Goal: Task Accomplishment & Management: Complete application form

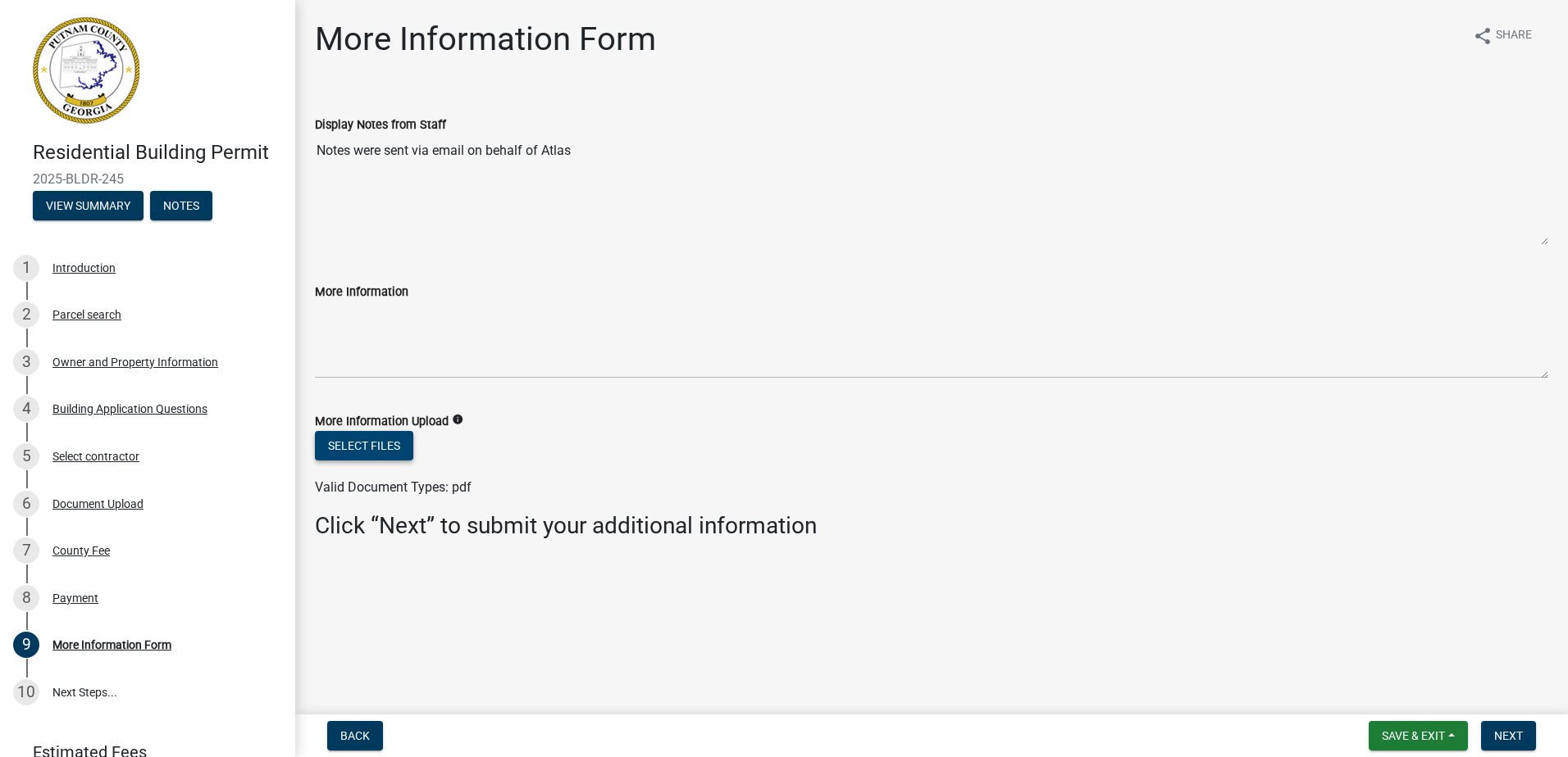
click at [349, 444] on button "Select files" at bounding box center [364, 446] width 99 height 29
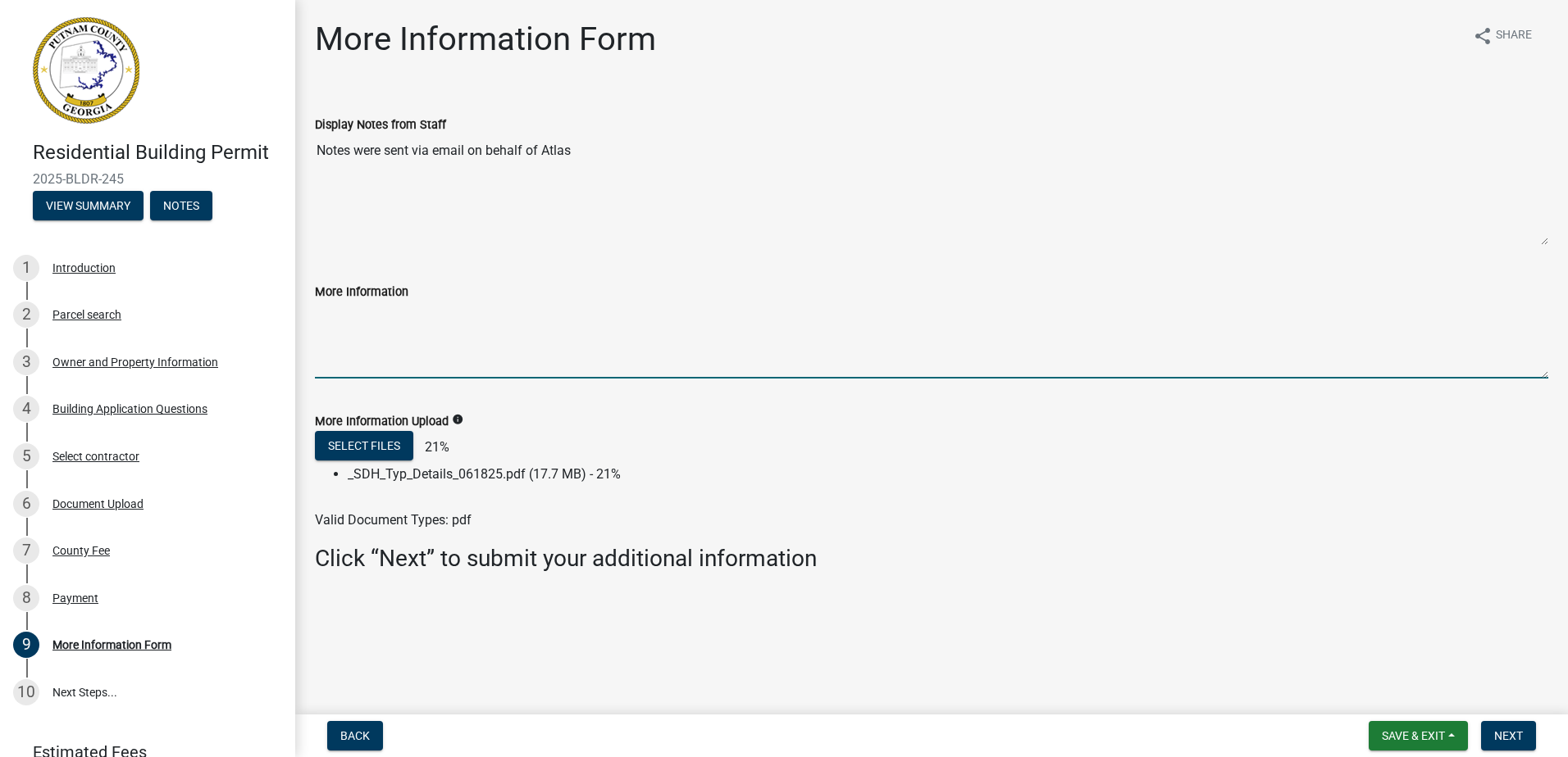
click at [374, 325] on textarea "More Information" at bounding box center [932, 340] width 1233 height 77
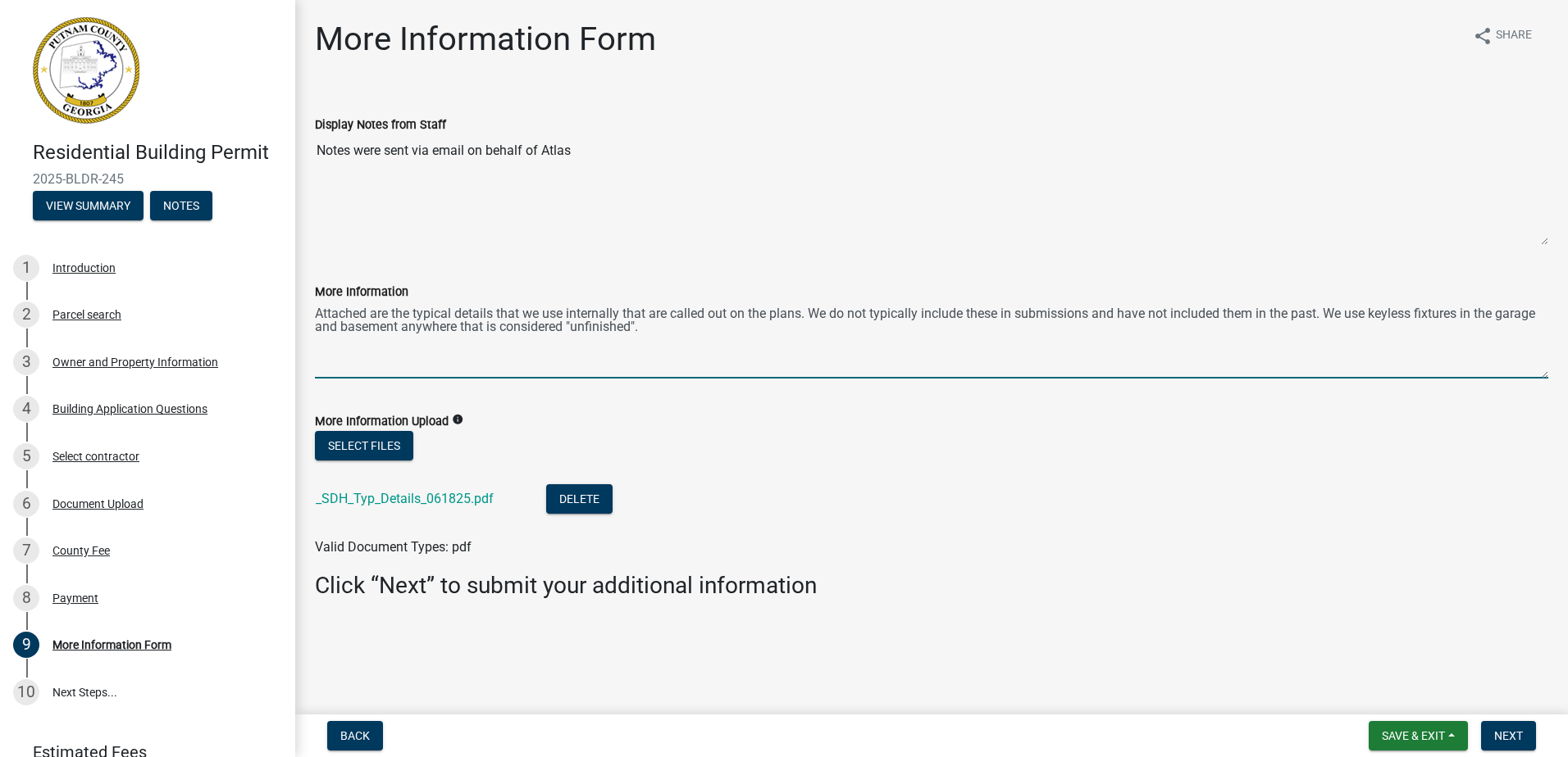
click at [397, 326] on textarea "Attached are the typical details that we use internally that are called out on …" at bounding box center [932, 340] width 1233 height 77
type textarea "Attached are the typical details that we use internally that are called out on …"
click at [1524, 736] on button "Next" at bounding box center [1508, 736] width 55 height 29
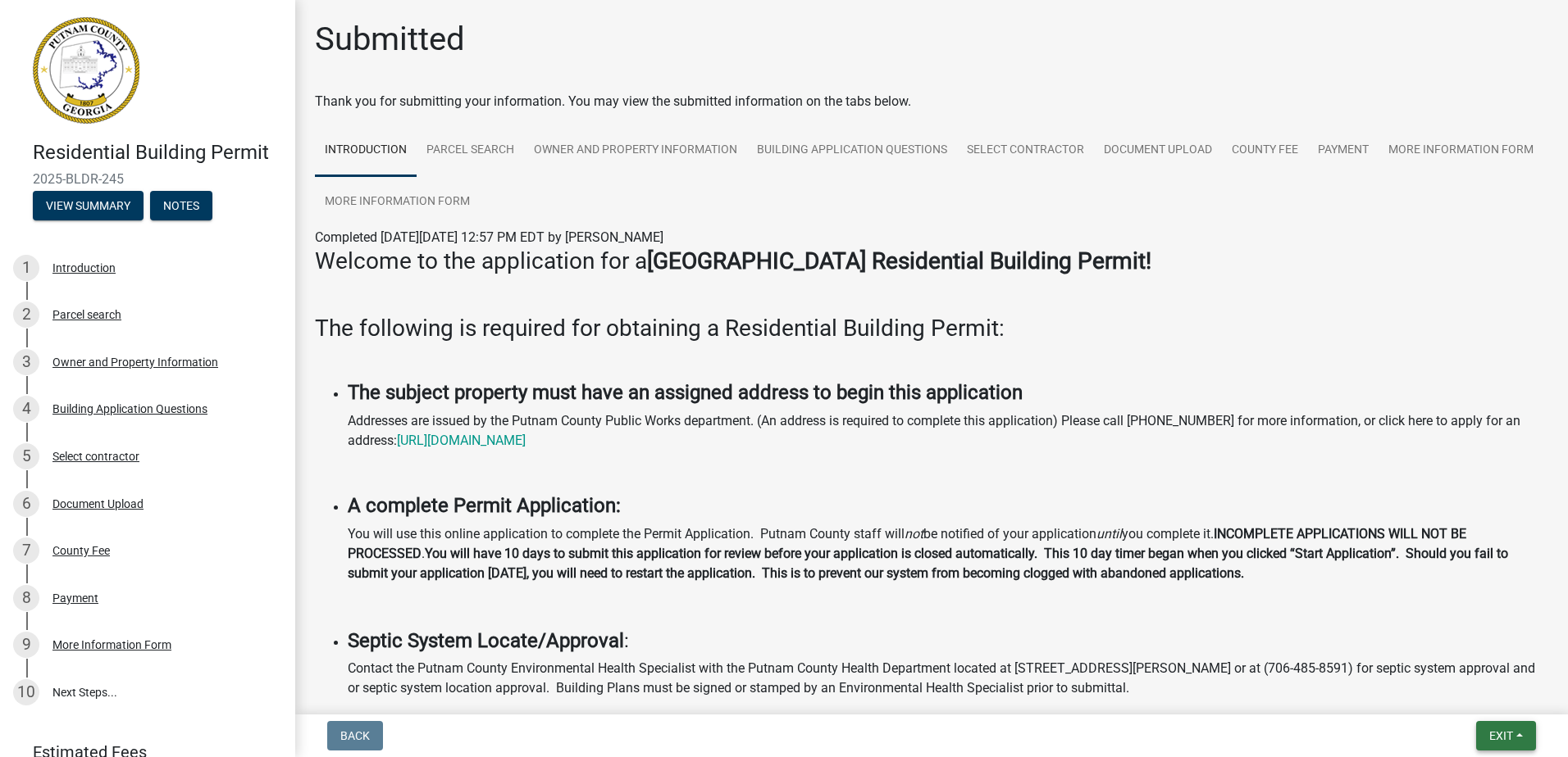
click at [1508, 736] on span "Exit" at bounding box center [1500, 736] width 24 height 13
click at [1491, 699] on button "Save & Exit" at bounding box center [1469, 693] width 131 height 39
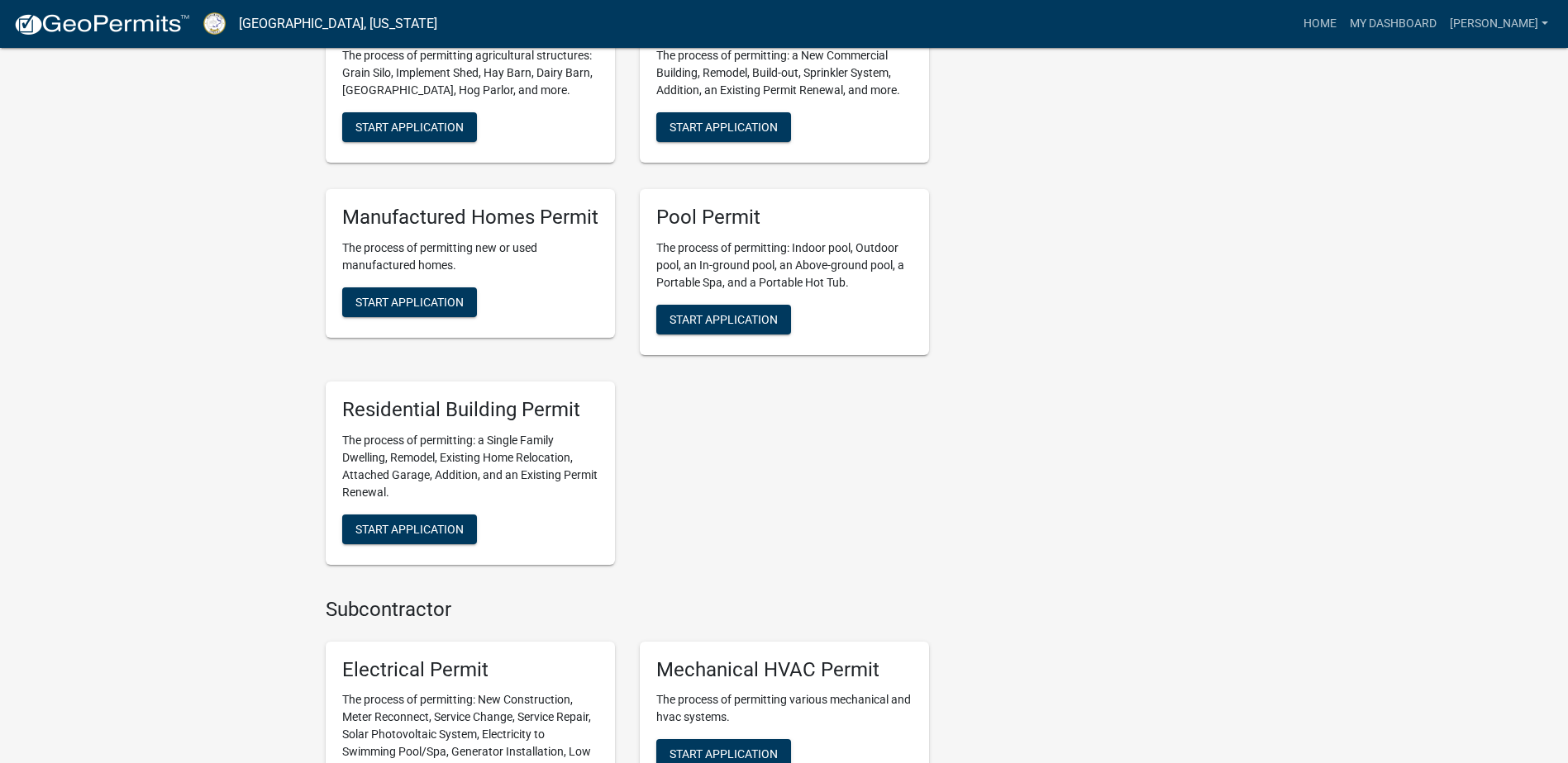
scroll to position [826, 0]
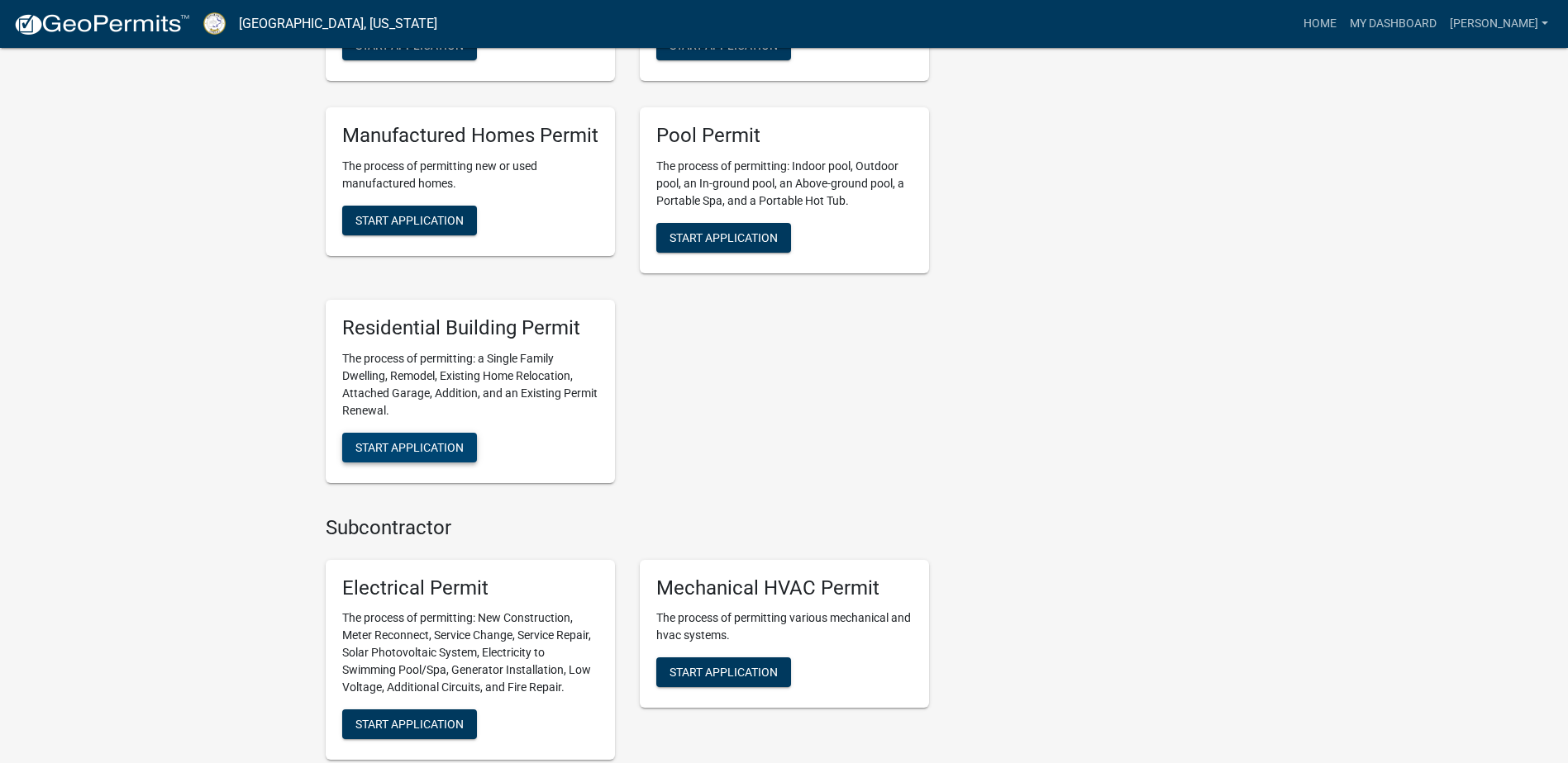
click at [413, 451] on span "Start Application" at bounding box center [409, 447] width 109 height 13
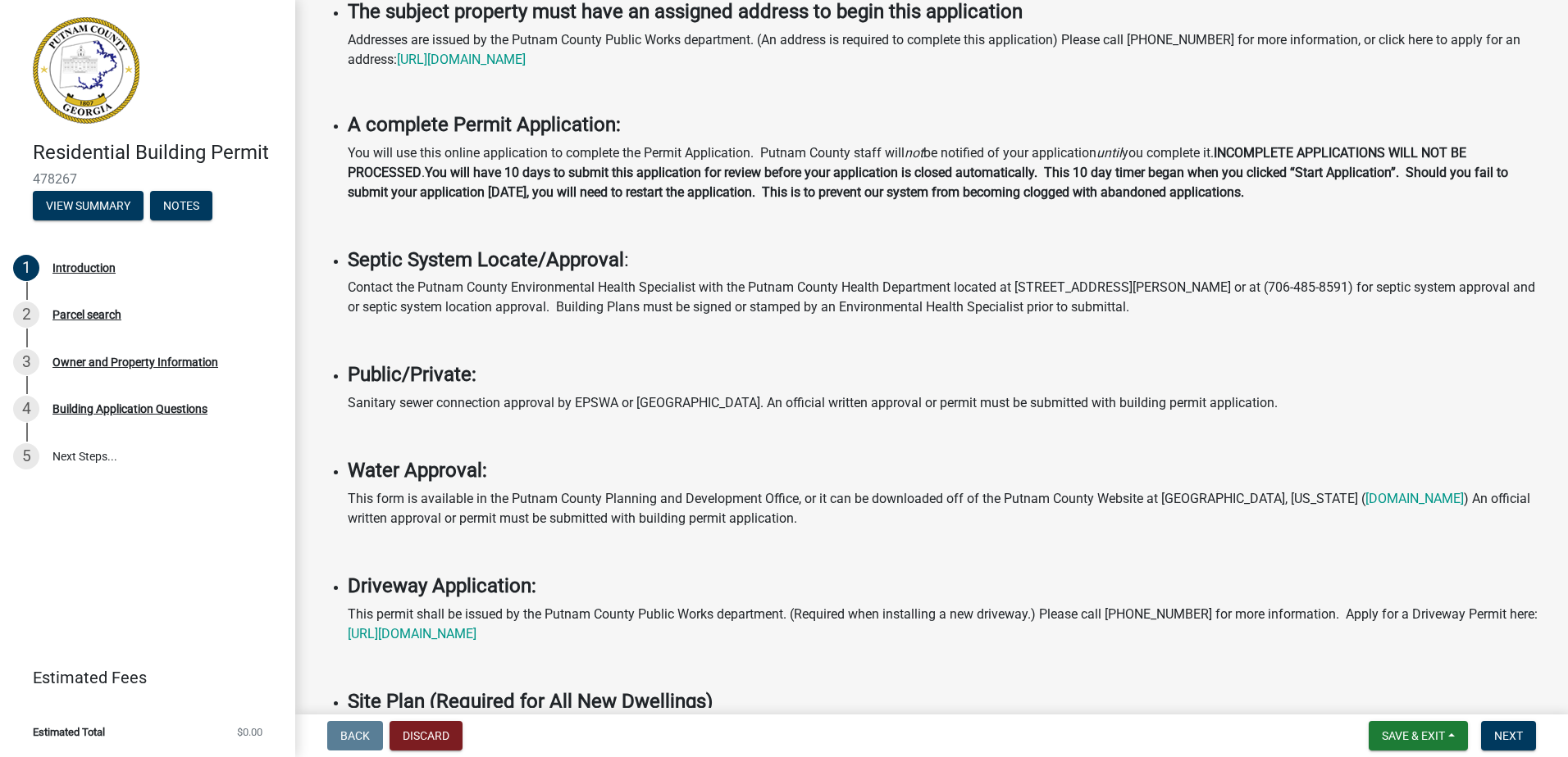
scroll to position [246, 0]
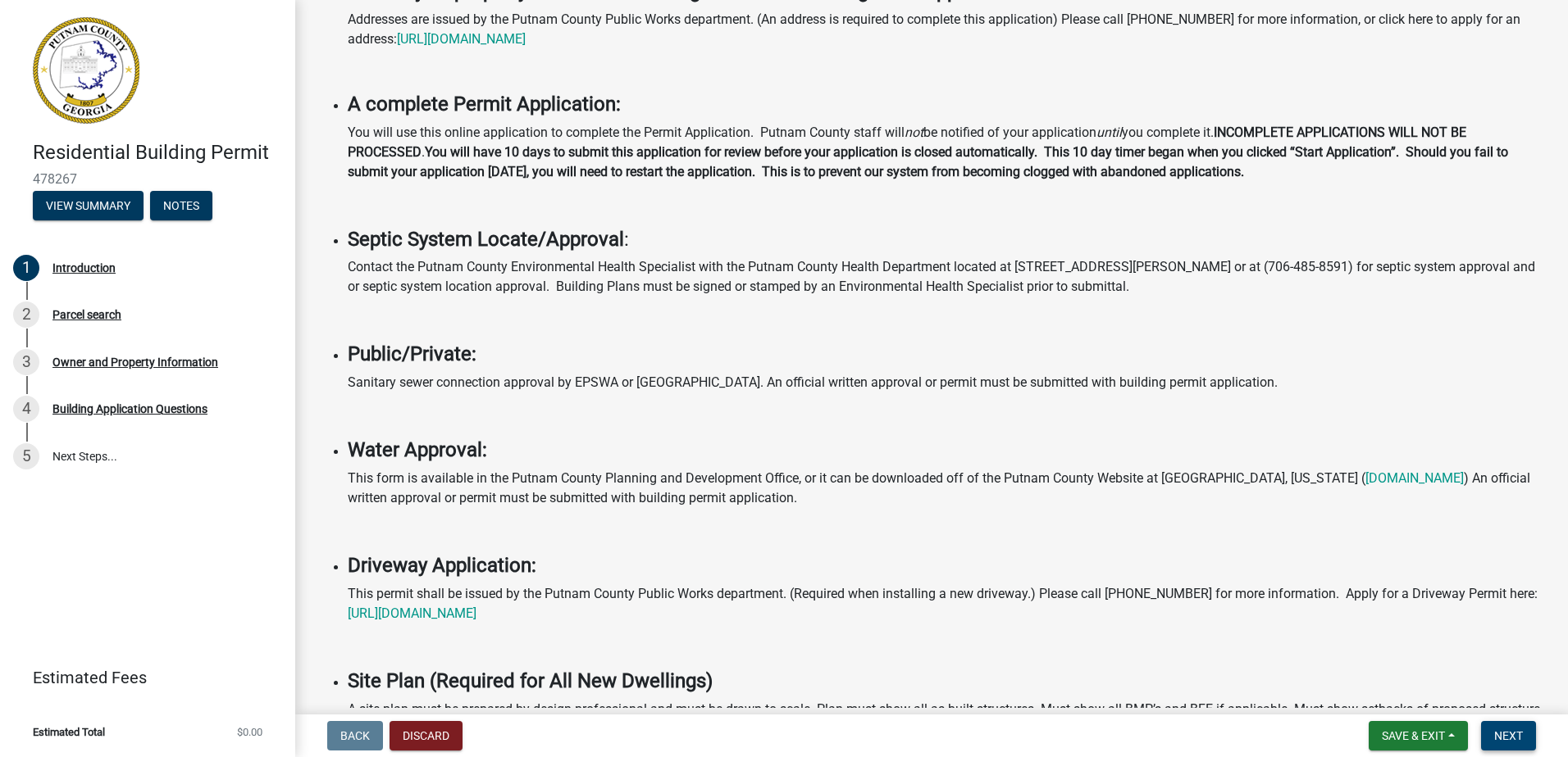
click at [1508, 732] on span "Next" at bounding box center [1508, 736] width 28 height 13
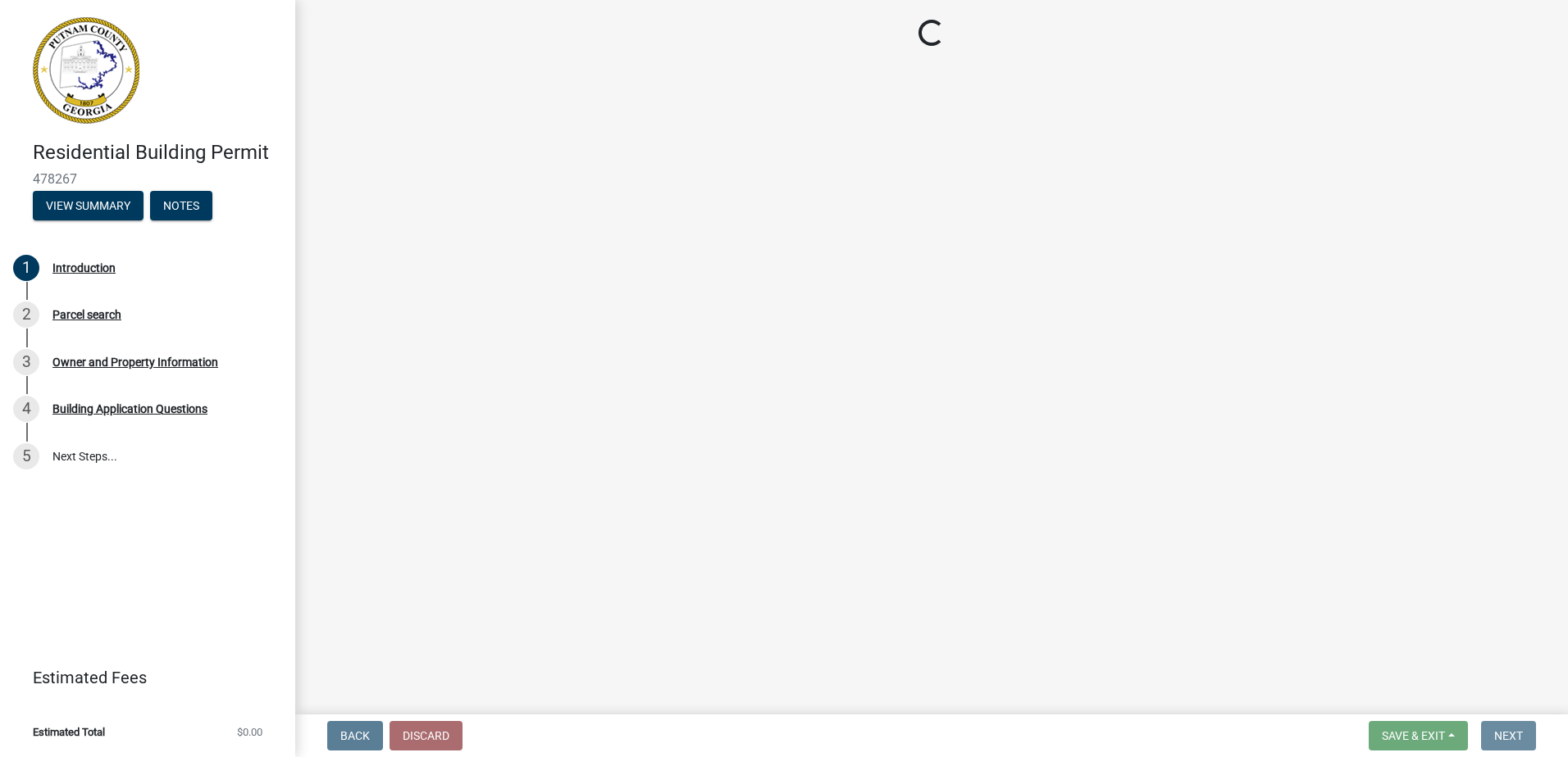
scroll to position [0, 0]
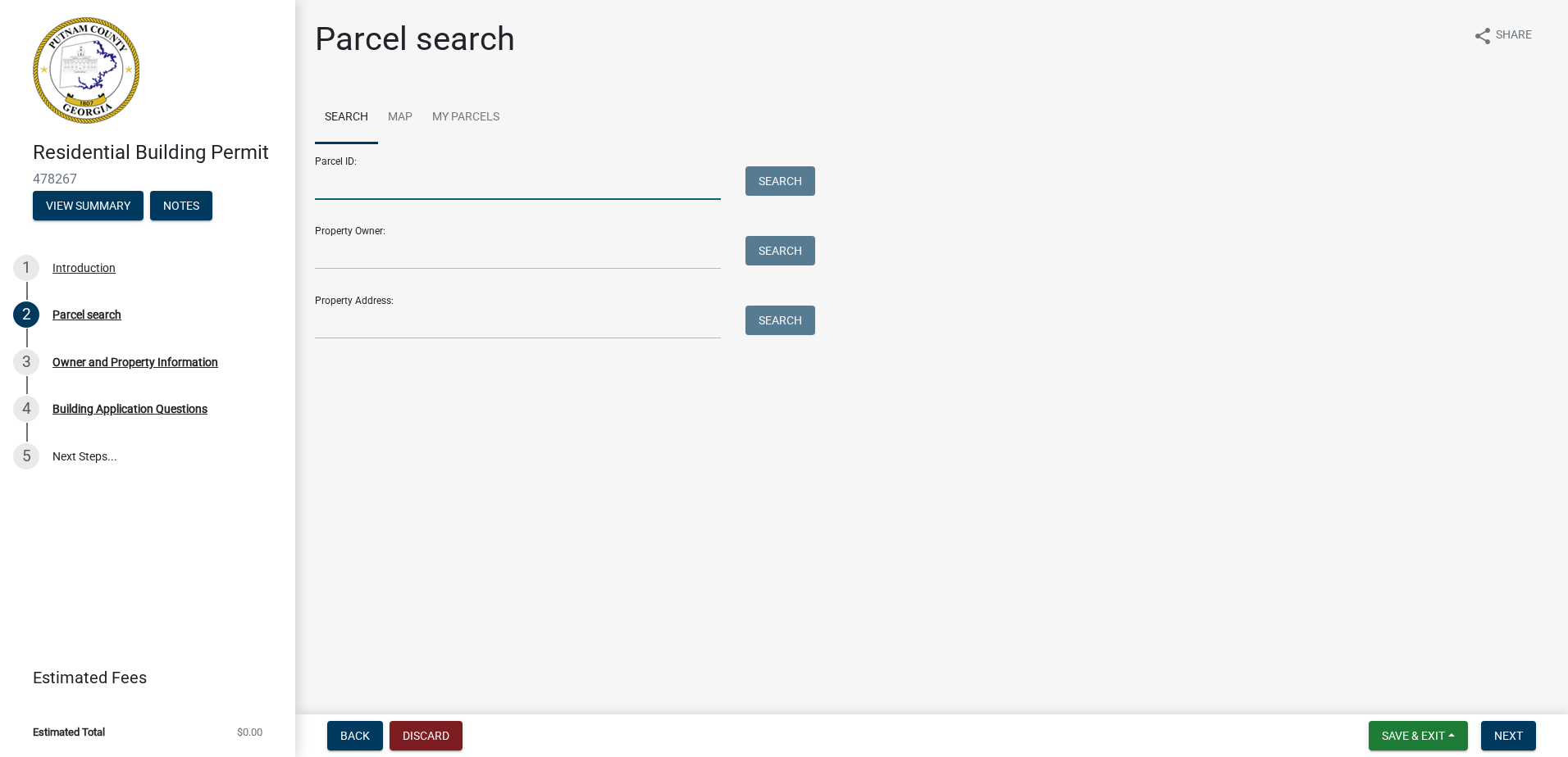
click at [349, 194] on input "Parcel ID:" at bounding box center [518, 183] width 406 height 34
type input "106b043"
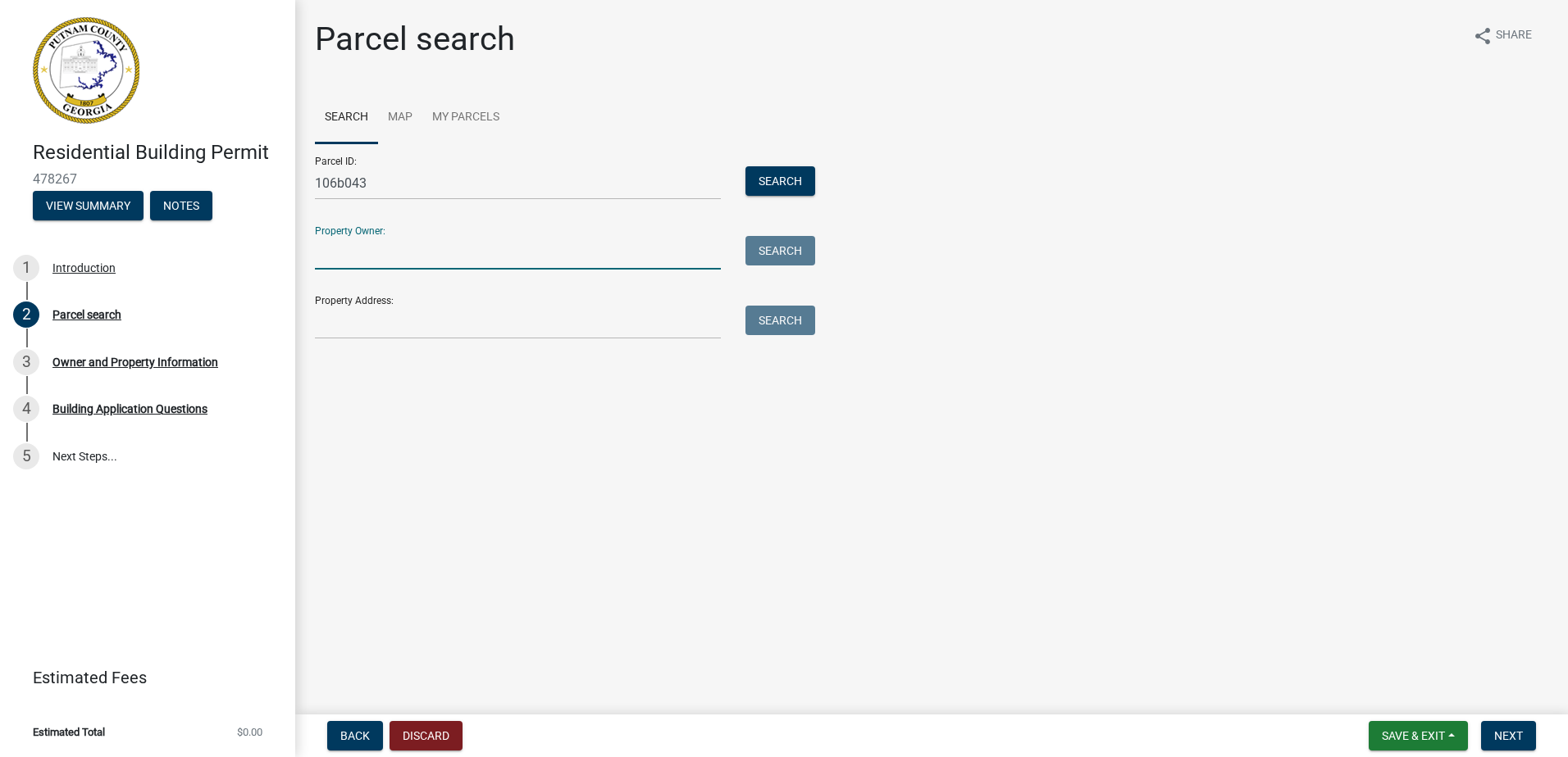
click at [494, 257] on input "Property Owner:" at bounding box center [518, 253] width 406 height 34
click at [673, 325] on input "Property Address:" at bounding box center [518, 323] width 406 height 34
click at [394, 325] on input "Property Address:" at bounding box center [518, 323] width 406 height 34
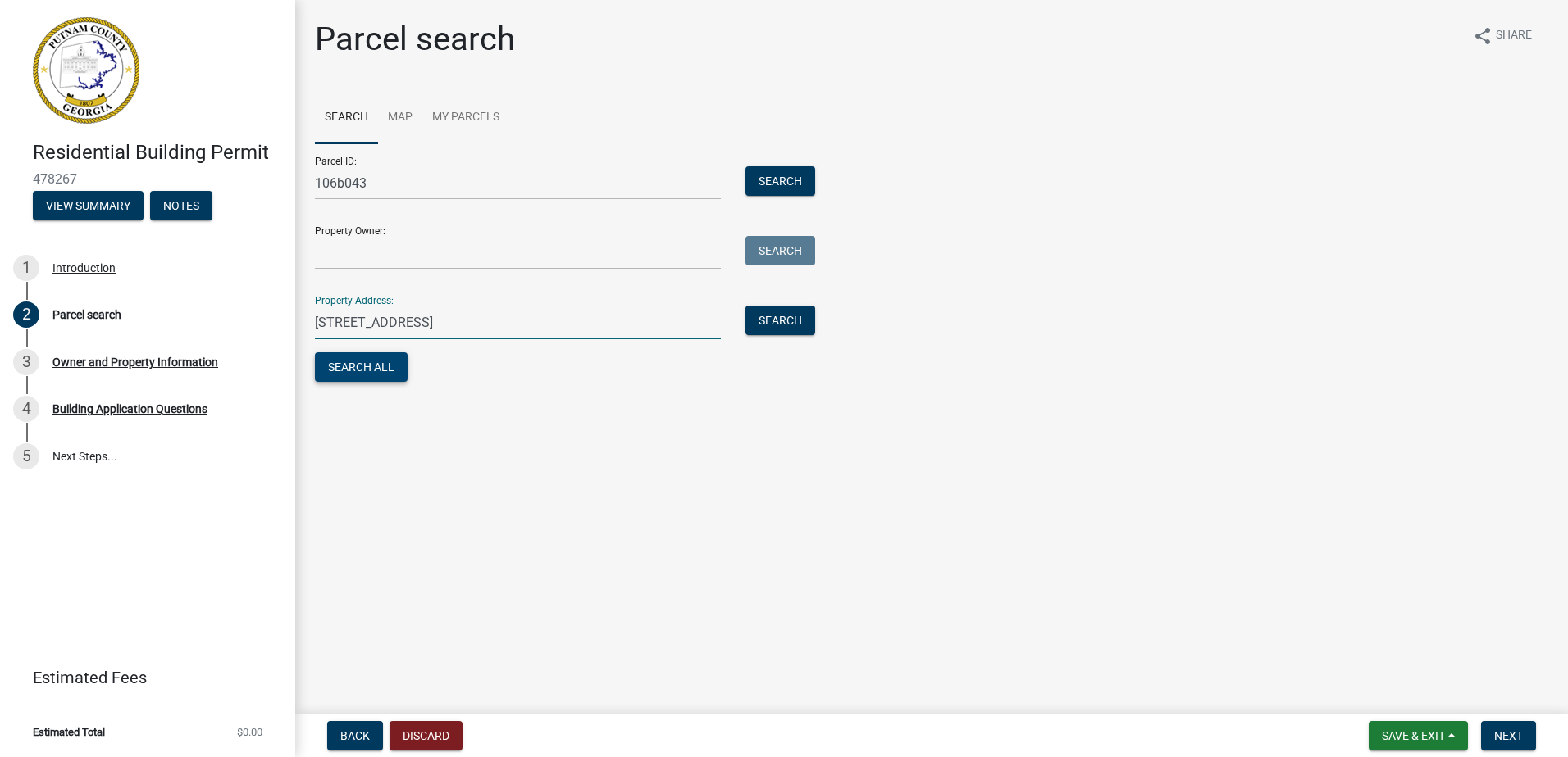
type input "[STREET_ADDRESS]"
click at [361, 363] on button "Search All" at bounding box center [361, 366] width 93 height 29
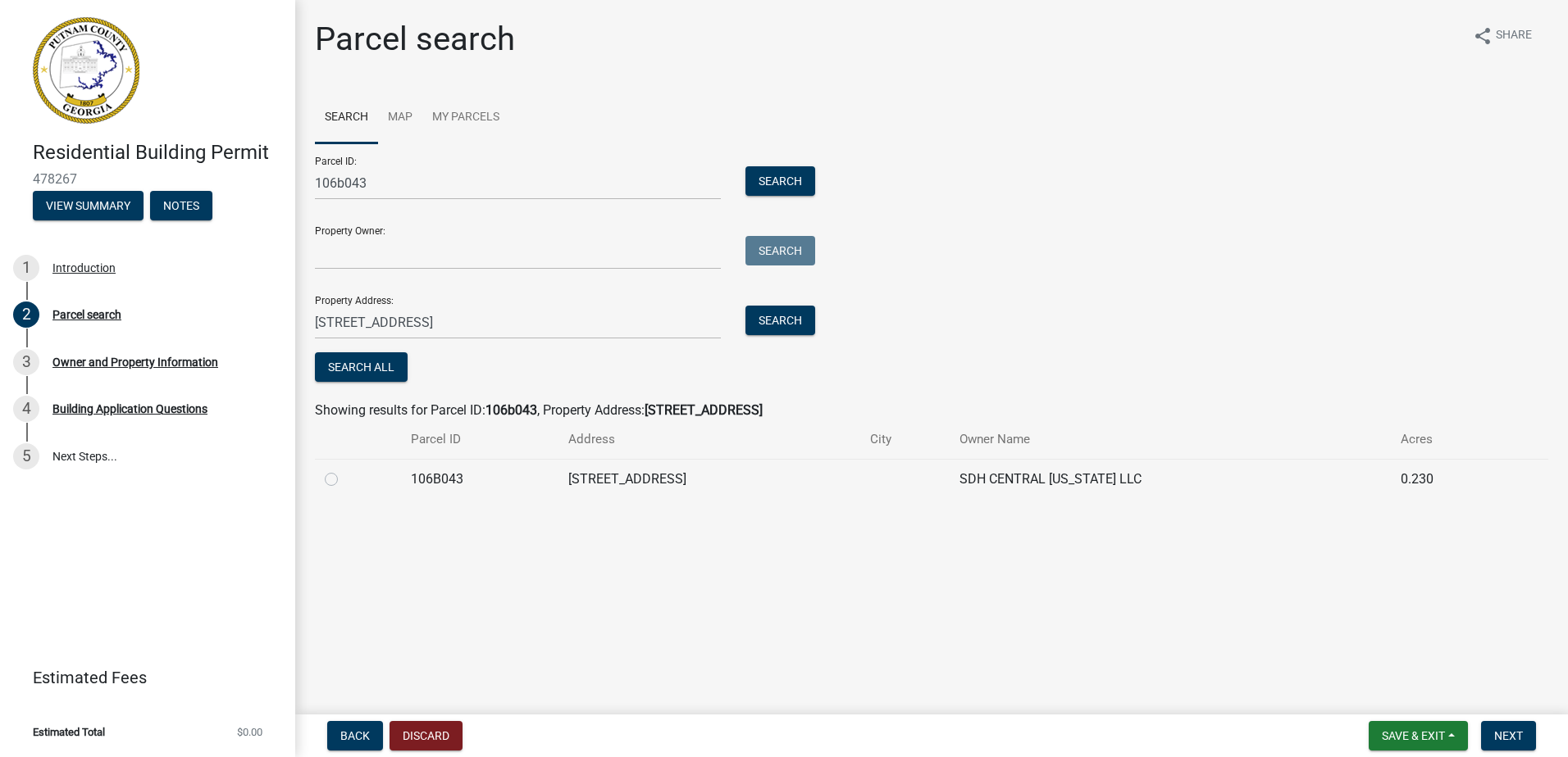
click at [344, 470] on label at bounding box center [344, 470] width 0 height 0
click at [344, 479] on input "radio" at bounding box center [350, 475] width 11 height 11
radio input "true"
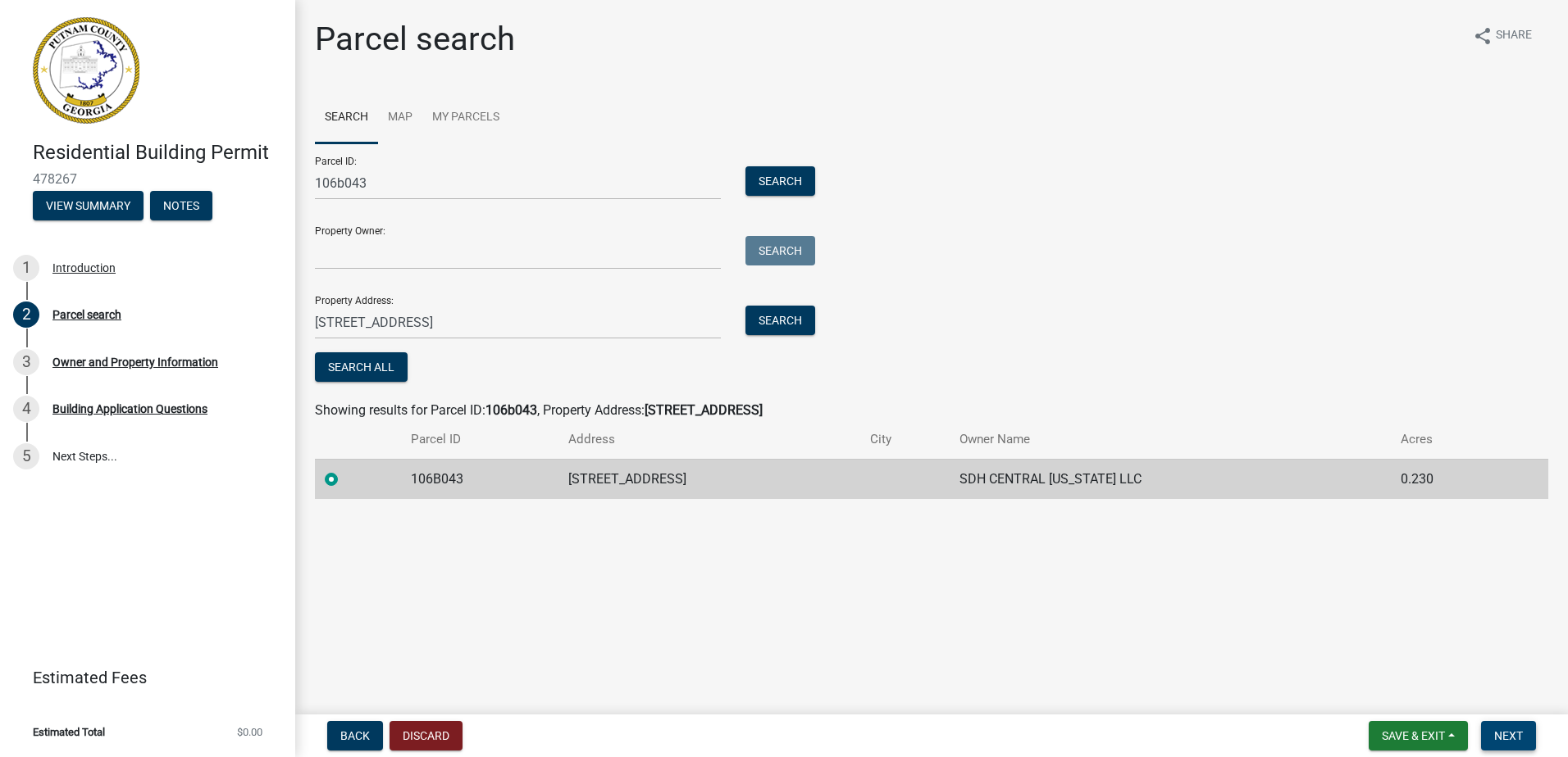
click at [1497, 737] on span "Next" at bounding box center [1508, 736] width 28 height 13
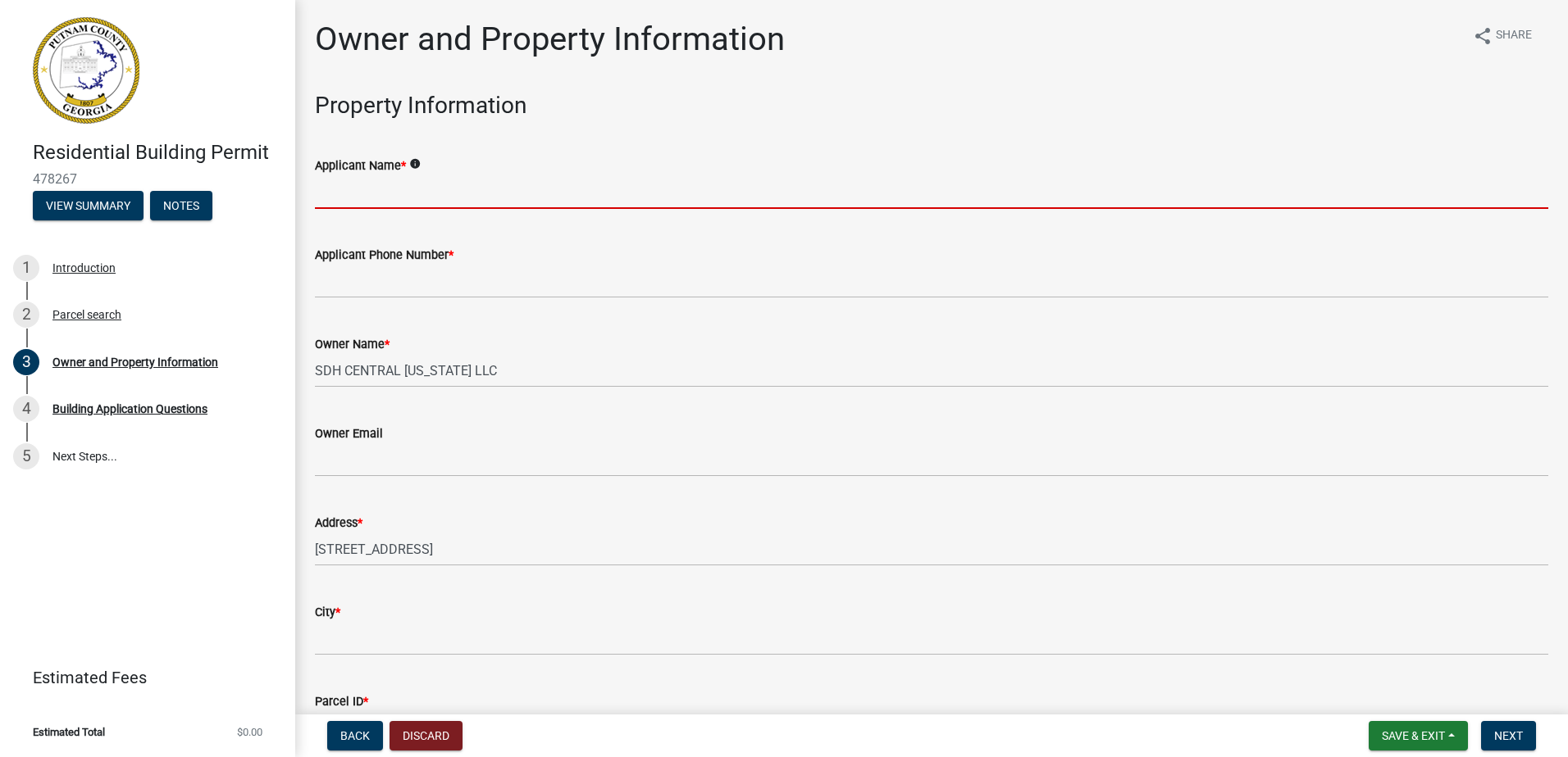
click at [373, 204] on input "Applicant Name *" at bounding box center [932, 192] width 1233 height 34
type input "[PERSON_NAME]"
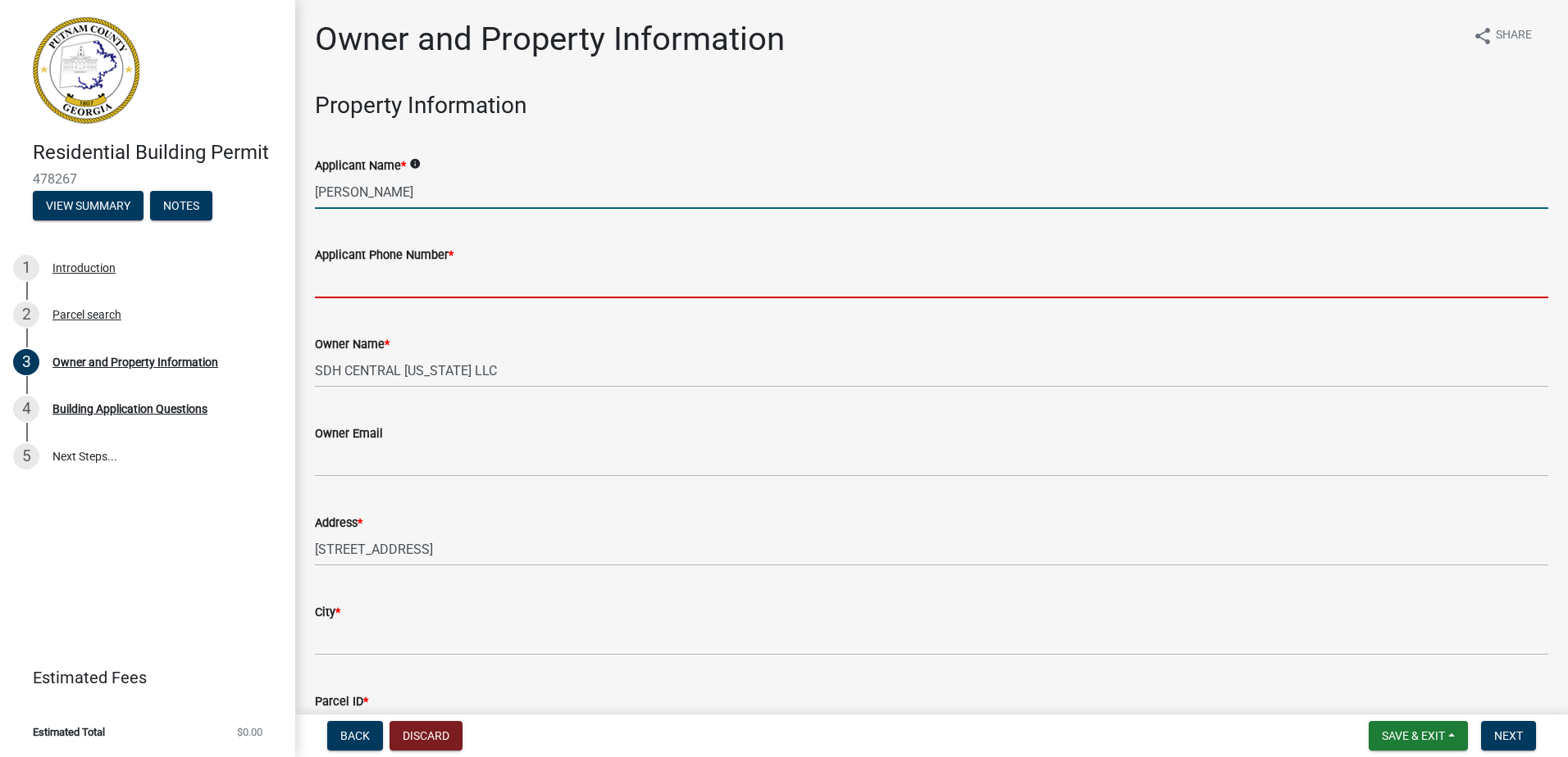
click at [351, 289] on input "Applicant Phone Number *" at bounding box center [932, 282] width 1233 height 34
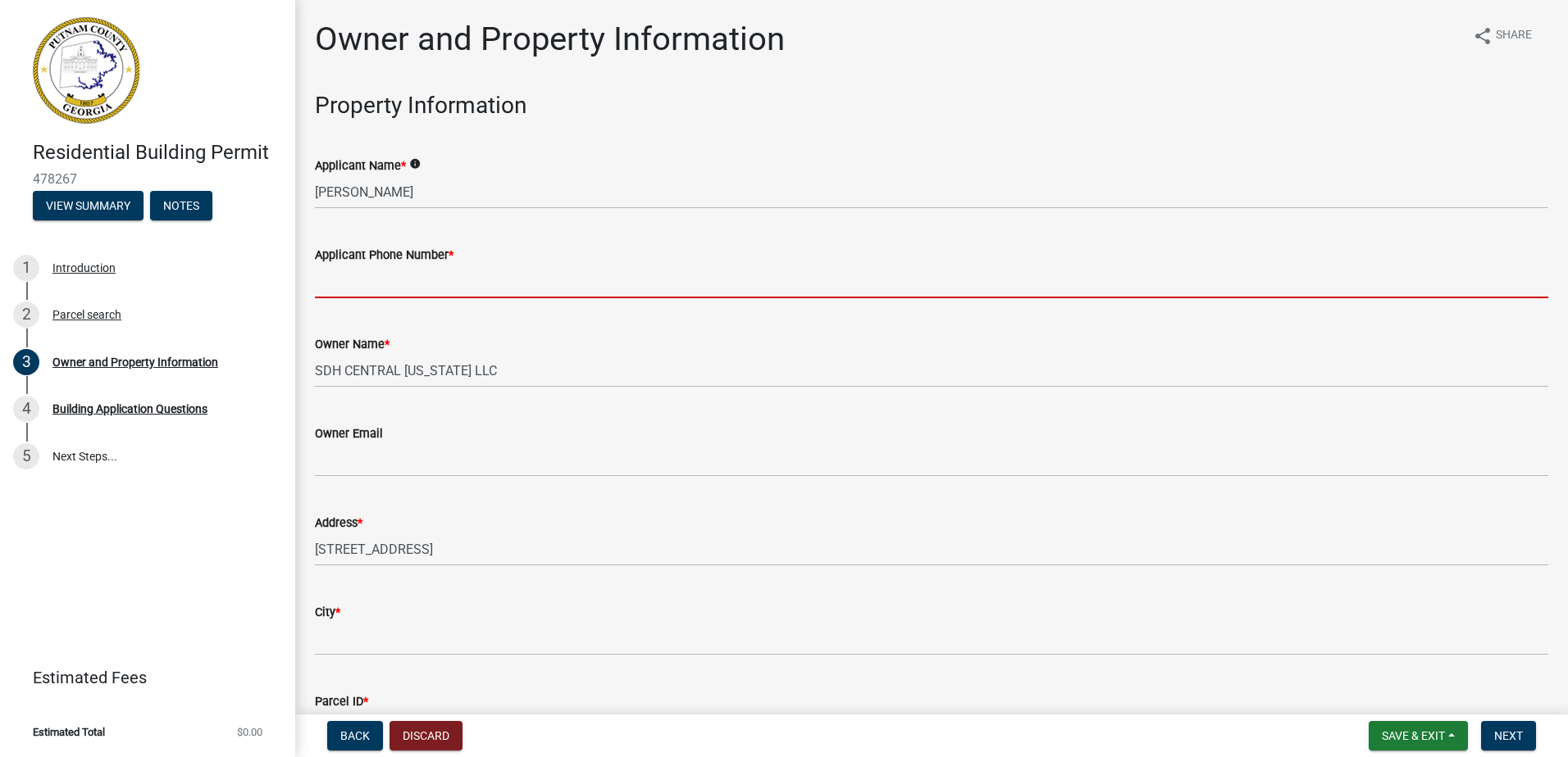
type input "7703668239"
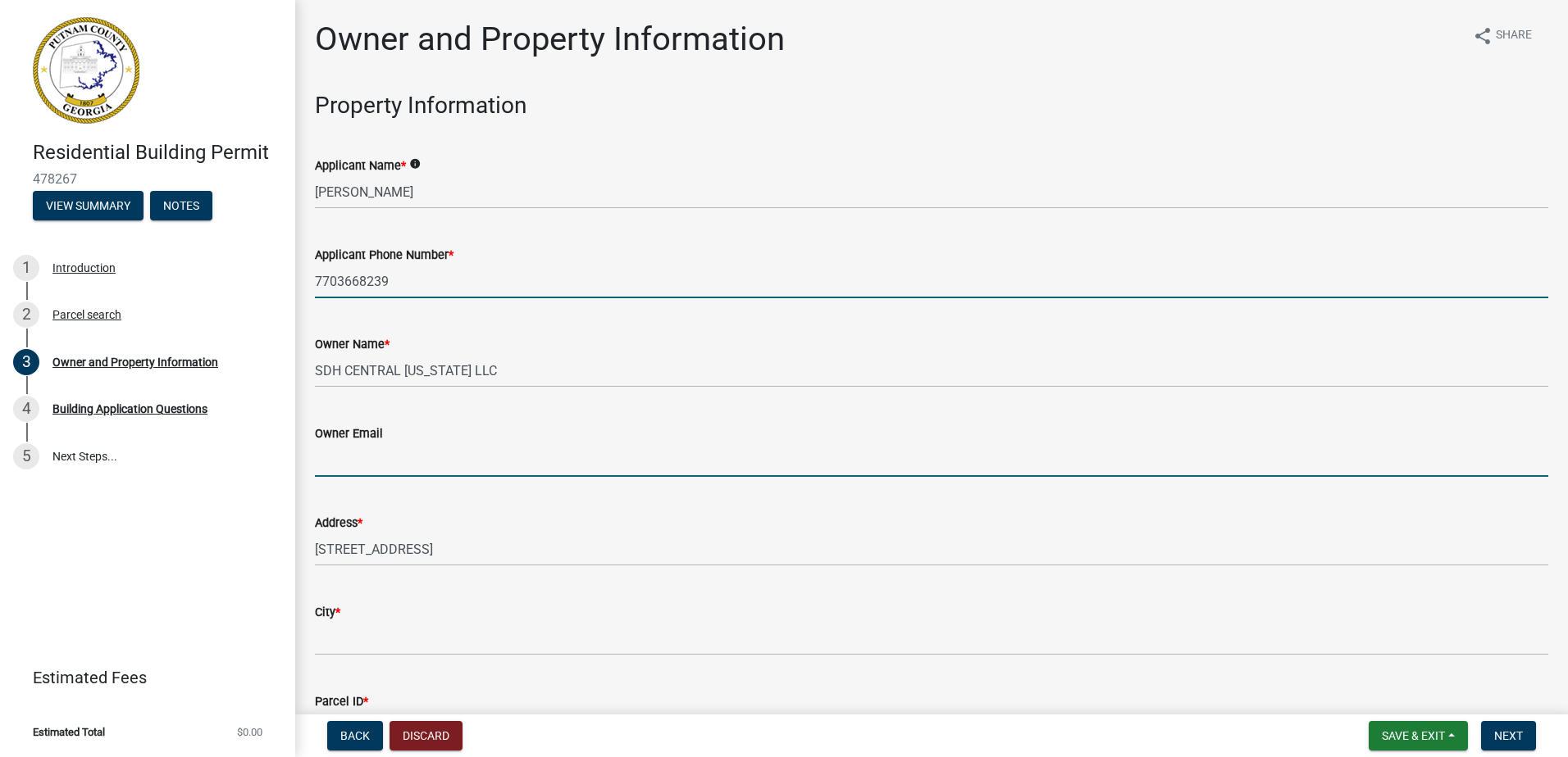
type input "[EMAIL_ADDRESS][DOMAIN_NAME]"
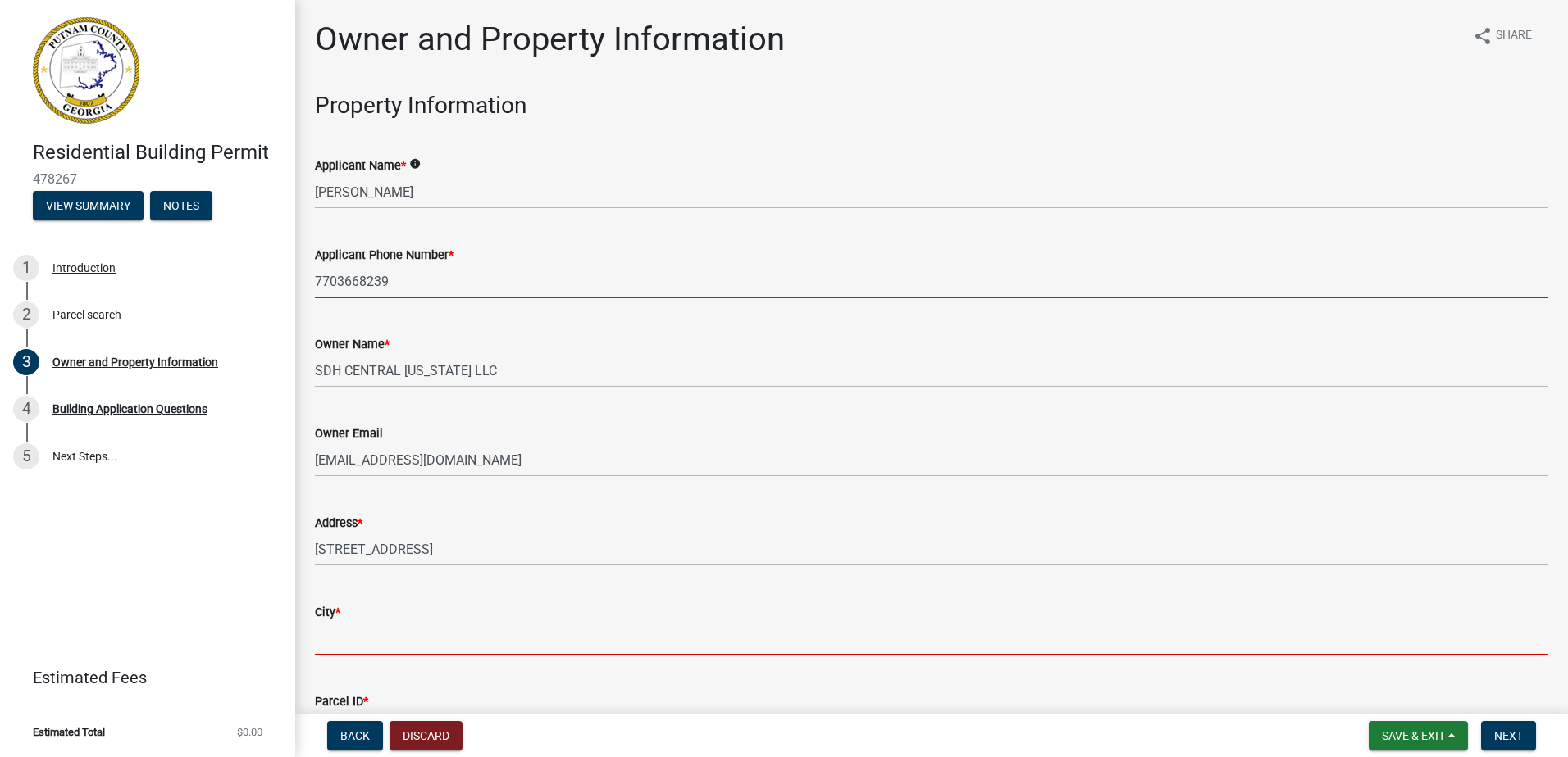
type input "Eatonton"
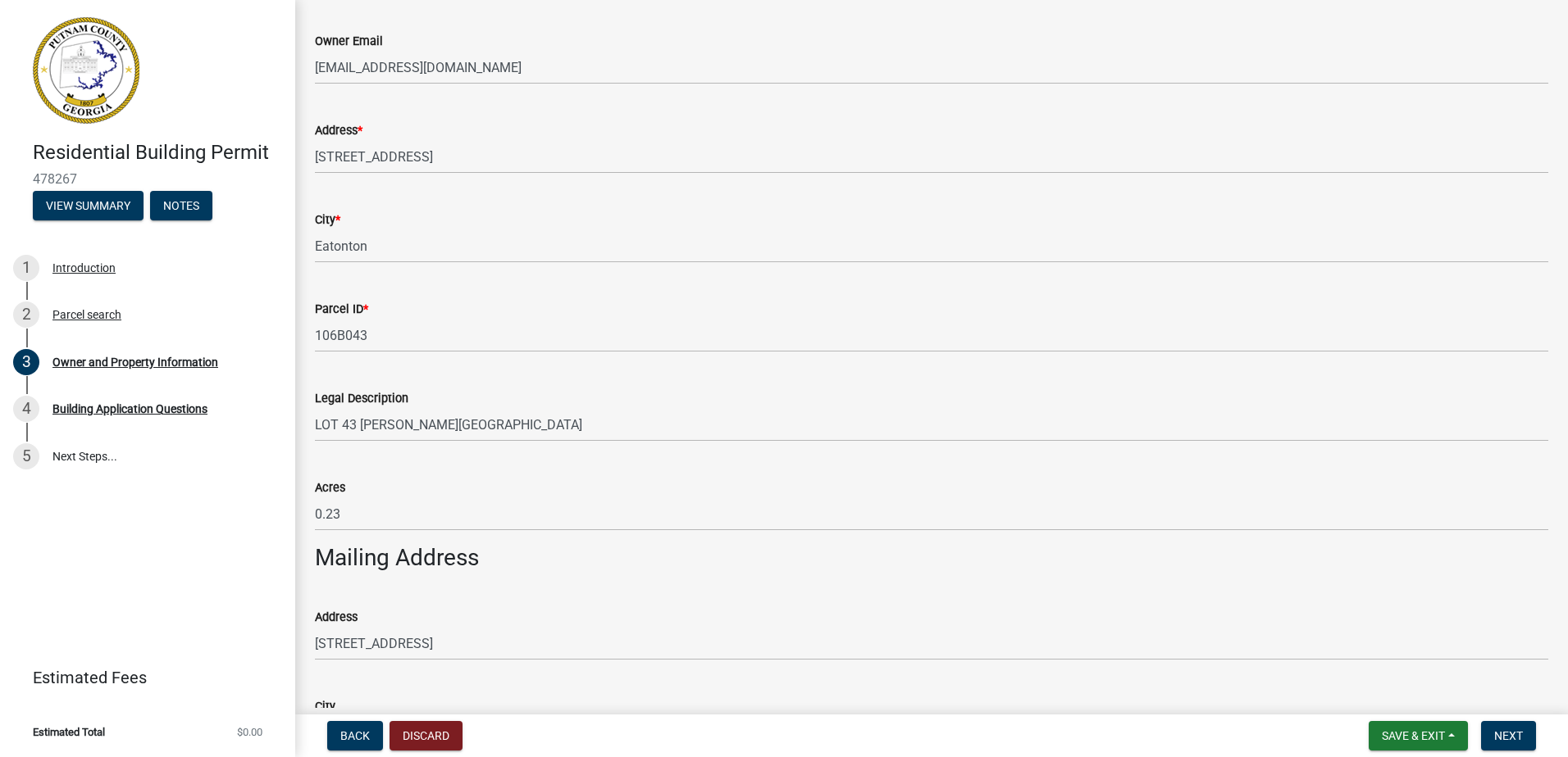
scroll to position [410, 0]
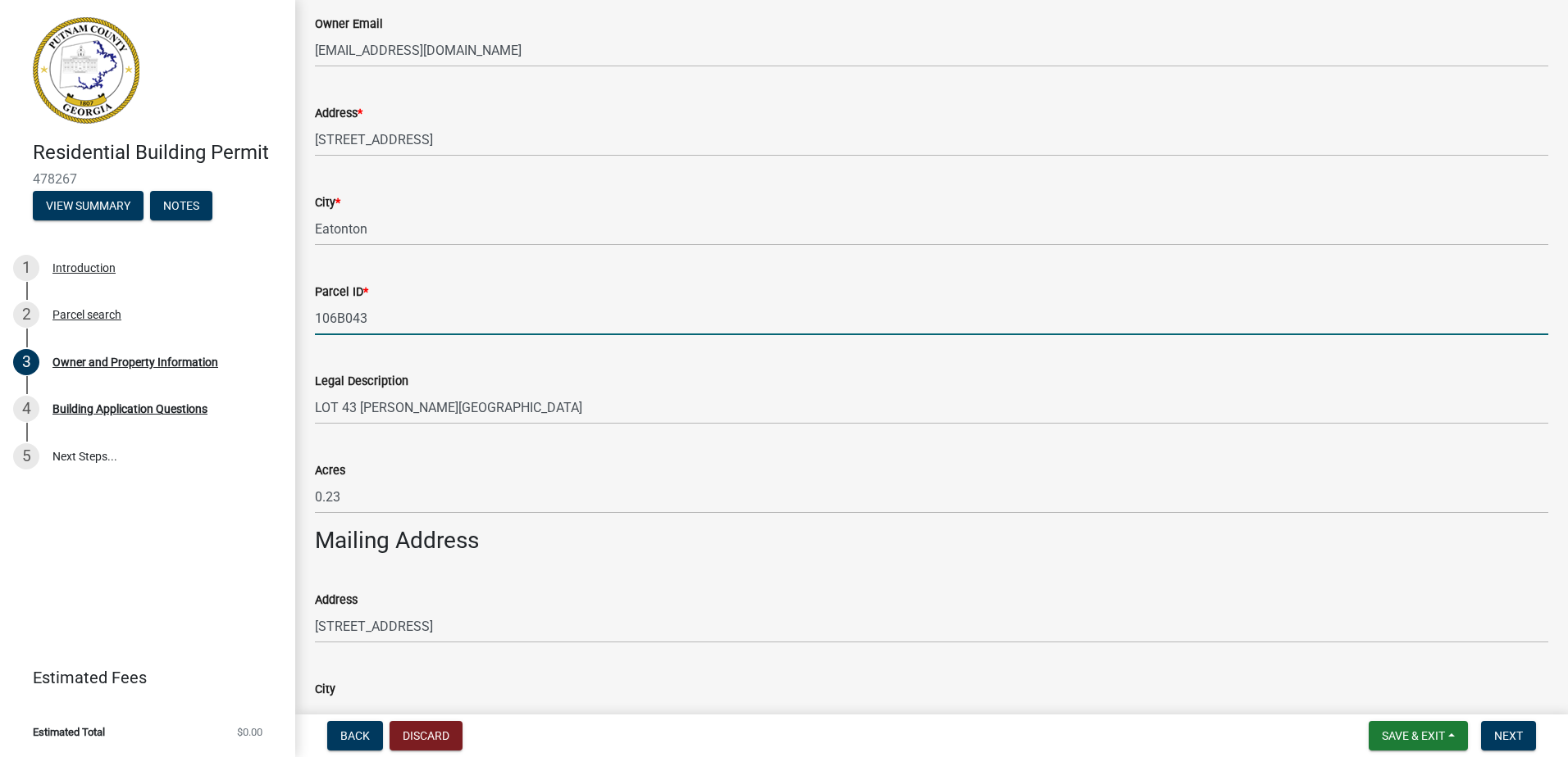
click at [370, 322] on input "106B043" at bounding box center [932, 318] width 1233 height 34
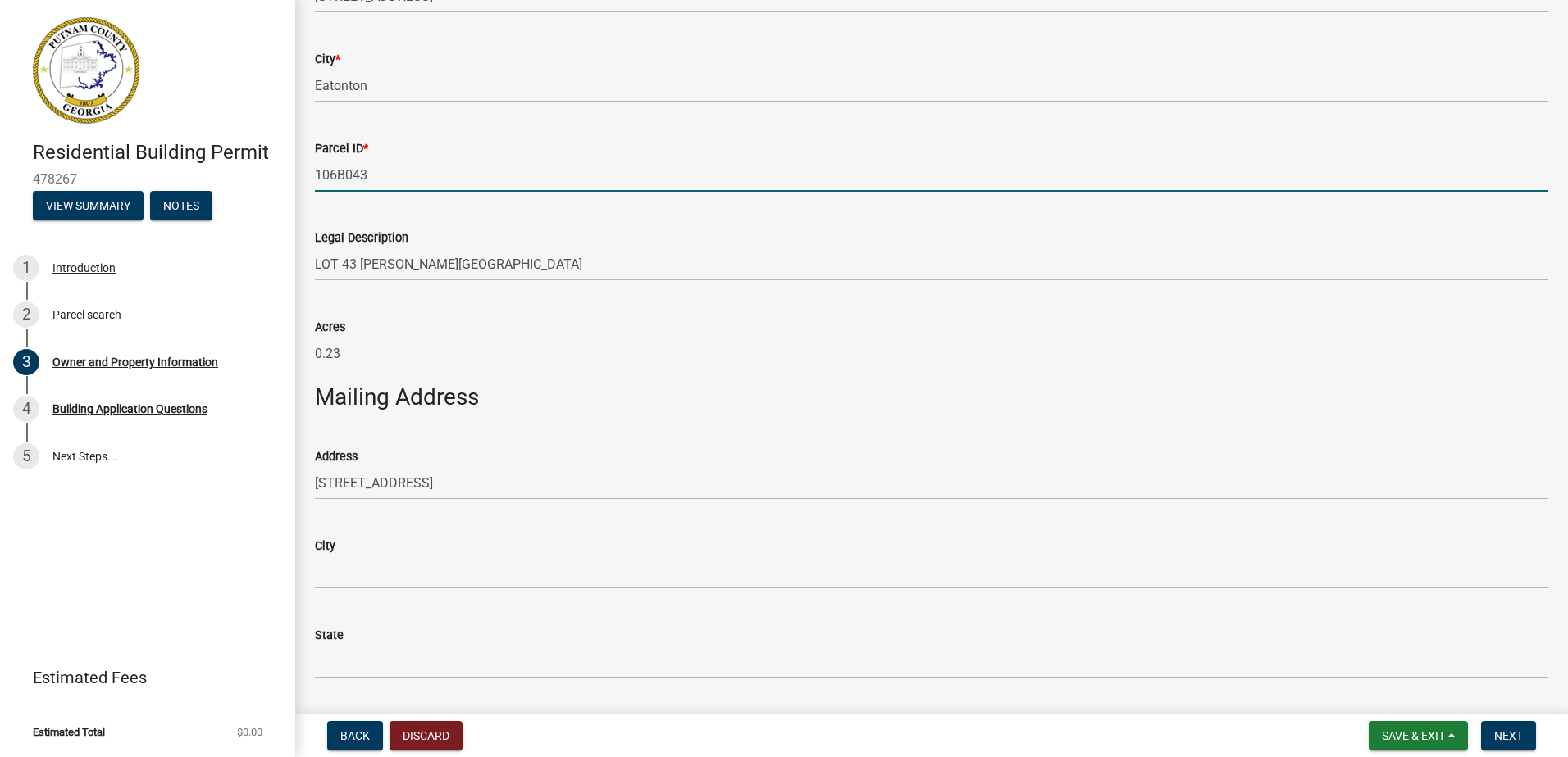
scroll to position [574, 0]
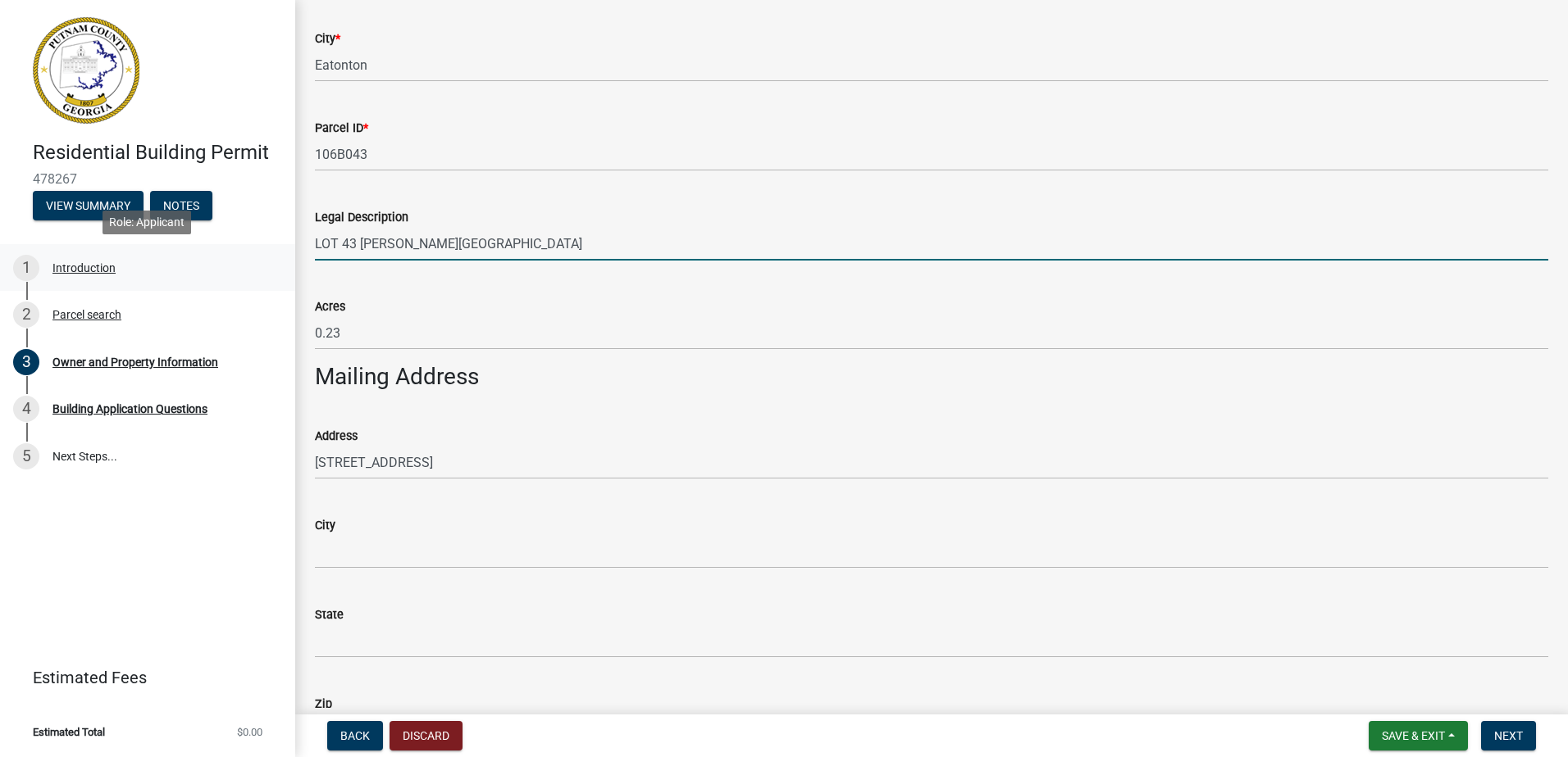
drag, startPoint x: 480, startPoint y: 240, endPoint x: 288, endPoint y: 259, distance: 192.9
click at [288, 259] on div "Residential Building Permit 478267 View Summary Notes 1 Introduction 2 Parcel s…" at bounding box center [784, 378] width 1568 height 757
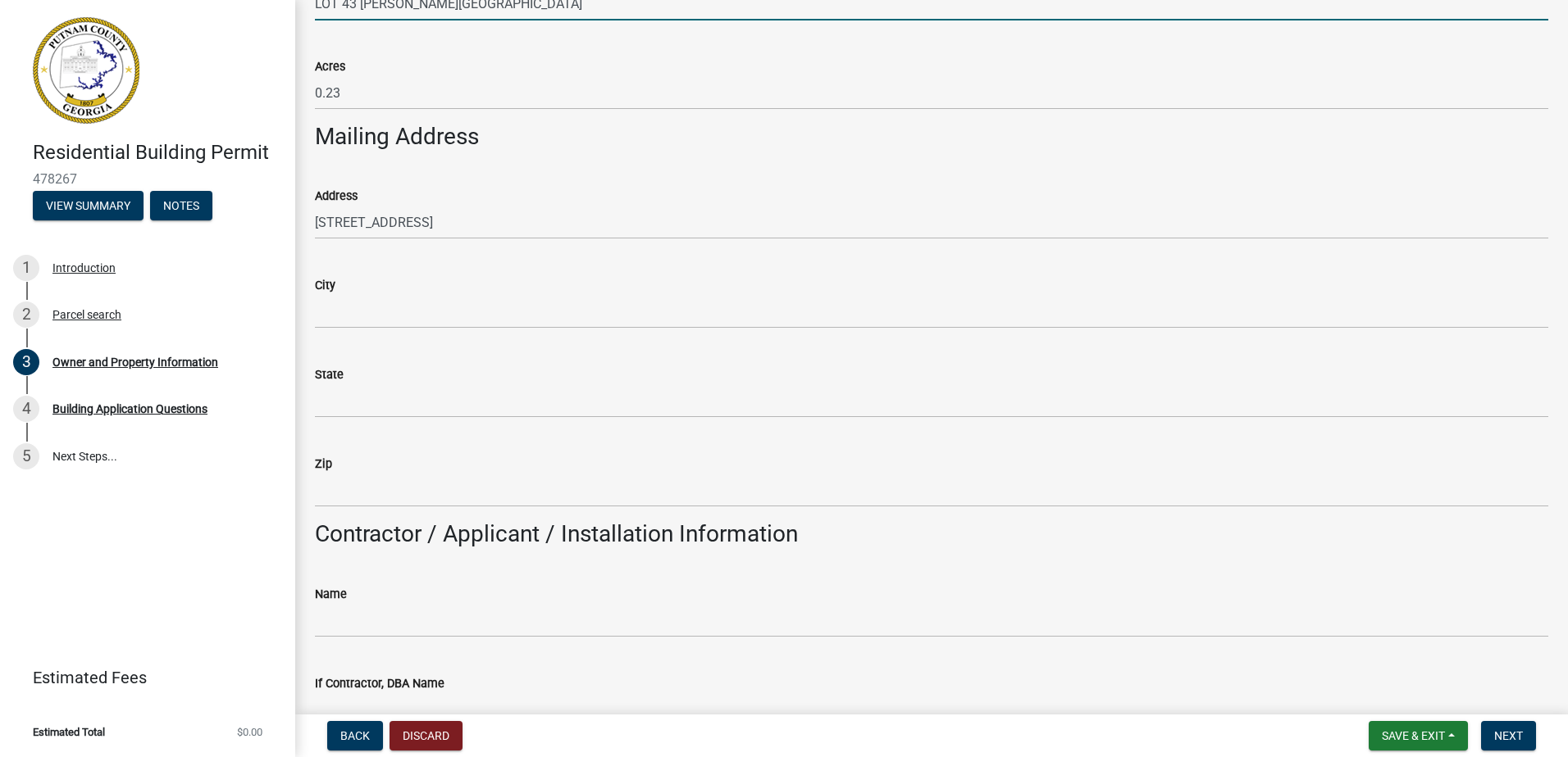
scroll to position [819, 0]
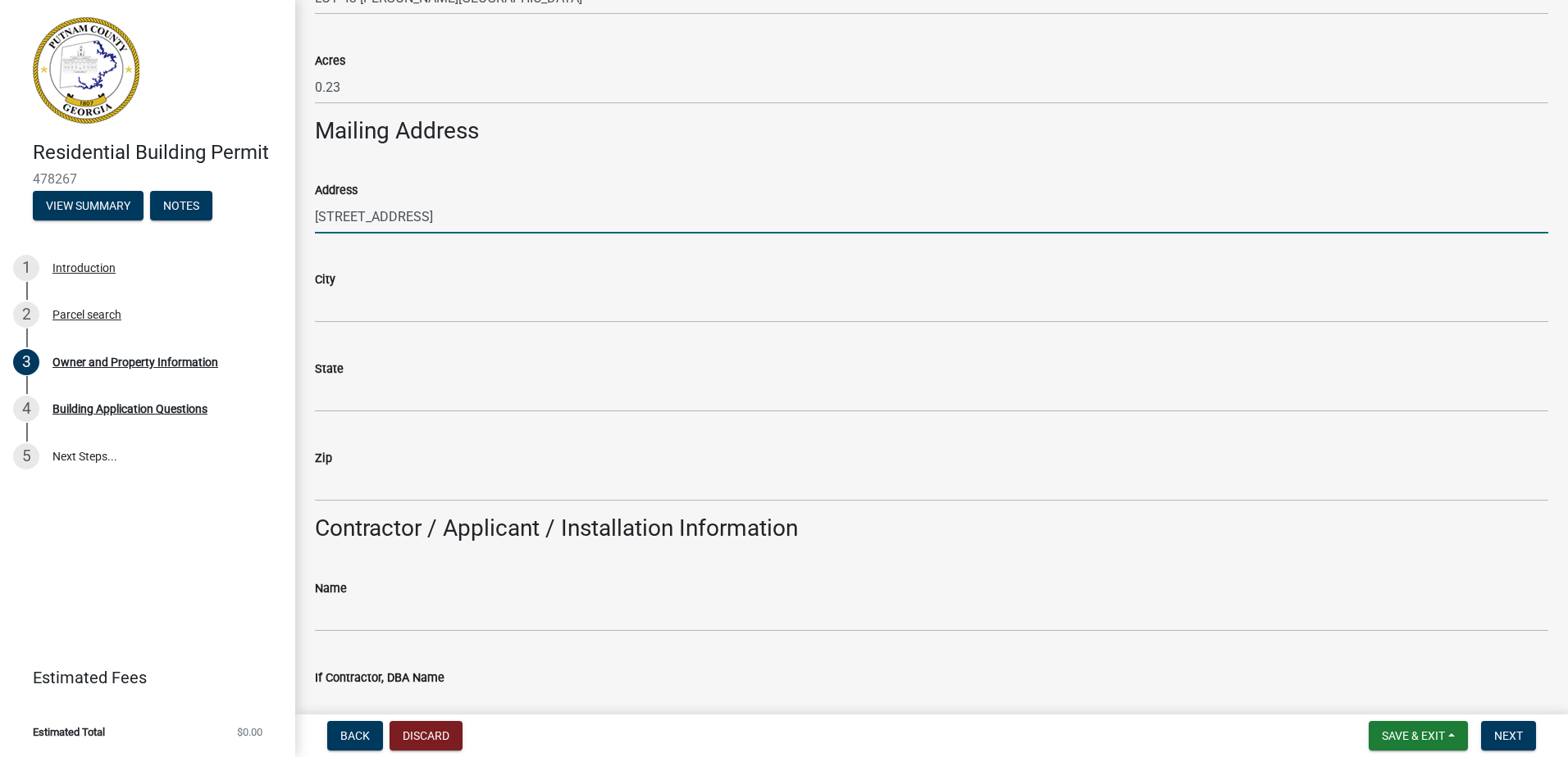
drag, startPoint x: 432, startPoint y: 221, endPoint x: 242, endPoint y: 230, distance: 190.2
click at [242, 230] on div "Residential Building Permit 478267 View Summary Notes 1 Introduction 2 Parcel s…" at bounding box center [784, 378] width 1568 height 757
type input "[STREET_ADDRESS][US_STATE]"
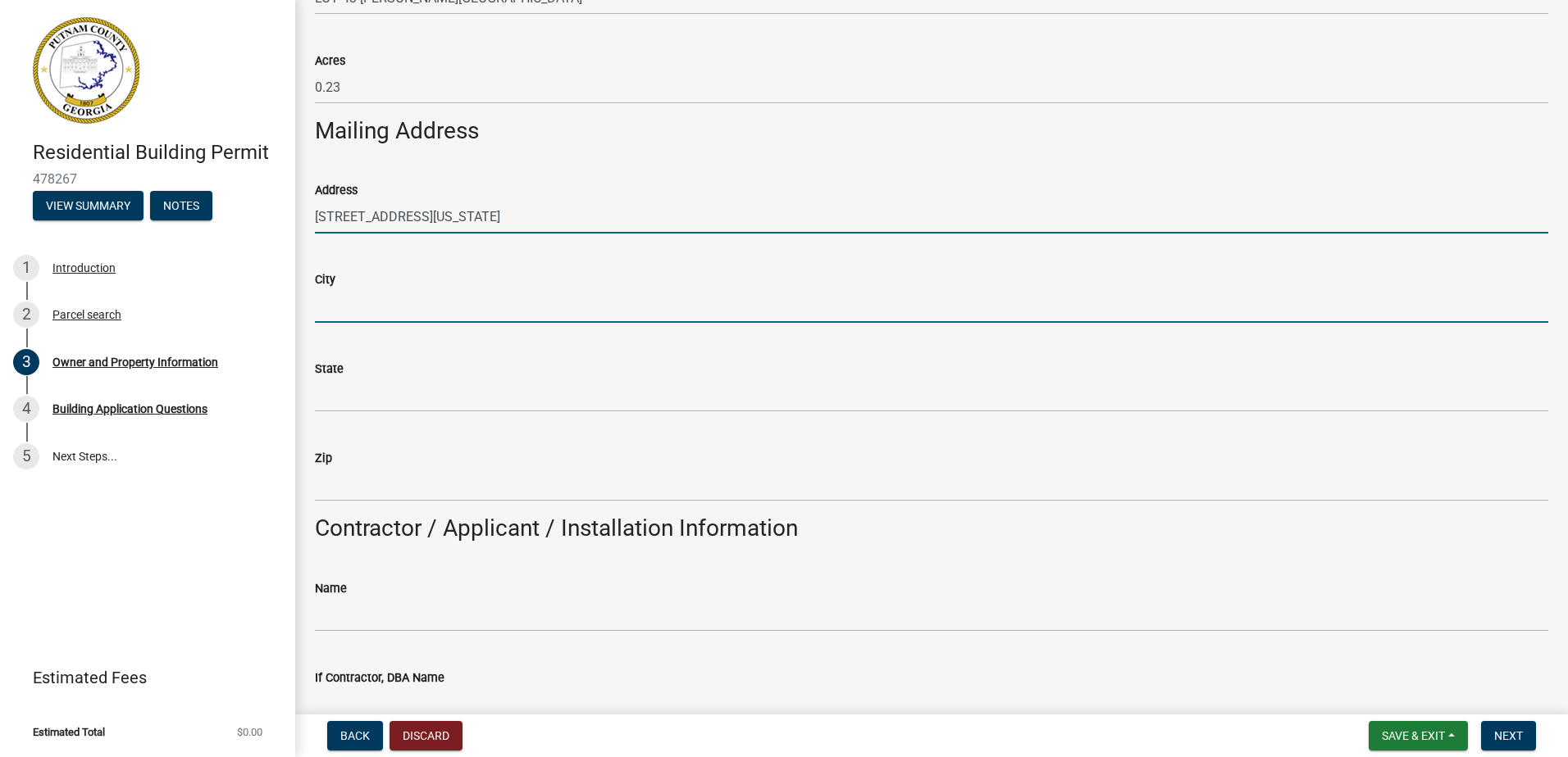
click at [438, 318] on input "City" at bounding box center [932, 306] width 1233 height 34
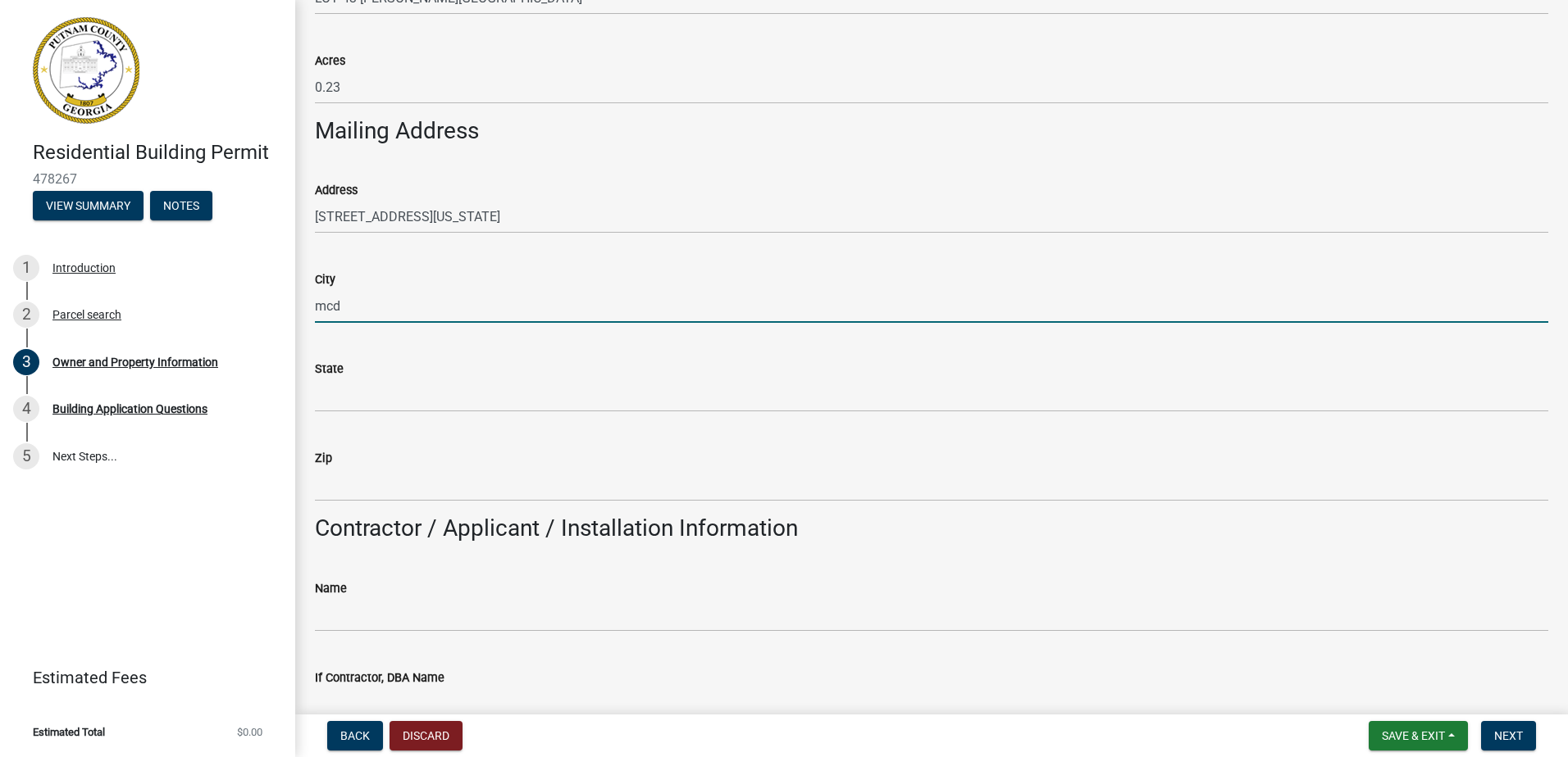
type input "[PERSON_NAME]"
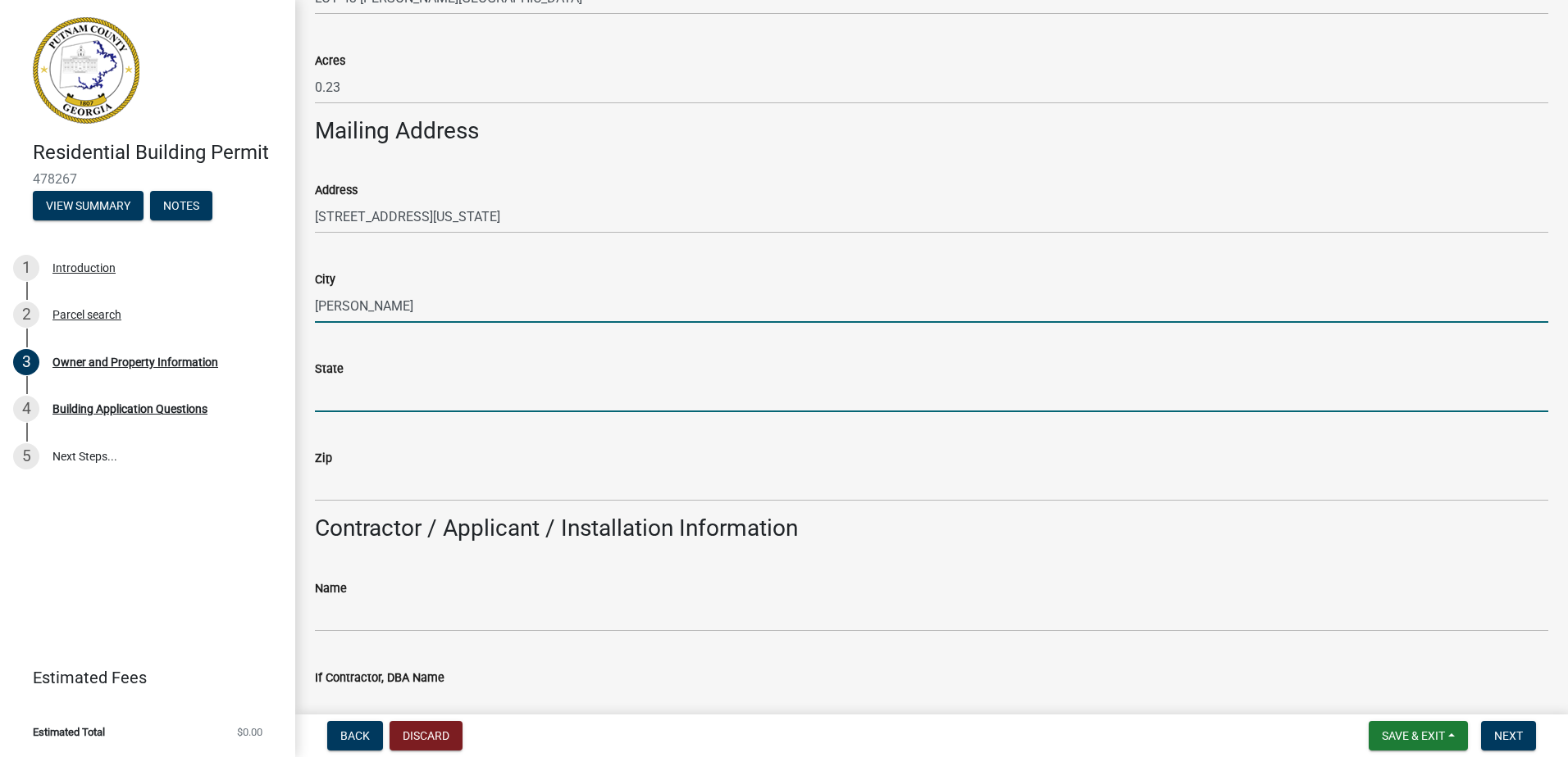
type input "GA"
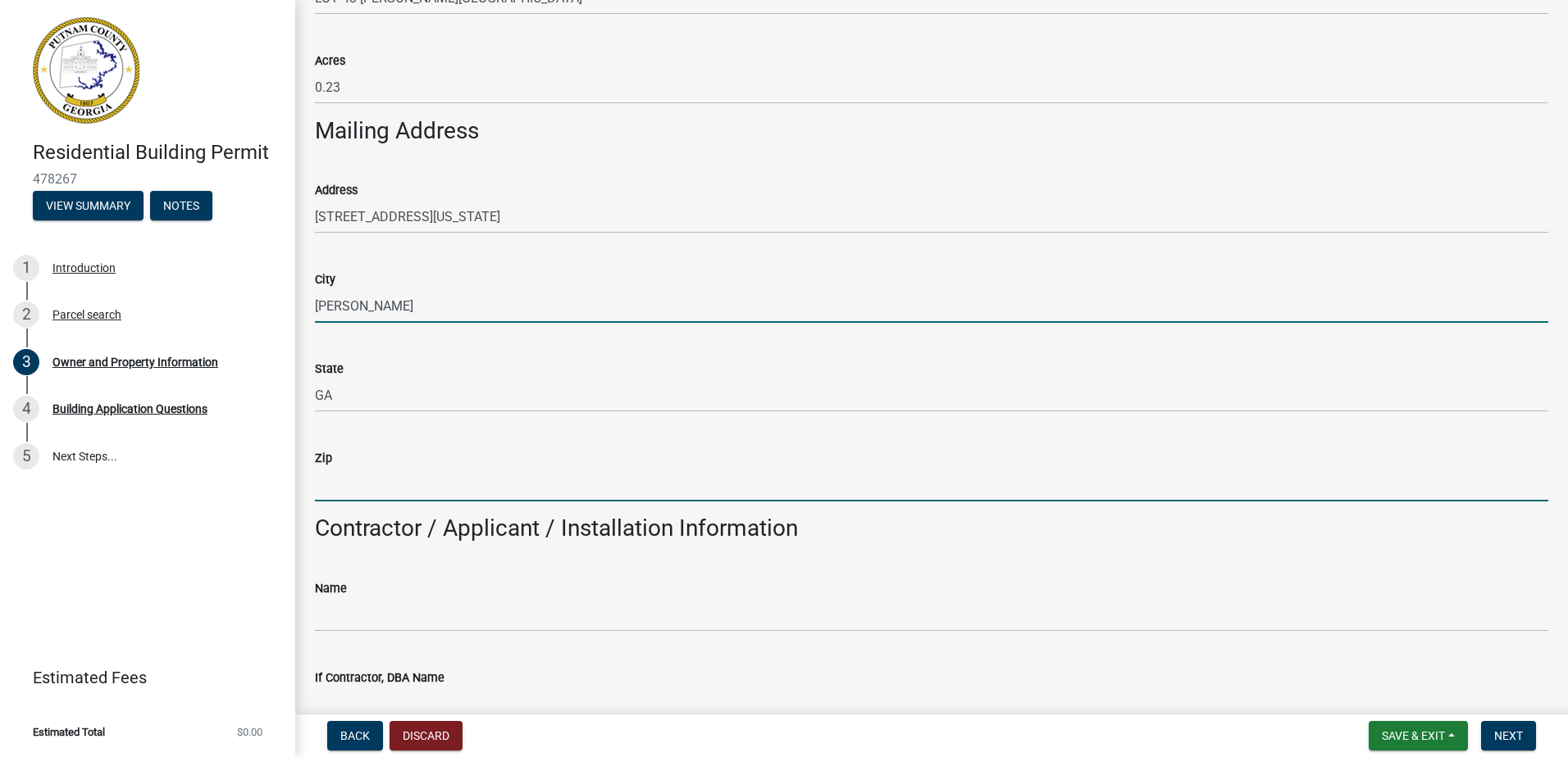
type input "30253"
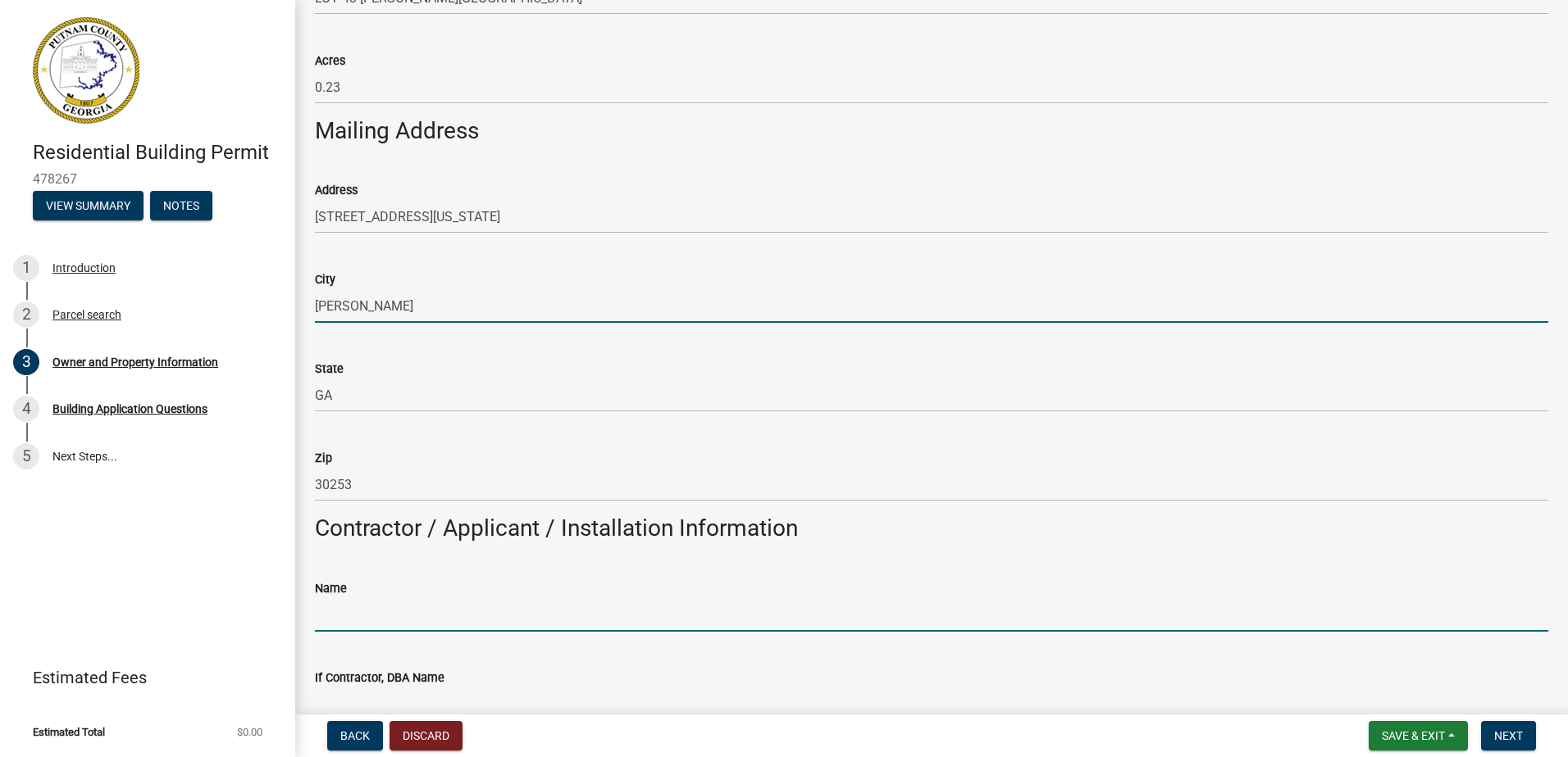
type input "[PERSON_NAME]"
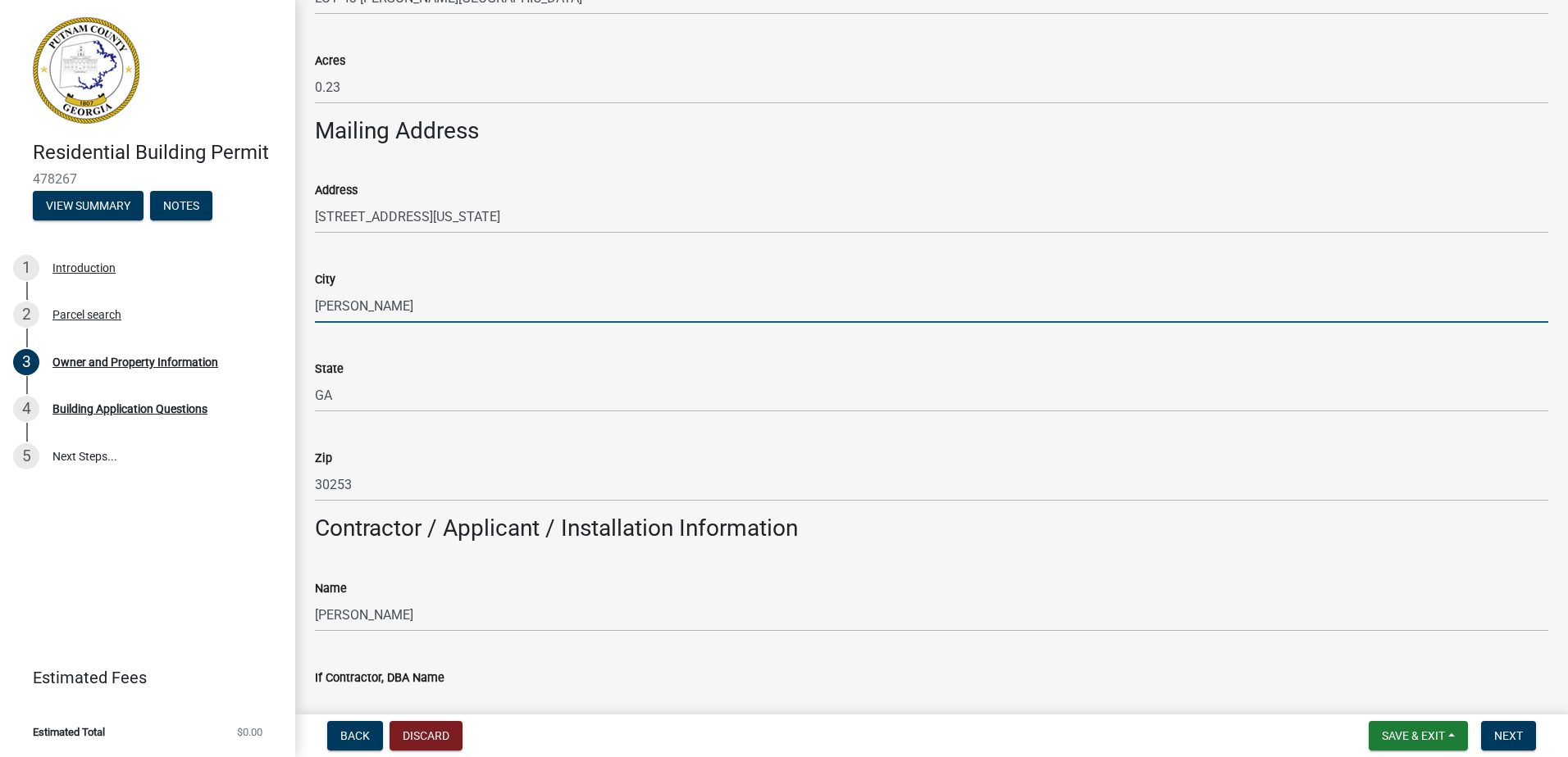
type input "7703668239"
type input "[STREET_ADDRESS][US_STATE]"
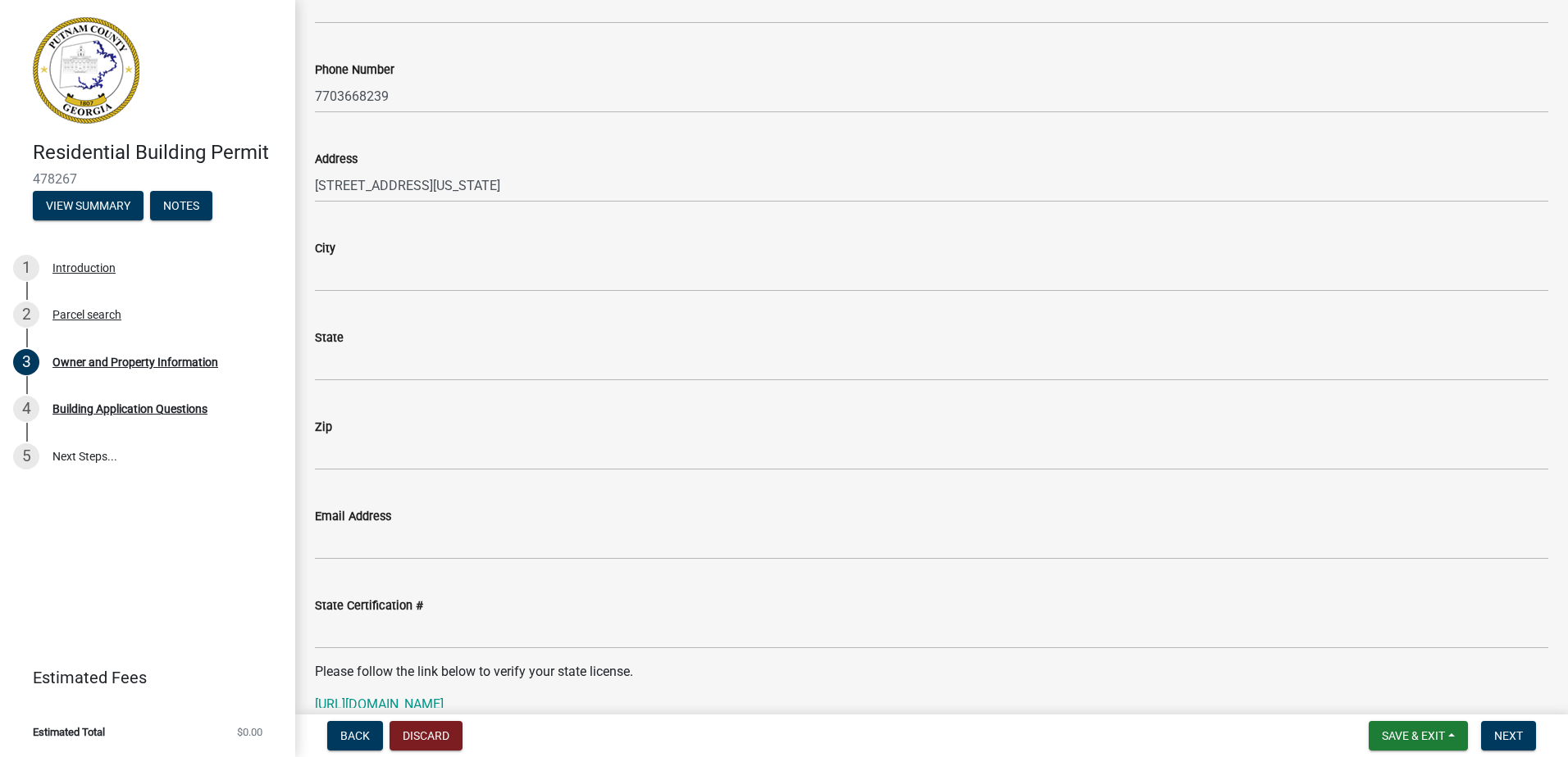
scroll to position [1558, 0]
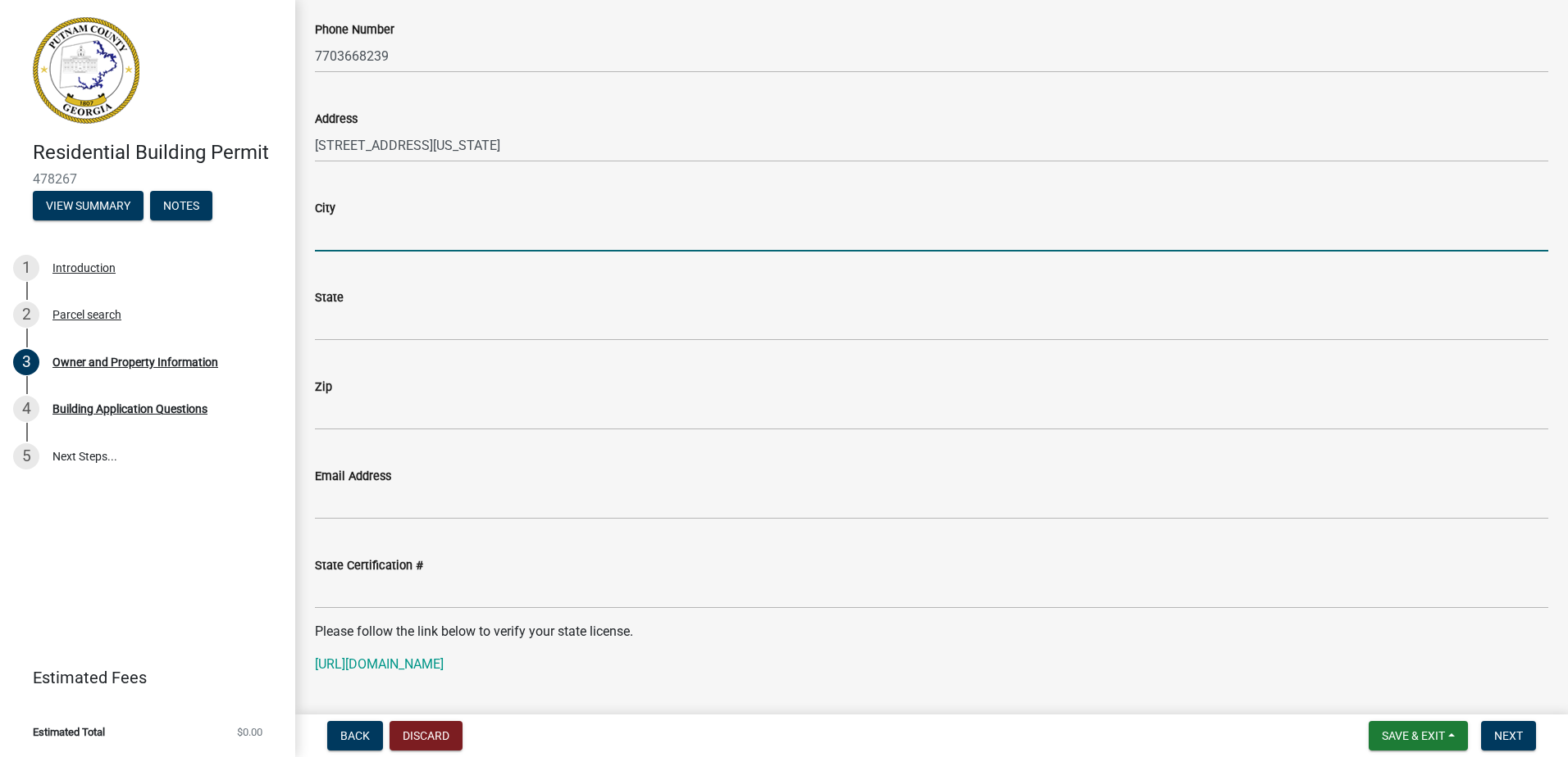
click at [372, 229] on input "City" at bounding box center [932, 235] width 1233 height 34
type input "[PERSON_NAME]"
type input "GA"
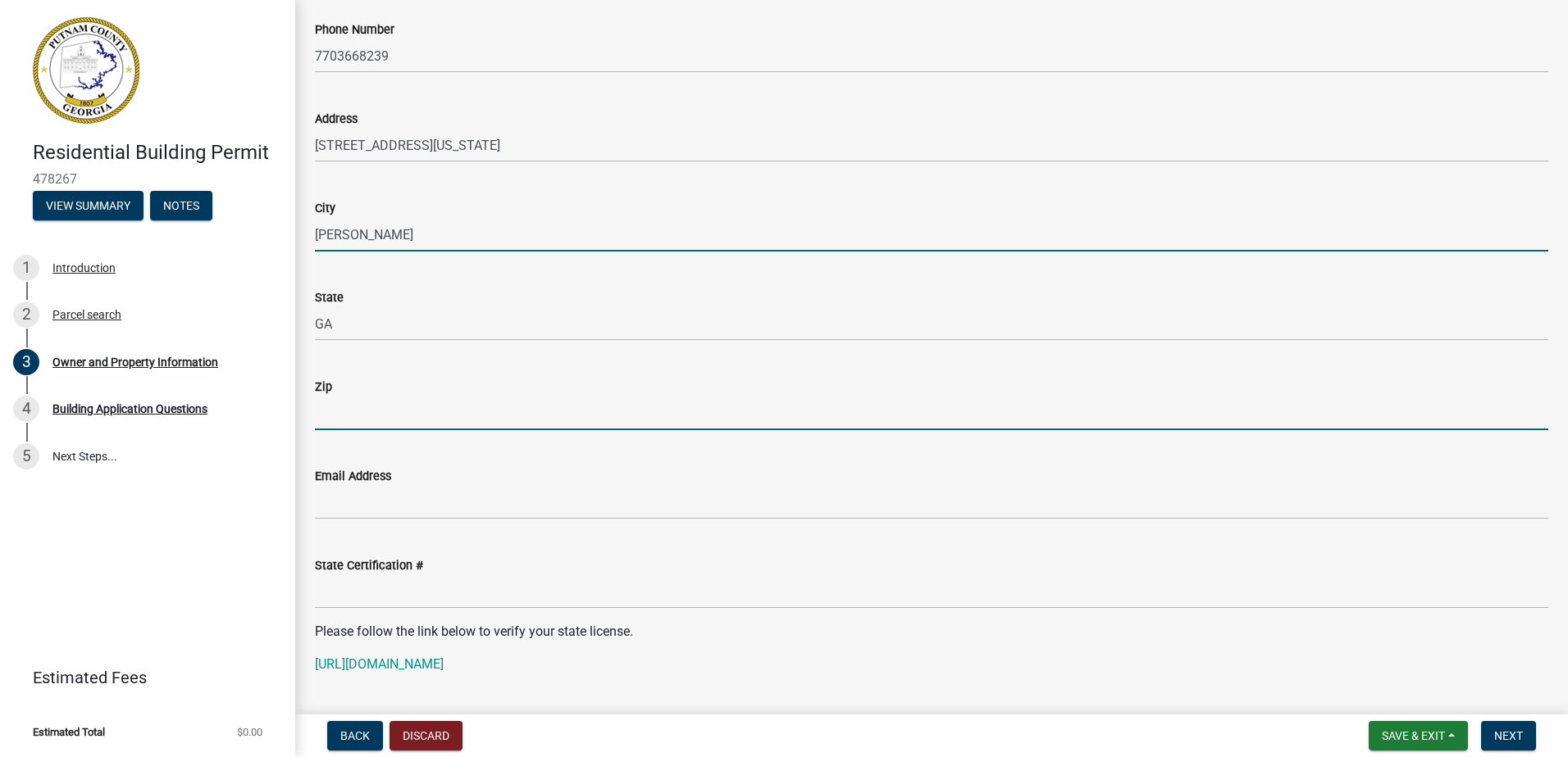
type input "30253"
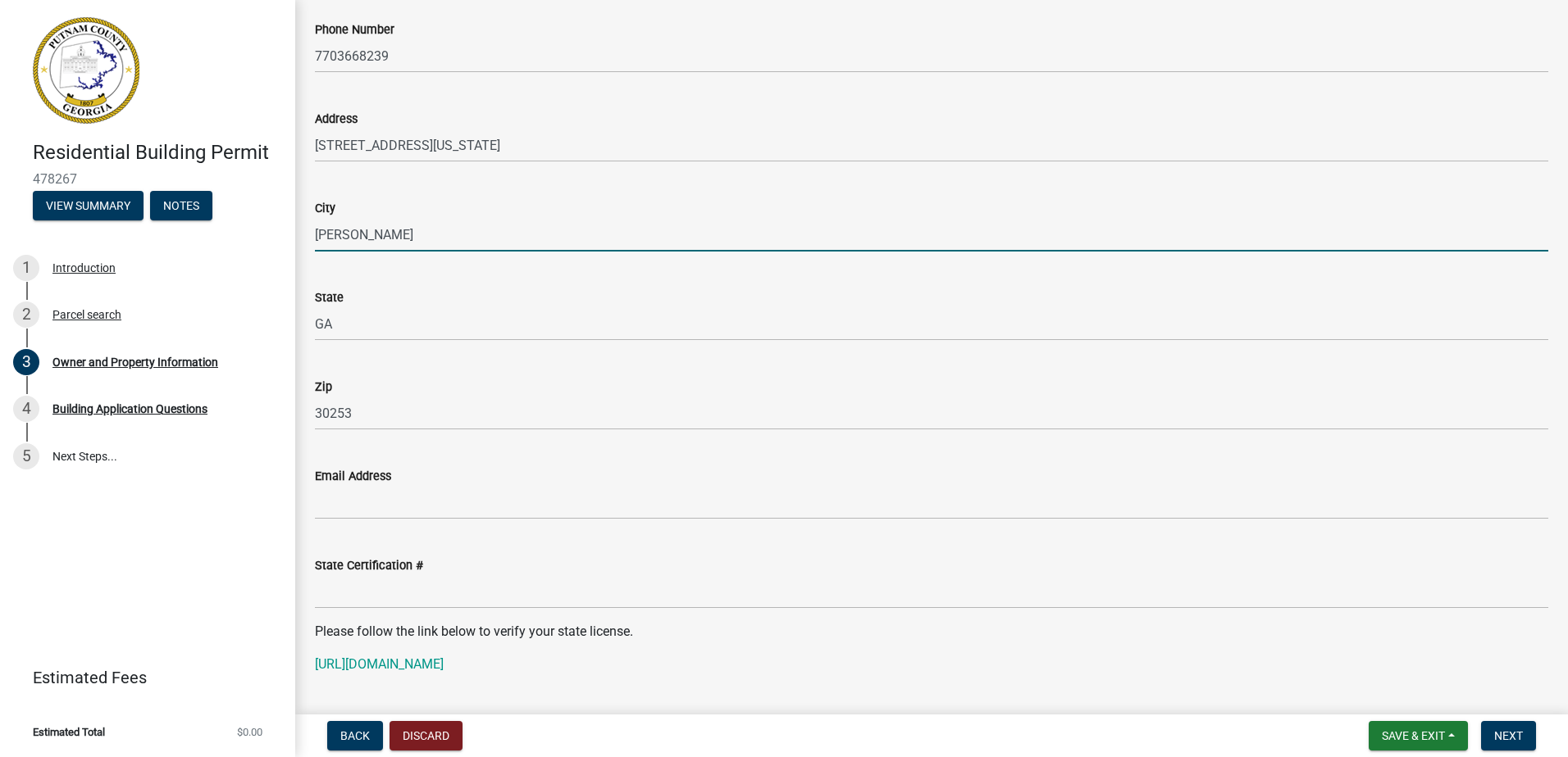
type input "[EMAIL_ADDRESS][DOMAIN_NAME]"
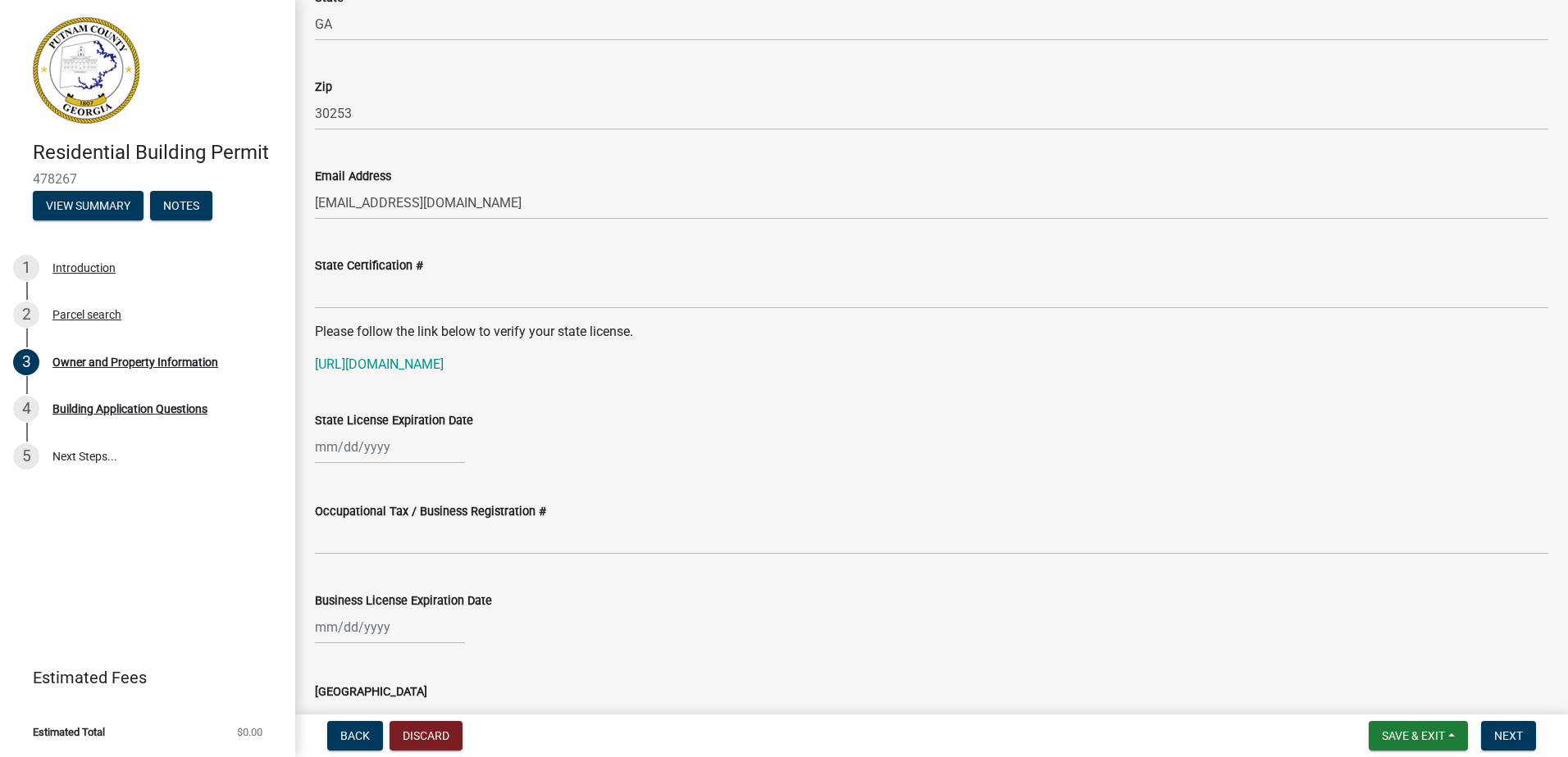
scroll to position [1885, 0]
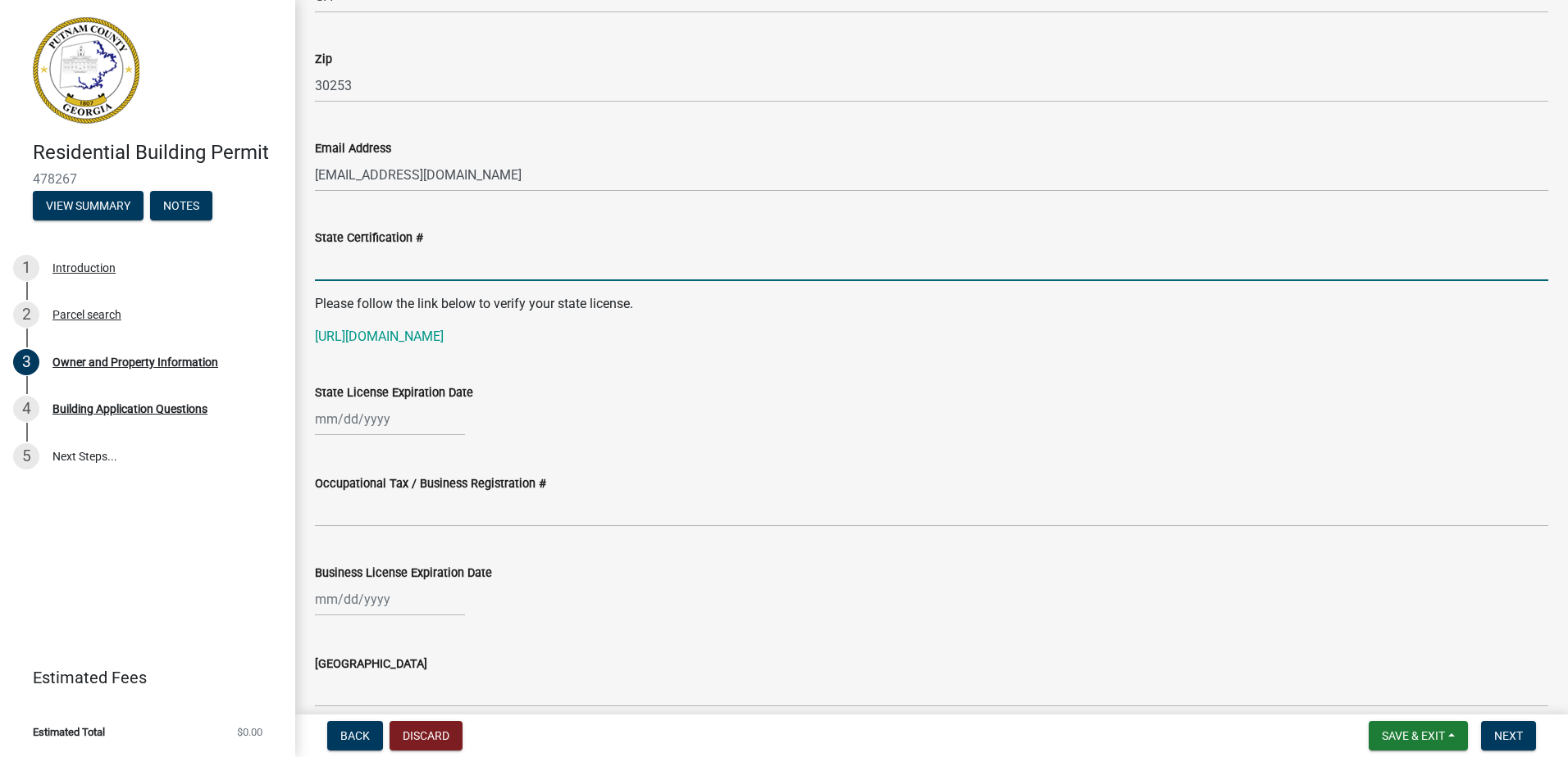
click at [383, 263] on input "State Certification #" at bounding box center [932, 264] width 1233 height 34
type input "RBQA008103"
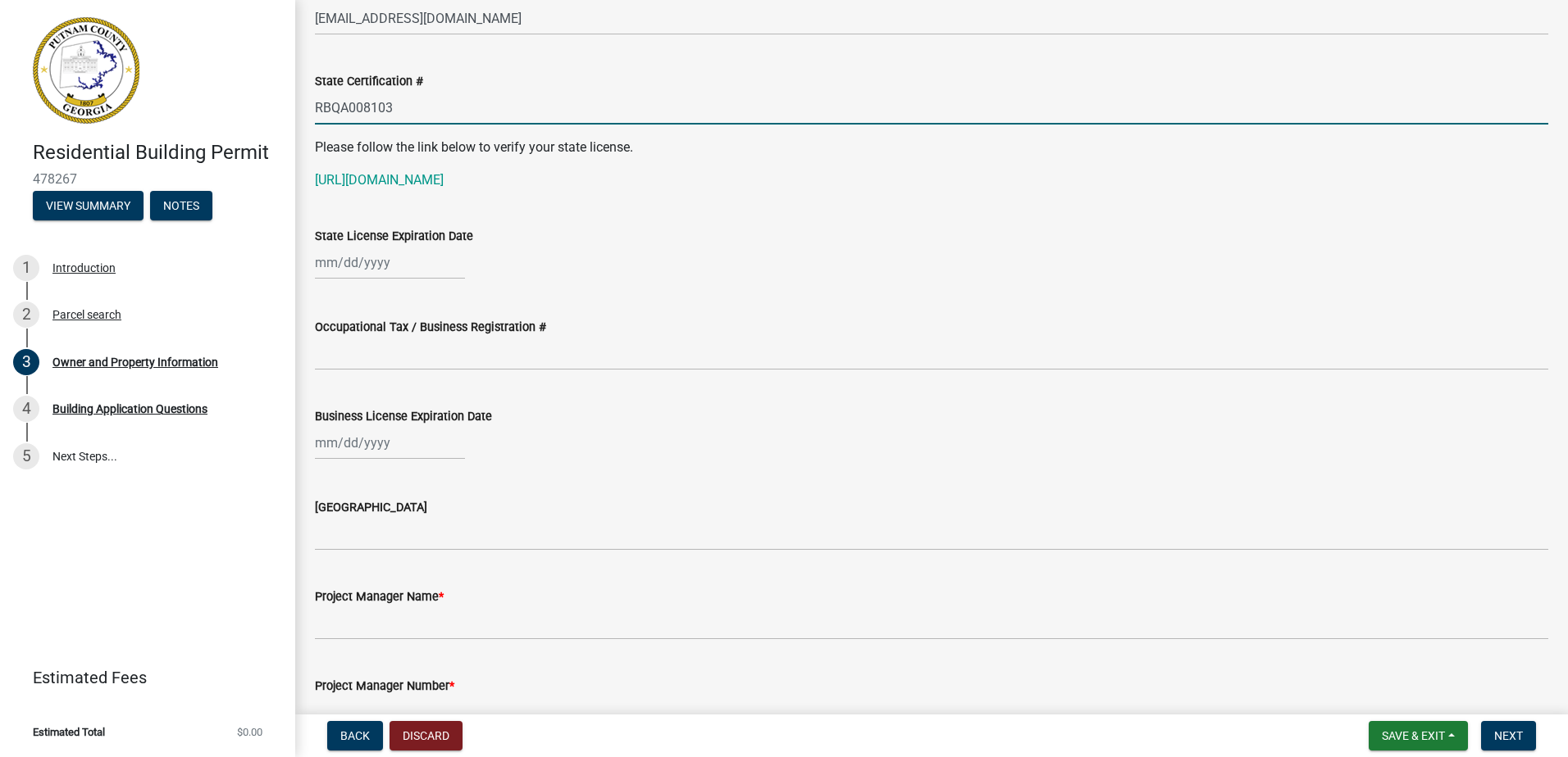
scroll to position [2049, 0]
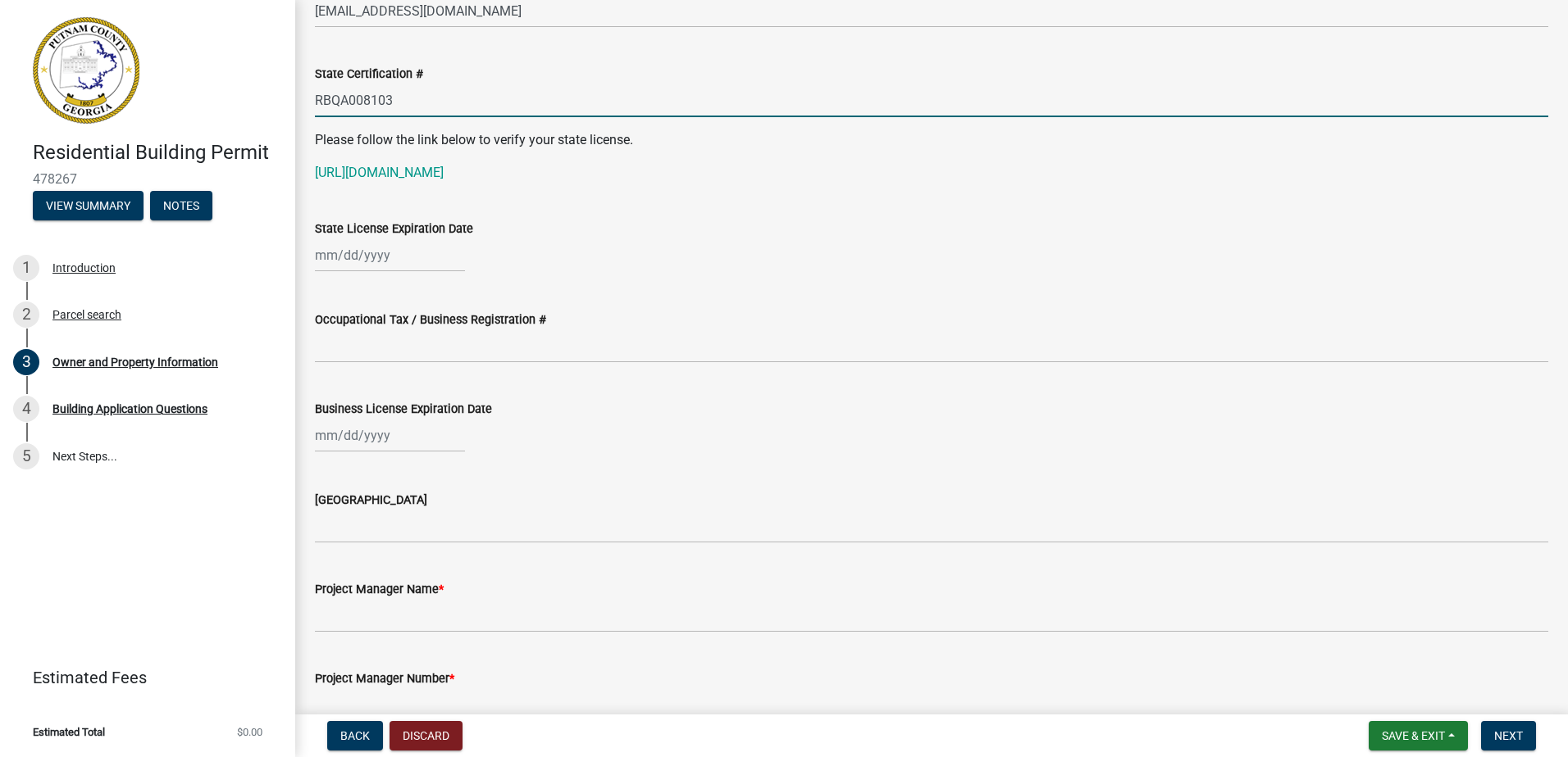
click at [377, 264] on div at bounding box center [390, 255] width 150 height 34
select select "9"
select select "2025"
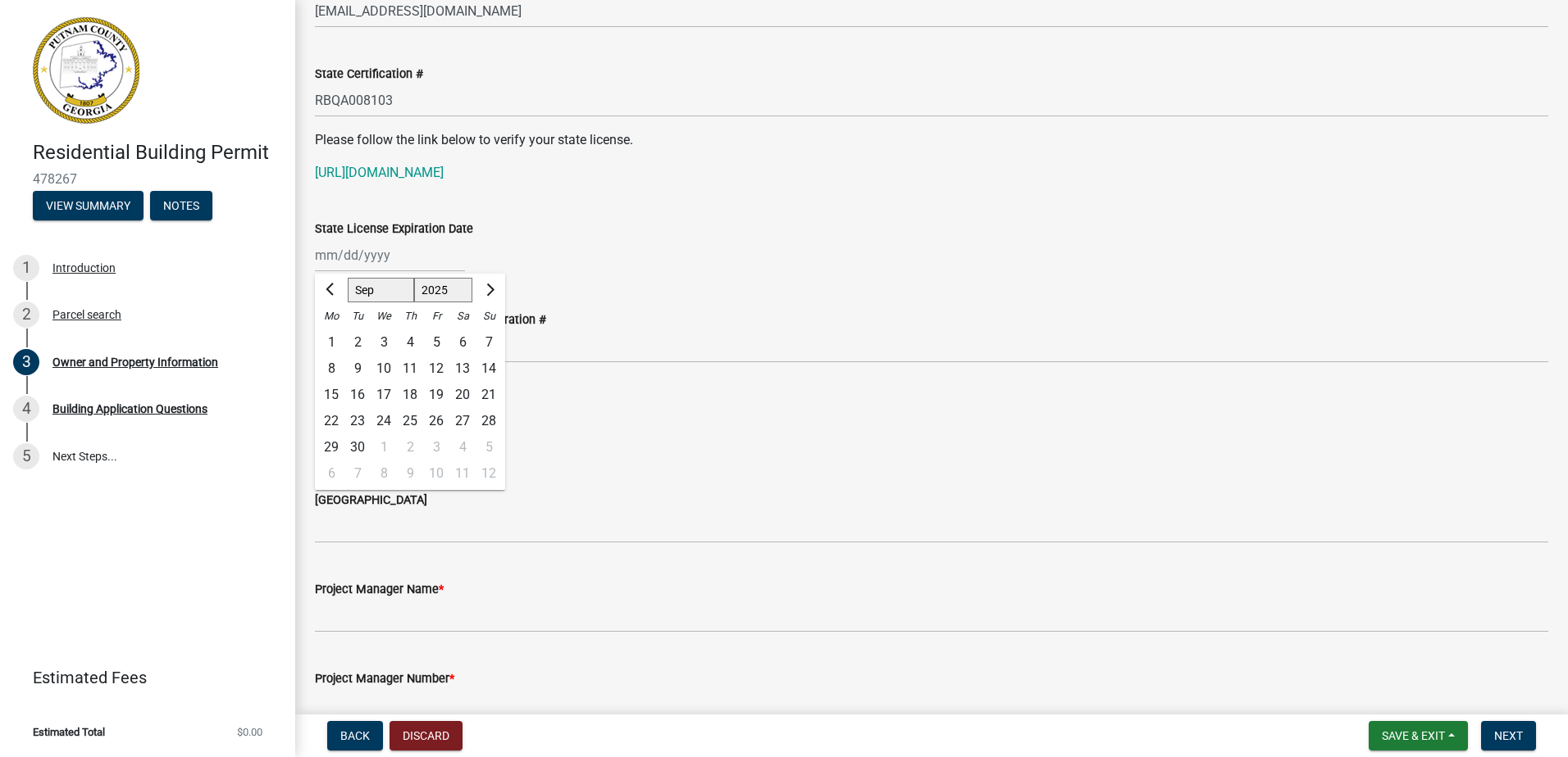
click at [398, 297] on select "Jan Feb Mar Apr May Jun [DATE] Aug Sep Oct Nov Dec" at bounding box center [381, 290] width 67 height 25
select select "6"
click at [348, 278] on select "Jan Feb Mar Apr May Jun [DATE] Aug Sep Oct Nov Dec" at bounding box center [381, 290] width 67 height 25
click at [462, 290] on select "1525 1526 1527 1528 1529 1530 1531 1532 1533 1534 1535 1536 1537 1538 1539 1540…" at bounding box center [443, 290] width 59 height 25
select select "2026"
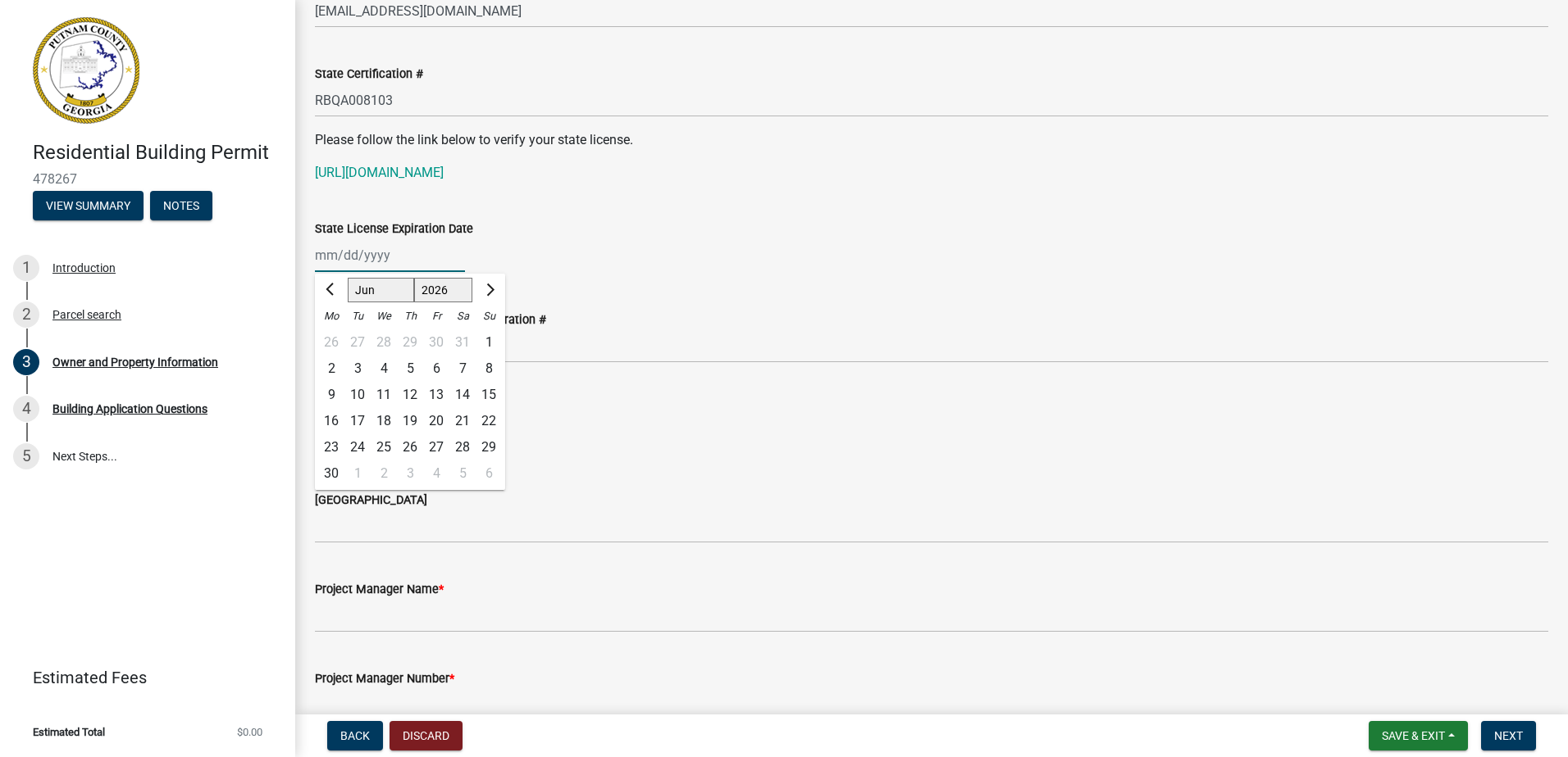
click at [414, 278] on select "1525 1526 1527 1528 1529 1530 1531 1532 1533 1534 1535 1536 1537 1538 1539 1540…" at bounding box center [443, 290] width 59 height 25
click at [350, 443] on div "30" at bounding box center [357, 447] width 26 height 26
type input "[DATE]"
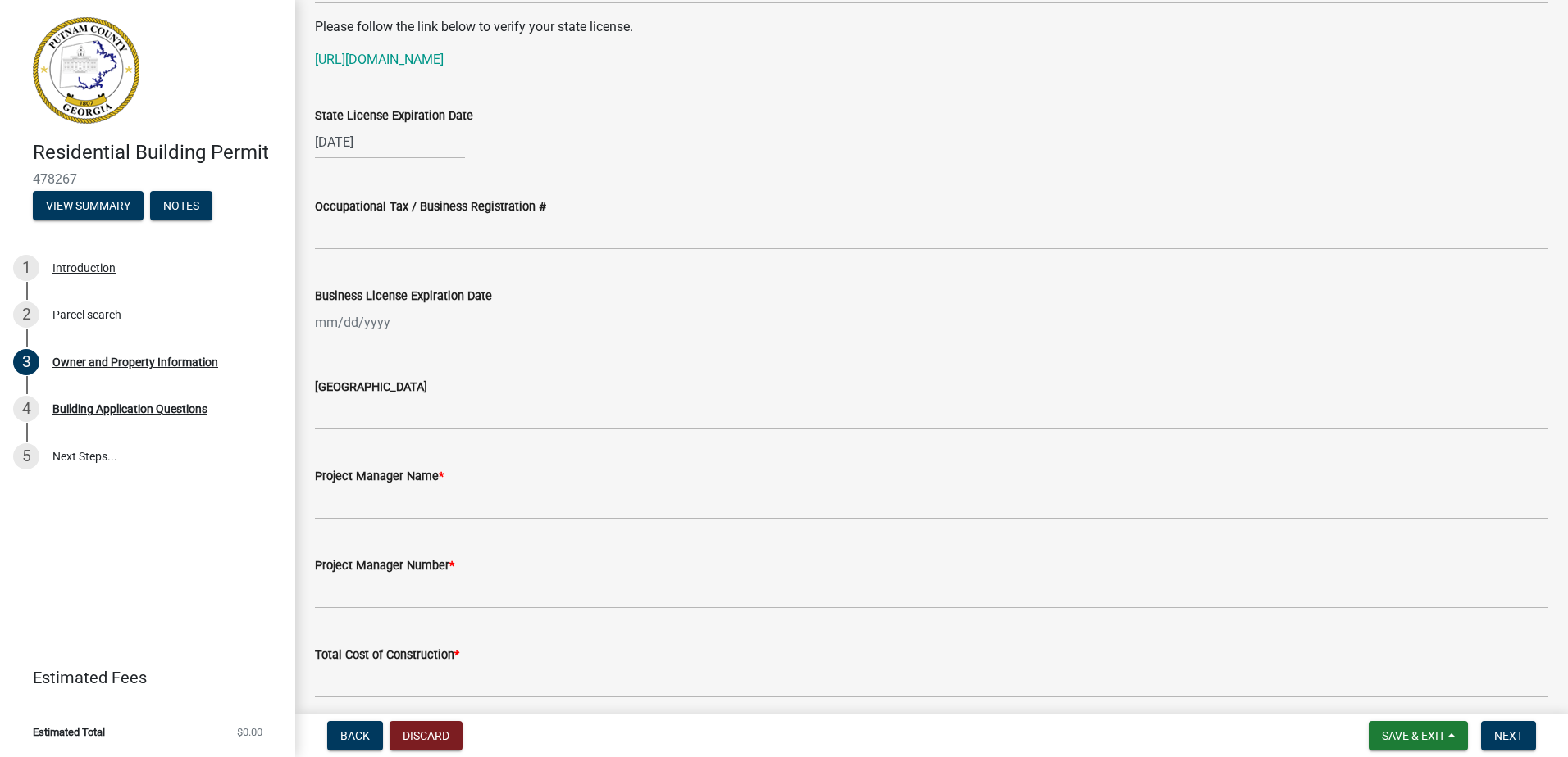
scroll to position [2213, 0]
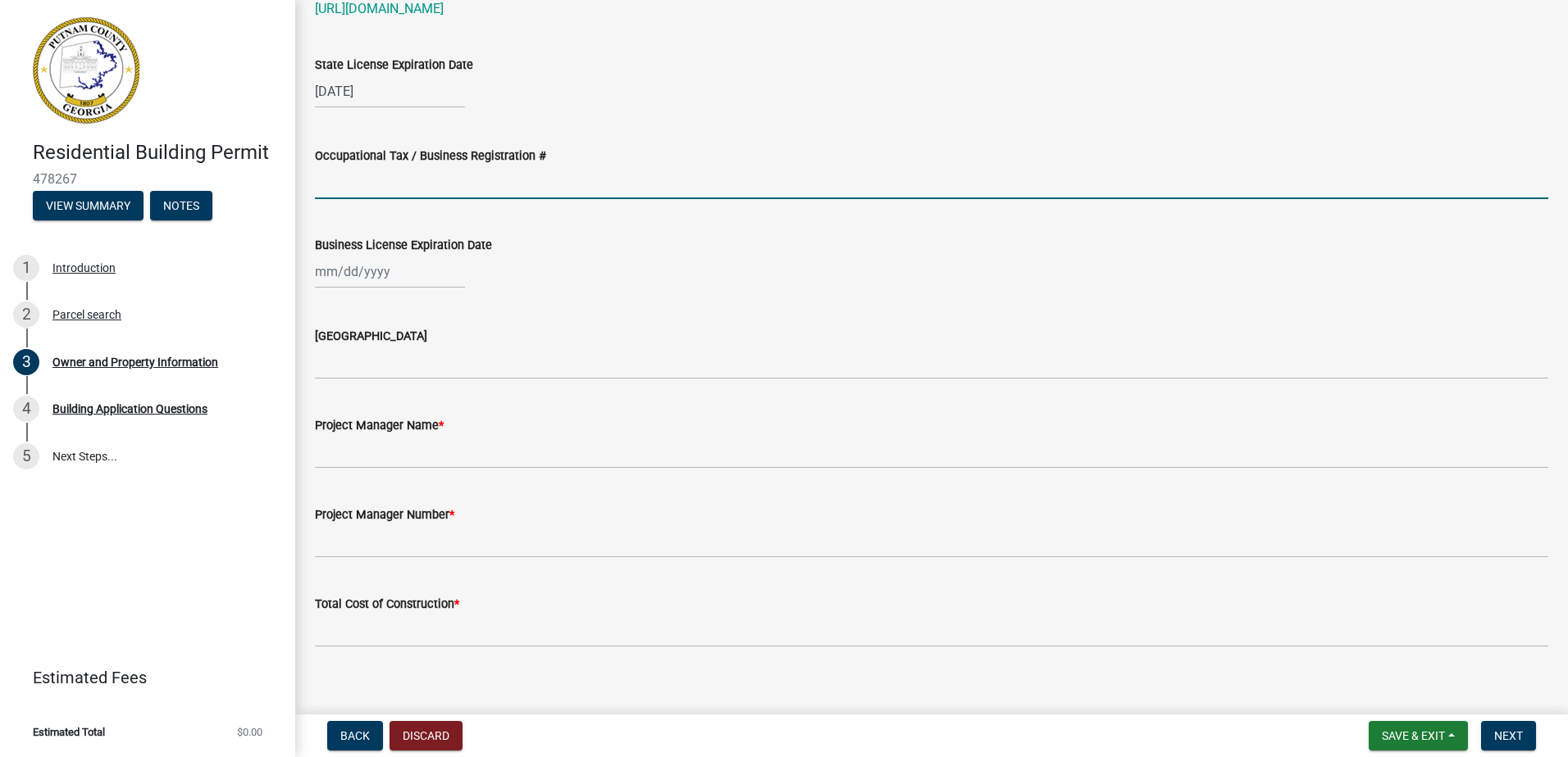
click at [351, 181] on input "Occupational Tax / Business Registration #" at bounding box center [932, 182] width 1233 height 34
click at [324, 189] on input "Occupational Tax / Business Registration #" at bounding box center [932, 182] width 1233 height 34
type input "201907"
click at [392, 274] on div at bounding box center [390, 272] width 150 height 34
select select "9"
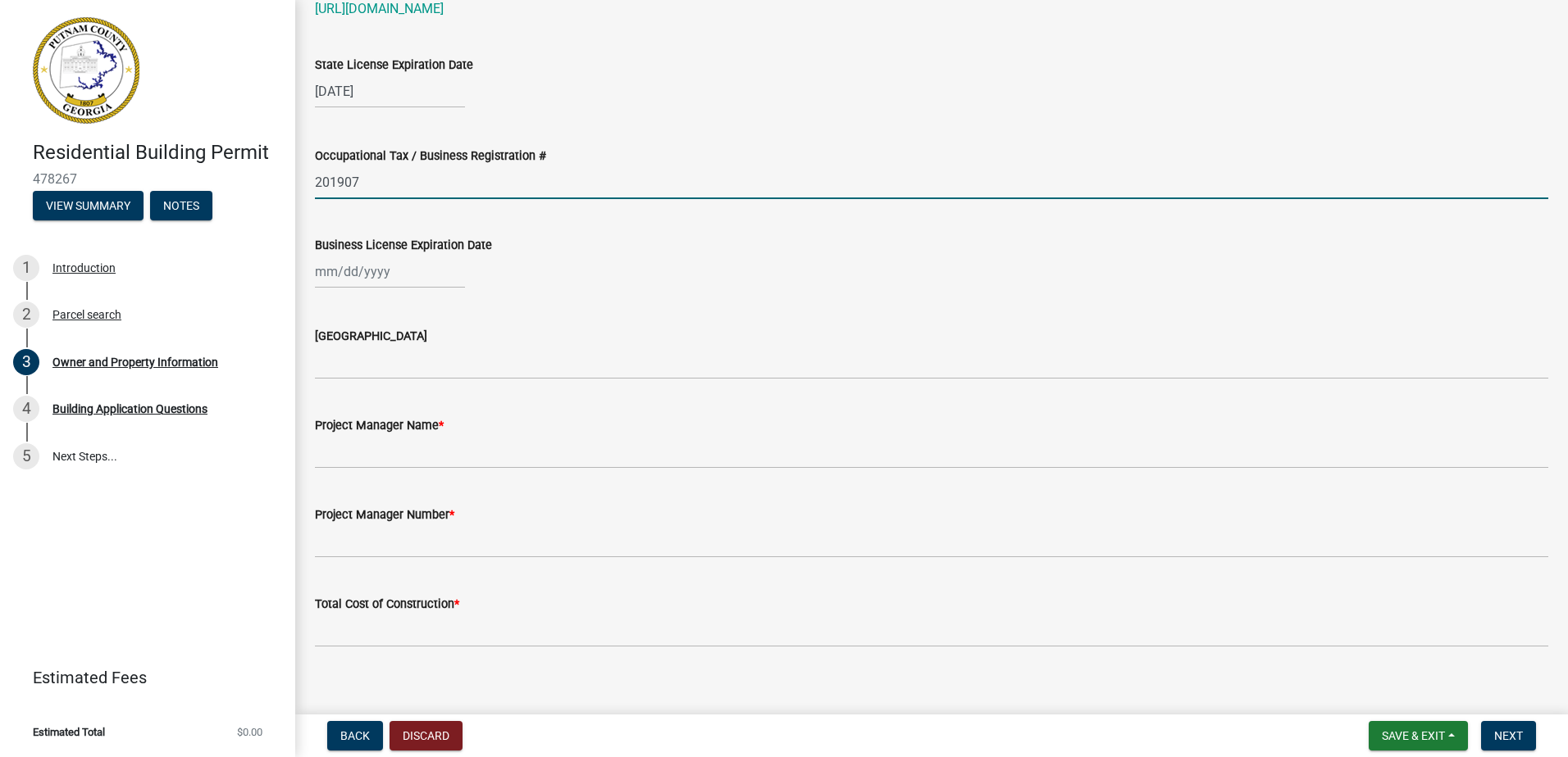
select select "2025"
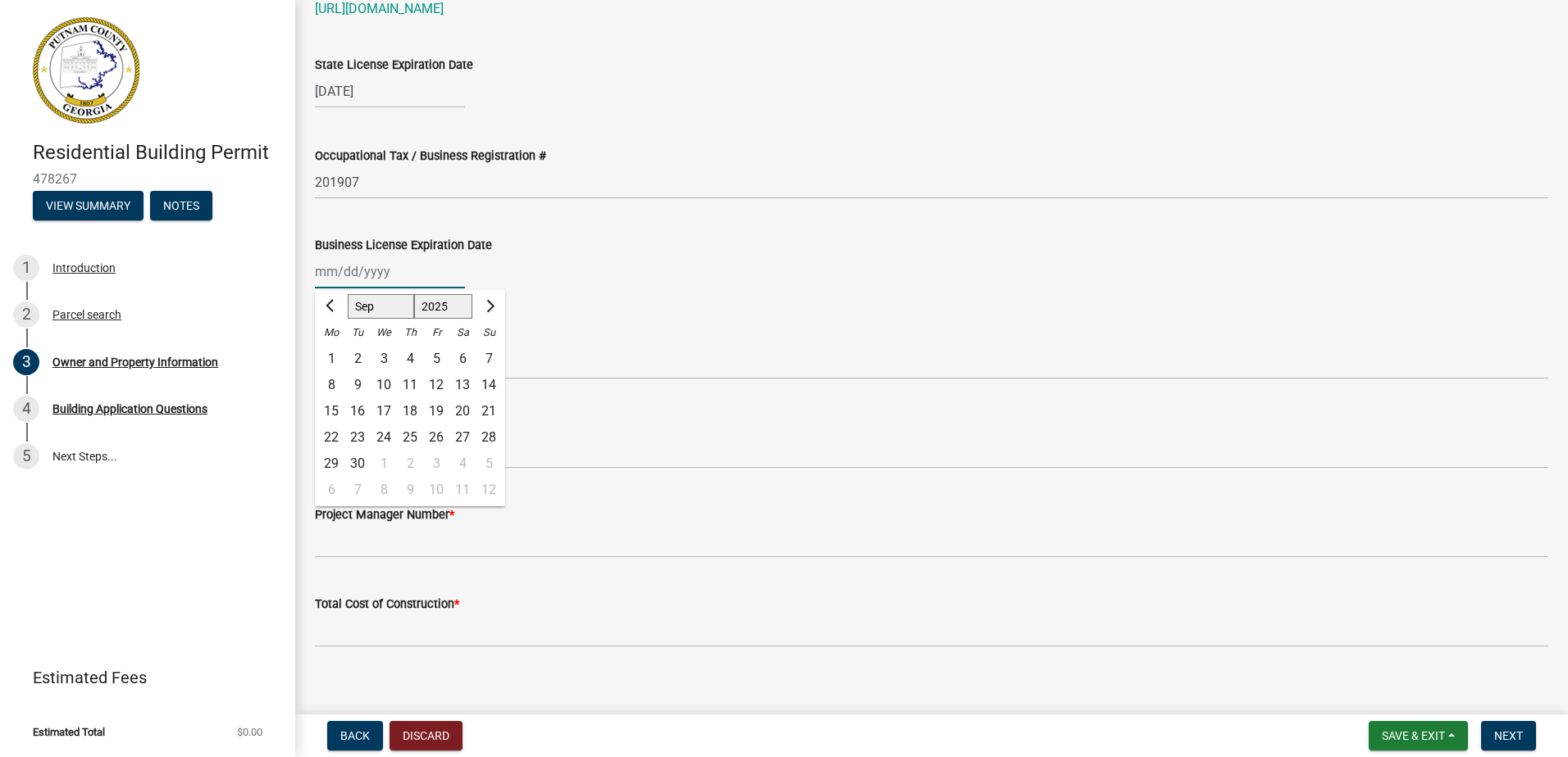
click at [388, 312] on select "Jan Feb Mar Apr May Jun [DATE] Aug Sep Oct Nov Dec" at bounding box center [381, 307] width 67 height 25
select select "12"
click at [348, 294] on select "Jan Feb Mar Apr May Jun [DATE] Aug Sep Oct Nov Dec" at bounding box center [381, 307] width 67 height 25
drag, startPoint x: 387, startPoint y: 457, endPoint x: 392, endPoint y: 415, distance: 42.3
click at [387, 456] on div "31" at bounding box center [383, 463] width 26 height 26
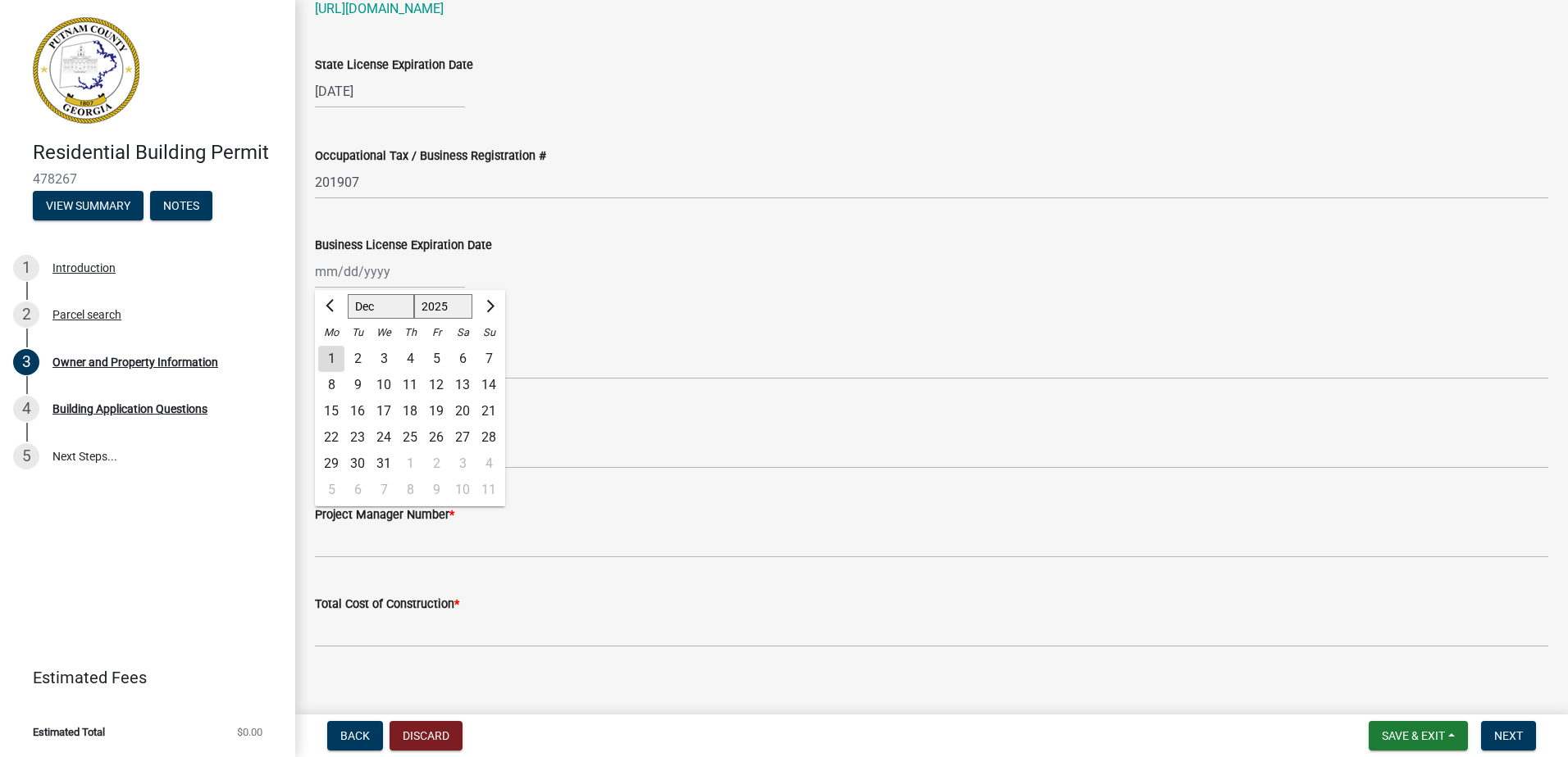
type input "[DATE]"
select select "12"
select select "2025"
click at [400, 274] on div "[DATE] [PERSON_NAME] Apr May Jun [DATE] Aug Sep Oct Nov [DATE] 1526 1527 1528 1…" at bounding box center [390, 272] width 150 height 34
click at [707, 255] on div "[DATE] [PERSON_NAME] Apr May Jun [DATE] Aug Sep Oct Nov [DATE] 1526 1527 1528 1…" at bounding box center [932, 272] width 1233 height 34
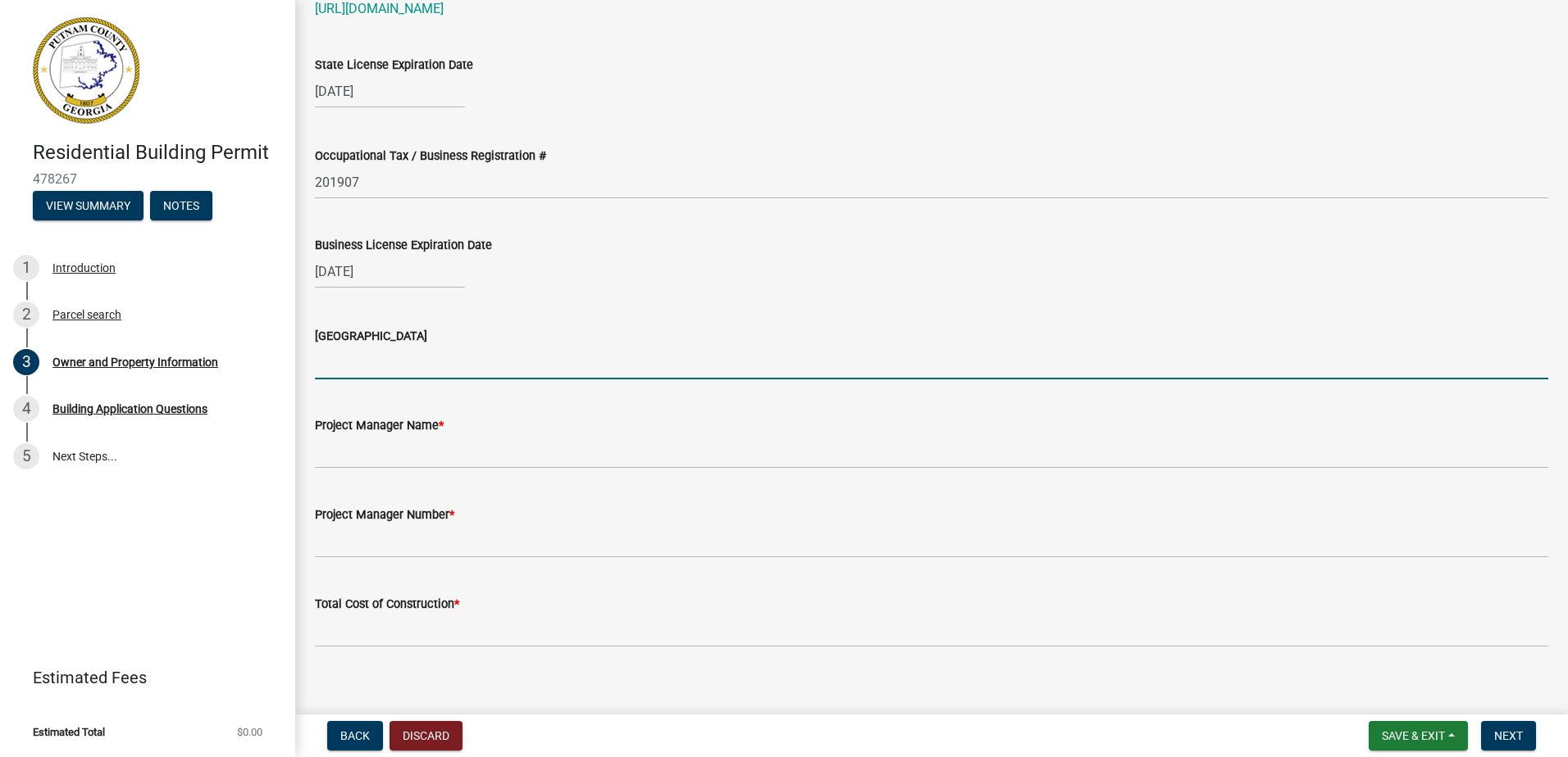
click at [352, 364] on input "[GEOGRAPHIC_DATA]" at bounding box center [932, 363] width 1233 height 34
type input "City of [PERSON_NAME]"
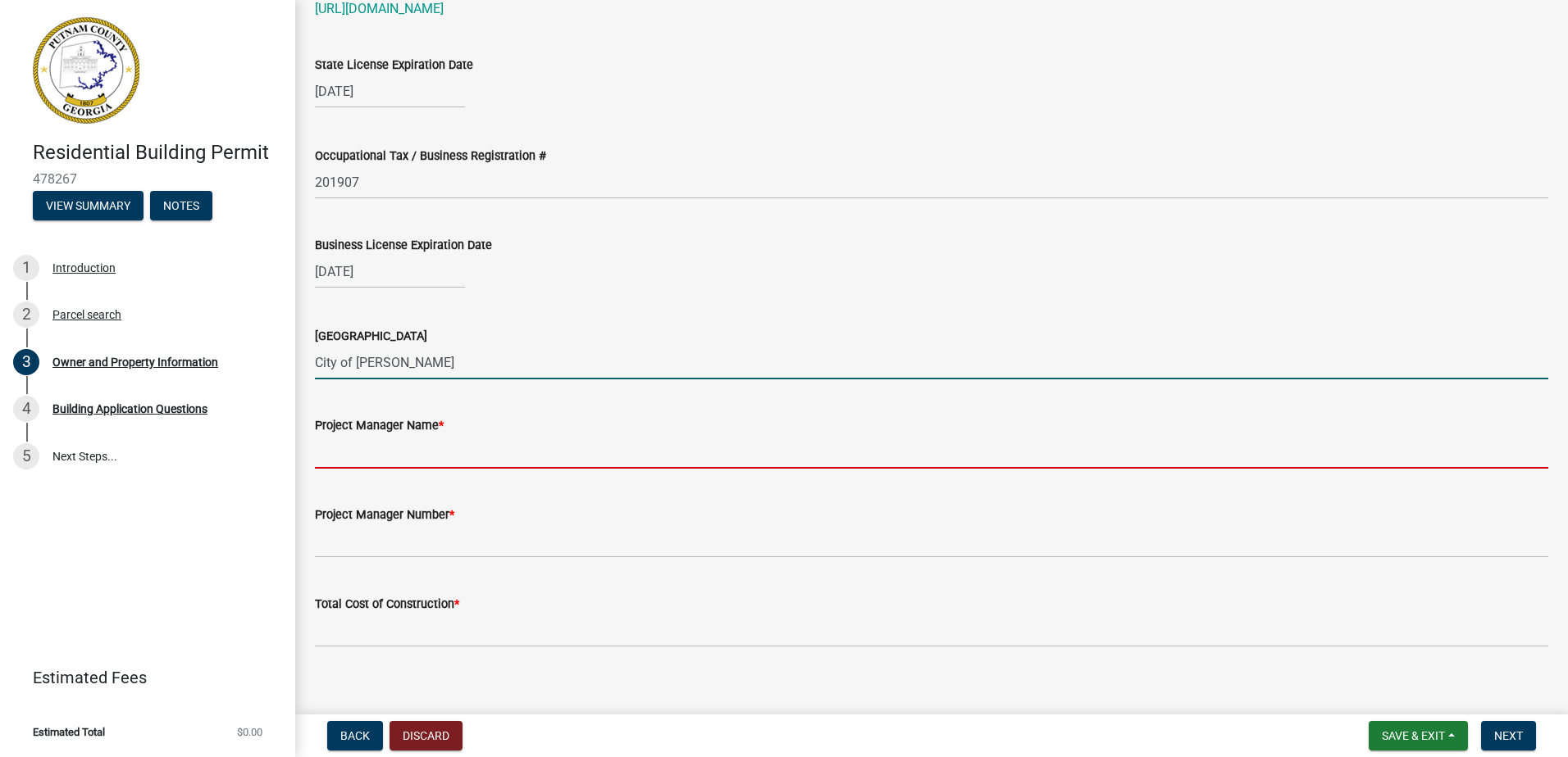
click at [384, 455] on input "Project Manager Name *" at bounding box center [932, 452] width 1233 height 34
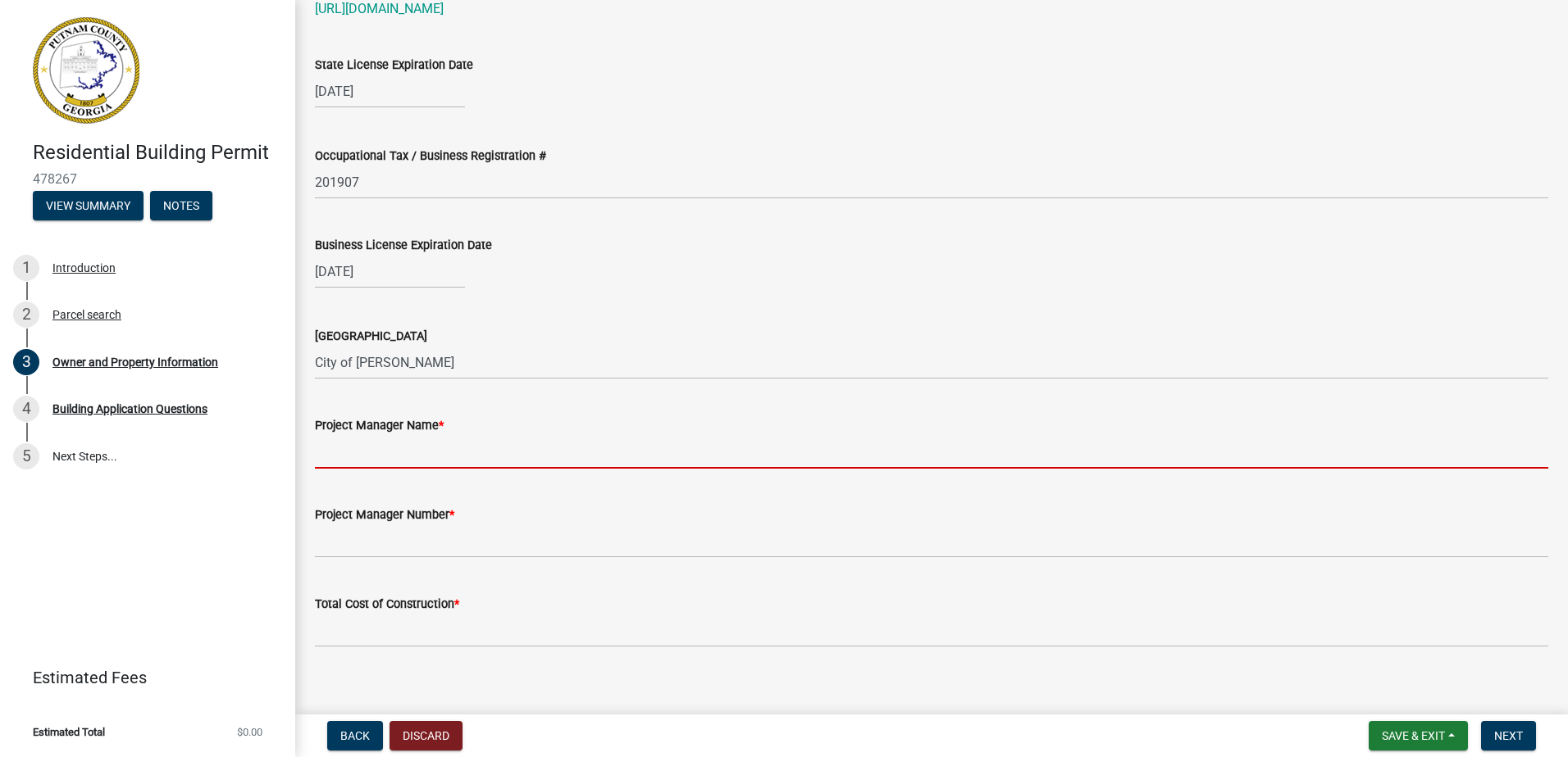
type input "[PERSON_NAME]"
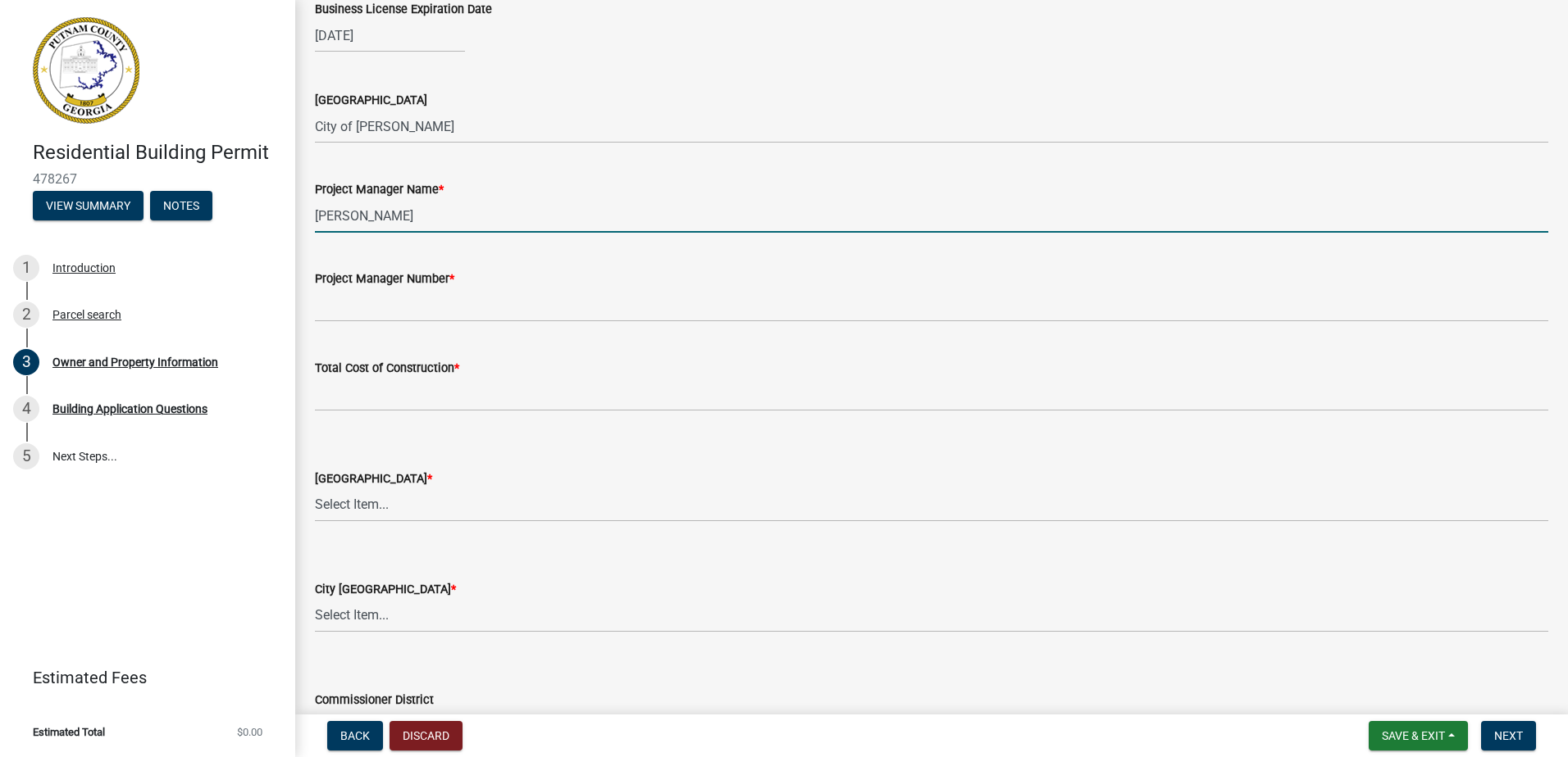
scroll to position [2459, 0]
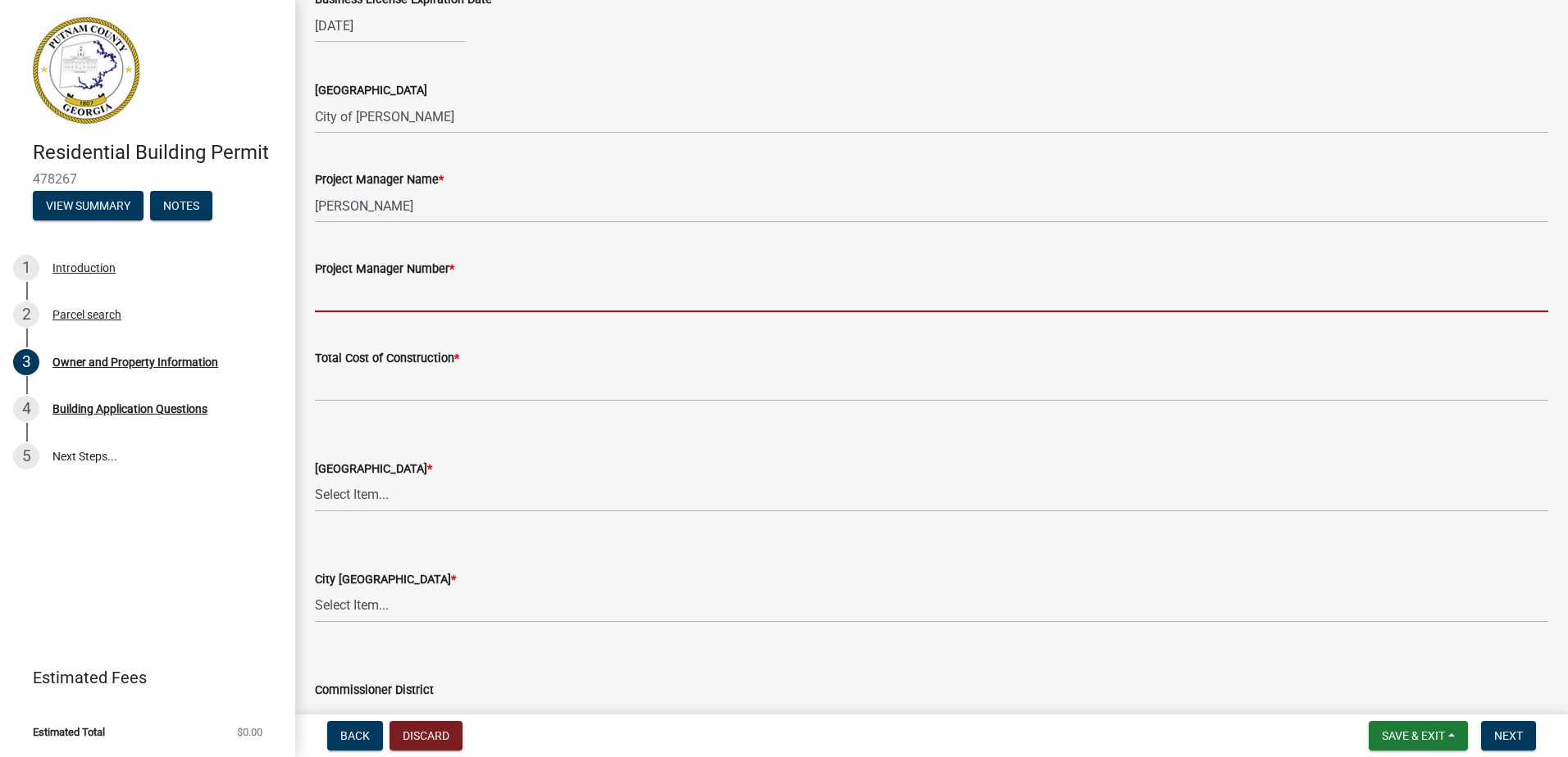
click at [354, 299] on input "Project Manager Number *" at bounding box center [932, 295] width 1233 height 34
type input "7703668239"
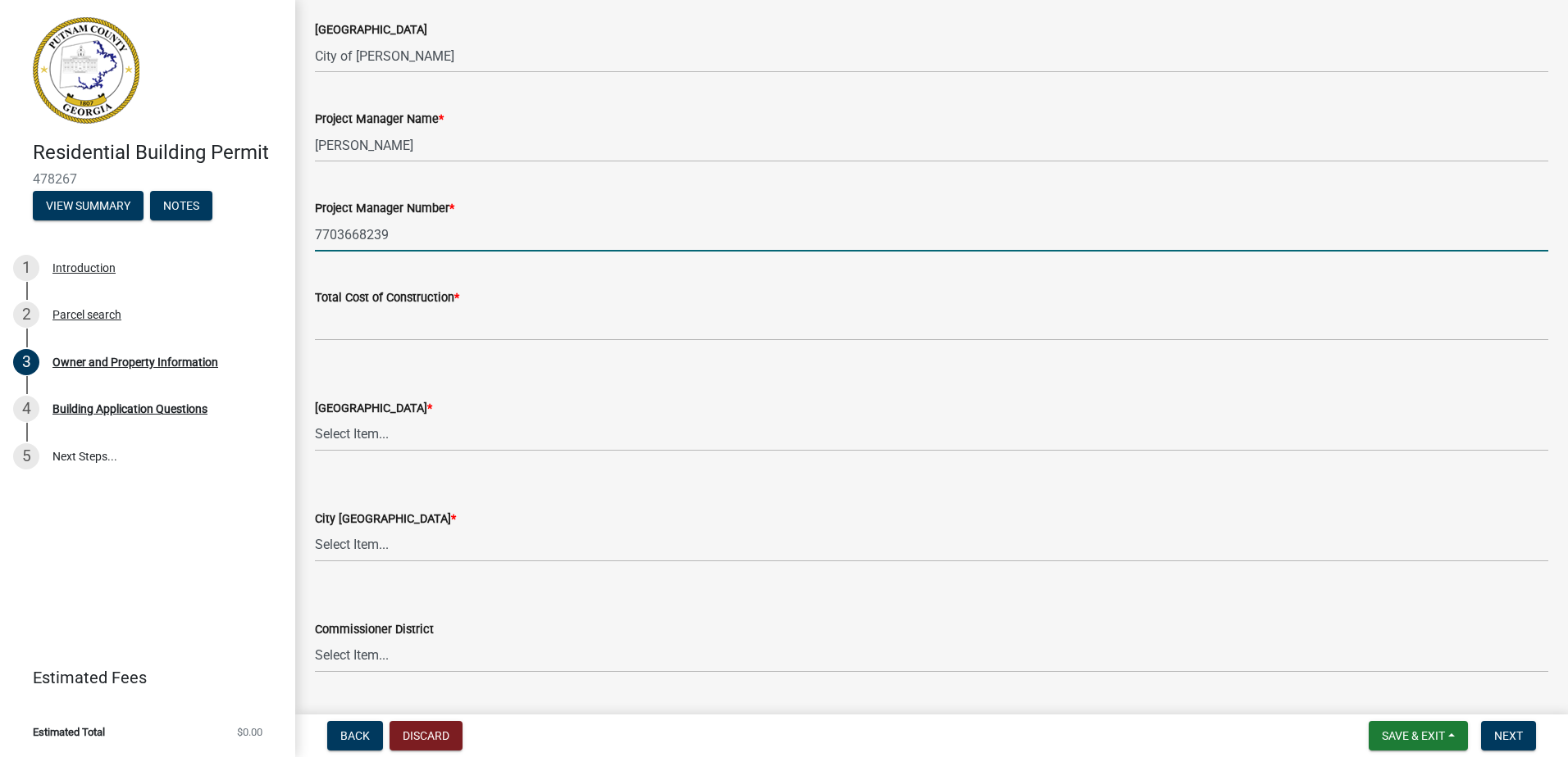
scroll to position [2622, 0]
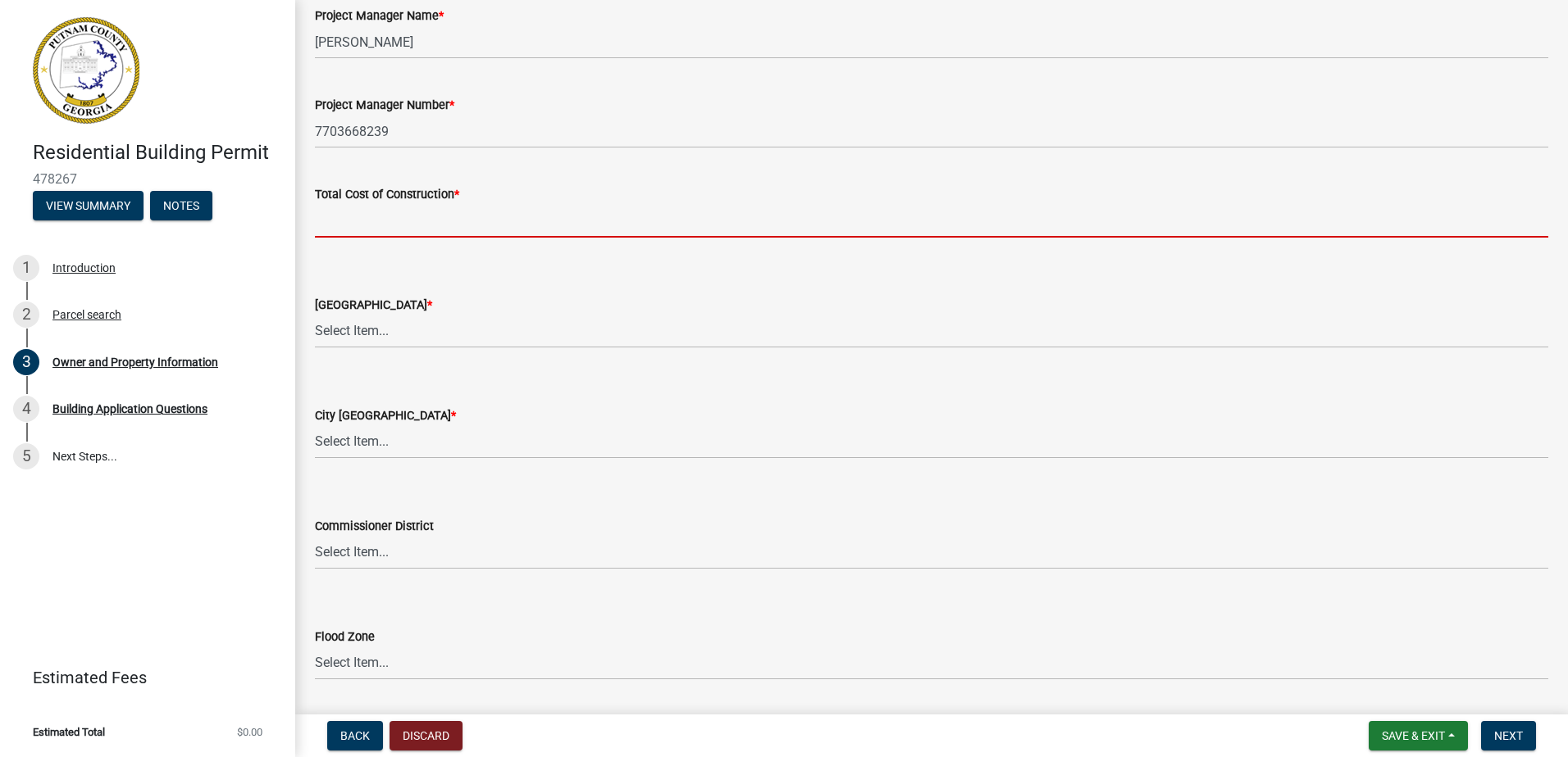
click at [368, 224] on input "text" at bounding box center [932, 221] width 1233 height 34
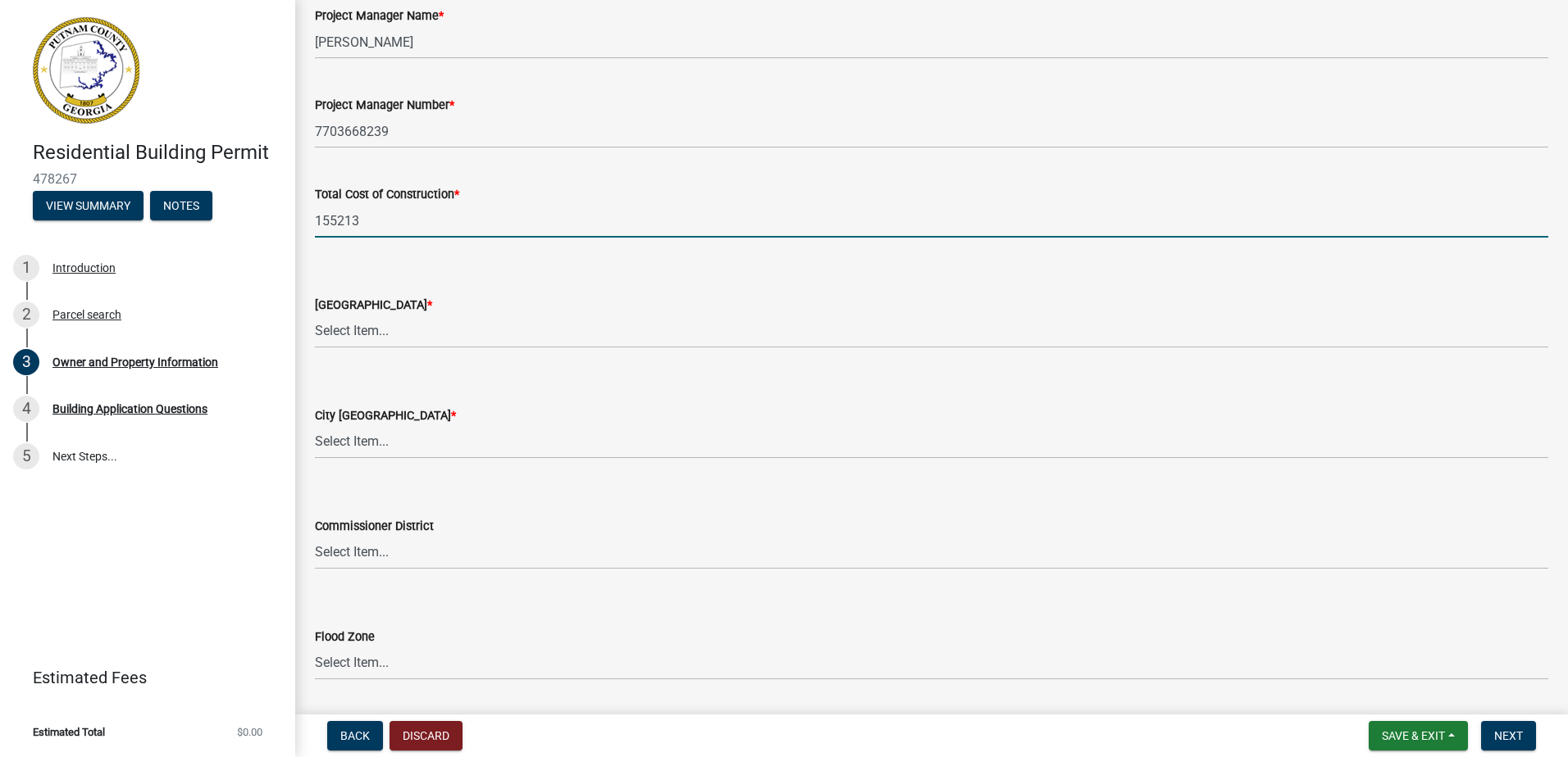
type input "155213"
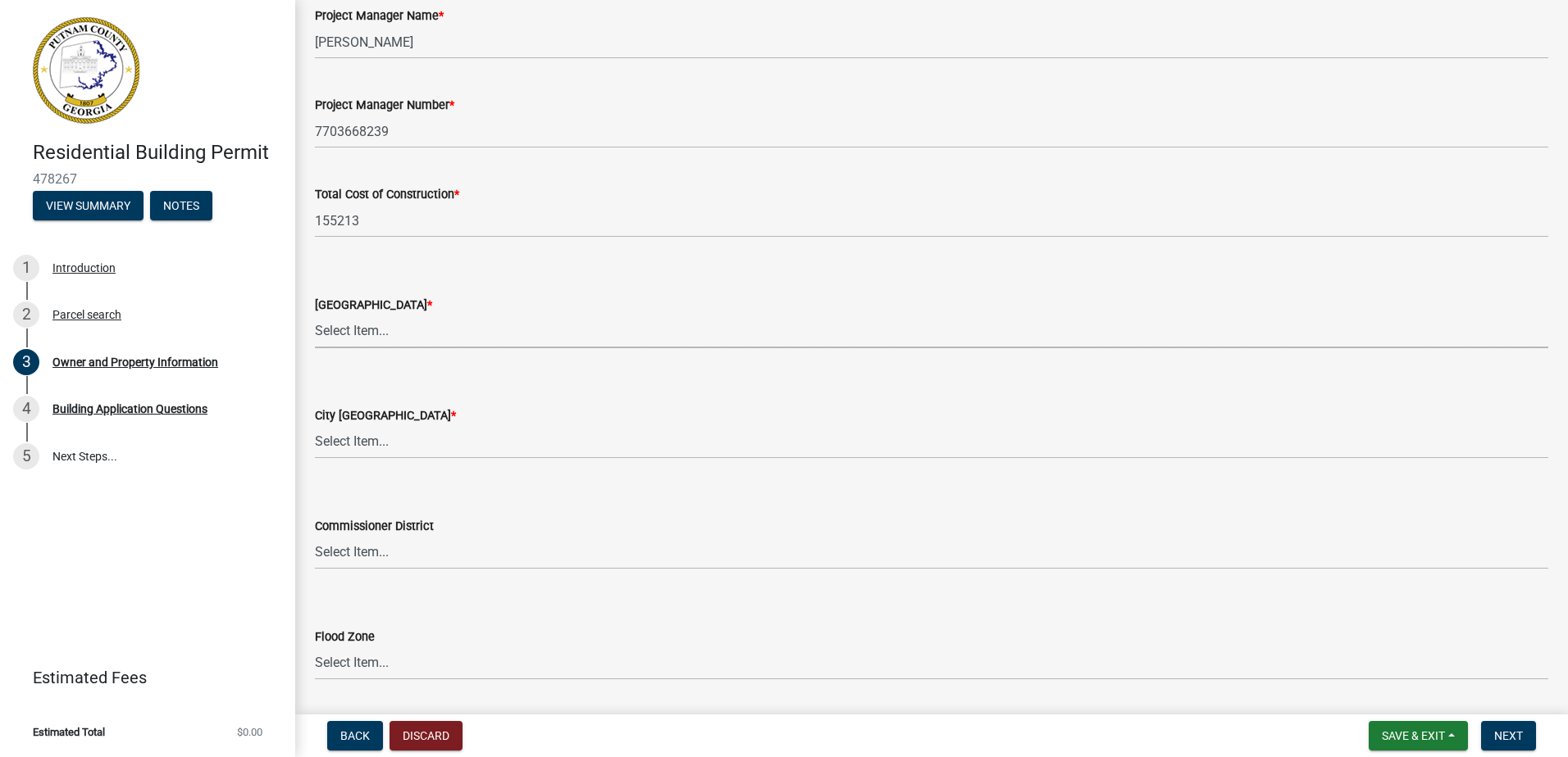
click at [391, 339] on select "Select Item... AG-1 R-1R R-1 R-2 MHP RM-1 RM-3 C-1 C-2 I-M PUD N/A" at bounding box center [932, 332] width 1233 height 34
click at [315, 315] on select "Select Item... AG-1 R-1R R-1 R-2 MHP RM-1 RM-3 C-1 C-2 I-M PUD N/A" at bounding box center [932, 332] width 1233 height 34
select select "af4fa47c-8bb5-4ba0-9393-e9f4e4358ca2"
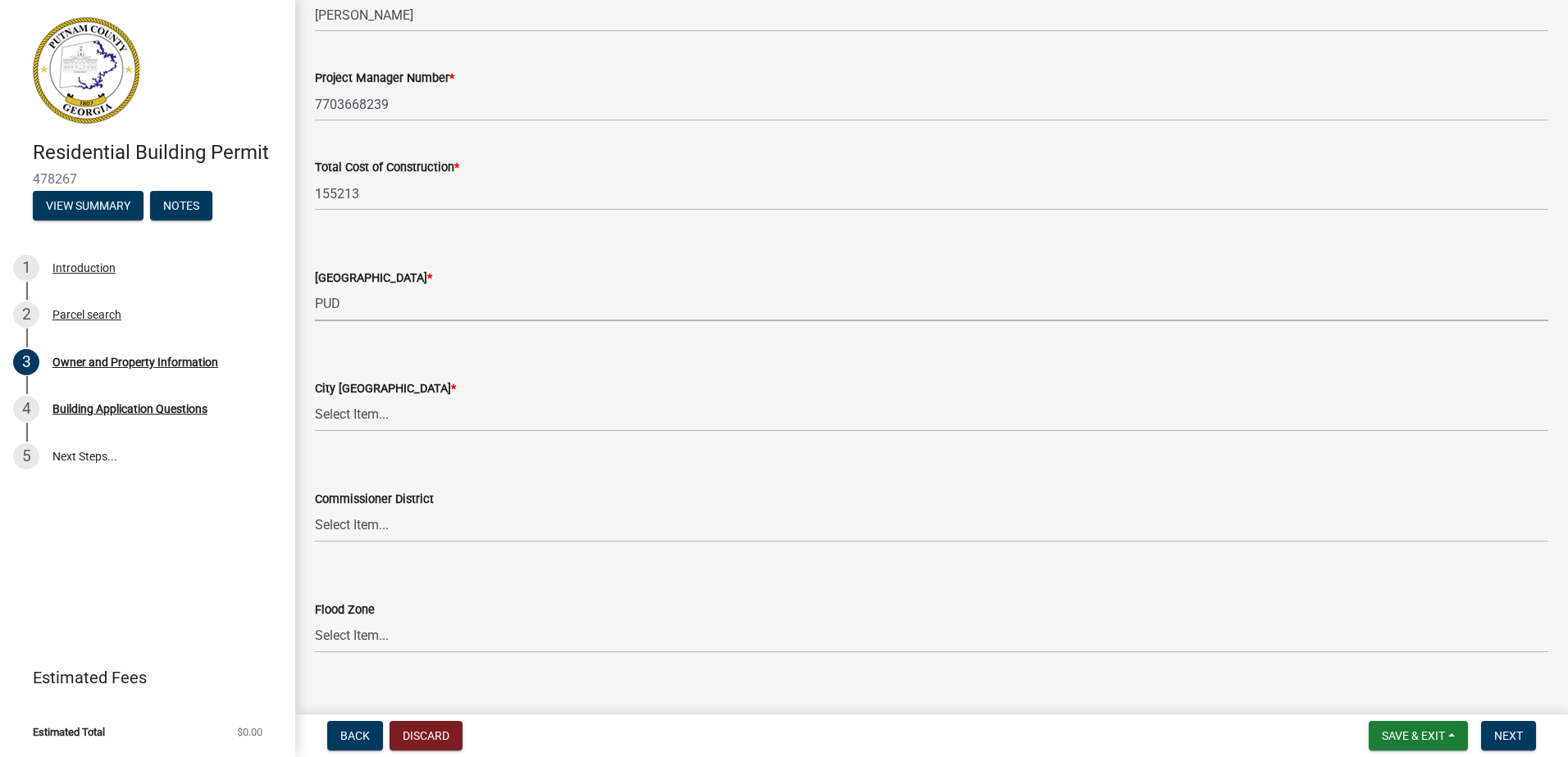
scroll to position [2674, 0]
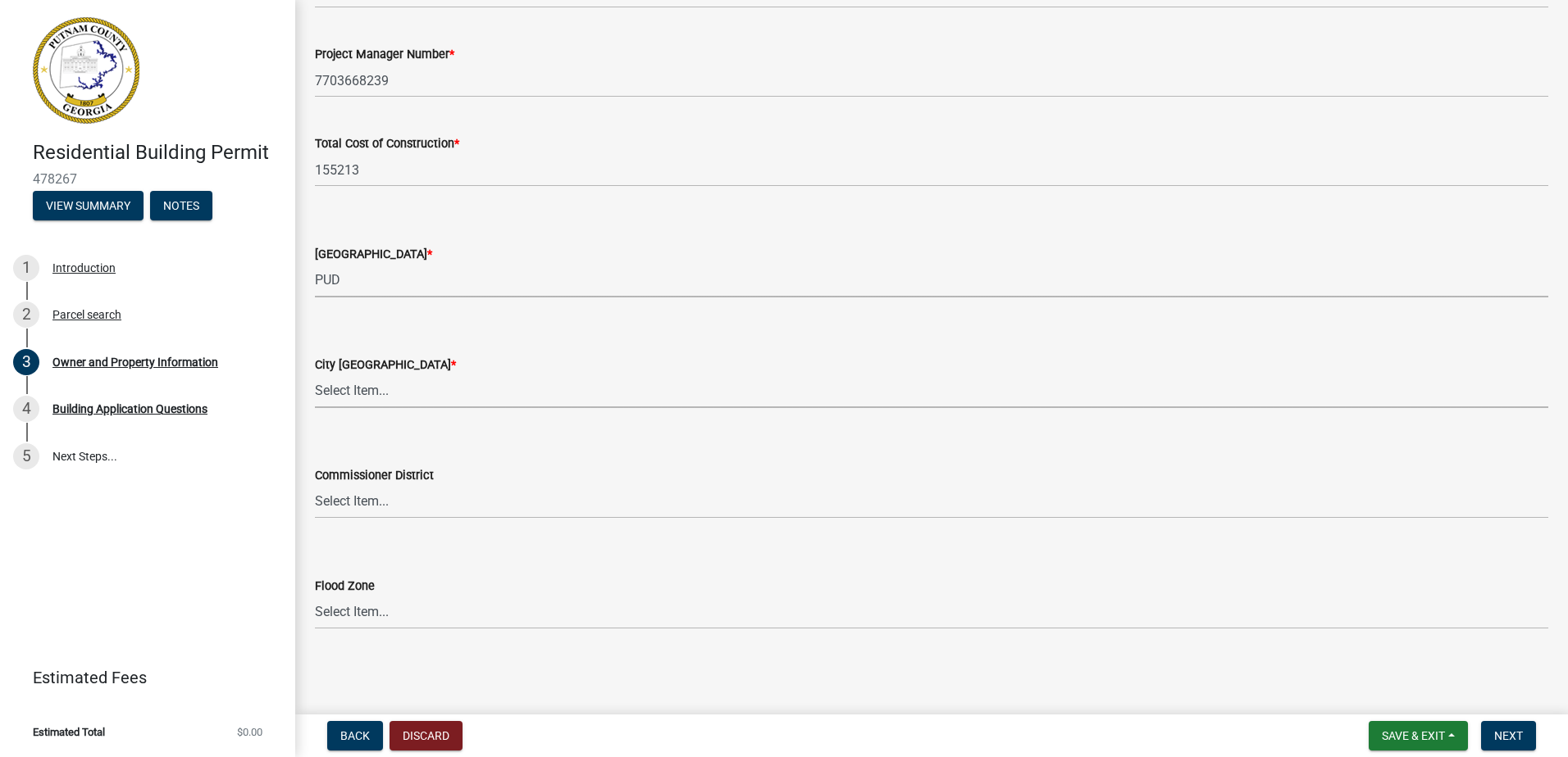
click at [402, 405] on select "Select Item... A-1 A-2 R-1 R-2 R-3 R-4 MHP C-1 C-2 I-1 I-2 DB FH H-P N/A" at bounding box center [932, 391] width 1233 height 34
click at [315, 374] on select "Select Item... A-1 A-2 R-1 R-2 R-3 R-4 MHP C-1 C-2 I-1 I-2 DB FH H-P N/A" at bounding box center [932, 391] width 1233 height 34
select select "8e53ab76-c026-4800-bafa-f3959daf7b99"
click at [453, 515] on select "Select Item... District 1 District 2 District 3 District 4" at bounding box center [932, 502] width 1233 height 34
click at [455, 506] on select "Select Item... District 1 District 2 District 3 District 4" at bounding box center [932, 502] width 1233 height 34
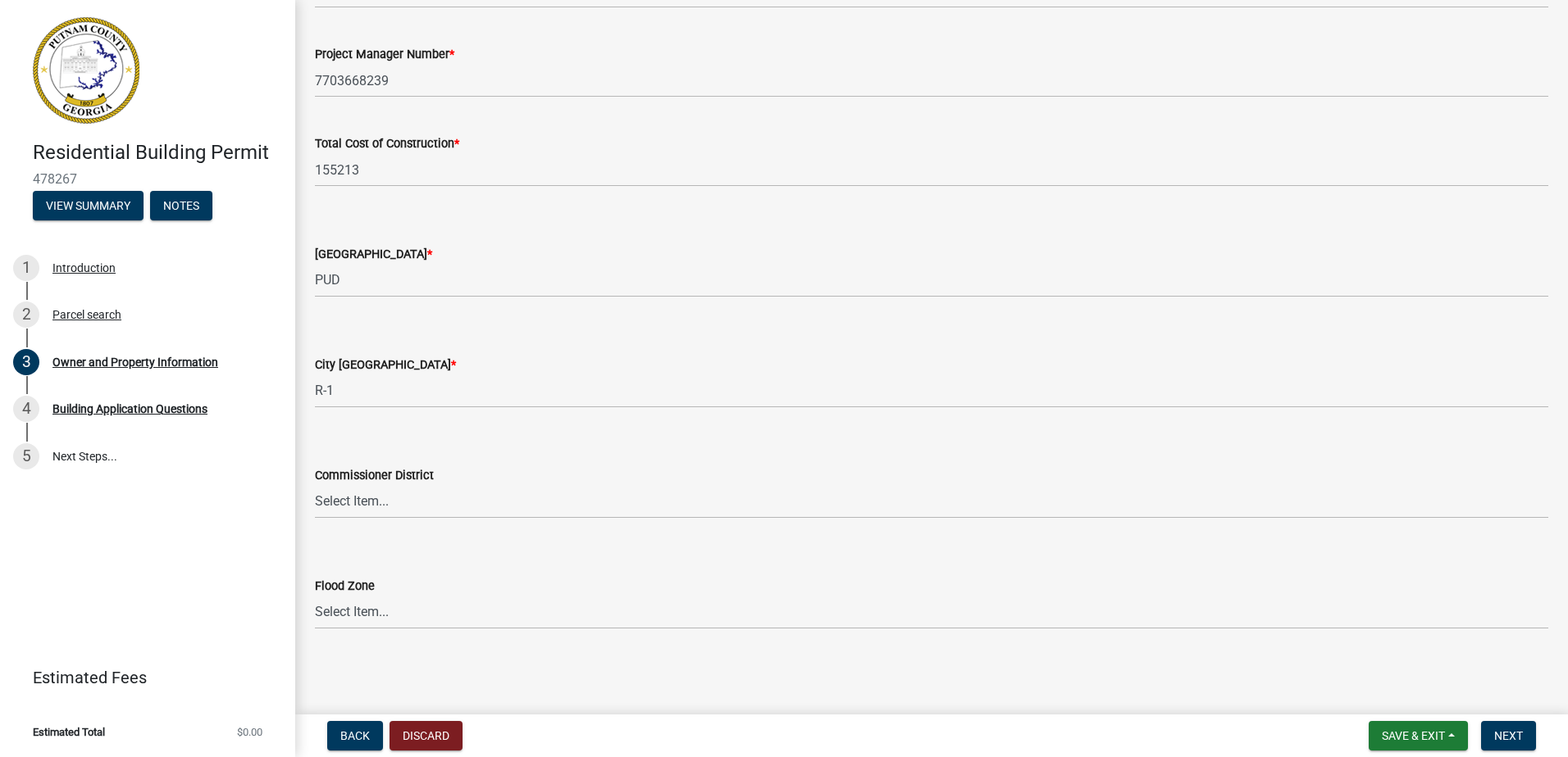
click at [476, 457] on form "Commissioner District Select Item... District 1 District 2 District 3 District 4" at bounding box center [932, 482] width 1233 height 73
click at [1511, 736] on span "Next" at bounding box center [1508, 736] width 28 height 13
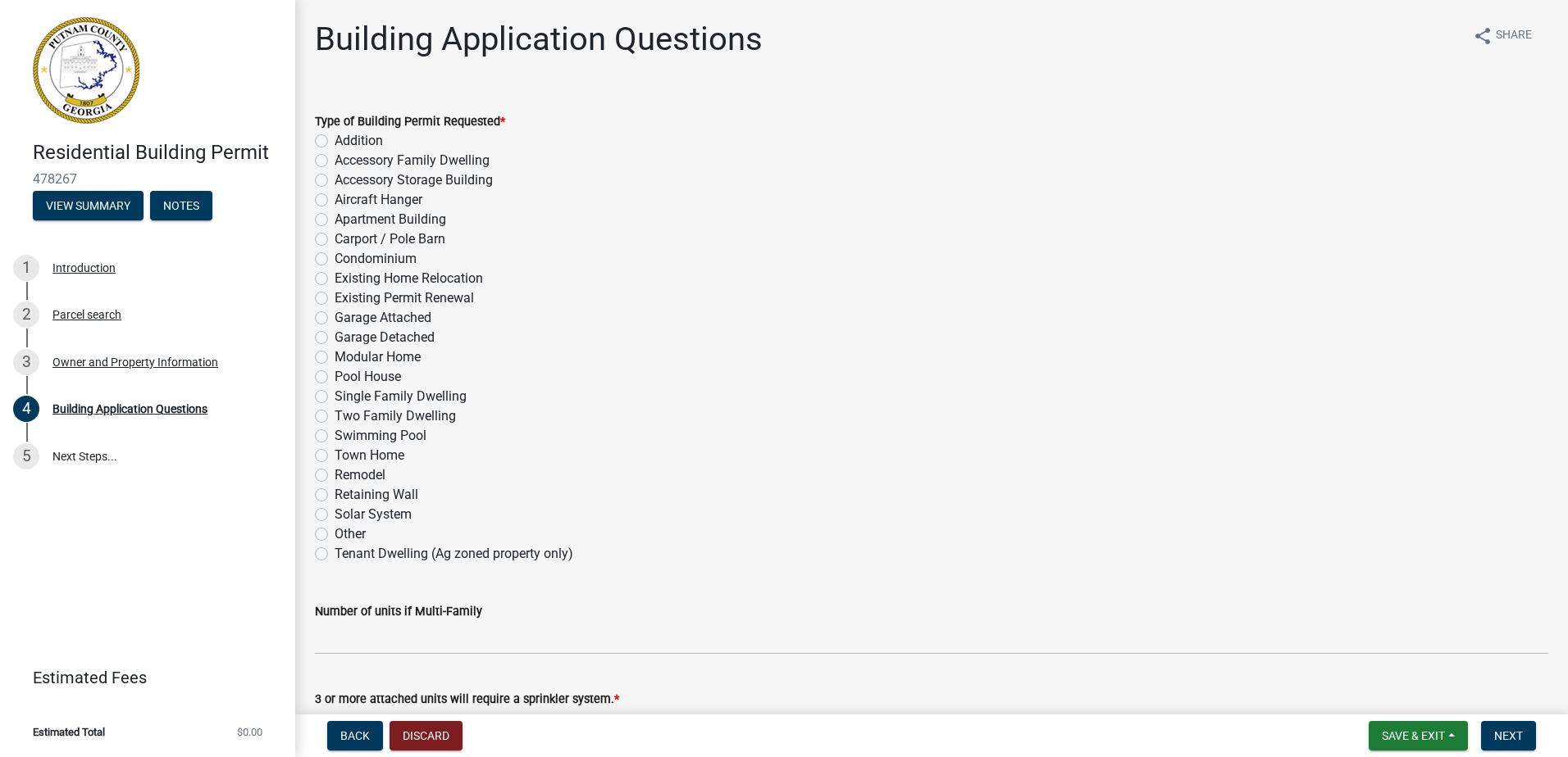
click at [335, 400] on label "Single Family Dwelling" at bounding box center [400, 397] width 132 height 20
click at [335, 398] on input "Single Family Dwelling" at bounding box center [340, 392] width 11 height 11
radio input "true"
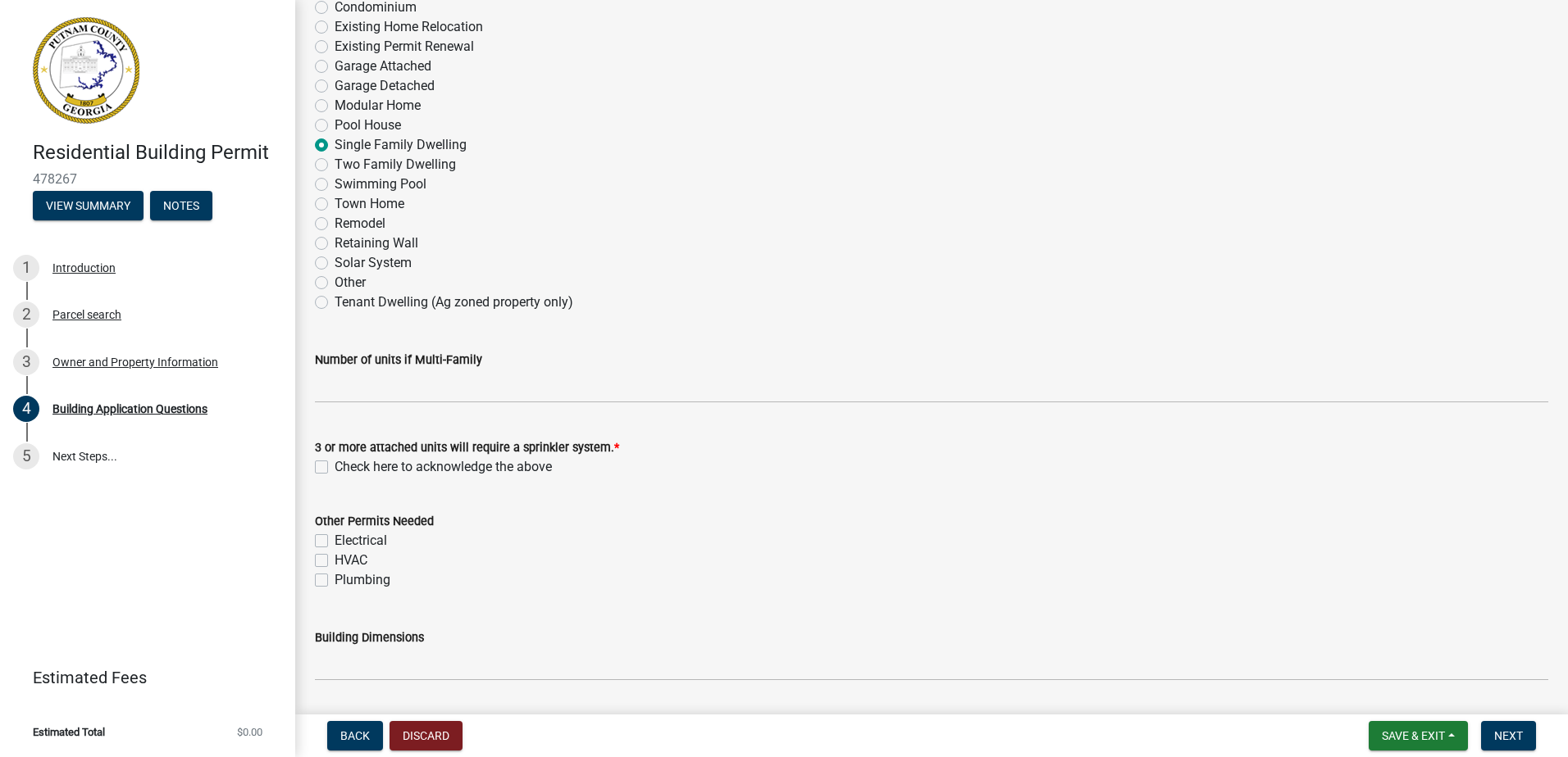
scroll to position [328, 0]
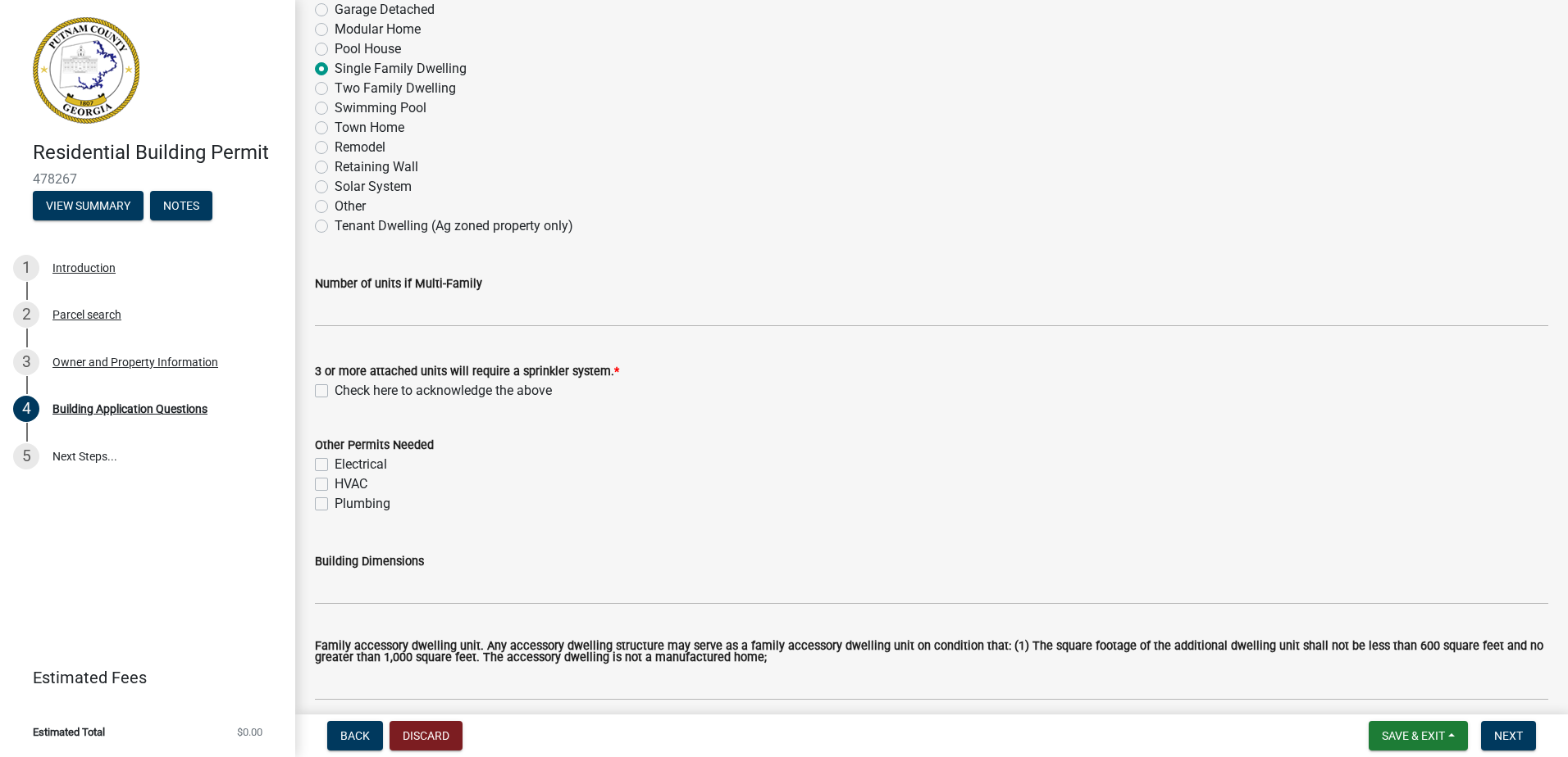
click at [335, 391] on label "Check here to acknowledge the above" at bounding box center [443, 391] width 217 height 20
click at [335, 391] on input "Check here to acknowledge the above" at bounding box center [340, 386] width 11 height 11
checkbox input "true"
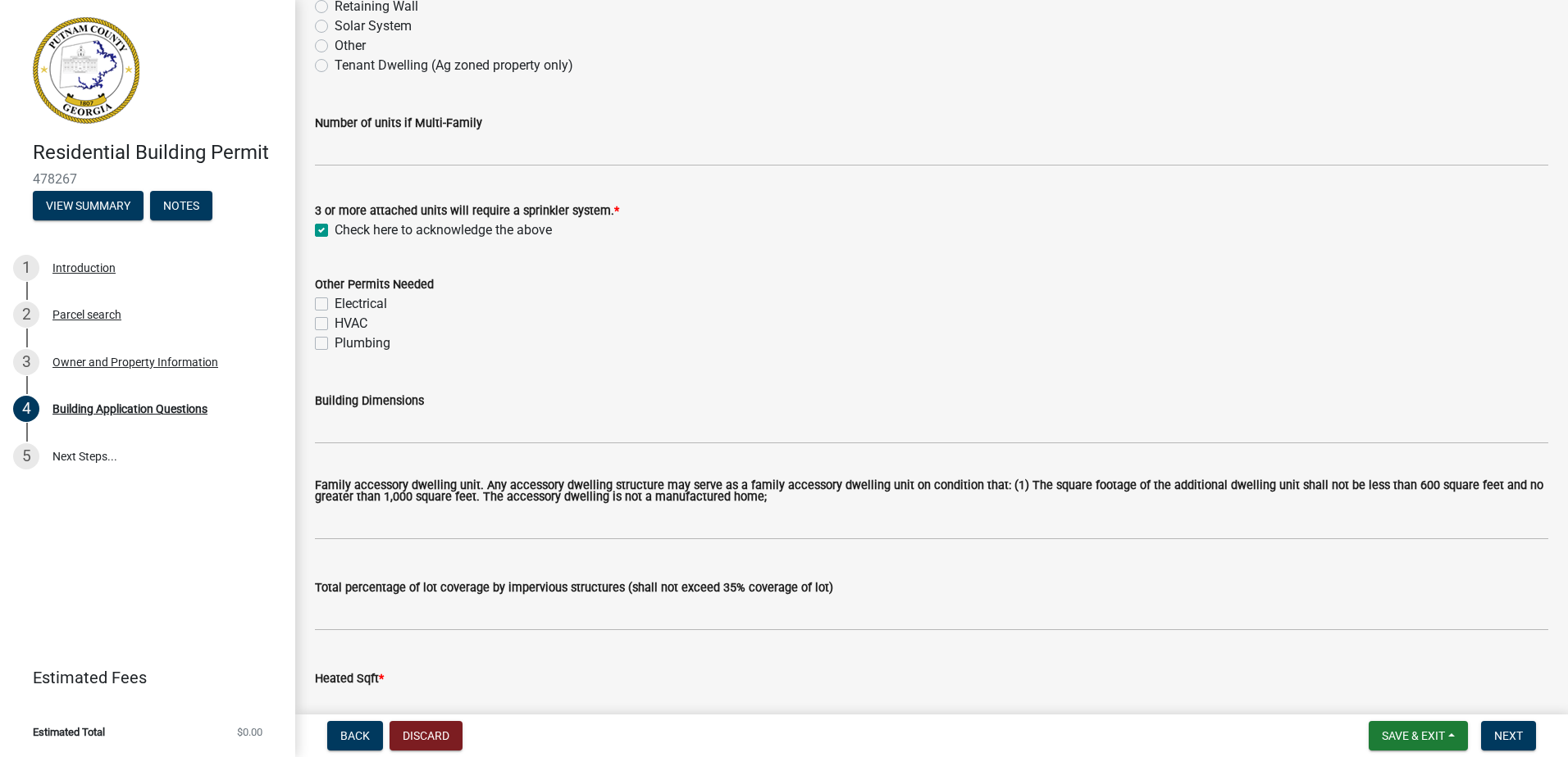
scroll to position [492, 0]
click at [335, 302] on label "Electrical" at bounding box center [360, 301] width 53 height 20
click at [335, 302] on input "Electrical" at bounding box center [340, 296] width 11 height 11
checkbox input "true"
checkbox input "false"
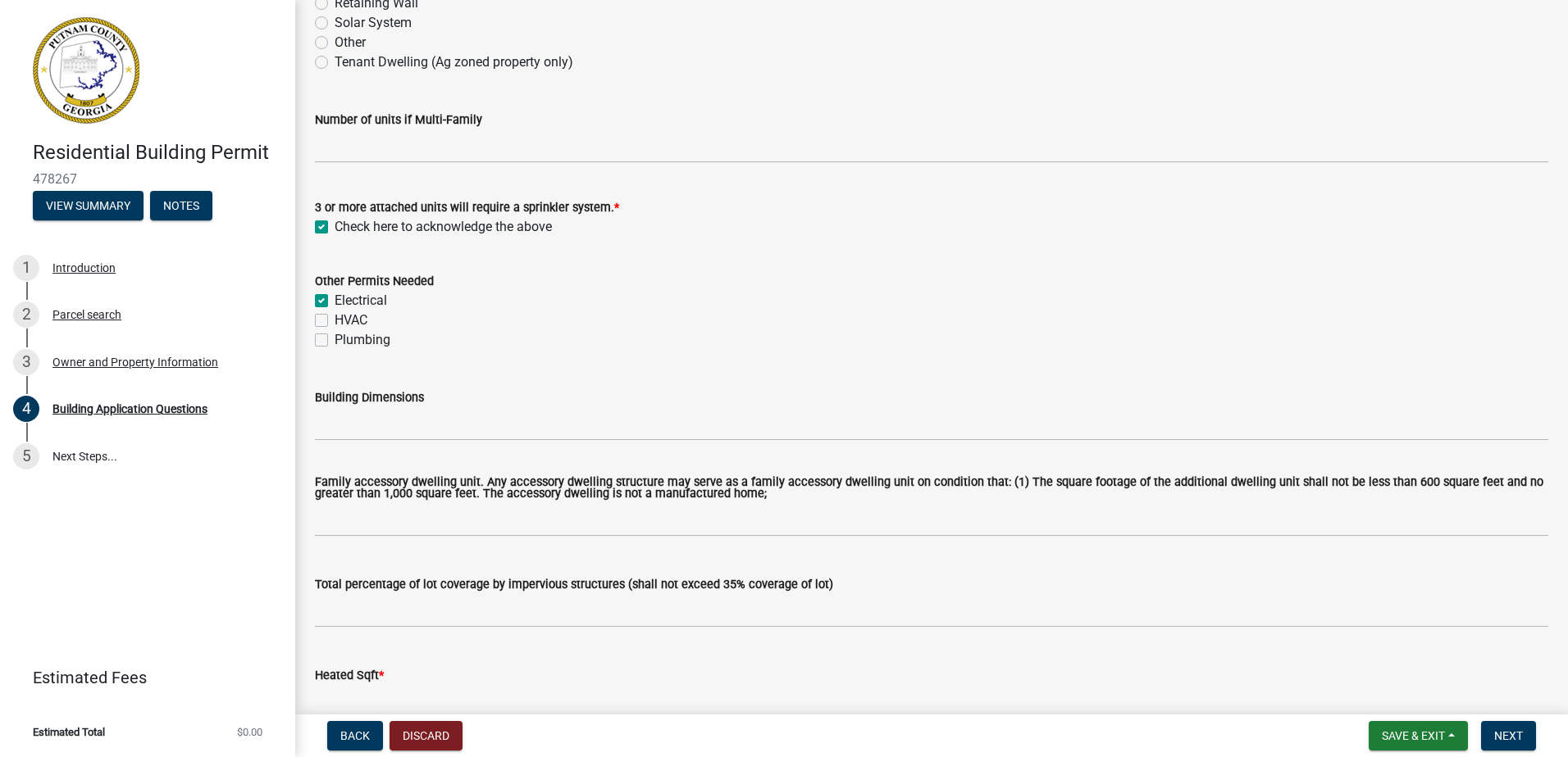
checkbox input "false"
click at [335, 319] on label "HVAC" at bounding box center [351, 320] width 33 height 20
click at [335, 319] on input "HVAC" at bounding box center [340, 316] width 11 height 11
checkbox input "true"
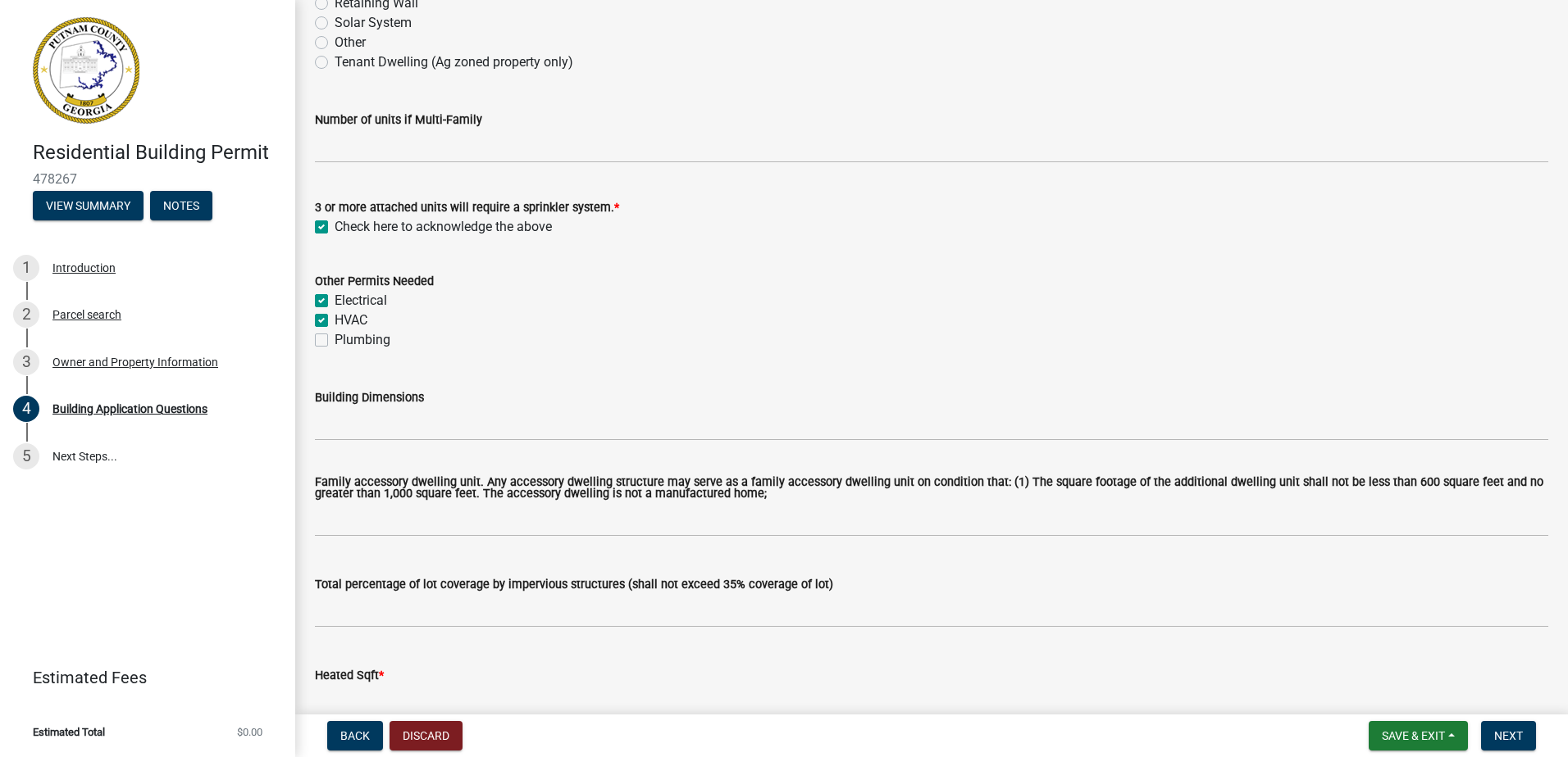
checkbox input "true"
click at [335, 341] on label "Plumbing" at bounding box center [362, 340] width 56 height 20
click at [335, 341] on input "Plumbing" at bounding box center [340, 335] width 11 height 11
checkbox input "true"
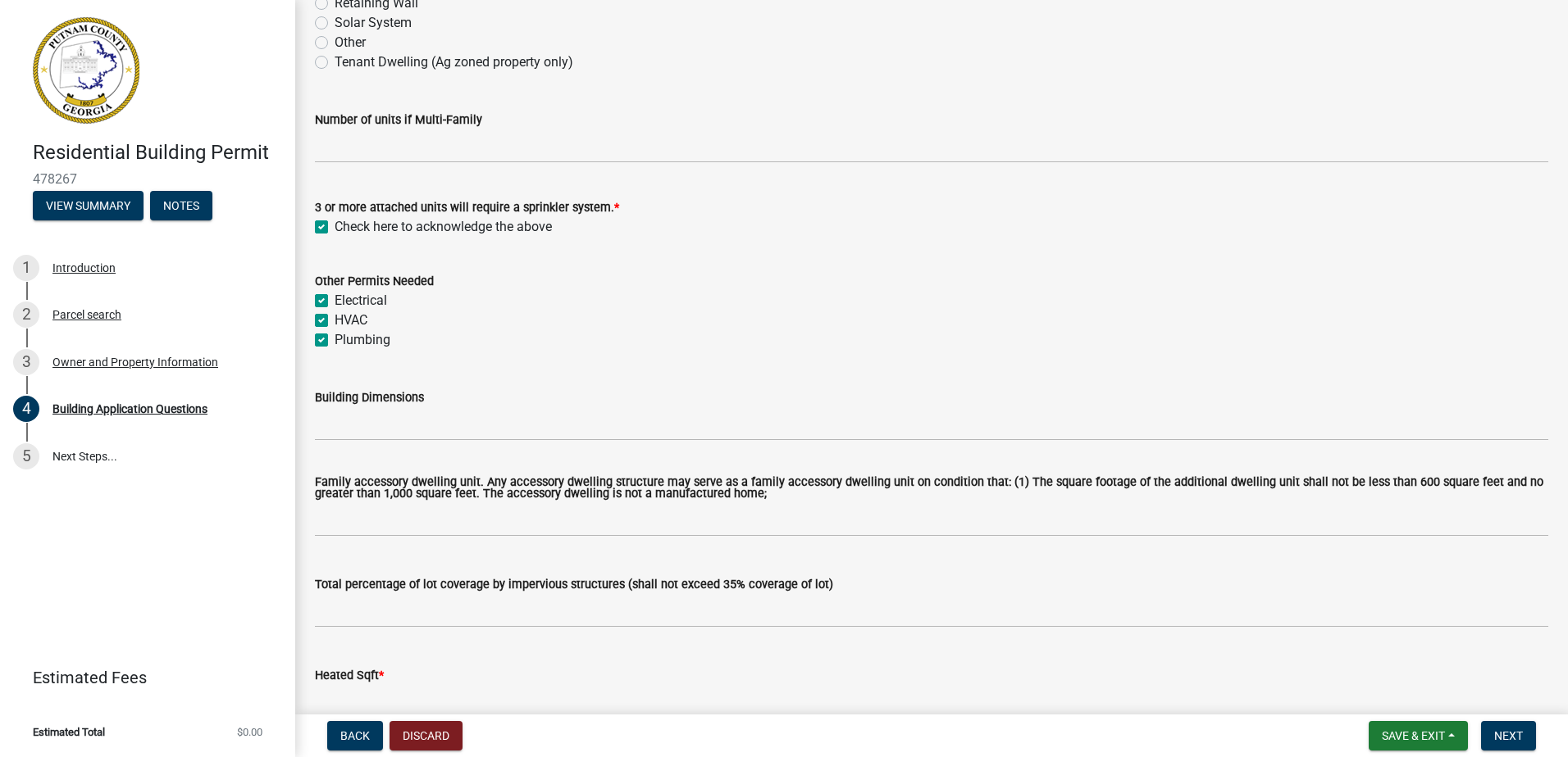
checkbox input "true"
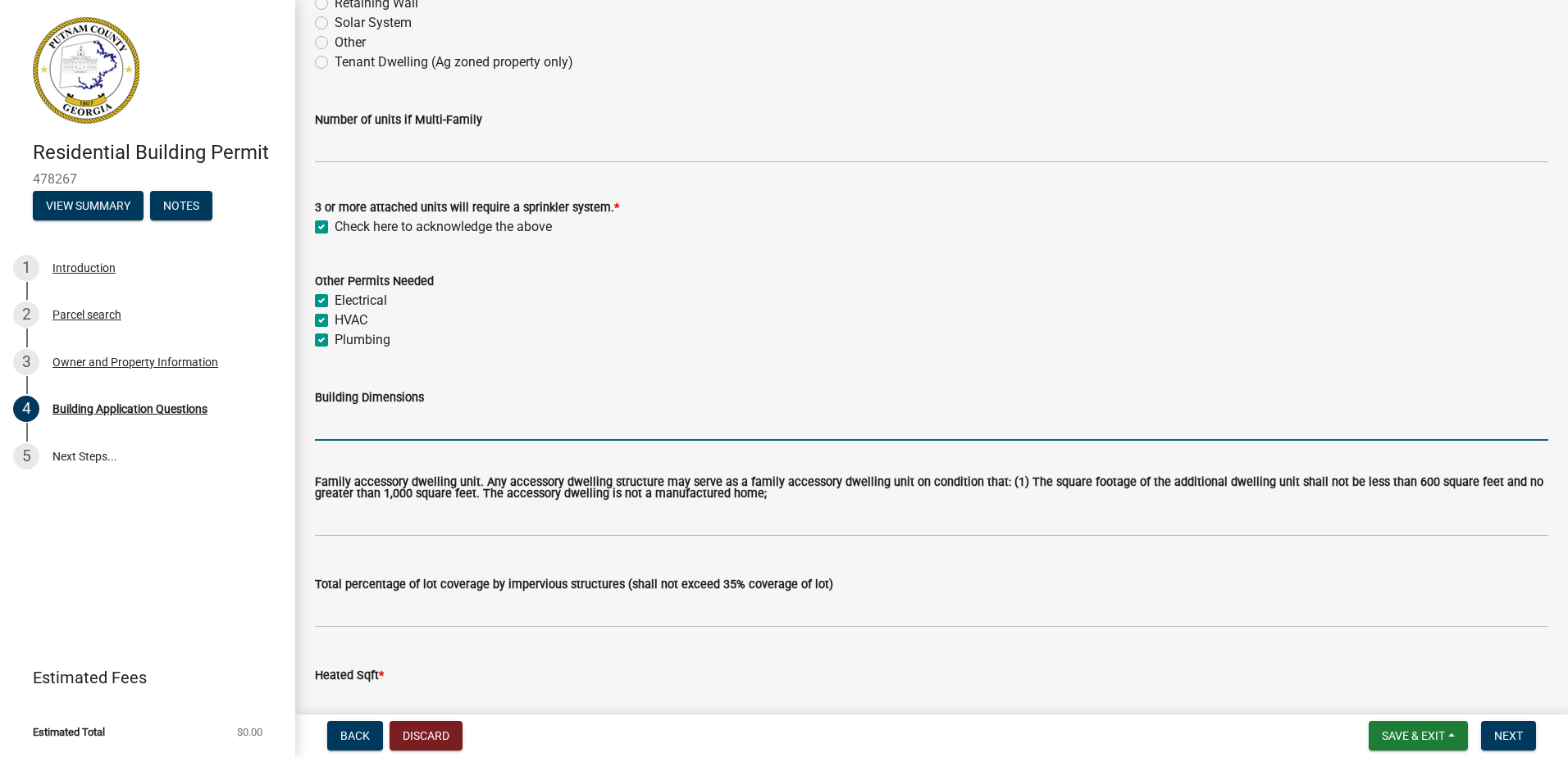
click at [391, 424] on input "Building Dimensions" at bounding box center [932, 424] width 1233 height 34
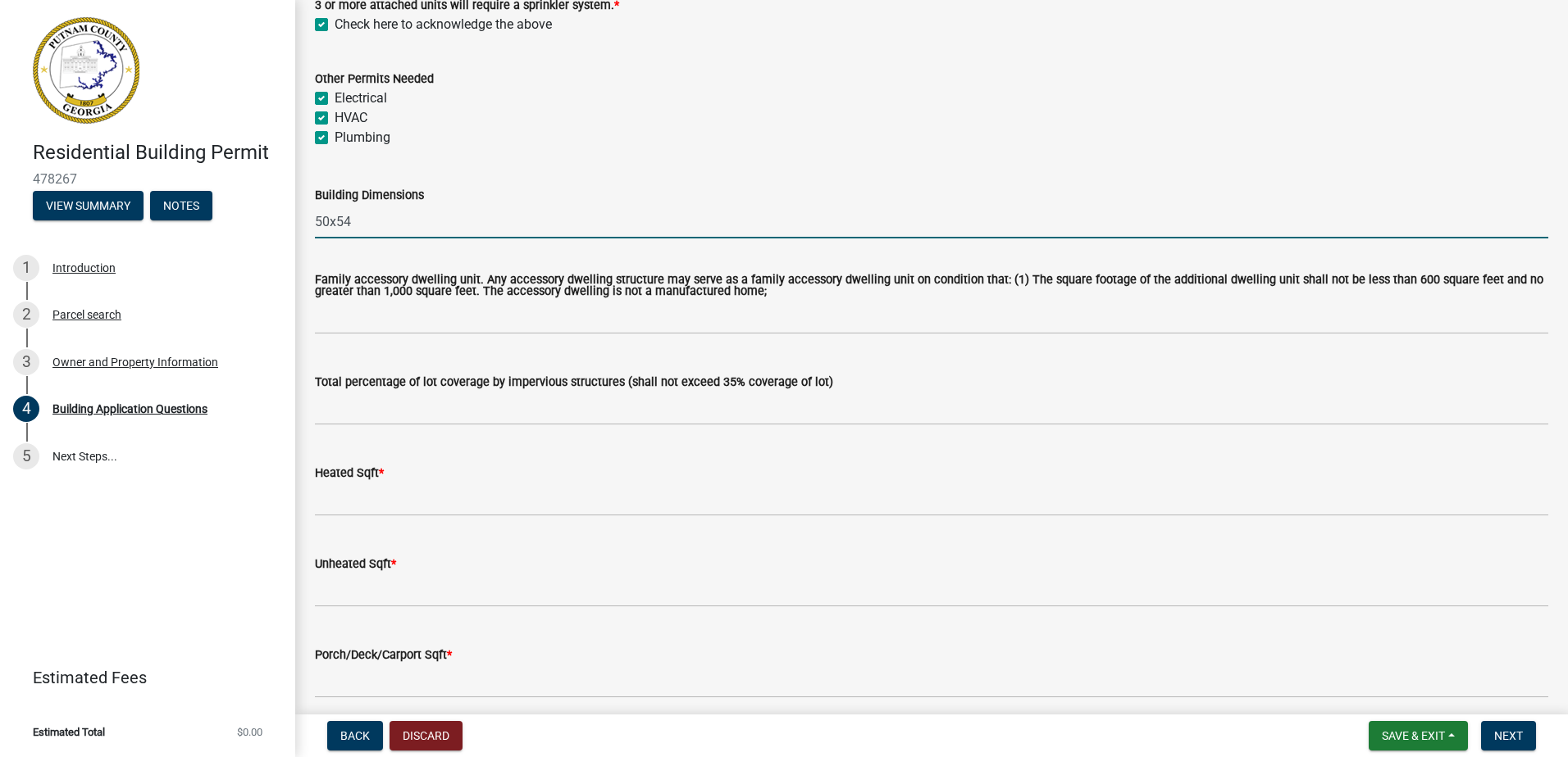
scroll to position [737, 0]
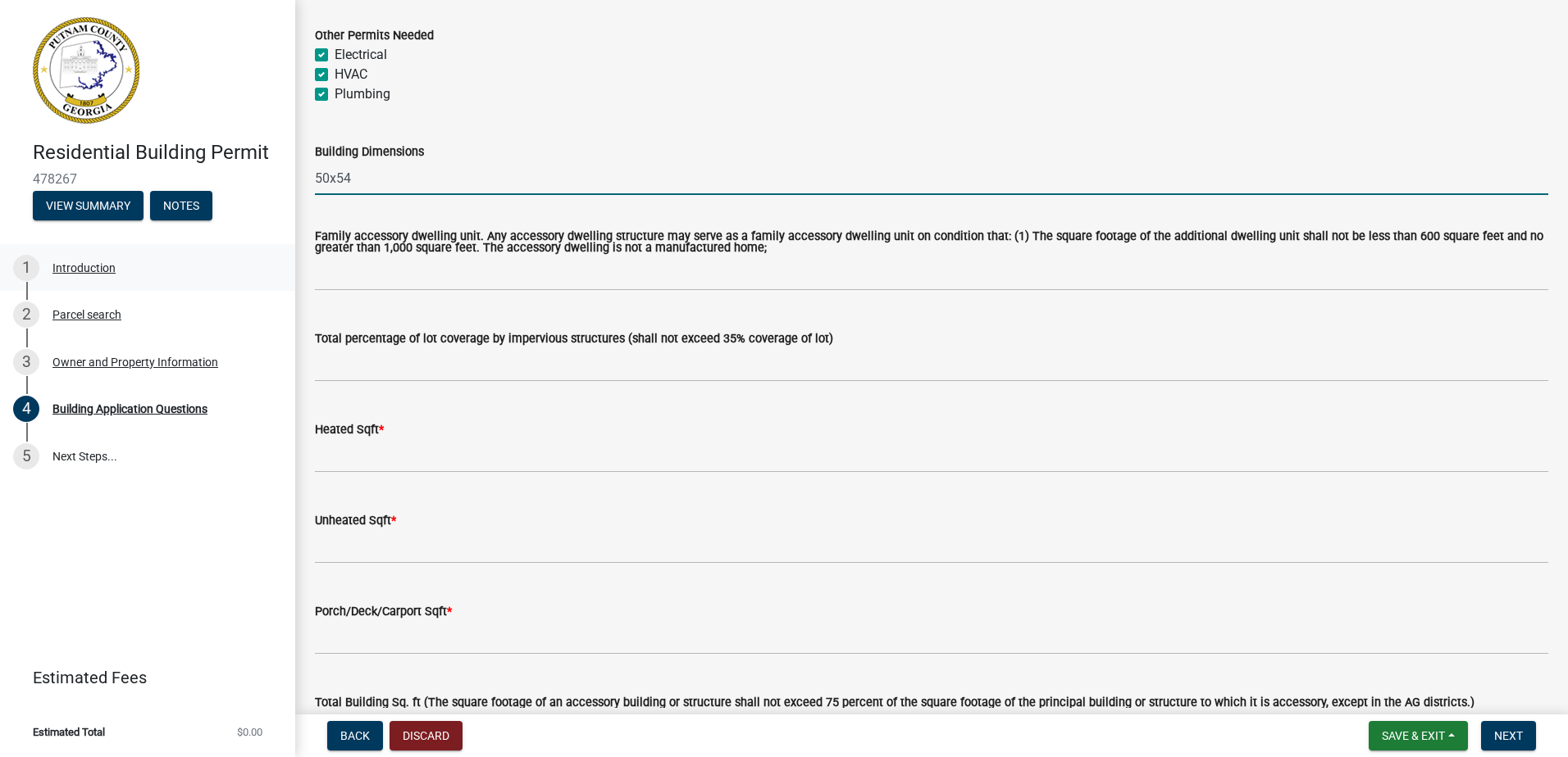
type input "50x54"
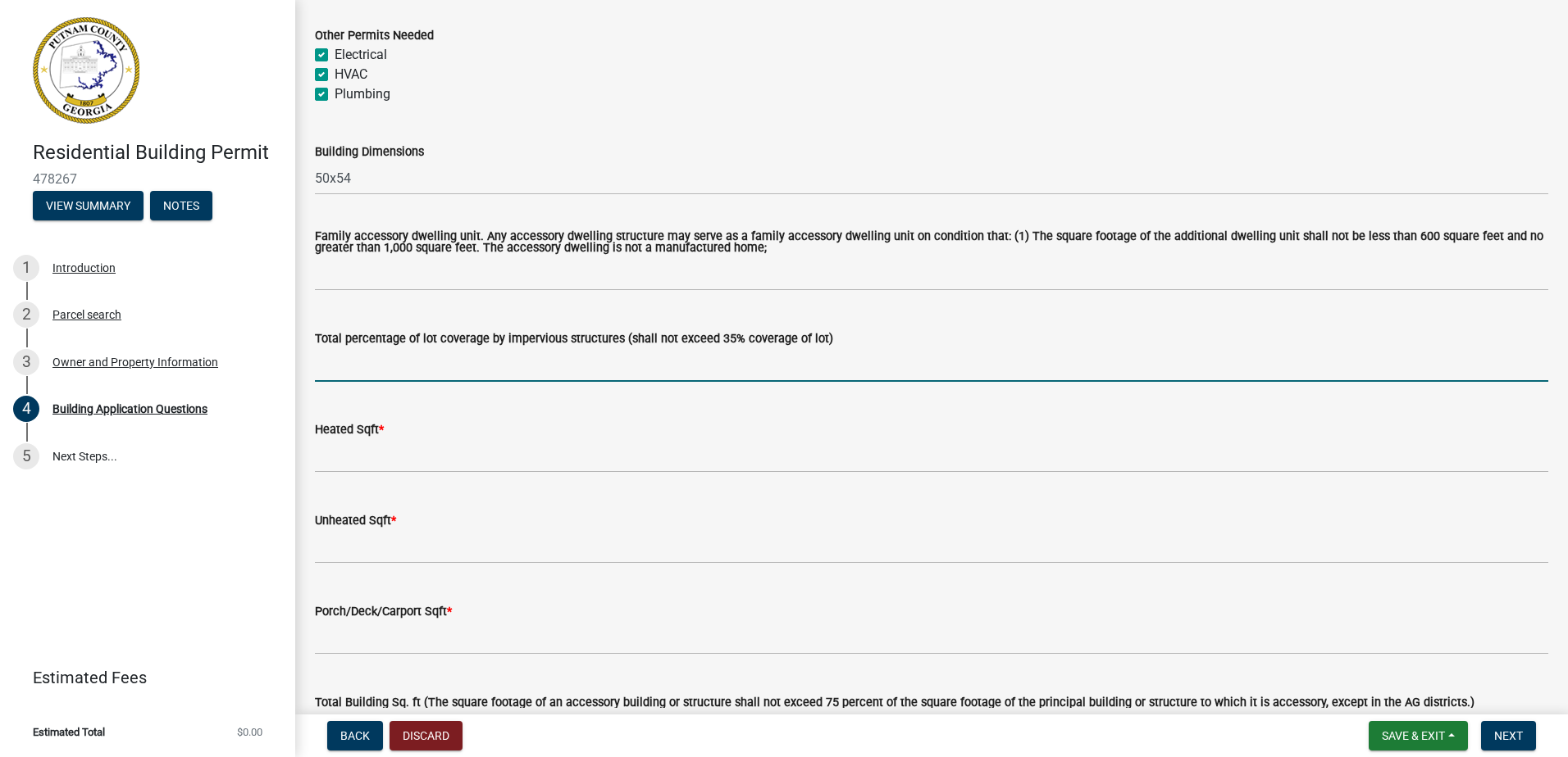
click at [403, 372] on input "text" at bounding box center [932, 366] width 1233 height 34
type input "3"
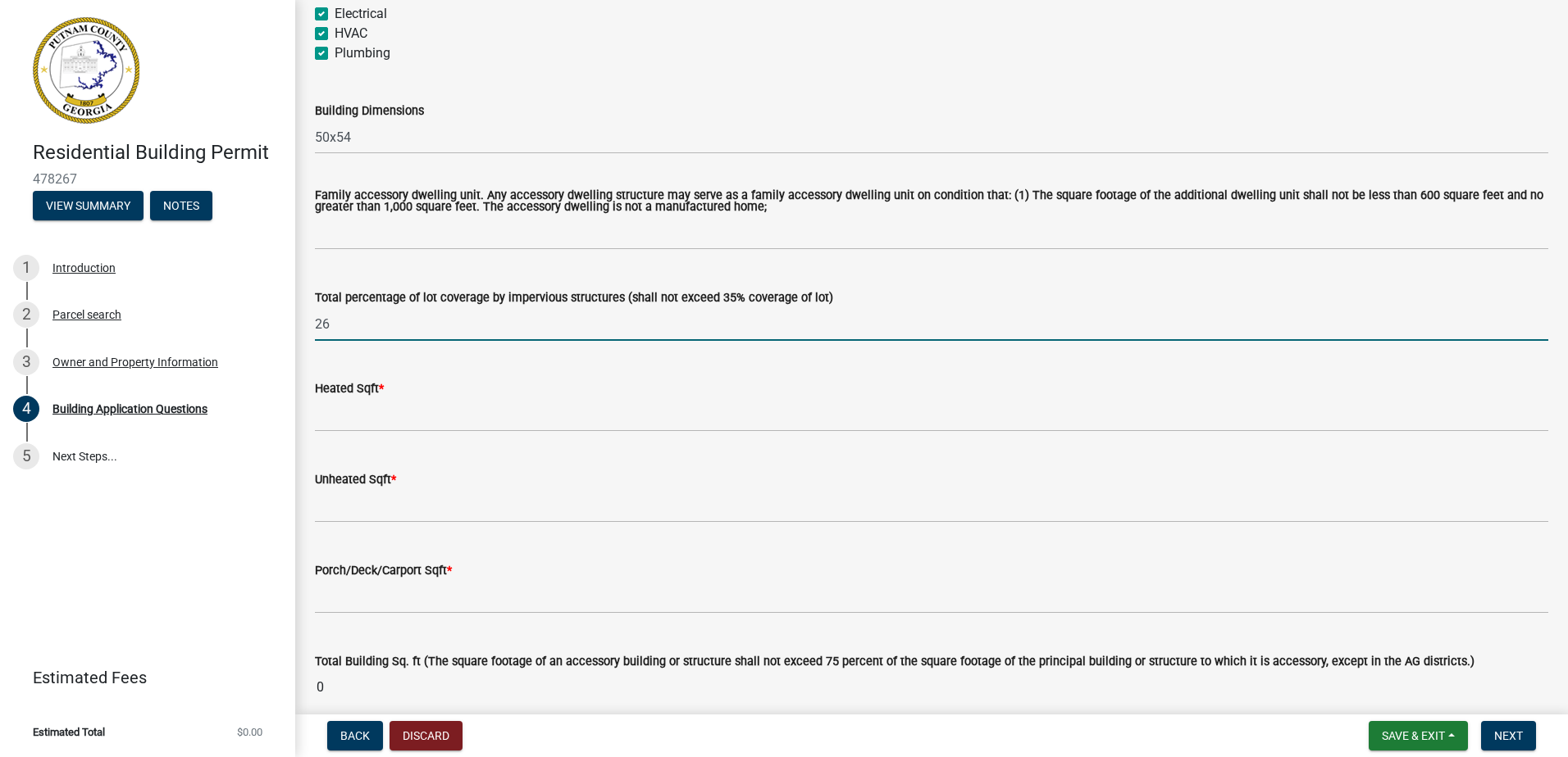
scroll to position [819, 0]
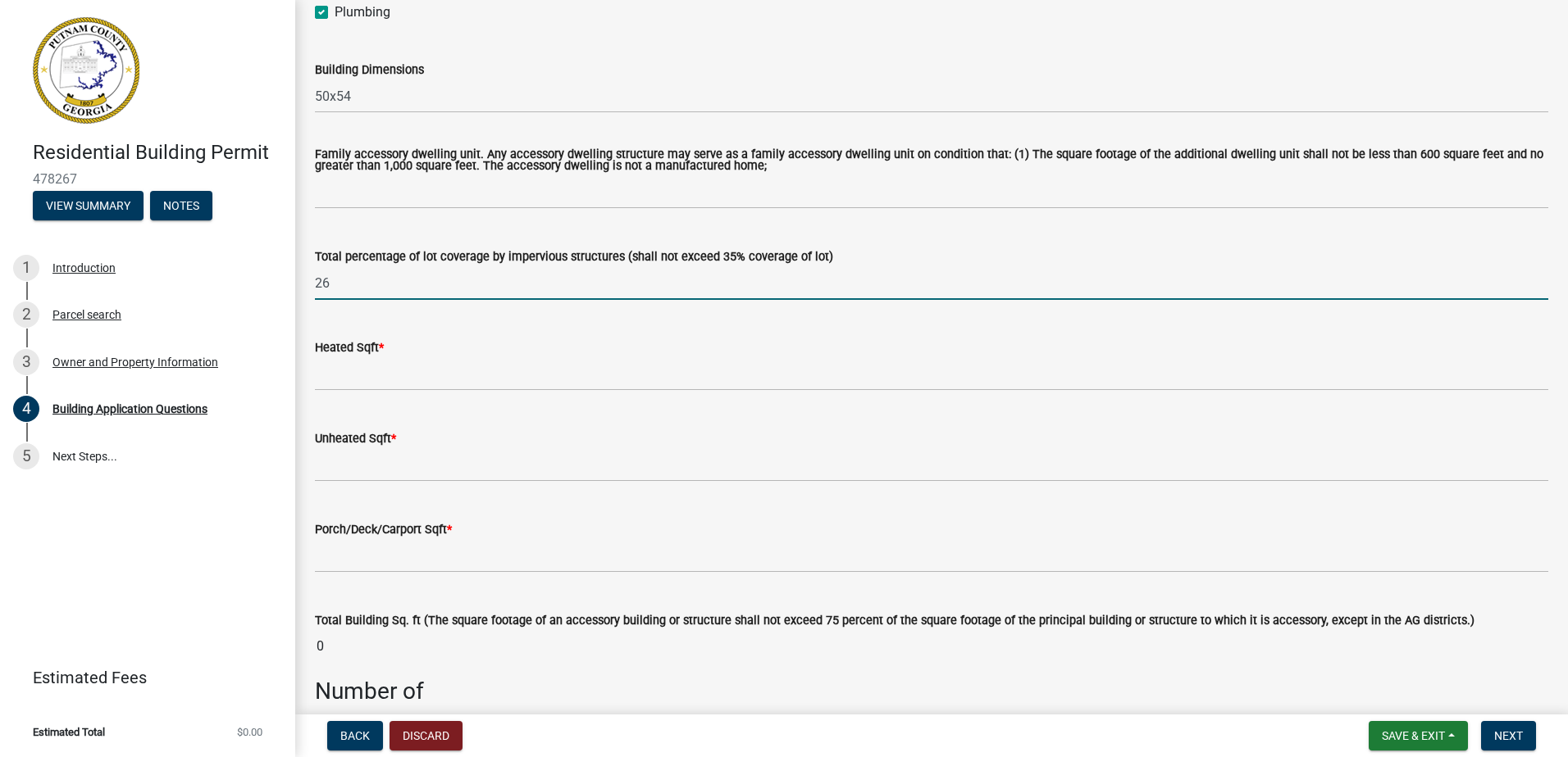
type input "26"
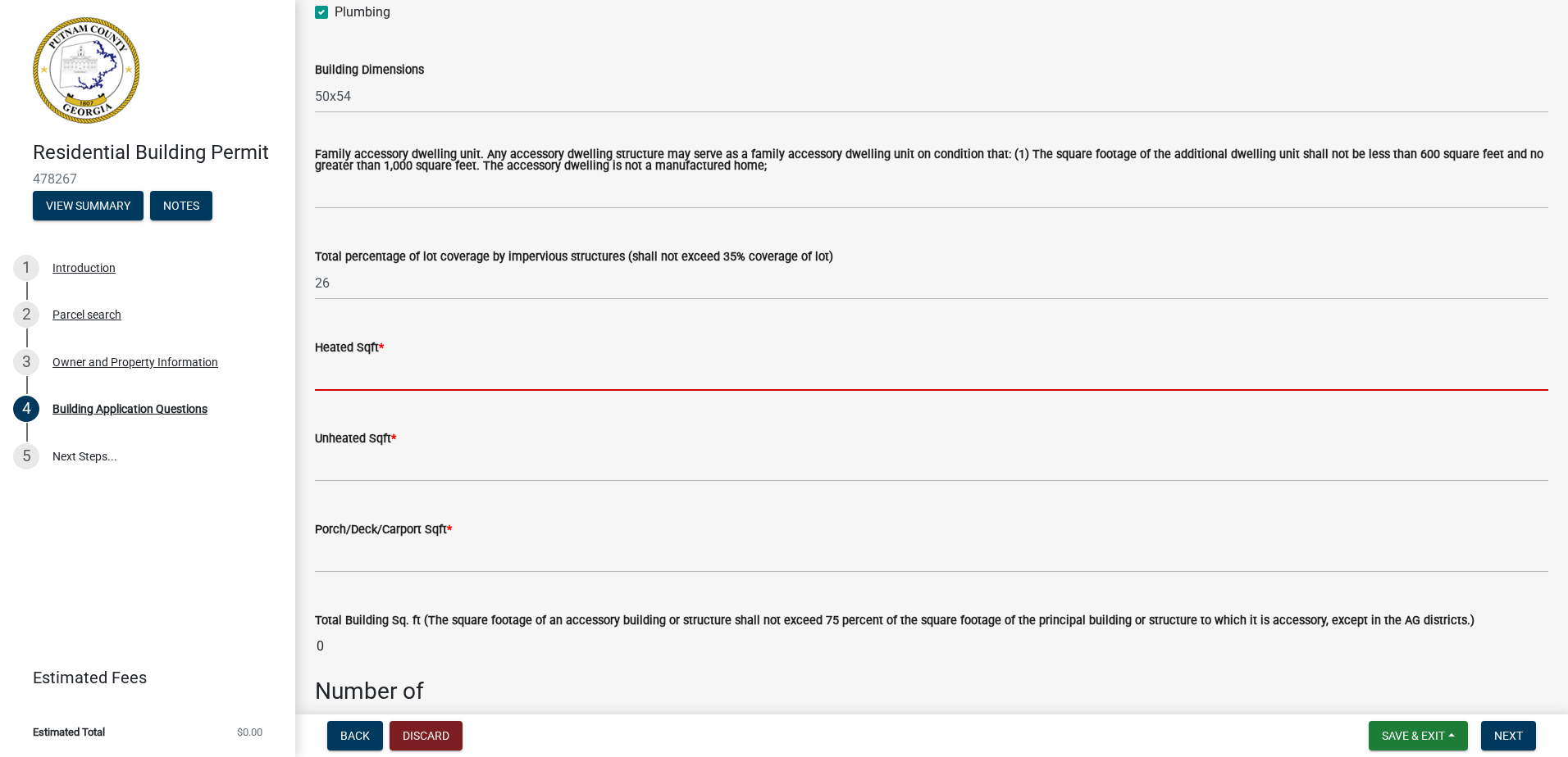
click at [331, 386] on input "text" at bounding box center [932, 374] width 1233 height 34
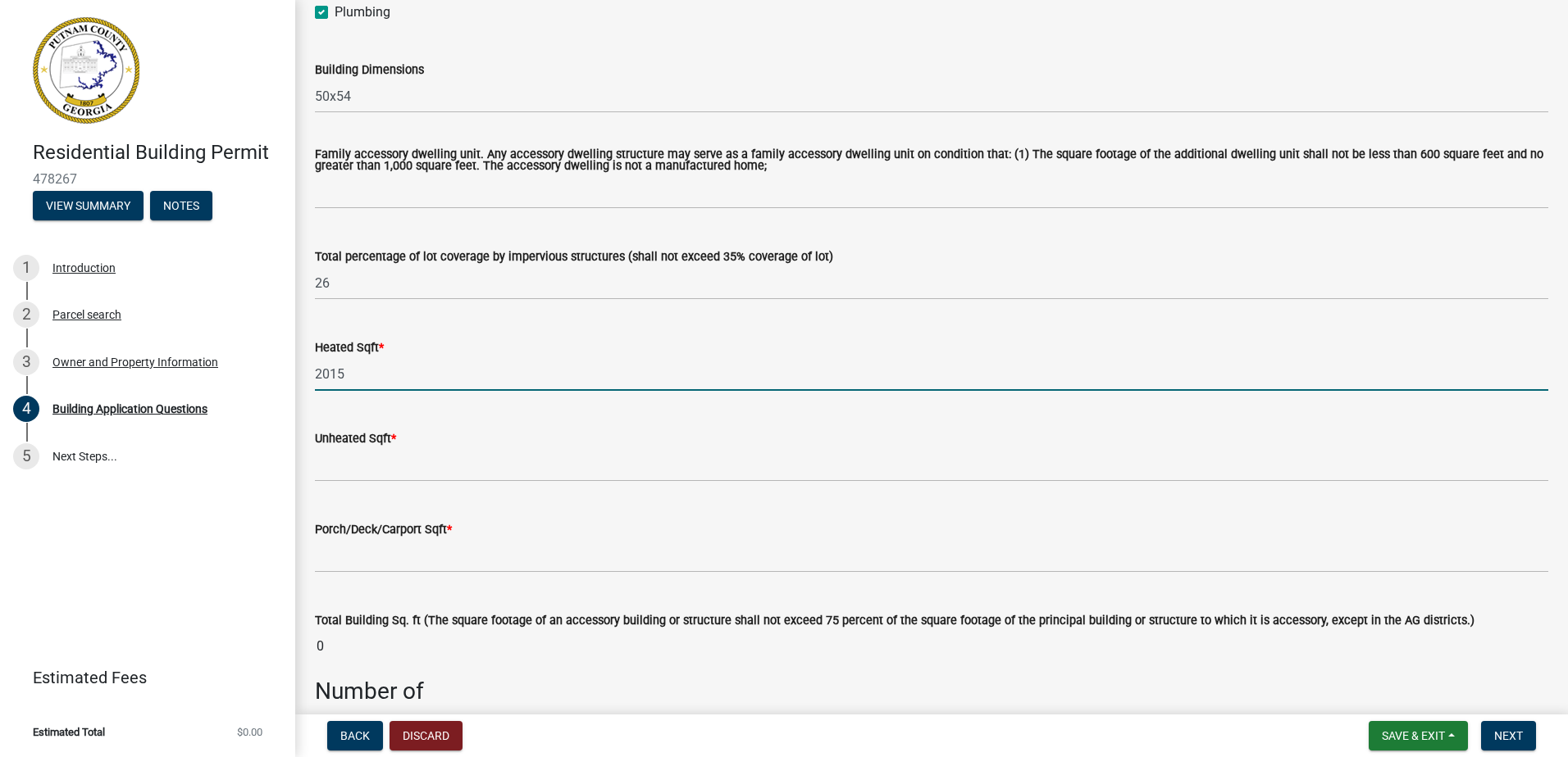
type input "2015"
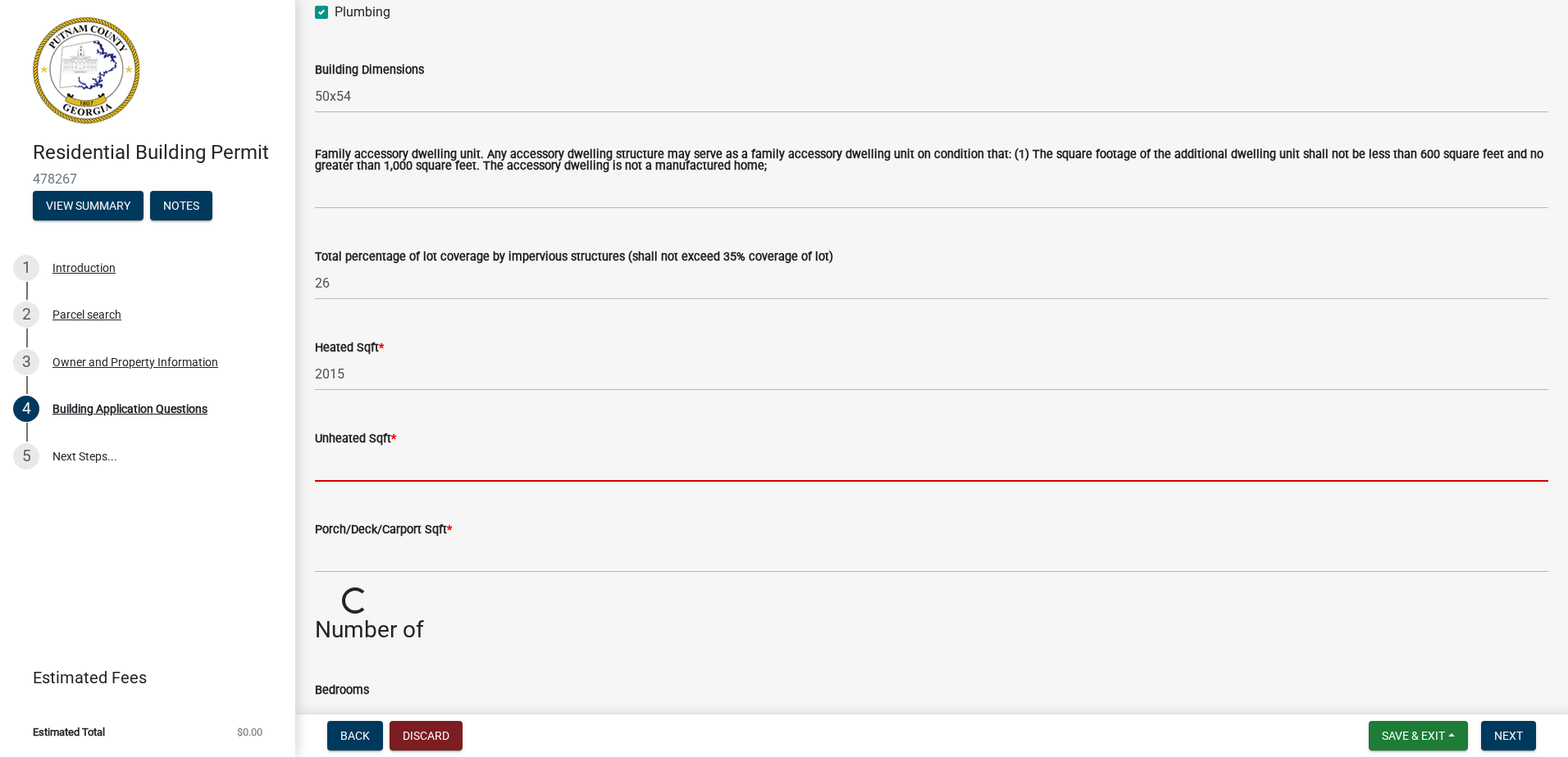
click at [406, 468] on input "text" at bounding box center [932, 465] width 1233 height 34
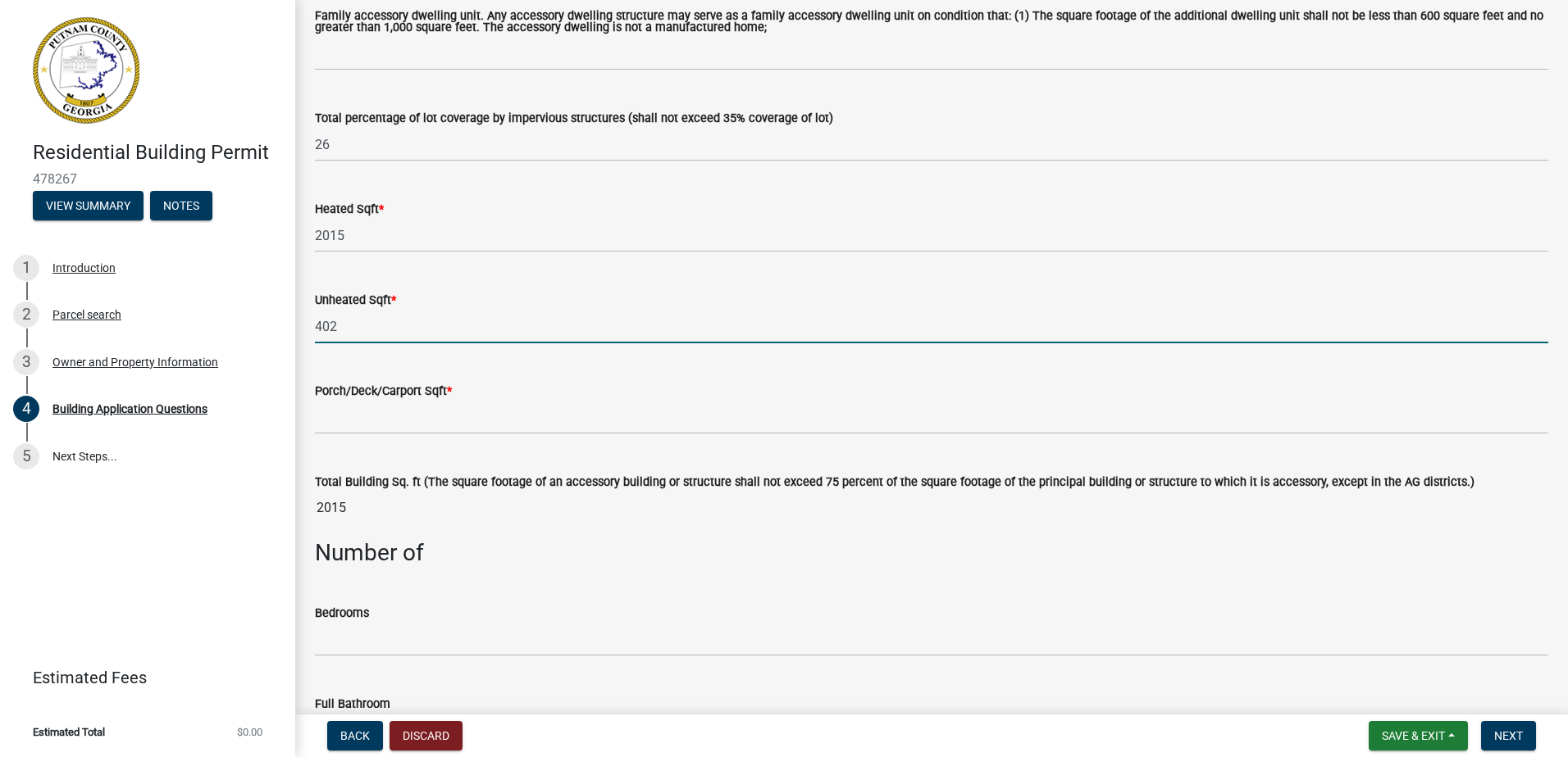
scroll to position [984, 0]
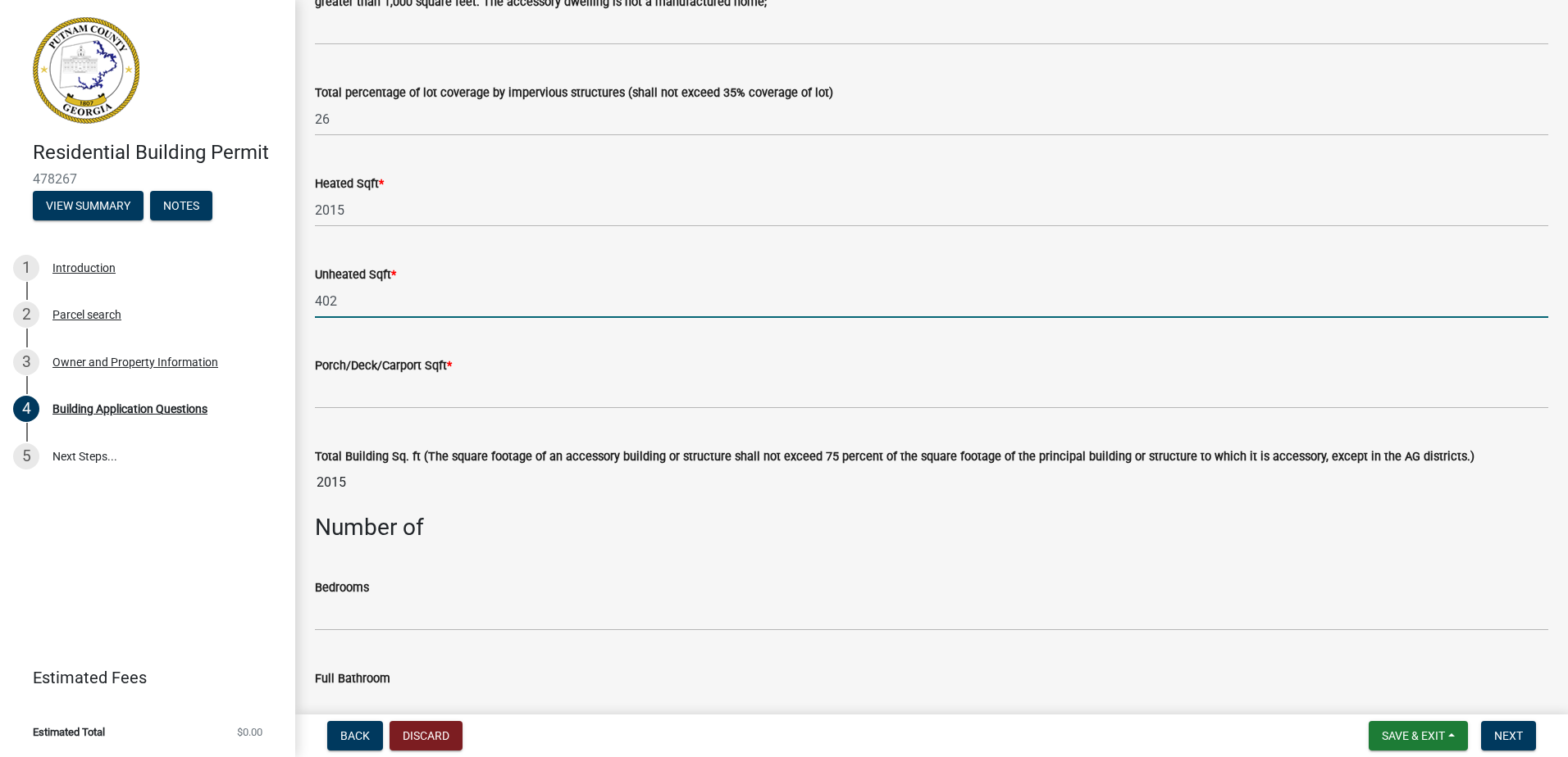
type input "402"
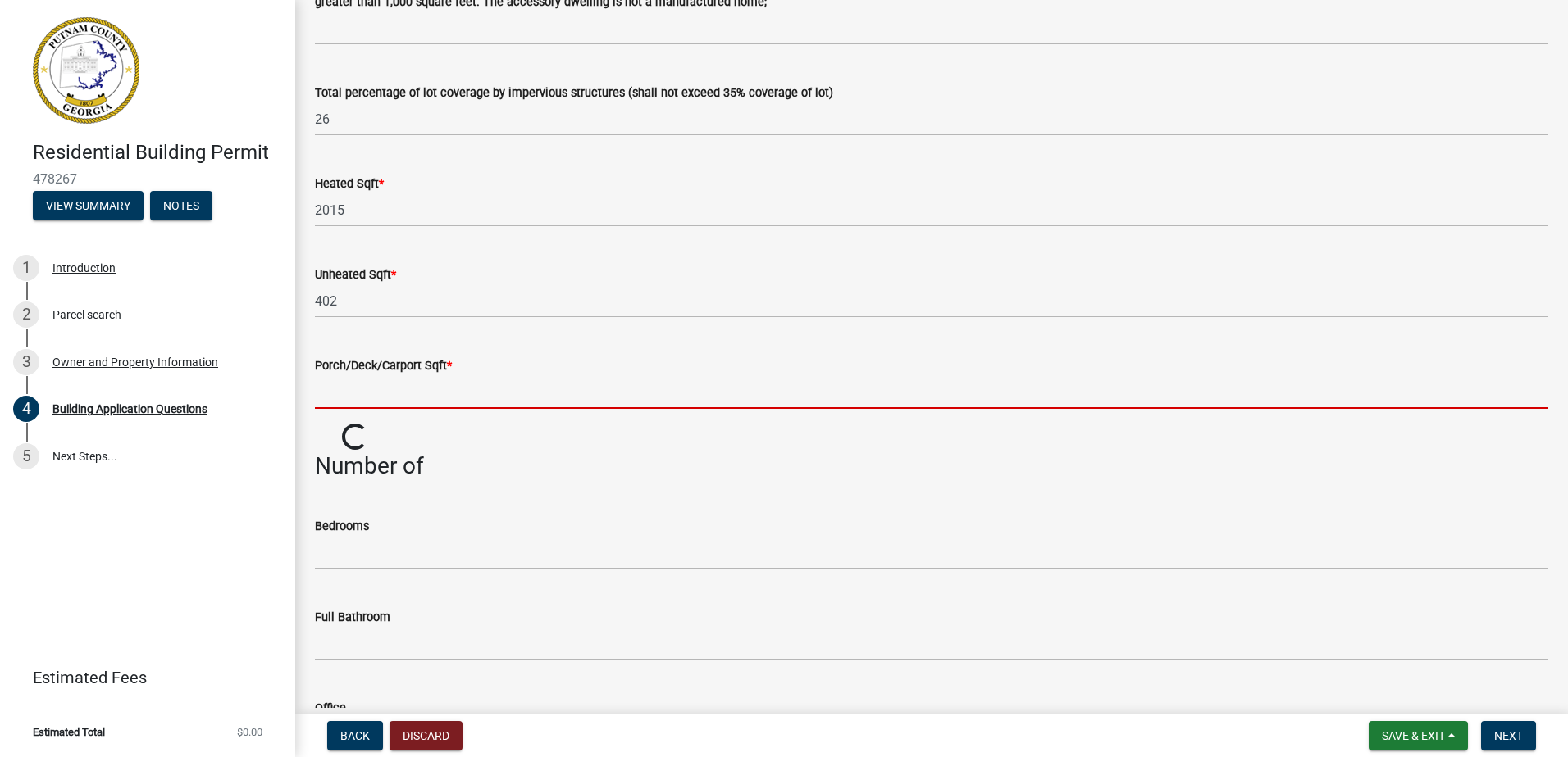
click at [371, 399] on input "text" at bounding box center [932, 392] width 1233 height 34
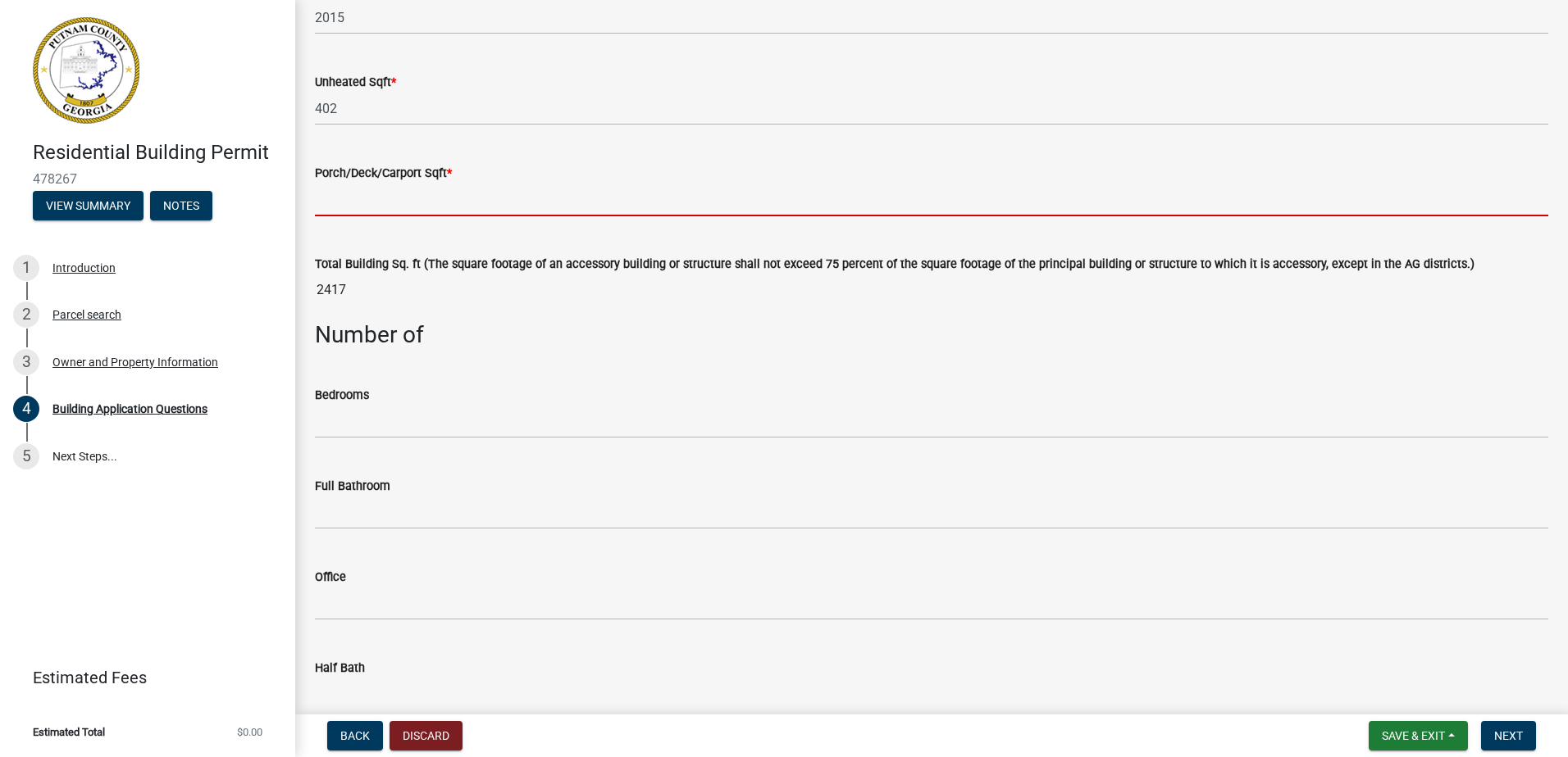
scroll to position [1148, 0]
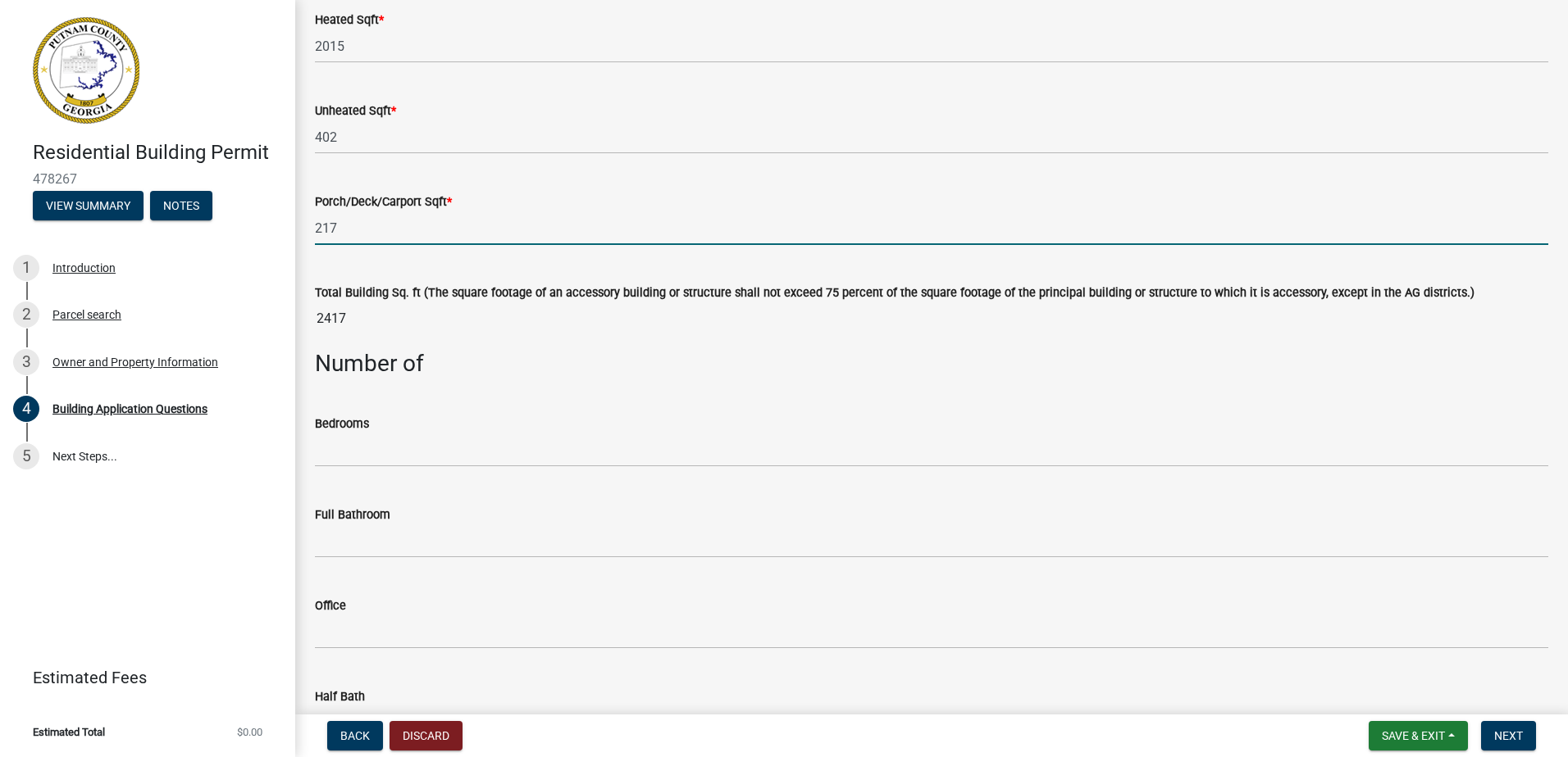
type input "217"
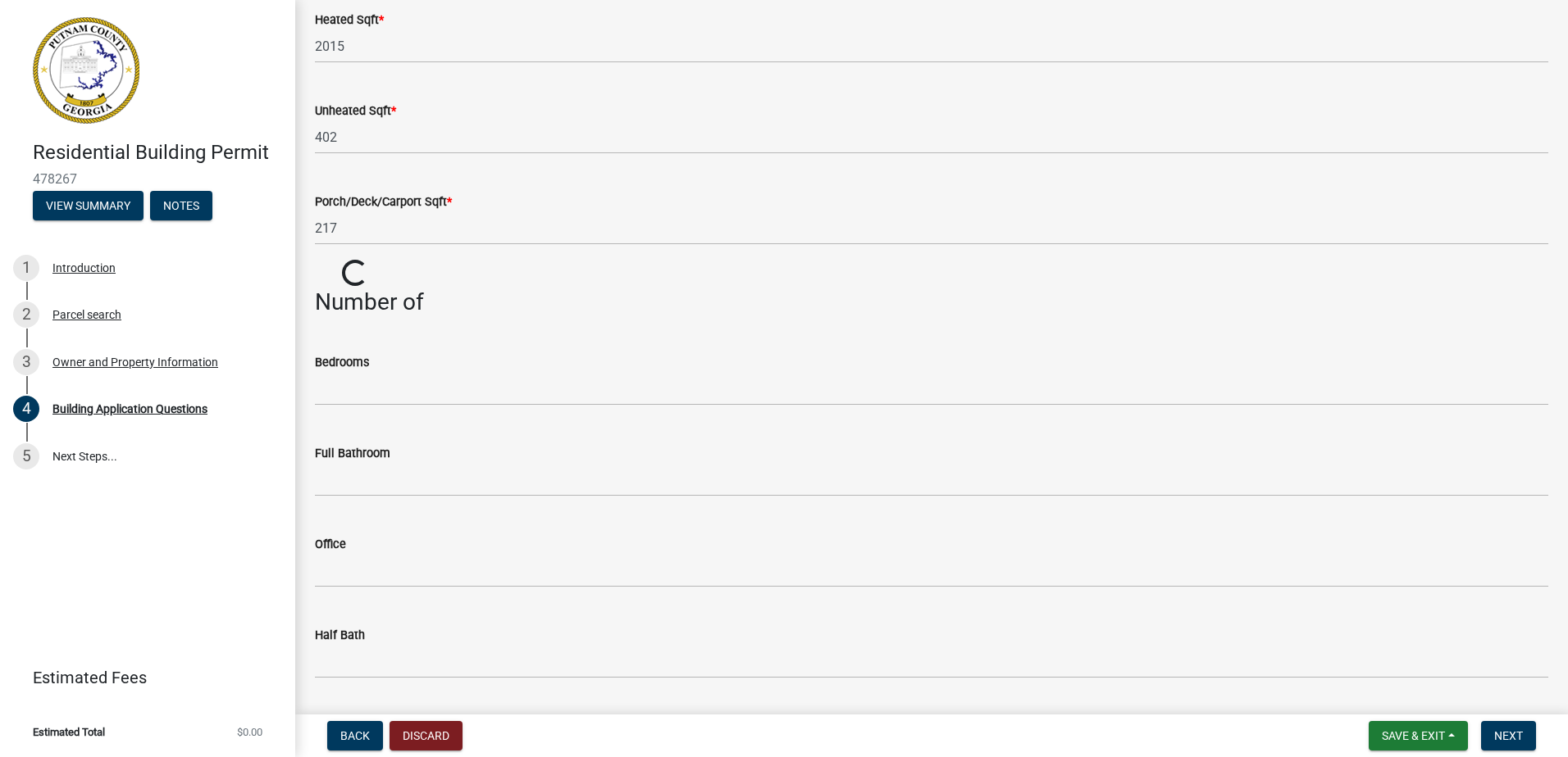
drag, startPoint x: 350, startPoint y: 321, endPoint x: 305, endPoint y: 324, distance: 45.1
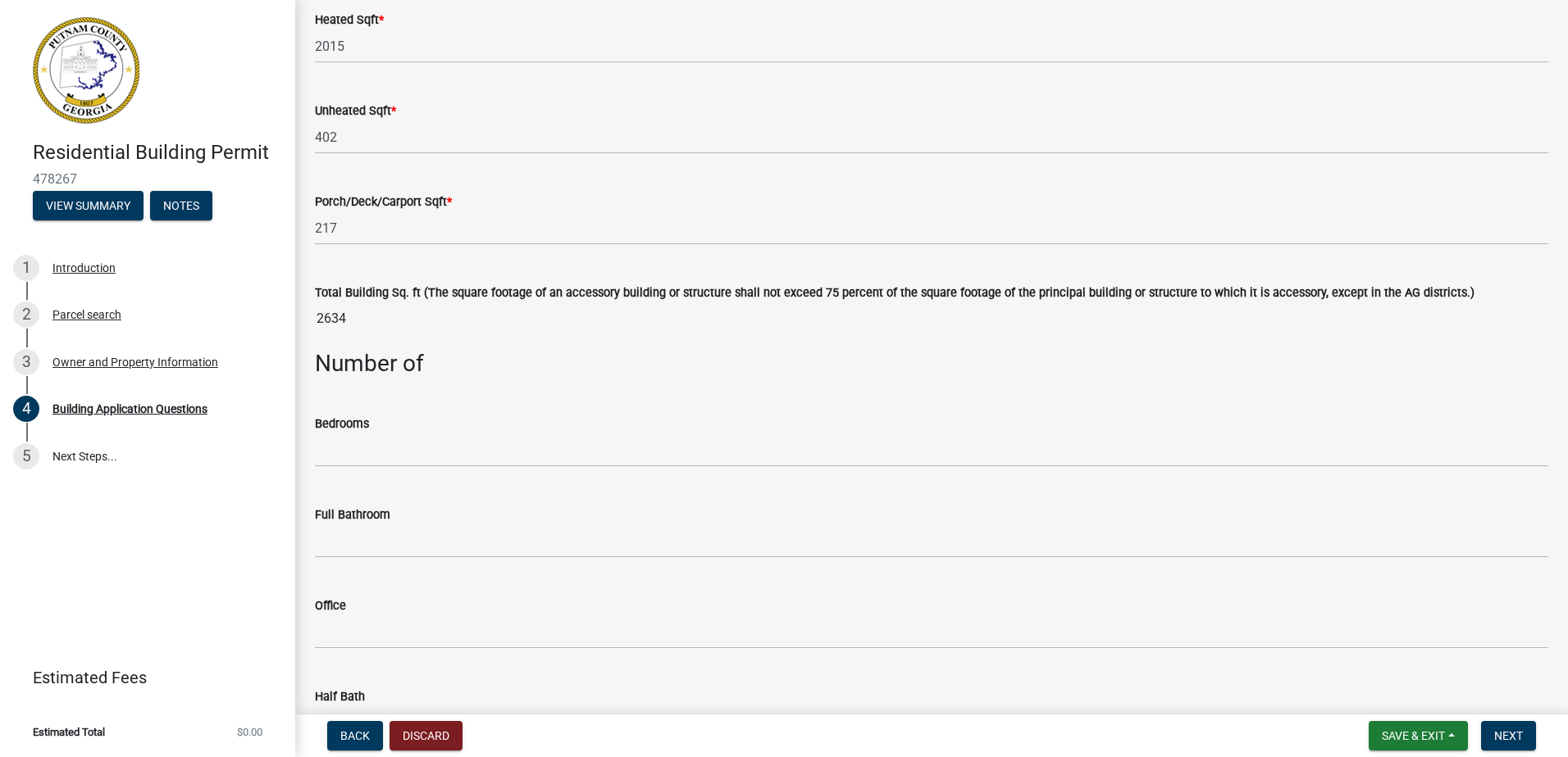
drag, startPoint x: 351, startPoint y: 320, endPoint x: 325, endPoint y: 324, distance: 26.3
click at [325, 324] on input "2634" at bounding box center [932, 318] width 1233 height 33
drag, startPoint x: 325, startPoint y: 324, endPoint x: 372, endPoint y: 327, distance: 47.1
click at [372, 327] on input "2634" at bounding box center [932, 318] width 1233 height 33
click at [371, 321] on input "2634" at bounding box center [932, 318] width 1233 height 33
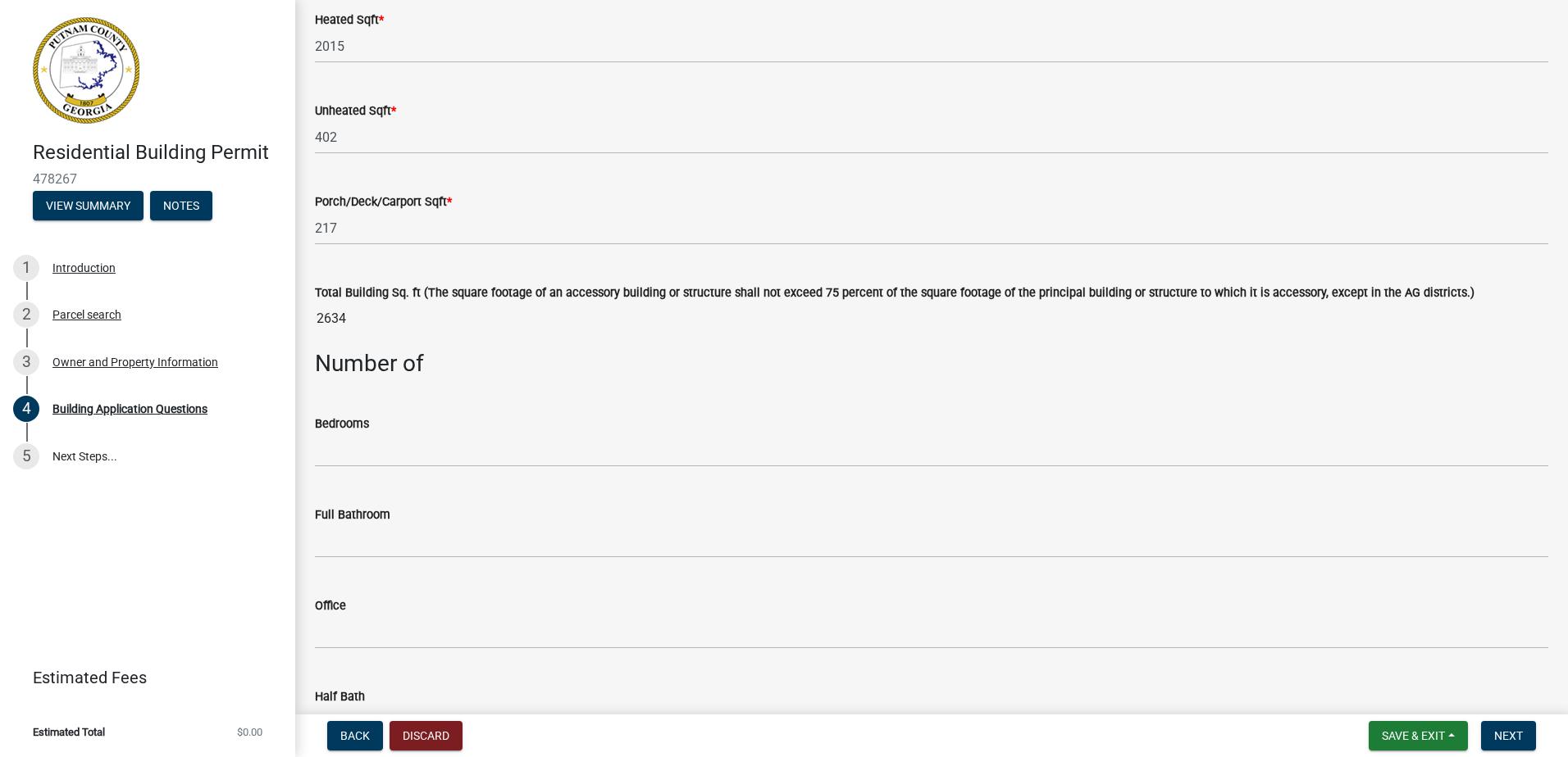
click at [348, 318] on input "2634" at bounding box center [932, 318] width 1233 height 33
drag, startPoint x: 346, startPoint y: 323, endPoint x: 327, endPoint y: 320, distance: 19.2
click at [327, 320] on input "2634" at bounding box center [932, 318] width 1233 height 33
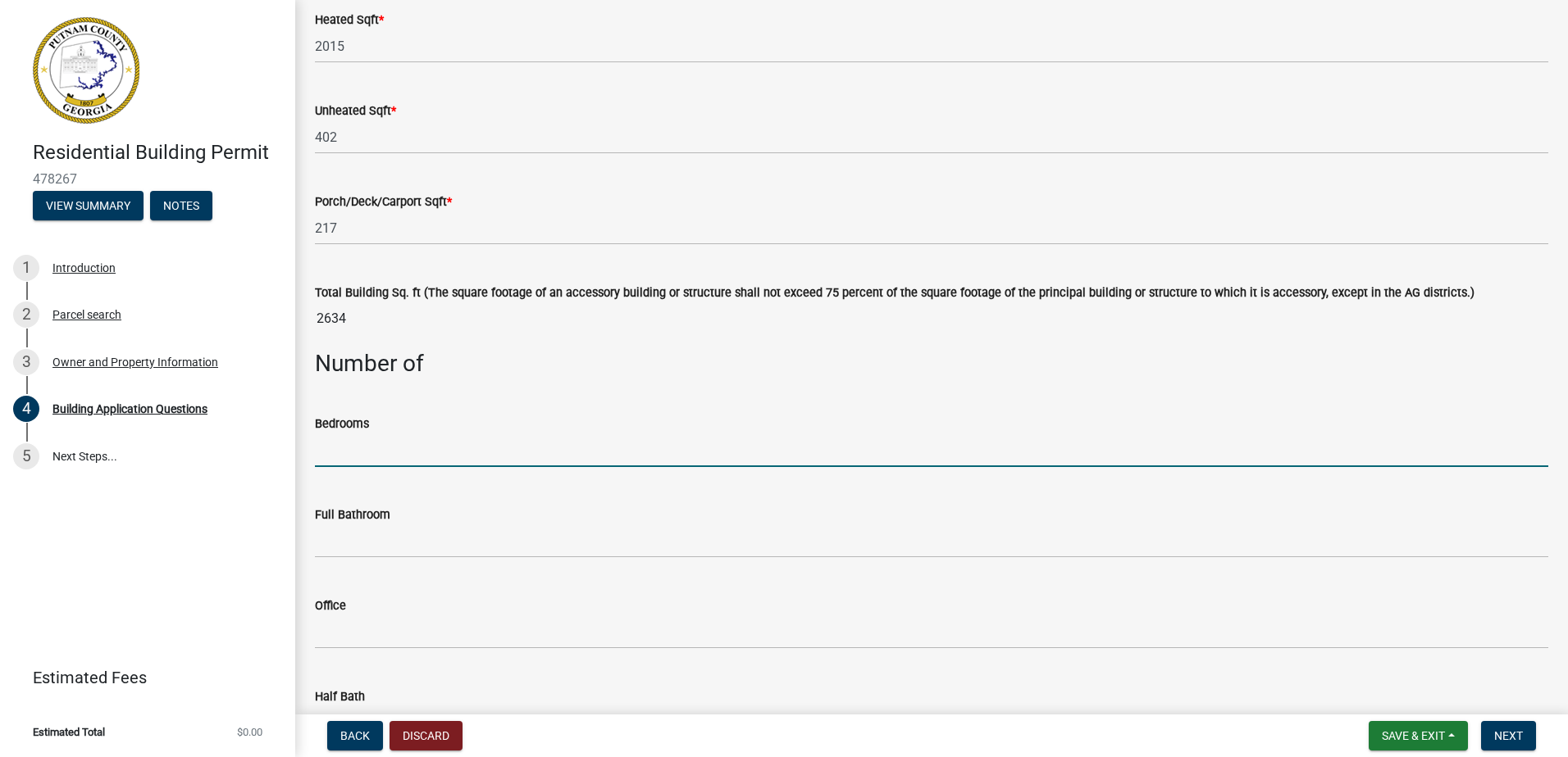
click at [330, 457] on input "text" at bounding box center [932, 450] width 1233 height 34
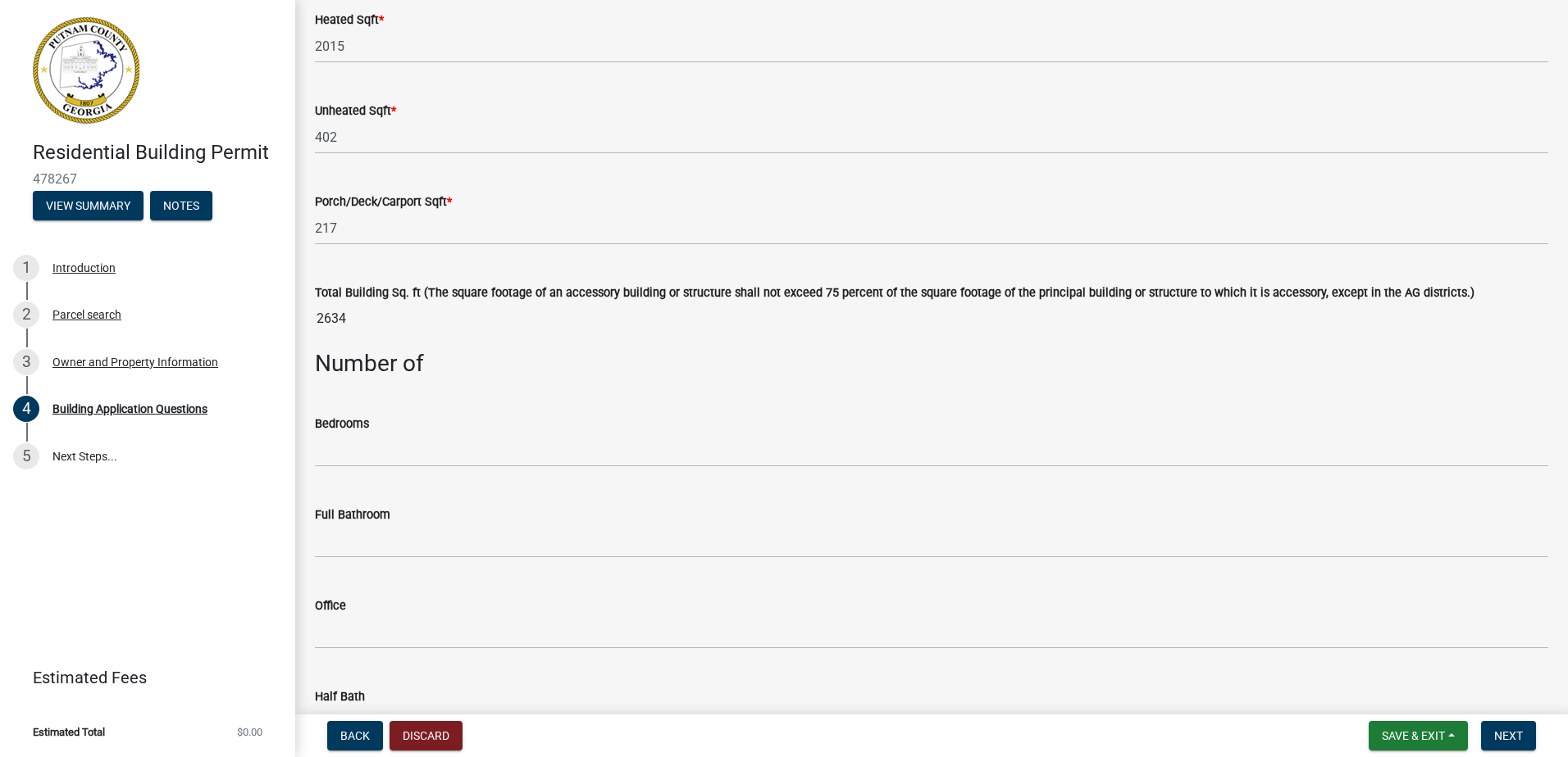
click at [329, 317] on input "2634" at bounding box center [932, 318] width 1233 height 33
click at [332, 319] on input "2634" at bounding box center [932, 318] width 1233 height 33
drag, startPoint x: 352, startPoint y: 320, endPoint x: 294, endPoint y: 320, distance: 58.0
click at [294, 320] on div "Residential Building Permit 478267 View Summary Notes 1 Introduction 2 Parcel s…" at bounding box center [784, 378] width 1568 height 757
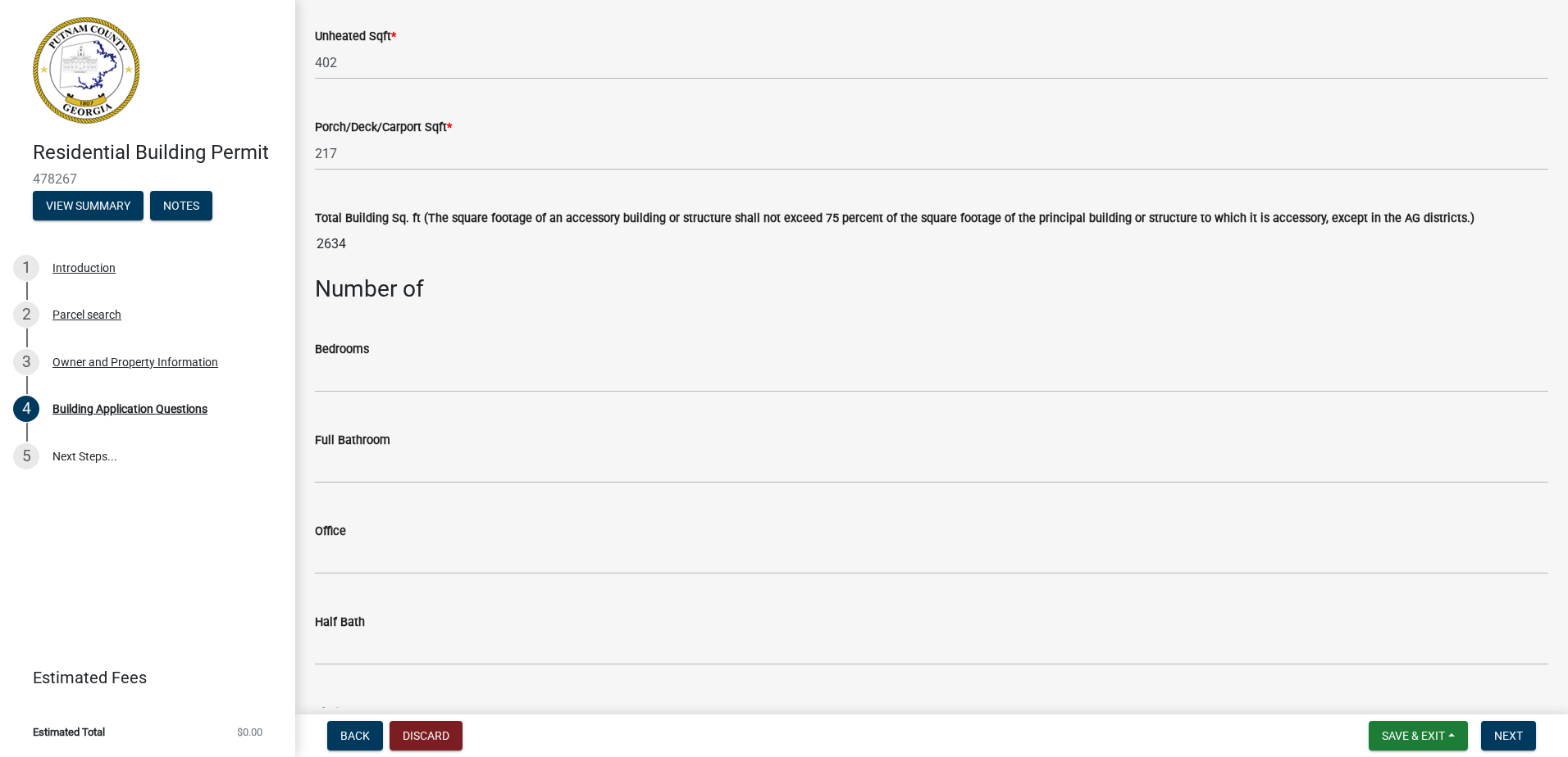
scroll to position [1229, 0]
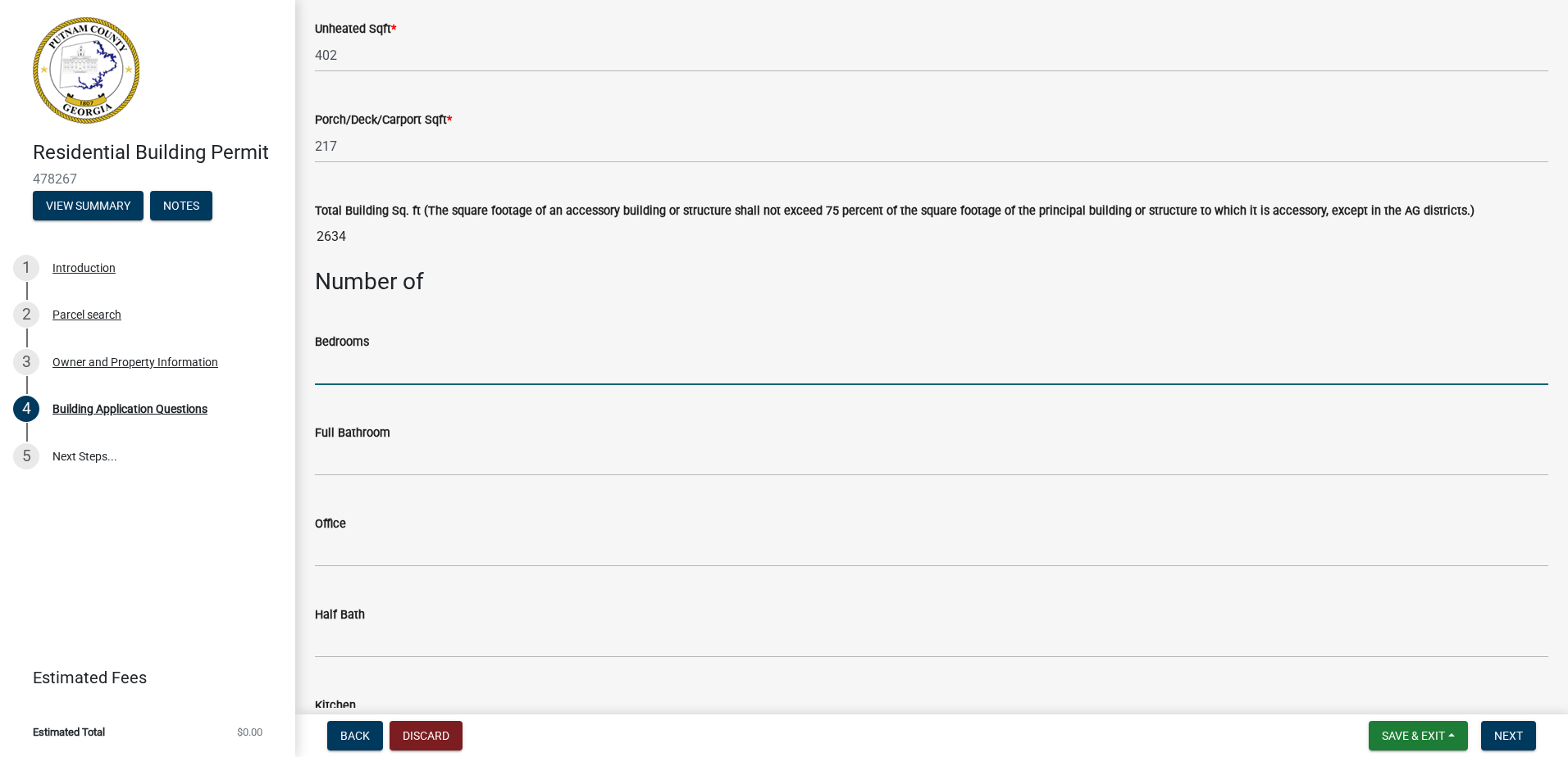
click at [328, 372] on input "text" at bounding box center [932, 368] width 1233 height 34
type input "3"
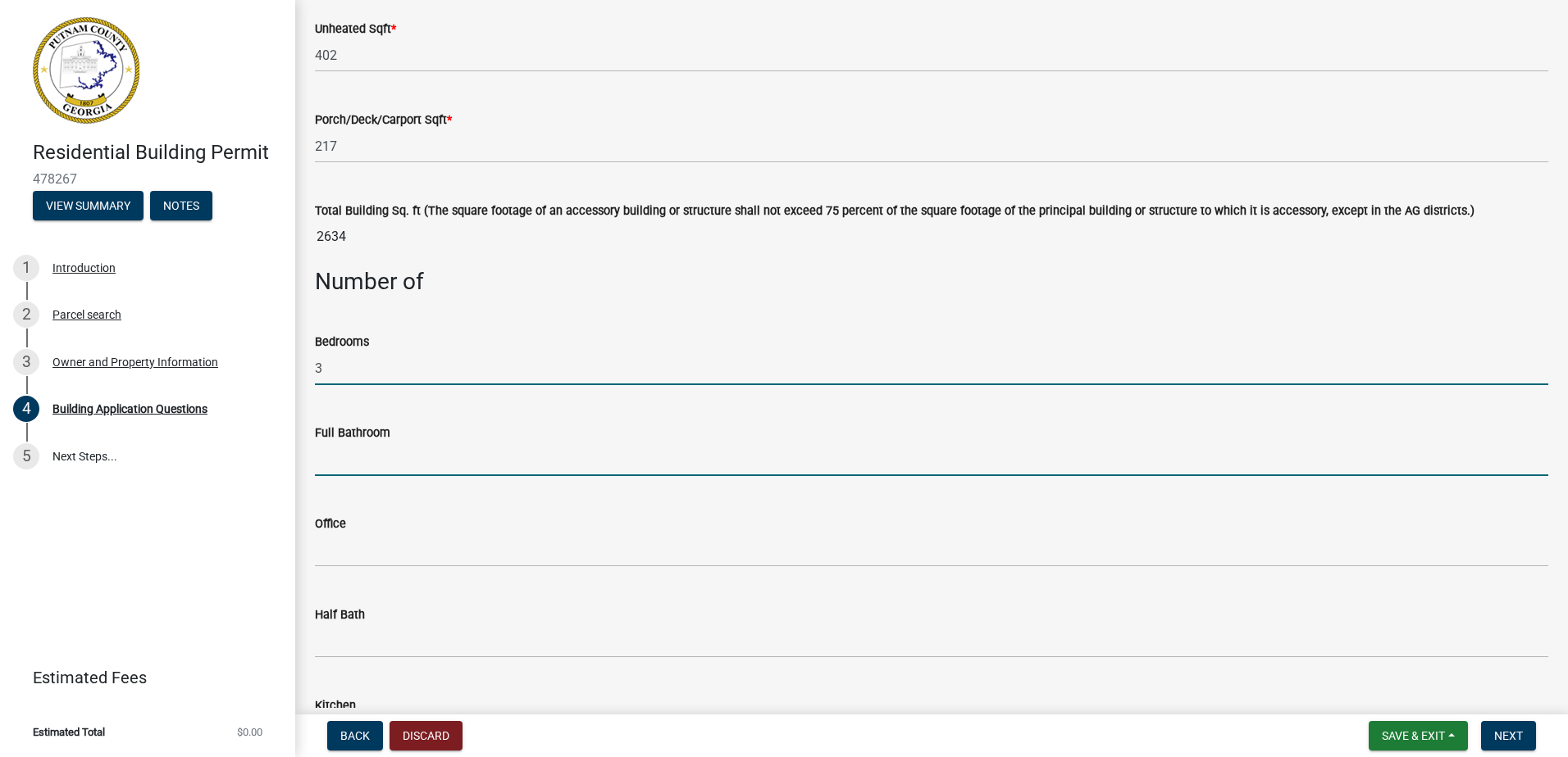
click at [368, 476] on input "text" at bounding box center [932, 460] width 1233 height 34
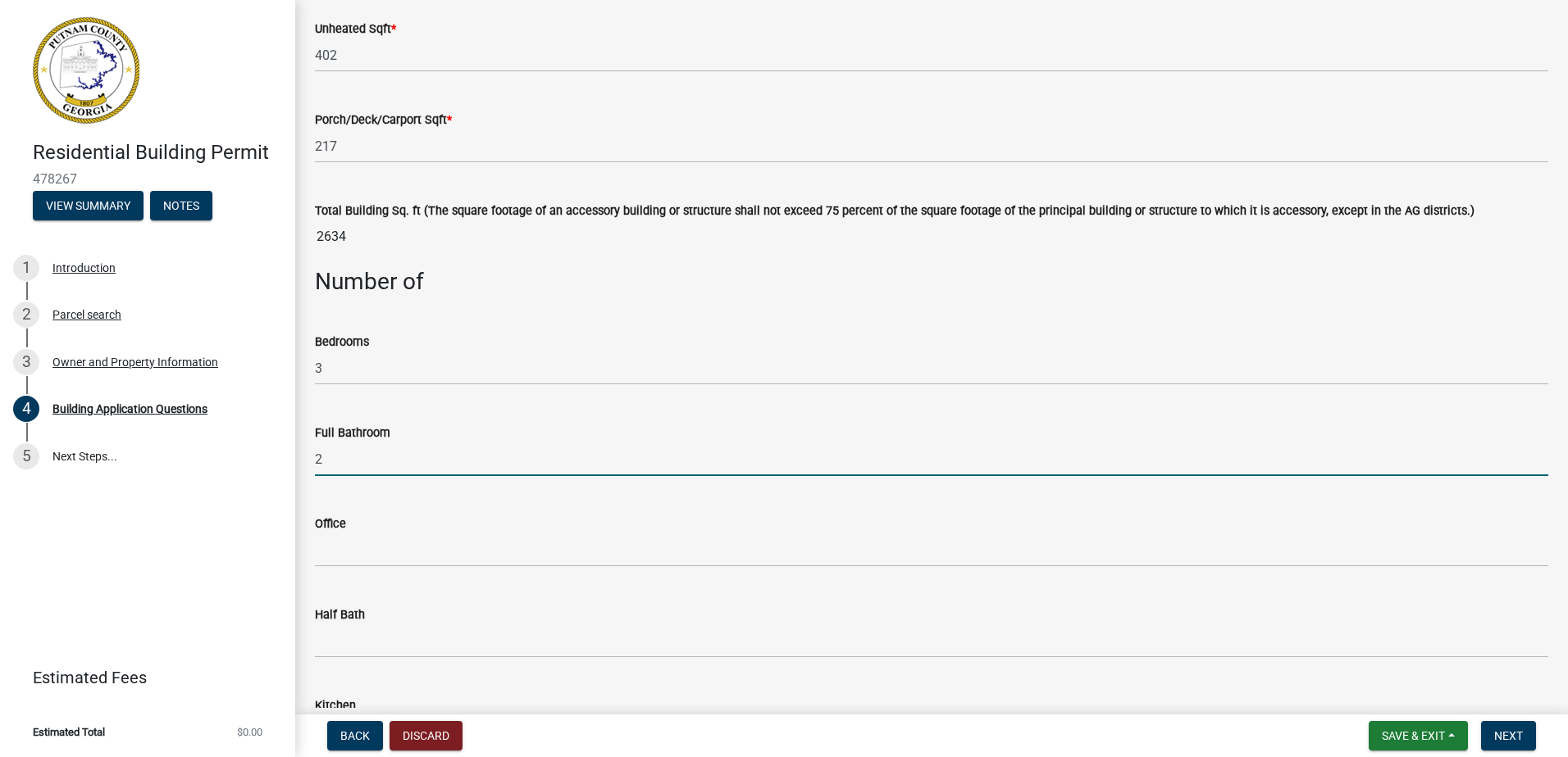
type input "2"
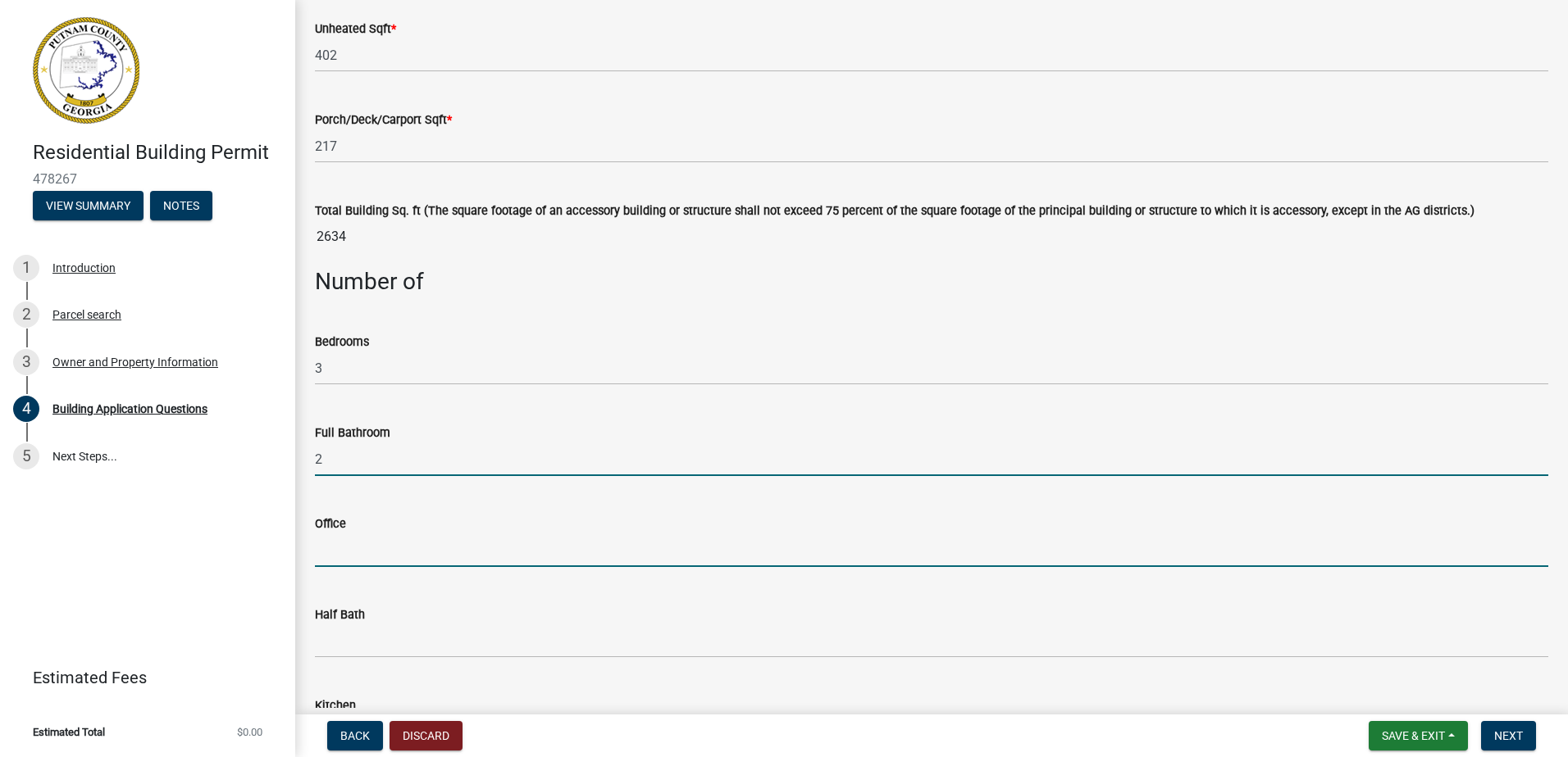
click at [350, 546] on input "text" at bounding box center [932, 551] width 1233 height 34
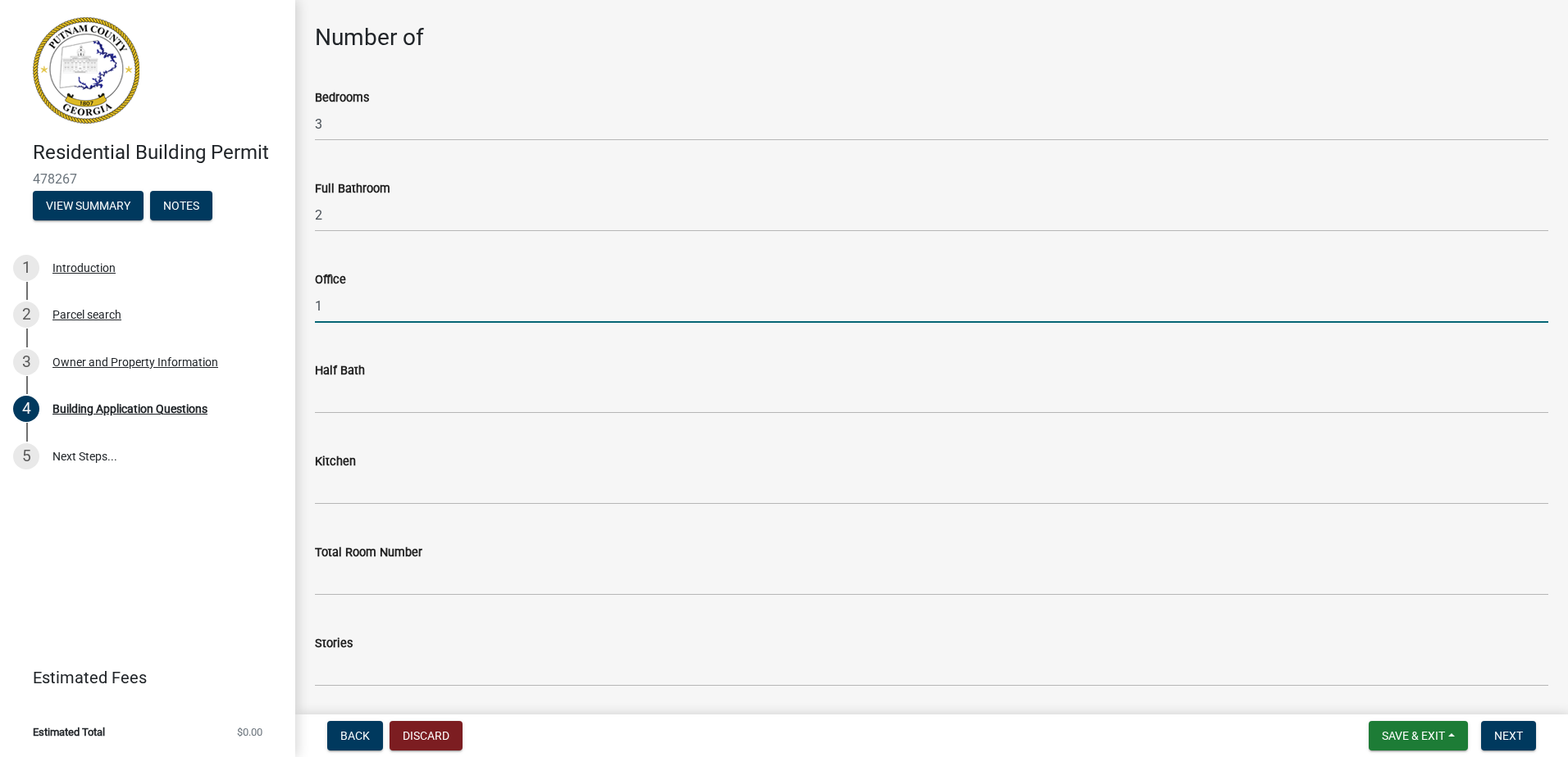
scroll to position [1475, 0]
type input "1"
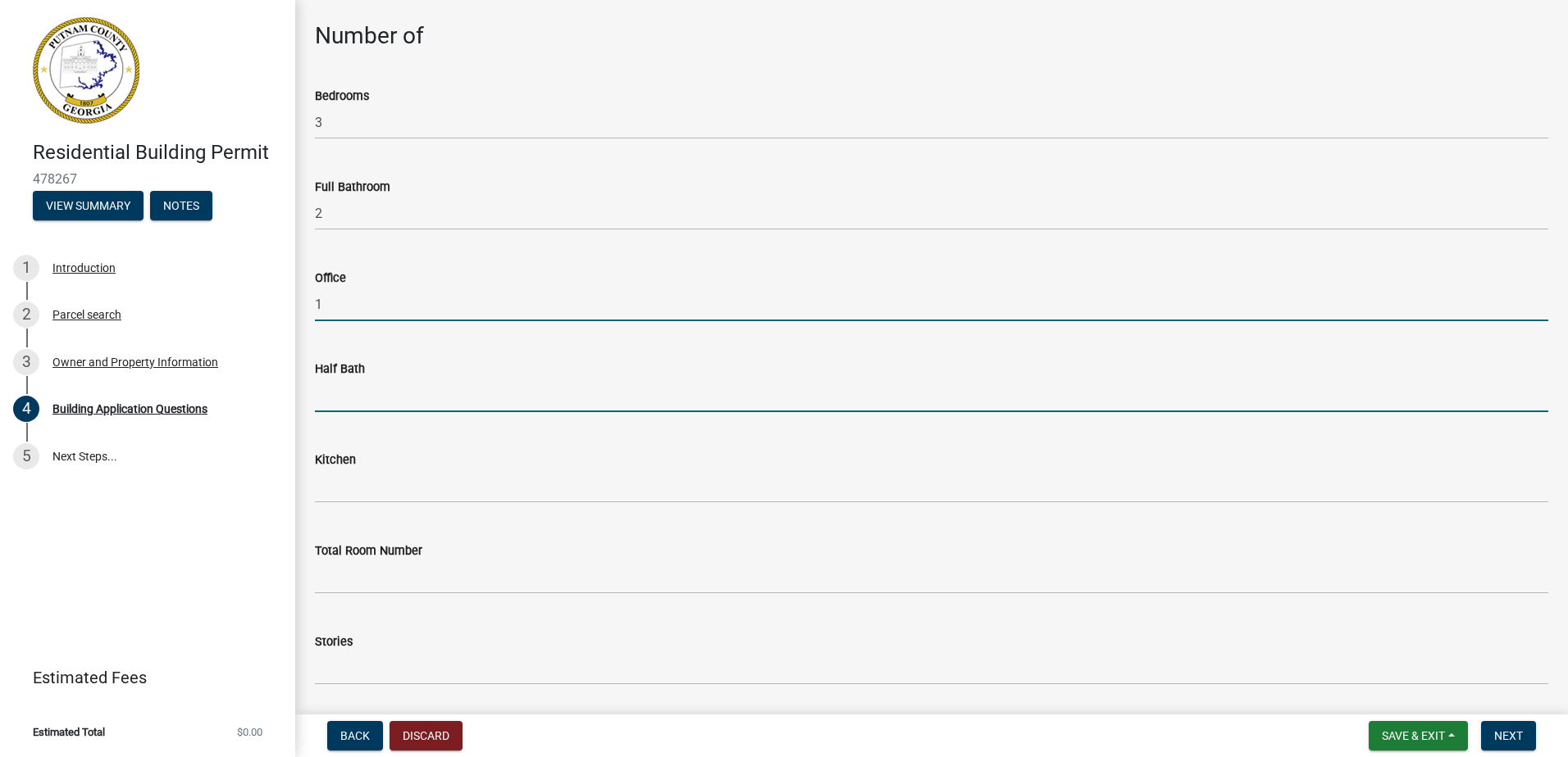
click at [376, 400] on input "text" at bounding box center [932, 396] width 1233 height 34
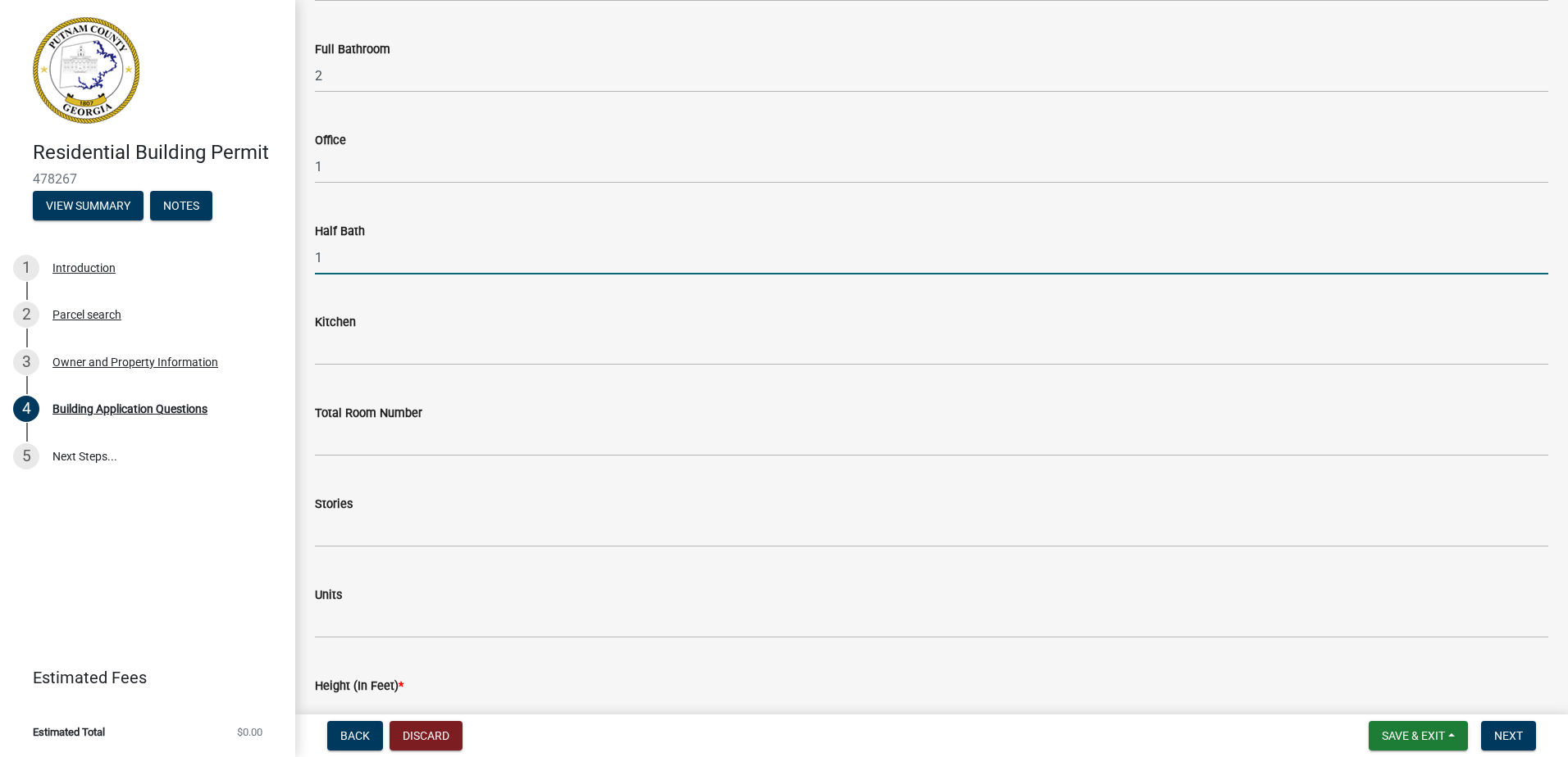
scroll to position [1639, 0]
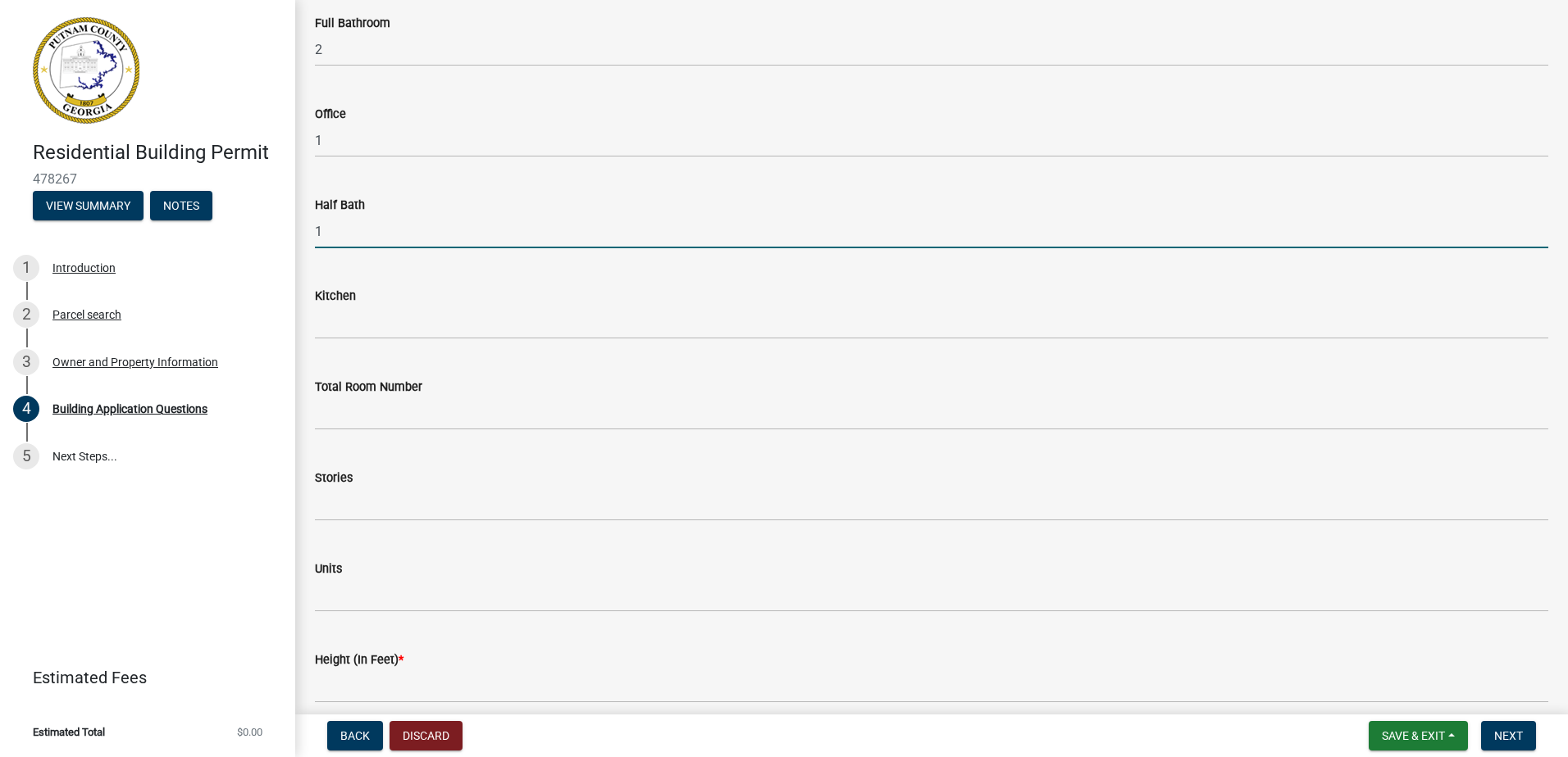
type input "1"
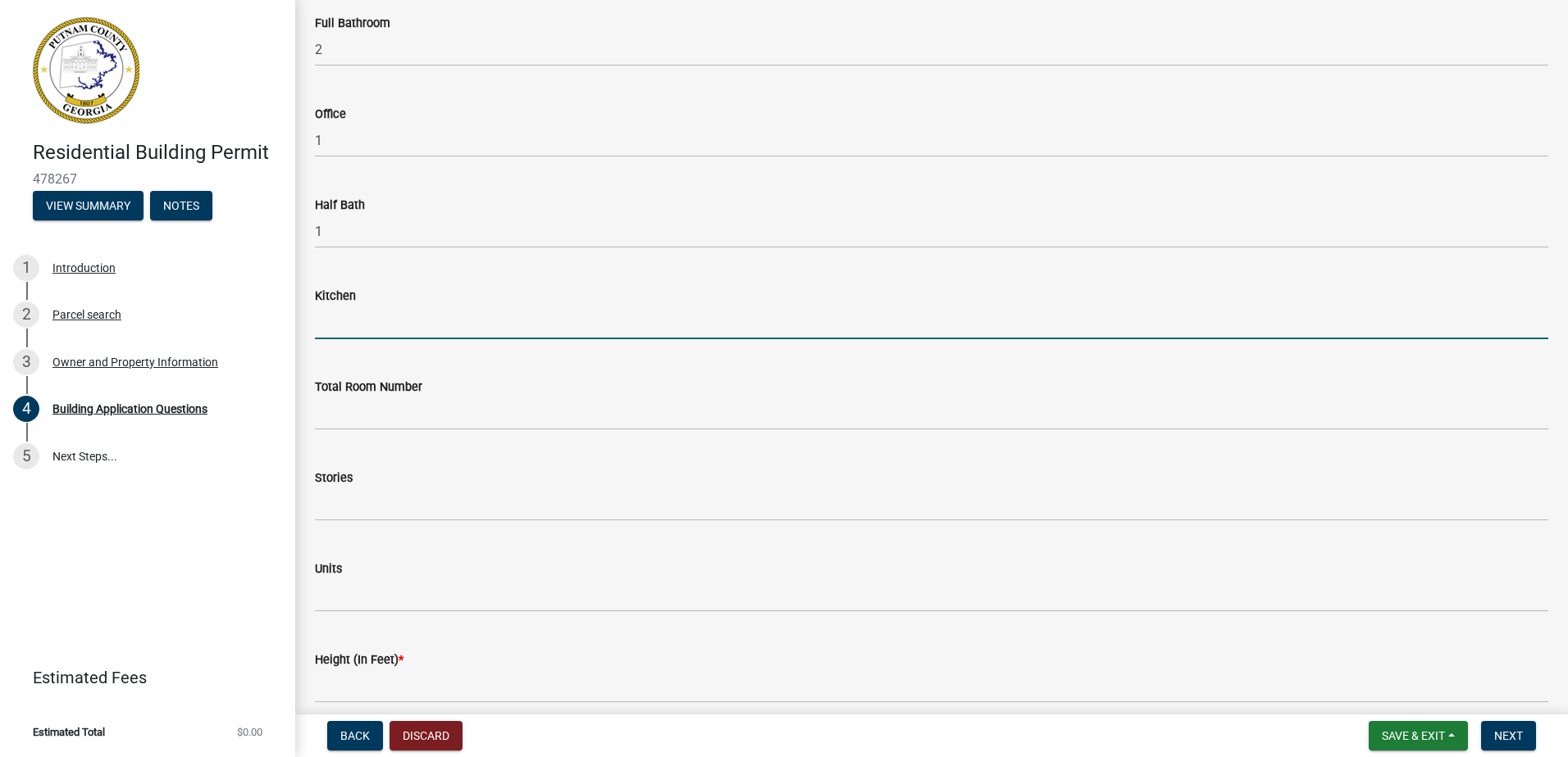
click at [357, 326] on input "text" at bounding box center [932, 323] width 1233 height 34
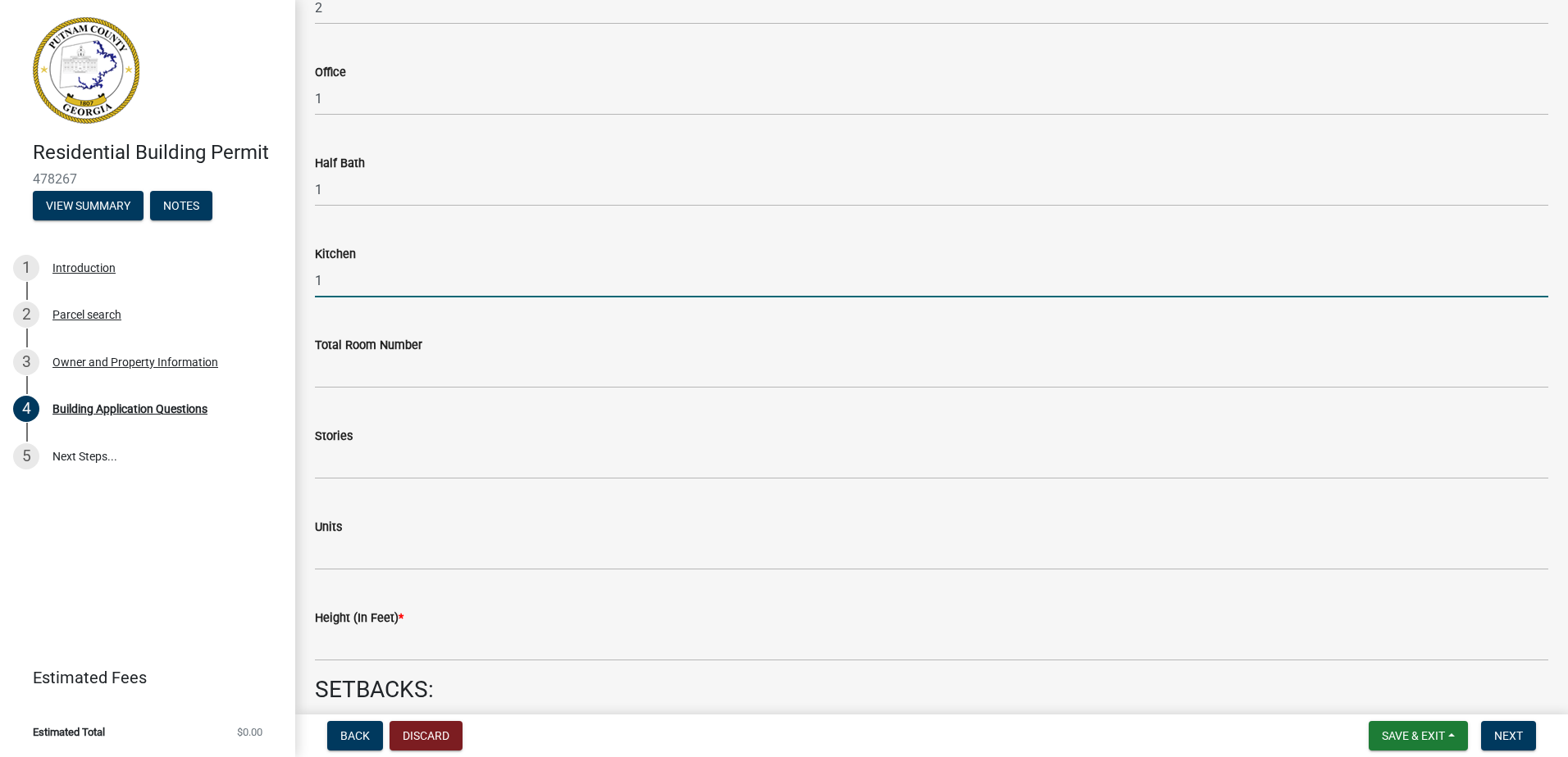
scroll to position [1721, 0]
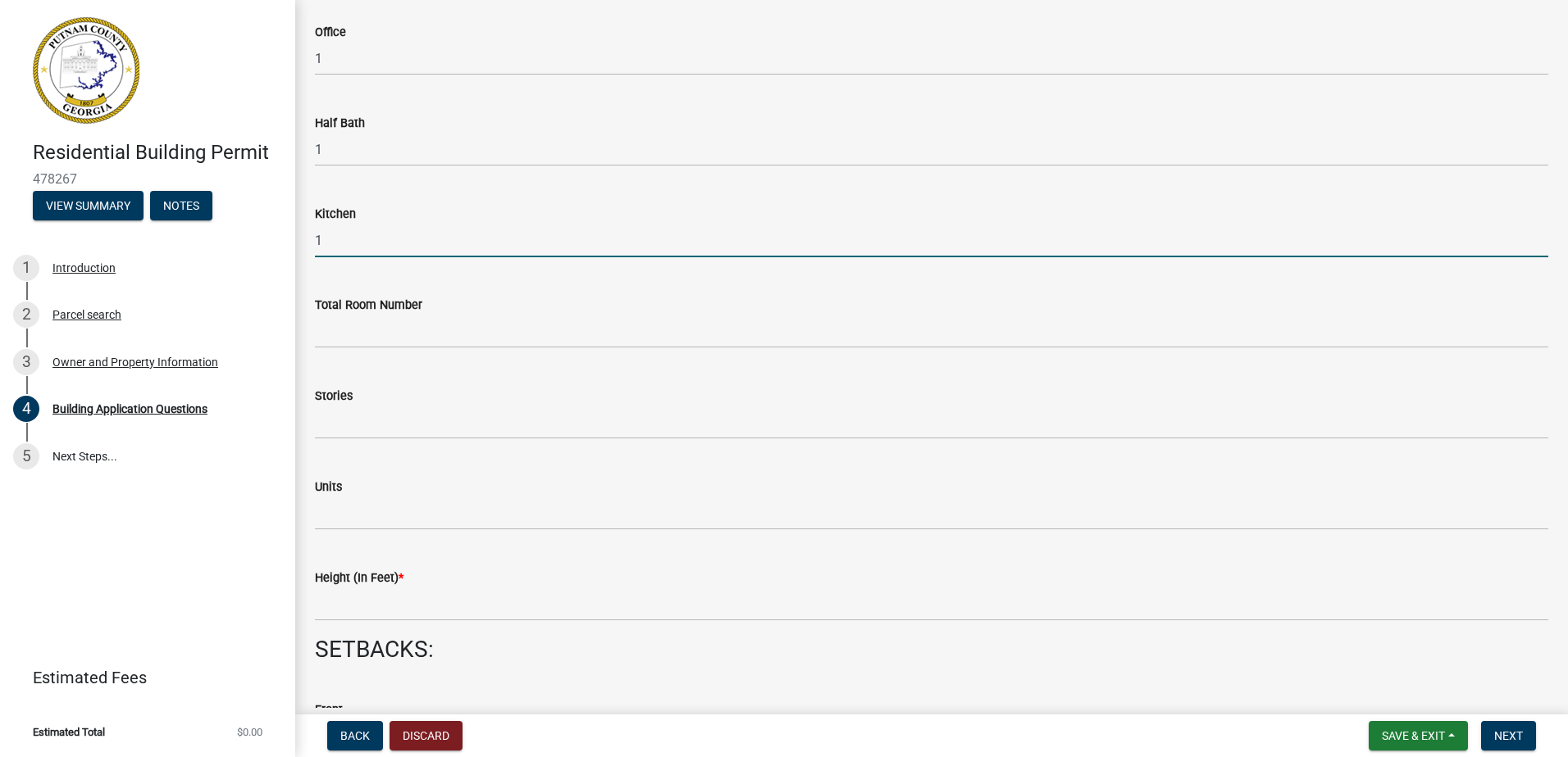
type input "1"
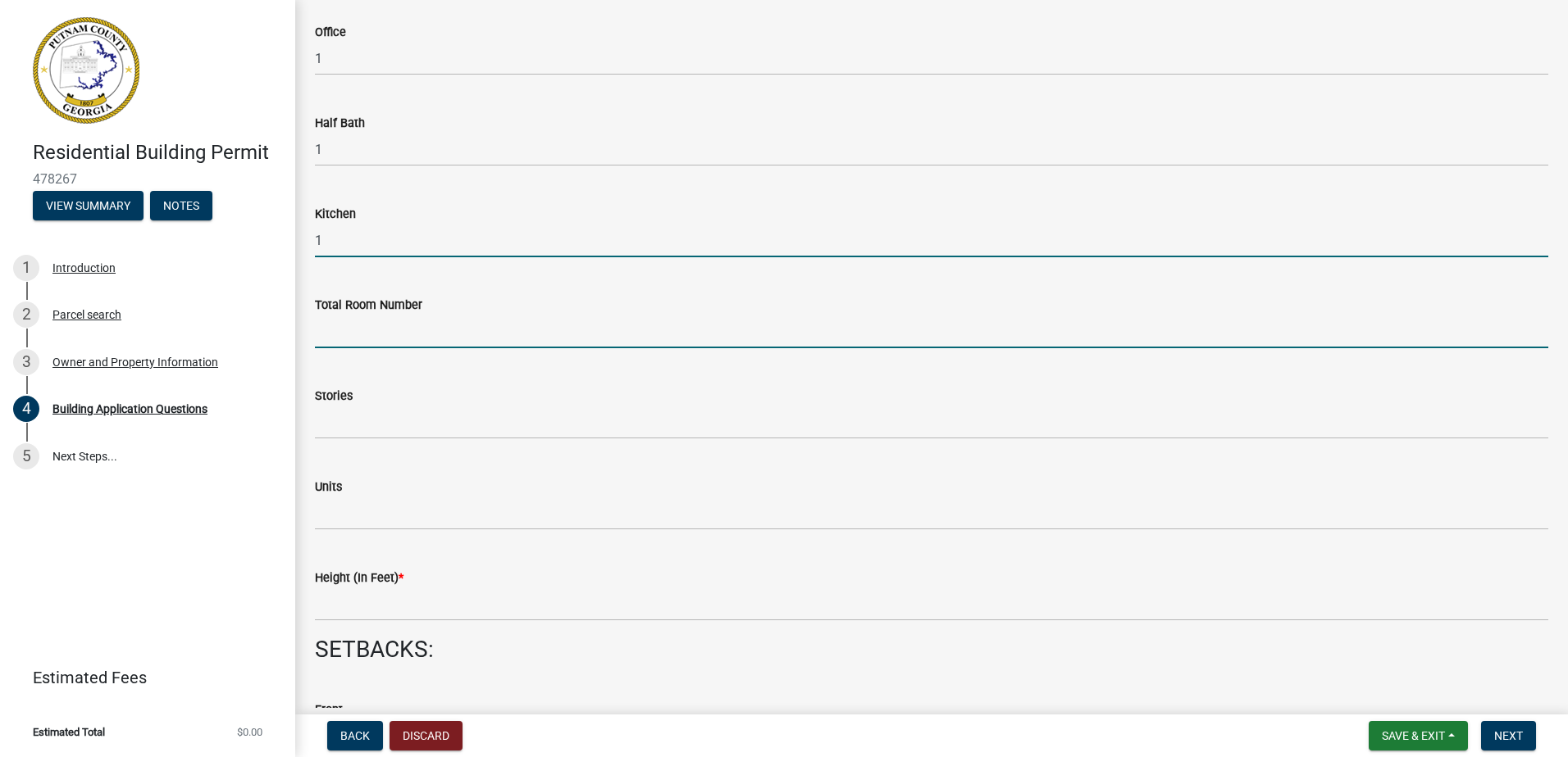
click at [358, 342] on input "text" at bounding box center [932, 332] width 1233 height 34
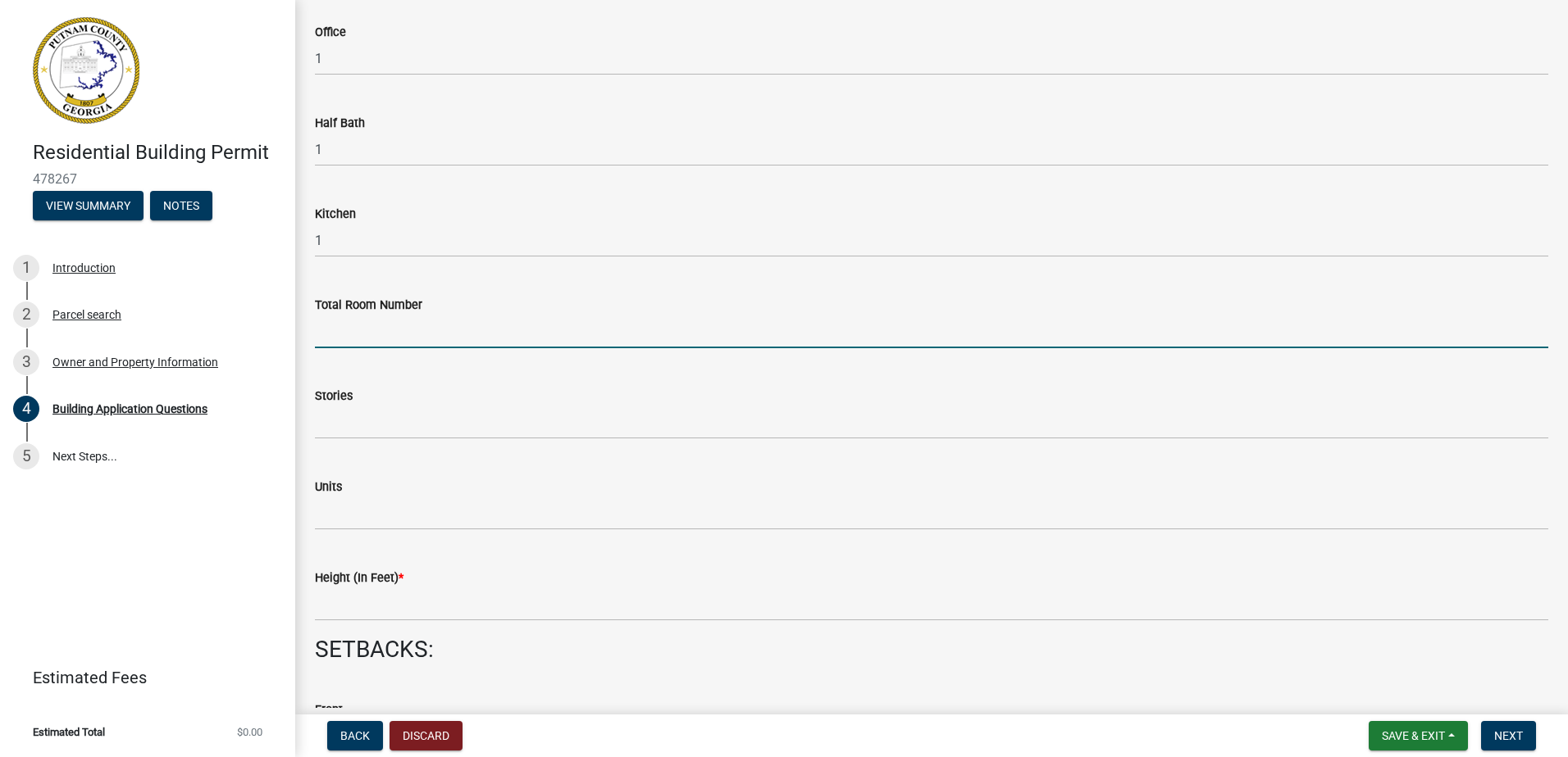
type input "12"
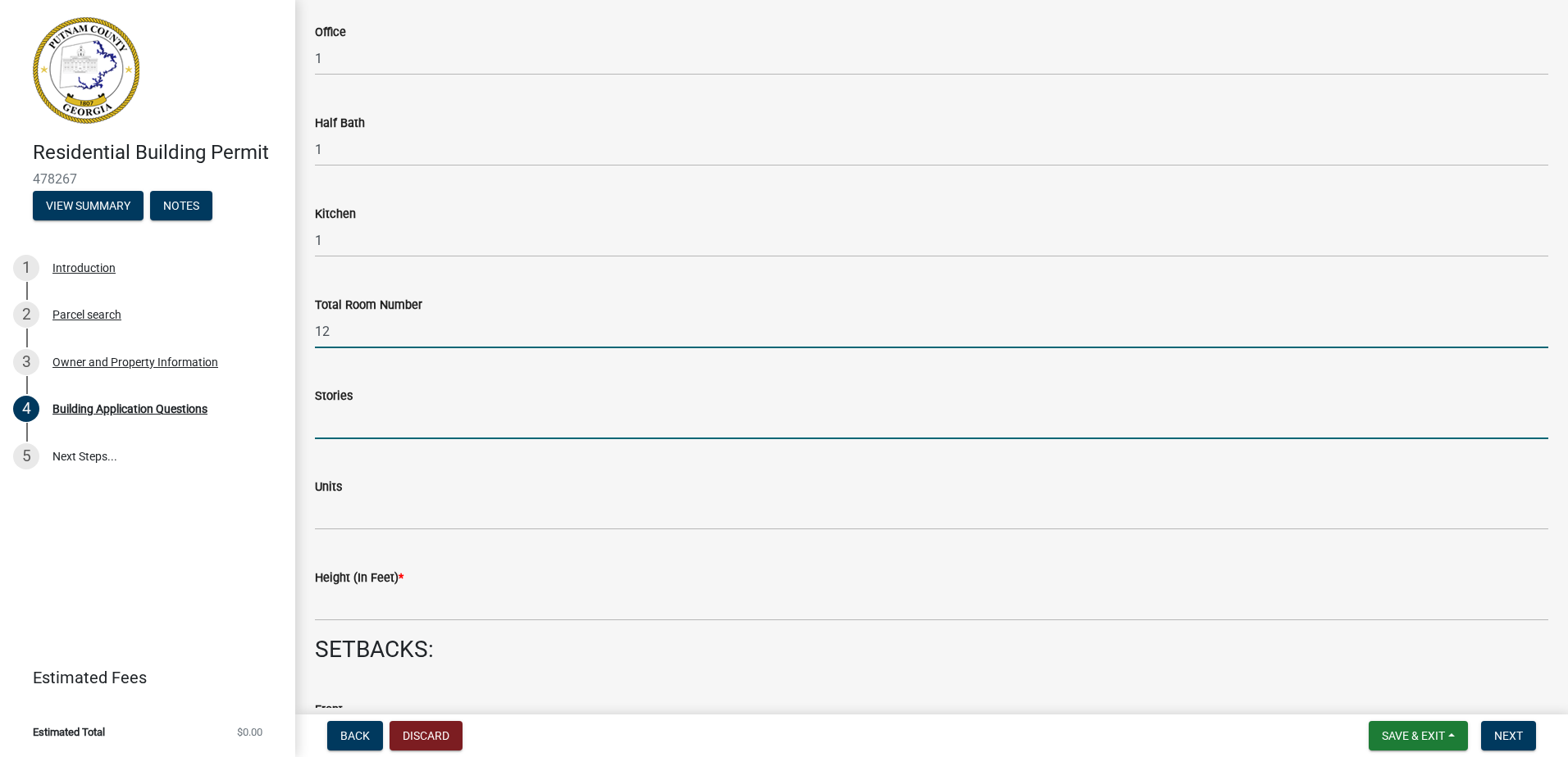
click at [316, 439] on input "text" at bounding box center [932, 423] width 1233 height 34
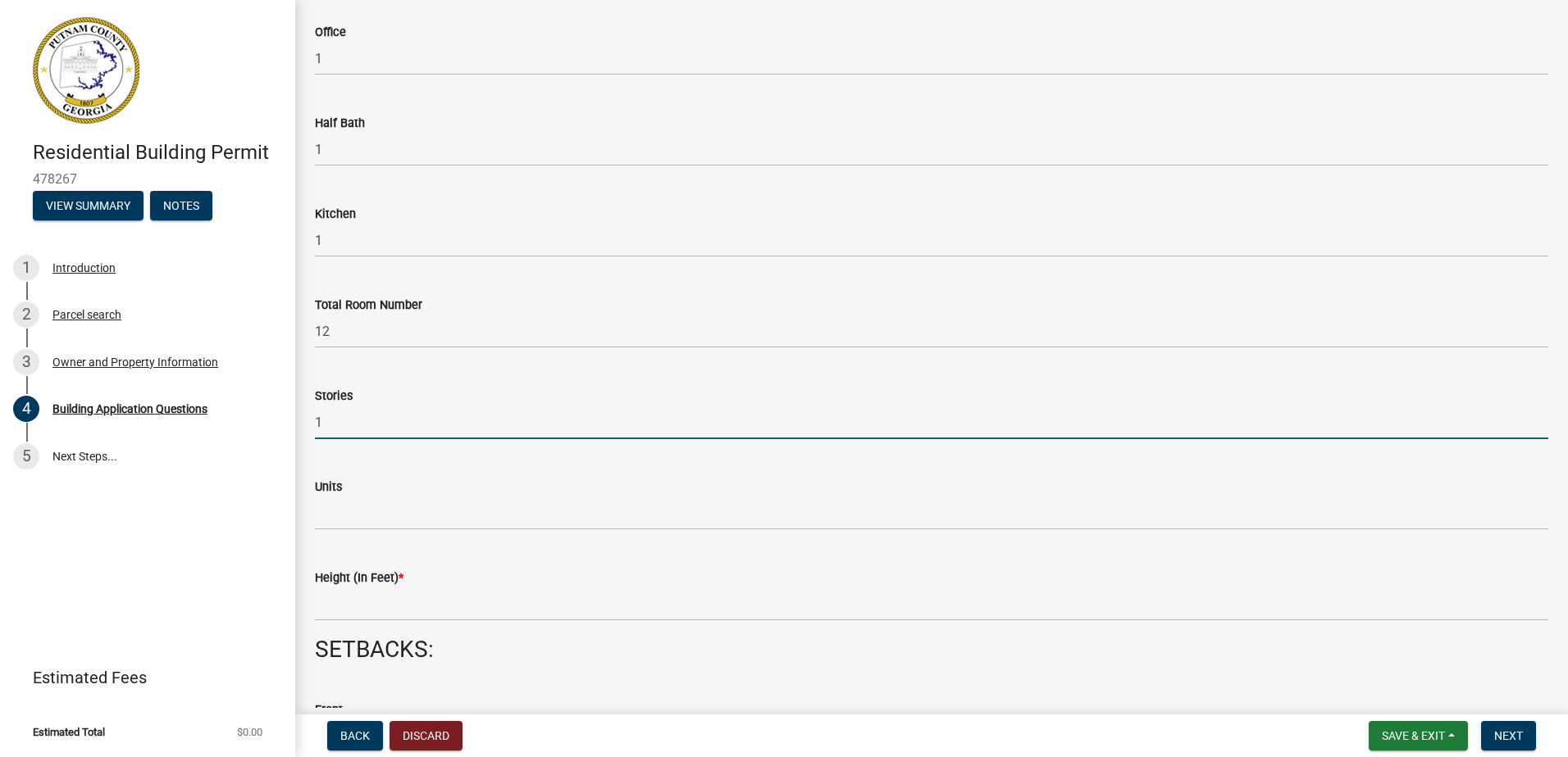
type input "1"
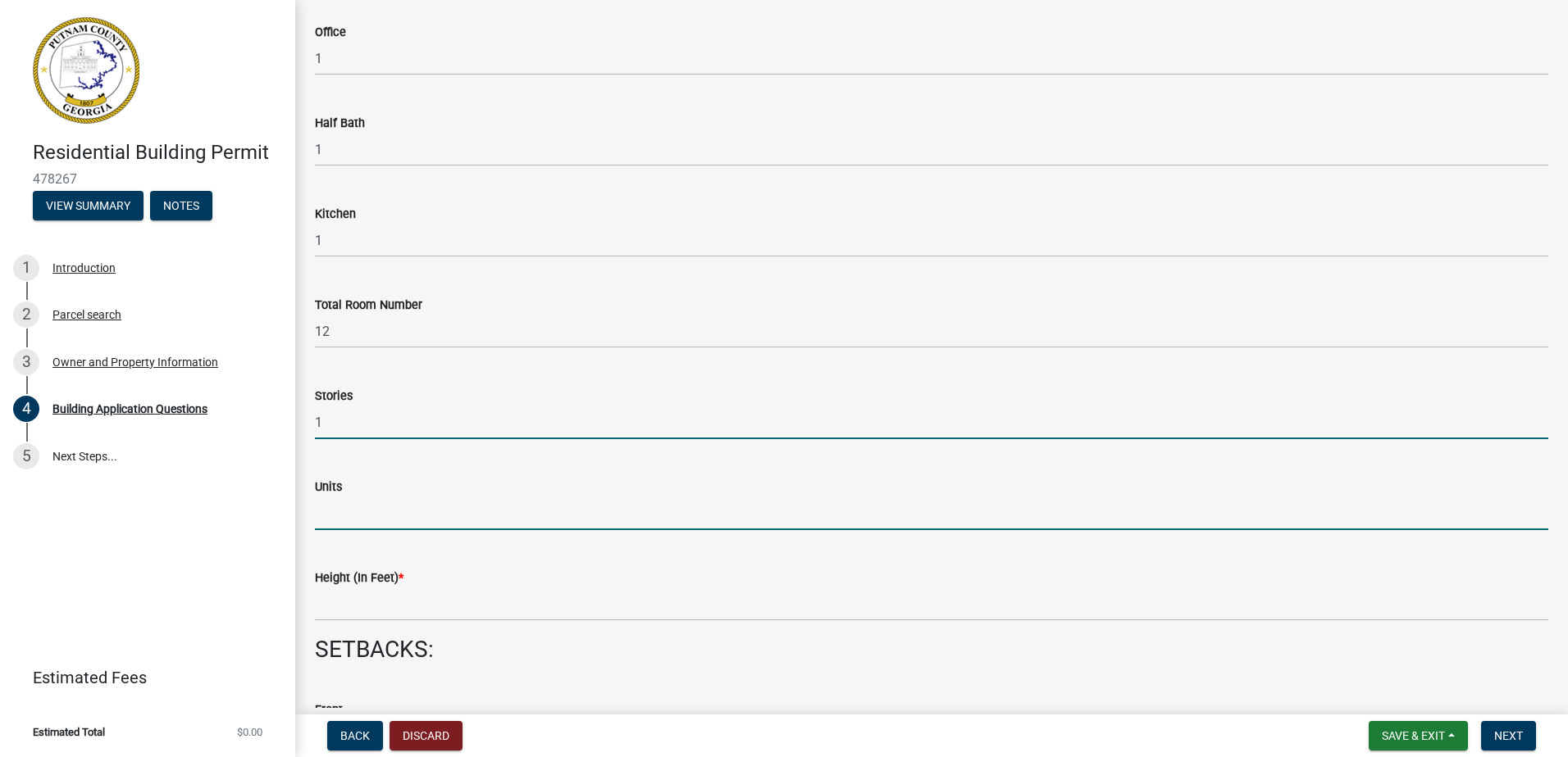
click at [364, 516] on input "text" at bounding box center [932, 513] width 1233 height 34
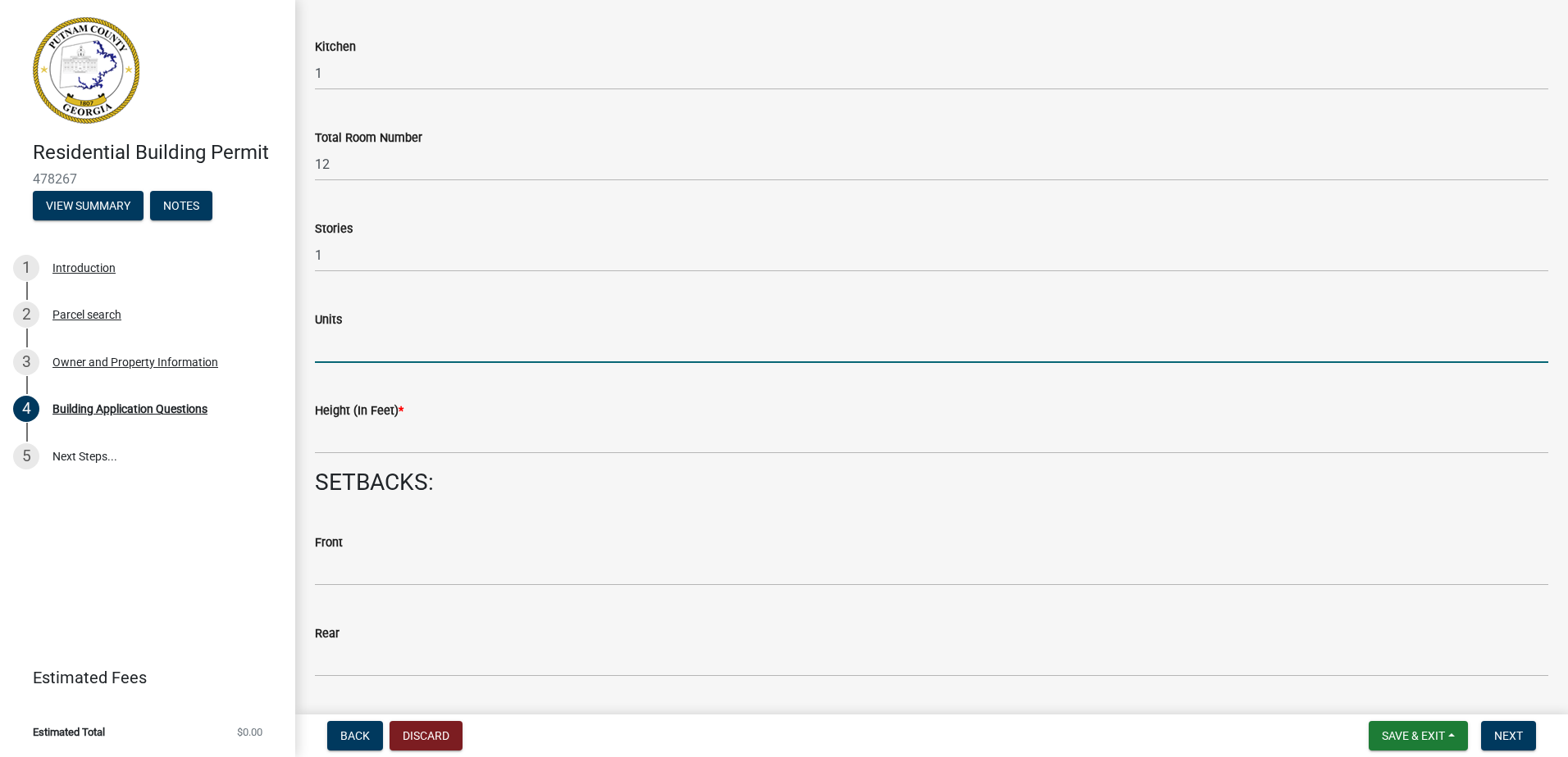
scroll to position [1967, 0]
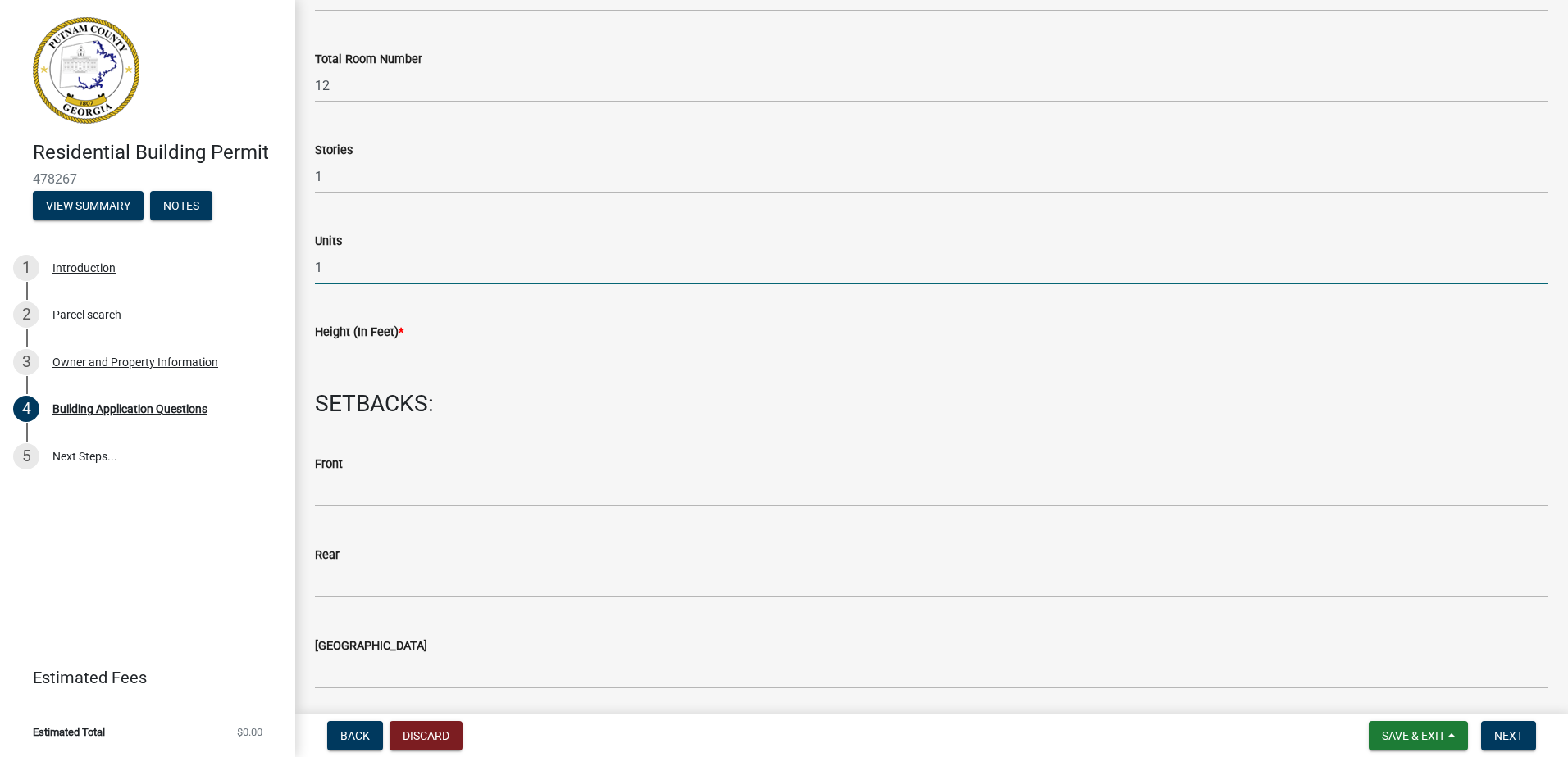
type input "1"
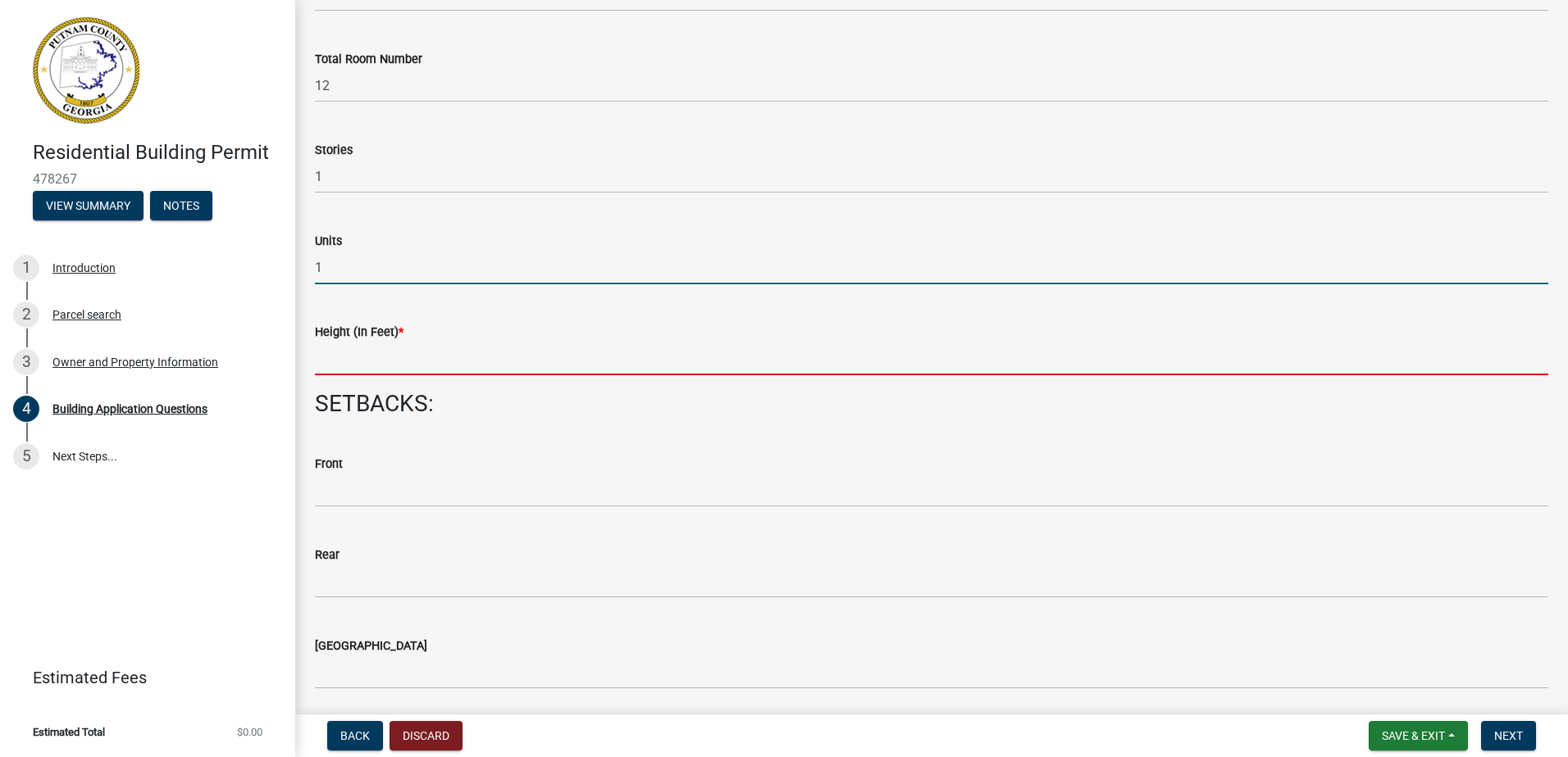
click at [359, 361] on input "text" at bounding box center [932, 358] width 1233 height 34
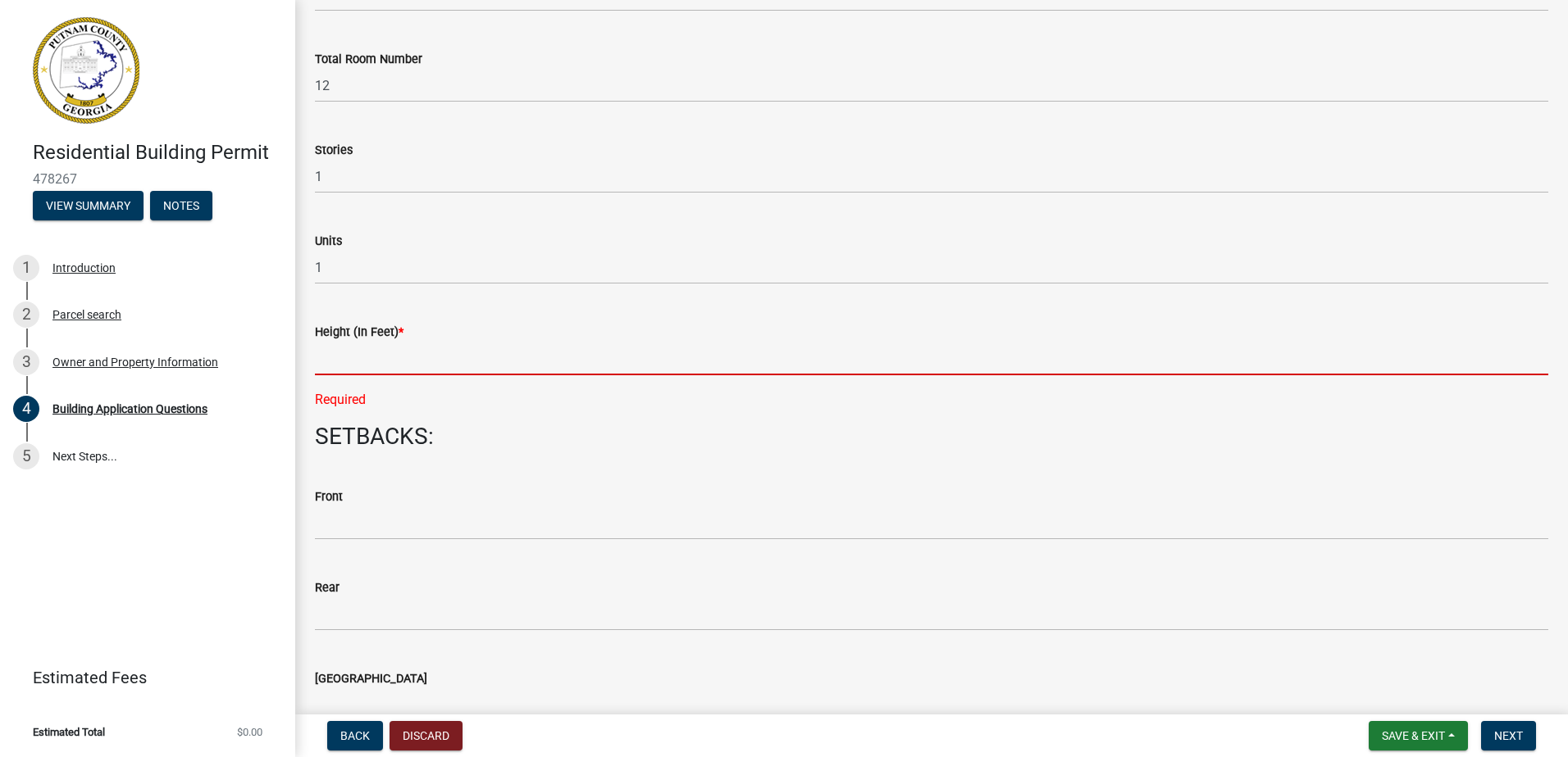
click at [326, 365] on input "text" at bounding box center [932, 358] width 1233 height 34
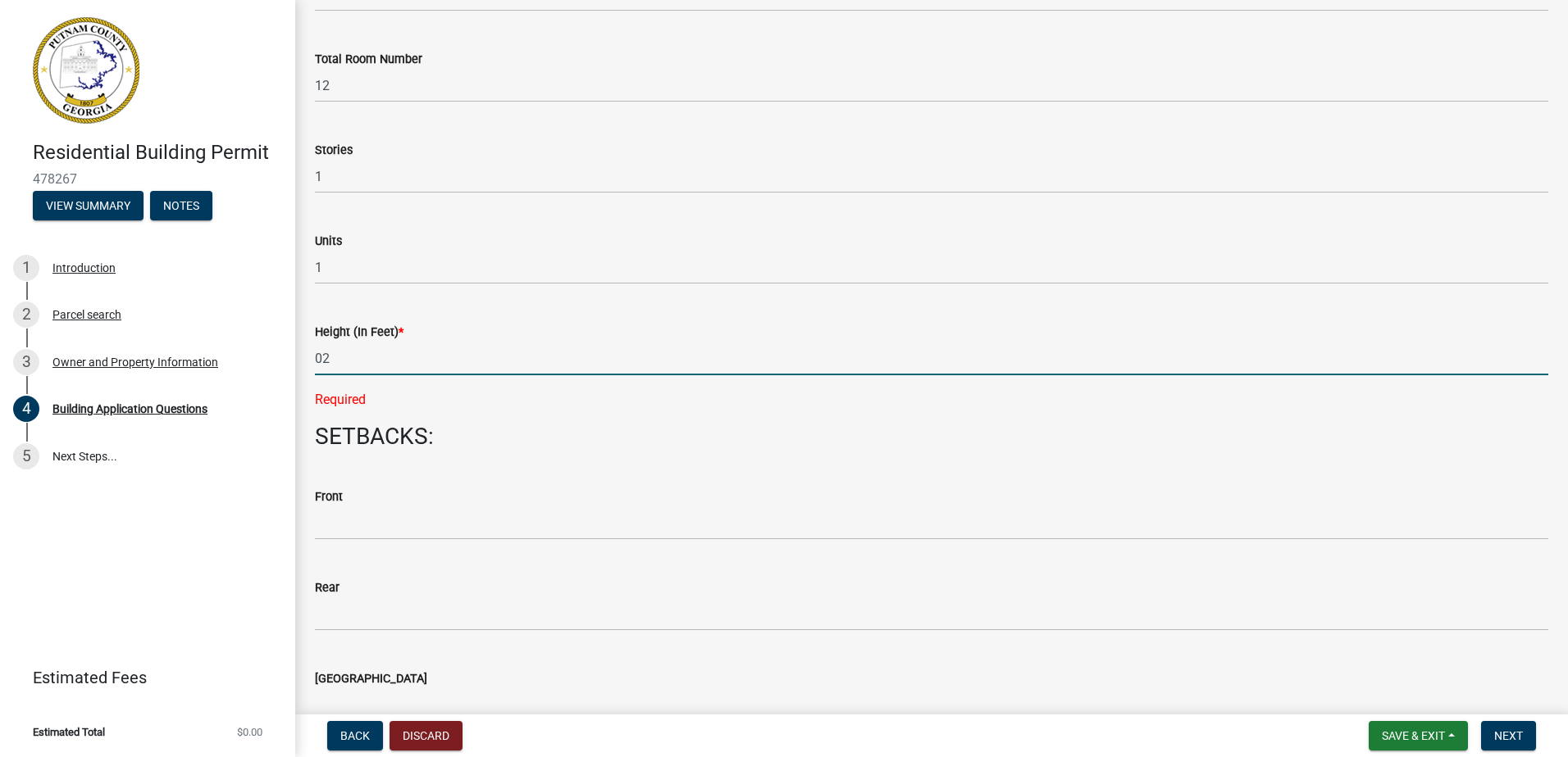
type input "0"
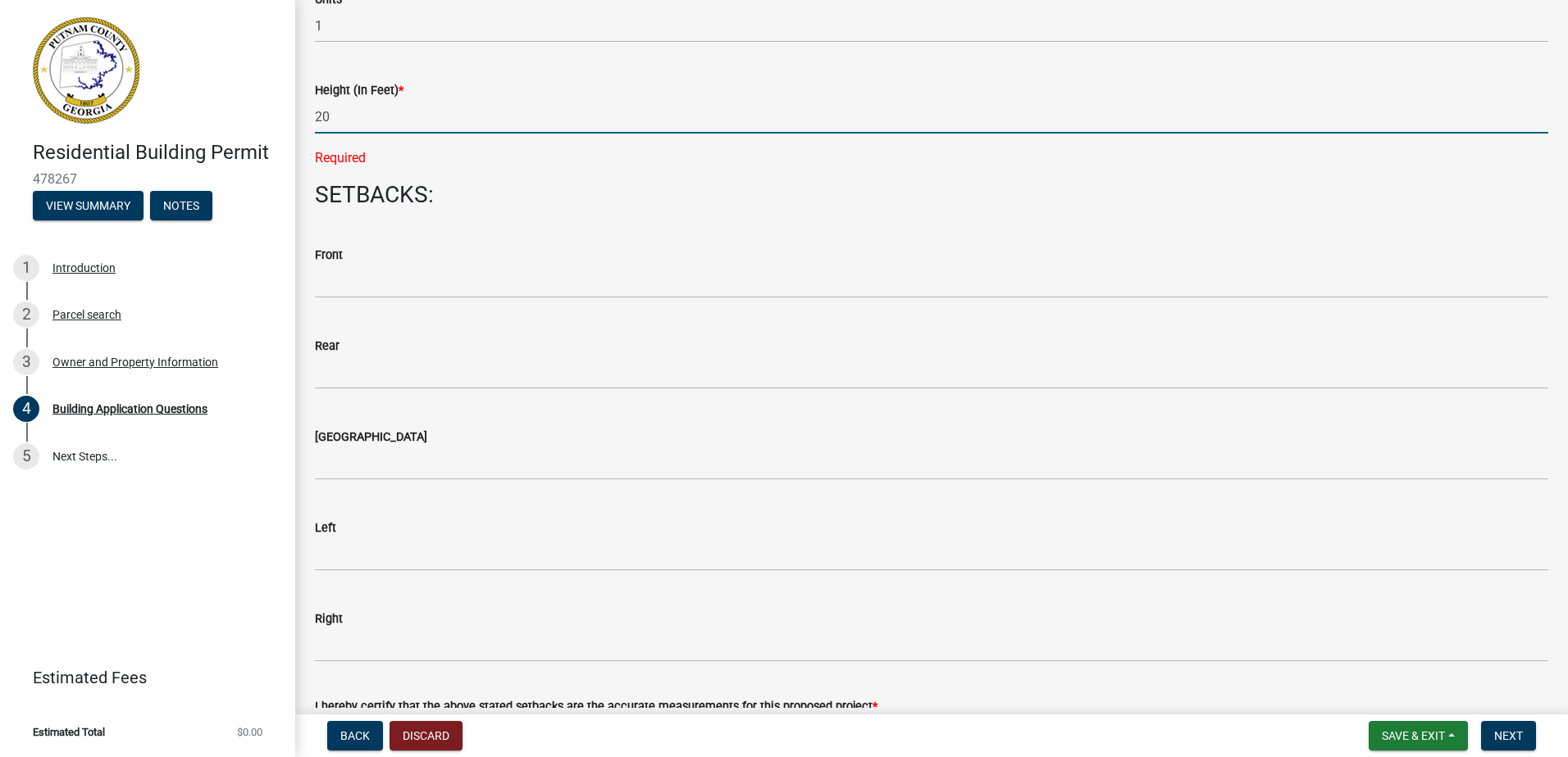
scroll to position [2213, 0]
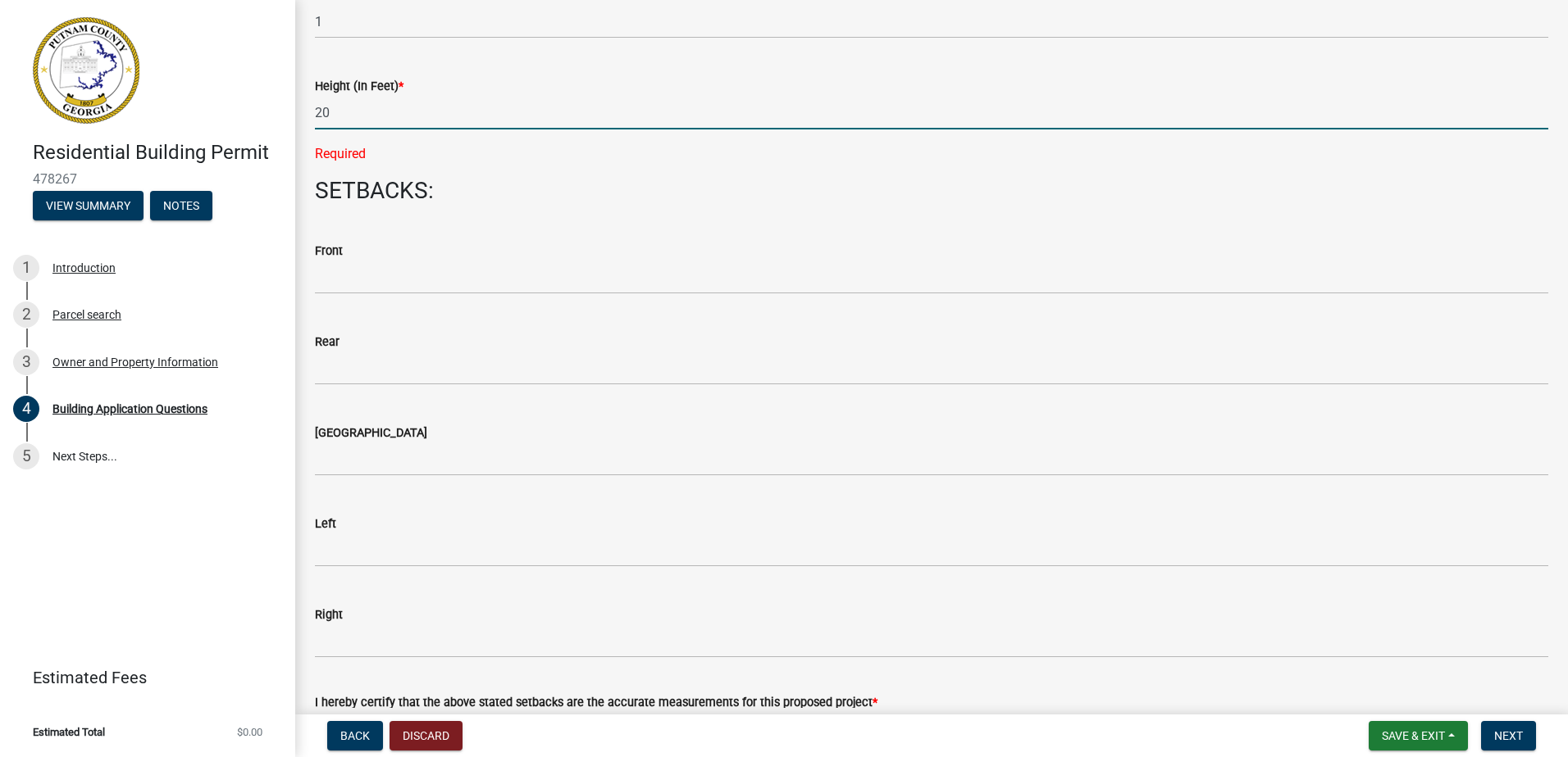
type input "20"
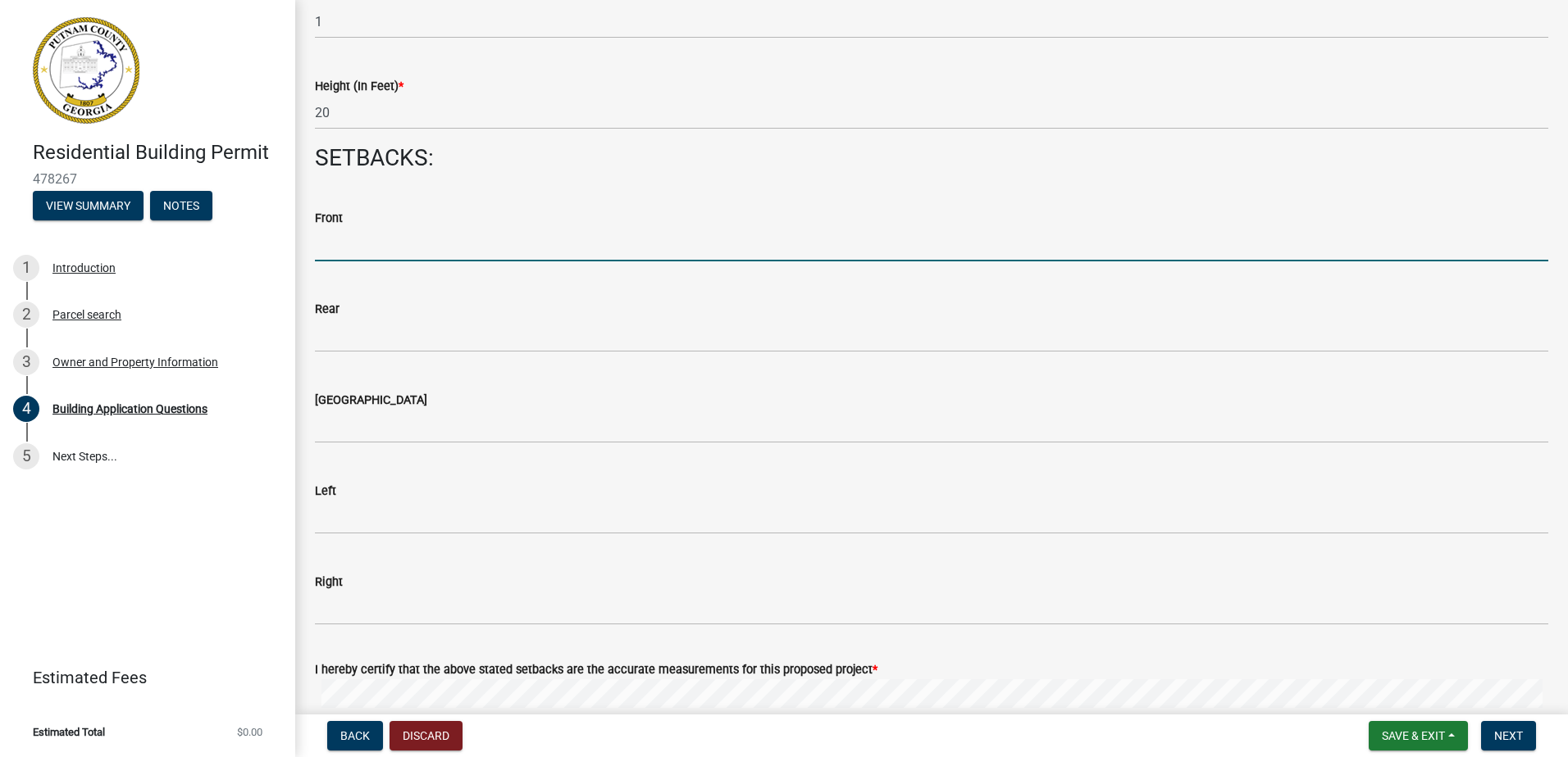
click at [384, 247] on input "text" at bounding box center [932, 245] width 1233 height 34
type input "16"
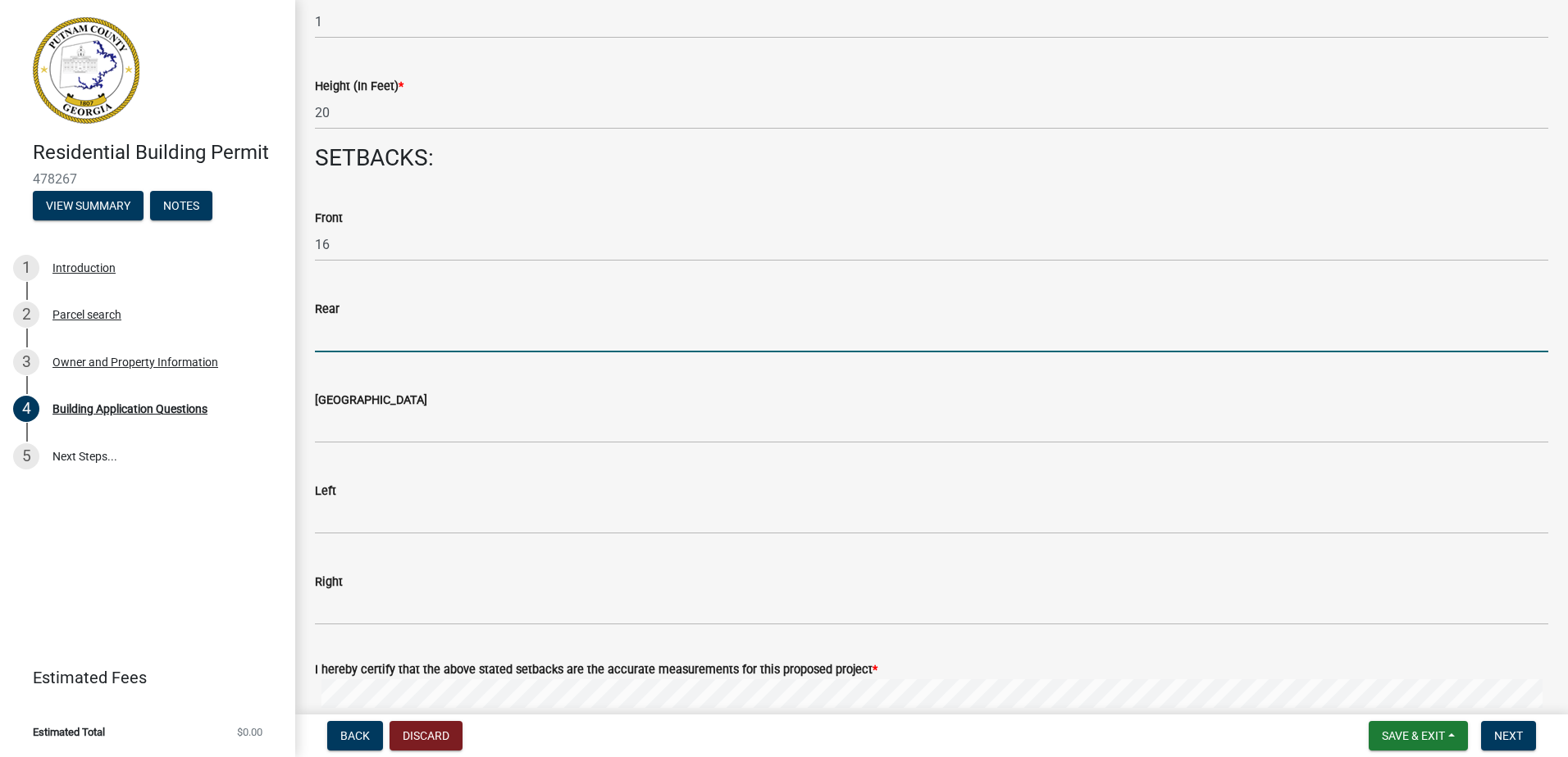
click at [326, 335] on input "text" at bounding box center [932, 335] width 1233 height 34
type input "50.1"
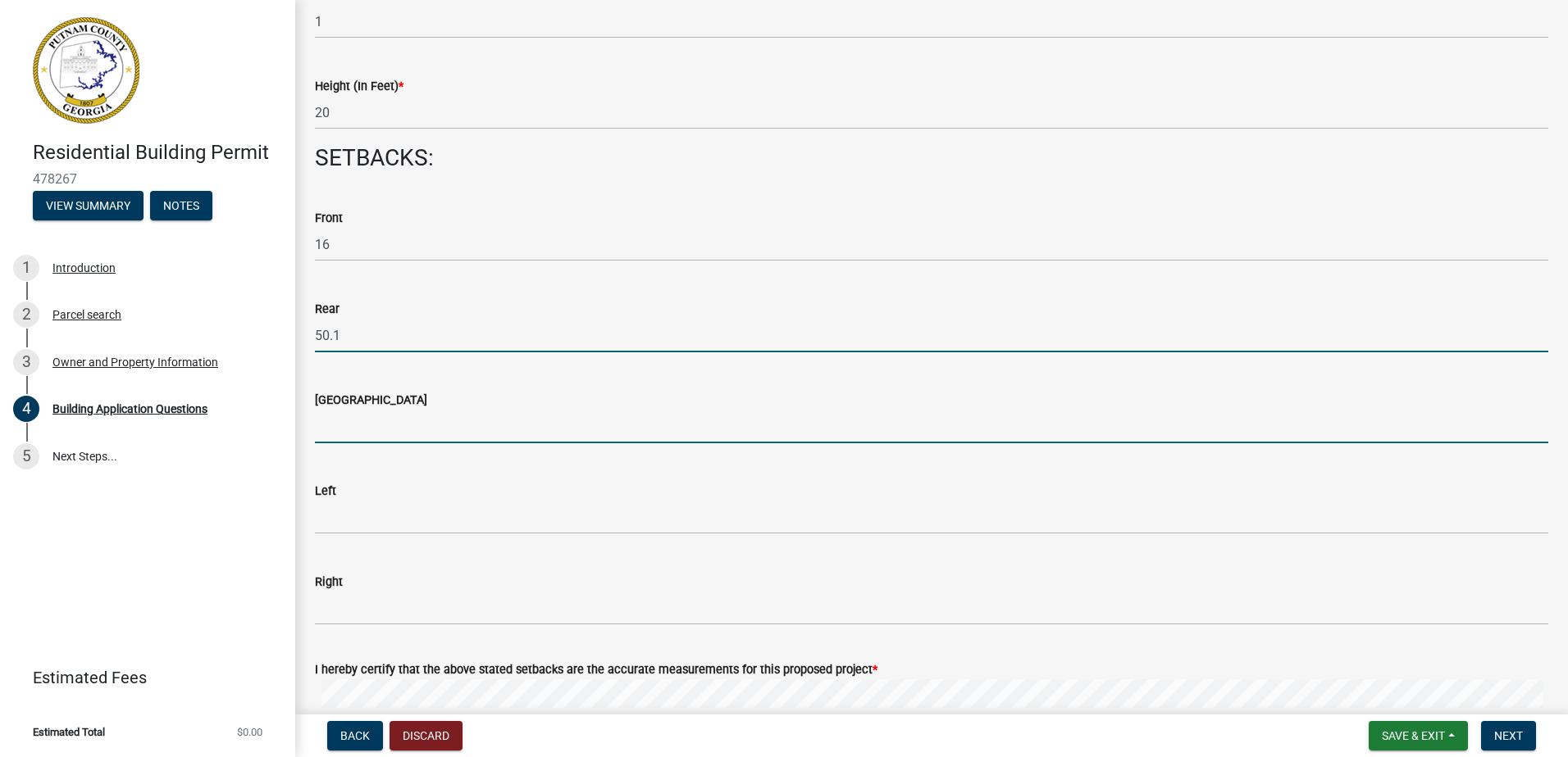
click at [359, 438] on input "text" at bounding box center [932, 427] width 1233 height 34
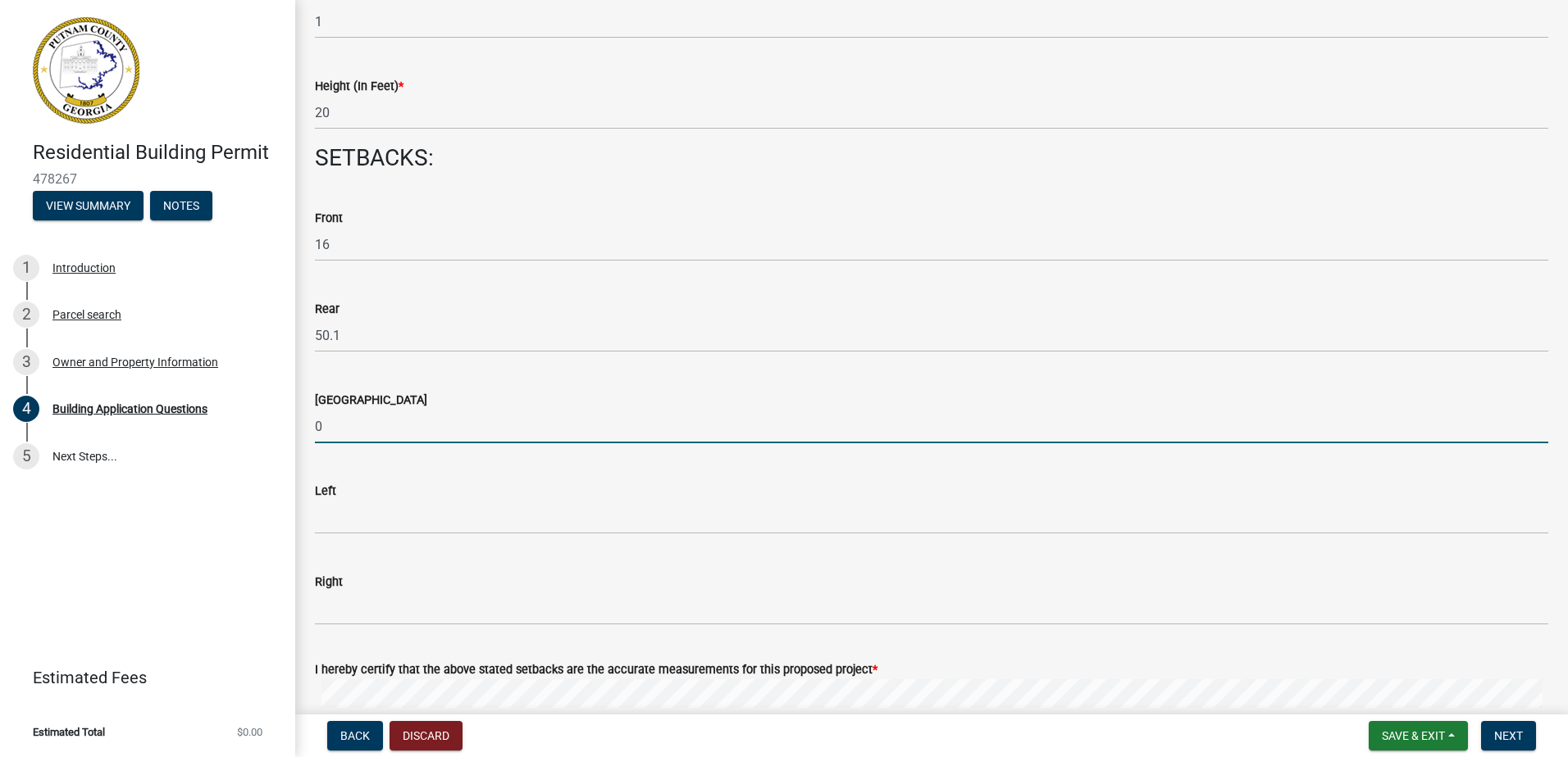
type input "0"
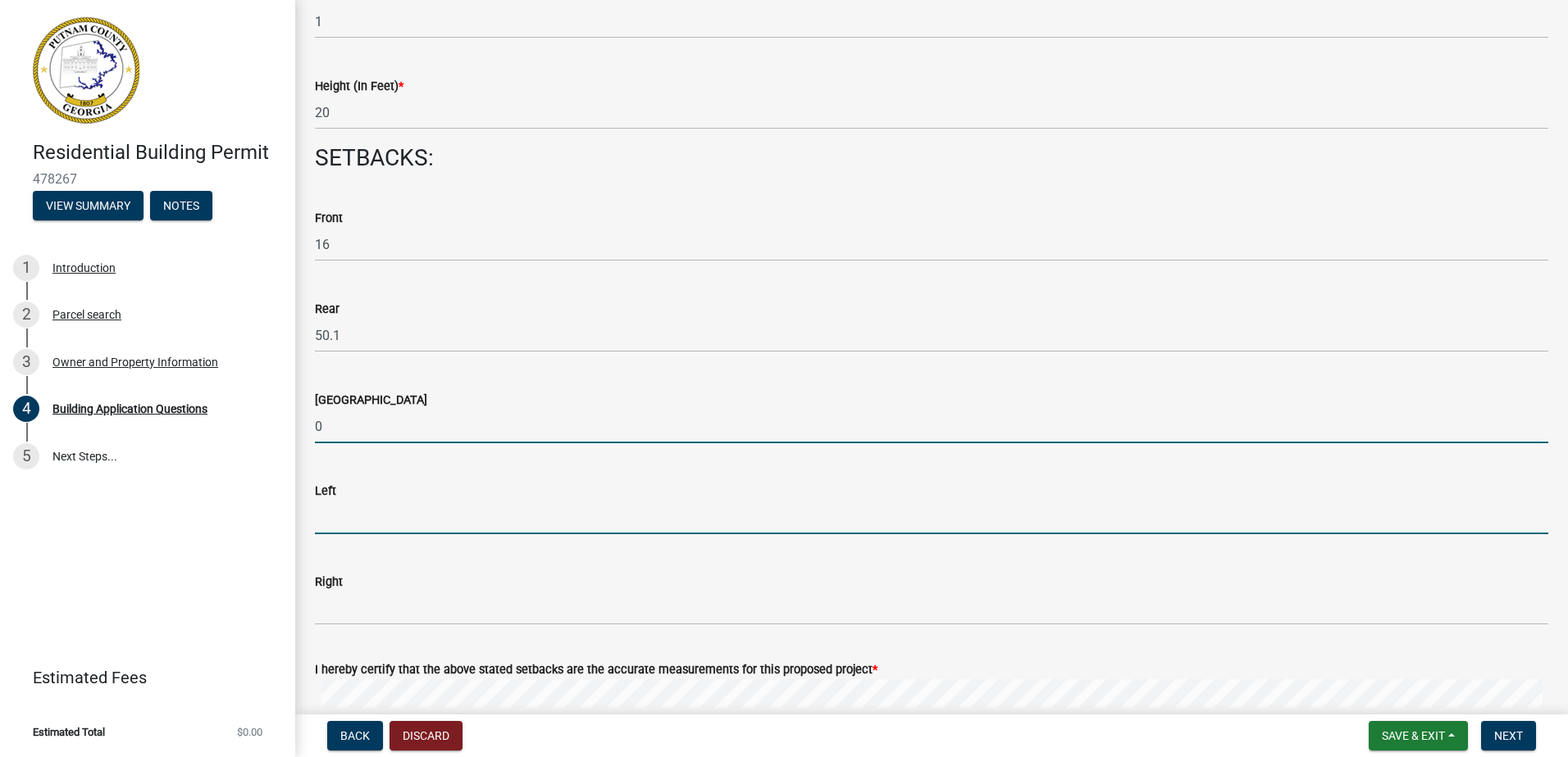
click at [354, 532] on input "text" at bounding box center [932, 518] width 1233 height 34
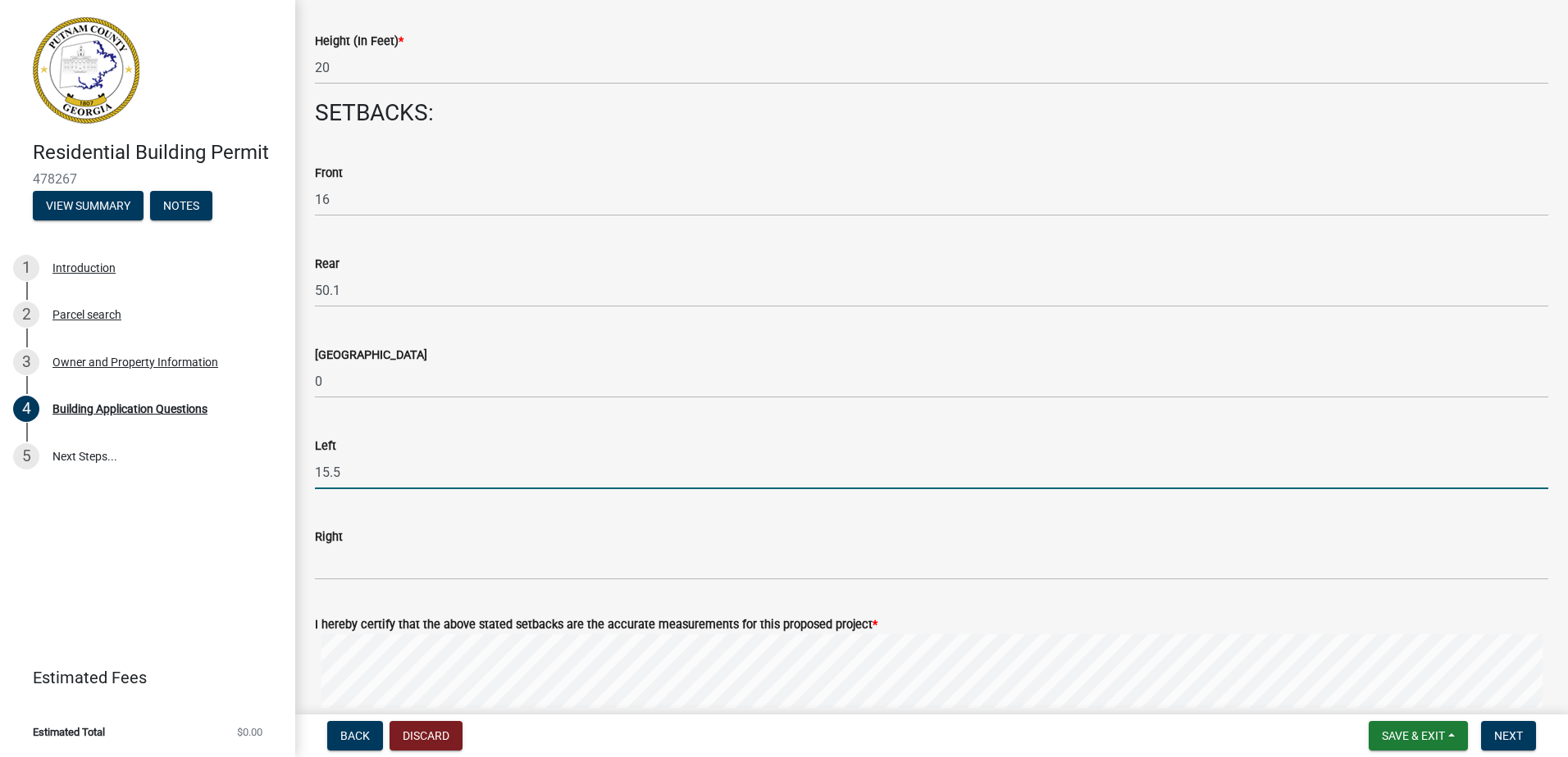
scroll to position [2295, 0]
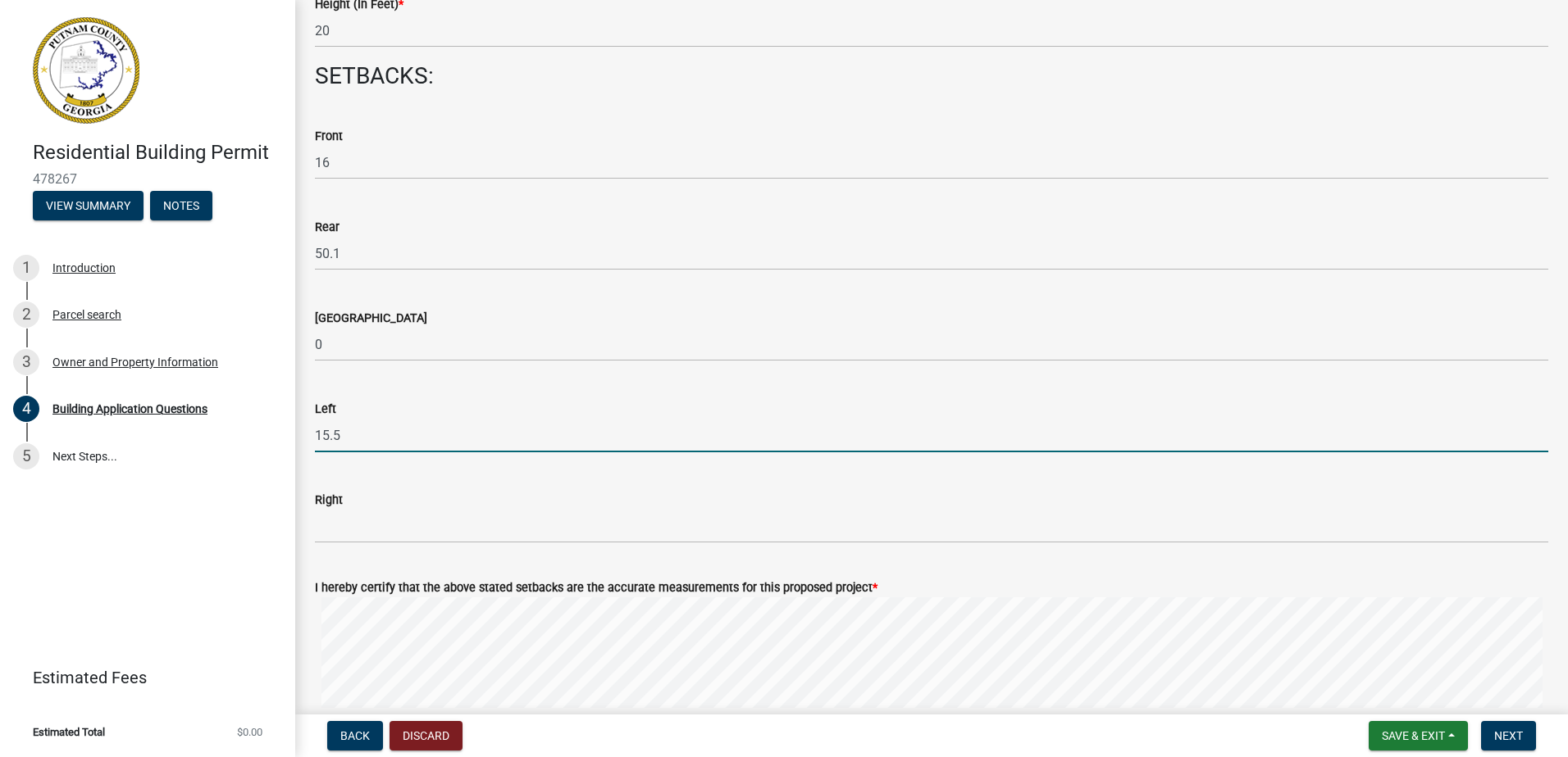
type input "15.5"
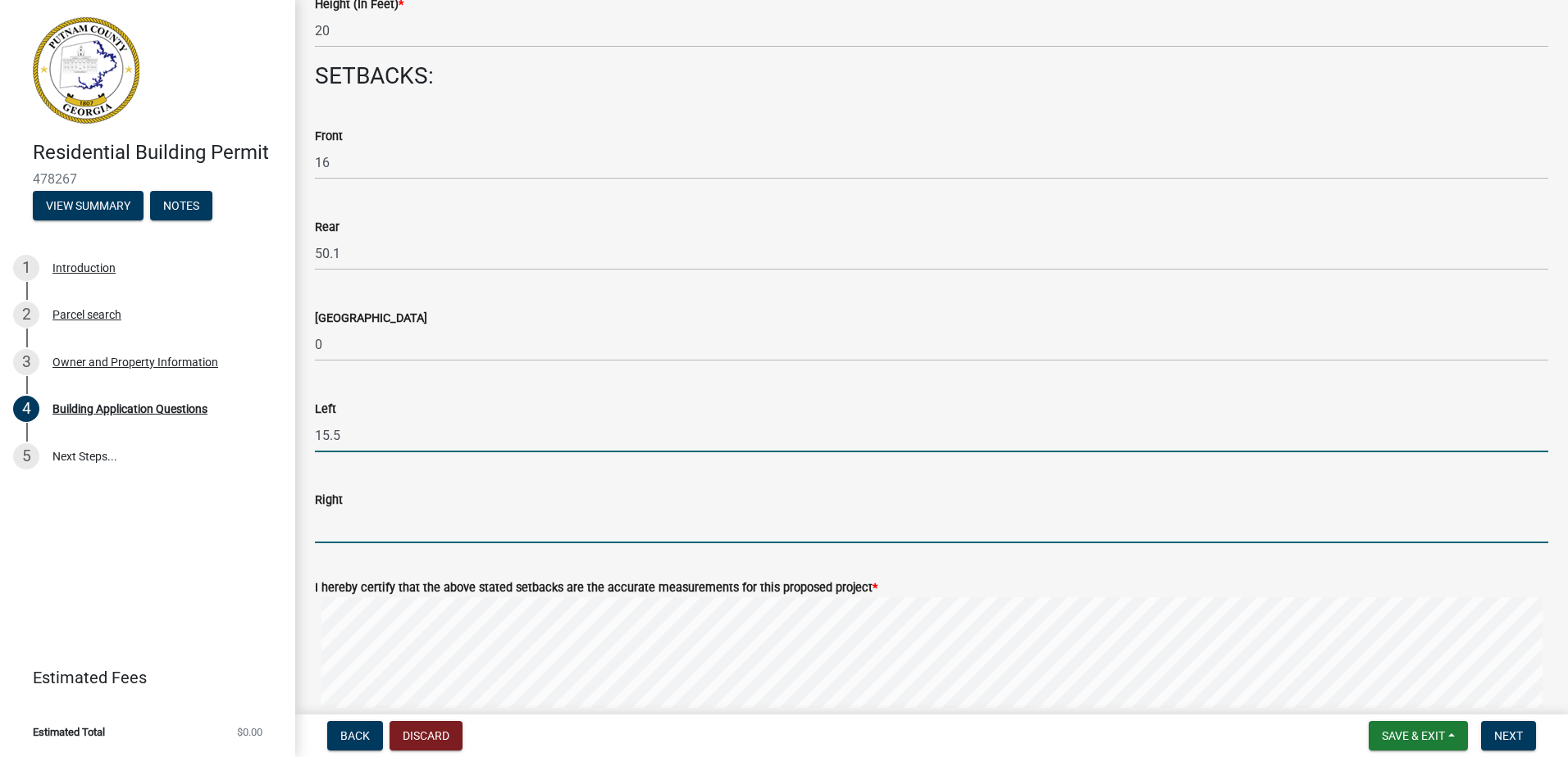
click at [348, 522] on input "text" at bounding box center [932, 527] width 1233 height 34
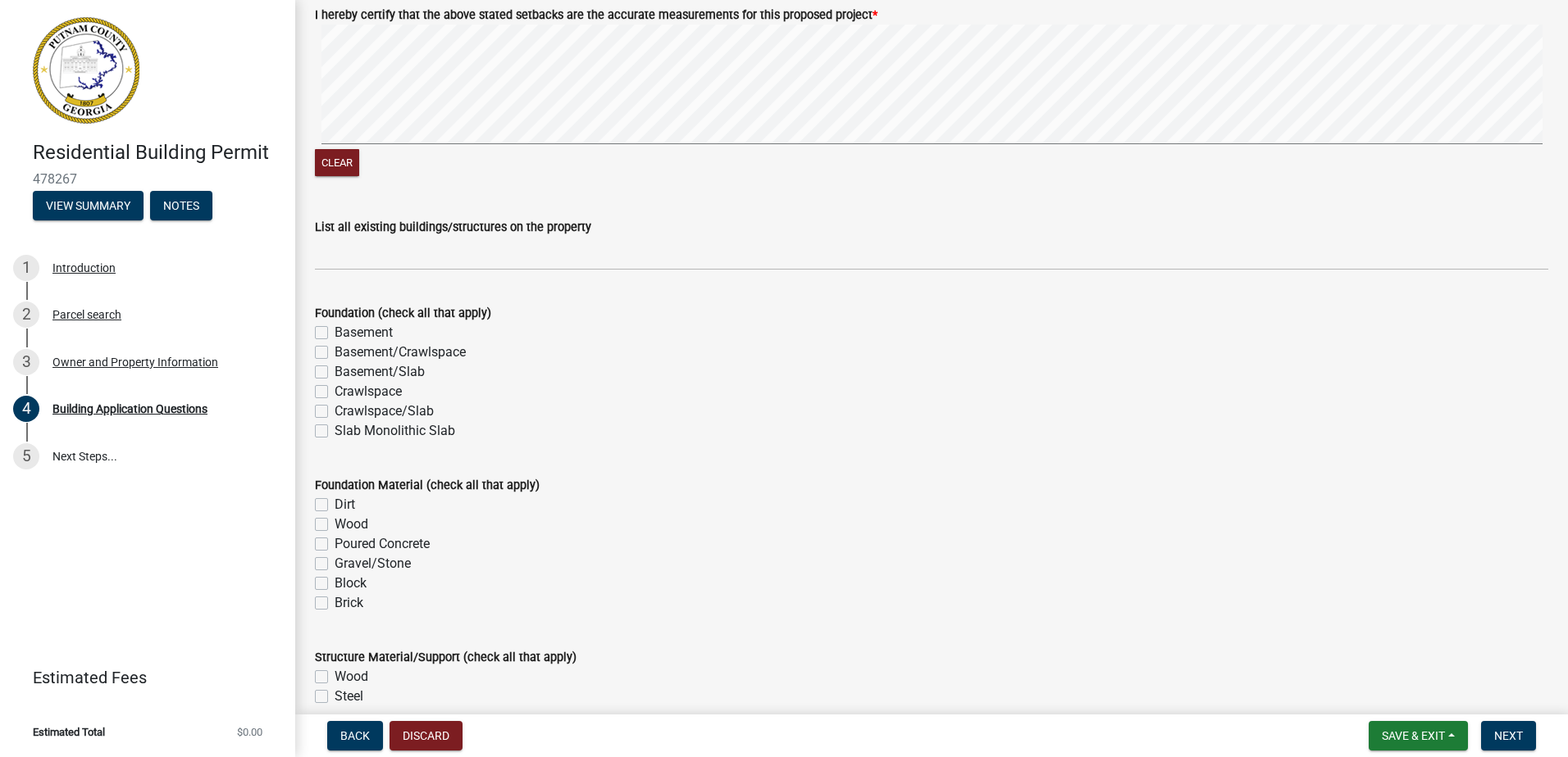
scroll to position [2869, 0]
type input "15.4"
click at [335, 436] on label "Slab Monolithic Slab" at bounding box center [394, 431] width 120 height 20
click at [335, 431] on input "Slab Monolithic Slab" at bounding box center [340, 426] width 11 height 11
checkbox input "true"
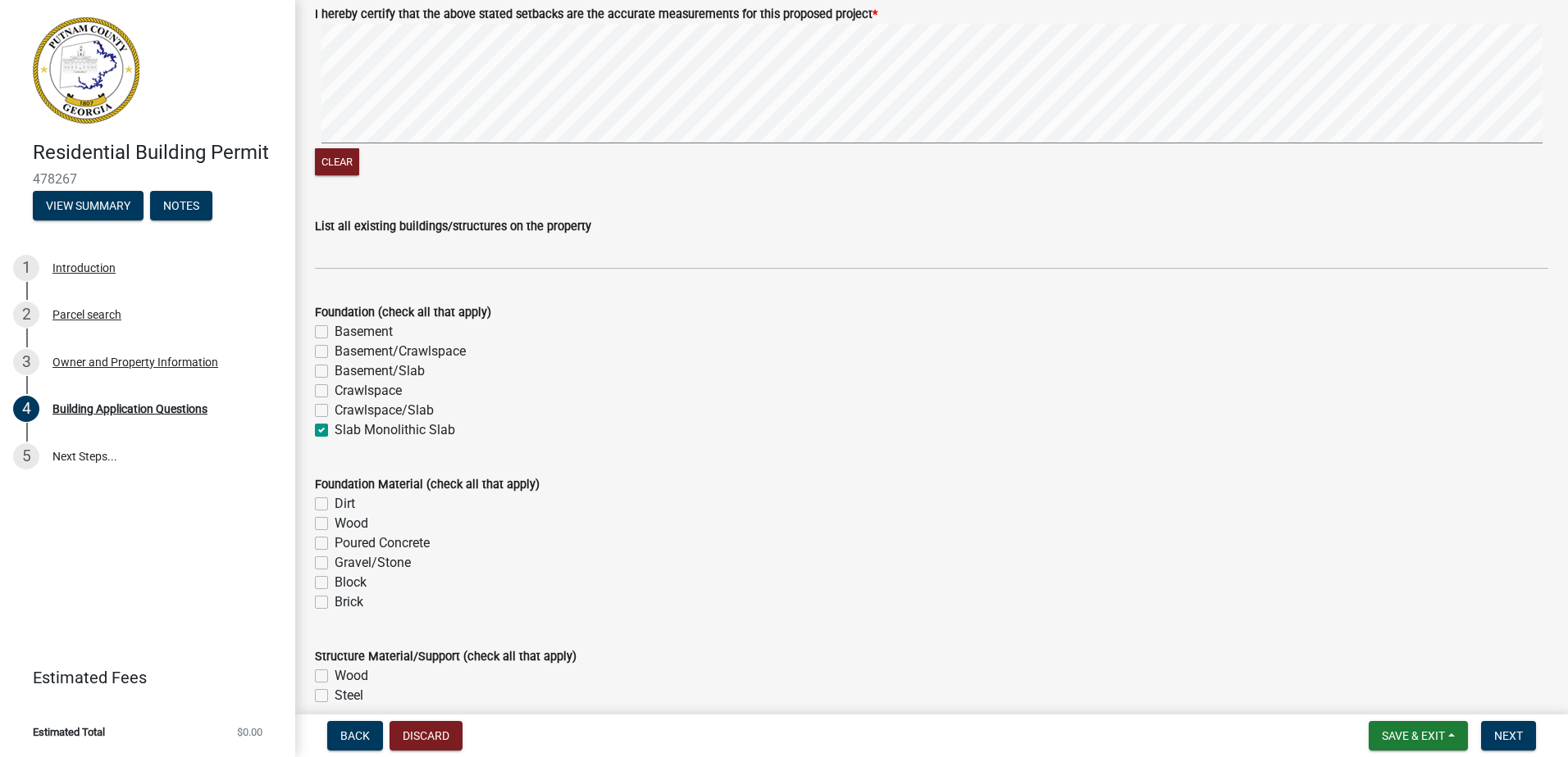
checkbox input "false"
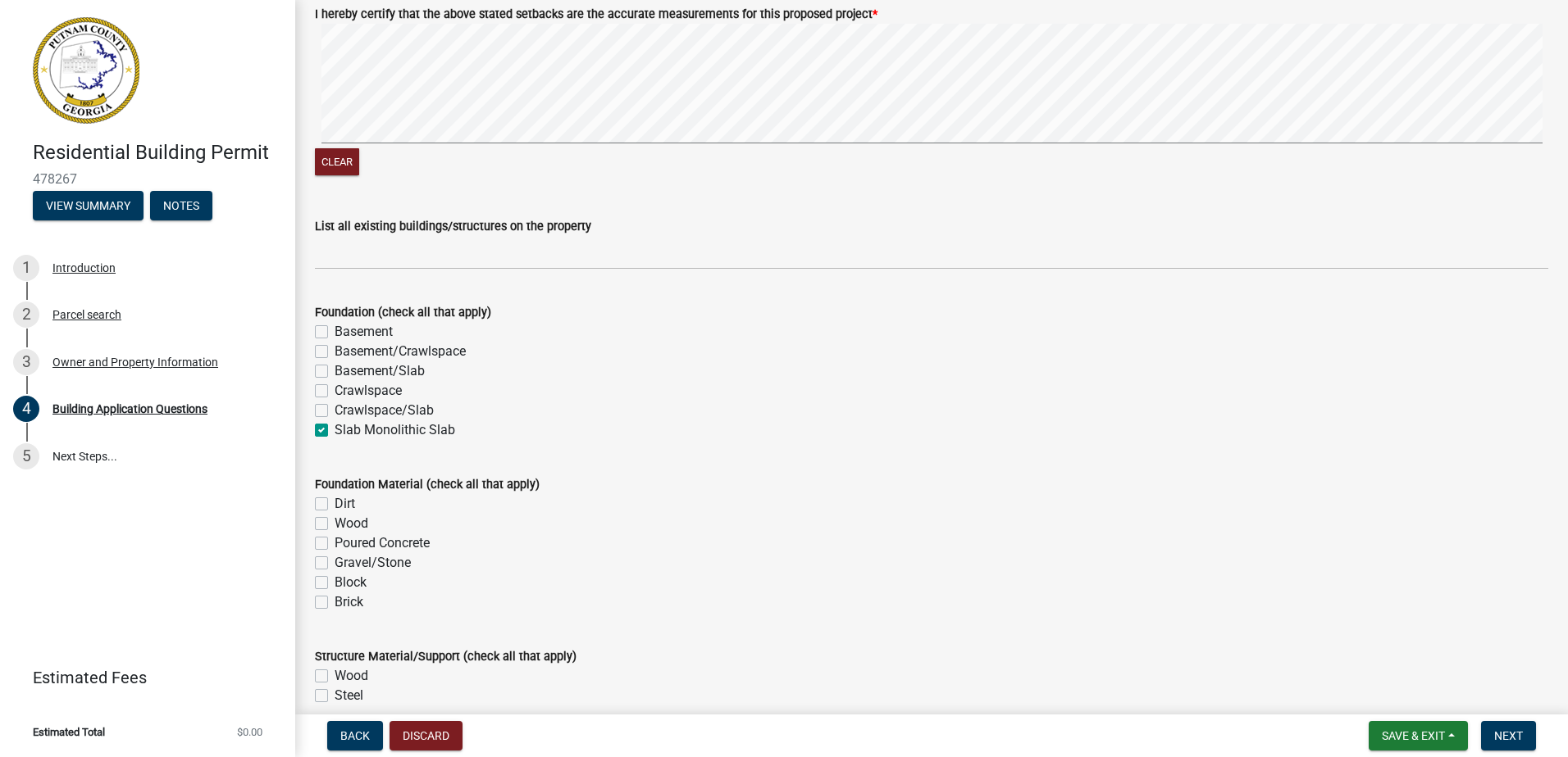
checkbox input "true"
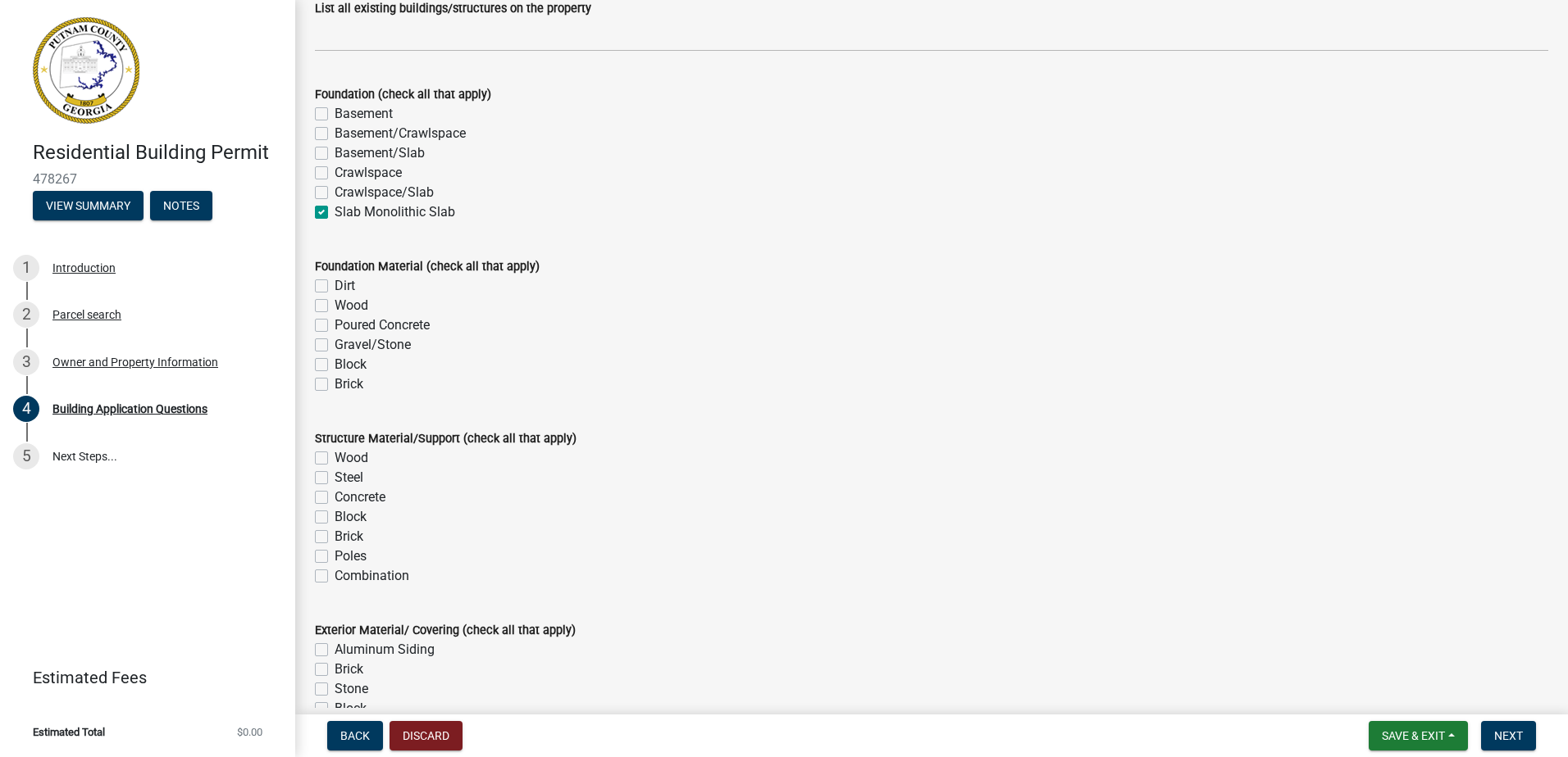
scroll to position [3114, 0]
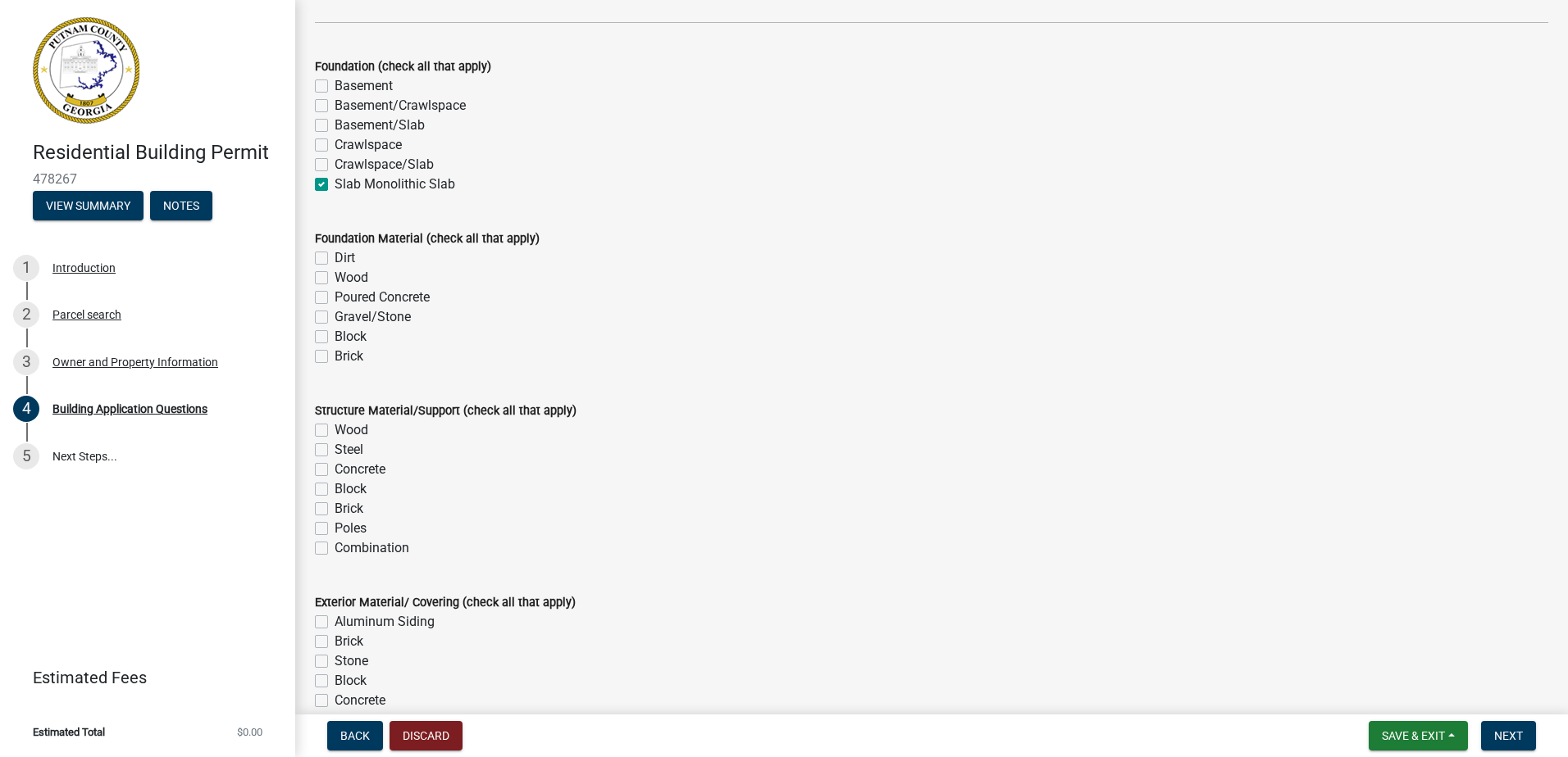
click at [335, 304] on label "Poured Concrete" at bounding box center [382, 297] width 95 height 20
click at [335, 298] on input "Poured Concrete" at bounding box center [340, 293] width 11 height 11
checkbox input "true"
checkbox input "false"
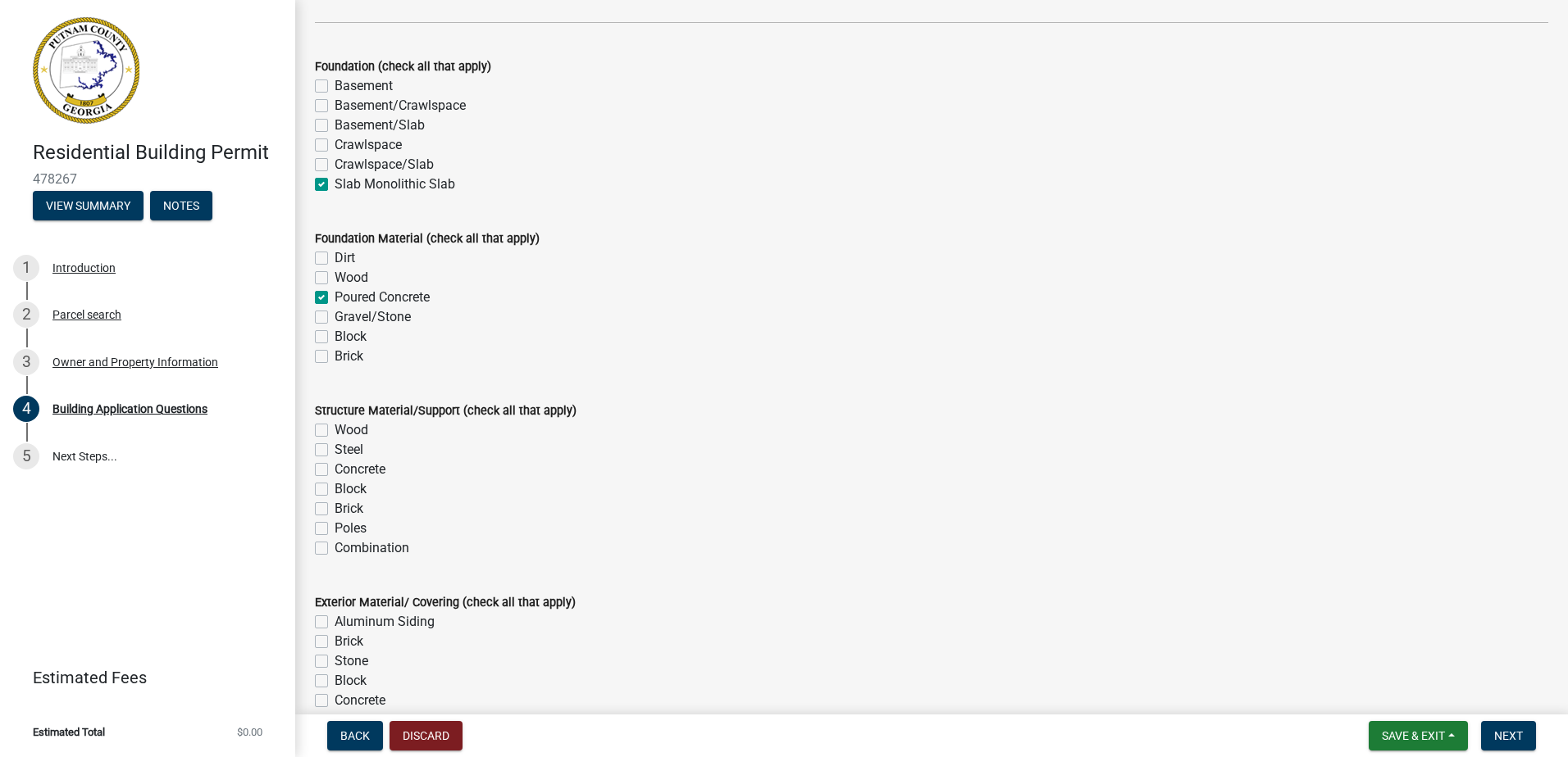
checkbox input "true"
checkbox input "false"
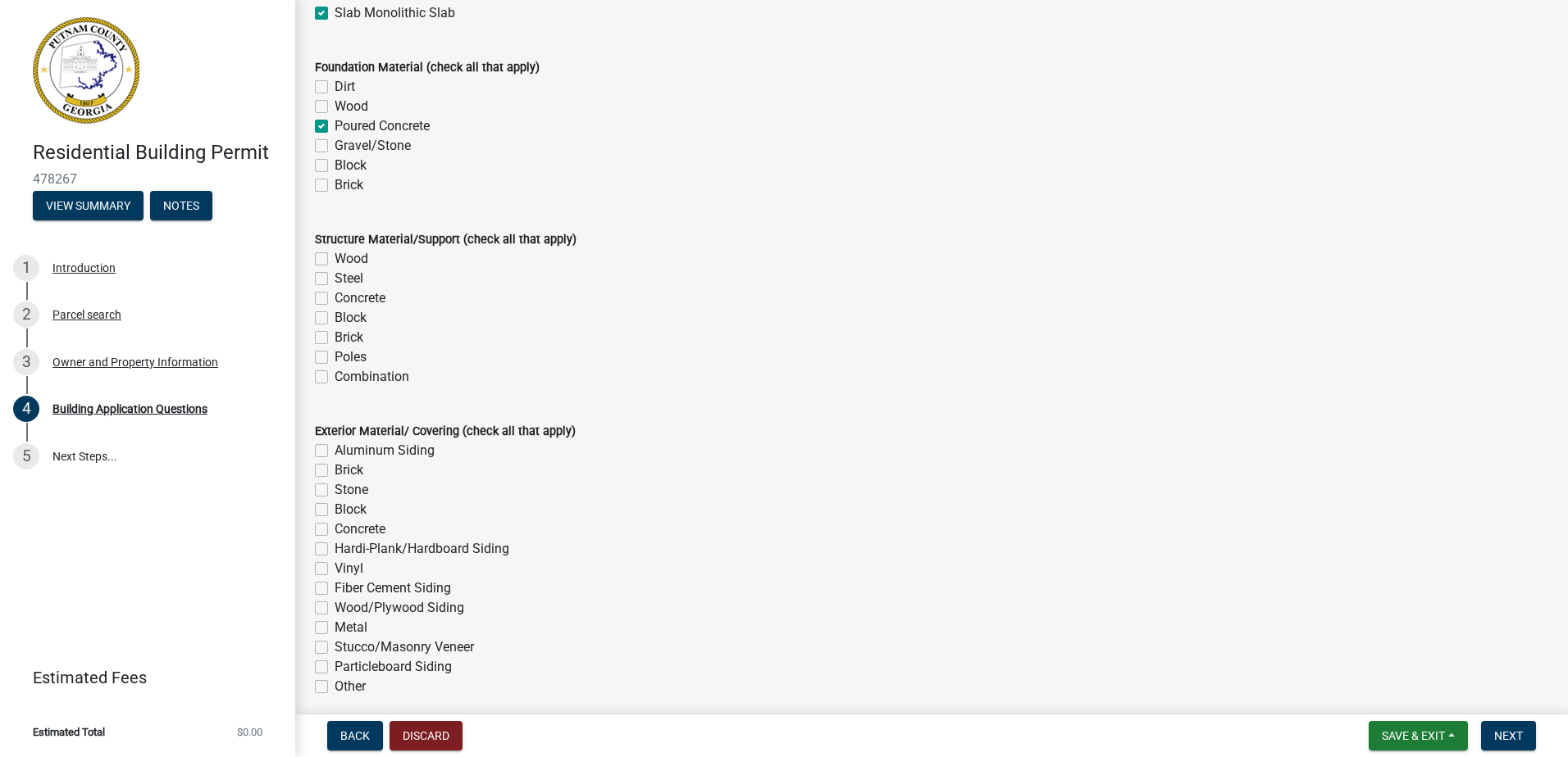
scroll to position [3361, 0]
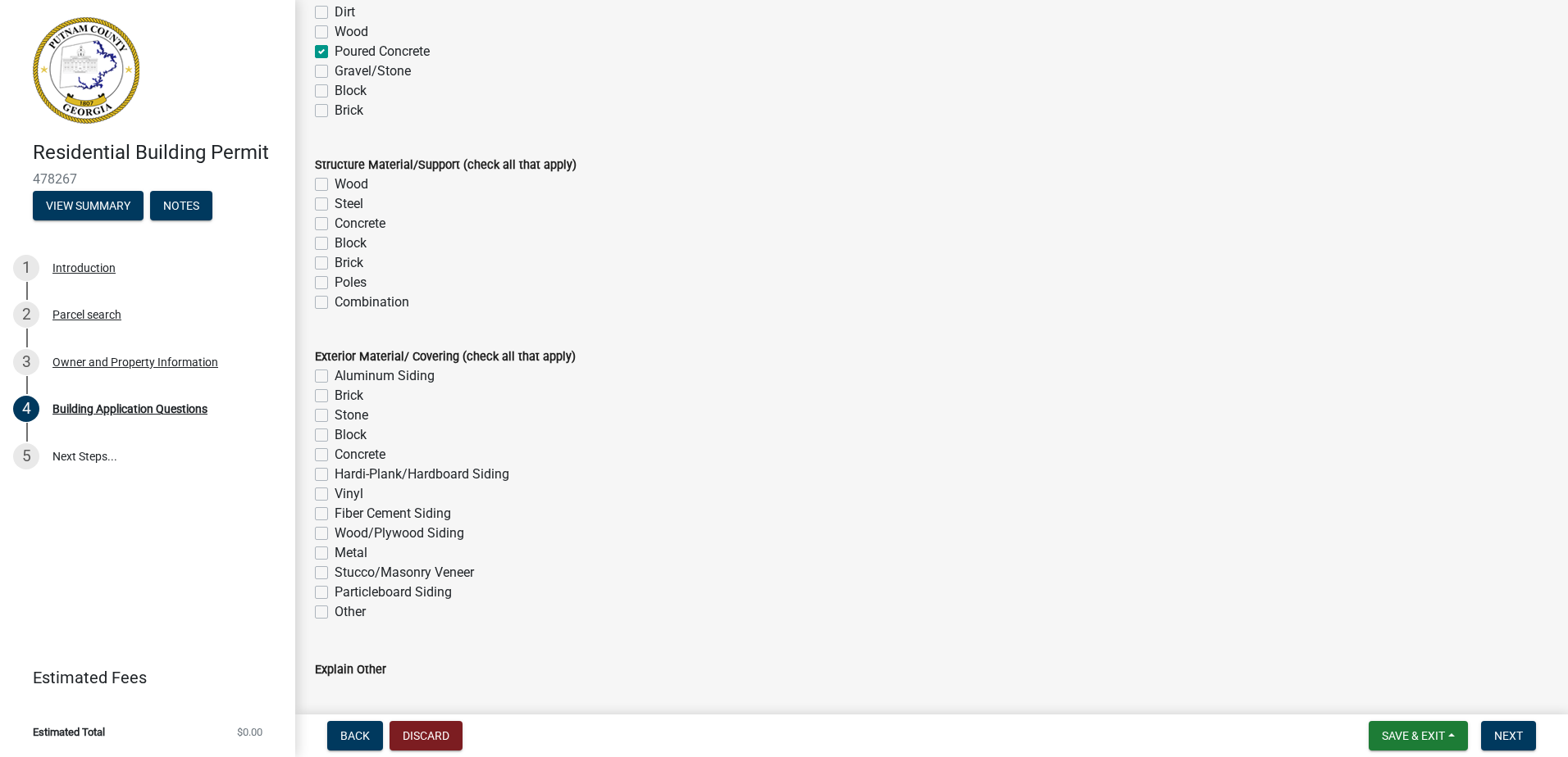
click at [335, 184] on label "Wood" at bounding box center [352, 184] width 34 height 20
click at [335, 184] on input "Wood" at bounding box center [340, 180] width 11 height 11
checkbox input "true"
checkbox input "false"
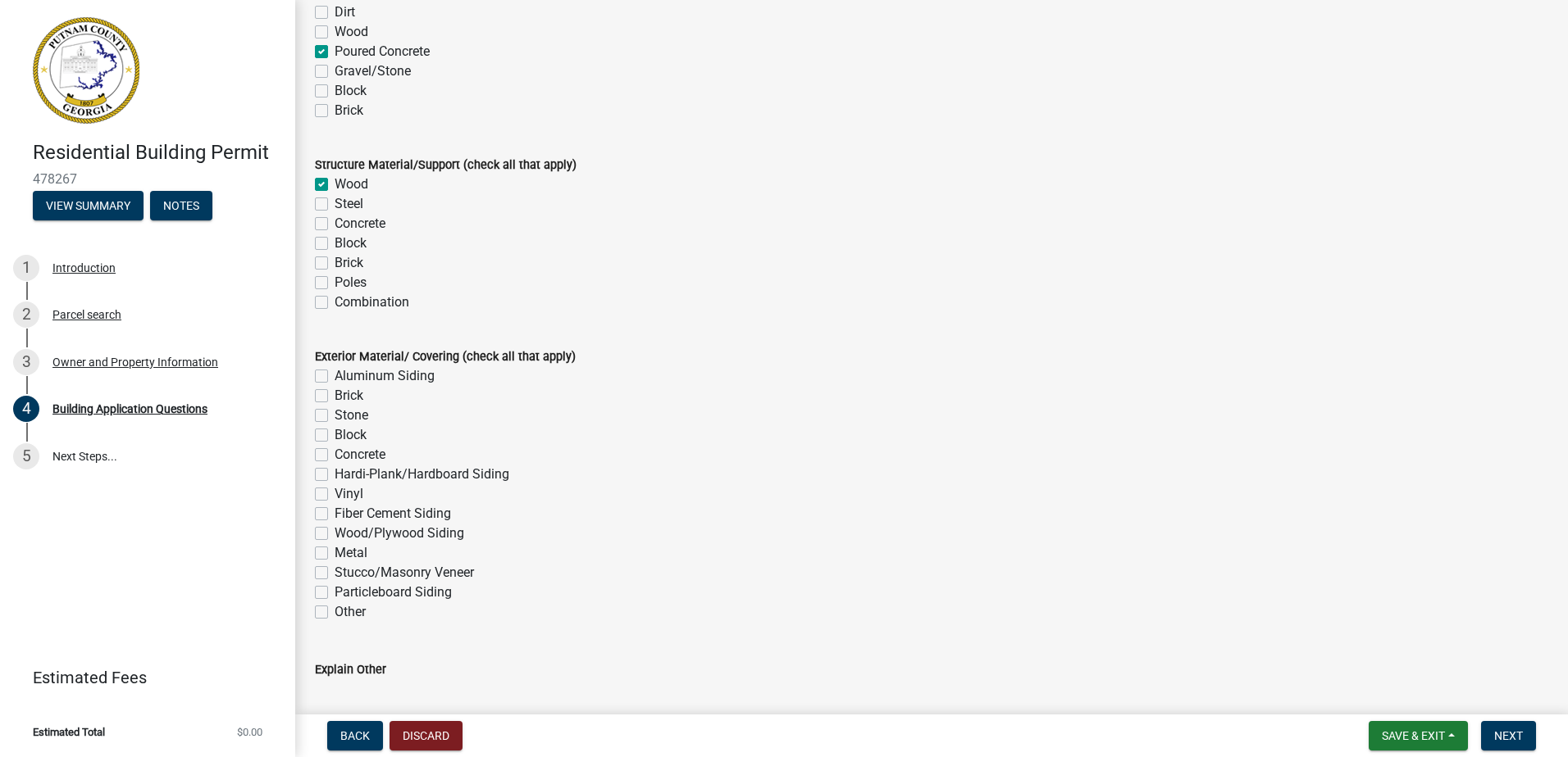
checkbox input "false"
click at [335, 394] on label "Brick" at bounding box center [349, 396] width 28 height 20
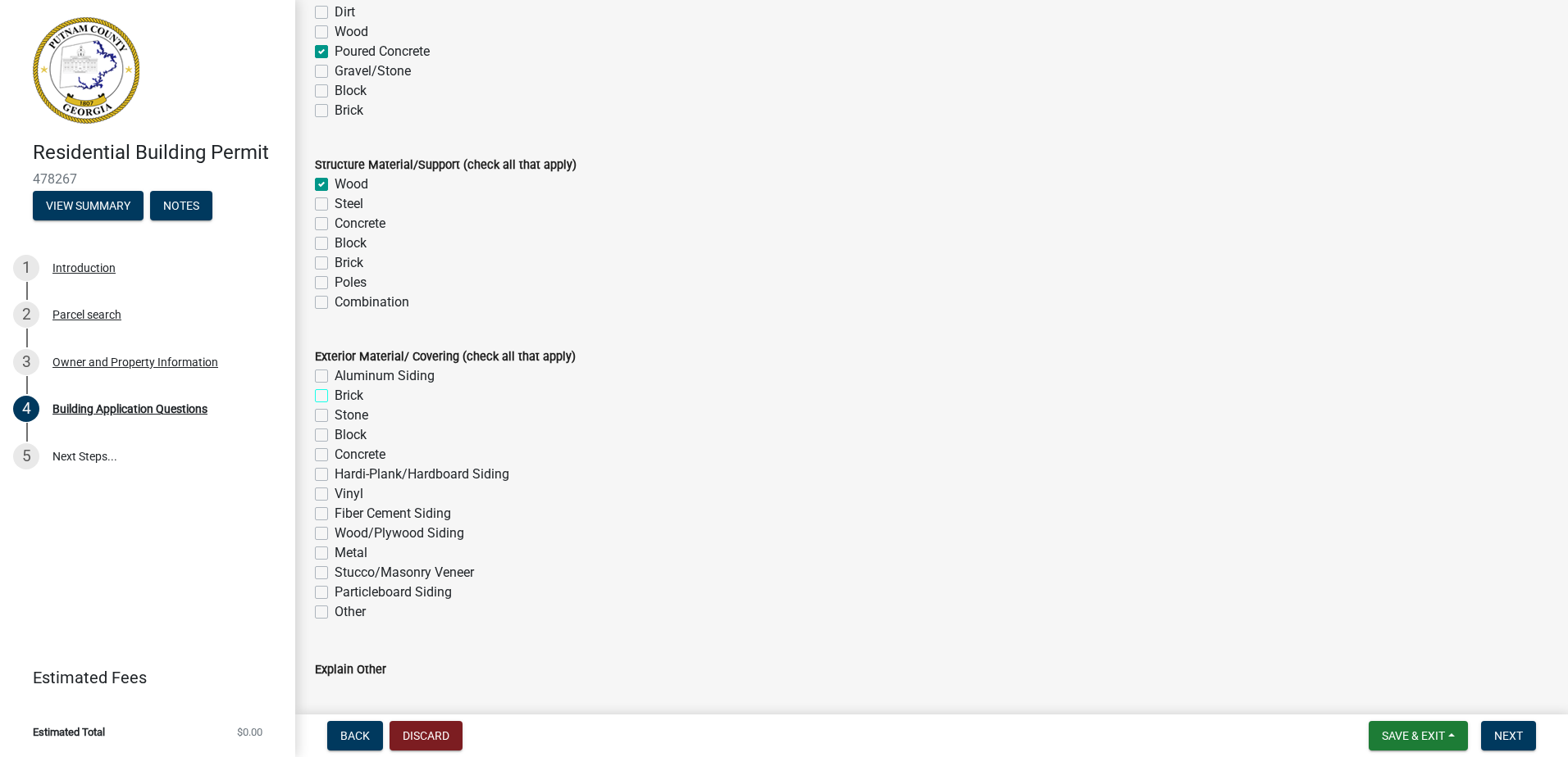
click at [335, 394] on input "Brick" at bounding box center [340, 391] width 11 height 11
checkbox input "true"
checkbox input "false"
checkbox input "true"
checkbox input "false"
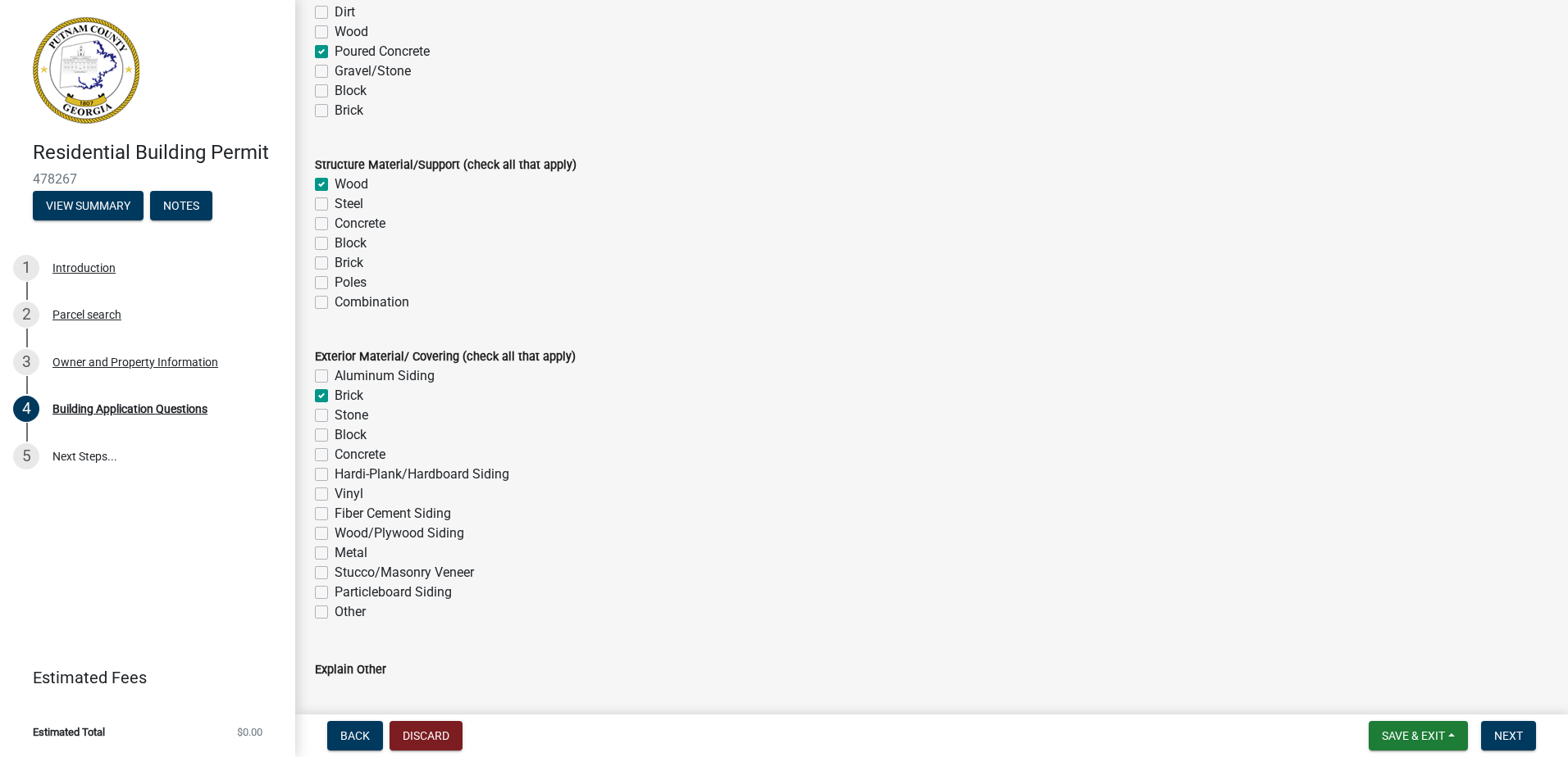
checkbox input "false"
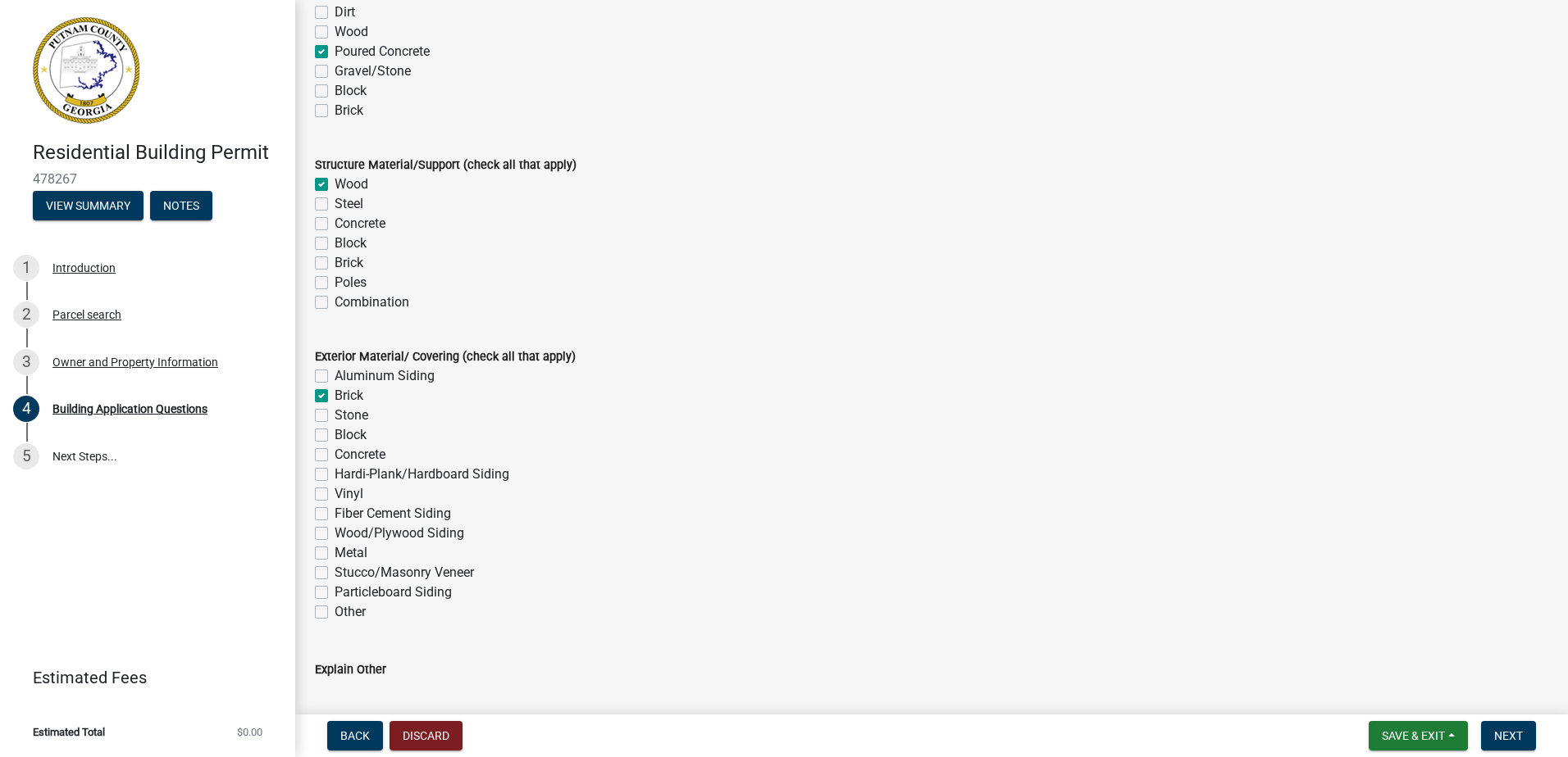
checkbox input "false"
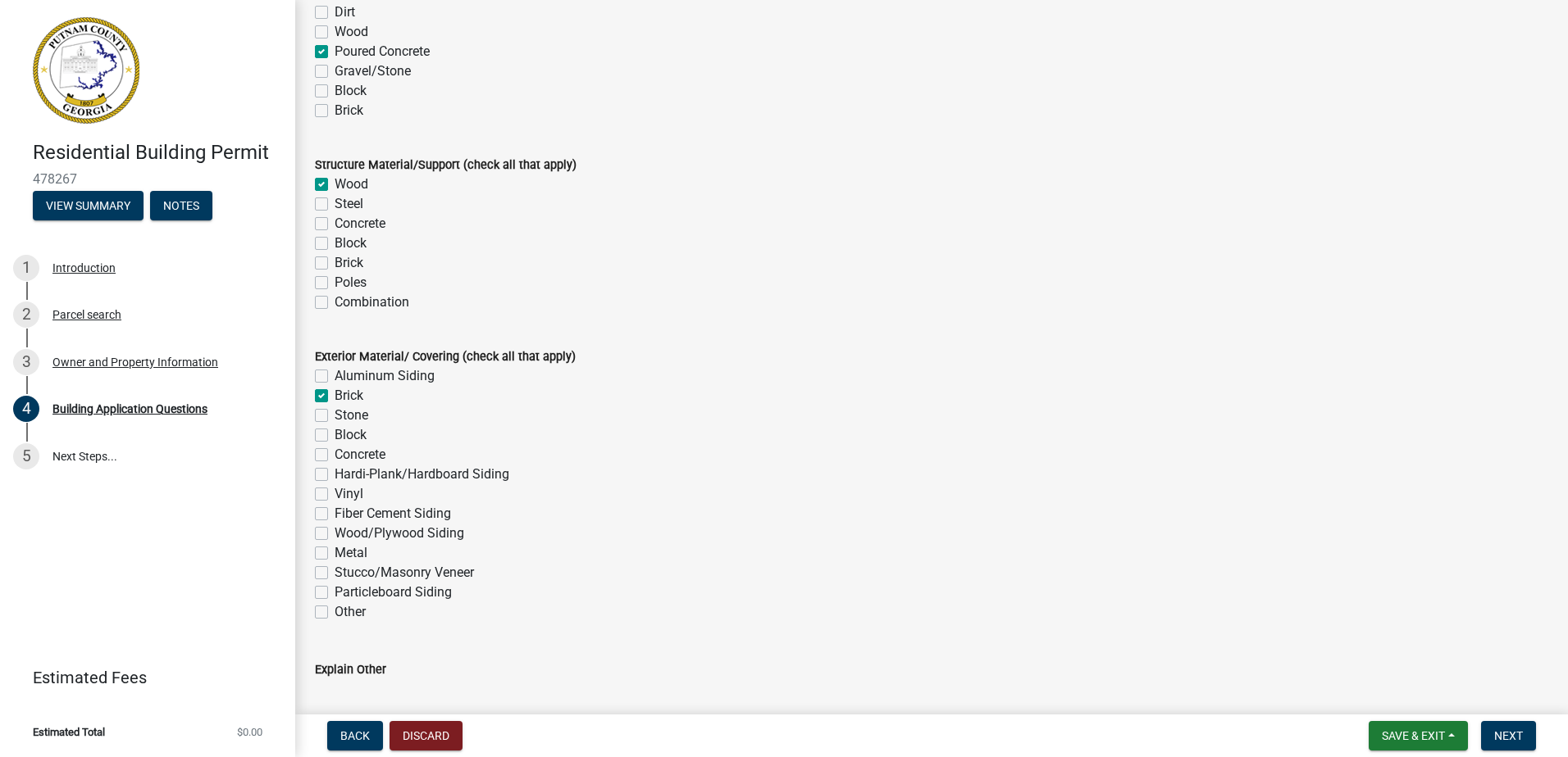
click at [335, 516] on label "Fiber Cement Siding" at bounding box center [392, 514] width 117 height 20
click at [335, 515] on input "Fiber Cement Siding" at bounding box center [340, 510] width 11 height 11
checkbox input "true"
checkbox input "false"
checkbox input "true"
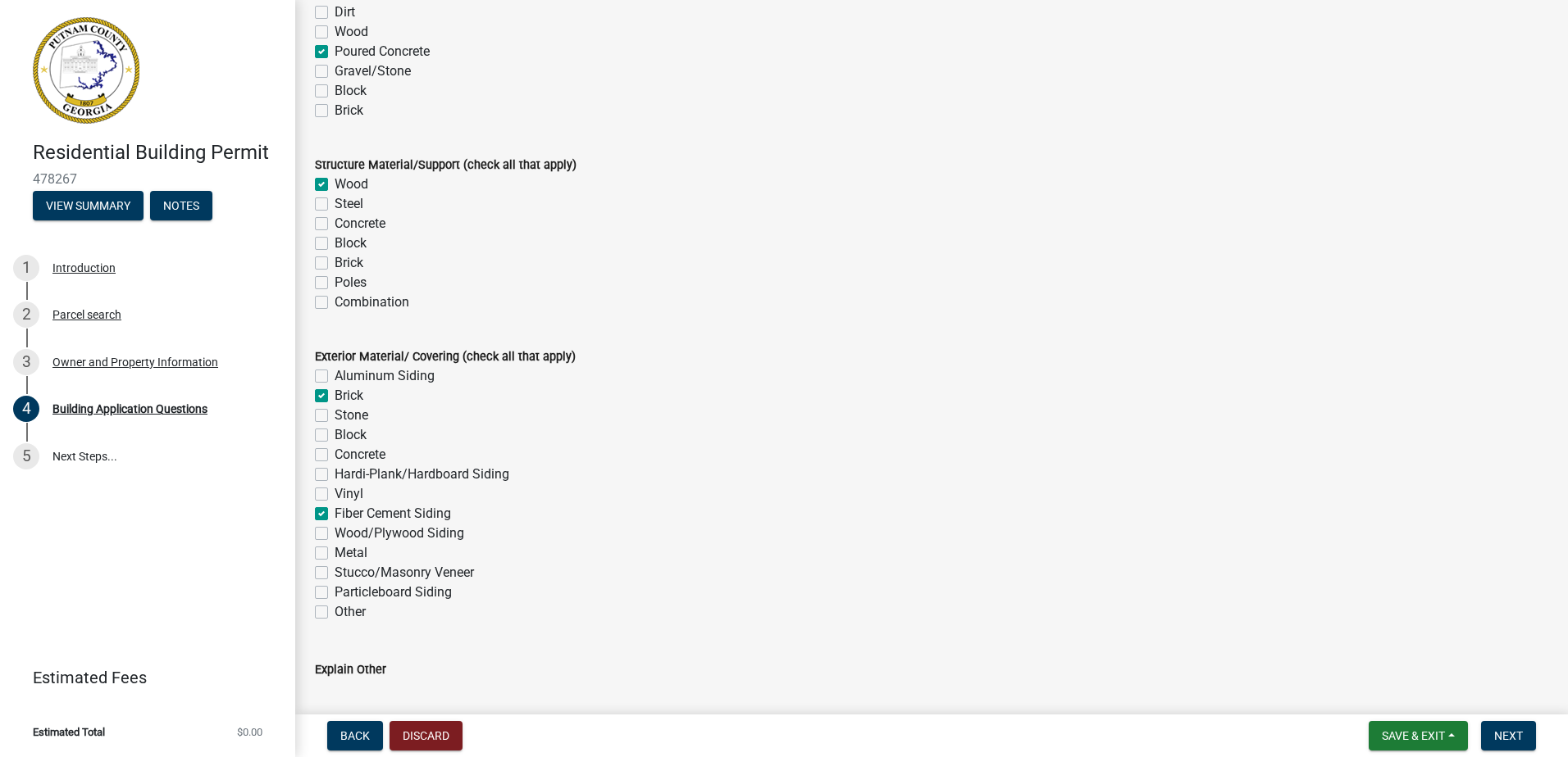
checkbox input "false"
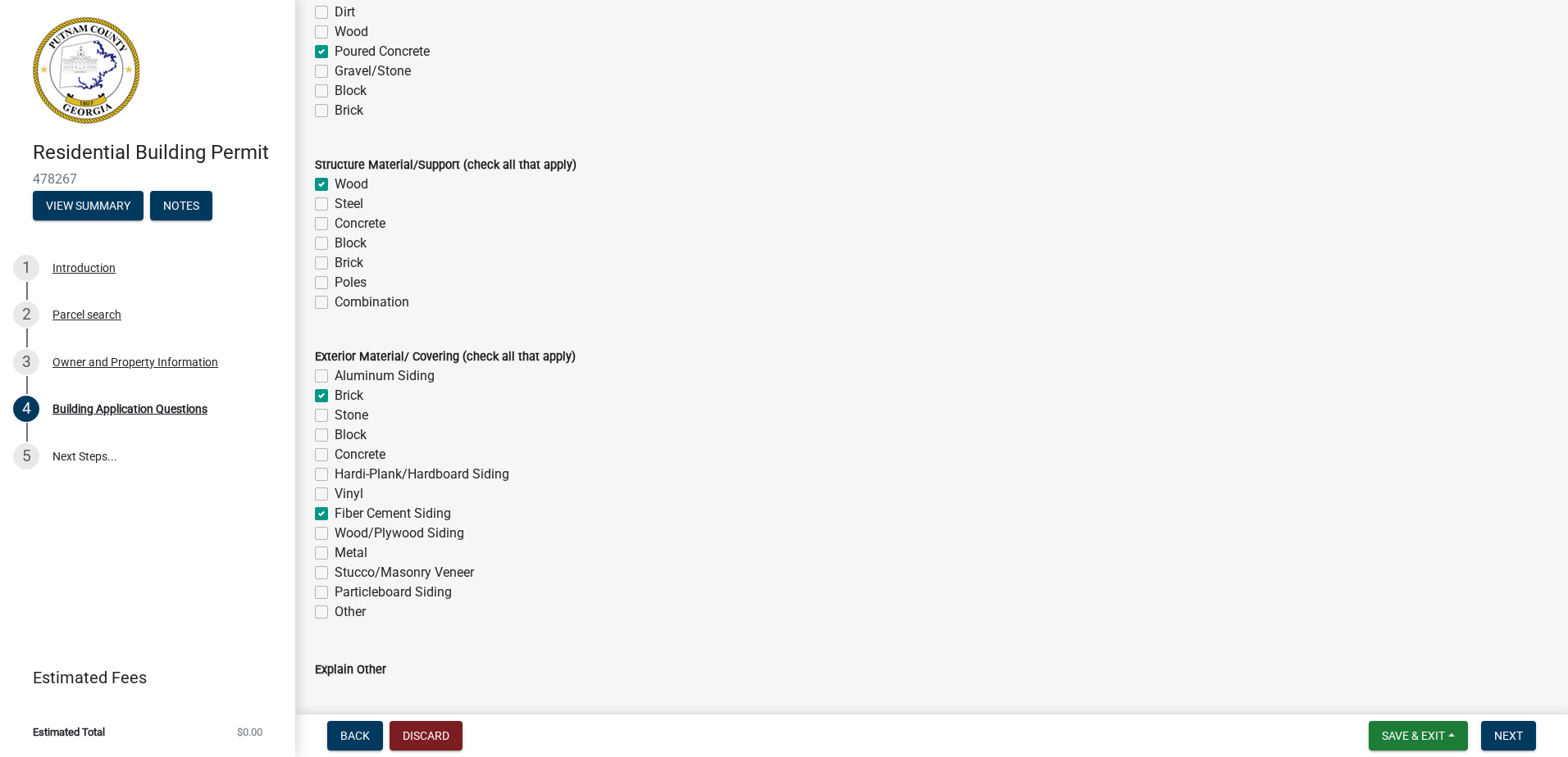
checkbox input "true"
checkbox input "false"
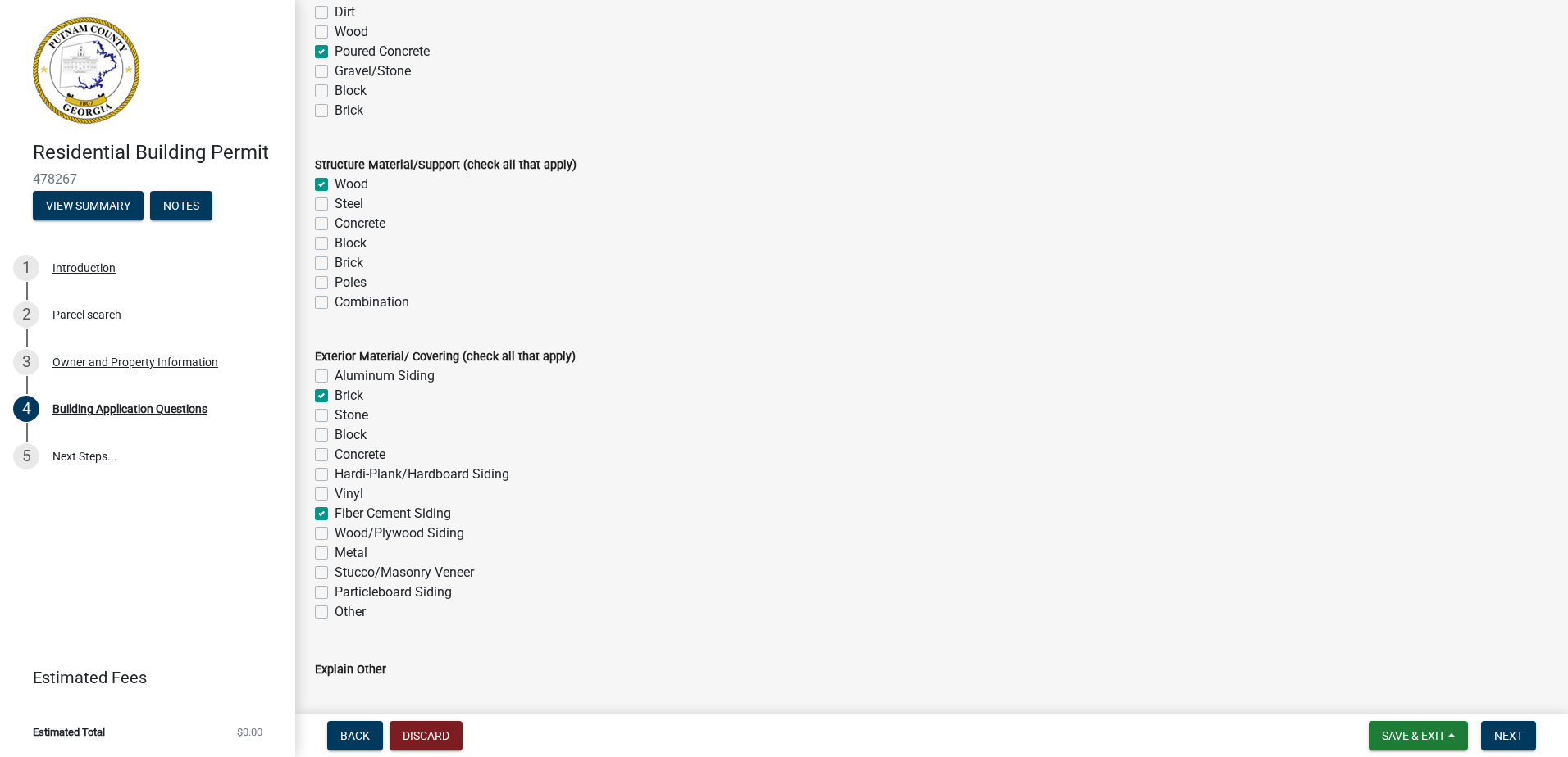
checkbox input "false"
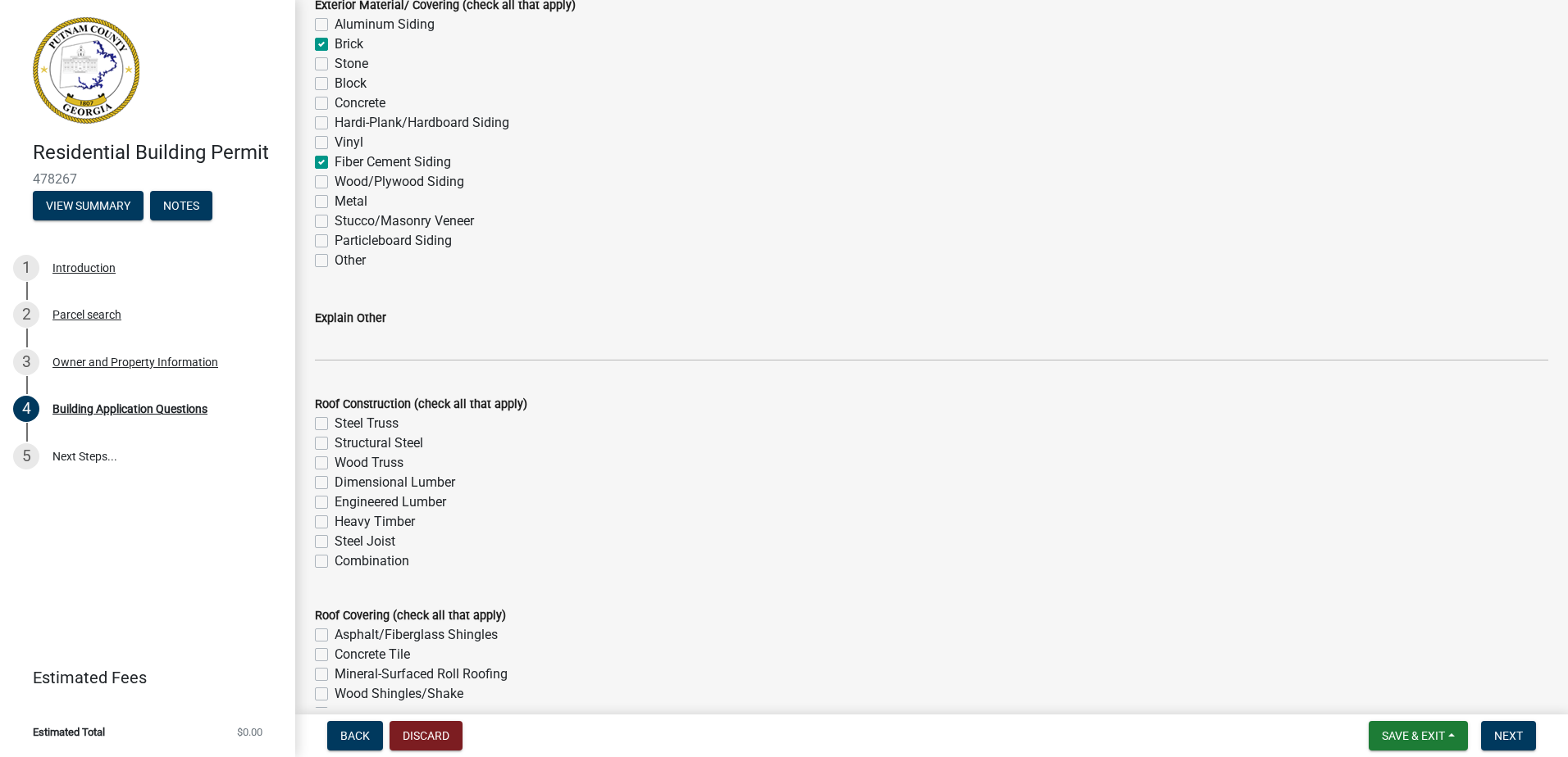
scroll to position [3770, 0]
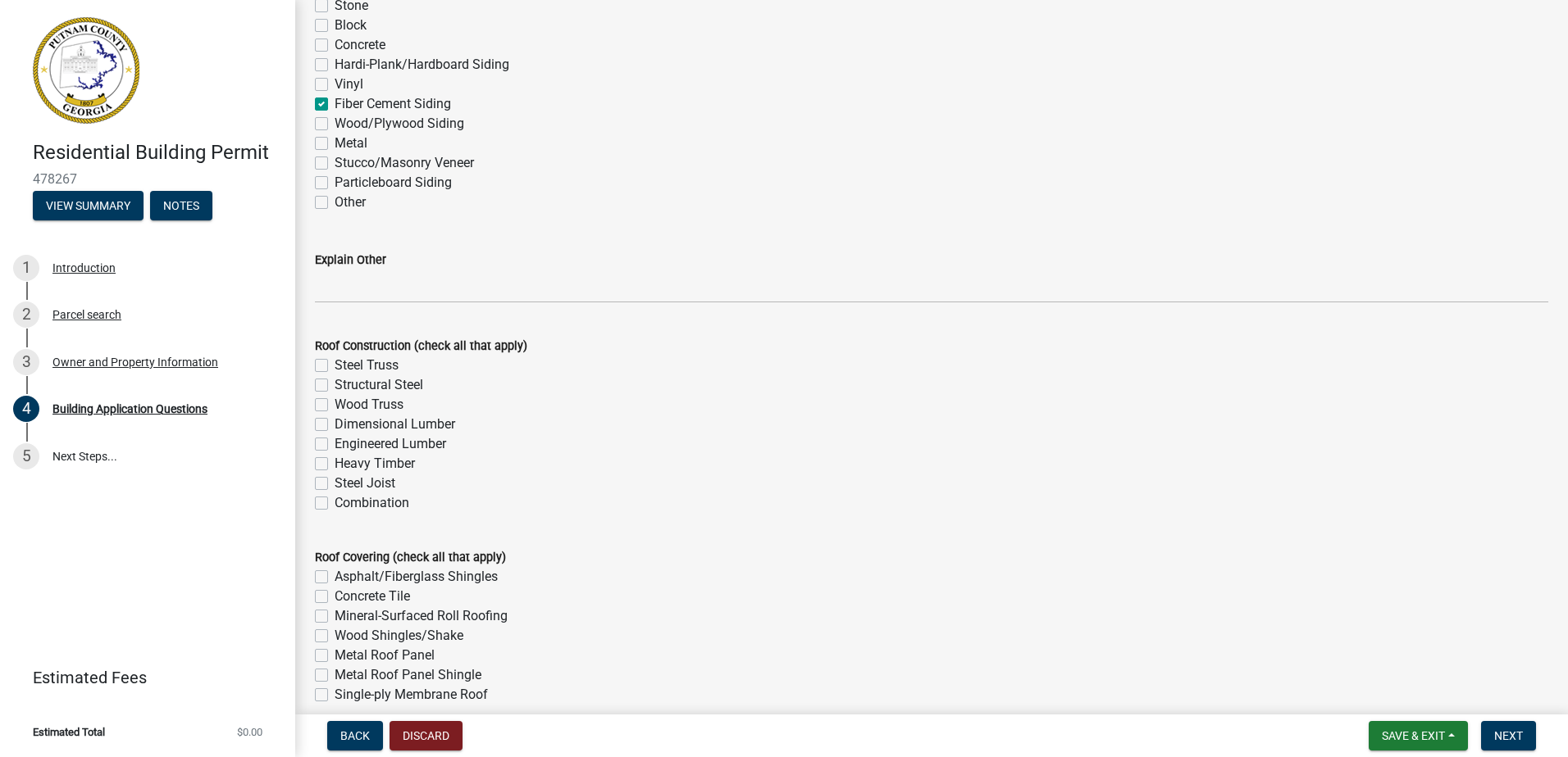
click at [335, 402] on label "Wood Truss" at bounding box center [368, 405] width 69 height 20
click at [335, 402] on input "Wood Truss" at bounding box center [340, 400] width 11 height 11
checkbox input "true"
checkbox input "false"
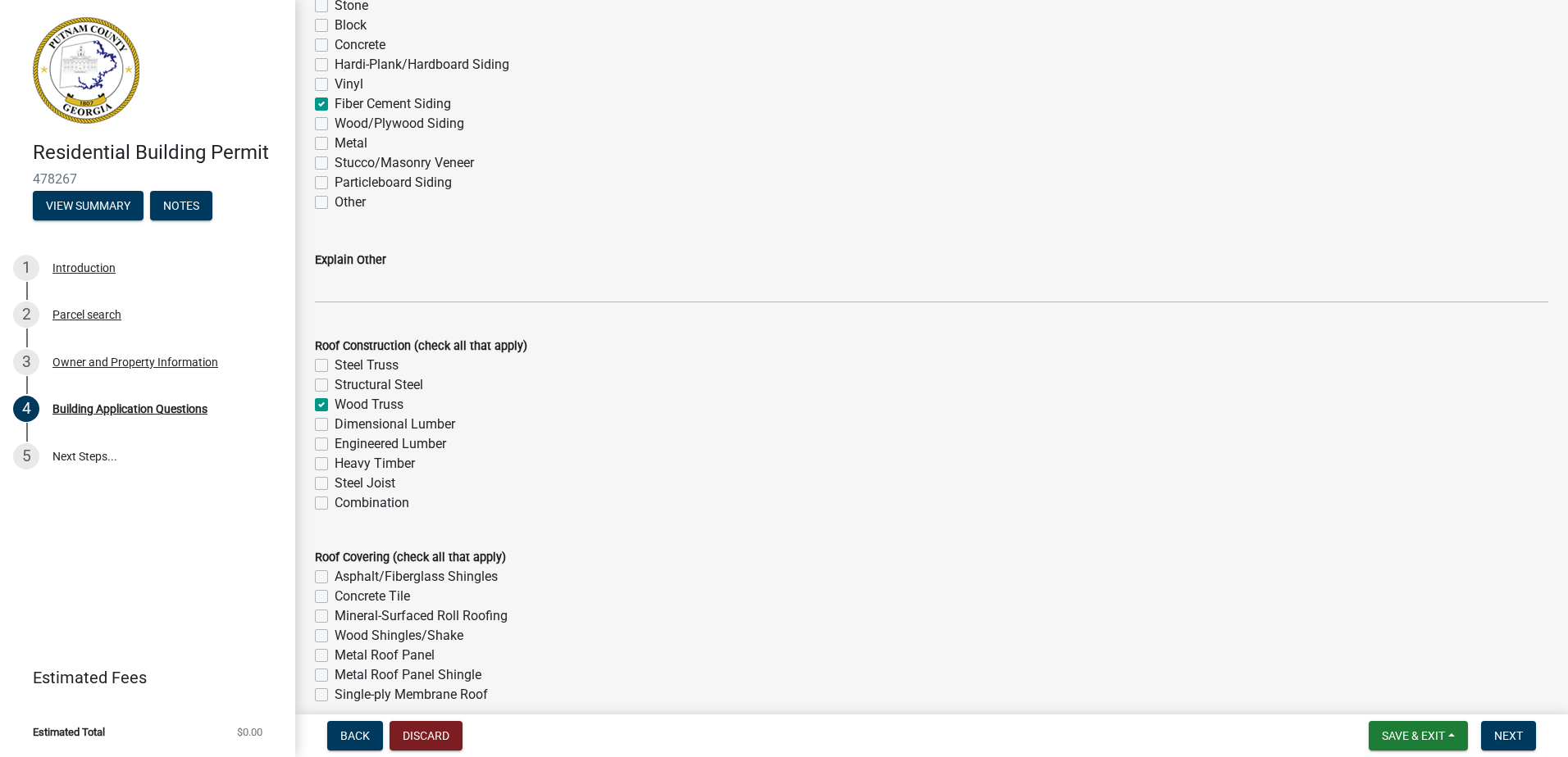
checkbox input "true"
checkbox input "false"
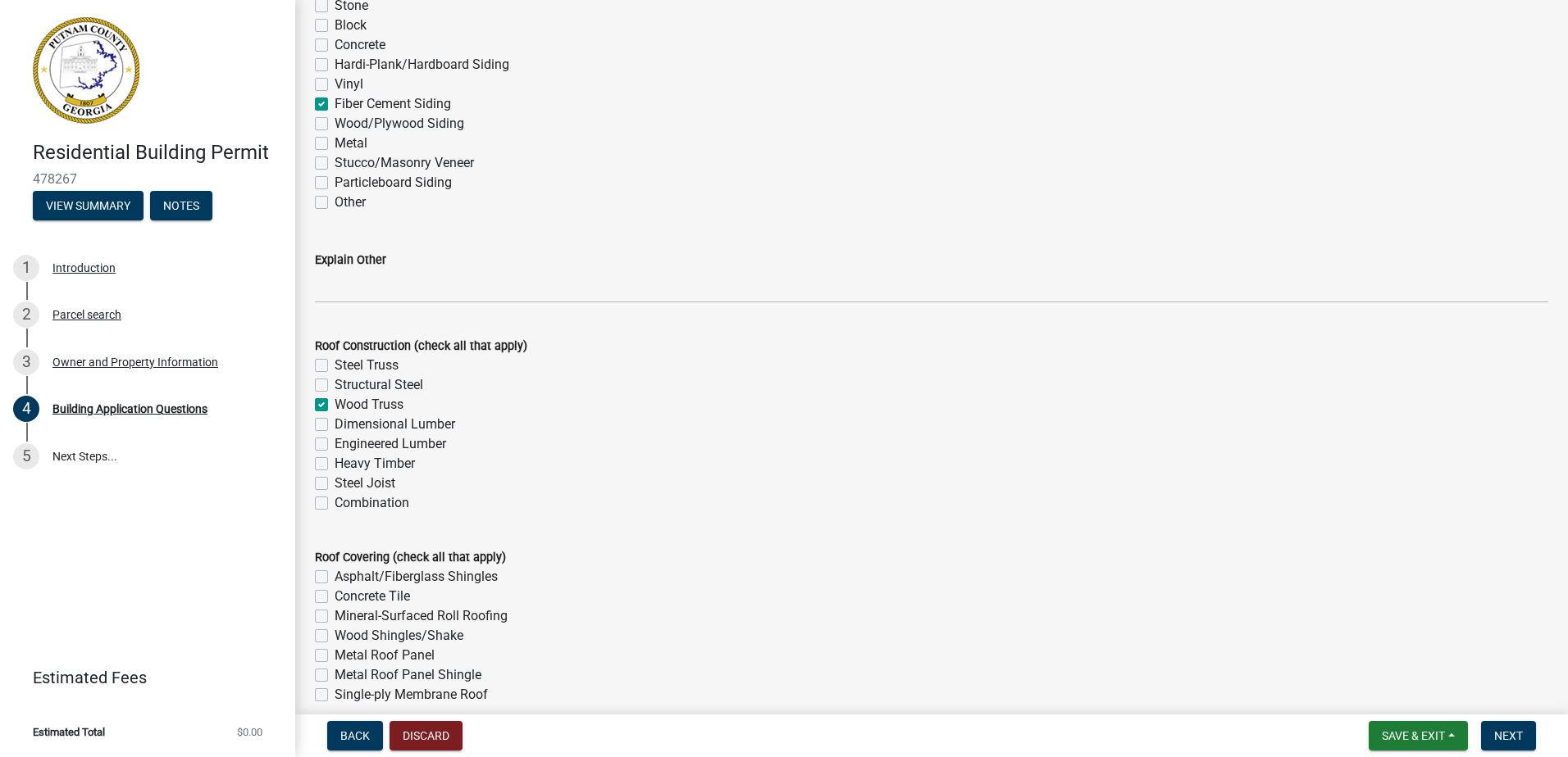
checkbox input "false"
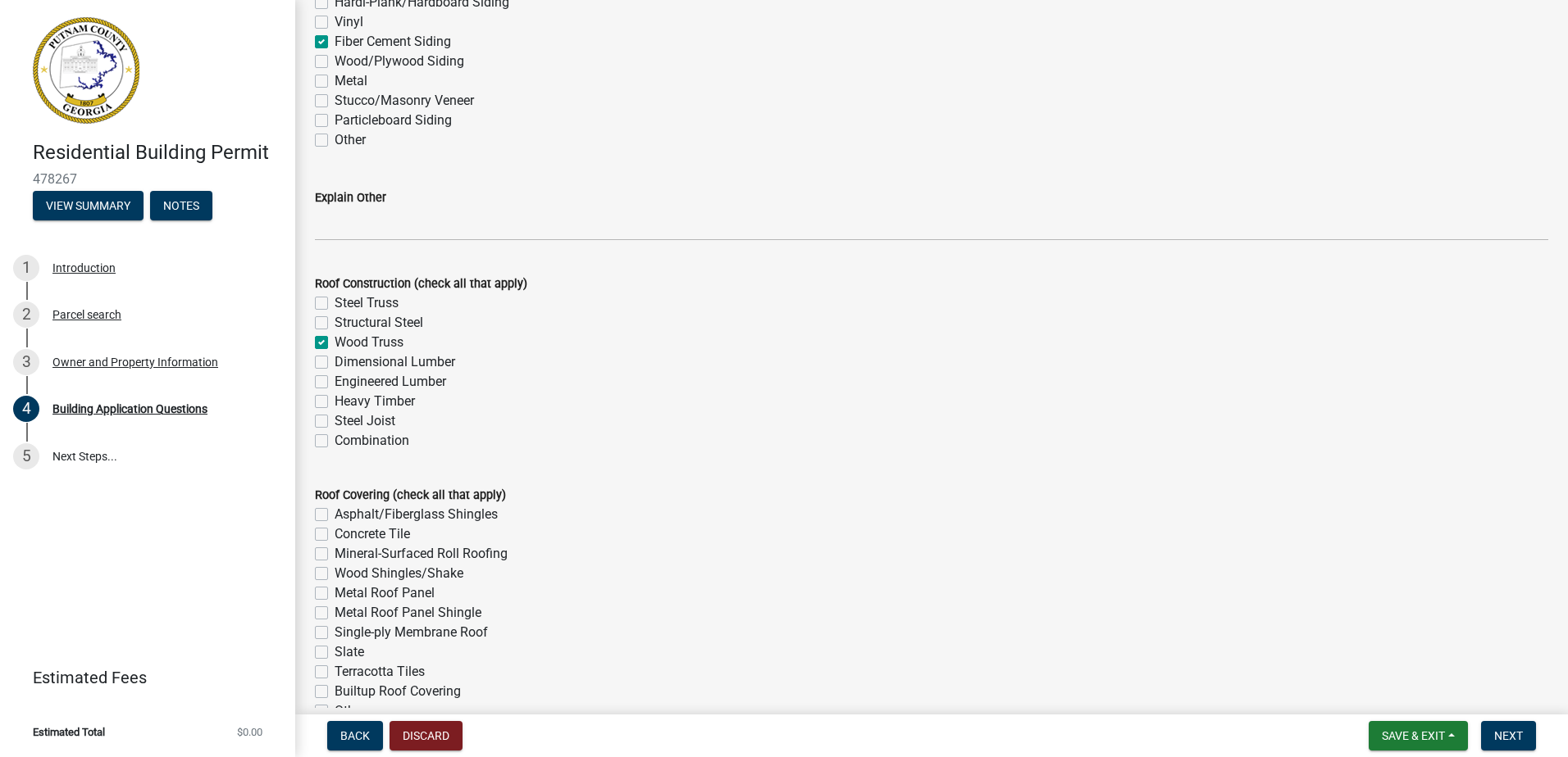
scroll to position [4016, 0]
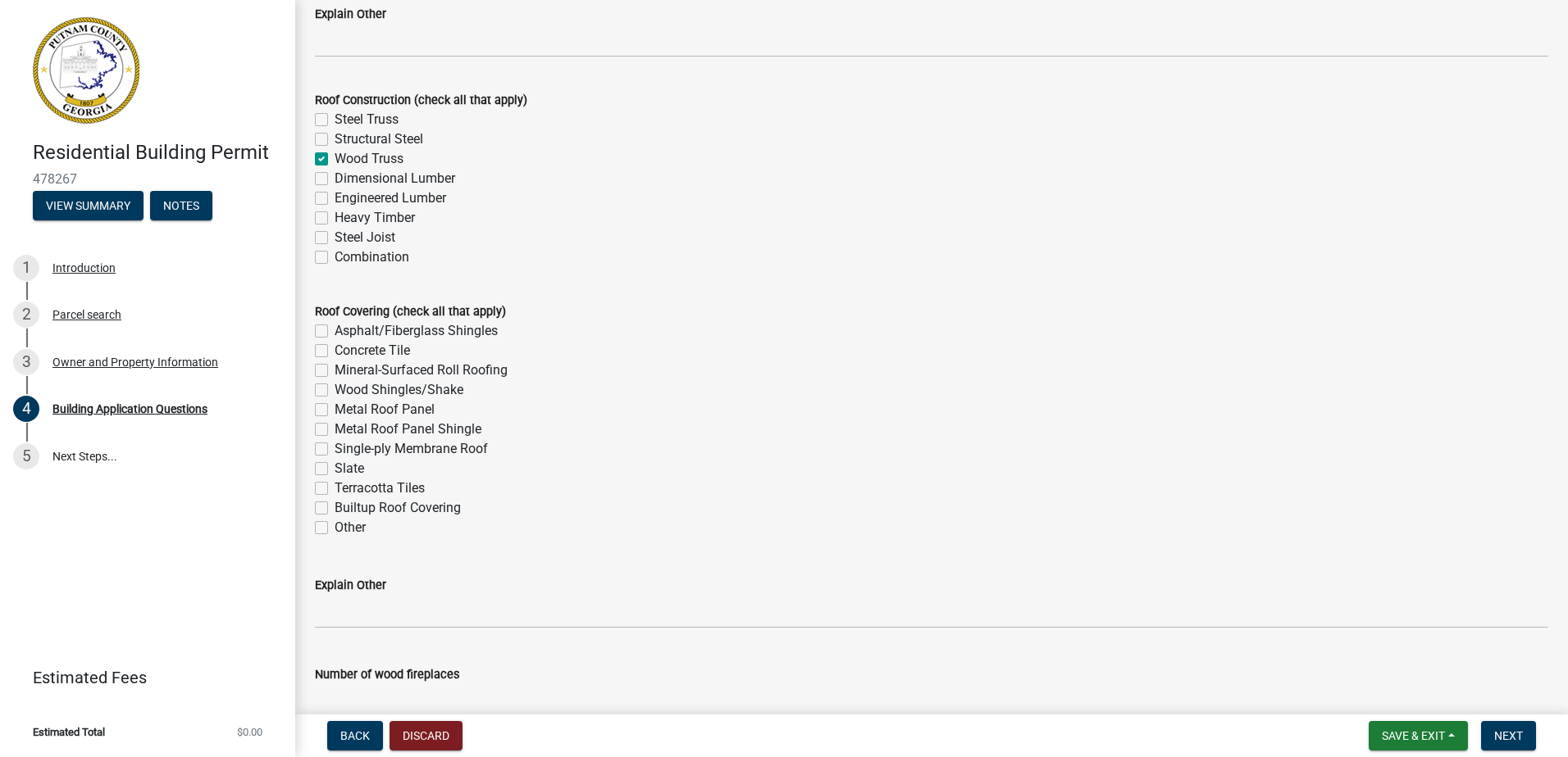
click at [335, 334] on label "Asphalt/Fiberglass Shingles" at bounding box center [416, 331] width 163 height 20
click at [335, 332] on input "Asphalt/Fiberglass Shingles" at bounding box center [340, 326] width 11 height 11
checkbox input "true"
checkbox input "false"
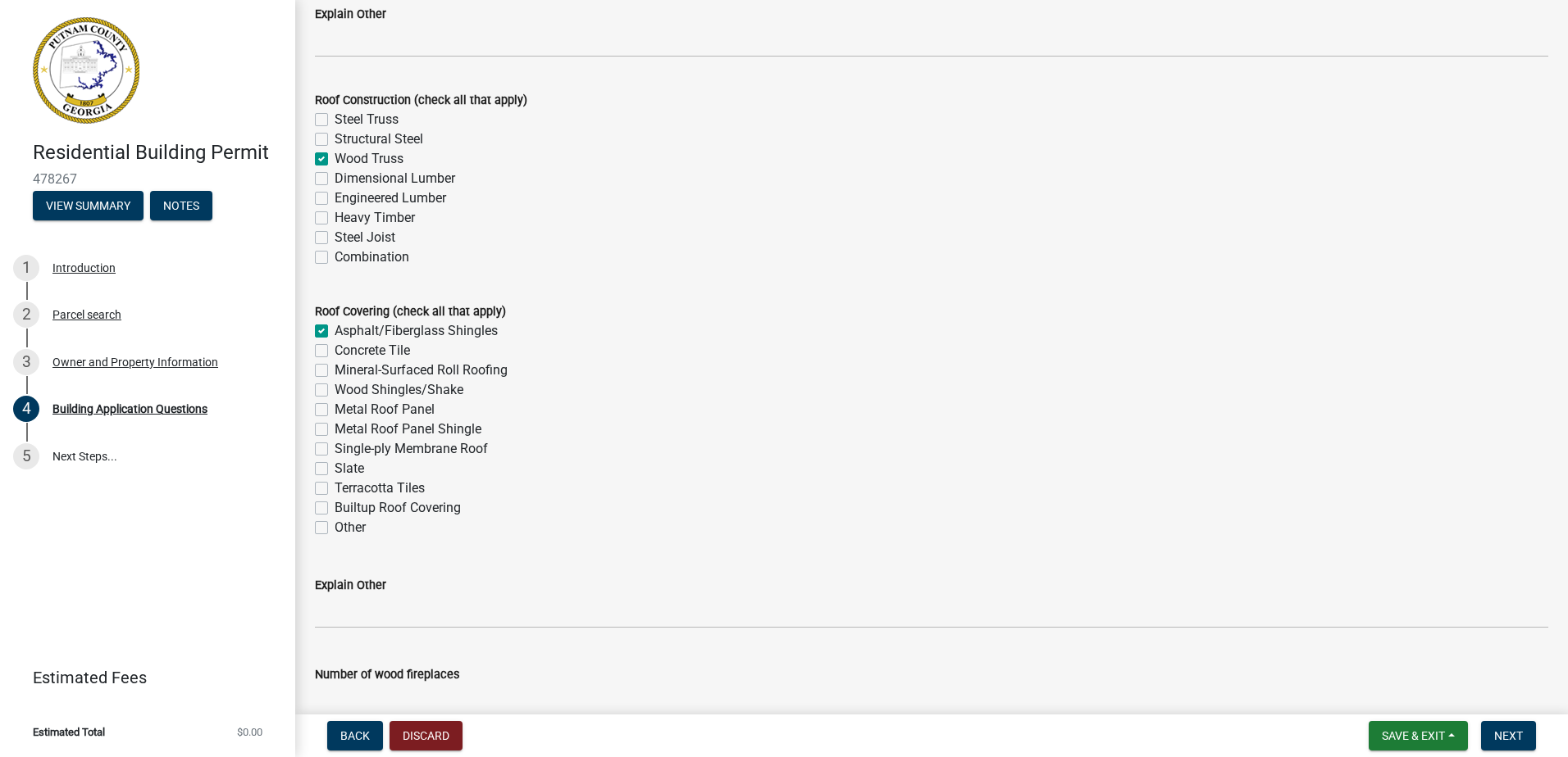
checkbox input "false"
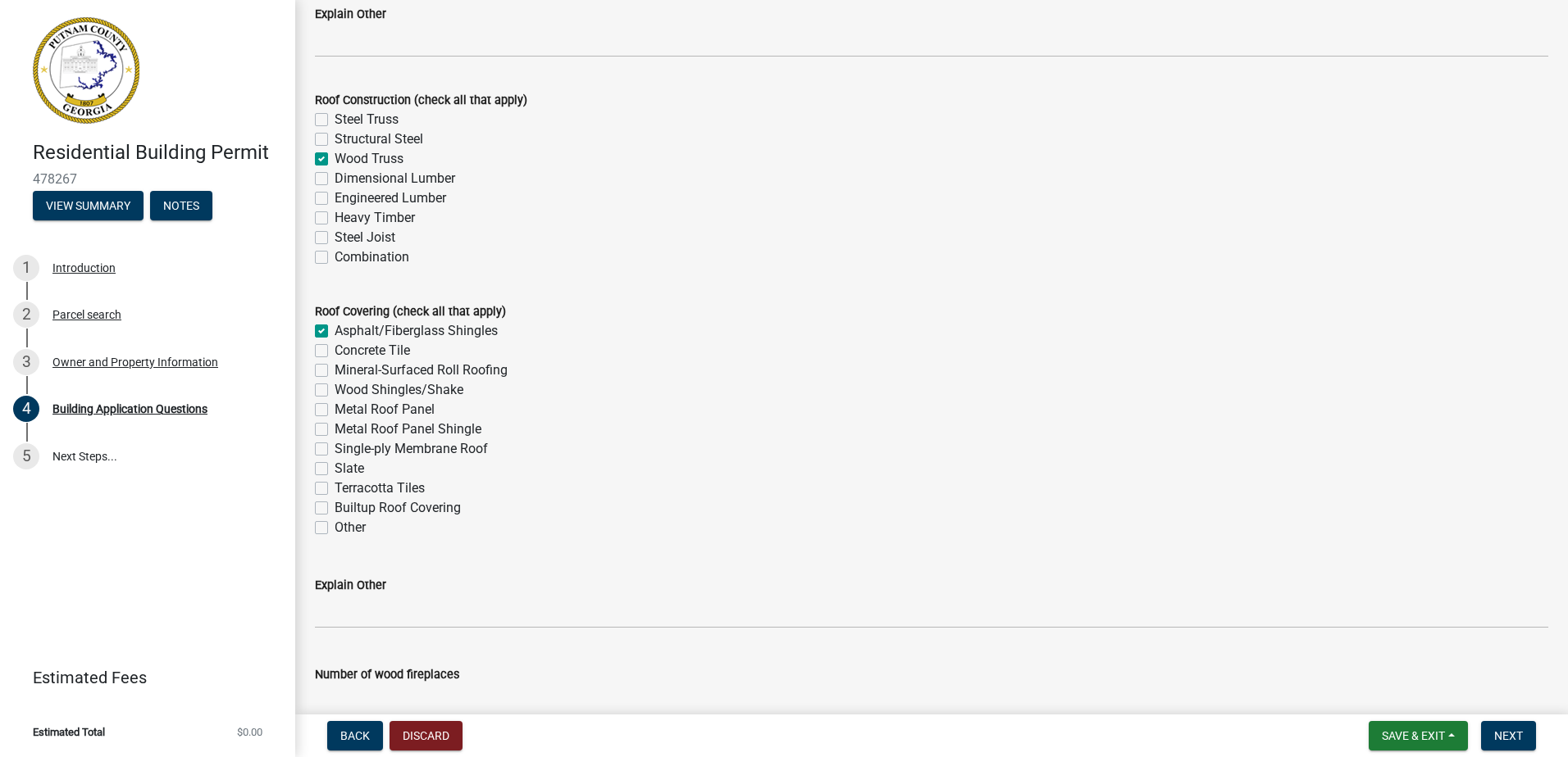
checkbox input "false"
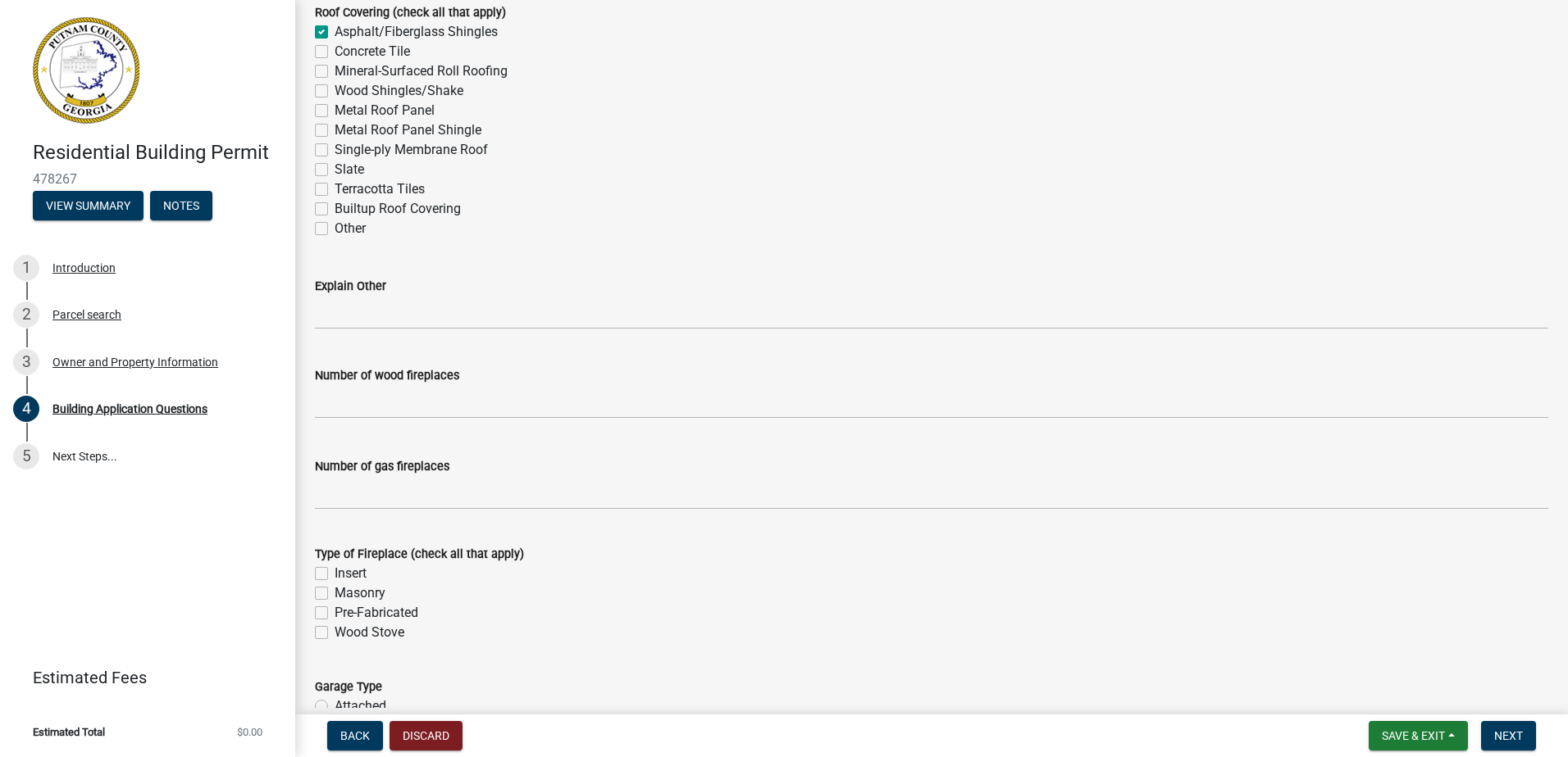
scroll to position [4344, 0]
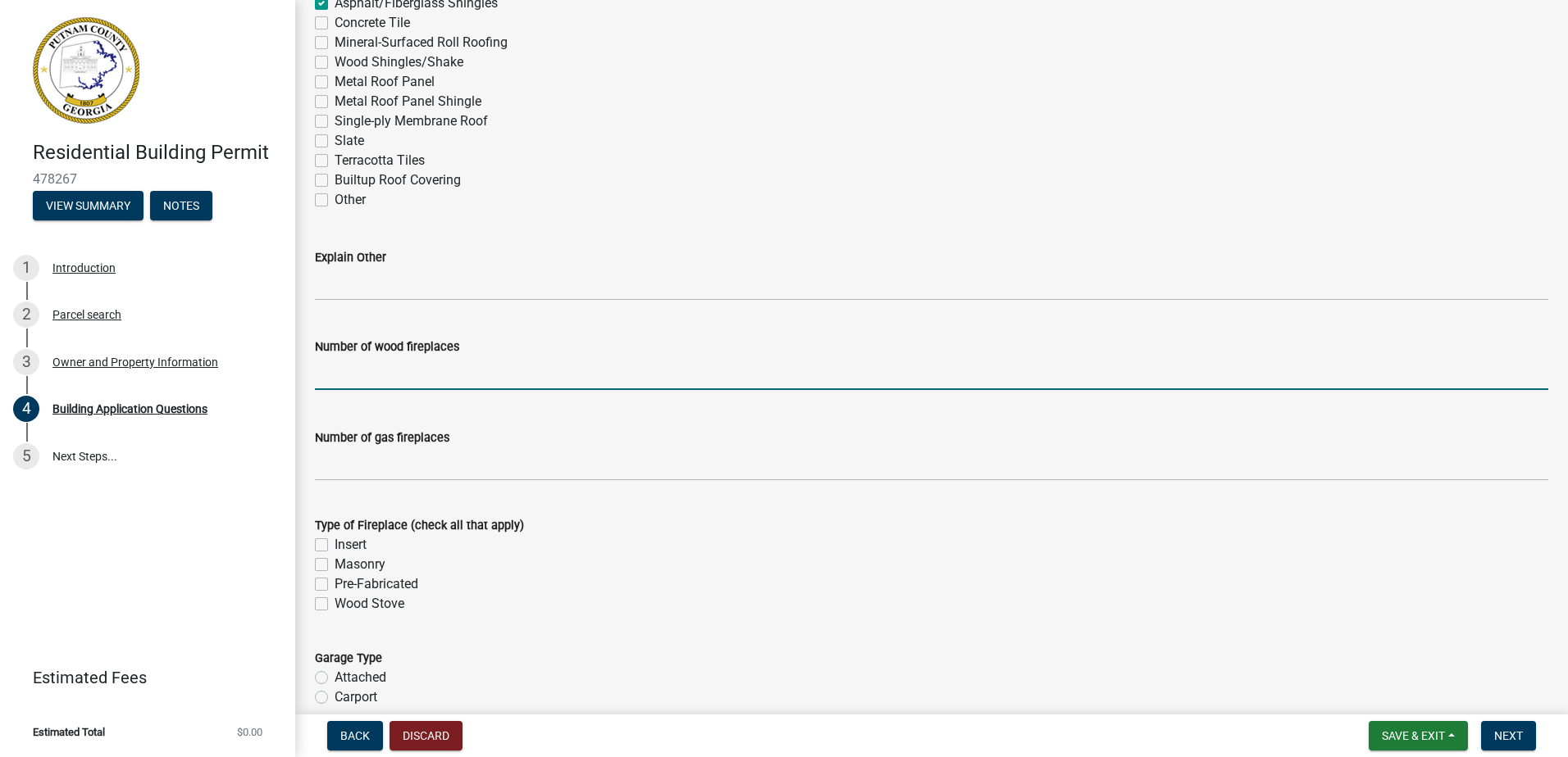
click at [346, 379] on input "text" at bounding box center [932, 374] width 1233 height 34
type input "0"
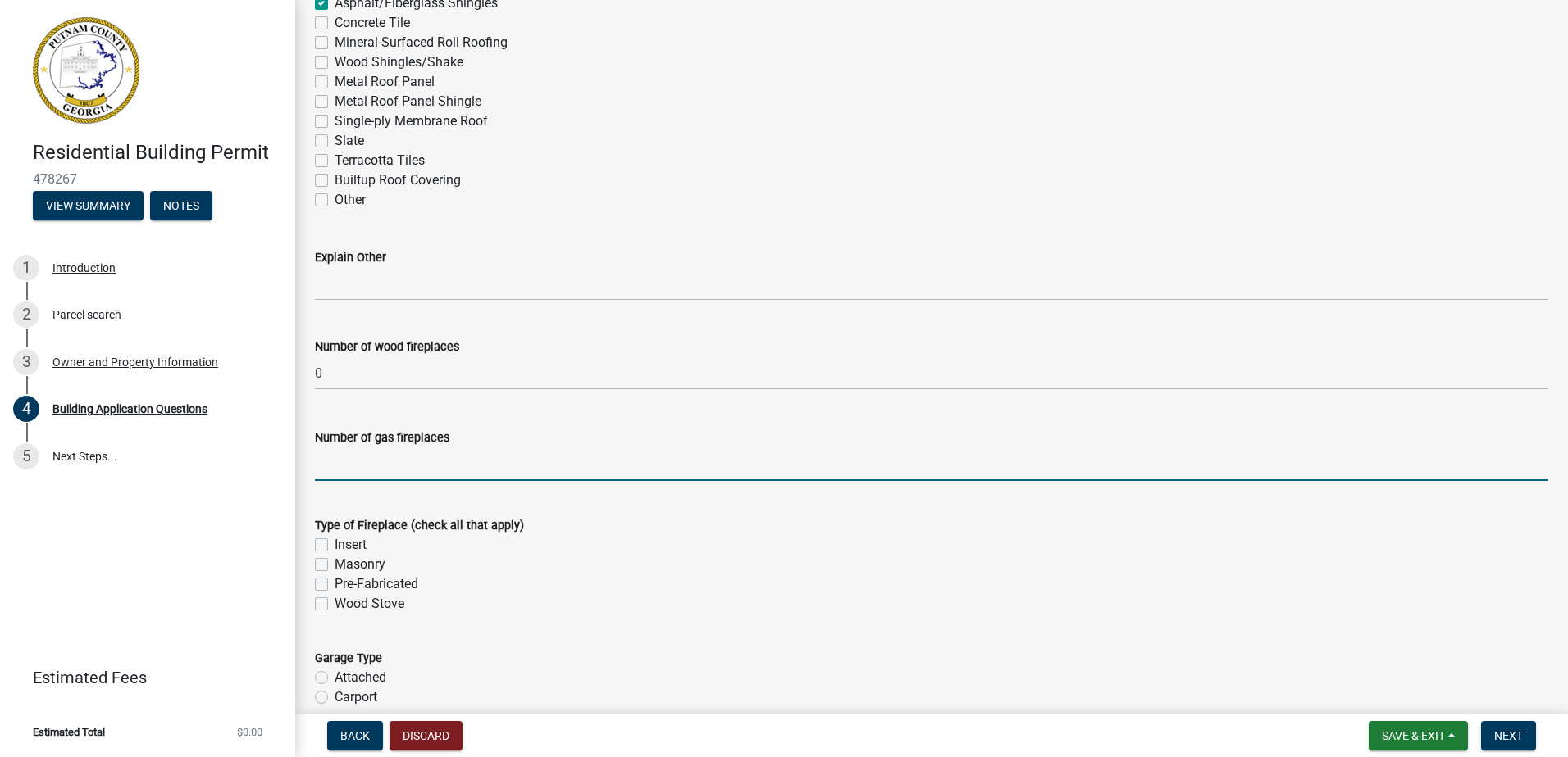
click at [370, 468] on input "text" at bounding box center [932, 464] width 1233 height 34
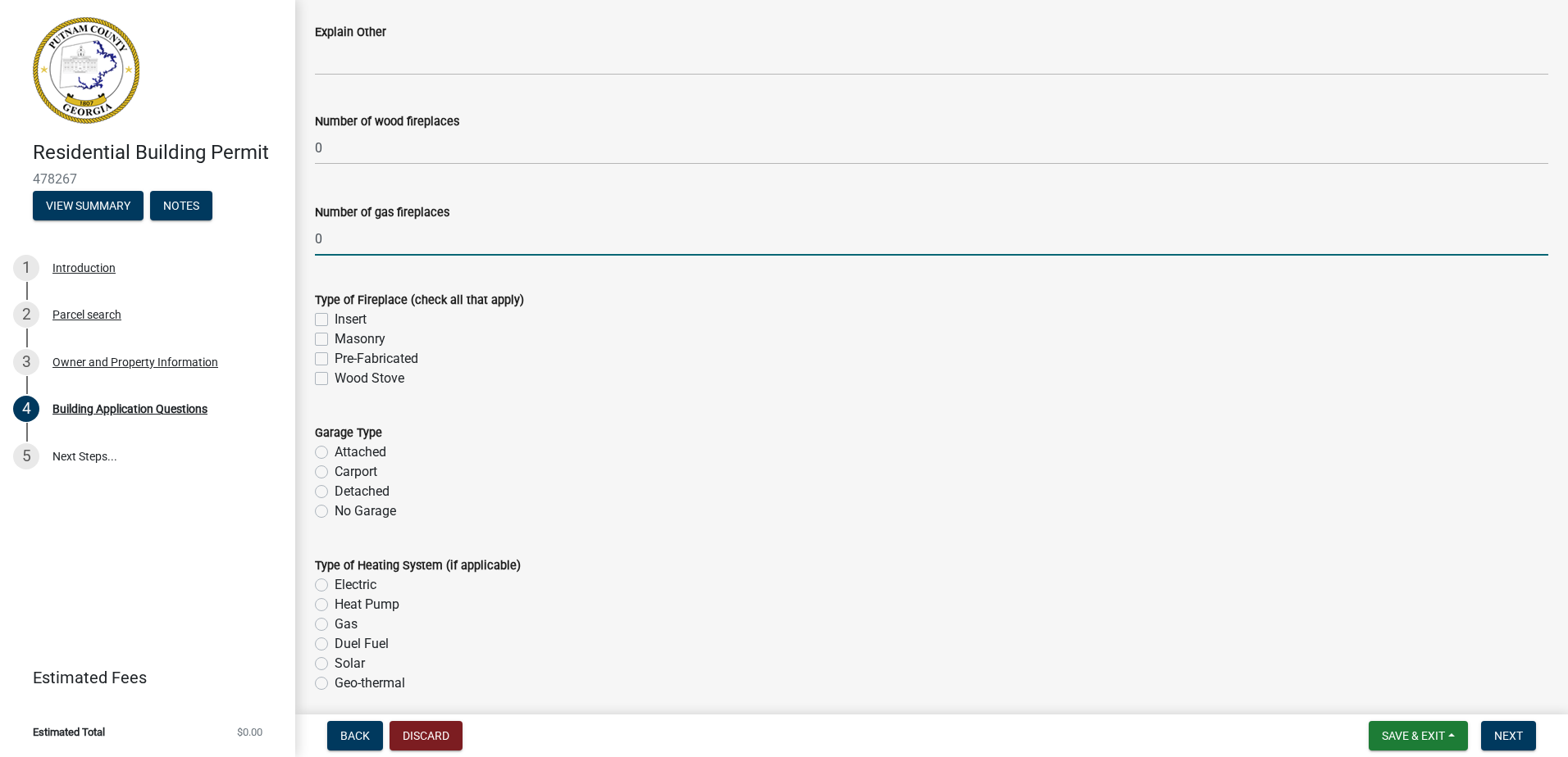
scroll to position [4590, 0]
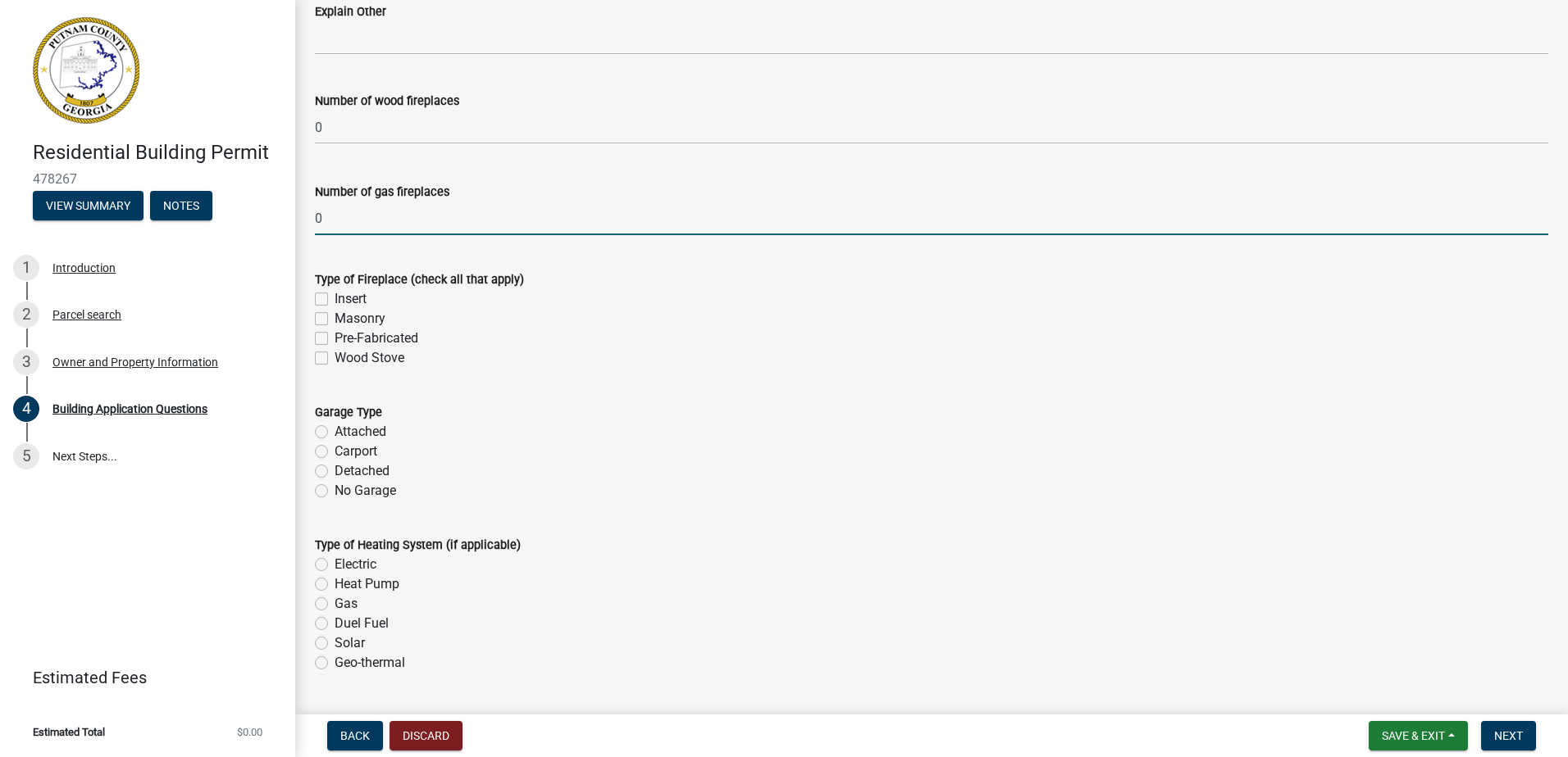
type input "0"
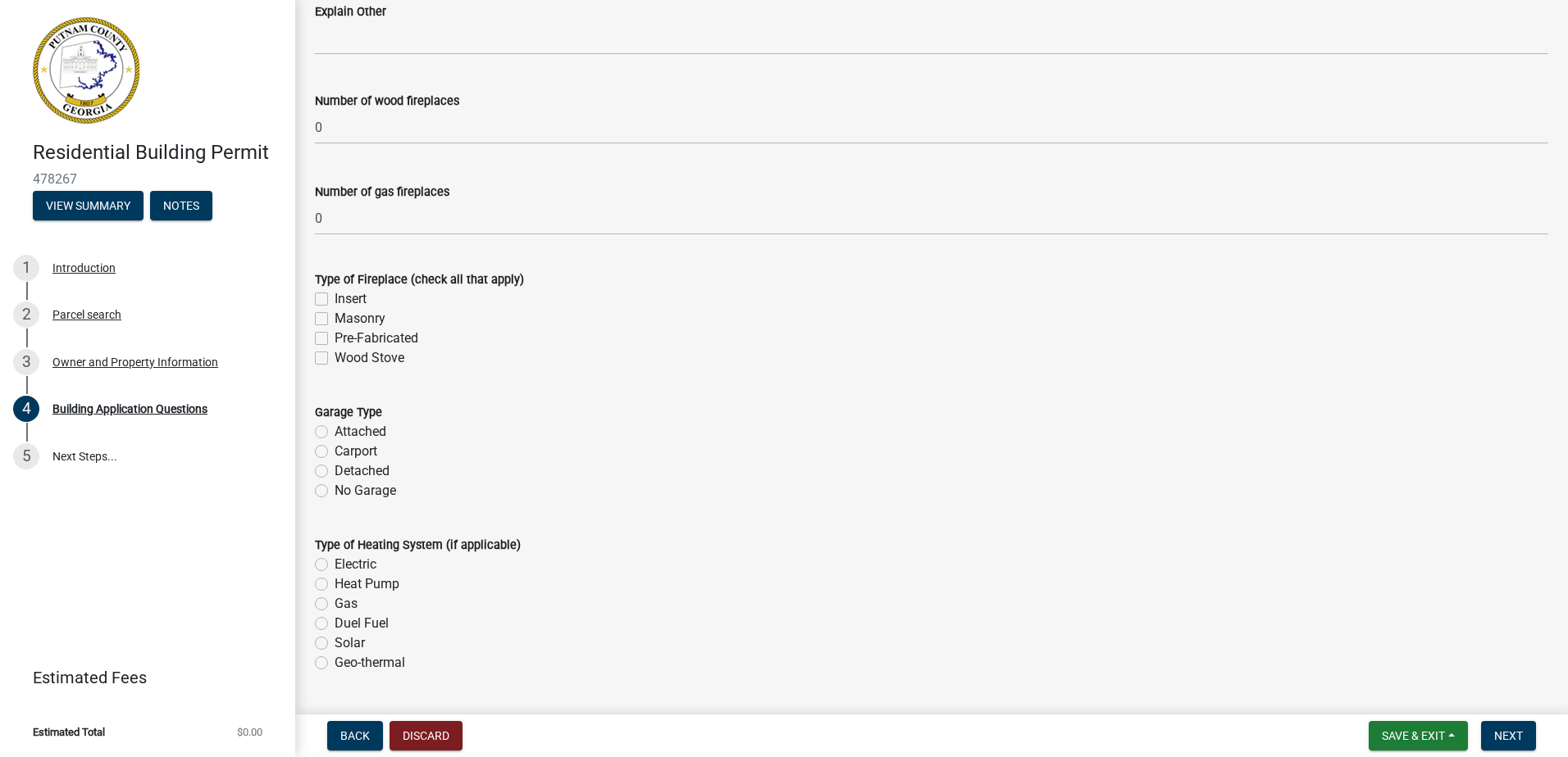
click at [335, 301] on label "Insert" at bounding box center [351, 299] width 32 height 20
click at [335, 300] on input "Insert" at bounding box center [340, 294] width 11 height 11
checkbox input "true"
checkbox input "false"
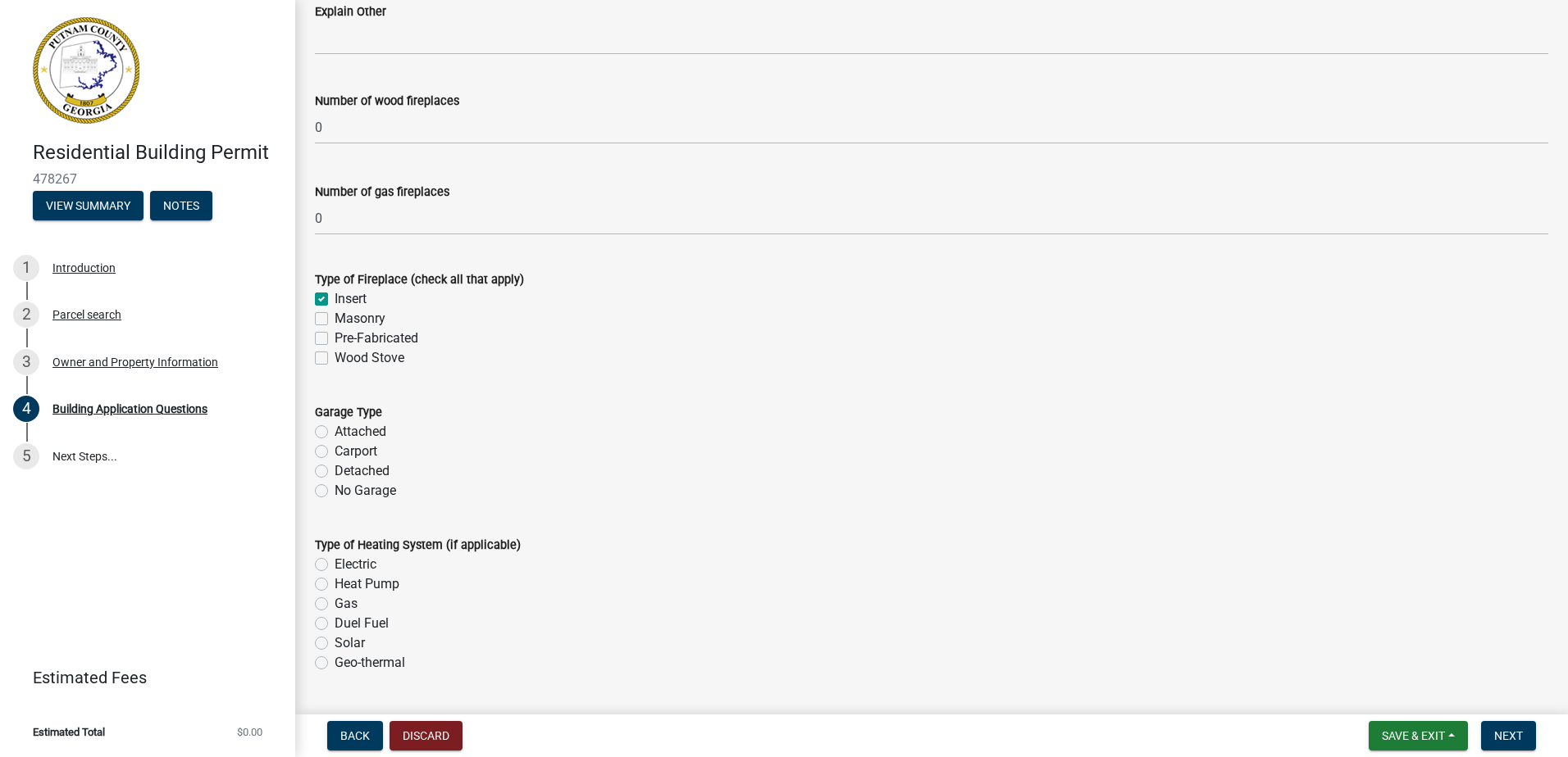
checkbox input "false"
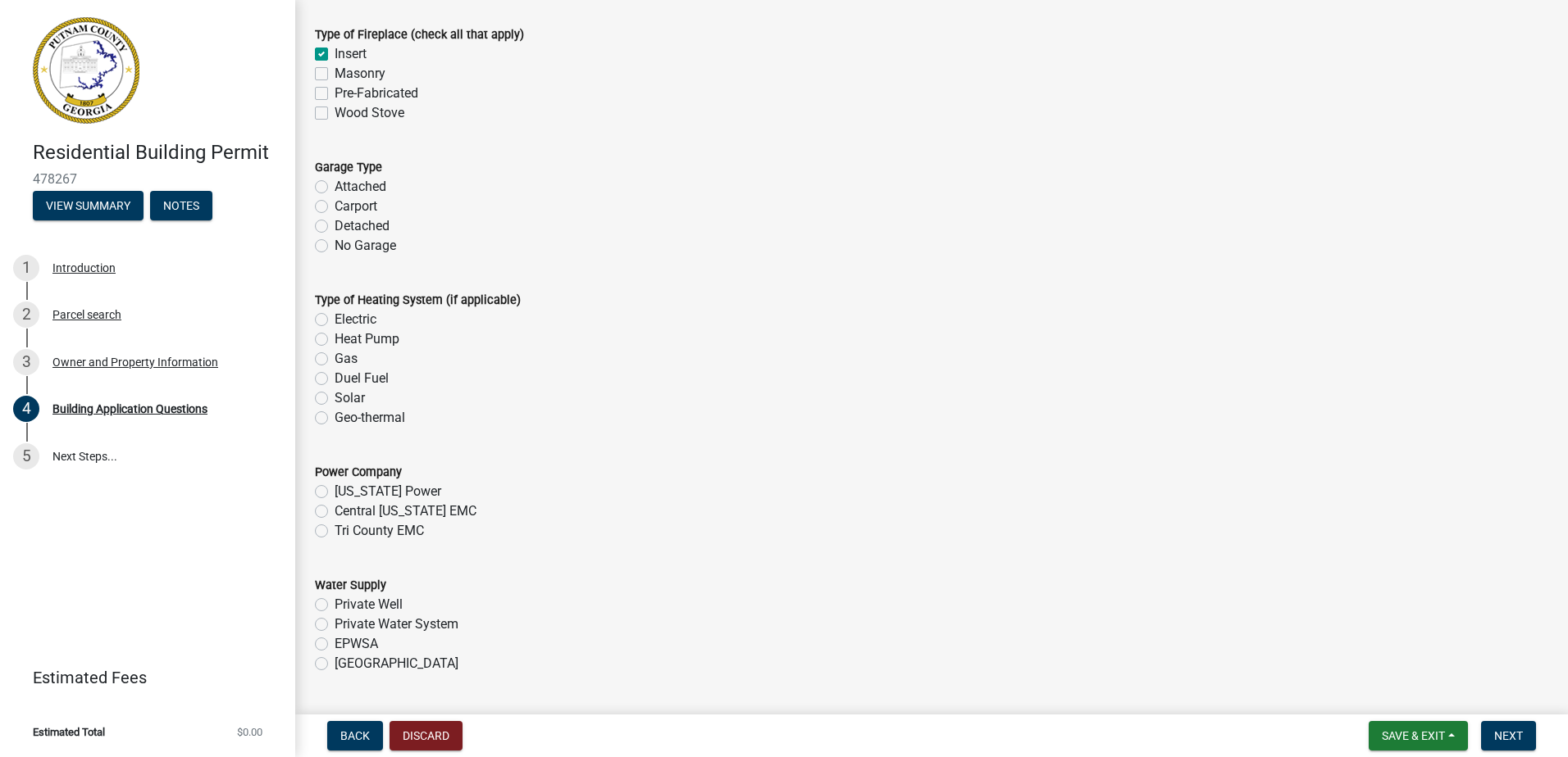
scroll to position [4836, 0]
click at [335, 193] on label "Attached" at bounding box center [360, 186] width 52 height 20
click at [335, 187] on input "Attached" at bounding box center [340, 181] width 11 height 11
radio input "true"
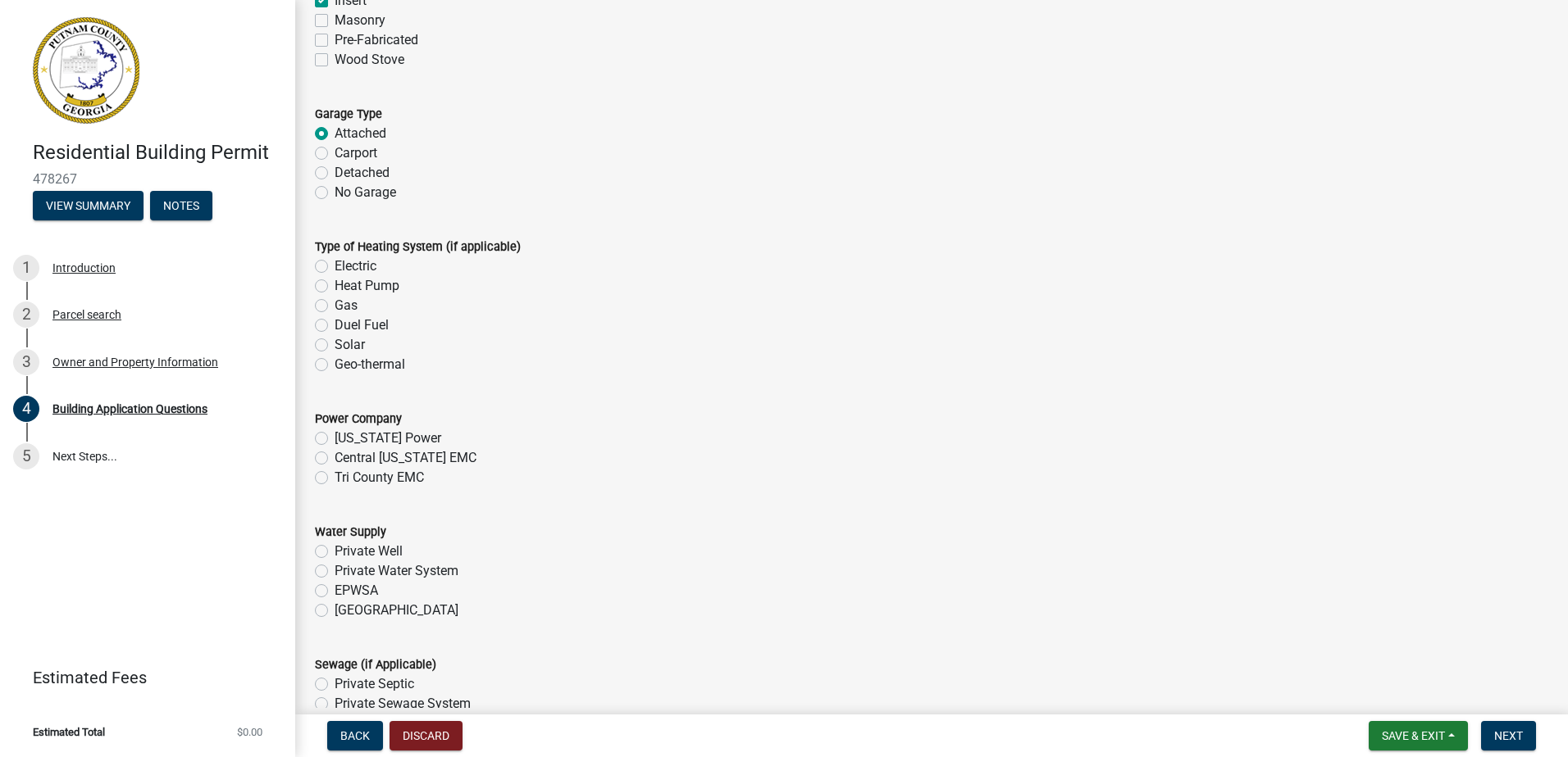
scroll to position [4917, 0]
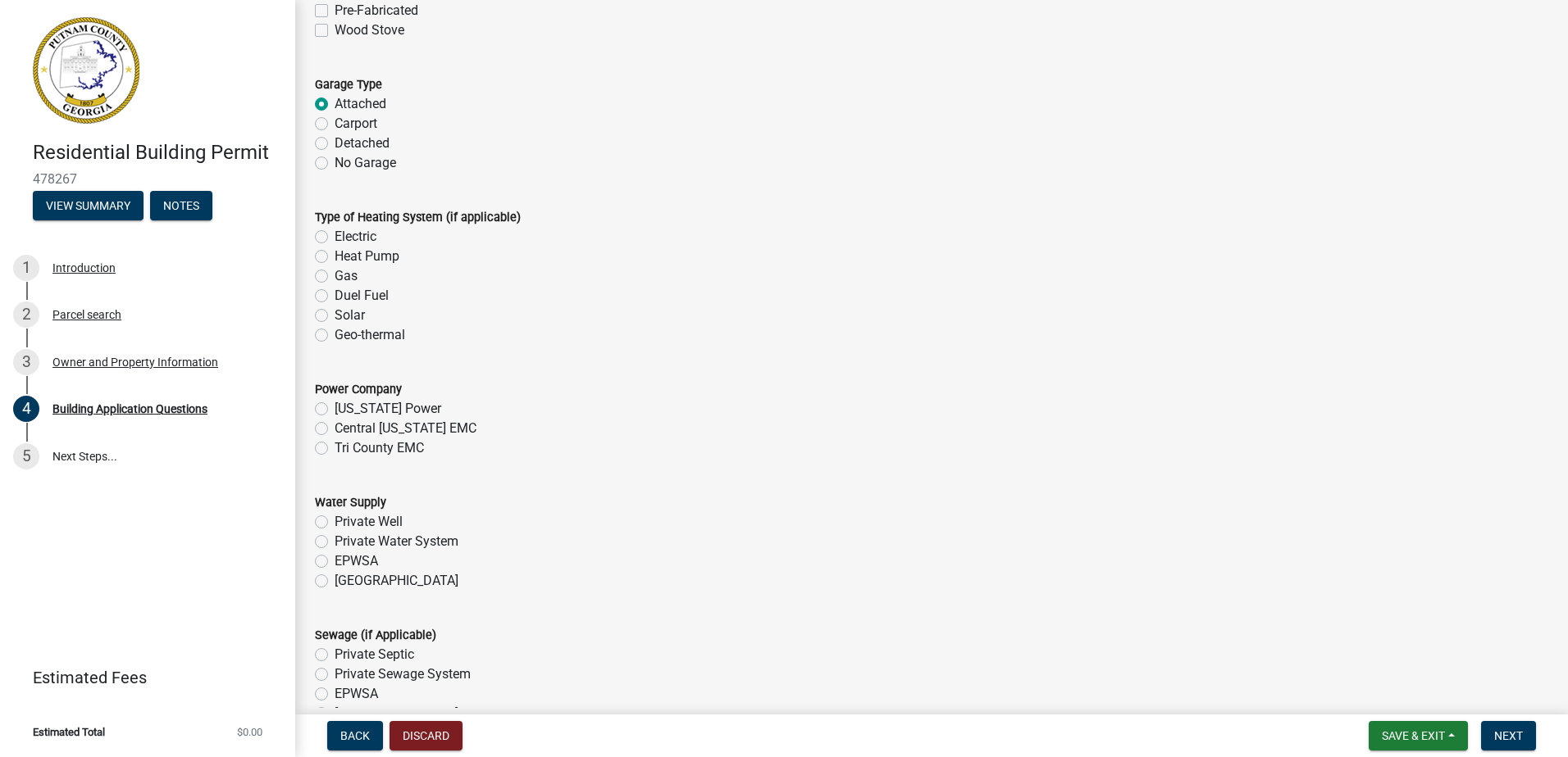
click at [335, 259] on label "Heat Pump" at bounding box center [367, 256] width 65 height 20
click at [335, 257] on input "Heat Pump" at bounding box center [340, 252] width 11 height 11
radio input "true"
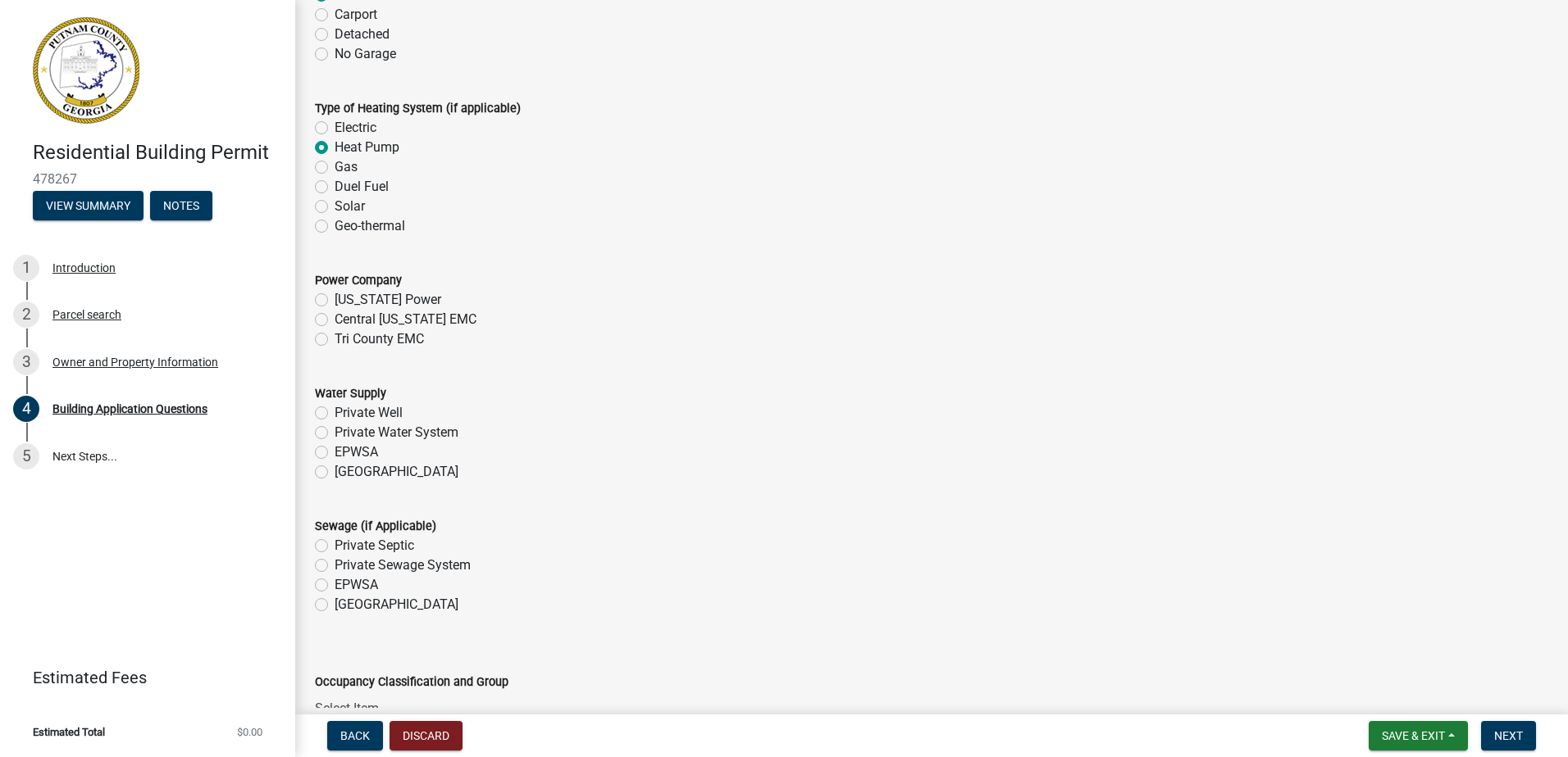
scroll to position [5082, 0]
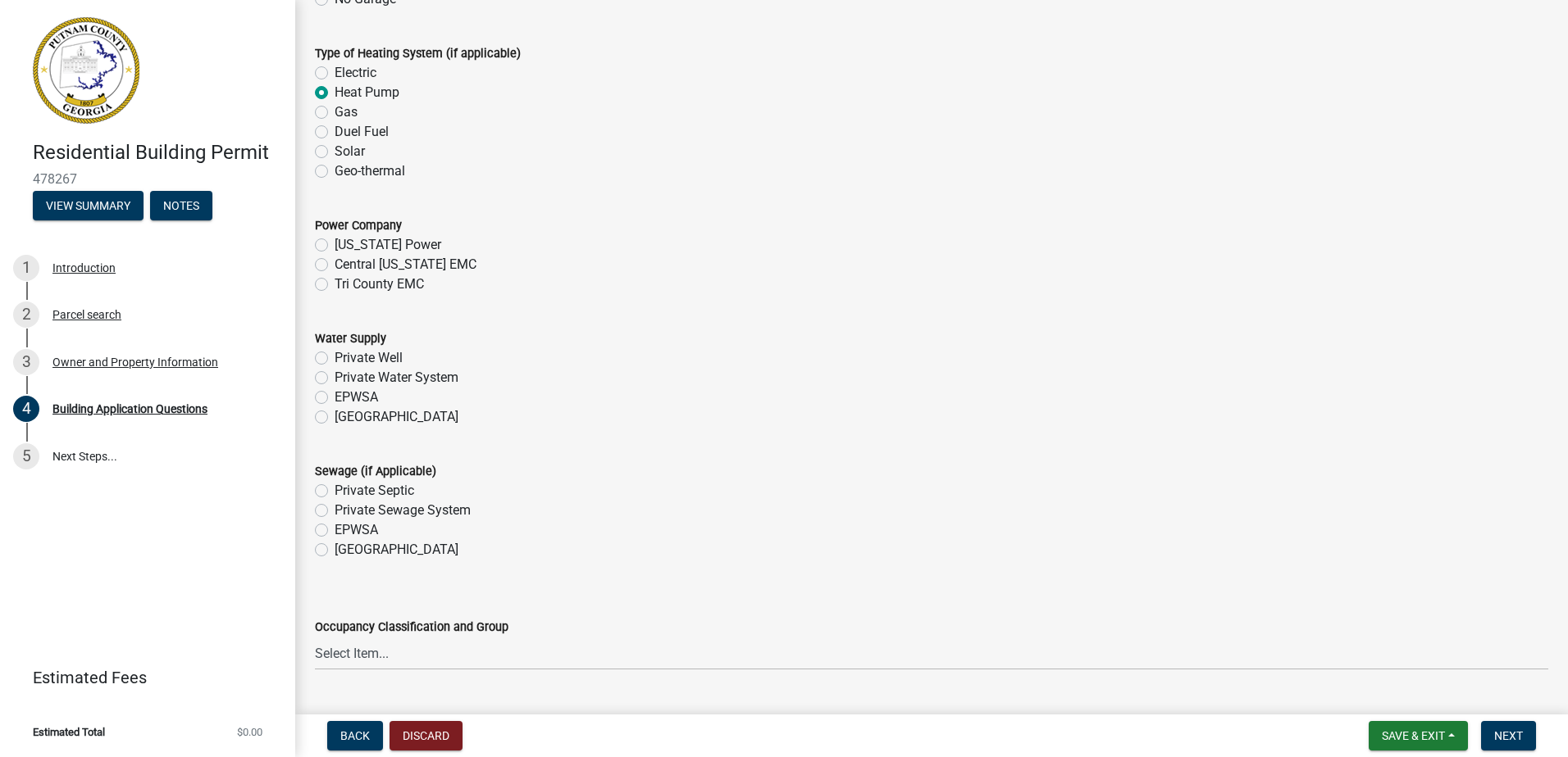
click at [335, 288] on label "Tri County EMC" at bounding box center [379, 285] width 89 height 20
click at [335, 286] on input "Tri County EMC" at bounding box center [340, 280] width 11 height 11
radio input "true"
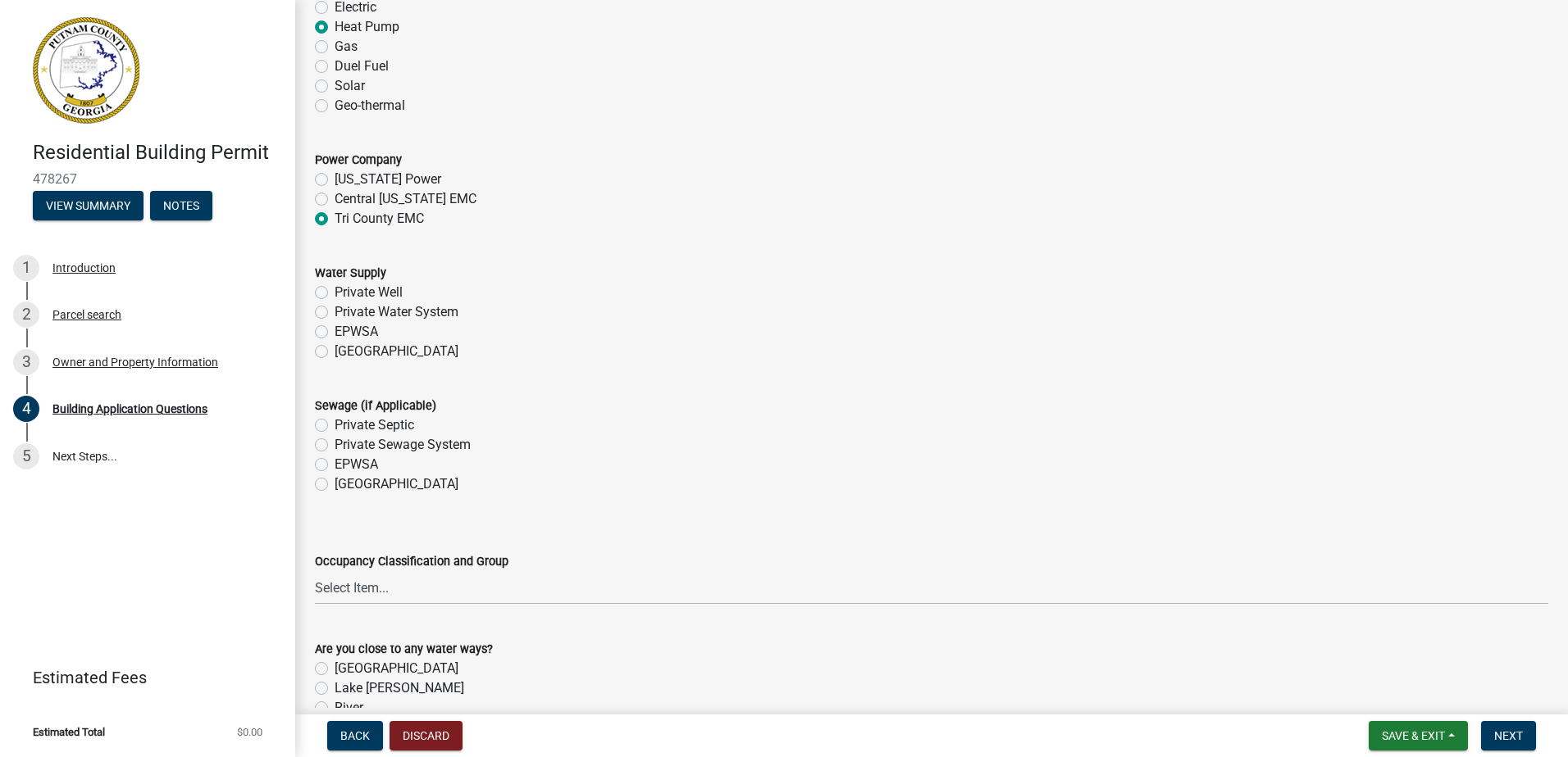
scroll to position [5246, 0]
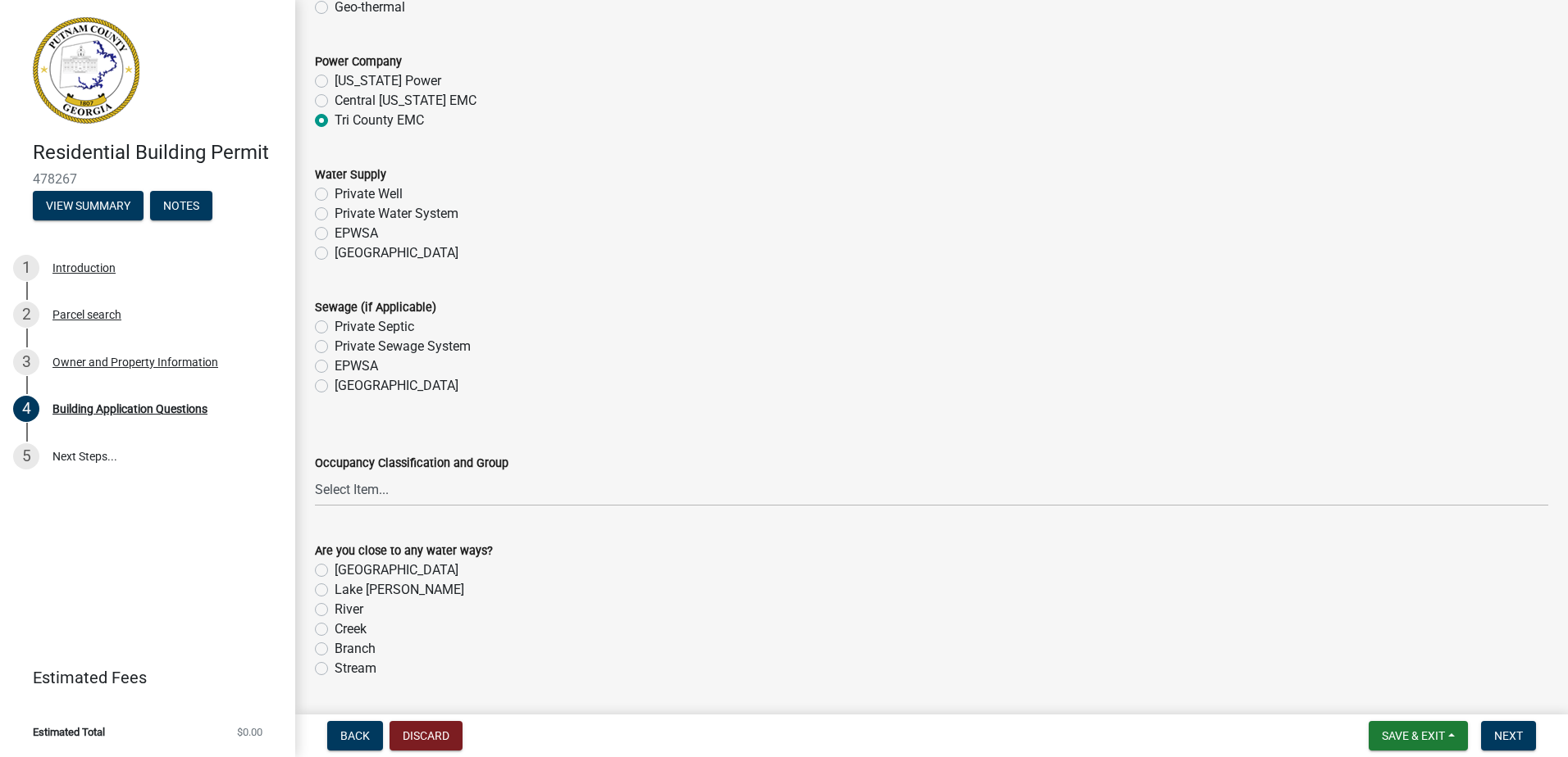
click at [335, 259] on label "[GEOGRAPHIC_DATA]" at bounding box center [396, 254] width 124 height 20
click at [335, 254] on input "[GEOGRAPHIC_DATA]" at bounding box center [340, 249] width 11 height 11
radio input "true"
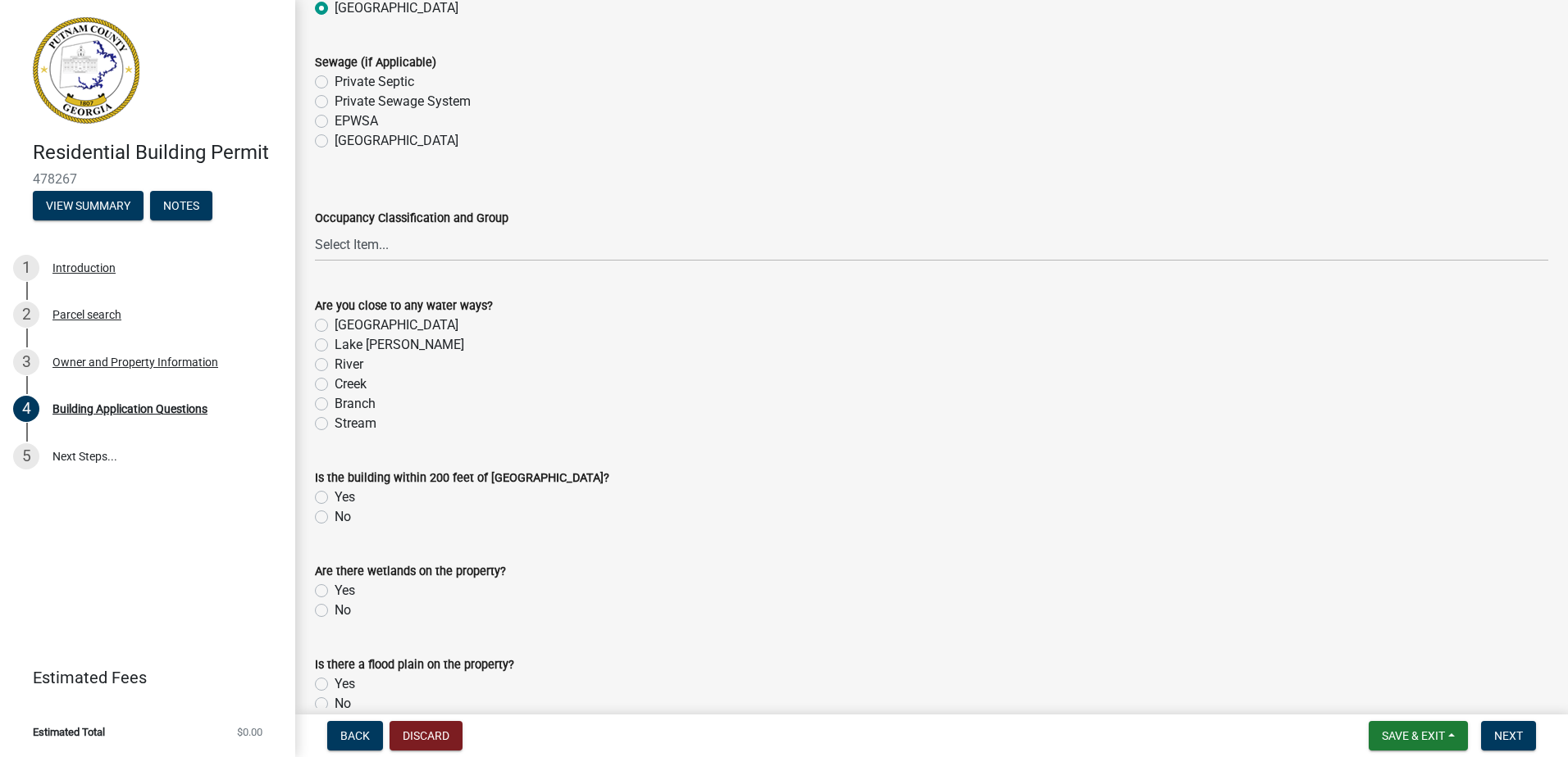
scroll to position [5491, 0]
click at [335, 141] on label "[GEOGRAPHIC_DATA]" at bounding box center [396, 140] width 124 height 20
click at [335, 141] on input "[GEOGRAPHIC_DATA]" at bounding box center [340, 135] width 11 height 11
radio input "true"
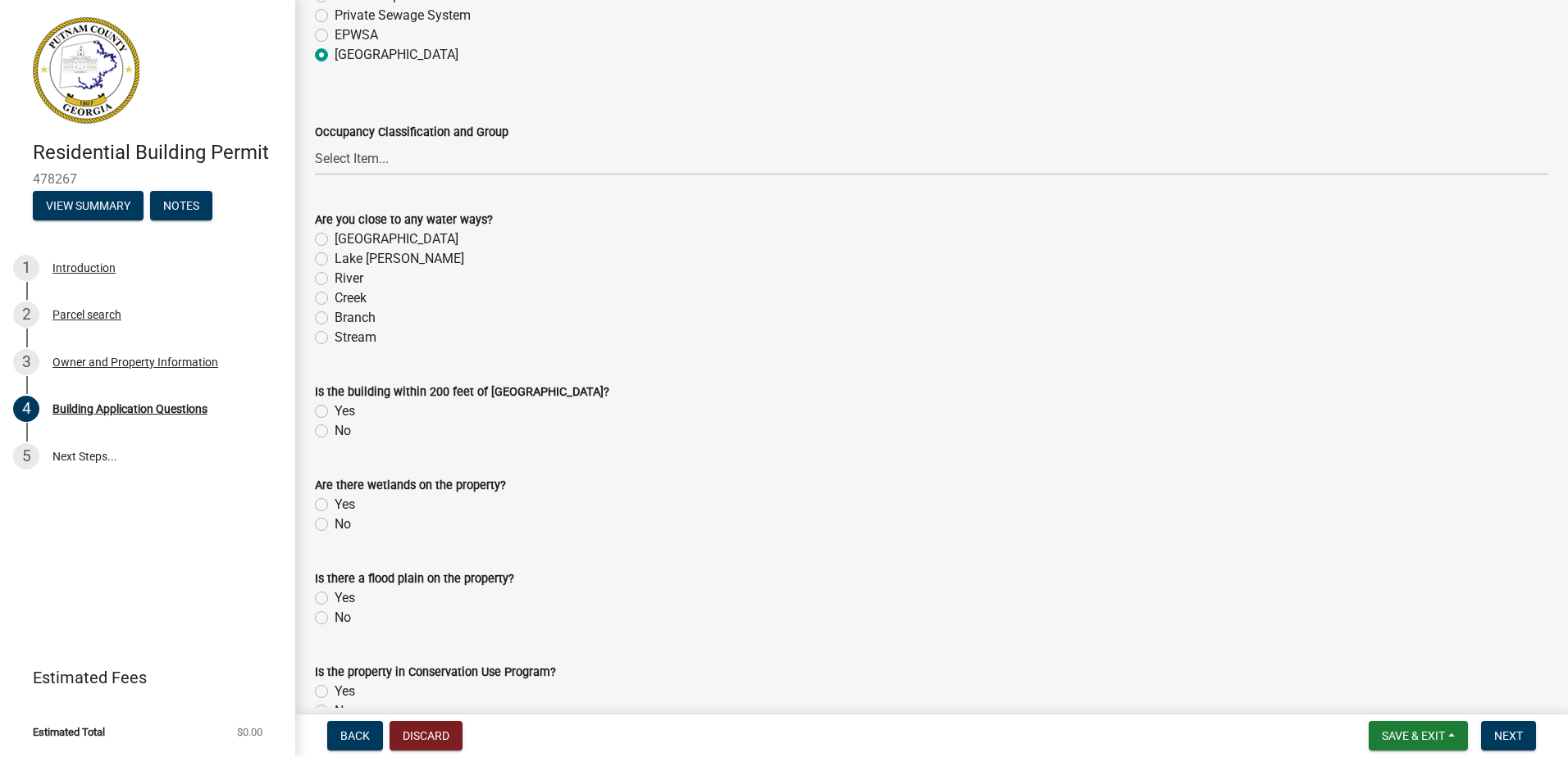
scroll to position [5573, 0]
click at [384, 169] on select "Select Item... A-1 A-2 A-3 A-4 A-5 B M E F-1 F-2 R-1 R-2 R-3 R-4 H-1 H-2 H-4 H-…" at bounding box center [932, 162] width 1233 height 34
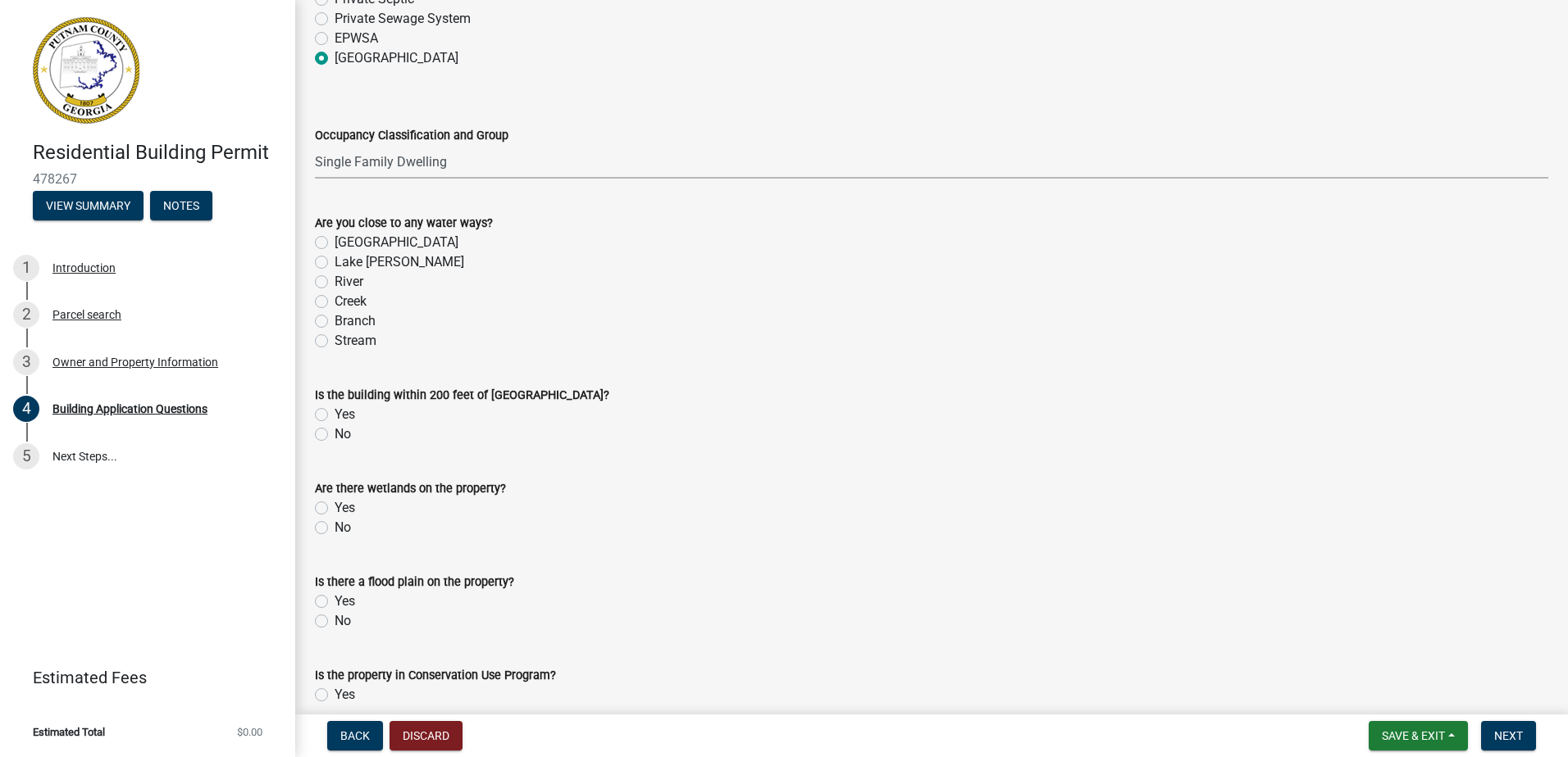
click at [315, 146] on select "Select Item... A-1 A-2 A-3 A-4 A-5 B M E F-1 F-2 R-1 R-2 R-3 R-4 H-1 H-2 H-4 H-…" at bounding box center [932, 162] width 1233 height 34
select select "2ec94193-6885-4dbb-8fbc-a6ee81e417fe"
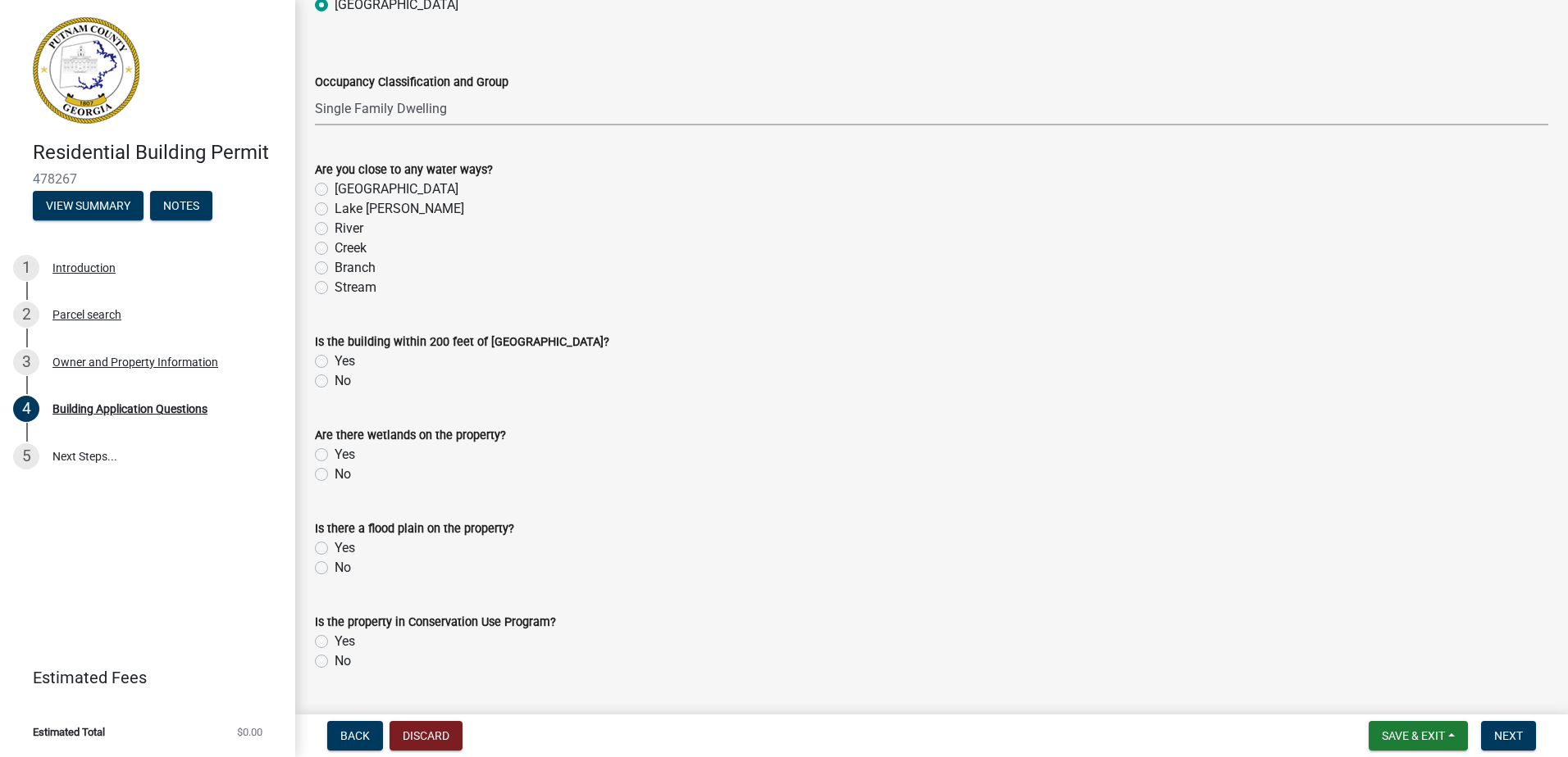
scroll to position [5655, 0]
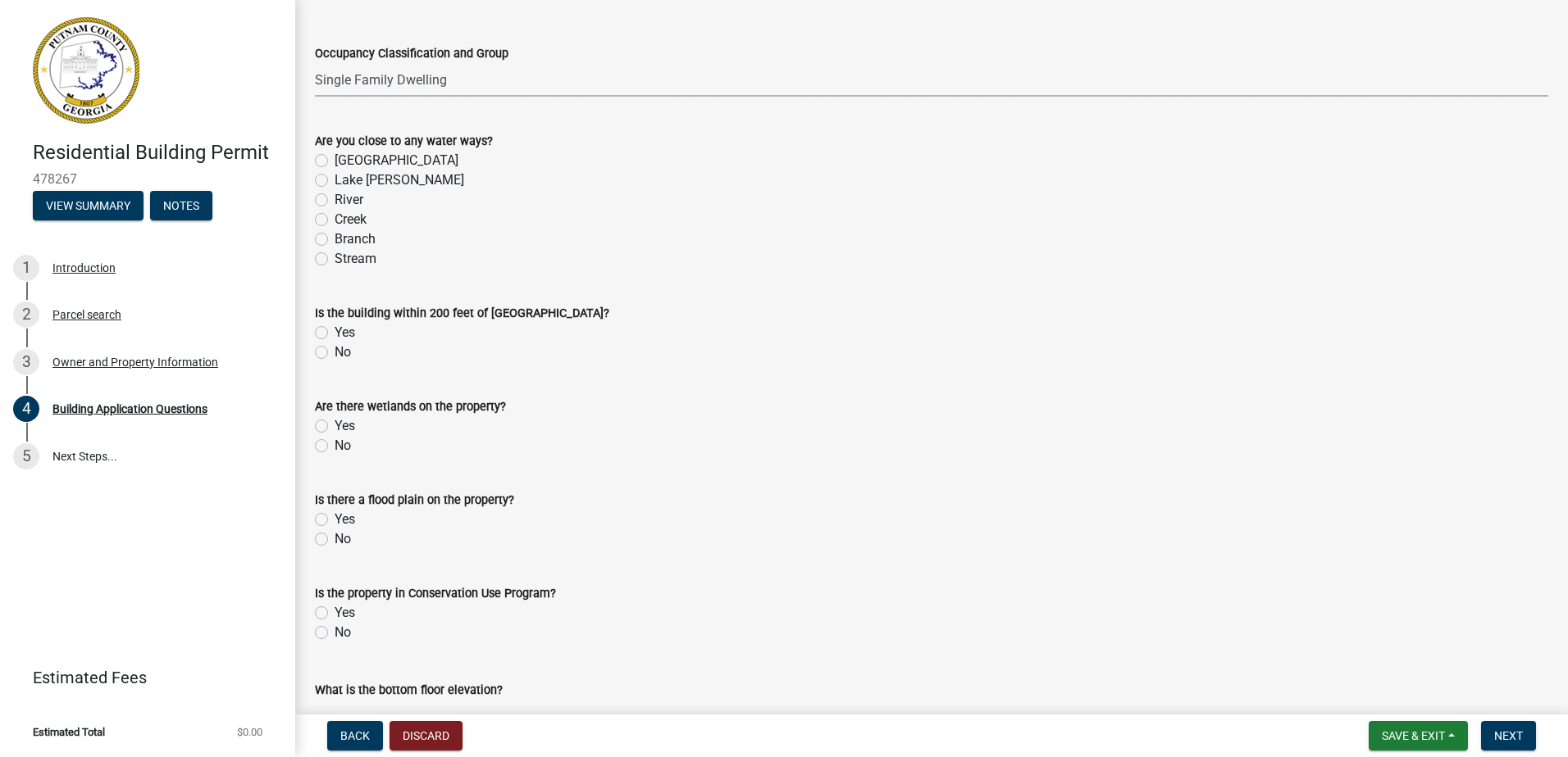
click at [335, 357] on label "No" at bounding box center [343, 352] width 16 height 20
click at [335, 353] on input "No" at bounding box center [340, 348] width 11 height 11
radio input "true"
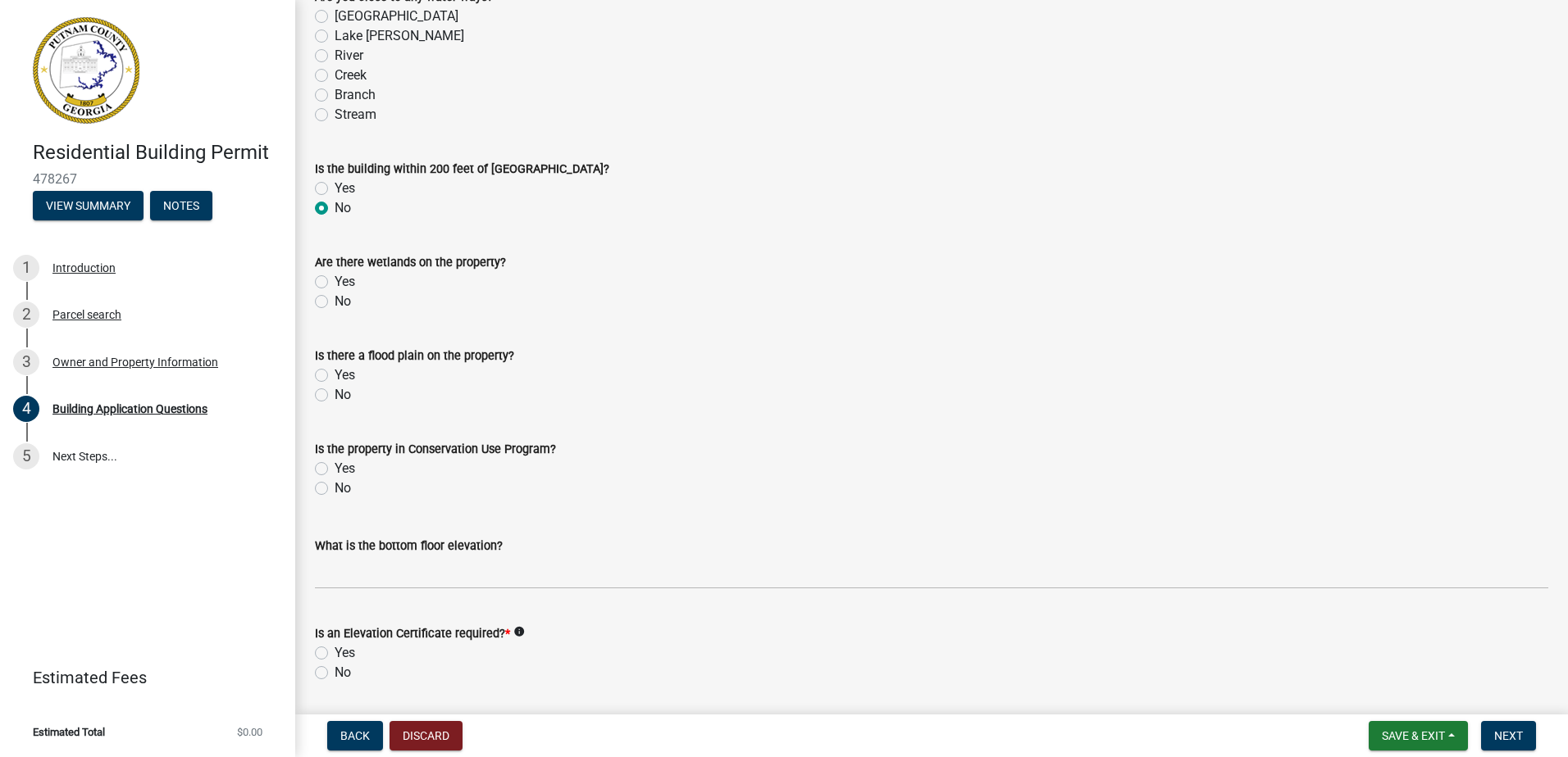
scroll to position [5819, 0]
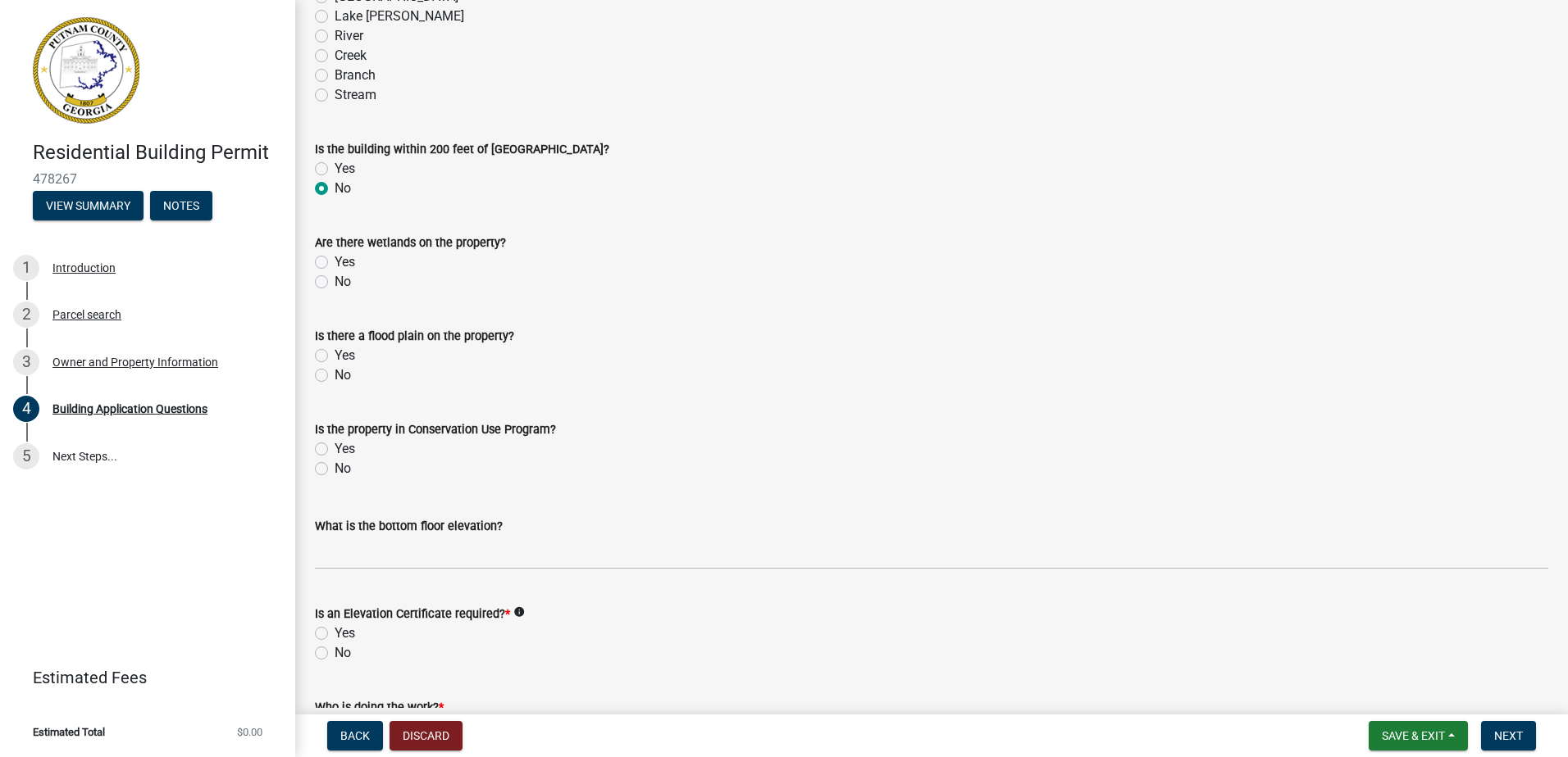
click at [335, 282] on label "No" at bounding box center [343, 282] width 16 height 20
click at [335, 282] on input "No" at bounding box center [340, 278] width 11 height 11
radio input "true"
click at [335, 374] on label "No" at bounding box center [343, 375] width 16 height 20
click at [335, 374] on input "No" at bounding box center [340, 371] width 11 height 11
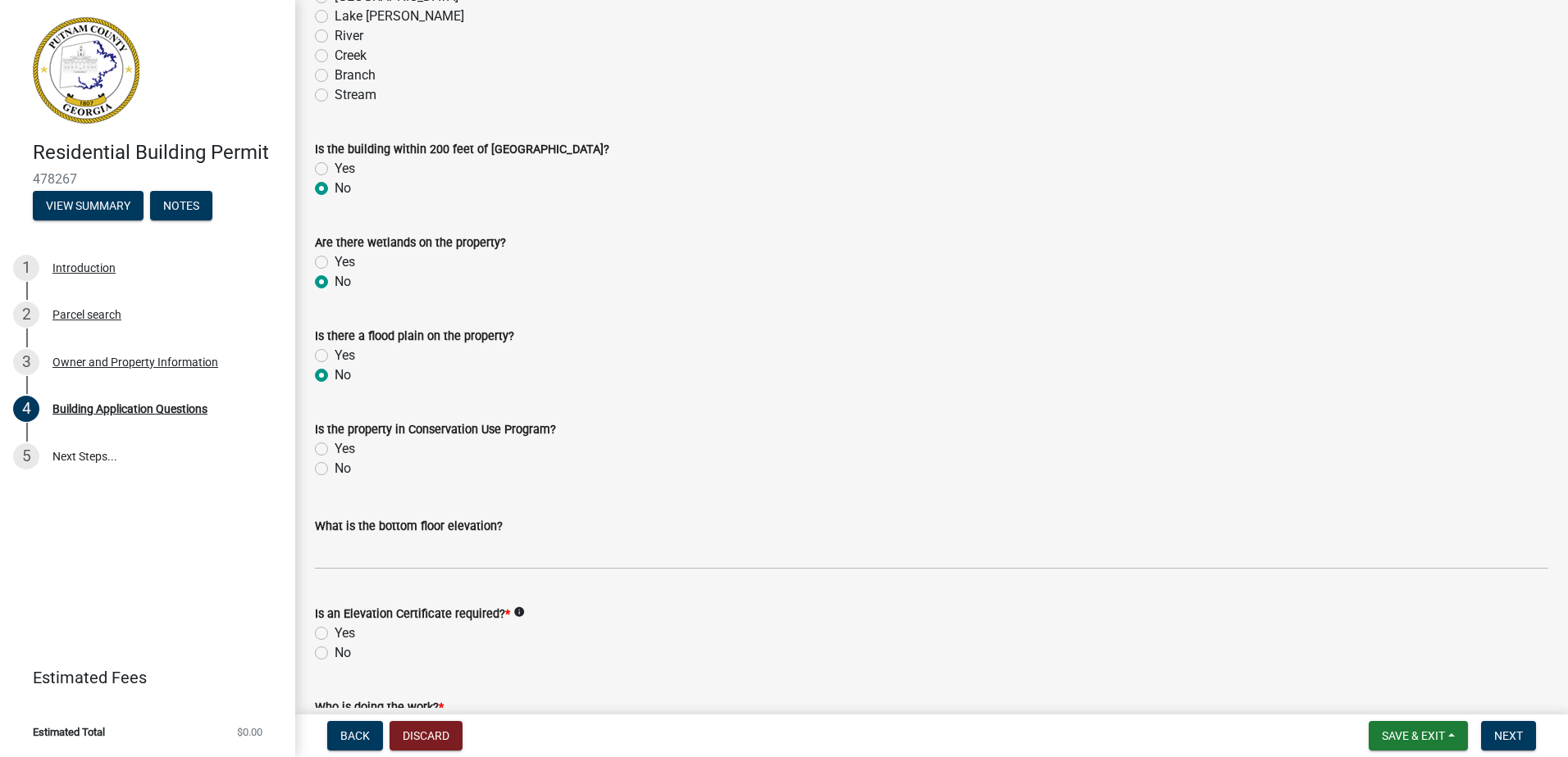
radio input "true"
click at [335, 472] on label "No" at bounding box center [343, 469] width 16 height 20
click at [335, 470] on input "No" at bounding box center [340, 464] width 11 height 11
radio input "true"
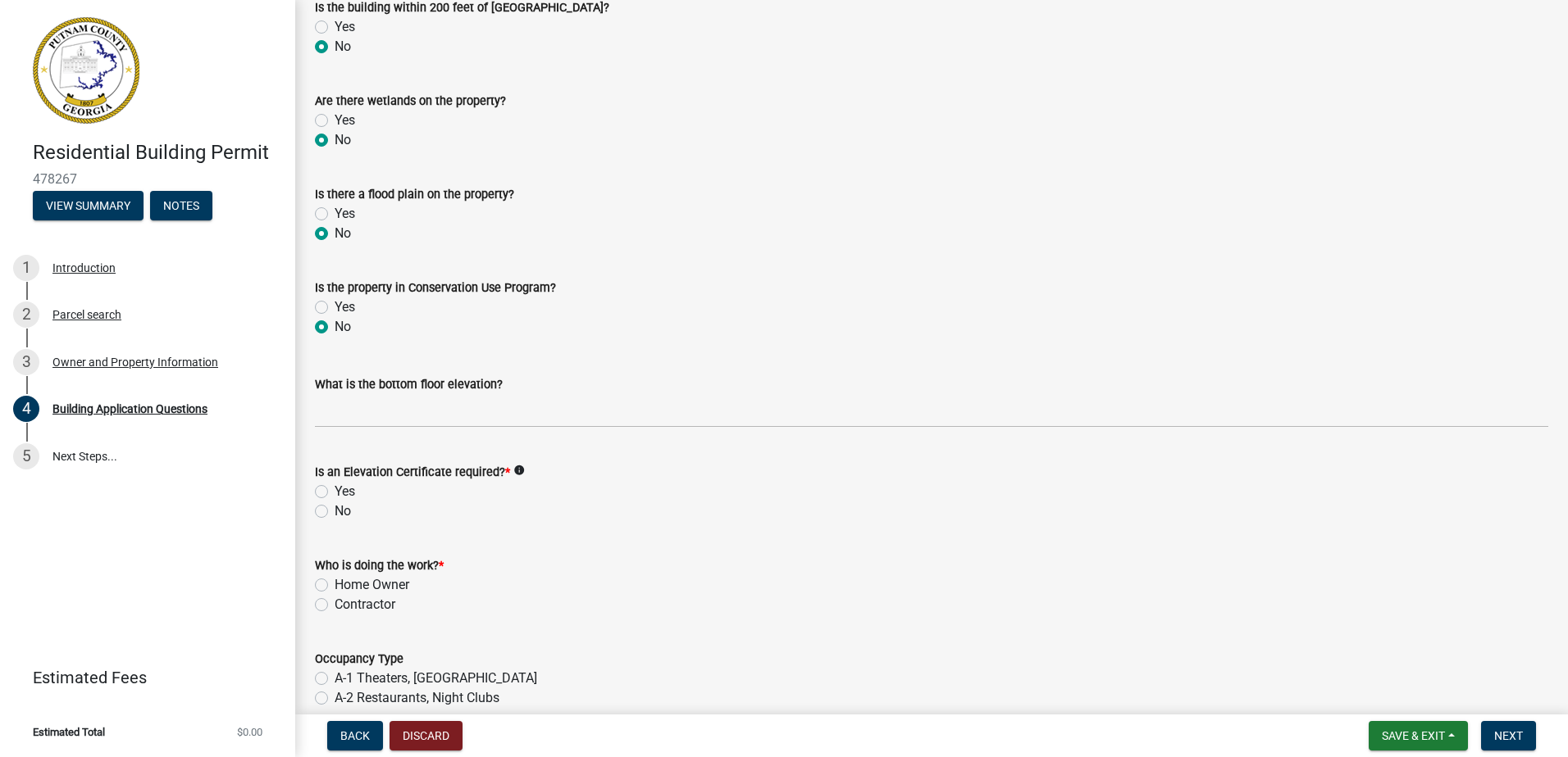
scroll to position [6065, 0]
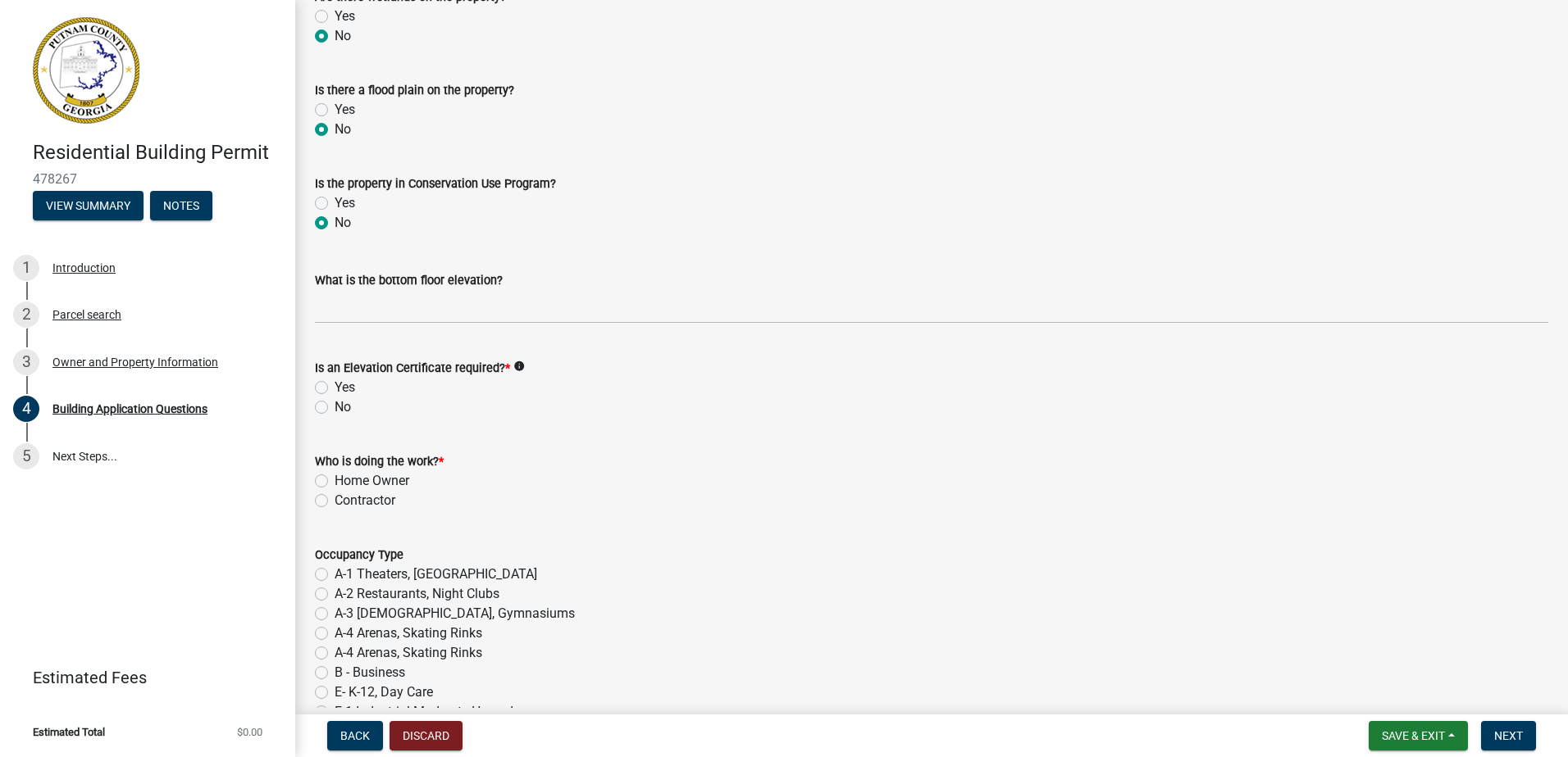
drag, startPoint x: 319, startPoint y: 407, endPoint x: 335, endPoint y: 405, distance: 16.1
click at [335, 408] on label "No" at bounding box center [343, 407] width 16 height 20
click at [335, 408] on input "No" at bounding box center [340, 403] width 11 height 11
radio input "true"
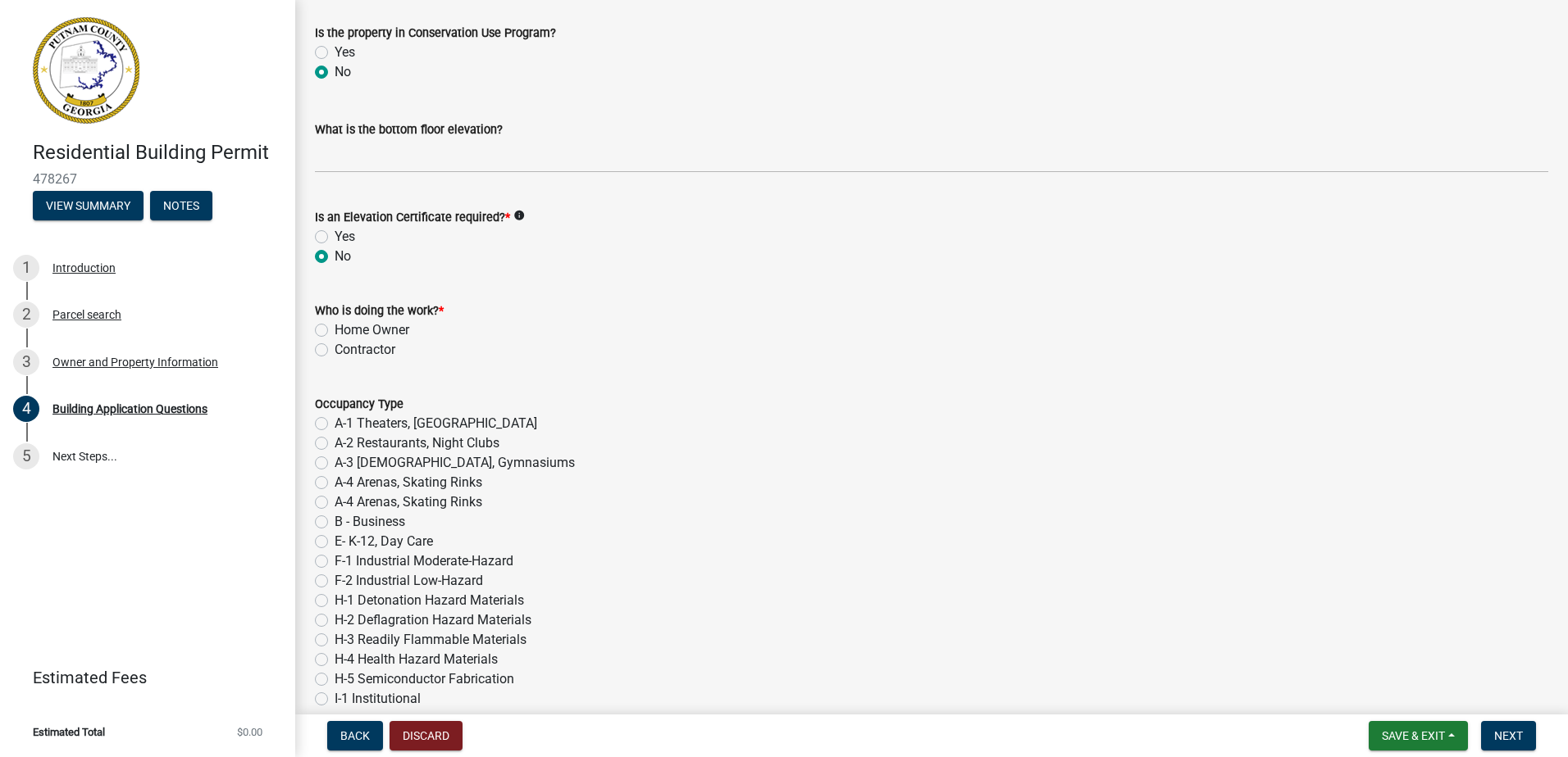
scroll to position [6229, 0]
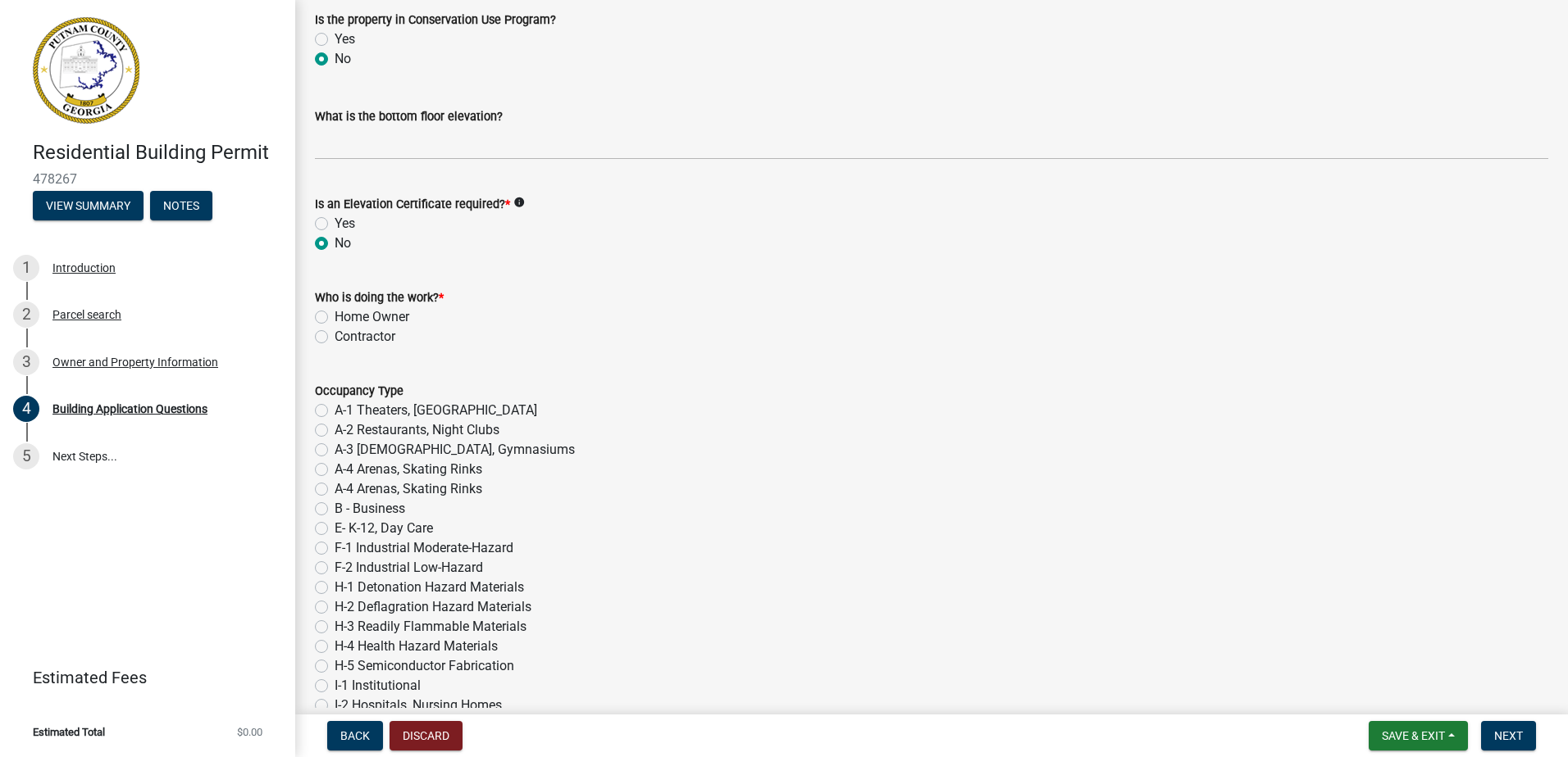
click at [335, 344] on label "Contractor" at bounding box center [365, 337] width 61 height 20
click at [335, 338] on input "Contractor" at bounding box center [340, 333] width 11 height 11
radio input "true"
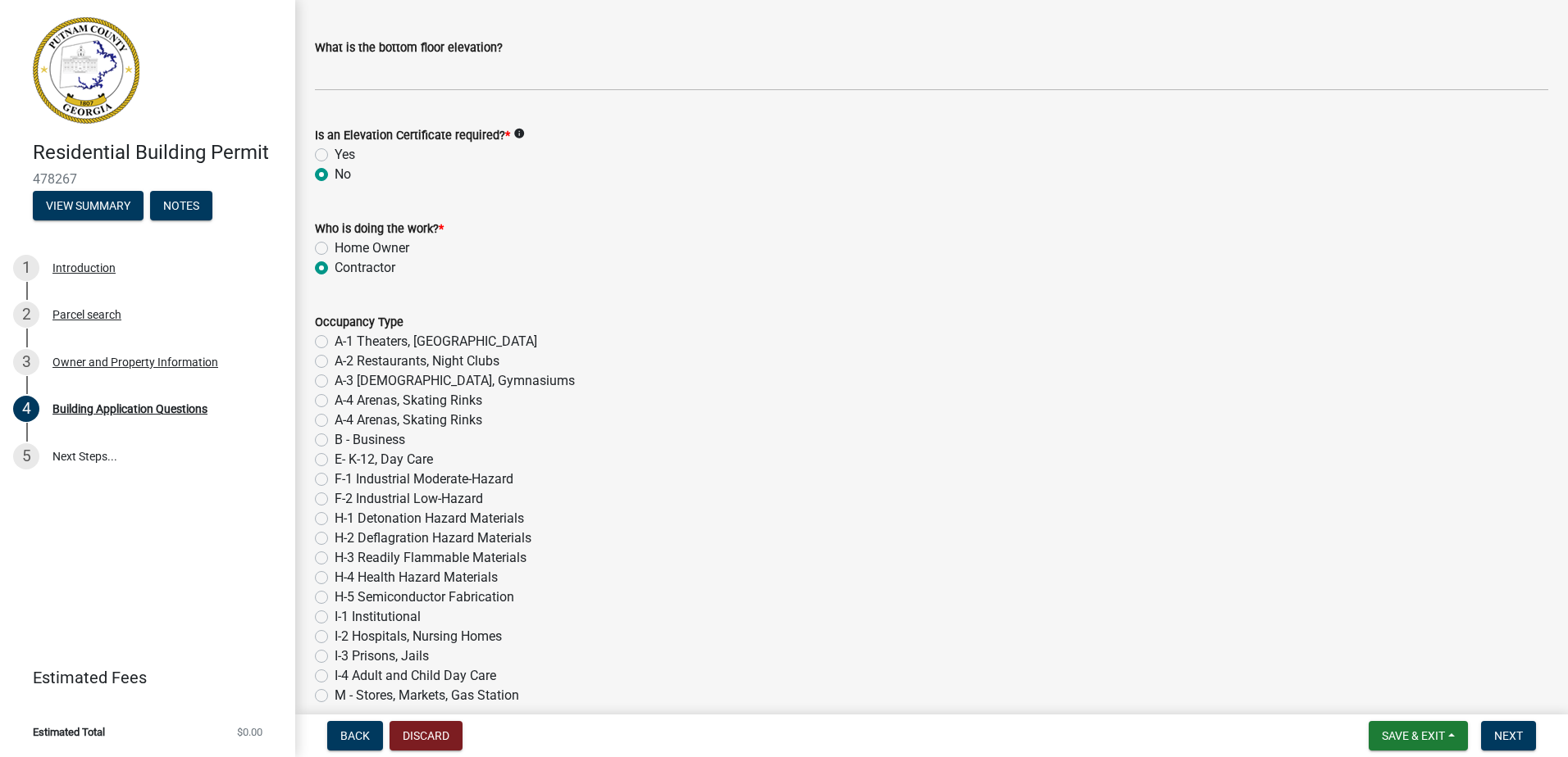
scroll to position [6475, 0]
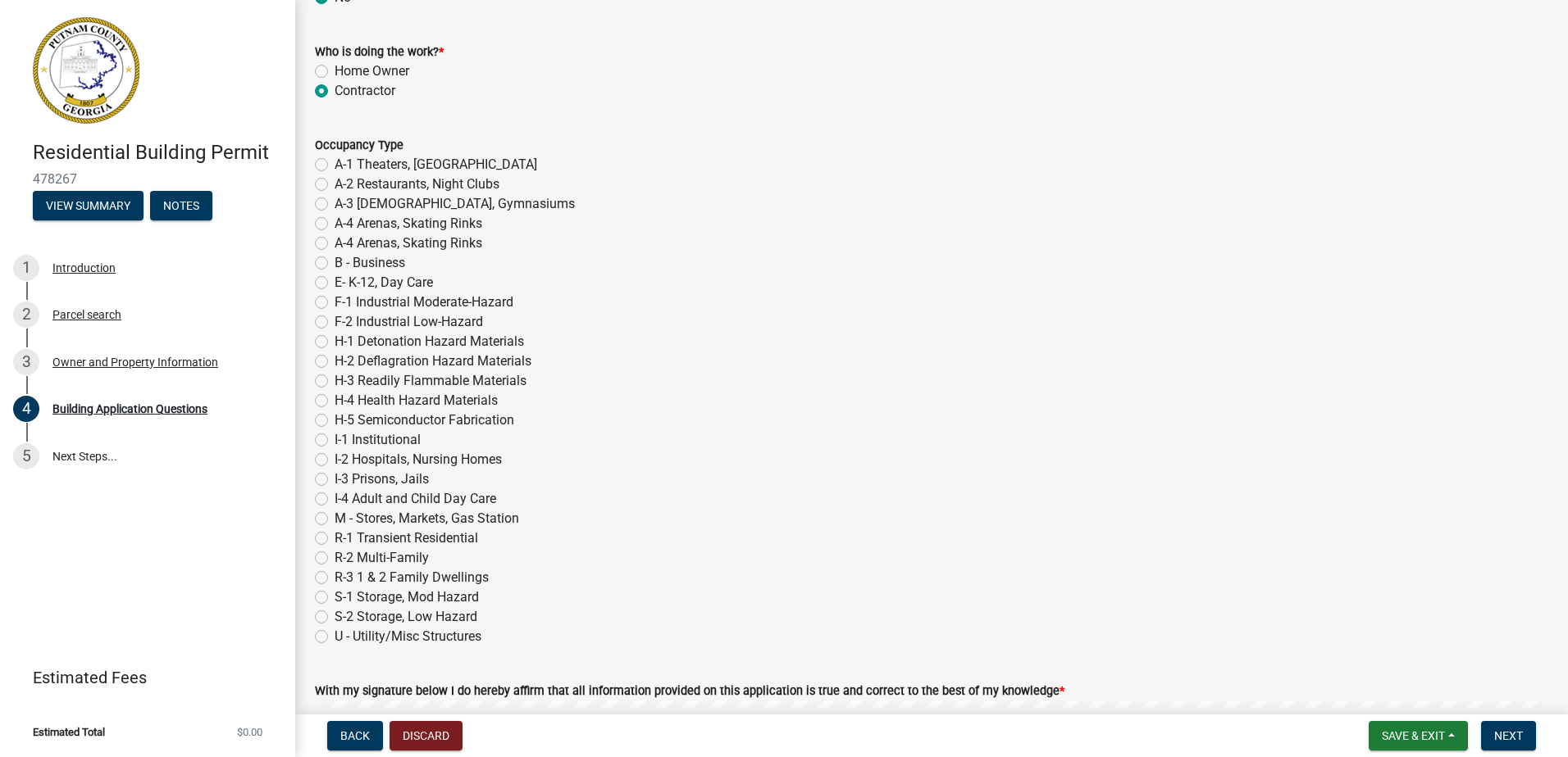
click at [335, 578] on label "R-3 1 & 2 Family Dwellings" at bounding box center [411, 578] width 154 height 20
click at [335, 578] on input "R-3 1 & 2 Family Dwellings" at bounding box center [340, 574] width 11 height 11
radio input "true"
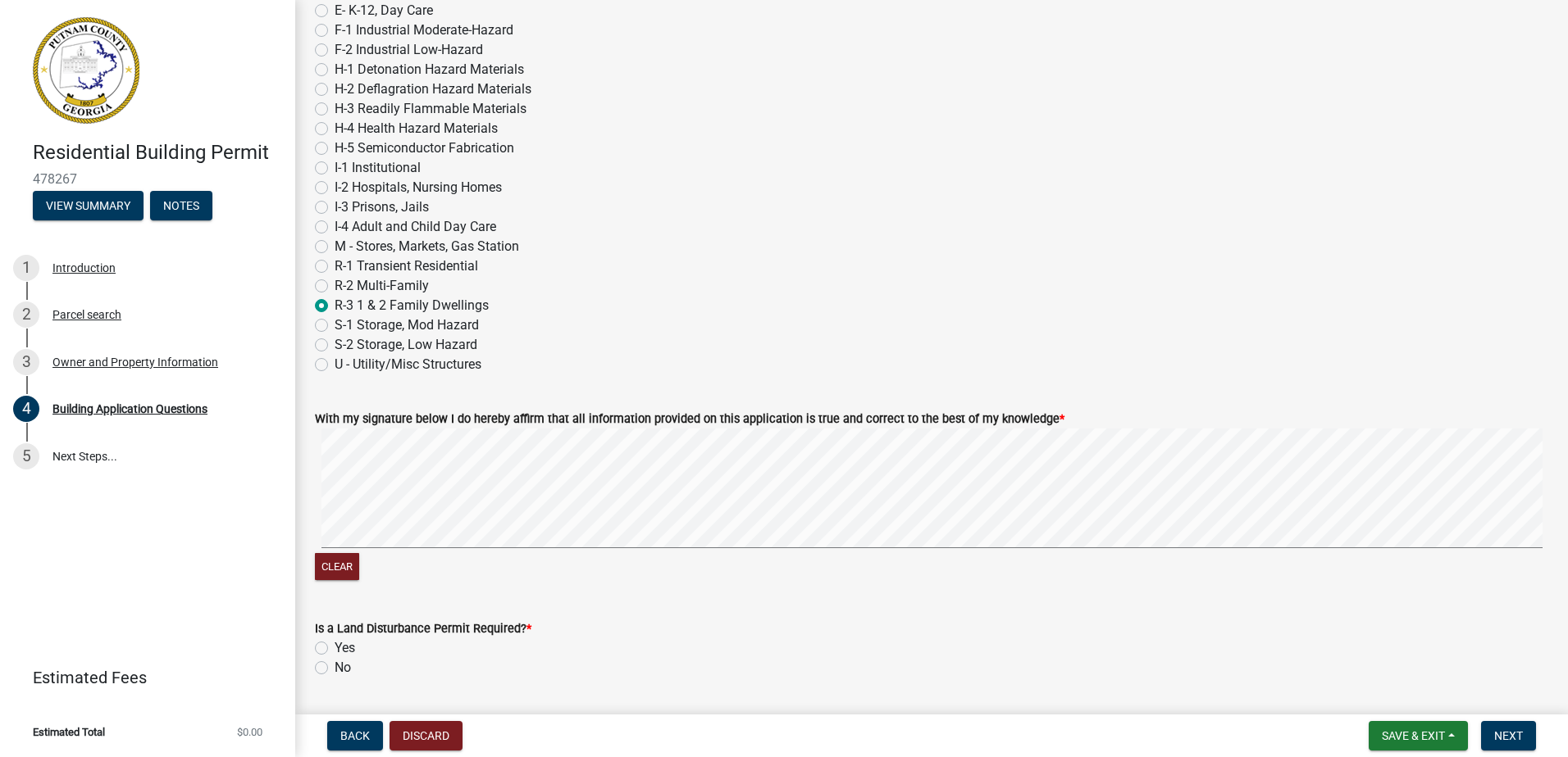
scroll to position [6796, 0]
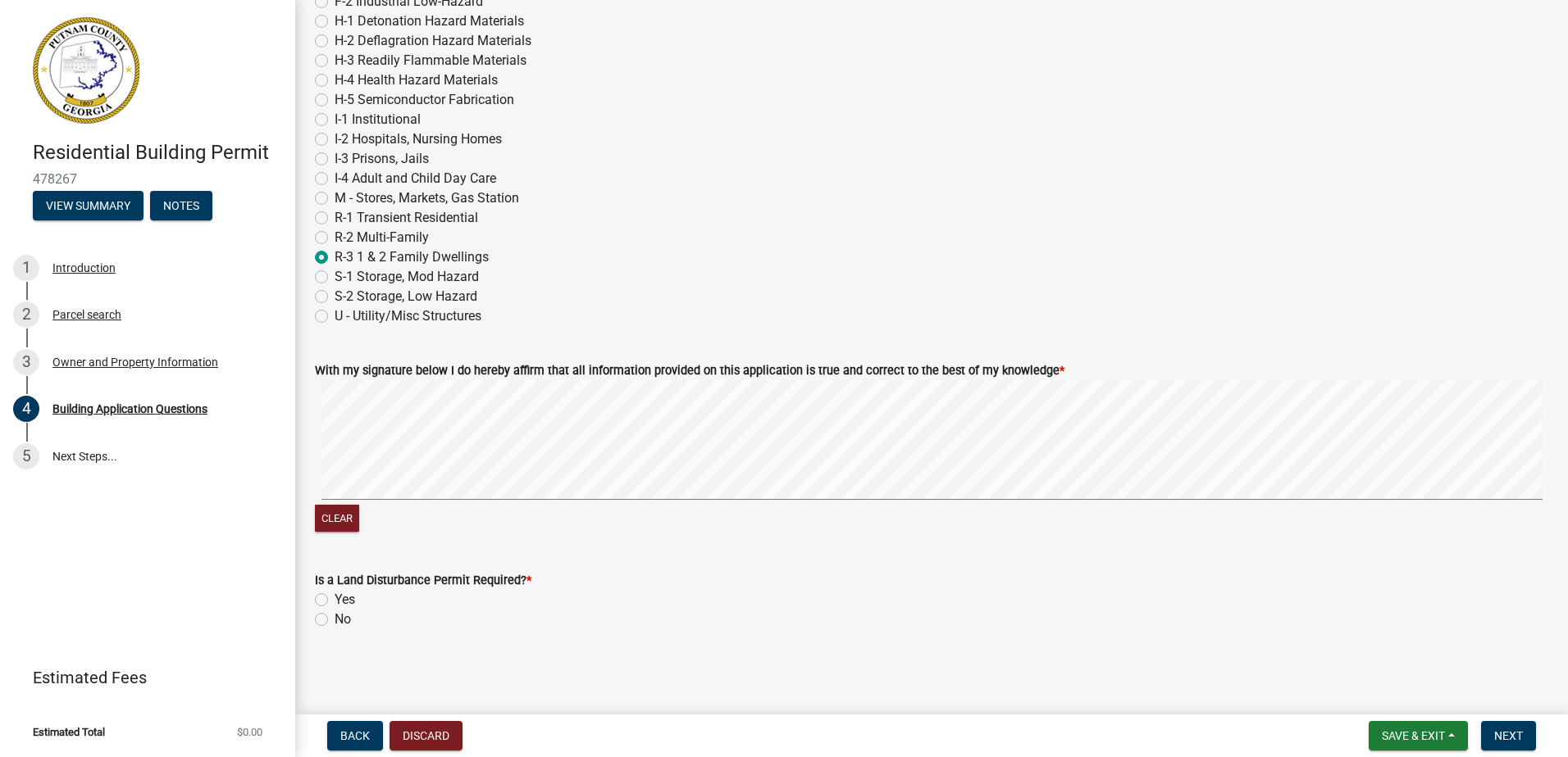
click at [518, 503] on signature-pad at bounding box center [932, 443] width 1233 height 125
click at [335, 616] on label "No" at bounding box center [343, 620] width 16 height 20
click at [335, 616] on input "No" at bounding box center [340, 616] width 11 height 11
radio input "true"
click at [25, 363] on div "3" at bounding box center [26, 362] width 26 height 26
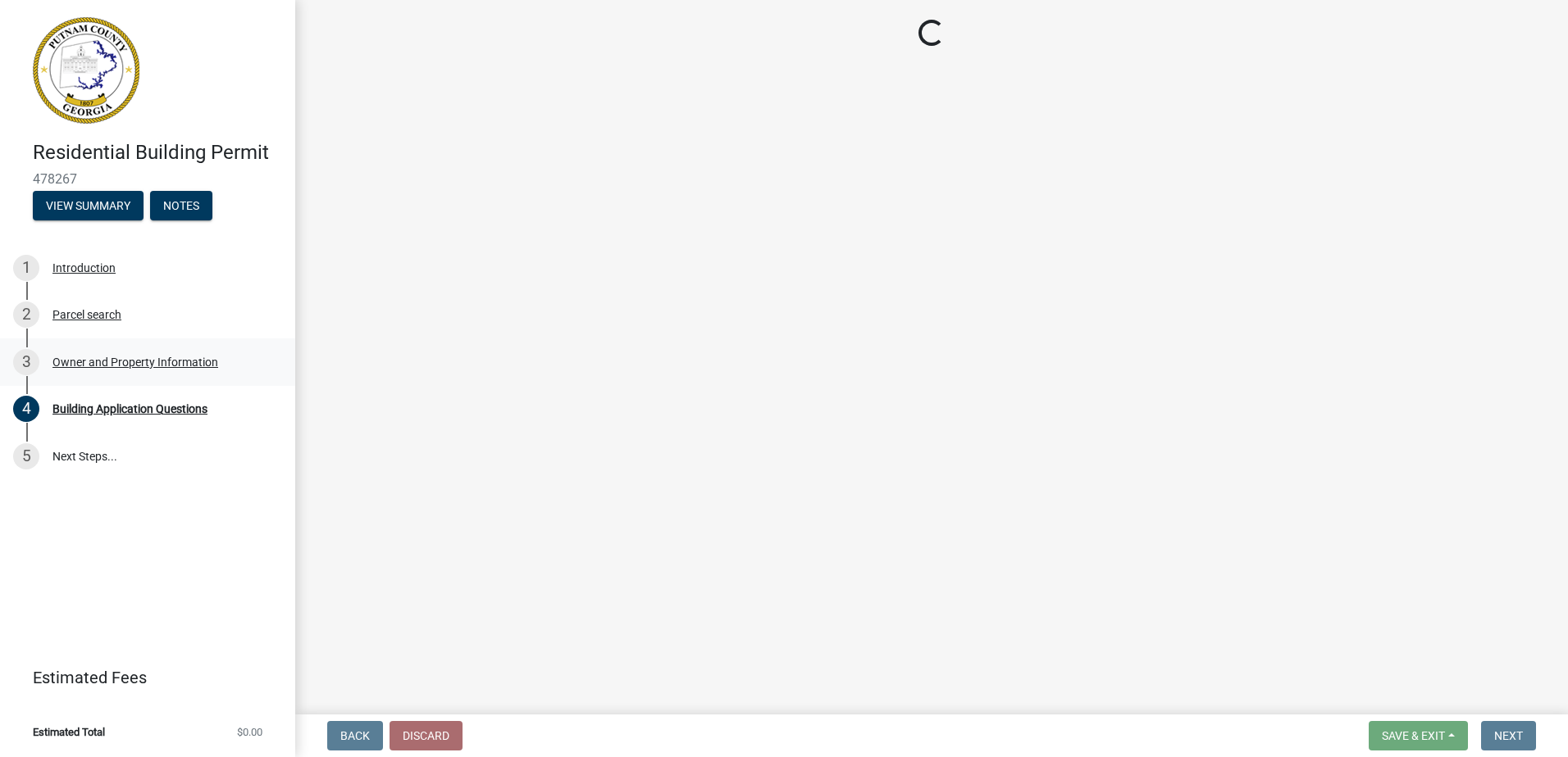
scroll to position [0, 0]
select select "af4fa47c-8bb5-4ba0-9393-e9f4e4358ca2"
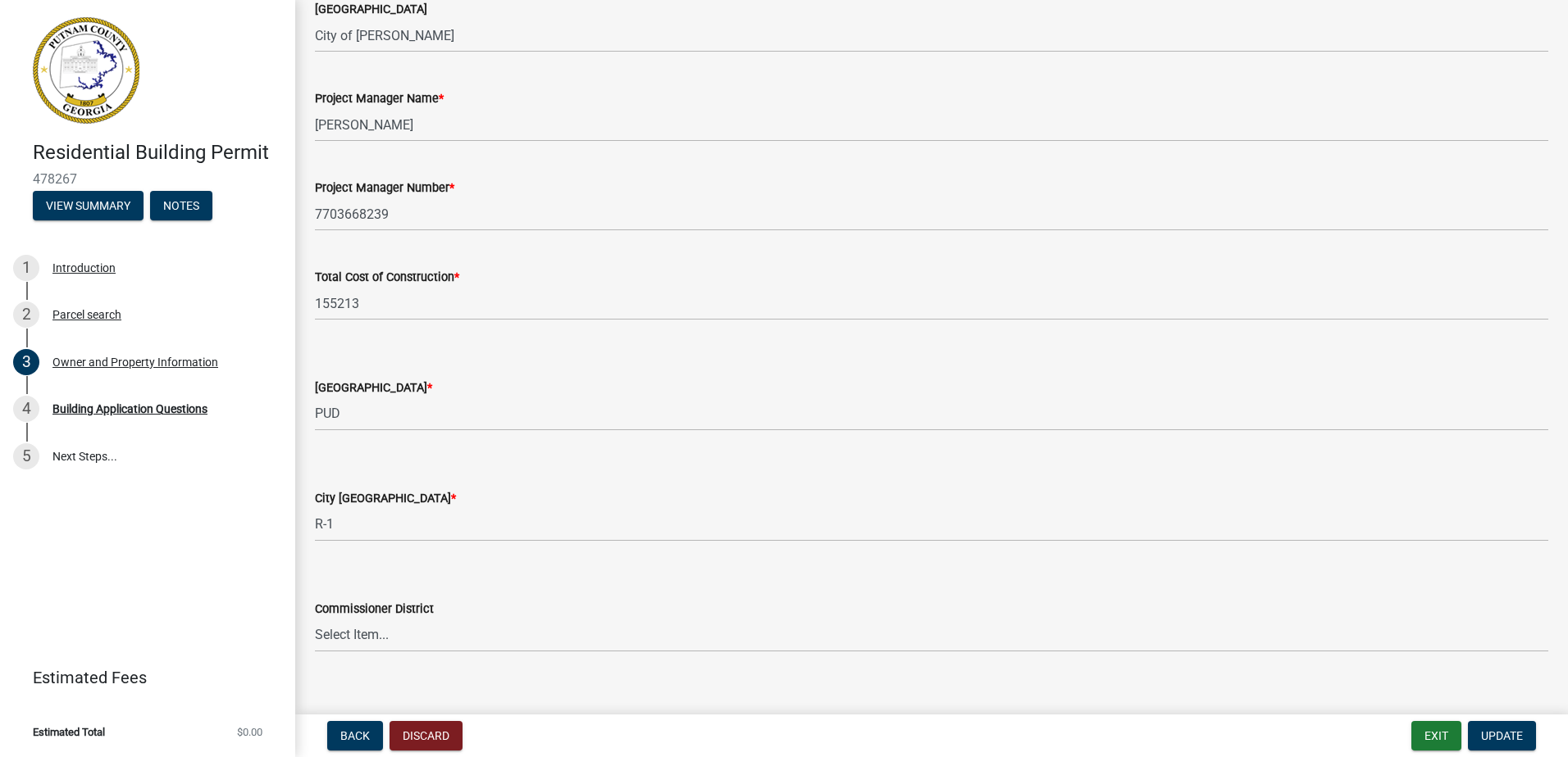
scroll to position [2541, 0]
click at [405, 521] on select "Select Item... A-1 A-2 R-1 R-2 R-3 R-4 MHP C-1 C-2 I-1 I-2 DB FH H-P N/A" at bounding box center [932, 524] width 1233 height 34
click at [315, 507] on select "Select Item... A-1 A-2 R-1 R-2 R-3 R-4 MHP C-1 C-2 I-1 I-2 DB FH H-P N/A" at bounding box center [932, 524] width 1233 height 34
select select "baca39b5-529a-4592-b8f9-0b9bae35b1c2"
click at [69, 418] on div "4 Building Application Questions" at bounding box center [141, 408] width 255 height 26
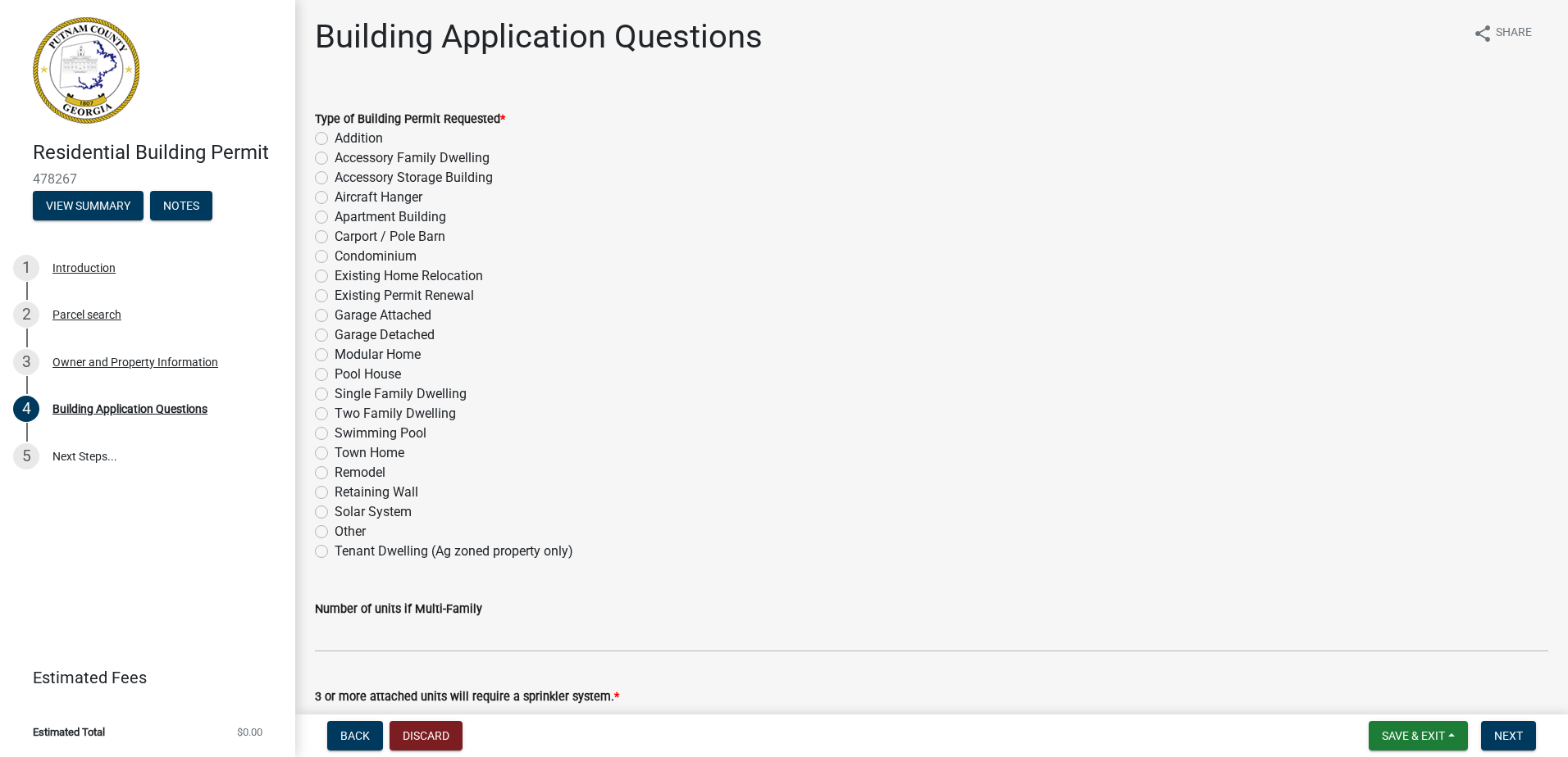
scroll to position [0, 0]
click at [335, 394] on label "Single Family Dwelling" at bounding box center [400, 397] width 132 height 20
click at [335, 394] on input "Single Family Dwelling" at bounding box center [340, 392] width 11 height 11
radio input "true"
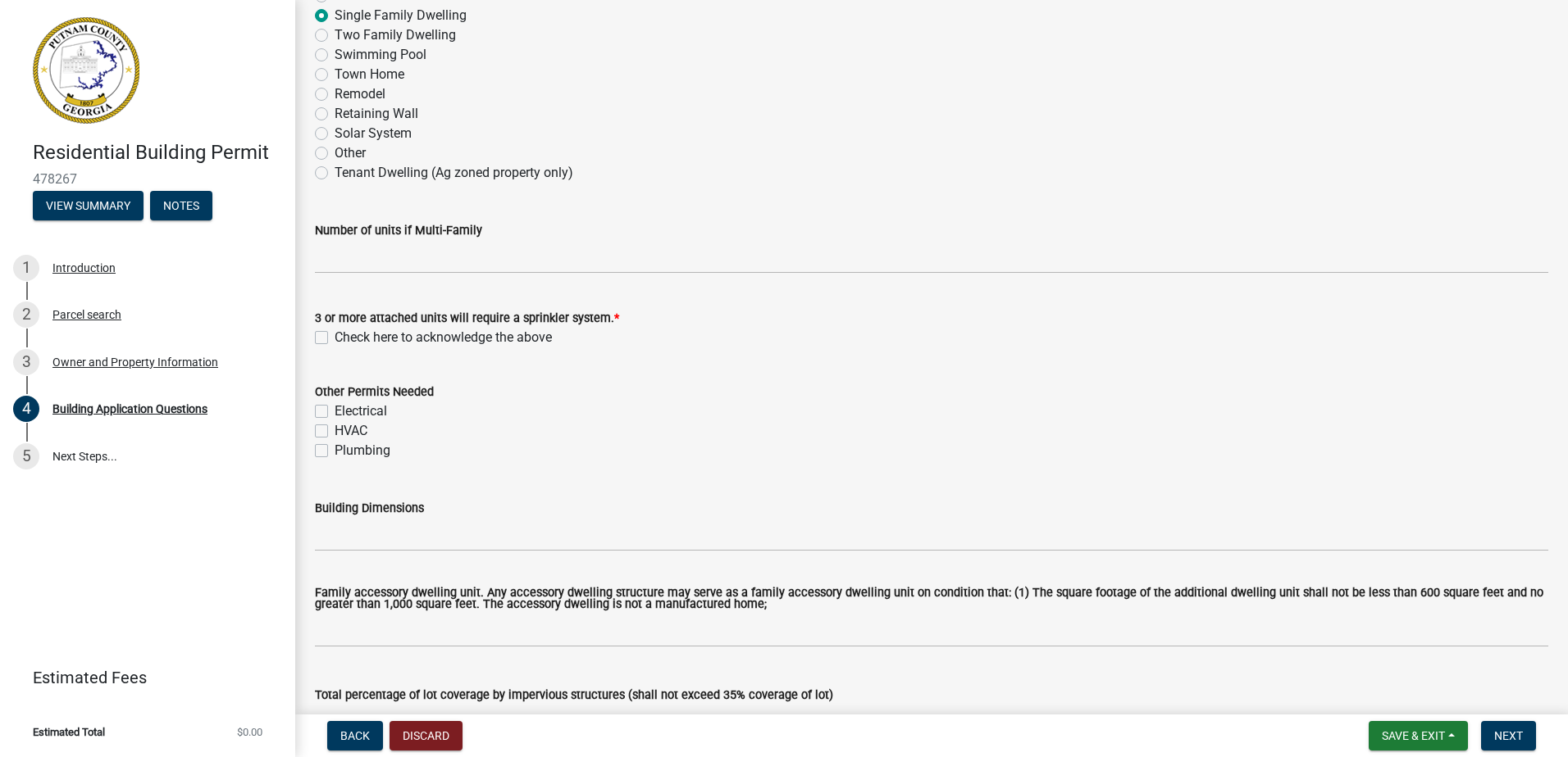
scroll to position [410, 0]
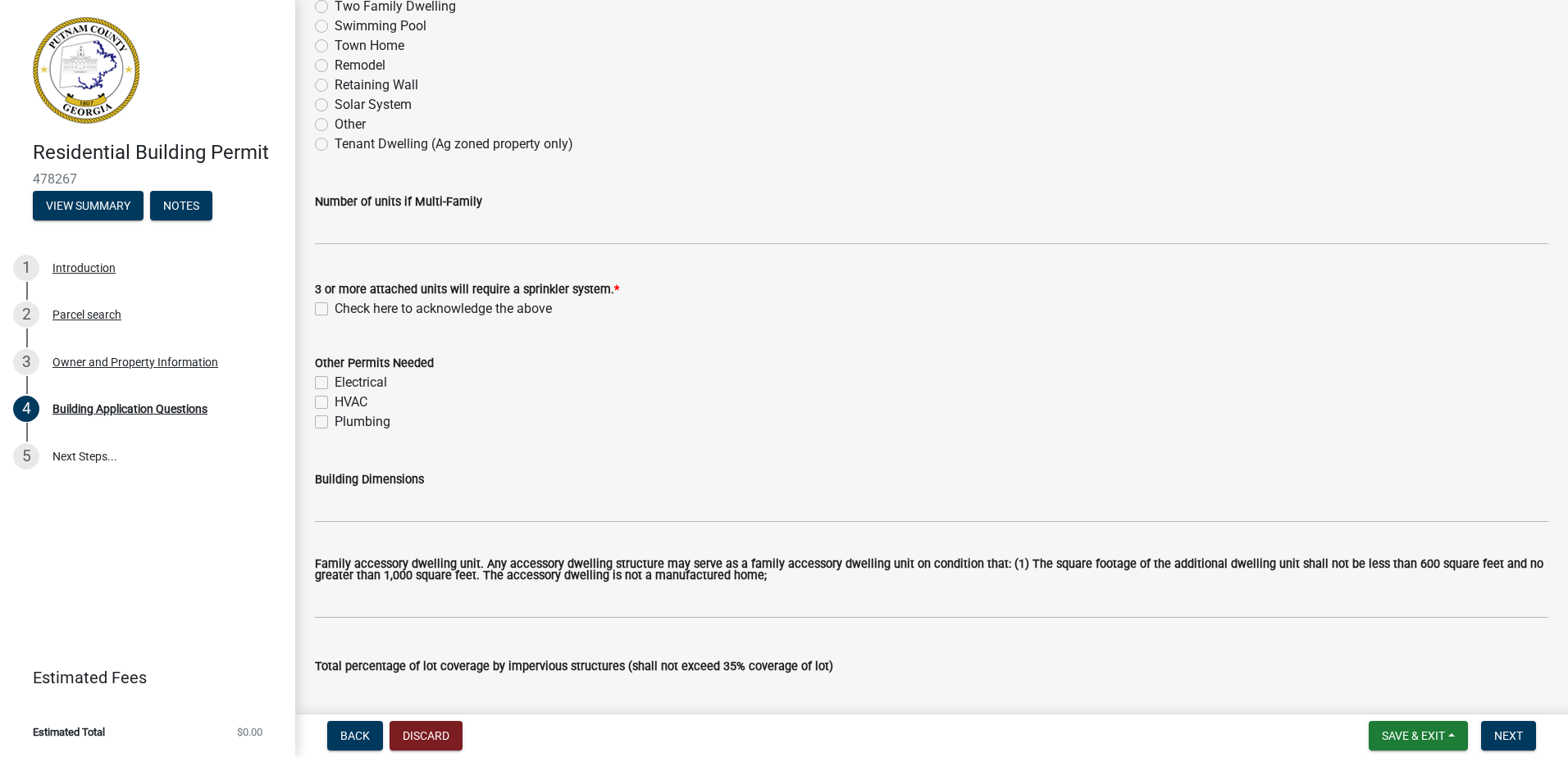
click at [335, 307] on label "Check here to acknowledge the above" at bounding box center [443, 309] width 217 height 20
click at [335, 307] on input "Check here to acknowledge the above" at bounding box center [340, 304] width 11 height 11
checkbox input "true"
click at [335, 379] on label "Electrical" at bounding box center [360, 383] width 53 height 20
click at [335, 379] on input "Electrical" at bounding box center [340, 378] width 11 height 11
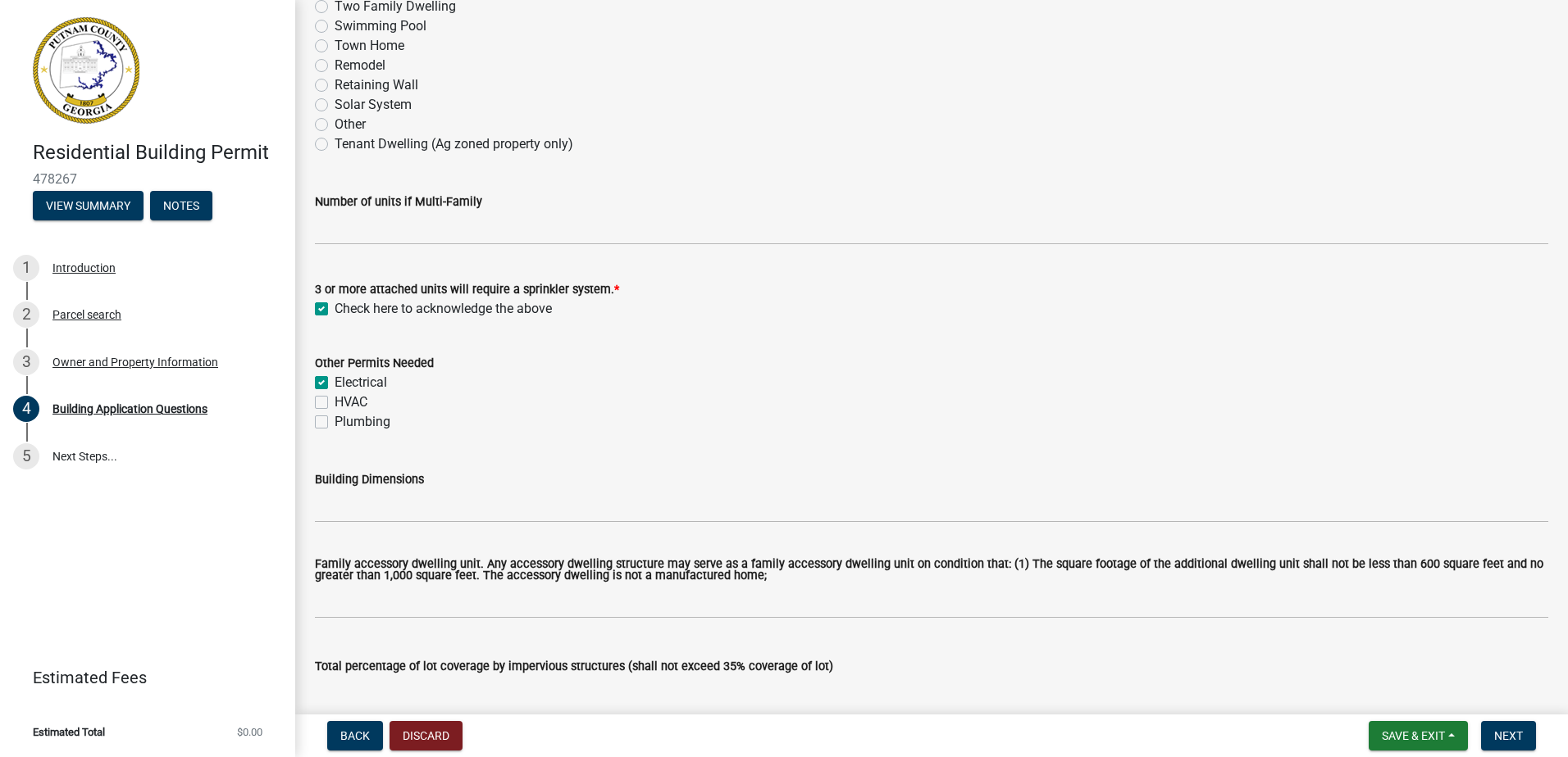
checkbox input "true"
checkbox input "false"
click at [335, 398] on label "HVAC" at bounding box center [351, 402] width 33 height 20
click at [335, 398] on input "HVAC" at bounding box center [340, 398] width 11 height 11
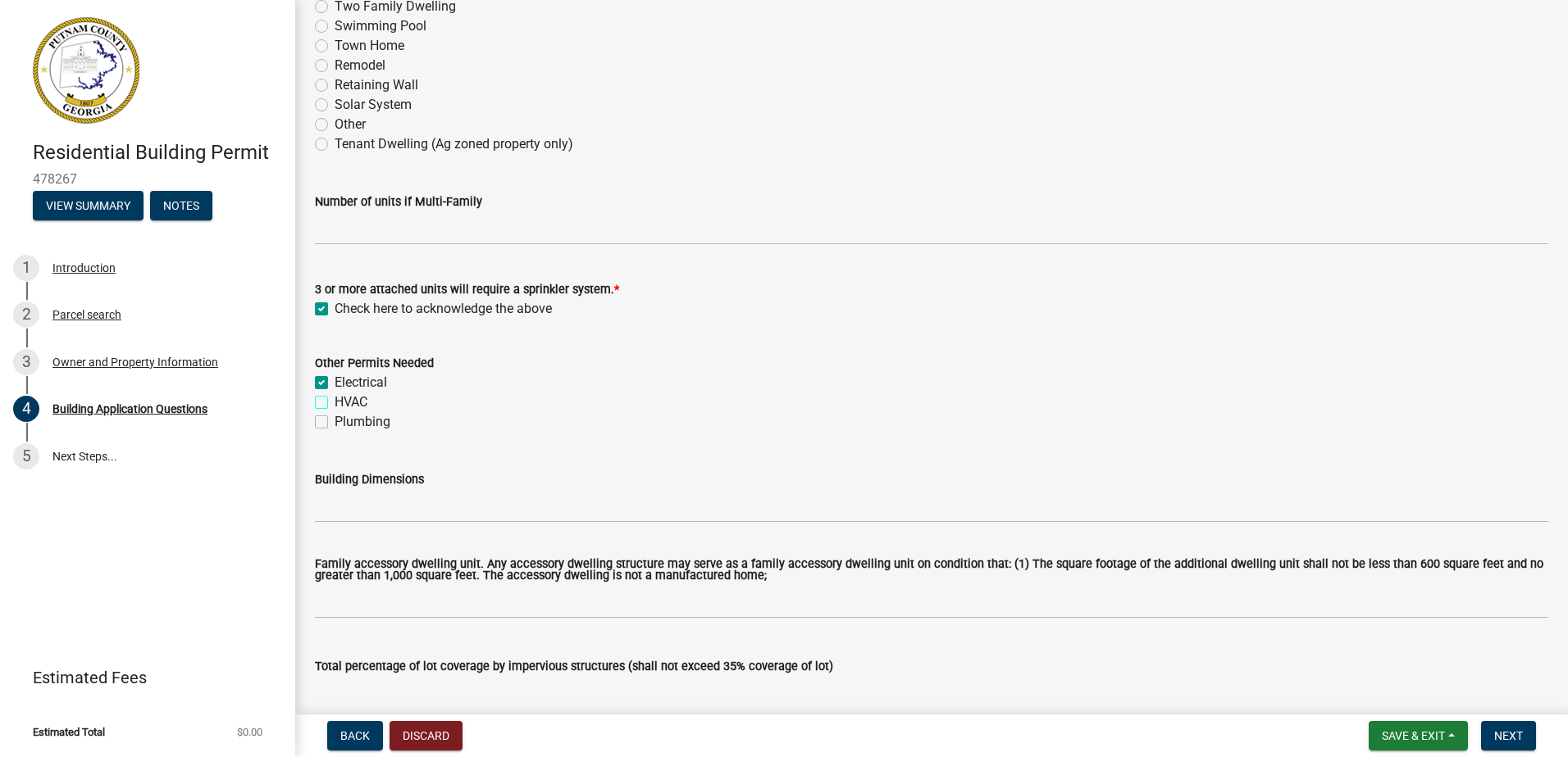
checkbox input "true"
click at [335, 423] on label "Plumbing" at bounding box center [362, 422] width 56 height 20
click at [335, 423] on input "Plumbing" at bounding box center [340, 417] width 11 height 11
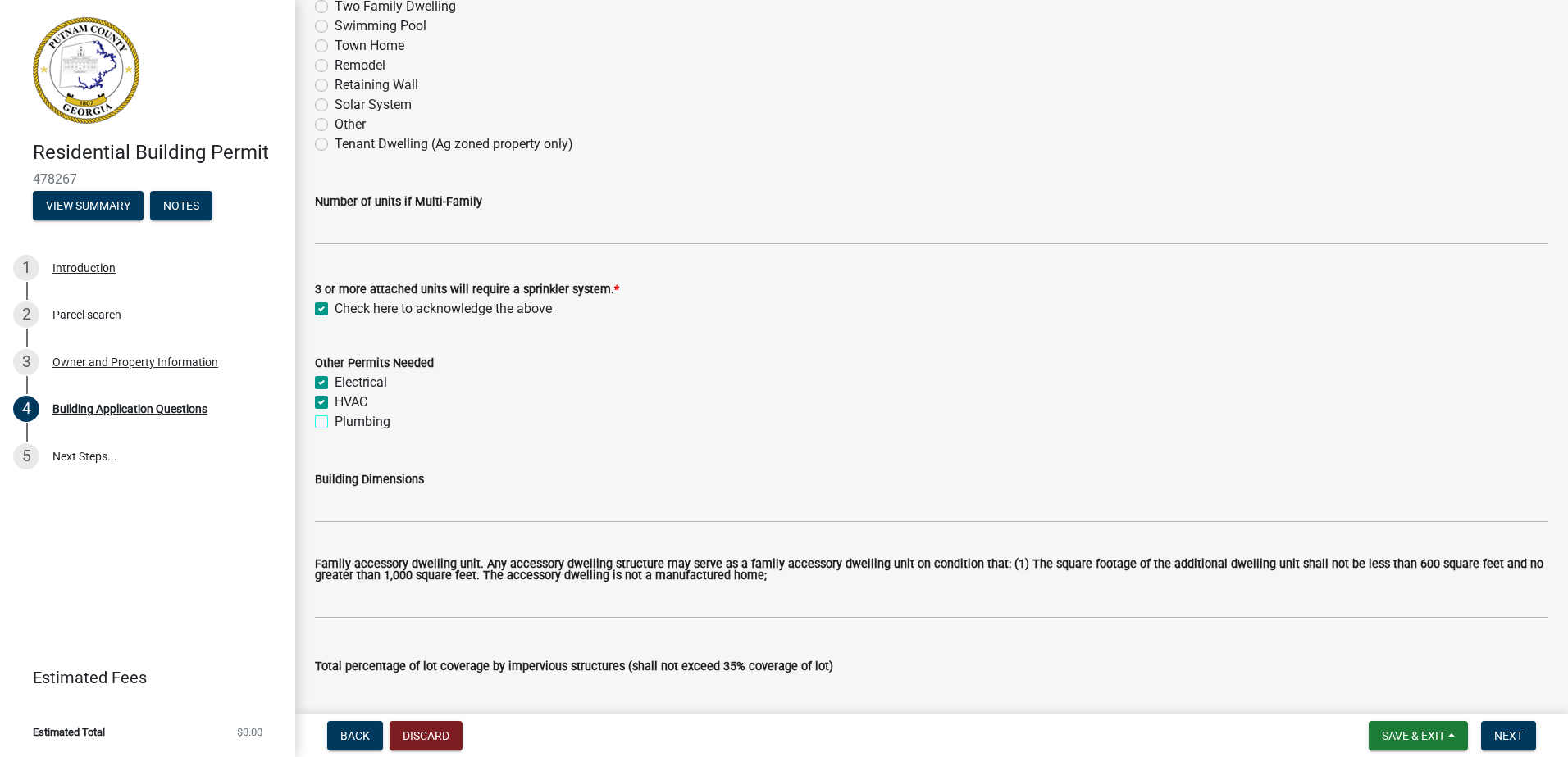
checkbox input "true"
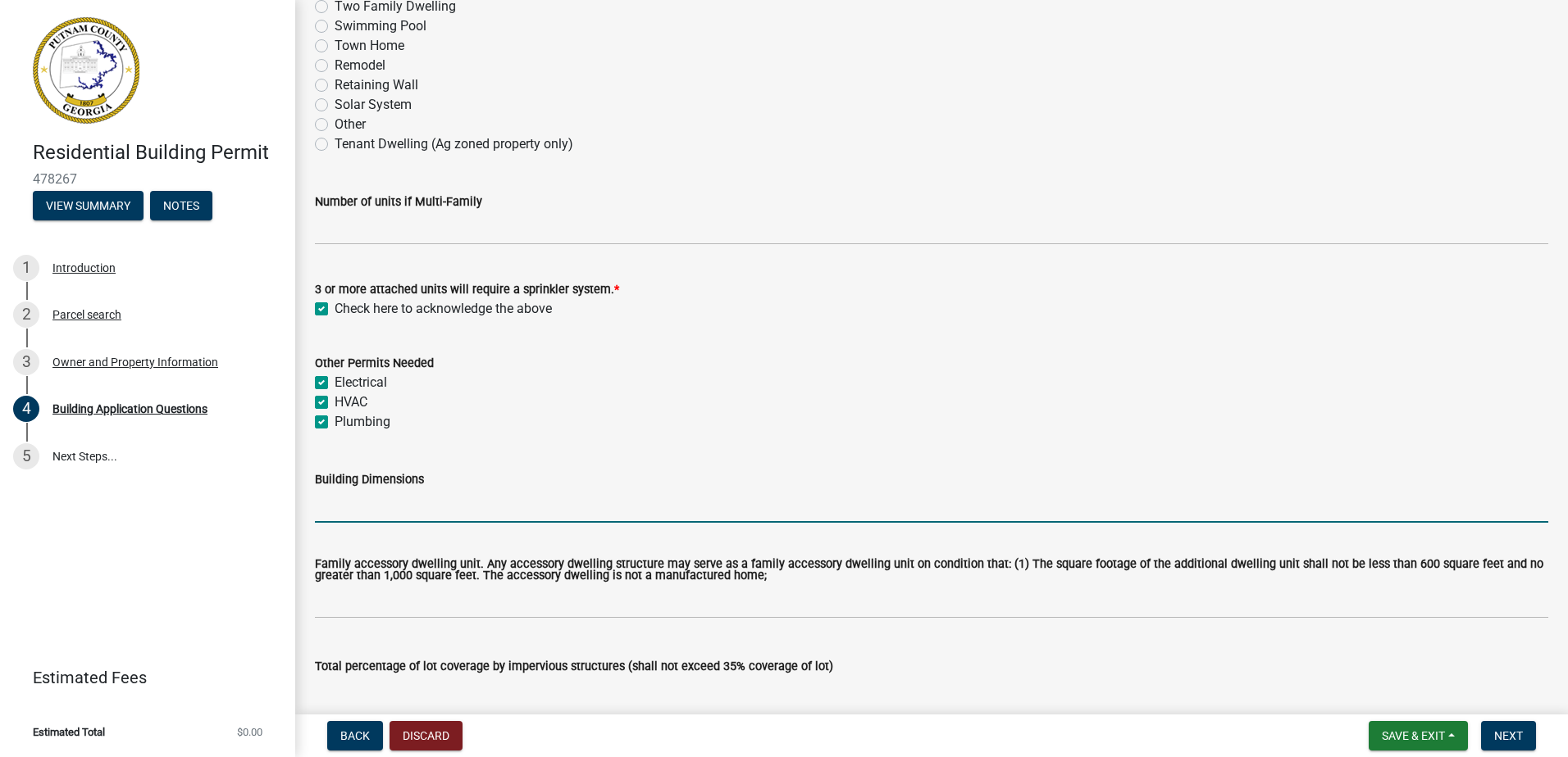
click at [338, 508] on input "Building Dimensions" at bounding box center [932, 506] width 1233 height 34
type input "50x54"
type input "26"
type input "2015"
type input "402"
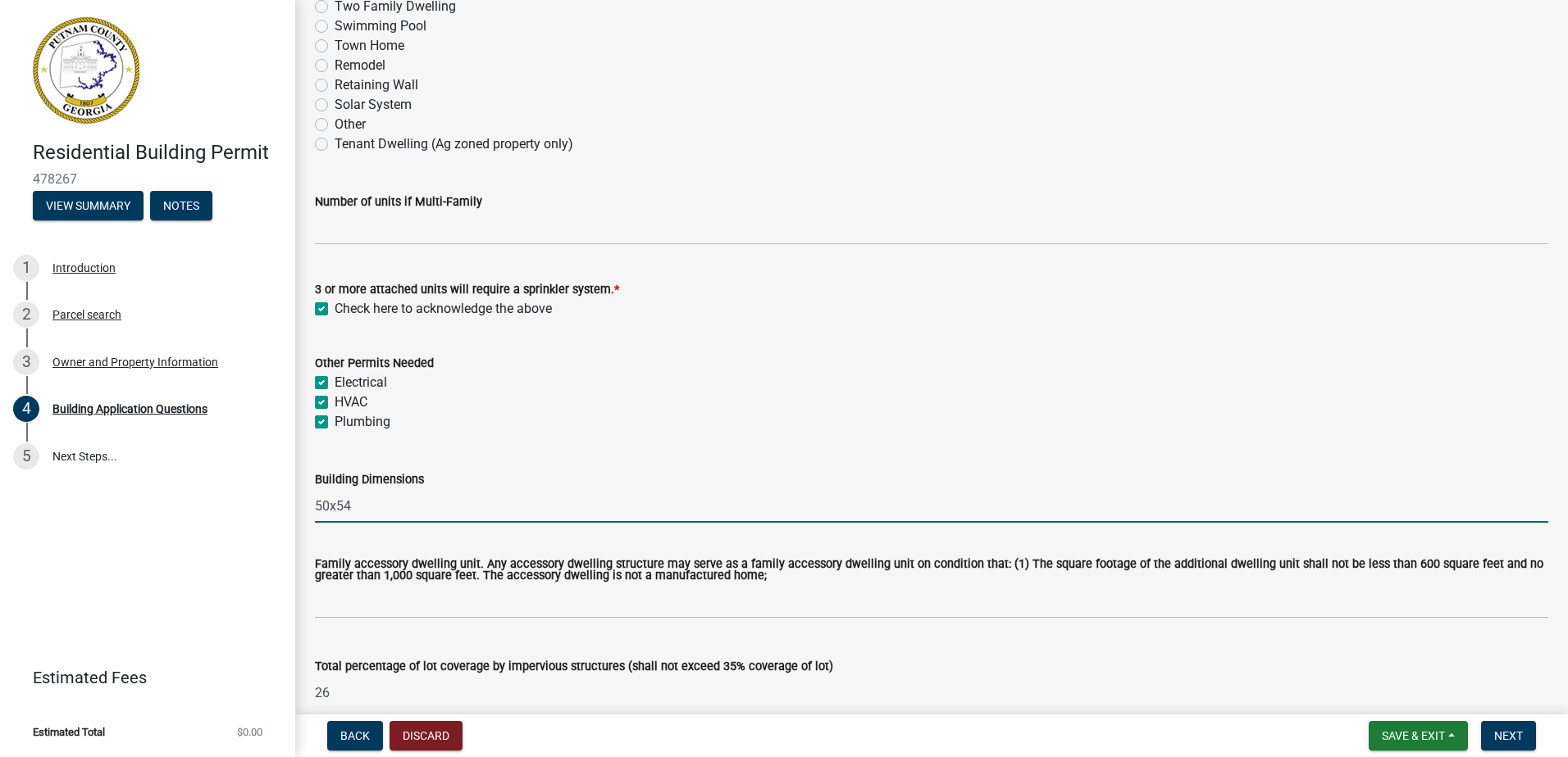
type input "217"
type input "3"
type input "2"
type input "1"
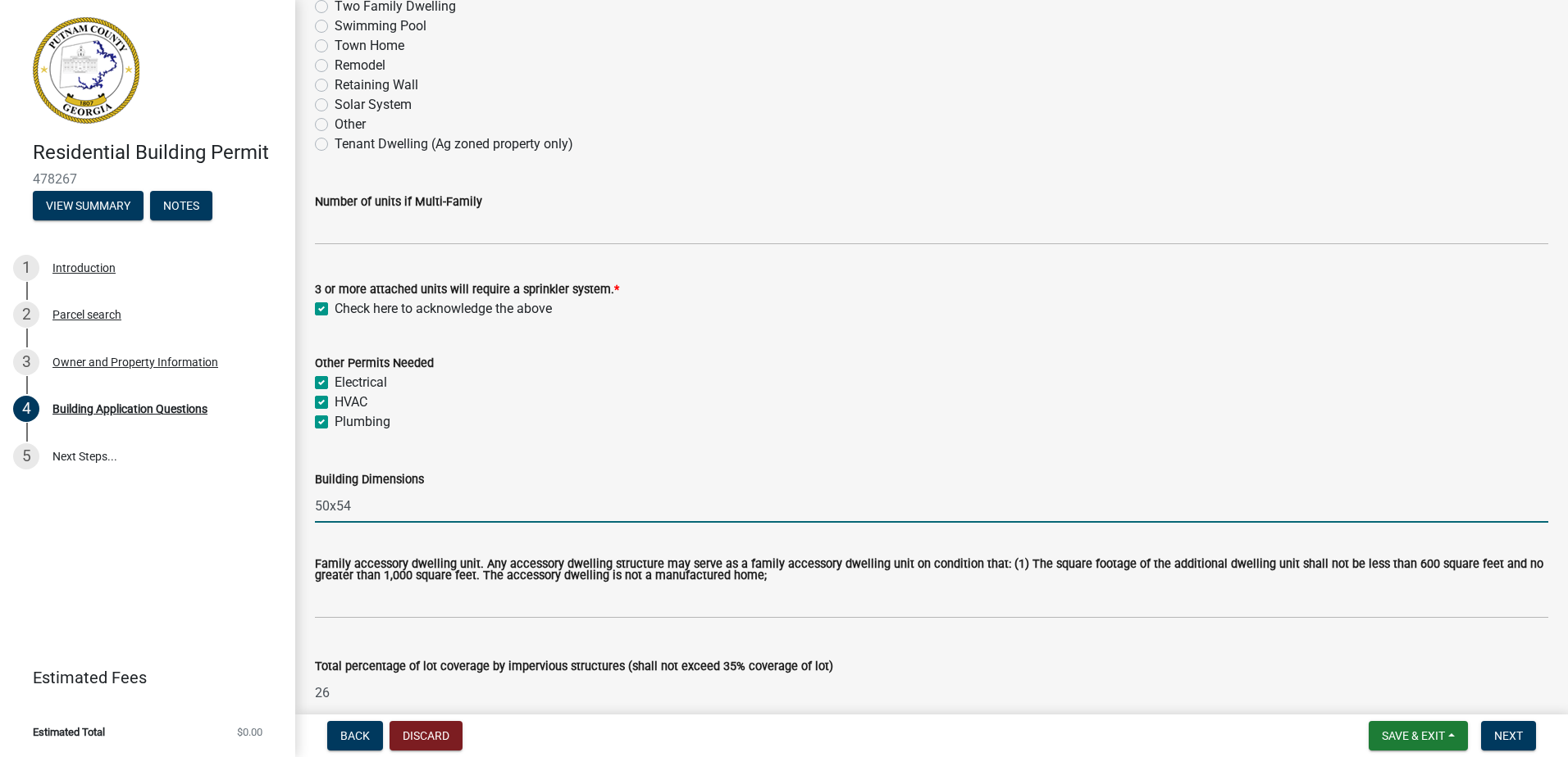
type input "1"
type input "12"
type input "1"
type input "20"
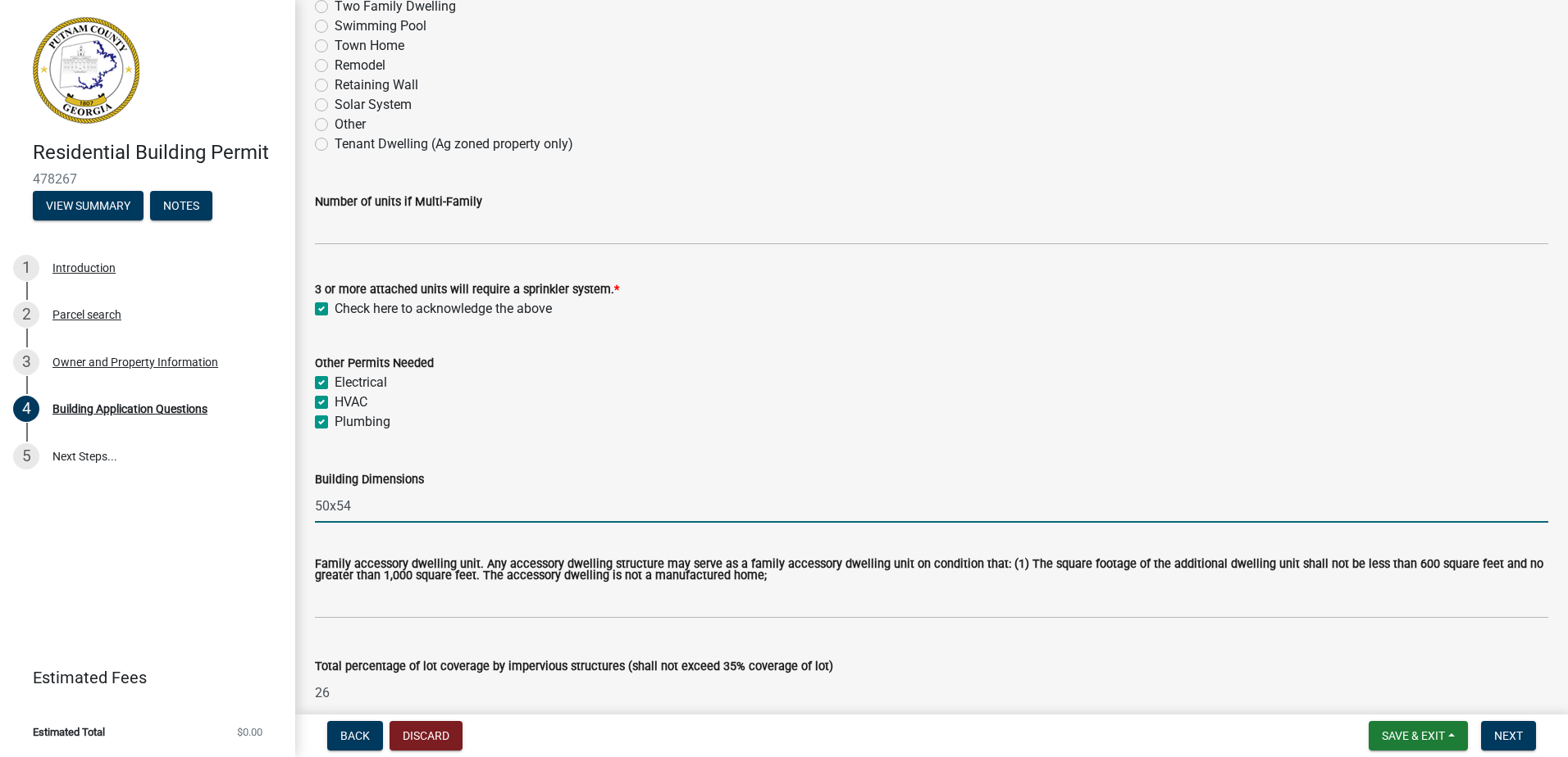
type input "16"
type input "50.1"
type input "0"
type input "15.5"
type input "15.4"
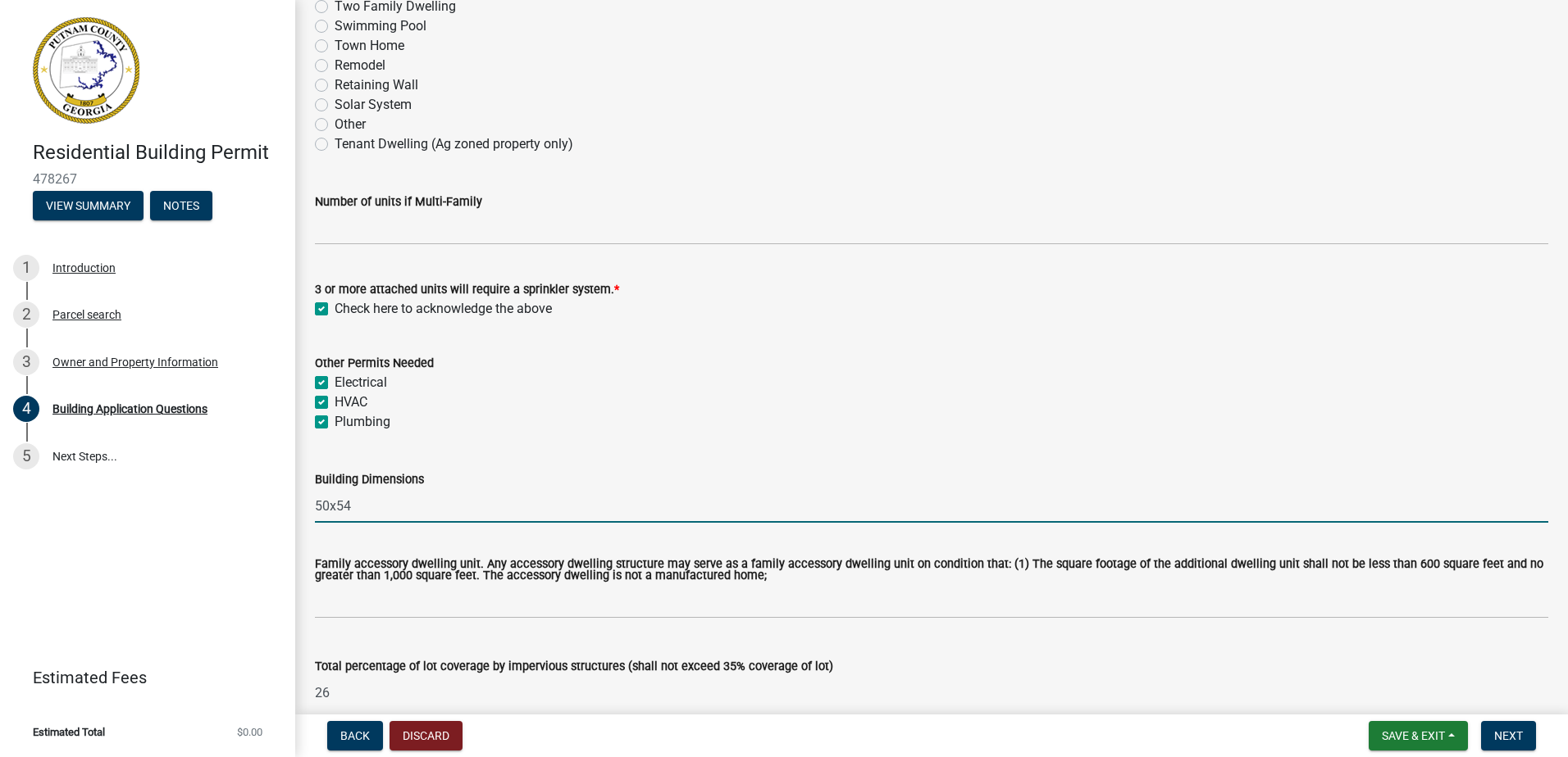
type input "0"
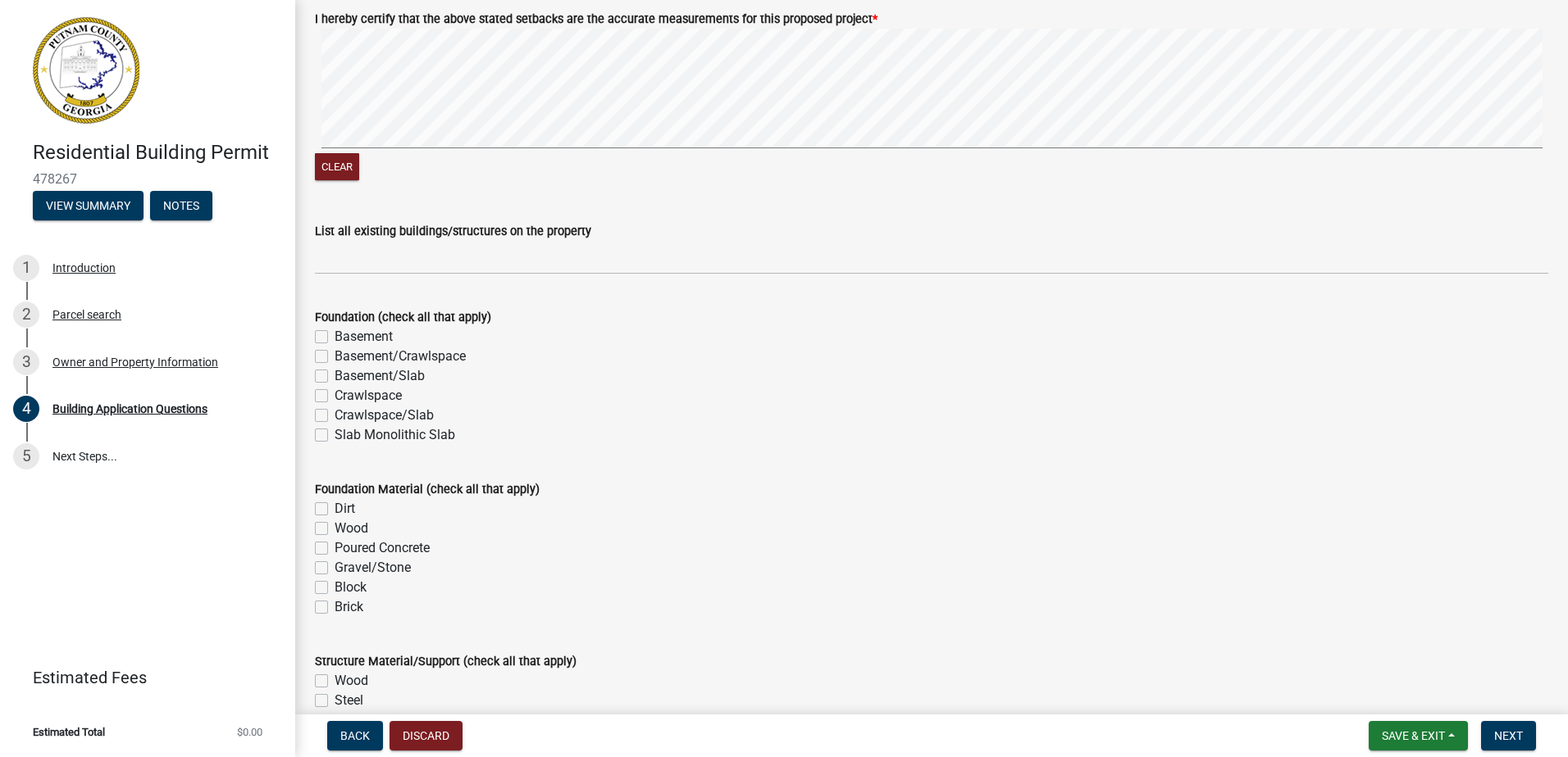
scroll to position [2869, 0]
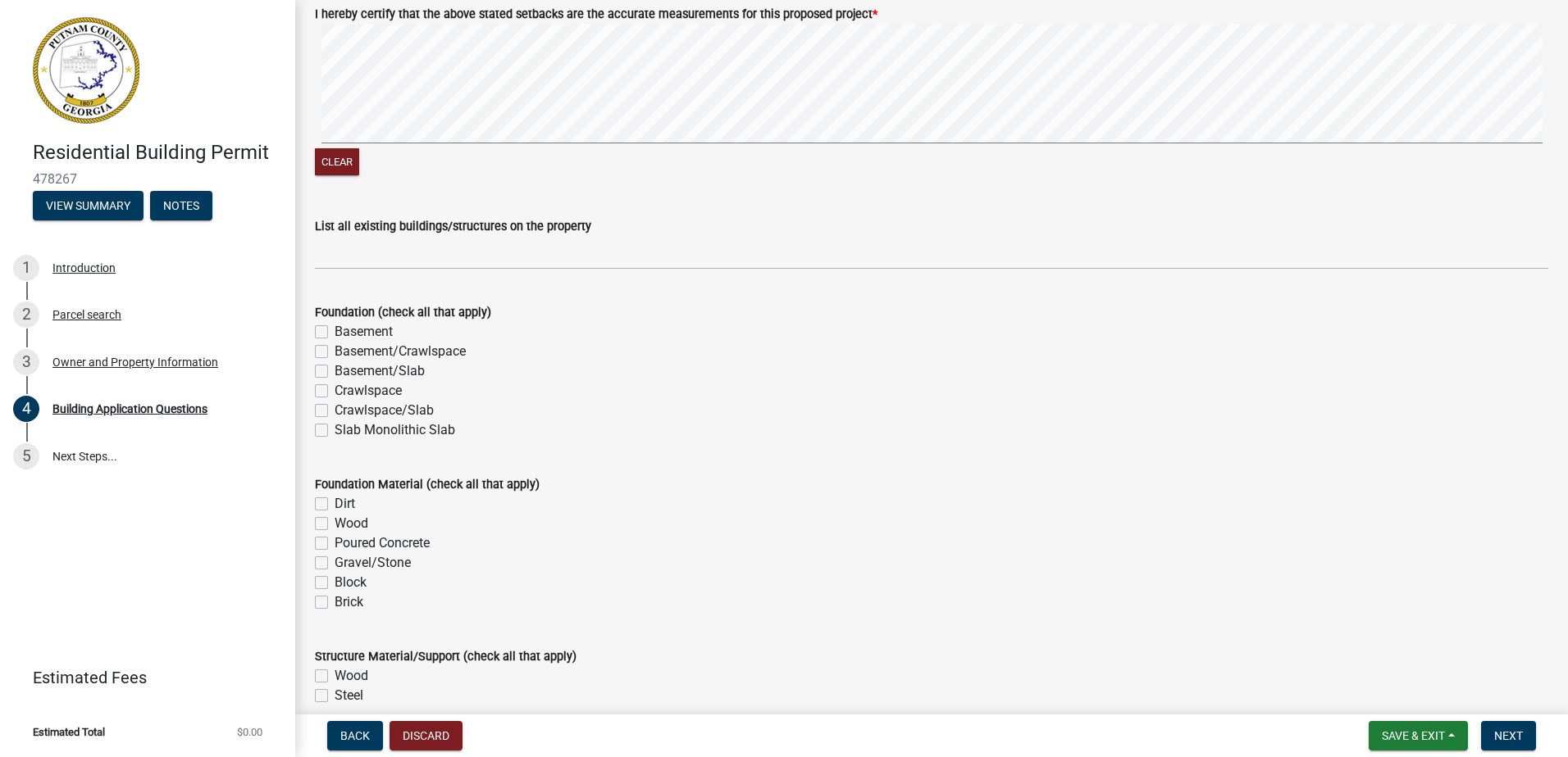
click at [335, 427] on label "Slab Monolithic Slab" at bounding box center [394, 431] width 120 height 20
click at [335, 427] on input "Slab Monolithic Slab" at bounding box center [340, 426] width 11 height 11
checkbox input "true"
checkbox input "false"
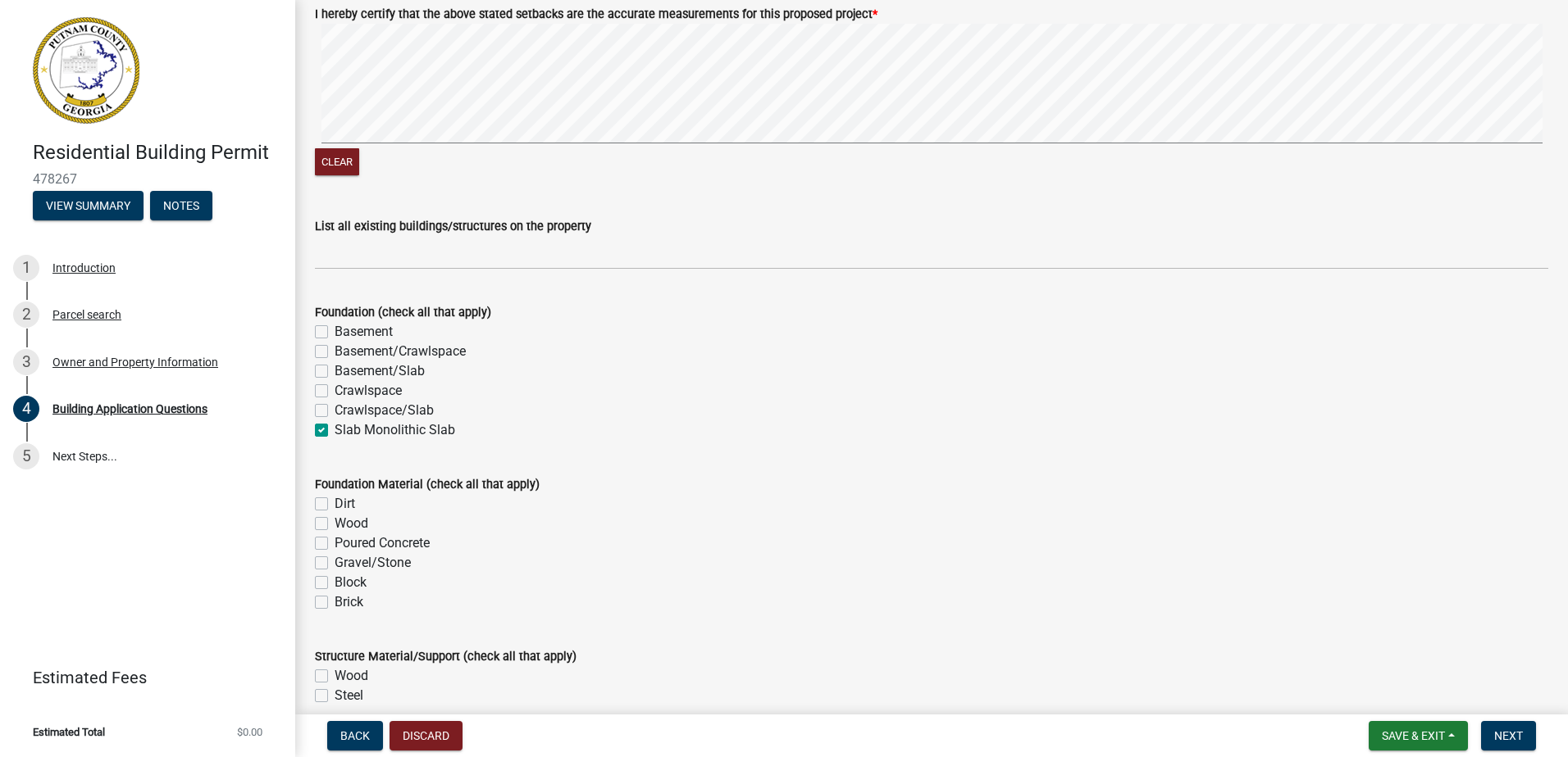
checkbox input "false"
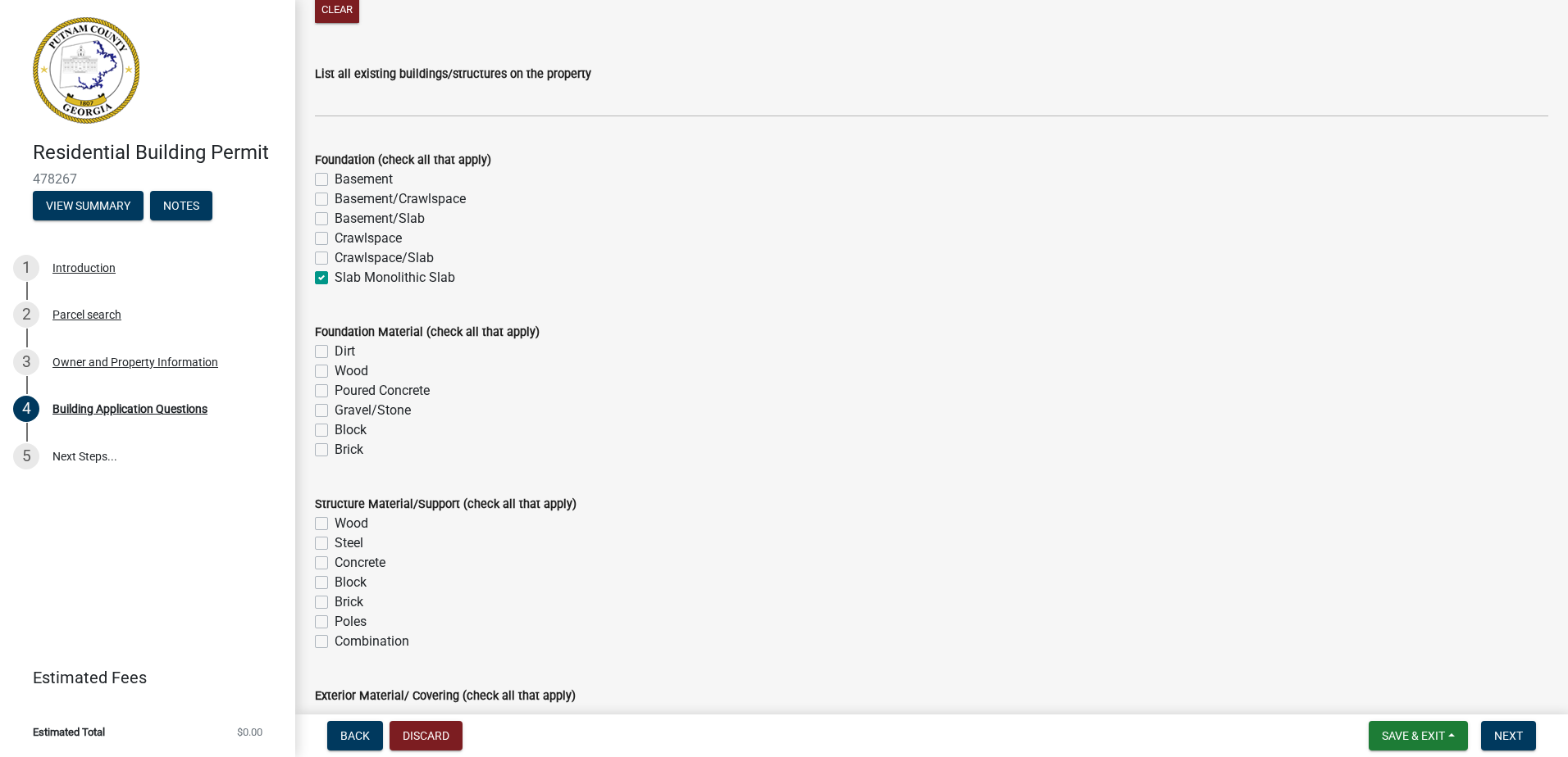
scroll to position [3032, 0]
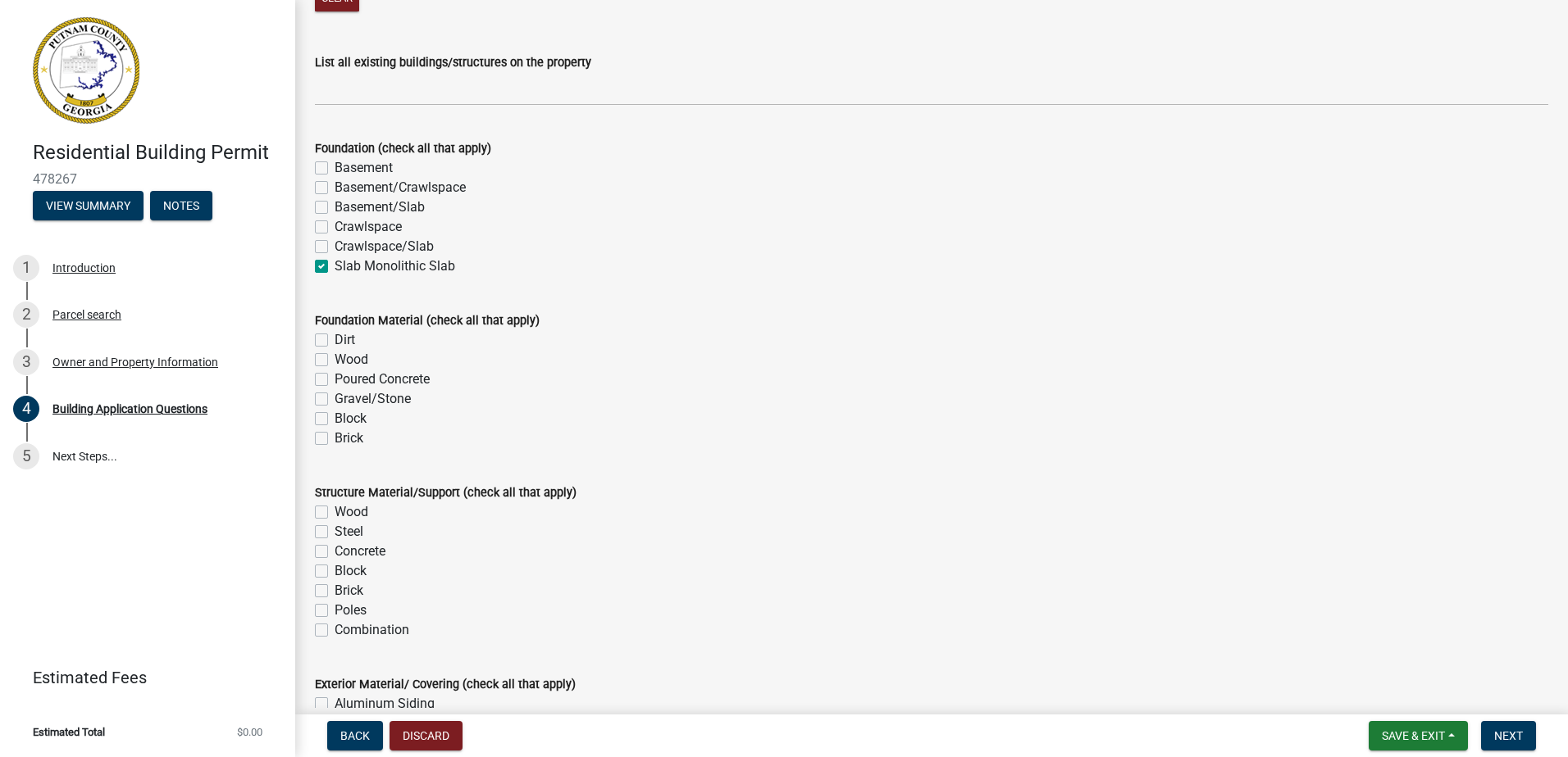
click at [335, 374] on label "Poured Concrete" at bounding box center [382, 380] width 95 height 20
click at [335, 374] on input "Poured Concrete" at bounding box center [340, 375] width 11 height 11
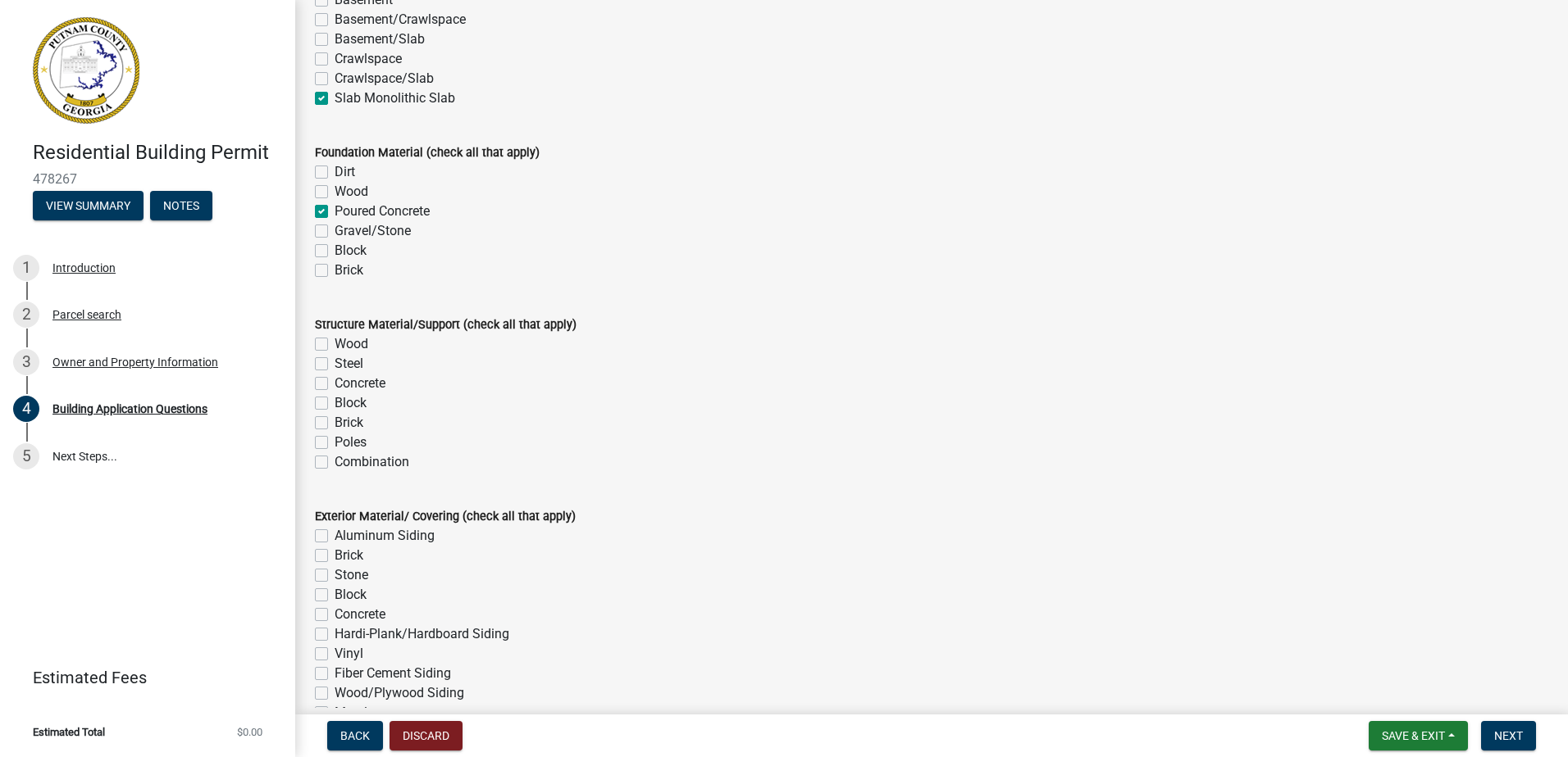
scroll to position [3361, 0]
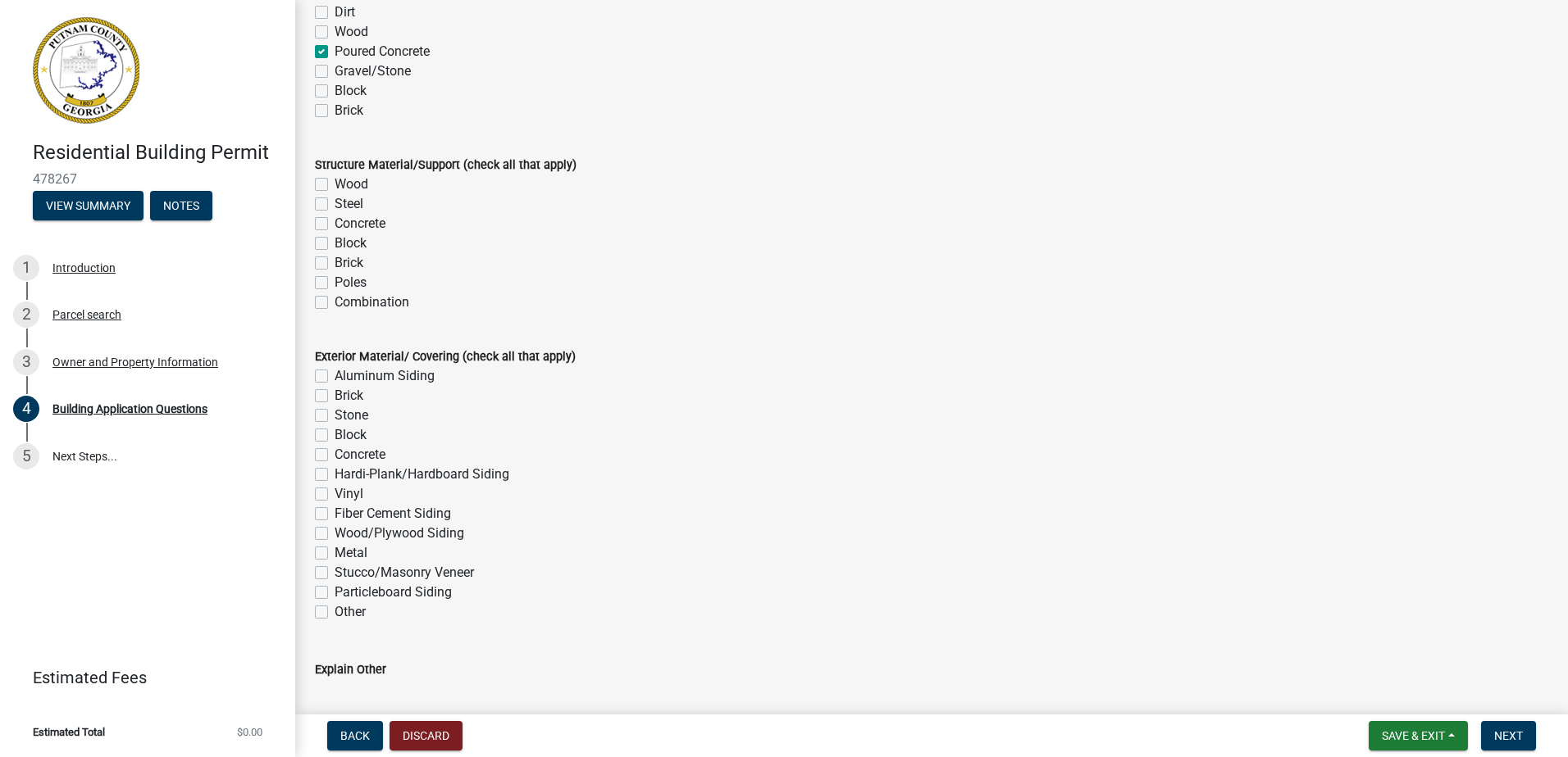
click at [335, 189] on label "Wood" at bounding box center [352, 184] width 34 height 20
click at [335, 185] on input "Wood" at bounding box center [340, 180] width 11 height 11
click at [315, 511] on div "Exterior Material/ Covering (check all that apply) Aluminum Siding Brick Stone …" at bounding box center [931, 475] width 1257 height 295
drag, startPoint x: 315, startPoint y: 511, endPoint x: 327, endPoint y: 395, distance: 116.6
click at [335, 395] on label "Brick" at bounding box center [349, 396] width 28 height 20
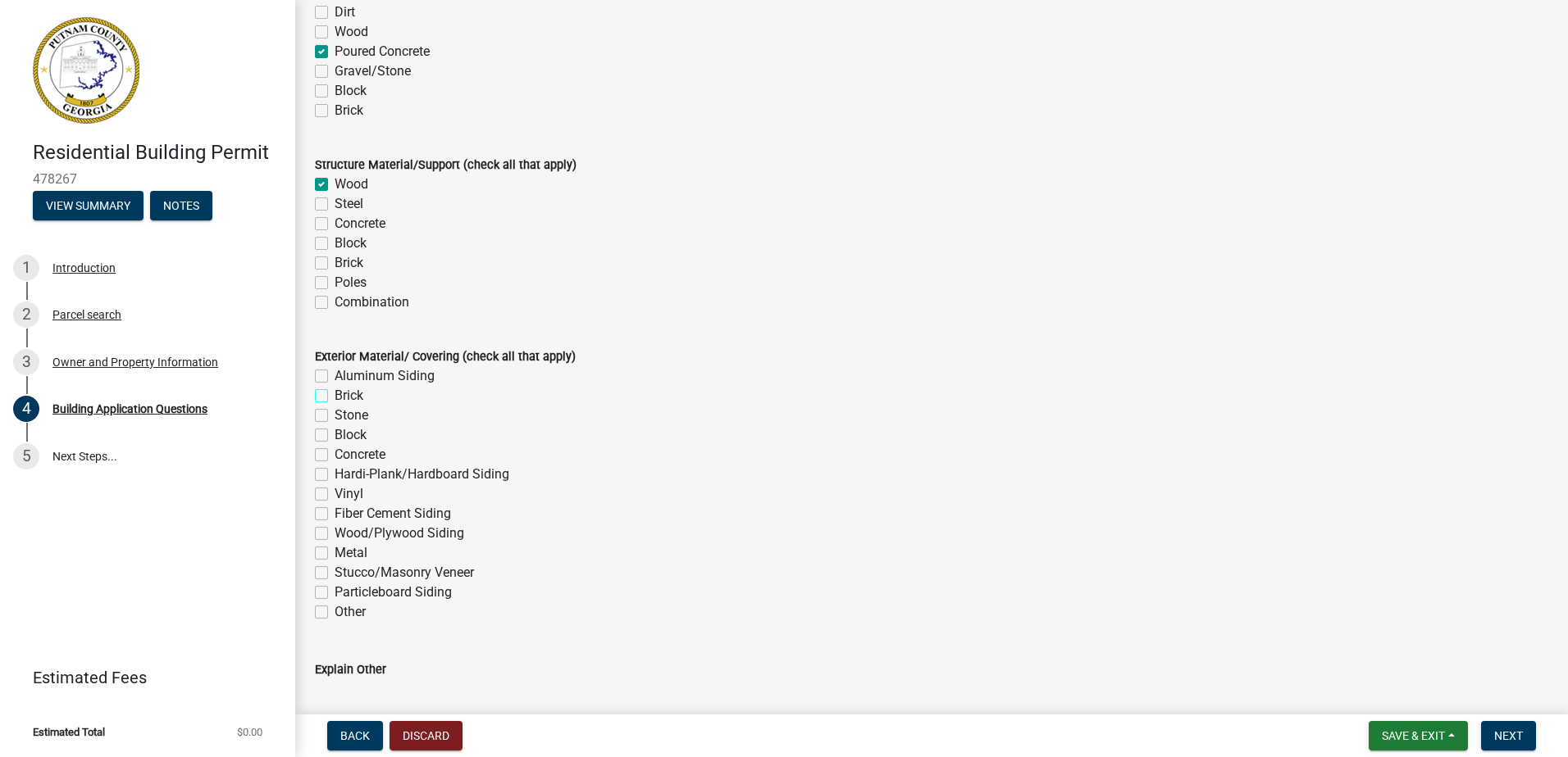
click at [335, 395] on input "Brick" at bounding box center [340, 391] width 11 height 11
click at [335, 514] on label "Fiber Cement Siding" at bounding box center [392, 514] width 117 height 20
click at [335, 514] on input "Fiber Cement Siding" at bounding box center [340, 510] width 11 height 11
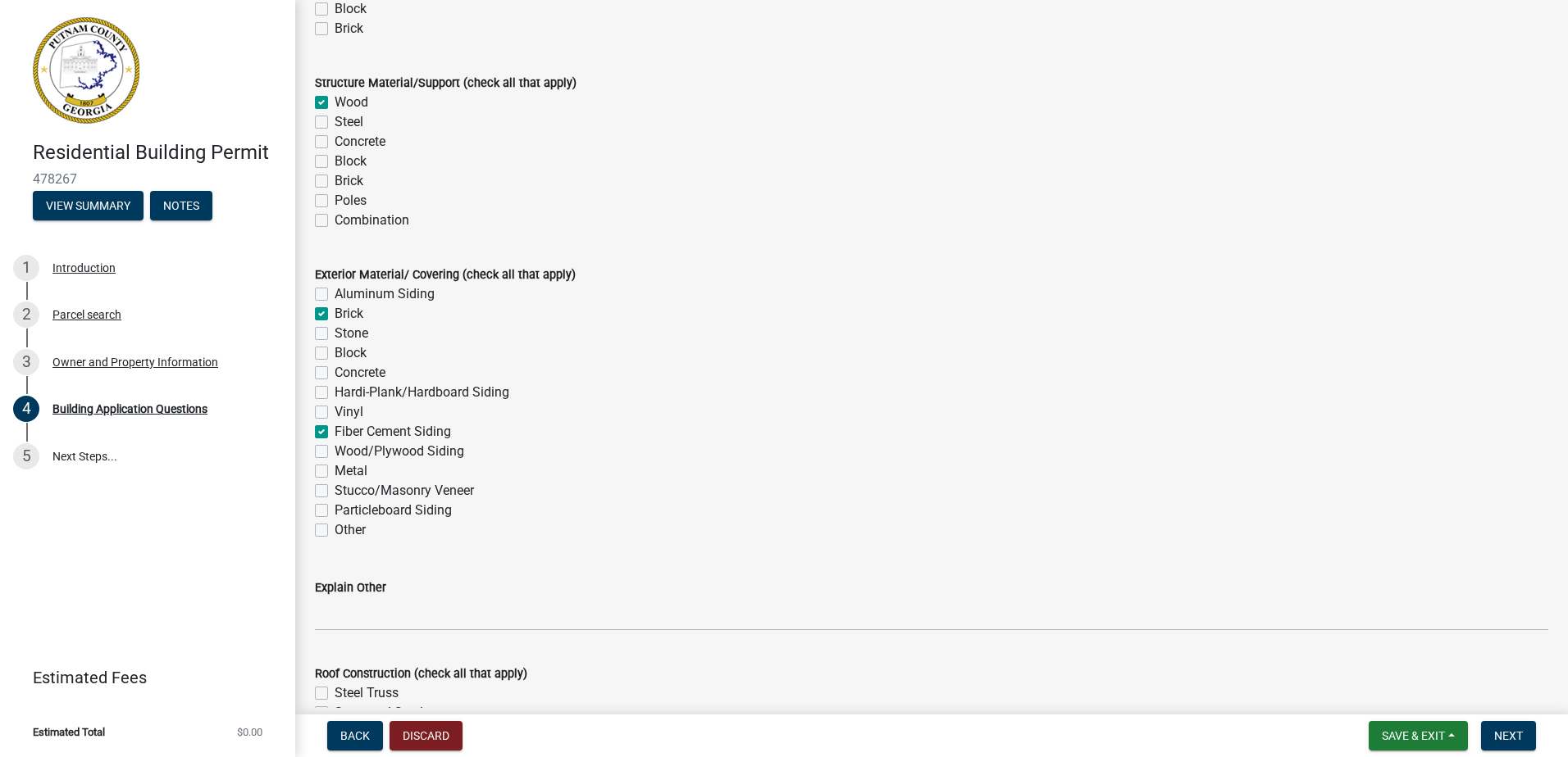
scroll to position [3770, 0]
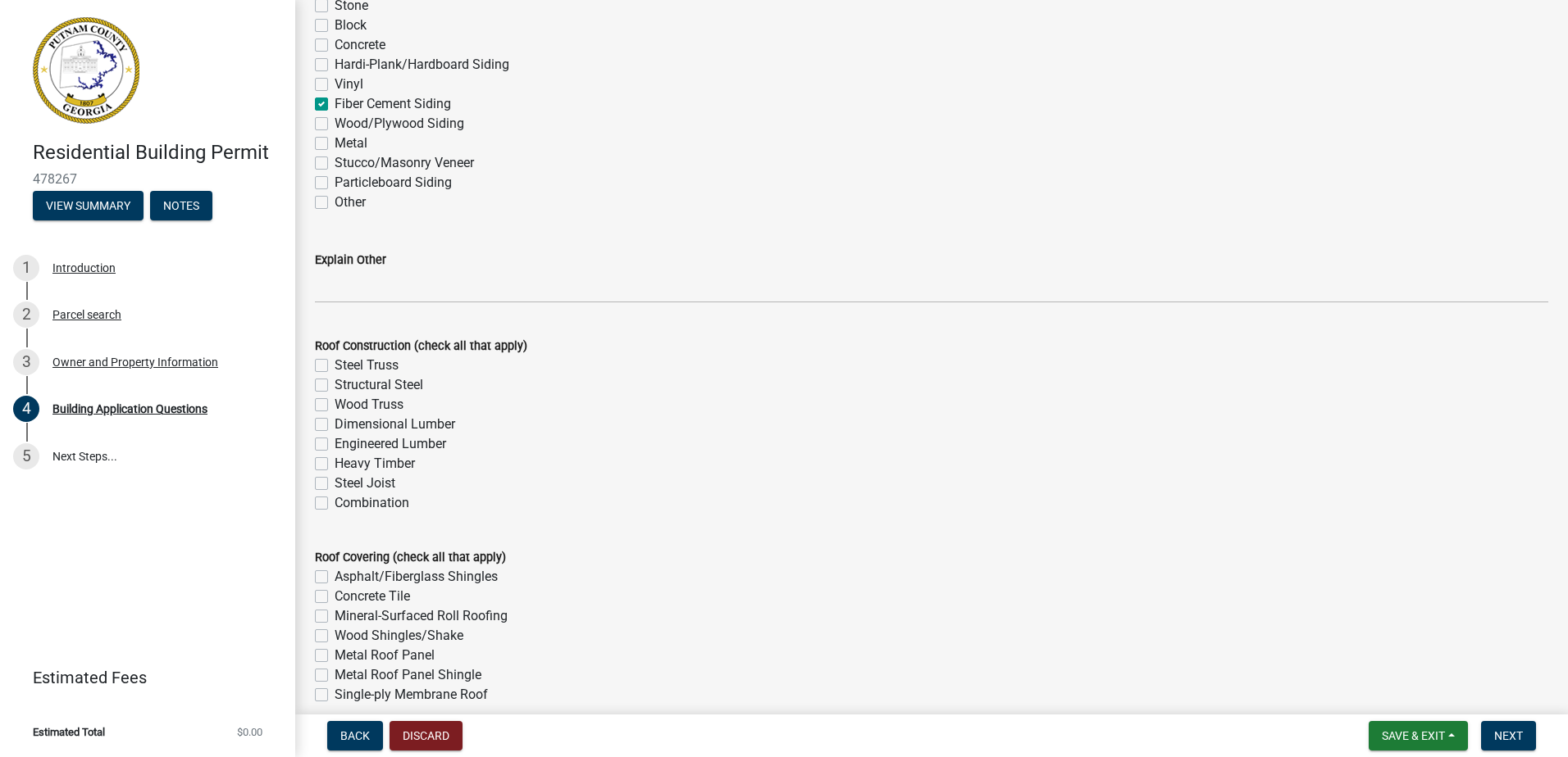
click at [335, 405] on label "Wood Truss" at bounding box center [368, 405] width 69 height 20
click at [335, 405] on input "Wood Truss" at bounding box center [340, 400] width 11 height 11
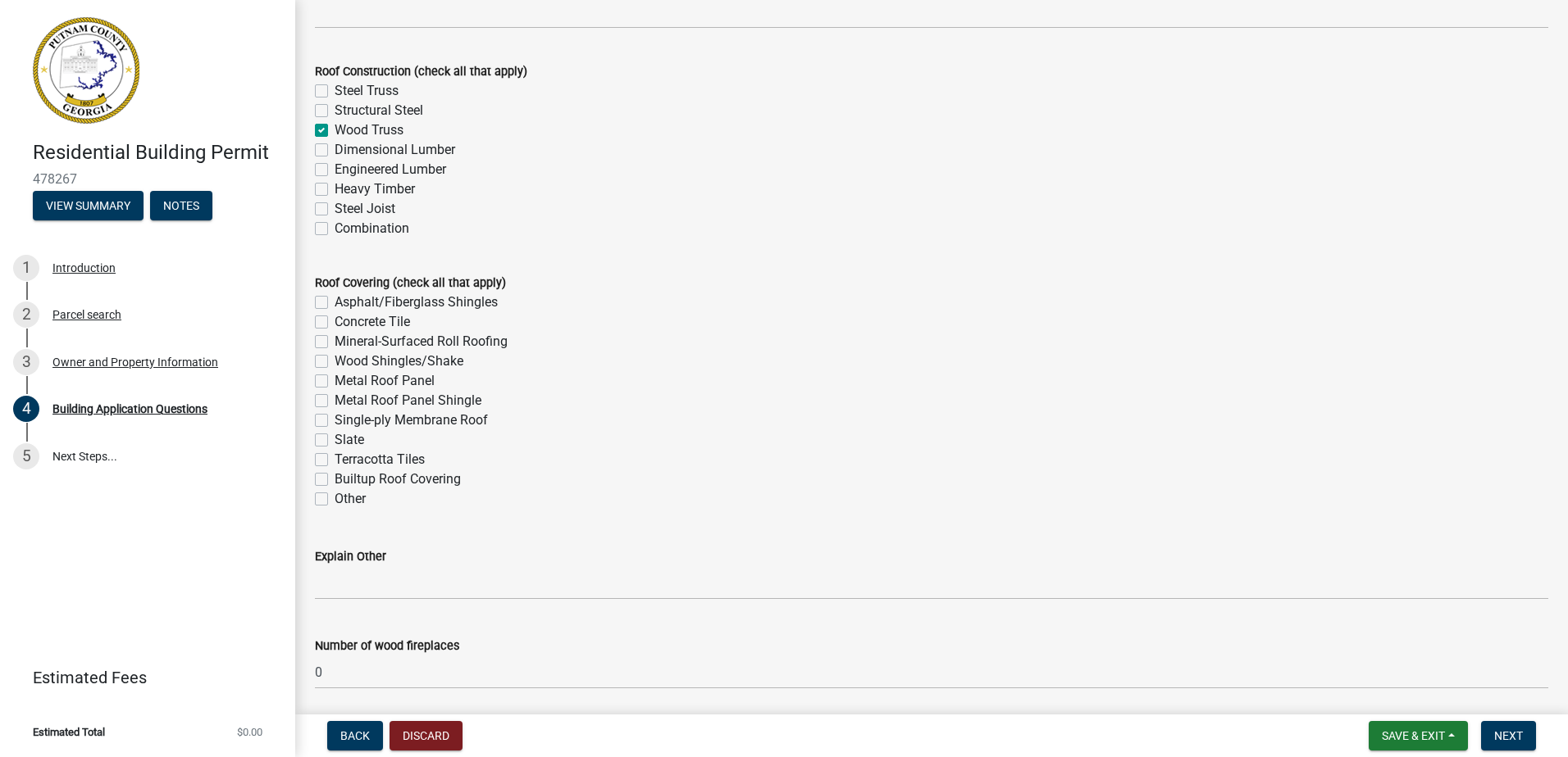
scroll to position [4180, 0]
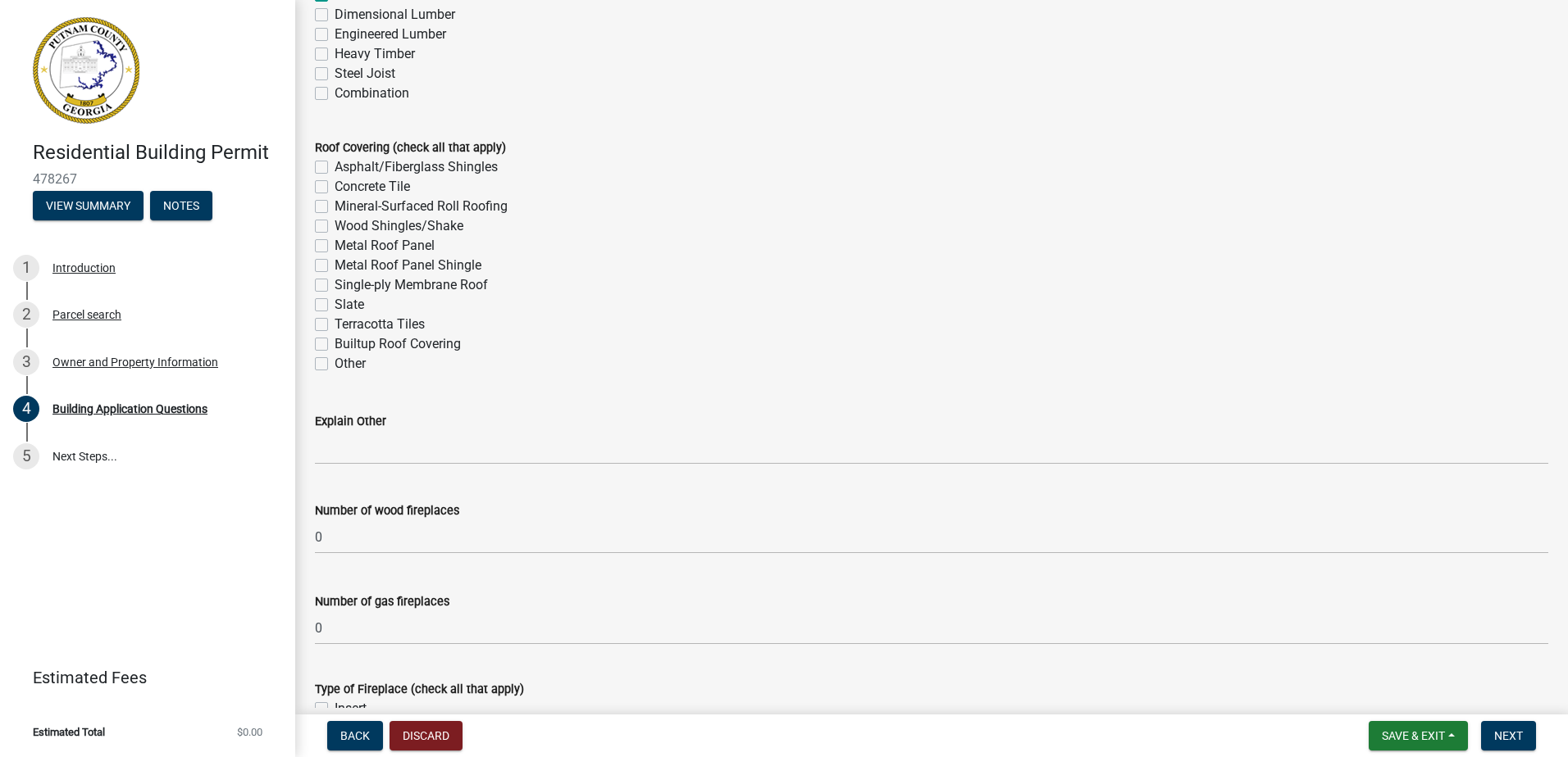
click at [335, 163] on label "Asphalt/Fiberglass Shingles" at bounding box center [416, 167] width 163 height 20
click at [335, 163] on input "Asphalt/Fiberglass Shingles" at bounding box center [340, 163] width 11 height 11
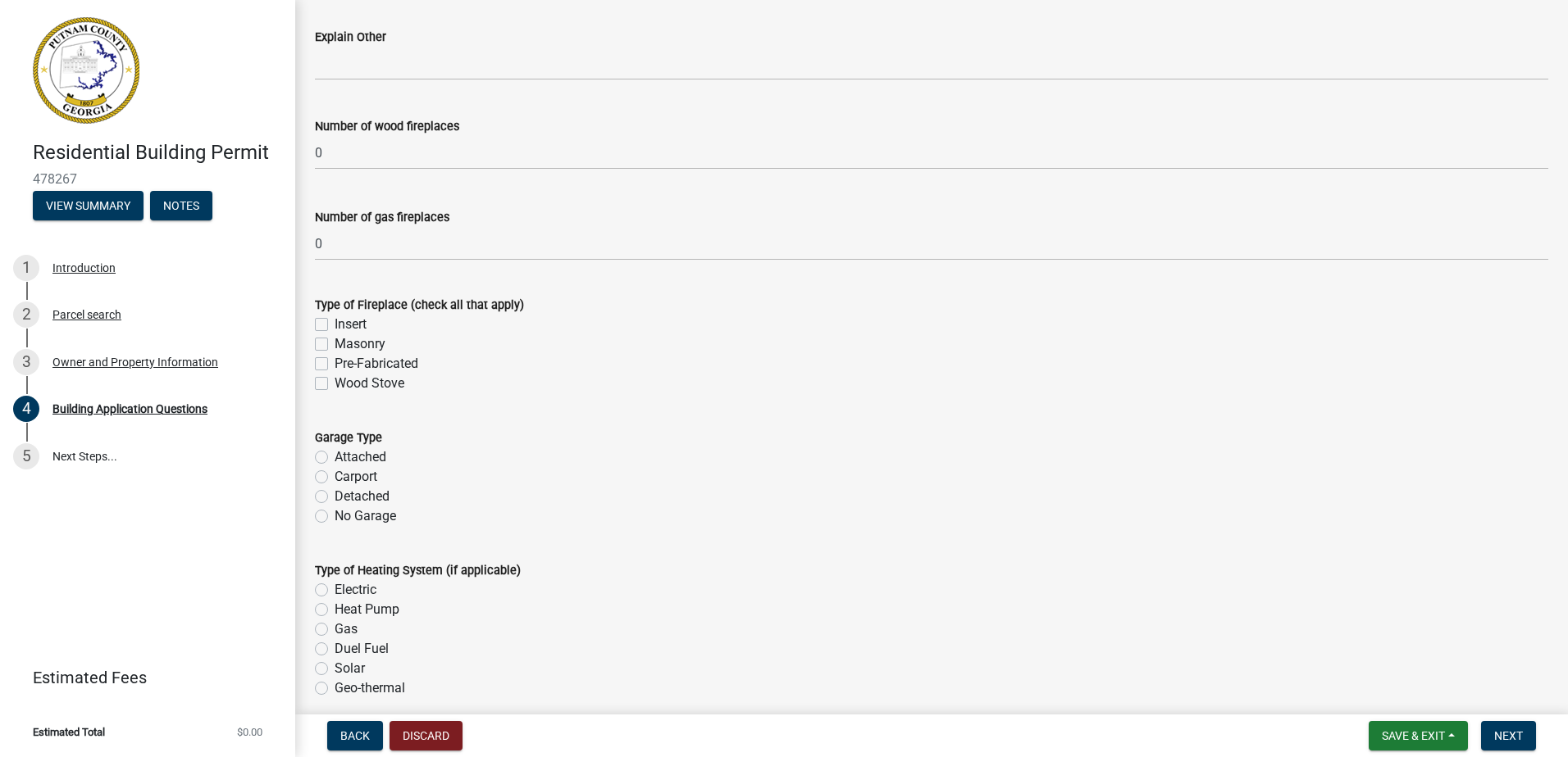
scroll to position [4590, 0]
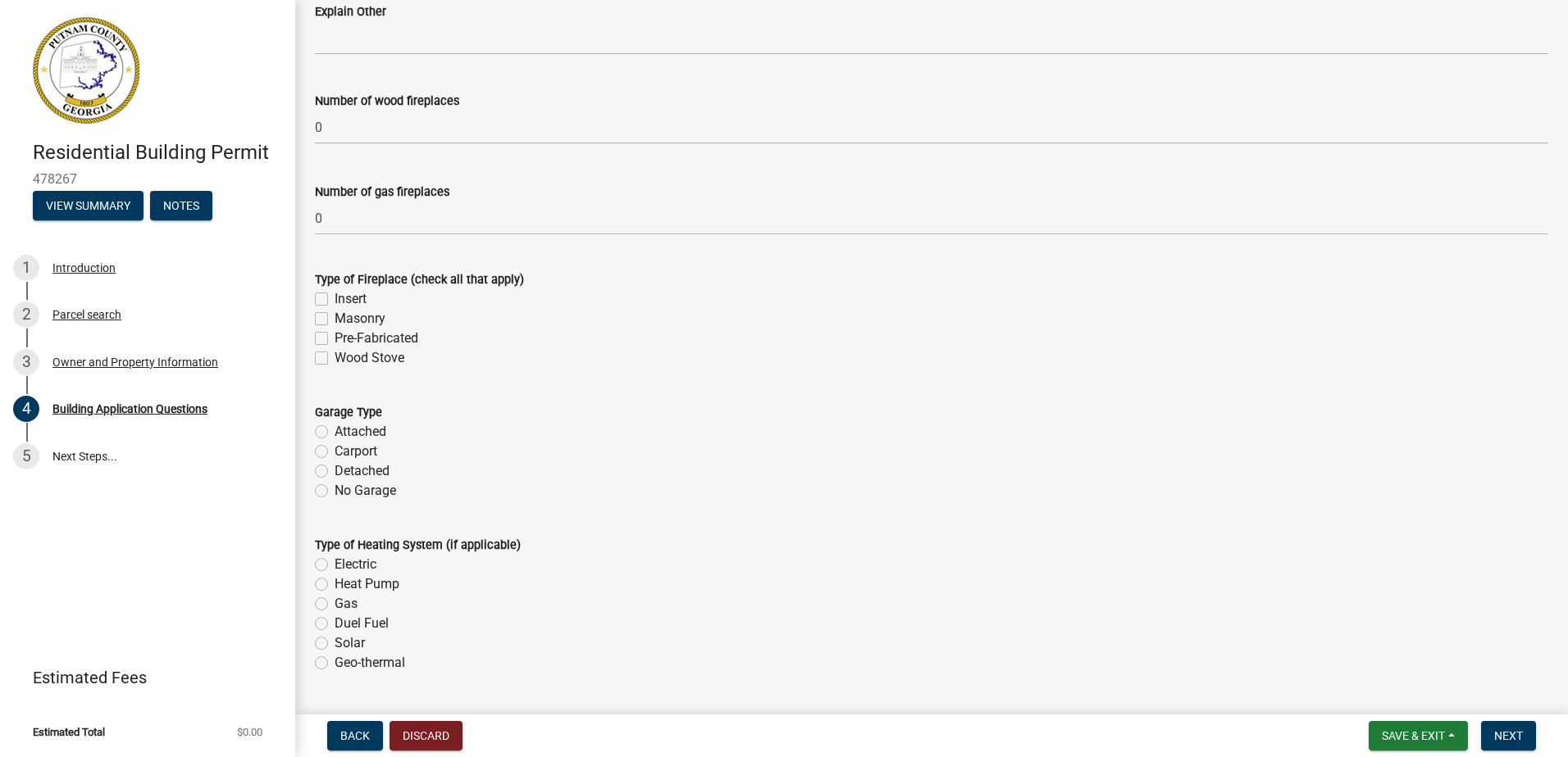
click at [335, 298] on label "Insert" at bounding box center [351, 299] width 32 height 20
click at [335, 298] on input "Insert" at bounding box center [340, 294] width 11 height 11
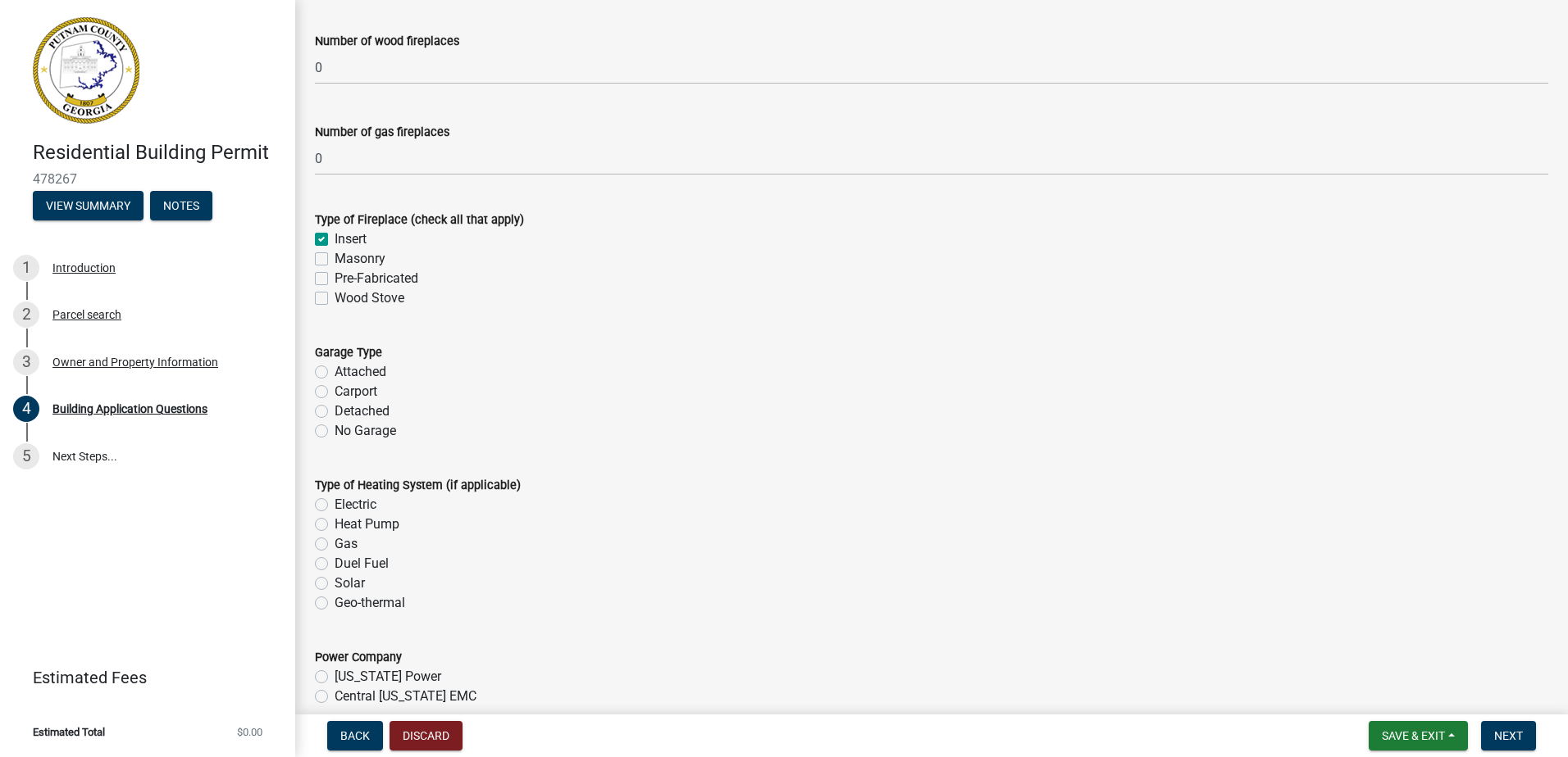
scroll to position [4754, 0]
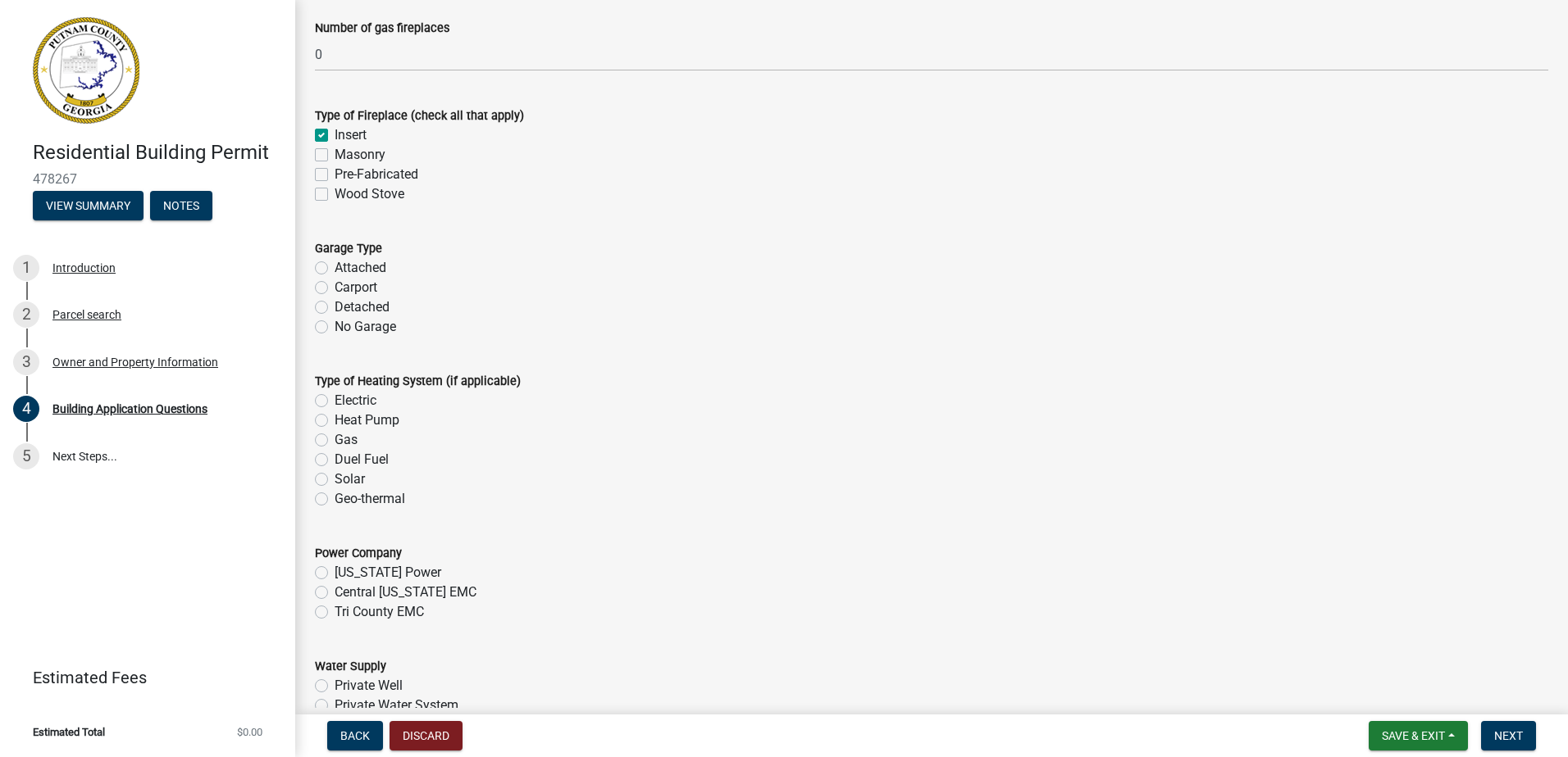
drag, startPoint x: 319, startPoint y: 269, endPoint x: 359, endPoint y: 289, distance: 44.7
click at [335, 269] on label "Attached" at bounding box center [360, 268] width 52 height 20
click at [335, 269] on input "Attached" at bounding box center [340, 263] width 11 height 11
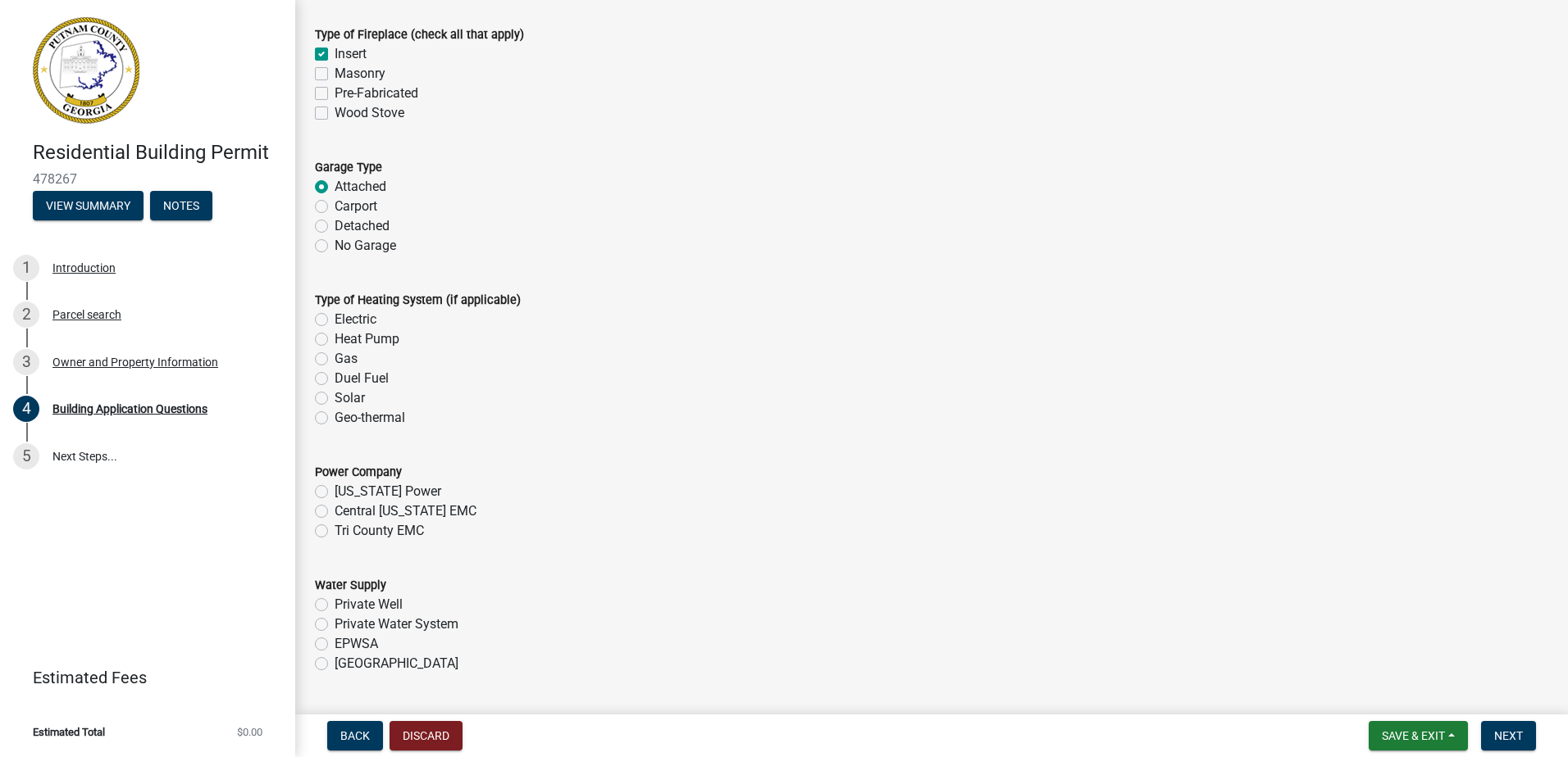
scroll to position [4836, 0]
click at [335, 342] on label "Heat Pump" at bounding box center [367, 338] width 65 height 20
click at [335, 339] on input "Heat Pump" at bounding box center [340, 334] width 11 height 11
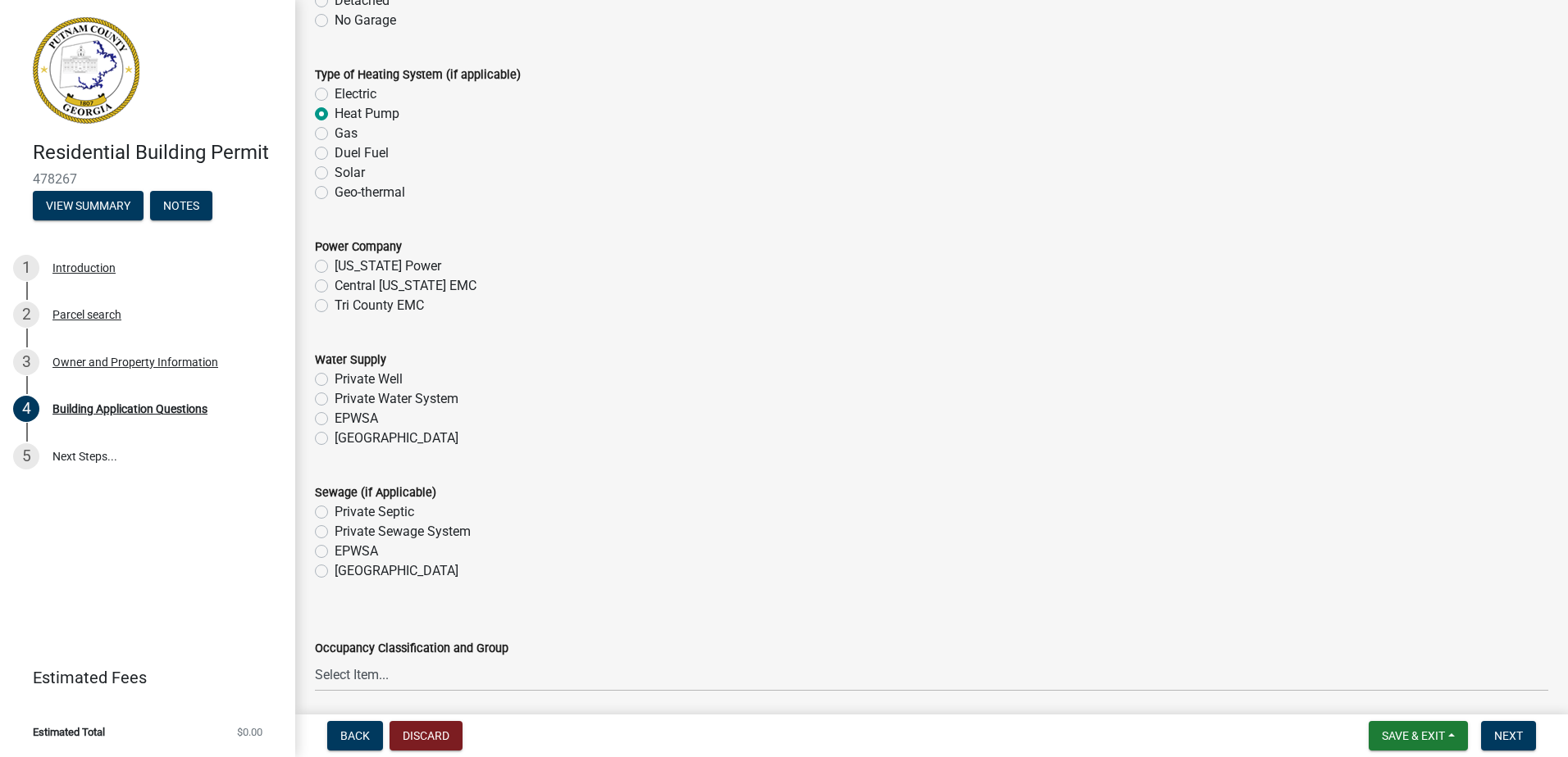
scroll to position [5082, 0]
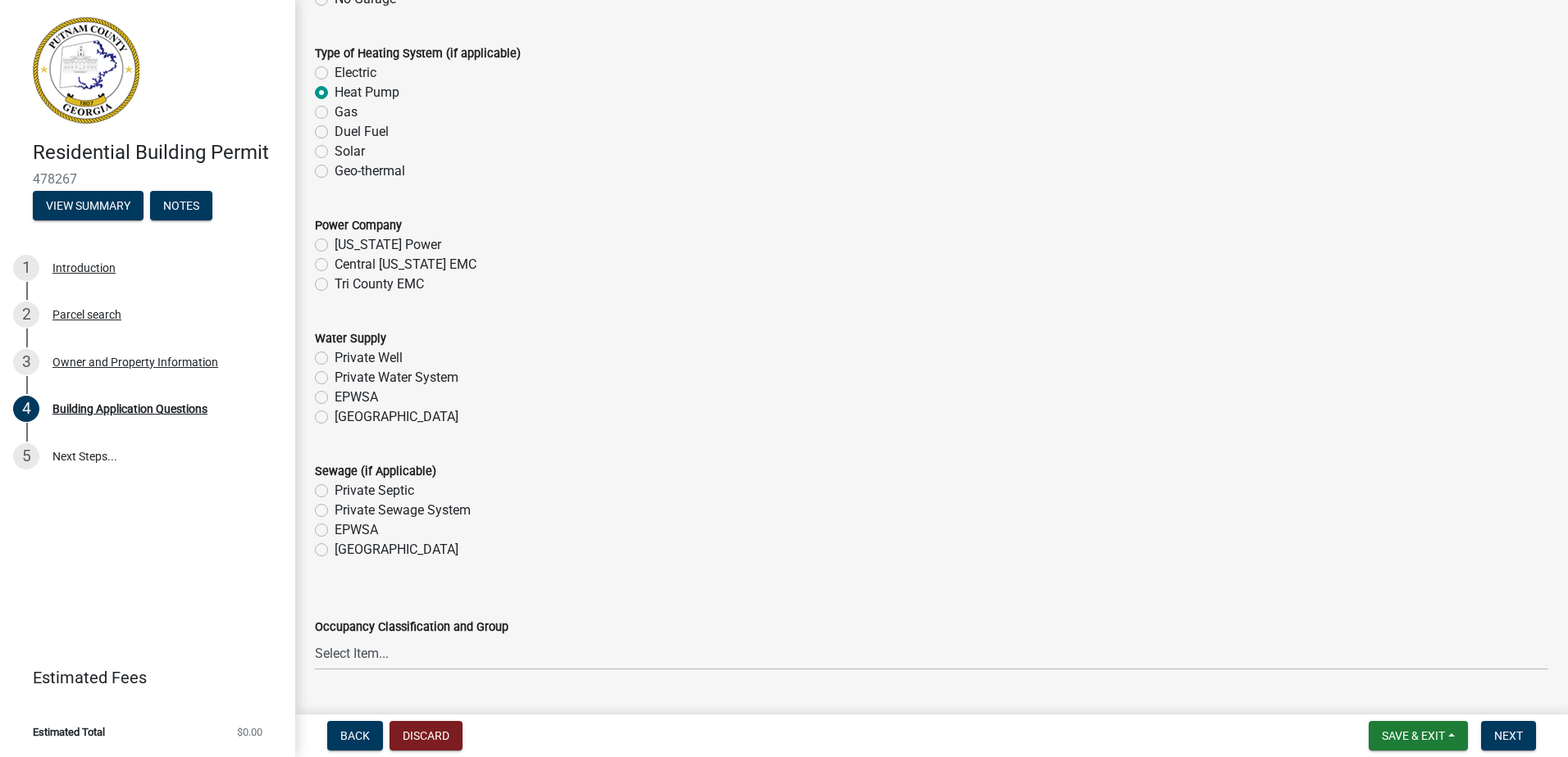
click at [335, 289] on label "Tri County EMC" at bounding box center [379, 285] width 89 height 20
click at [335, 286] on input "Tri County EMC" at bounding box center [340, 280] width 11 height 11
click at [335, 415] on label "[GEOGRAPHIC_DATA]" at bounding box center [396, 417] width 124 height 20
click at [335, 415] on input "[GEOGRAPHIC_DATA]" at bounding box center [340, 413] width 11 height 11
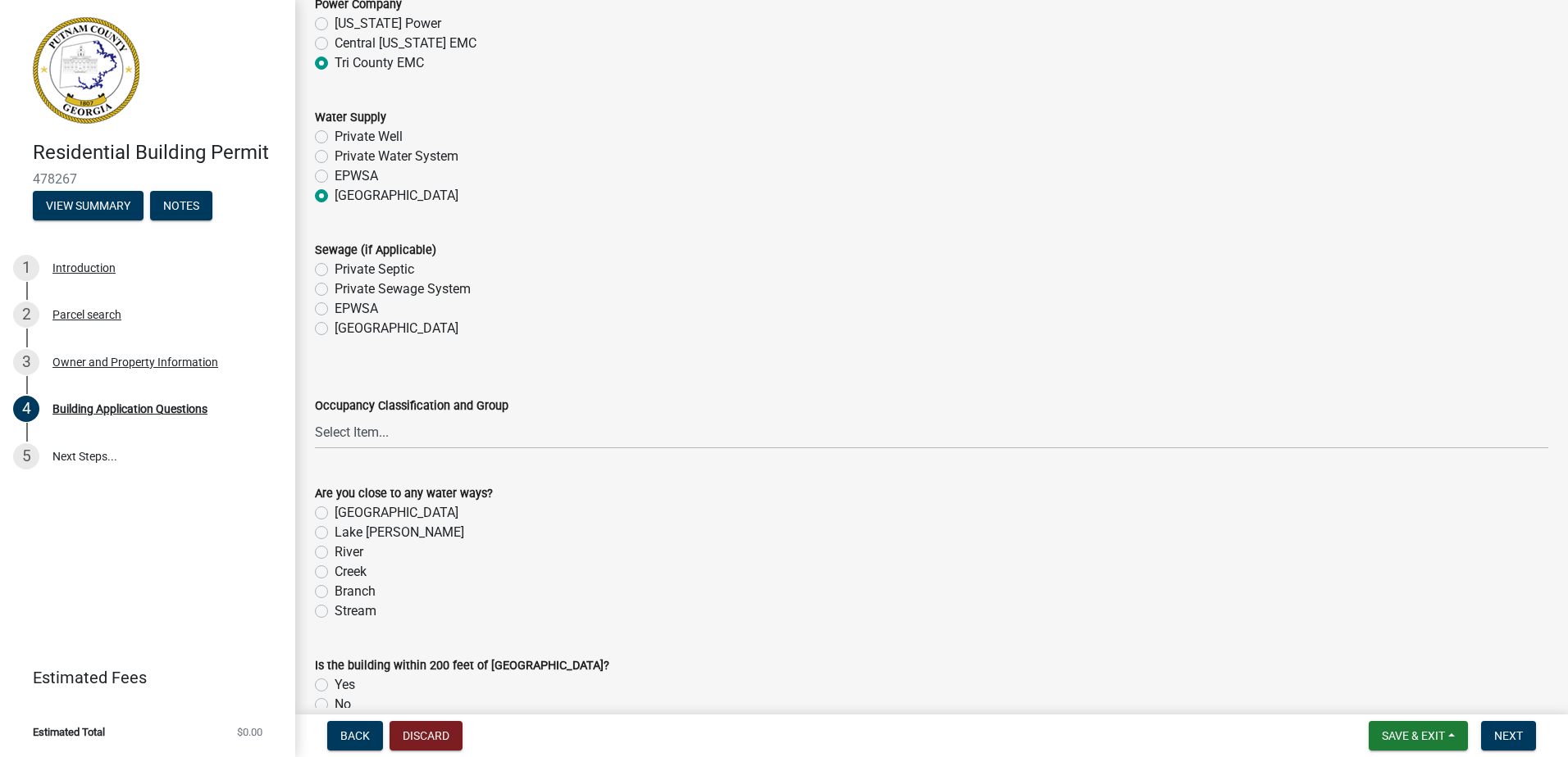
scroll to position [5327, 0]
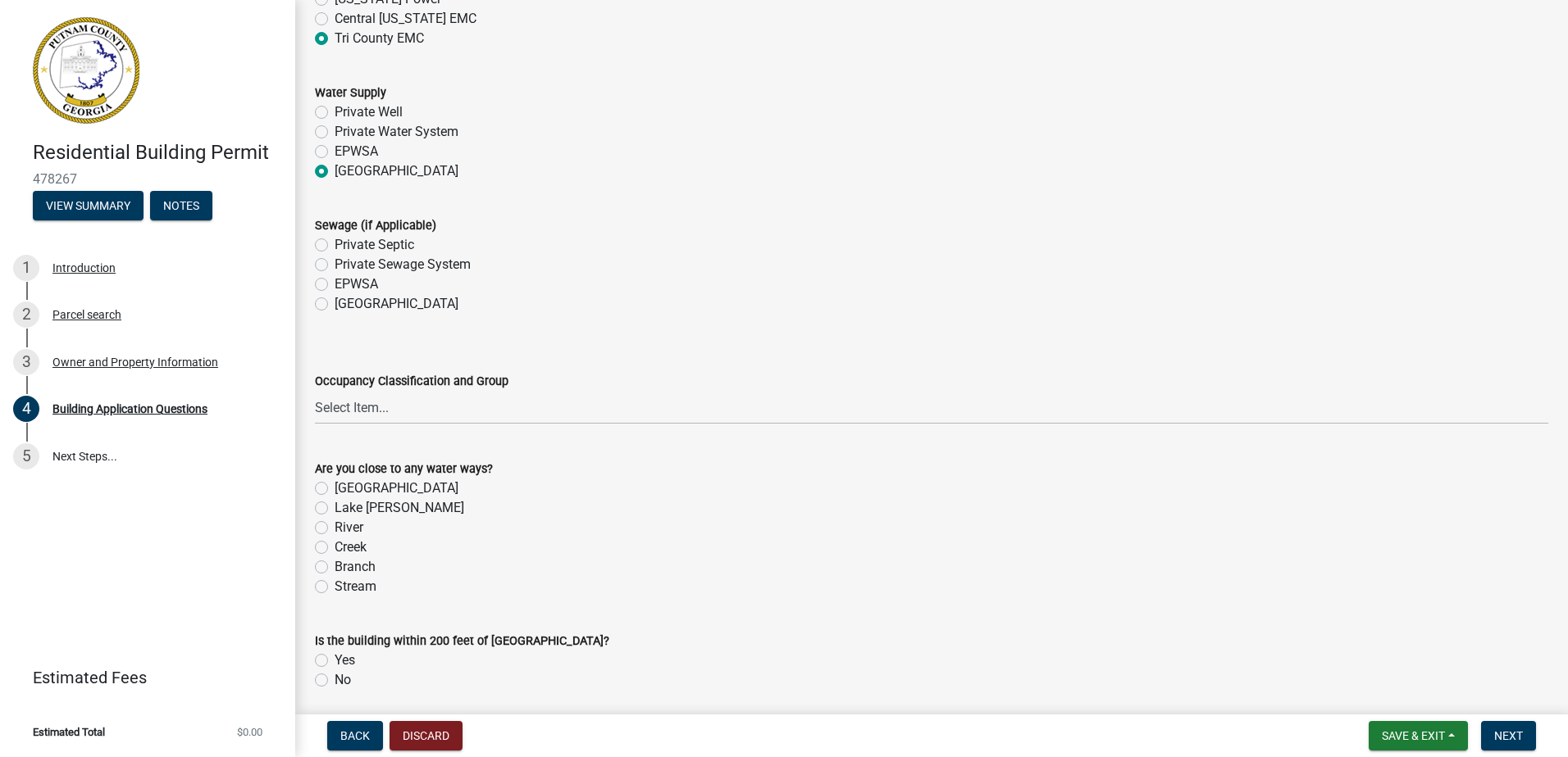
click at [335, 305] on label "[GEOGRAPHIC_DATA]" at bounding box center [396, 304] width 124 height 20
click at [335, 305] on input "[GEOGRAPHIC_DATA]" at bounding box center [340, 300] width 11 height 11
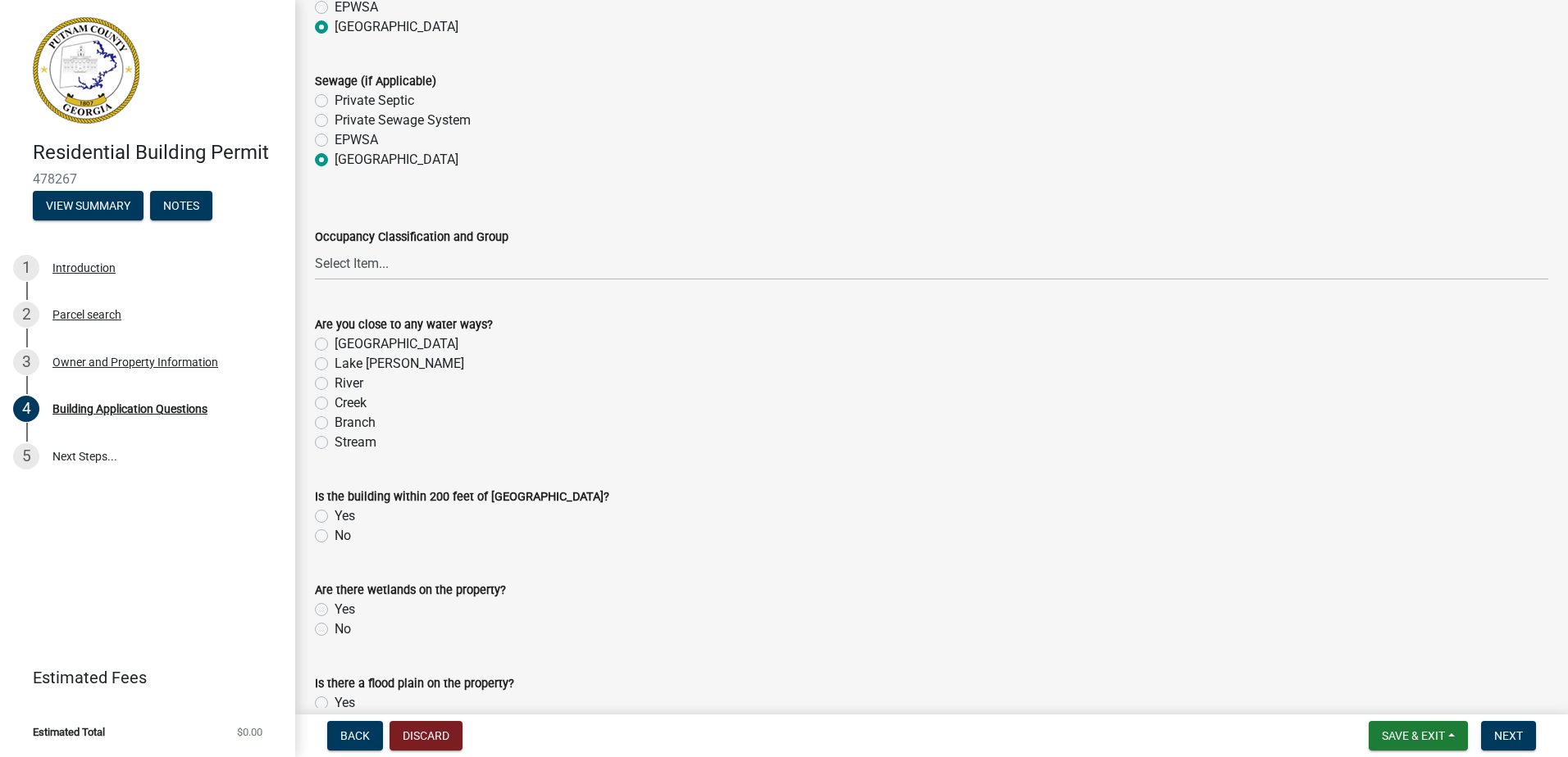
scroll to position [5491, 0]
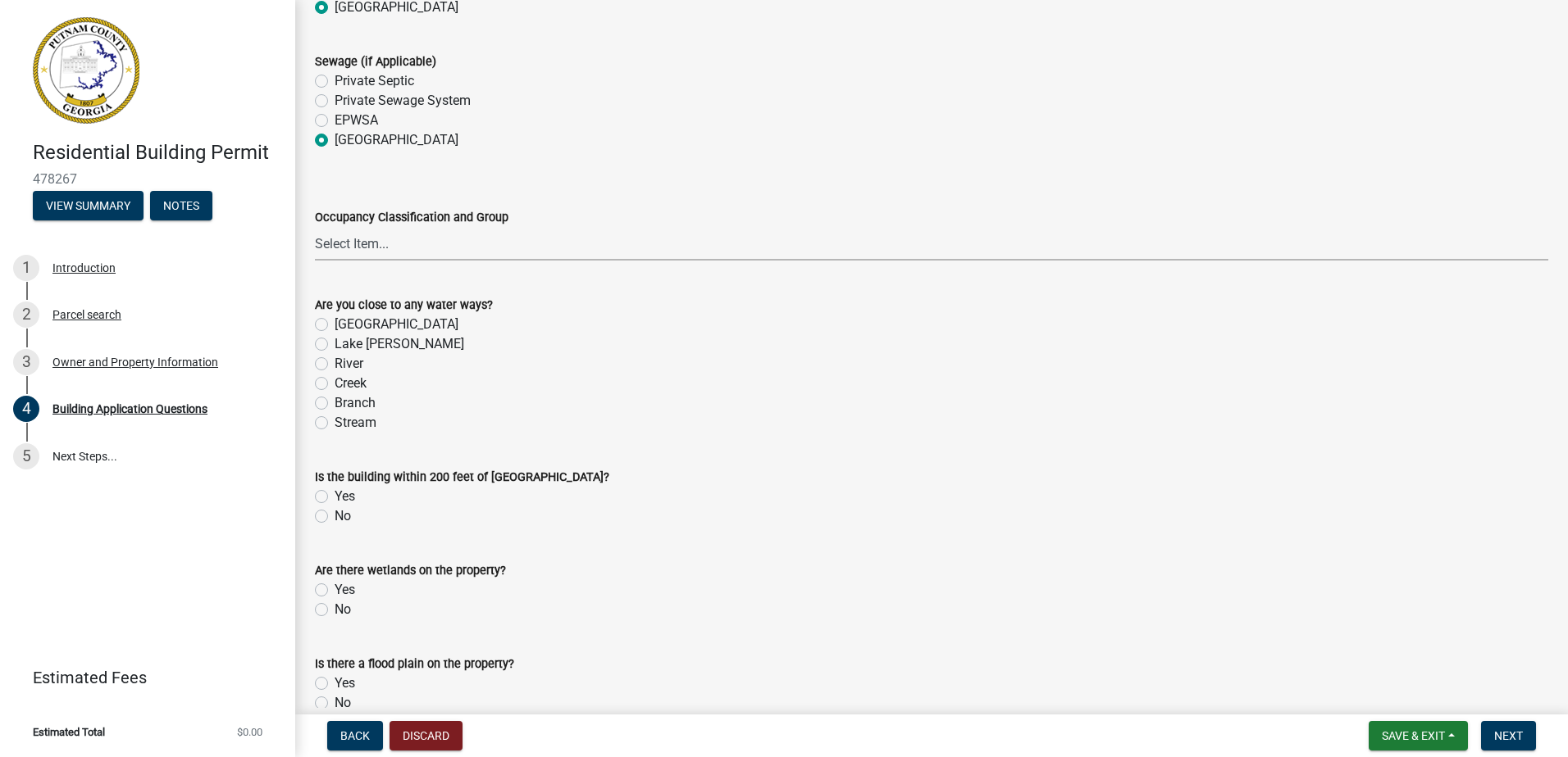
click at [336, 251] on select "Select Item... A-1 A-2 A-3 A-4 A-5 B M E F-1 F-2 R-1 R-2 R-3 R-4 H-1 H-2 H-4 H-…" at bounding box center [932, 244] width 1233 height 34
click at [315, 228] on select "Select Item... A-1 A-2 A-3 A-4 A-5 B M E F-1 F-2 R-1 R-2 R-3 R-4 H-1 H-2 H-4 H-…" at bounding box center [932, 244] width 1233 height 34
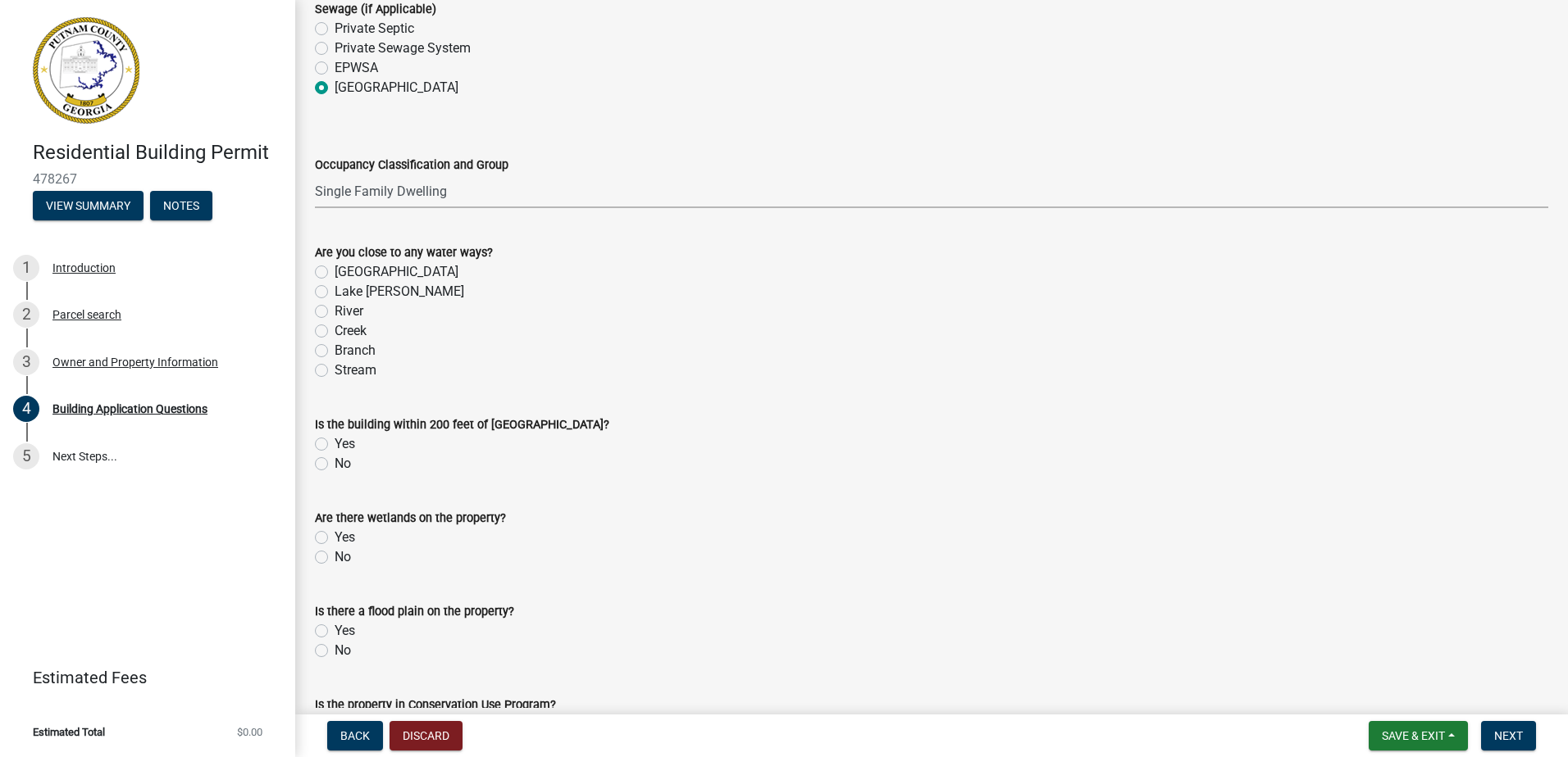
scroll to position [5573, 0]
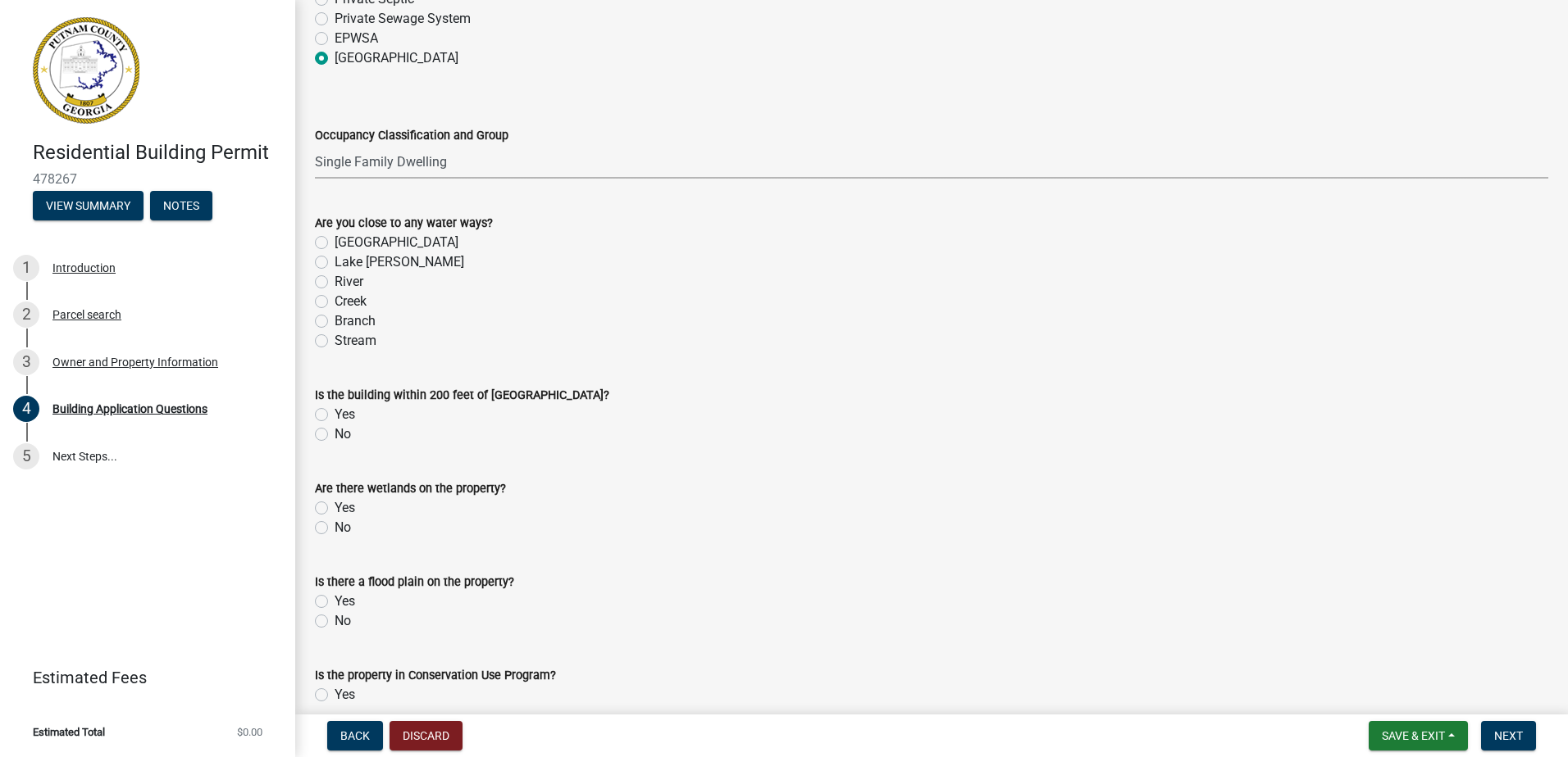
click at [335, 432] on label "No" at bounding box center [343, 434] width 16 height 20
click at [335, 432] on input "No" at bounding box center [340, 430] width 11 height 11
click at [320, 519] on div "No" at bounding box center [932, 527] width 1233 height 20
click at [335, 526] on label "No" at bounding box center [343, 527] width 16 height 20
click at [335, 526] on input "No" at bounding box center [340, 523] width 11 height 11
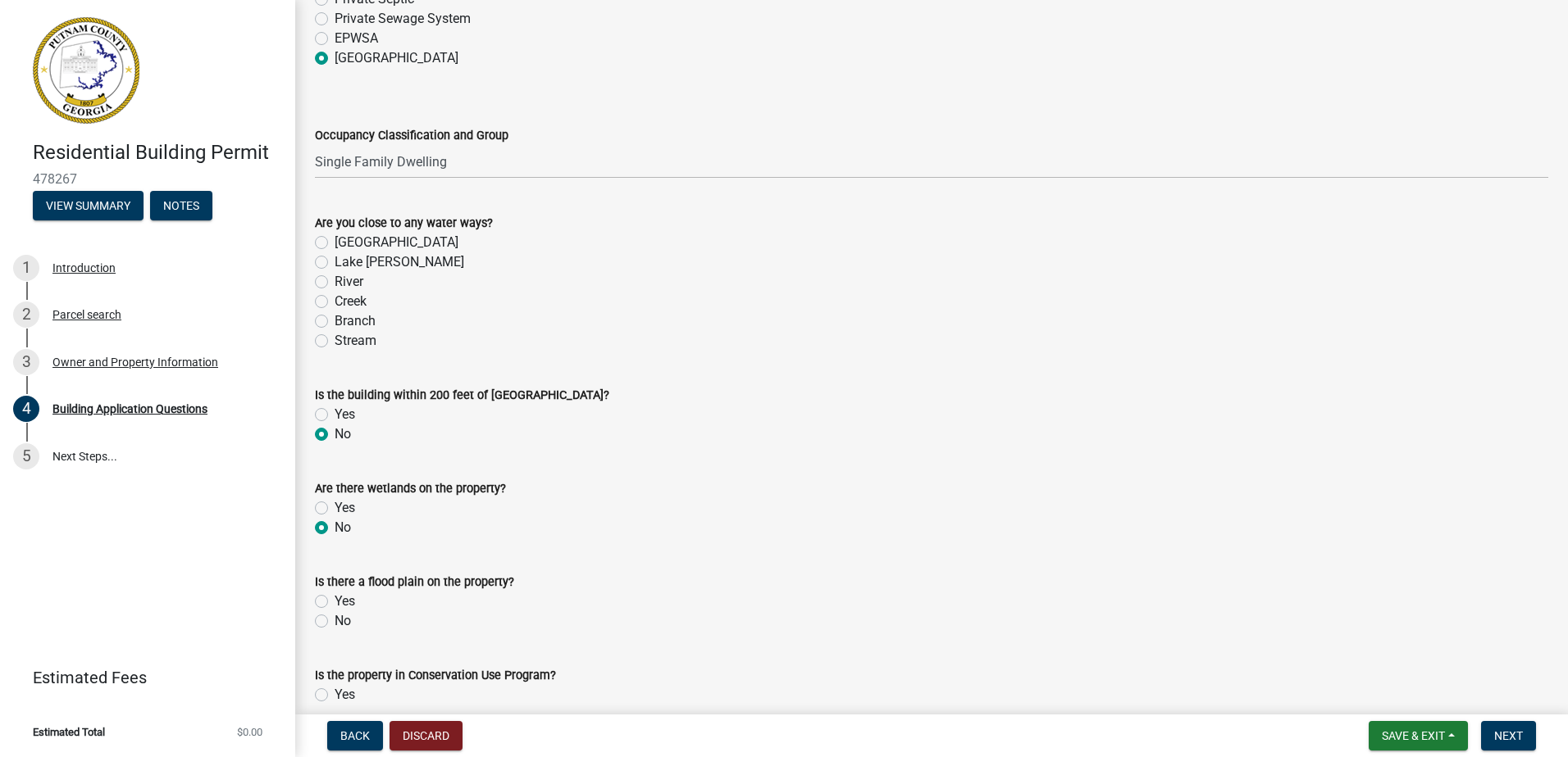
click at [335, 621] on label "No" at bounding box center [343, 621] width 16 height 20
click at [335, 621] on input "No" at bounding box center [340, 616] width 11 height 11
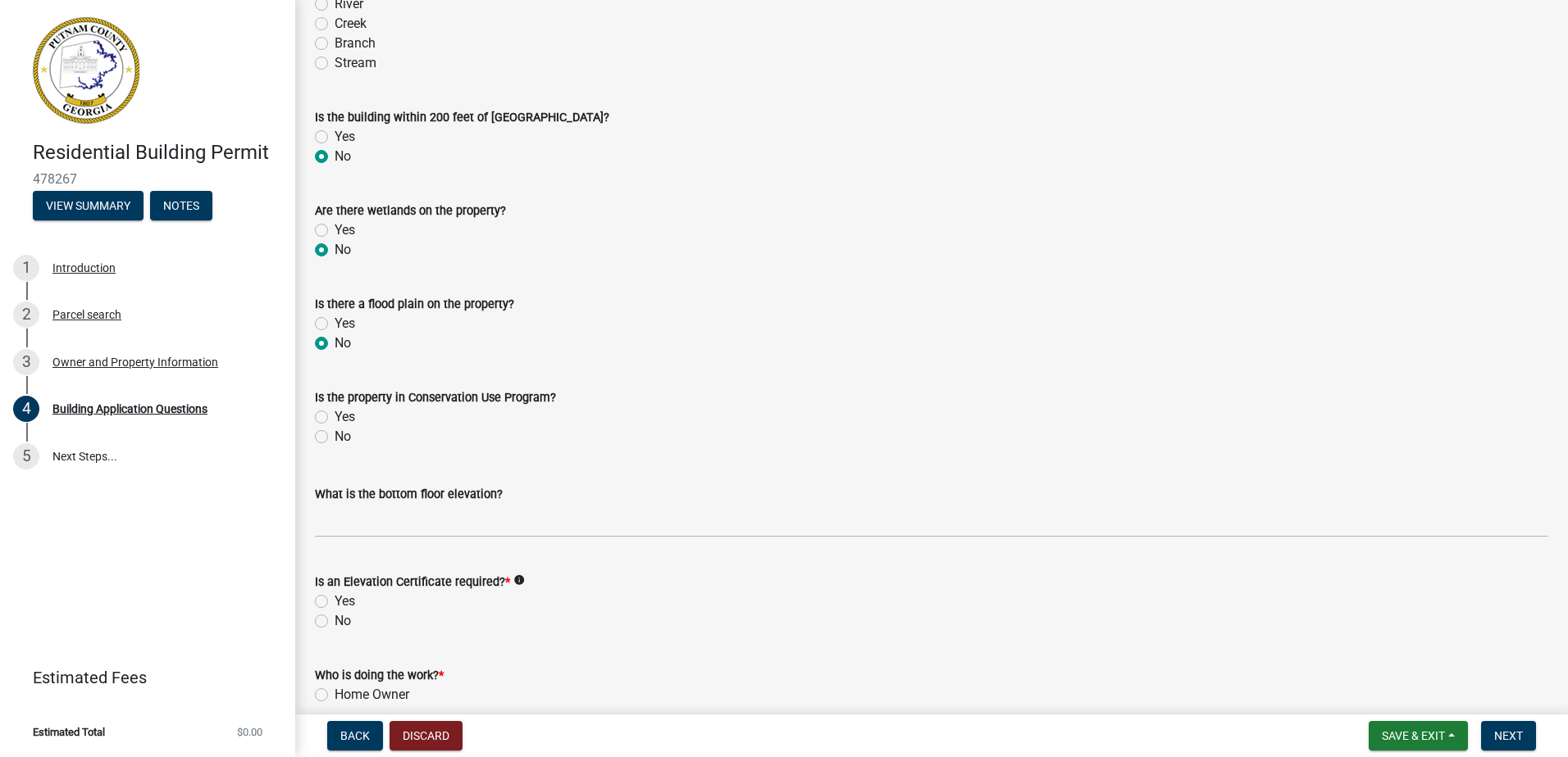
scroll to position [5901, 0]
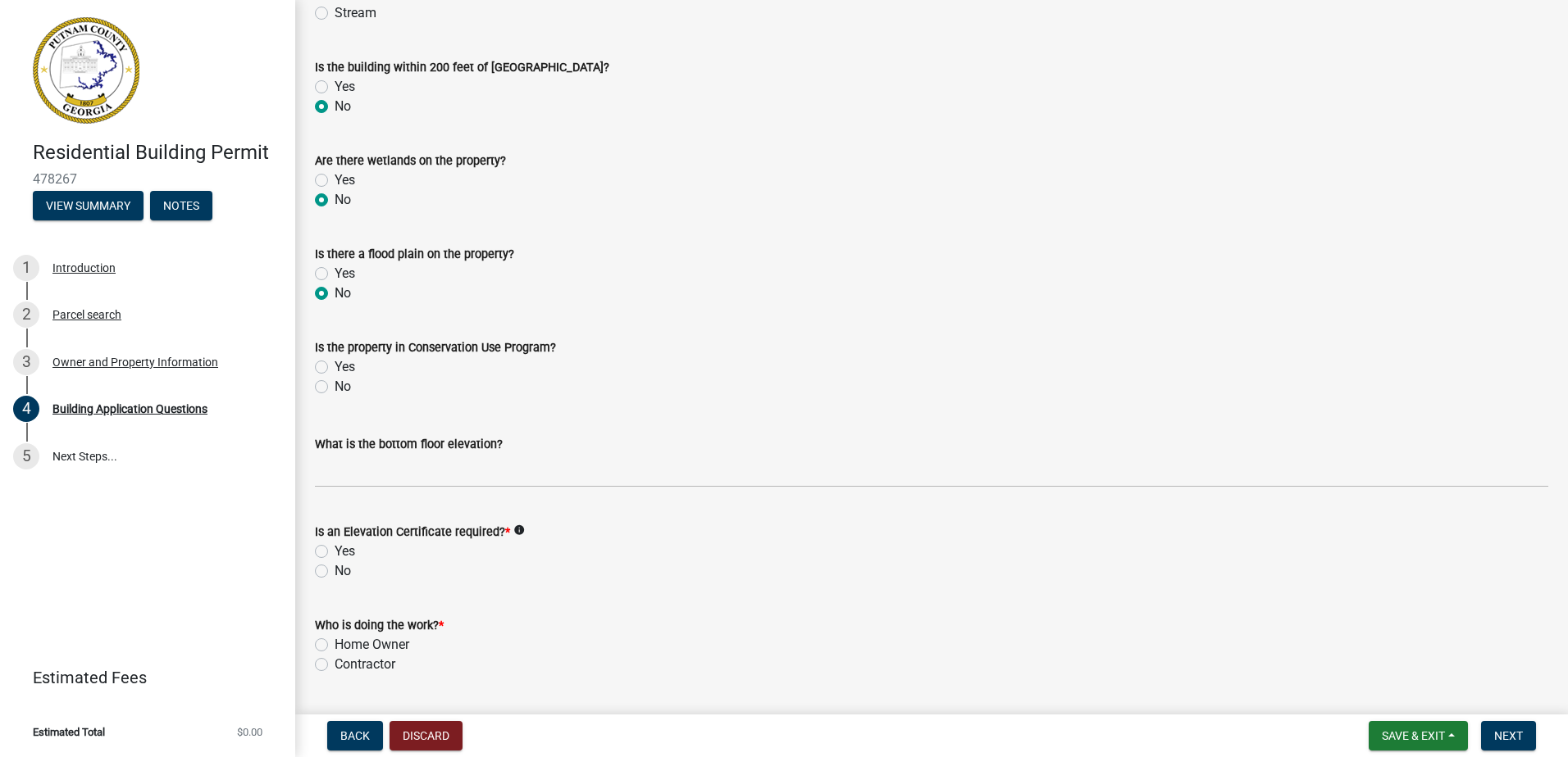
drag, startPoint x: 323, startPoint y: 389, endPoint x: 325, endPoint y: 398, distance: 9.2
click at [335, 390] on label "No" at bounding box center [343, 387] width 16 height 20
click at [335, 388] on input "No" at bounding box center [340, 383] width 11 height 11
click at [335, 568] on label "No" at bounding box center [343, 571] width 16 height 20
click at [335, 568] on input "No" at bounding box center [340, 567] width 11 height 11
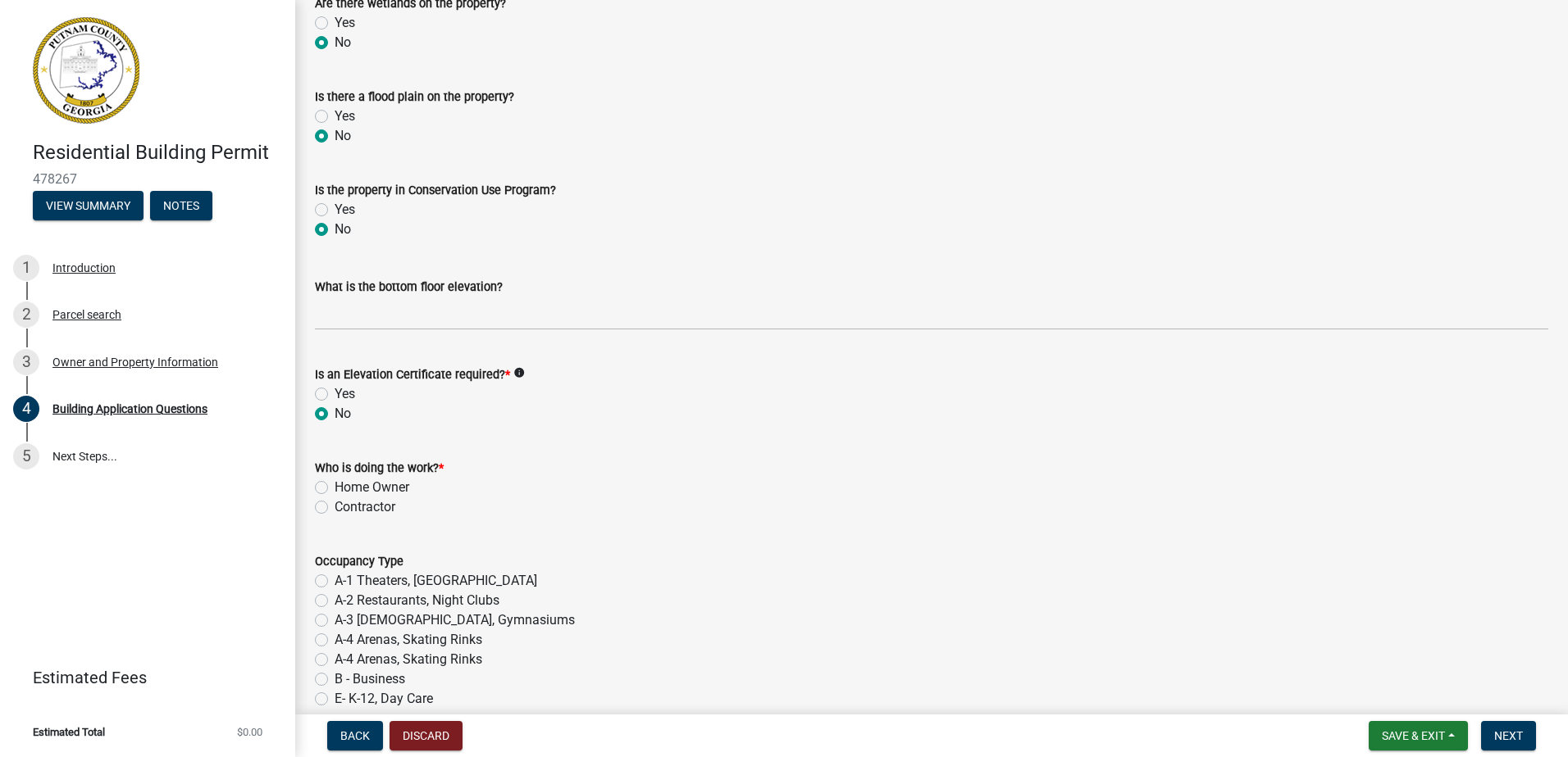
scroll to position [6147, 0]
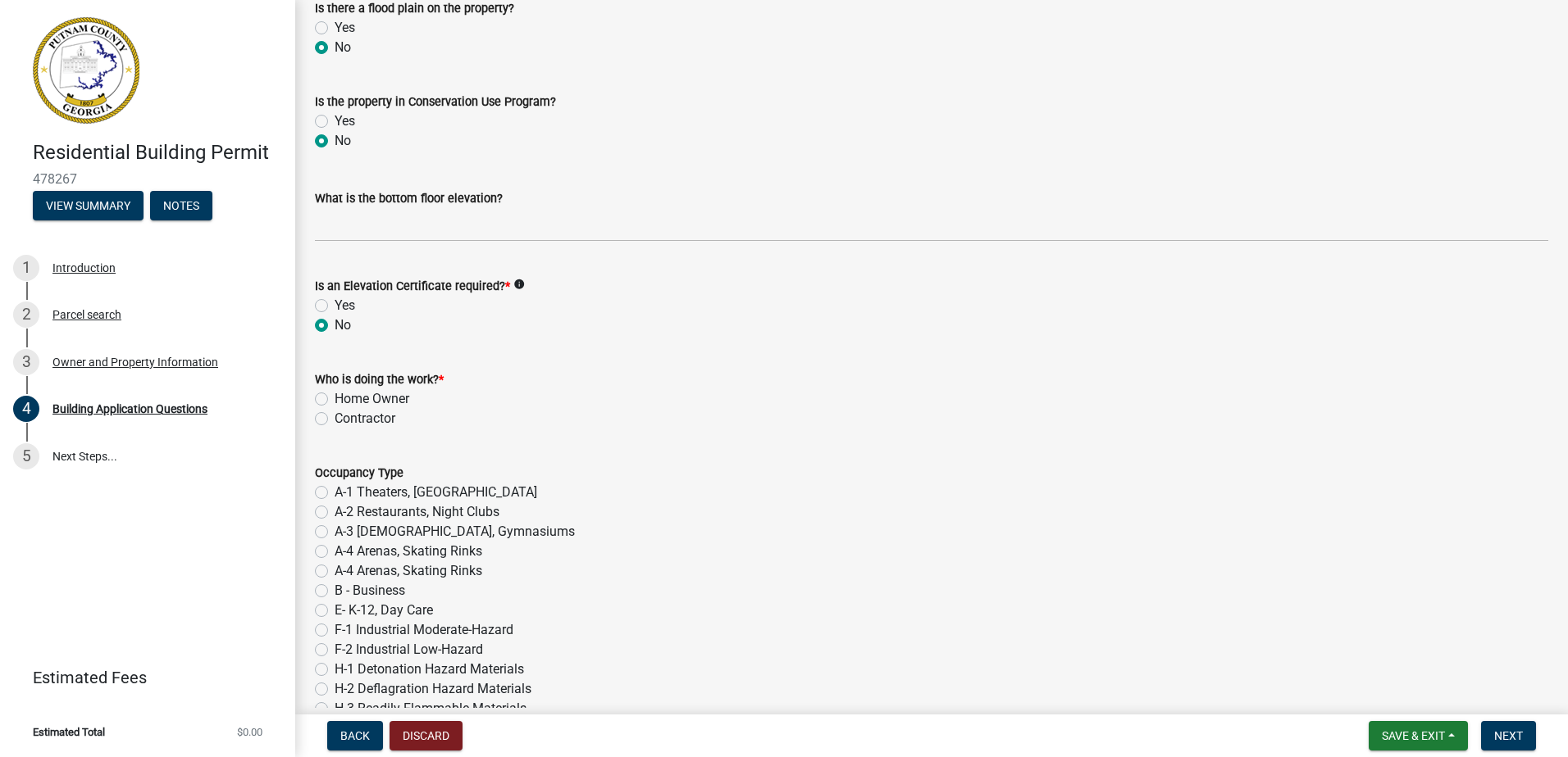
click at [335, 418] on label "Contractor" at bounding box center [365, 419] width 61 height 20
click at [335, 418] on input "Contractor" at bounding box center [340, 415] width 11 height 11
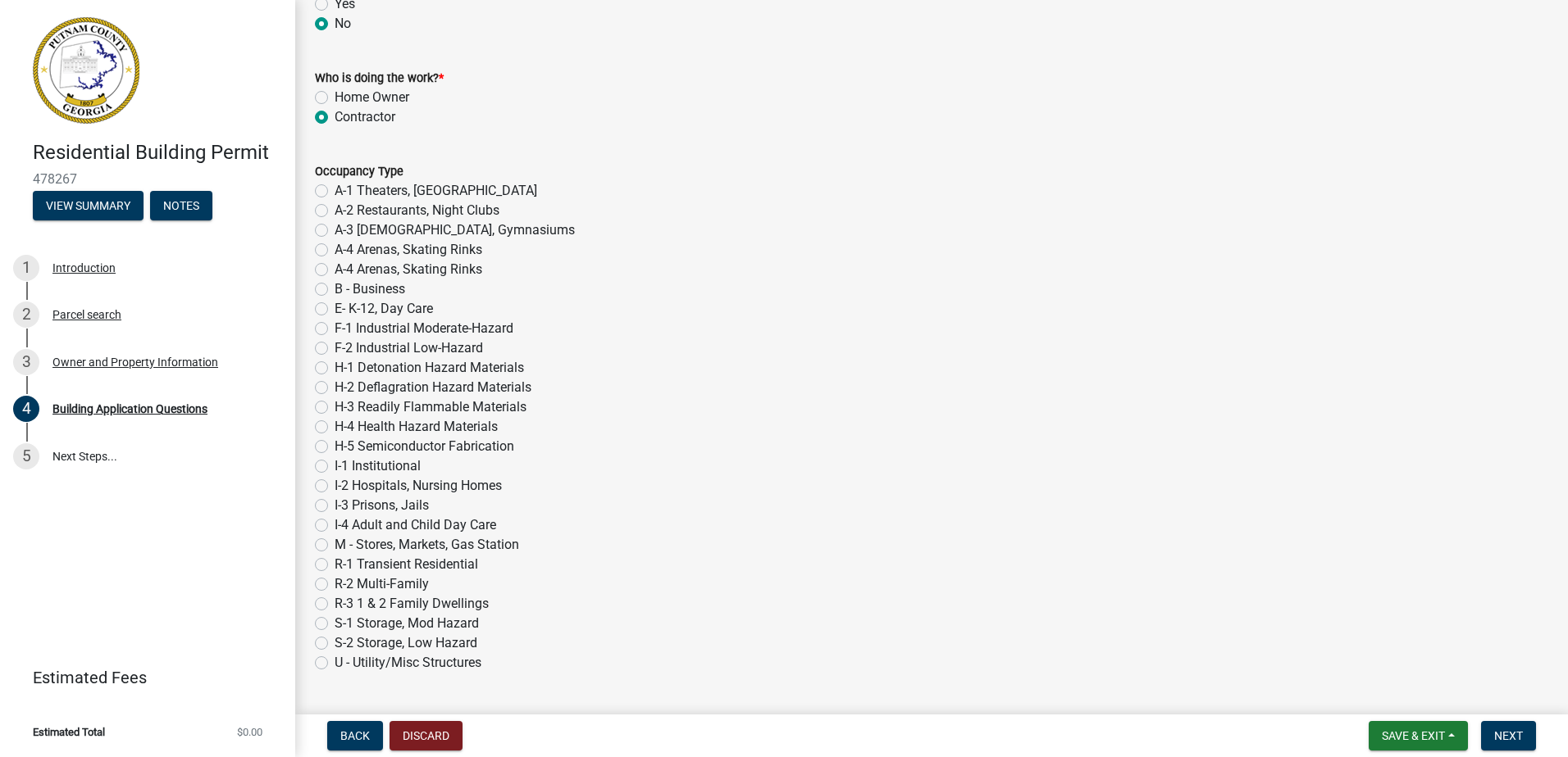
scroll to position [6802, 0]
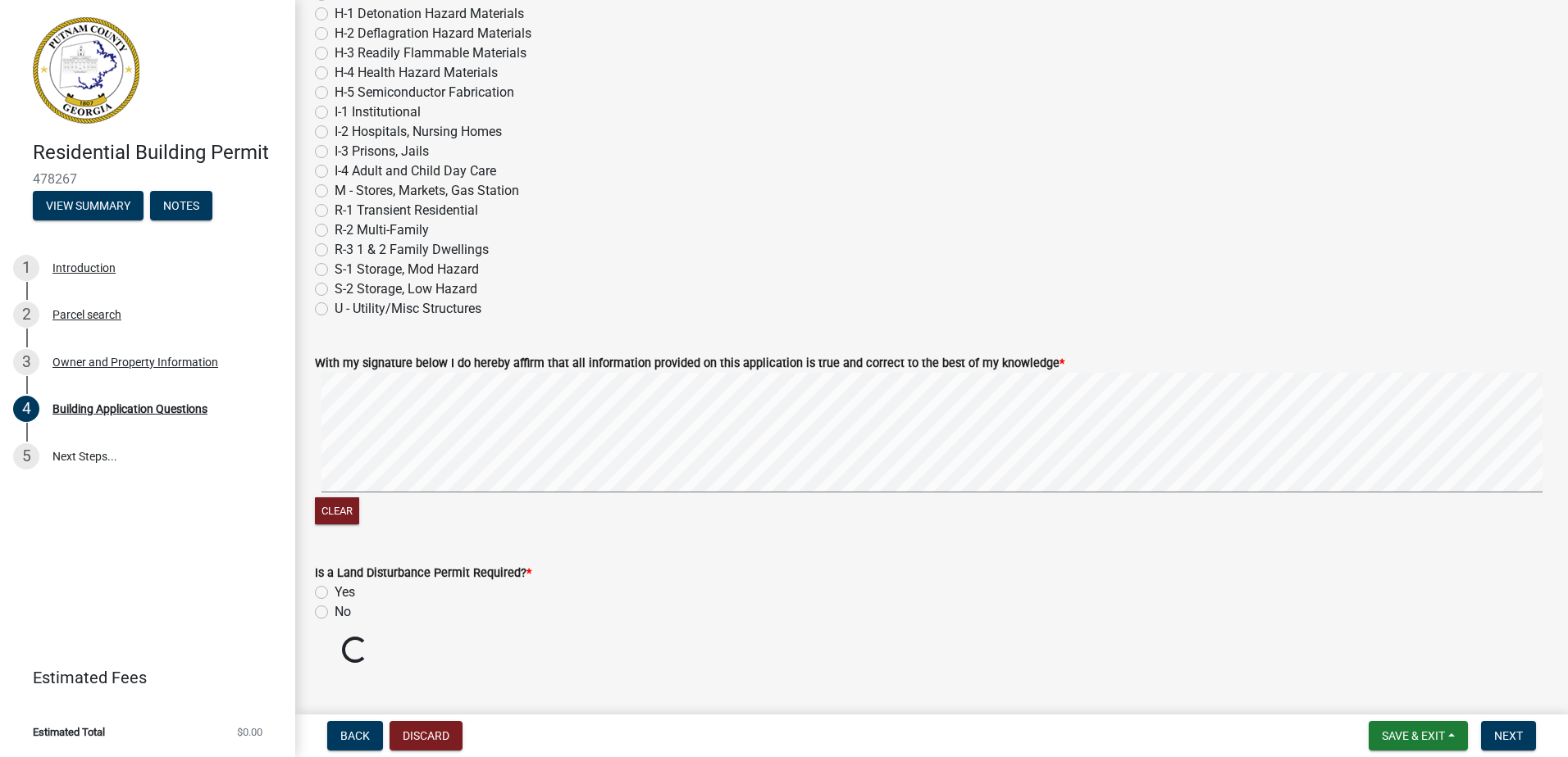
click at [335, 249] on label "R-3 1 & 2 Family Dwellings" at bounding box center [411, 250] width 154 height 20
click at [335, 249] on input "R-3 1 & 2 Family Dwellings" at bounding box center [340, 246] width 11 height 11
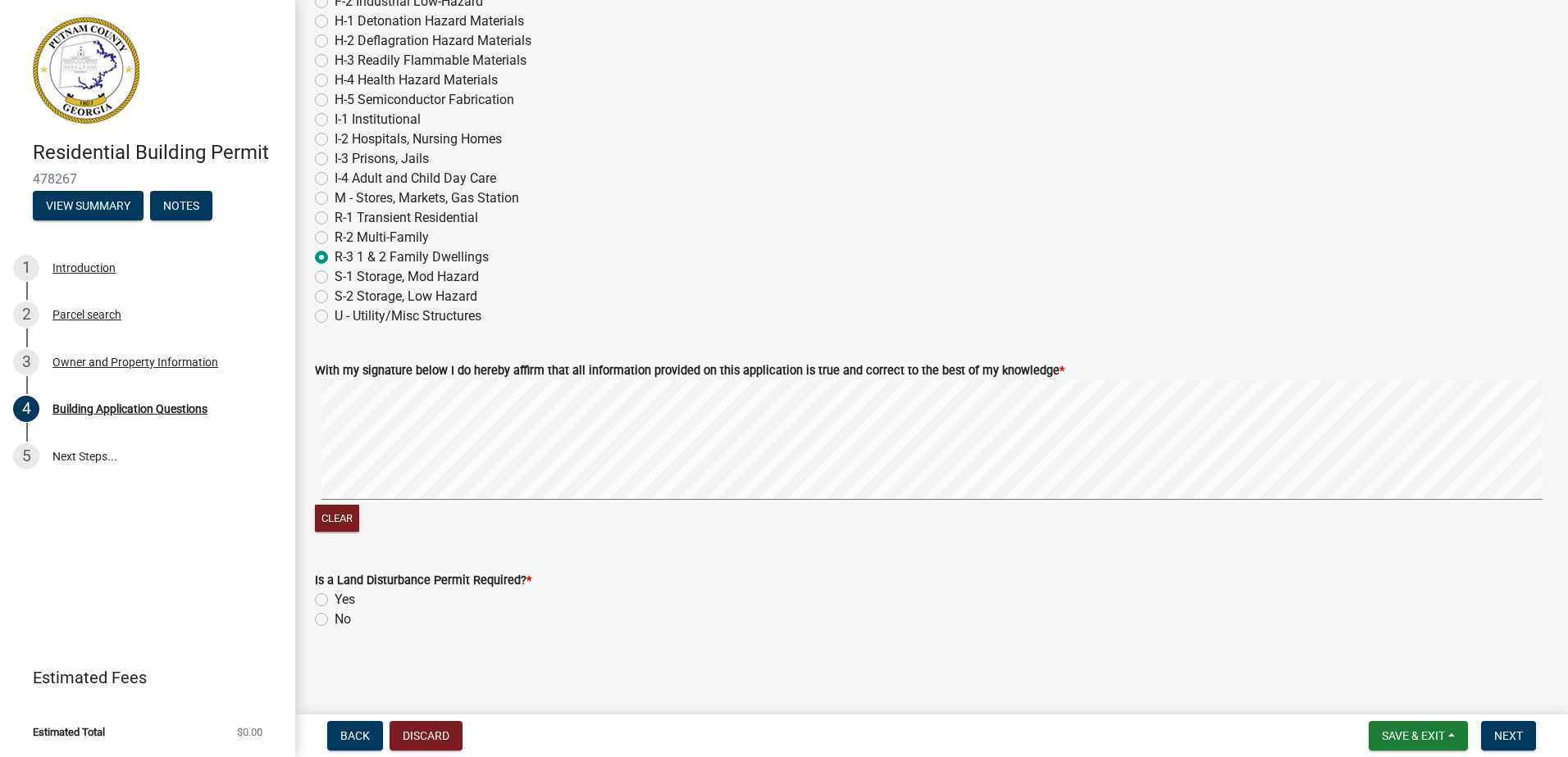
scroll to position [6796, 0]
click at [335, 619] on label "No" at bounding box center [343, 620] width 16 height 20
click at [335, 619] on input "No" at bounding box center [340, 616] width 11 height 11
click at [1517, 732] on span "Next" at bounding box center [1508, 736] width 28 height 13
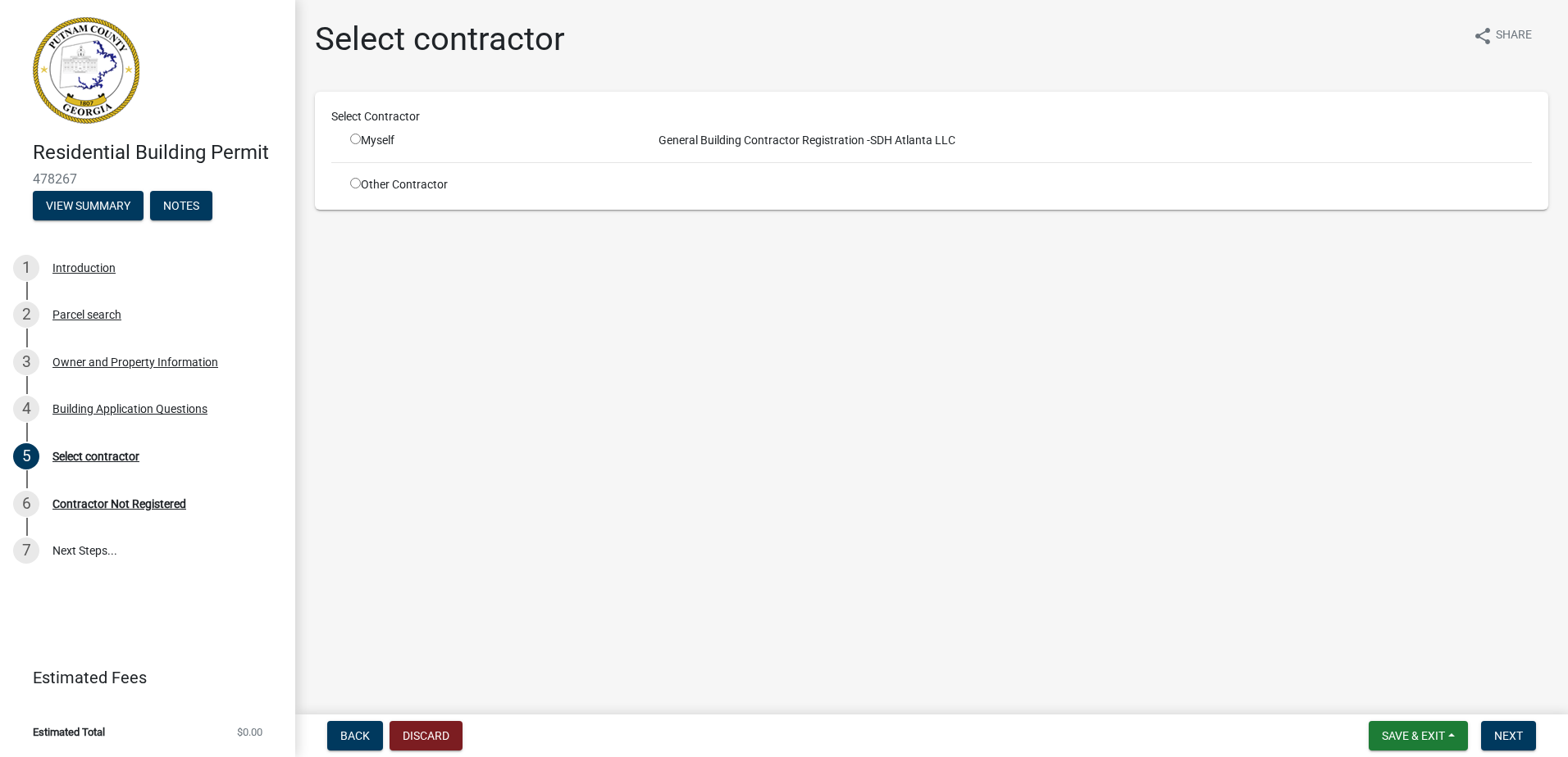
click at [356, 136] on input "radio" at bounding box center [355, 139] width 11 height 11
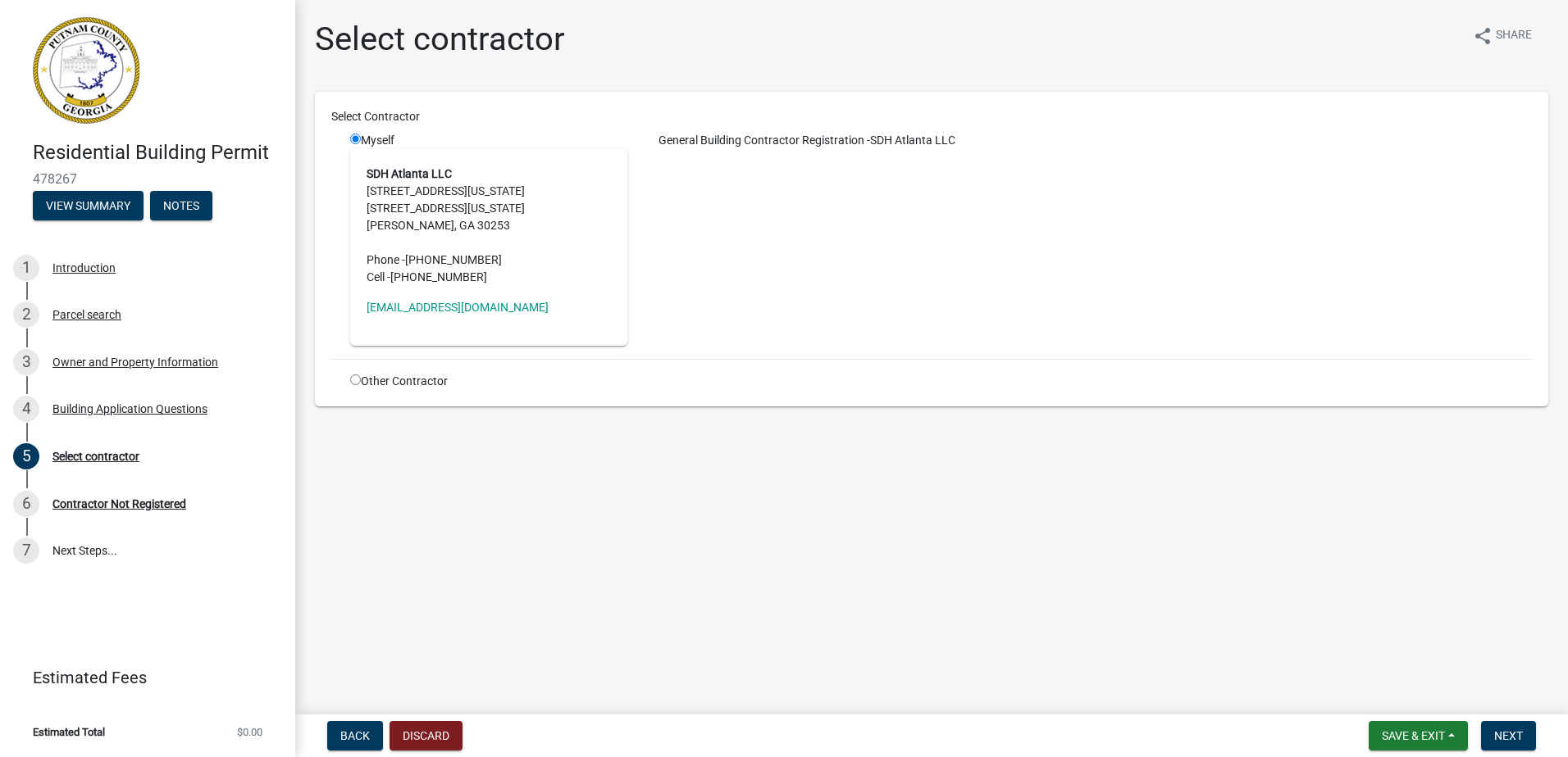
click at [406, 205] on address "SDH Atlanta LLC [STREET_ADDRESS][US_STATE][US_STATE][PERSON_NAME] Phone - [PHON…" at bounding box center [489, 225] width 245 height 120
click at [1506, 733] on span "Next" at bounding box center [1508, 736] width 28 height 13
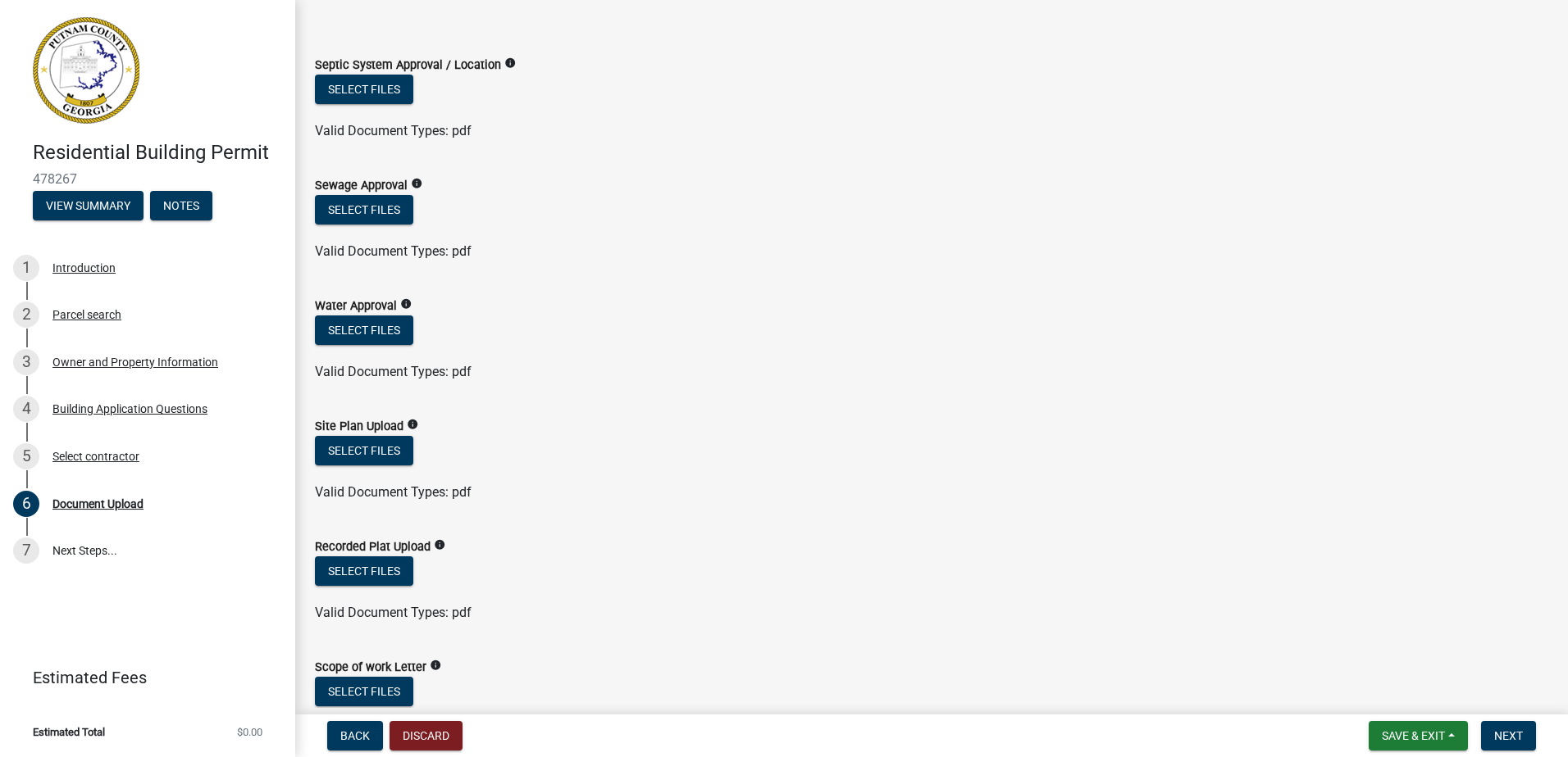
scroll to position [82, 0]
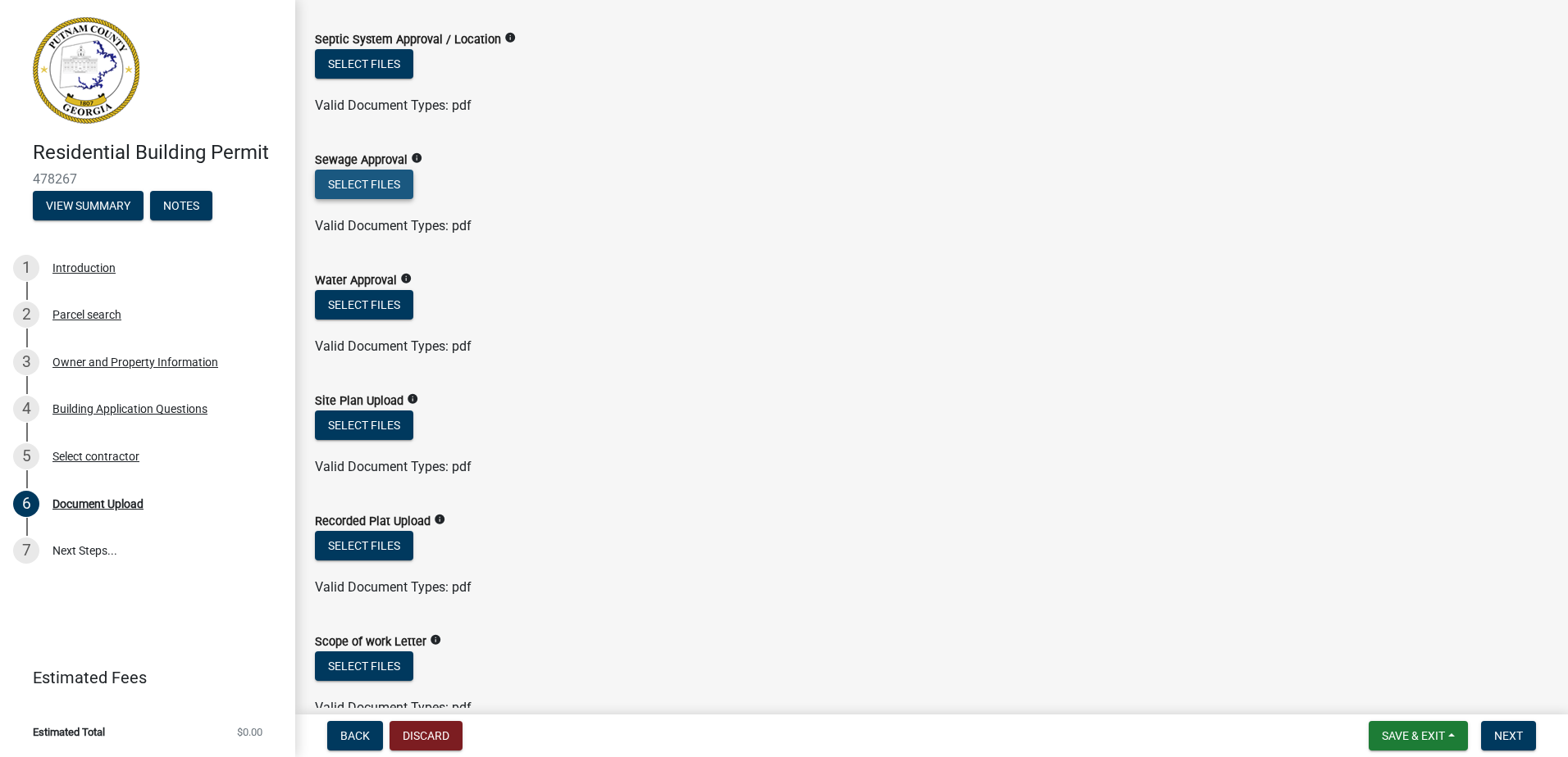
click at [381, 184] on button "Select files" at bounding box center [364, 184] width 99 height 29
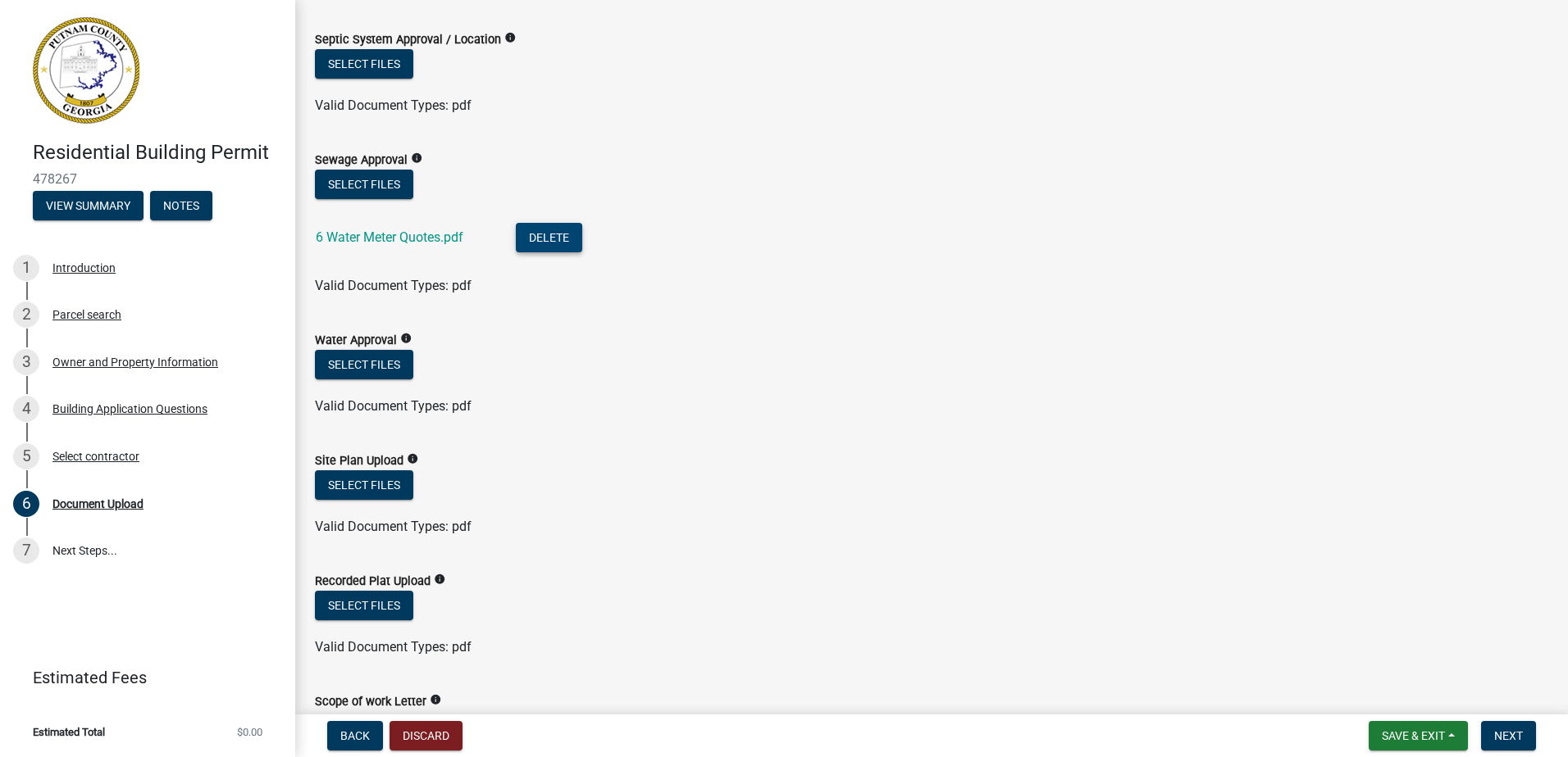
click at [533, 229] on button "Delete" at bounding box center [549, 238] width 67 height 29
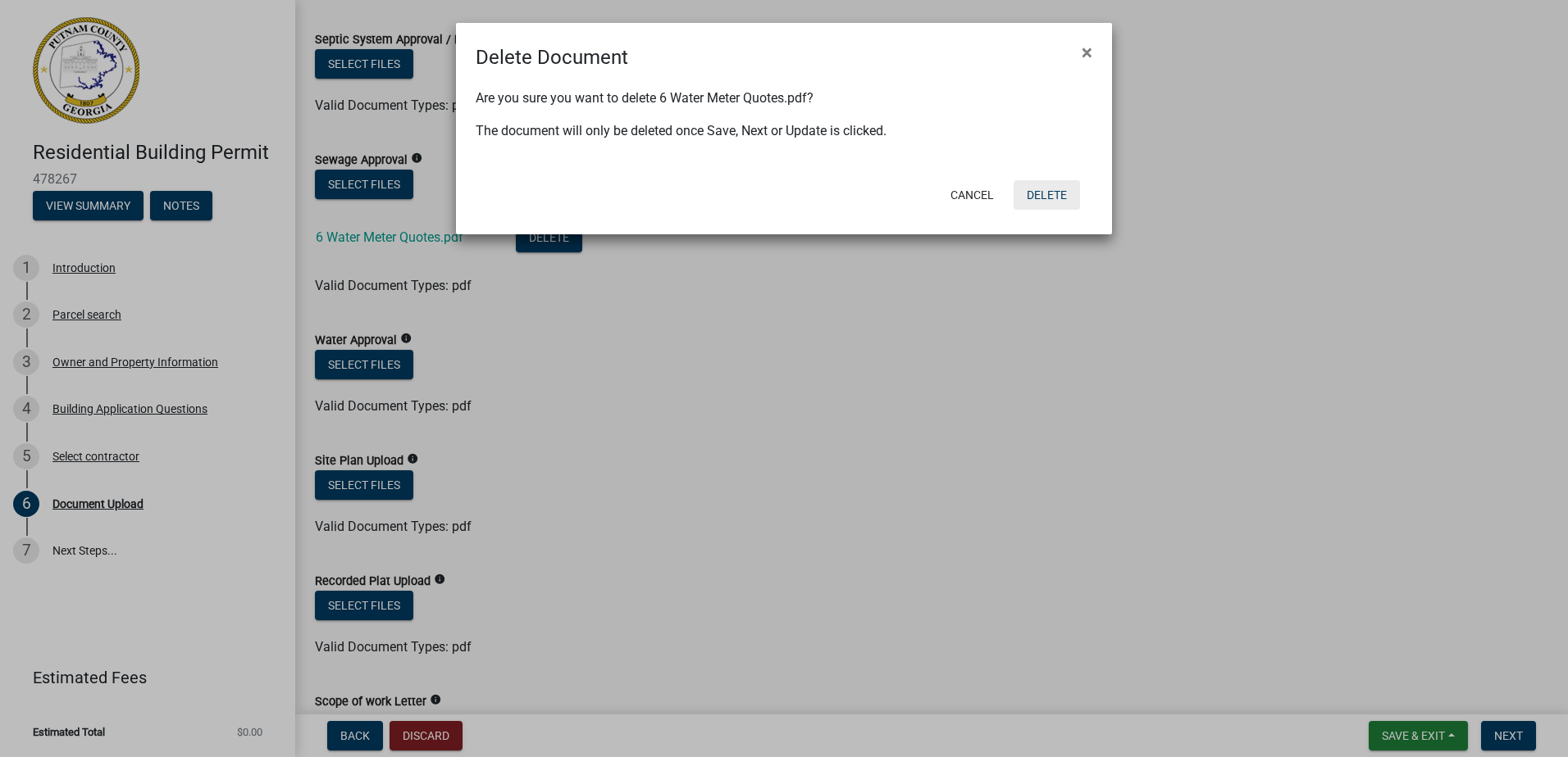
click at [1042, 198] on button "Delete" at bounding box center [1047, 195] width 67 height 29
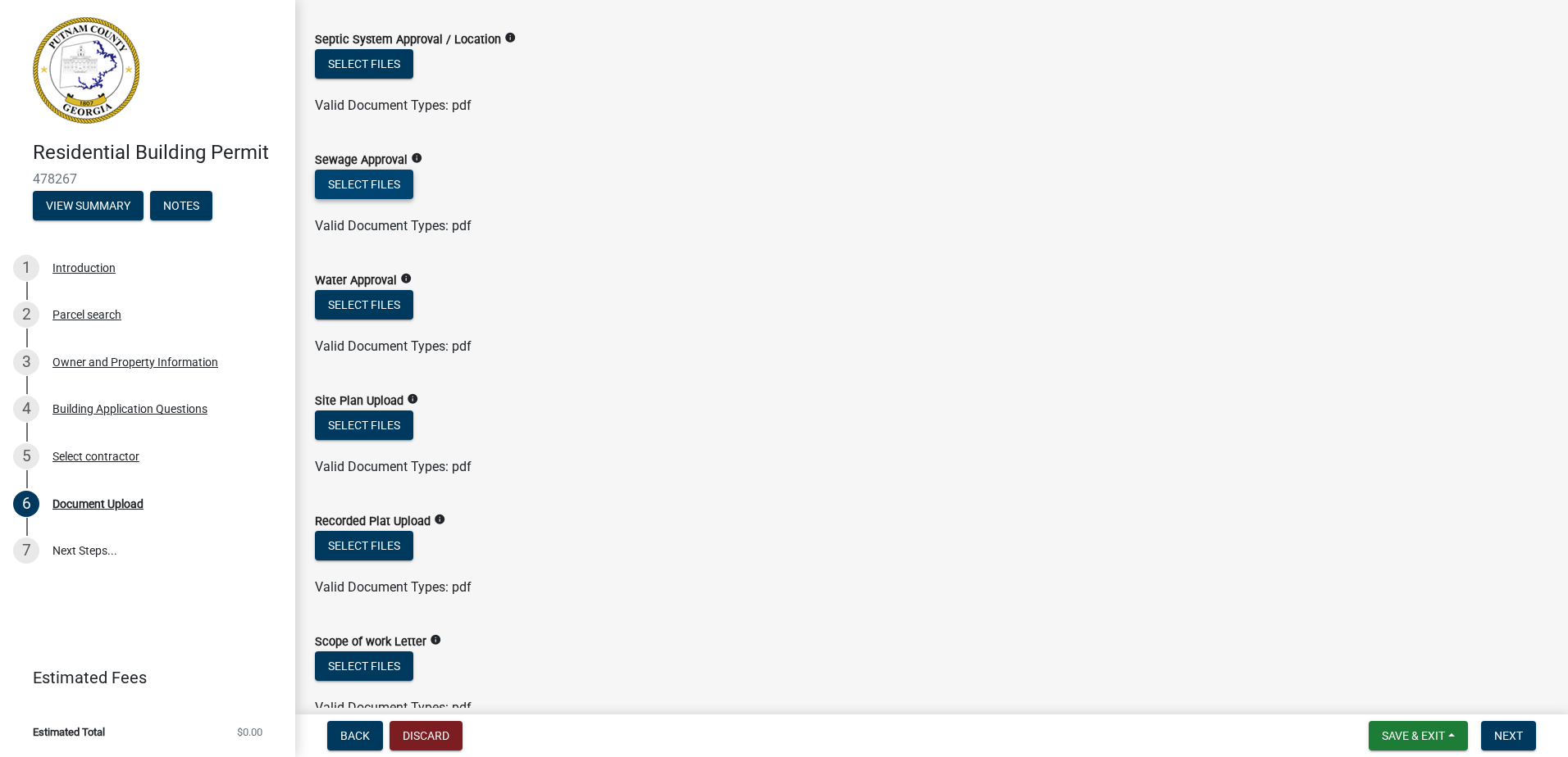
click at [339, 175] on button "Select files" at bounding box center [364, 184] width 99 height 29
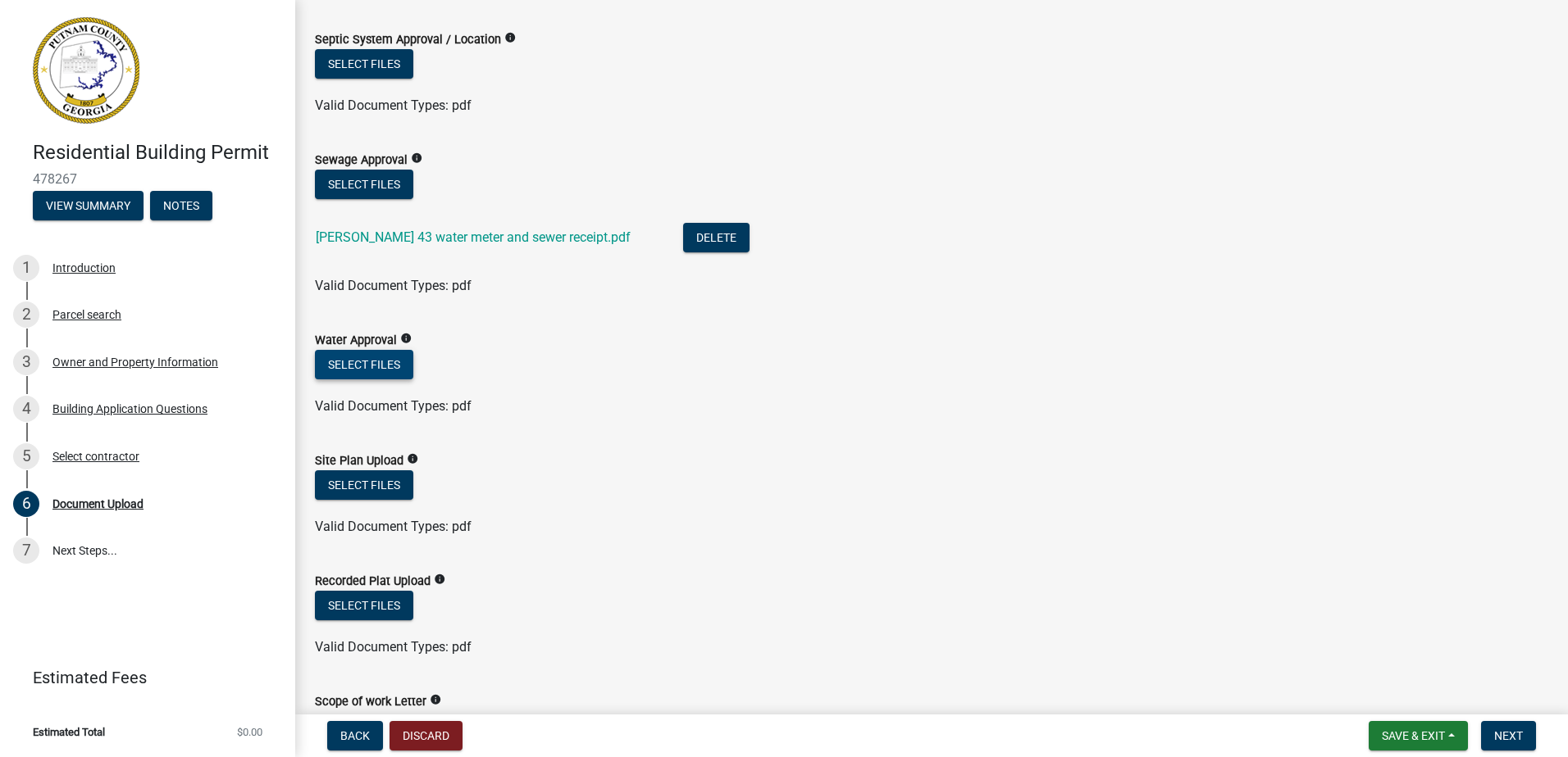
click at [374, 377] on button "Select files" at bounding box center [364, 364] width 99 height 29
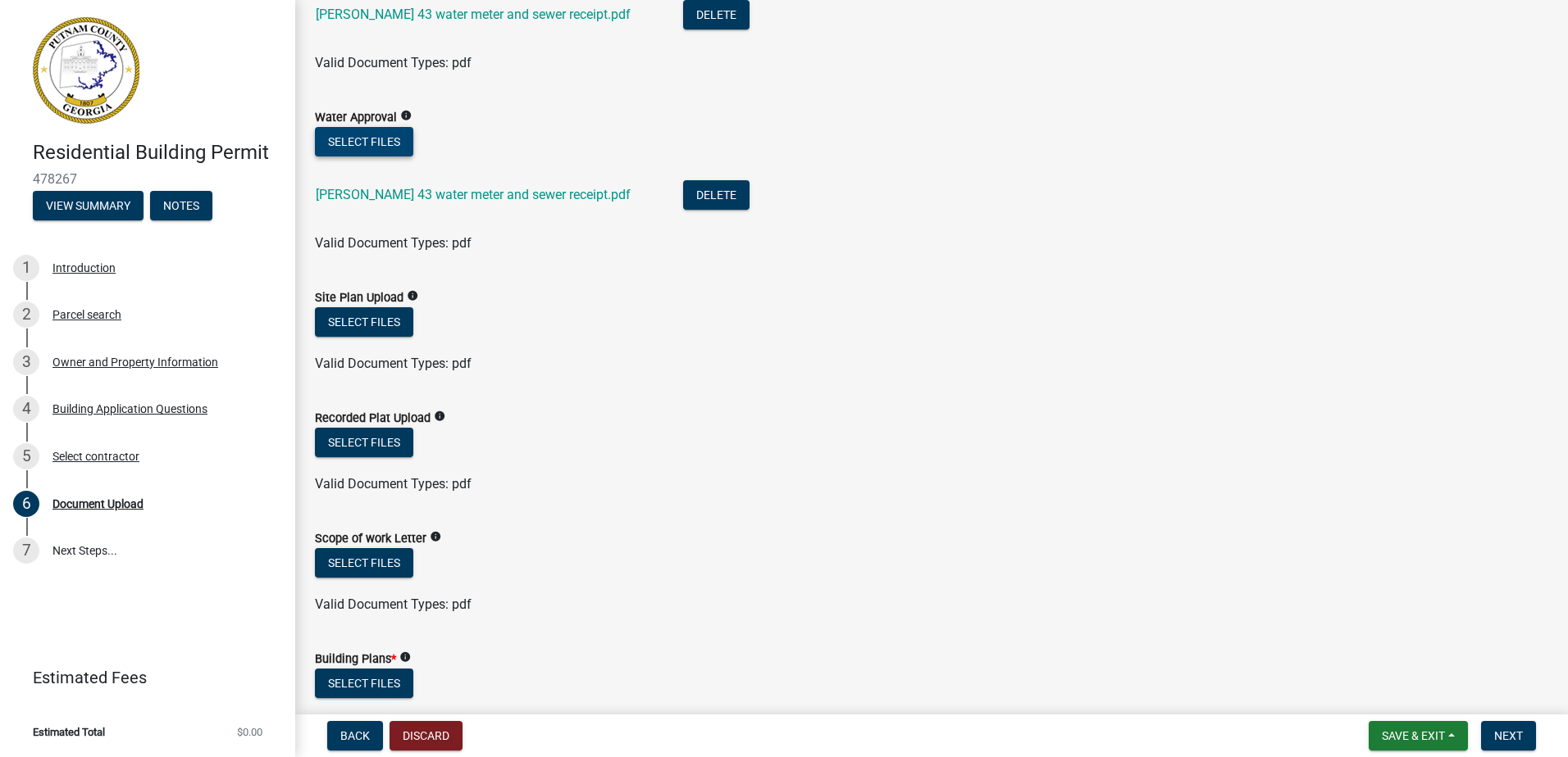
scroll to position [328, 0]
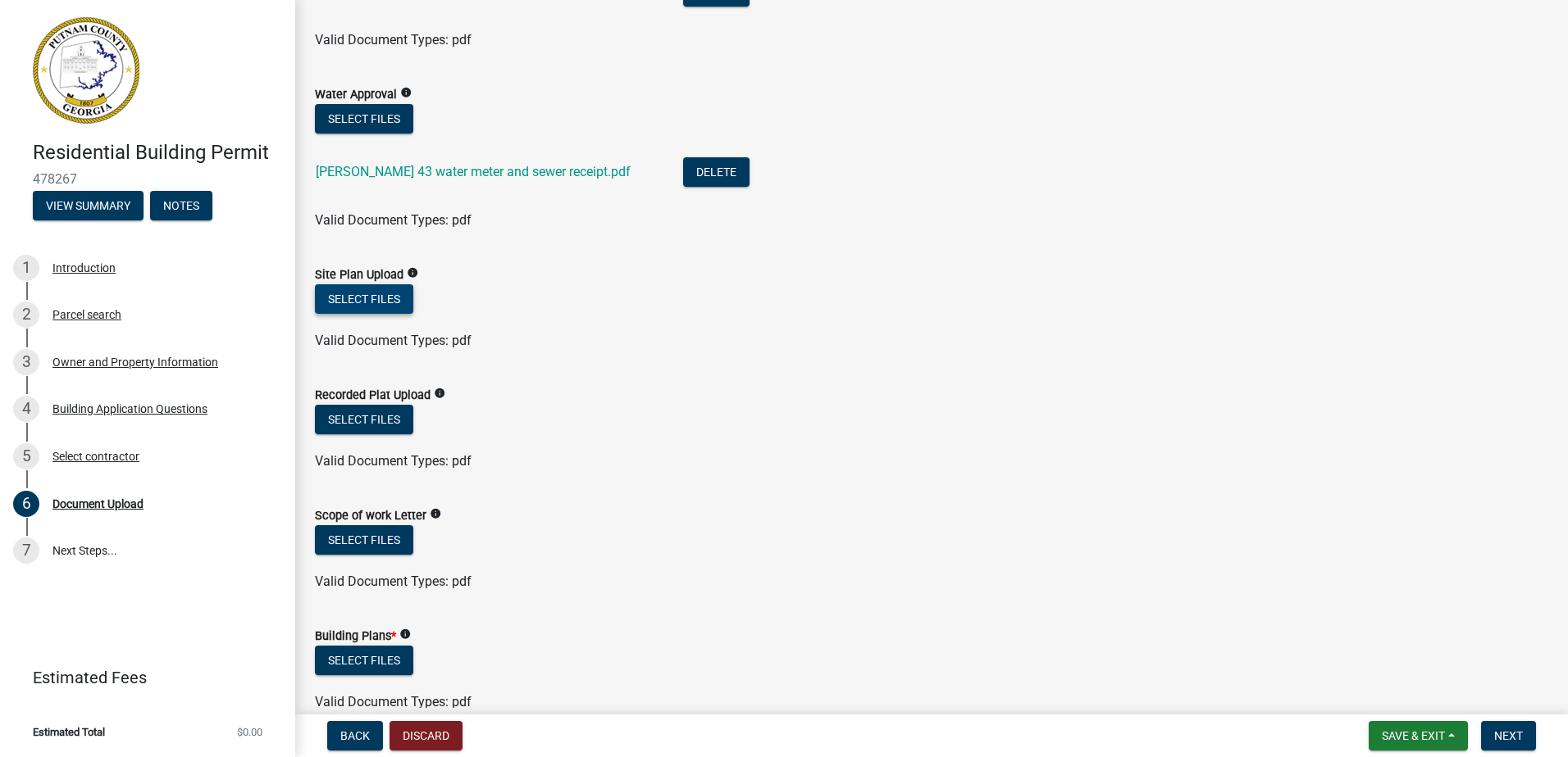
click at [364, 298] on button "Select files" at bounding box center [364, 299] width 99 height 29
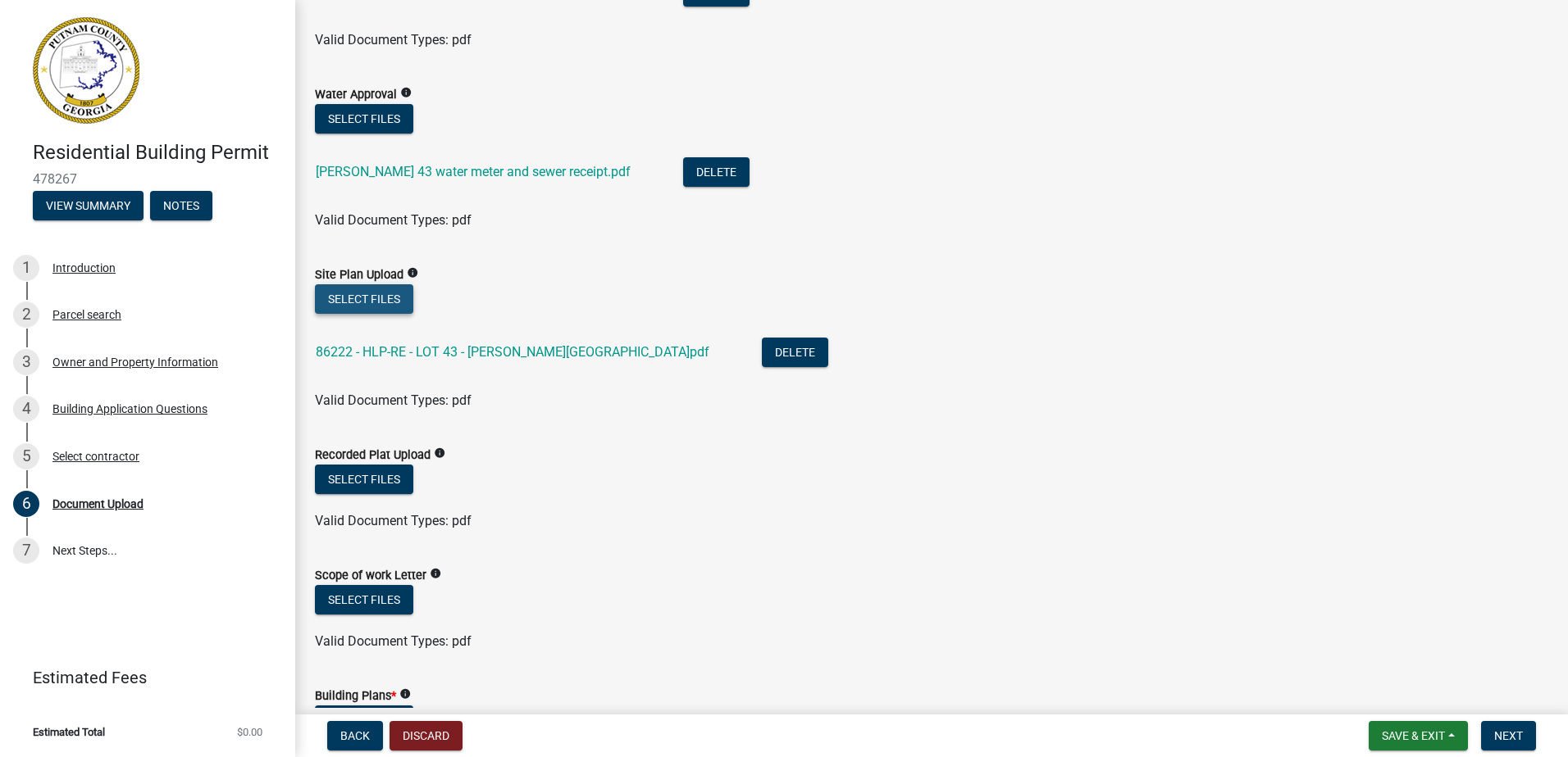
click at [342, 303] on button "Select files" at bounding box center [364, 299] width 99 height 29
click at [378, 479] on button "Select files" at bounding box center [364, 479] width 99 height 29
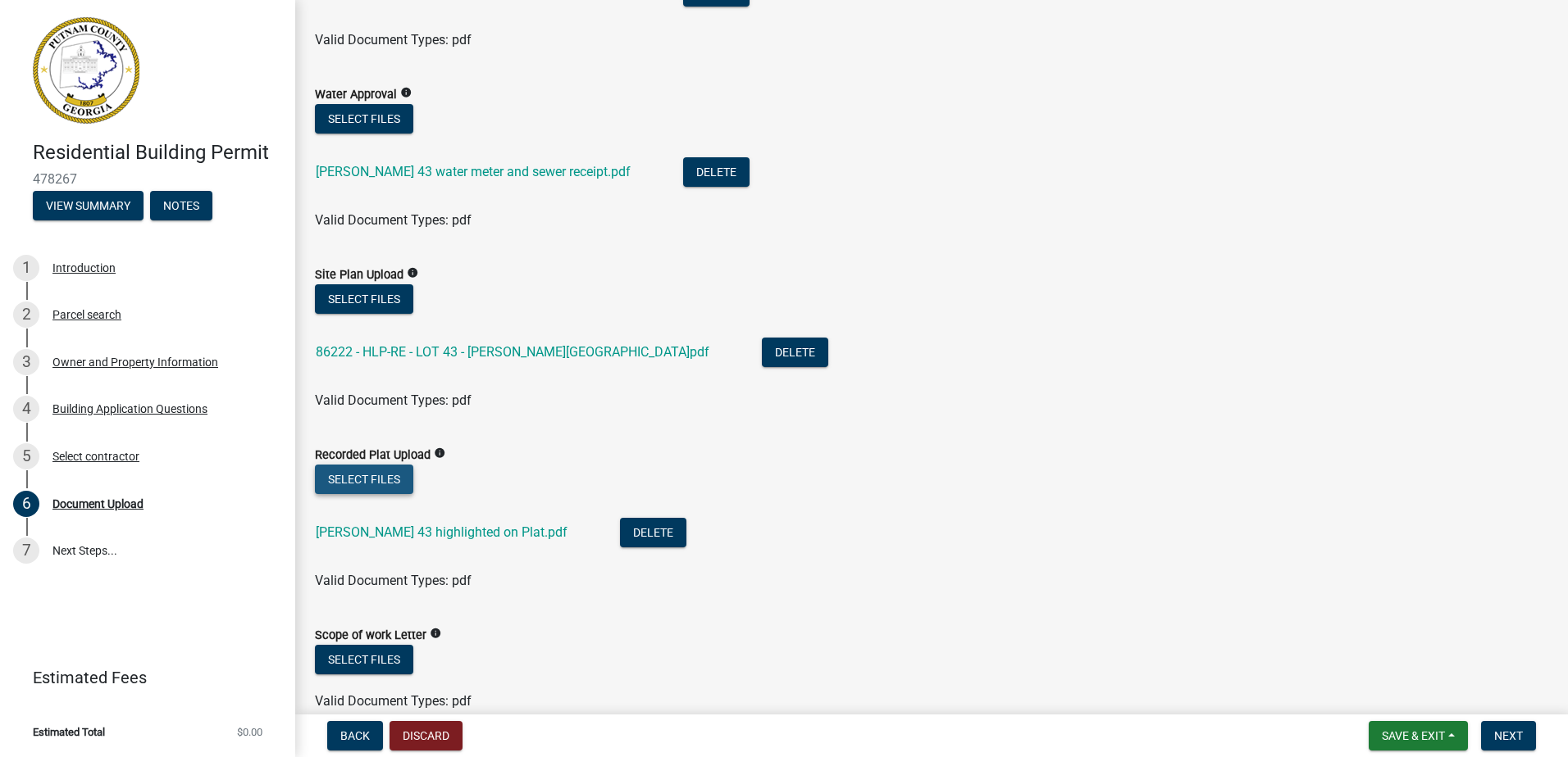
click at [357, 481] on button "Select files" at bounding box center [364, 479] width 99 height 29
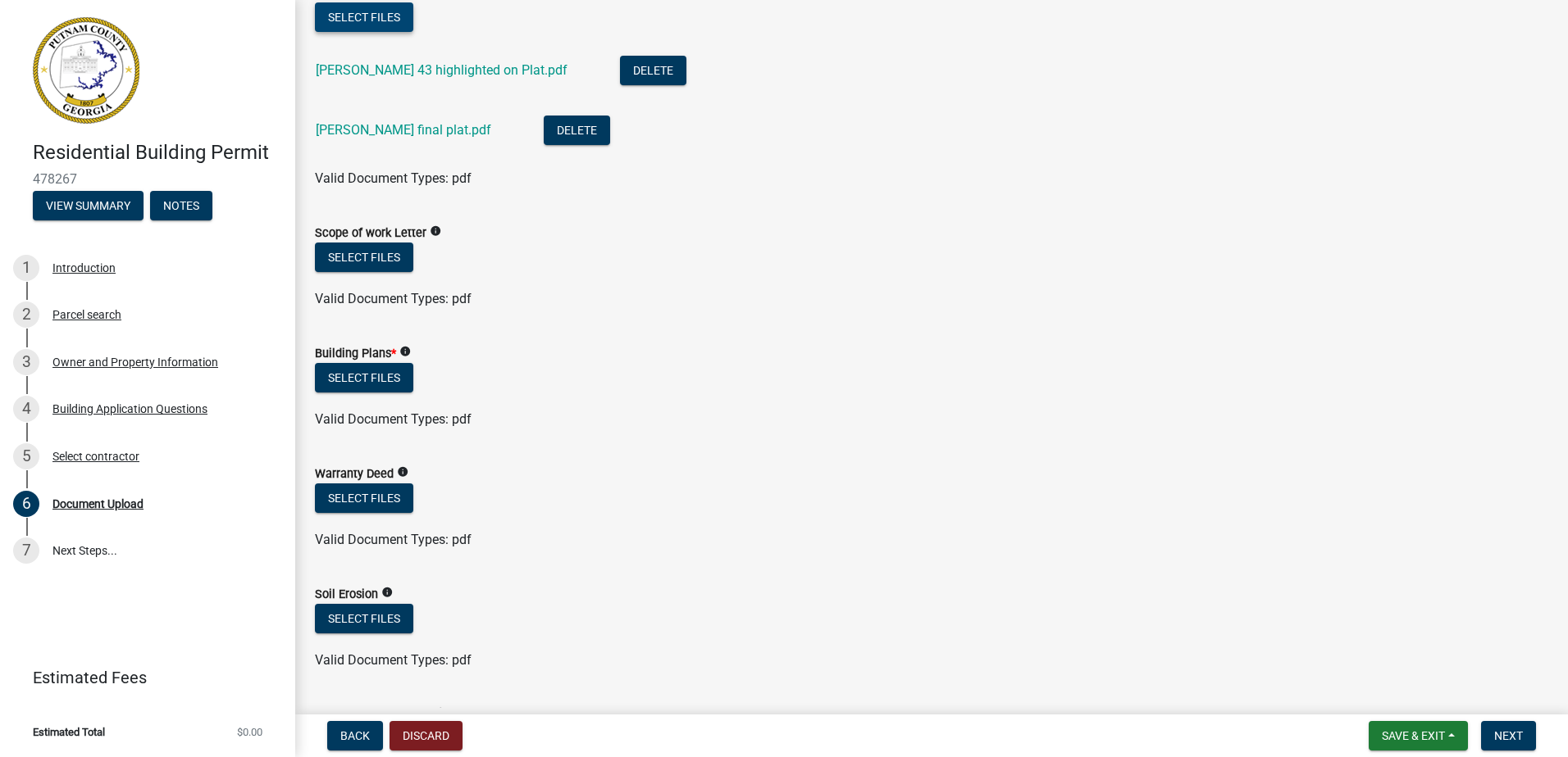
scroll to position [819, 0]
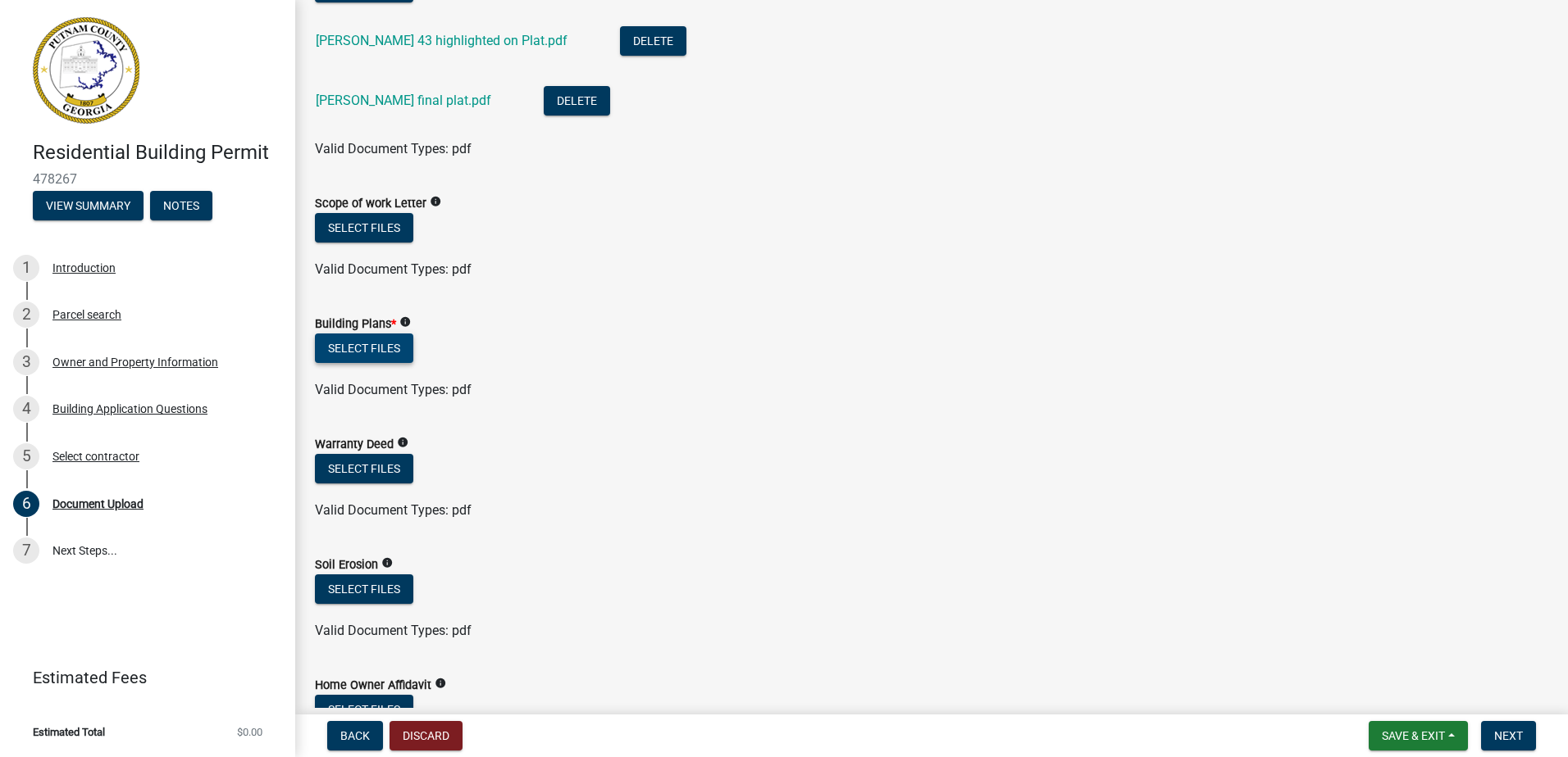
click at [357, 345] on button "Select files" at bounding box center [364, 348] width 99 height 29
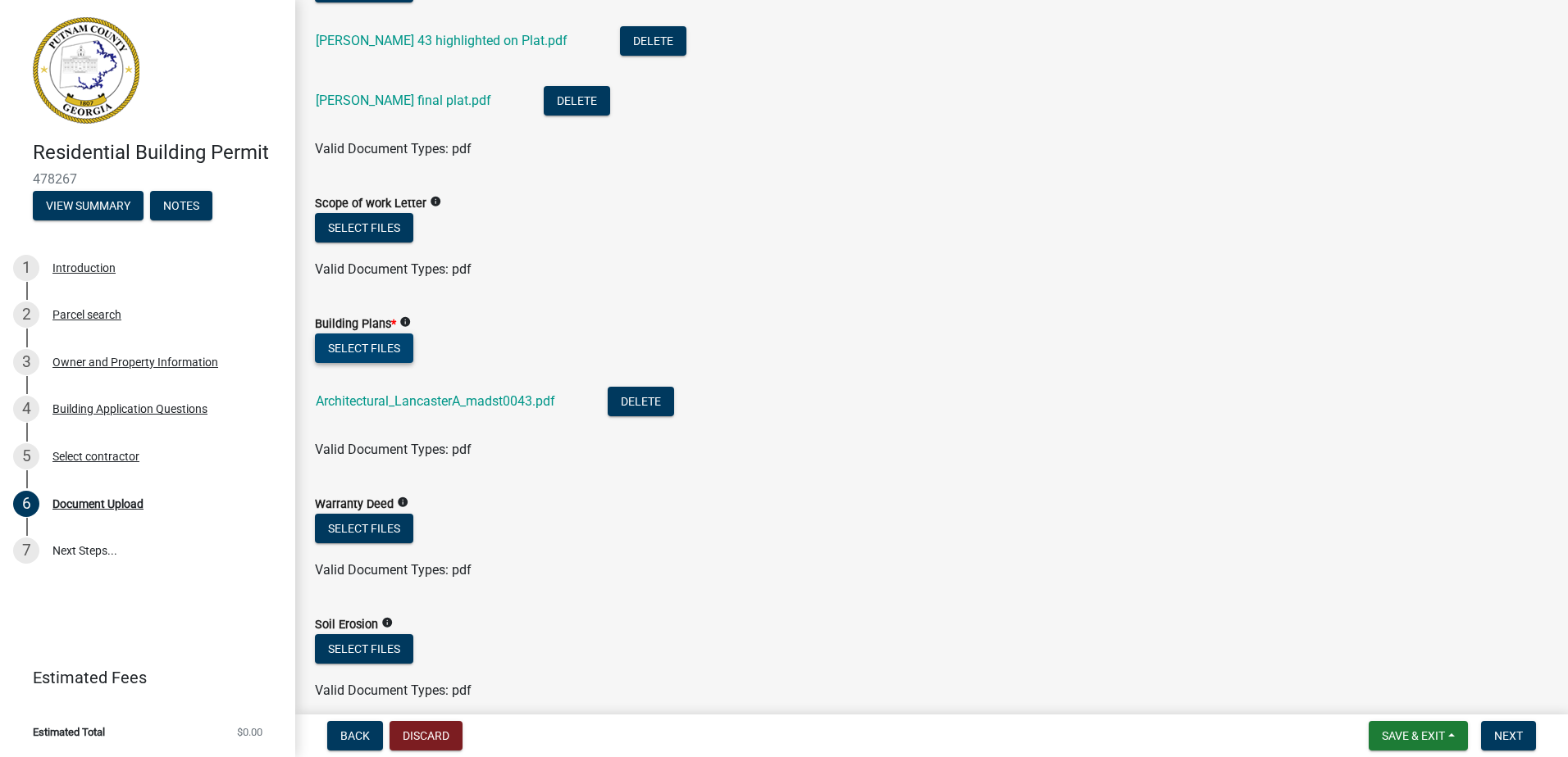
click at [365, 352] on button "Select files" at bounding box center [364, 348] width 99 height 29
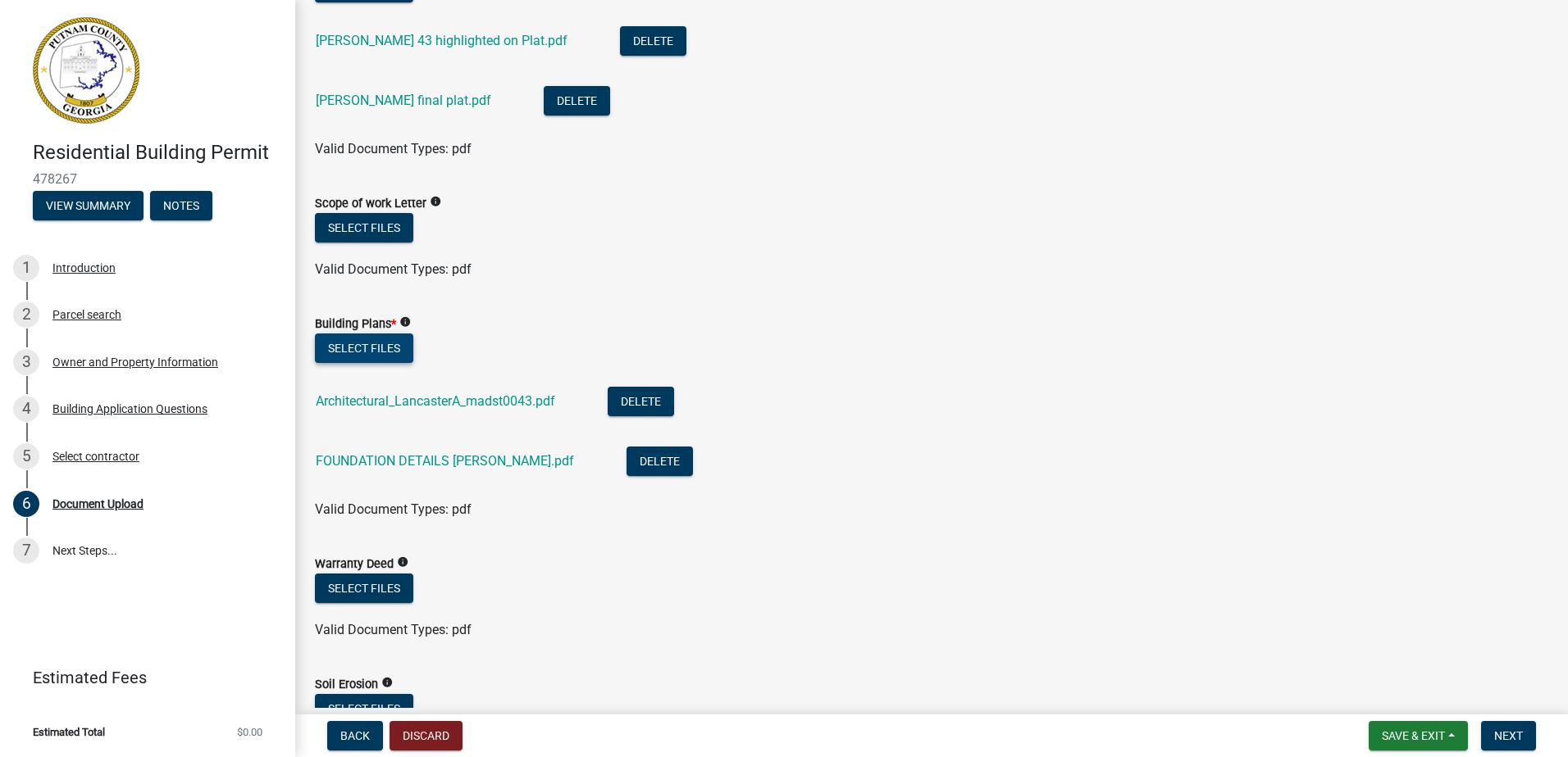
click at [377, 349] on button "Select files" at bounding box center [364, 348] width 99 height 29
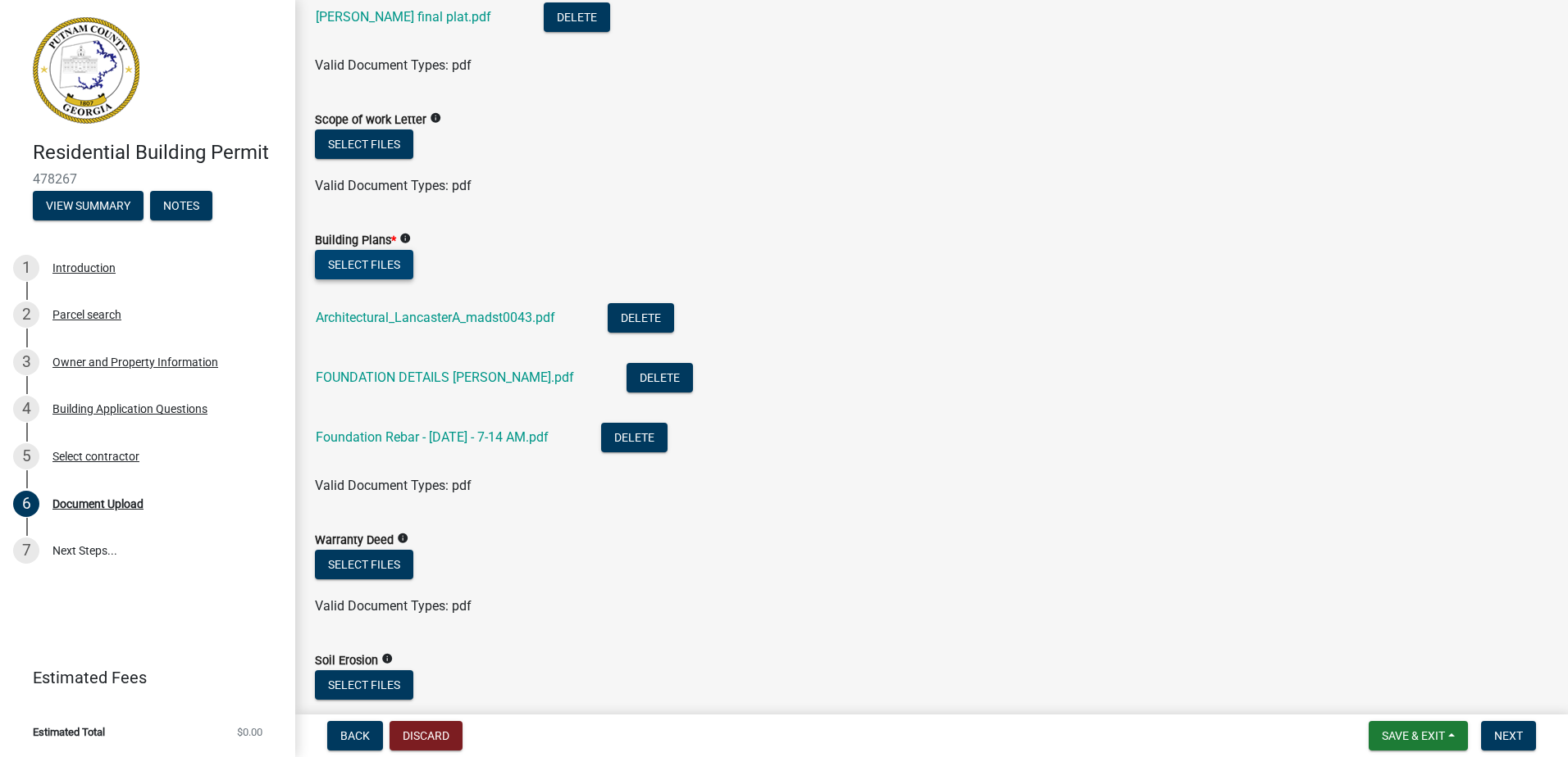
scroll to position [902, 0]
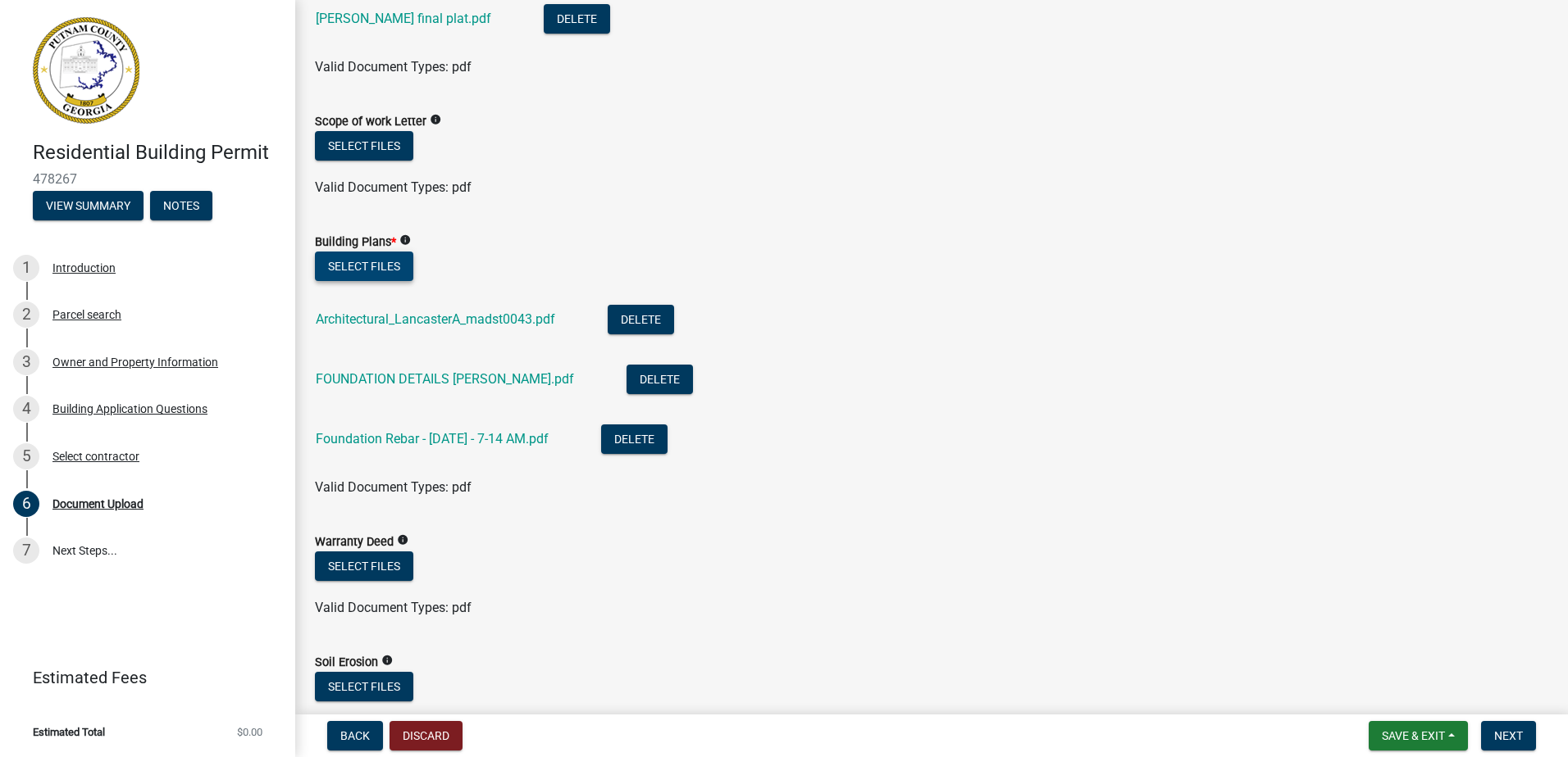
click at [349, 262] on button "Select files" at bounding box center [364, 266] width 99 height 29
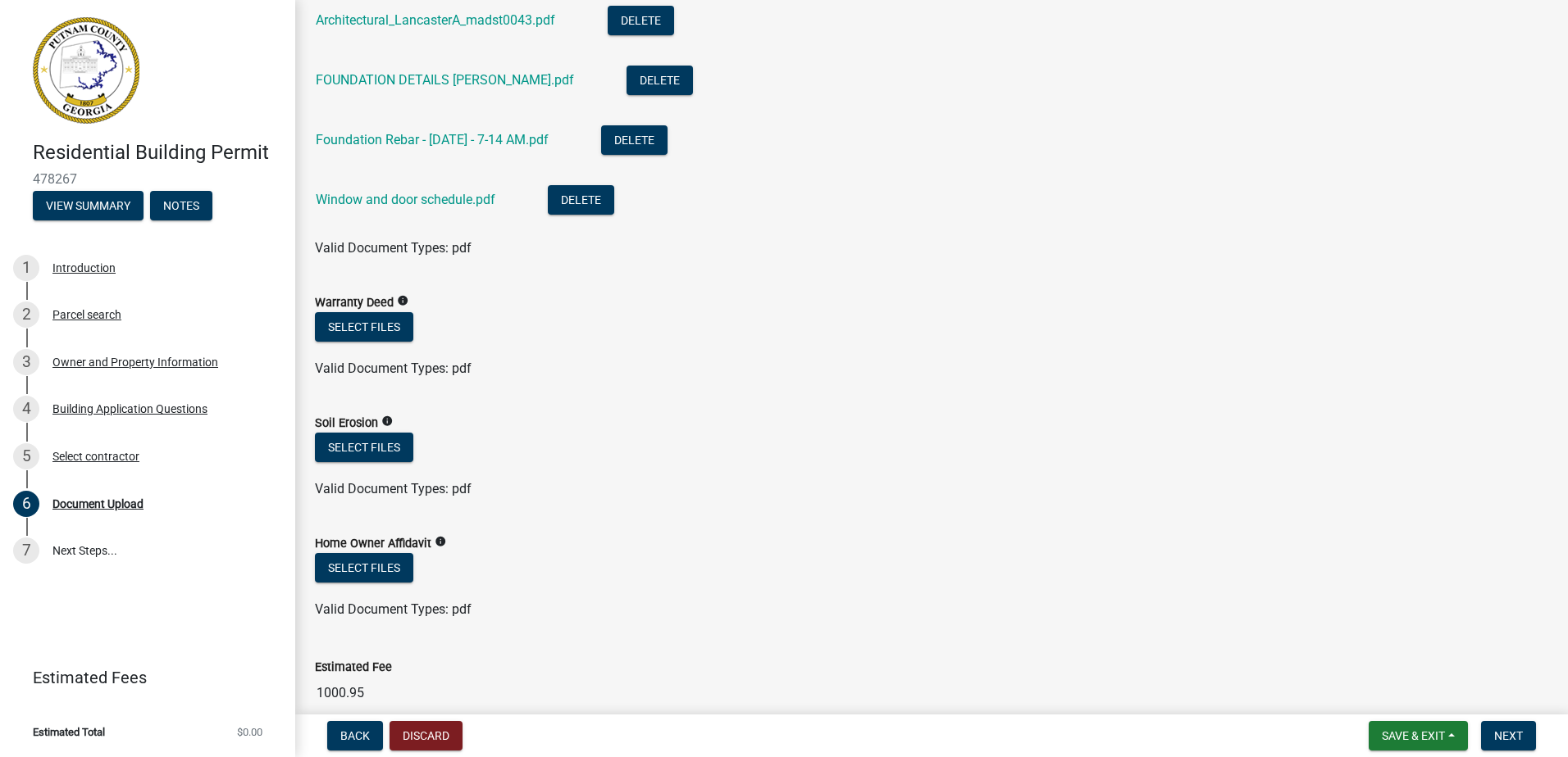
scroll to position [1229, 0]
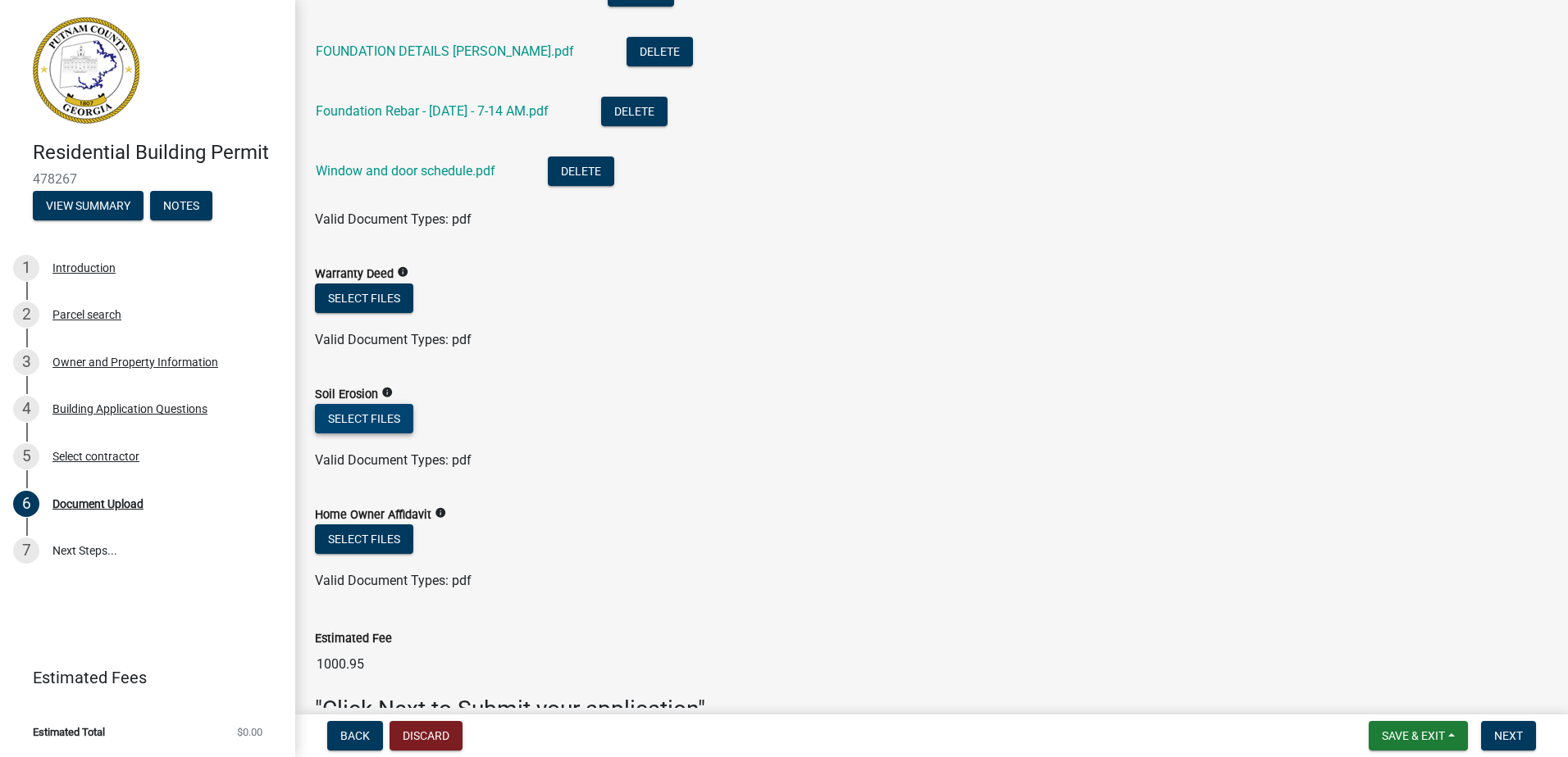
click at [382, 423] on button "Select files" at bounding box center [364, 418] width 99 height 29
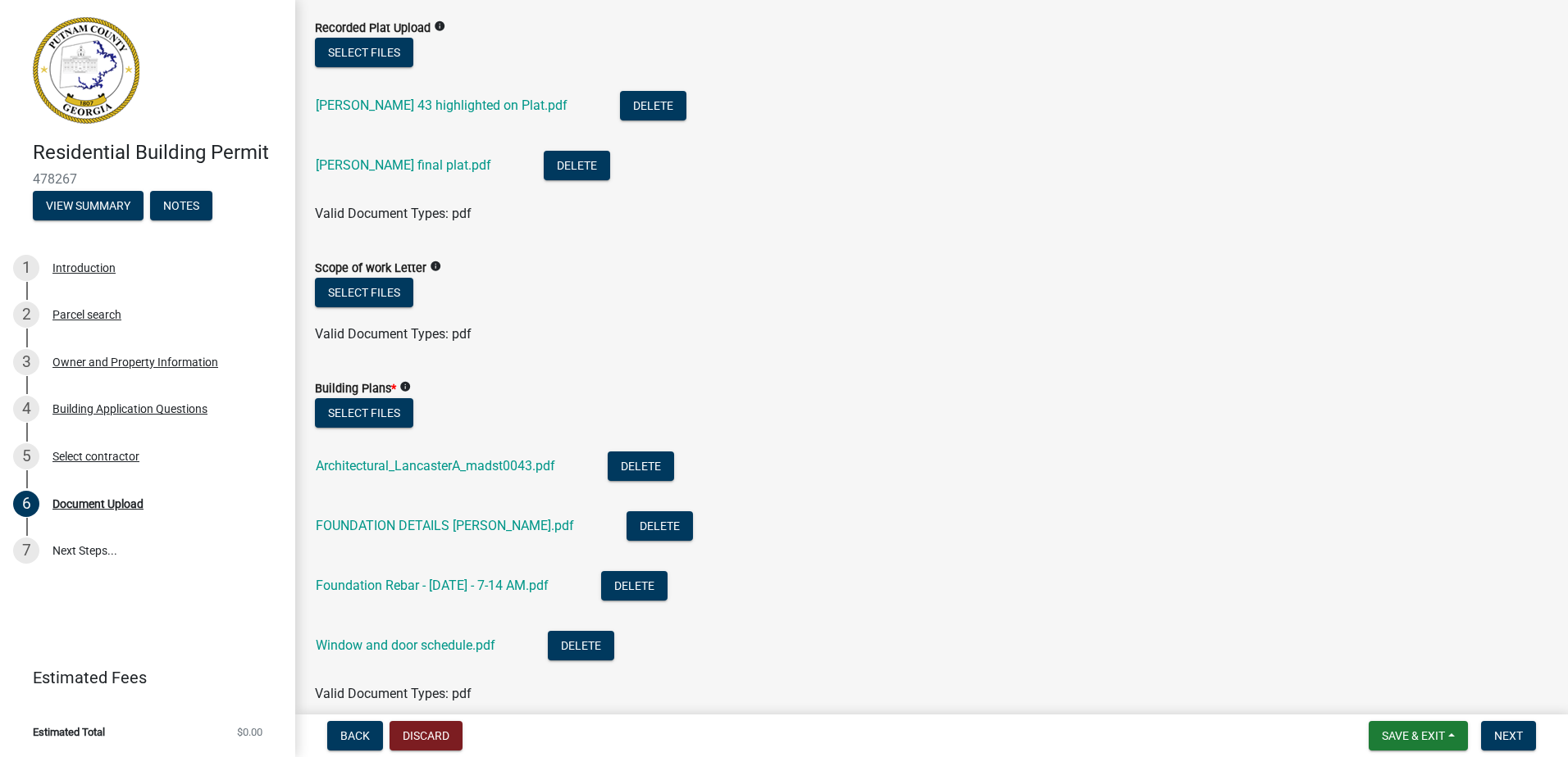
scroll to position [781, 0]
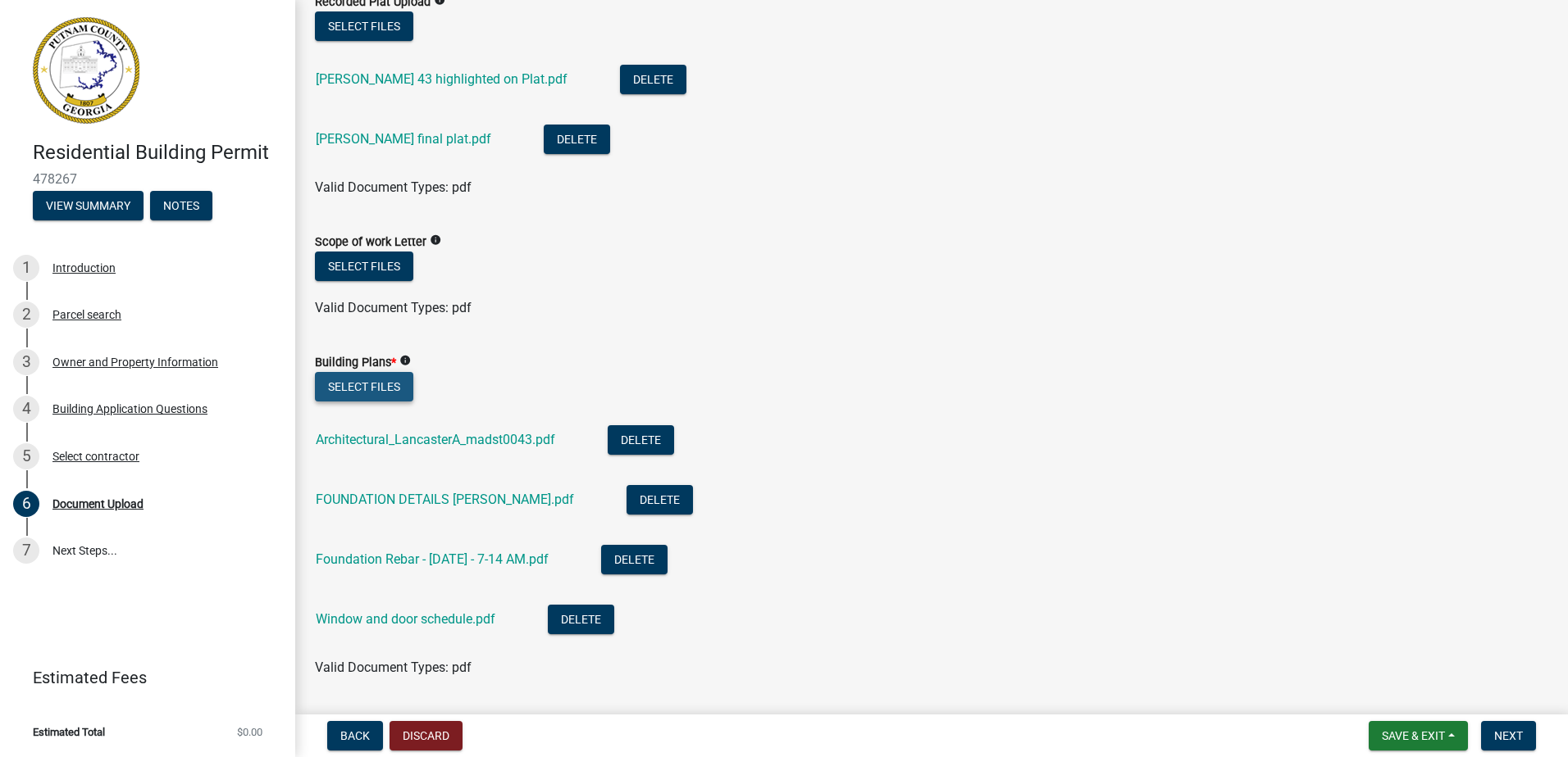
click at [352, 385] on button "Select files" at bounding box center [364, 386] width 99 height 29
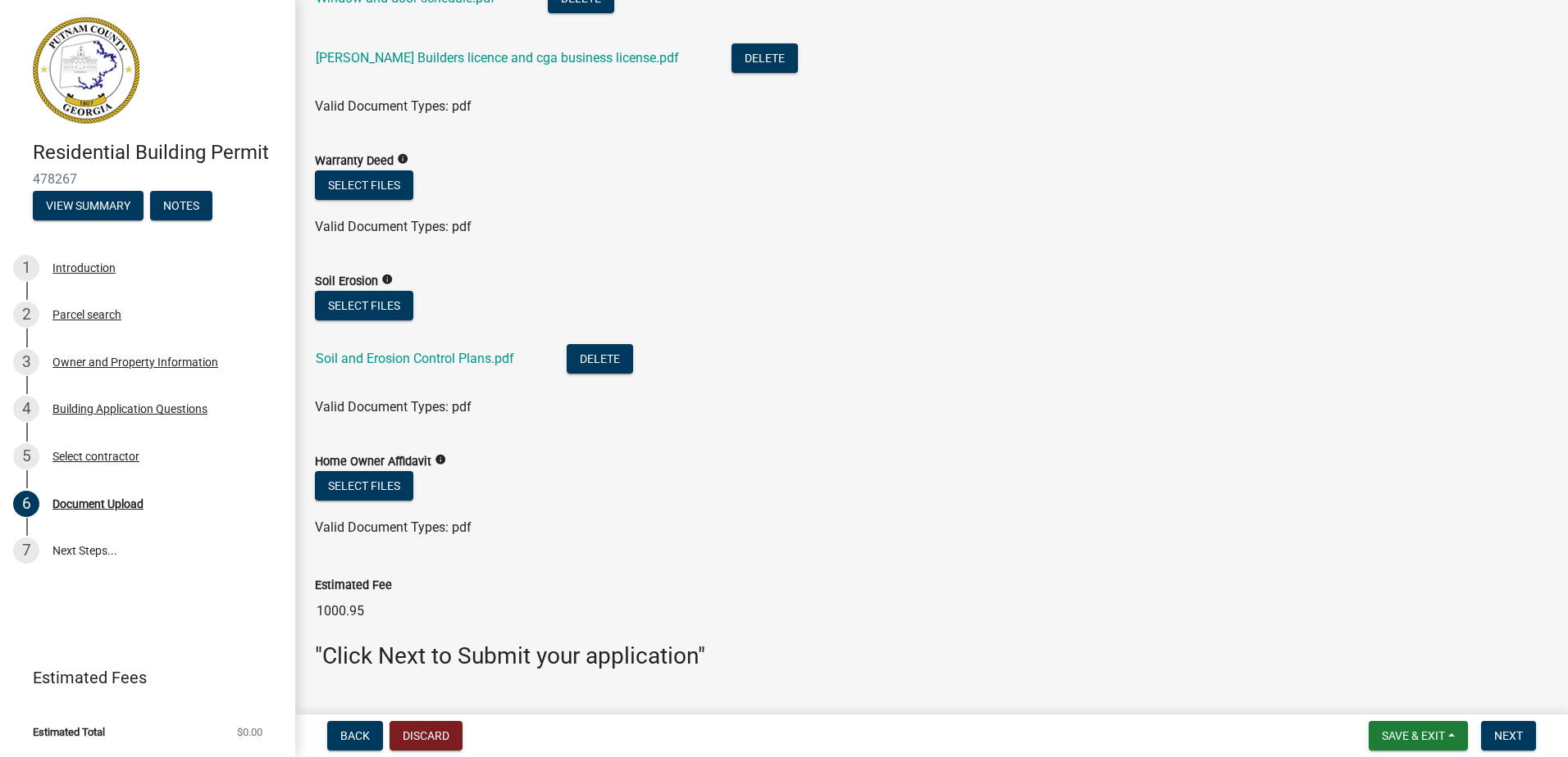
scroll to position [1442, 0]
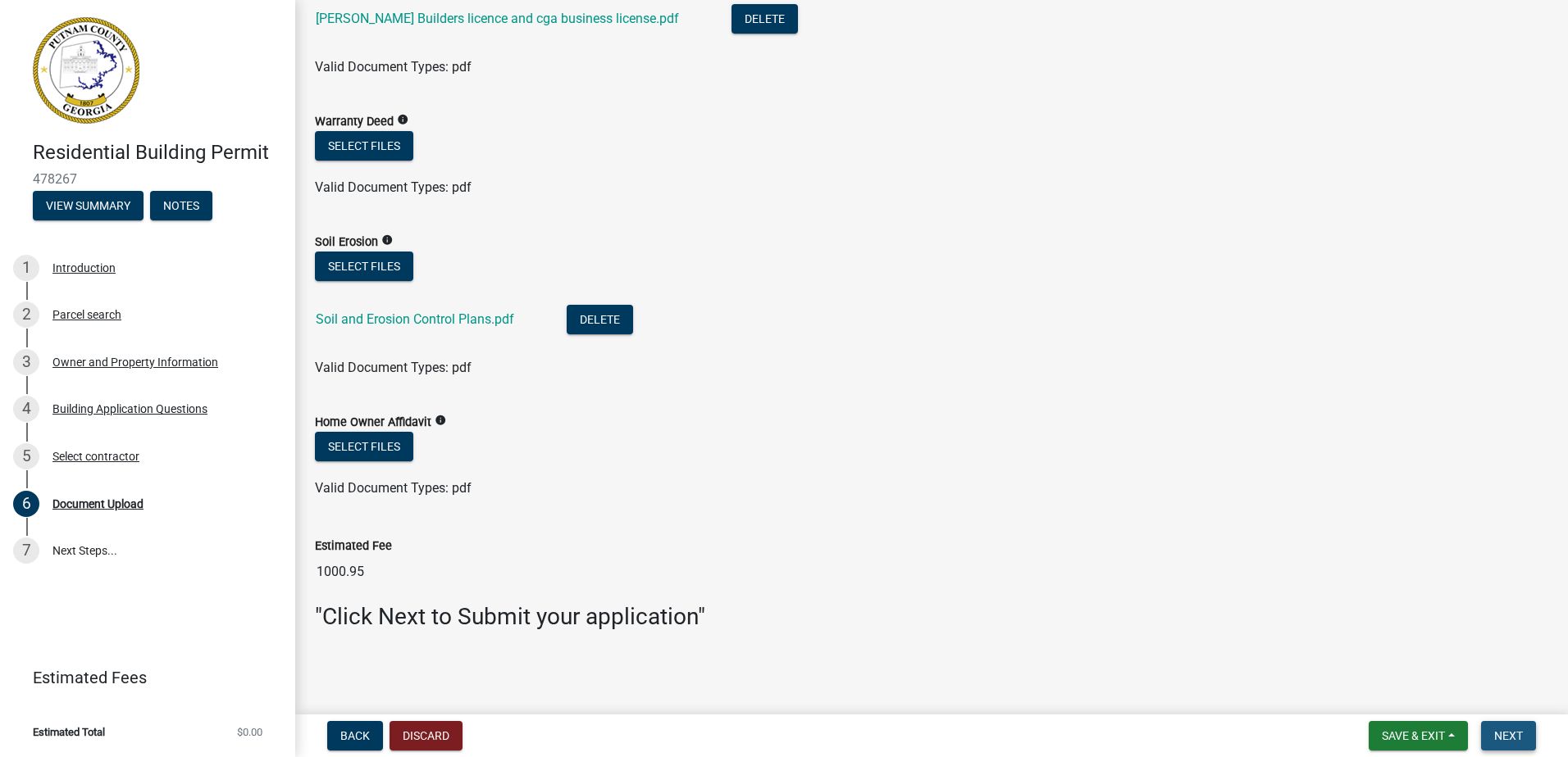
click at [1517, 737] on span "Next" at bounding box center [1508, 736] width 28 height 13
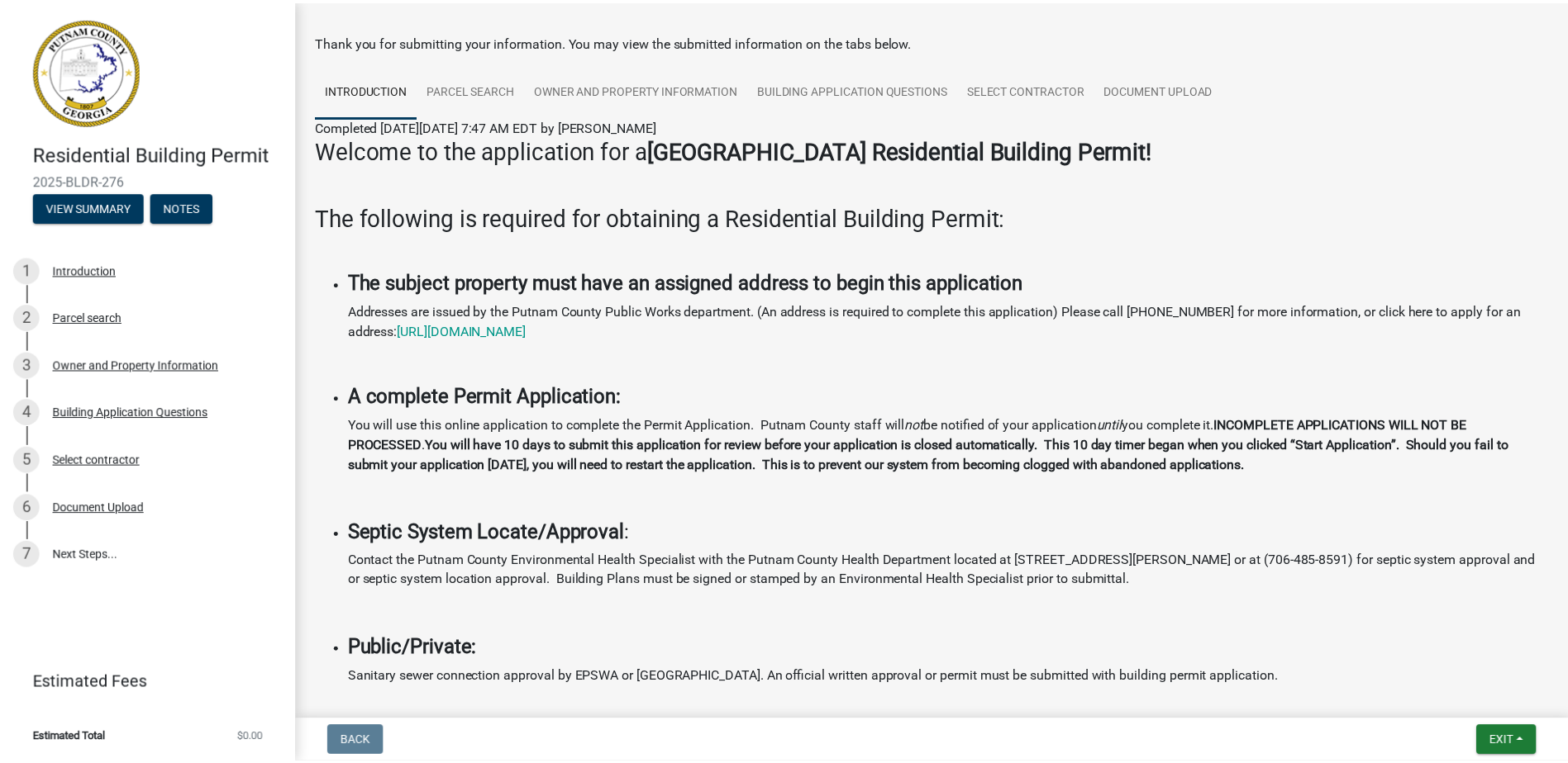
scroll to position [165, 0]
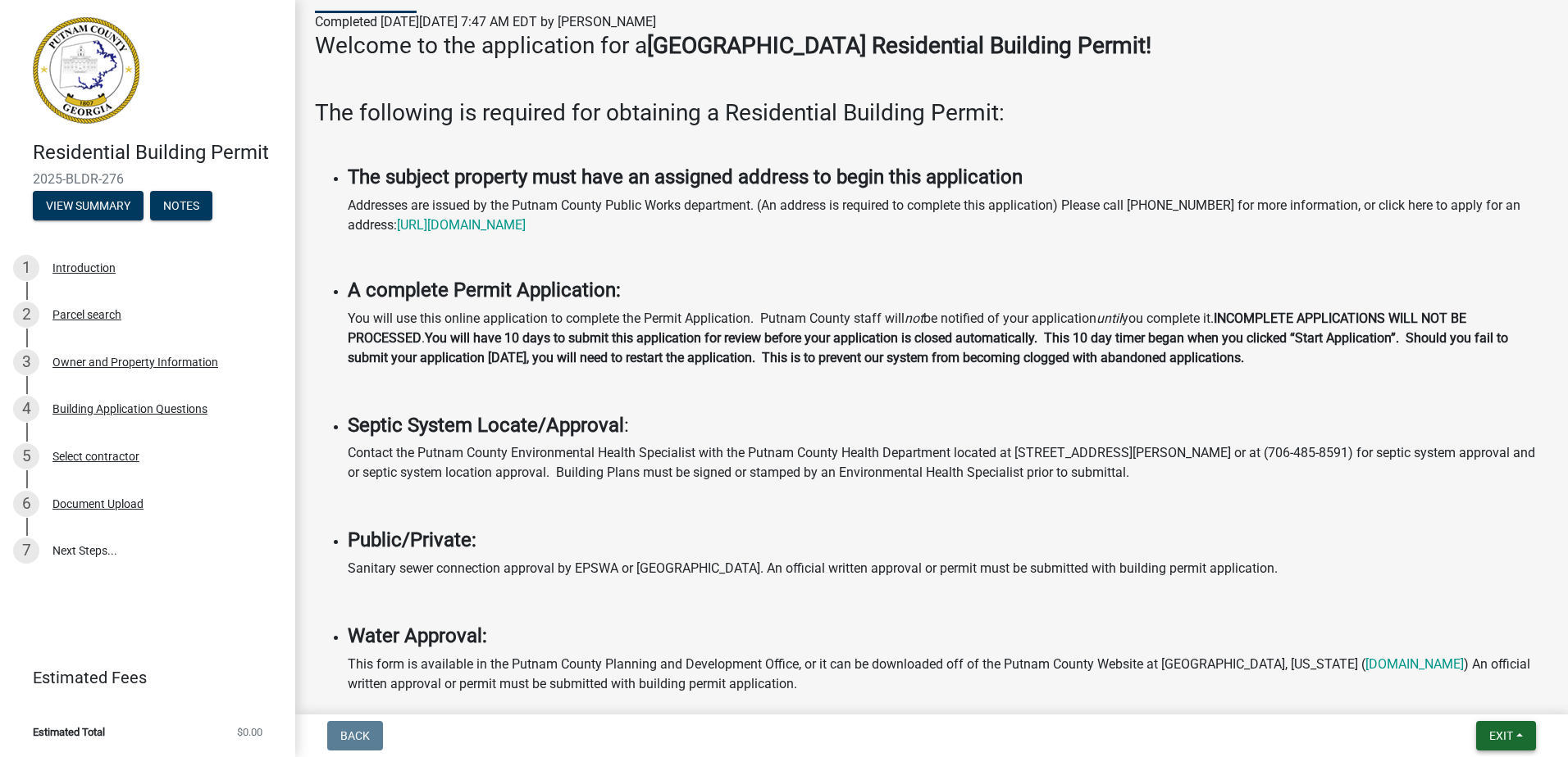
click at [1497, 737] on span "Exit" at bounding box center [1500, 736] width 24 height 13
click at [1472, 690] on button "Save & Exit" at bounding box center [1469, 693] width 131 height 39
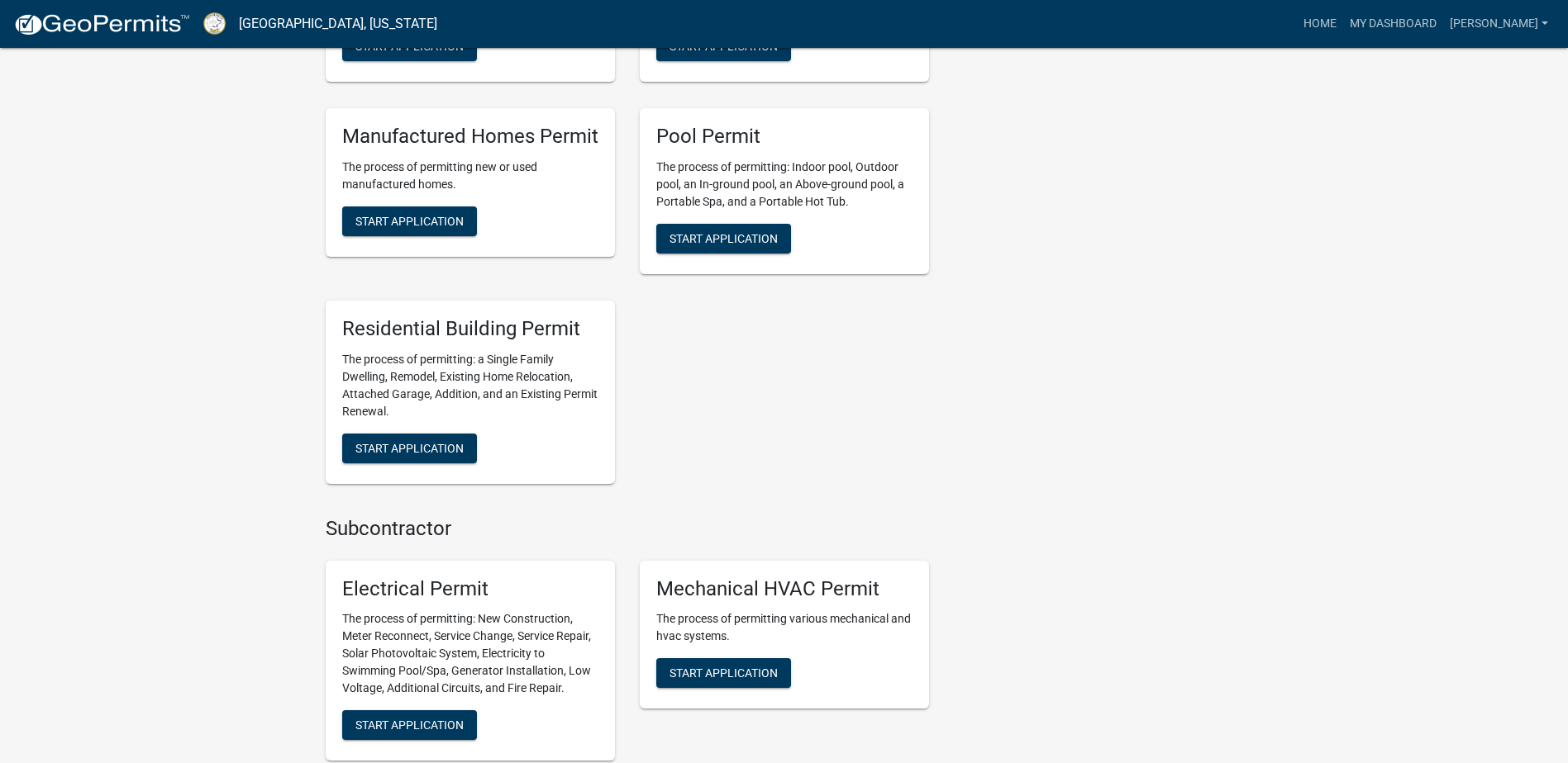
scroll to position [826, 0]
click at [415, 441] on span "Start Application" at bounding box center [409, 447] width 109 height 13
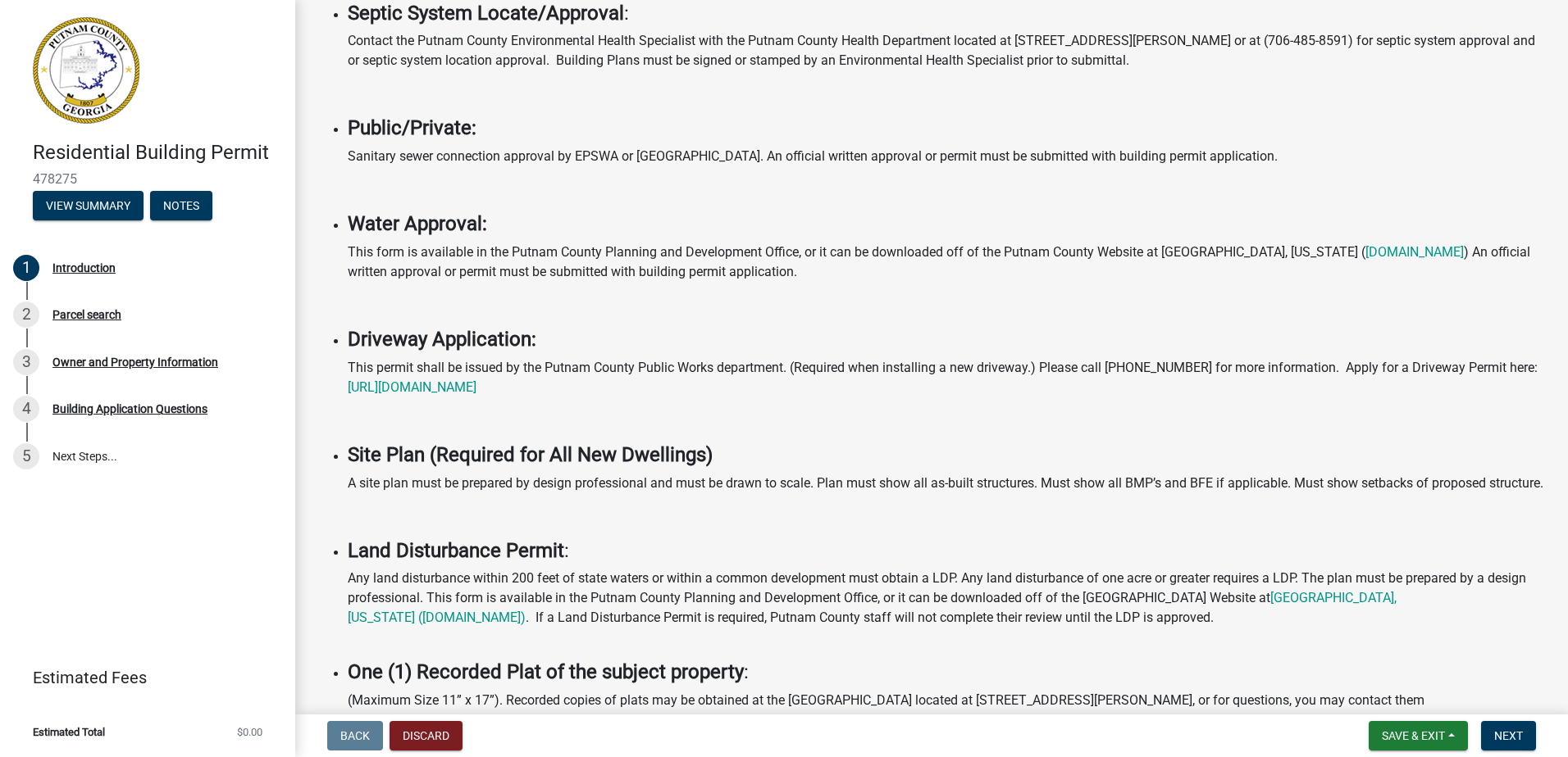
scroll to position [492, 0]
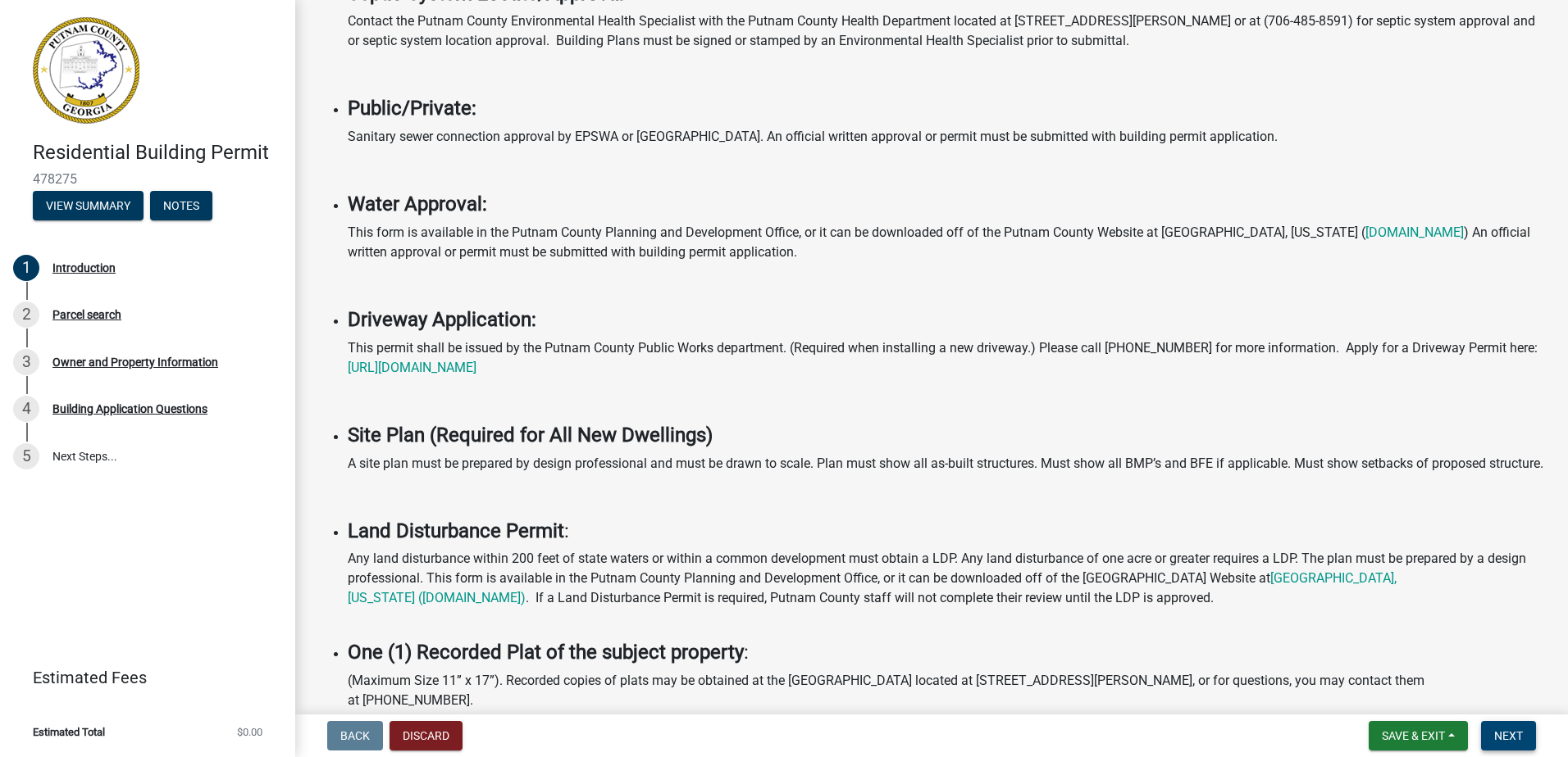
drag, startPoint x: 1512, startPoint y: 734, endPoint x: 1502, endPoint y: 728, distance: 11.7
click at [1512, 734] on span "Next" at bounding box center [1508, 736] width 28 height 13
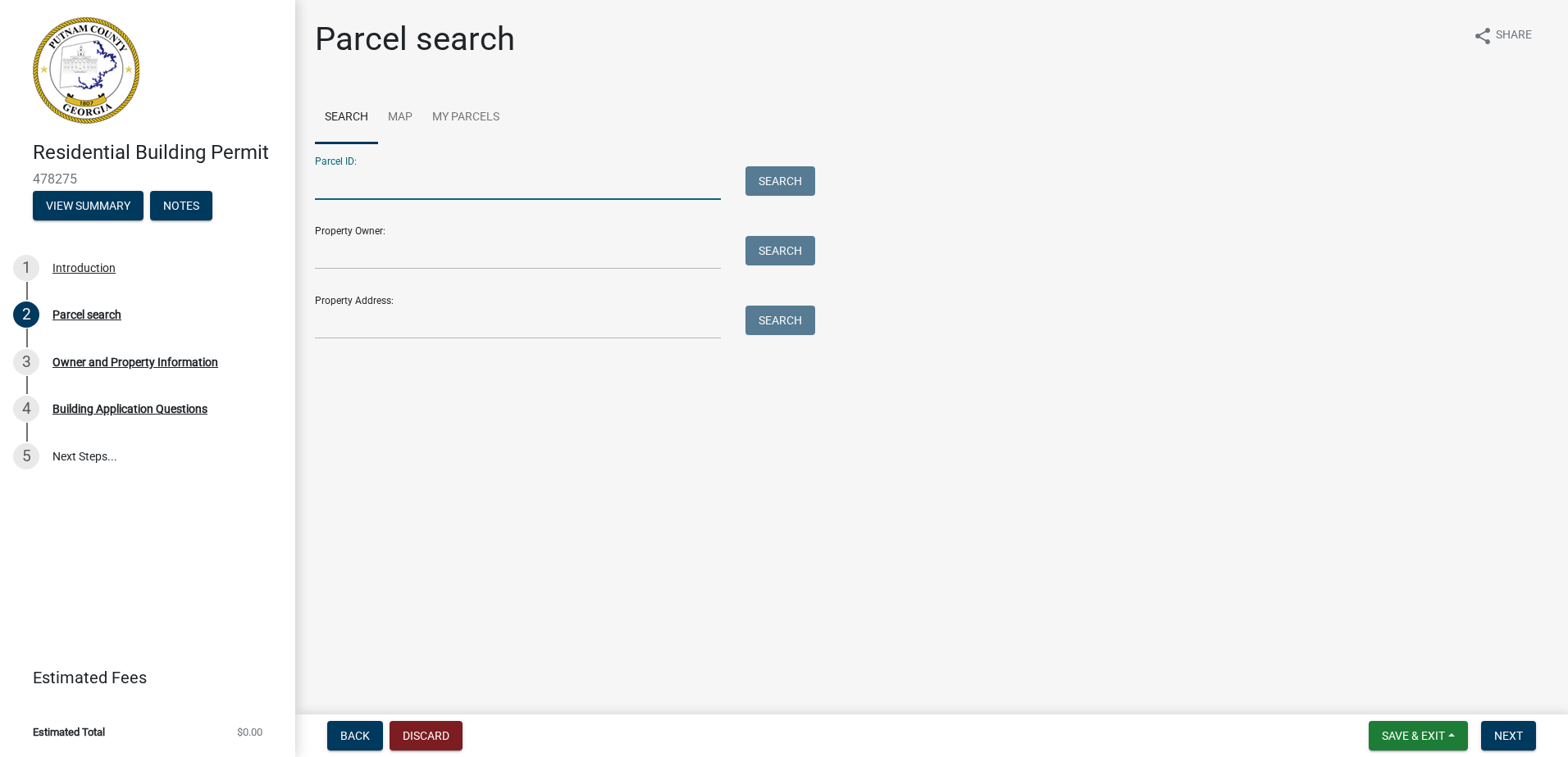
click at [416, 178] on input "Parcel ID:" at bounding box center [518, 183] width 406 height 34
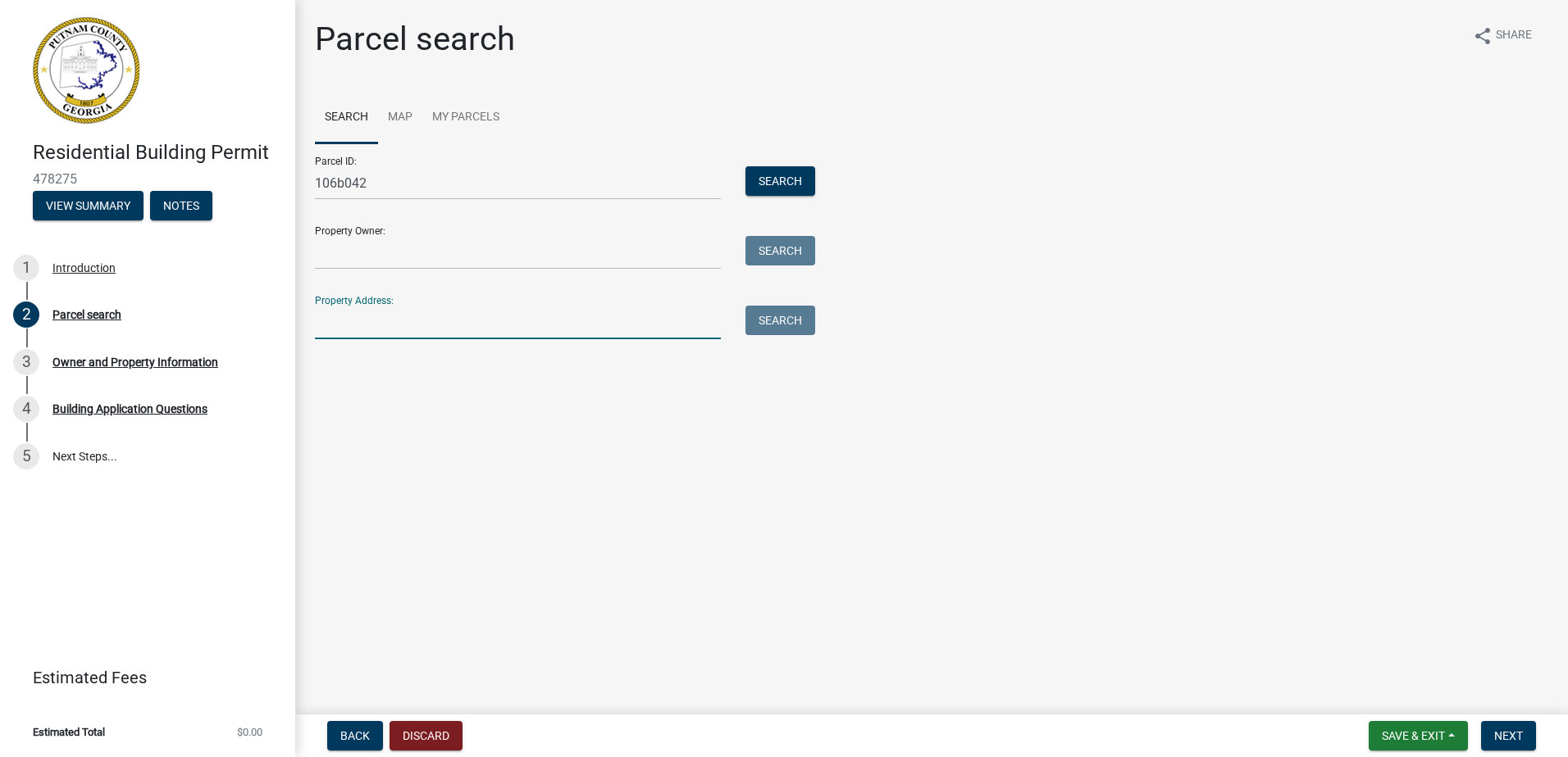
click at [458, 334] on input "Property Address:" at bounding box center [518, 323] width 406 height 34
click at [348, 335] on input "Property Address:" at bounding box center [518, 323] width 406 height 34
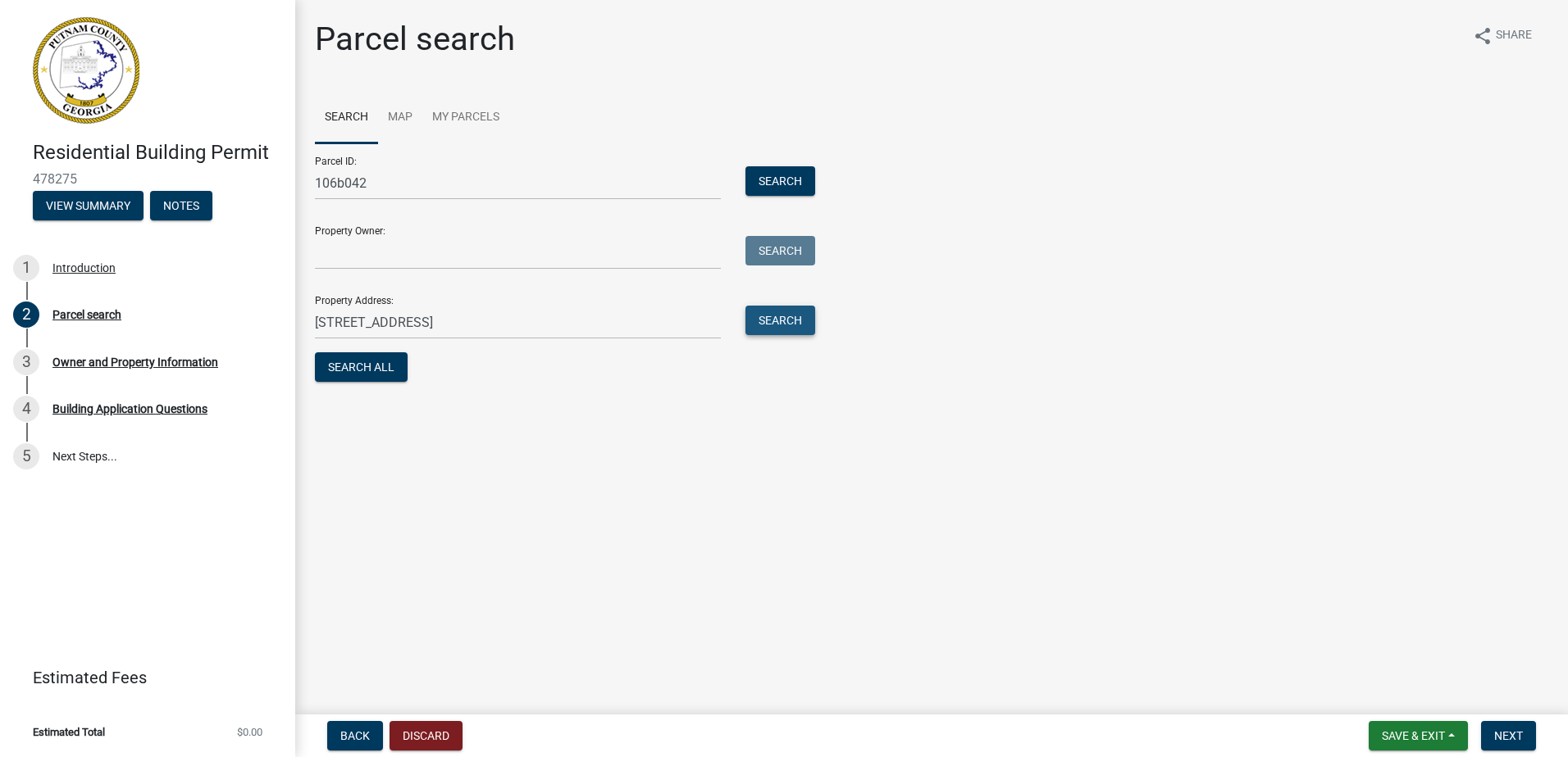
click at [792, 329] on button "Search" at bounding box center [780, 320] width 69 height 29
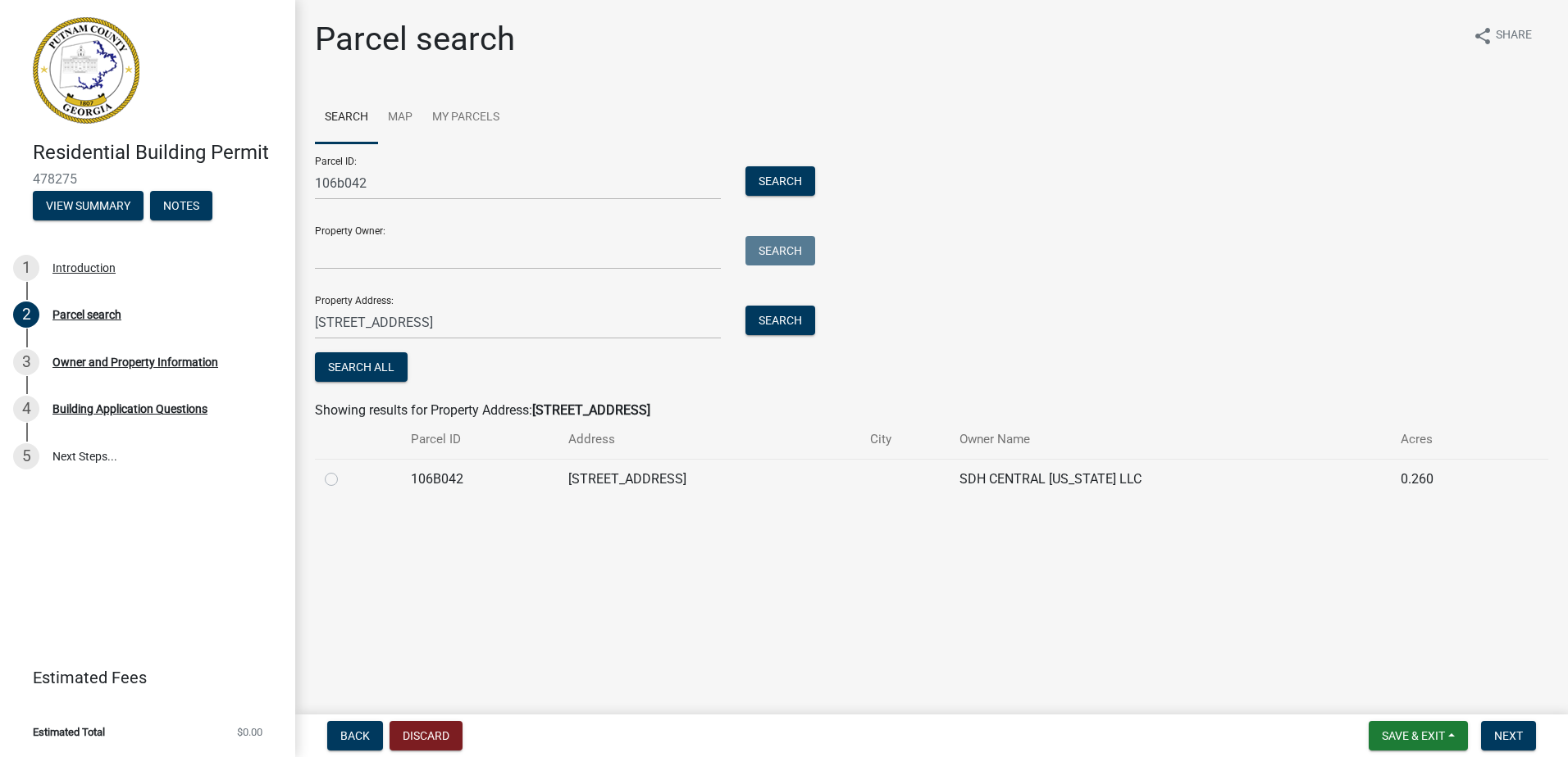
click at [344, 470] on label at bounding box center [344, 470] width 0 height 0
click at [344, 480] on input "radio" at bounding box center [350, 475] width 11 height 11
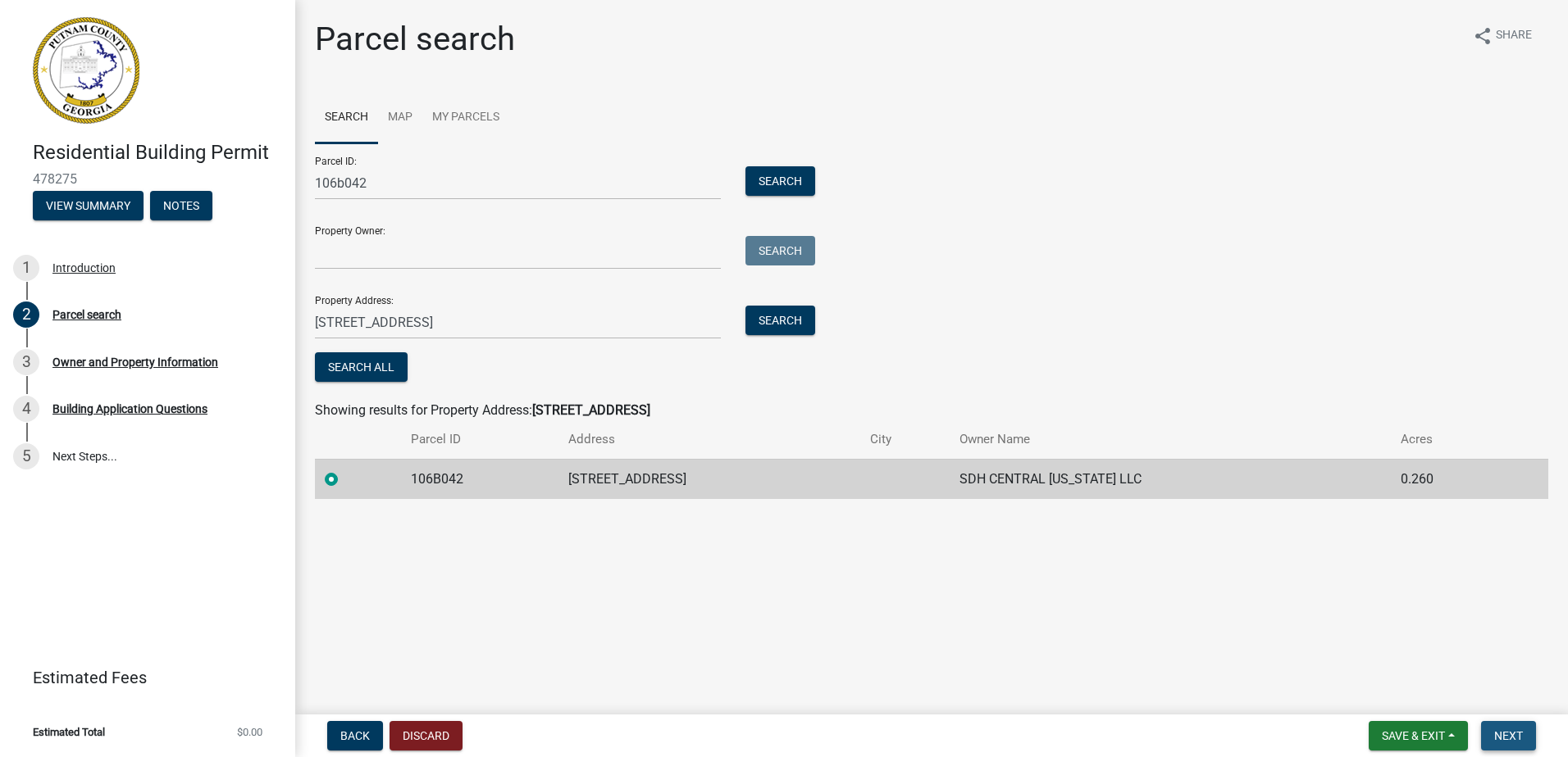
click at [1499, 727] on button "Next" at bounding box center [1508, 736] width 55 height 29
click at [1519, 727] on button "Next" at bounding box center [1508, 736] width 55 height 29
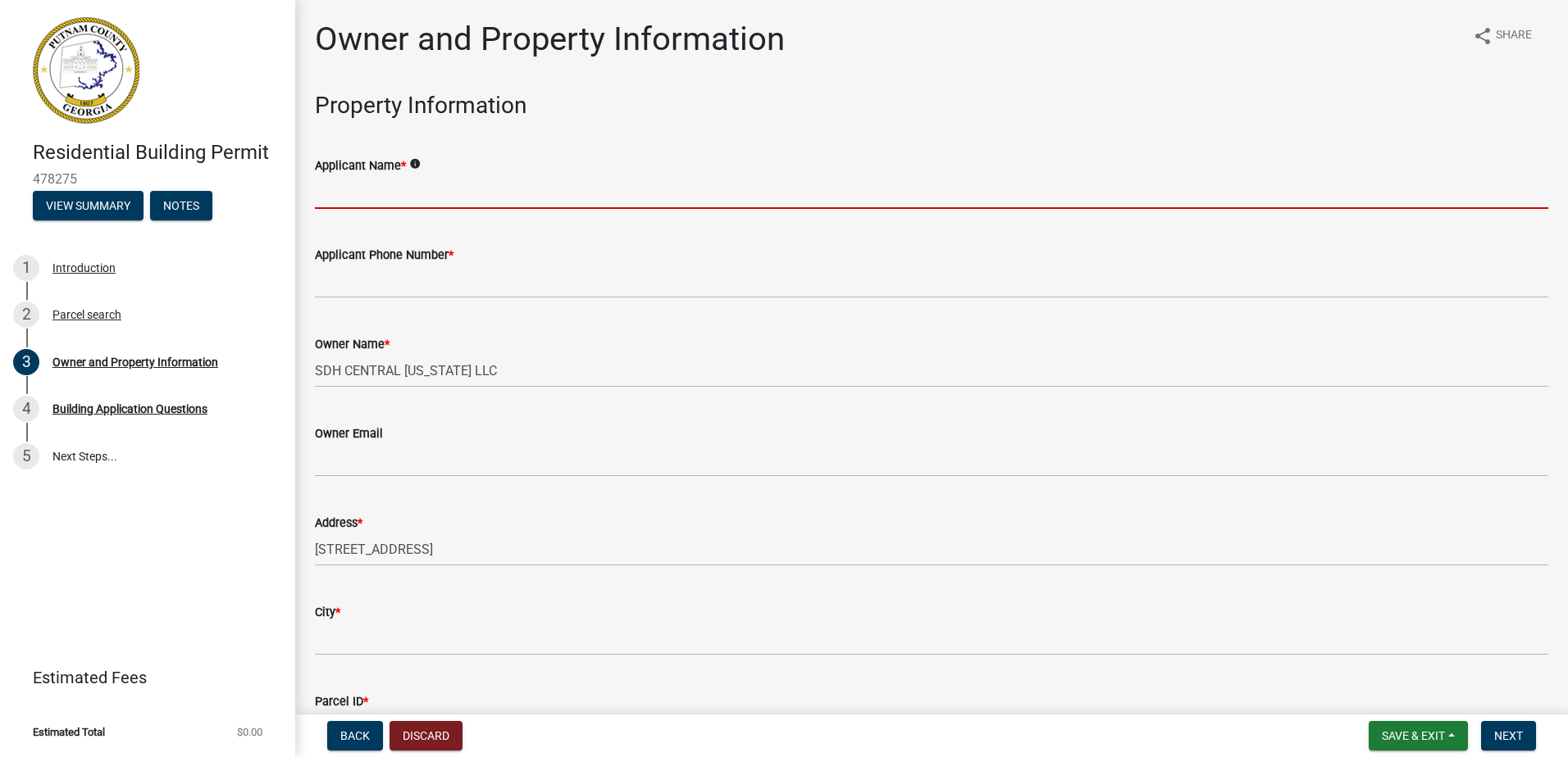
click at [368, 189] on input "Applicant Name *" at bounding box center [932, 192] width 1233 height 34
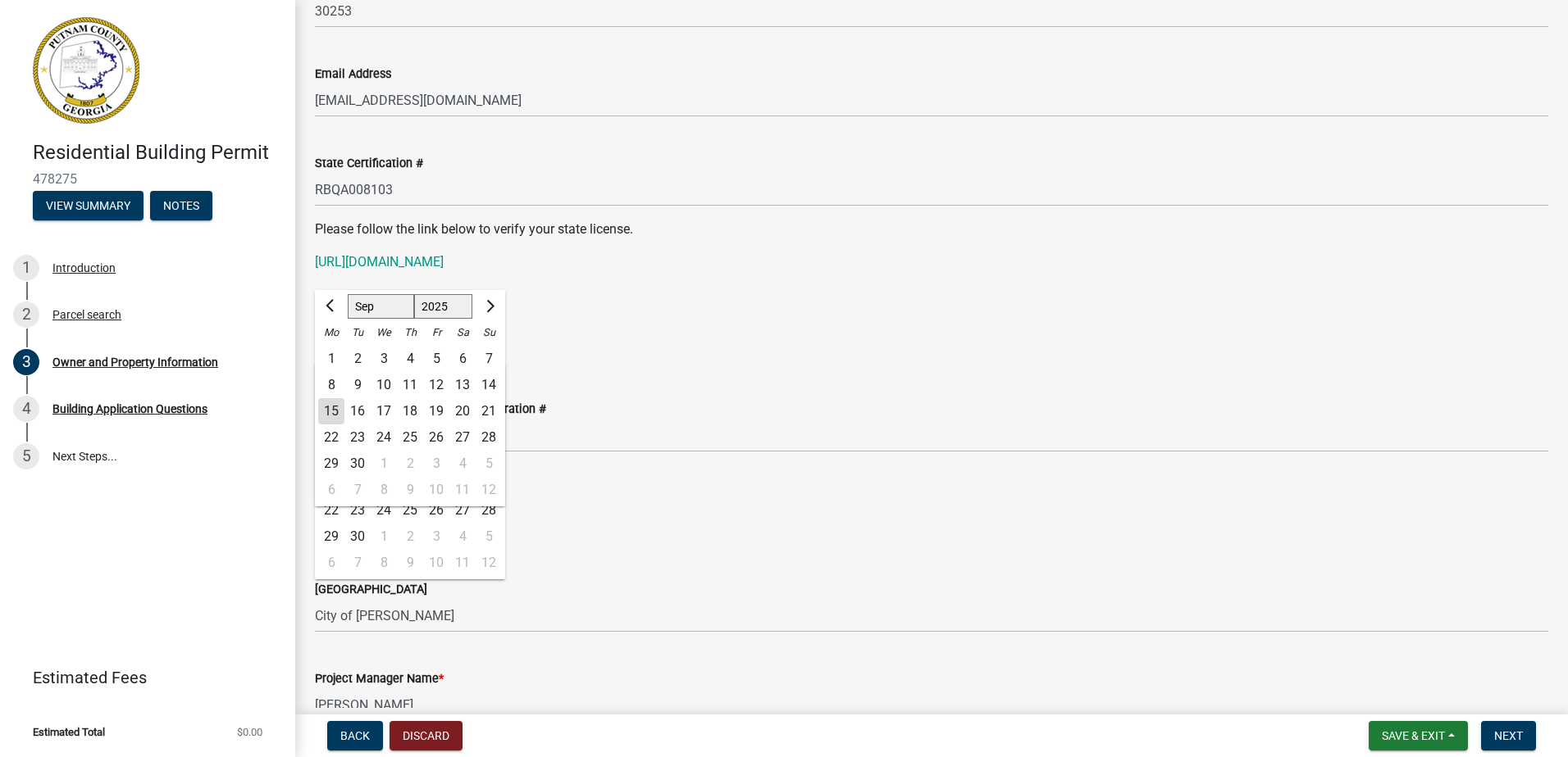
scroll to position [1967, 0]
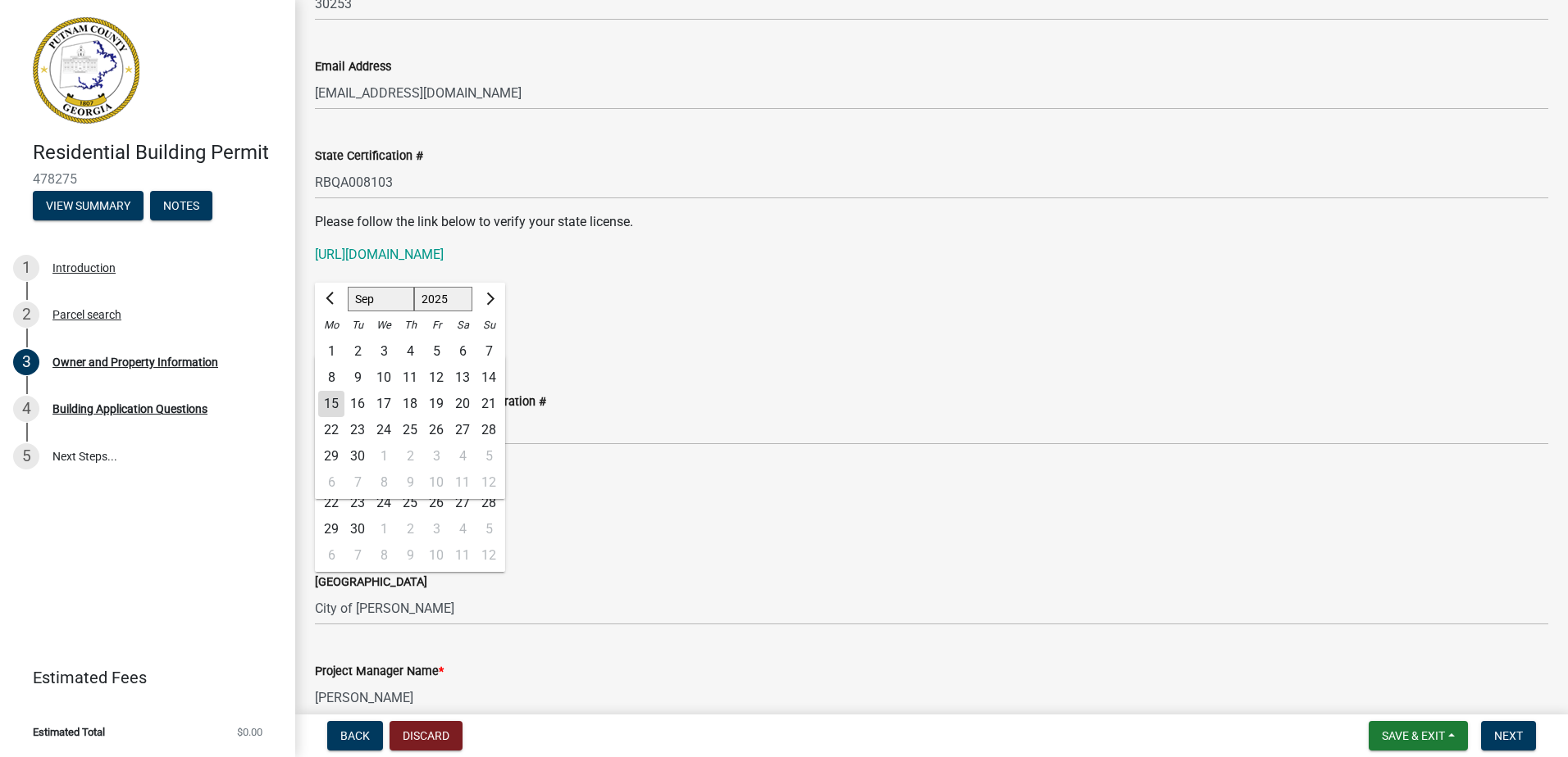
click at [807, 283] on div "State License Expiration Date [DATE] Jan Feb Mar Apr May Jun [DATE] Aug Sep Oct…" at bounding box center [932, 316] width 1233 height 77
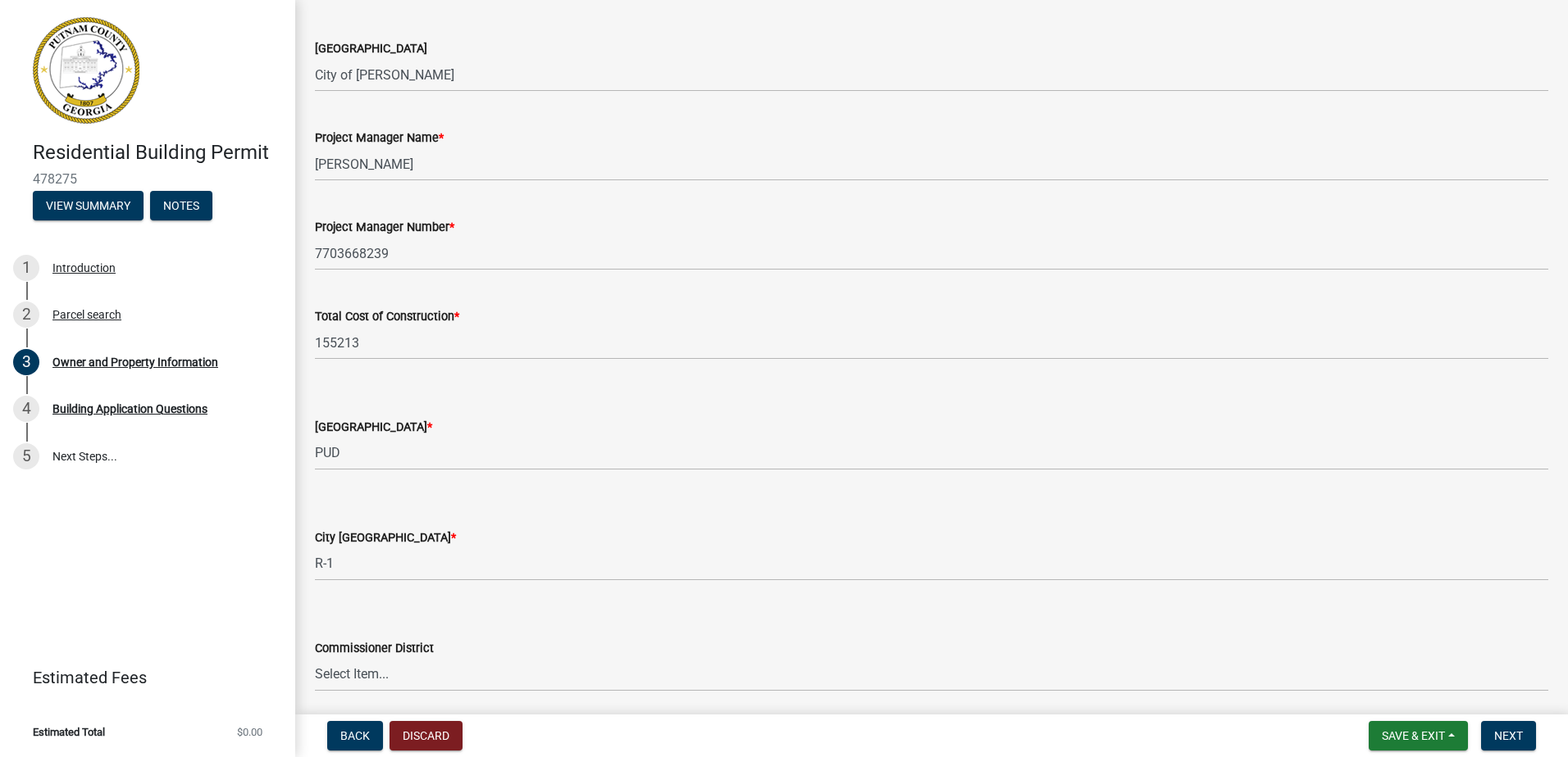
scroll to position [2541, 0]
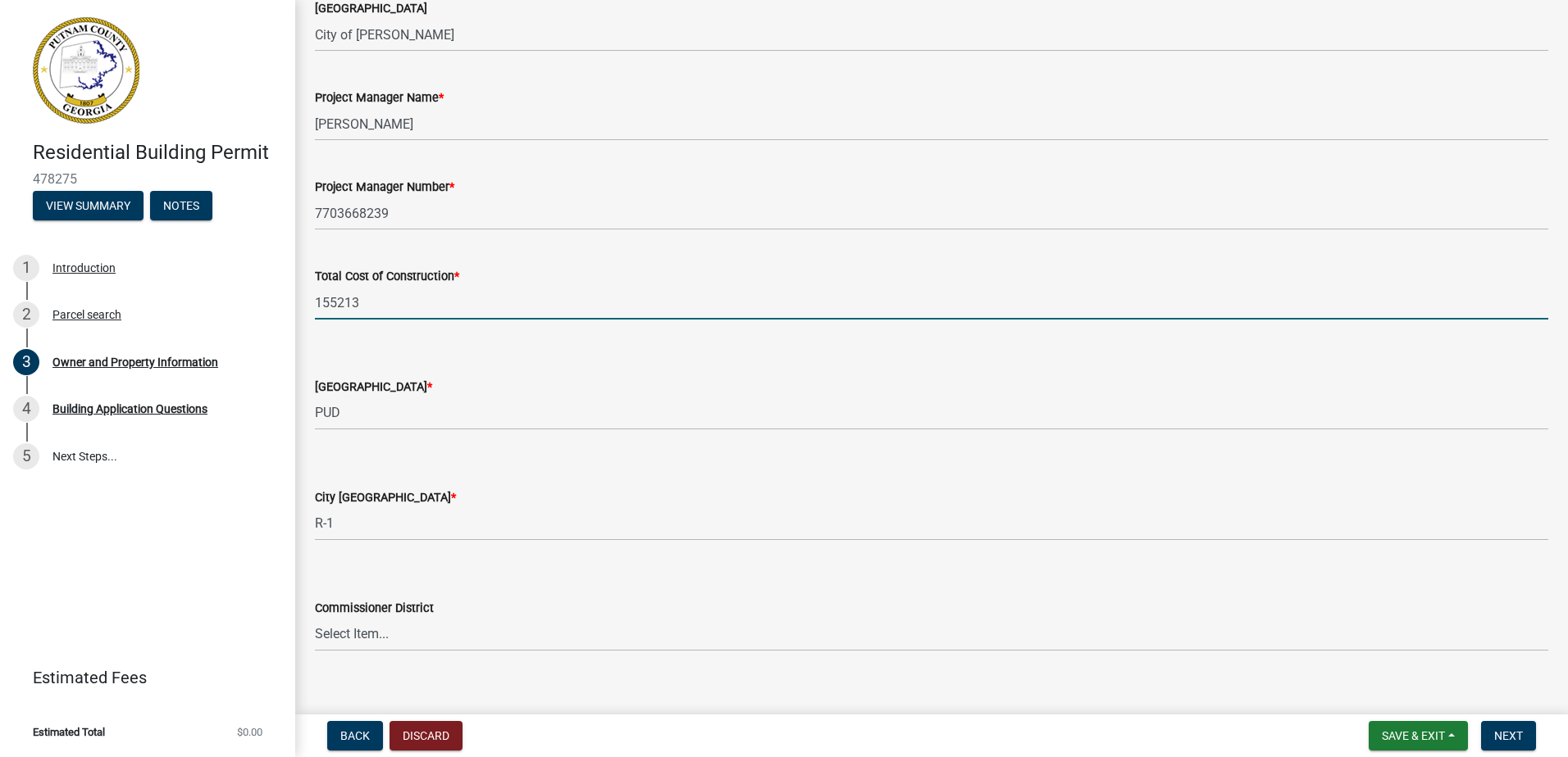
click at [370, 306] on input "155213" at bounding box center [932, 303] width 1233 height 34
drag, startPoint x: 370, startPoint y: 306, endPoint x: 323, endPoint y: 311, distance: 47.3
click at [323, 311] on input "155213" at bounding box center [932, 303] width 1233 height 34
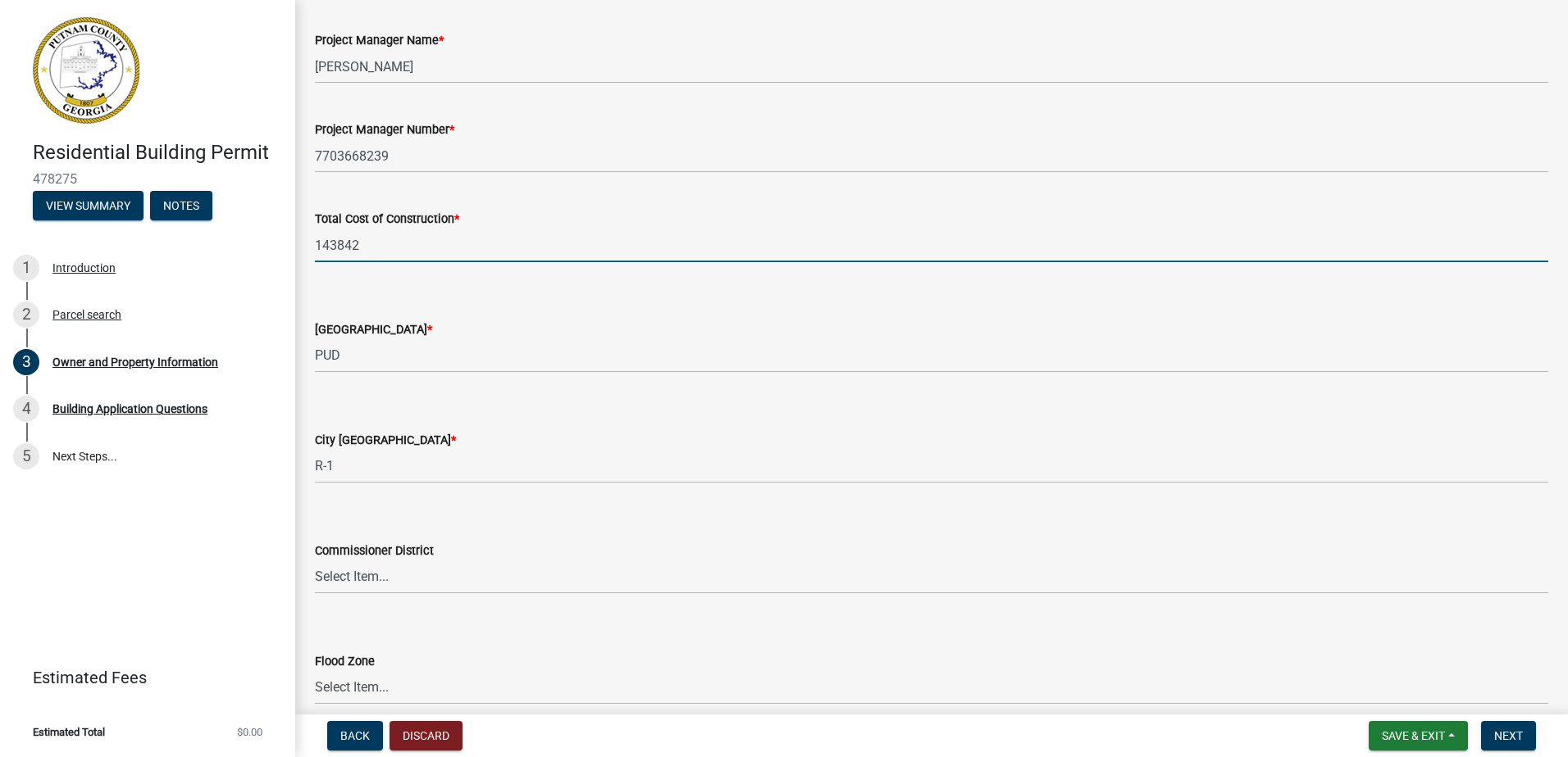
scroll to position [2674, 0]
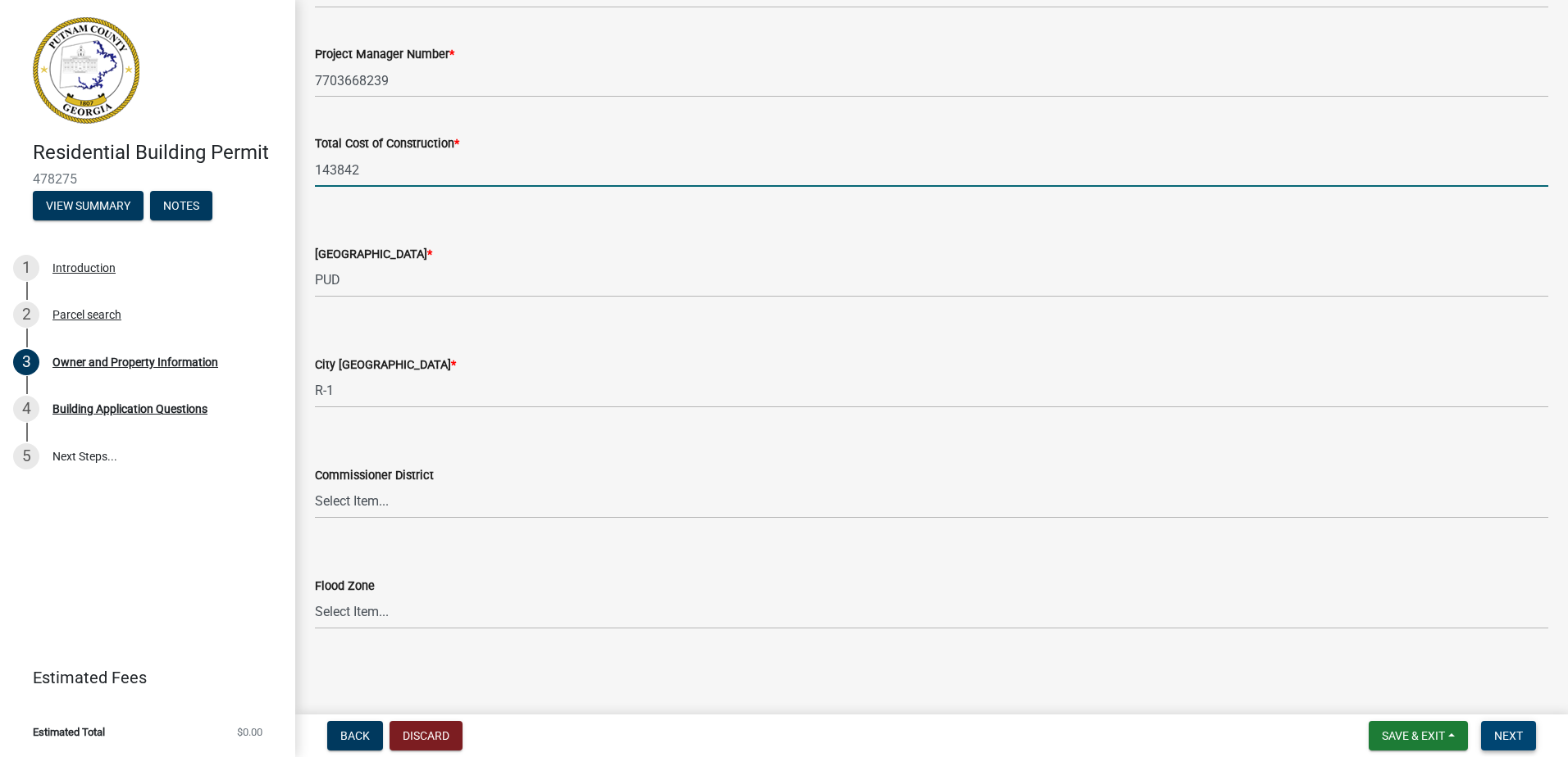
drag, startPoint x: 1514, startPoint y: 739, endPoint x: 1483, endPoint y: 736, distance: 31.1
click at [1515, 740] on span "Next" at bounding box center [1508, 736] width 28 height 13
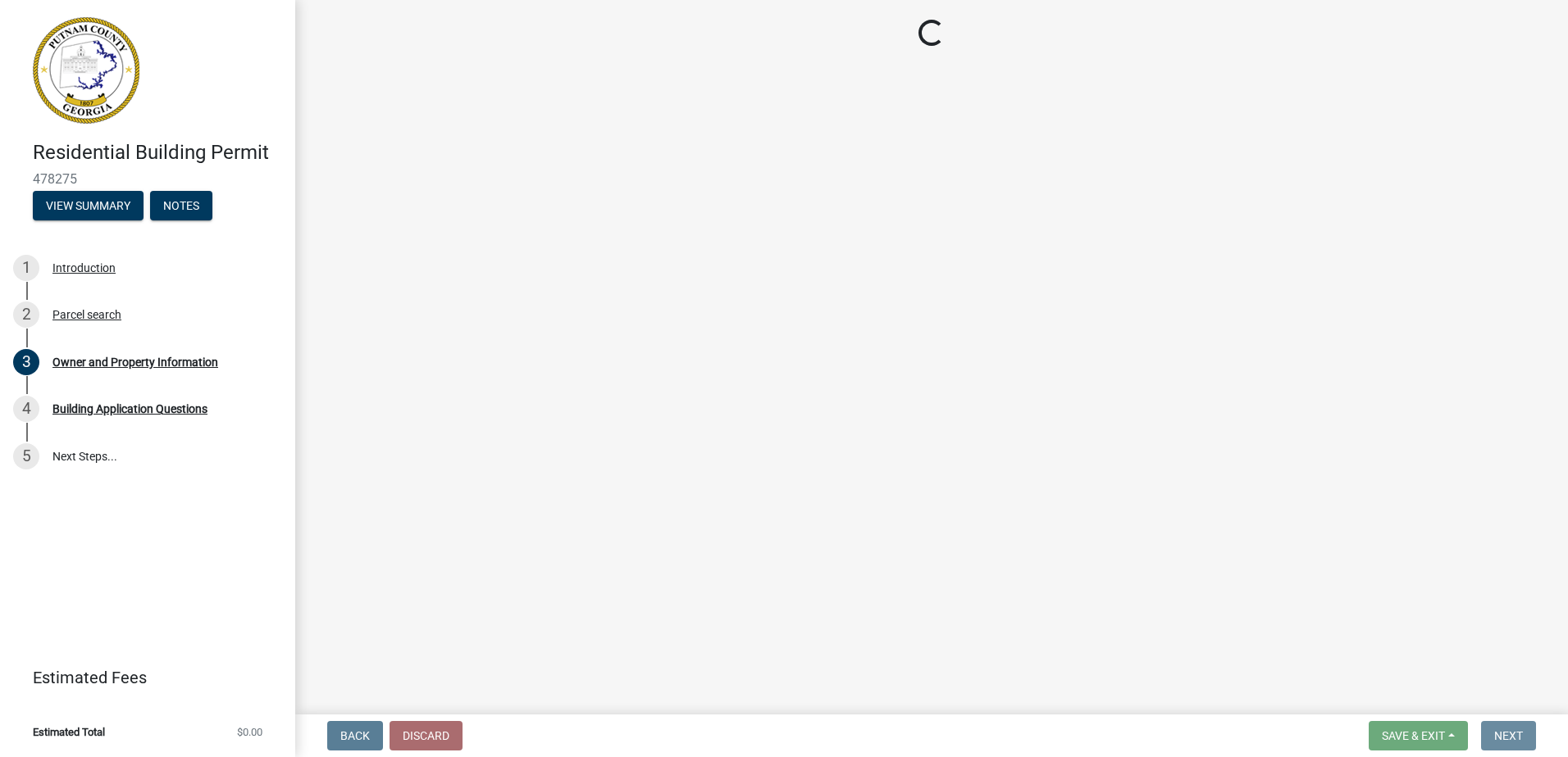
scroll to position [0, 0]
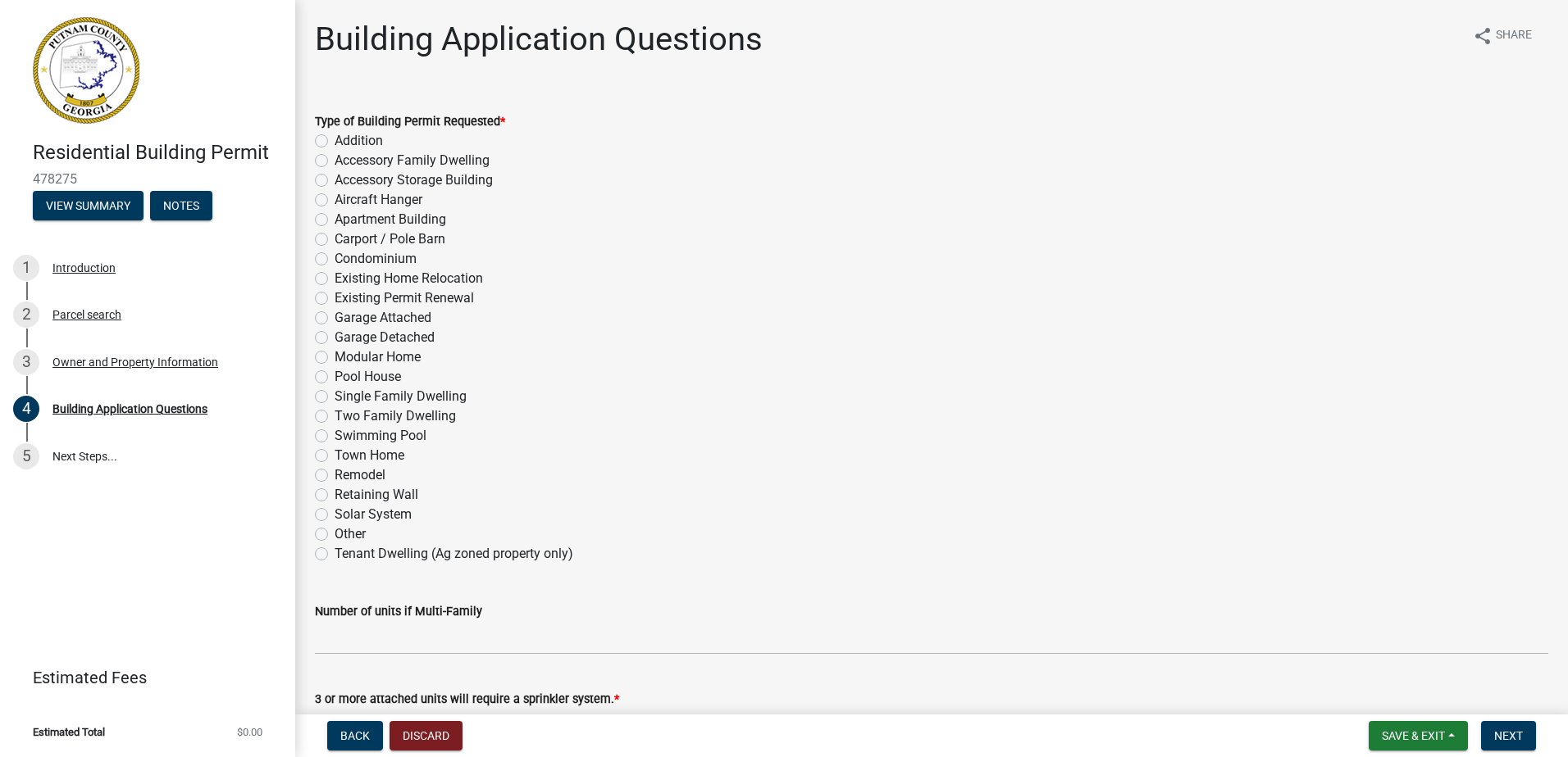
click at [335, 399] on label "Single Family Dwelling" at bounding box center [400, 397] width 132 height 20
click at [335, 398] on input "Single Family Dwelling" at bounding box center [340, 392] width 11 height 11
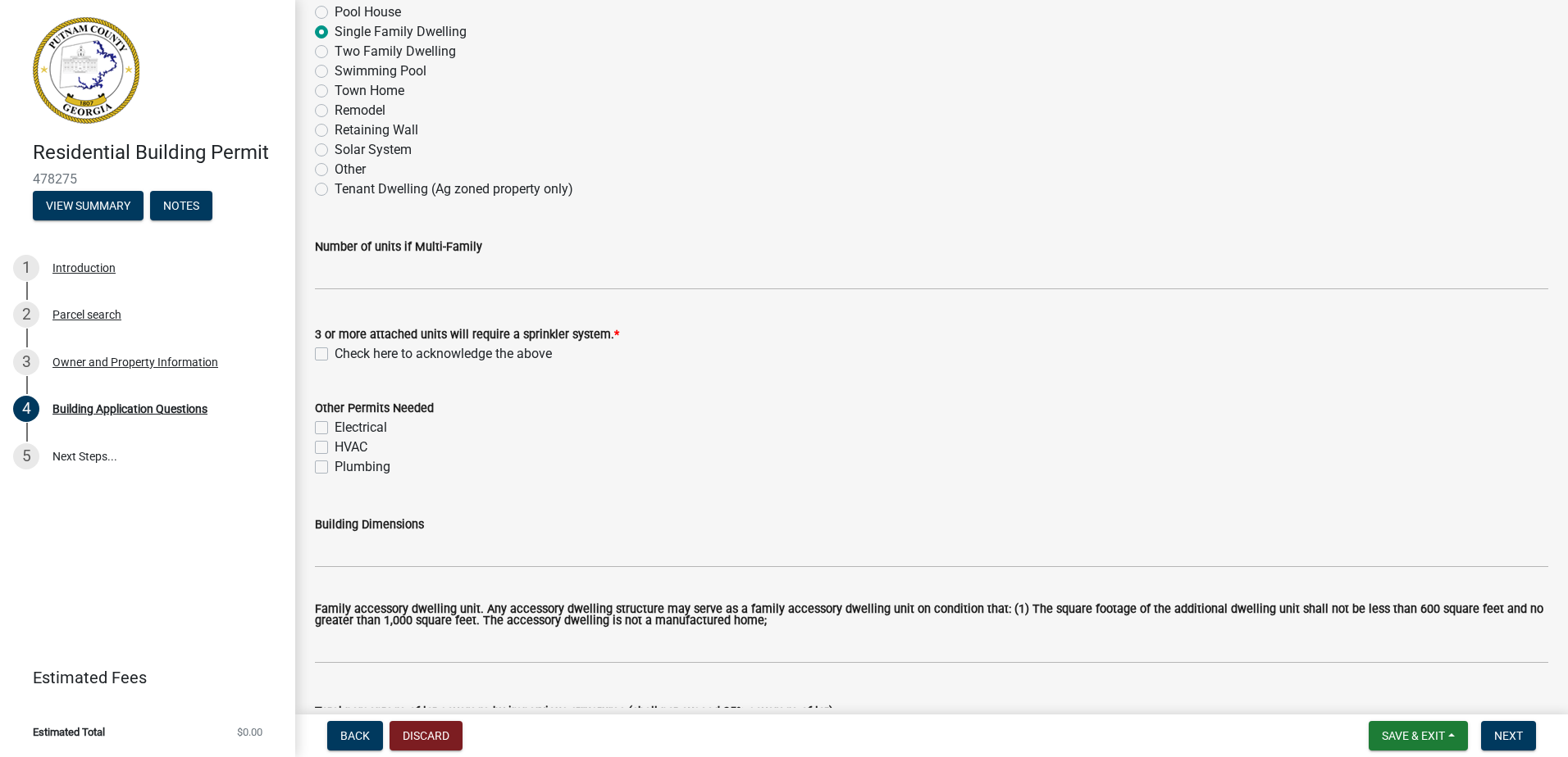
scroll to position [492, 0]
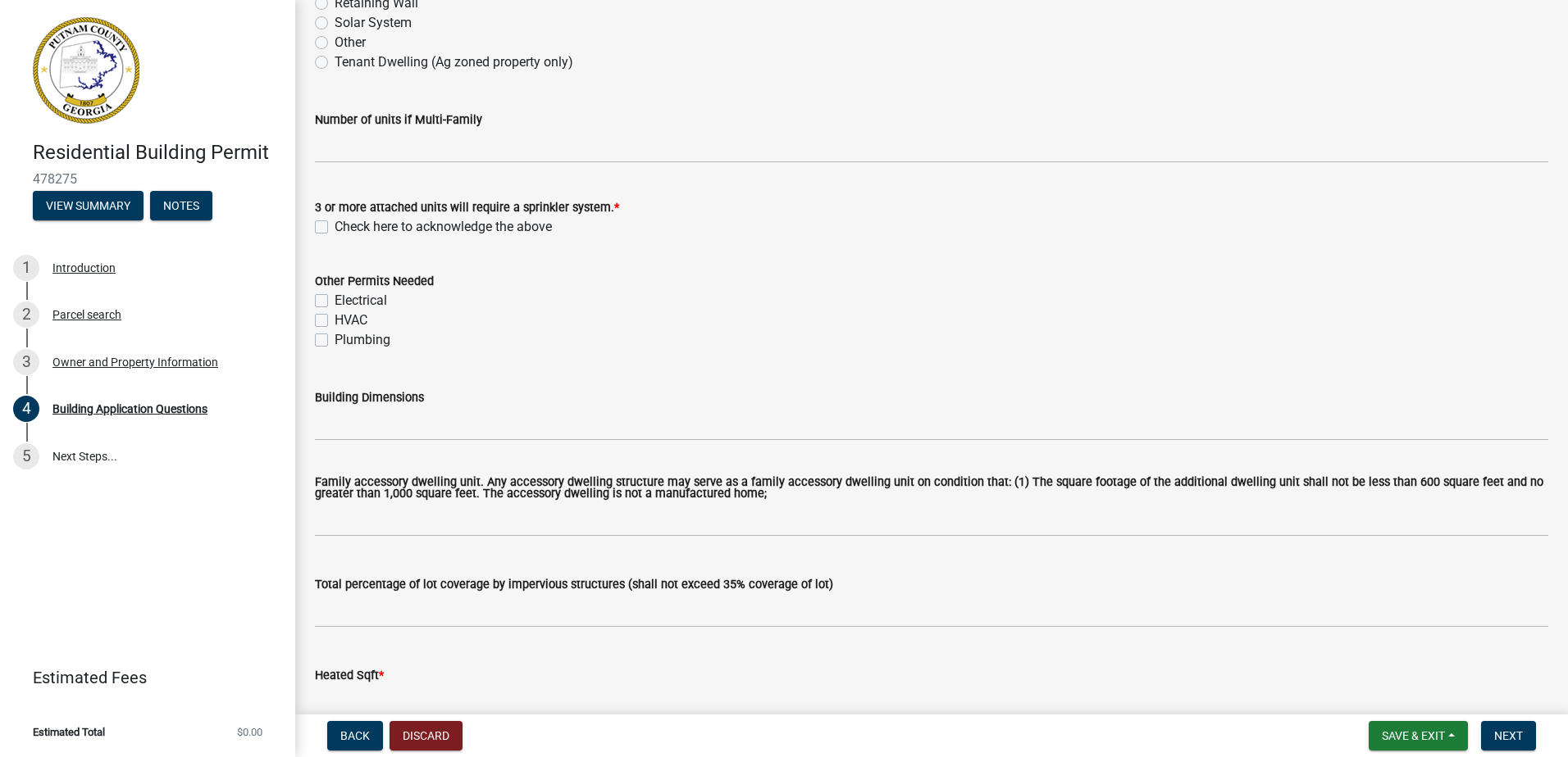
click at [335, 230] on label "Check here to acknowledge the above" at bounding box center [443, 227] width 217 height 20
click at [335, 228] on input "Check here to acknowledge the above" at bounding box center [340, 222] width 11 height 11
click at [335, 297] on label "Electrical" at bounding box center [360, 301] width 53 height 20
click at [335, 297] on input "Electrical" at bounding box center [340, 296] width 11 height 11
click at [335, 321] on label "HVAC" at bounding box center [351, 320] width 33 height 20
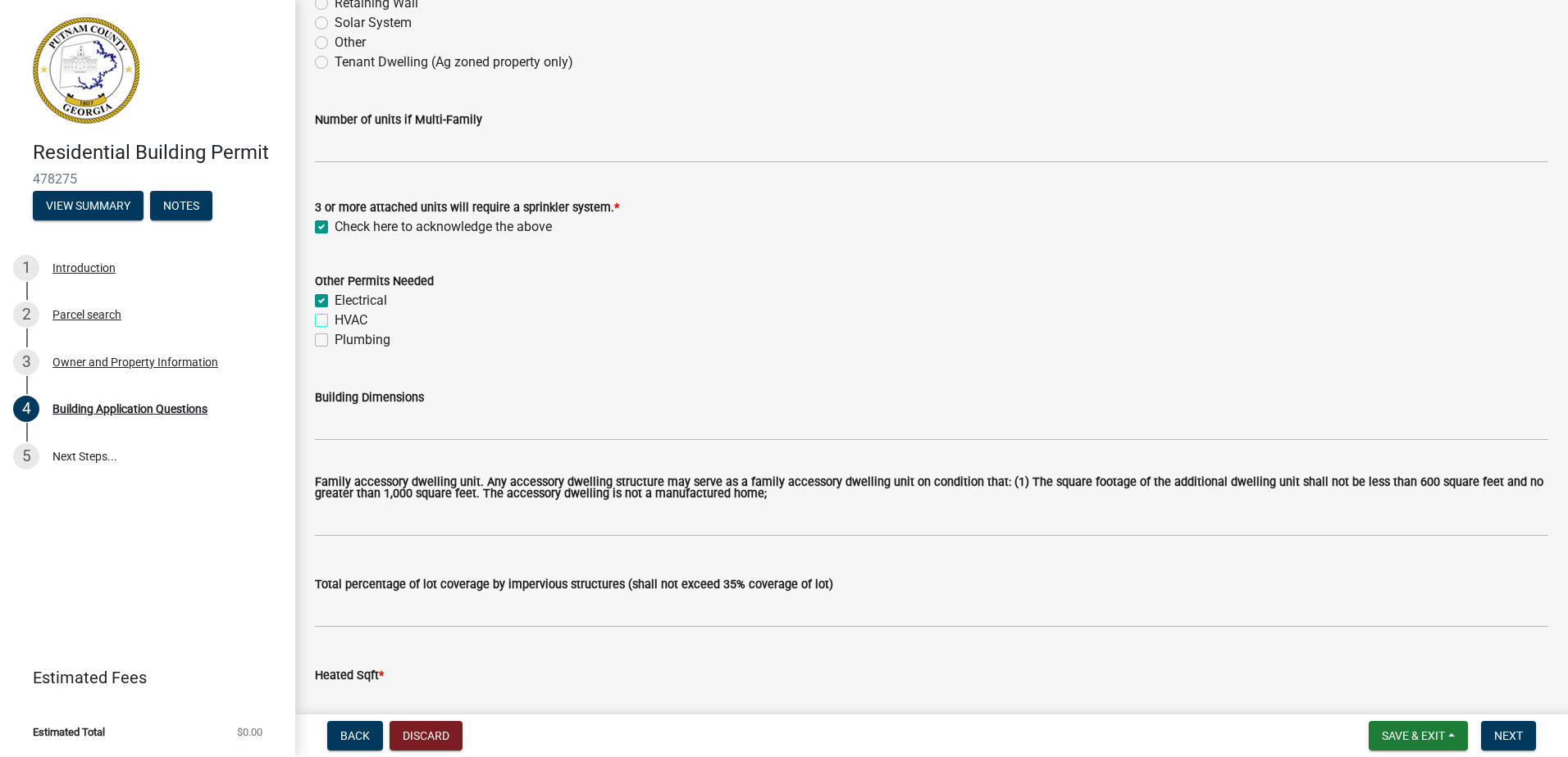
click at [335, 321] on input "HVAC" at bounding box center [340, 316] width 11 height 11
click at [335, 336] on label "Plumbing" at bounding box center [362, 340] width 56 height 20
click at [335, 336] on input "Plumbing" at bounding box center [340, 335] width 11 height 11
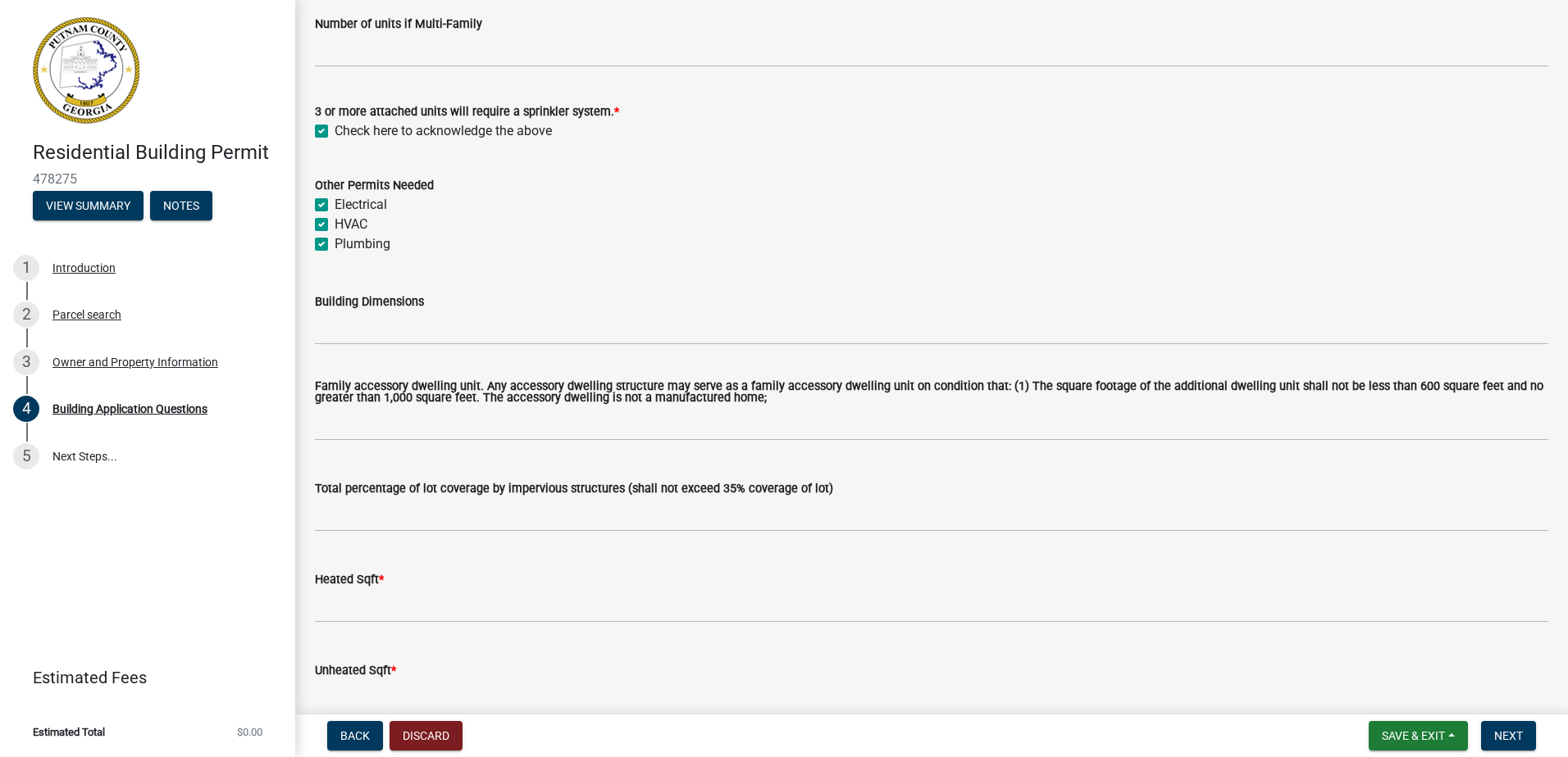
scroll to position [737, 0]
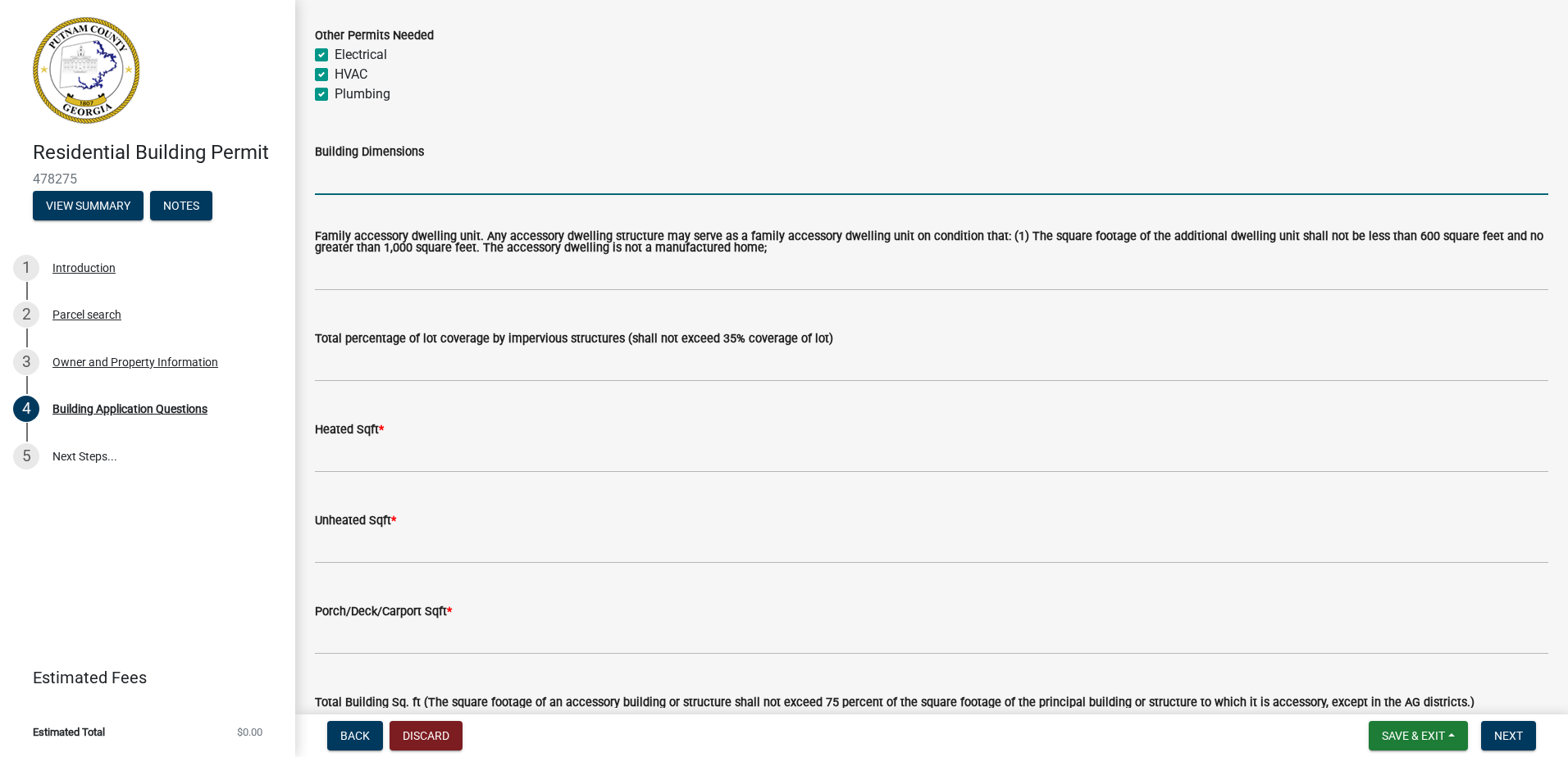
click at [338, 176] on input "Building Dimensions" at bounding box center [932, 179] width 1233 height 34
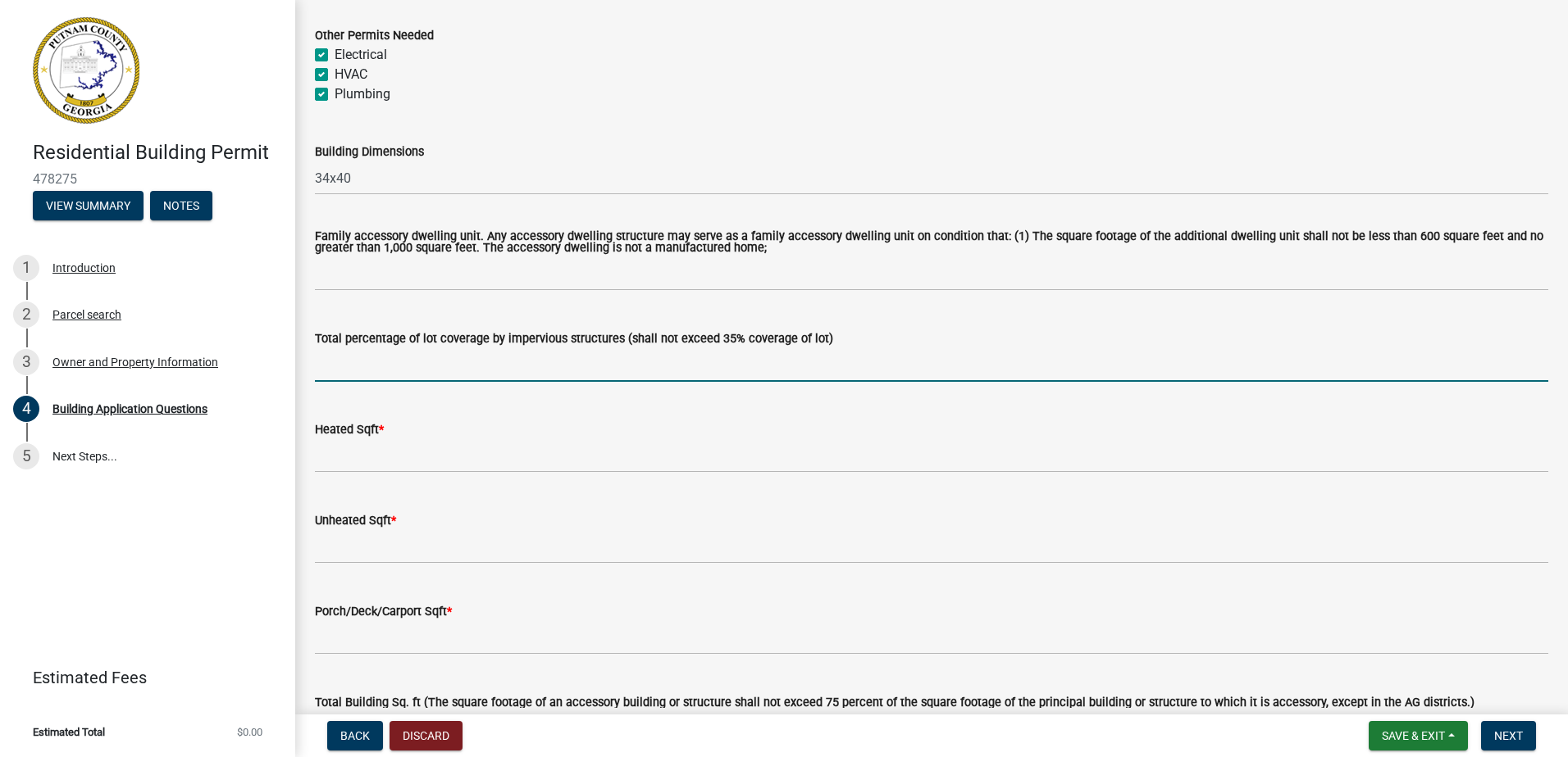
click at [405, 369] on input "text" at bounding box center [932, 366] width 1233 height 34
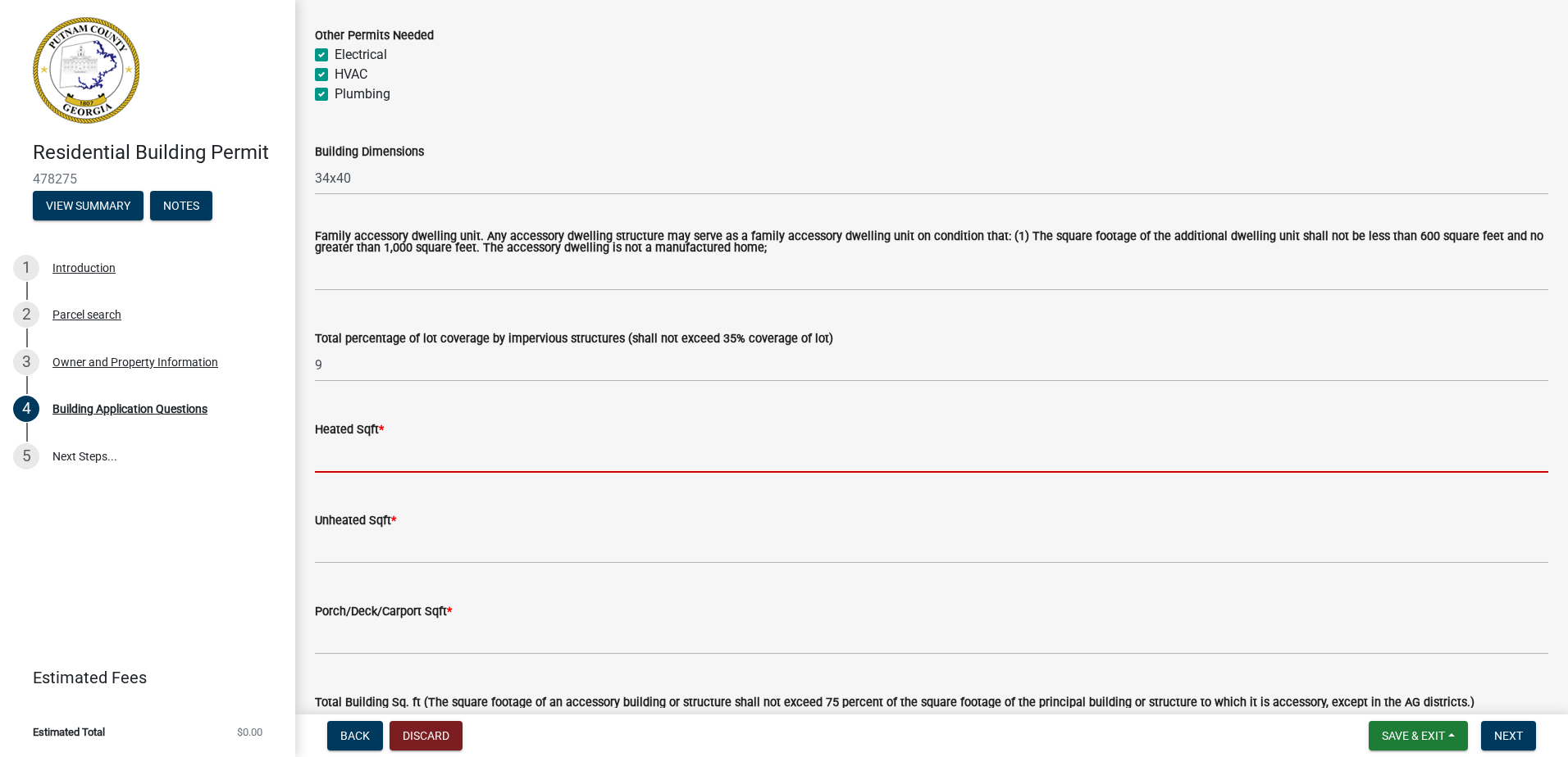
click at [326, 460] on input "text" at bounding box center [932, 456] width 1233 height 34
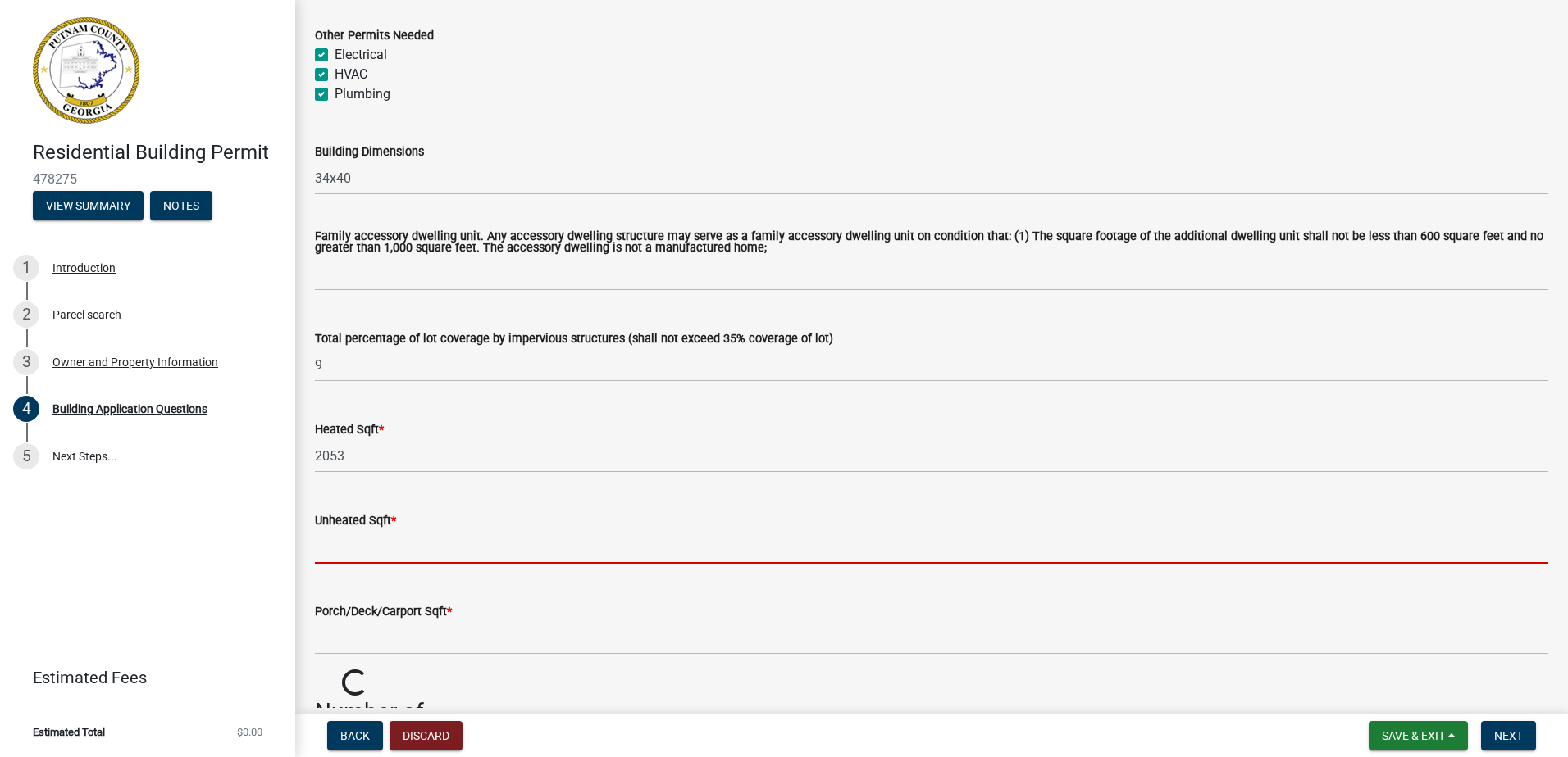
click at [405, 539] on input "text" at bounding box center [932, 547] width 1233 height 34
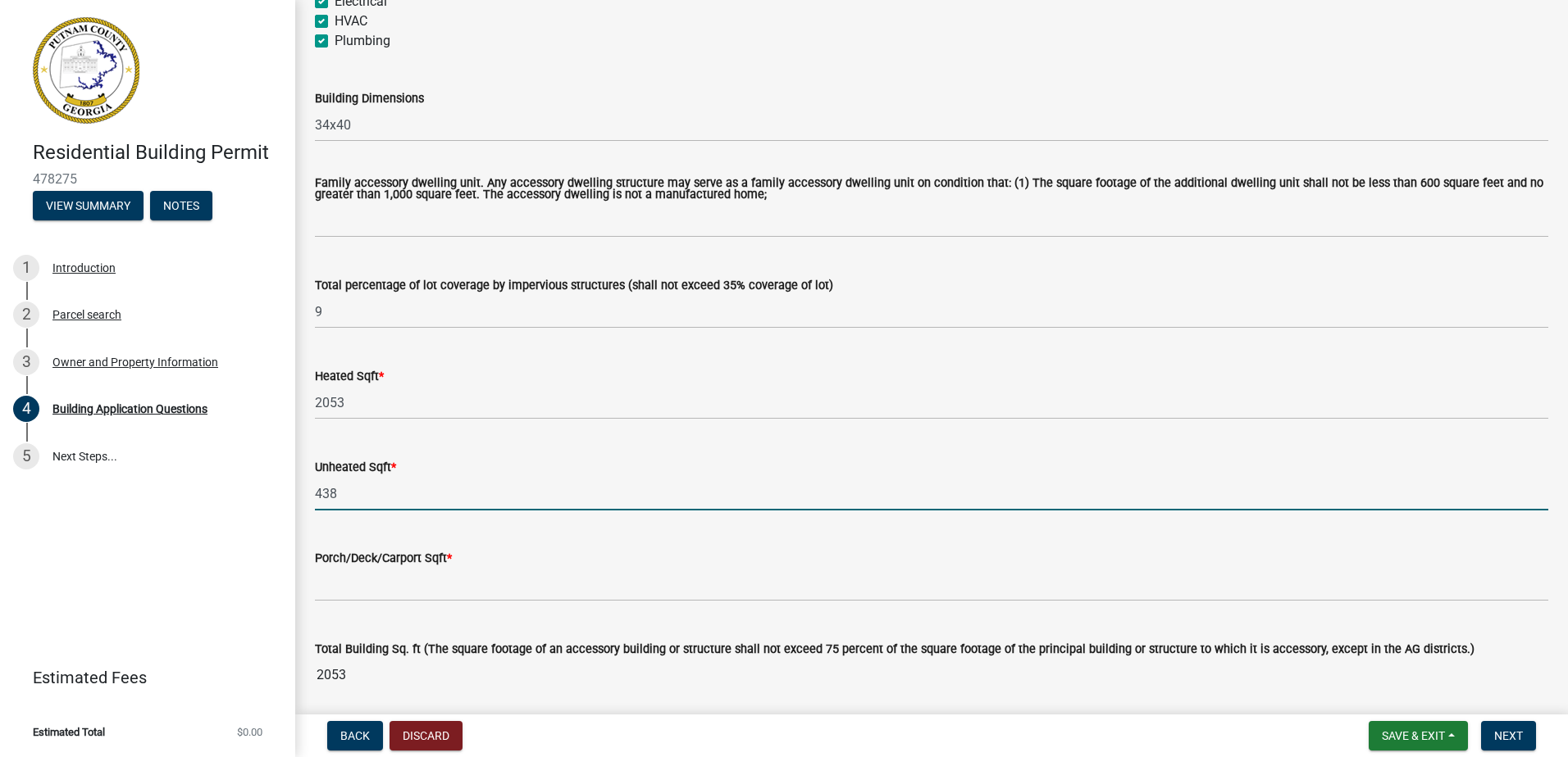
scroll to position [819, 0]
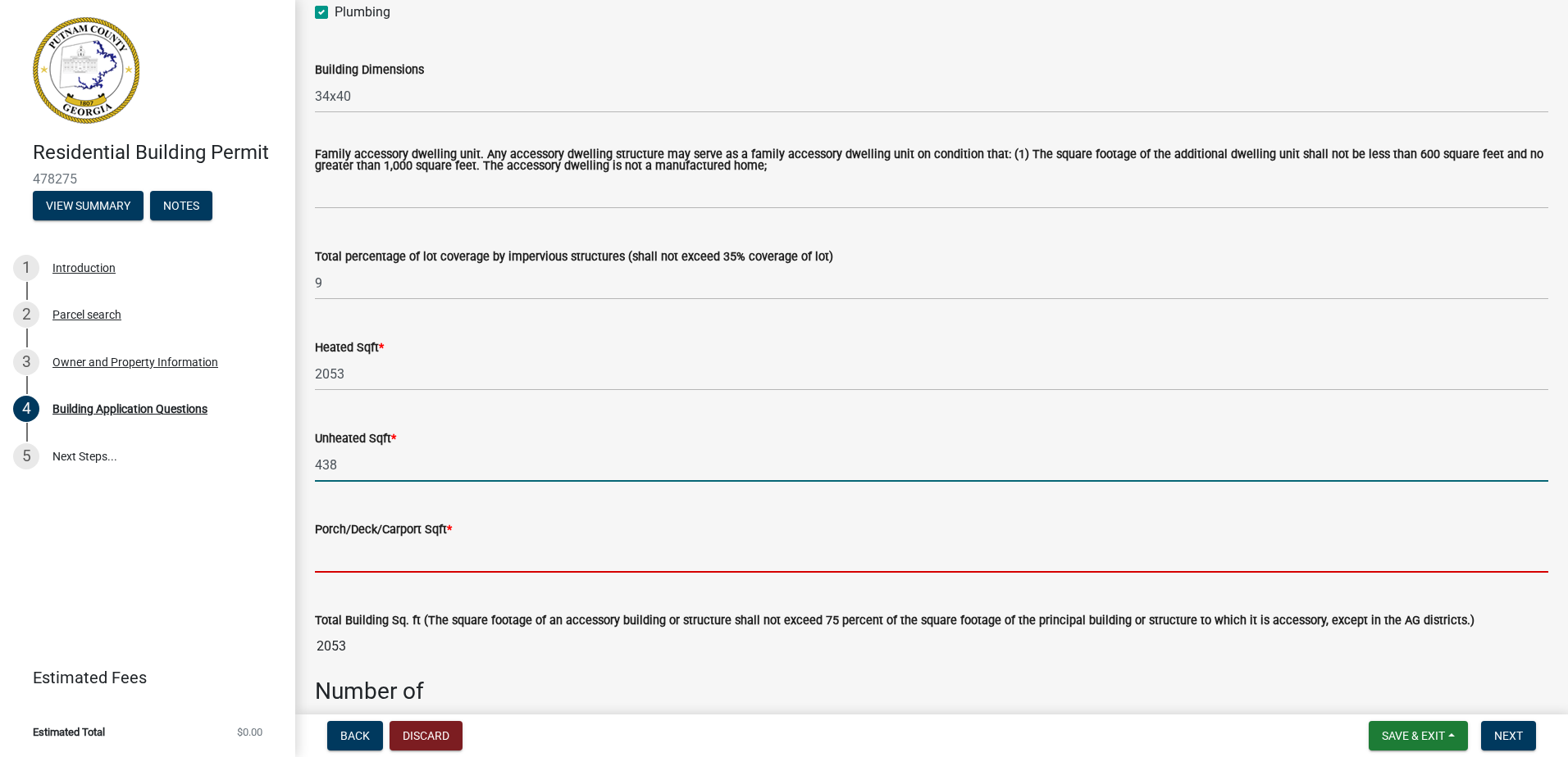
click at [436, 565] on input "text" at bounding box center [932, 556] width 1233 height 34
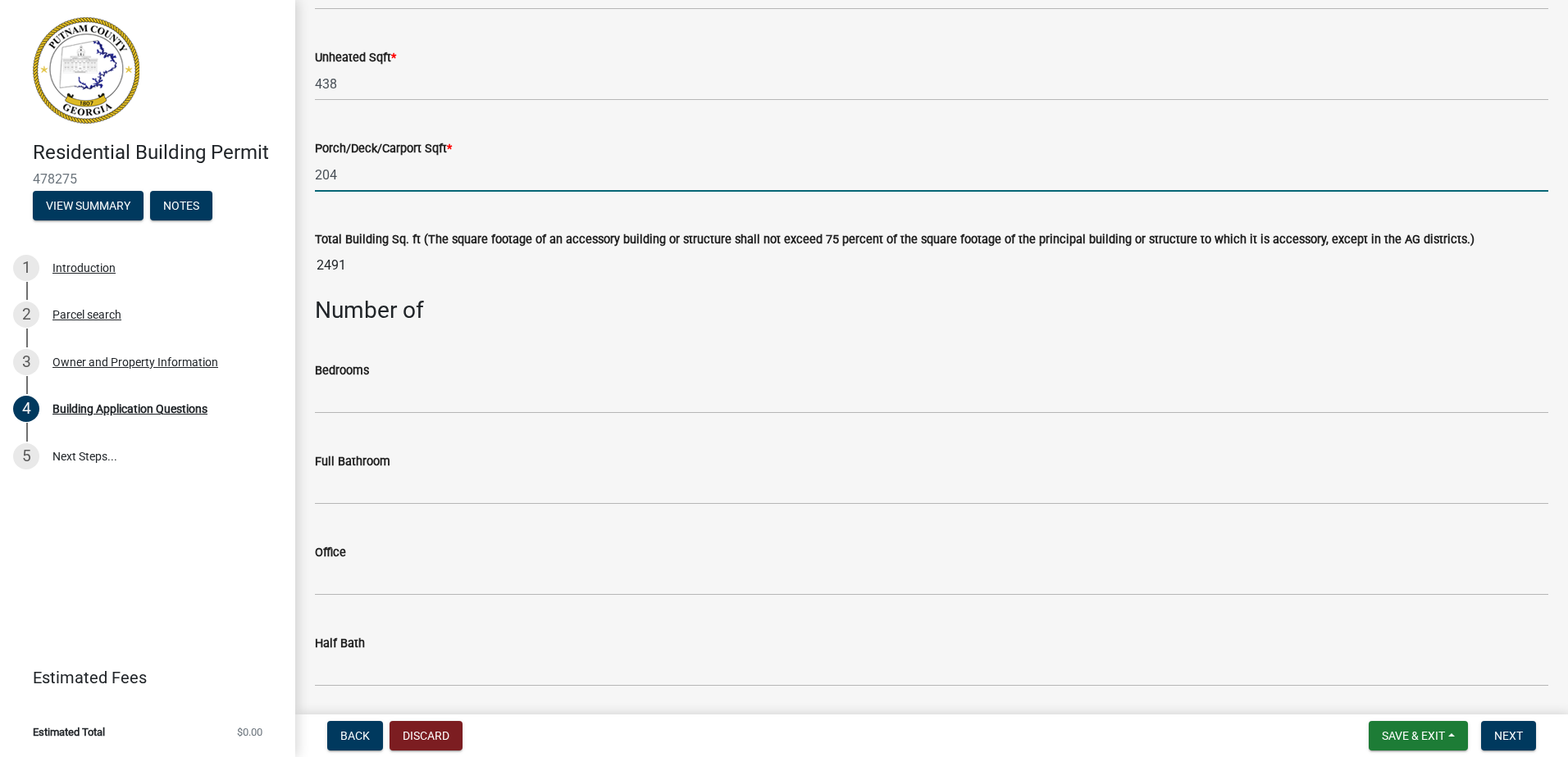
scroll to position [1229, 0]
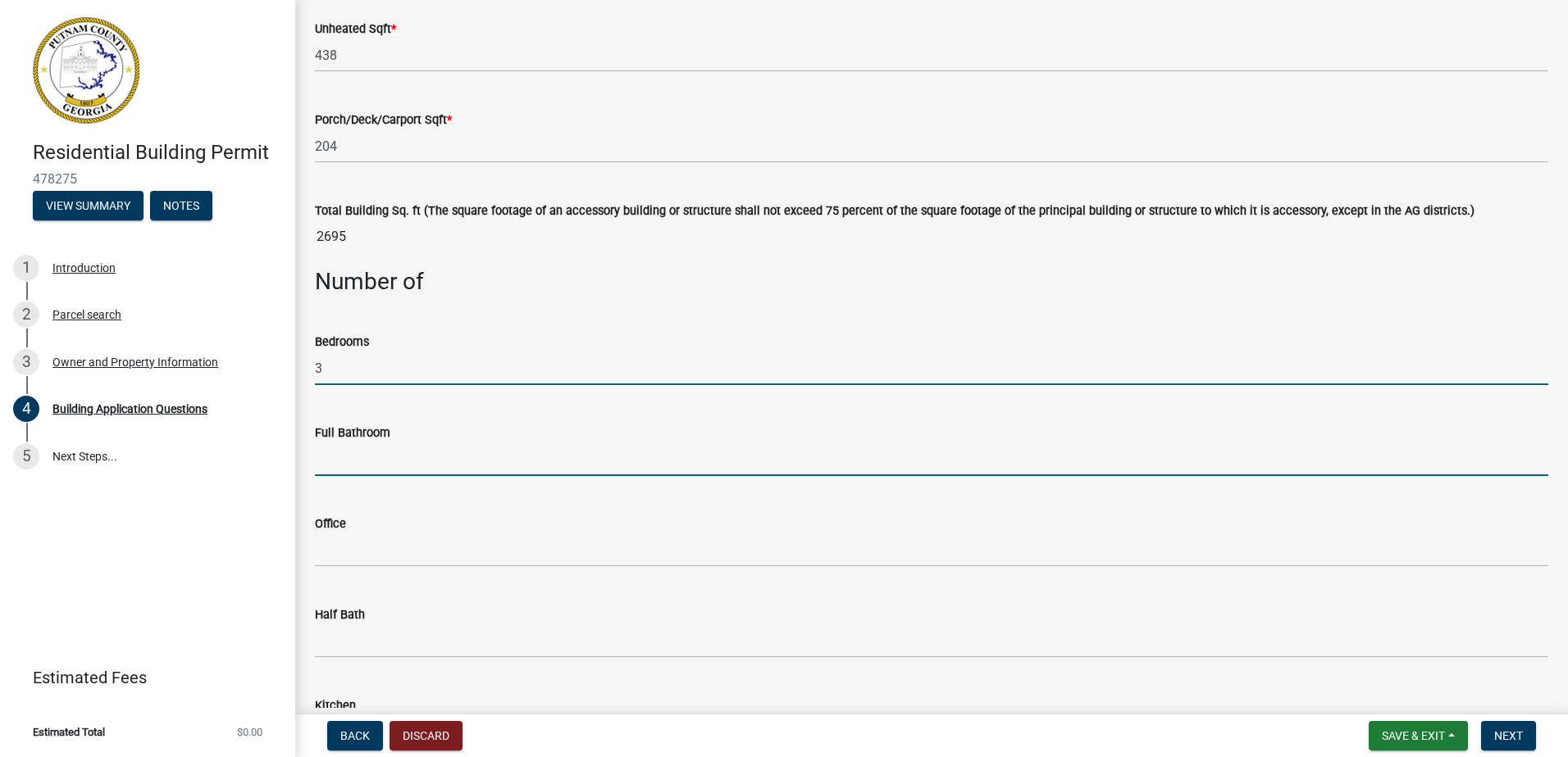
click at [321, 467] on input "text" at bounding box center [932, 460] width 1233 height 34
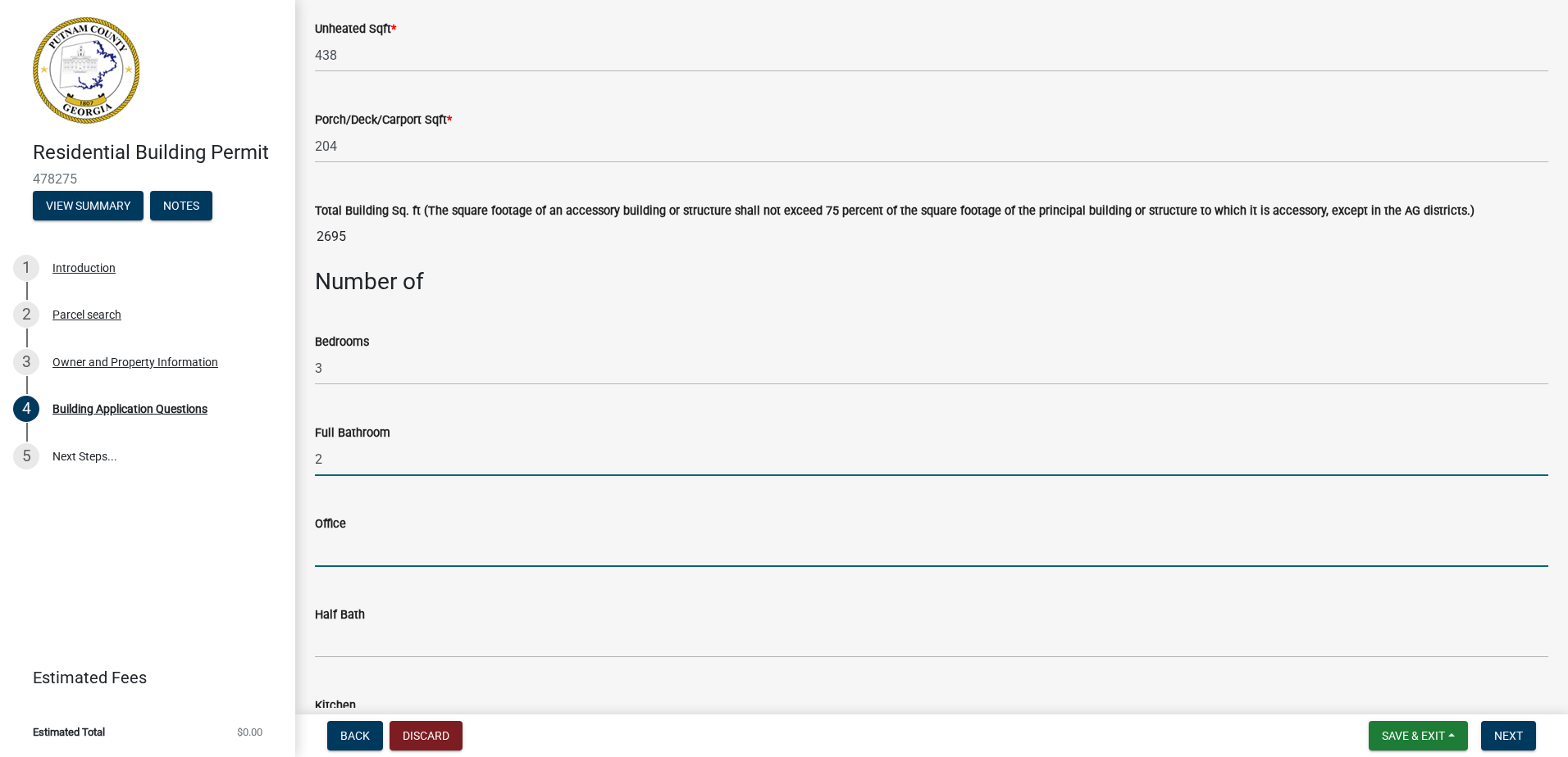
click at [403, 561] on input "text" at bounding box center [932, 551] width 1233 height 34
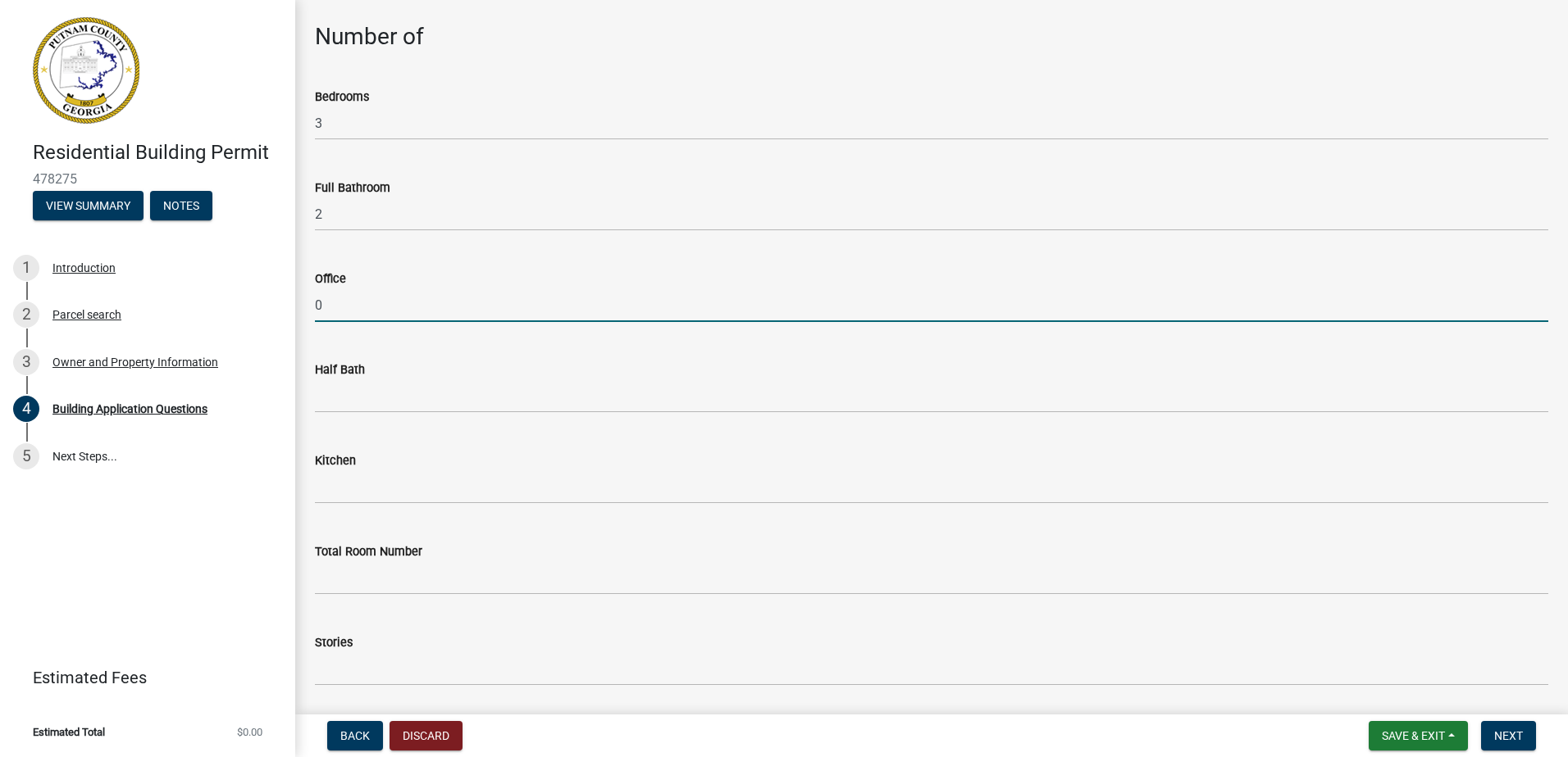
scroll to position [1475, 0]
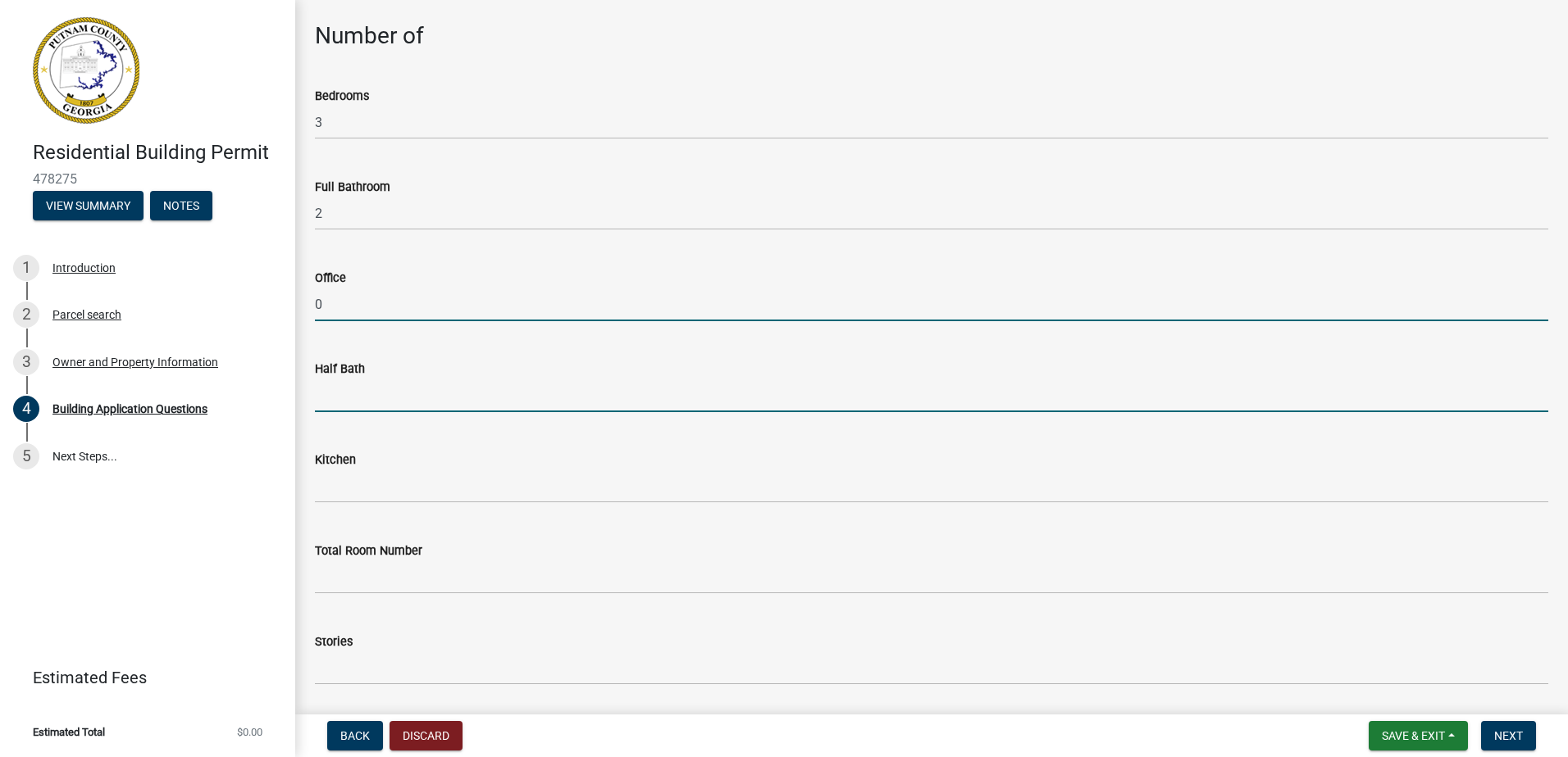
click at [349, 412] on input "text" at bounding box center [932, 396] width 1233 height 34
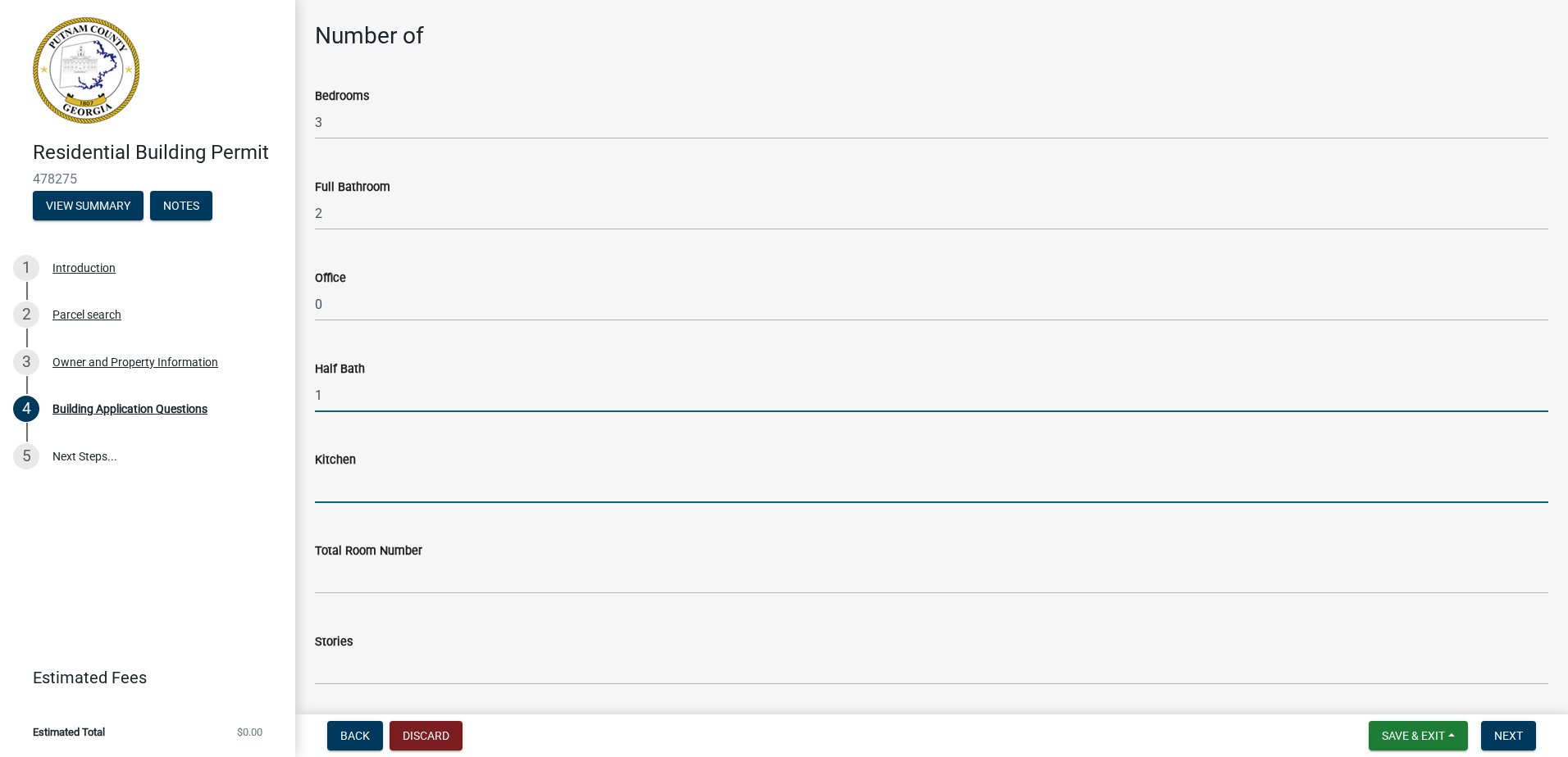
click at [339, 497] on input "text" at bounding box center [932, 487] width 1233 height 34
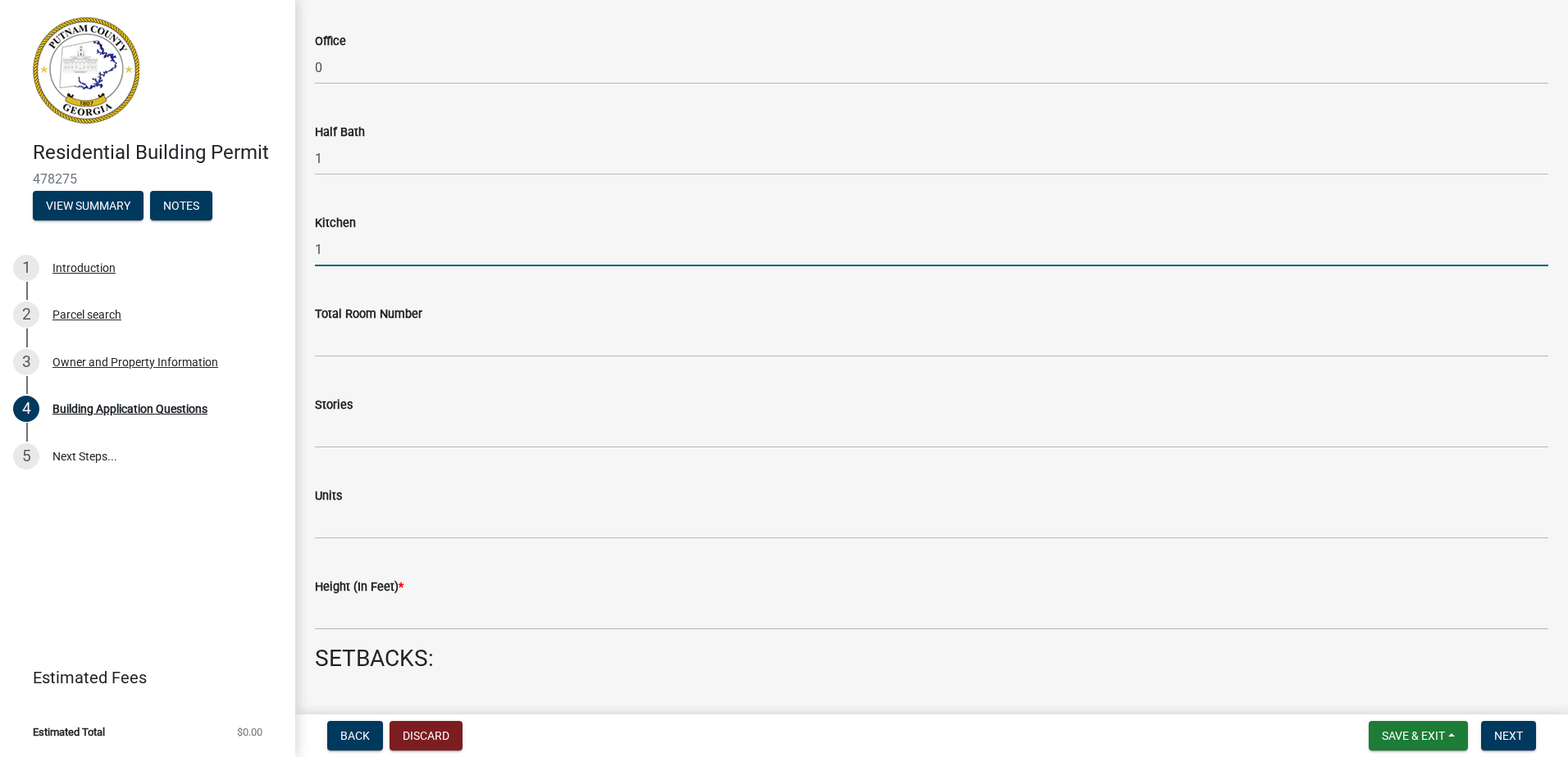
scroll to position [1721, 0]
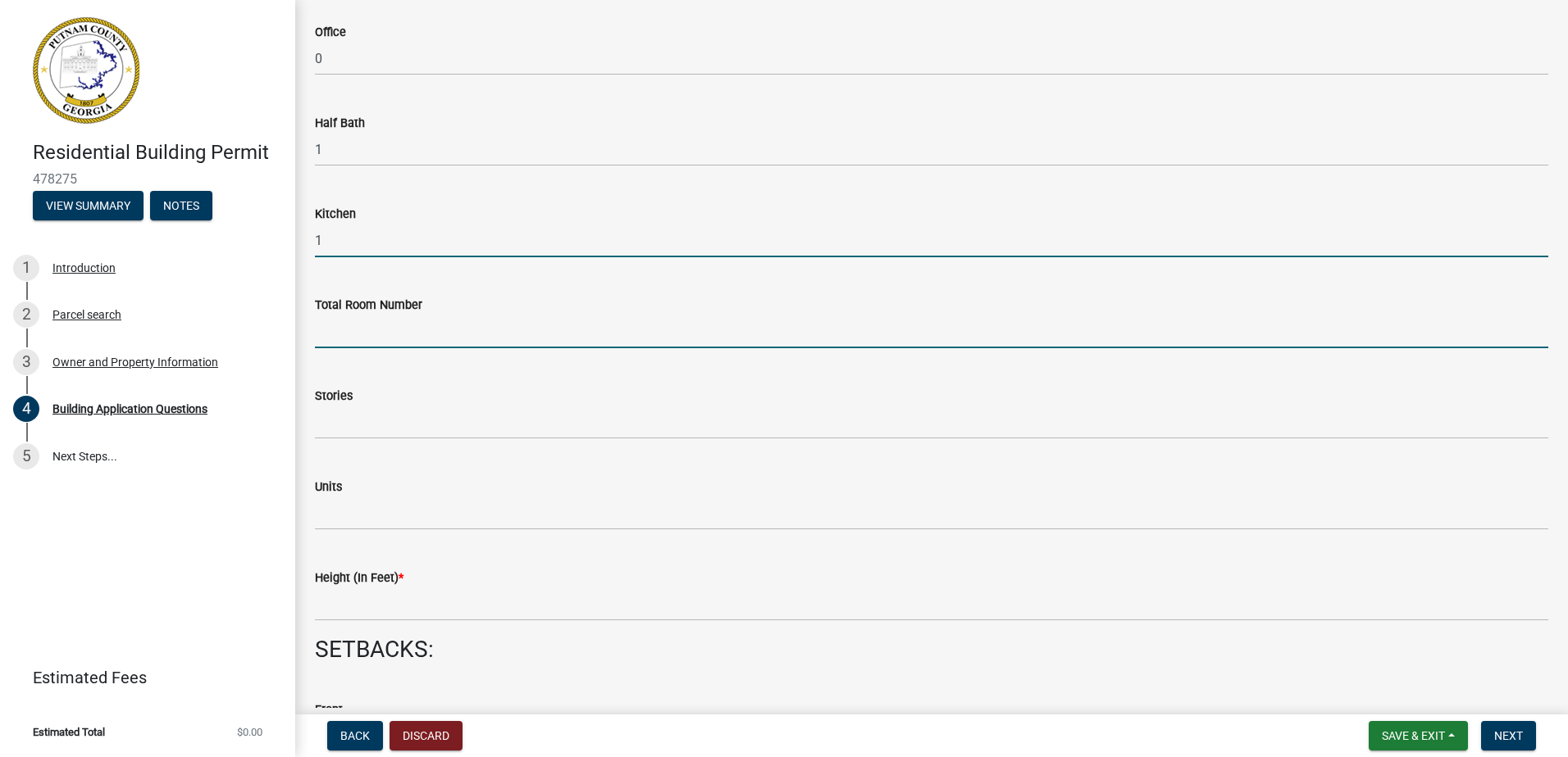
click at [350, 342] on input "text" at bounding box center [932, 332] width 1233 height 34
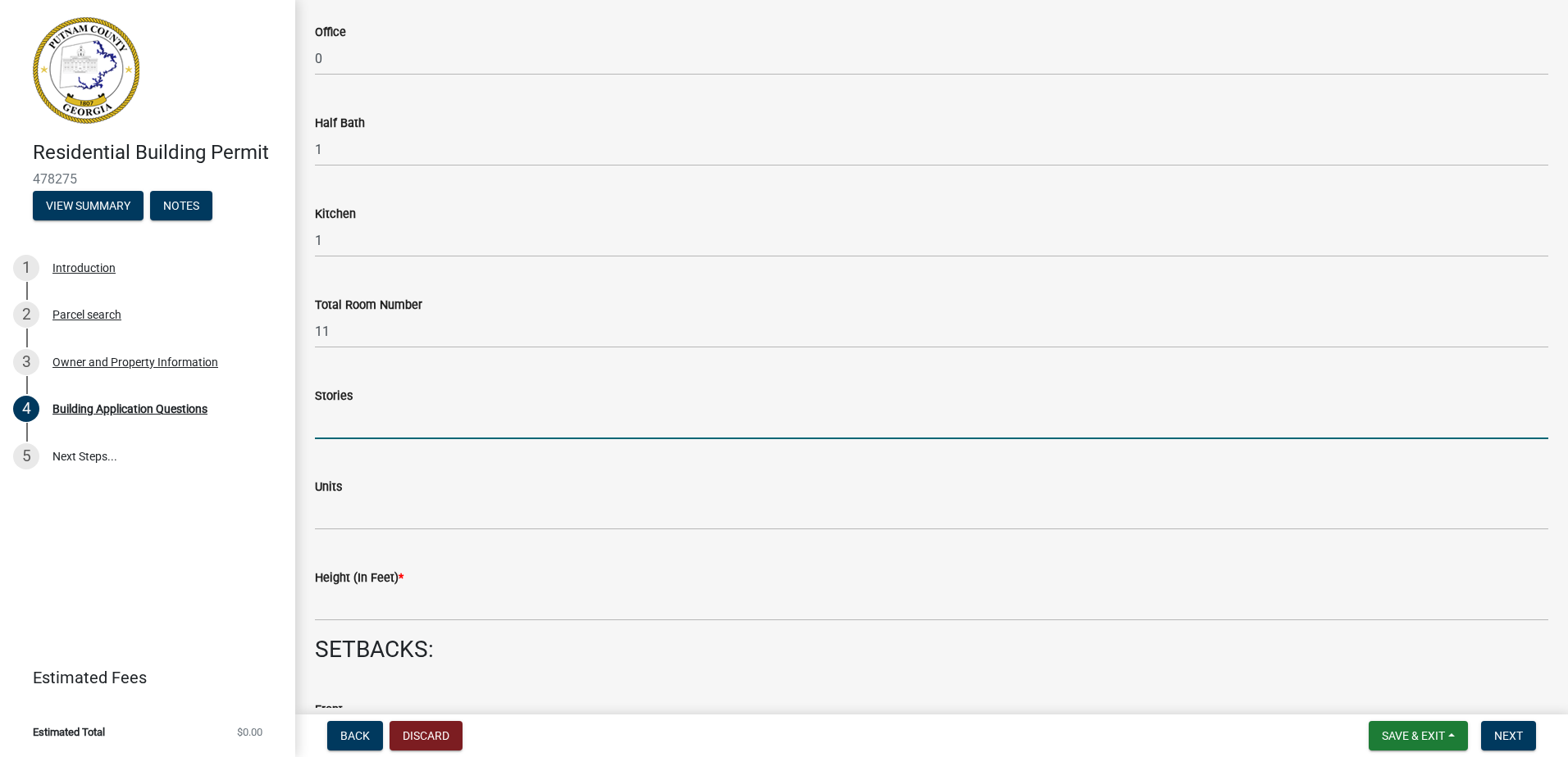
click at [332, 429] on input "text" at bounding box center [932, 423] width 1233 height 34
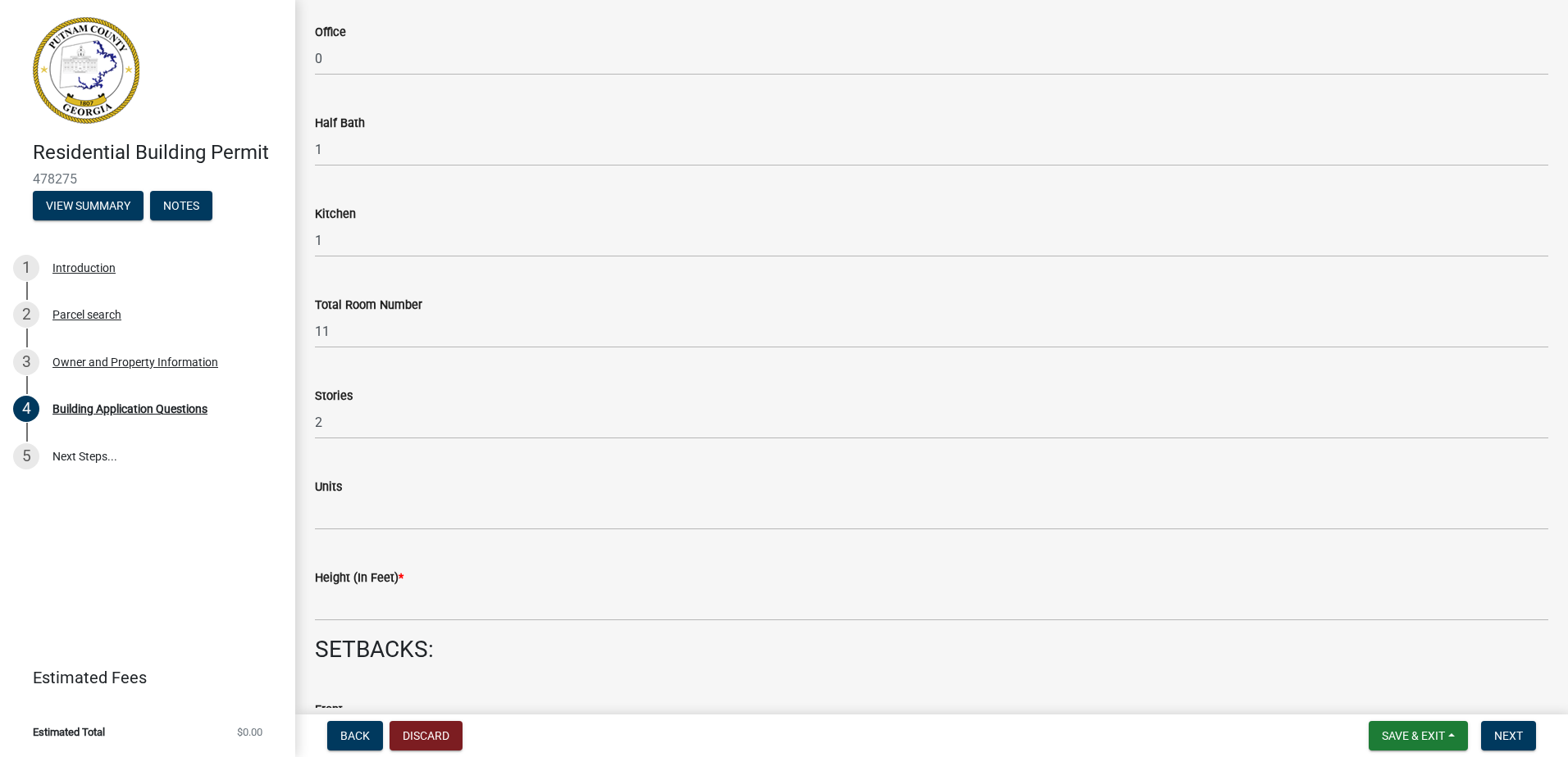
click at [336, 535] on wm-data-entity-input "Units" at bounding box center [932, 499] width 1233 height 91
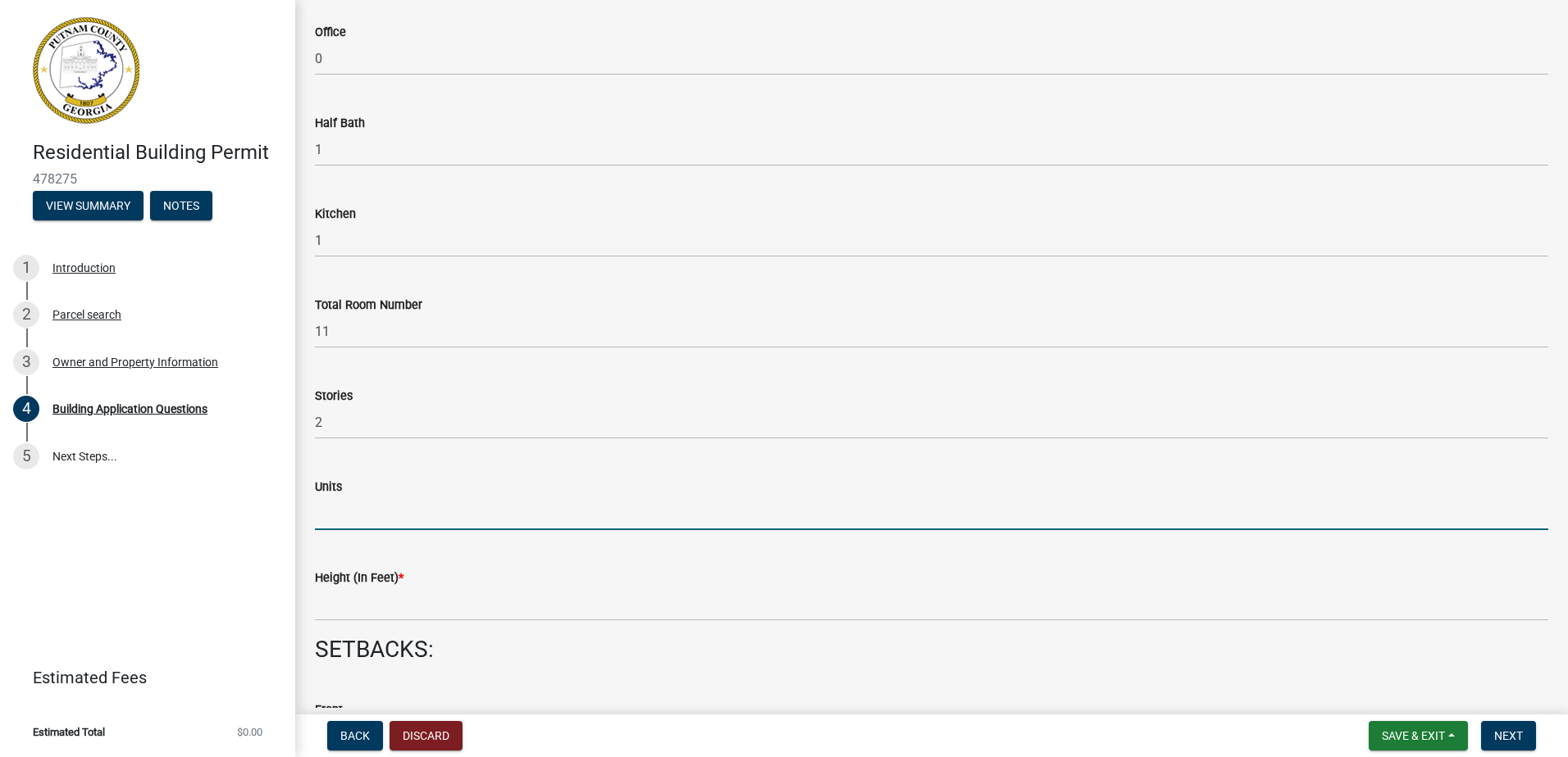
click at [335, 505] on input "text" at bounding box center [932, 513] width 1233 height 34
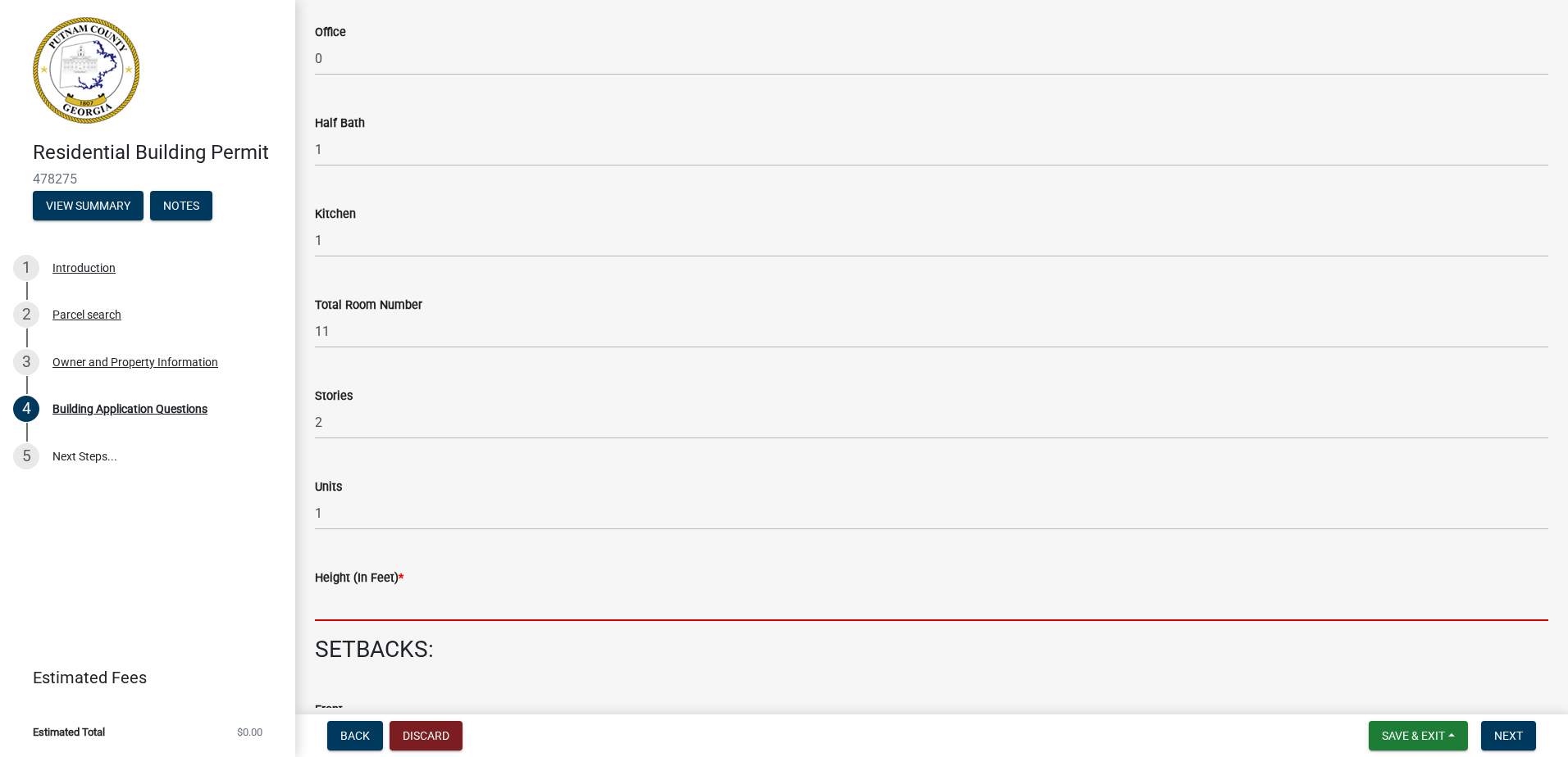
click at [337, 621] on input "text" at bounding box center [932, 605] width 1233 height 34
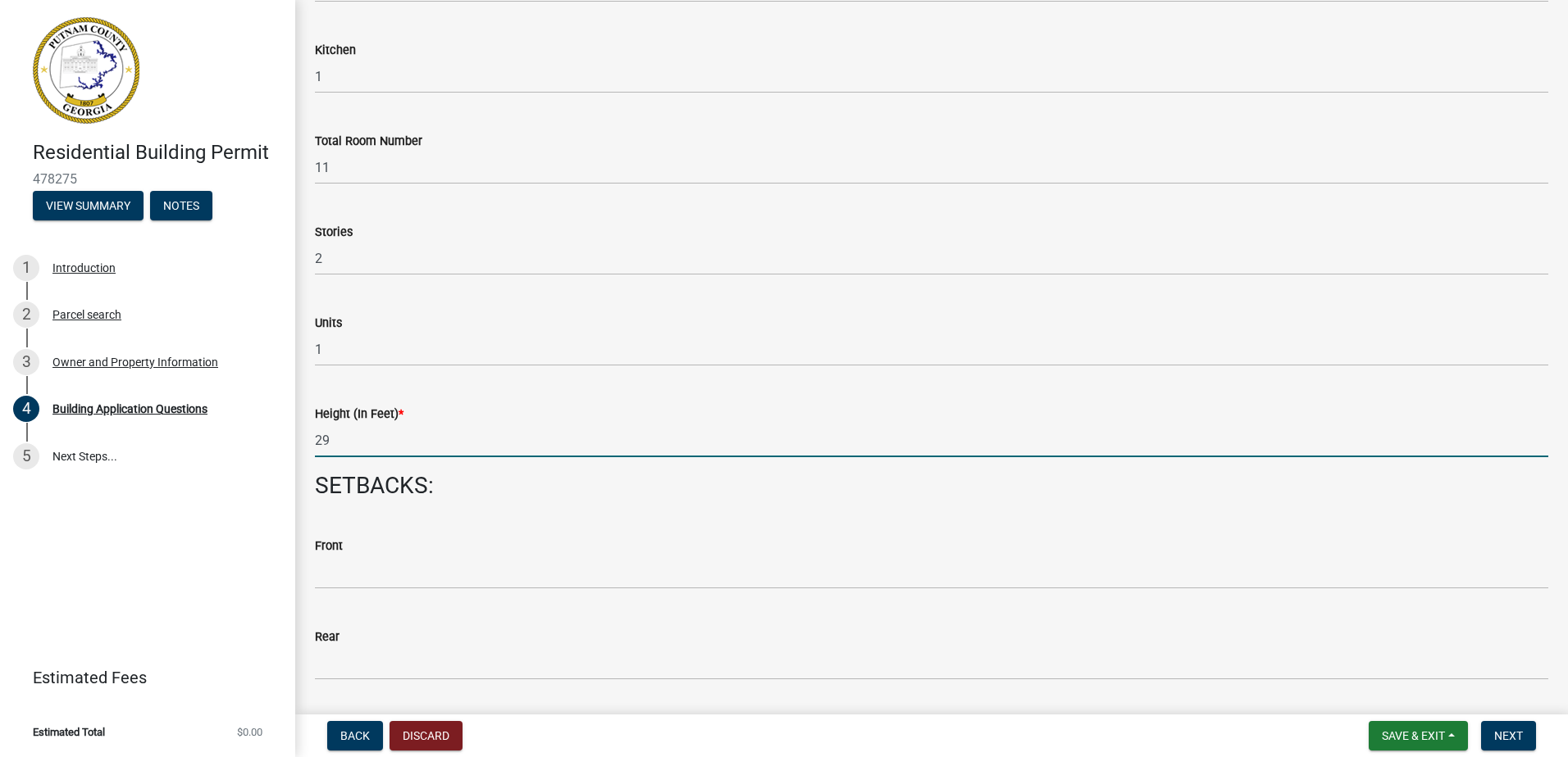
scroll to position [1967, 0]
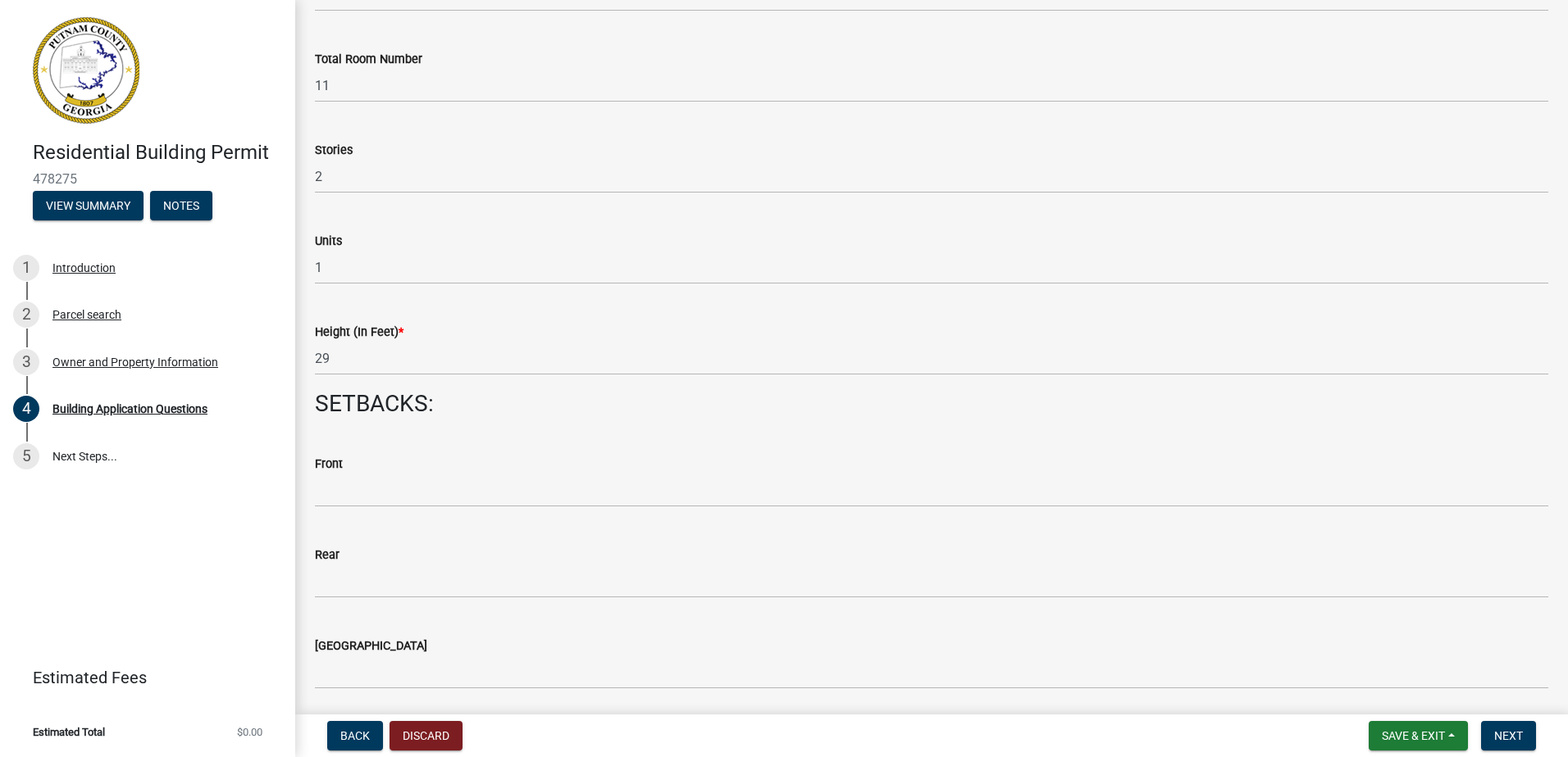
click at [382, 508] on wm-data-entity-input "Front" at bounding box center [932, 477] width 1233 height 91
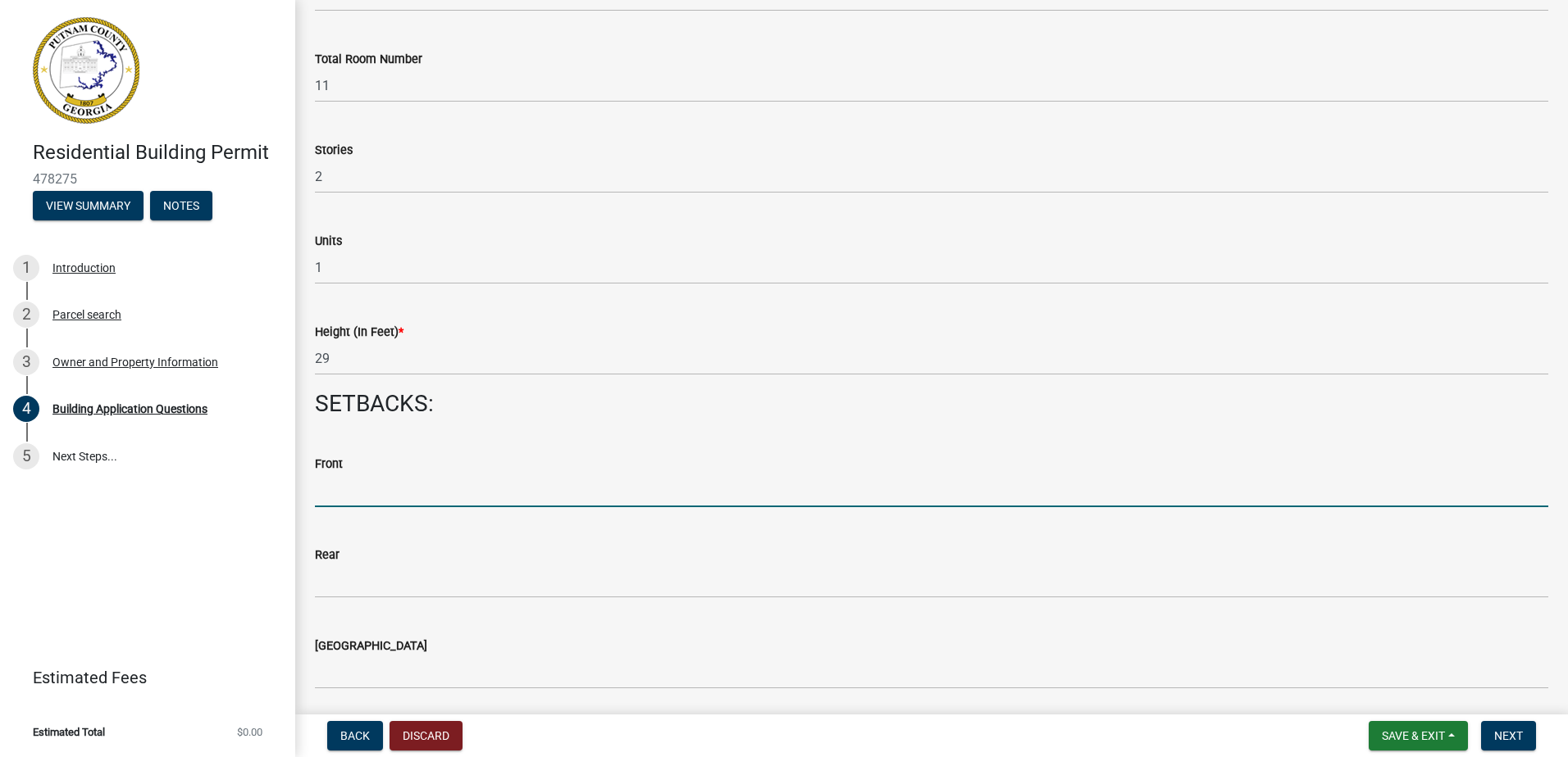
click at [367, 490] on input "text" at bounding box center [932, 491] width 1233 height 34
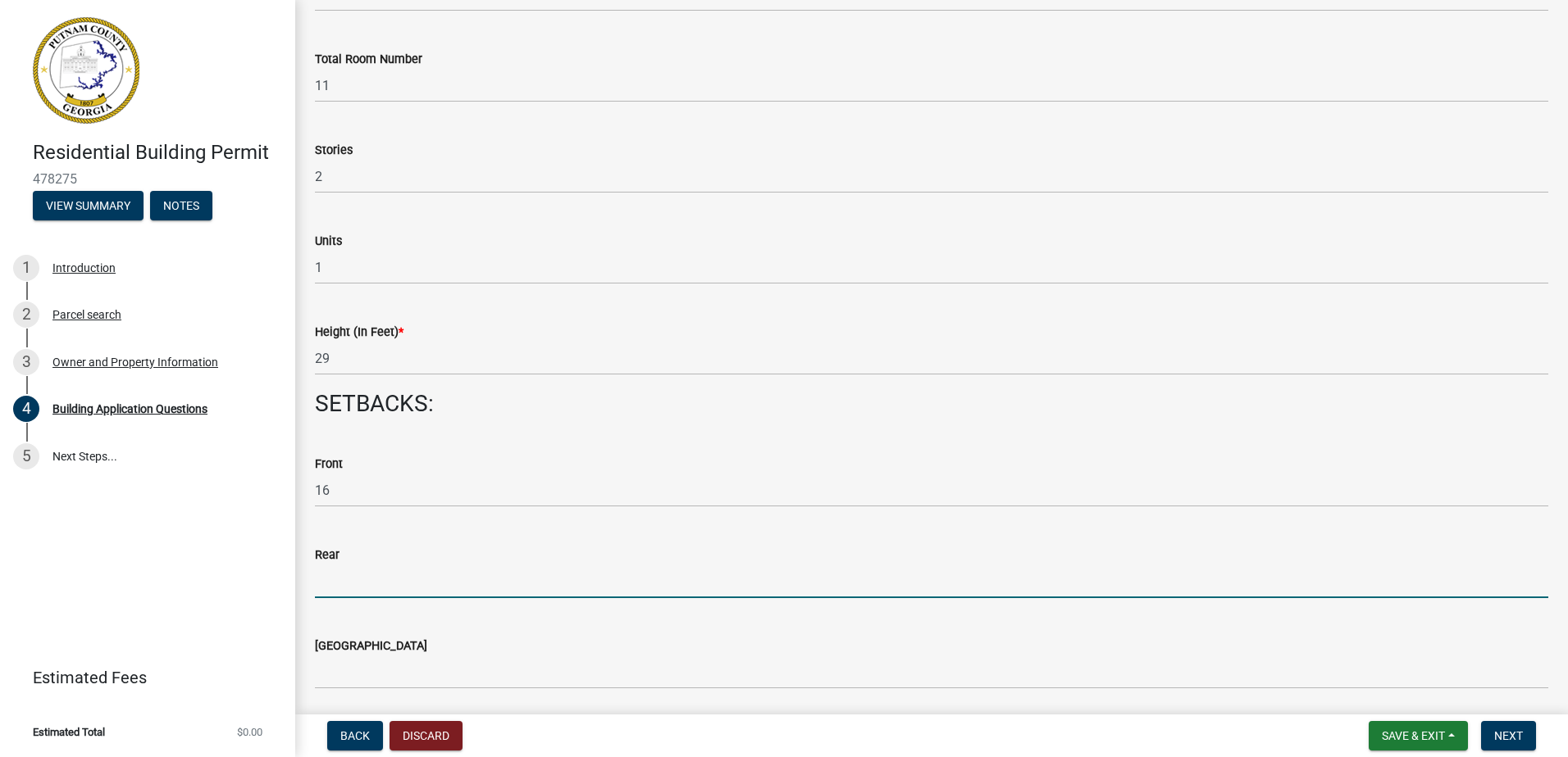
click at [319, 589] on input "text" at bounding box center [932, 582] width 1233 height 34
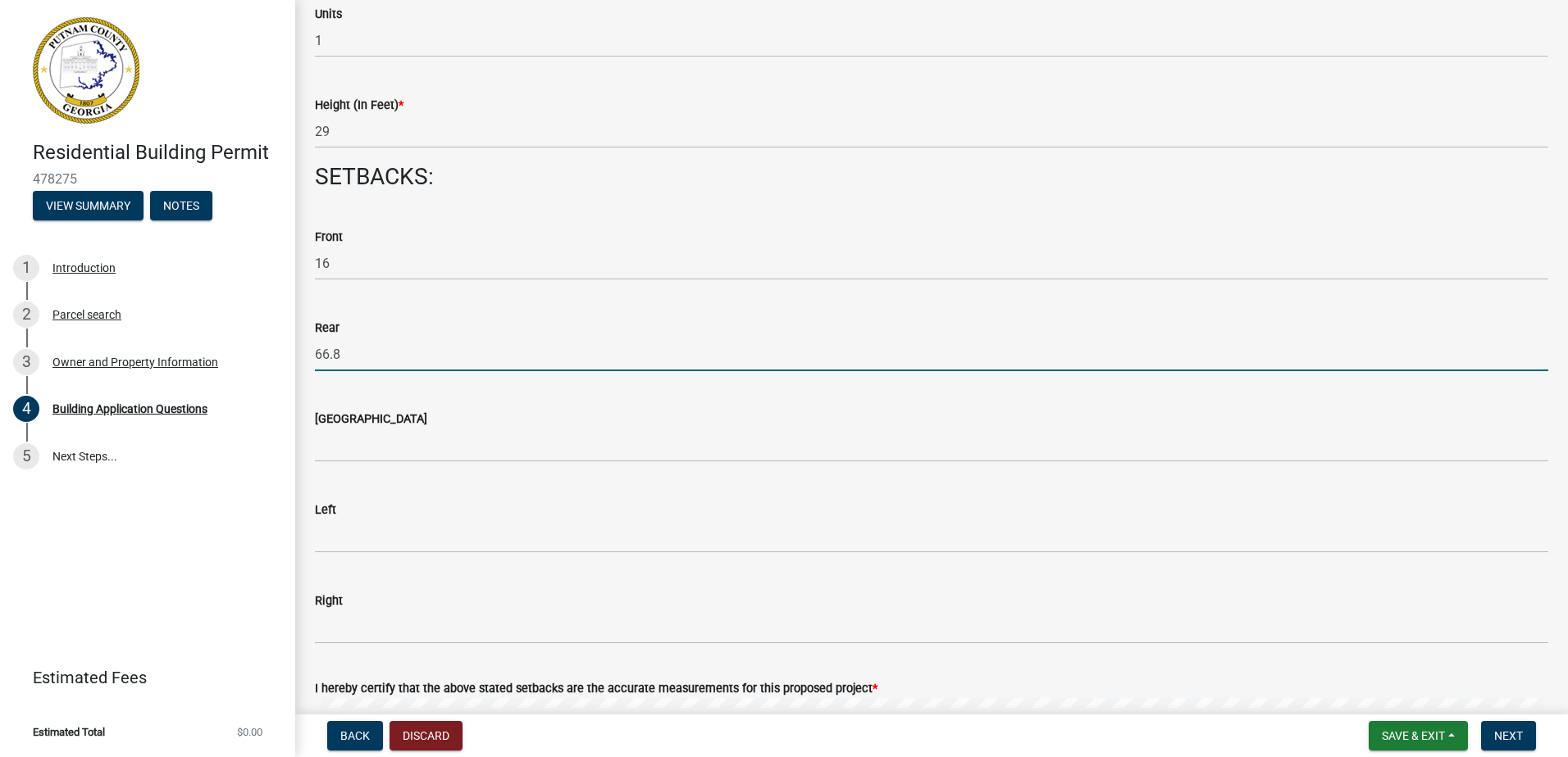
scroll to position [2213, 0]
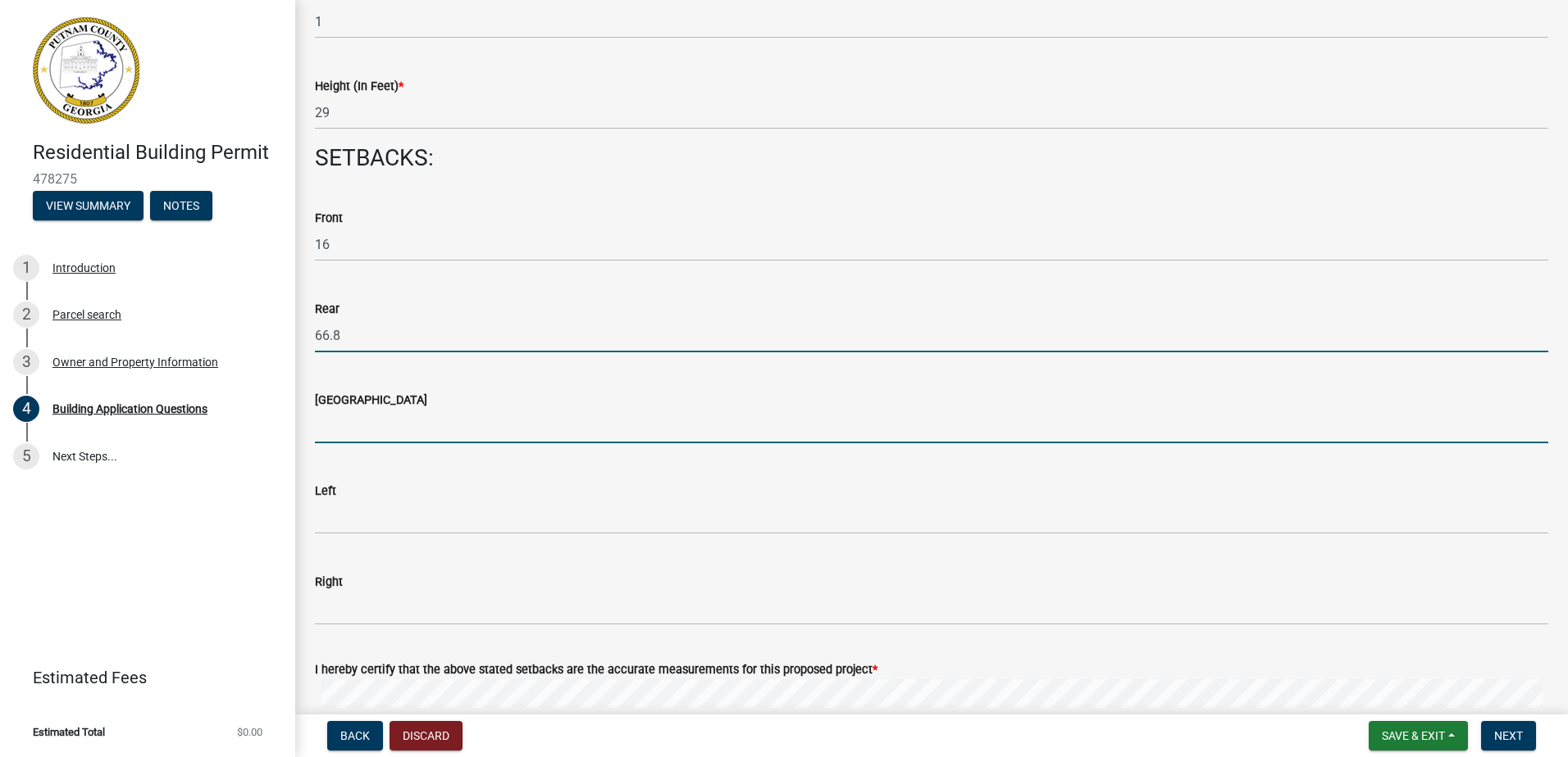
click at [374, 431] on input "text" at bounding box center [932, 427] width 1233 height 34
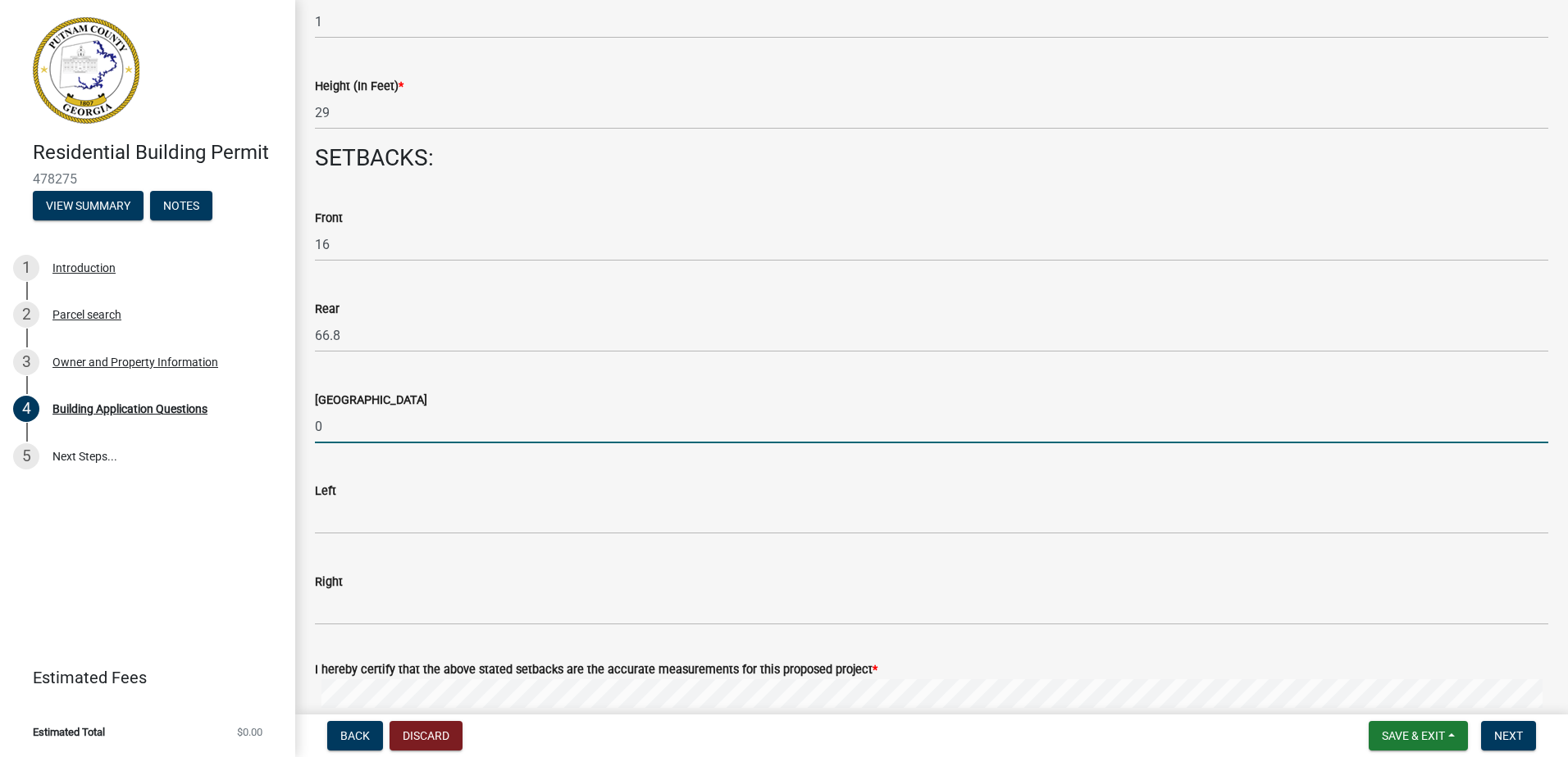
click at [338, 537] on wm-data-entity-input "Left" at bounding box center [932, 503] width 1233 height 91
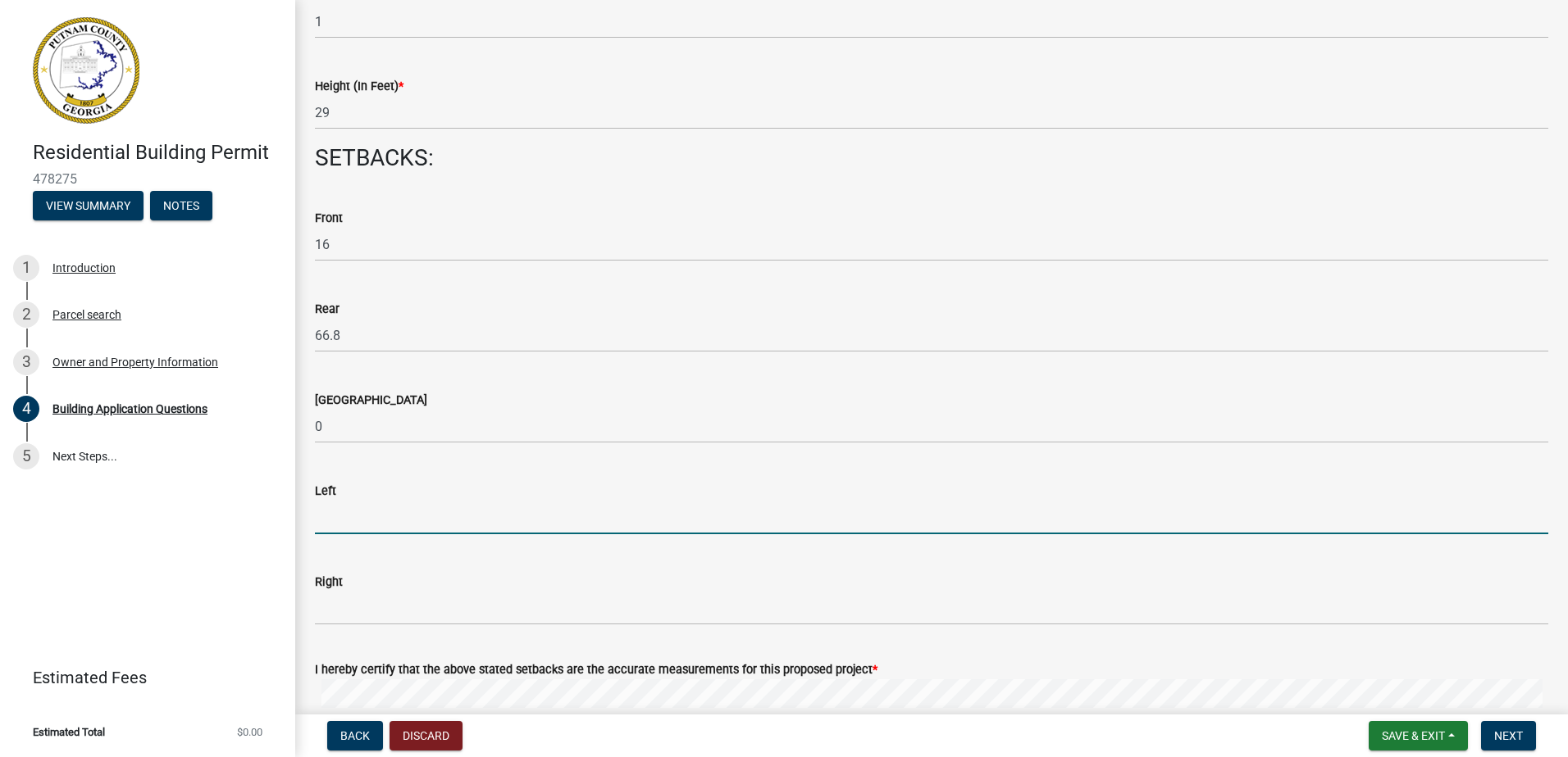
click at [344, 527] on input "text" at bounding box center [932, 518] width 1233 height 34
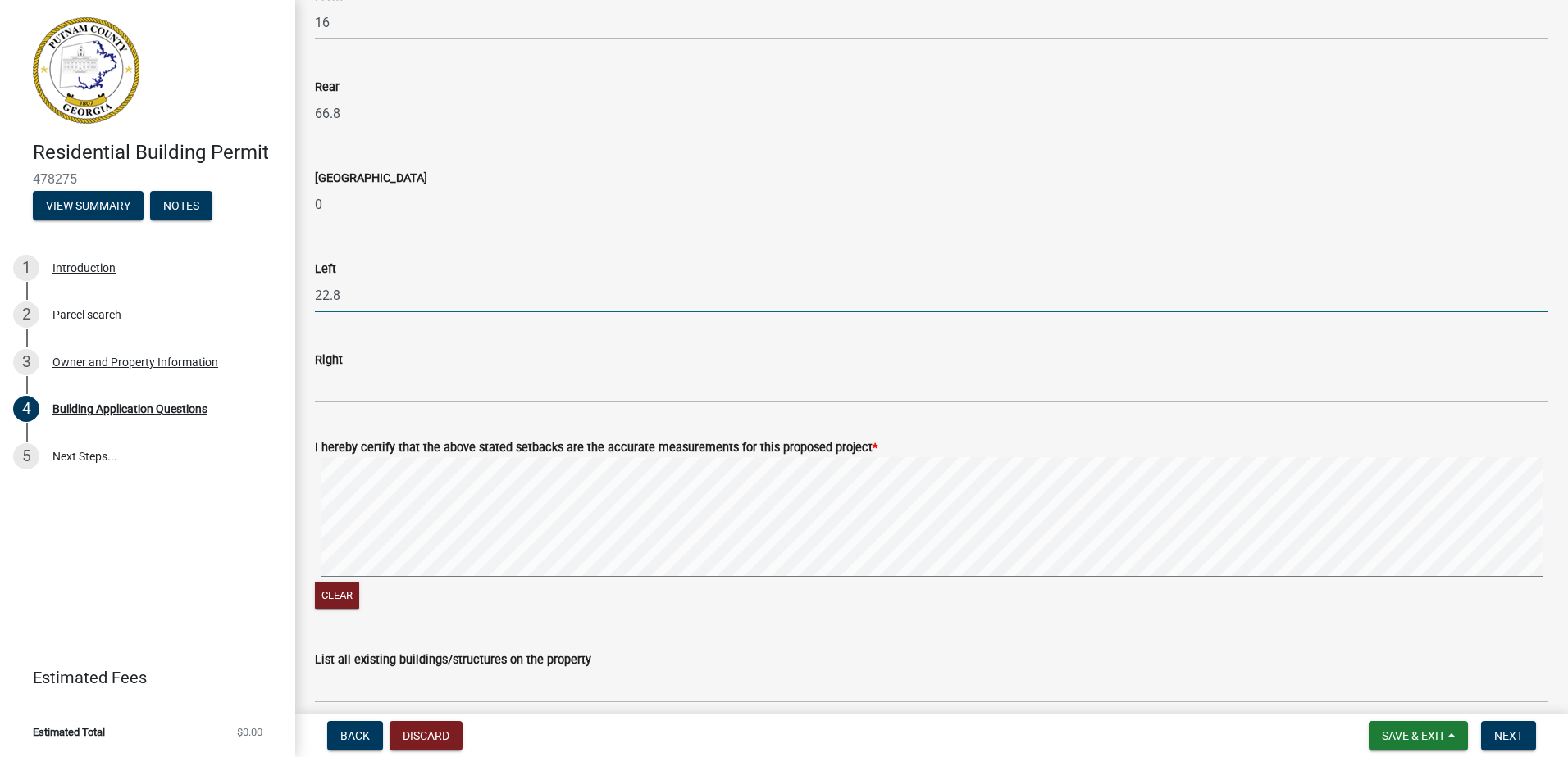
scroll to position [2459, 0]
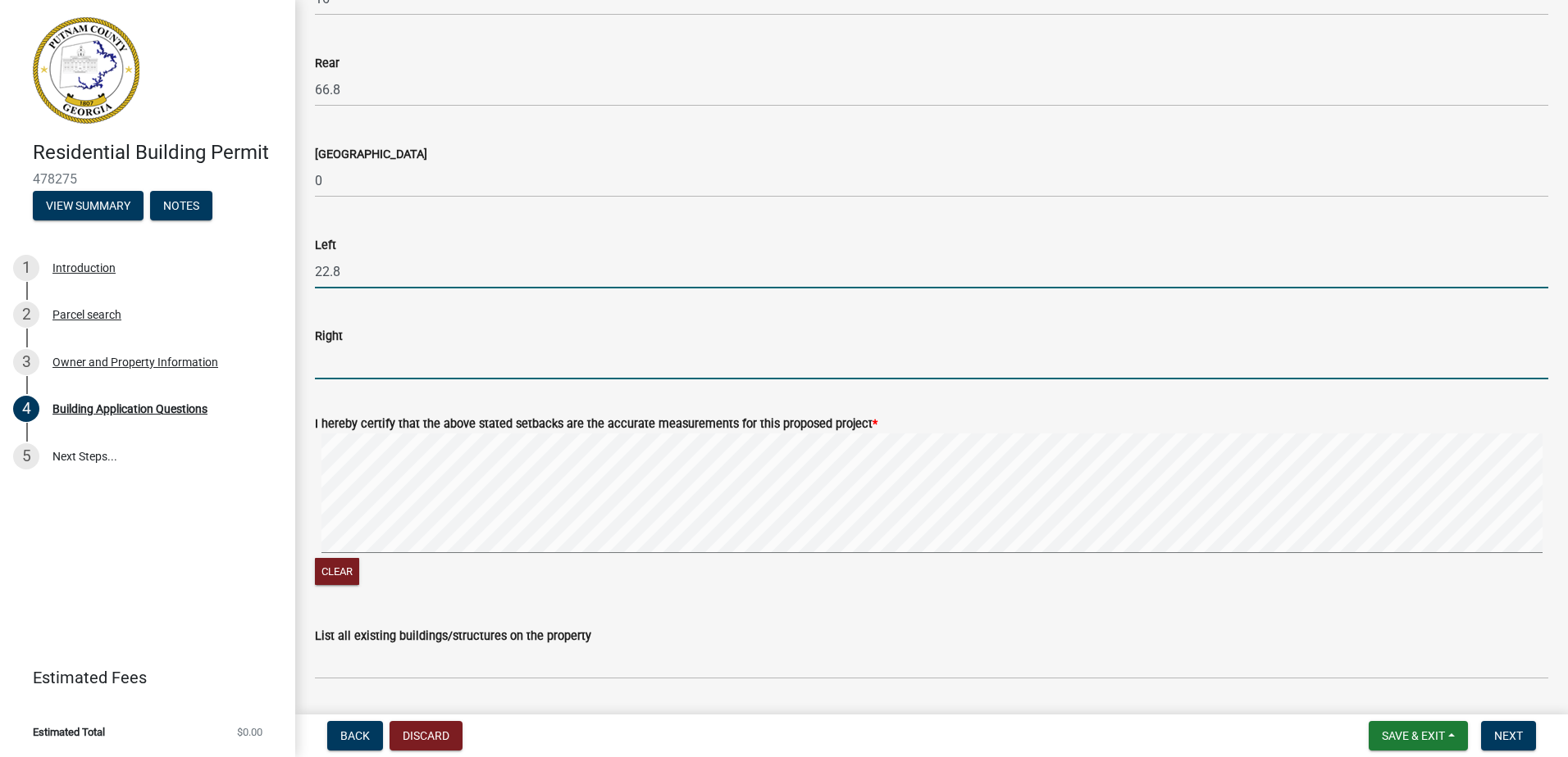
click at [333, 370] on input "text" at bounding box center [932, 363] width 1233 height 34
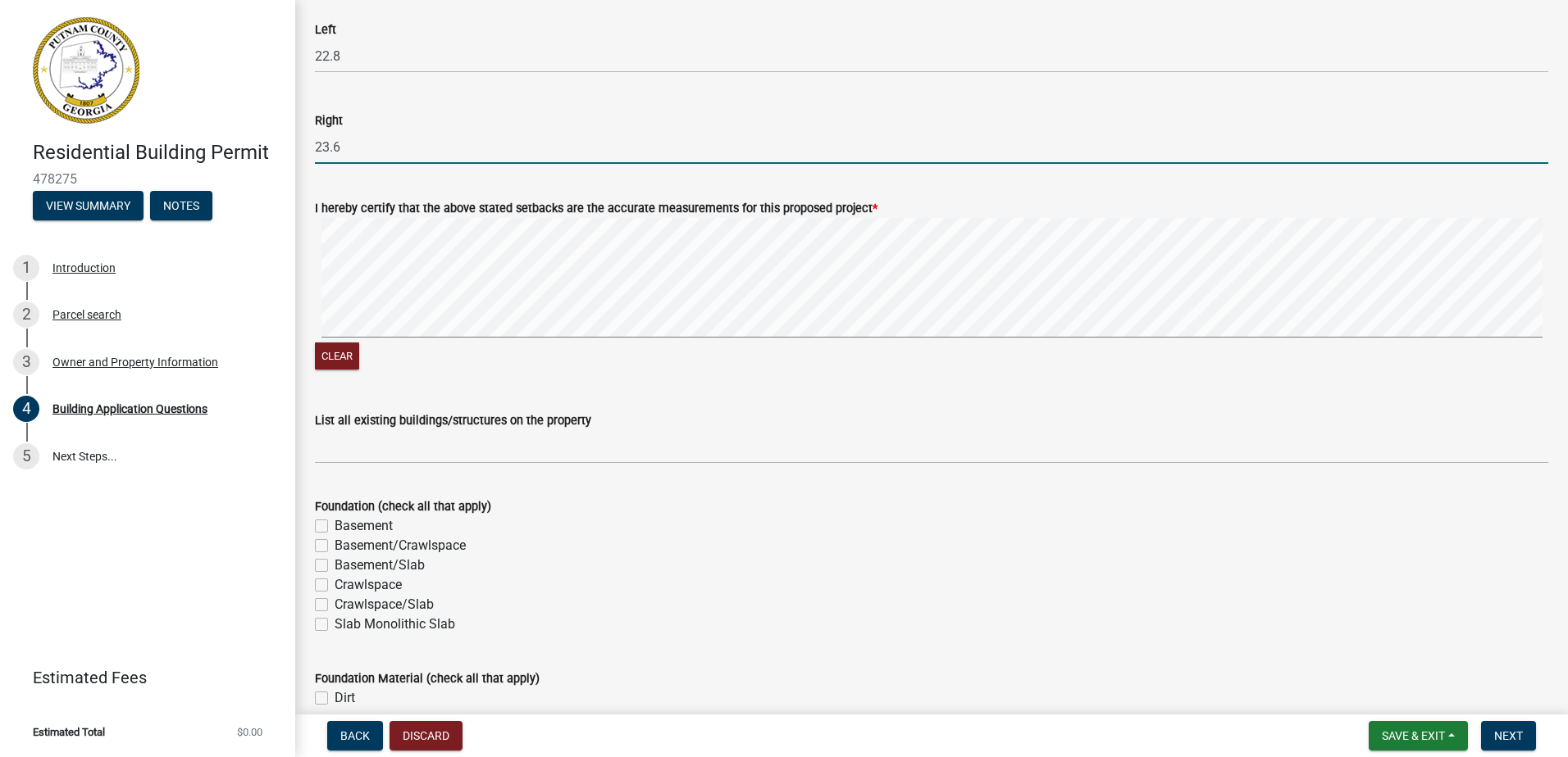
scroll to position [2869, 0]
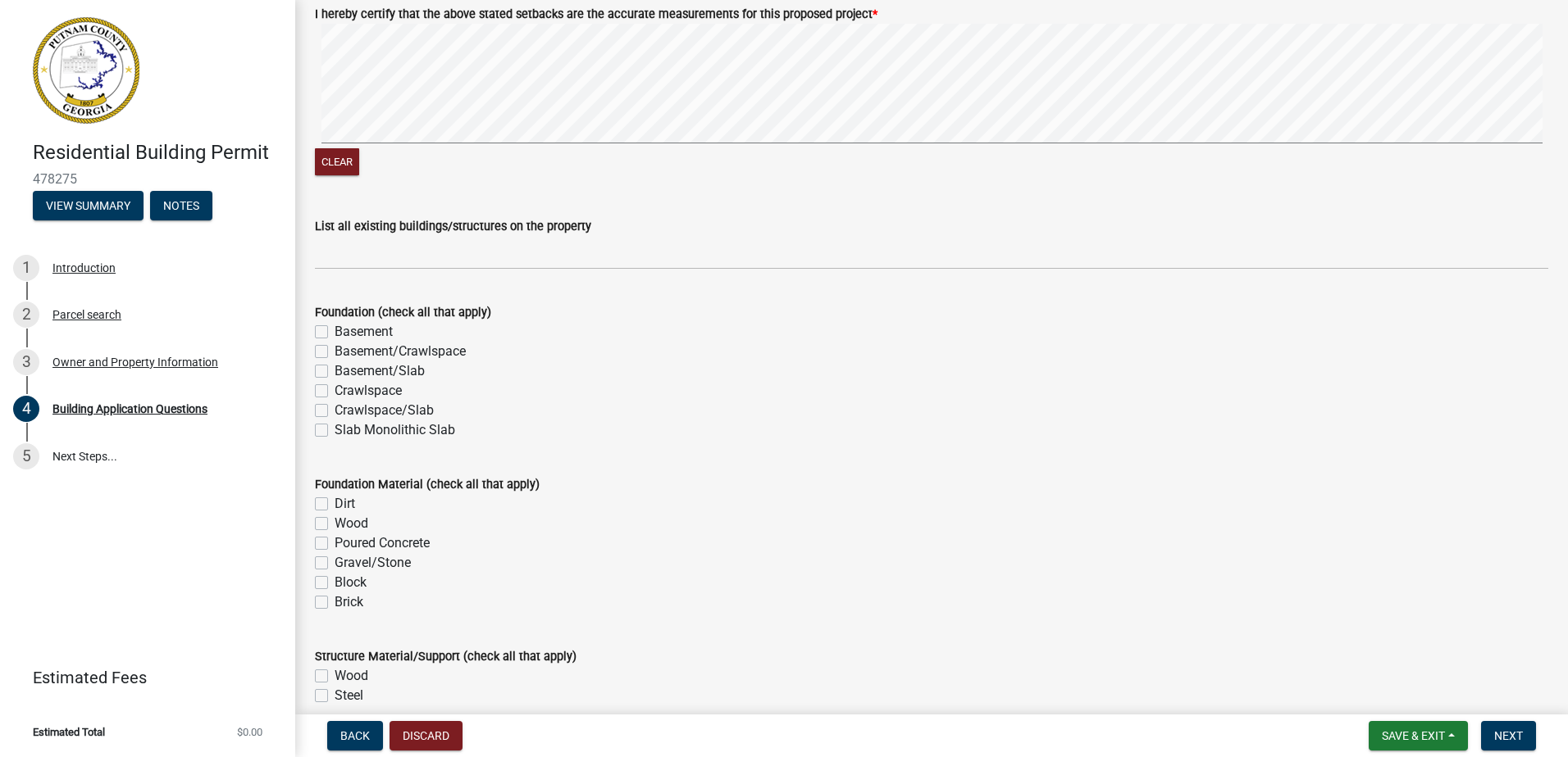
click at [335, 431] on label "Slab Monolithic Slab" at bounding box center [394, 431] width 120 height 20
click at [335, 431] on input "Slab Monolithic Slab" at bounding box center [340, 426] width 11 height 11
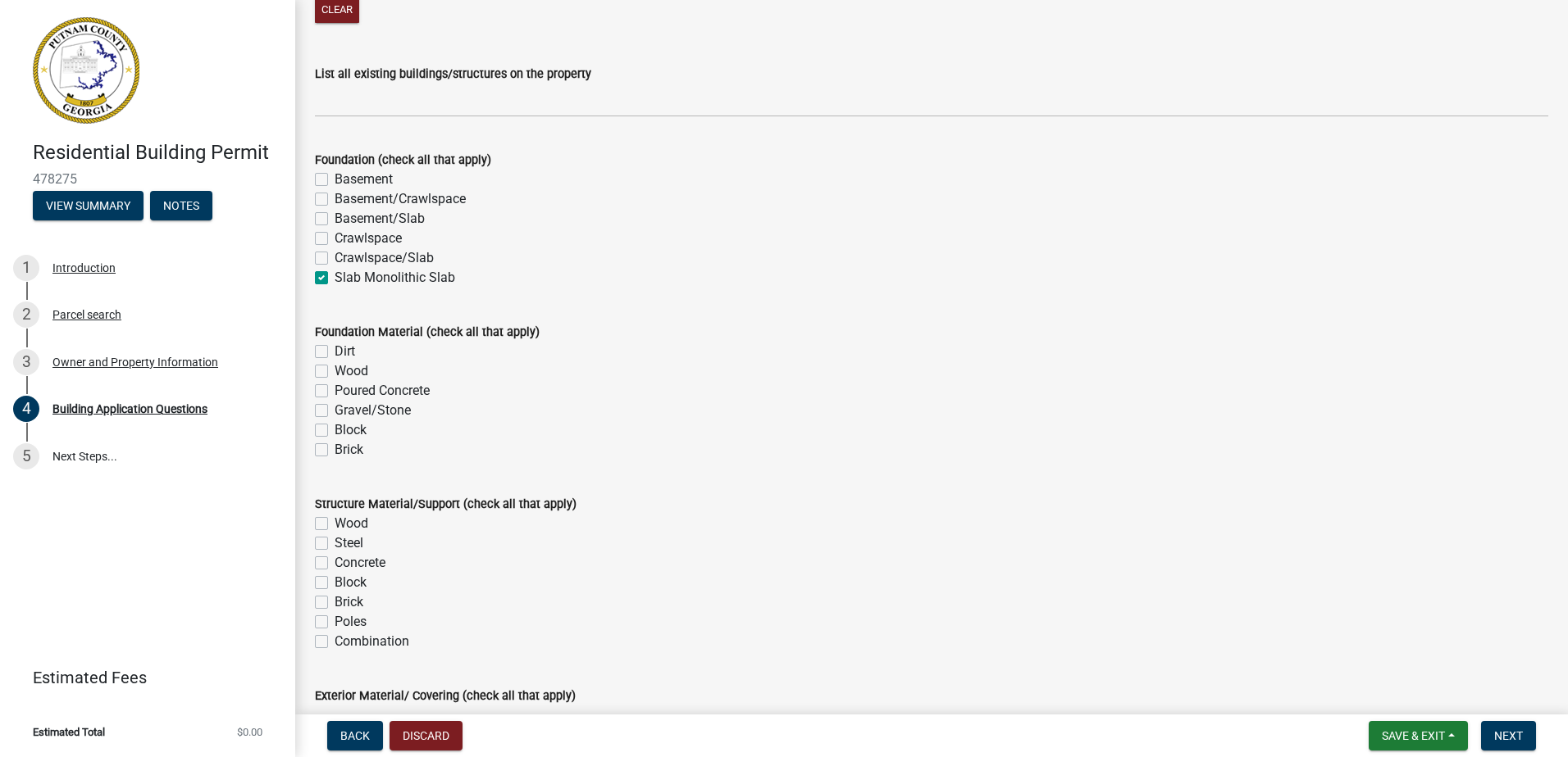
scroll to position [3032, 0]
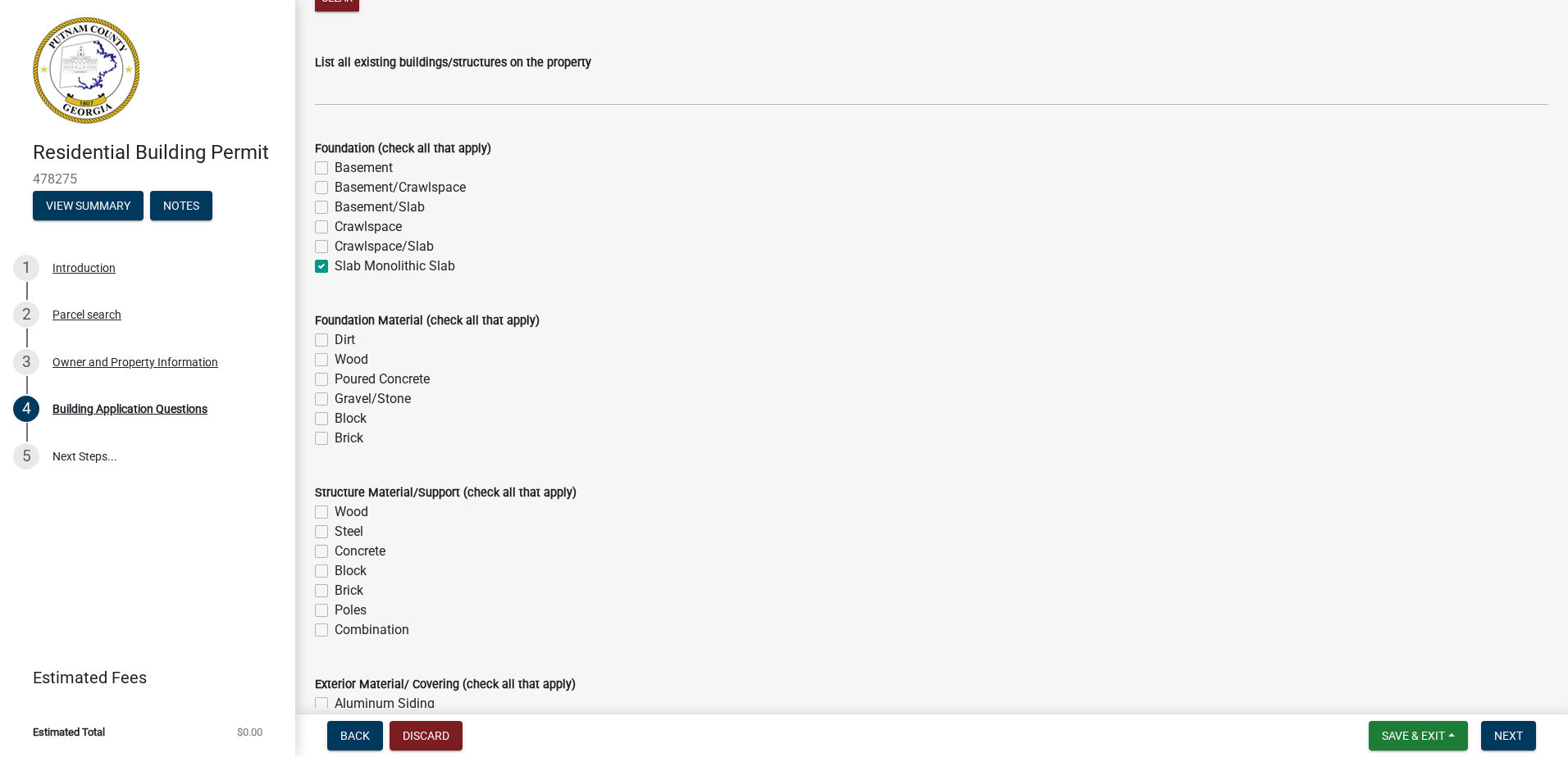
click at [335, 383] on label "Poured Concrete" at bounding box center [382, 380] width 95 height 20
click at [335, 381] on input "Poured Concrete" at bounding box center [340, 375] width 11 height 11
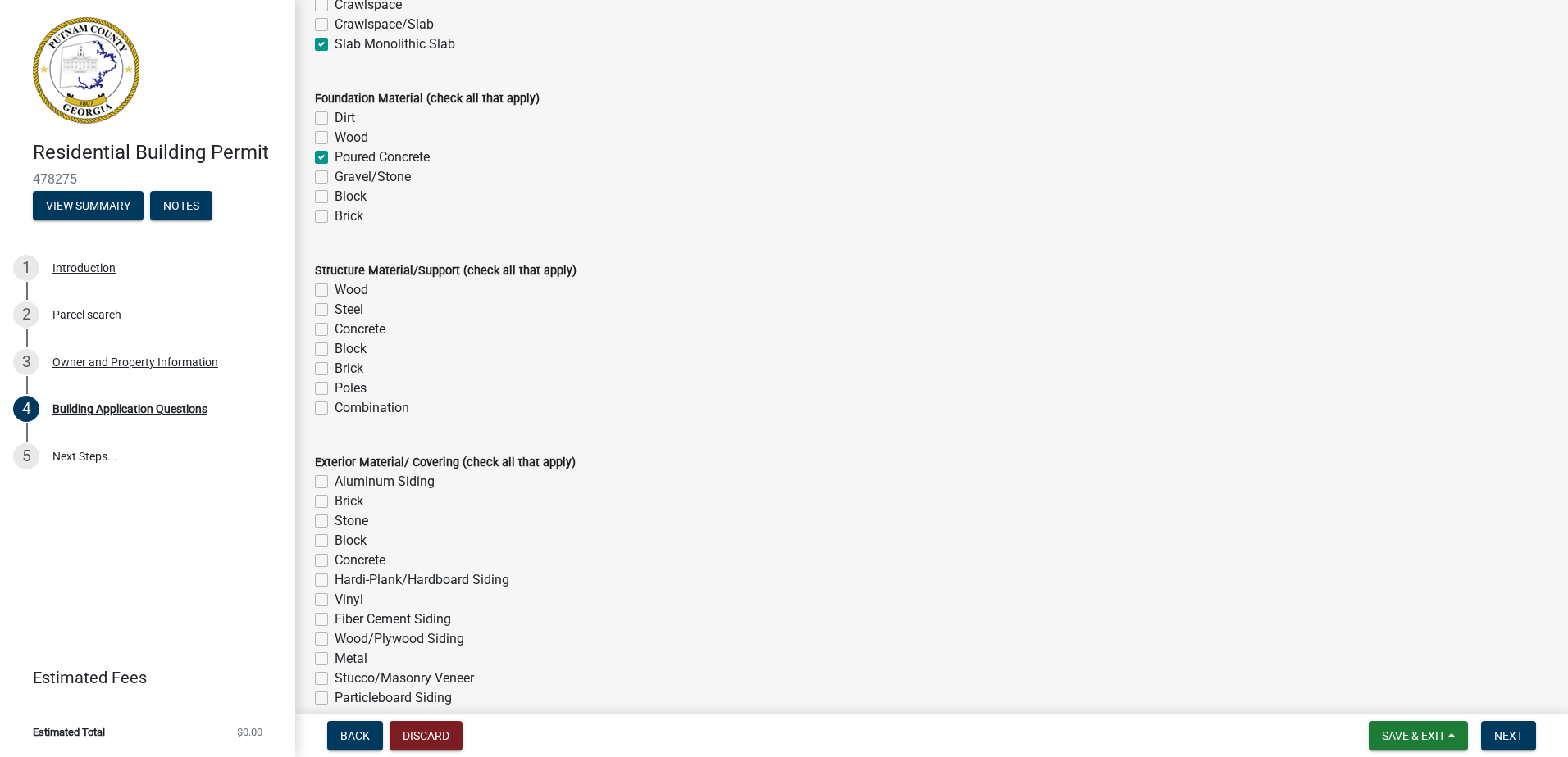
scroll to position [3278, 0]
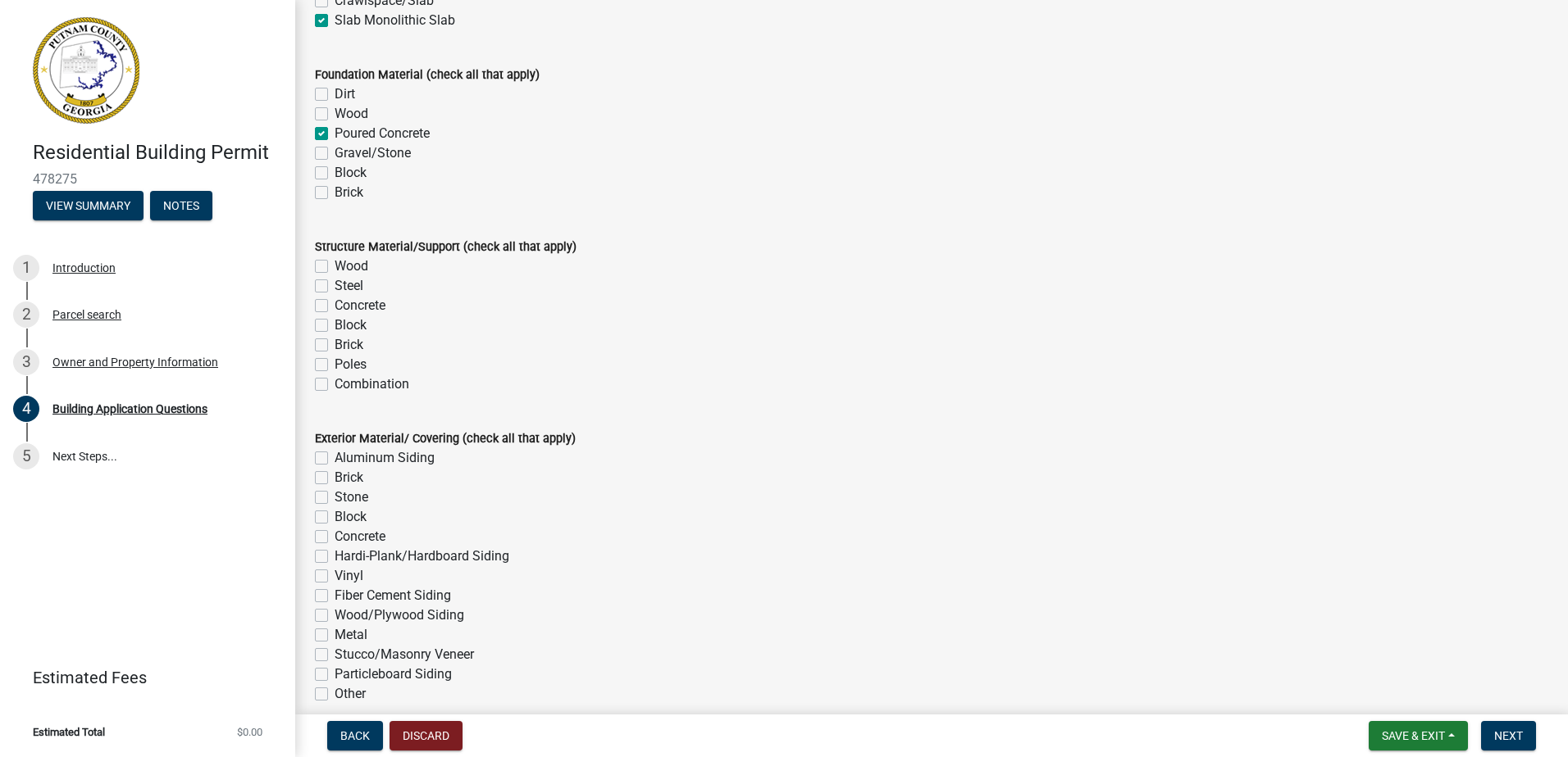
click at [335, 267] on label "Wood" at bounding box center [352, 266] width 34 height 20
click at [335, 267] on input "Wood" at bounding box center [340, 262] width 11 height 11
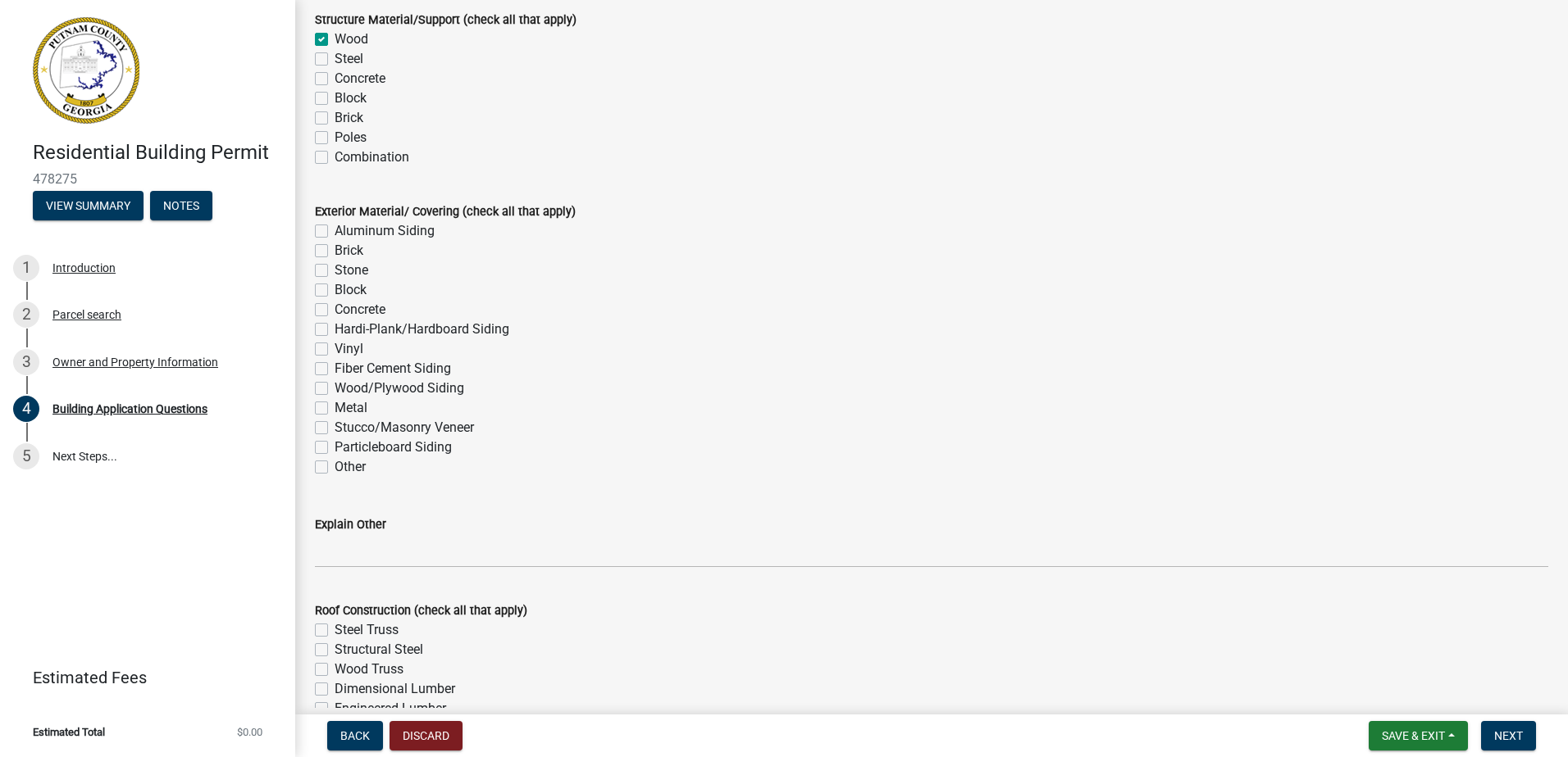
scroll to position [3524, 0]
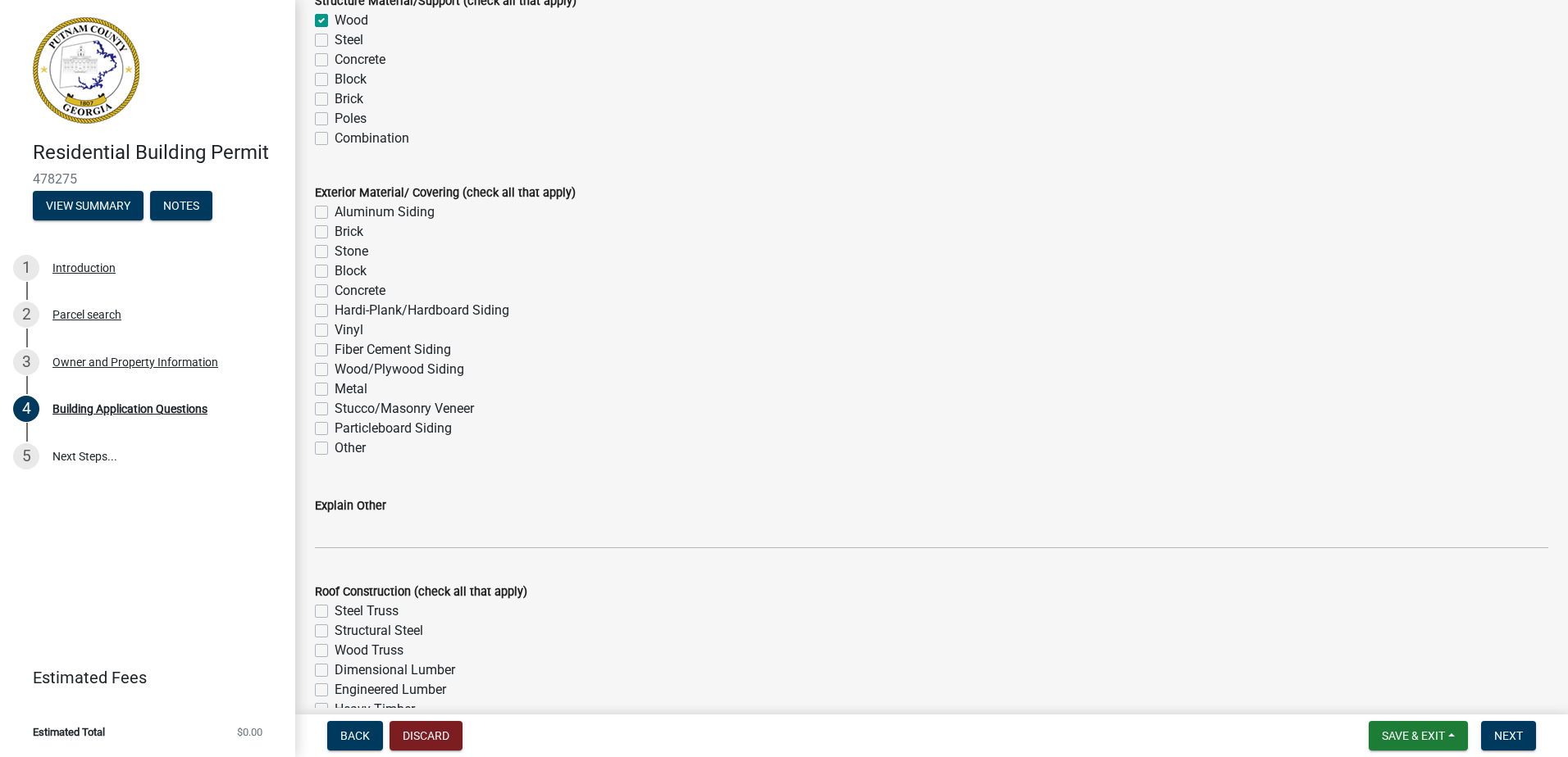
click at [335, 254] on label "Stone" at bounding box center [352, 252] width 34 height 20
click at [335, 253] on input "Stone" at bounding box center [340, 247] width 11 height 11
click at [335, 349] on label "Fiber Cement Siding" at bounding box center [392, 350] width 117 height 20
click at [335, 349] on input "Fiber Cement Siding" at bounding box center [340, 345] width 11 height 11
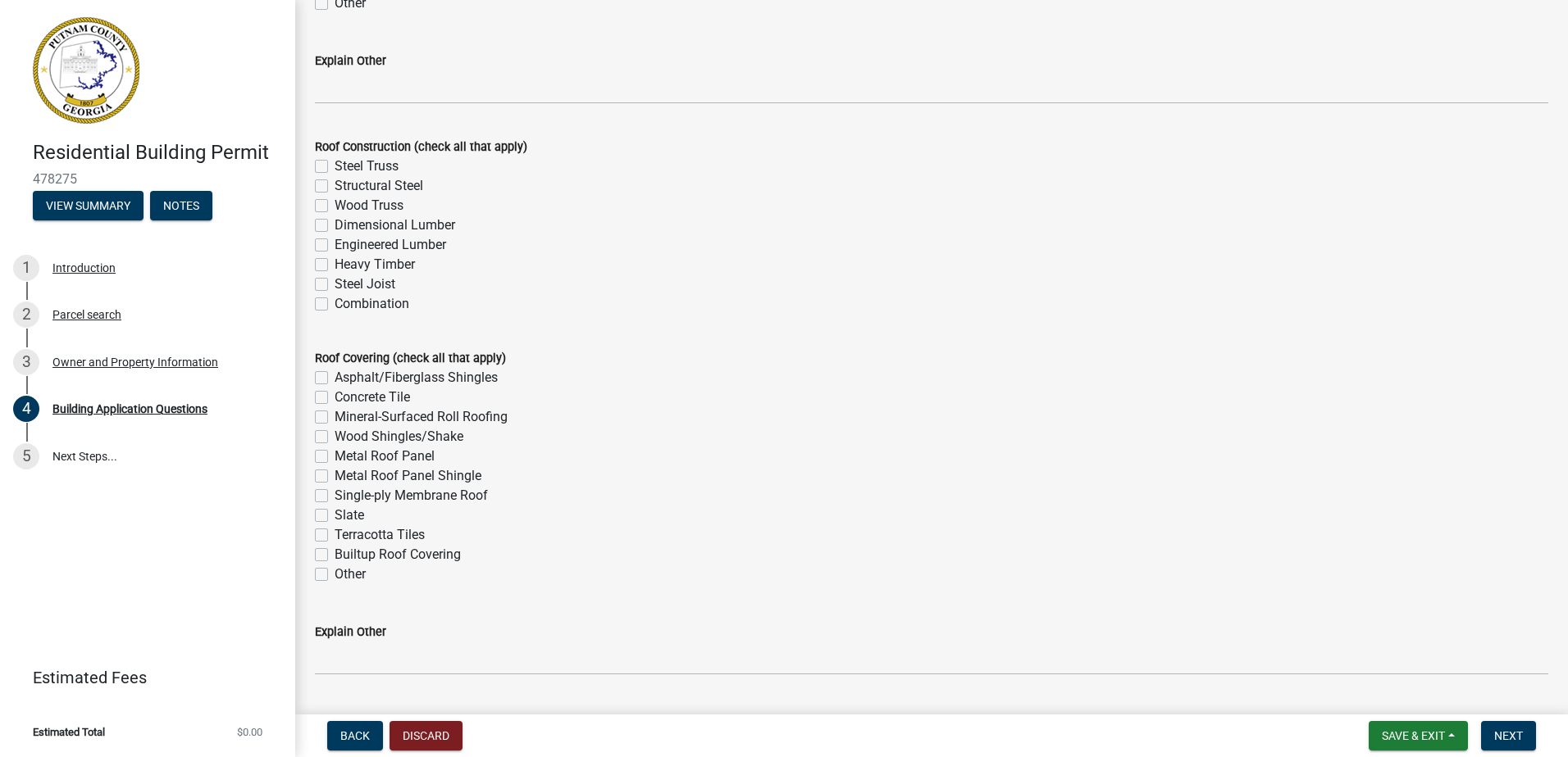
scroll to position [4016, 0]
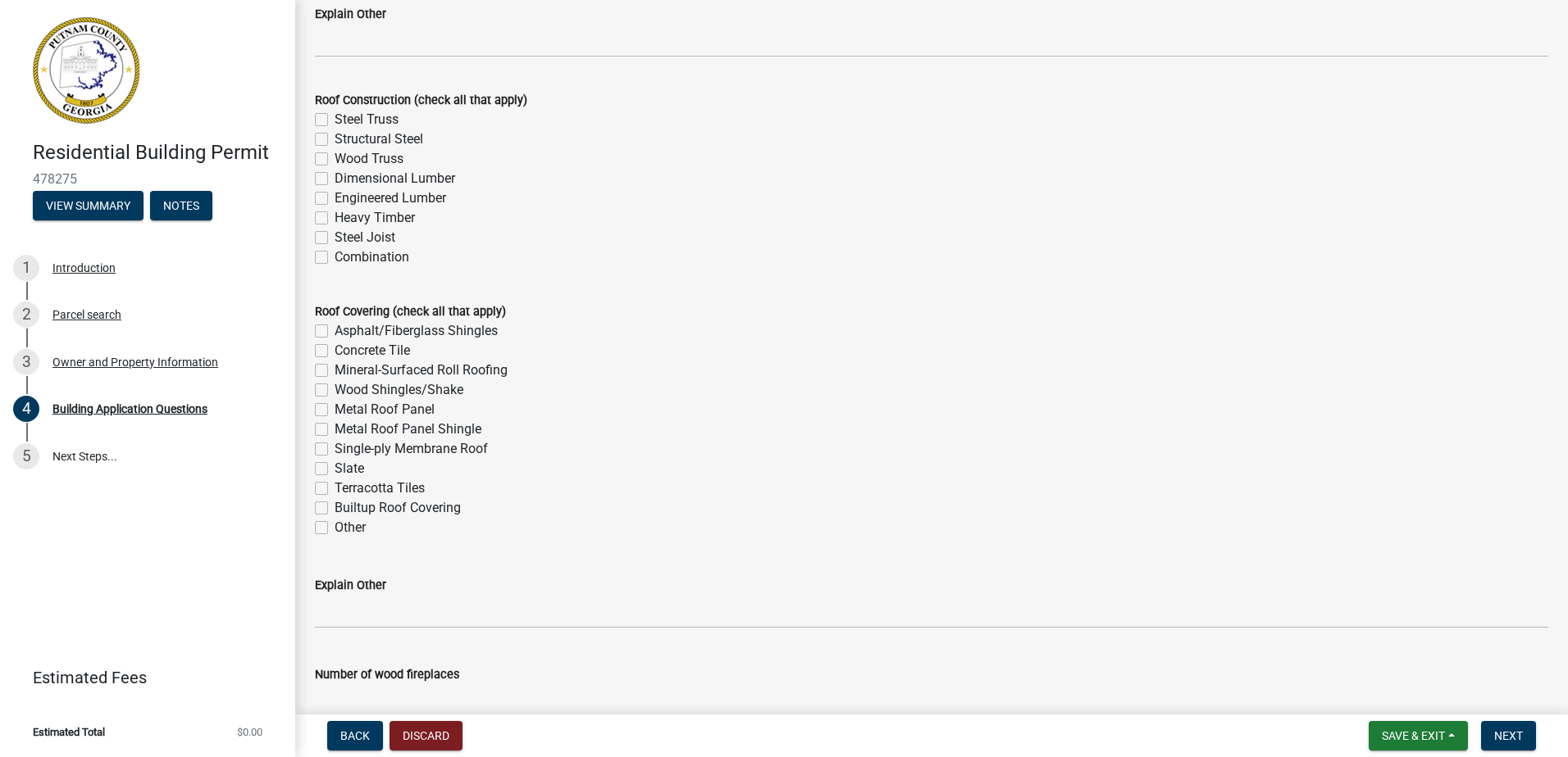
drag, startPoint x: 325, startPoint y: 160, endPoint x: 331, endPoint y: 185, distance: 25.7
click at [335, 161] on label "Wood Truss" at bounding box center [368, 159] width 69 height 20
click at [335, 160] on input "Wood Truss" at bounding box center [340, 155] width 11 height 11
click at [335, 328] on label "Asphalt/Fiberglass Shingles" at bounding box center [416, 331] width 163 height 20
click at [335, 328] on input "Asphalt/Fiberglass Shingles" at bounding box center [340, 326] width 11 height 11
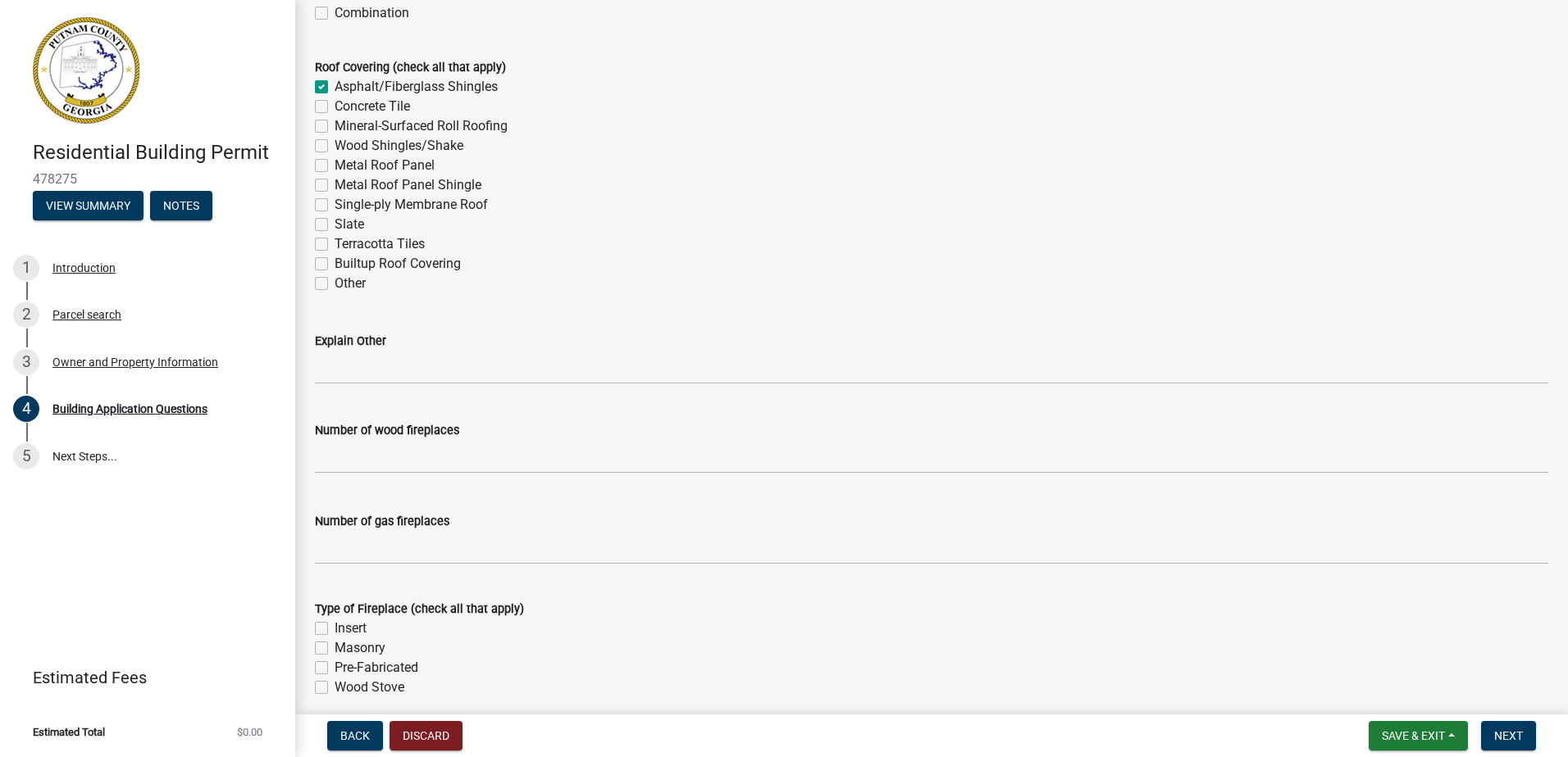
scroll to position [4262, 0]
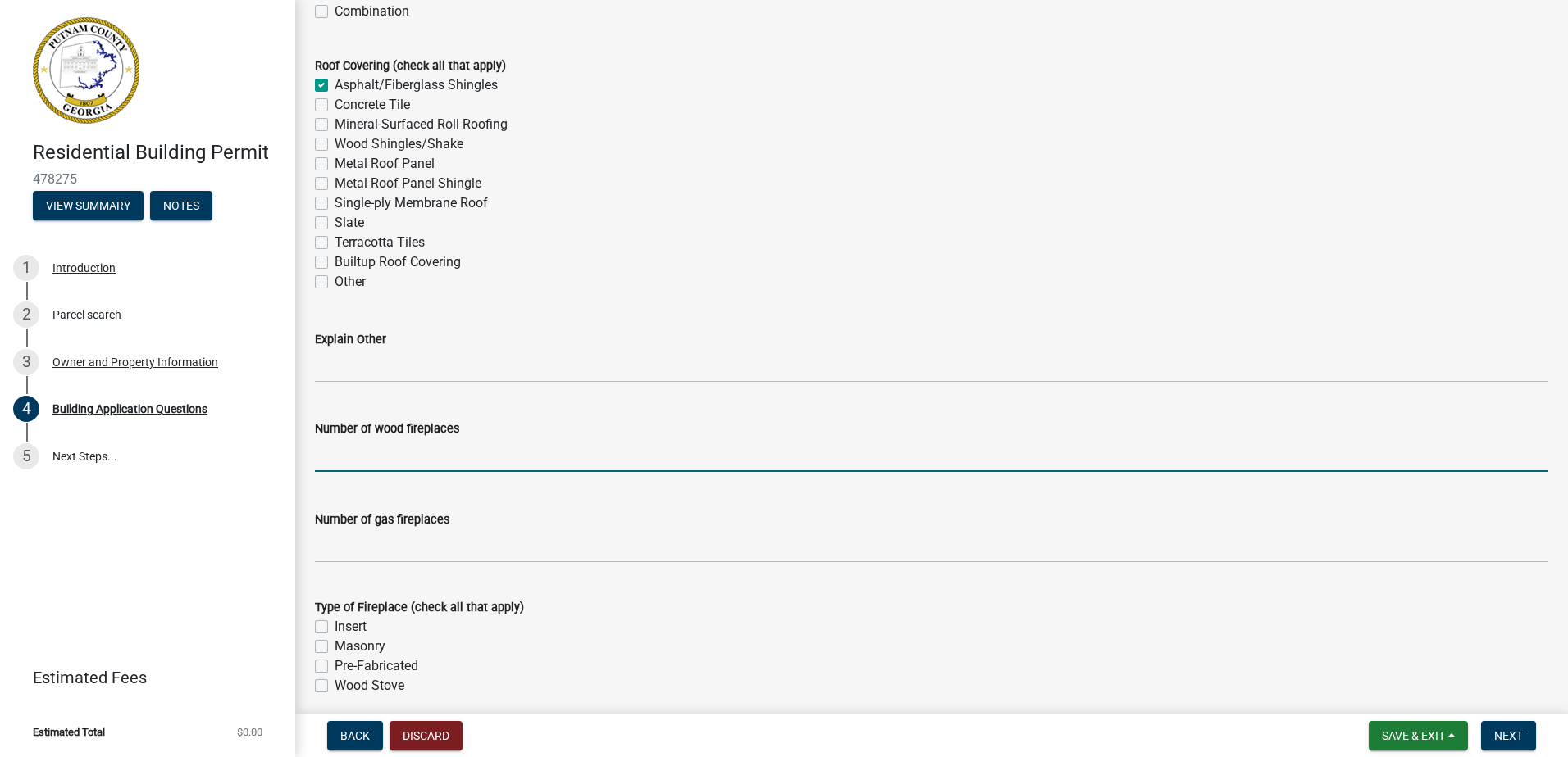
click at [370, 467] on input "text" at bounding box center [932, 455] width 1233 height 34
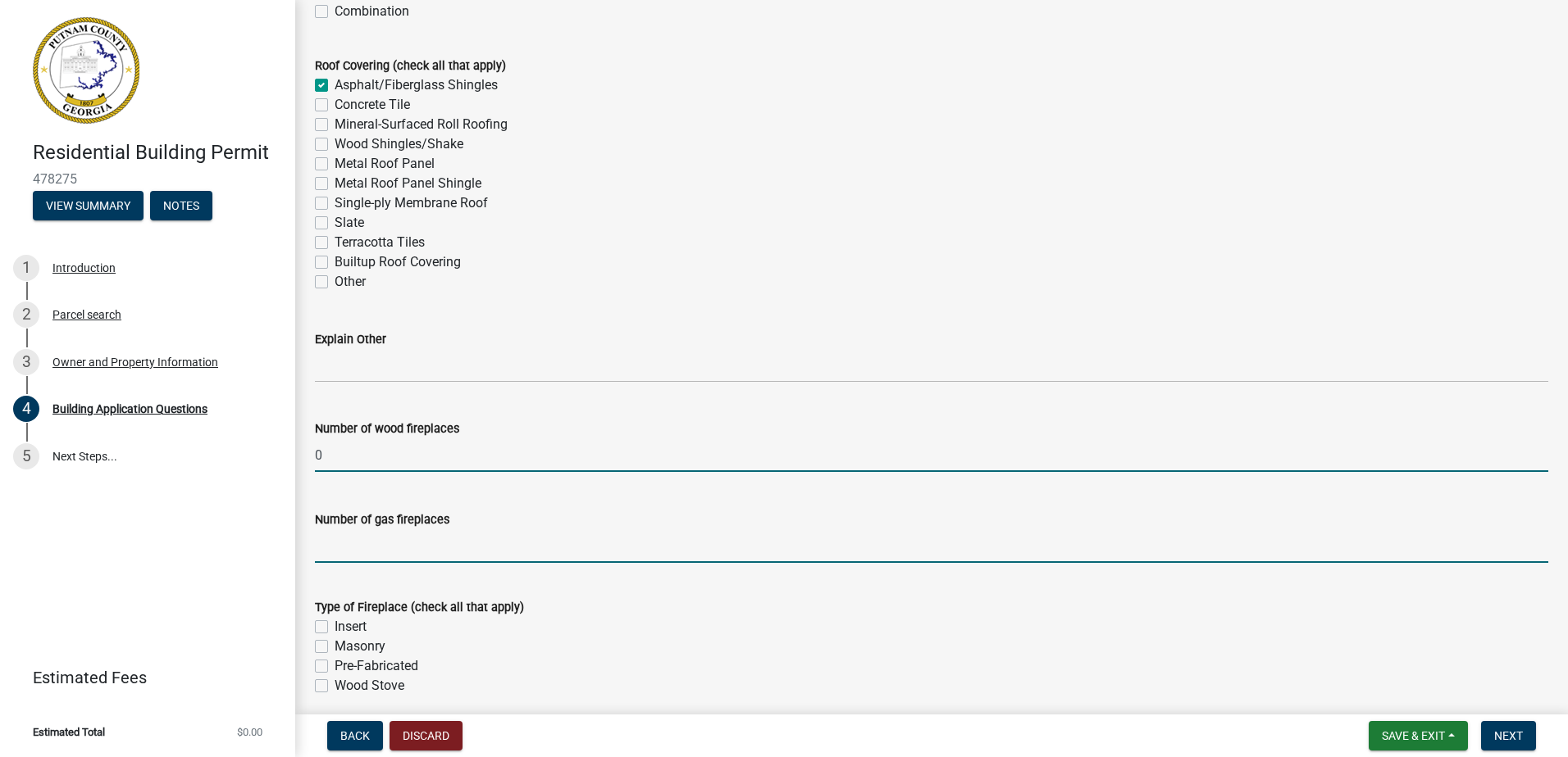
click at [333, 547] on input "text" at bounding box center [932, 546] width 1233 height 34
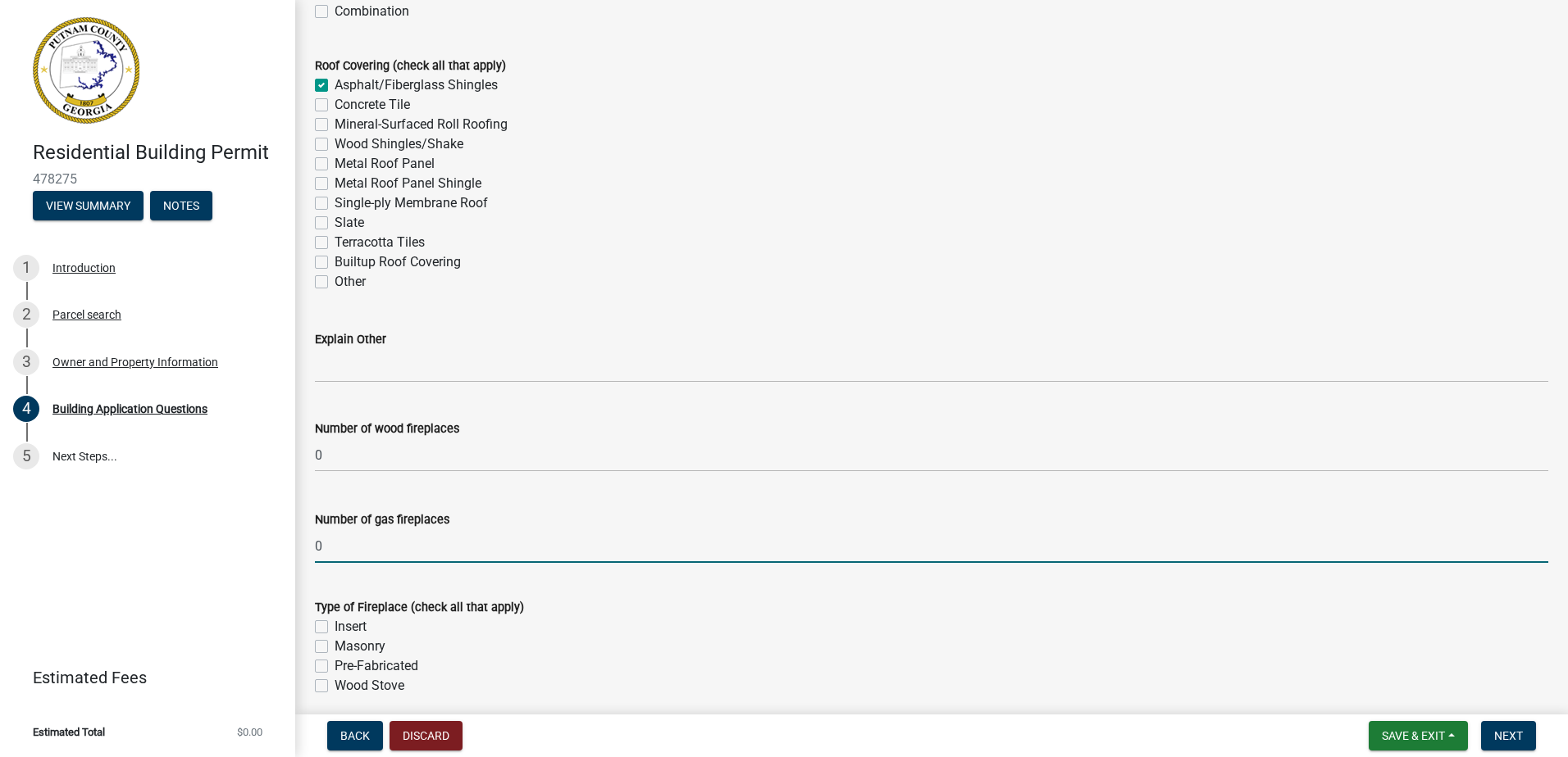
scroll to position [4425, 0]
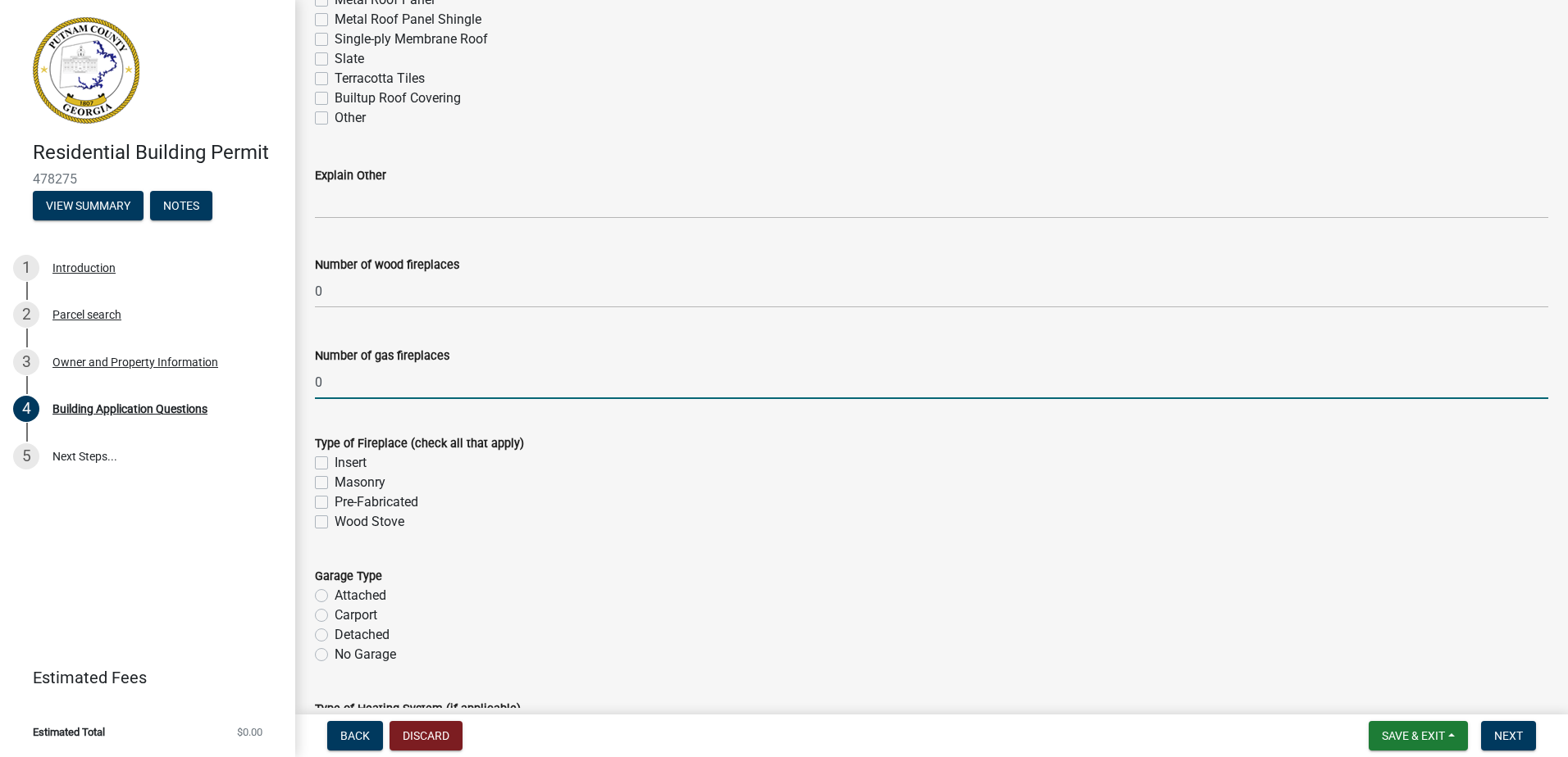
click at [335, 499] on label "Pre-Fabricated" at bounding box center [376, 503] width 84 height 20
click at [335, 499] on input "Pre-Fabricated" at bounding box center [340, 498] width 11 height 11
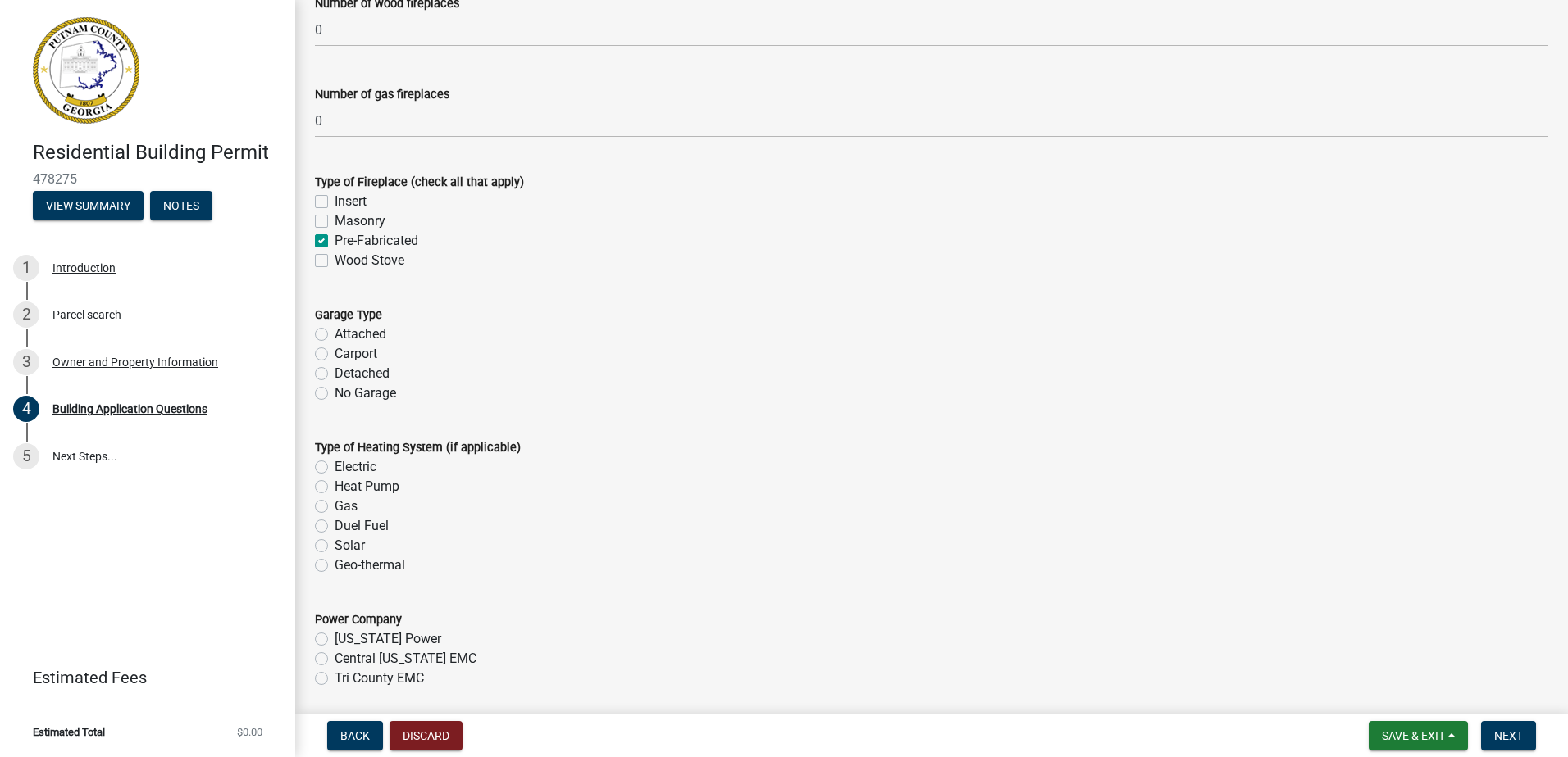
scroll to position [4754, 0]
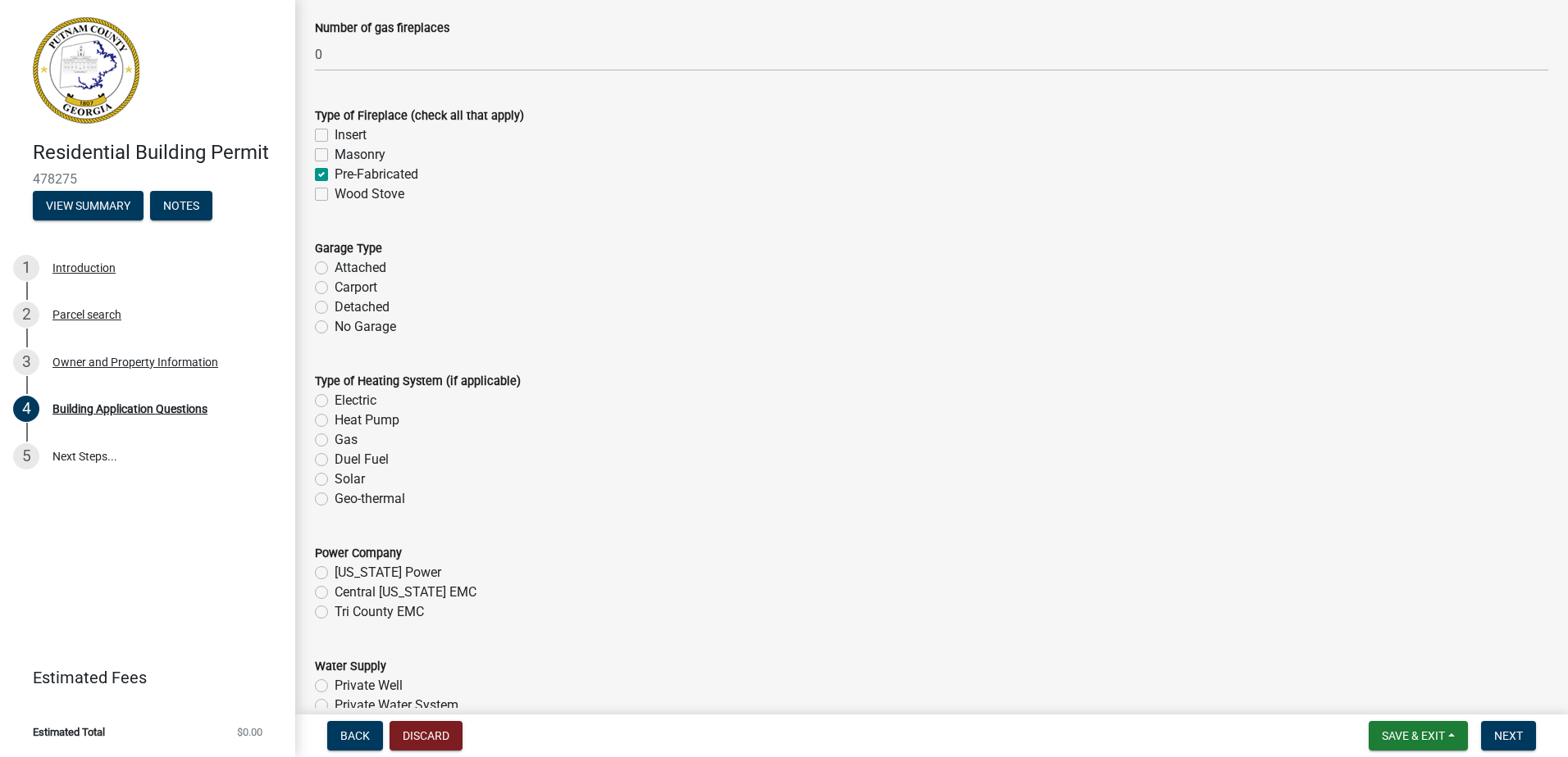
click at [335, 268] on label "Attached" at bounding box center [360, 268] width 52 height 20
click at [335, 268] on input "Attached" at bounding box center [340, 263] width 11 height 11
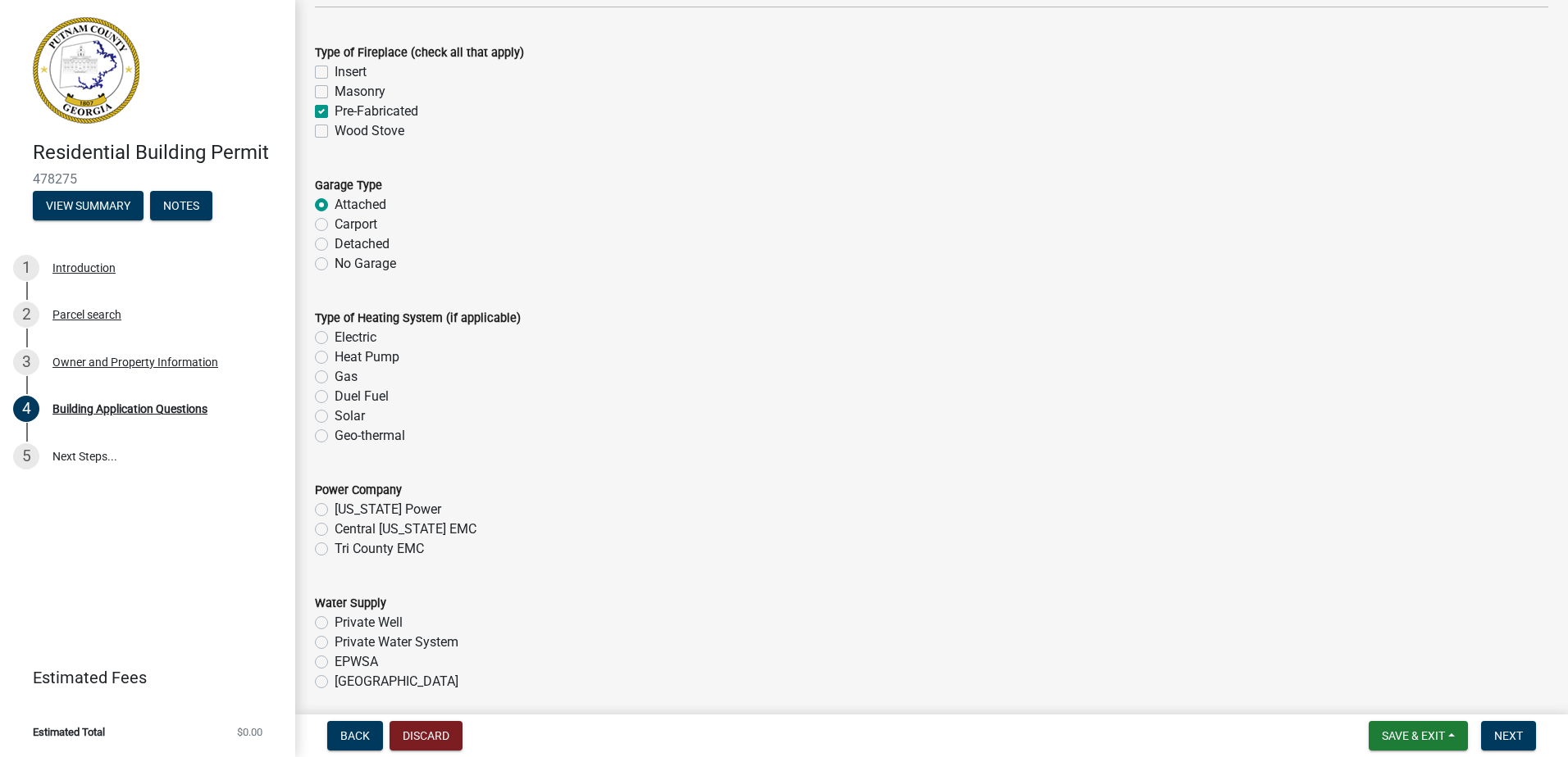
scroll to position [4917, 0]
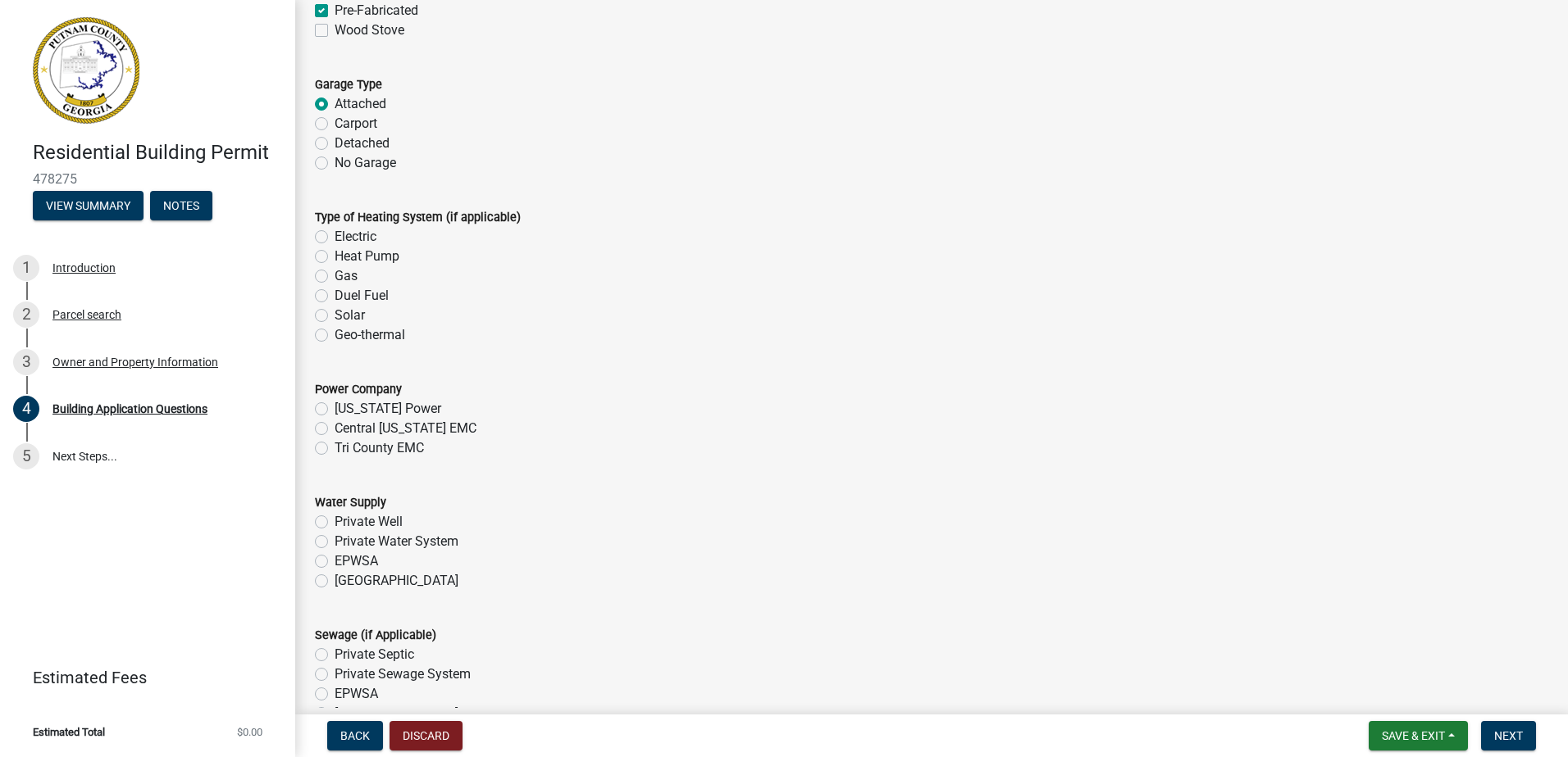
click at [335, 255] on label "Heat Pump" at bounding box center [367, 256] width 65 height 20
click at [335, 255] on input "Heat Pump" at bounding box center [340, 252] width 11 height 11
click at [335, 452] on label "Tri County EMC" at bounding box center [379, 448] width 89 height 20
click at [335, 449] on input "Tri County EMC" at bounding box center [340, 444] width 11 height 11
click at [335, 581] on label "[GEOGRAPHIC_DATA]" at bounding box center [396, 581] width 124 height 20
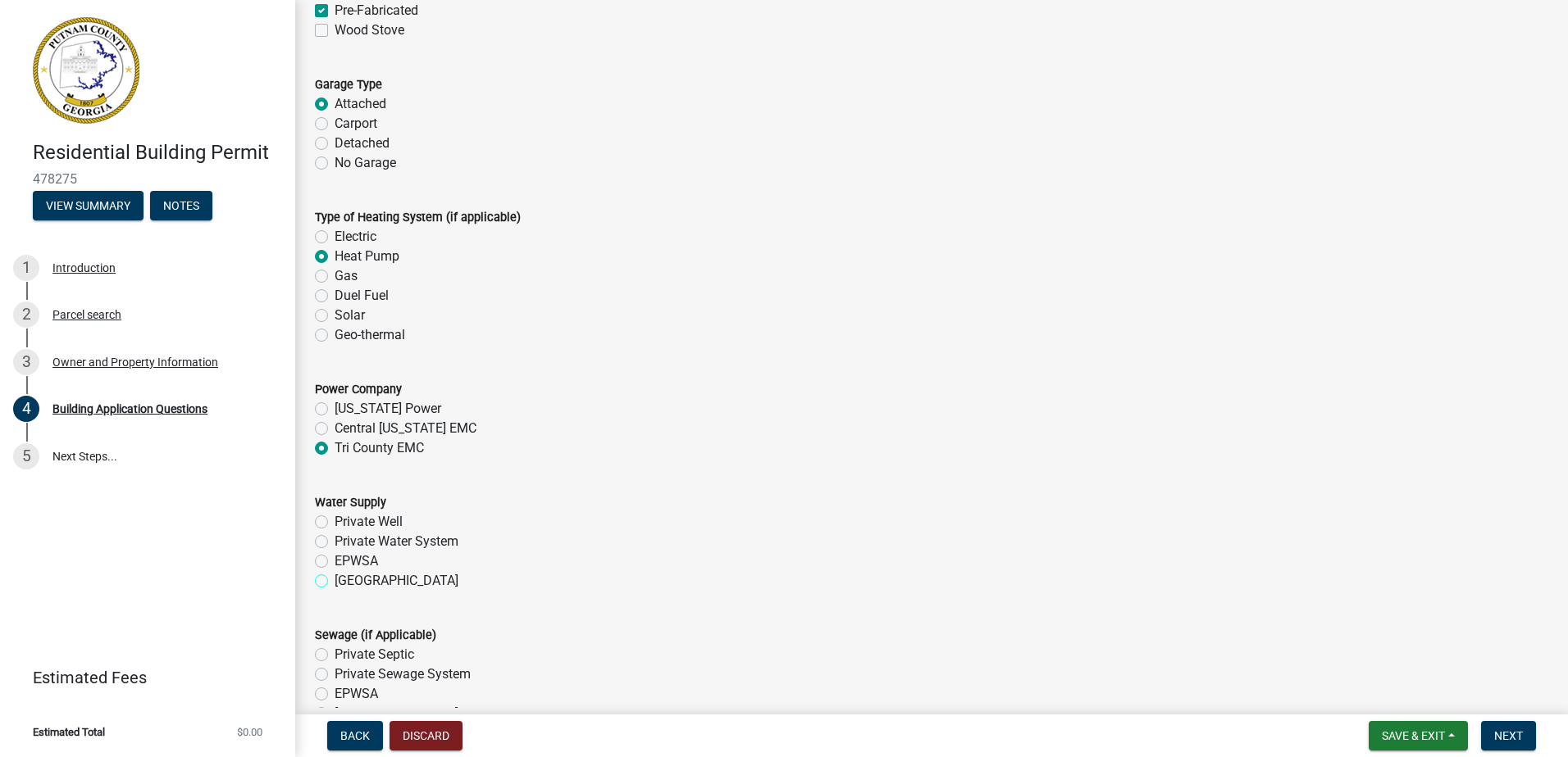
click at [335, 581] on input "[GEOGRAPHIC_DATA]" at bounding box center [340, 576] width 11 height 11
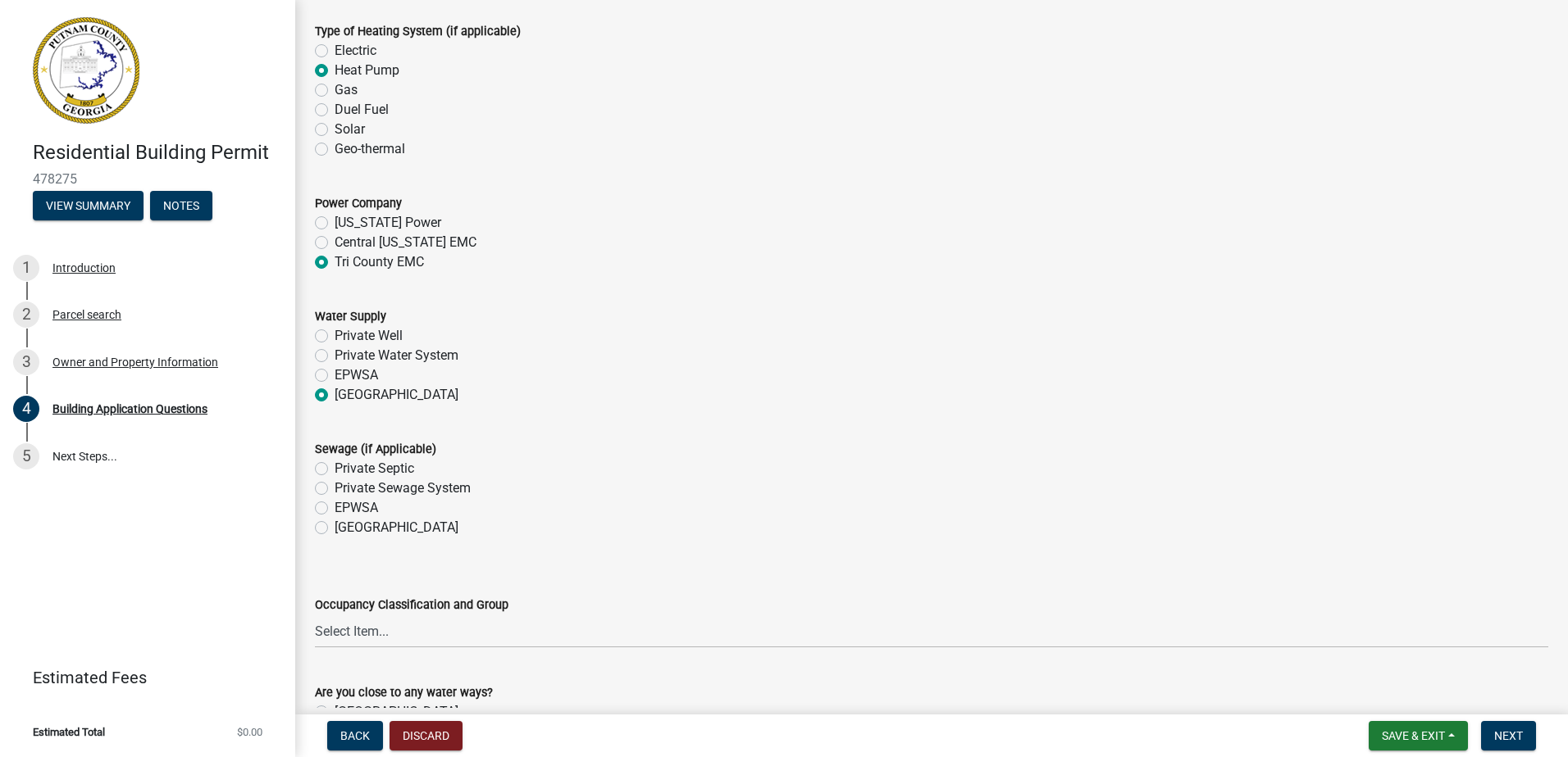
scroll to position [5246, 0]
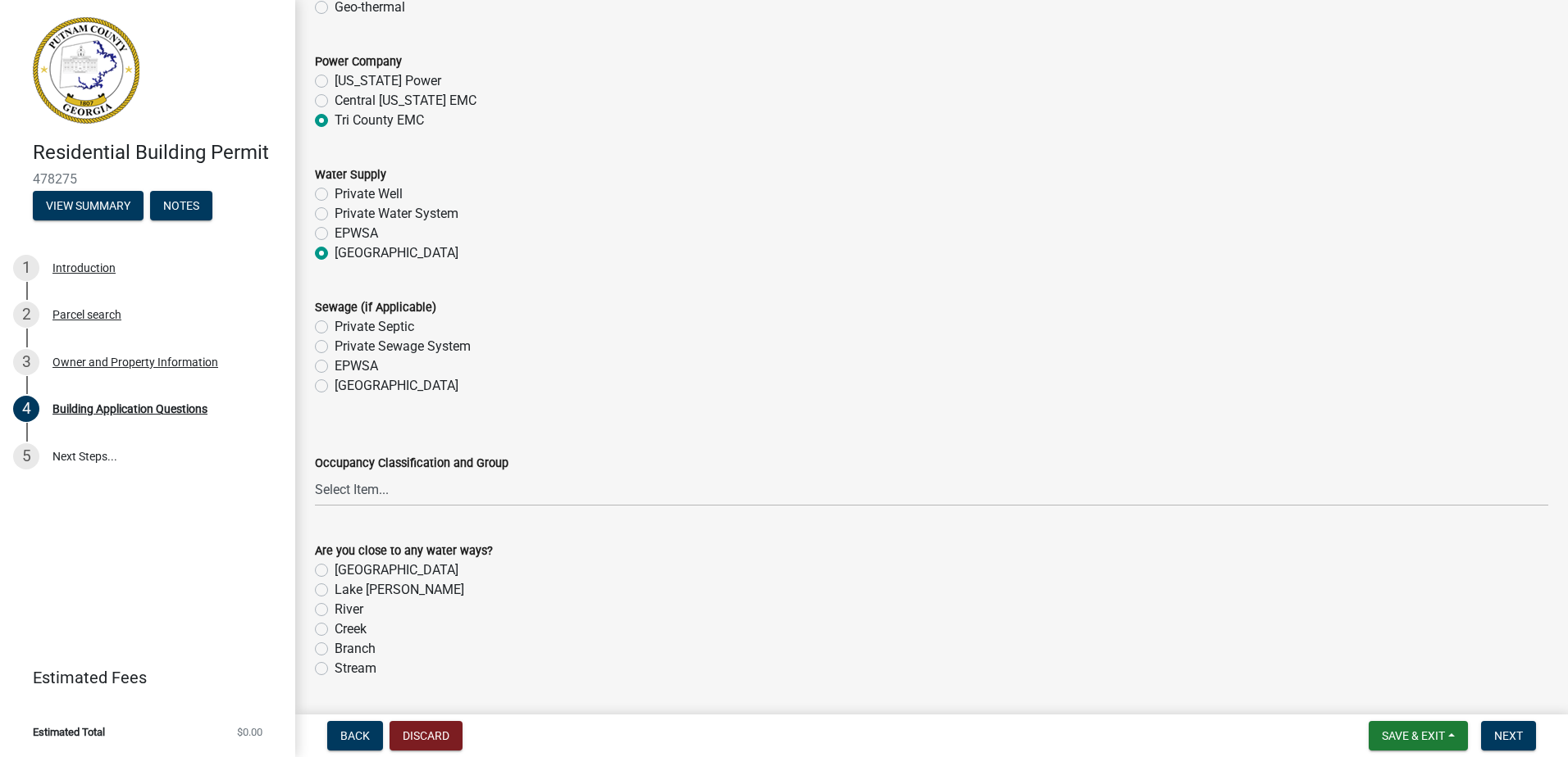
click at [335, 389] on label "[GEOGRAPHIC_DATA]" at bounding box center [396, 386] width 124 height 20
click at [335, 387] on input "[GEOGRAPHIC_DATA]" at bounding box center [340, 382] width 11 height 11
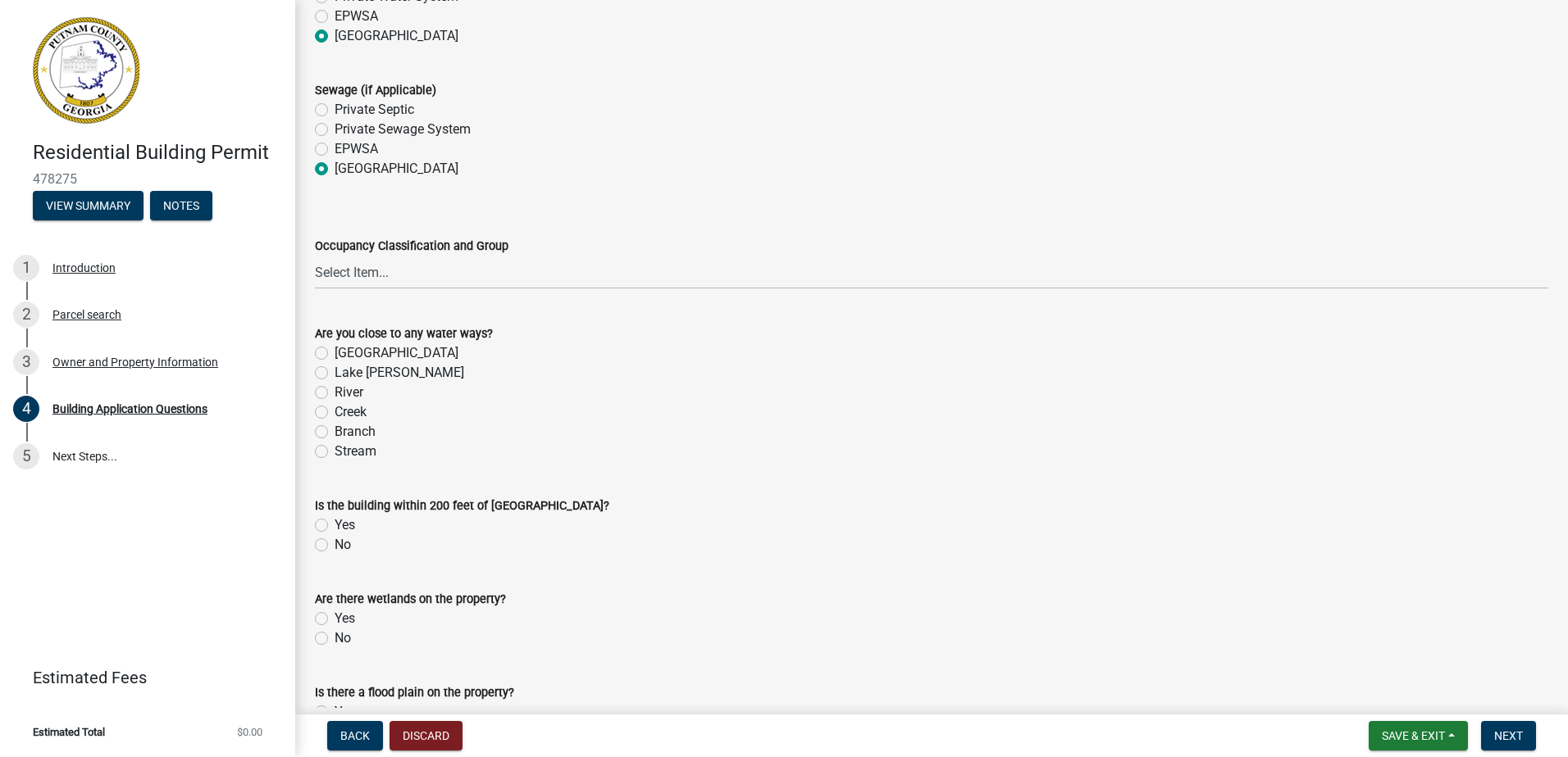
scroll to position [5491, 0]
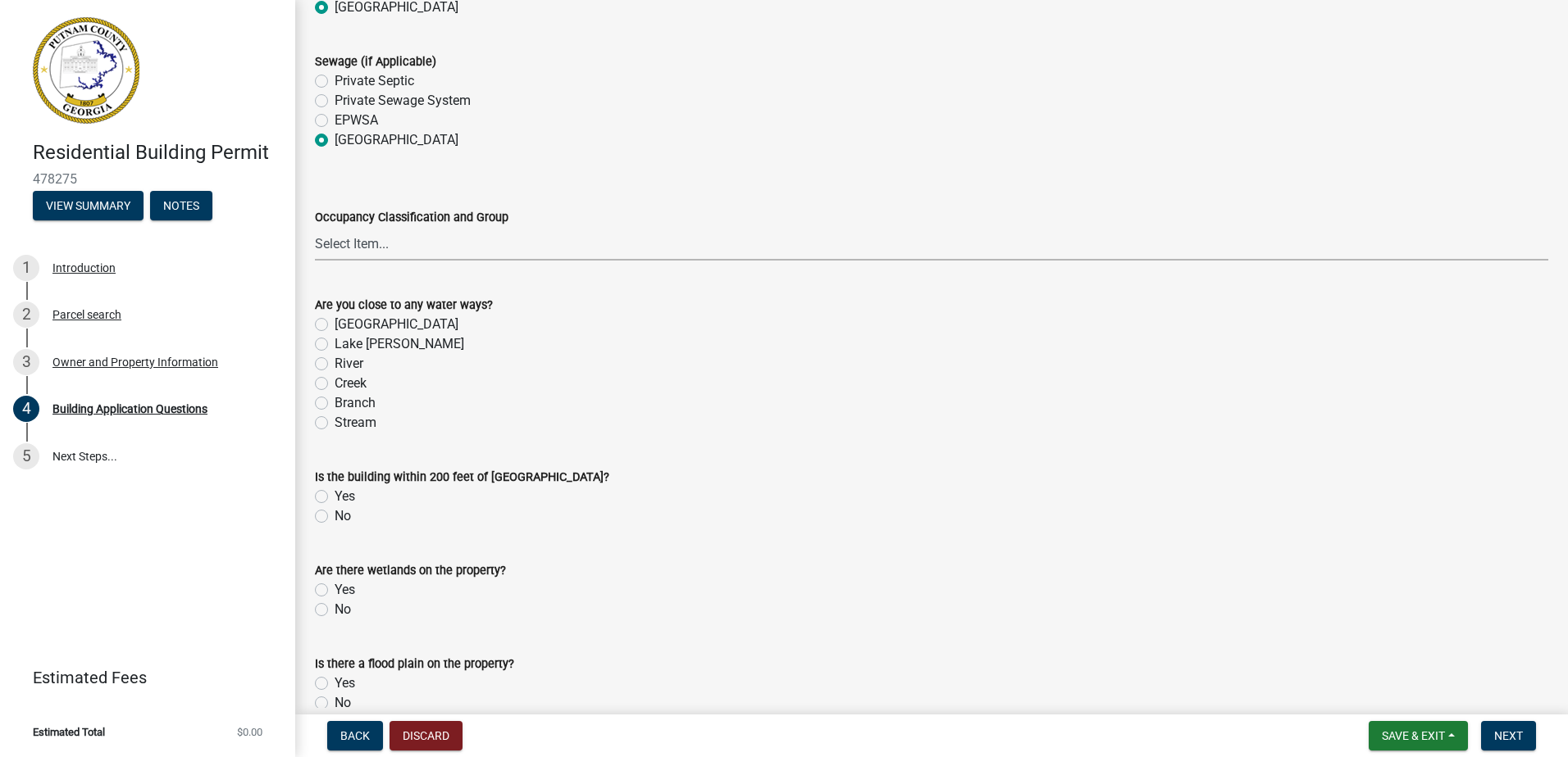
click at [371, 240] on select "Select Item... A-1 A-2 A-3 A-4 A-5 B M E F-1 F-2 R-1 R-2 R-3 R-4 H-1 H-2 H-4 H-…" at bounding box center [932, 244] width 1233 height 34
click at [315, 228] on select "Select Item... A-1 A-2 A-3 A-4 A-5 B M E F-1 F-2 R-1 R-2 R-3 R-4 H-1 H-2 H-4 H-…" at bounding box center [932, 244] width 1233 height 34
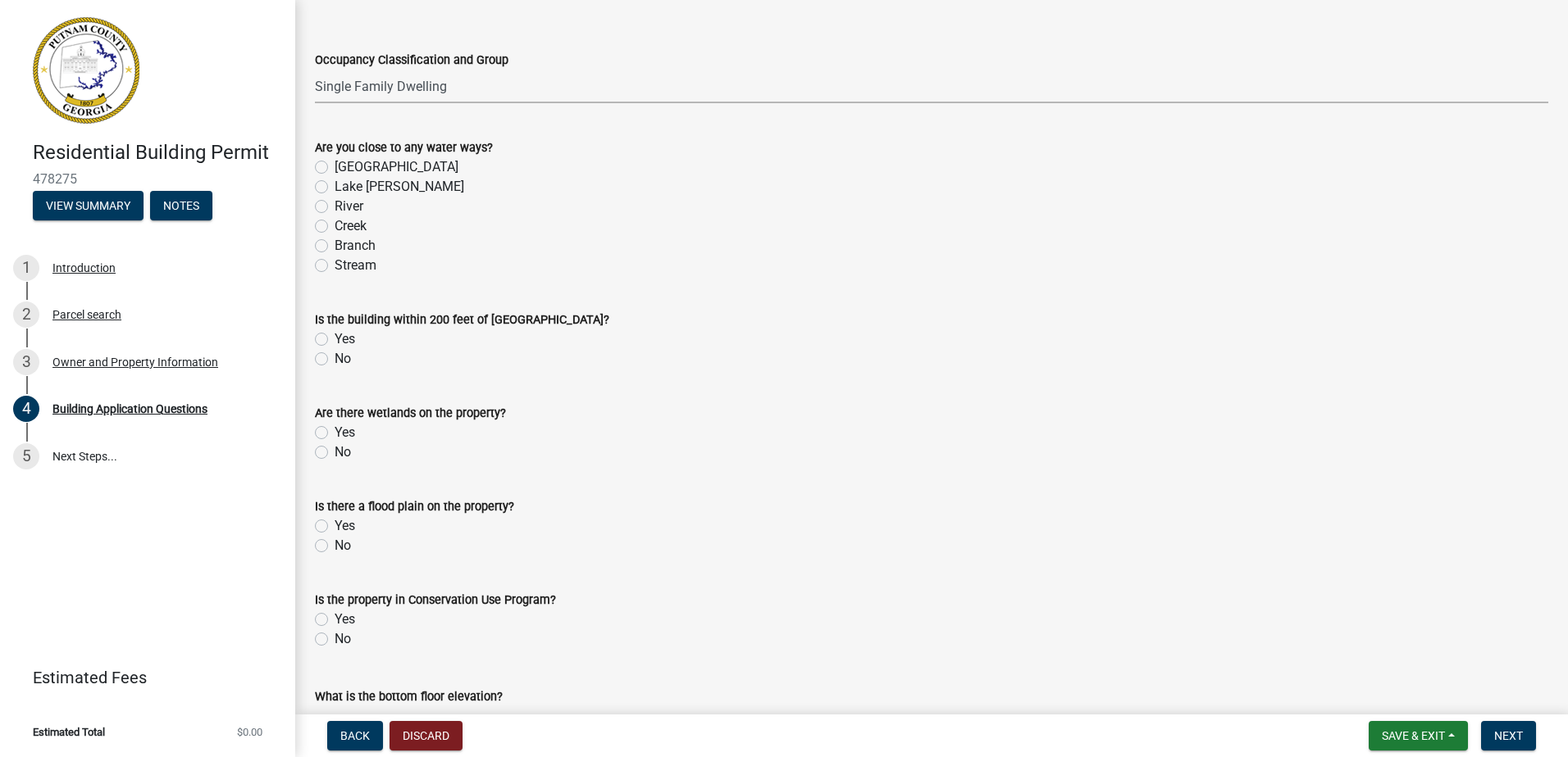
scroll to position [5655, 0]
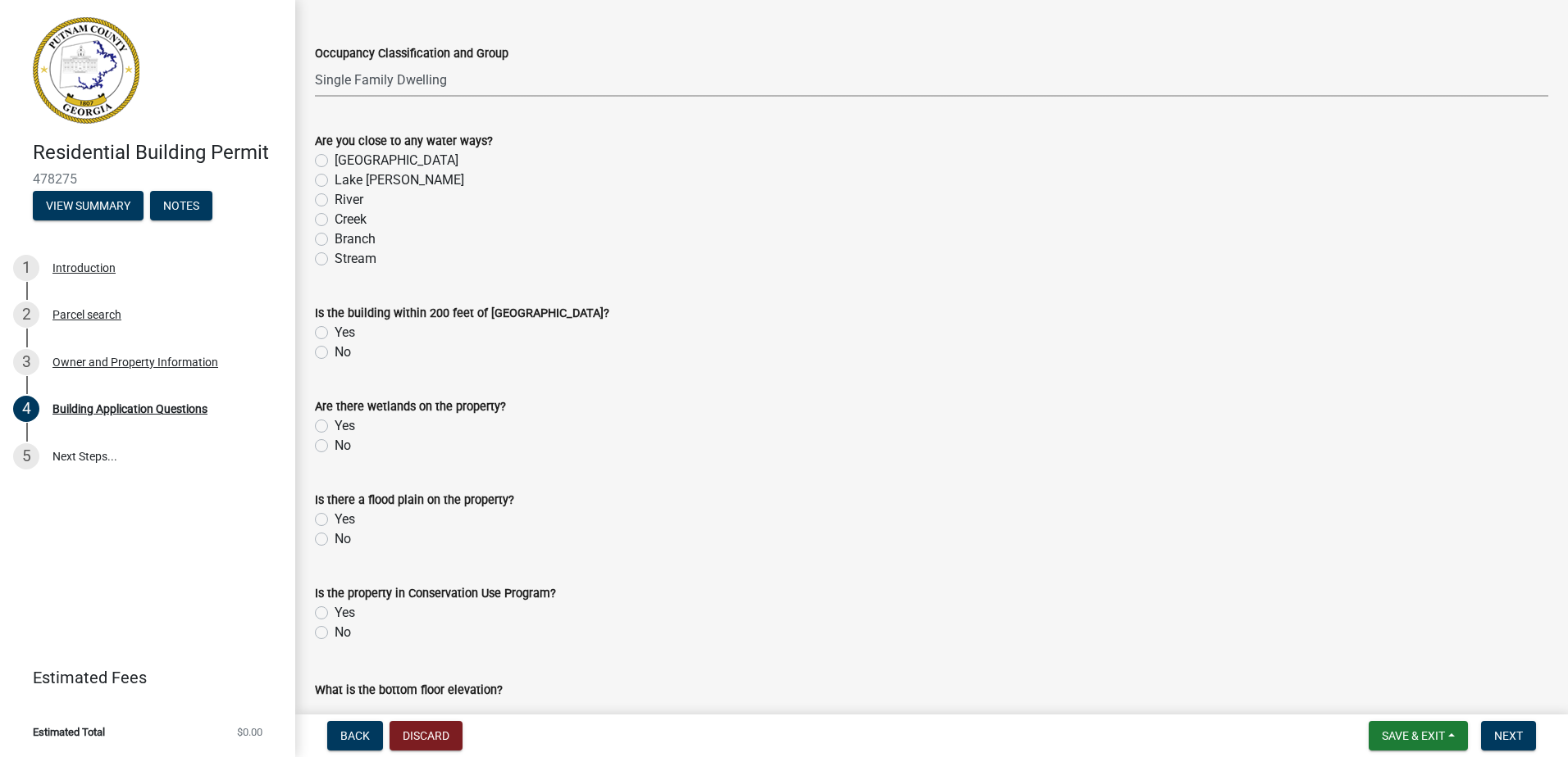
click at [335, 358] on label "No" at bounding box center [343, 352] width 16 height 20
click at [335, 353] on input "No" at bounding box center [340, 348] width 11 height 11
click at [335, 447] on label "No" at bounding box center [343, 446] width 16 height 20
click at [335, 447] on input "No" at bounding box center [340, 441] width 11 height 11
click at [335, 540] on label "No" at bounding box center [343, 539] width 16 height 20
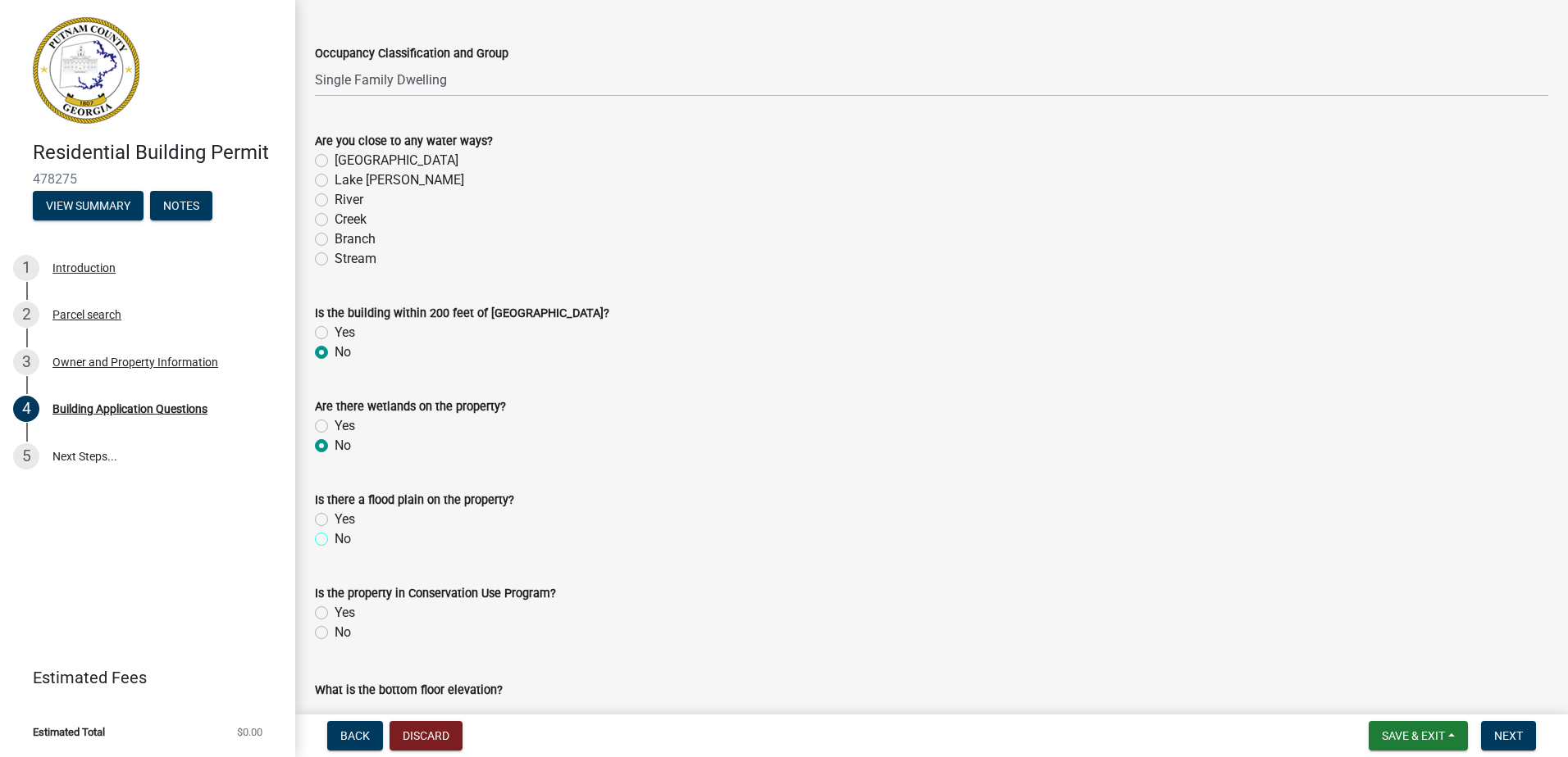
click at [335, 540] on input "No" at bounding box center [340, 535] width 11 height 11
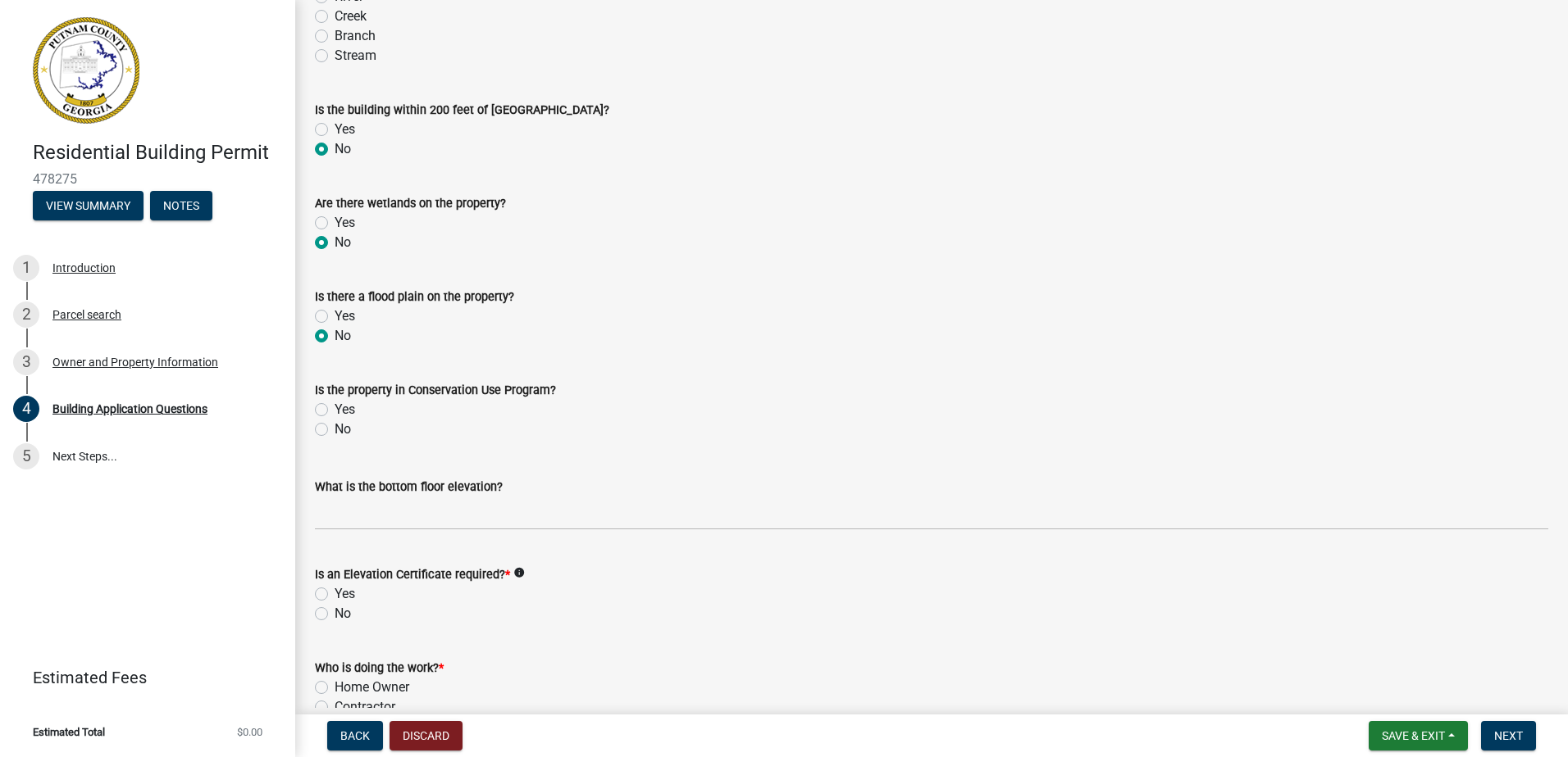
scroll to position [5983, 0]
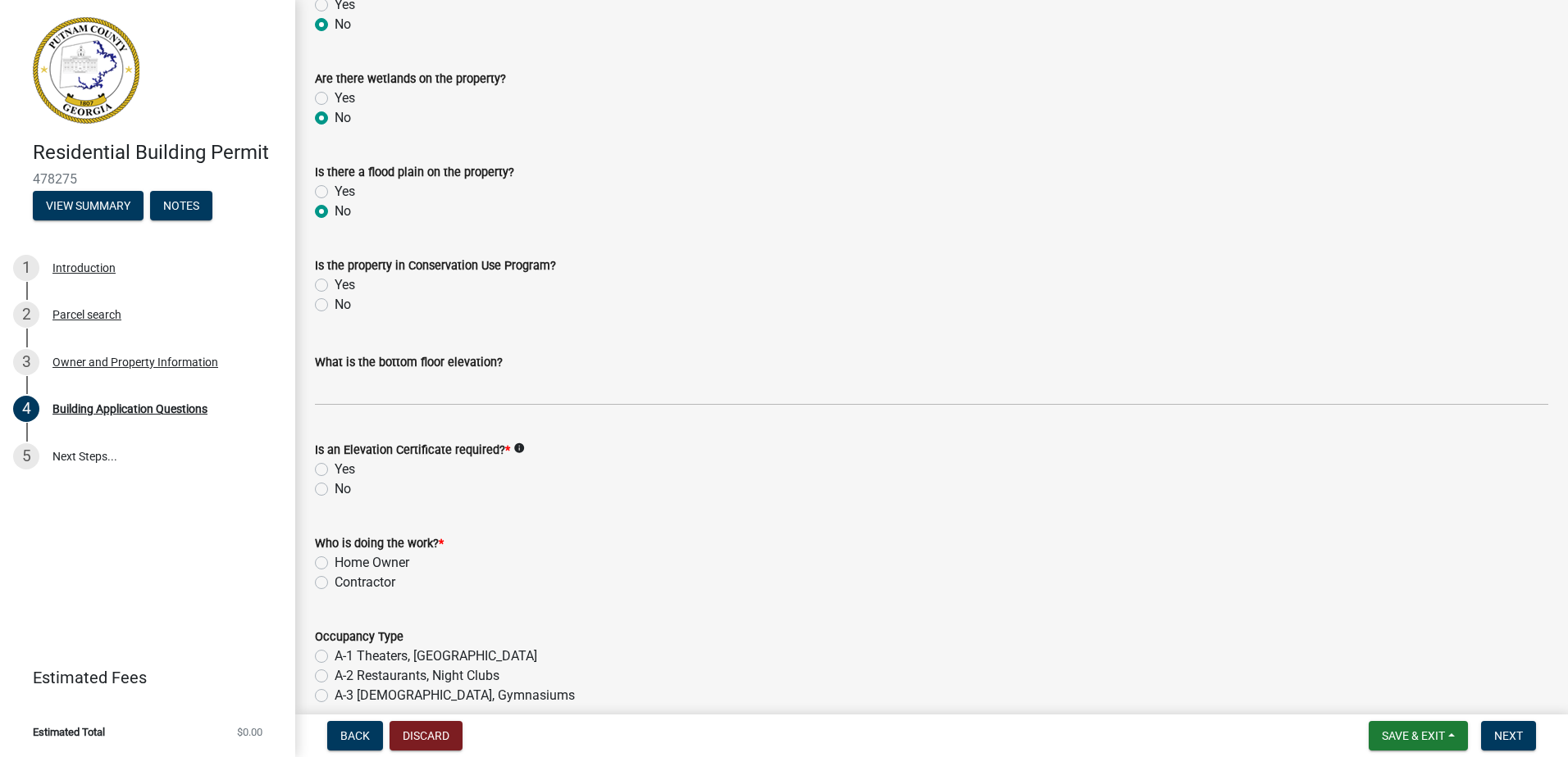
click at [335, 301] on label "No" at bounding box center [343, 305] width 16 height 20
click at [335, 301] on input "No" at bounding box center [340, 301] width 11 height 11
click at [335, 487] on label "No" at bounding box center [343, 489] width 16 height 20
click at [335, 487] on input "No" at bounding box center [340, 485] width 11 height 11
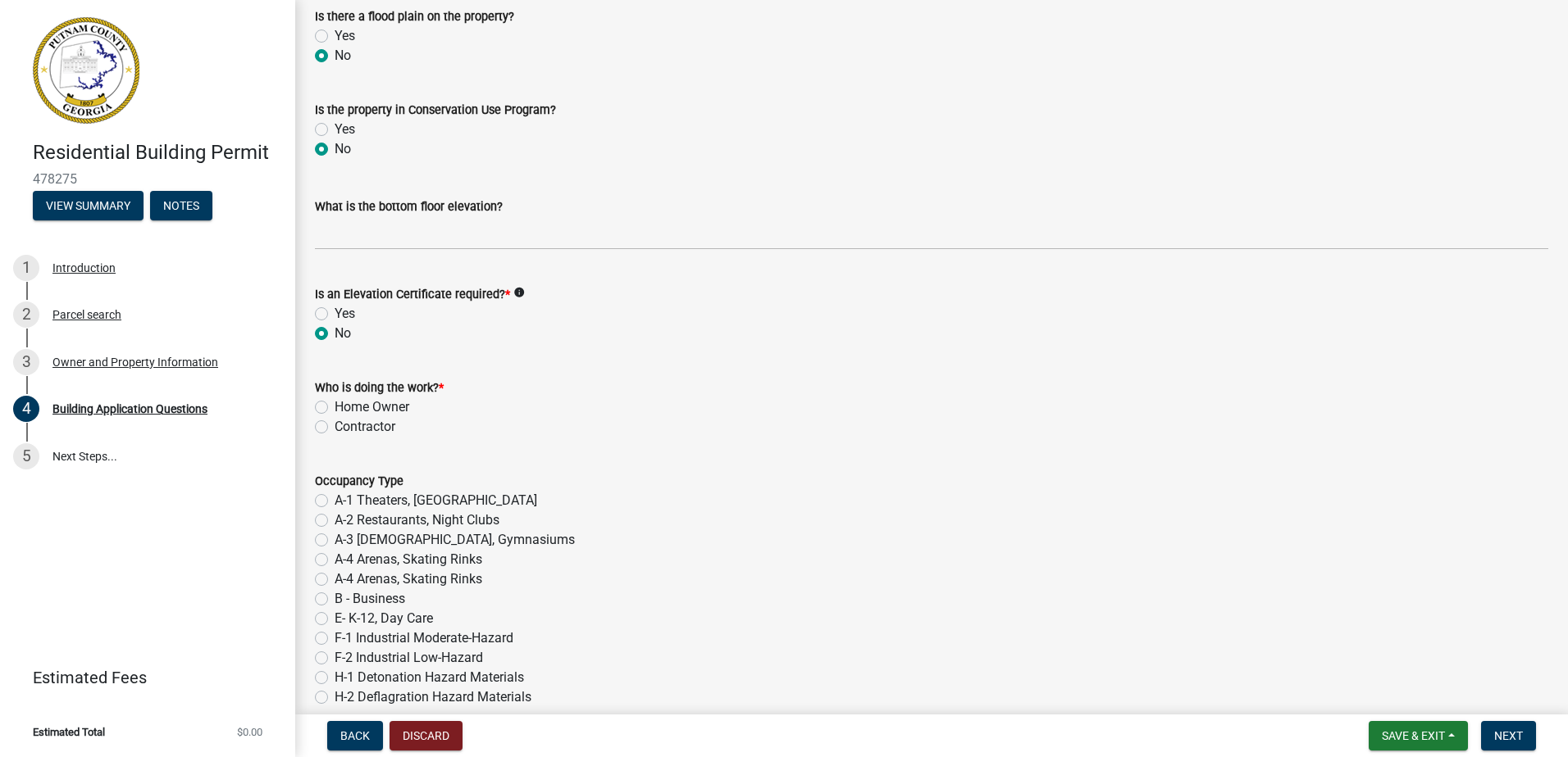
scroll to position [6229, 0]
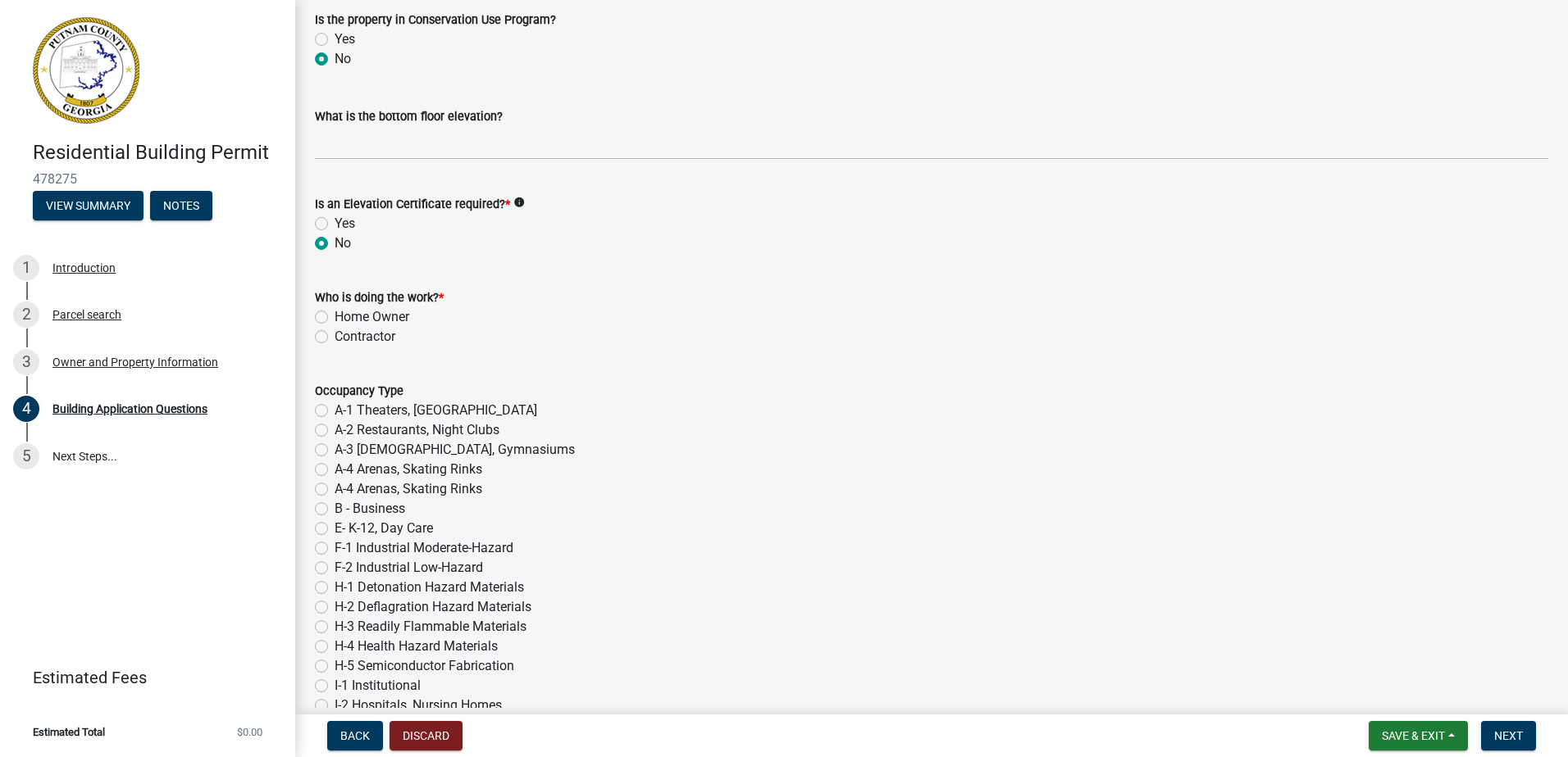
click at [335, 342] on label "Contractor" at bounding box center [365, 337] width 61 height 20
click at [335, 338] on input "Contractor" at bounding box center [340, 333] width 11 height 11
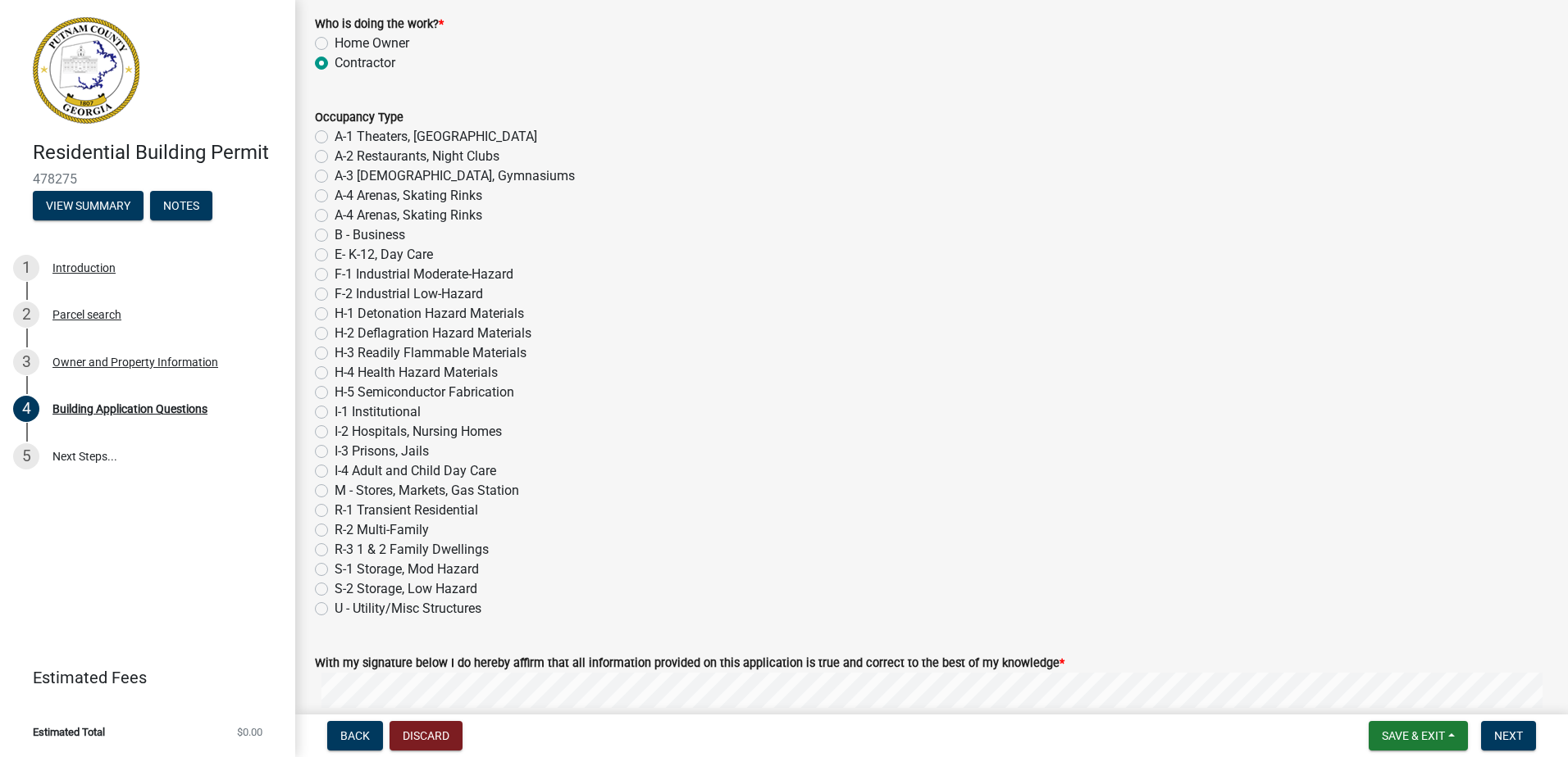
scroll to position [6557, 0]
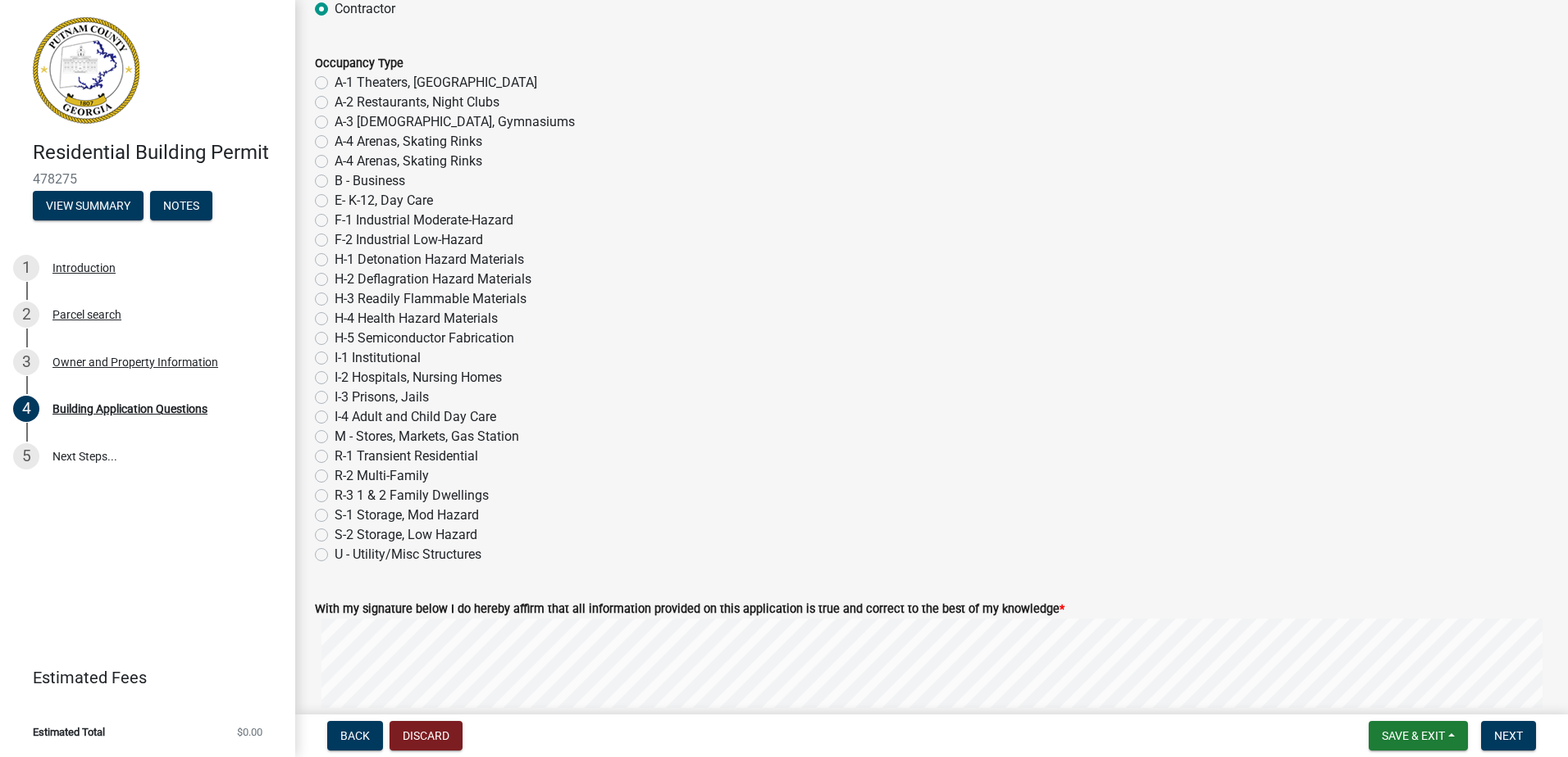
click at [335, 494] on label "R-3 1 & 2 Family Dwellings" at bounding box center [411, 495] width 154 height 20
click at [335, 494] on input "R-3 1 & 2 Family Dwellings" at bounding box center [340, 491] width 11 height 11
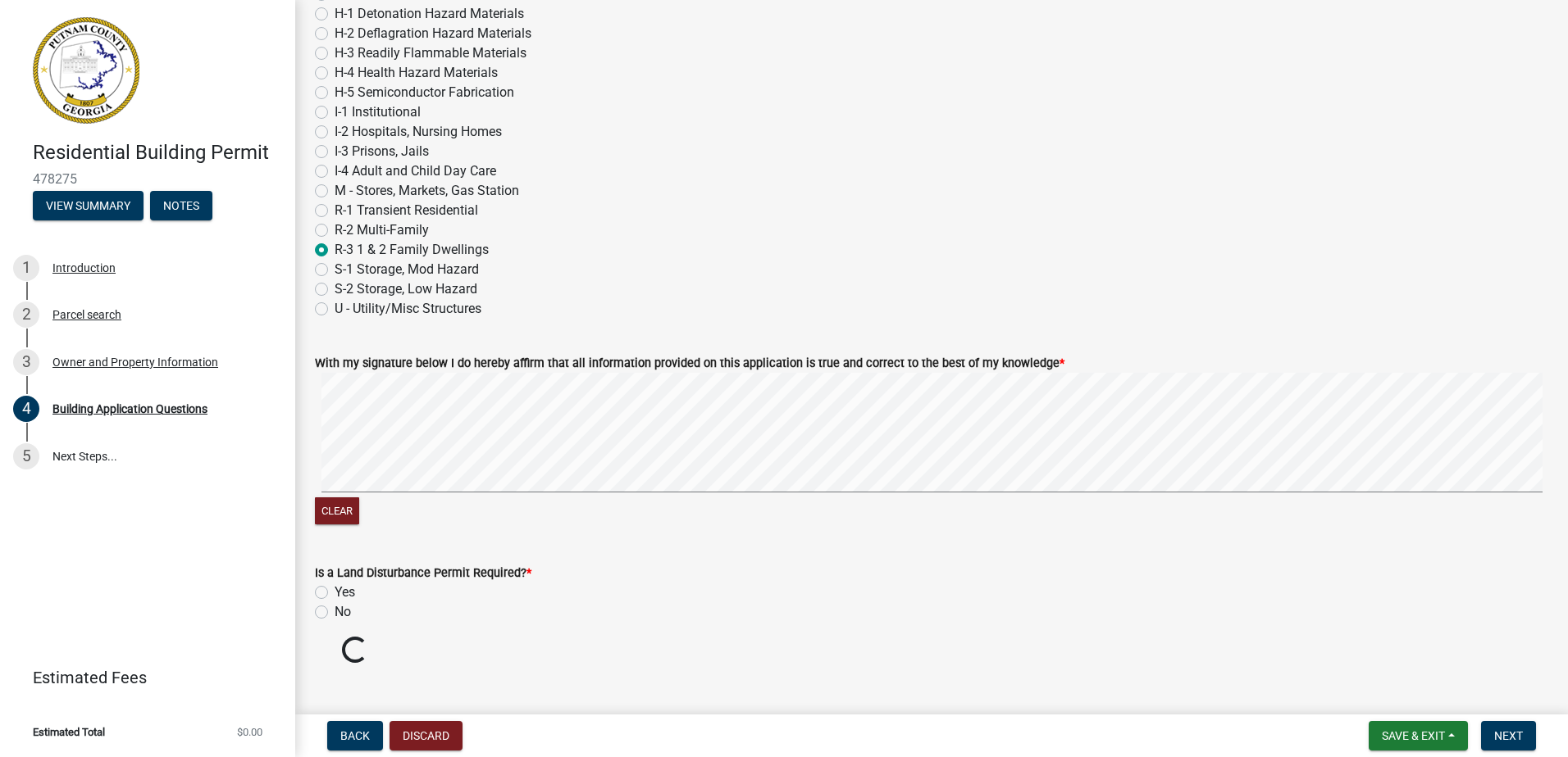
scroll to position [6796, 0]
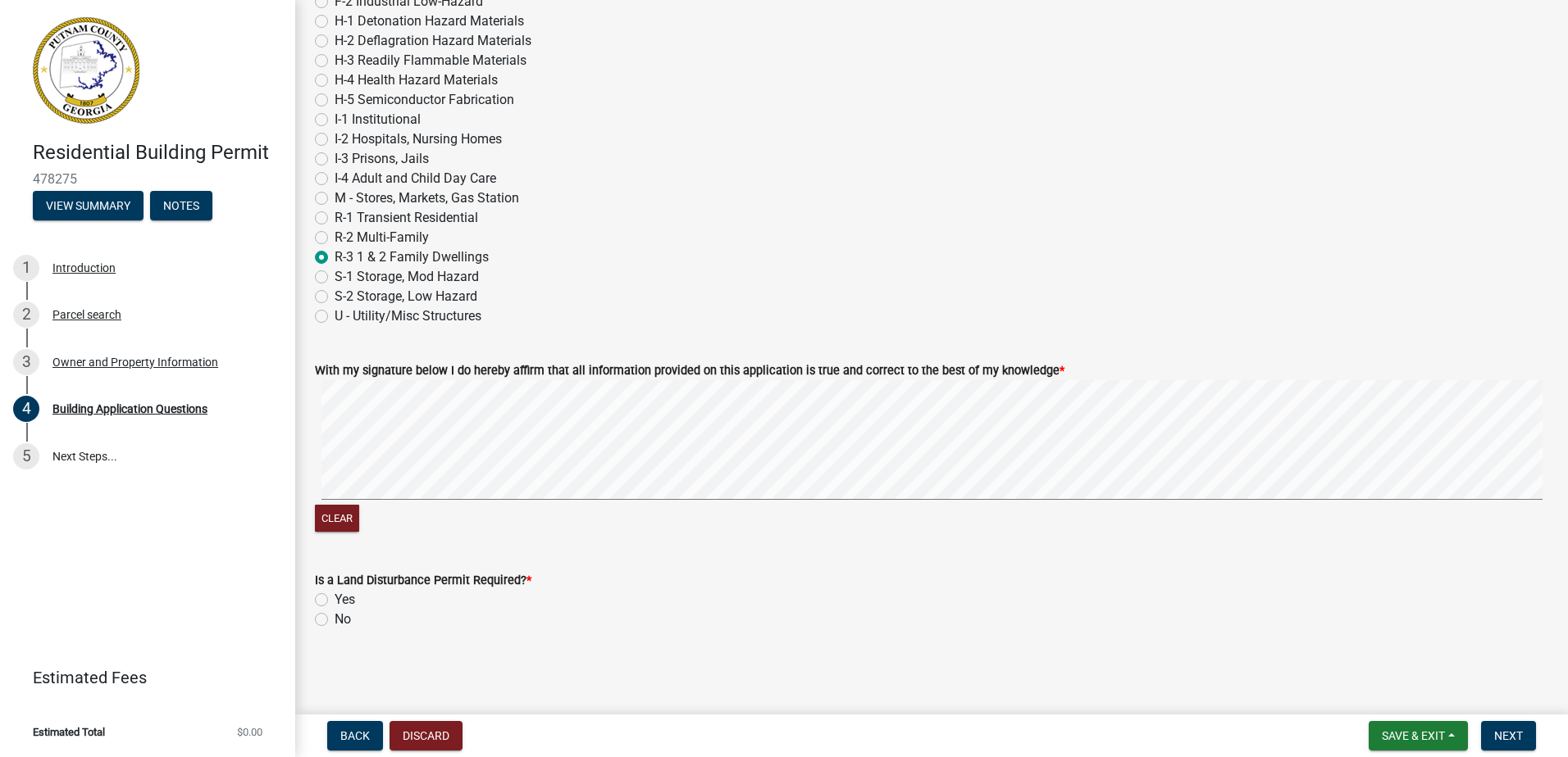
click at [335, 615] on label "No" at bounding box center [343, 620] width 16 height 20
click at [335, 615] on input "No" at bounding box center [340, 616] width 11 height 11
click at [1513, 739] on span "Next" at bounding box center [1508, 736] width 28 height 13
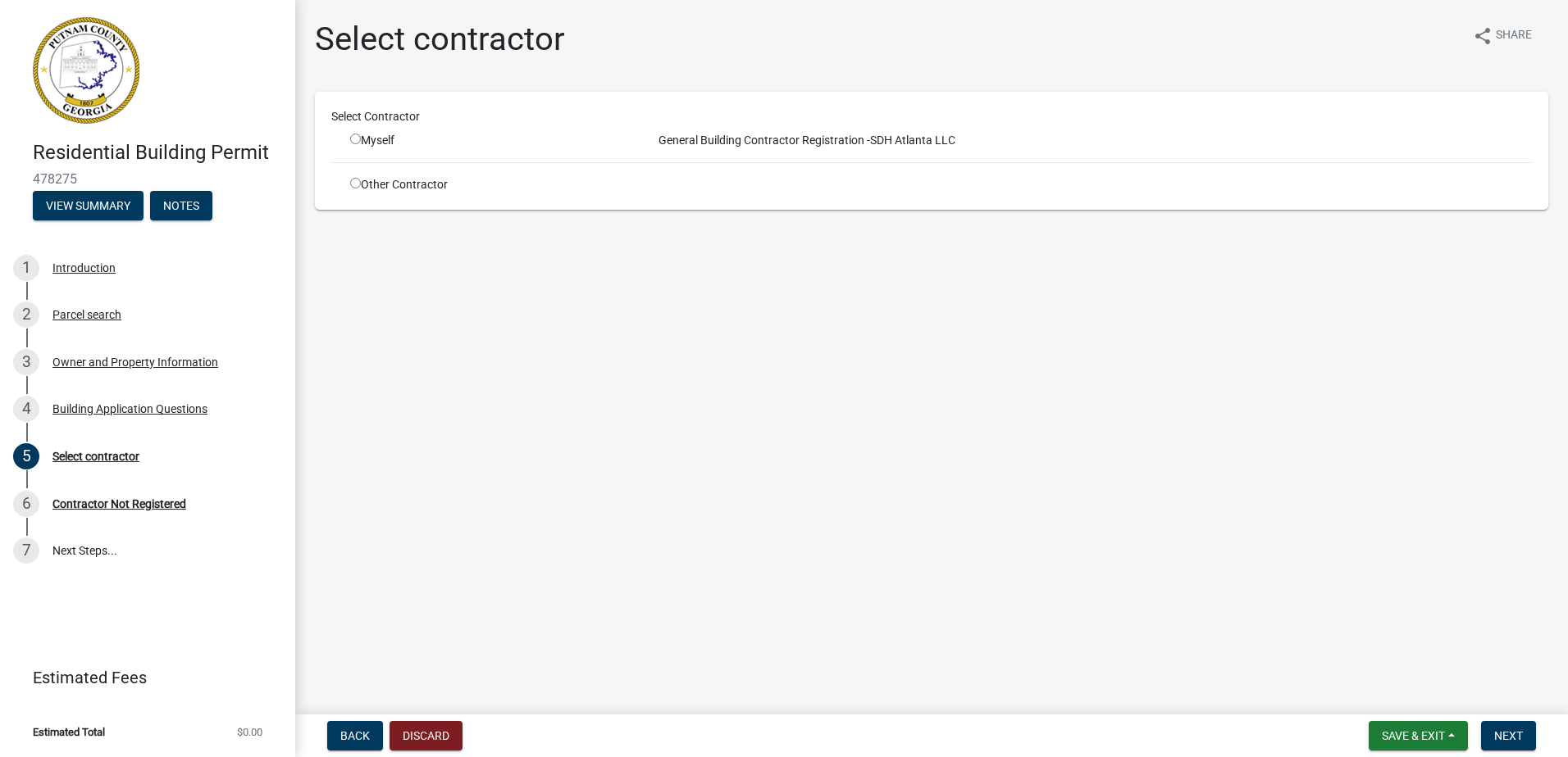
click at [347, 133] on div "Myself" at bounding box center [489, 140] width 302 height 17
click at [352, 139] on input "radio" at bounding box center [355, 139] width 11 height 11
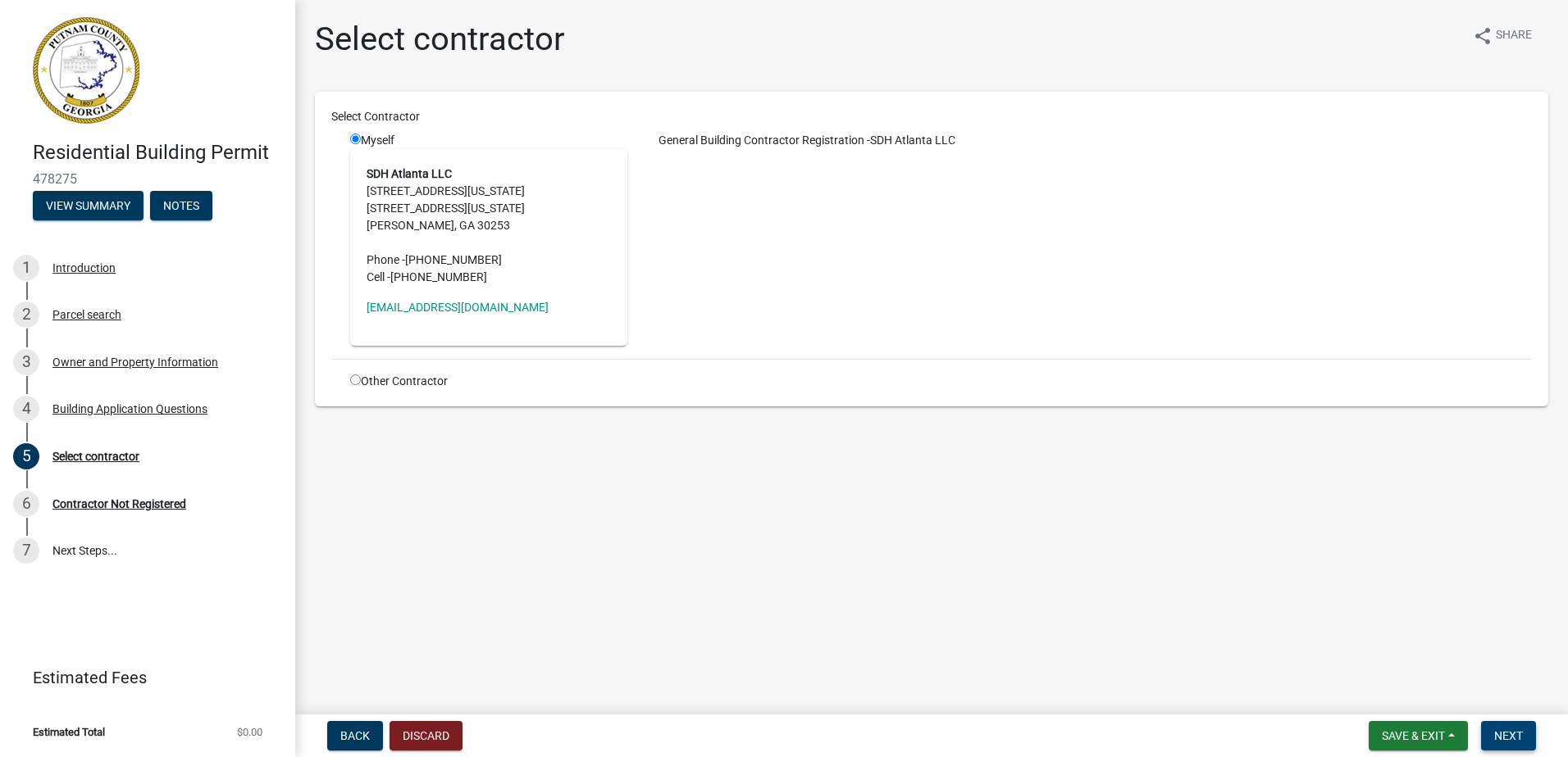
click at [1511, 737] on span "Next" at bounding box center [1508, 736] width 28 height 13
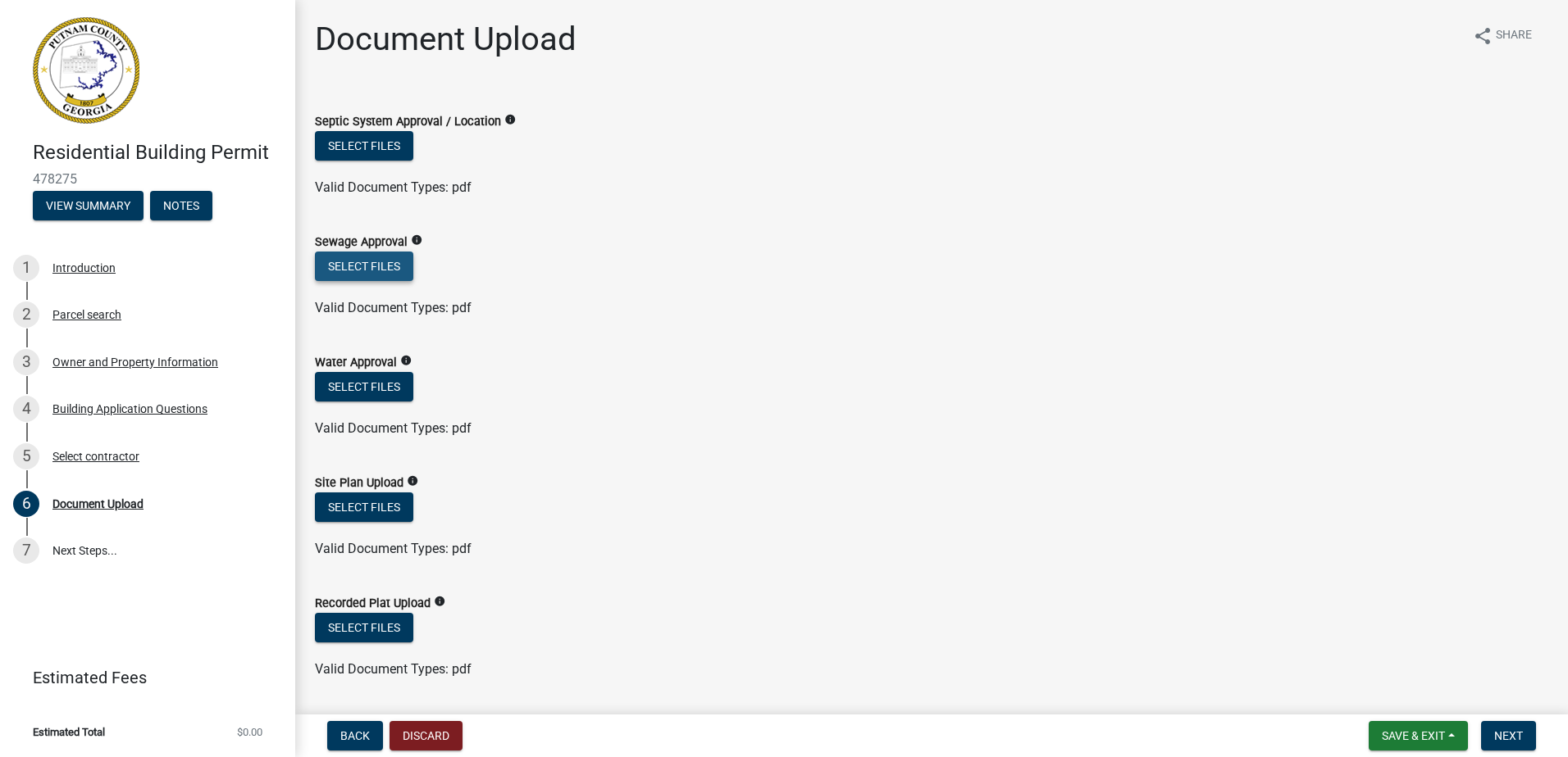
click at [340, 258] on button "Select files" at bounding box center [364, 266] width 99 height 29
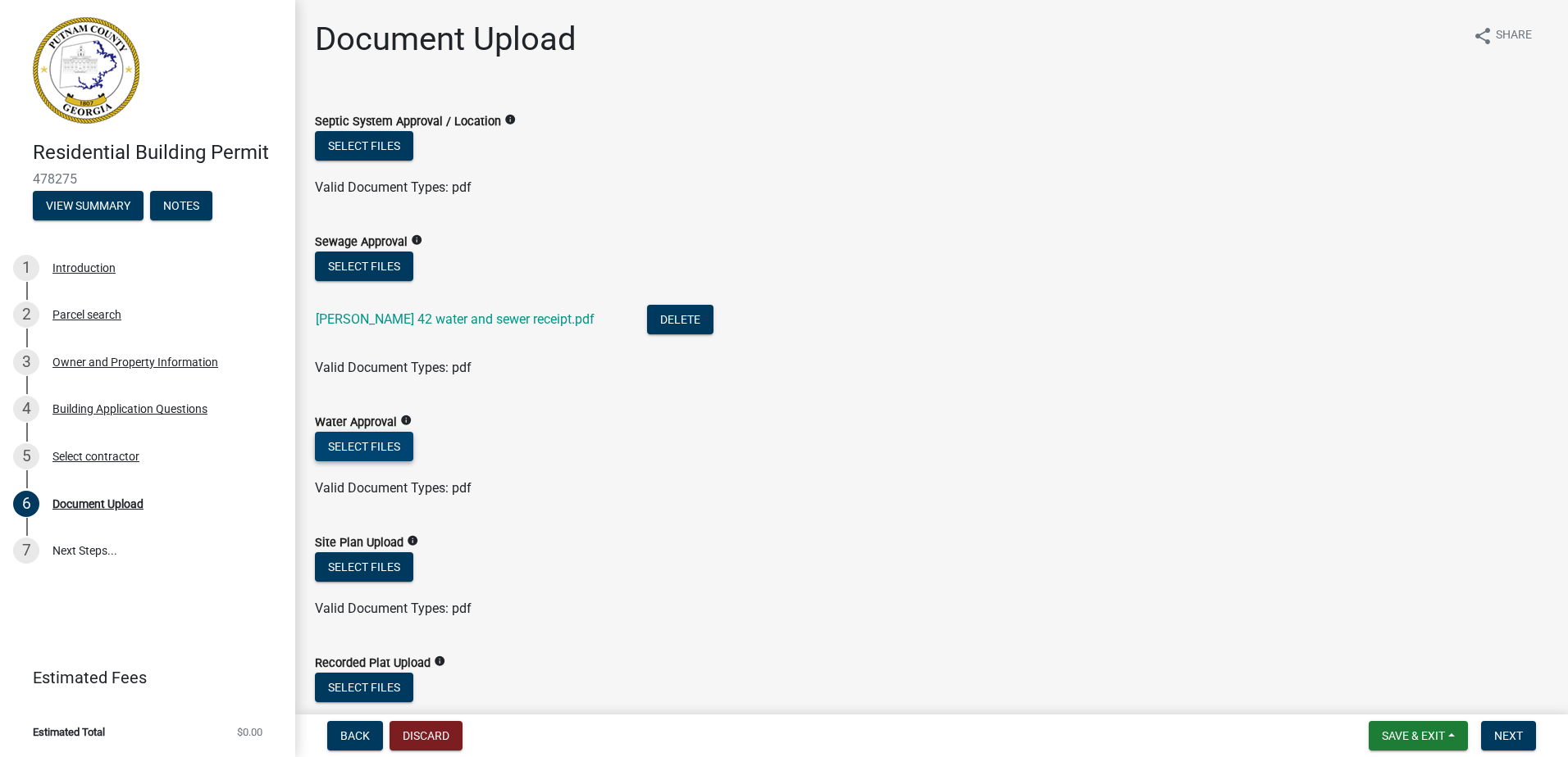
click at [363, 444] on button "Select files" at bounding box center [364, 447] width 99 height 29
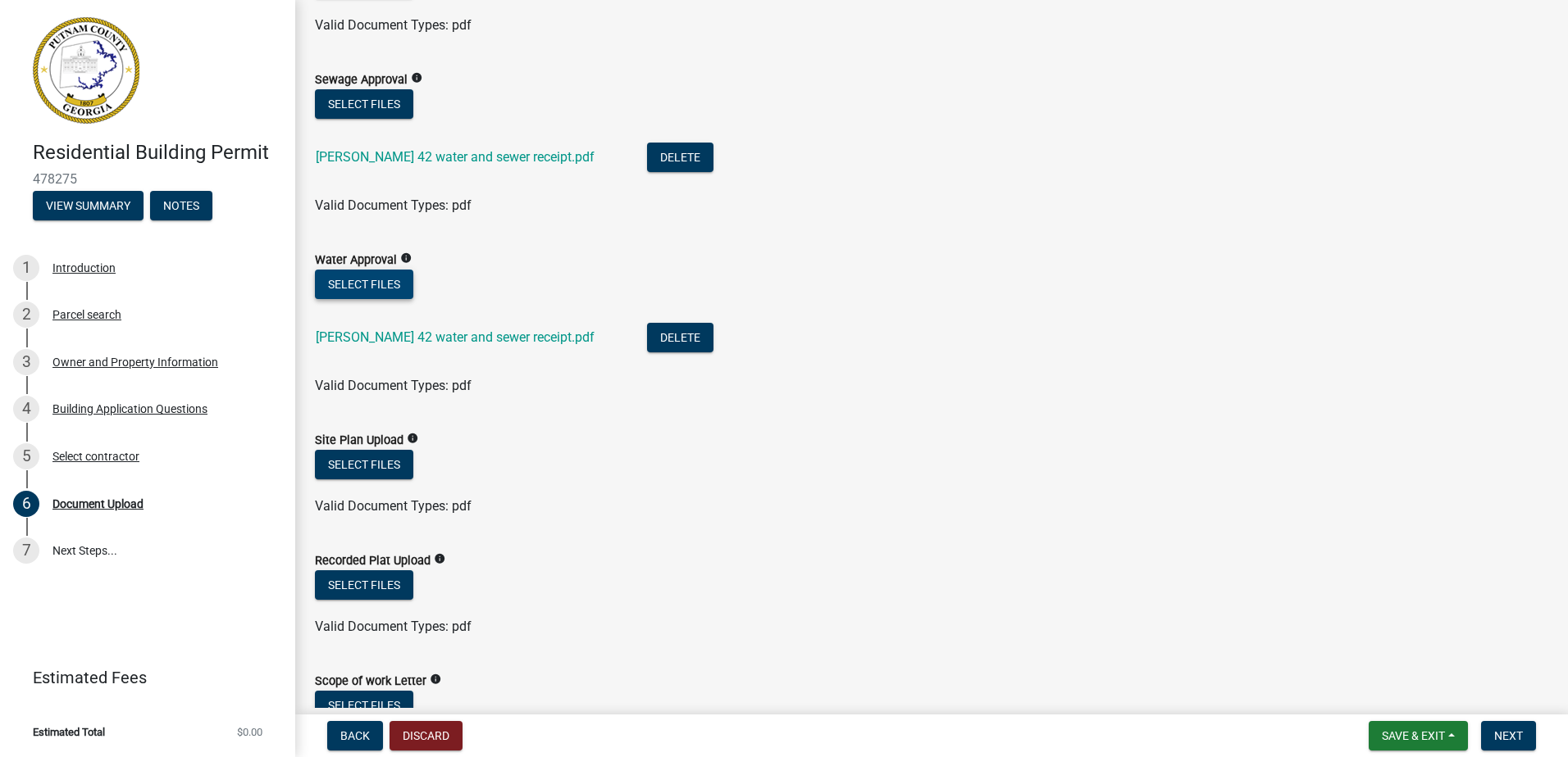
scroll to position [164, 0]
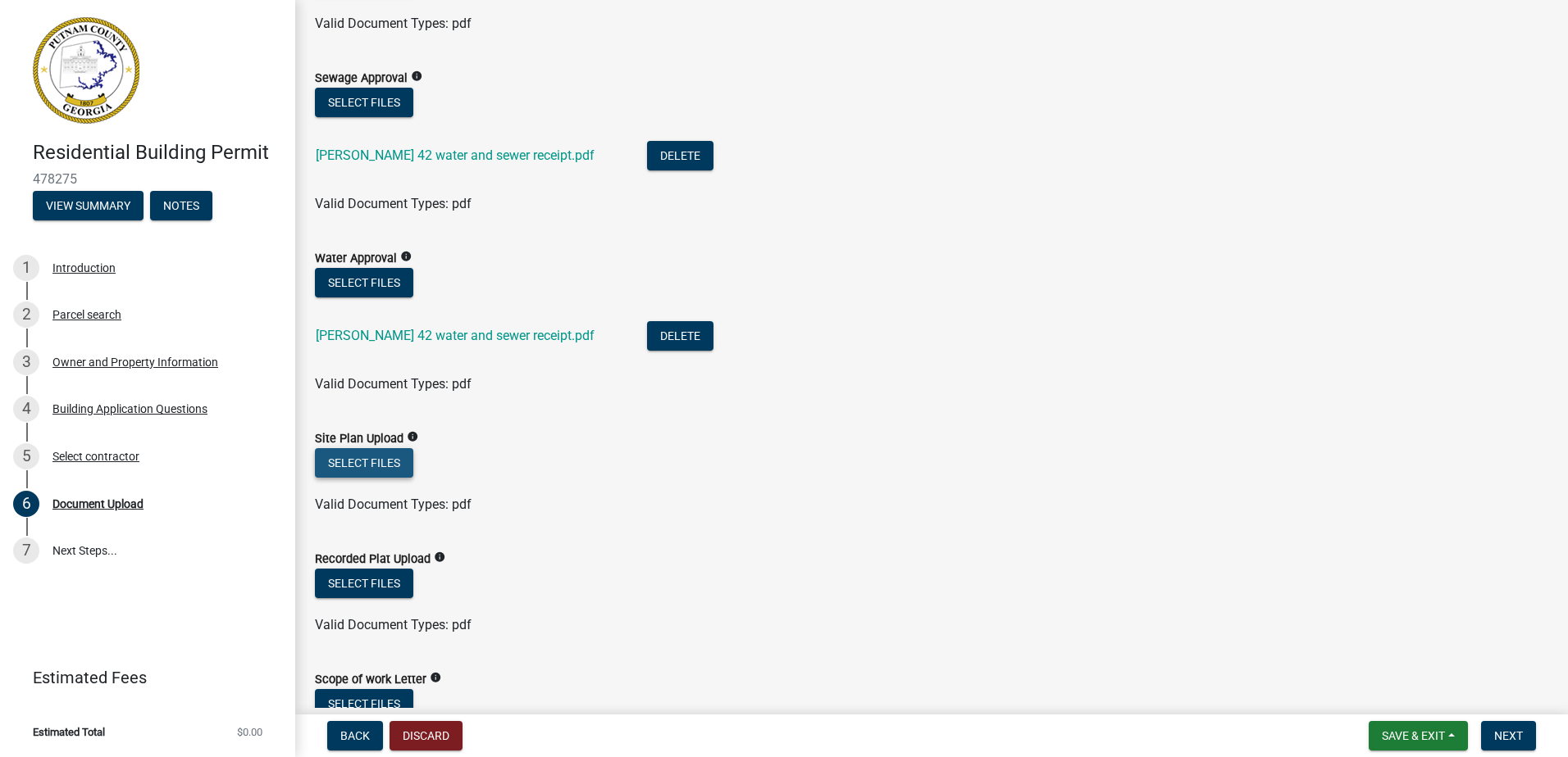
click at [375, 463] on button "Select files" at bounding box center [364, 463] width 99 height 29
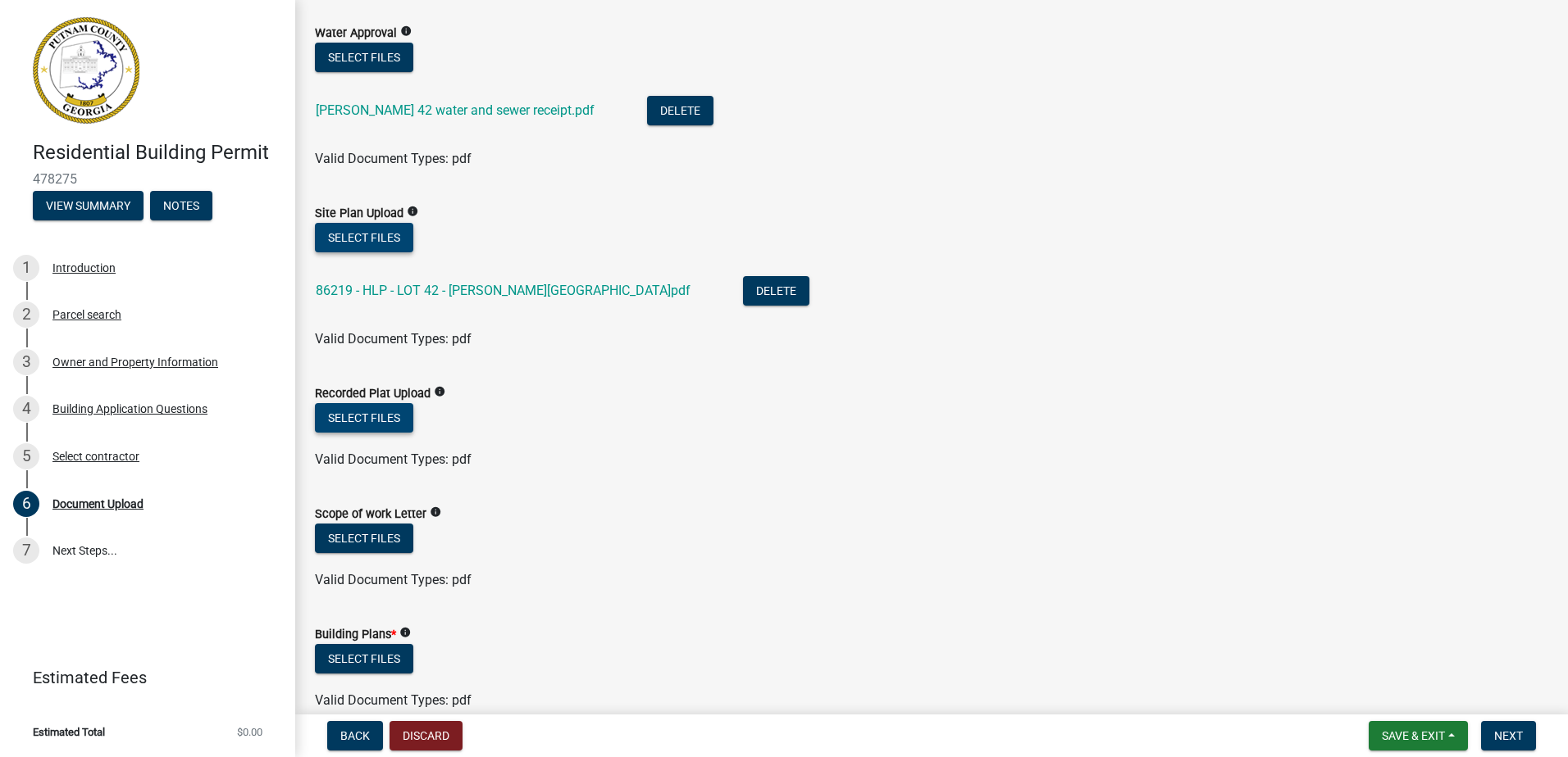
scroll to position [410, 0]
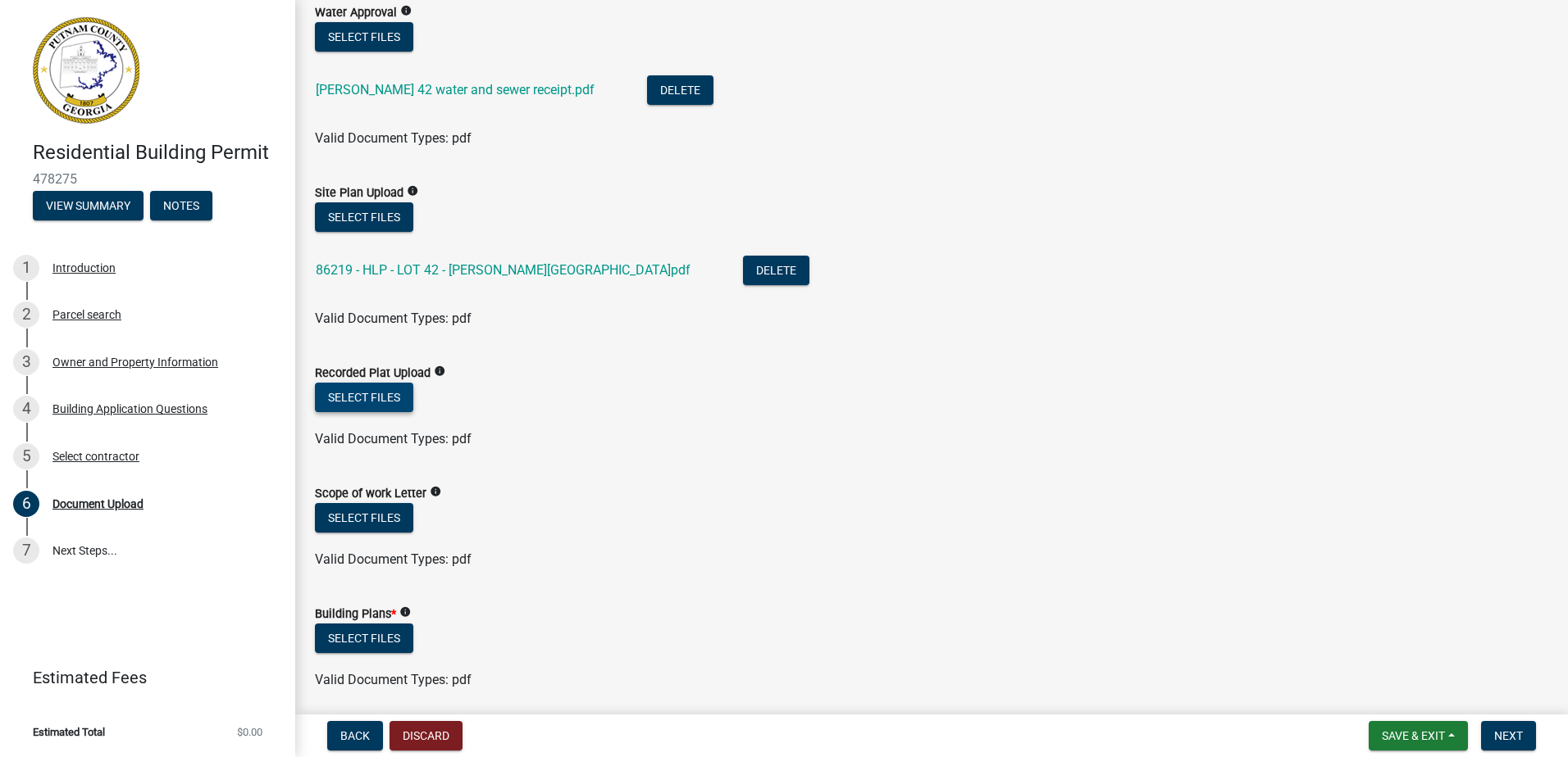
click at [376, 391] on button "Select files" at bounding box center [364, 397] width 99 height 29
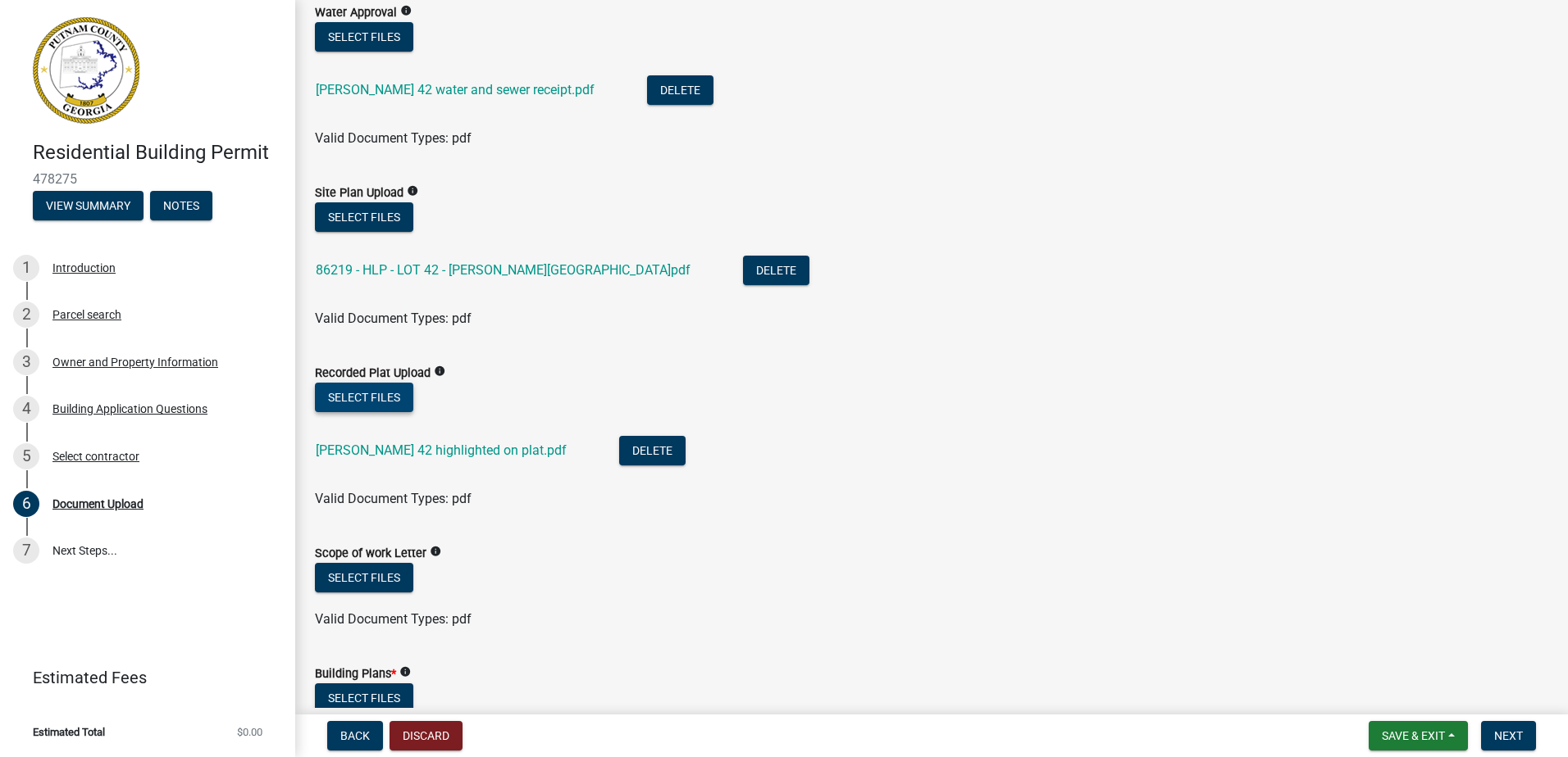
click at [349, 397] on button "Select files" at bounding box center [364, 397] width 99 height 29
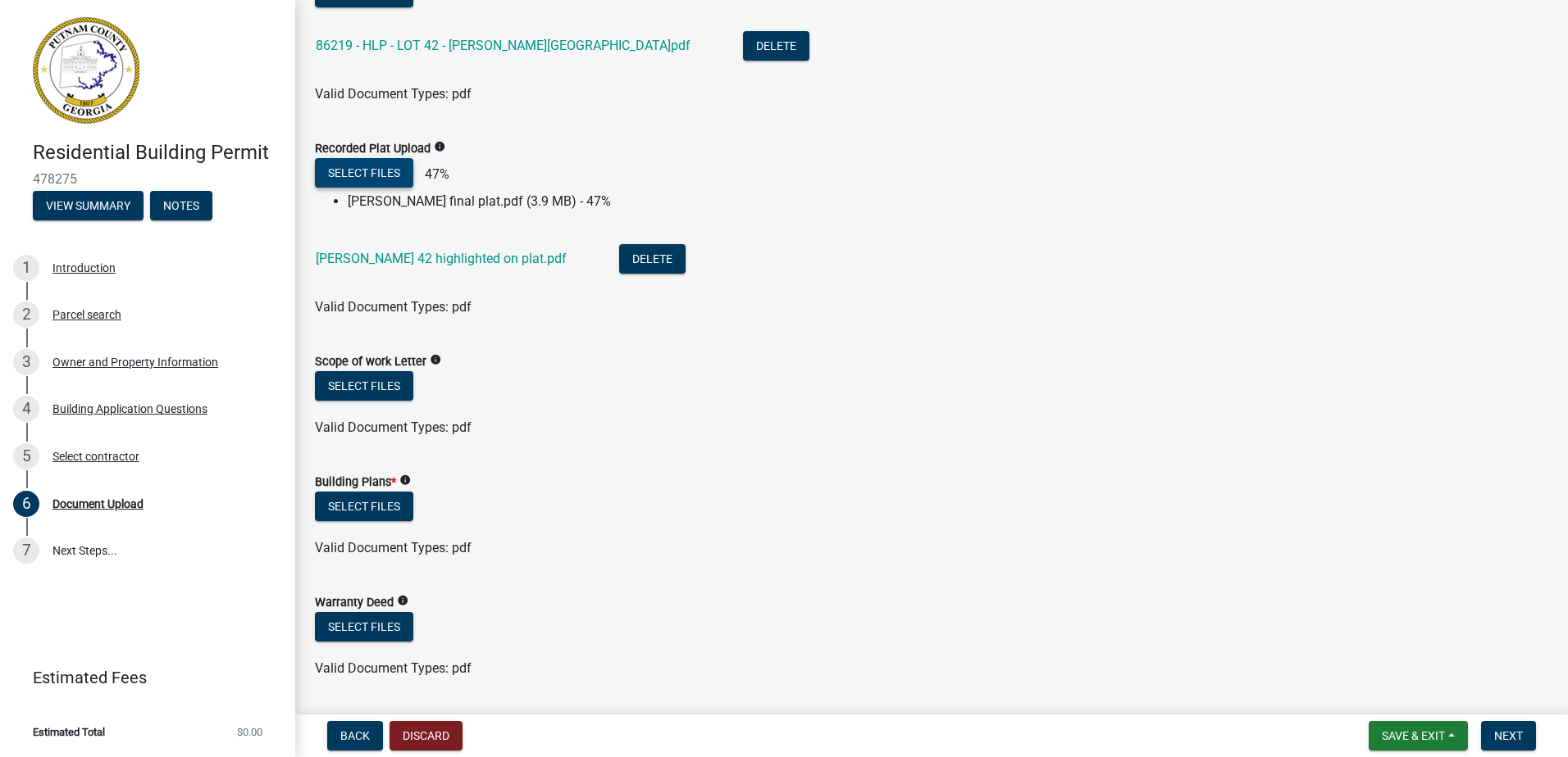
scroll to position [656, 0]
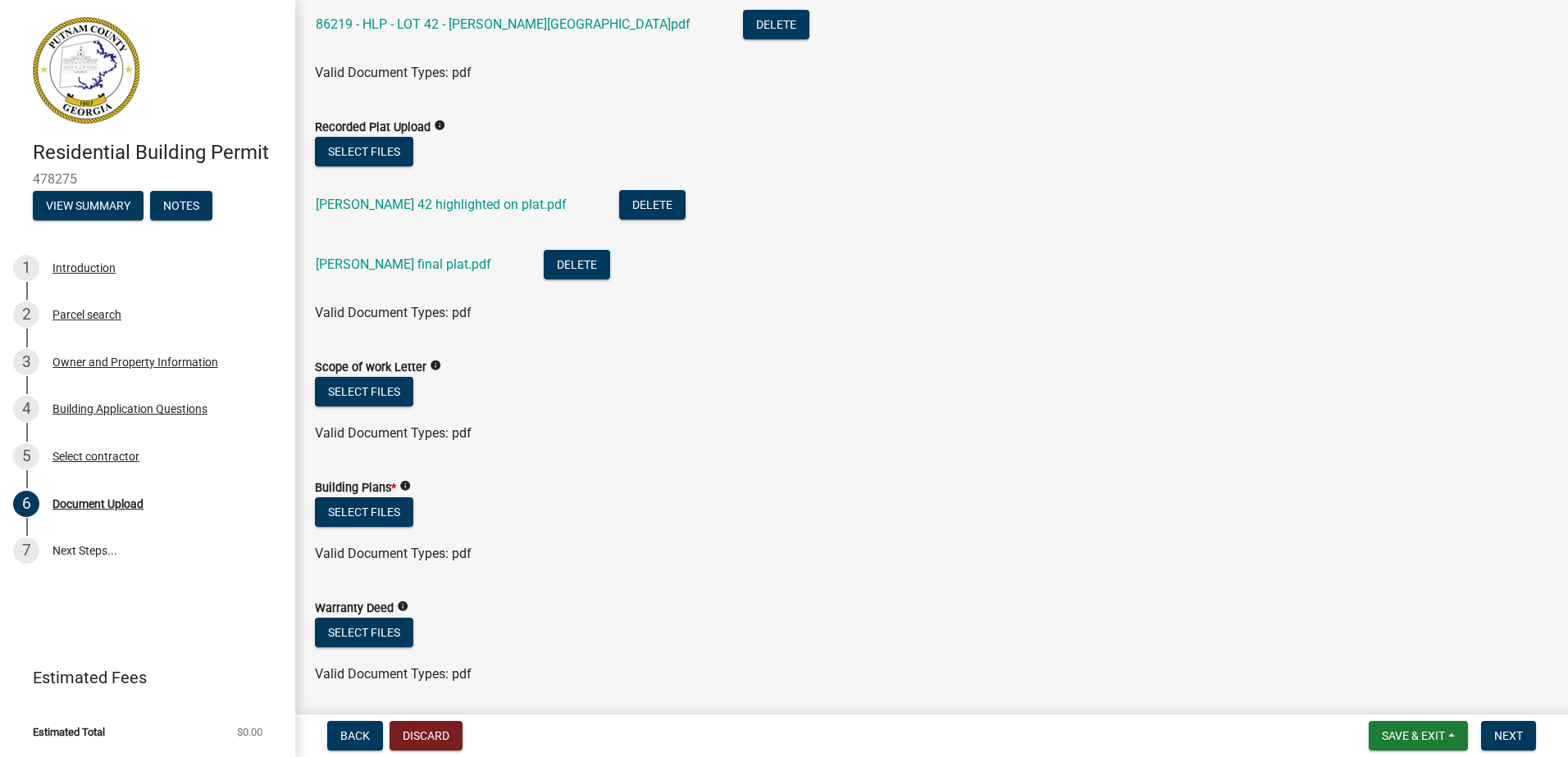
click at [373, 489] on label "Building Plans *" at bounding box center [355, 488] width 81 height 12
click at [376, 506] on button "Select files" at bounding box center [364, 511] width 99 height 29
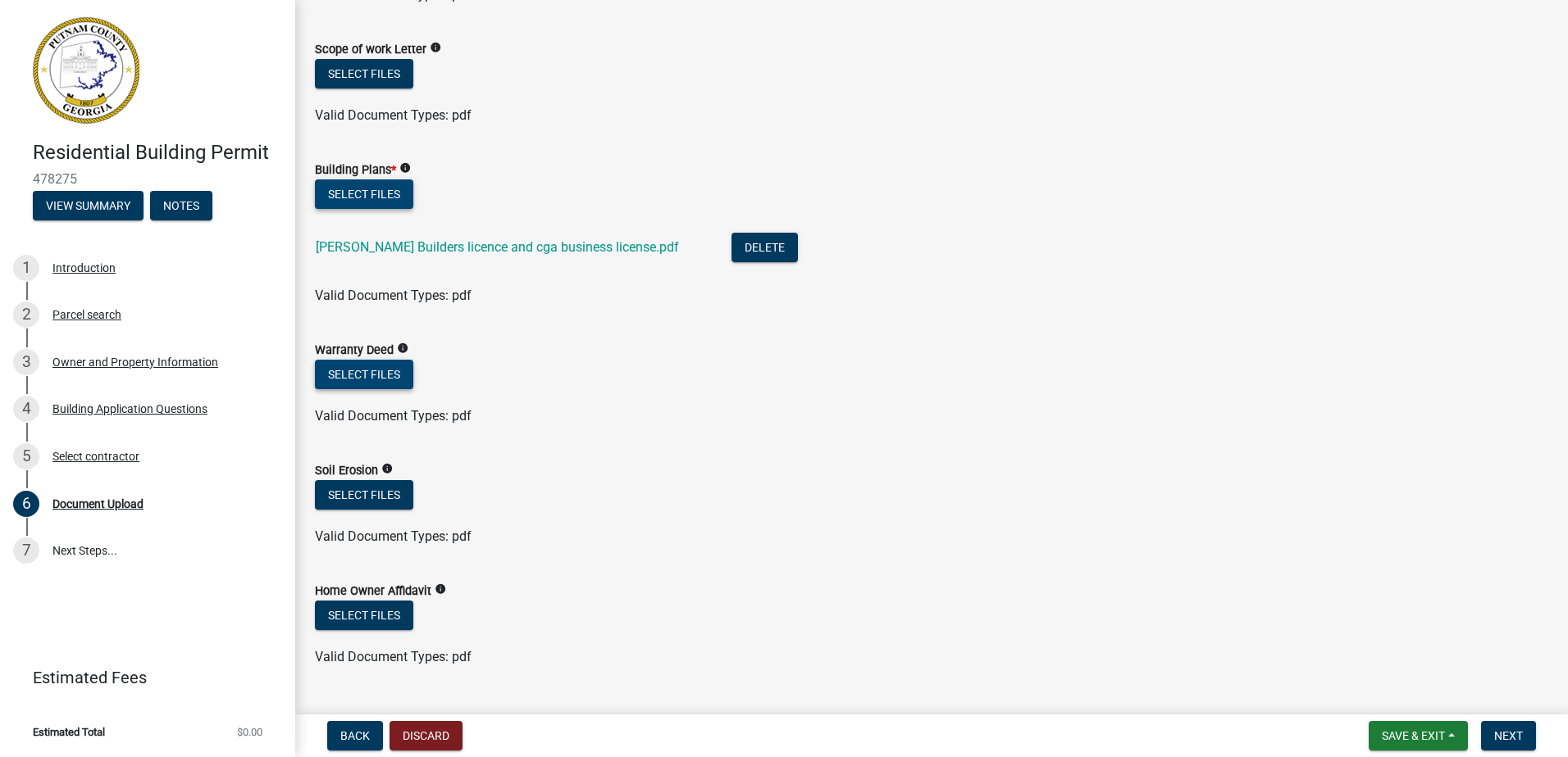
scroll to position [984, 0]
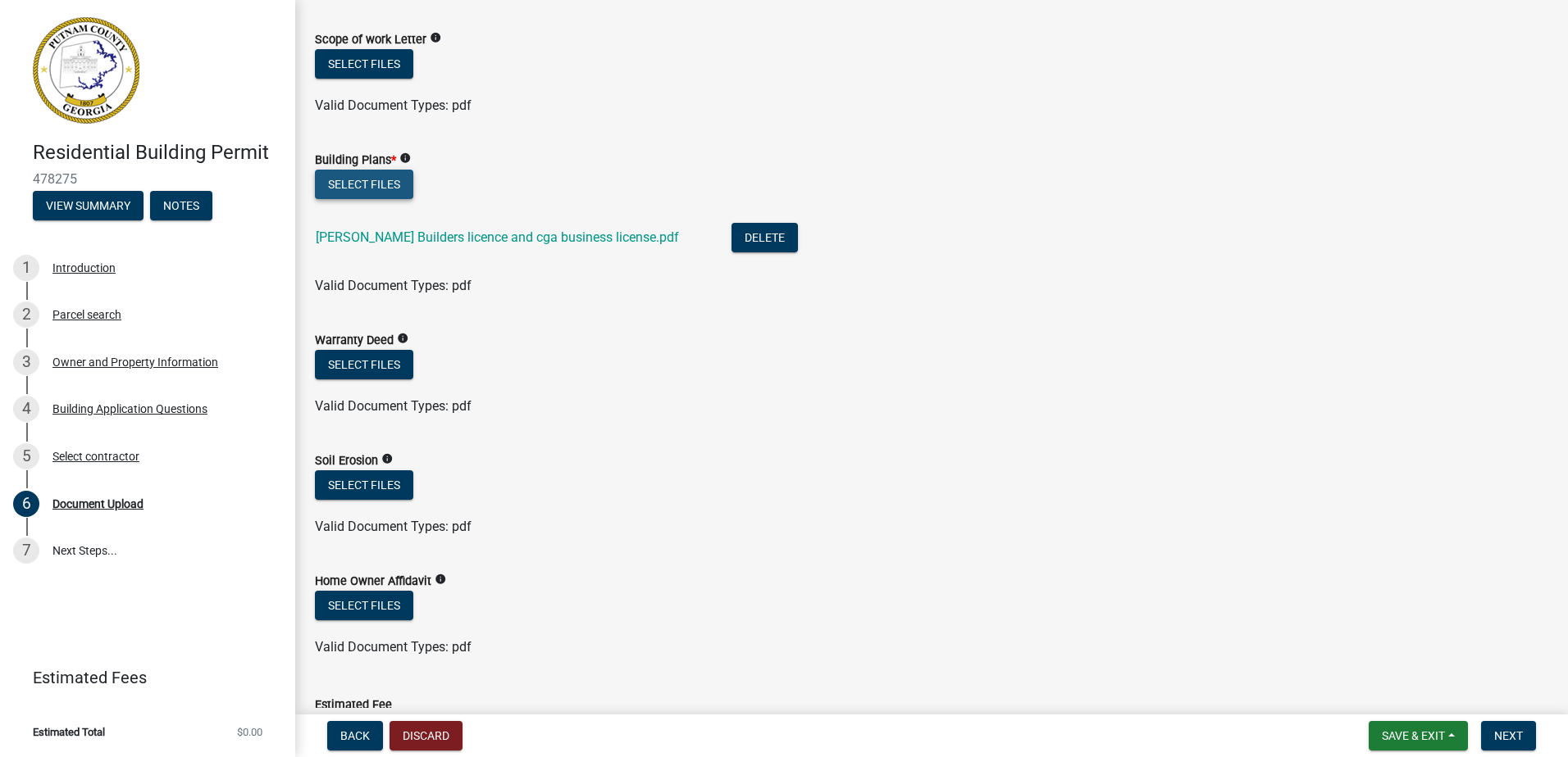
click at [335, 185] on button "Select files" at bounding box center [364, 184] width 99 height 29
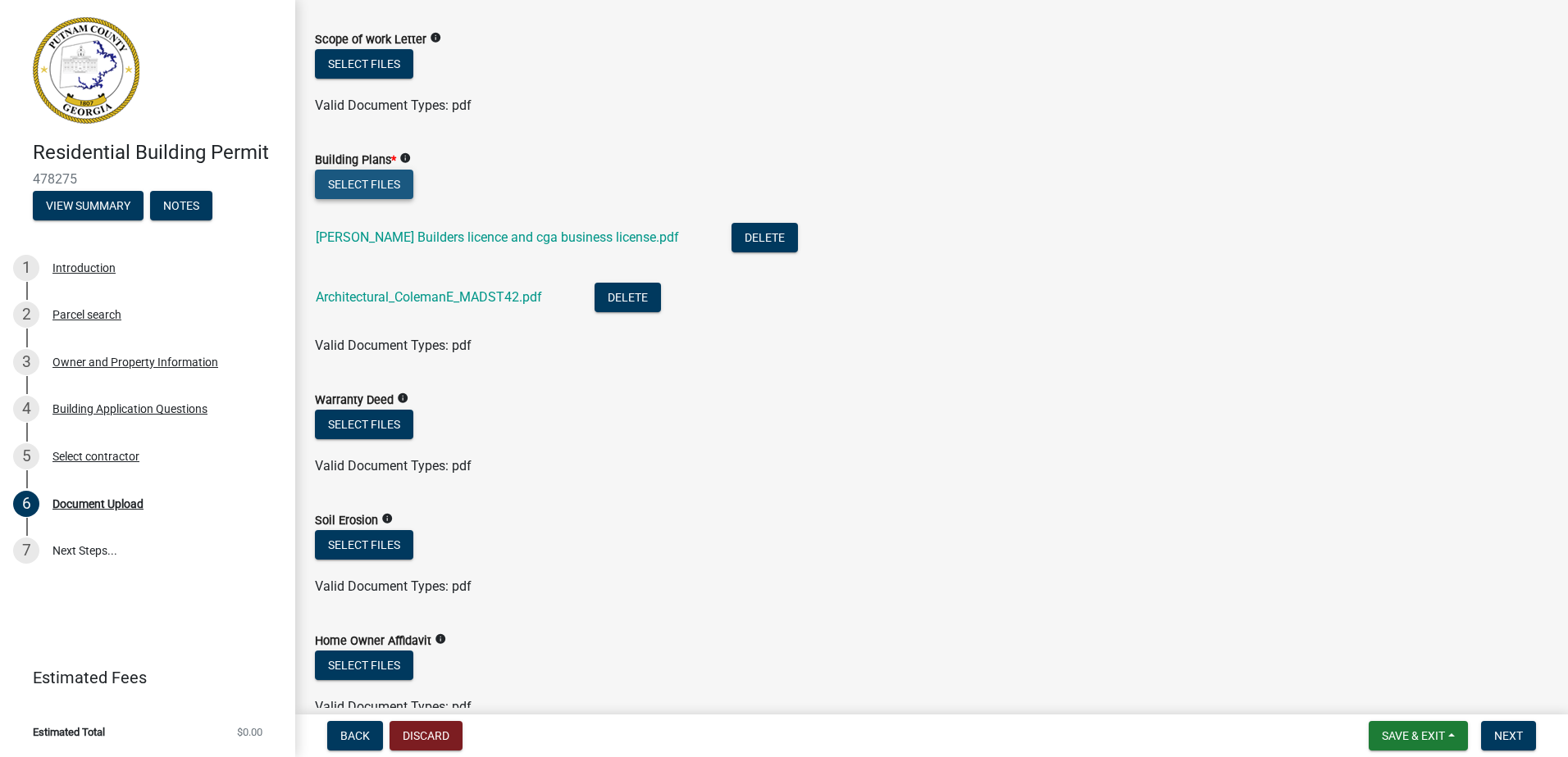
click at [350, 178] on button "Select files" at bounding box center [364, 184] width 99 height 29
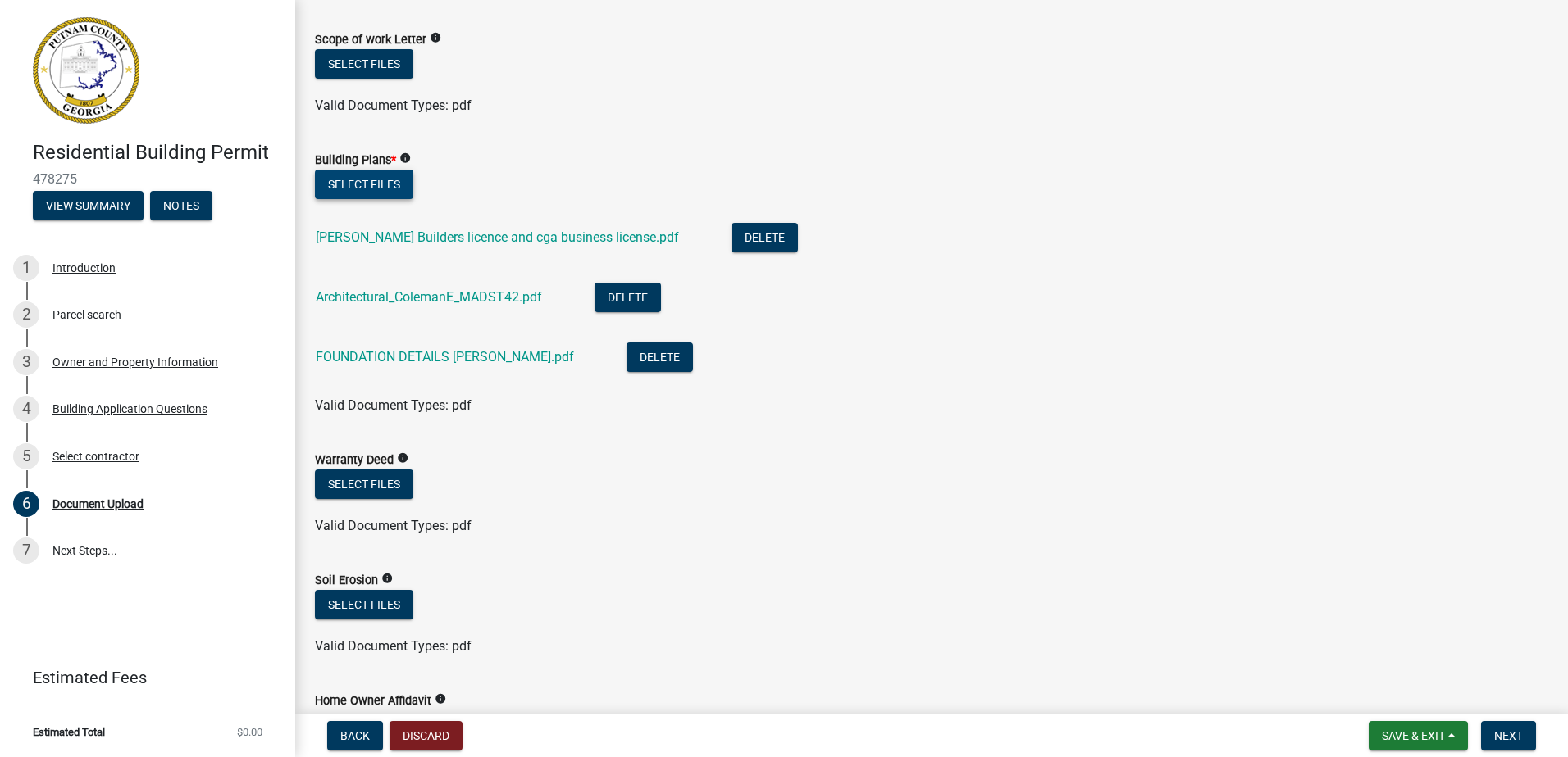
click at [366, 182] on button "Select files" at bounding box center [364, 184] width 99 height 29
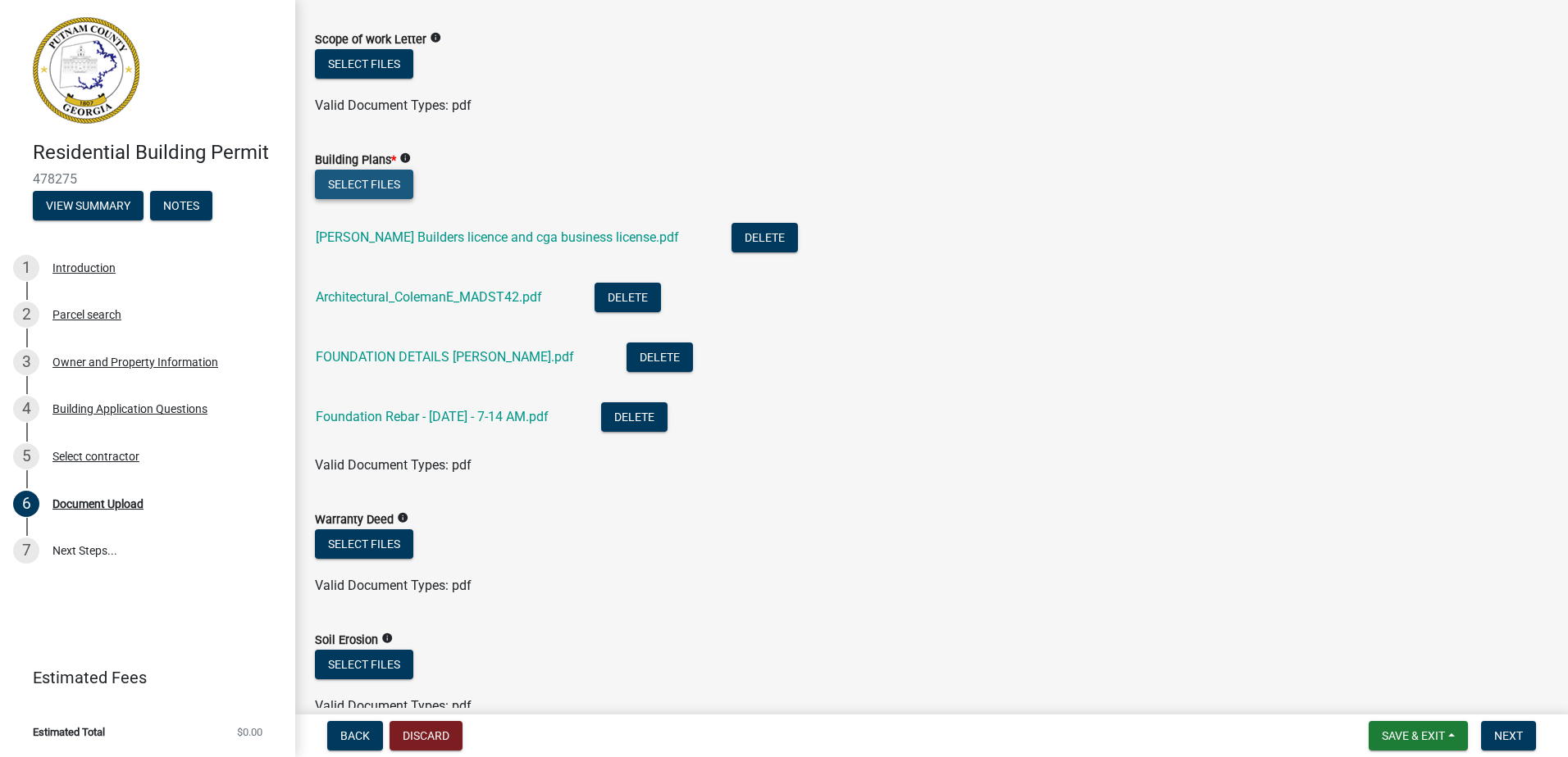
click at [358, 182] on button "Select files" at bounding box center [364, 184] width 99 height 29
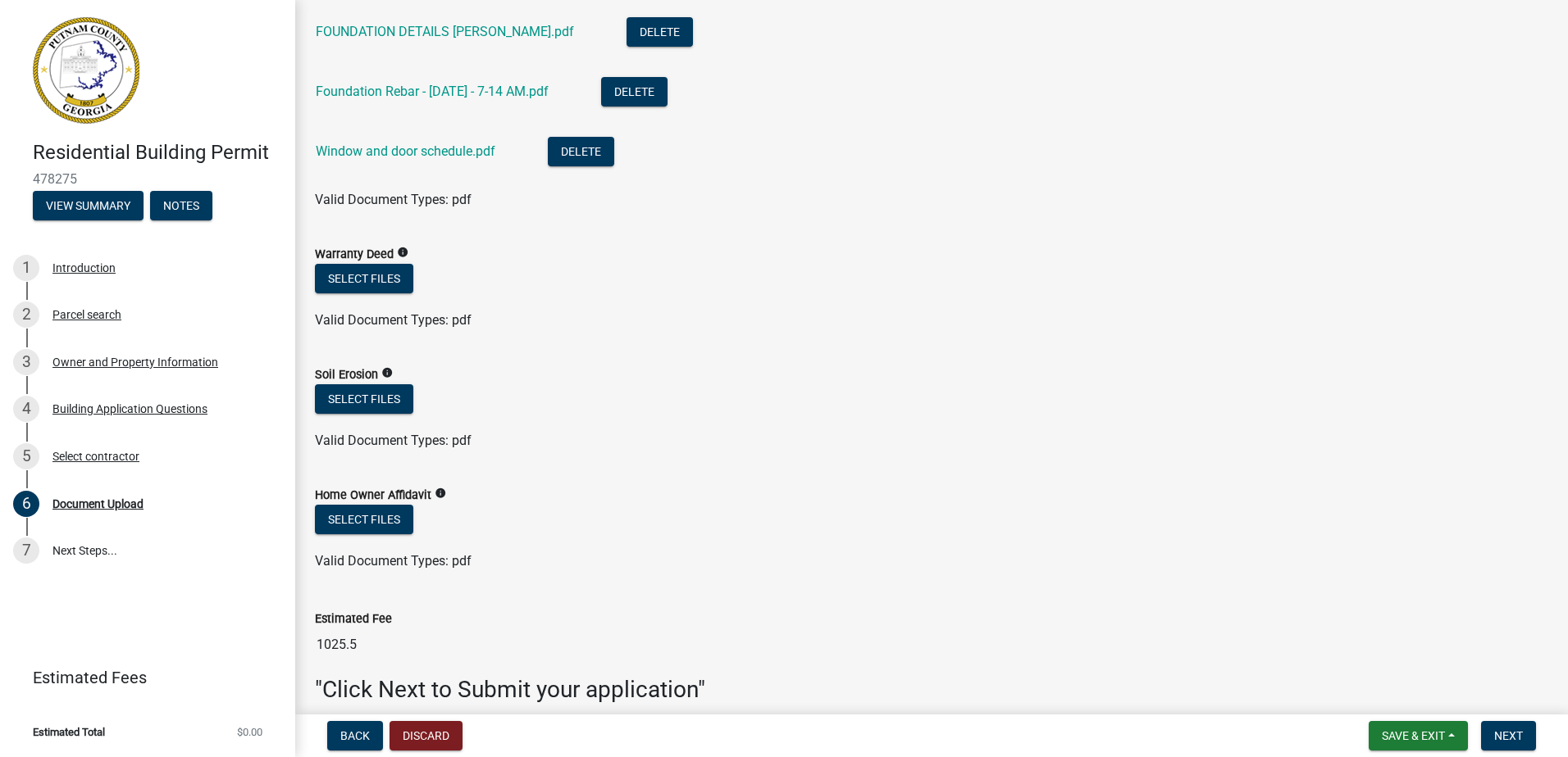
scroll to position [1311, 0]
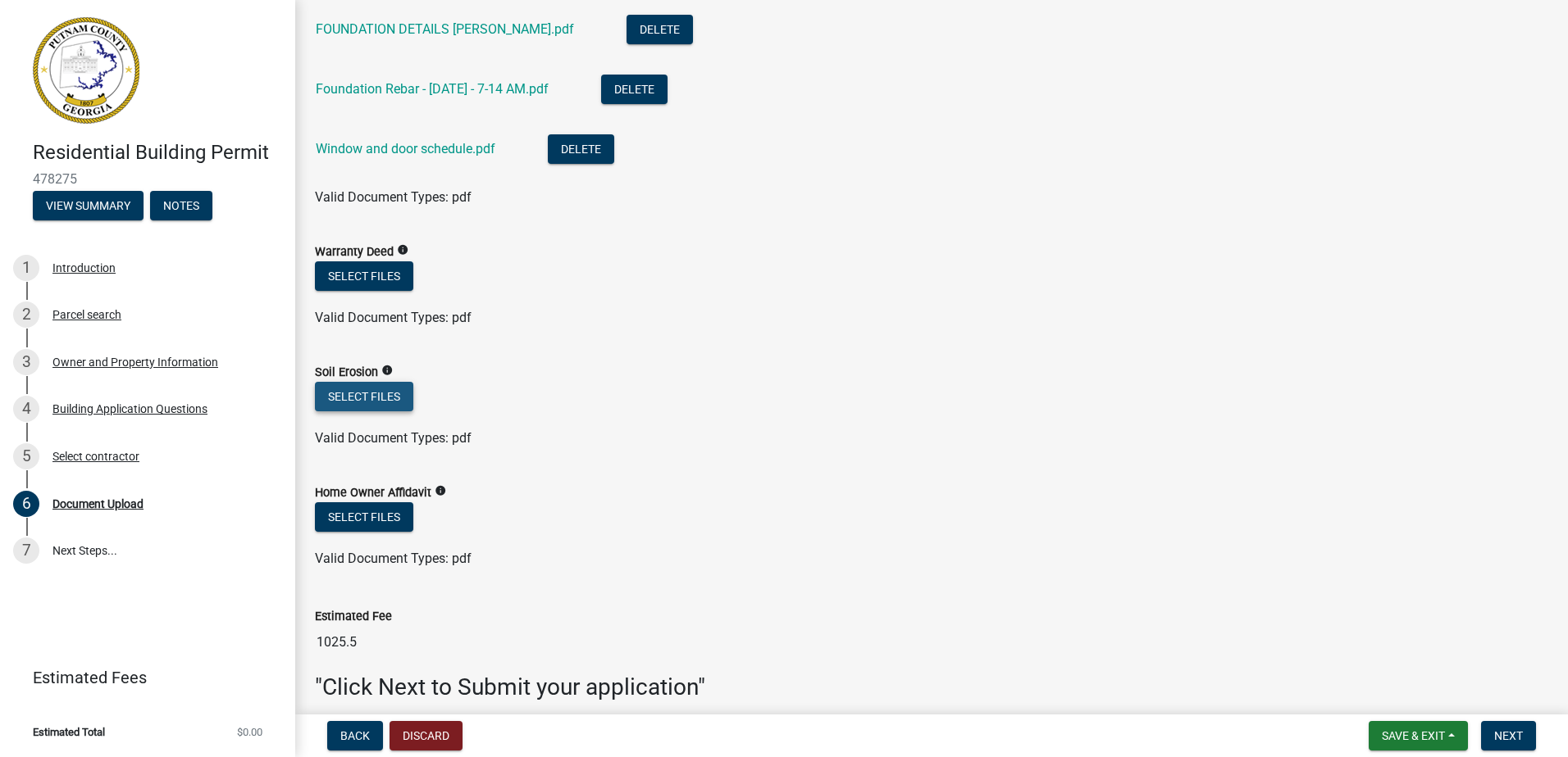
click at [389, 399] on button "Select files" at bounding box center [364, 396] width 99 height 29
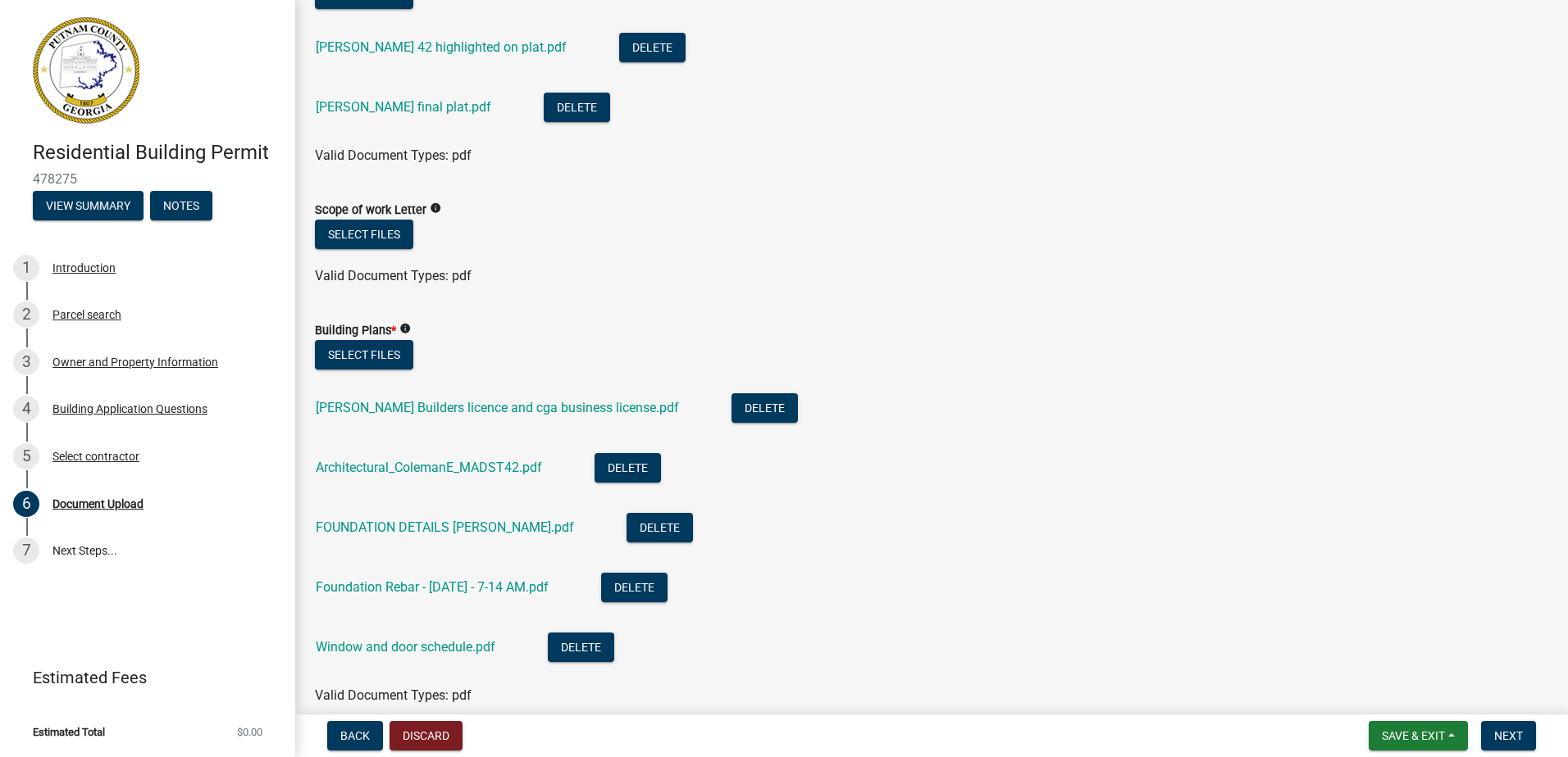
scroll to position [1196, 0]
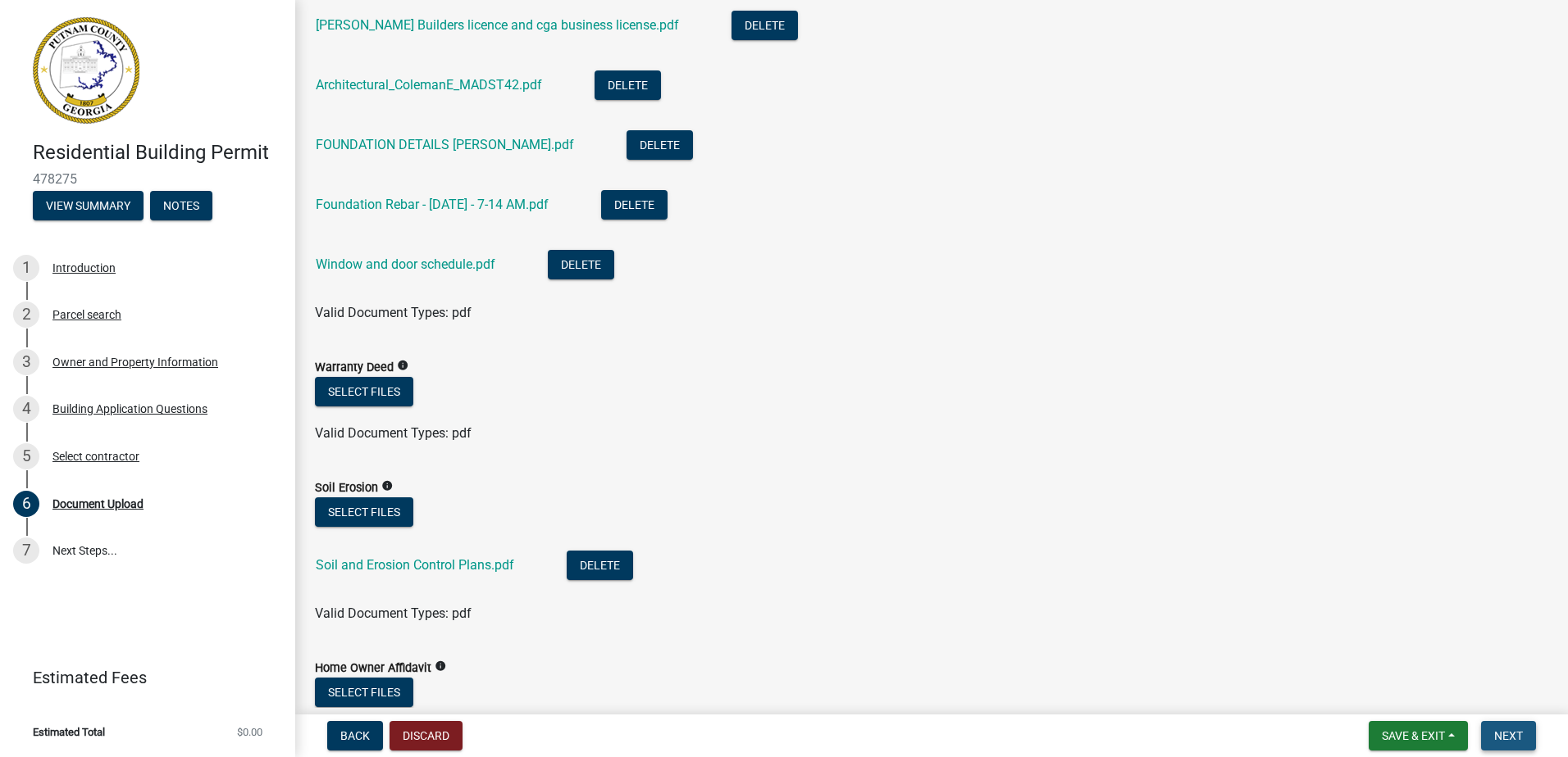
click at [1497, 729] on span "Next" at bounding box center [1508, 736] width 28 height 13
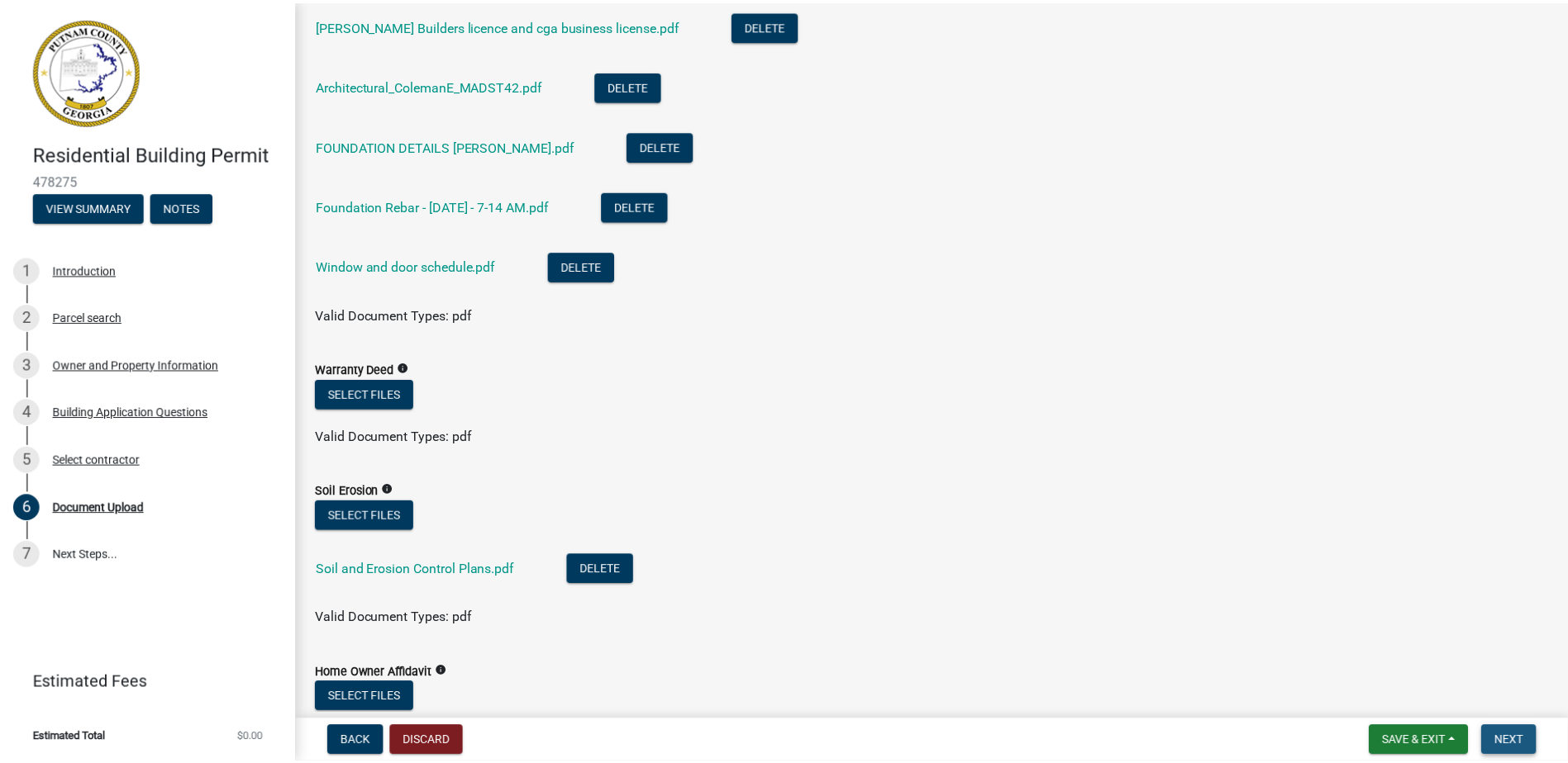
scroll to position [0, 0]
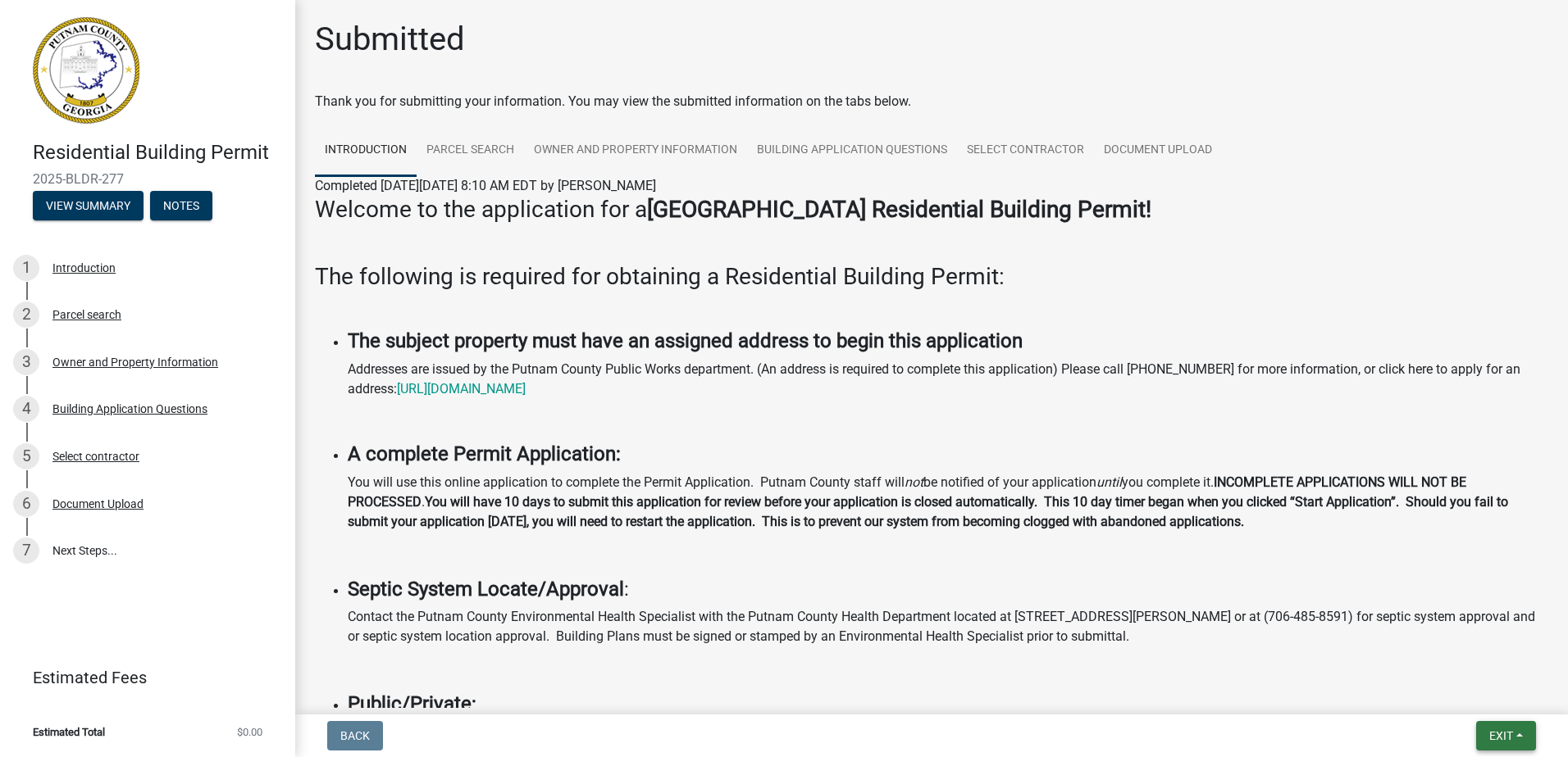
click at [1504, 731] on span "Exit" at bounding box center [1500, 736] width 24 height 13
click at [1486, 702] on button "Save & Exit" at bounding box center [1469, 693] width 131 height 39
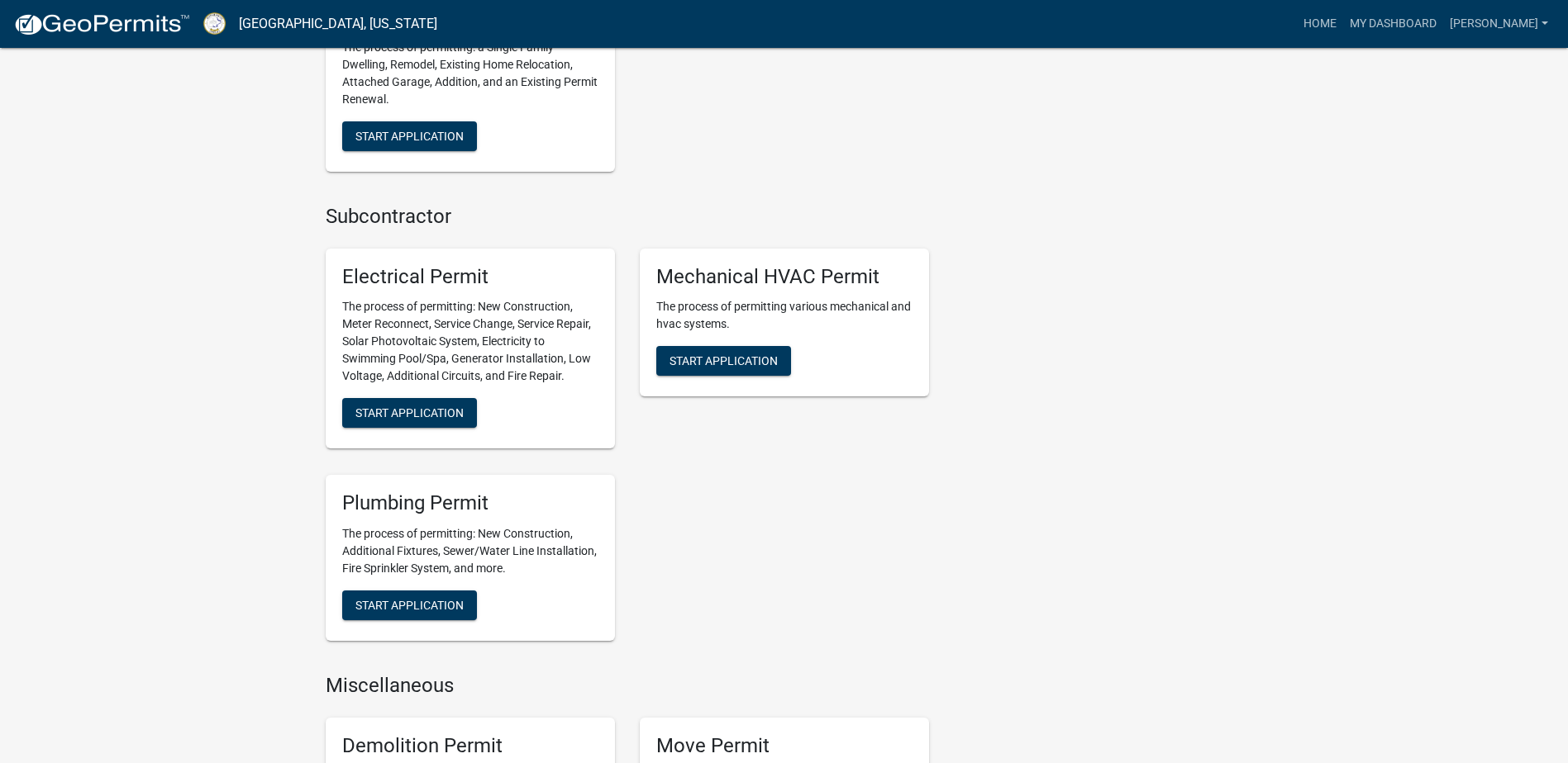
scroll to position [1157, 0]
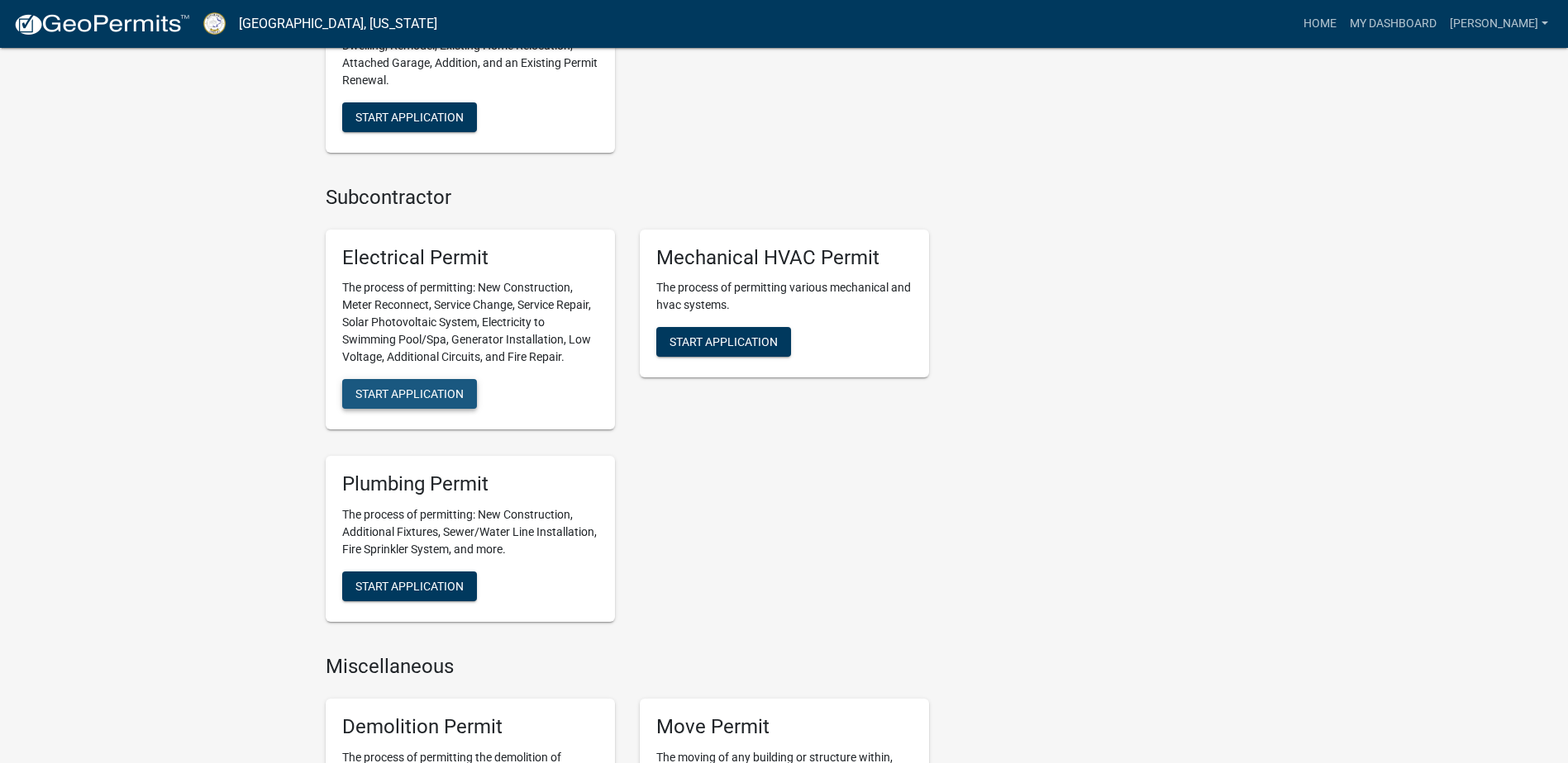
click at [440, 399] on span "Start Application" at bounding box center [409, 394] width 109 height 13
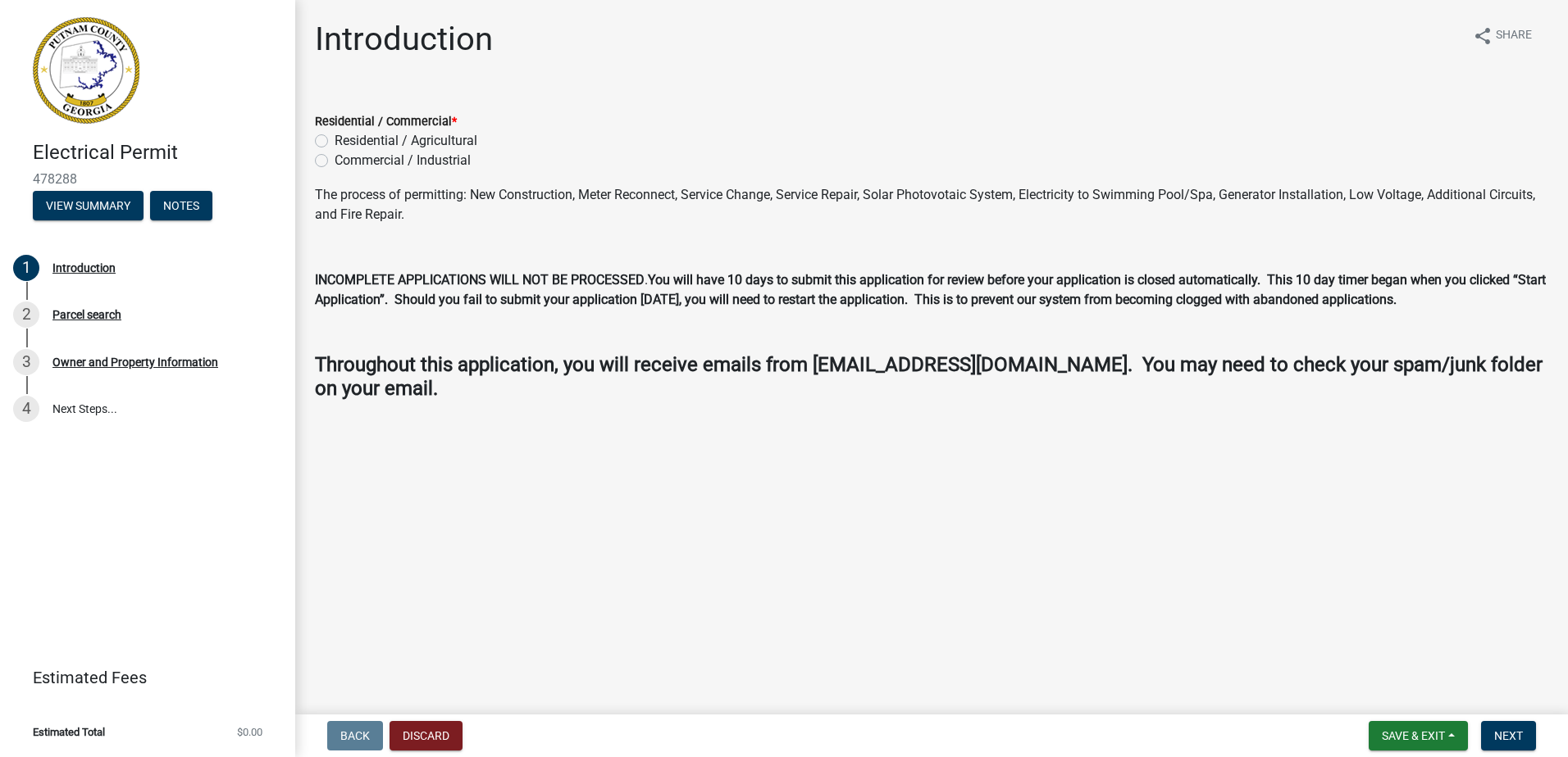
click at [335, 135] on label "Residential / Agricultural" at bounding box center [406, 141] width 142 height 20
click at [335, 135] on input "Residential / Agricultural" at bounding box center [340, 136] width 11 height 11
click at [1497, 741] on span "Next" at bounding box center [1508, 736] width 28 height 13
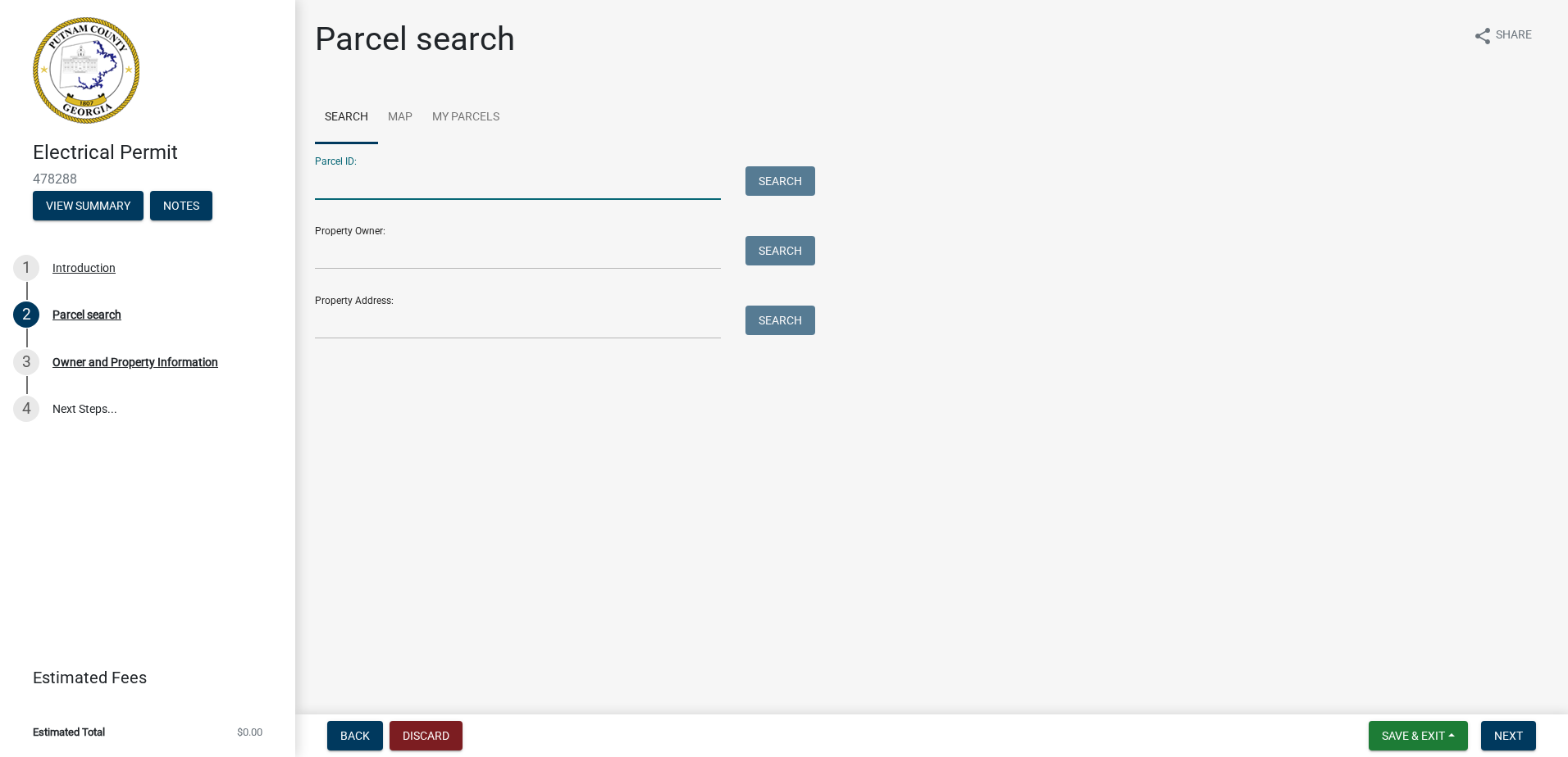
click at [342, 182] on input "Parcel ID:" at bounding box center [518, 183] width 406 height 34
click at [789, 172] on button "Search" at bounding box center [780, 181] width 69 height 29
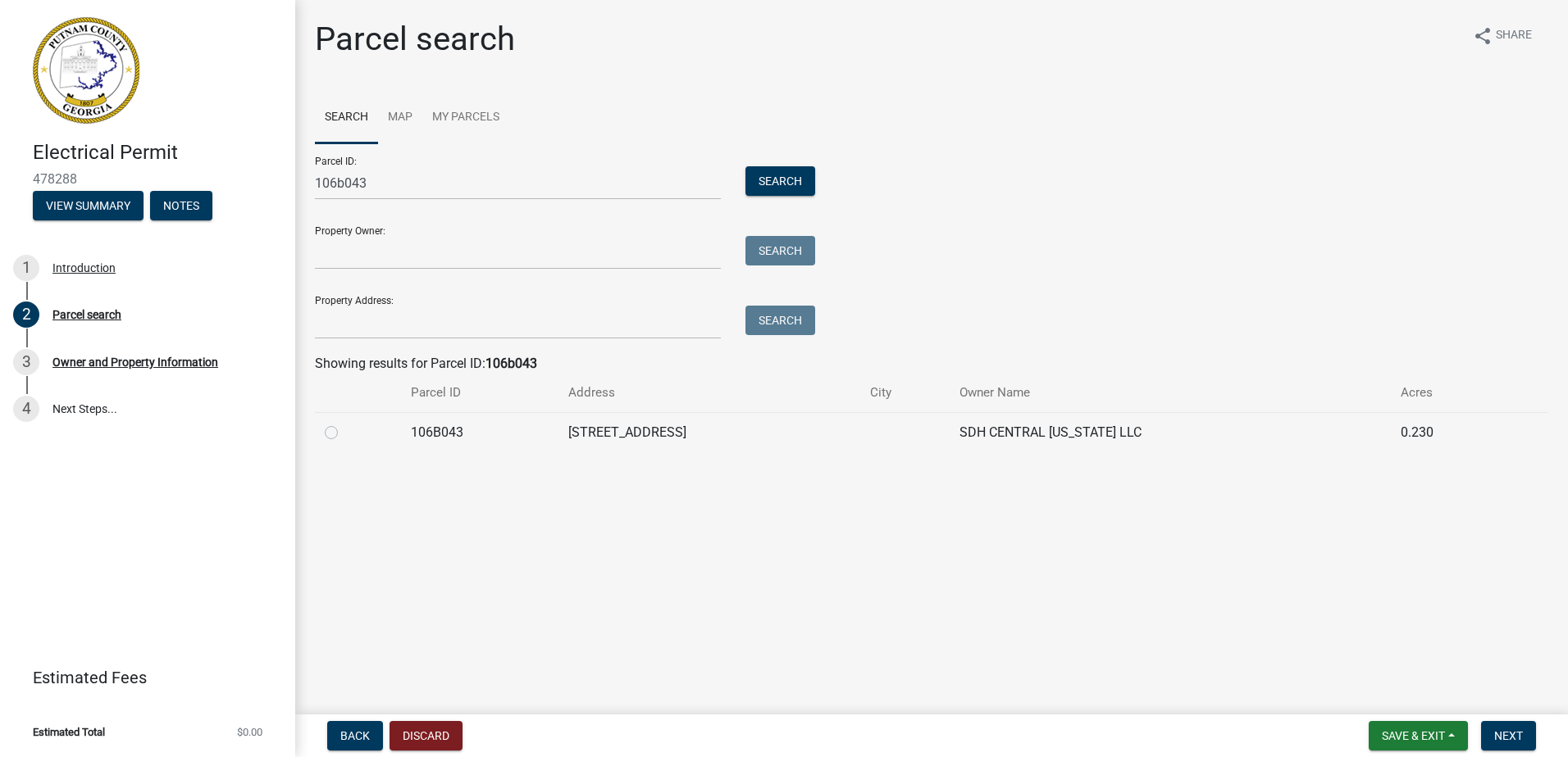
click at [330, 439] on div at bounding box center [358, 432] width 67 height 20
click at [344, 423] on label at bounding box center [344, 423] width 0 height 0
click at [344, 433] on input "radio" at bounding box center [350, 428] width 11 height 11
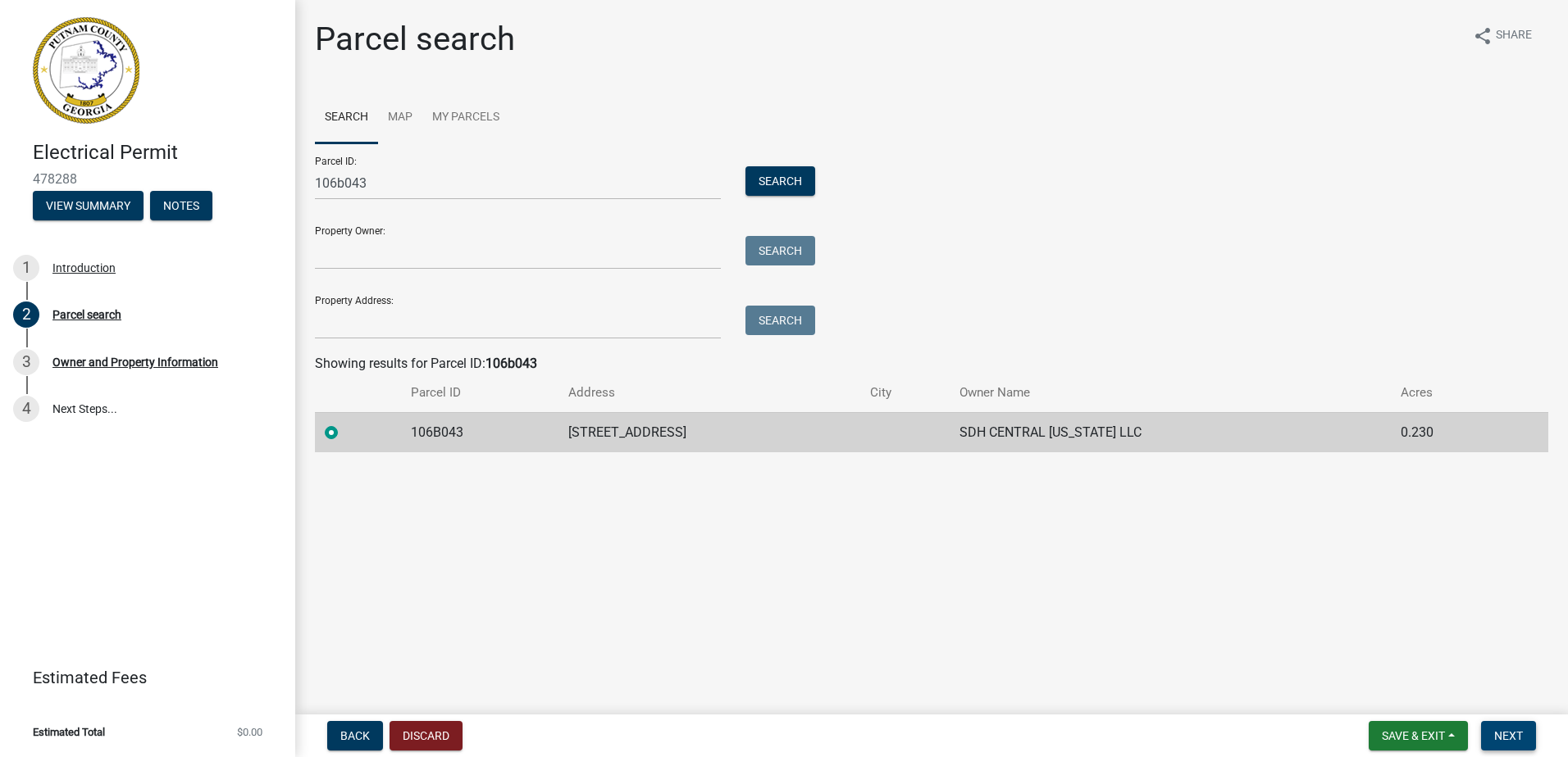
click at [1514, 738] on span "Next" at bounding box center [1508, 736] width 28 height 13
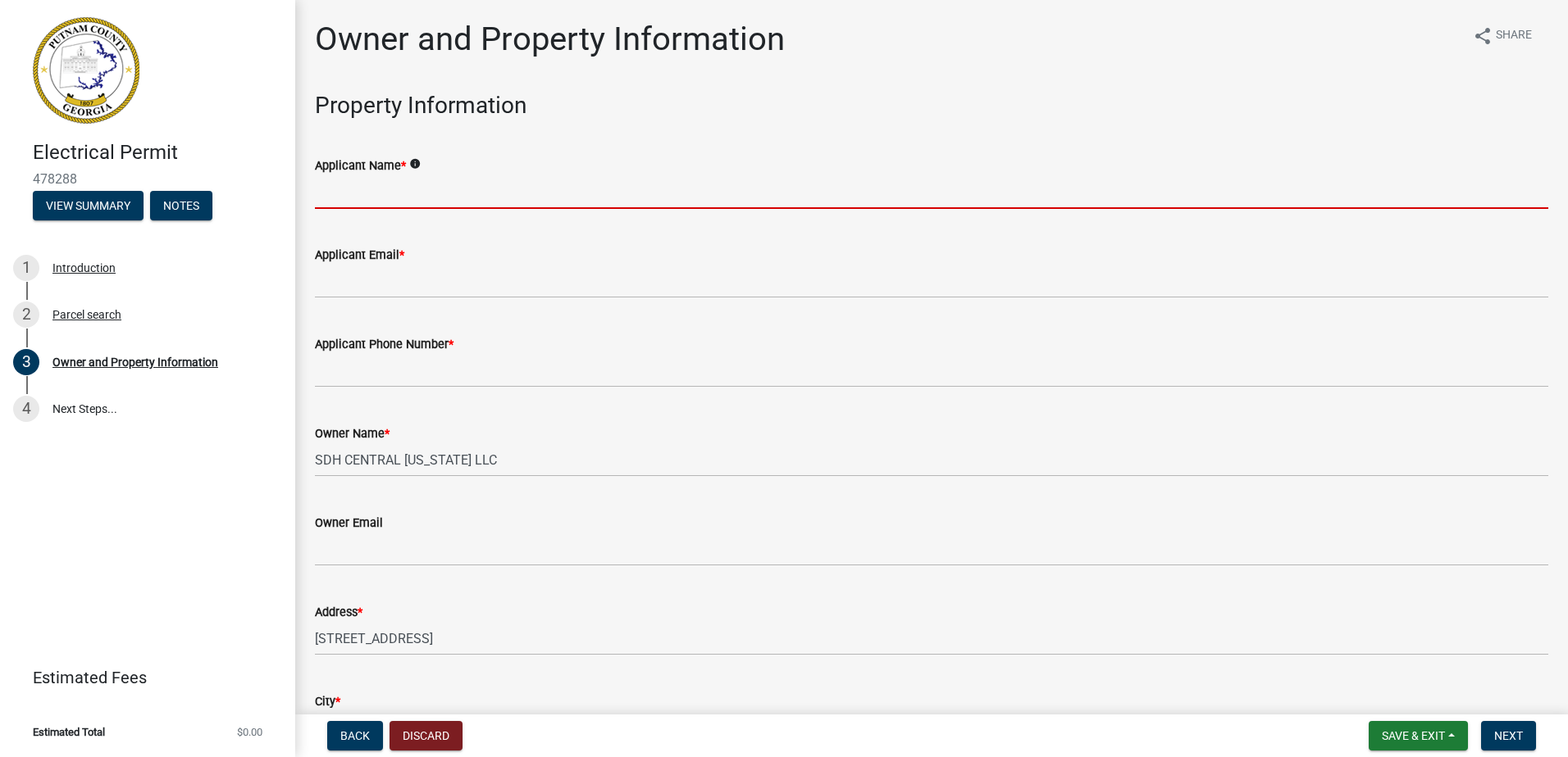
click at [353, 194] on input "Applicant Name *" at bounding box center [932, 192] width 1233 height 34
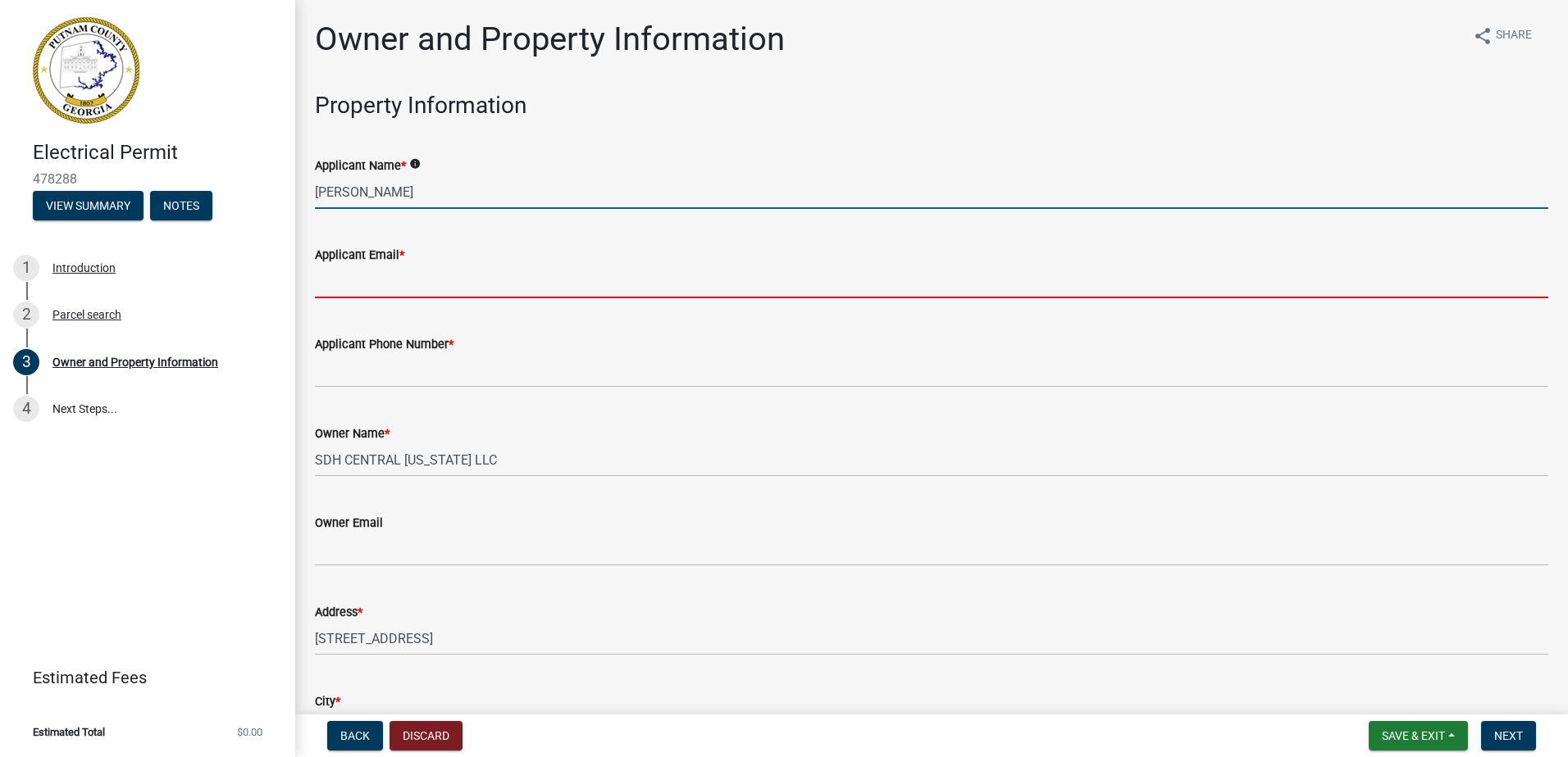
click at [387, 292] on input "Applicant Email *" at bounding box center [932, 282] width 1233 height 34
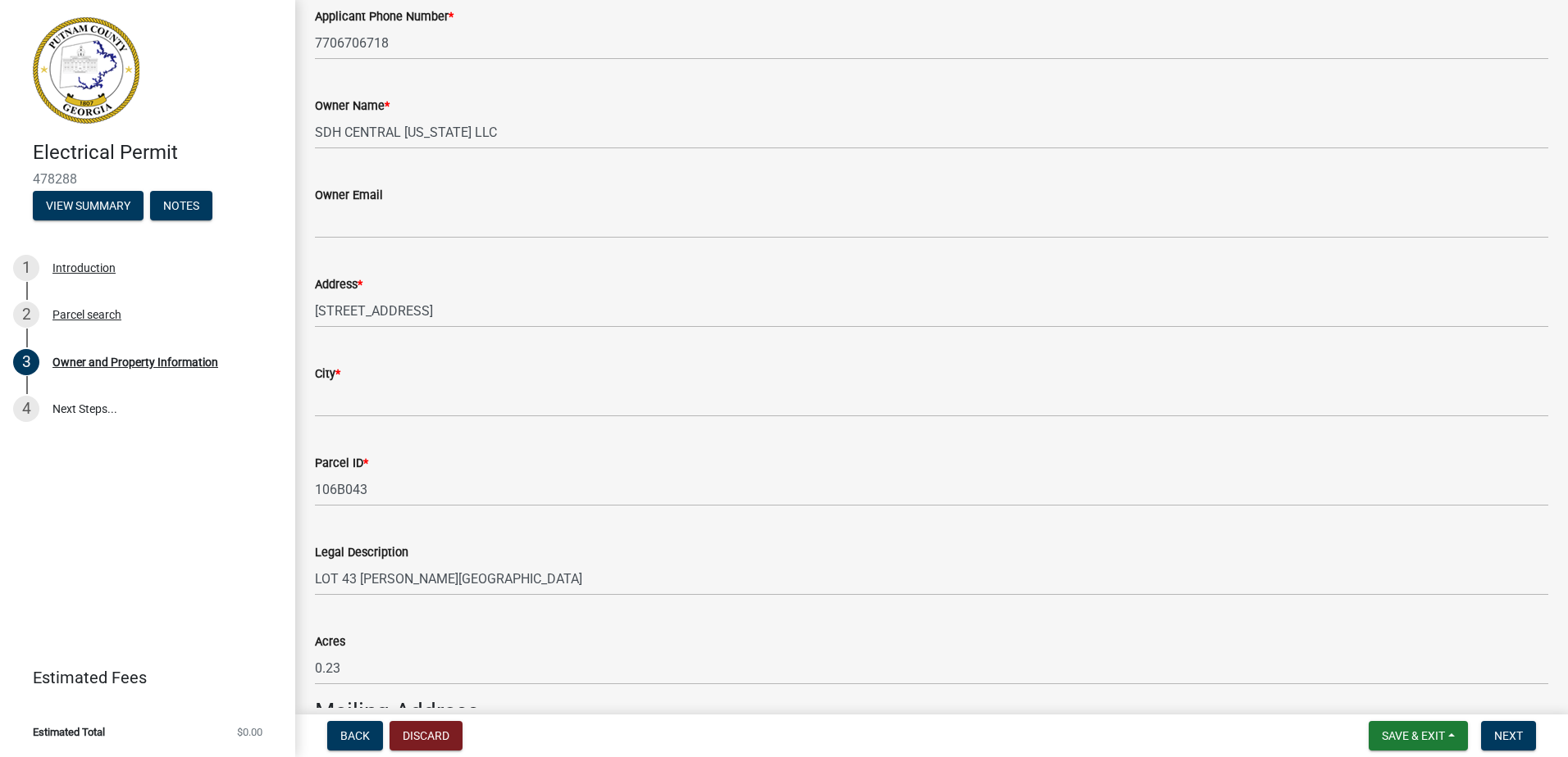
scroll to position [410, 0]
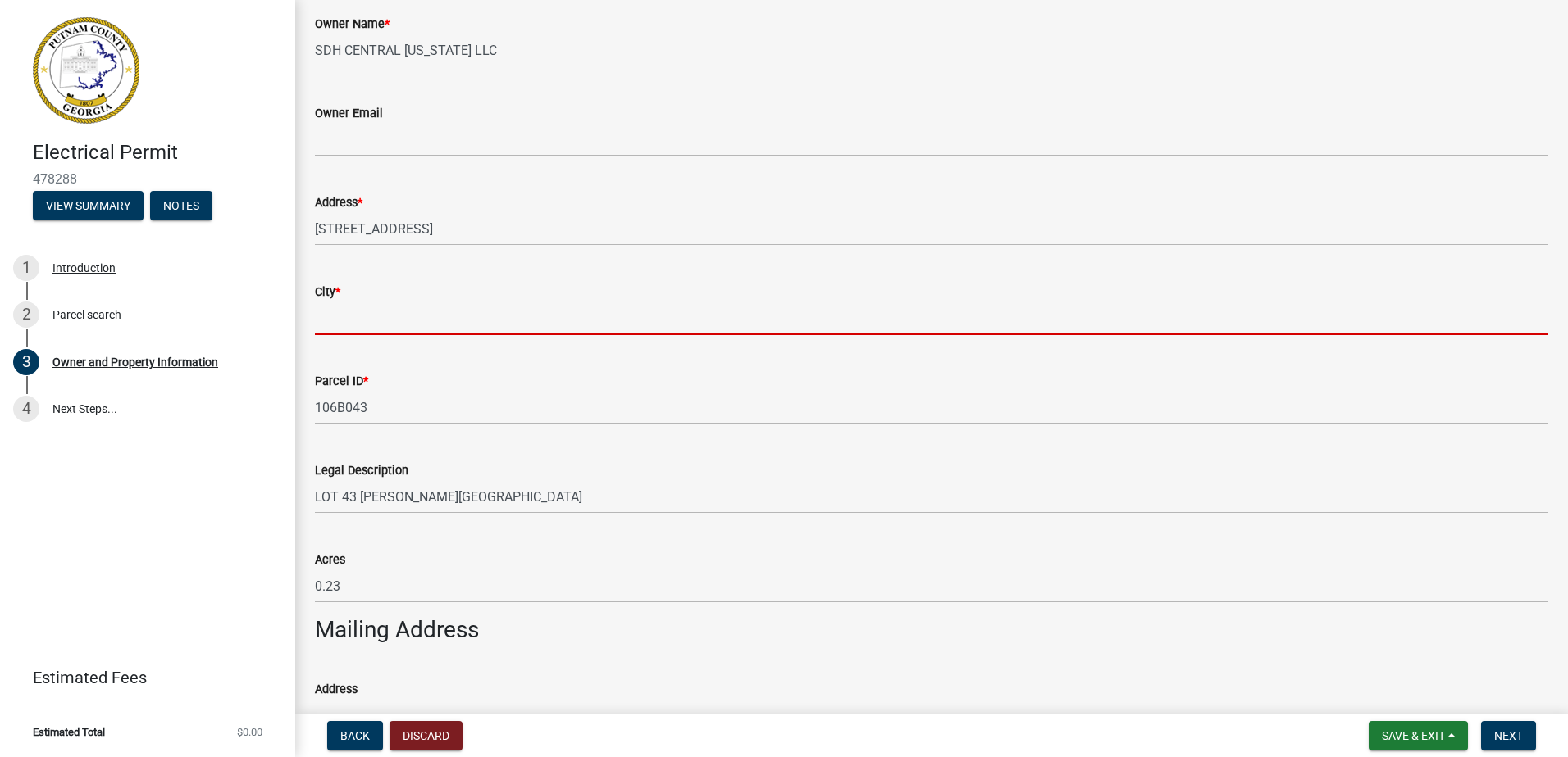
click at [415, 323] on input "City *" at bounding box center [932, 318] width 1233 height 34
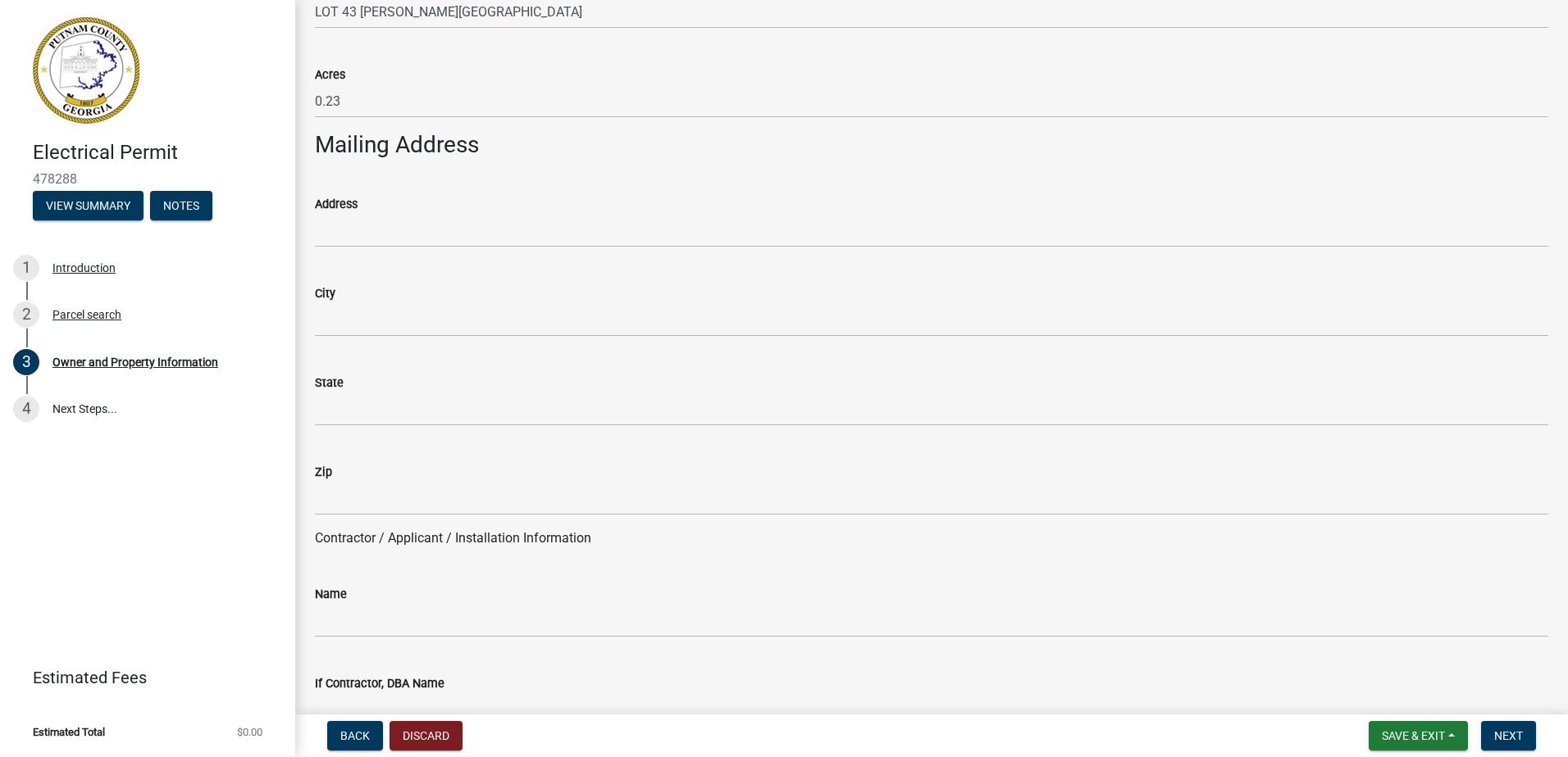
scroll to position [902, 0]
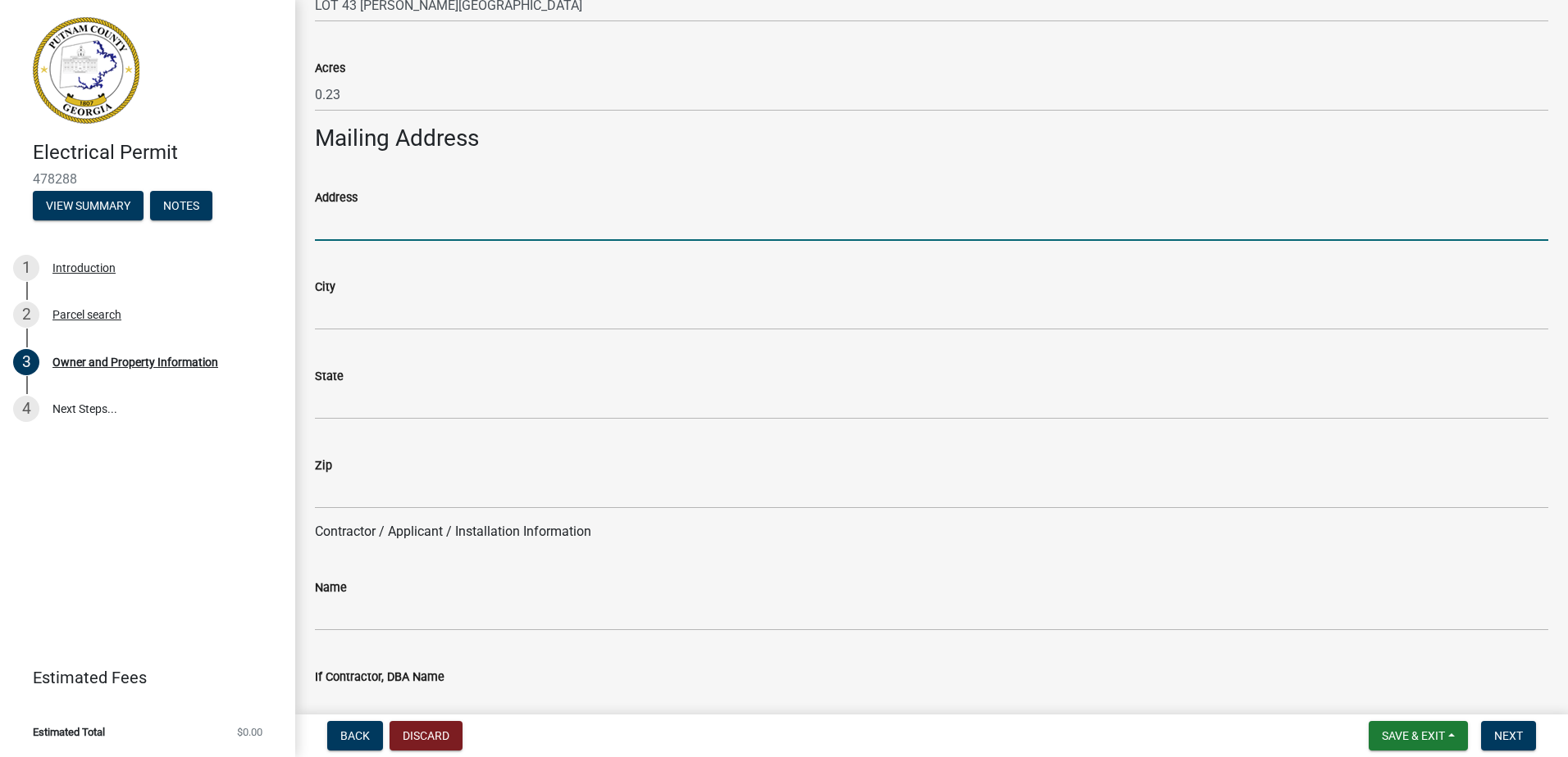
click at [363, 227] on input "Address" at bounding box center [932, 224] width 1233 height 34
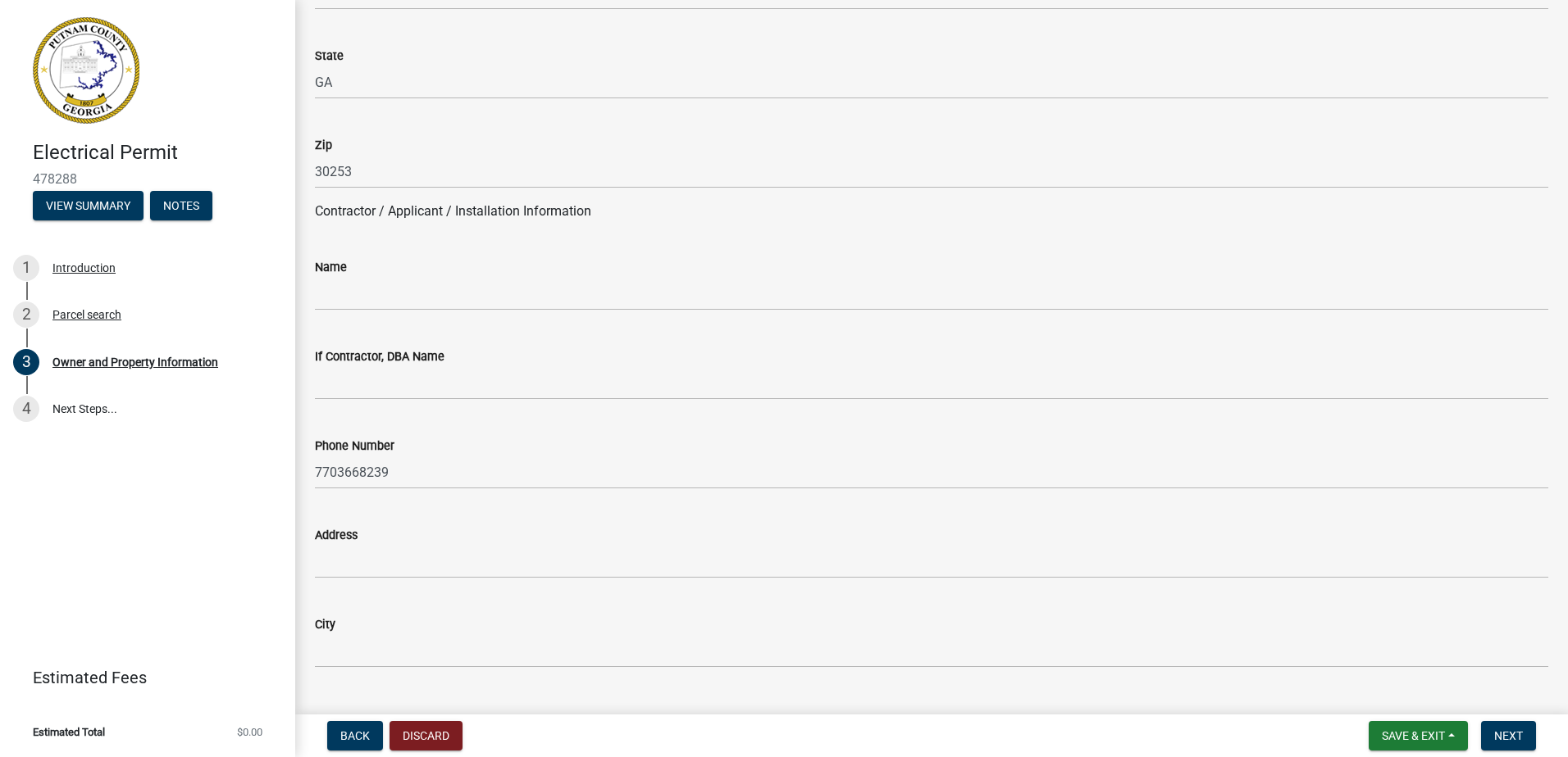
scroll to position [1229, 0]
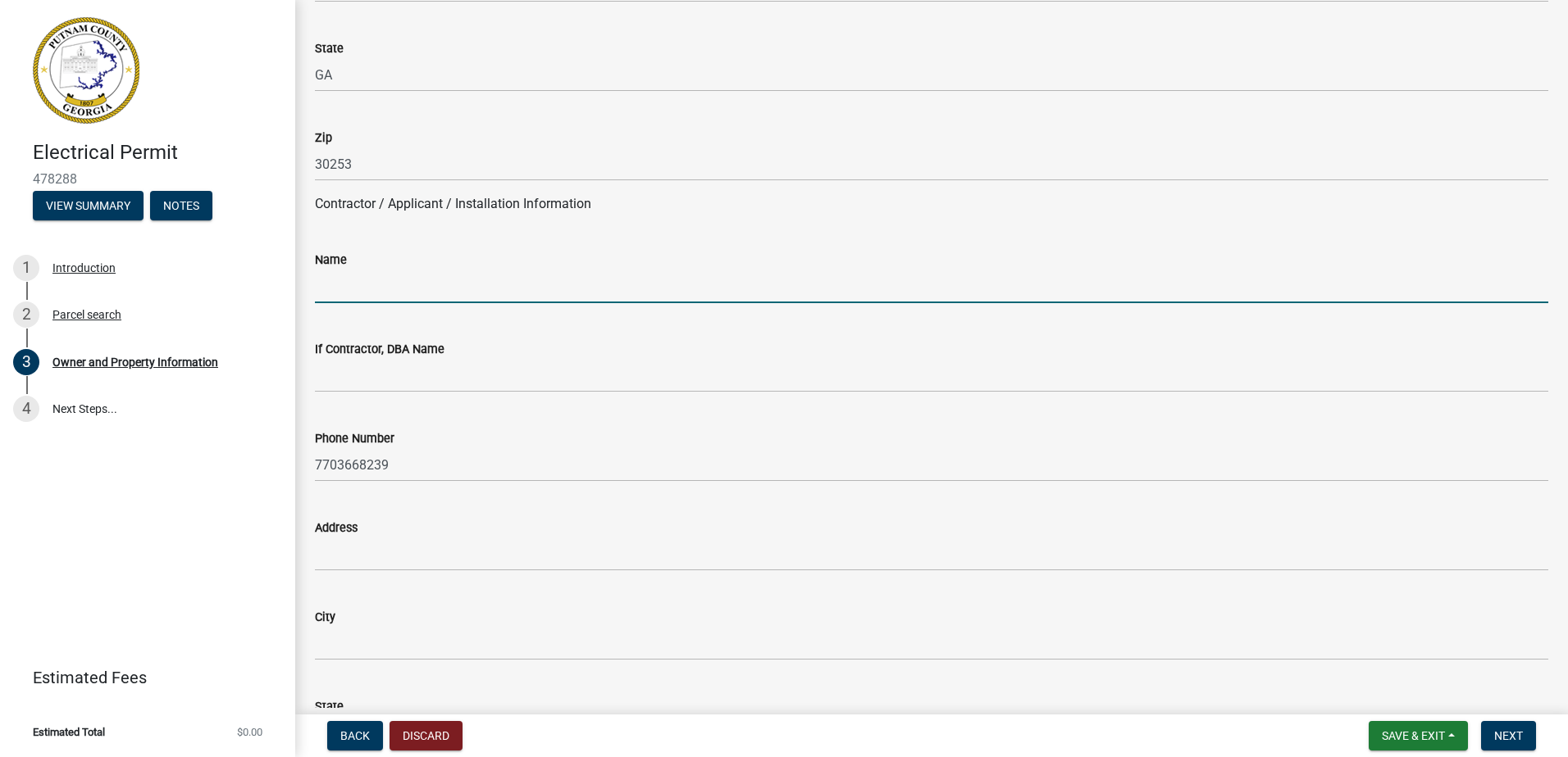
click at [408, 286] on input "Name" at bounding box center [932, 286] width 1233 height 34
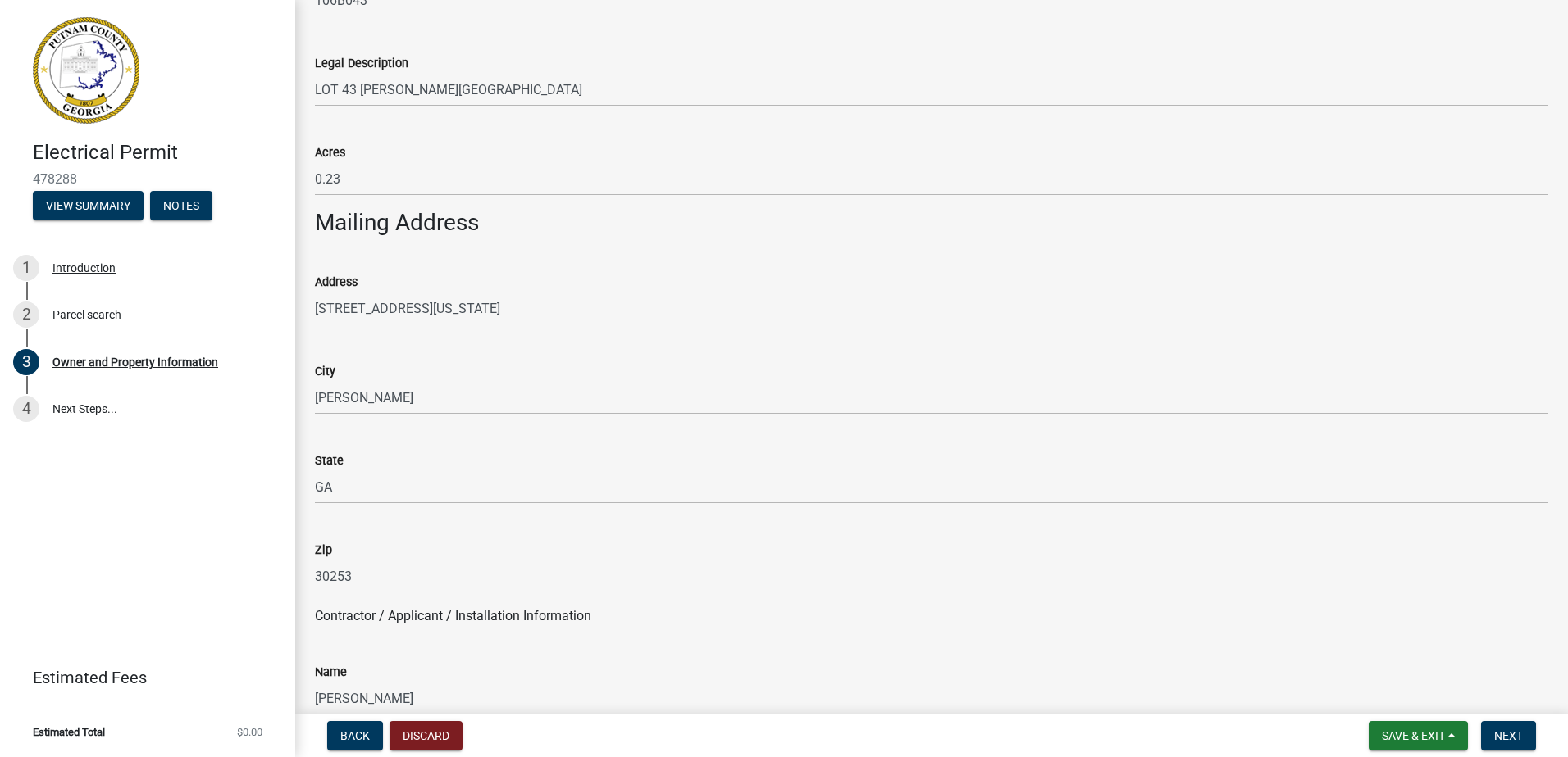
scroll to position [819, 0]
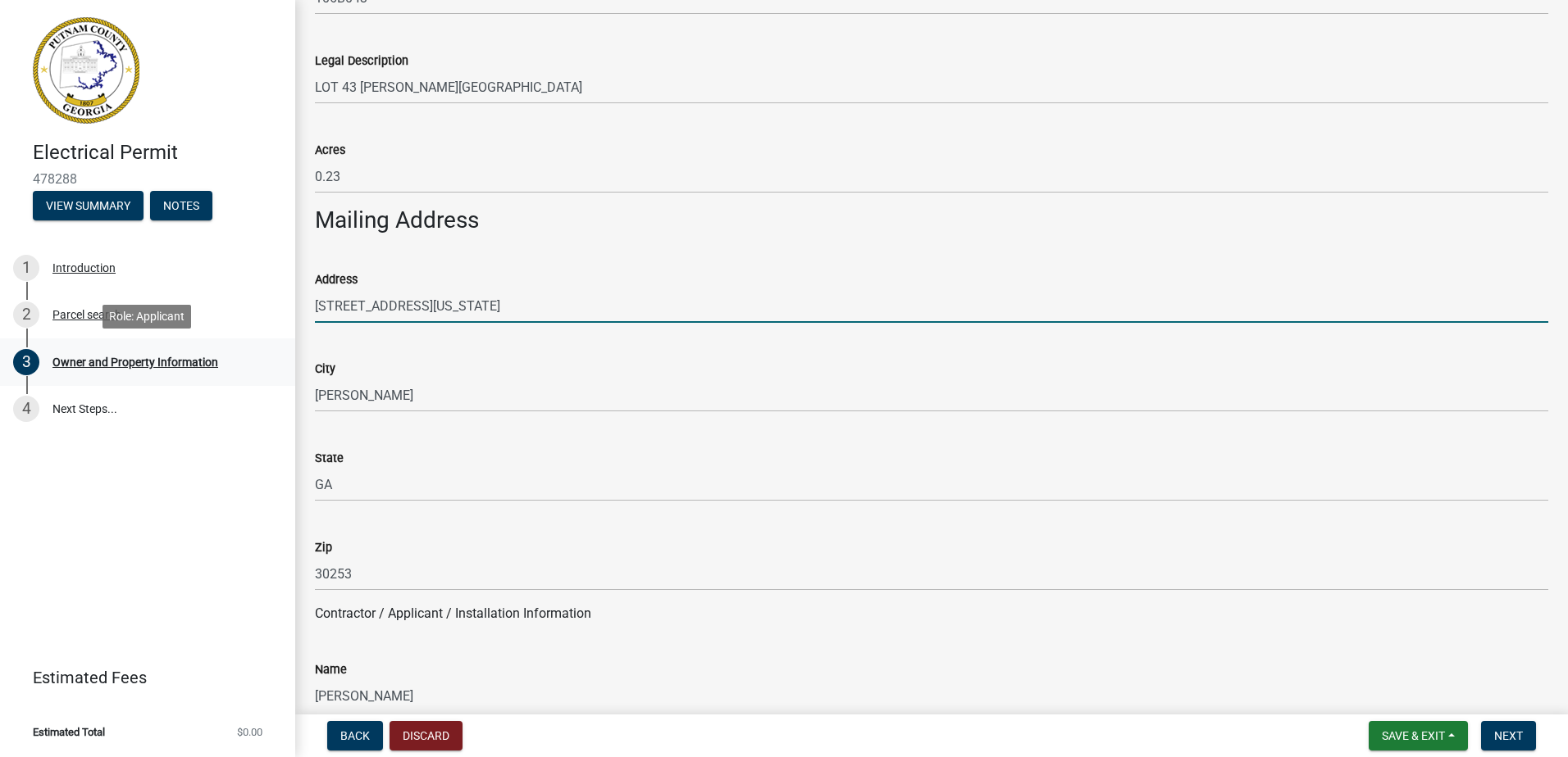
drag, startPoint x: 498, startPoint y: 315, endPoint x: 238, endPoint y: 342, distance: 261.4
click at [238, 342] on div "Electrical Permit 478288 View Summary Notes 1 Introduction 2 Parcel search 3 Ow…" at bounding box center [784, 378] width 1568 height 757
click at [358, 300] on input "Address" at bounding box center [932, 306] width 1233 height 34
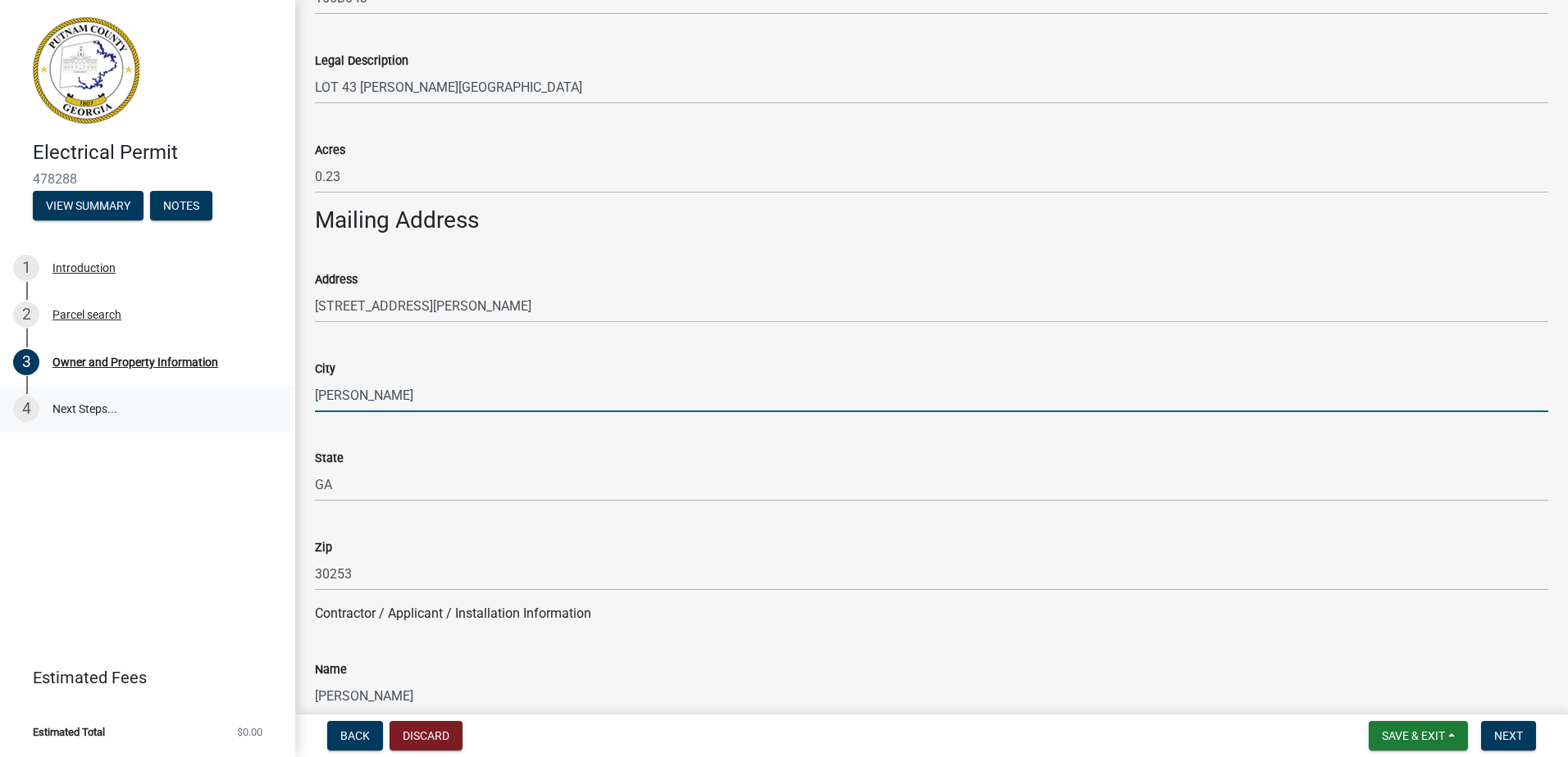
drag, startPoint x: 418, startPoint y: 391, endPoint x: 284, endPoint y: 420, distance: 137.1
click at [284, 420] on div "Electrical Permit 478288 View Summary Notes 1 Introduction 2 Parcel search 3 Ow…" at bounding box center [784, 378] width 1568 height 757
click at [416, 403] on input "City" at bounding box center [932, 396] width 1233 height 34
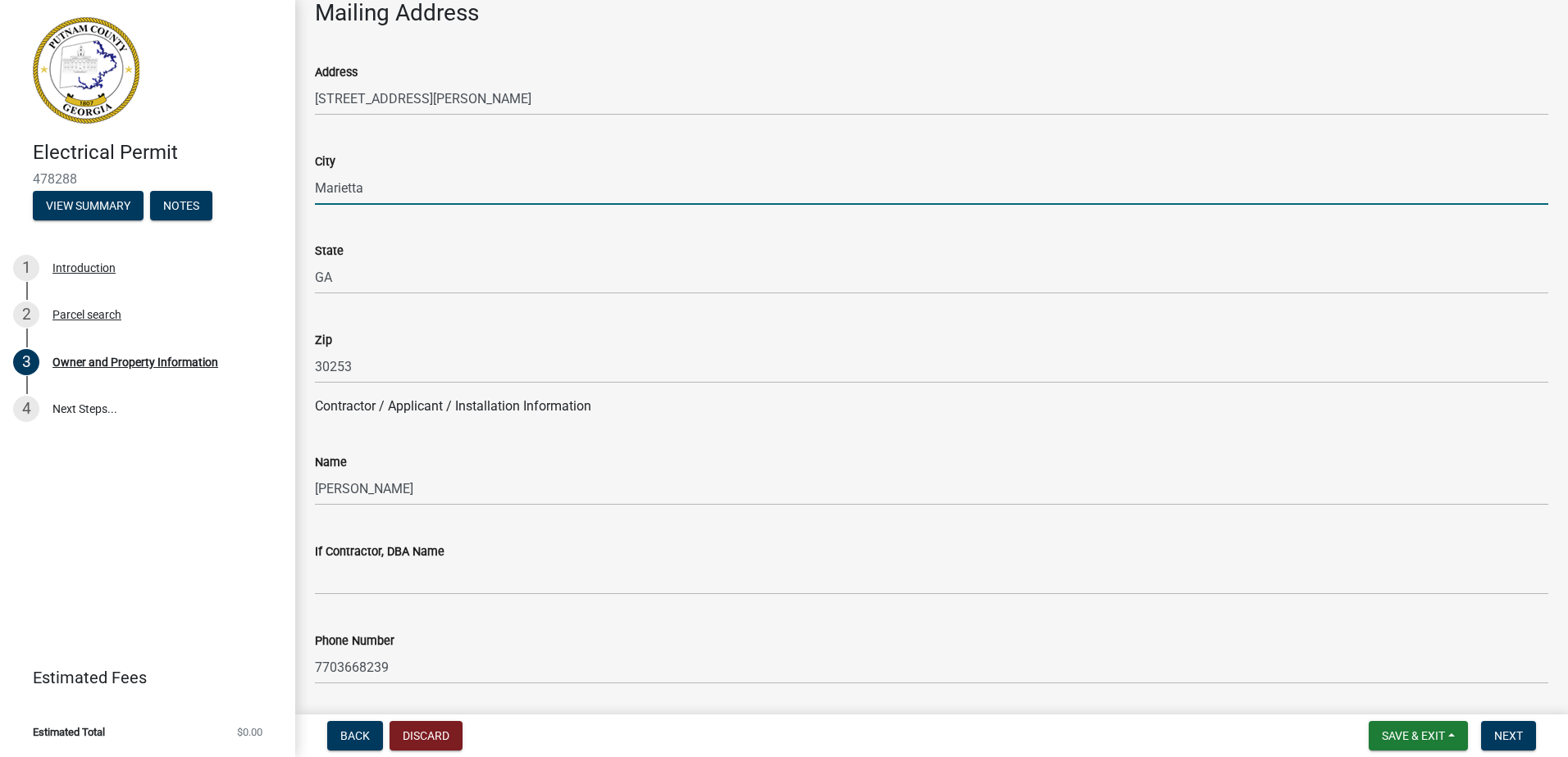
scroll to position [1066, 0]
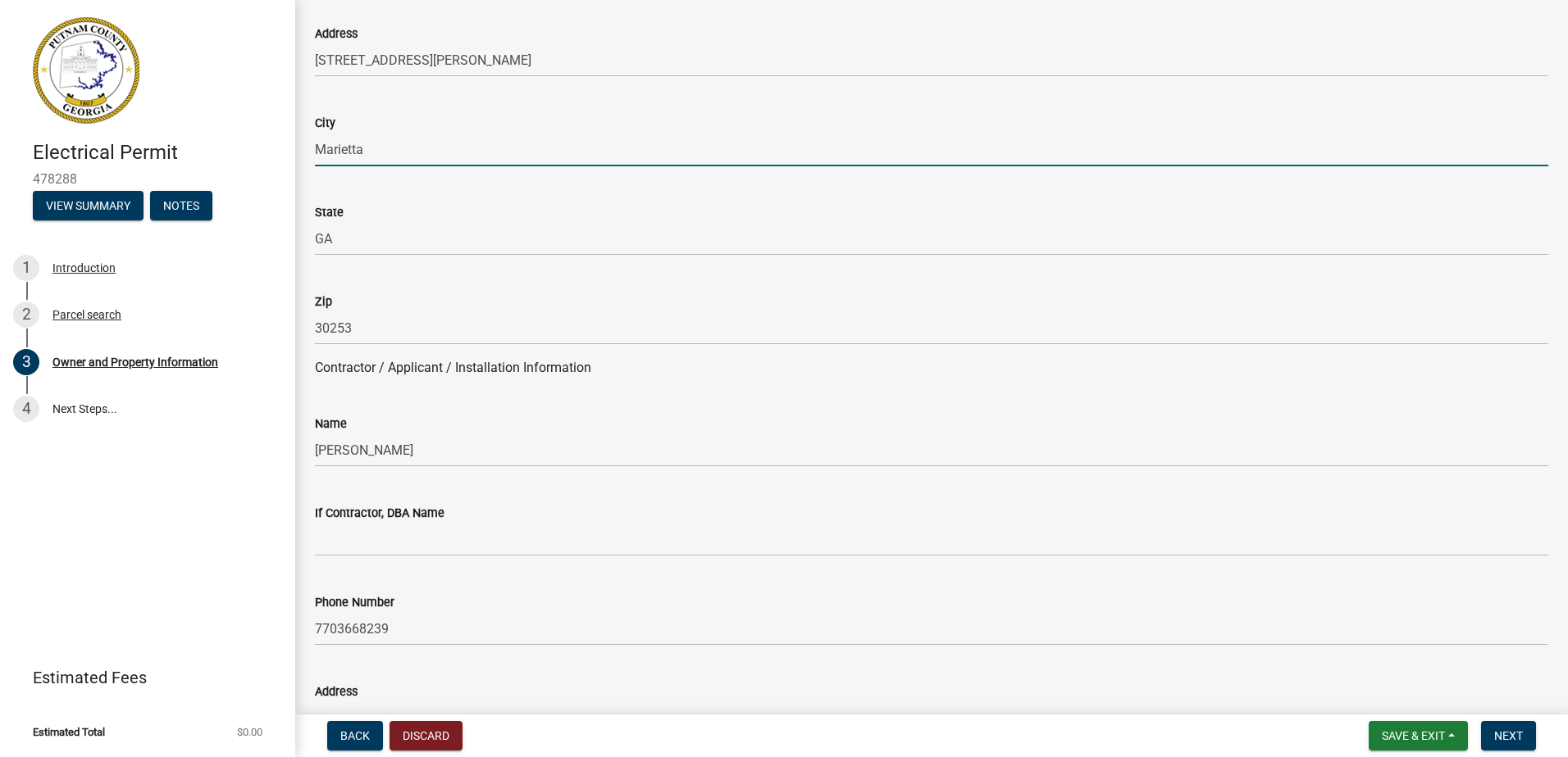
drag, startPoint x: 391, startPoint y: 149, endPoint x: 243, endPoint y: 180, distance: 151.2
click at [243, 180] on div "Electrical Permit 478288 View Summary Notes 1 Introduction 2 Parcel search 3 Ow…" at bounding box center [784, 378] width 1568 height 757
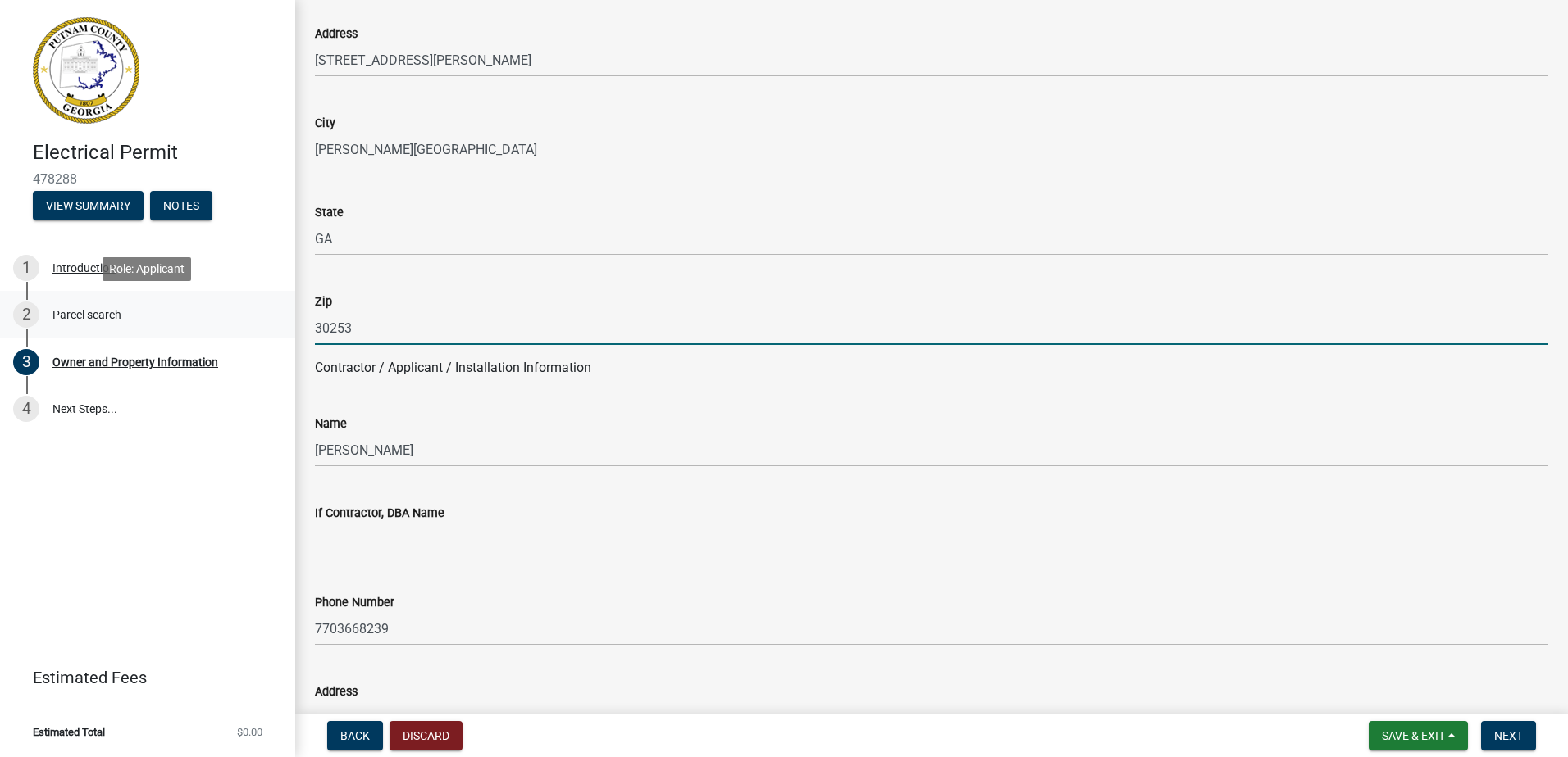
drag, startPoint x: 299, startPoint y: 332, endPoint x: 240, endPoint y: 336, distance: 59.1
click at [240, 336] on div "Electrical Permit 478288 View Summary Notes 1 Introduction 2 Parcel search 3 Ow…" at bounding box center [784, 378] width 1568 height 757
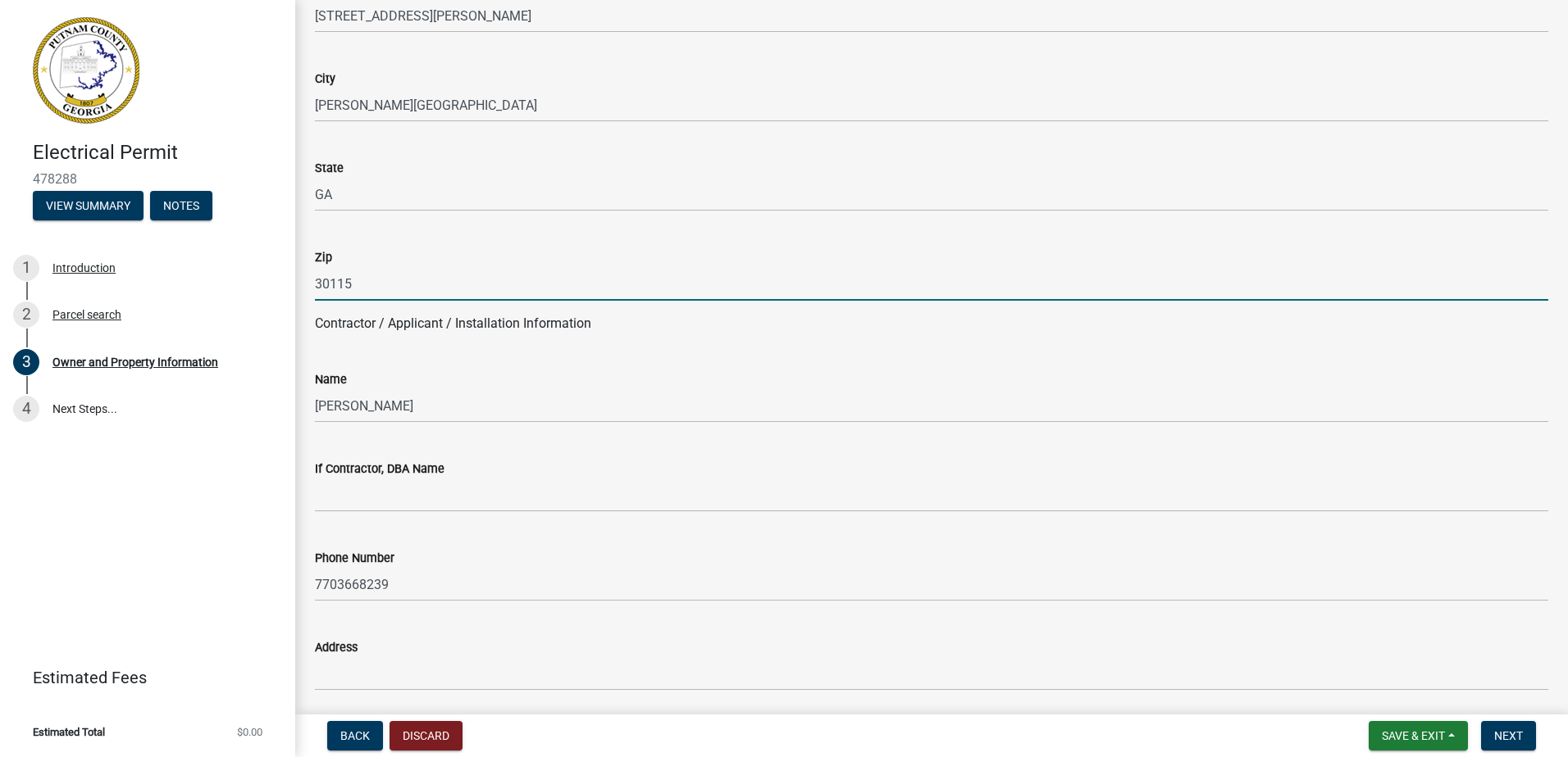
scroll to position [1148, 0]
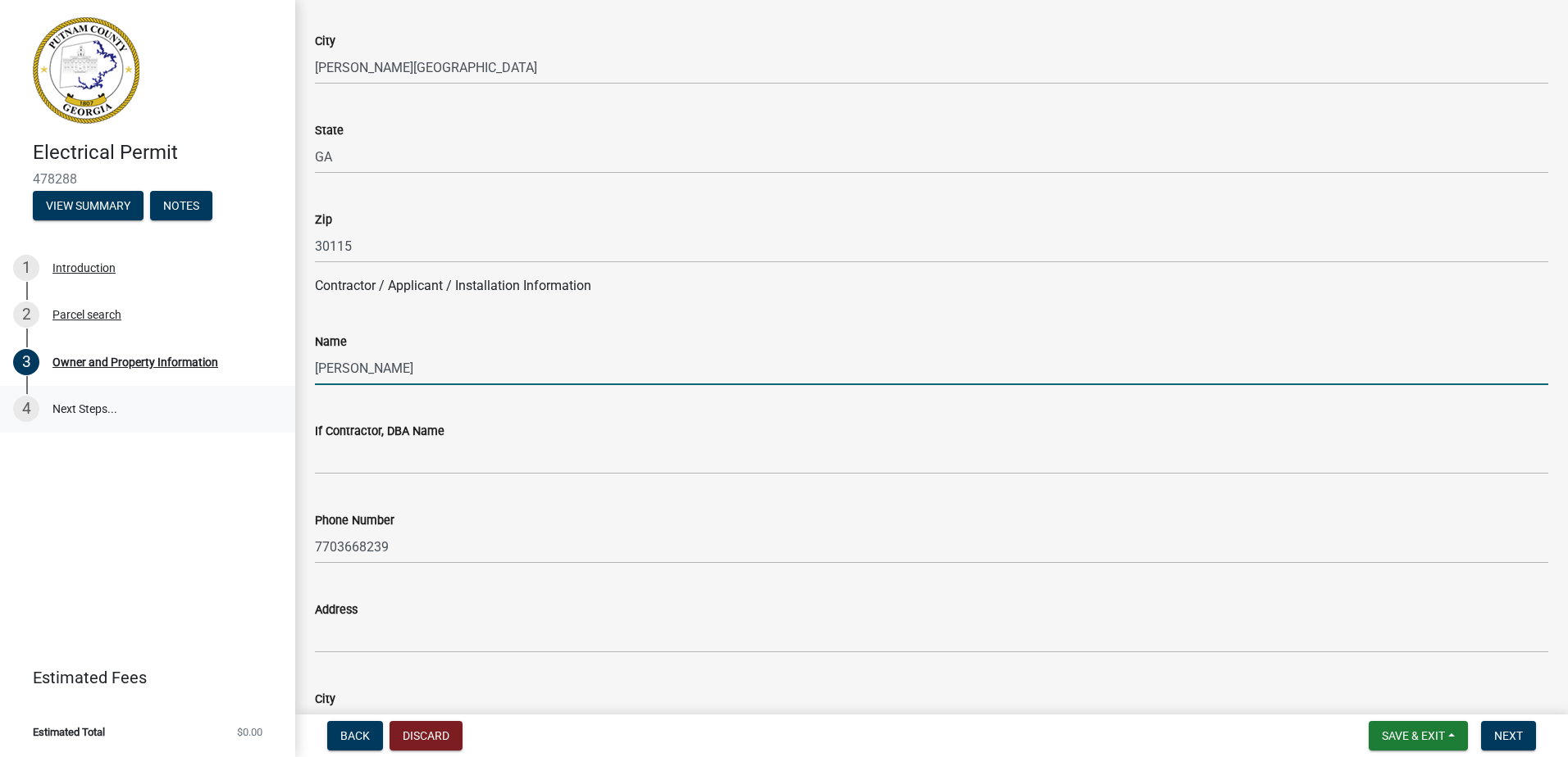
drag, startPoint x: 414, startPoint y: 366, endPoint x: 287, endPoint y: 392, distance: 129.6
click at [287, 392] on div "Electrical Permit 478288 View Summary Notes 1 Introduction 2 Parcel search 3 Ow…" at bounding box center [784, 378] width 1568 height 757
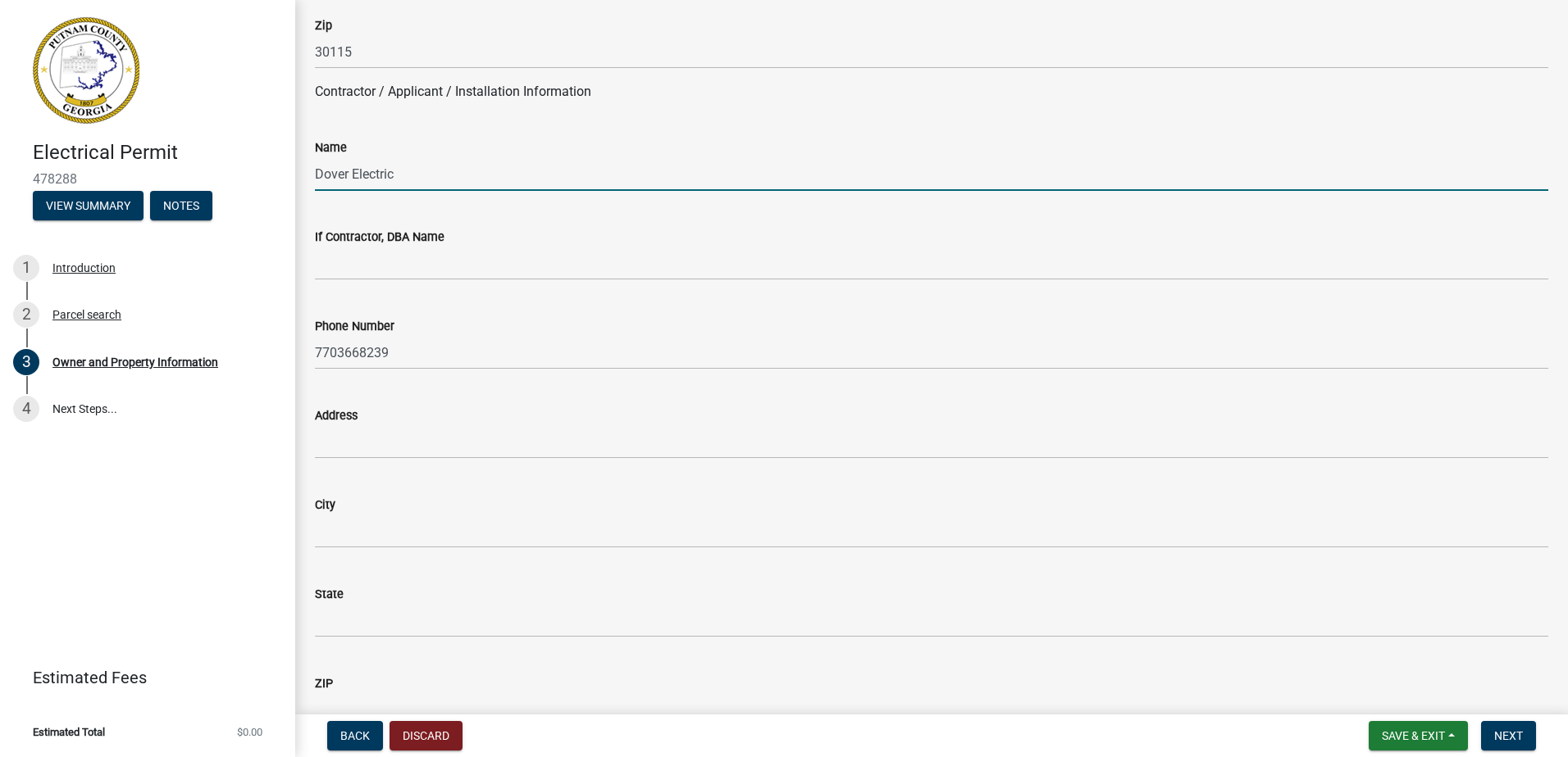
scroll to position [1393, 0]
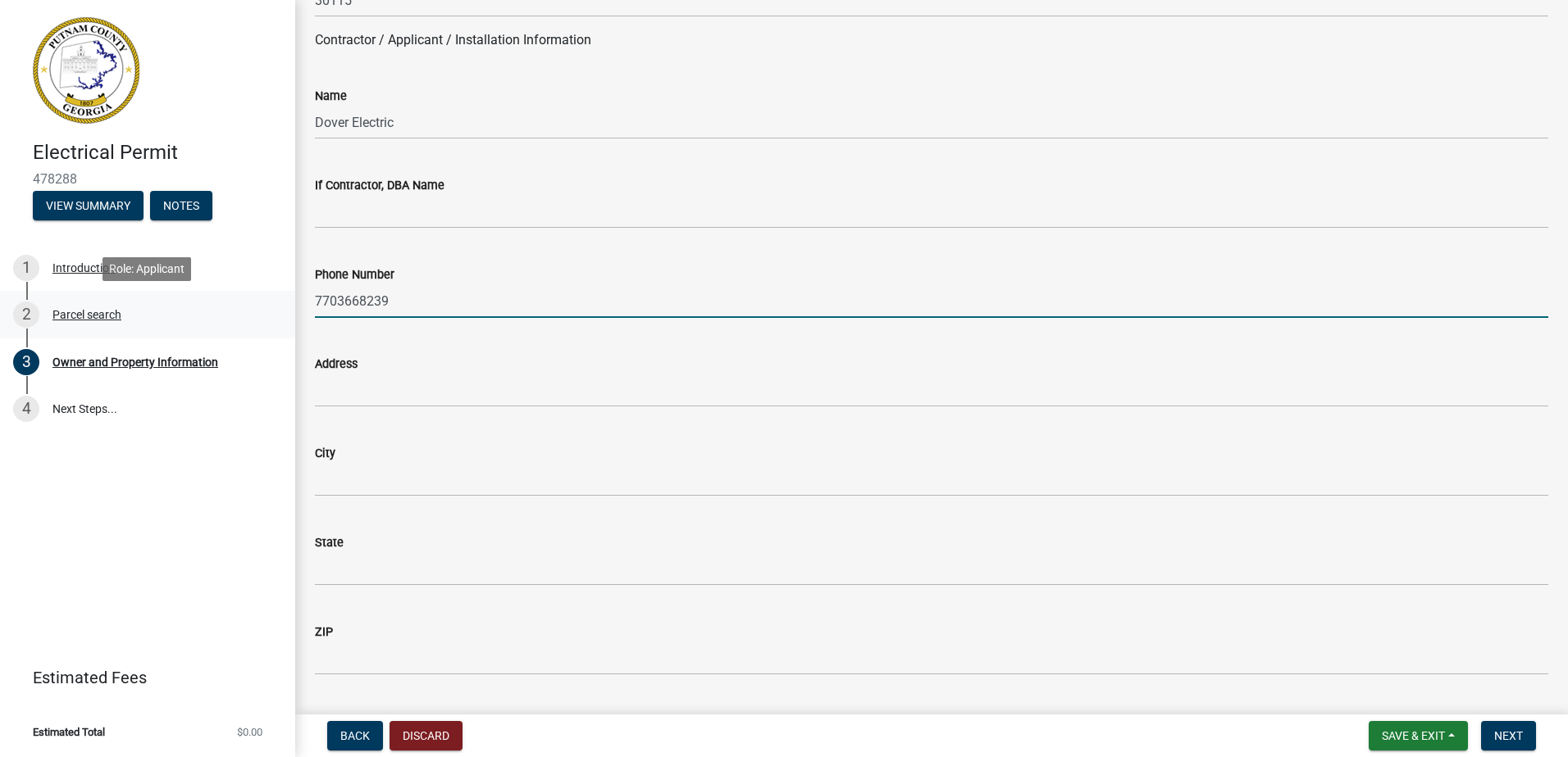
drag, startPoint x: 401, startPoint y: 300, endPoint x: 186, endPoint y: 300, distance: 215.0
click at [186, 300] on div "Electrical Permit 478288 View Summary Notes 1 Introduction 2 Parcel search 3 Ow…" at bounding box center [784, 378] width 1568 height 757
click at [357, 305] on input "Phone Number" at bounding box center [932, 302] width 1233 height 34
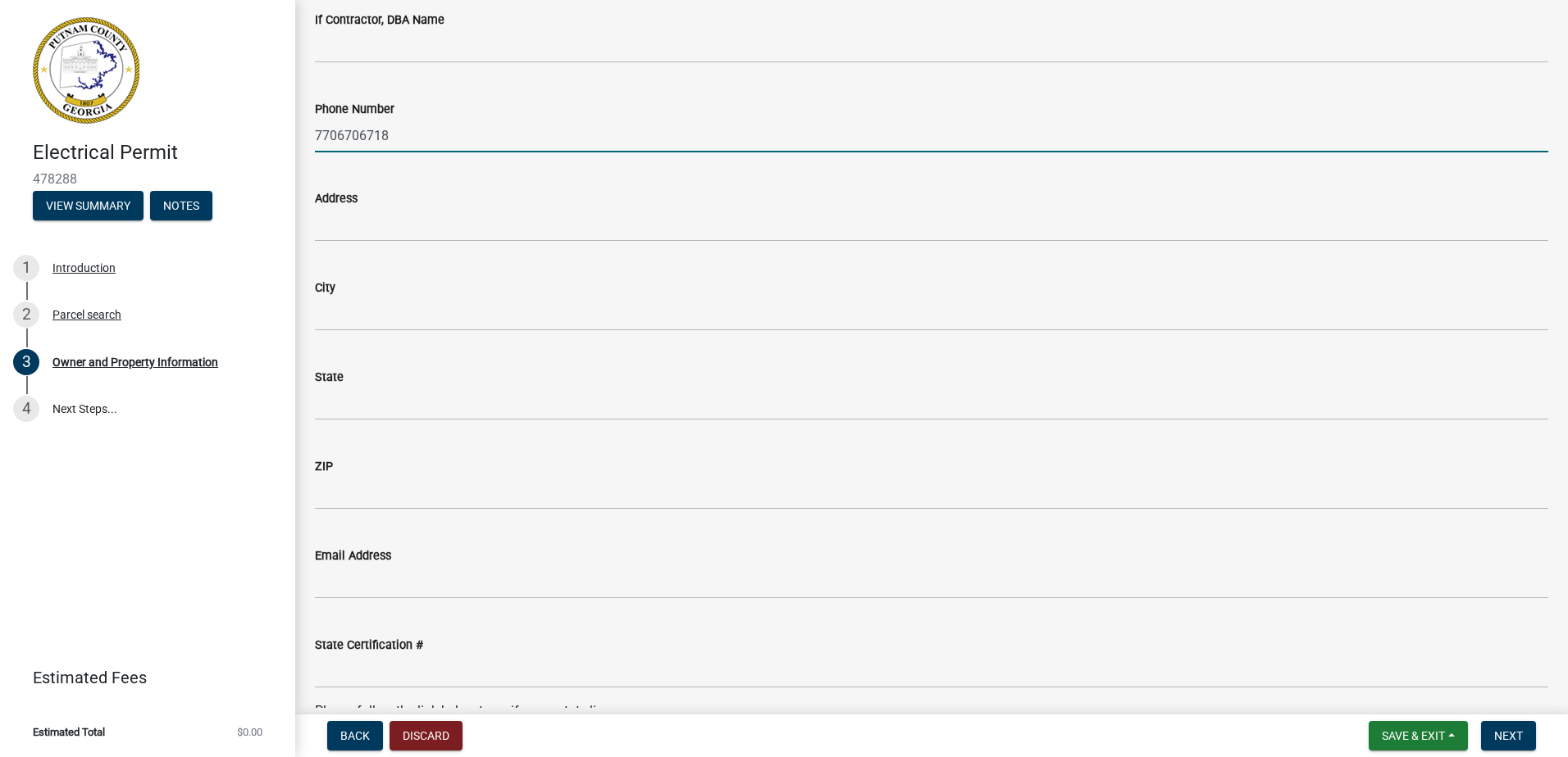
scroll to position [1558, 0]
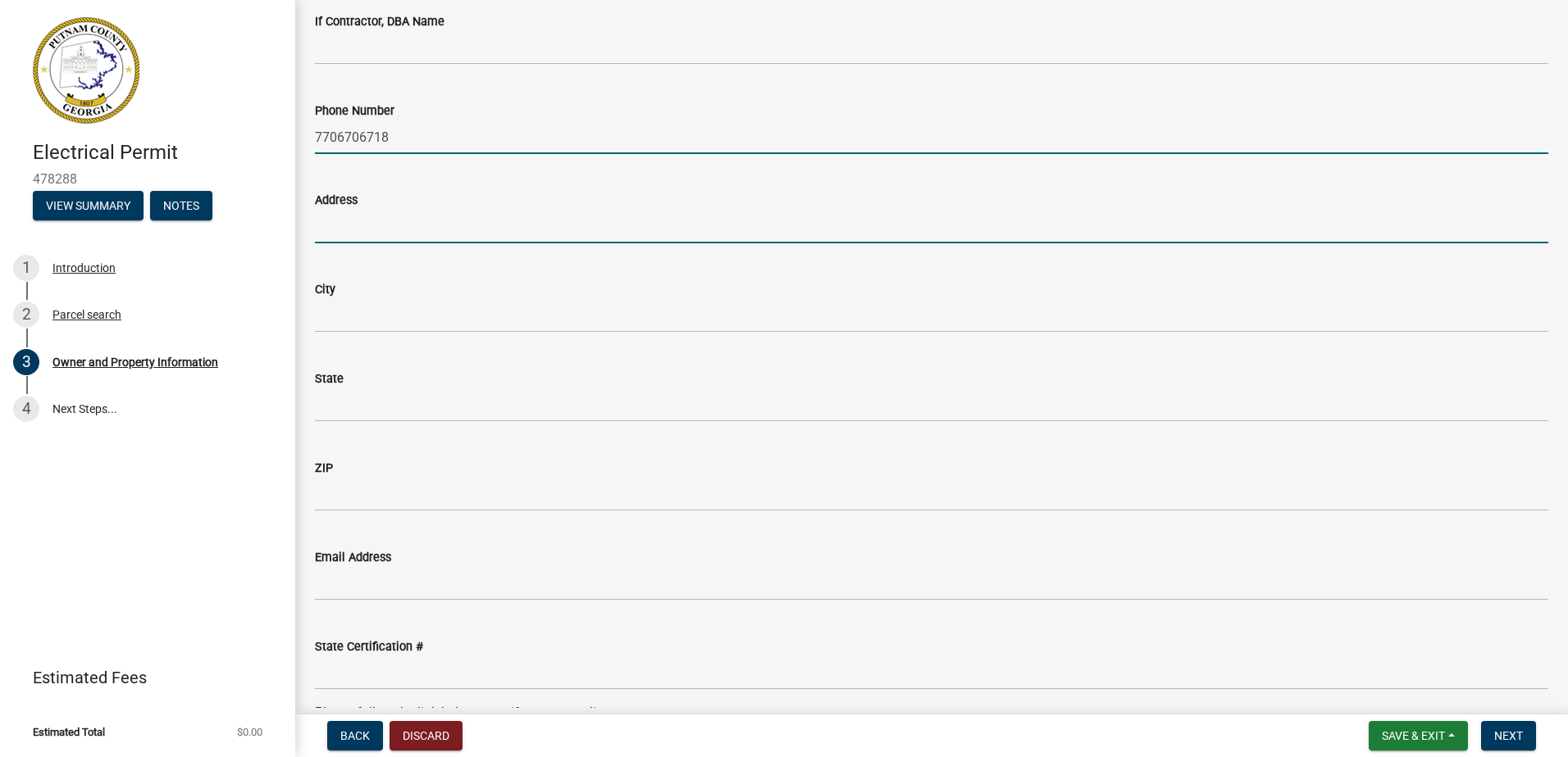
click at [368, 221] on input "Address" at bounding box center [932, 227] width 1233 height 34
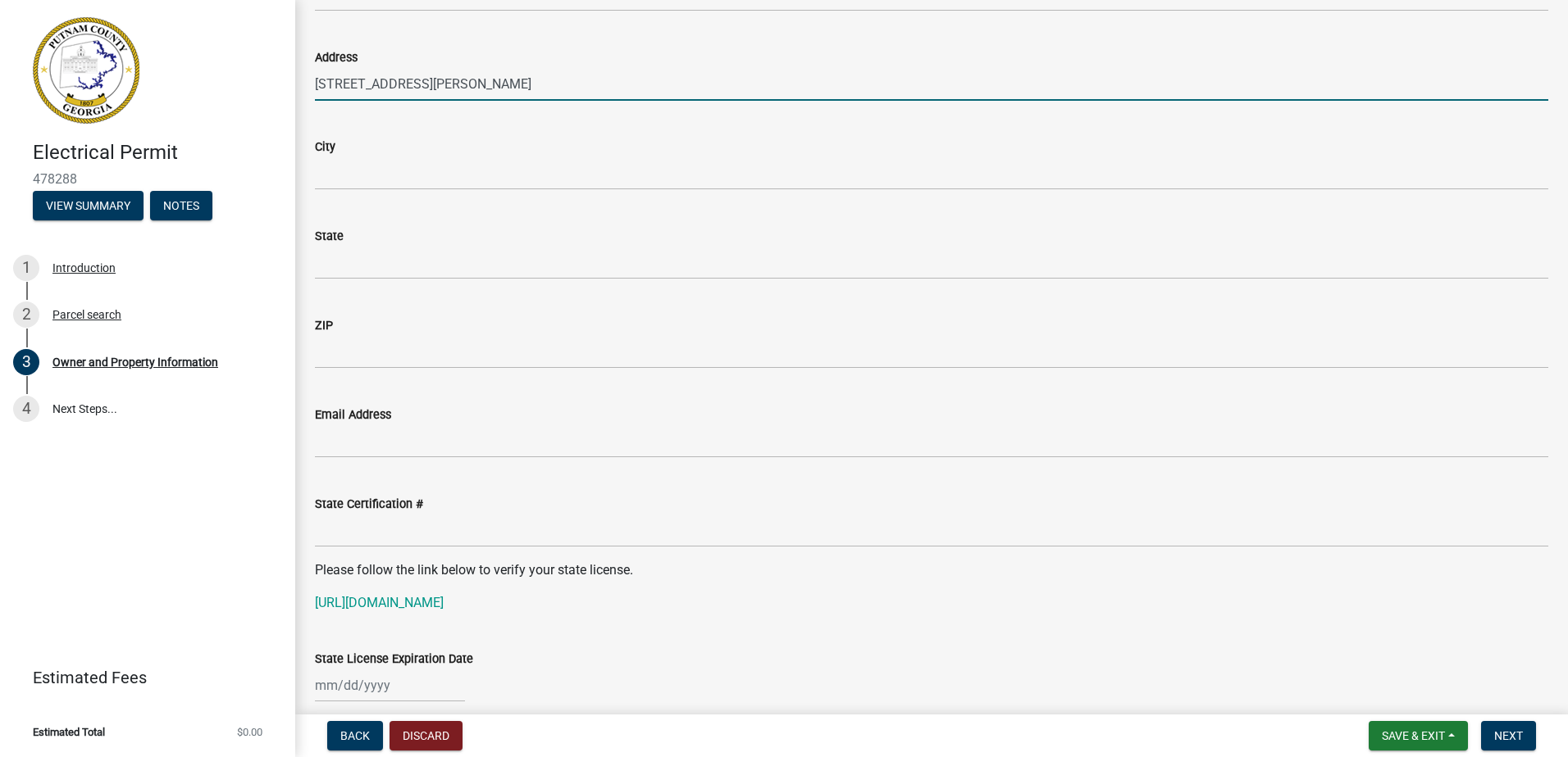
scroll to position [1721, 0]
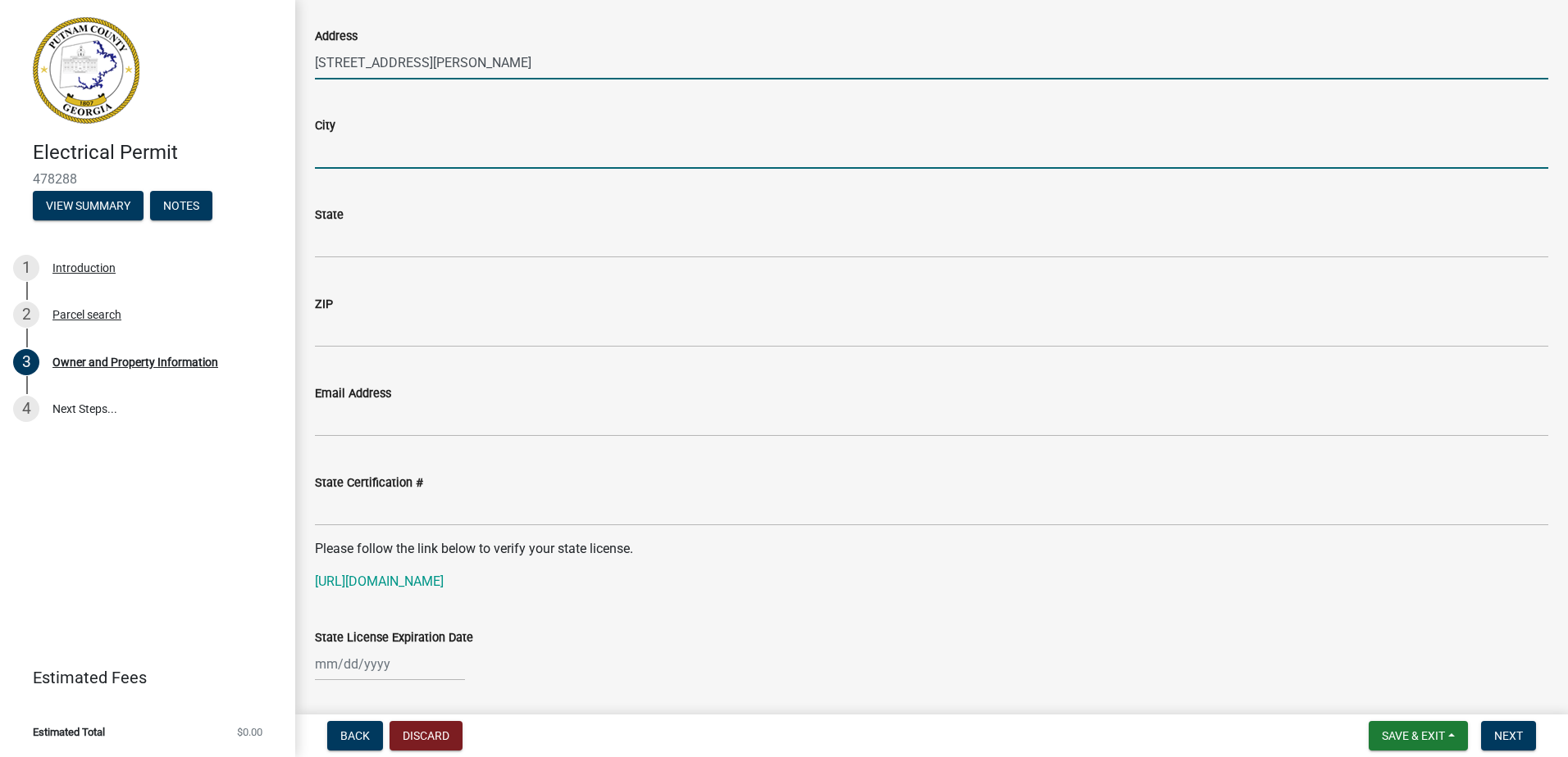
click at [326, 141] on input "City" at bounding box center [932, 152] width 1233 height 34
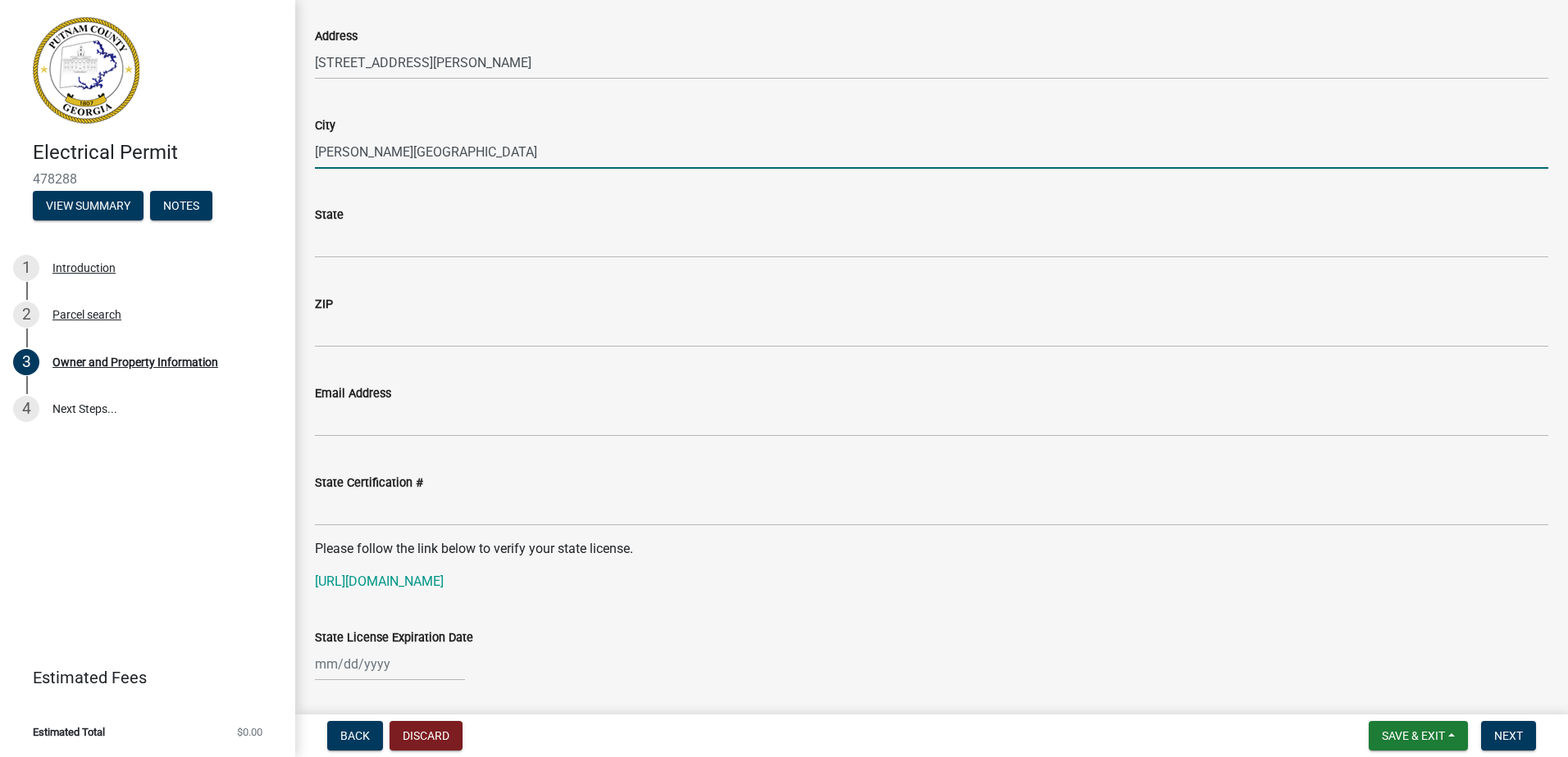
drag, startPoint x: 400, startPoint y: 221, endPoint x: 402, endPoint y: 244, distance: 23.1
click at [401, 232] on form "State" at bounding box center [932, 231] width 1233 height 53
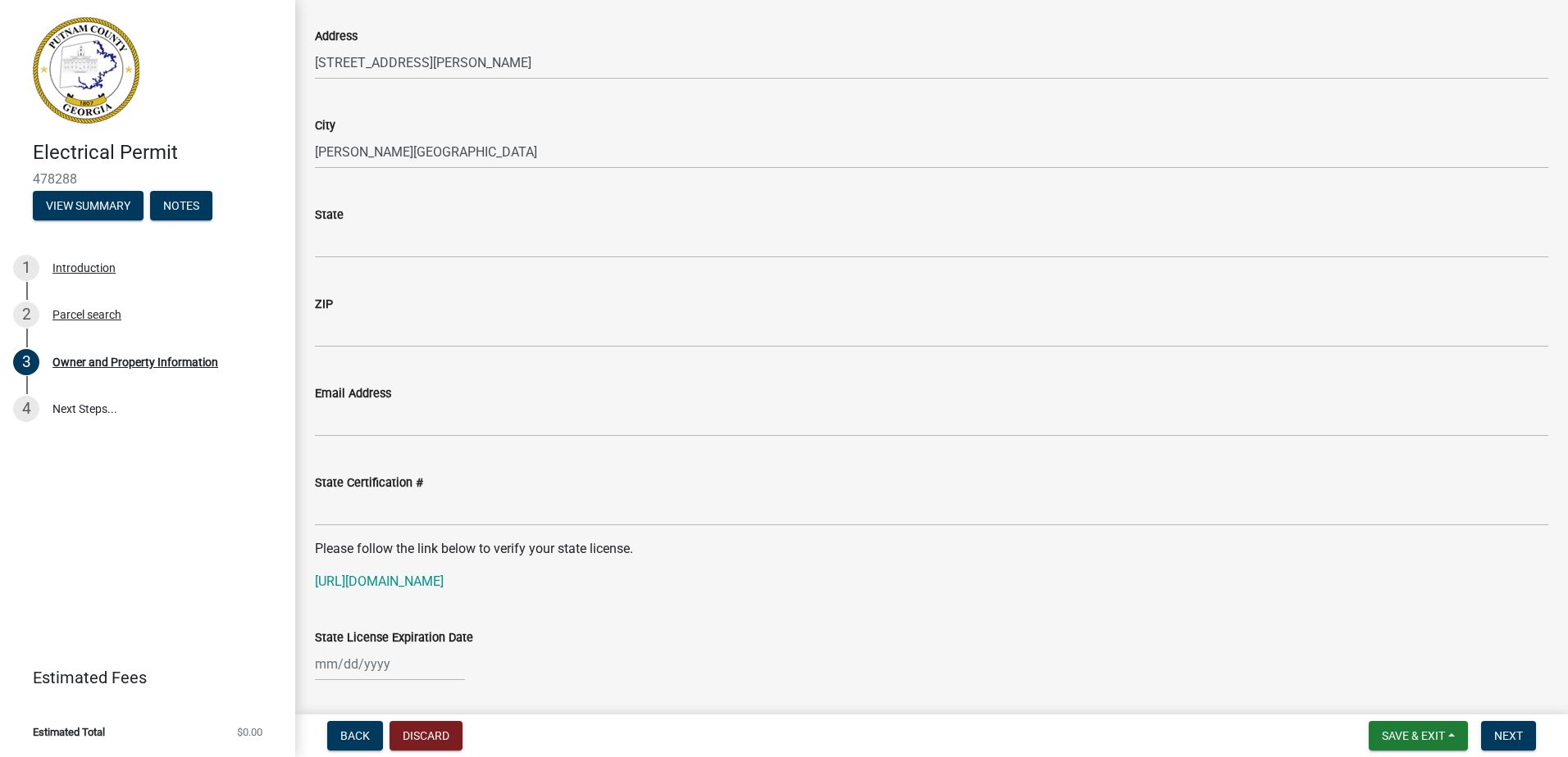
click at [406, 264] on wm-data-entity-input "State" at bounding box center [932, 227] width 1233 height 89
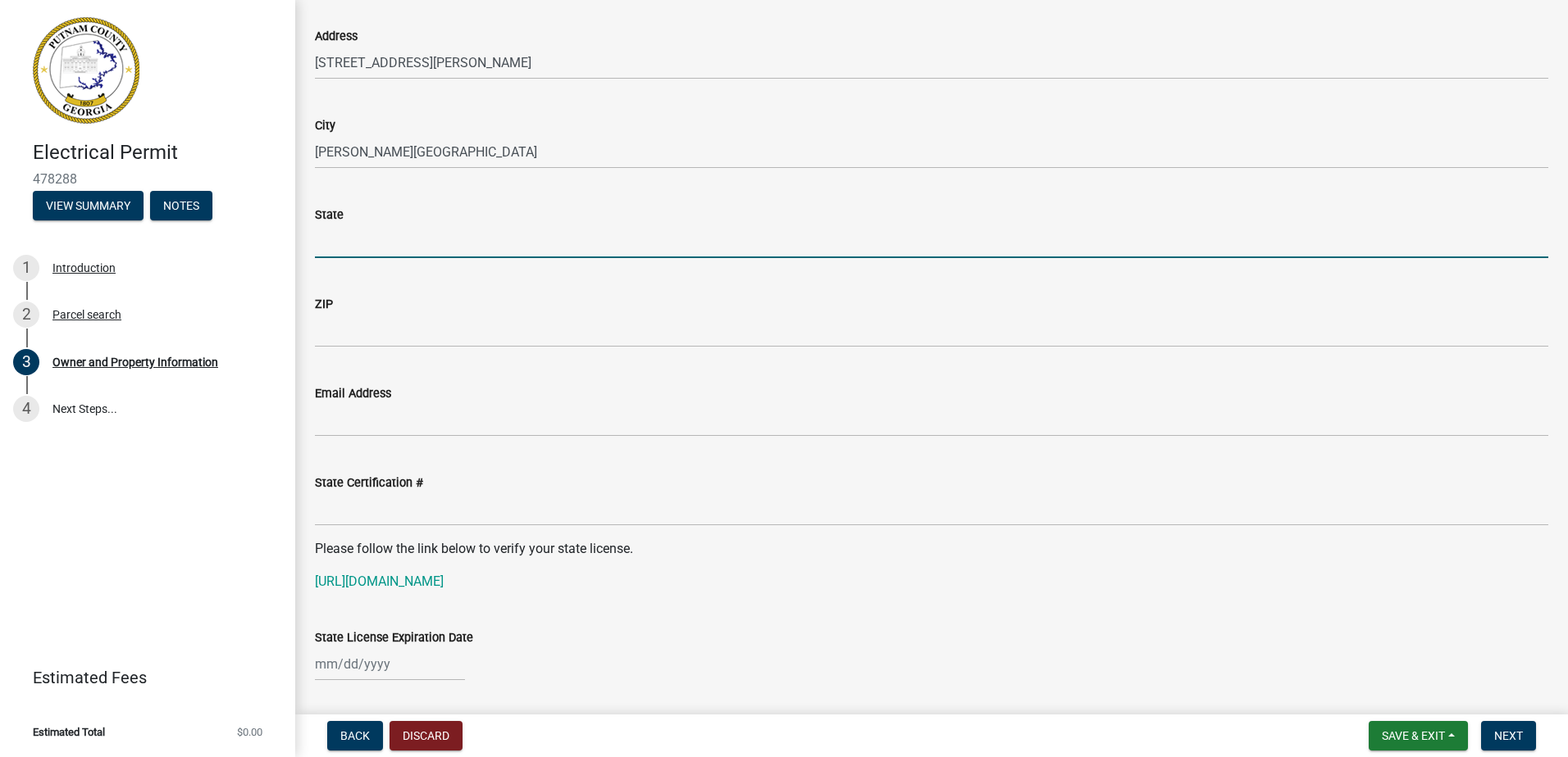
click at [408, 255] on input "State" at bounding box center [932, 241] width 1233 height 34
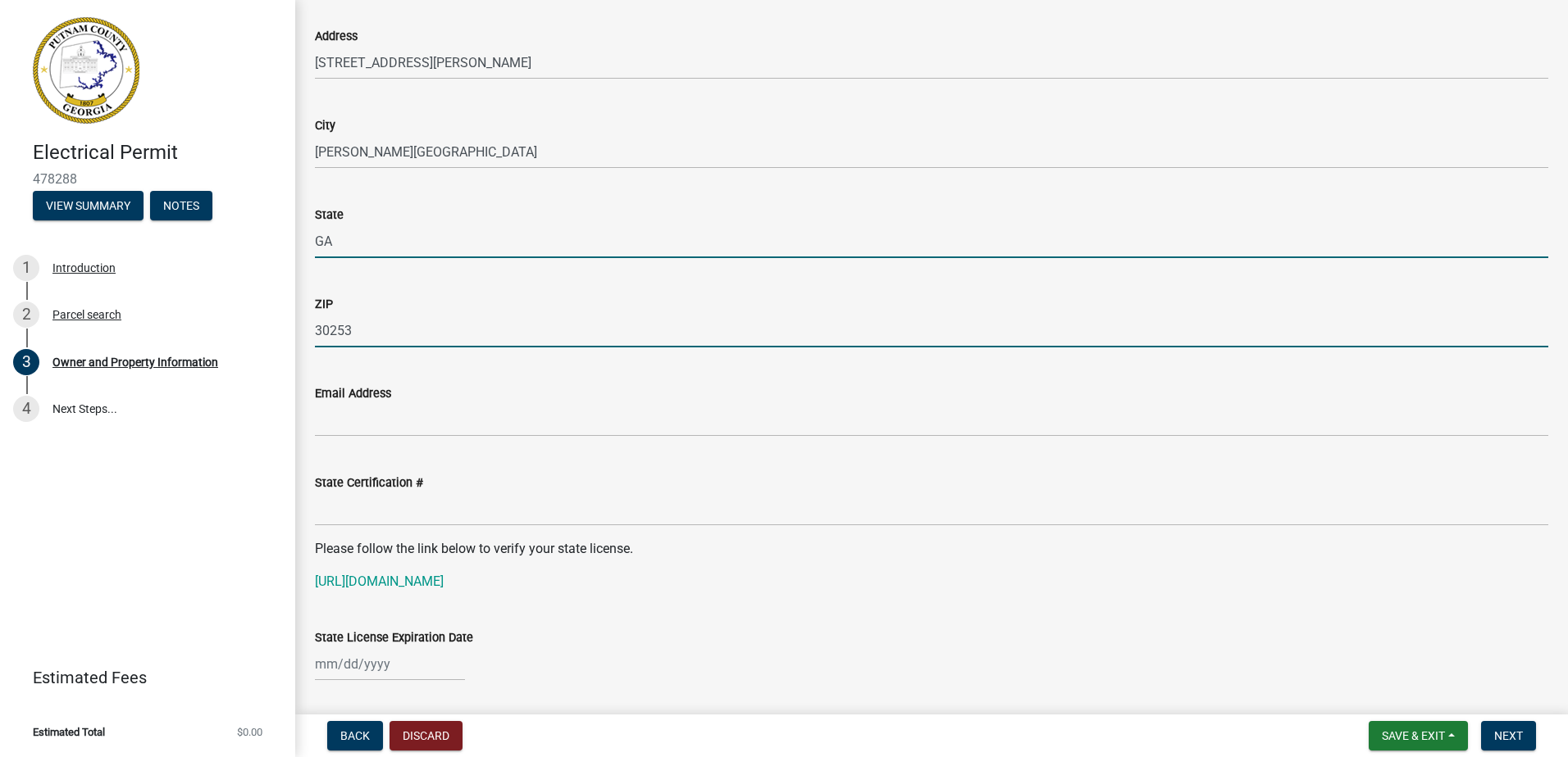
click at [343, 322] on input "30253" at bounding box center [932, 331] width 1233 height 34
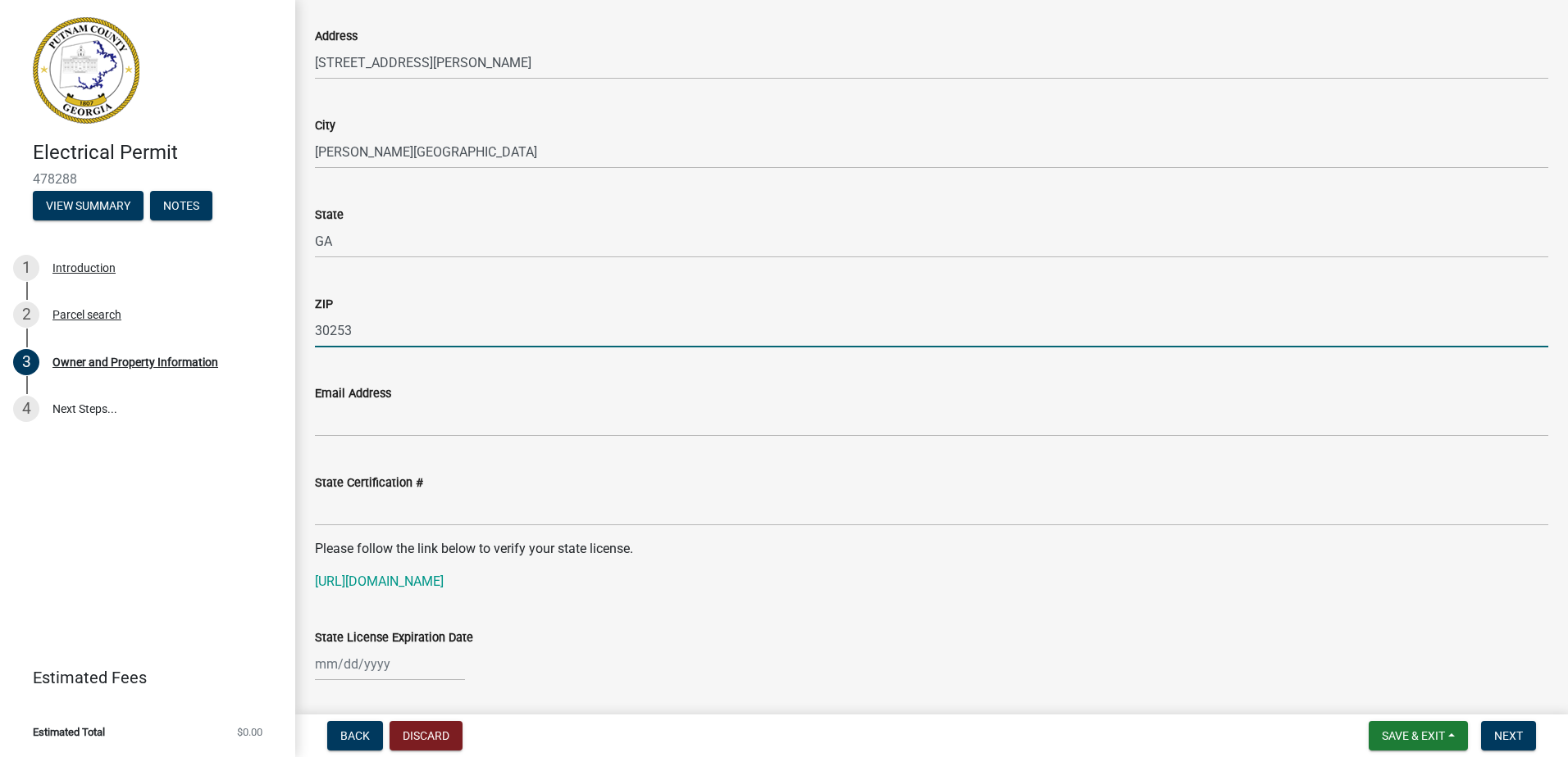
drag, startPoint x: 780, startPoint y: 384, endPoint x: 735, endPoint y: 404, distance: 49.2
click at [778, 386] on div "Email Address" at bounding box center [932, 399] width 1233 height 77
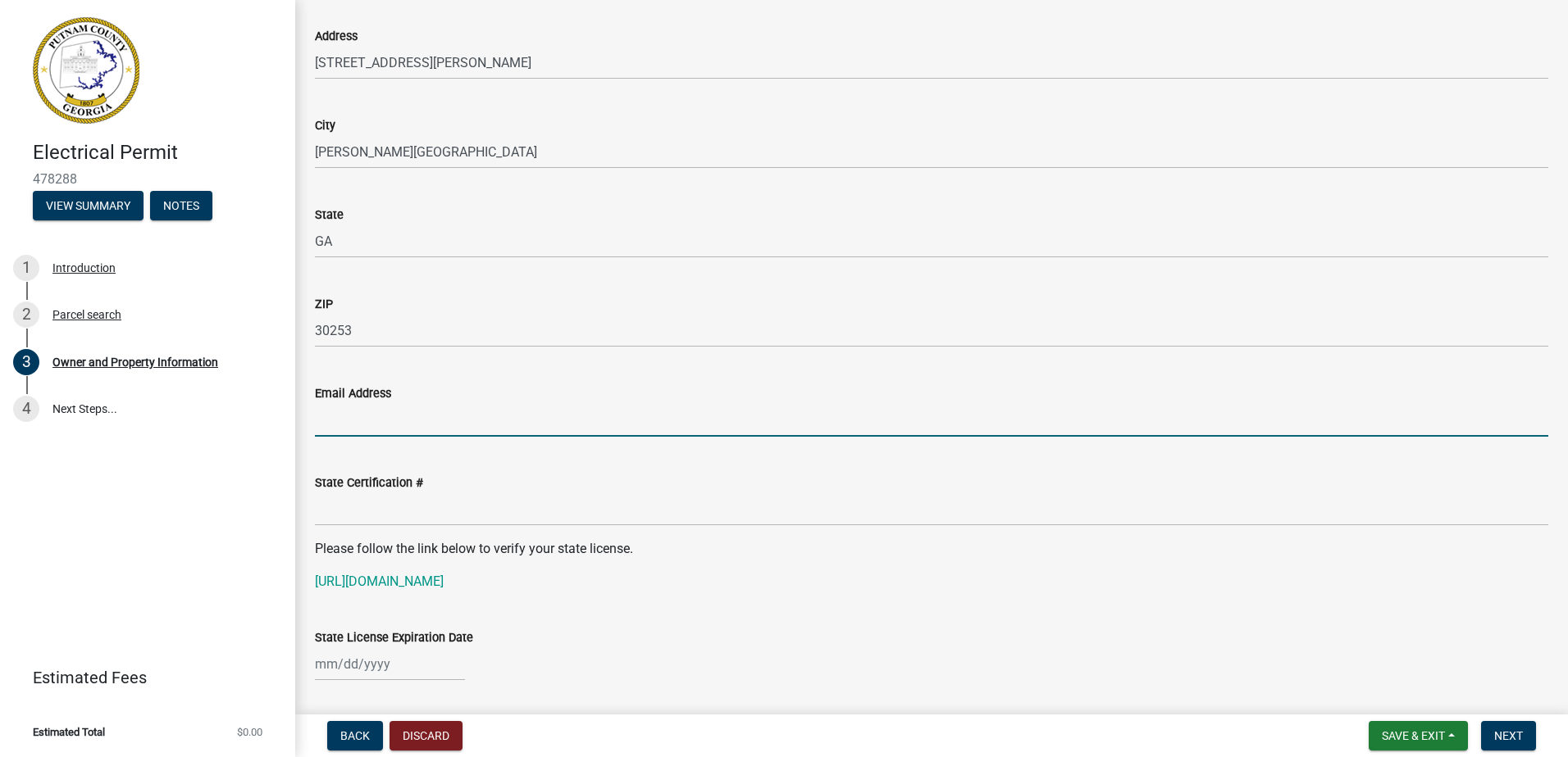
click at [318, 423] on input "Email Address" at bounding box center [932, 420] width 1233 height 34
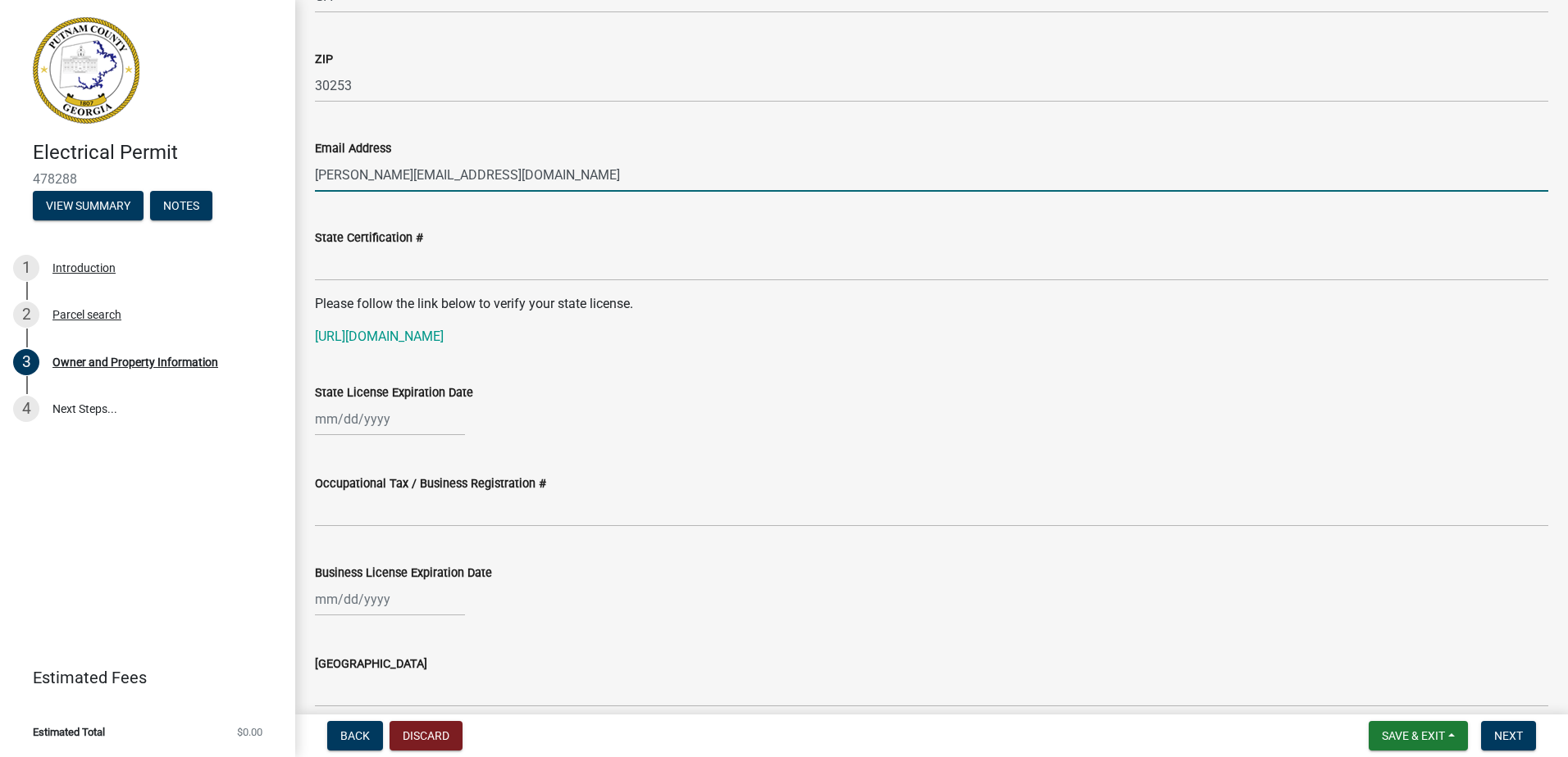
scroll to position [1967, 0]
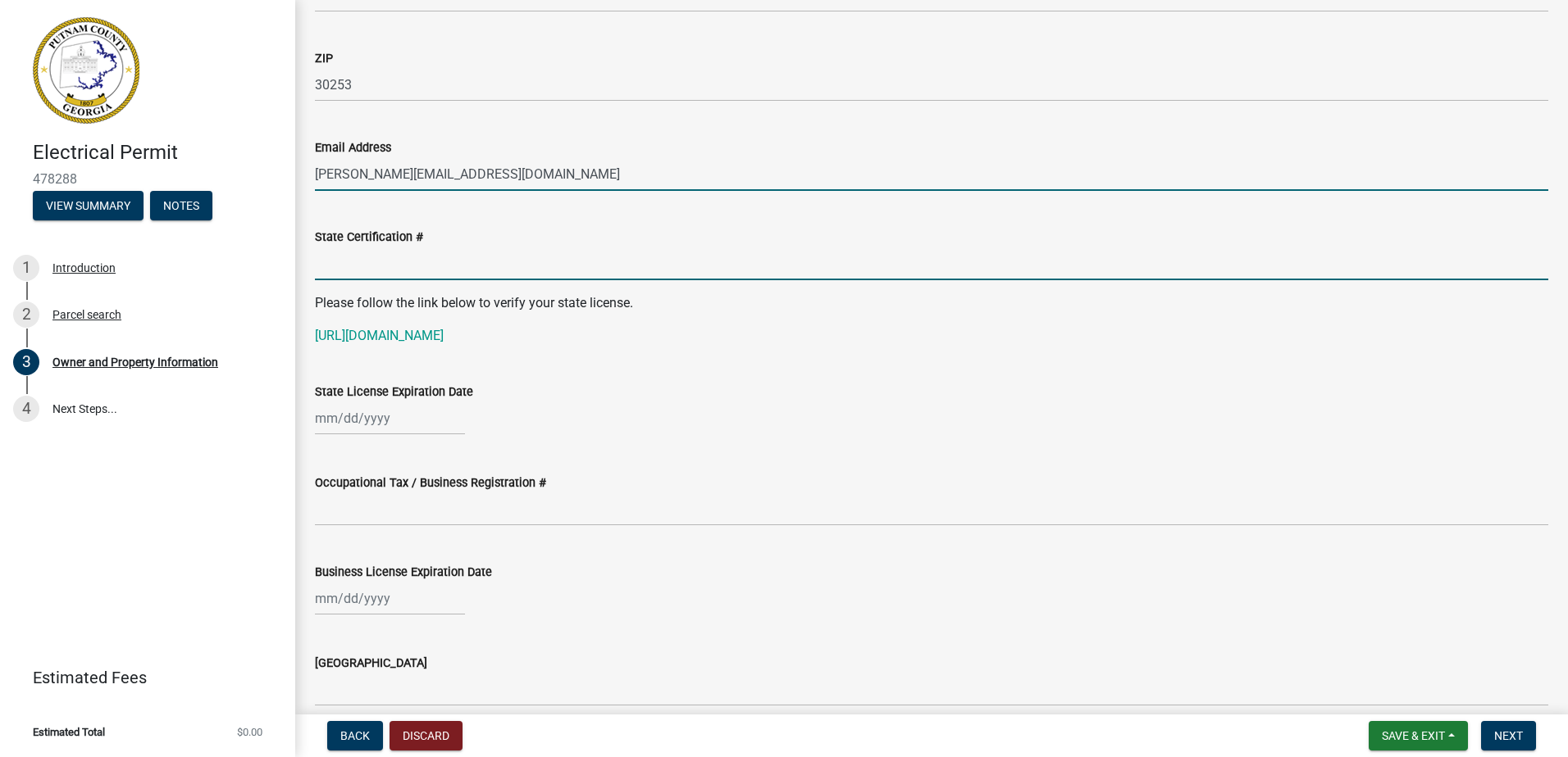
click at [328, 273] on input "State Certification #" at bounding box center [932, 263] width 1233 height 34
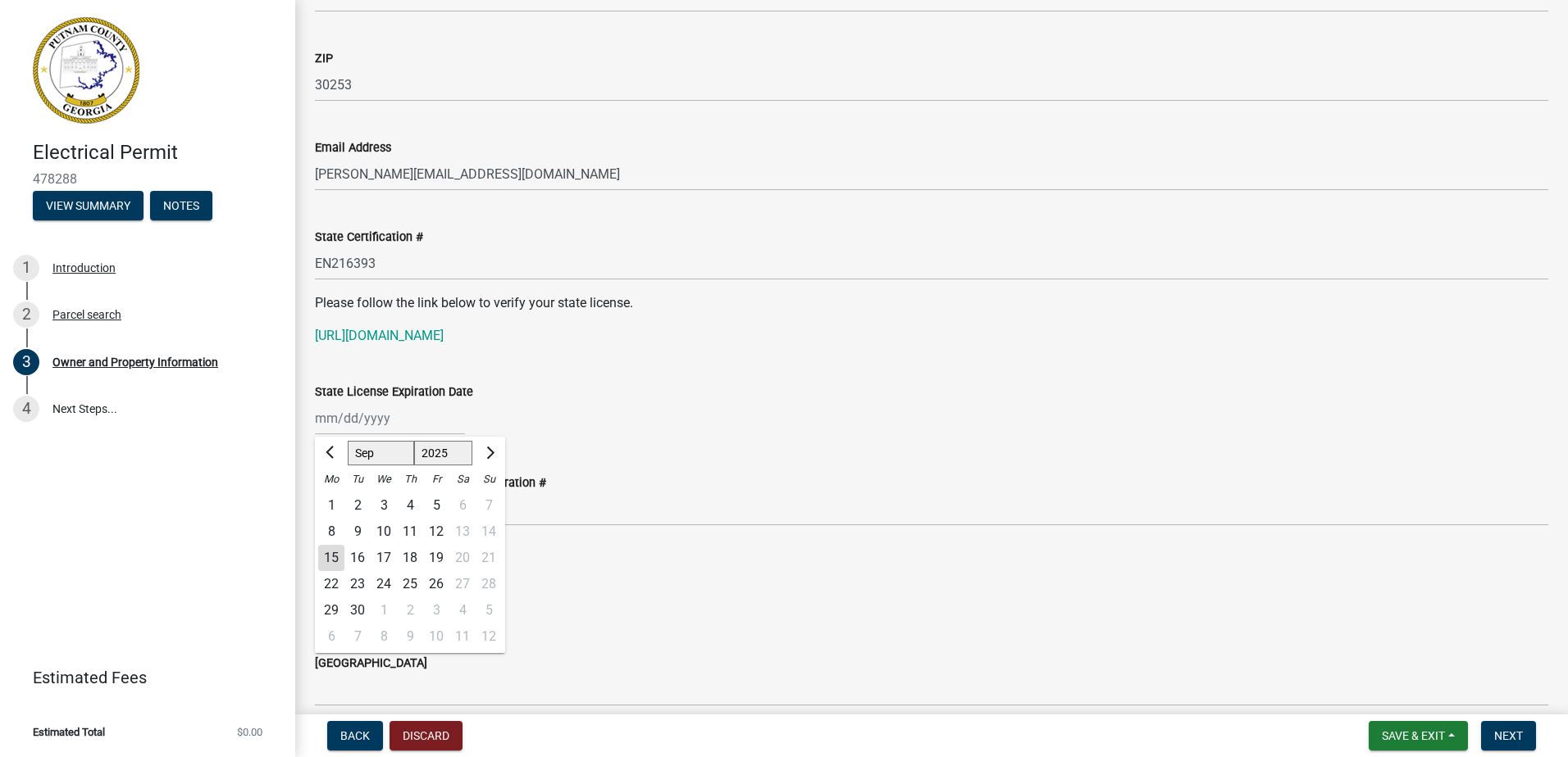
click at [362, 431] on div "[PERSON_NAME] Feb Mar Apr [PERSON_NAME][DATE] Oct Nov [DATE] 1526 1527 1528 152…" at bounding box center [390, 418] width 150 height 34
click at [651, 414] on div "[DATE] Jan Feb Mar Apr May Jun [DATE] Aug Sep Oct Nov [DATE] 1526 1527 1528 152…" at bounding box center [932, 418] width 1233 height 34
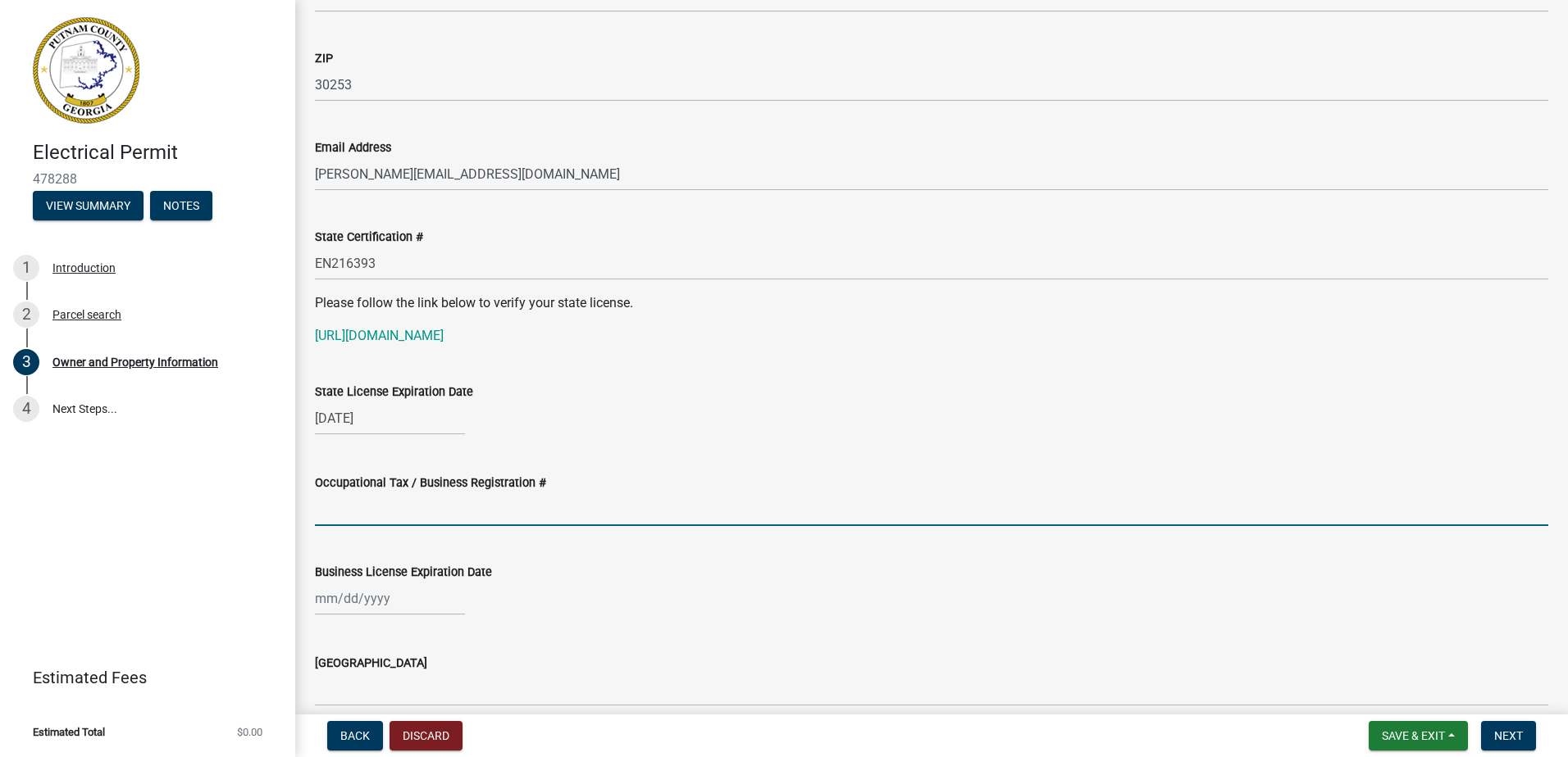
click at [344, 516] on input "Occupational Tax / Business Registration #" at bounding box center [932, 510] width 1233 height 34
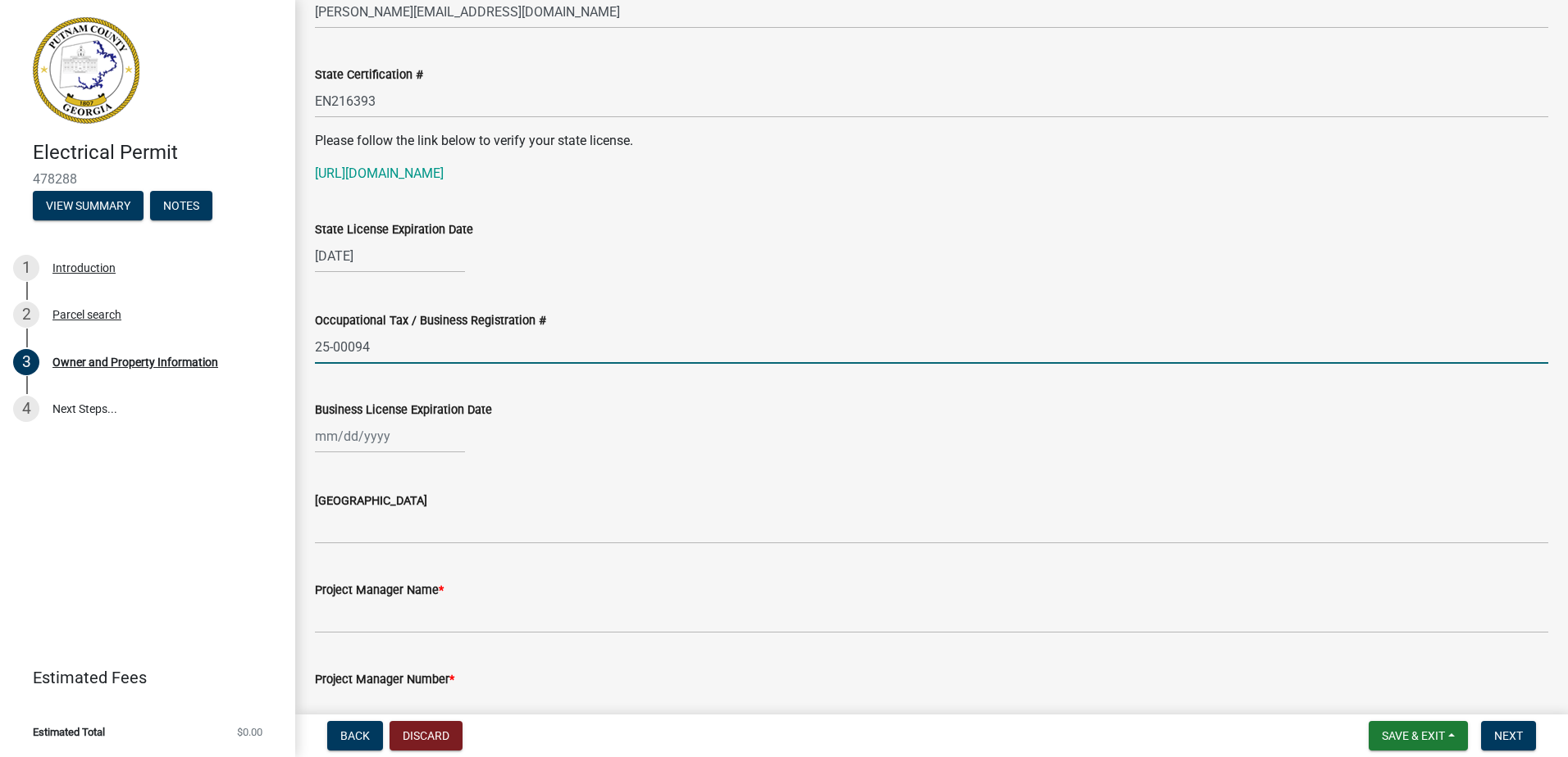
scroll to position [2131, 0]
click at [330, 441] on div at bounding box center [390, 435] width 150 height 34
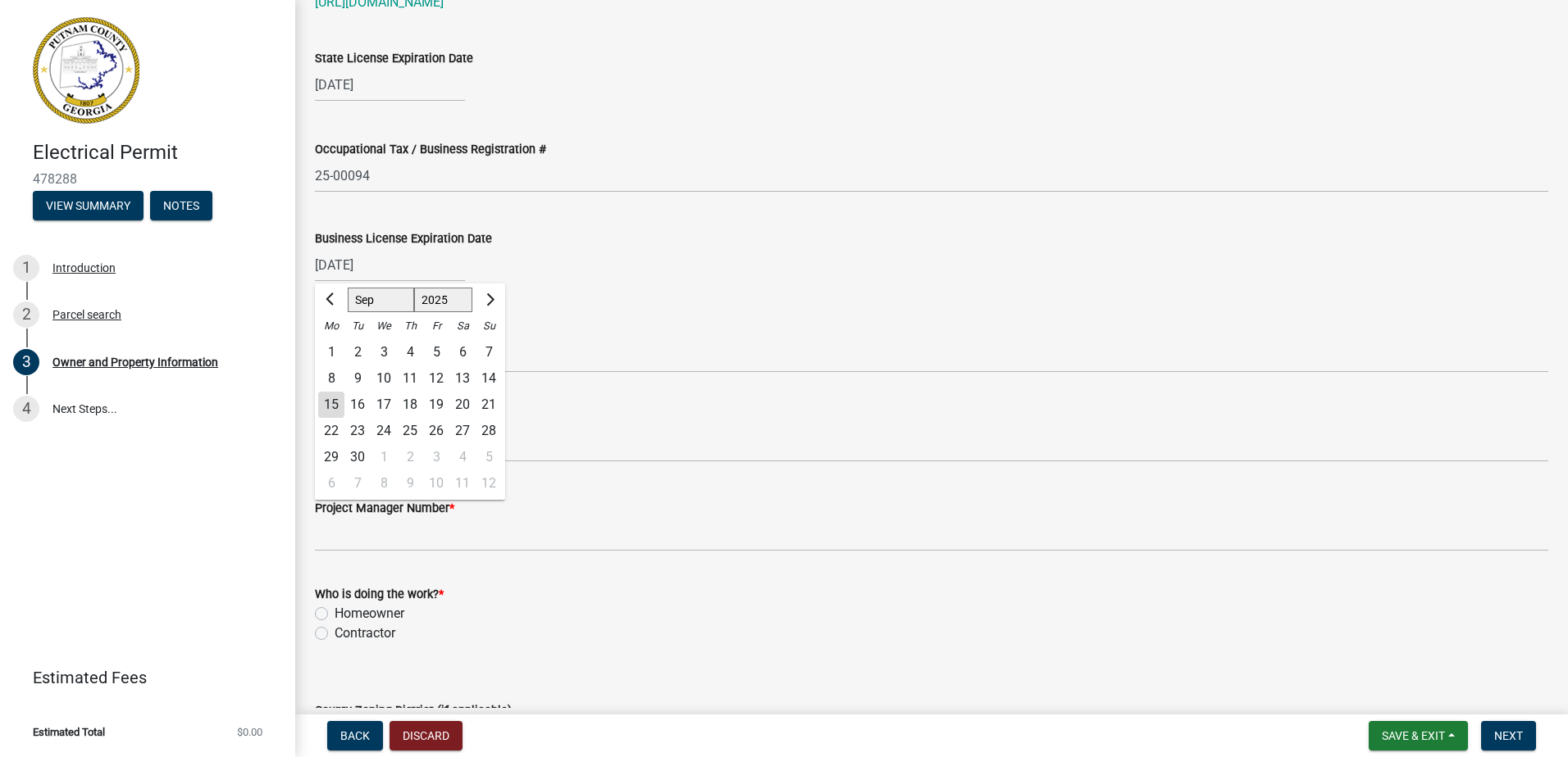
scroll to position [2295, 0]
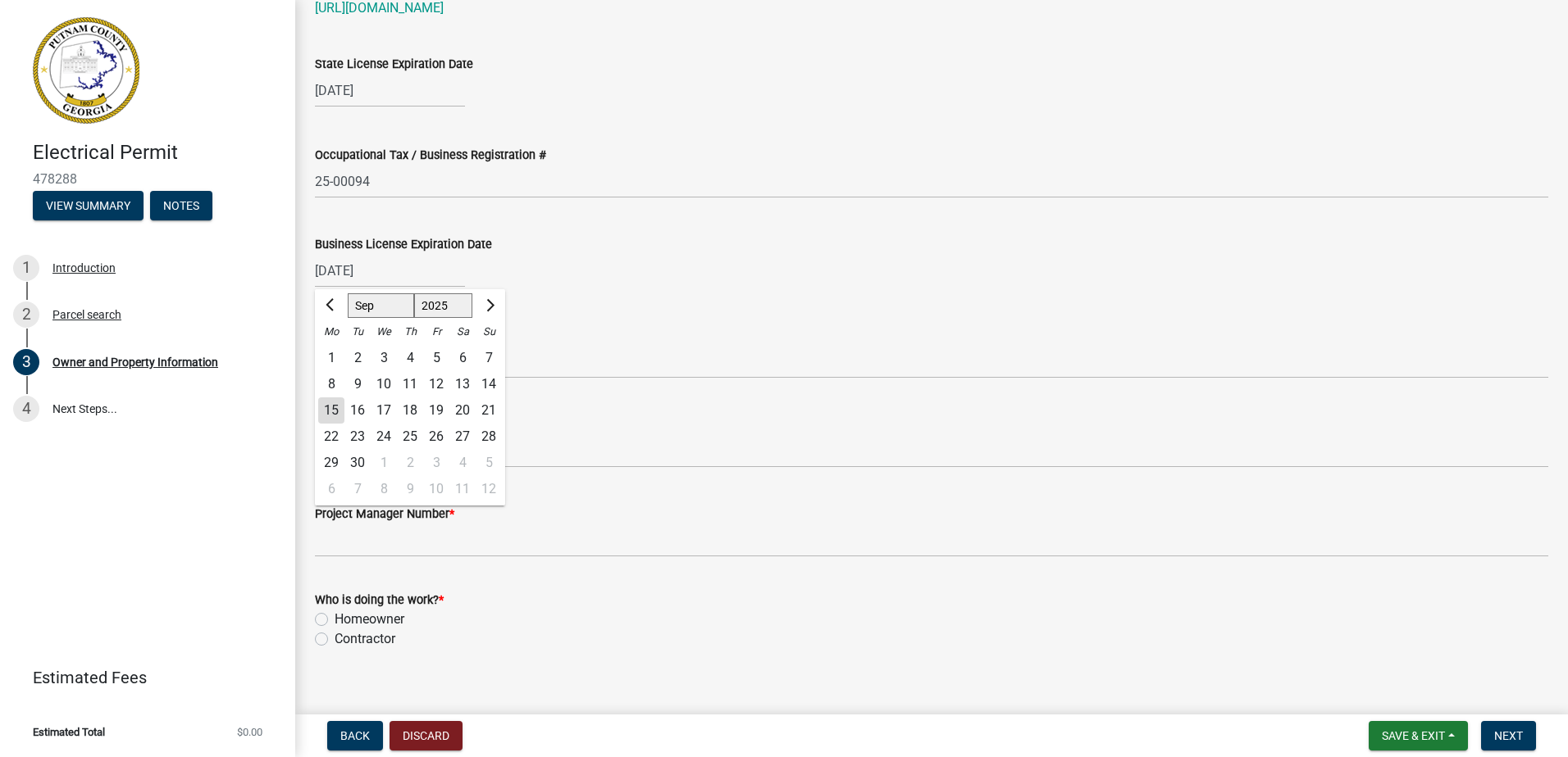
click at [659, 333] on div "[GEOGRAPHIC_DATA]" at bounding box center [932, 335] width 1233 height 20
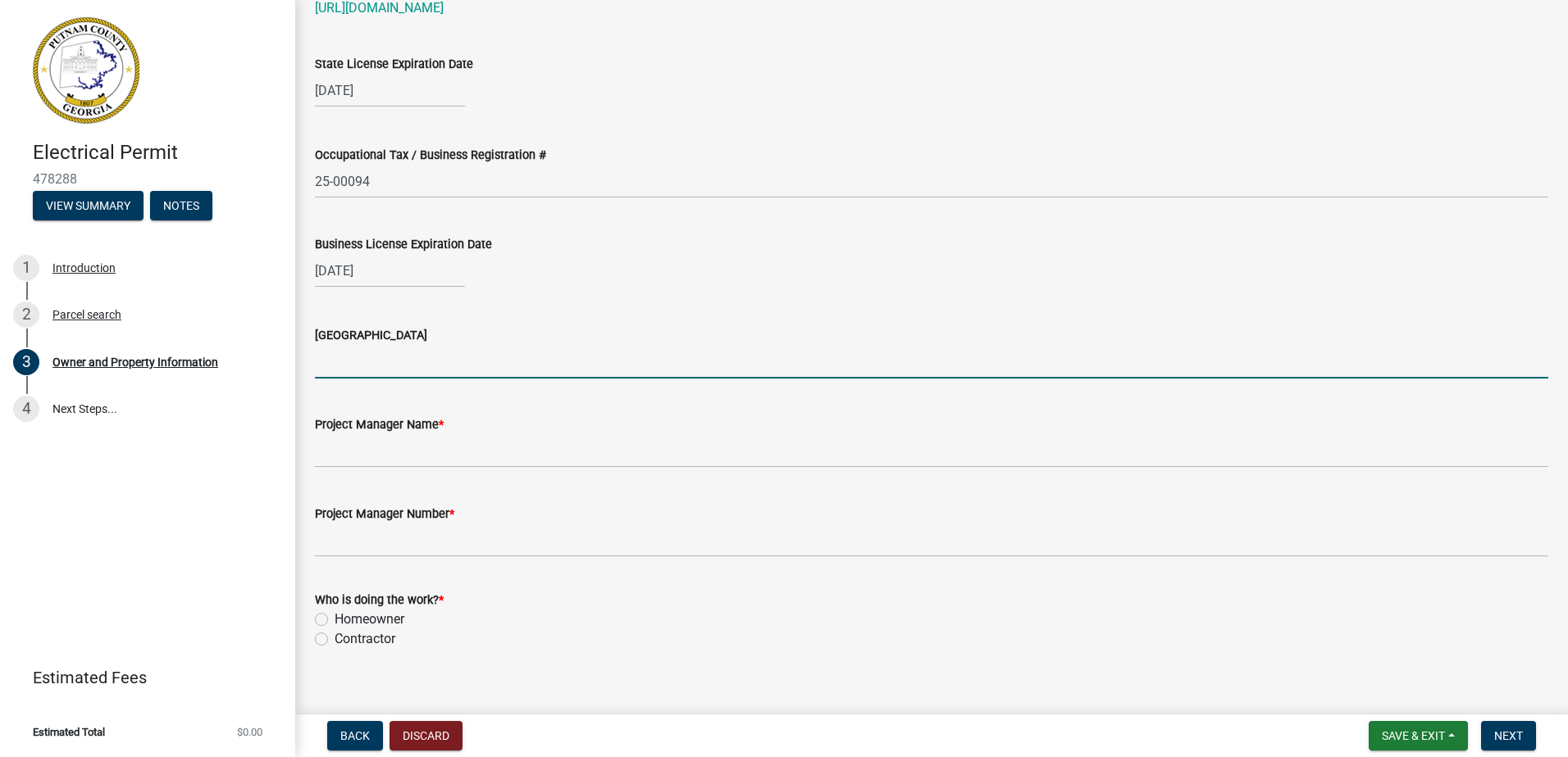
click at [344, 370] on input "[GEOGRAPHIC_DATA]" at bounding box center [932, 362] width 1233 height 34
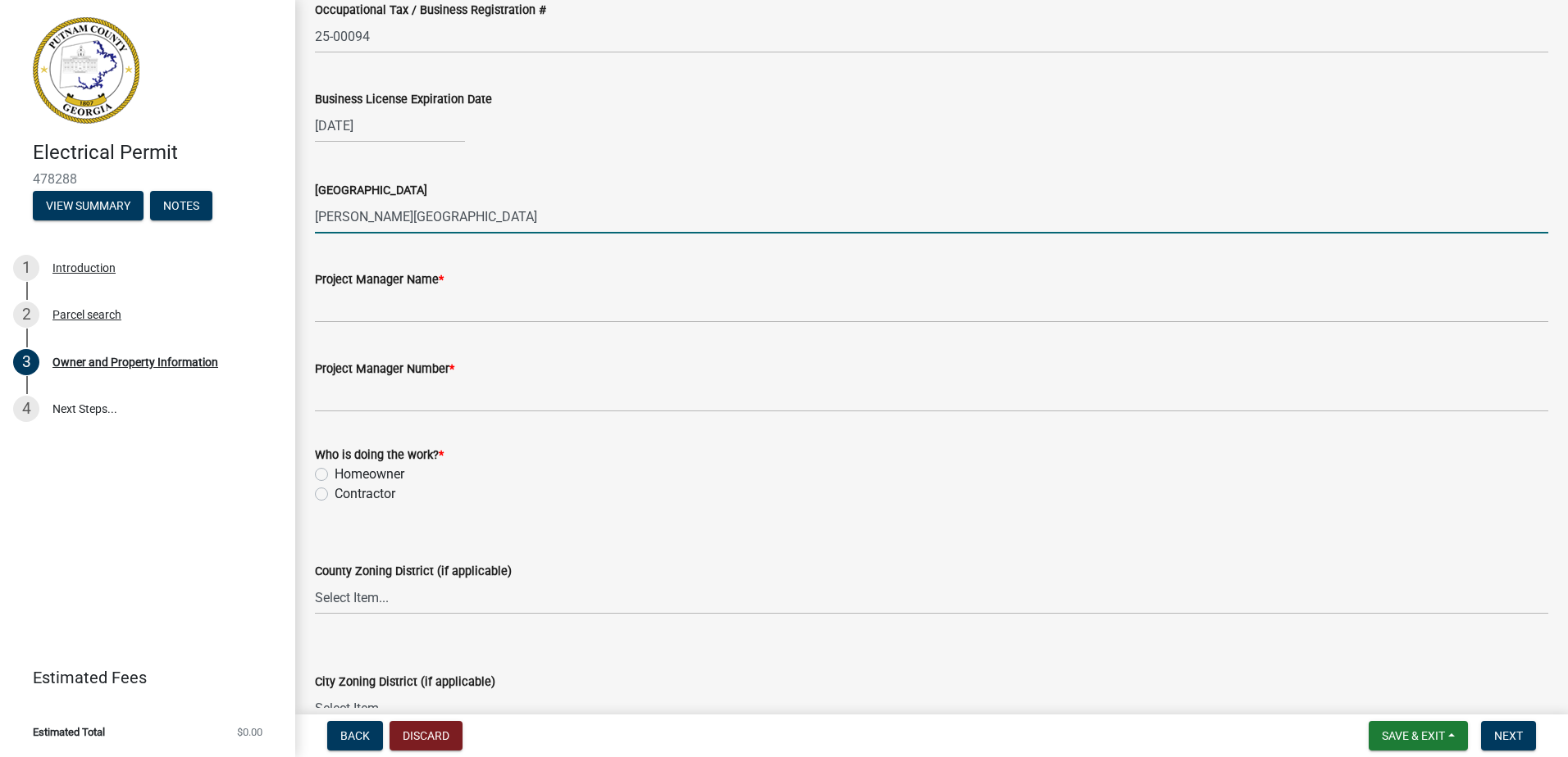
scroll to position [2459, 0]
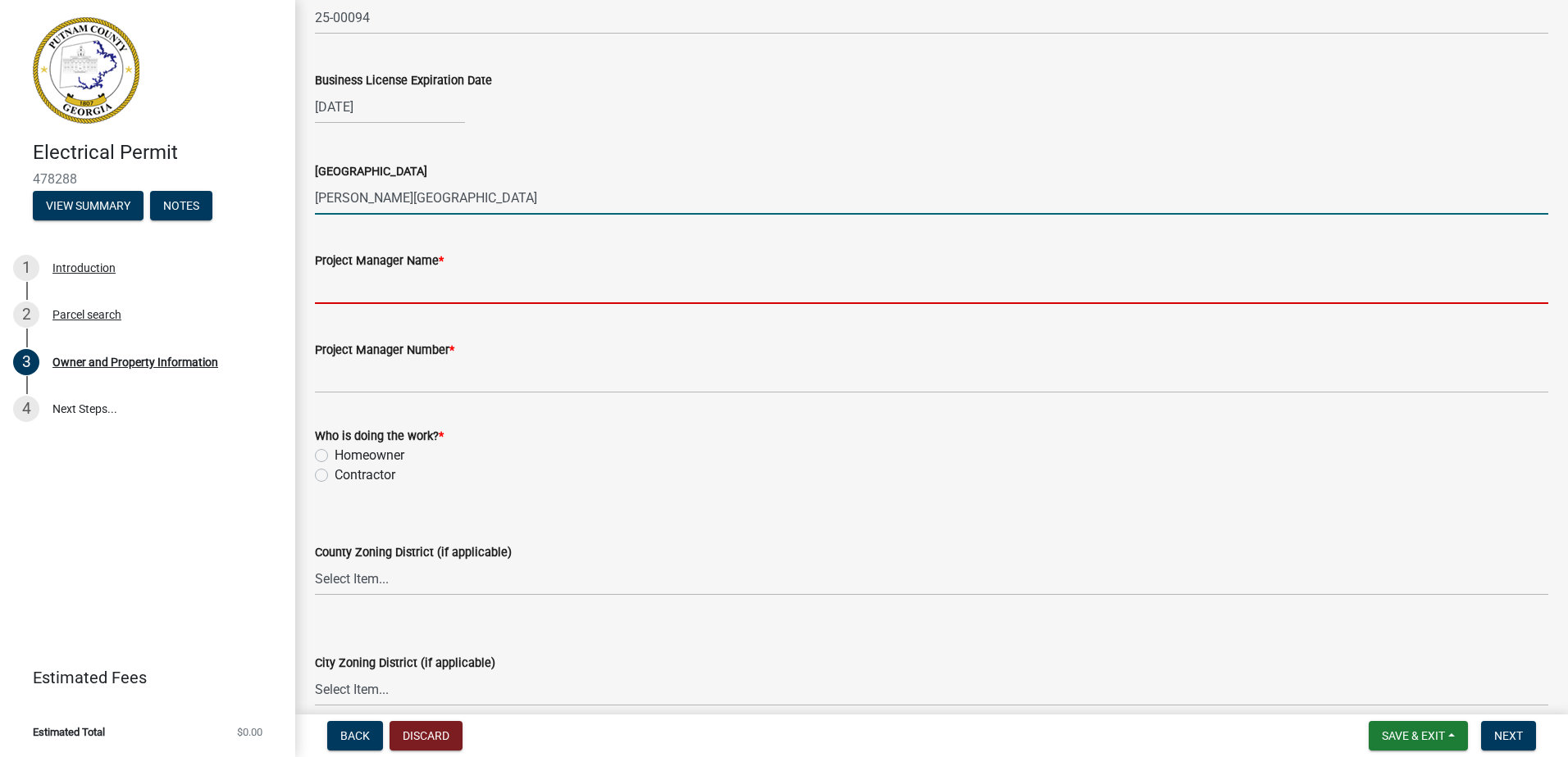
click at [368, 295] on input "Project Manager Name *" at bounding box center [932, 287] width 1233 height 34
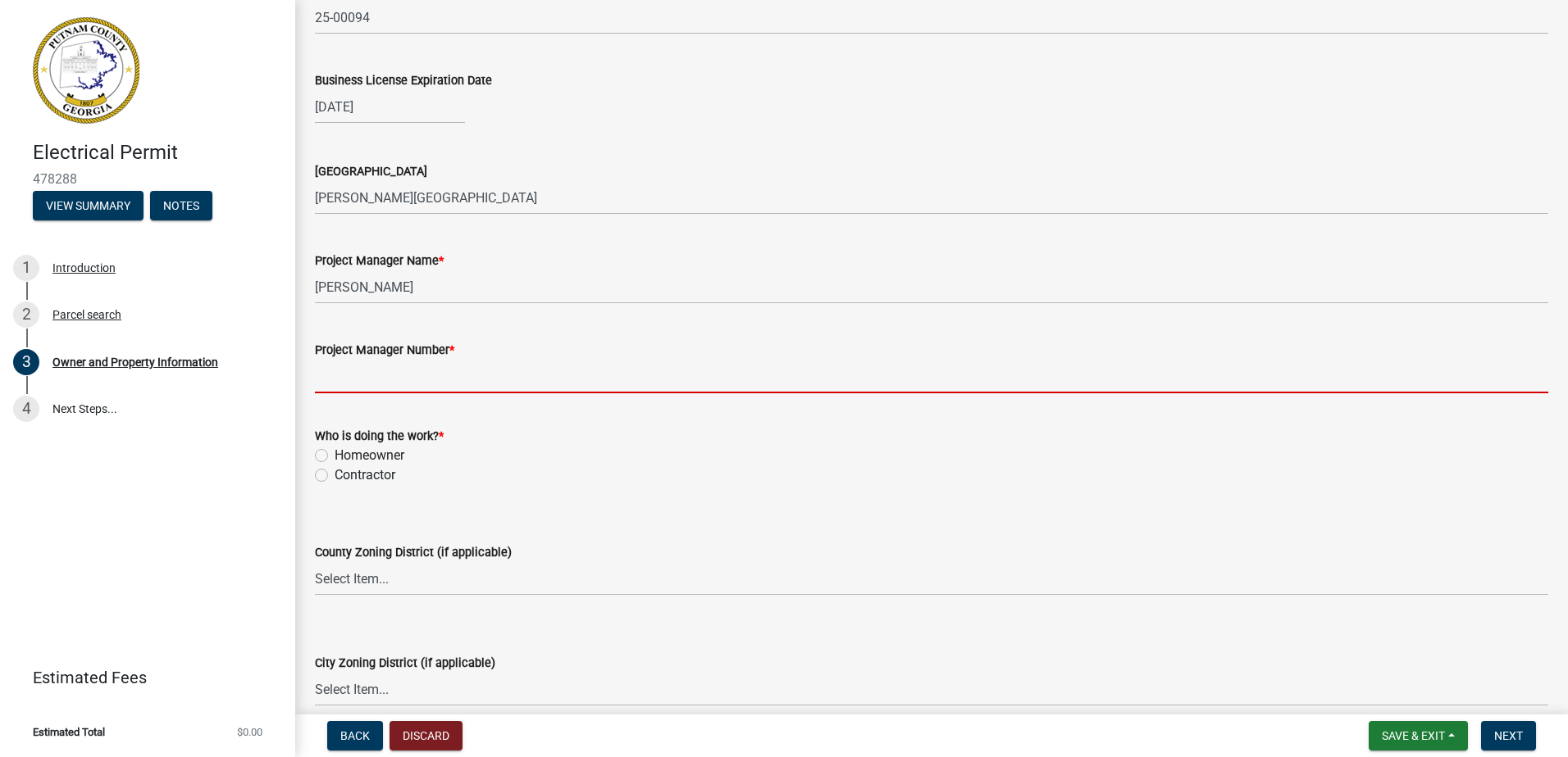
click at [368, 392] on input "Project Manager Number *" at bounding box center [932, 376] width 1233 height 34
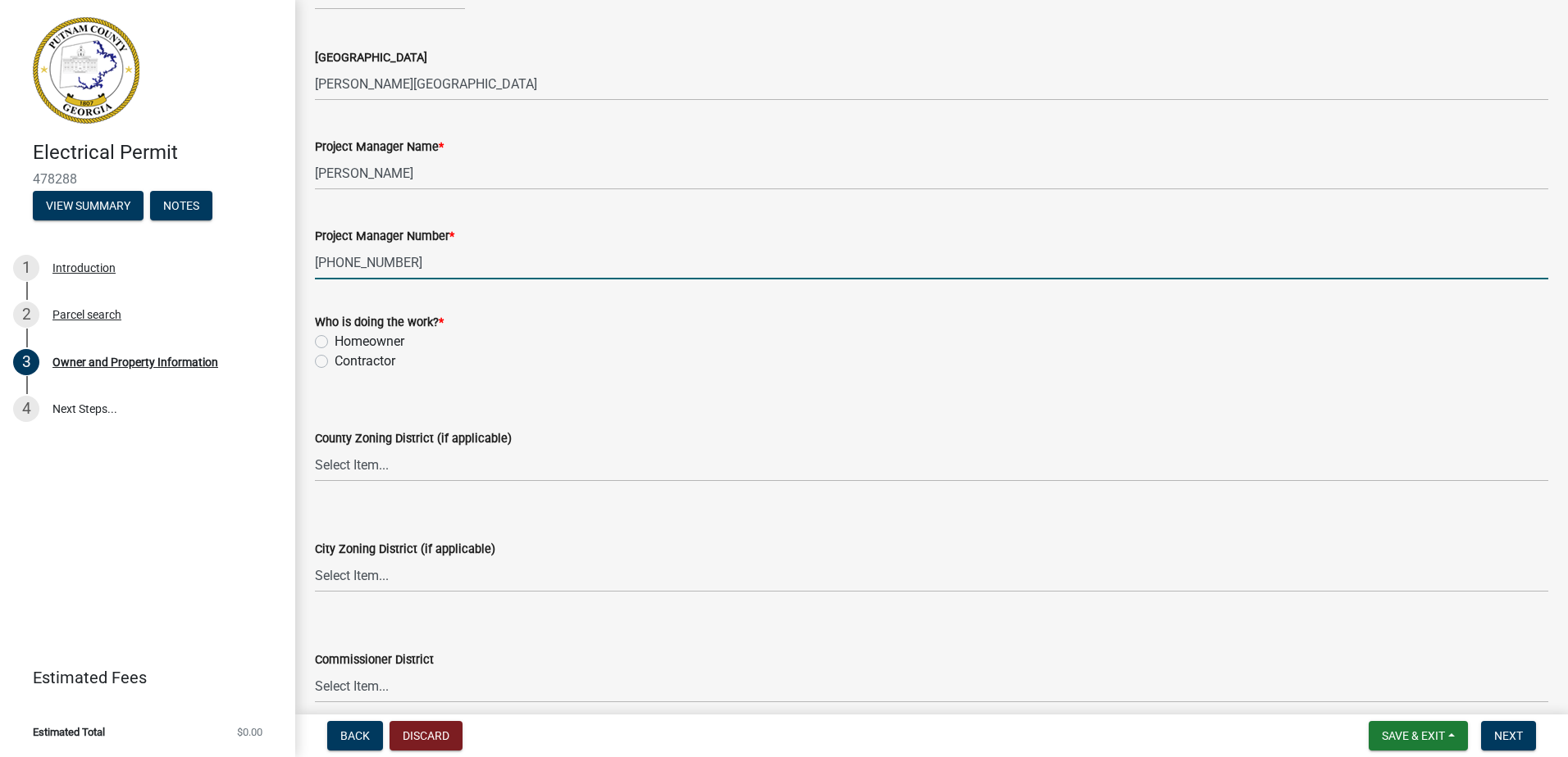
scroll to position [2622, 0]
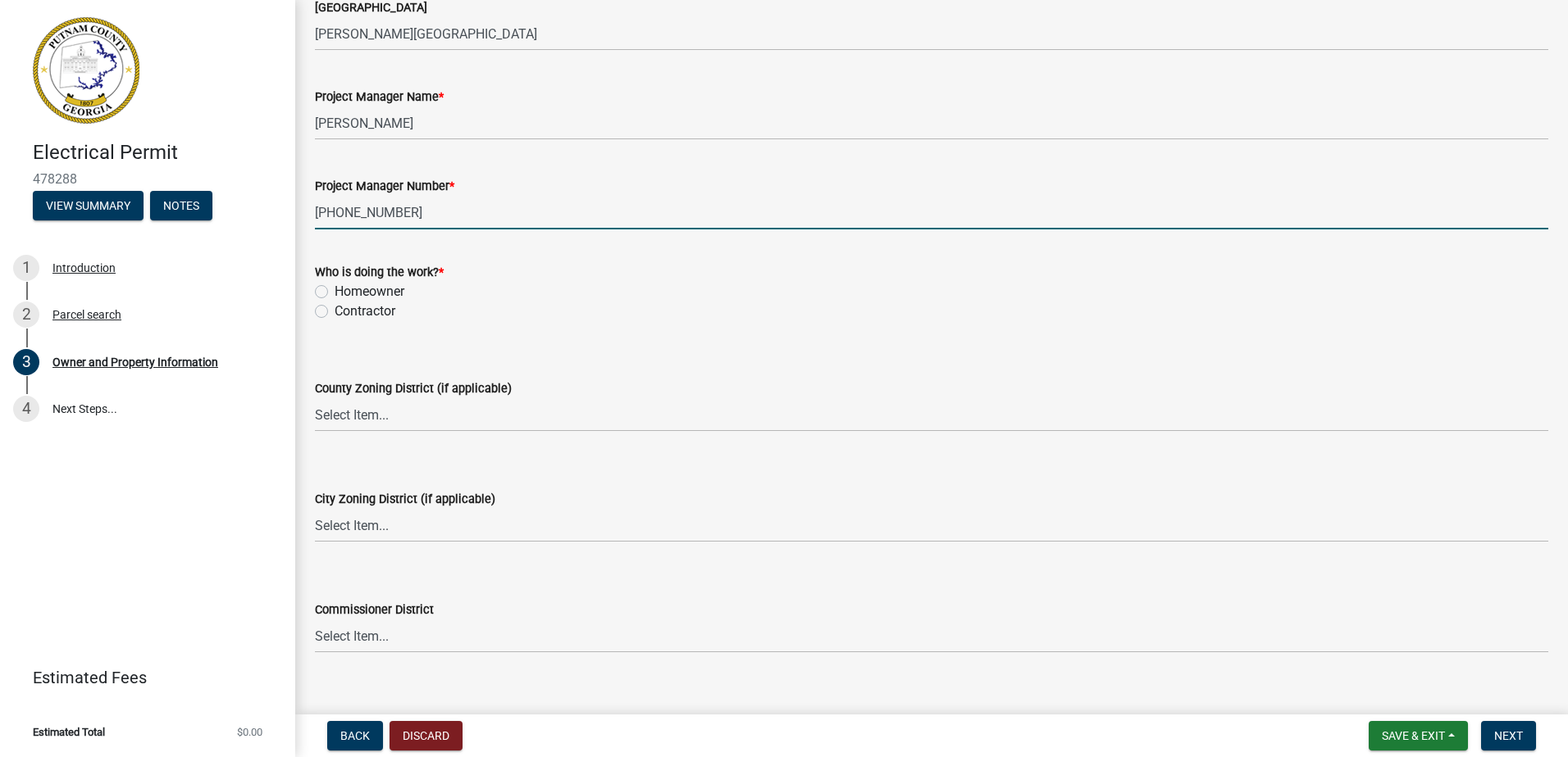
click at [335, 314] on label "Contractor" at bounding box center [365, 311] width 61 height 20
click at [335, 312] on input "Contractor" at bounding box center [340, 307] width 11 height 11
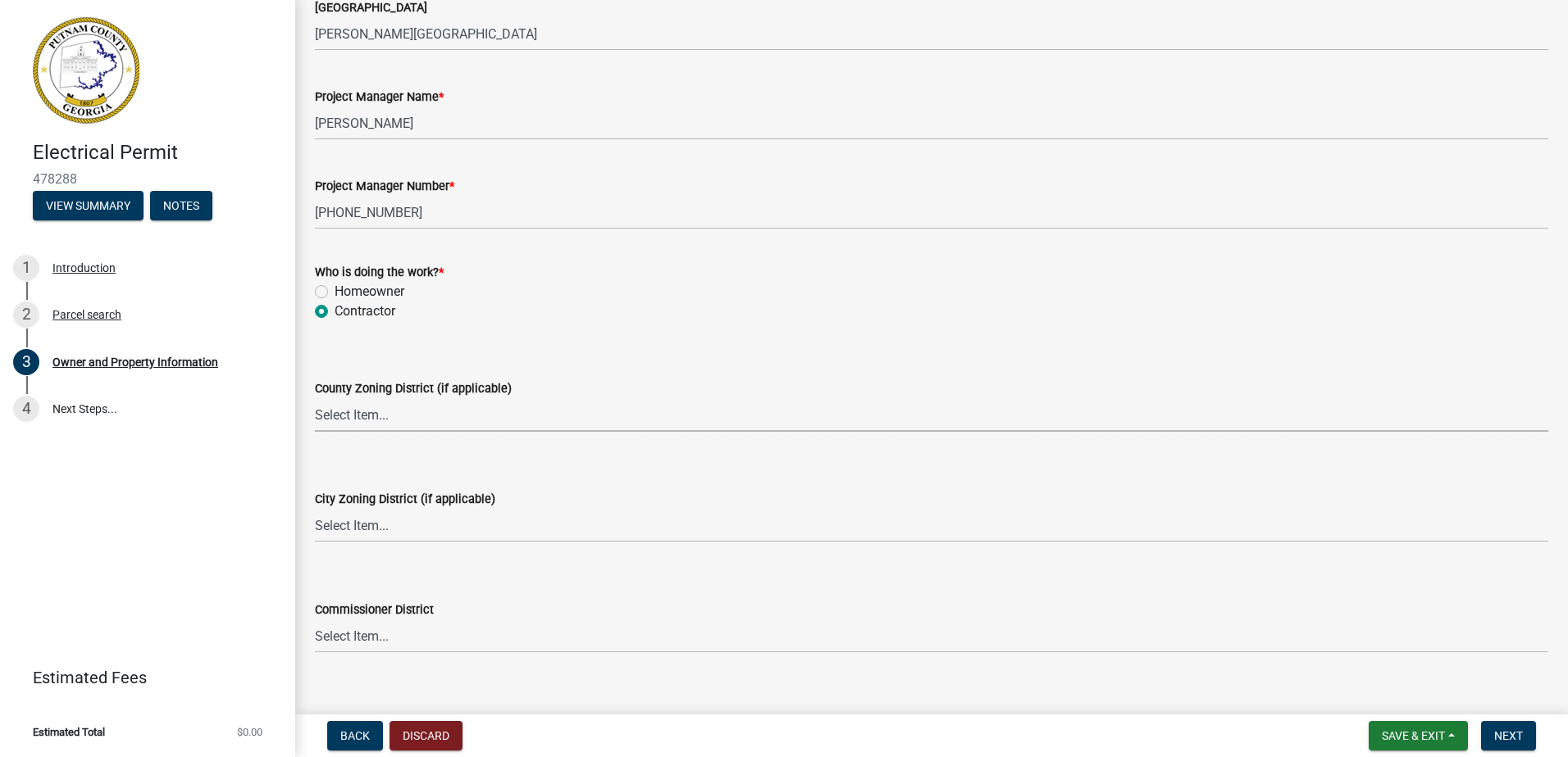
click at [360, 423] on select "Select Item... AG-1 R-1R R-1 R-2 MHP RM-1 RM-3 C-1 C-2 I-M PUD N/A" at bounding box center [932, 415] width 1233 height 34
click at [315, 399] on select "Select Item... AG-1 R-1R R-1 R-2 MHP RM-1 RM-3 C-1 C-2 I-M PUD N/A" at bounding box center [932, 415] width 1233 height 34
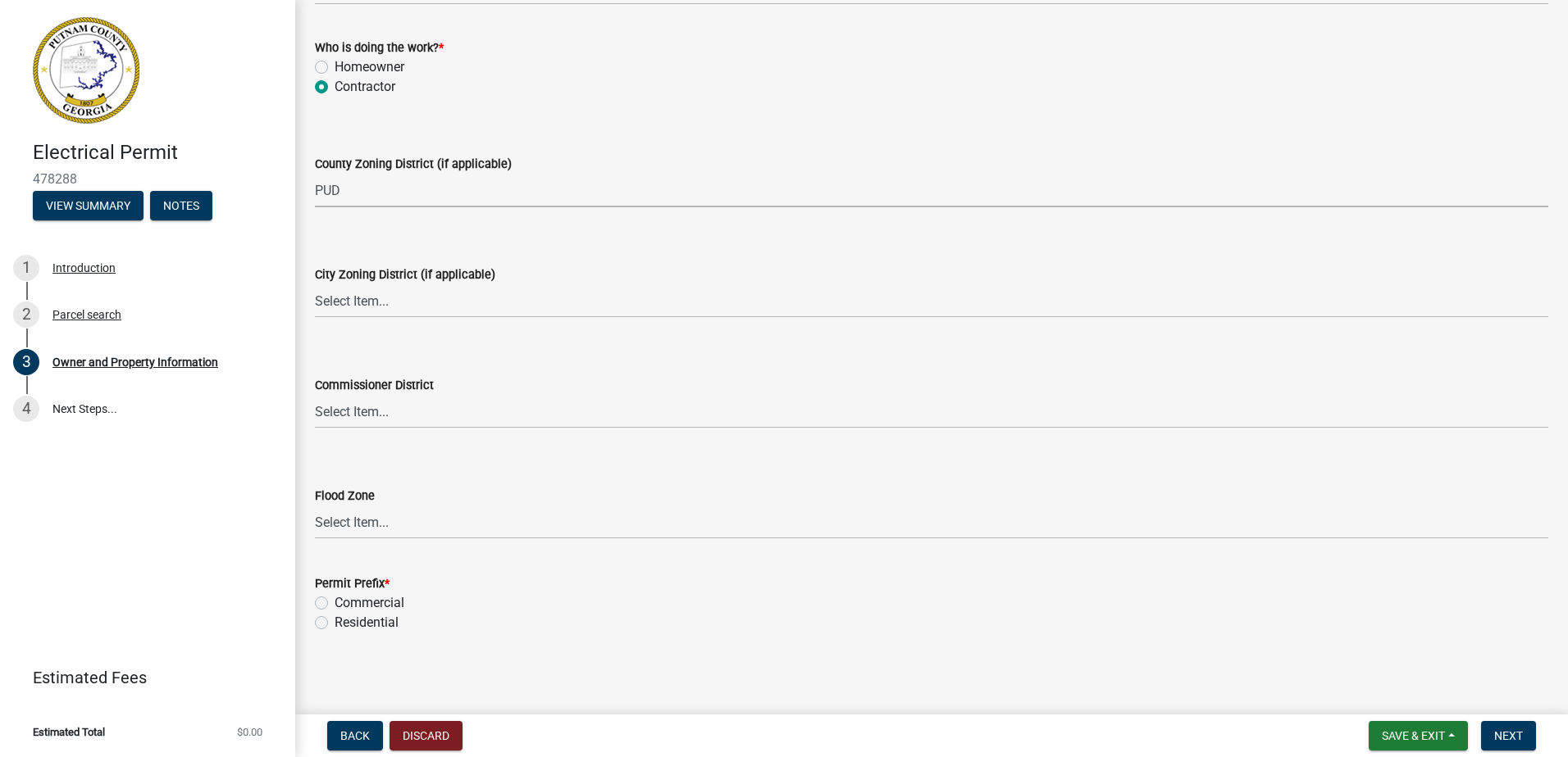
scroll to position [2851, 0]
drag, startPoint x: 319, startPoint y: 618, endPoint x: 365, endPoint y: 616, distance: 46.0
click at [335, 618] on label "Residential" at bounding box center [367, 620] width 64 height 20
click at [335, 618] on input "Residential" at bounding box center [340, 616] width 11 height 11
click at [1506, 734] on span "Next" at bounding box center [1508, 736] width 28 height 13
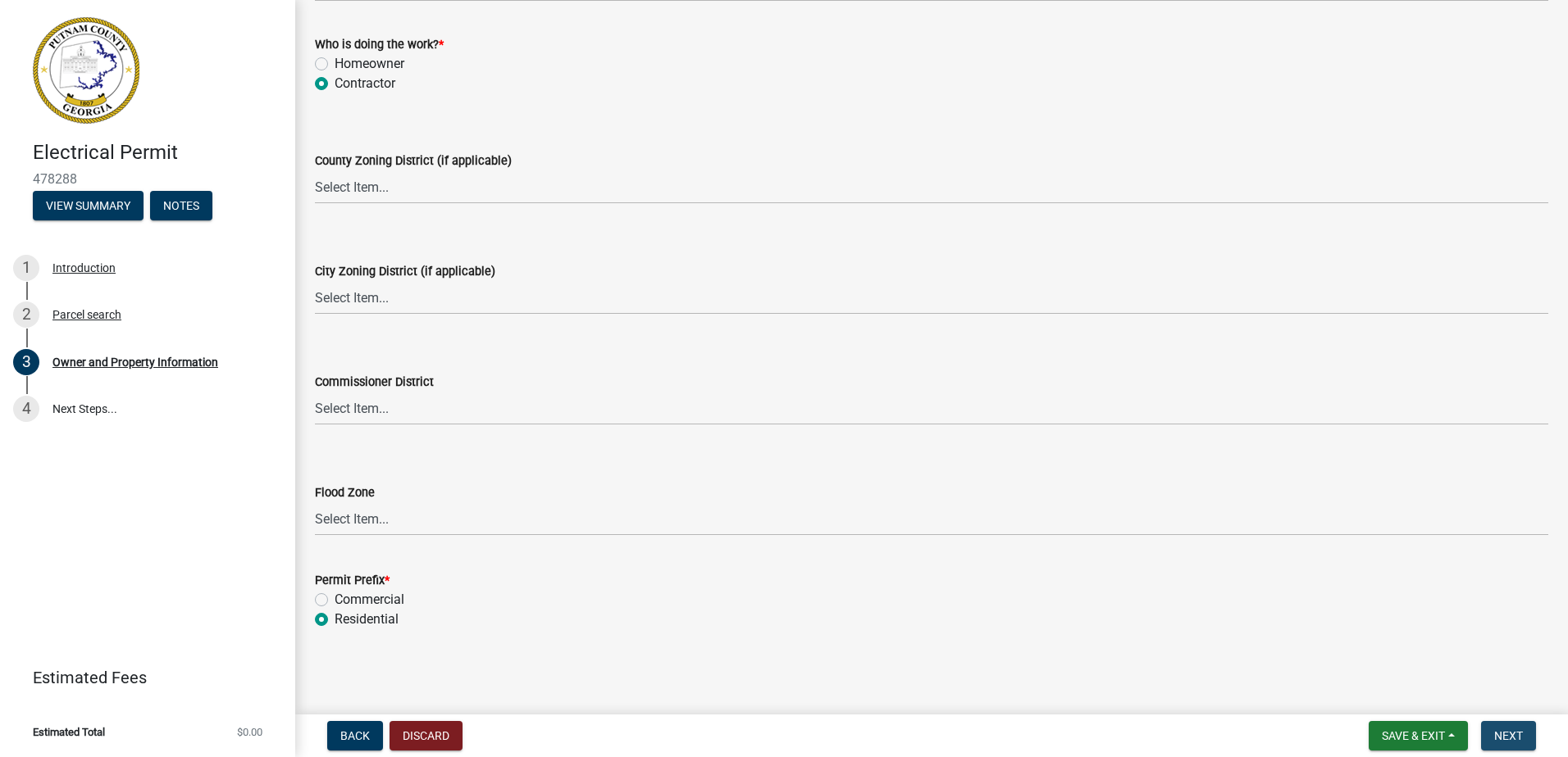
scroll to position [0, 0]
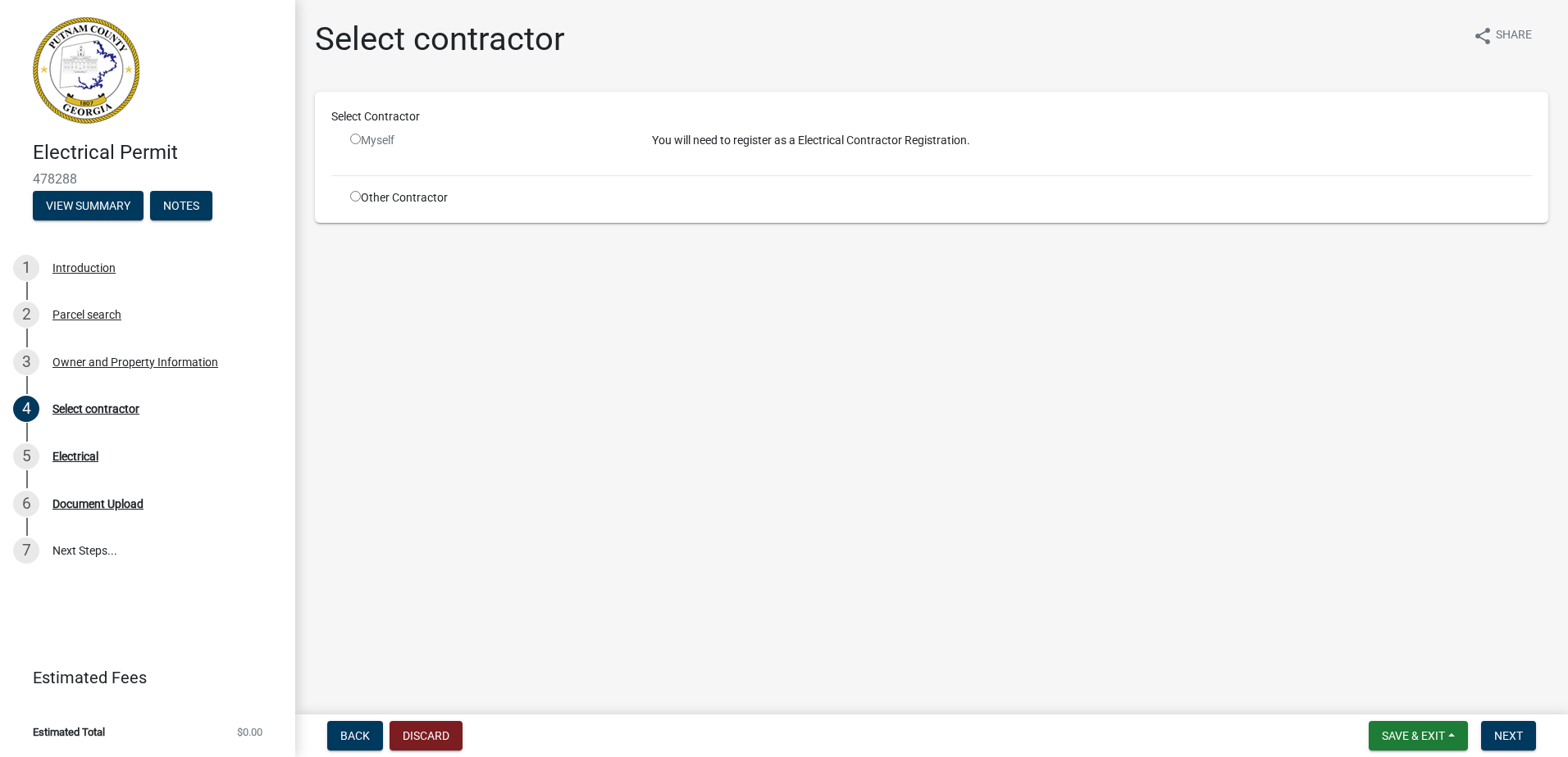
click at [352, 135] on input "radio" at bounding box center [355, 139] width 11 height 11
click at [354, 140] on input "radio" at bounding box center [355, 139] width 11 height 11
drag, startPoint x: 355, startPoint y: 140, endPoint x: 361, endPoint y: 151, distance: 12.5
click at [357, 141] on input "radio" at bounding box center [355, 139] width 11 height 11
click at [362, 198] on div "Other Contractor" at bounding box center [489, 197] width 302 height 17
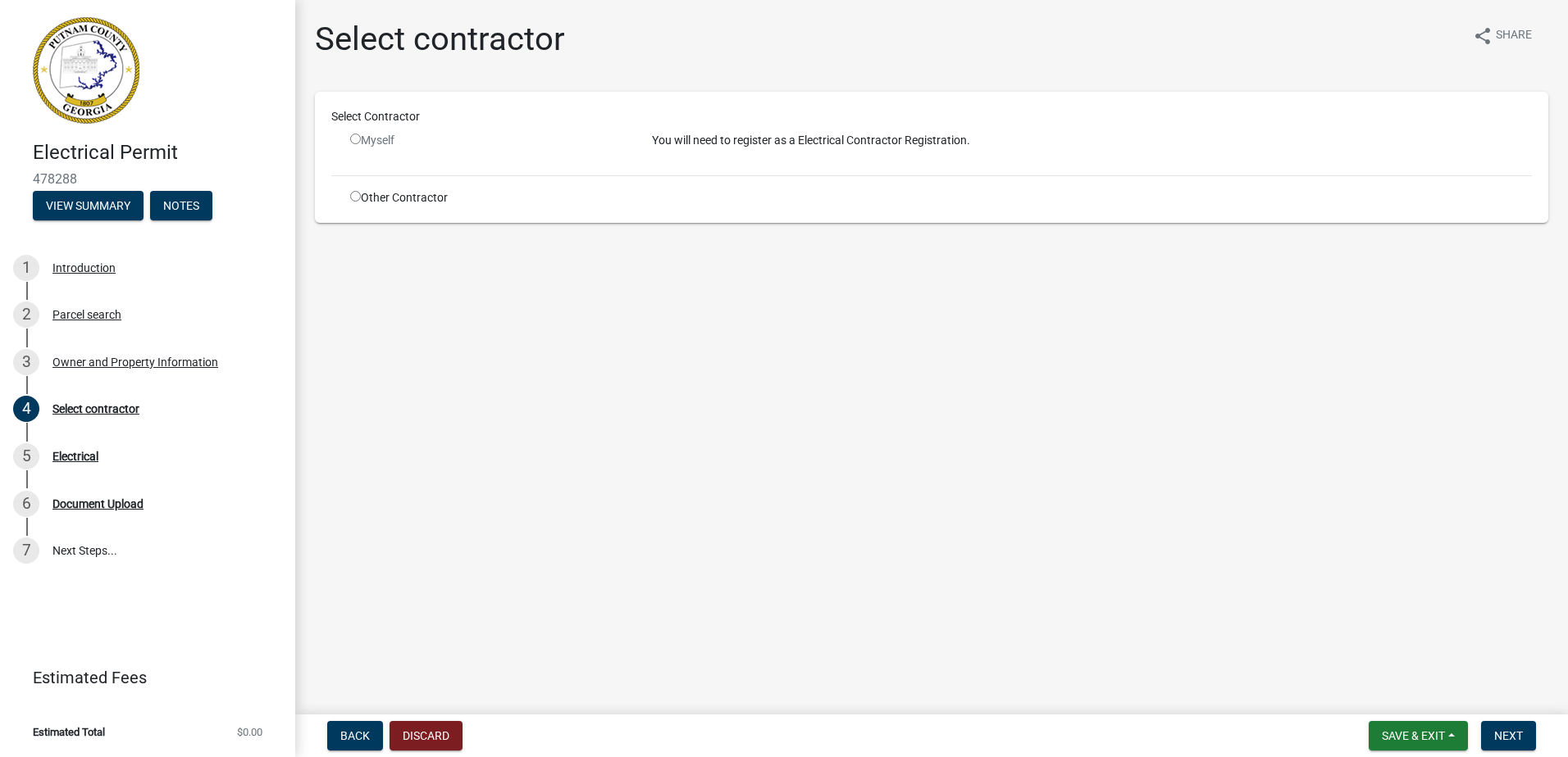
click at [356, 200] on input "radio" at bounding box center [355, 197] width 11 height 11
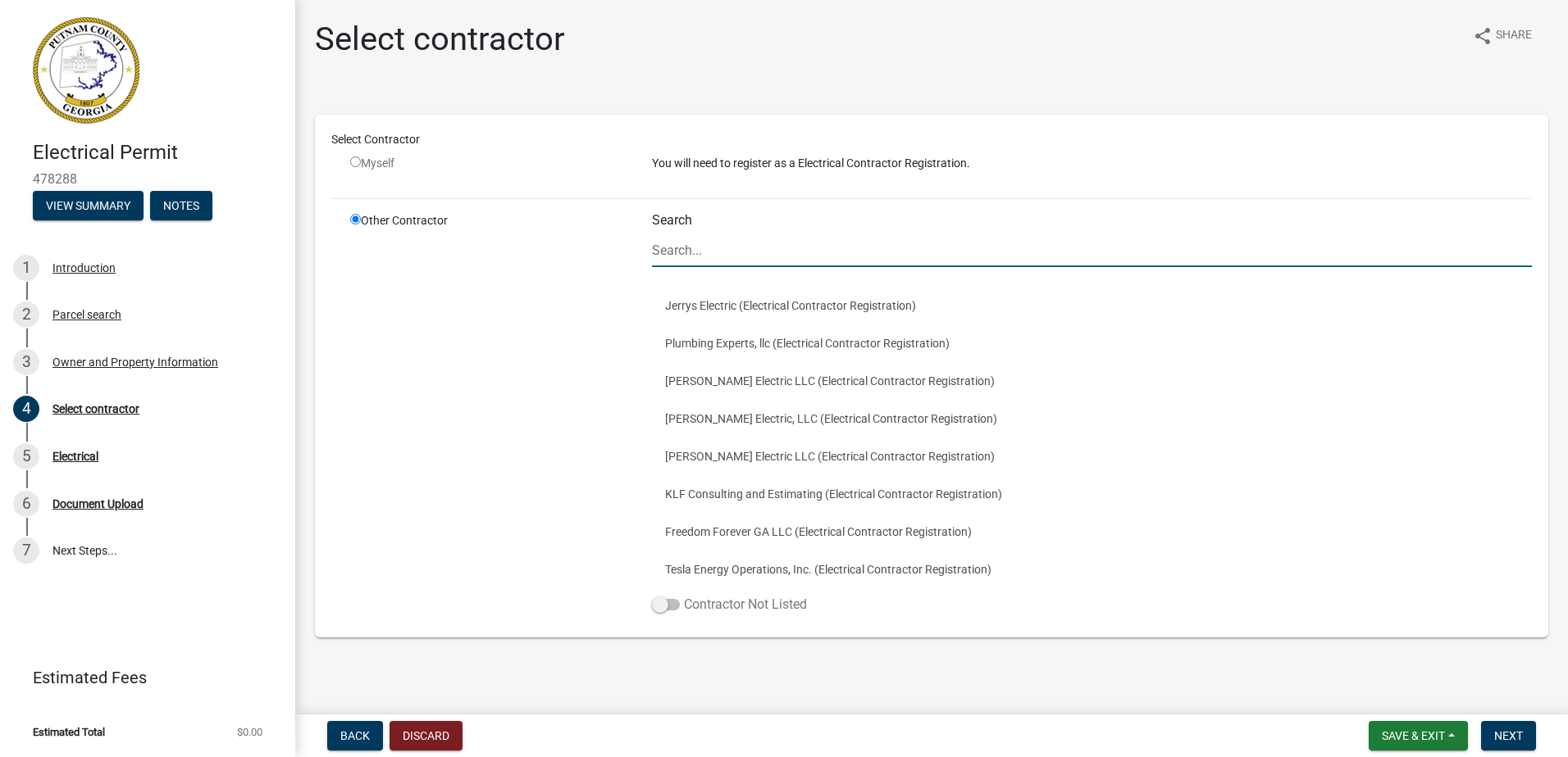
click at [654, 608] on span at bounding box center [665, 605] width 28 height 12
click at [683, 595] on input "Contractor Not Listed" at bounding box center [683, 595] width 0 height 0
click at [1532, 752] on nav "Back Discard Save & Exit Save Save & Exit Next" at bounding box center [932, 736] width 1273 height 43
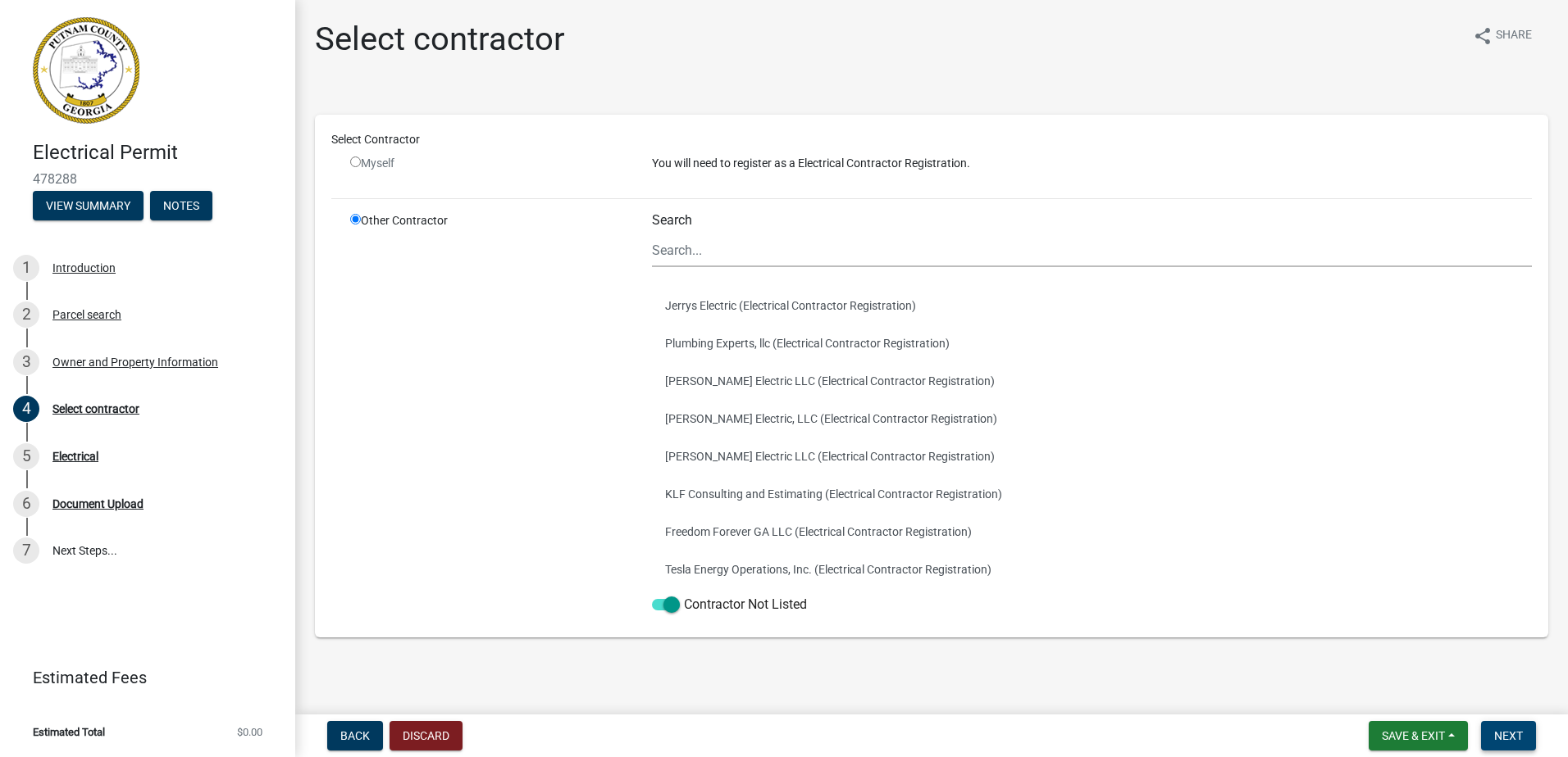
drag, startPoint x: 1521, startPoint y: 744, endPoint x: 1515, endPoint y: 736, distance: 10.0
click at [1520, 744] on button "Next" at bounding box center [1508, 736] width 55 height 29
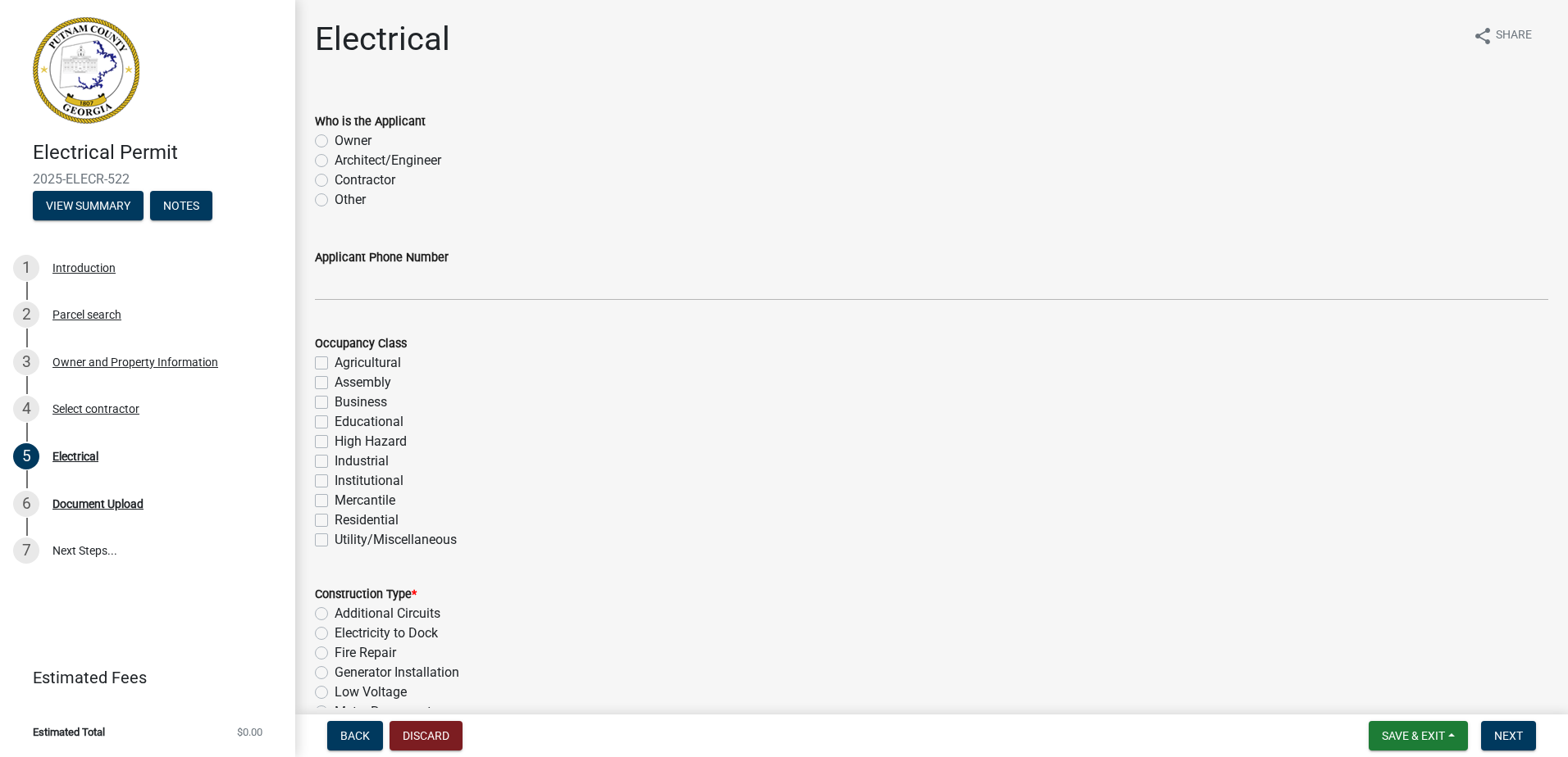
click at [335, 179] on label "Contractor" at bounding box center [365, 181] width 61 height 20
click at [335, 179] on input "Contractor" at bounding box center [340, 176] width 11 height 11
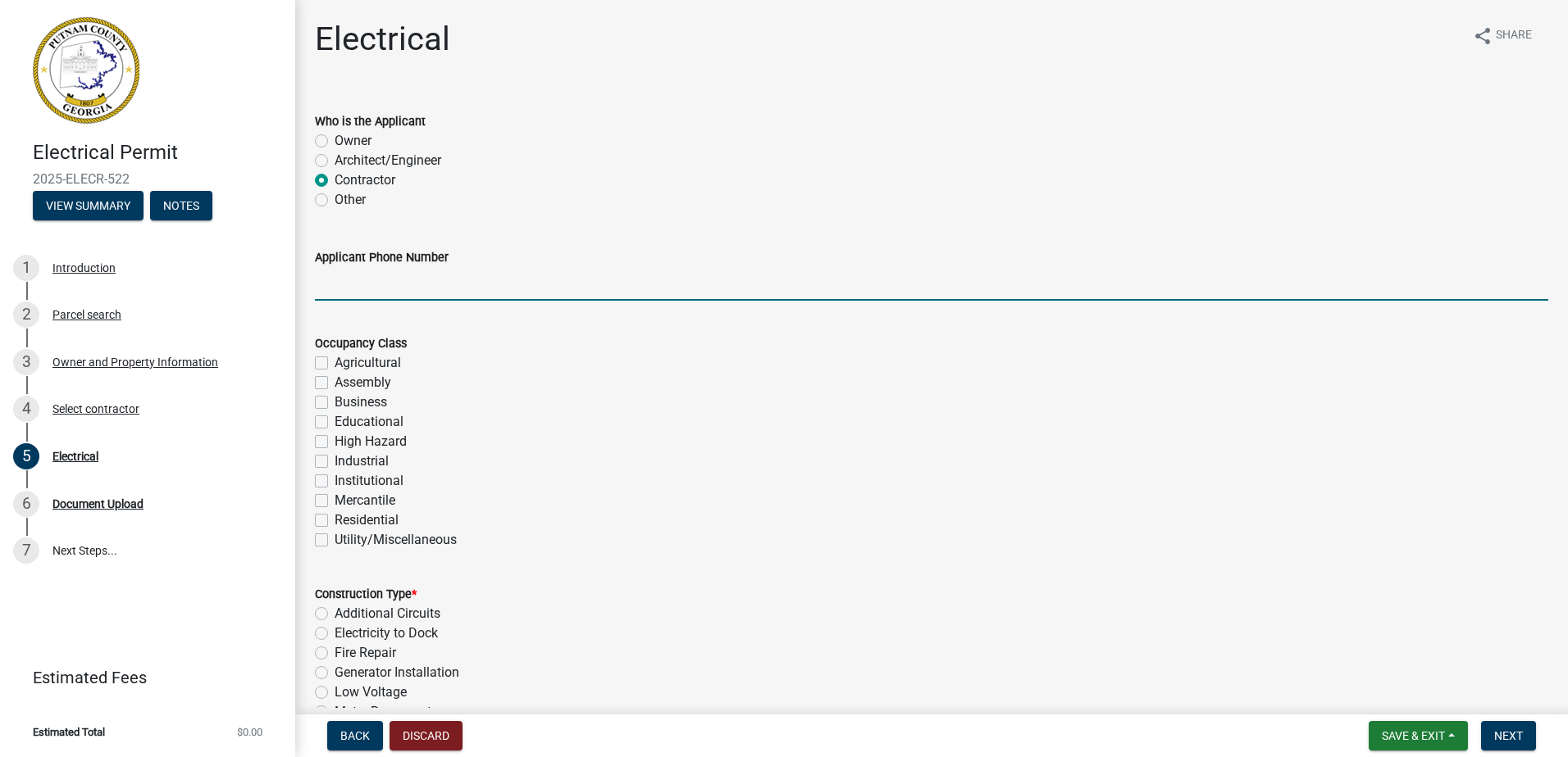
click at [368, 300] on input "Applicant Phone Number" at bounding box center [932, 284] width 1233 height 34
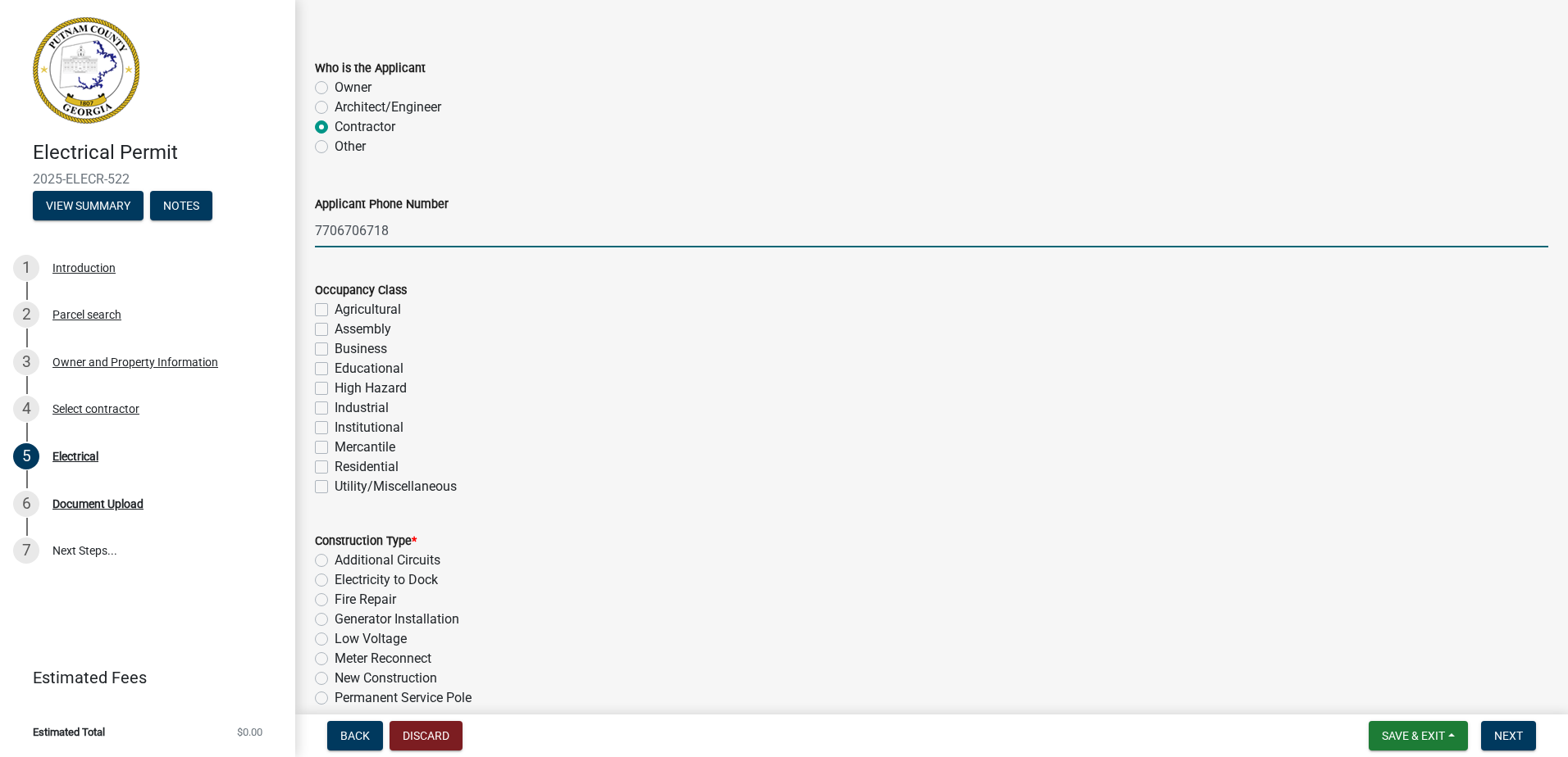
scroll to position [82, 0]
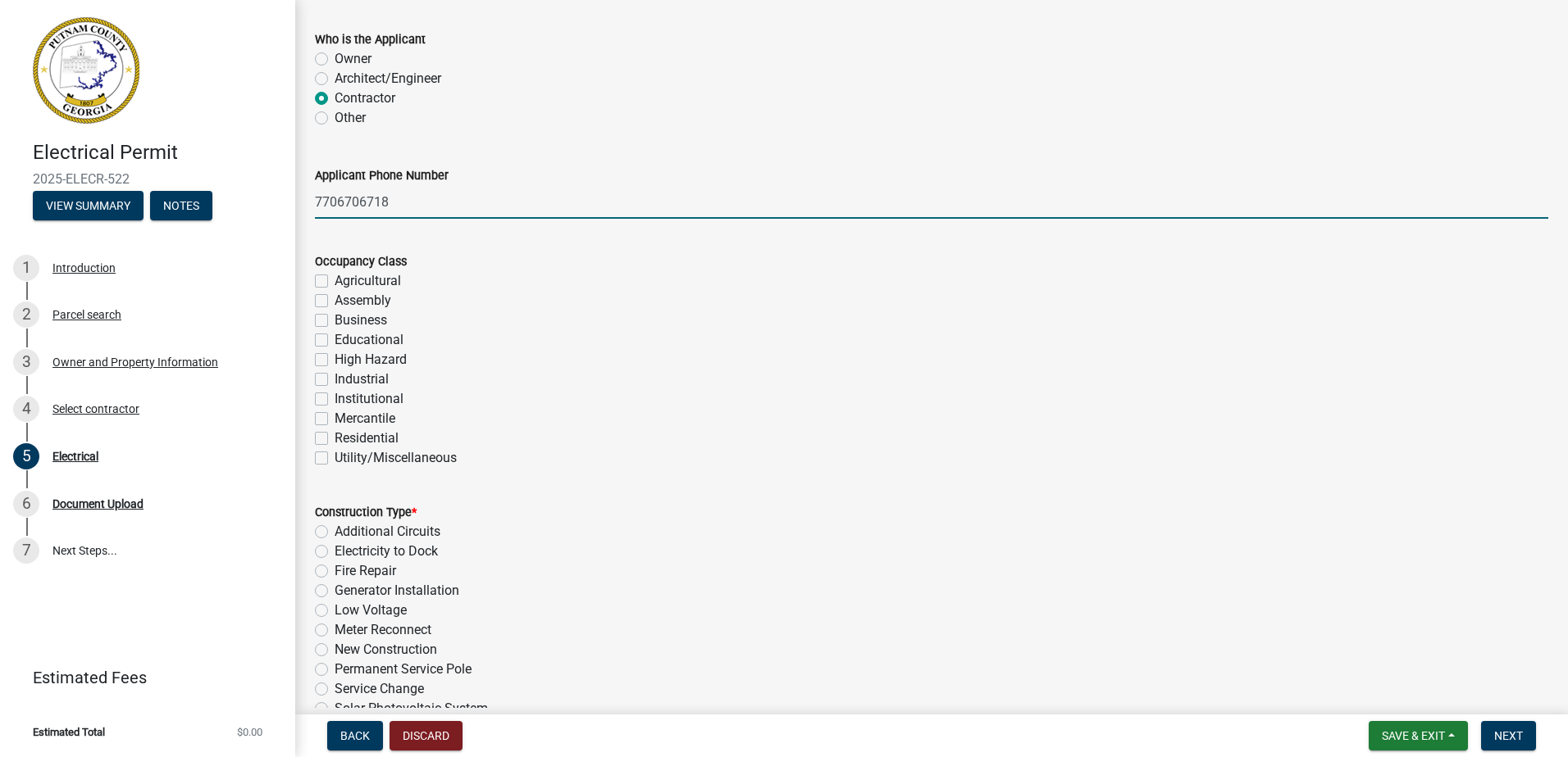
click at [335, 439] on label "Residential" at bounding box center [367, 439] width 64 height 20
click at [335, 439] on input "Residential" at bounding box center [340, 434] width 11 height 11
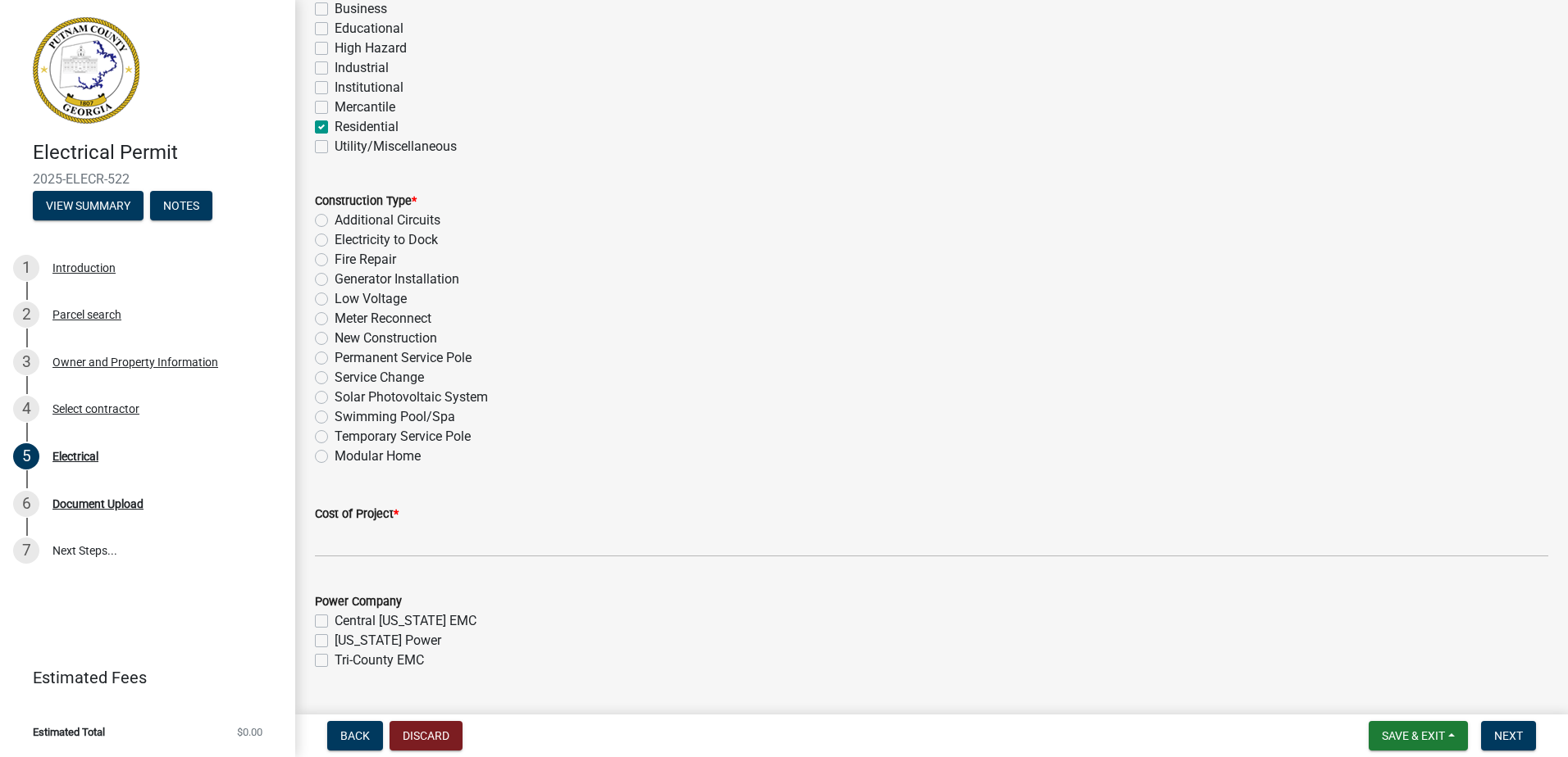
scroll to position [410, 0]
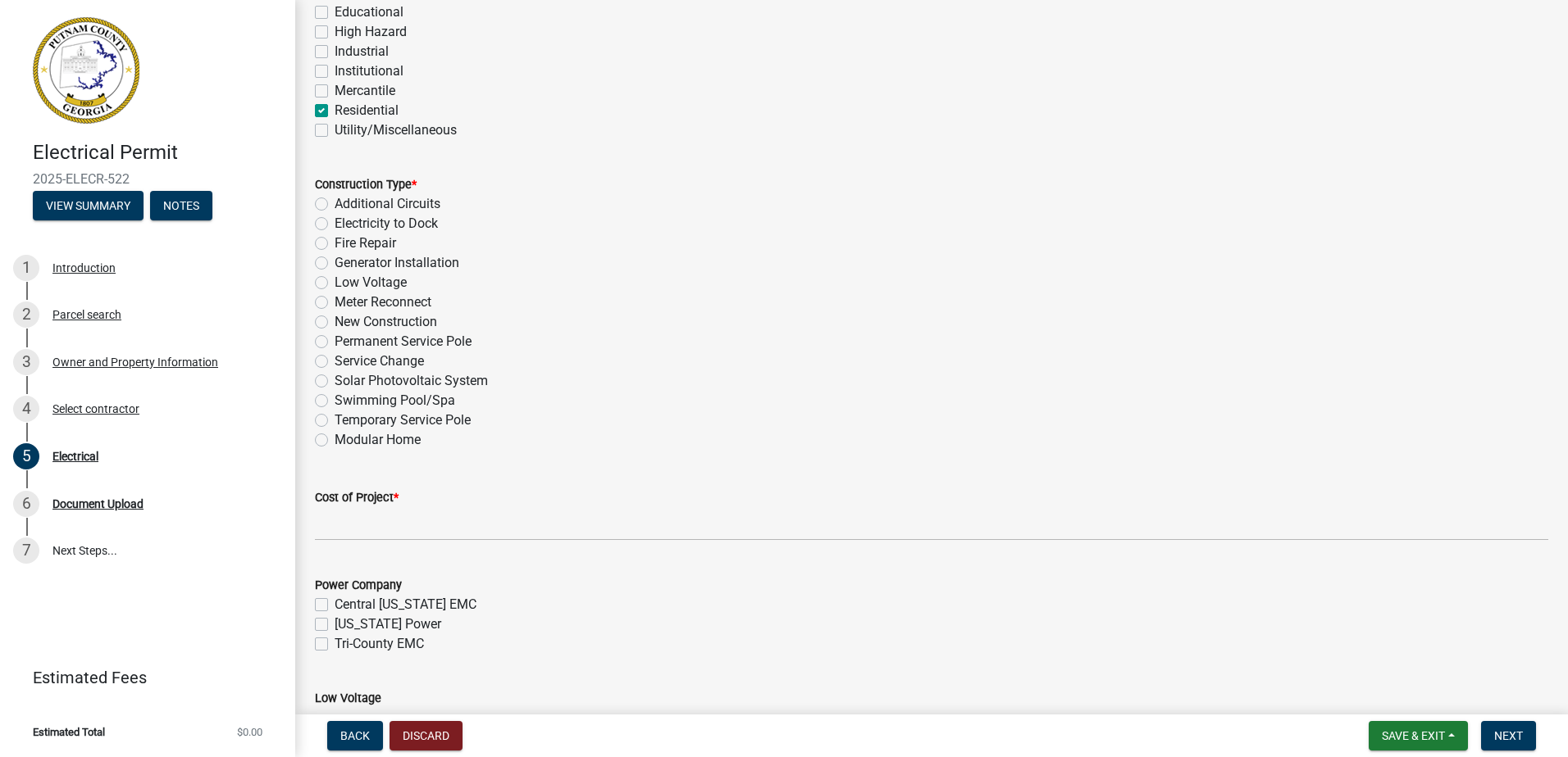
click at [335, 420] on label "Temporary Service Pole" at bounding box center [402, 421] width 136 height 20
click at [335, 420] on input "Temporary Service Pole" at bounding box center [340, 416] width 11 height 11
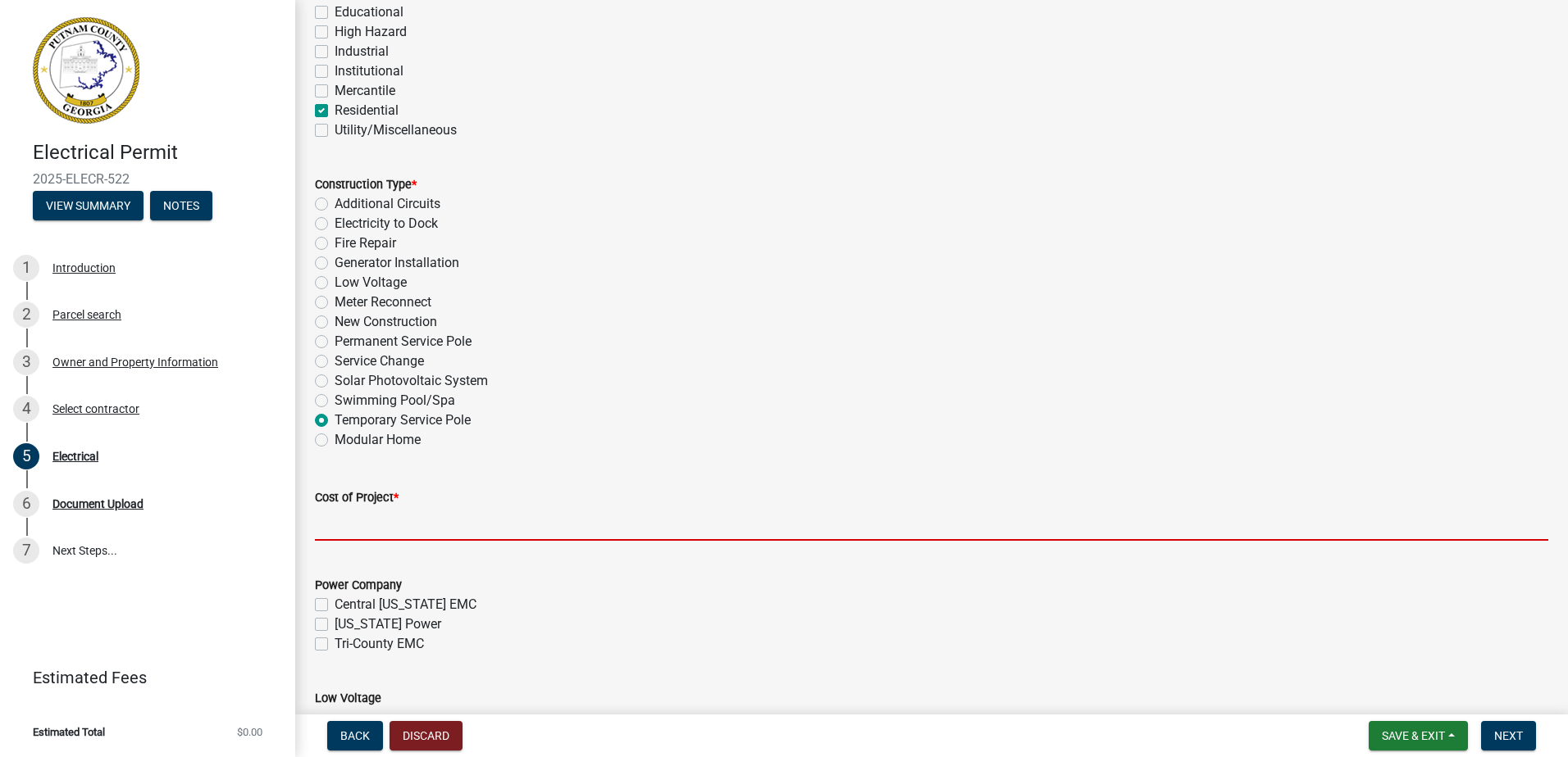
click at [368, 519] on input "text" at bounding box center [932, 524] width 1233 height 34
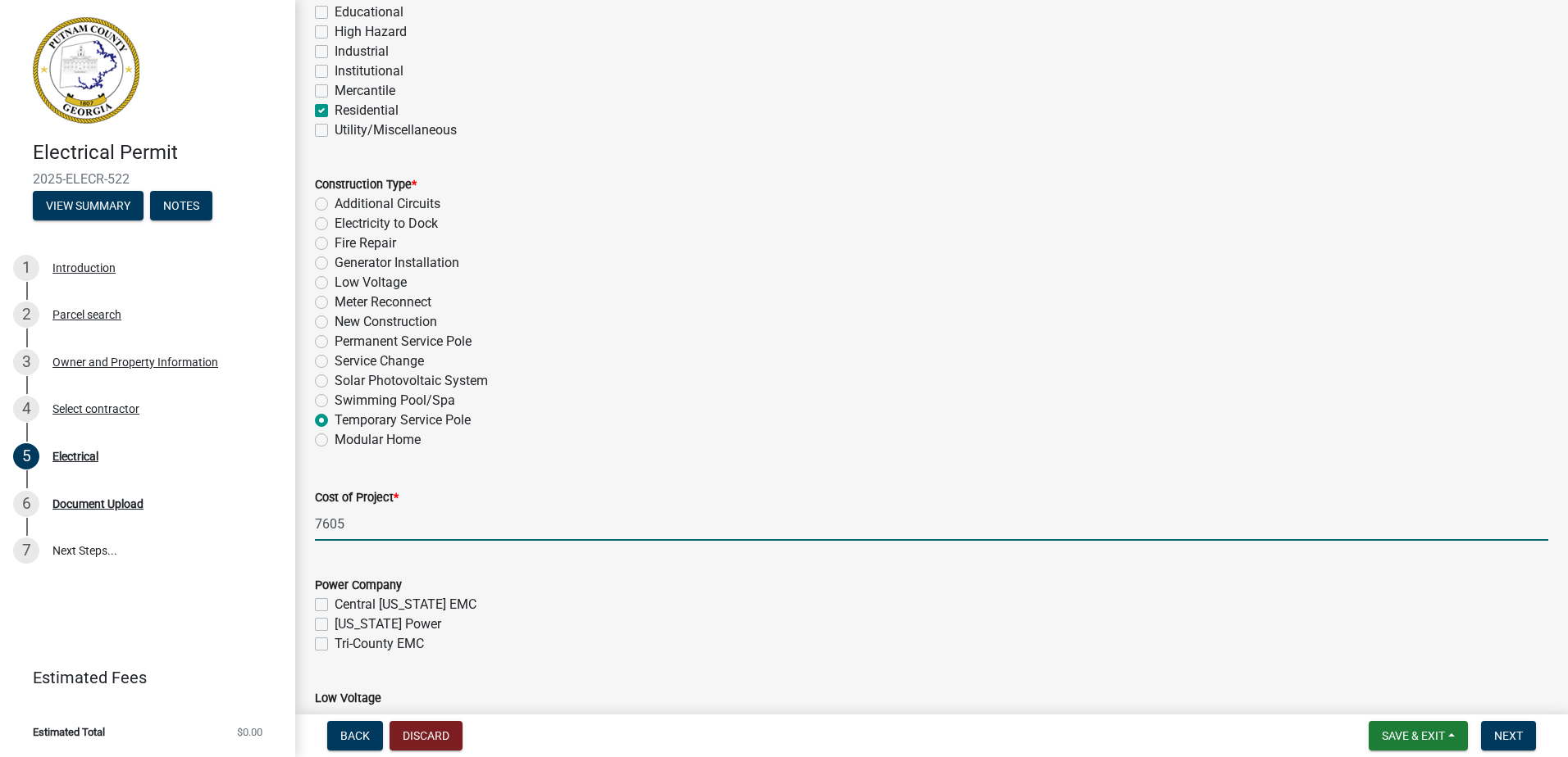
click at [335, 643] on label "Tri-County EMC" at bounding box center [379, 644] width 89 height 20
click at [335, 643] on input "Tri-County EMC" at bounding box center [340, 640] width 11 height 11
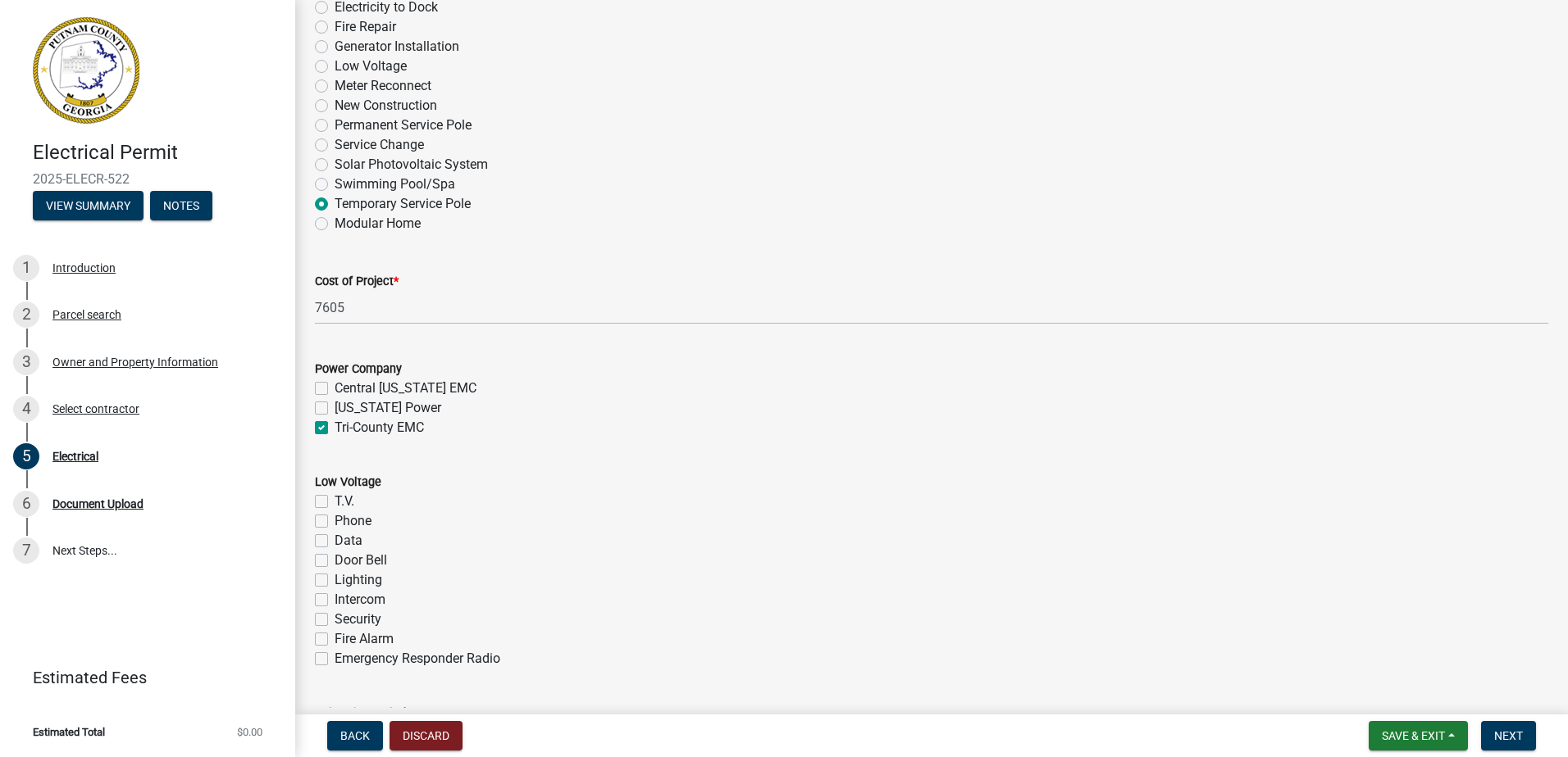
scroll to position [656, 0]
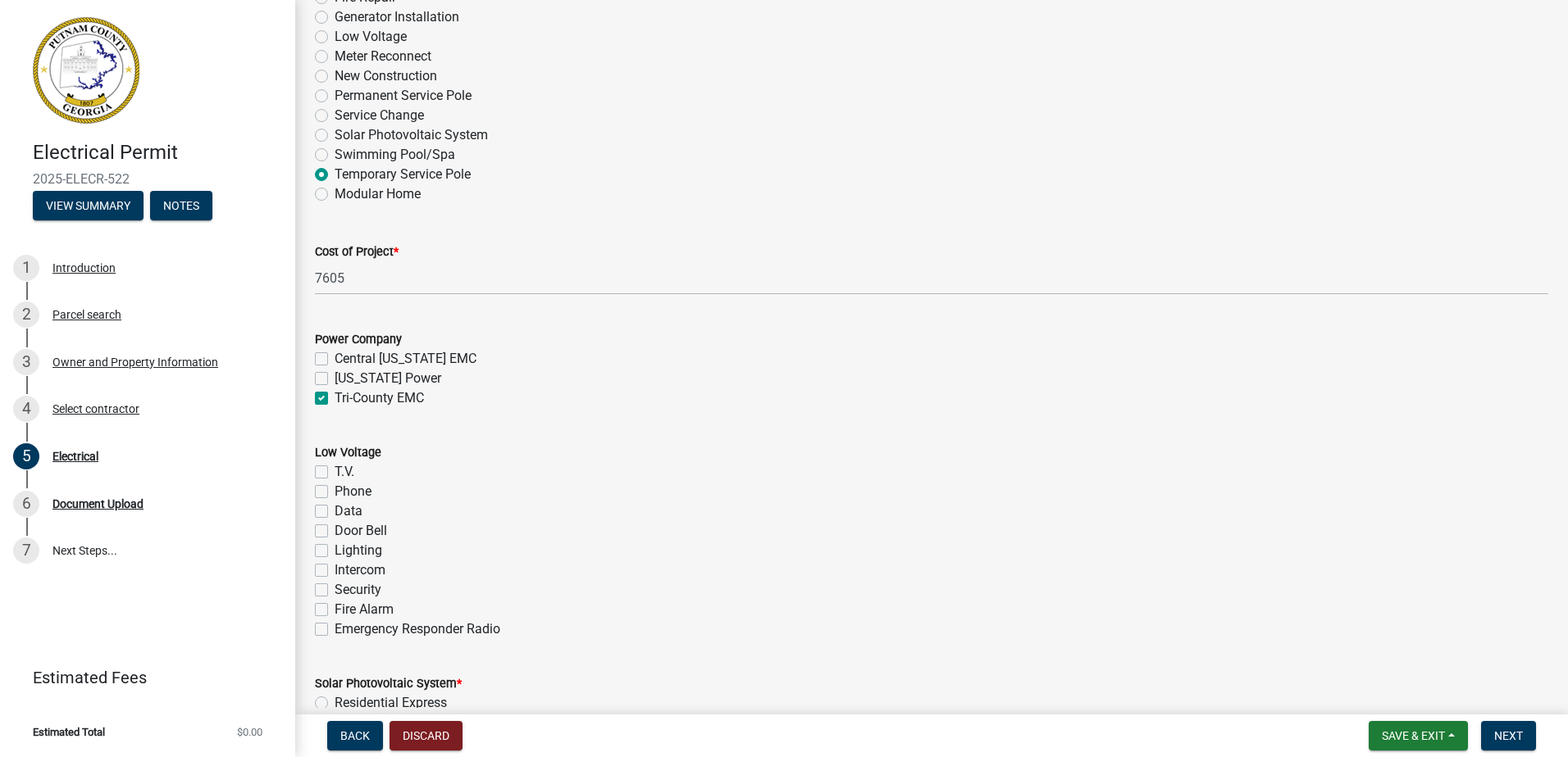
click at [335, 472] on label "T.V." at bounding box center [344, 472] width 20 height 20
click at [335, 472] on input "T.V." at bounding box center [340, 468] width 11 height 11
click at [316, 501] on div "Phone" at bounding box center [932, 492] width 1233 height 20
click at [335, 493] on label "Phone" at bounding box center [352, 492] width 36 height 20
click at [335, 493] on input "Phone" at bounding box center [340, 487] width 11 height 11
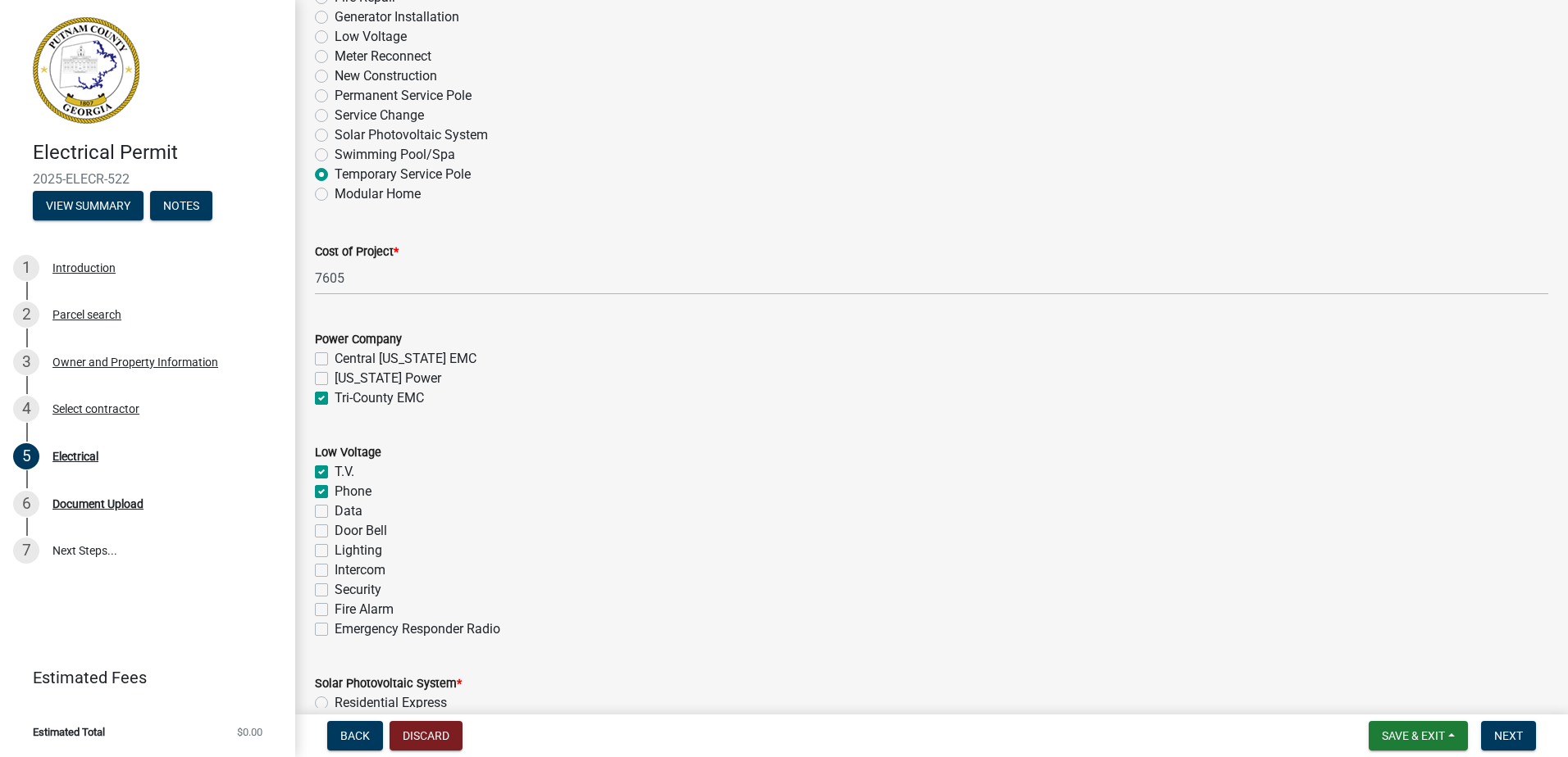
click at [335, 513] on label "Data" at bounding box center [348, 511] width 28 height 20
click at [335, 512] on input "Data" at bounding box center [340, 507] width 11 height 11
click at [335, 533] on label "Door Bell" at bounding box center [360, 531] width 53 height 20
click at [335, 532] on input "Door Bell" at bounding box center [340, 527] width 11 height 11
click at [335, 551] on label "Lighting" at bounding box center [358, 551] width 47 height 20
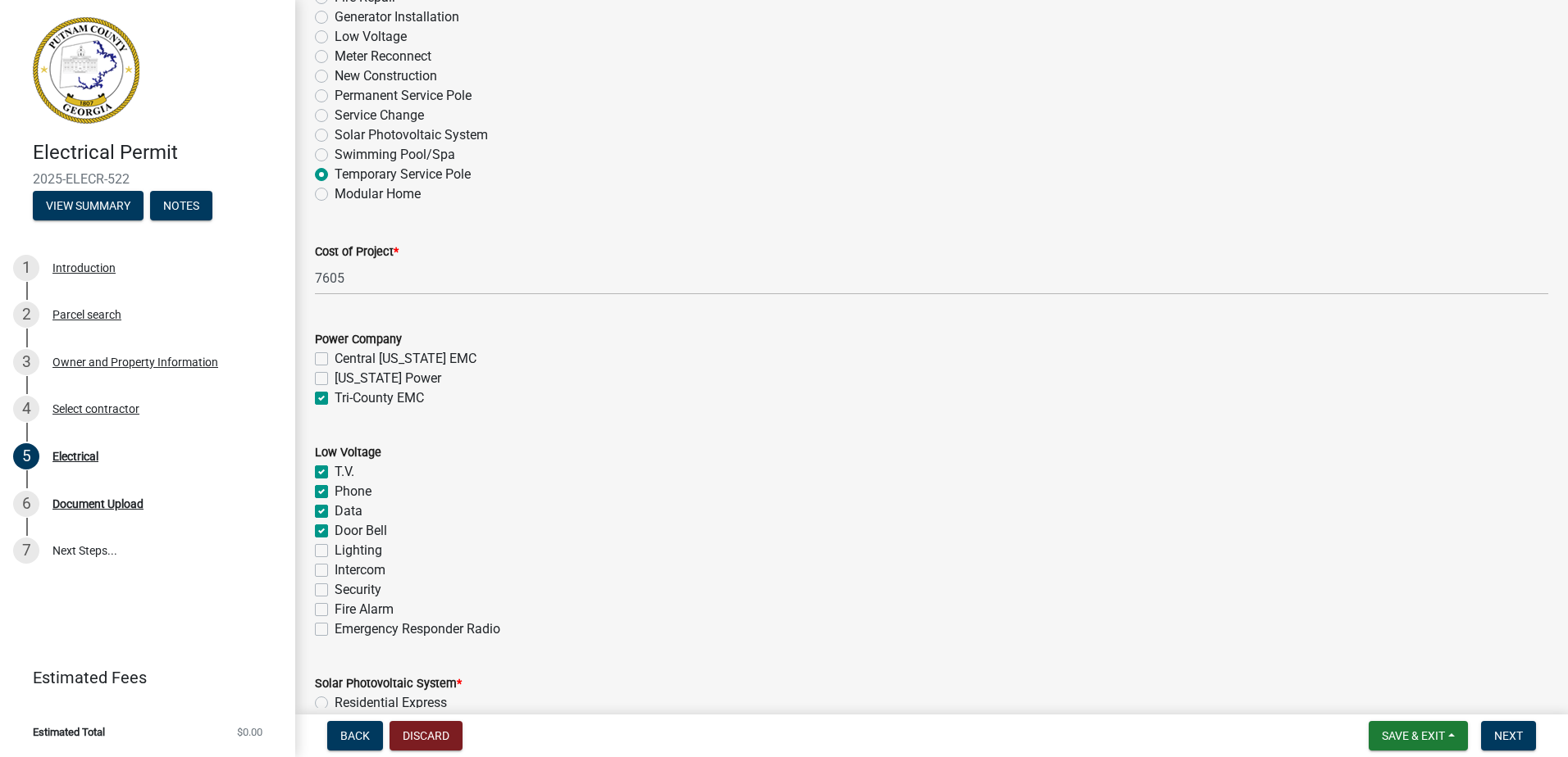
click at [335, 551] on input "Lighting" at bounding box center [340, 546] width 11 height 11
click at [335, 610] on label "Fire Alarm" at bounding box center [364, 609] width 59 height 20
click at [335, 610] on input "Fire Alarm" at bounding box center [340, 605] width 11 height 11
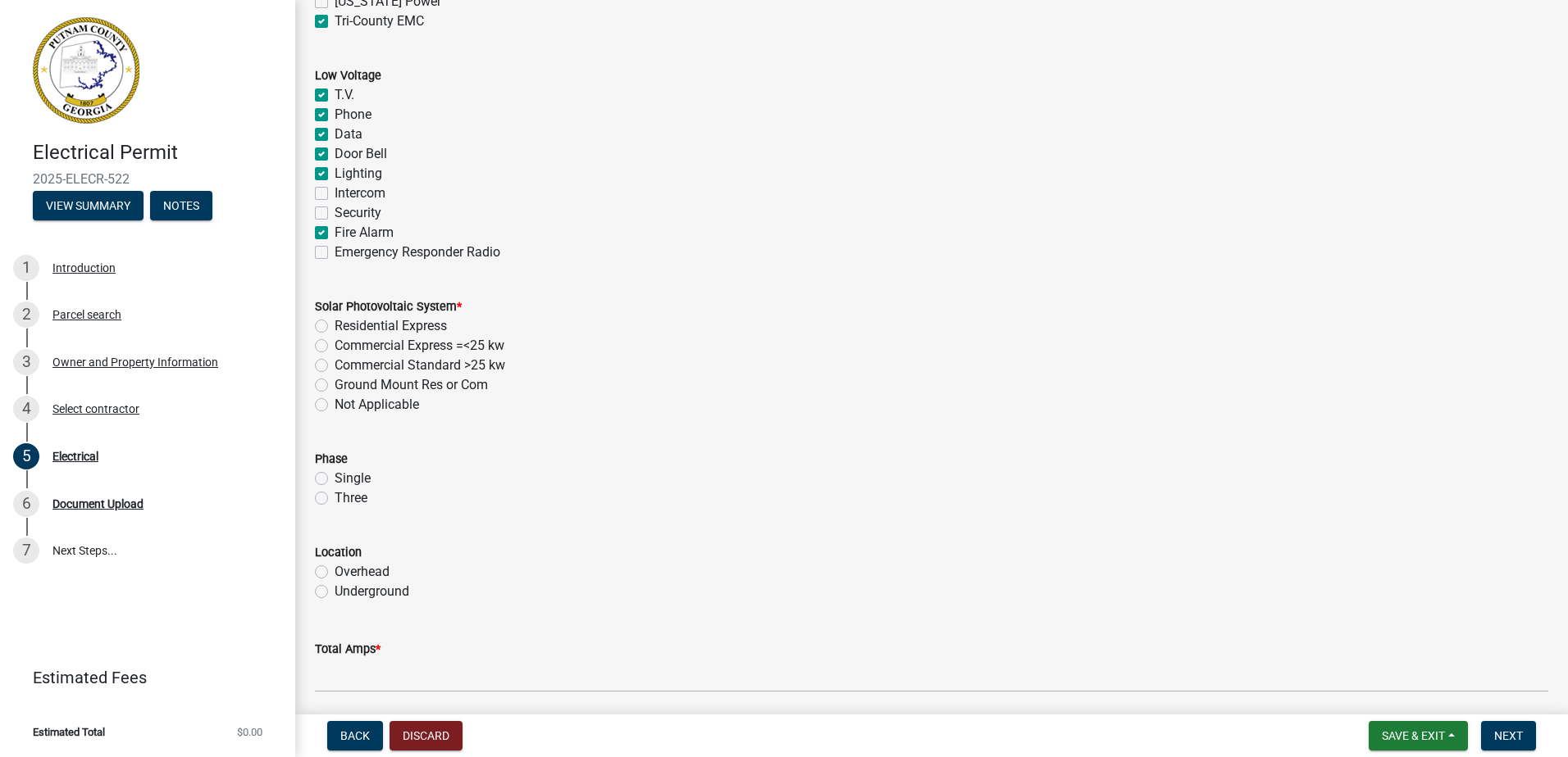
scroll to position [1066, 0]
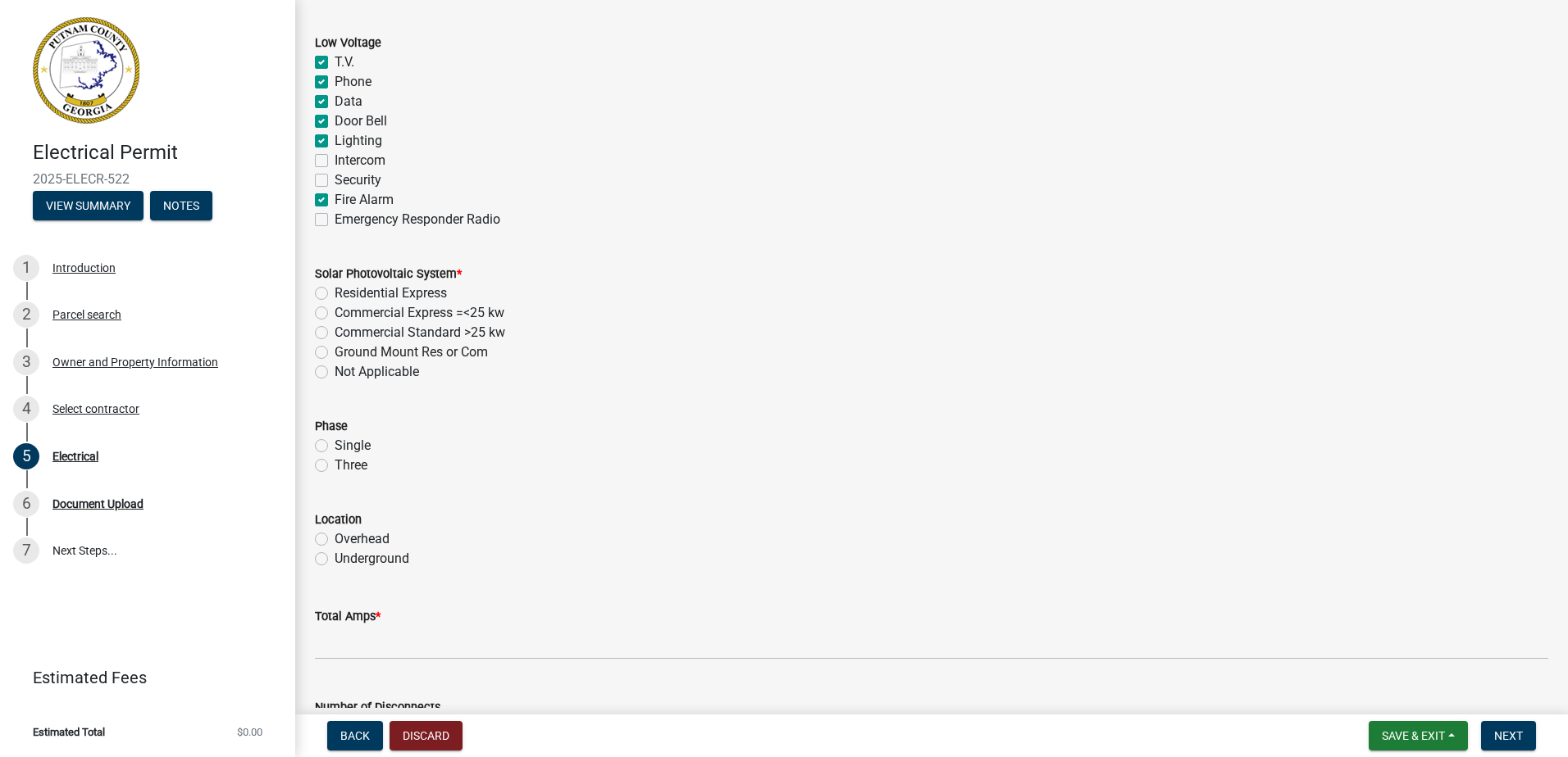
click at [335, 375] on label "Not Applicable" at bounding box center [376, 372] width 85 height 20
click at [335, 373] on input "Not Applicable" at bounding box center [340, 367] width 11 height 11
click at [335, 560] on label "Underground" at bounding box center [372, 559] width 75 height 20
click at [335, 560] on input "Underground" at bounding box center [340, 554] width 11 height 11
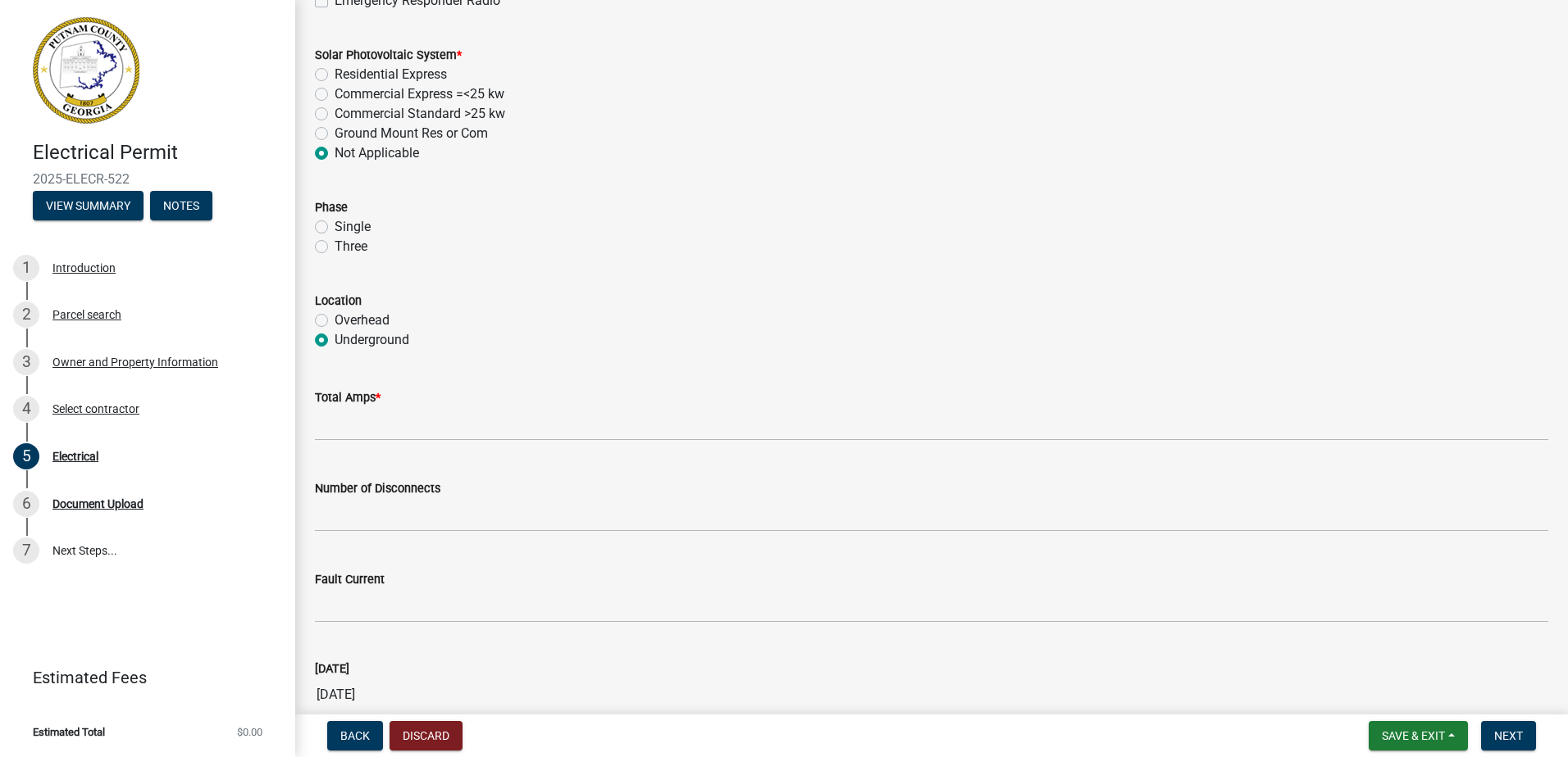
scroll to position [1311, 0]
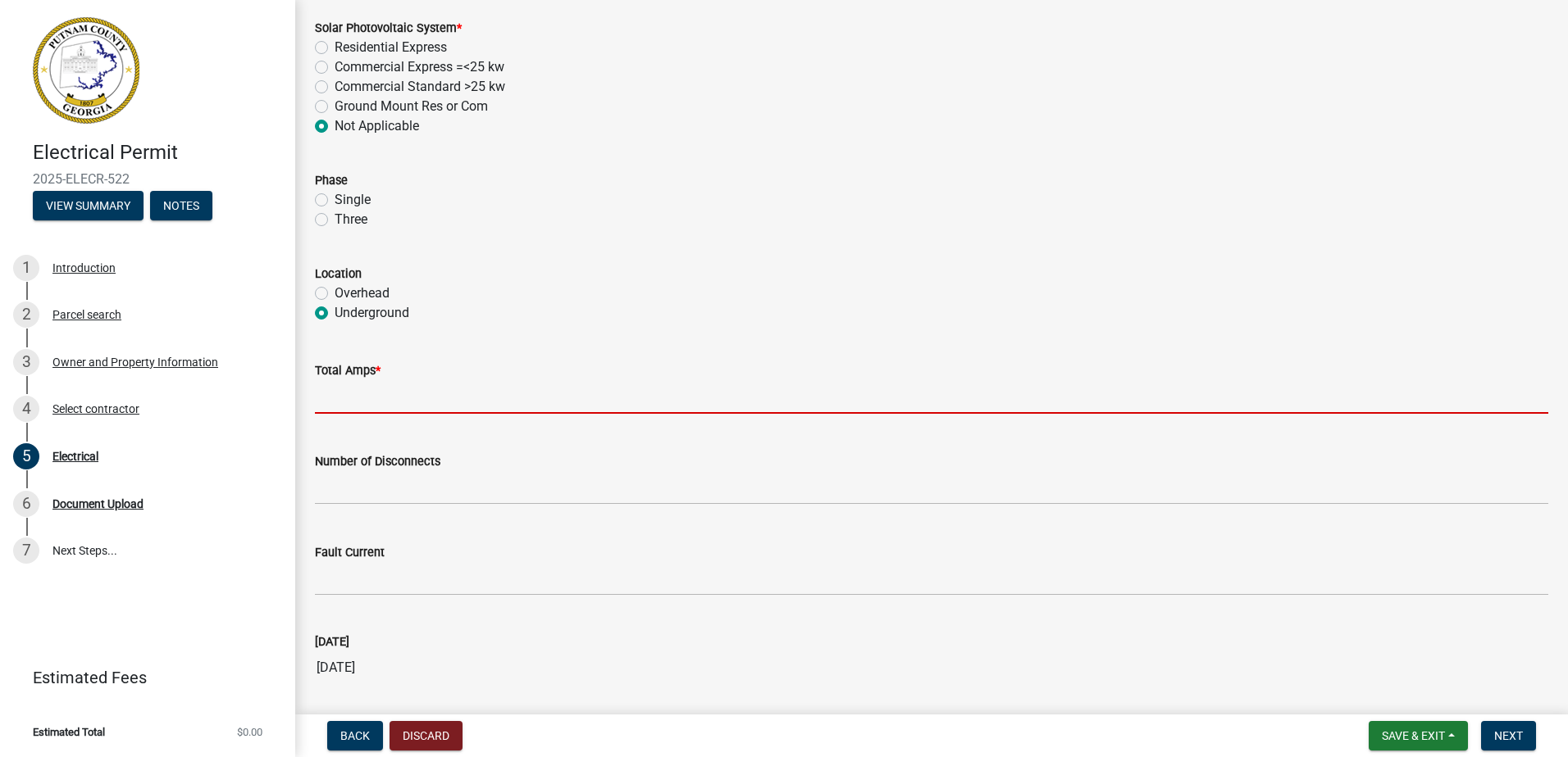
click at [353, 402] on input "text" at bounding box center [932, 398] width 1233 height 34
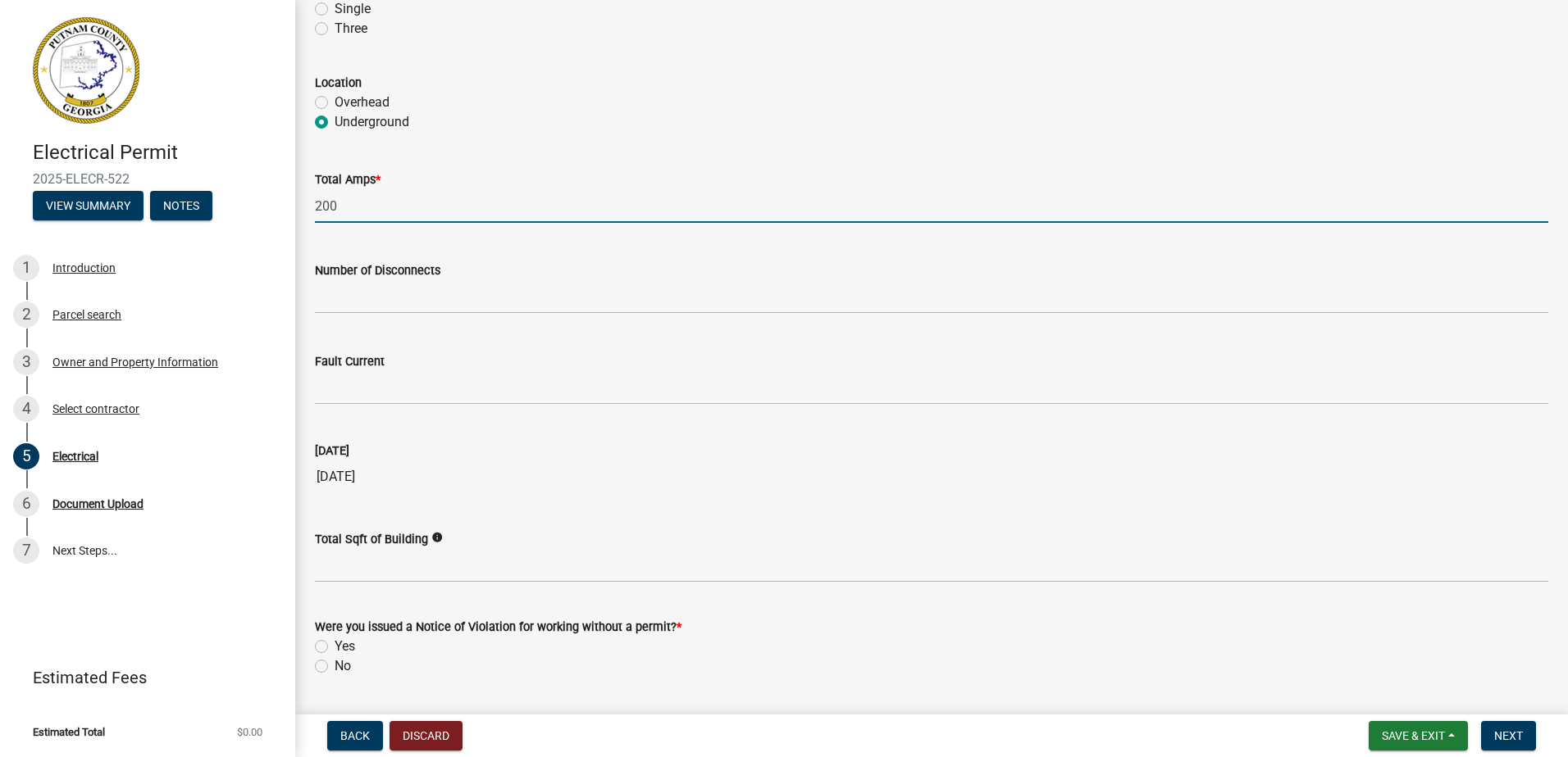
scroll to position [1549, 0]
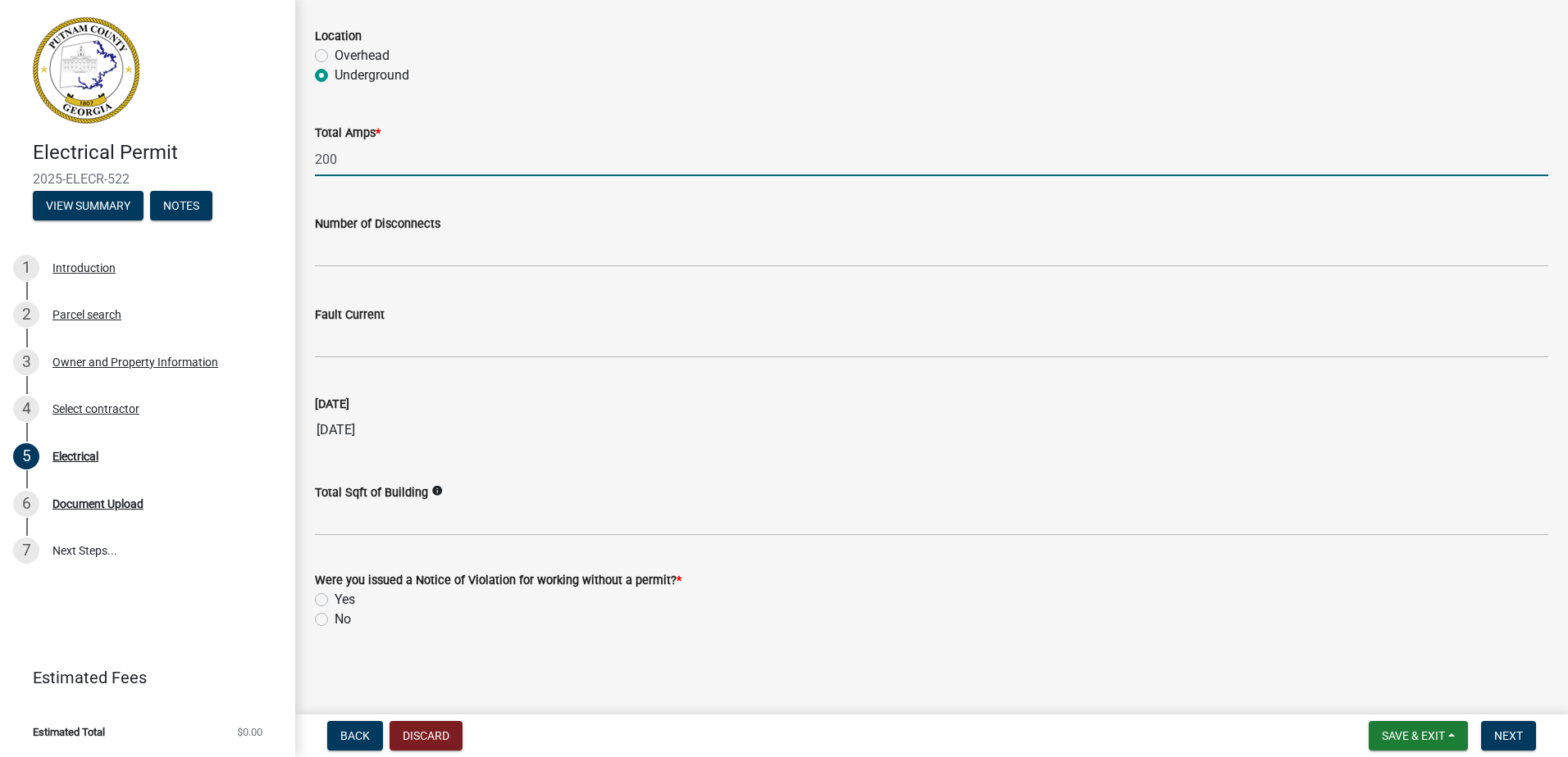
click at [335, 619] on label "No" at bounding box center [343, 620] width 16 height 20
click at [335, 619] on input "No" at bounding box center [340, 616] width 11 height 11
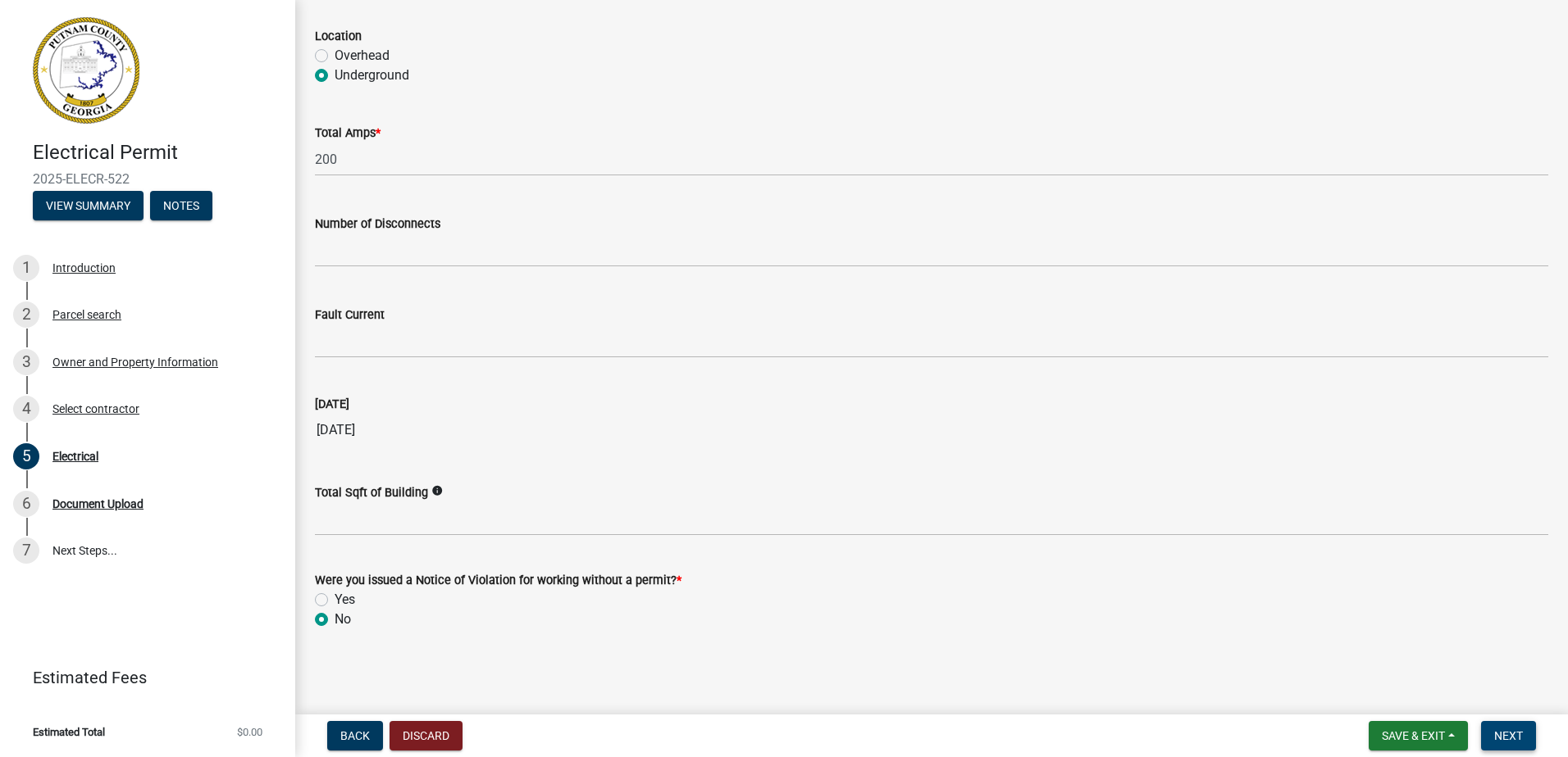
click at [1507, 745] on button "Next" at bounding box center [1508, 736] width 55 height 29
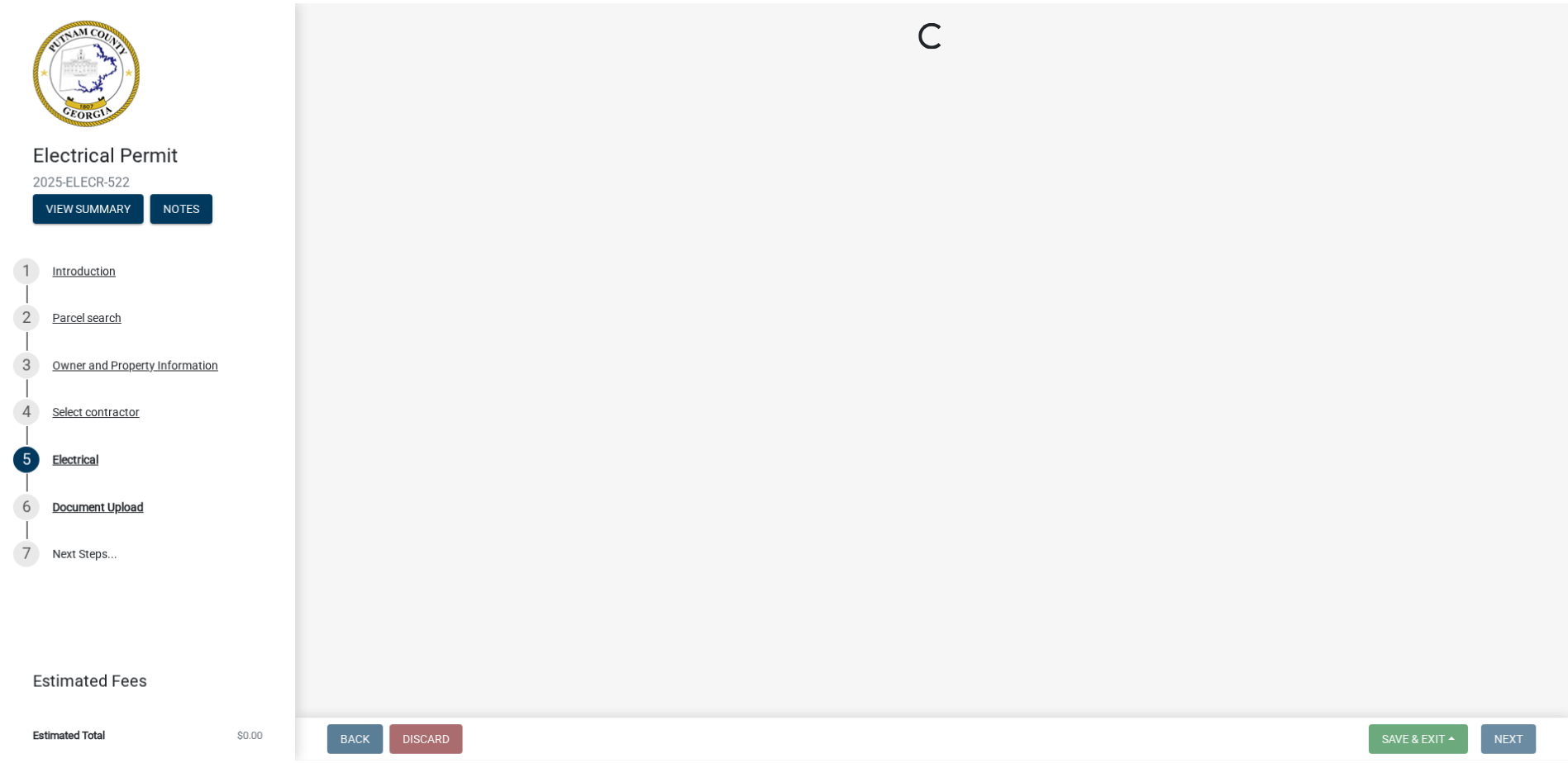
scroll to position [0, 0]
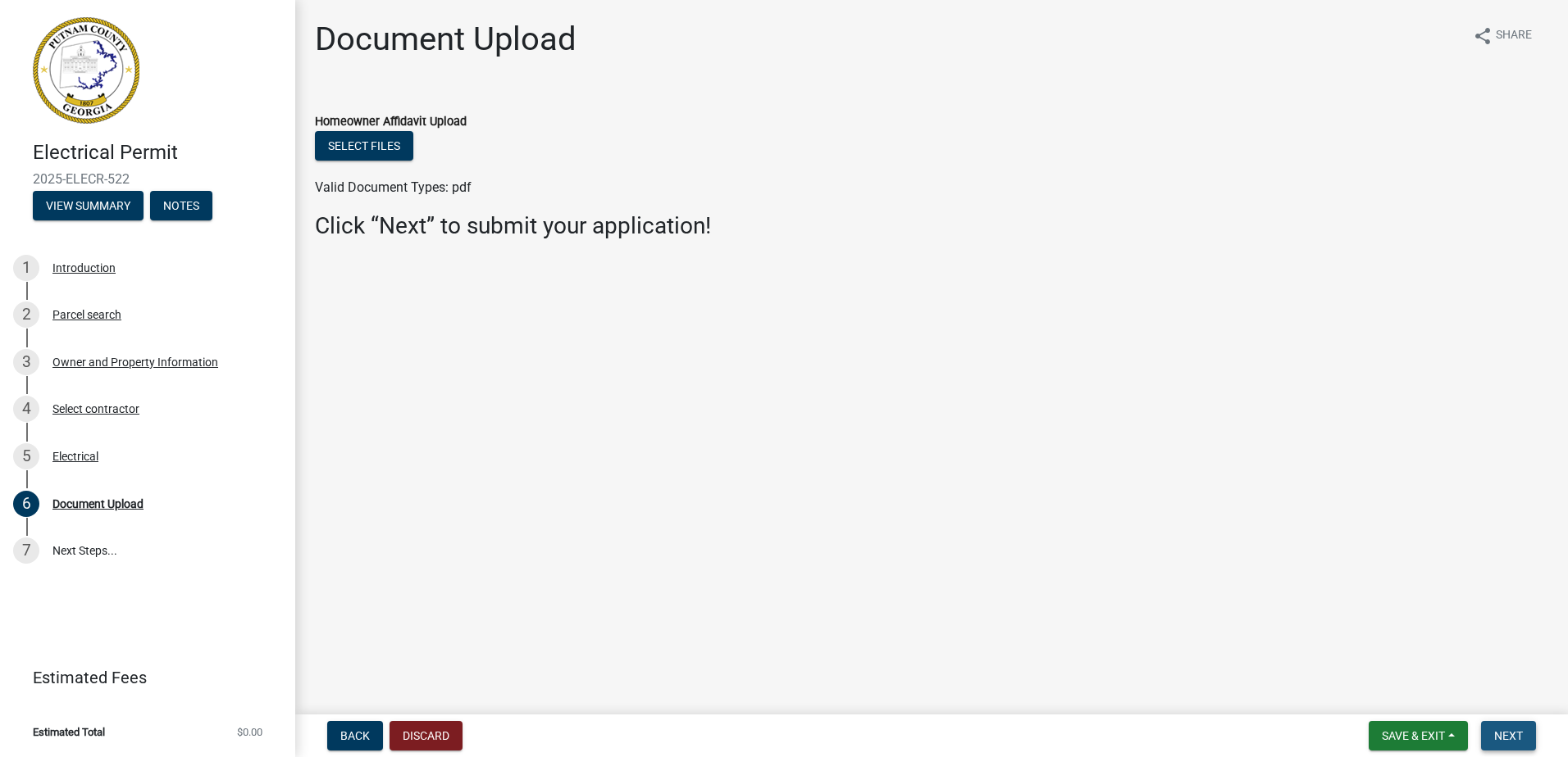
click at [1501, 734] on span "Next" at bounding box center [1508, 736] width 28 height 13
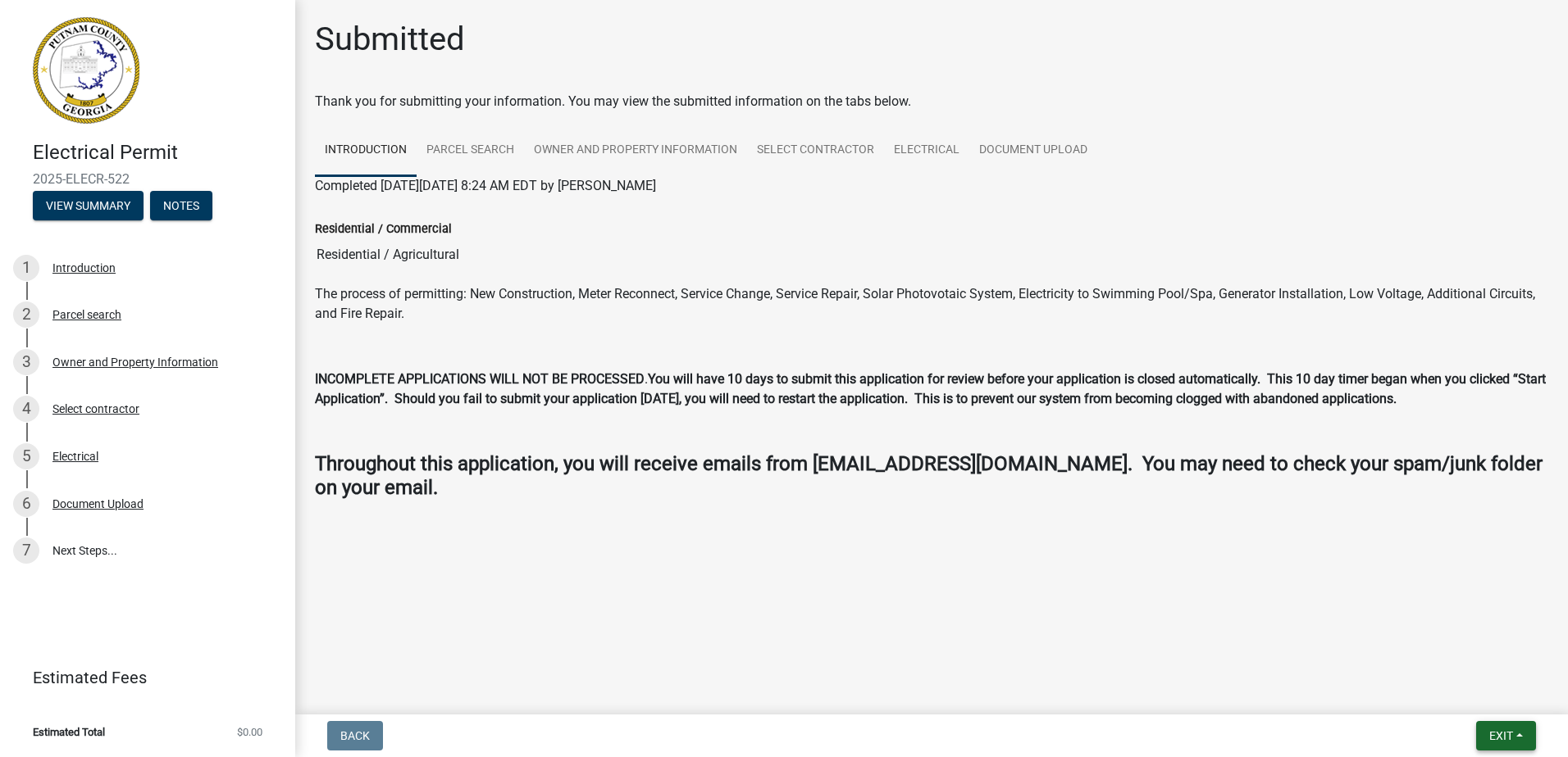
click at [1491, 735] on span "Exit" at bounding box center [1500, 736] width 24 height 13
click at [1461, 692] on button "Save & Exit" at bounding box center [1469, 693] width 131 height 39
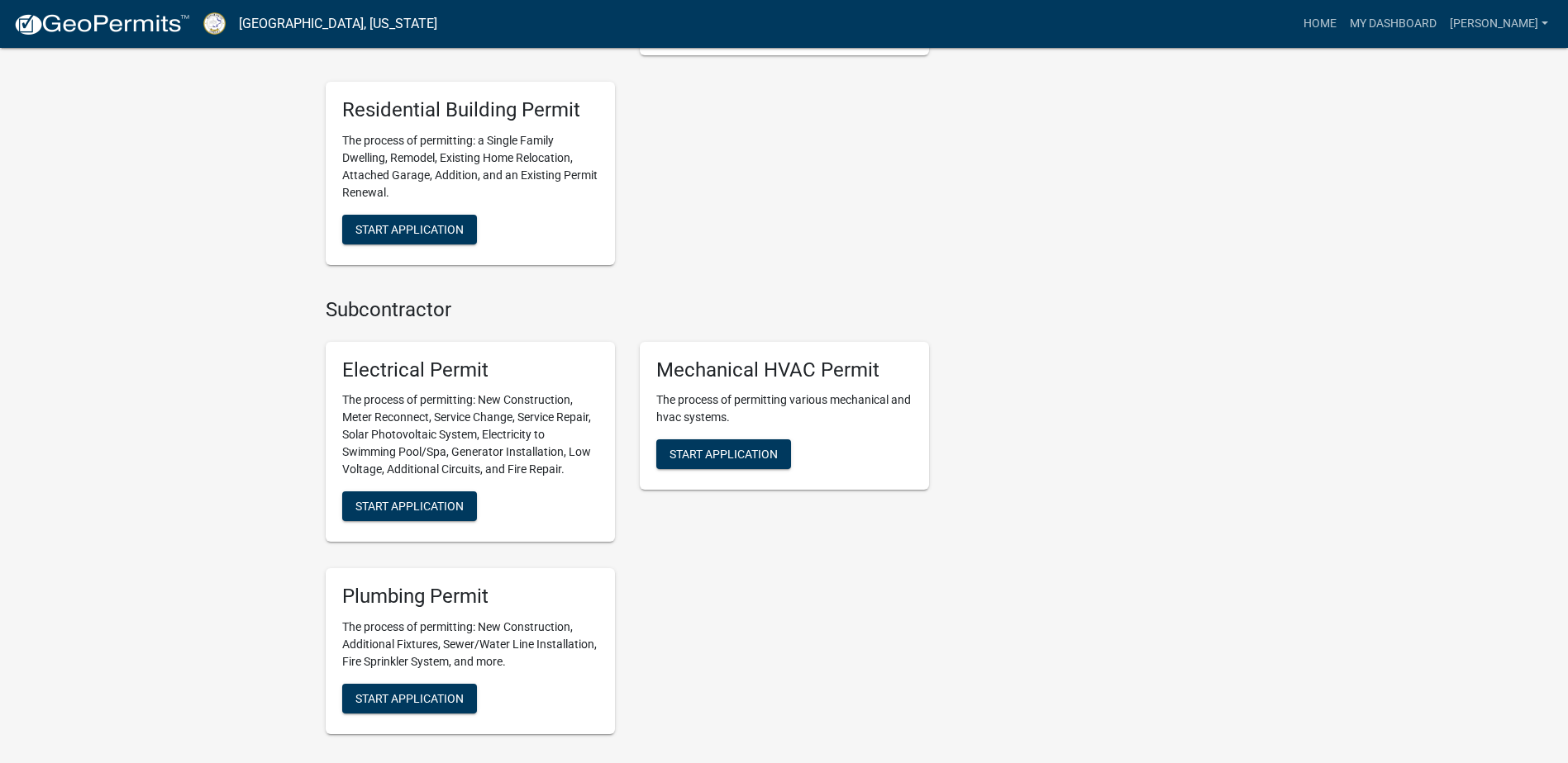
scroll to position [1074, 0]
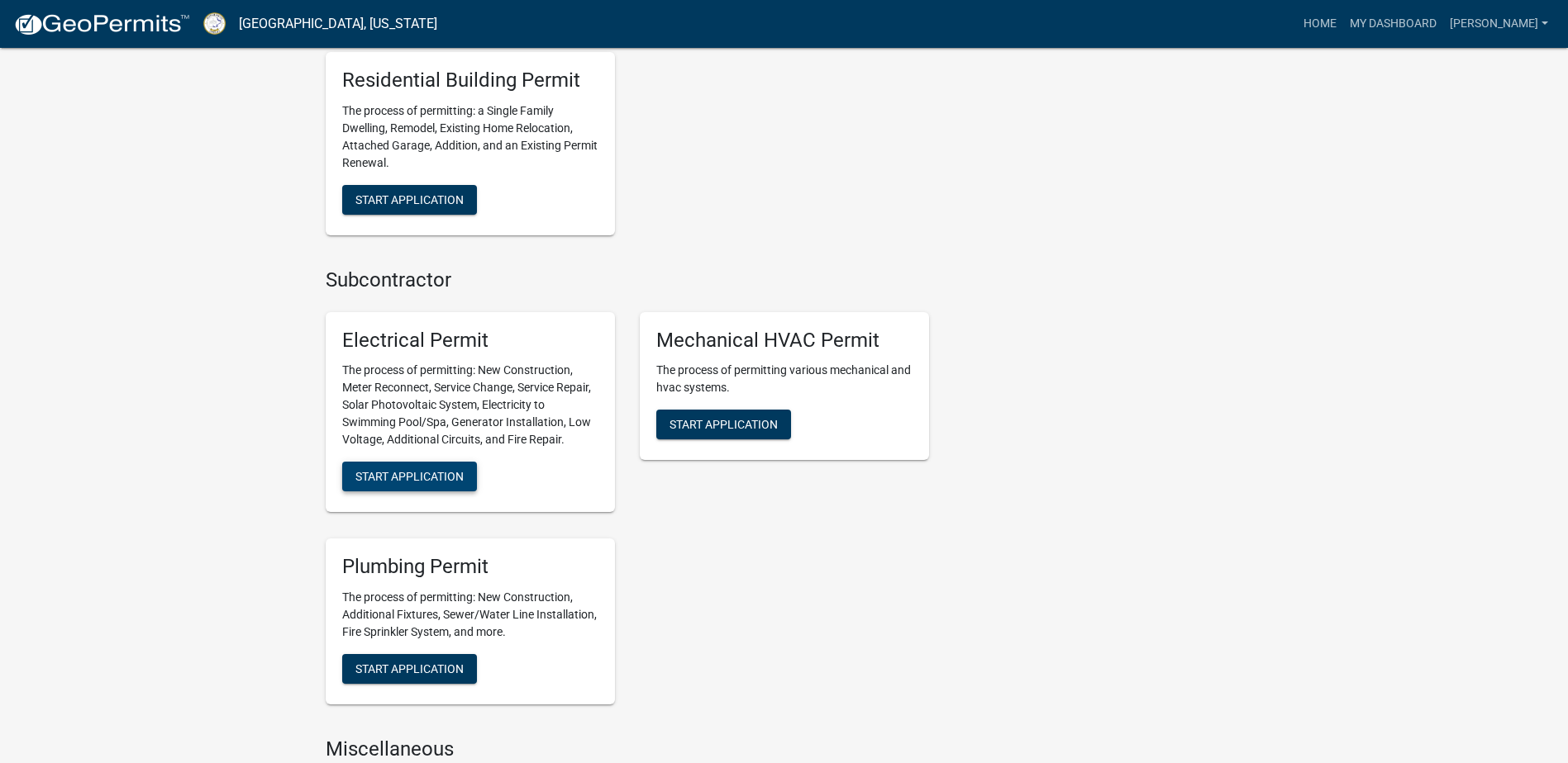
click at [448, 480] on span "Start Application" at bounding box center [409, 476] width 109 height 13
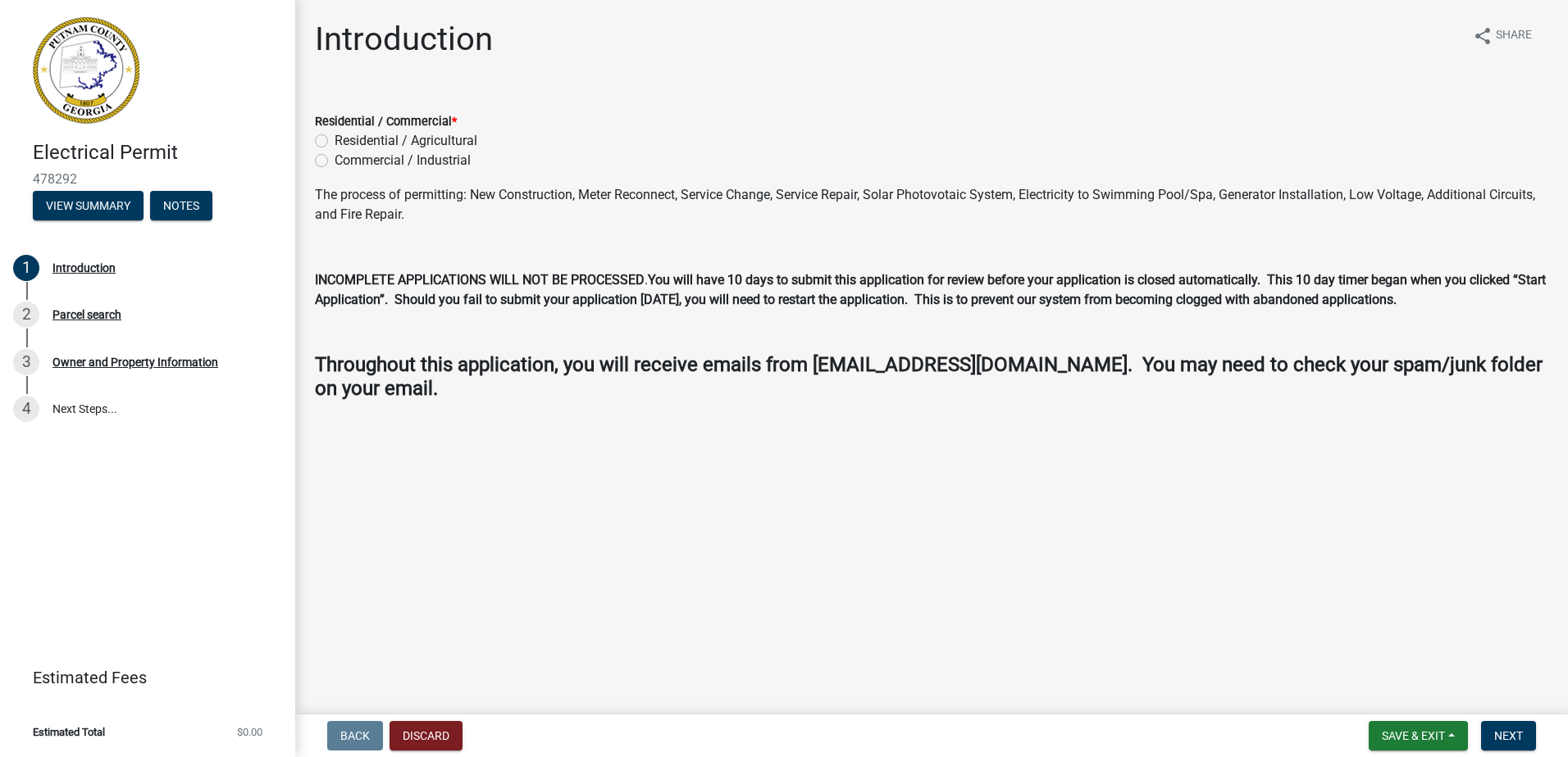
click at [335, 135] on label "Residential / Agricultural" at bounding box center [406, 141] width 142 height 20
click at [335, 135] on input "Residential / Agricultural" at bounding box center [340, 136] width 11 height 11
click at [1507, 740] on span "Next" at bounding box center [1508, 736] width 28 height 13
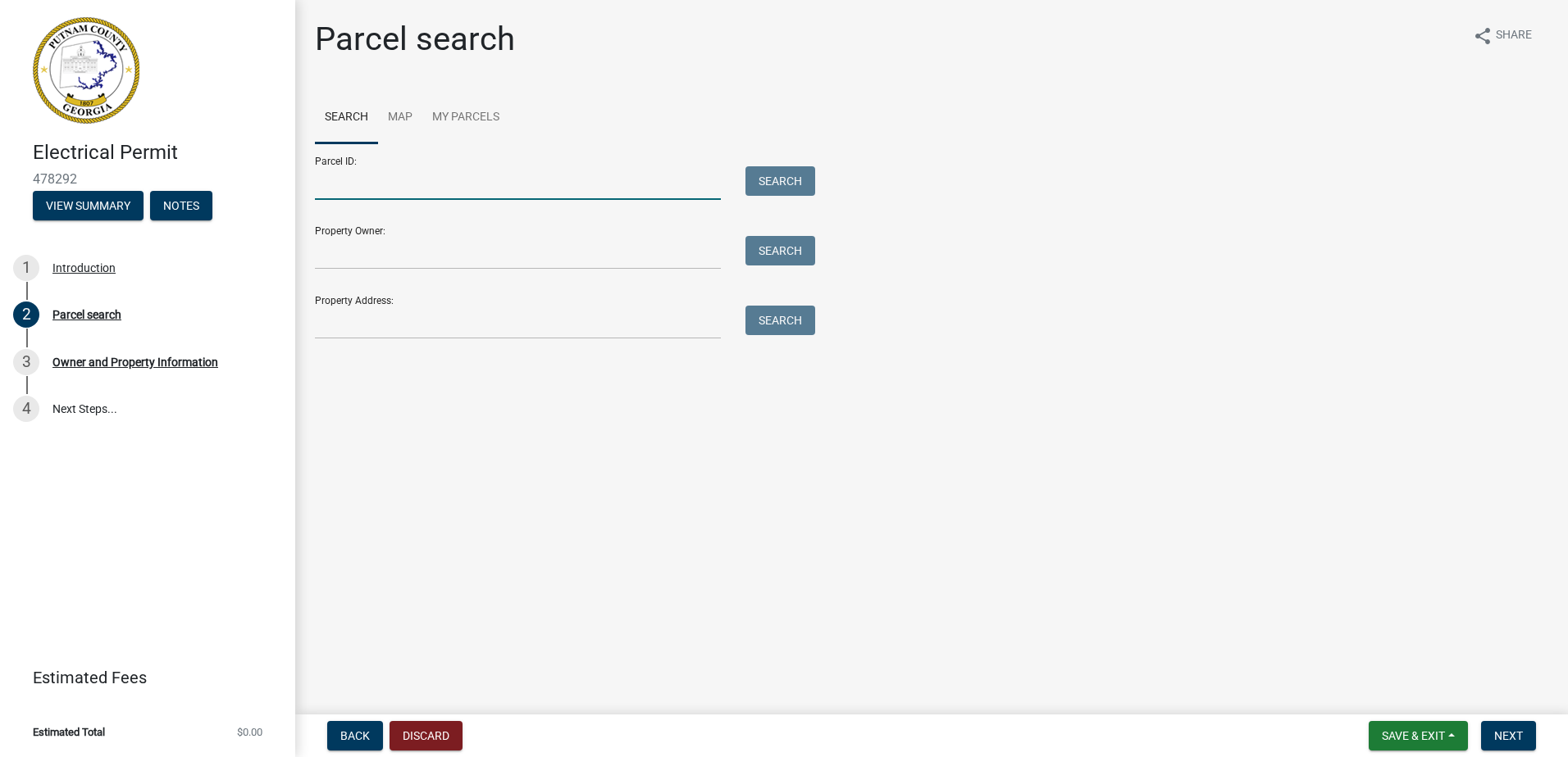
click at [394, 187] on input "Parcel ID:" at bounding box center [518, 183] width 406 height 34
click at [780, 183] on button "Search" at bounding box center [780, 181] width 69 height 29
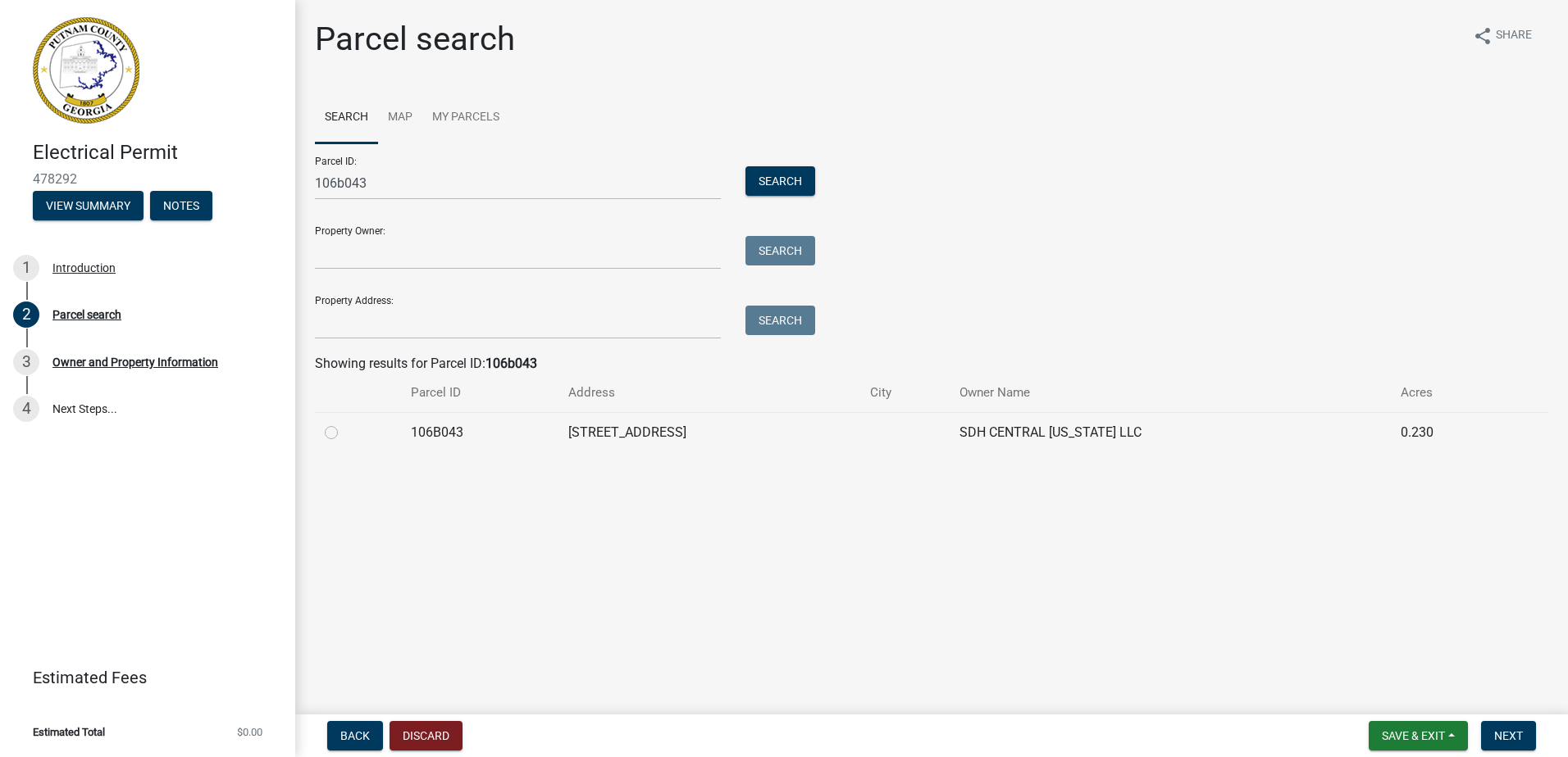
click at [344, 423] on label at bounding box center [344, 423] width 0 height 0
click at [344, 433] on input "radio" at bounding box center [350, 428] width 11 height 11
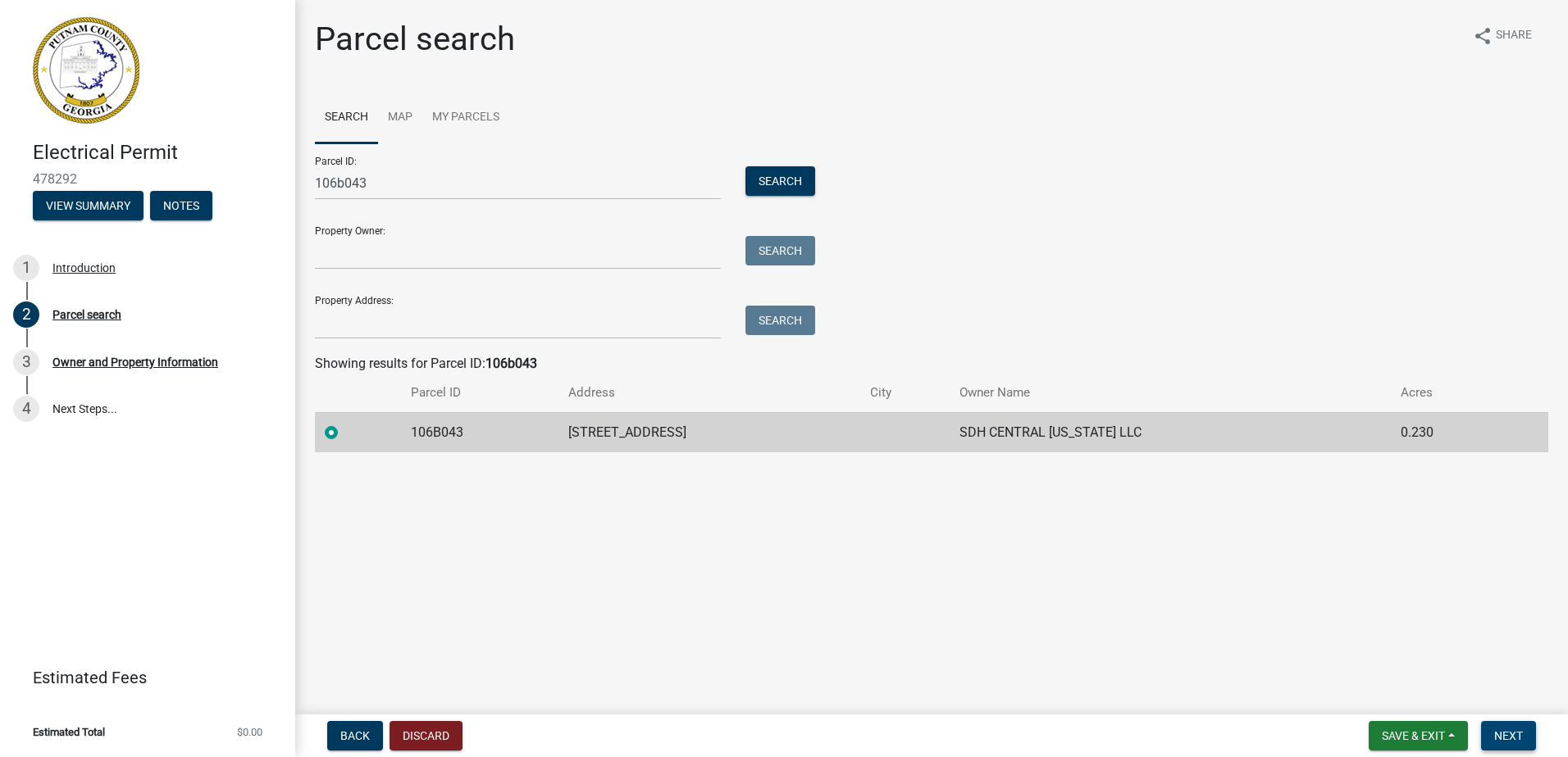
click at [1506, 737] on span "Next" at bounding box center [1508, 736] width 28 height 13
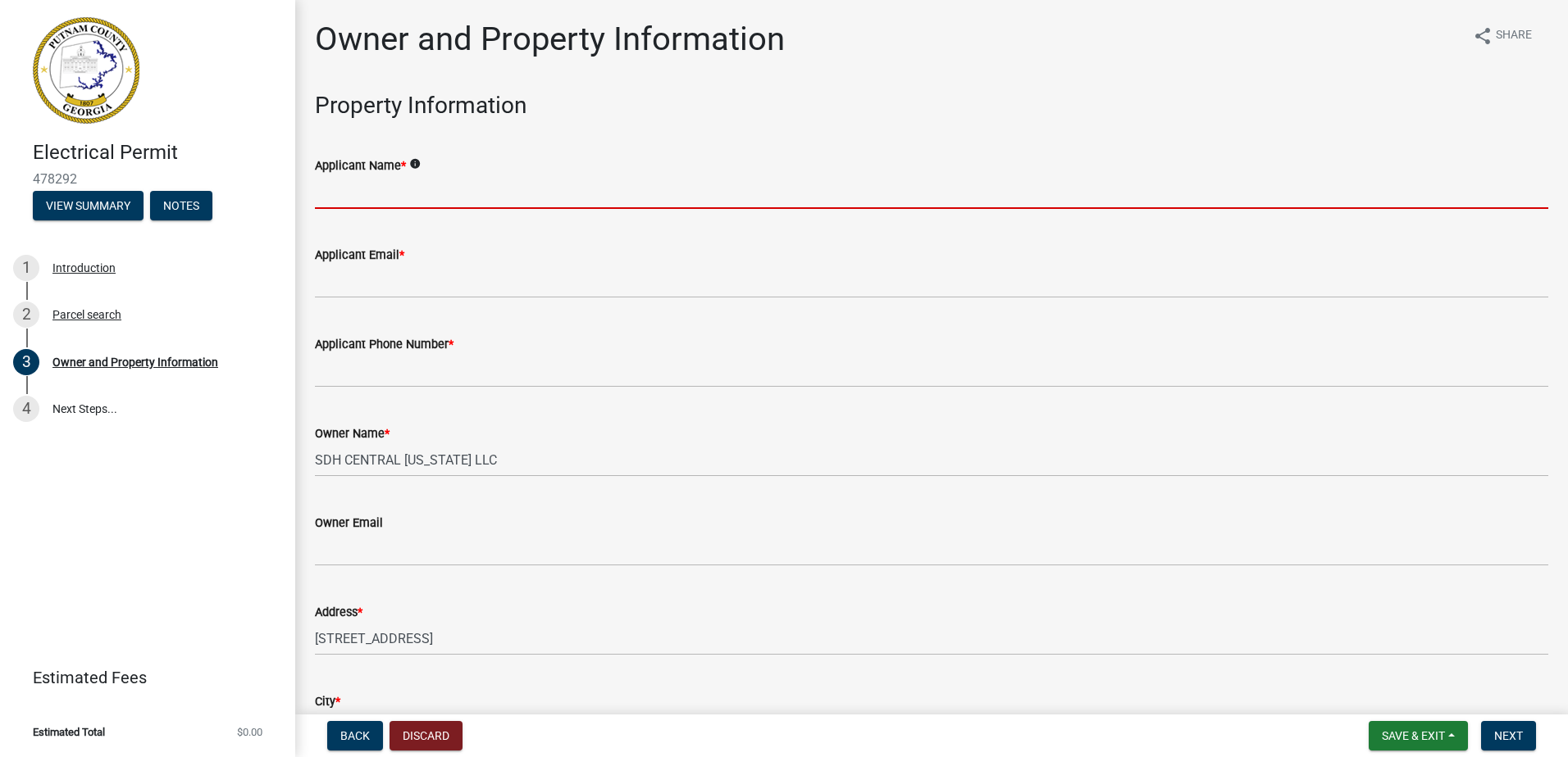
click at [349, 199] on input "Applicant Name *" at bounding box center [932, 192] width 1233 height 34
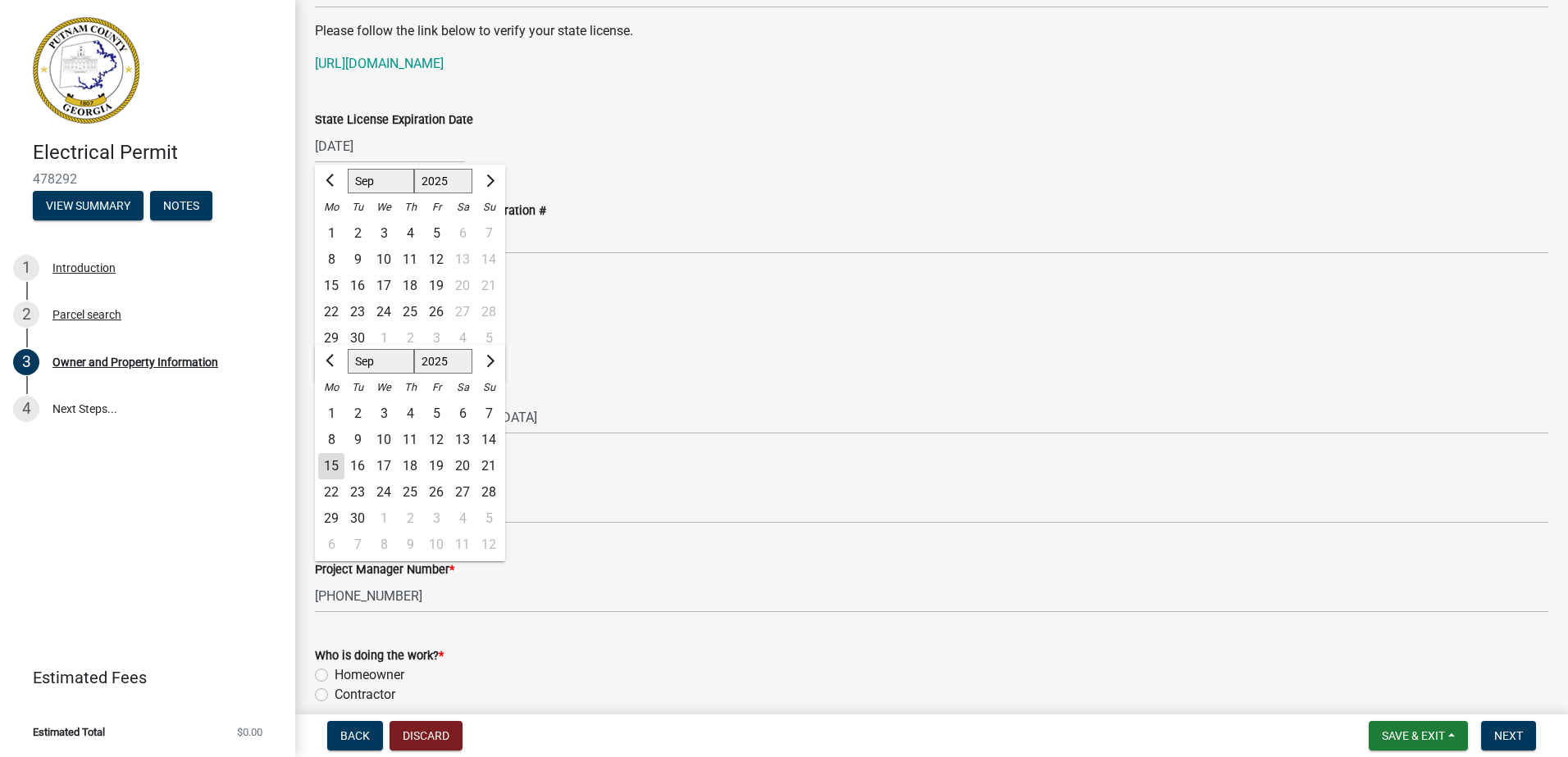
scroll to position [2363, 0]
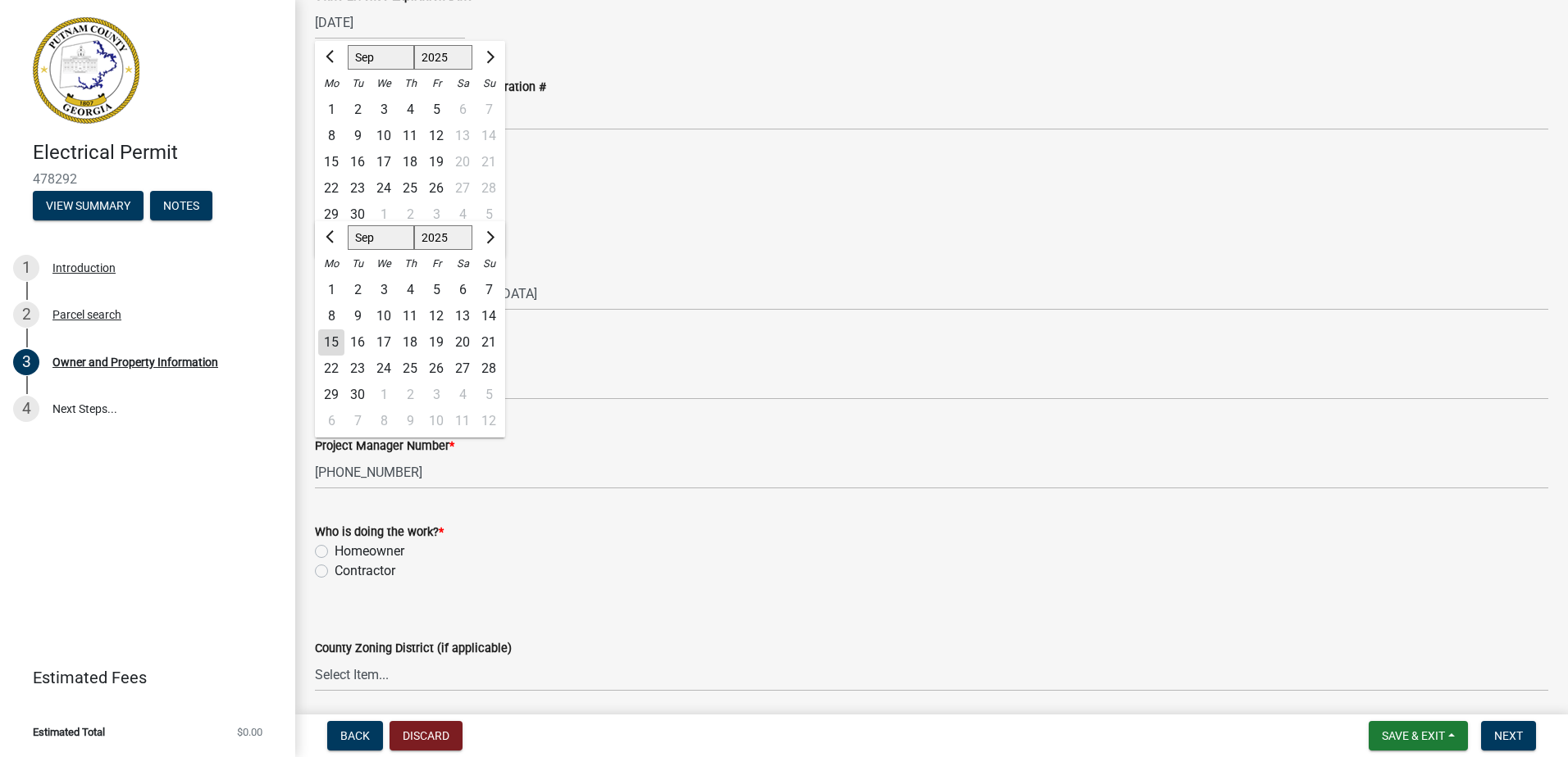
click at [786, 227] on wm-data-entity-input "Business License Expiration Date [DATE] Jan Feb Mar Apr May Jun [DATE] Aug Sep …" at bounding box center [932, 189] width 1233 height 91
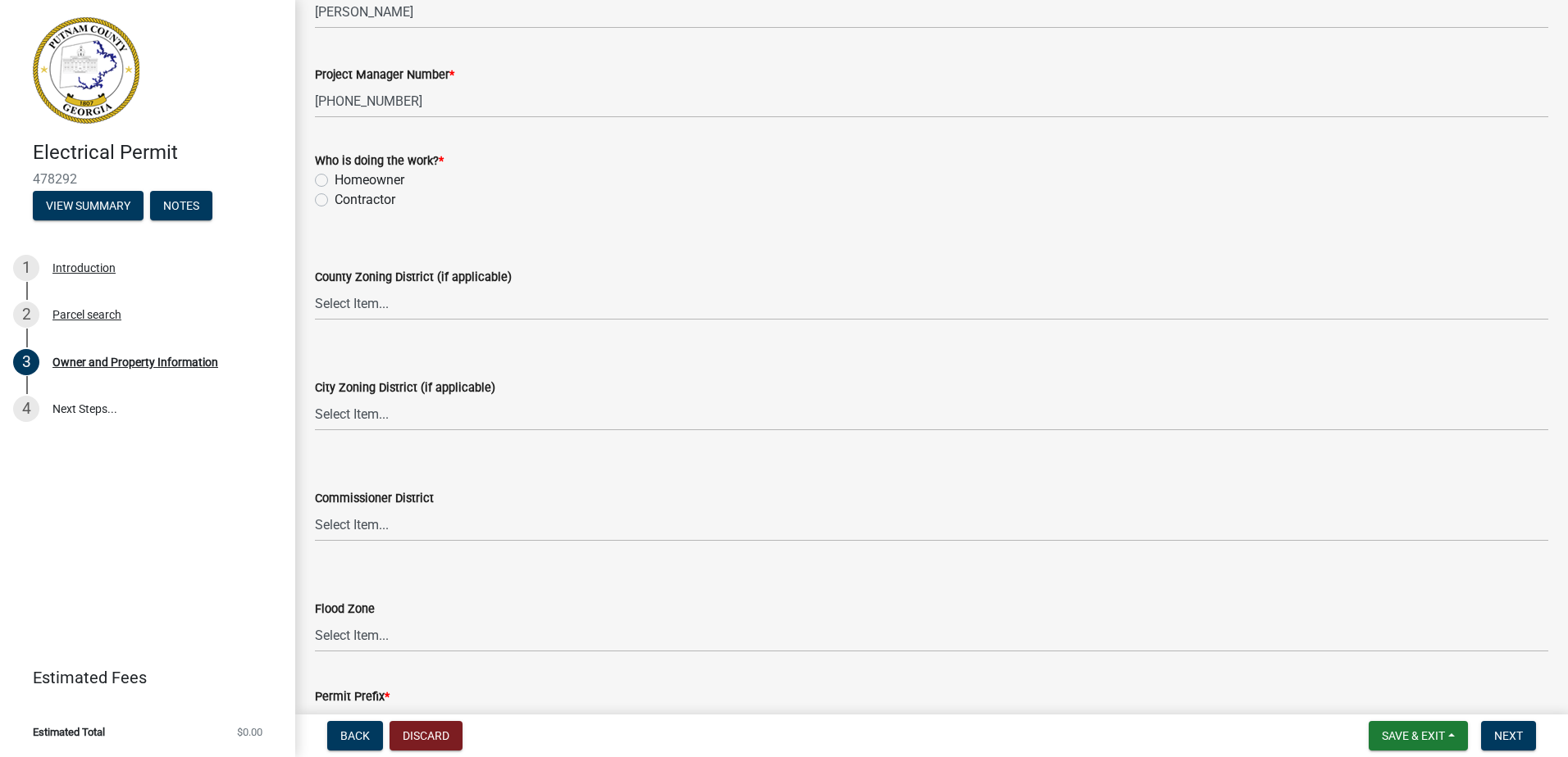
scroll to position [2773, 0]
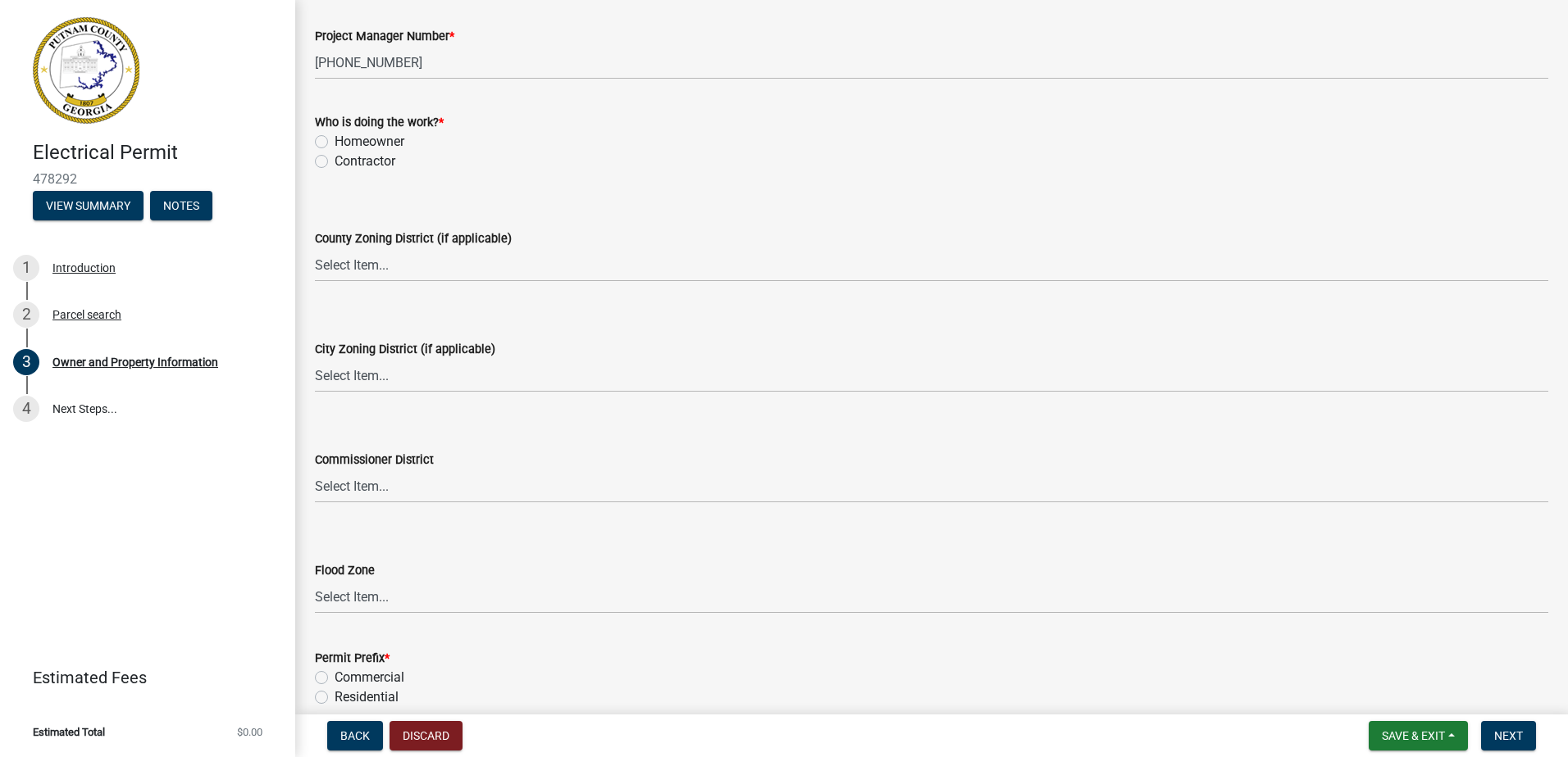
click at [335, 162] on label "Contractor" at bounding box center [365, 161] width 61 height 20
click at [335, 162] on input "Contractor" at bounding box center [340, 157] width 11 height 11
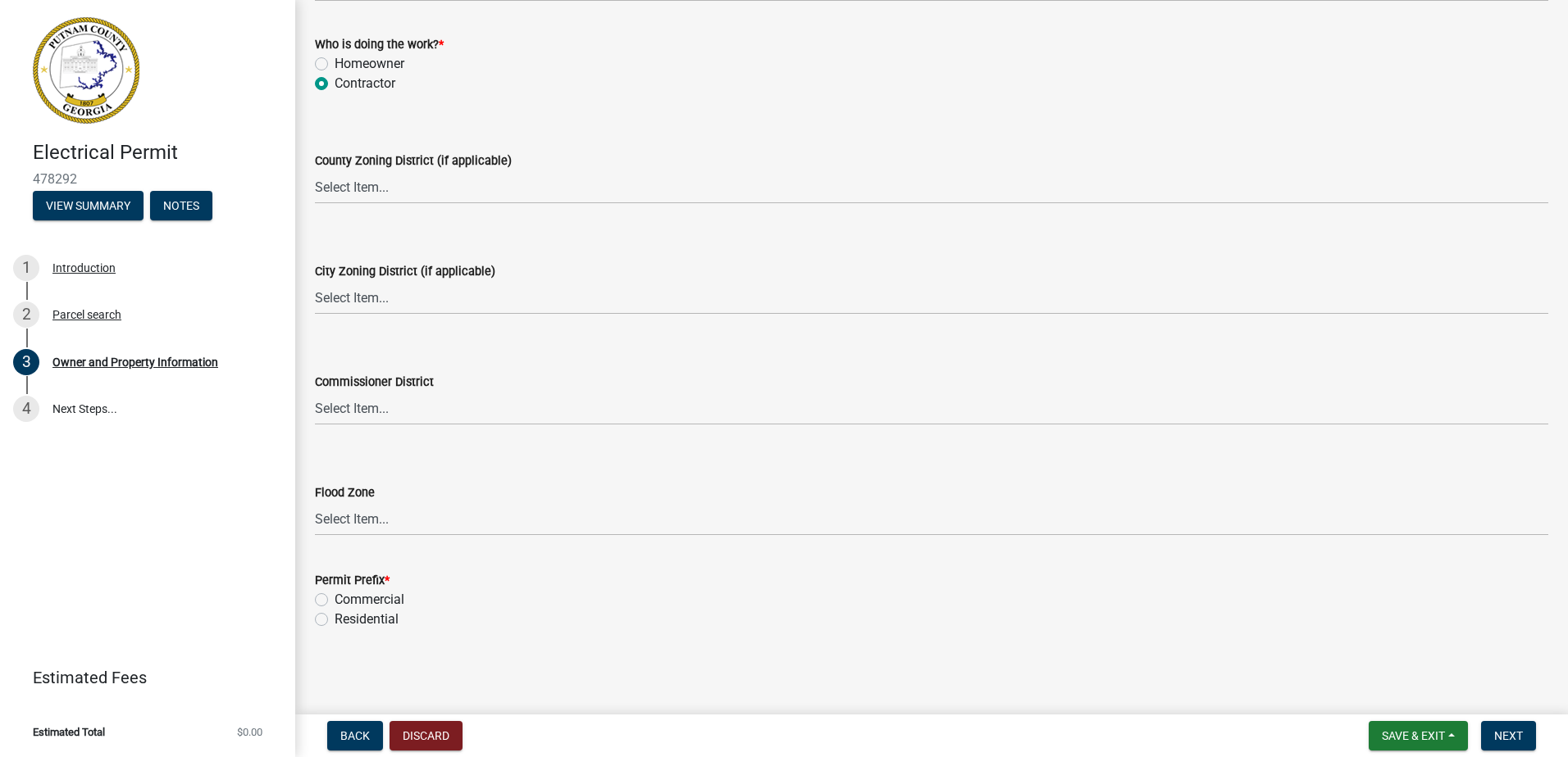
drag, startPoint x: 320, startPoint y: 620, endPoint x: 329, endPoint y: 620, distance: 9.0
click at [335, 620] on label "Residential" at bounding box center [367, 620] width 64 height 20
click at [335, 620] on input "Residential" at bounding box center [340, 616] width 11 height 11
click at [1497, 738] on span "Next" at bounding box center [1508, 736] width 28 height 13
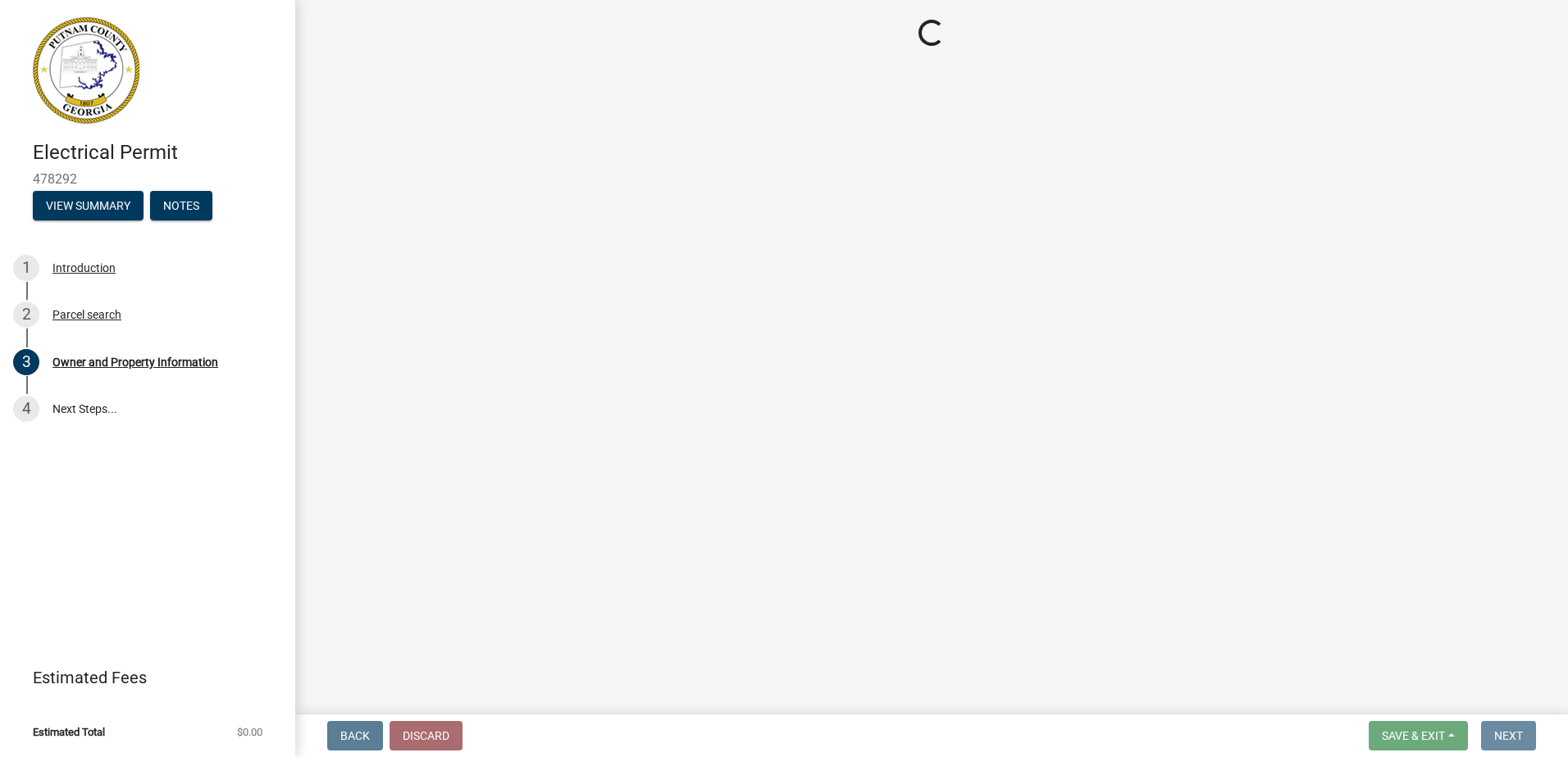
scroll to position [0, 0]
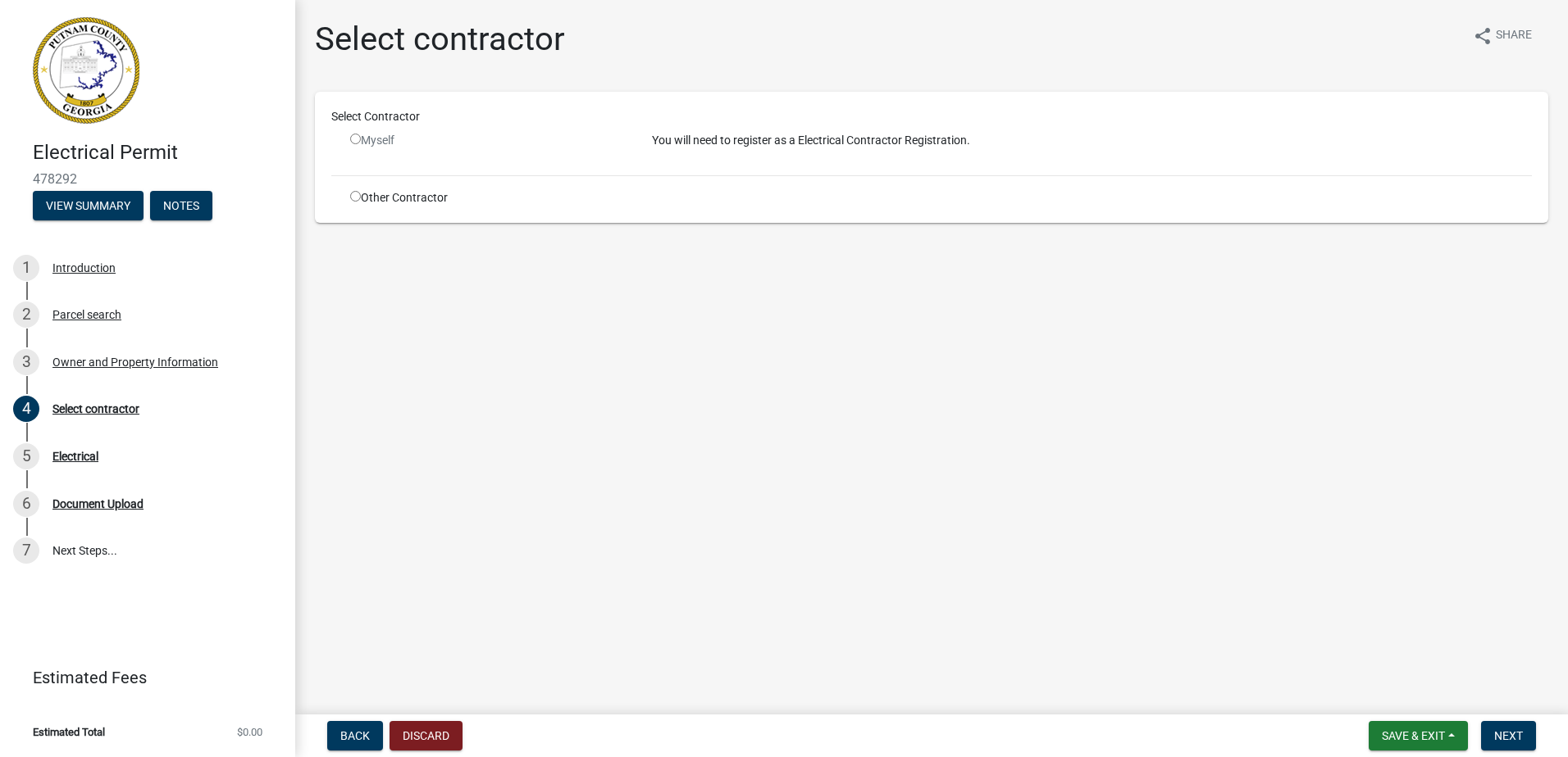
click at [356, 197] on input "radio" at bounding box center [355, 197] width 11 height 11
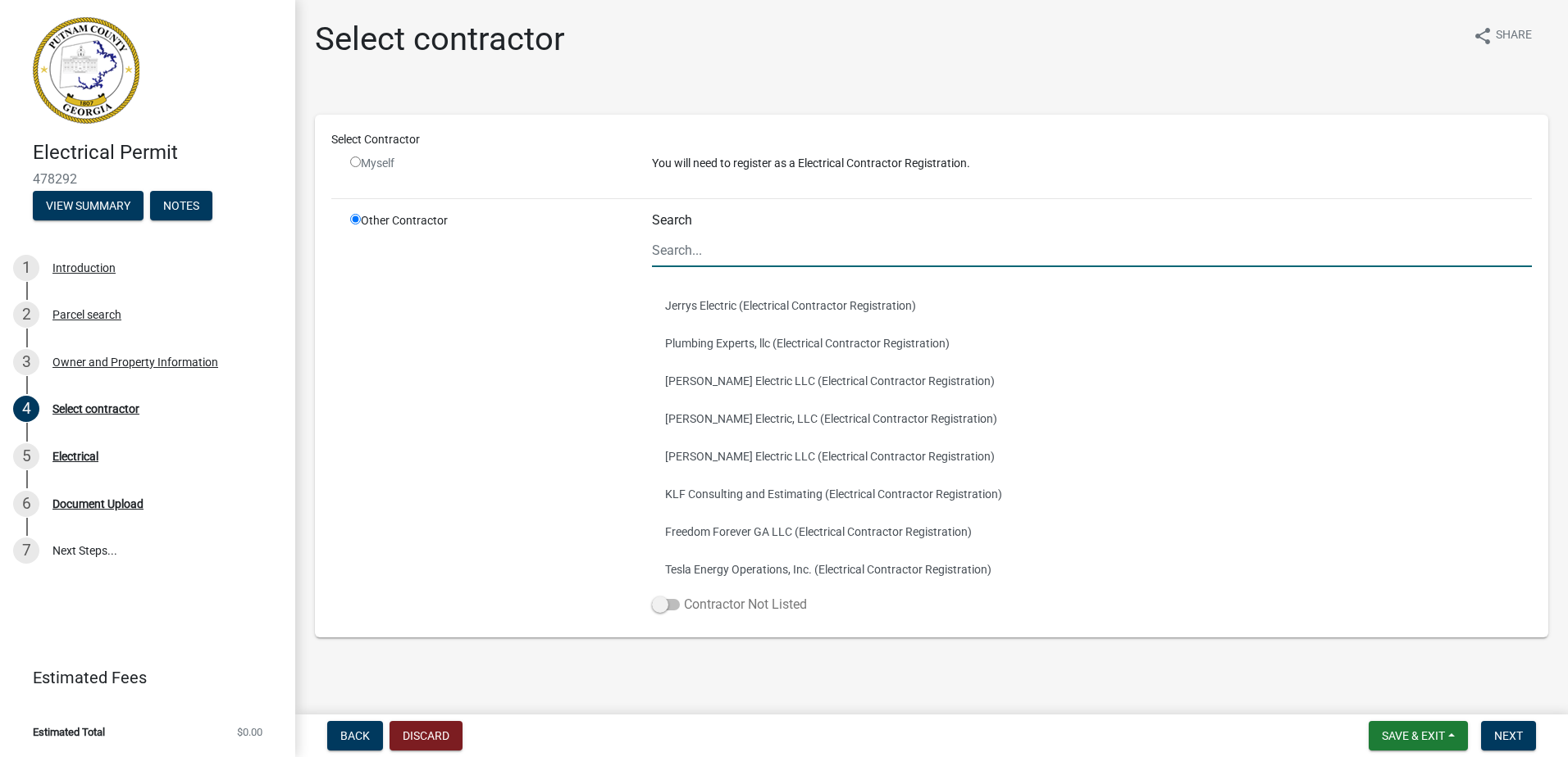
click at [668, 604] on span at bounding box center [665, 605] width 28 height 12
click at [683, 595] on input "Contractor Not Listed" at bounding box center [683, 595] width 0 height 0
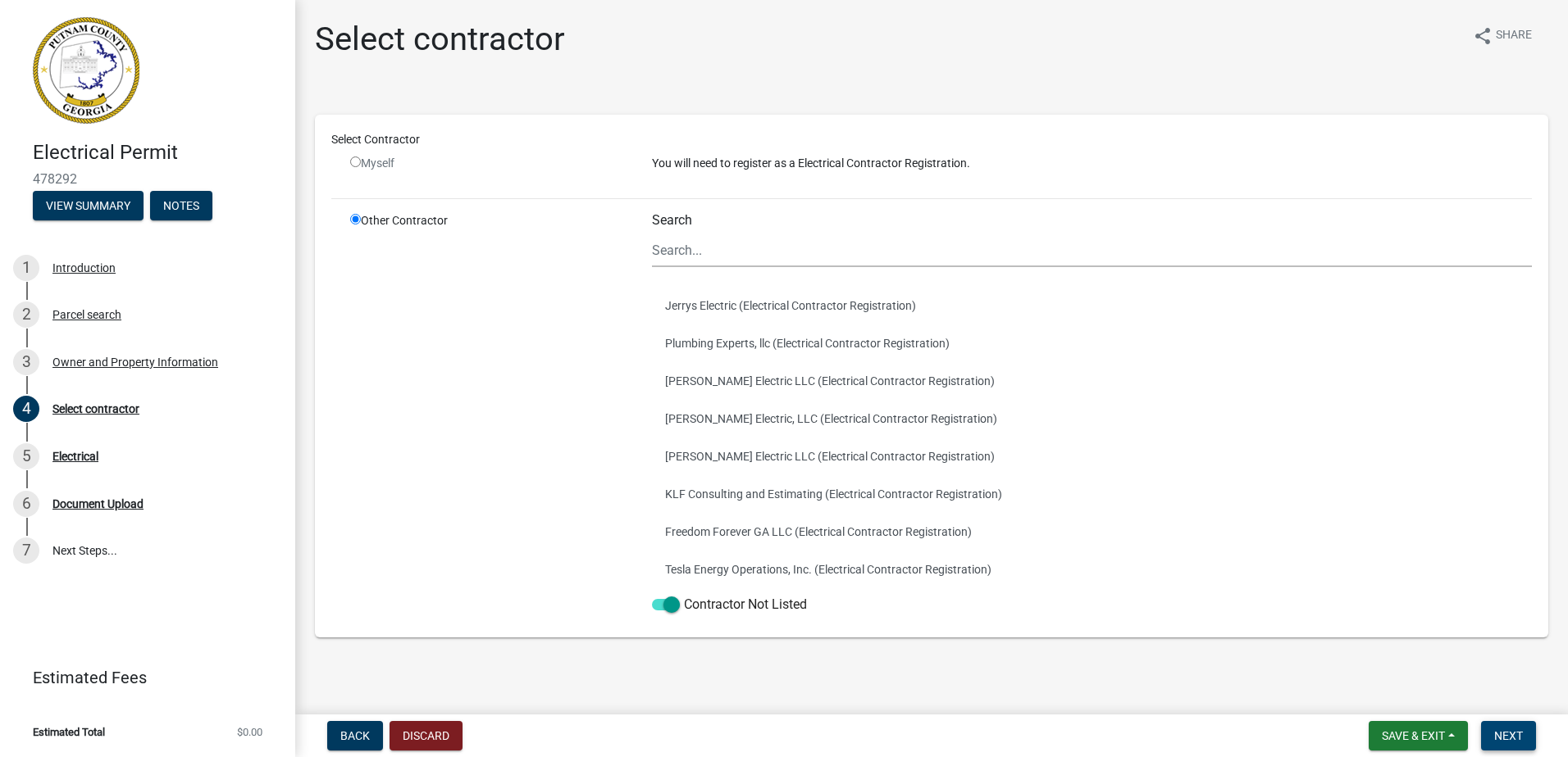
click at [1521, 733] on span "Next" at bounding box center [1508, 736] width 28 height 13
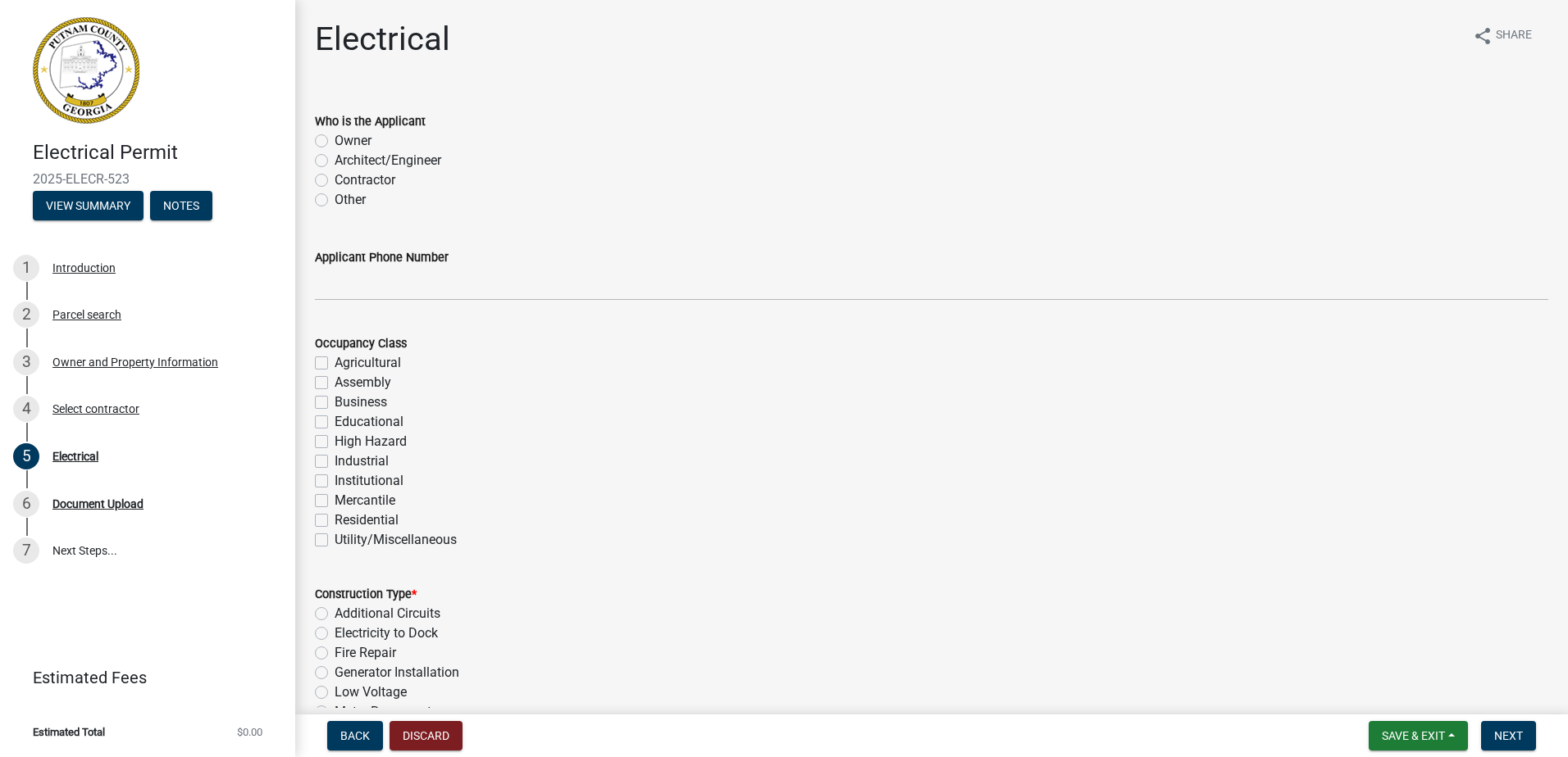
click at [335, 181] on label "Contractor" at bounding box center [365, 181] width 61 height 20
click at [335, 181] on input "Contractor" at bounding box center [340, 176] width 11 height 11
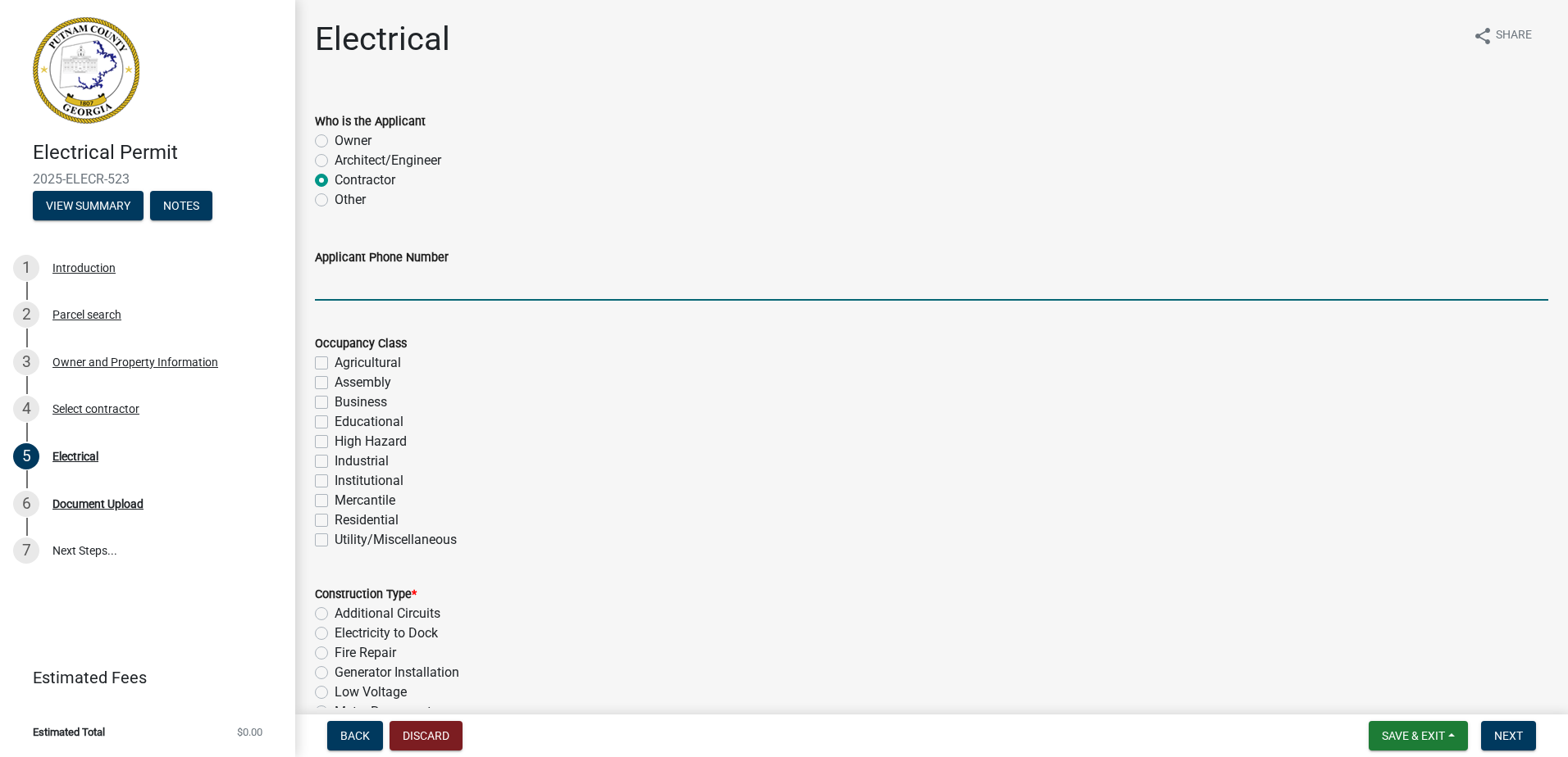
click at [345, 294] on input "Applicant Phone Number" at bounding box center [932, 284] width 1233 height 34
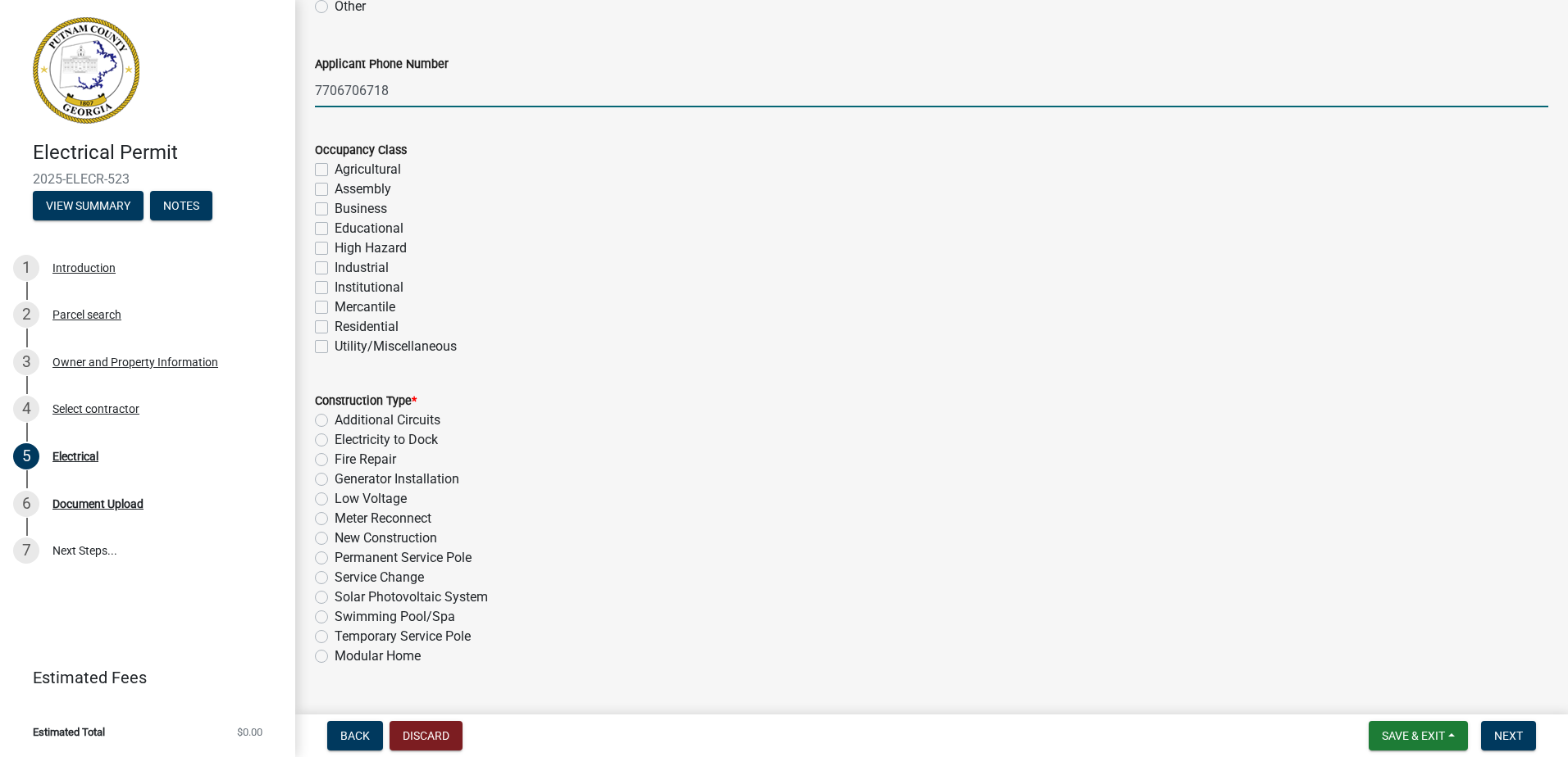
scroll to position [246, 0]
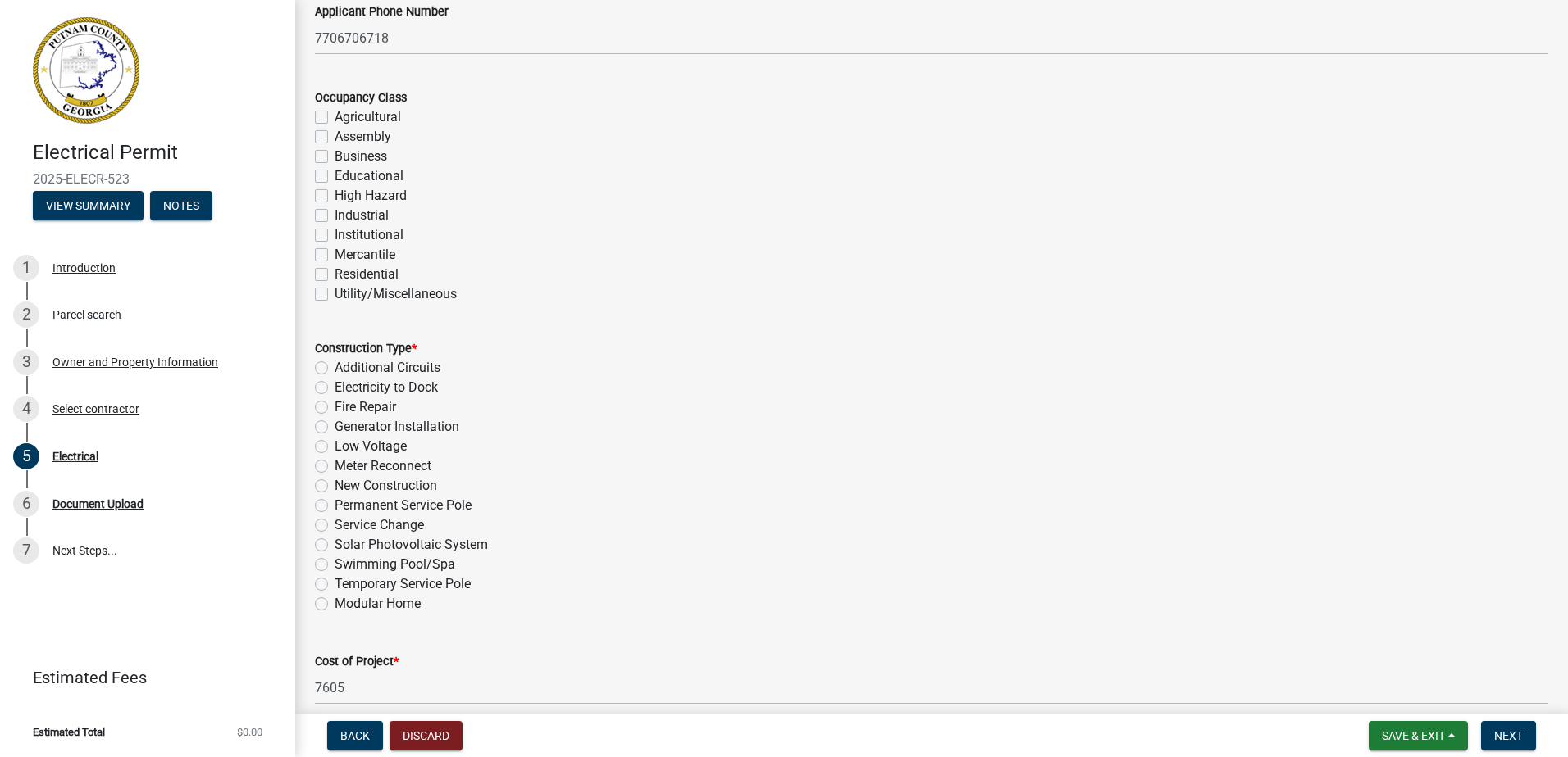
click at [335, 276] on label "Residential" at bounding box center [367, 275] width 64 height 20
click at [335, 276] on input "Residential" at bounding box center [340, 270] width 11 height 11
click at [335, 490] on label "New Construction" at bounding box center [385, 486] width 102 height 20
click at [335, 487] on input "New Construction" at bounding box center [340, 481] width 11 height 11
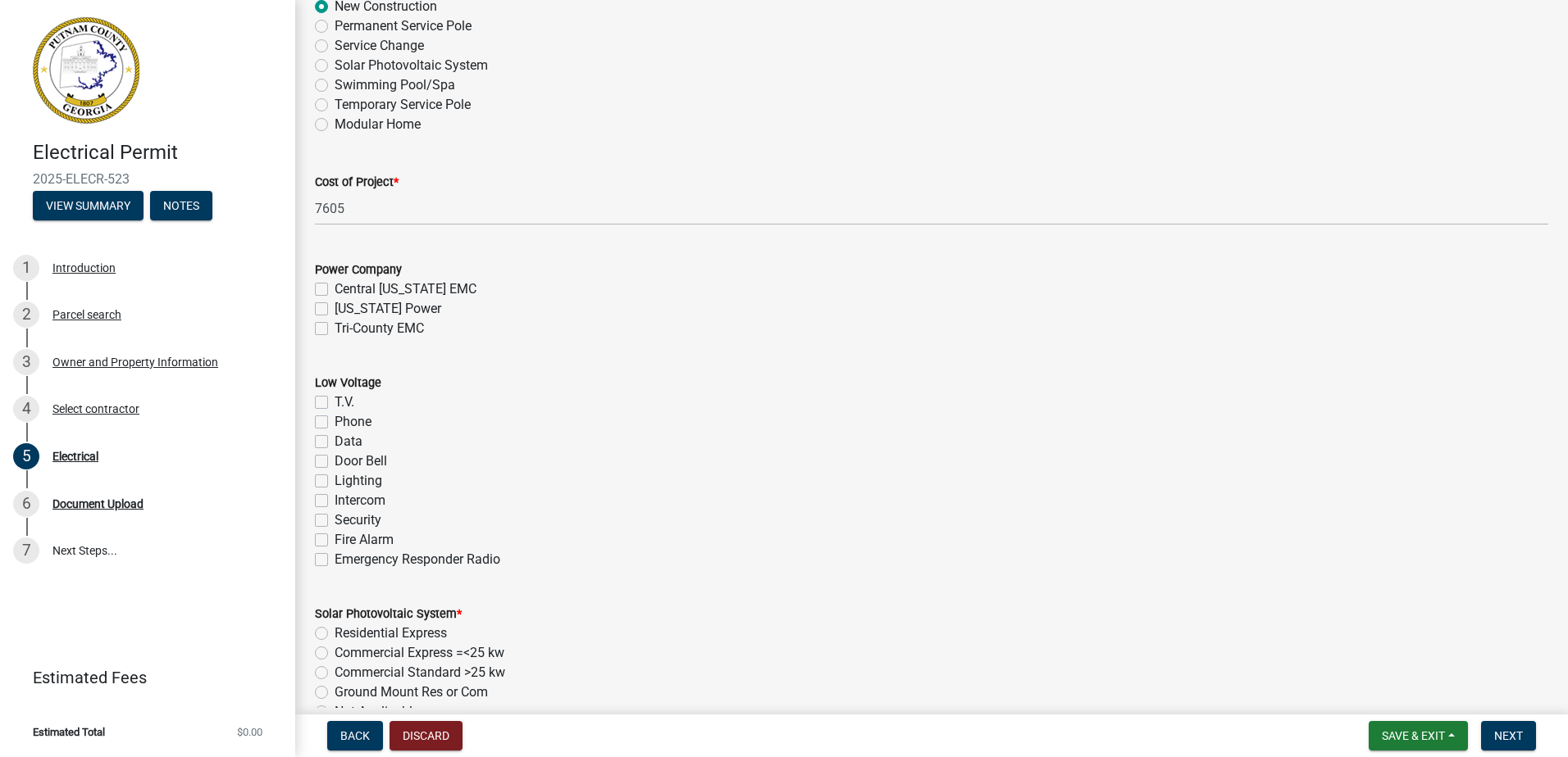
scroll to position [737, 0]
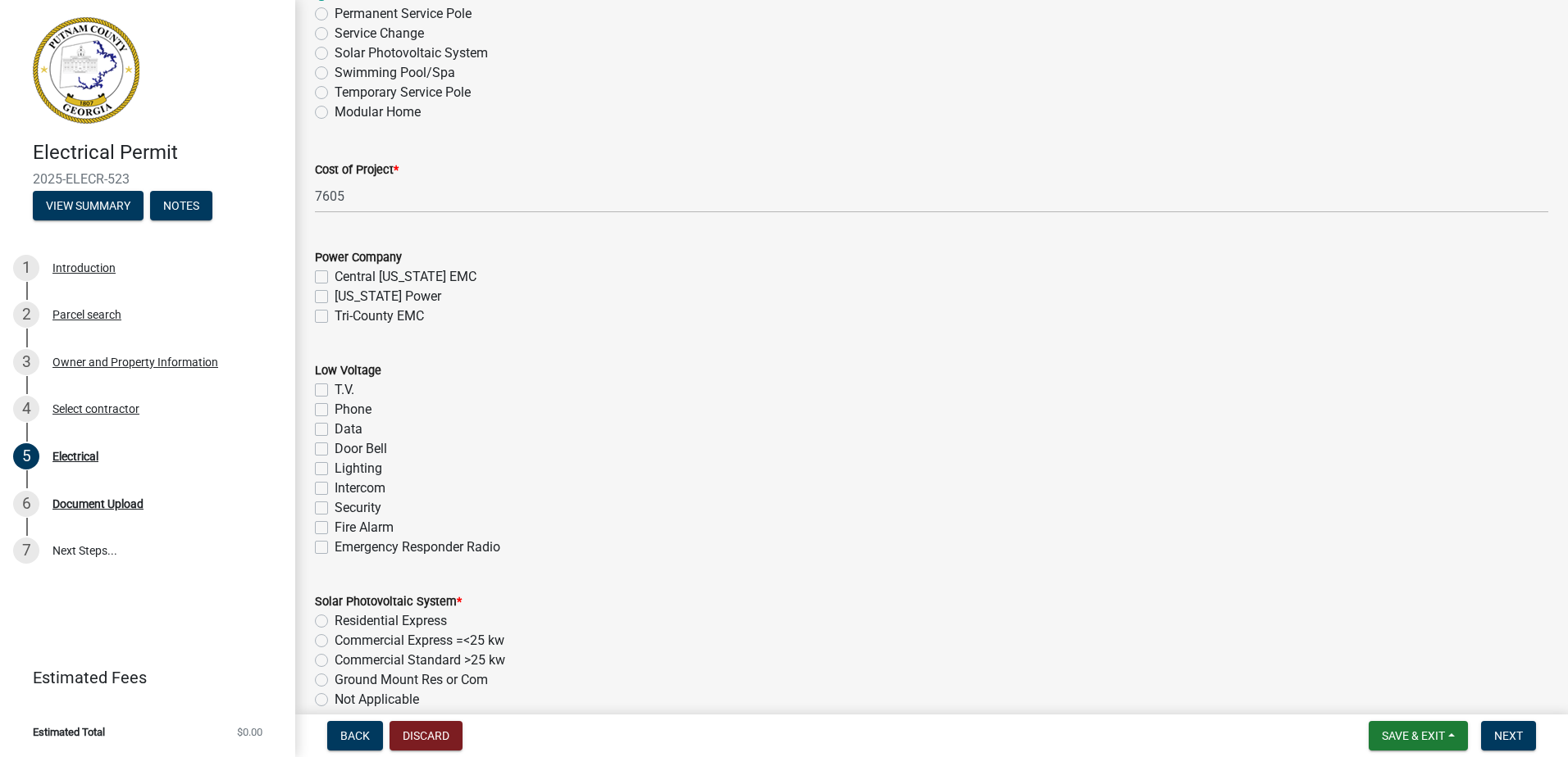
click at [335, 318] on label "Tri-County EMC" at bounding box center [379, 317] width 89 height 20
click at [335, 318] on input "Tri-County EMC" at bounding box center [340, 312] width 11 height 11
click at [335, 389] on label "T.V." at bounding box center [344, 391] width 20 height 20
click at [335, 389] on input "T.V." at bounding box center [340, 386] width 11 height 11
drag, startPoint x: 325, startPoint y: 405, endPoint x: 323, endPoint y: 419, distance: 14.1
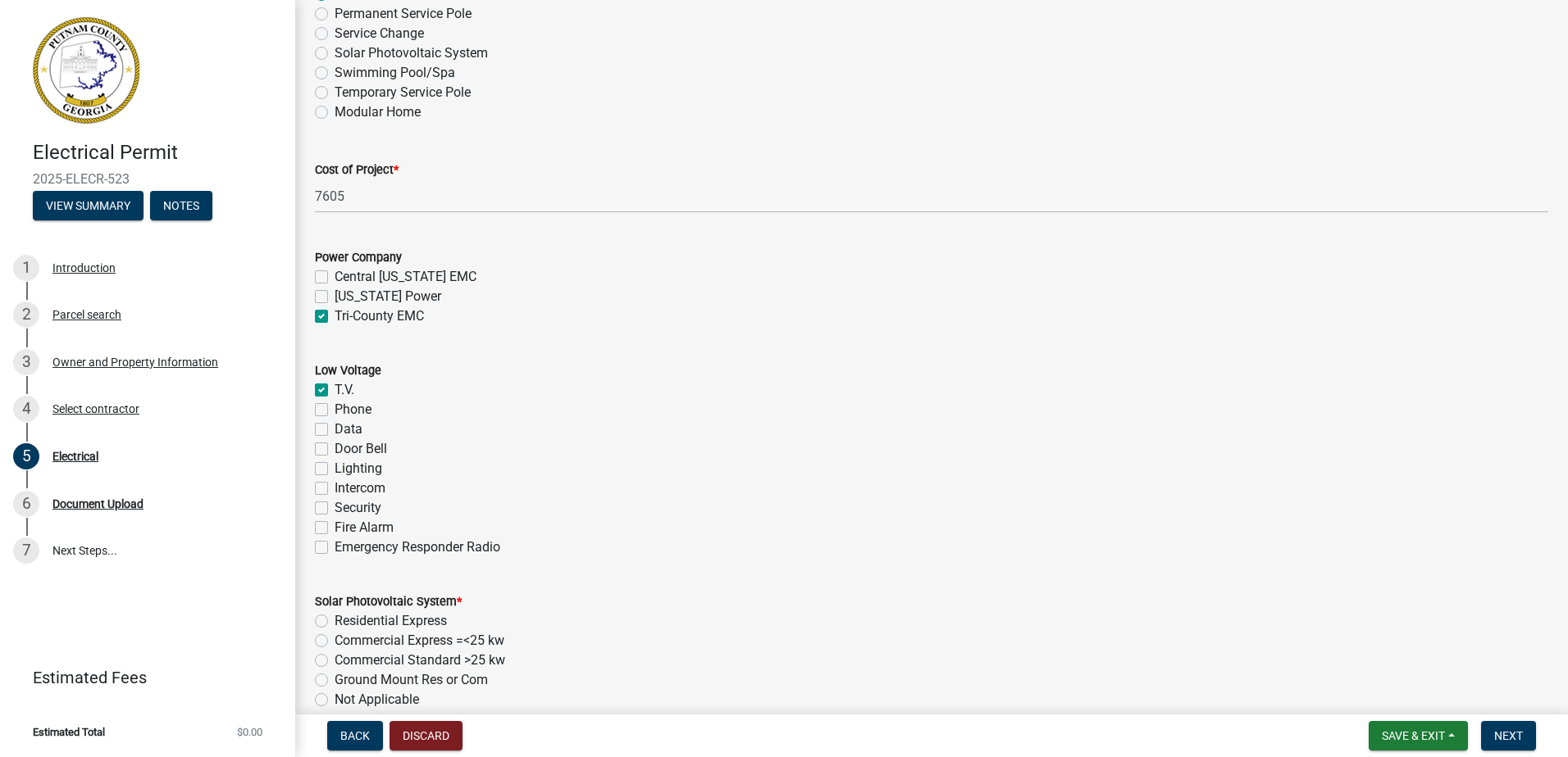
click at [335, 407] on label "Phone" at bounding box center [352, 410] width 36 height 20
click at [335, 407] on input "Phone" at bounding box center [340, 406] width 11 height 11
click at [335, 426] on label "Data" at bounding box center [348, 430] width 28 height 20
click at [335, 426] on input "Data" at bounding box center [340, 425] width 11 height 11
click at [335, 443] on label "Door Bell" at bounding box center [360, 449] width 53 height 20
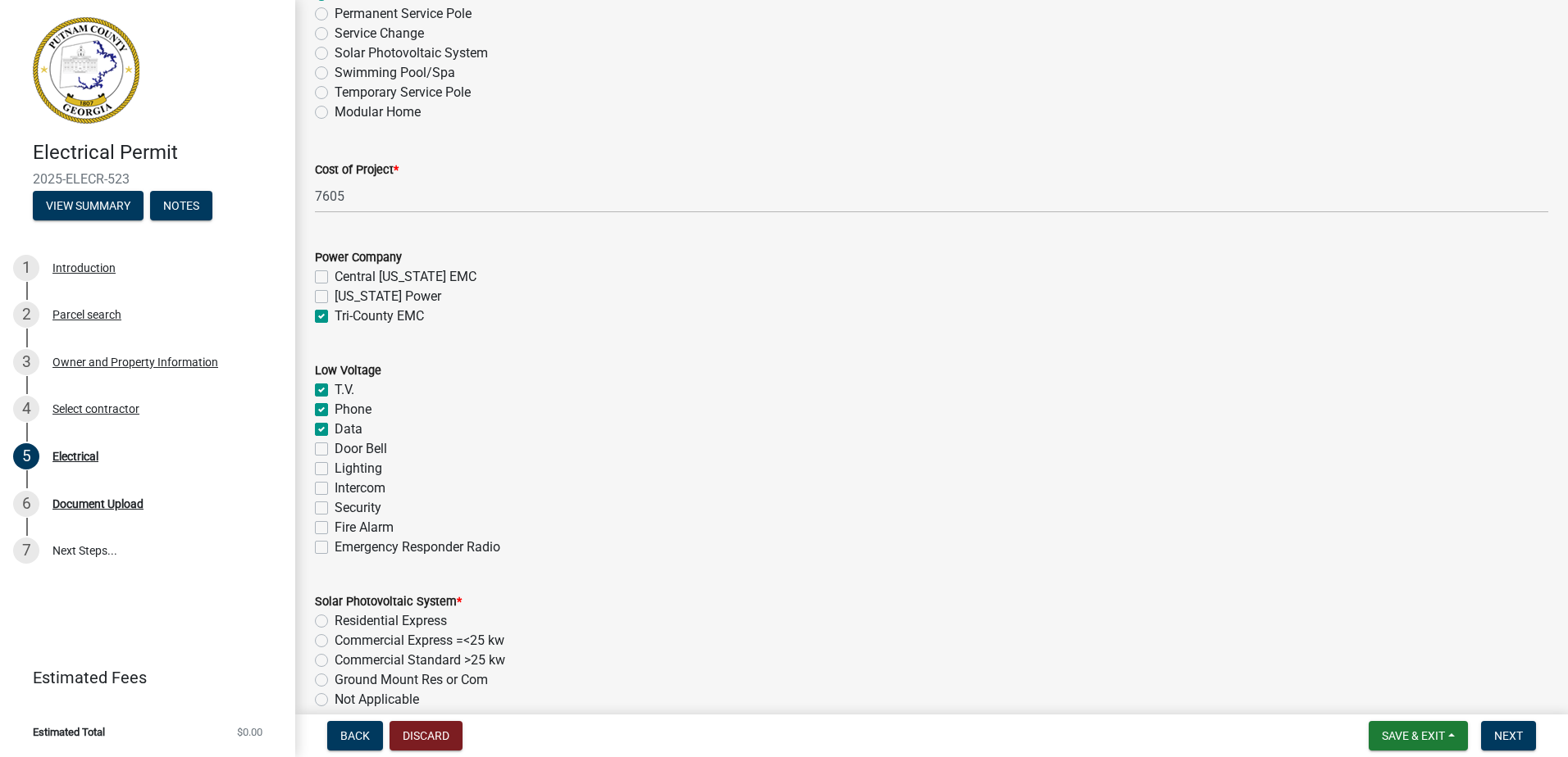
click at [335, 443] on input "Door Bell" at bounding box center [340, 445] width 11 height 11
click at [335, 468] on label "Lighting" at bounding box center [358, 469] width 47 height 20
click at [335, 468] on input "Lighting" at bounding box center [340, 464] width 11 height 11
click at [335, 527] on label "Fire Alarm" at bounding box center [364, 527] width 59 height 20
click at [335, 527] on input "Fire Alarm" at bounding box center [340, 523] width 11 height 11
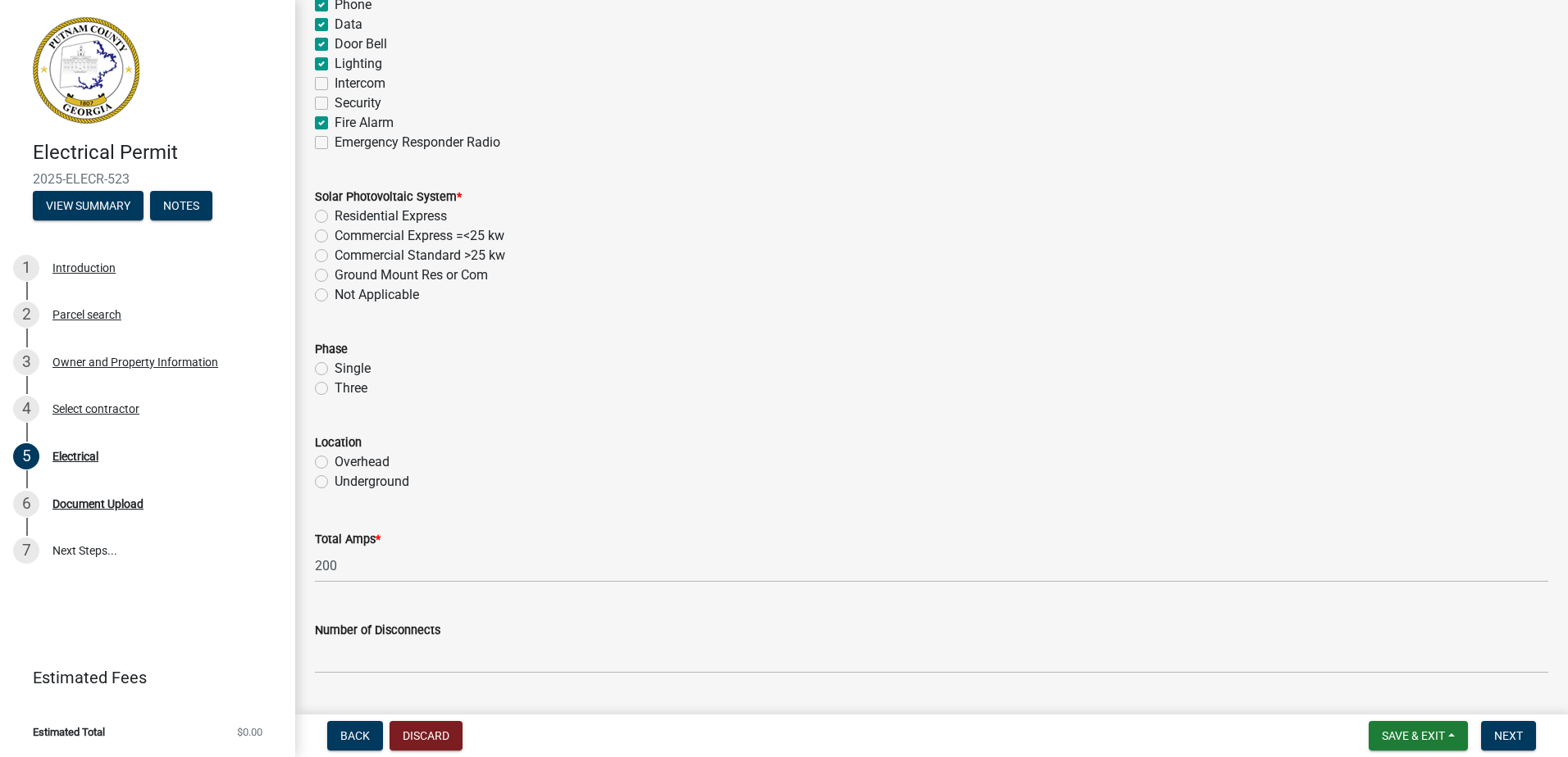
scroll to position [1148, 0]
click at [335, 286] on label "Not Applicable" at bounding box center [376, 290] width 85 height 20
click at [335, 286] on input "Not Applicable" at bounding box center [340, 286] width 11 height 11
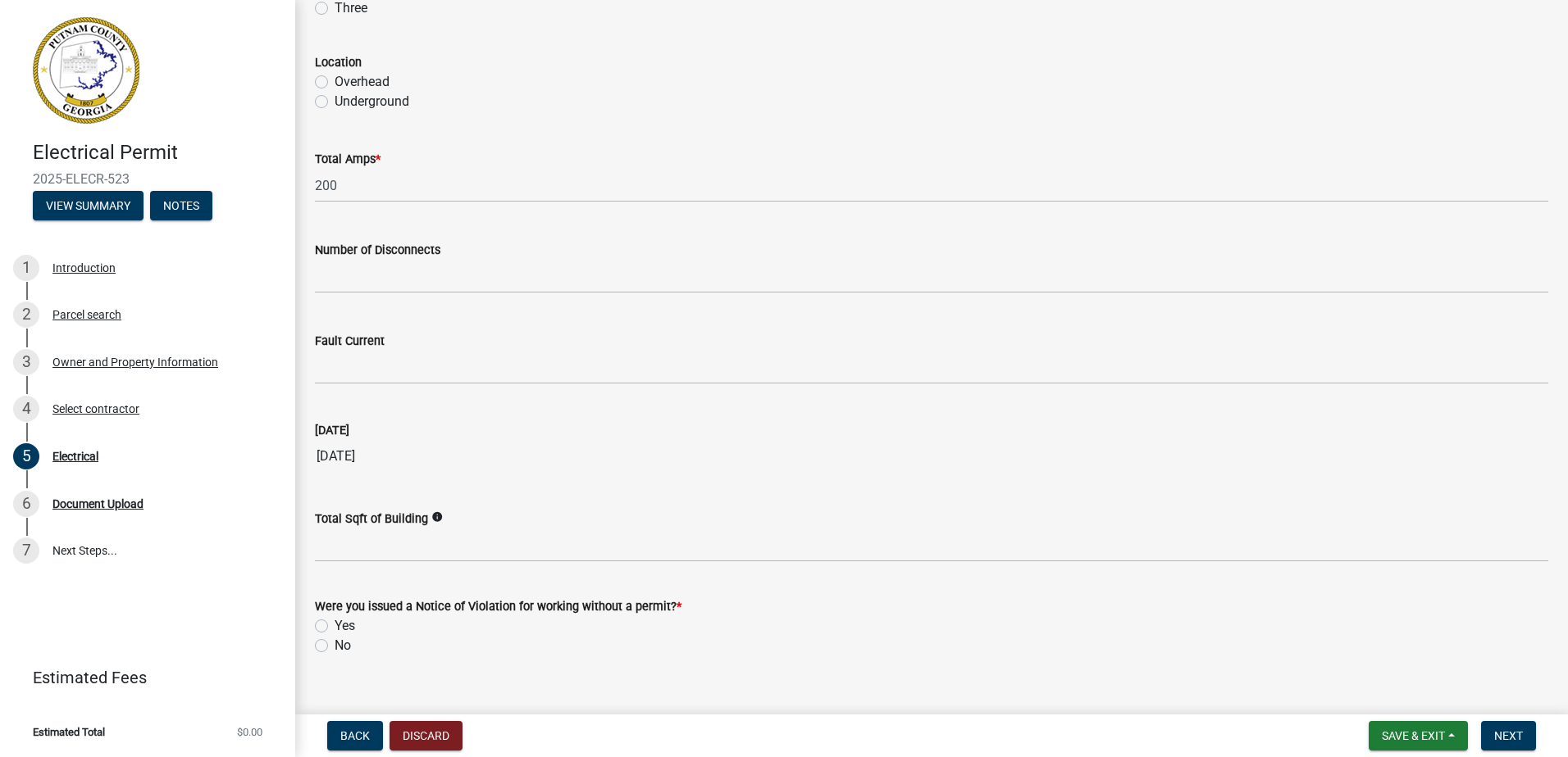
scroll to position [1549, 0]
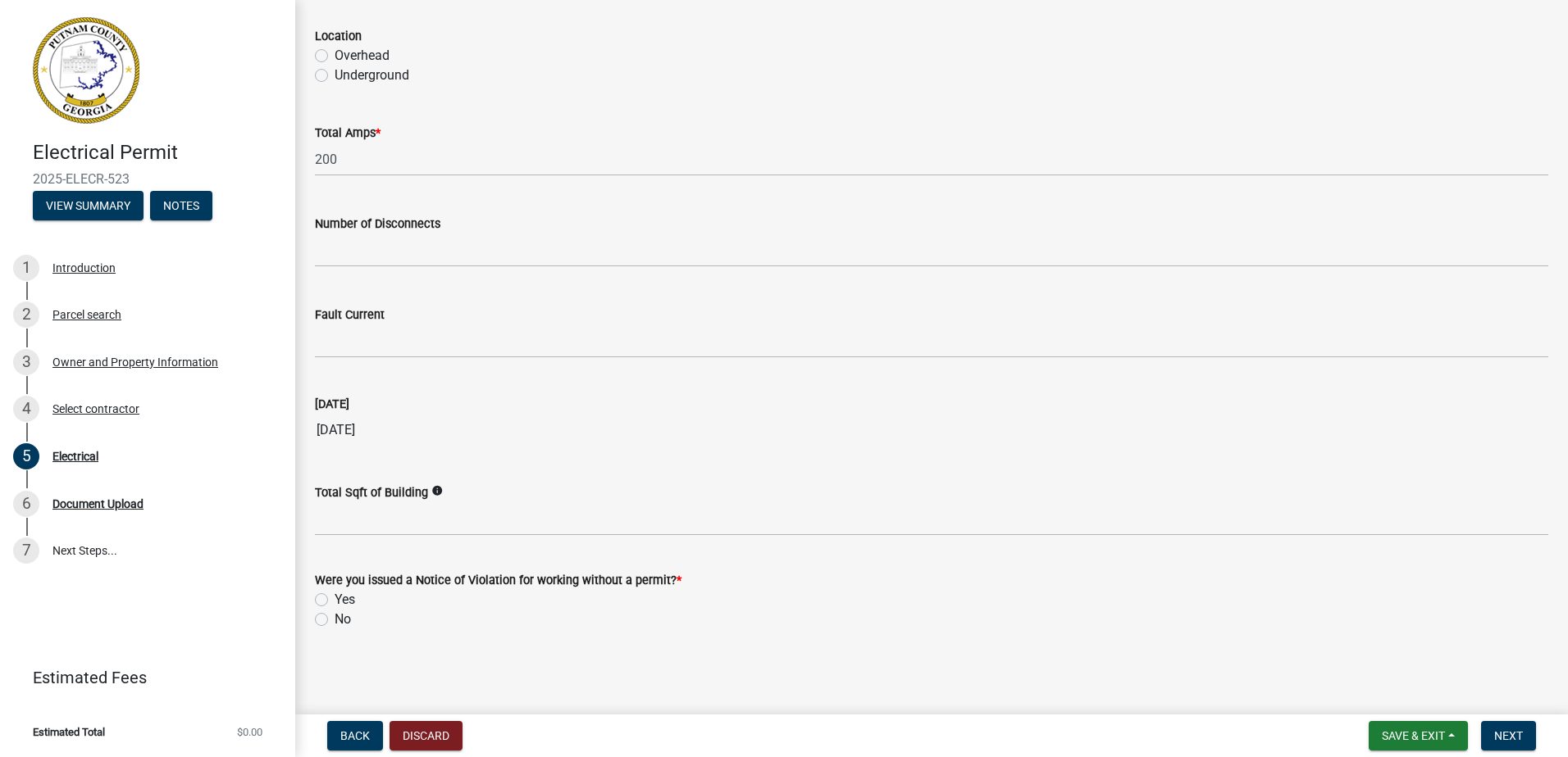
click at [335, 619] on label "No" at bounding box center [343, 620] width 16 height 20
click at [335, 619] on input "No" at bounding box center [340, 616] width 11 height 11
click at [1503, 740] on span "Next" at bounding box center [1508, 736] width 28 height 13
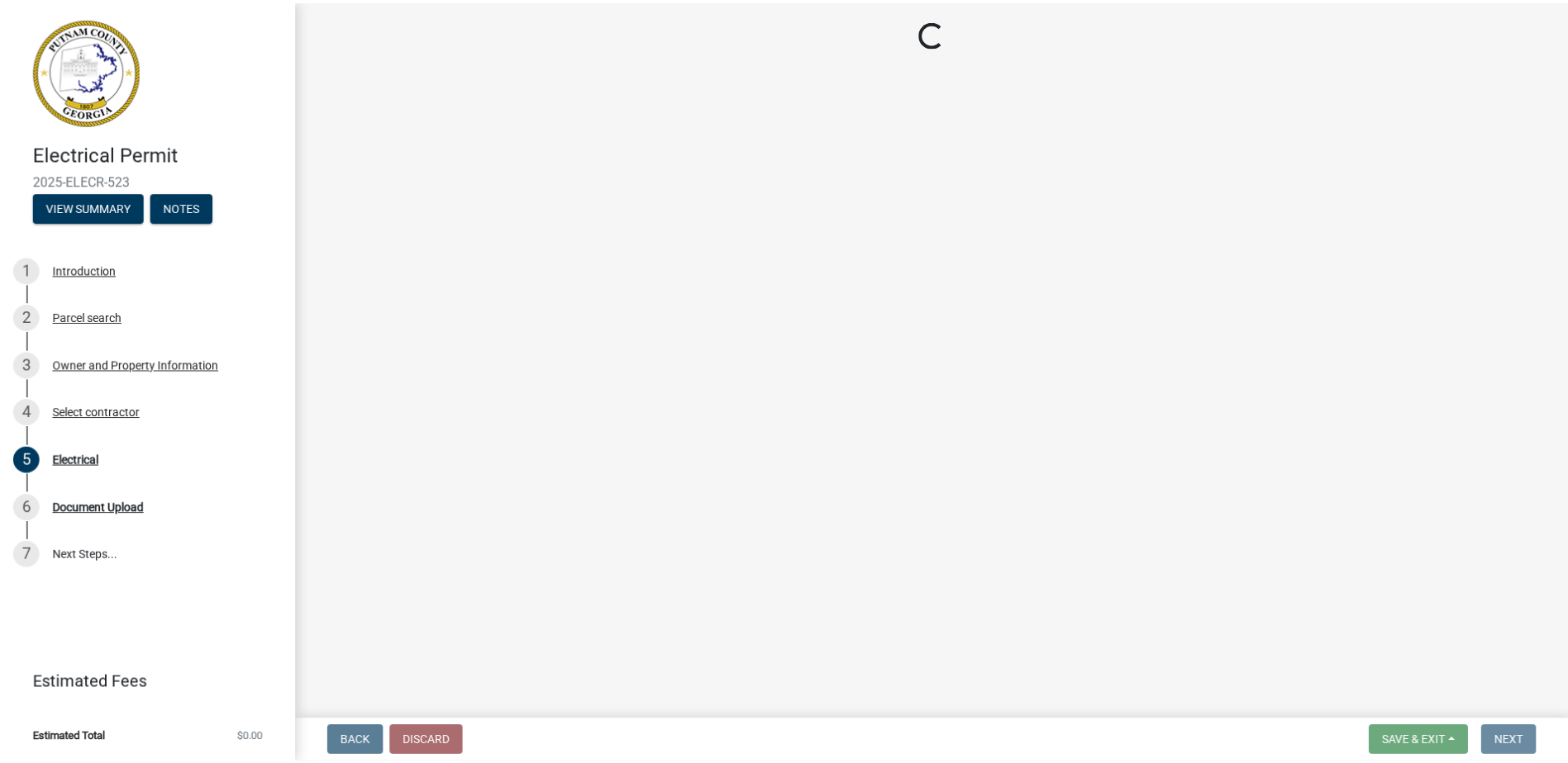
scroll to position [0, 0]
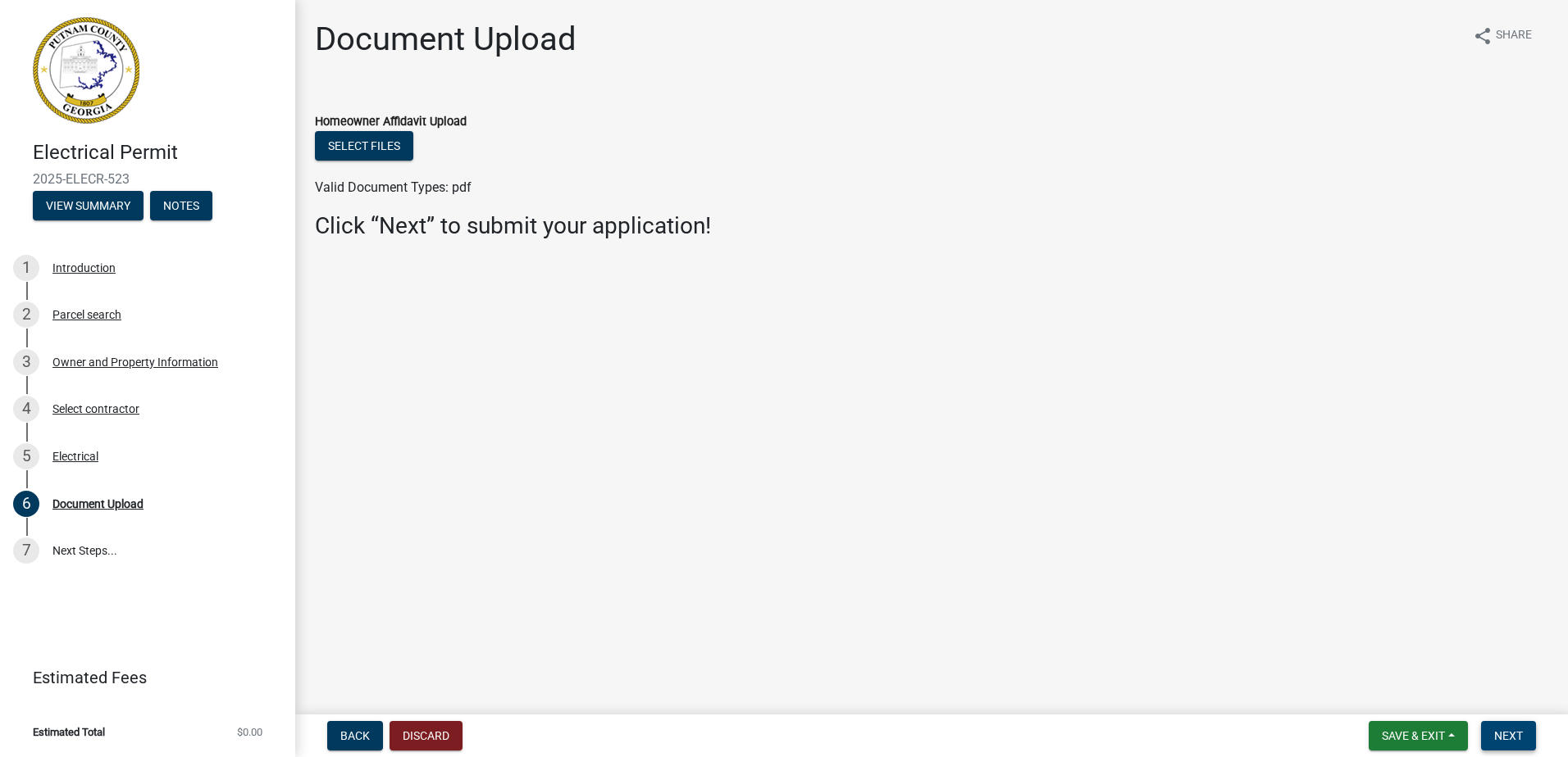
click at [1490, 729] on button "Next" at bounding box center [1508, 736] width 55 height 29
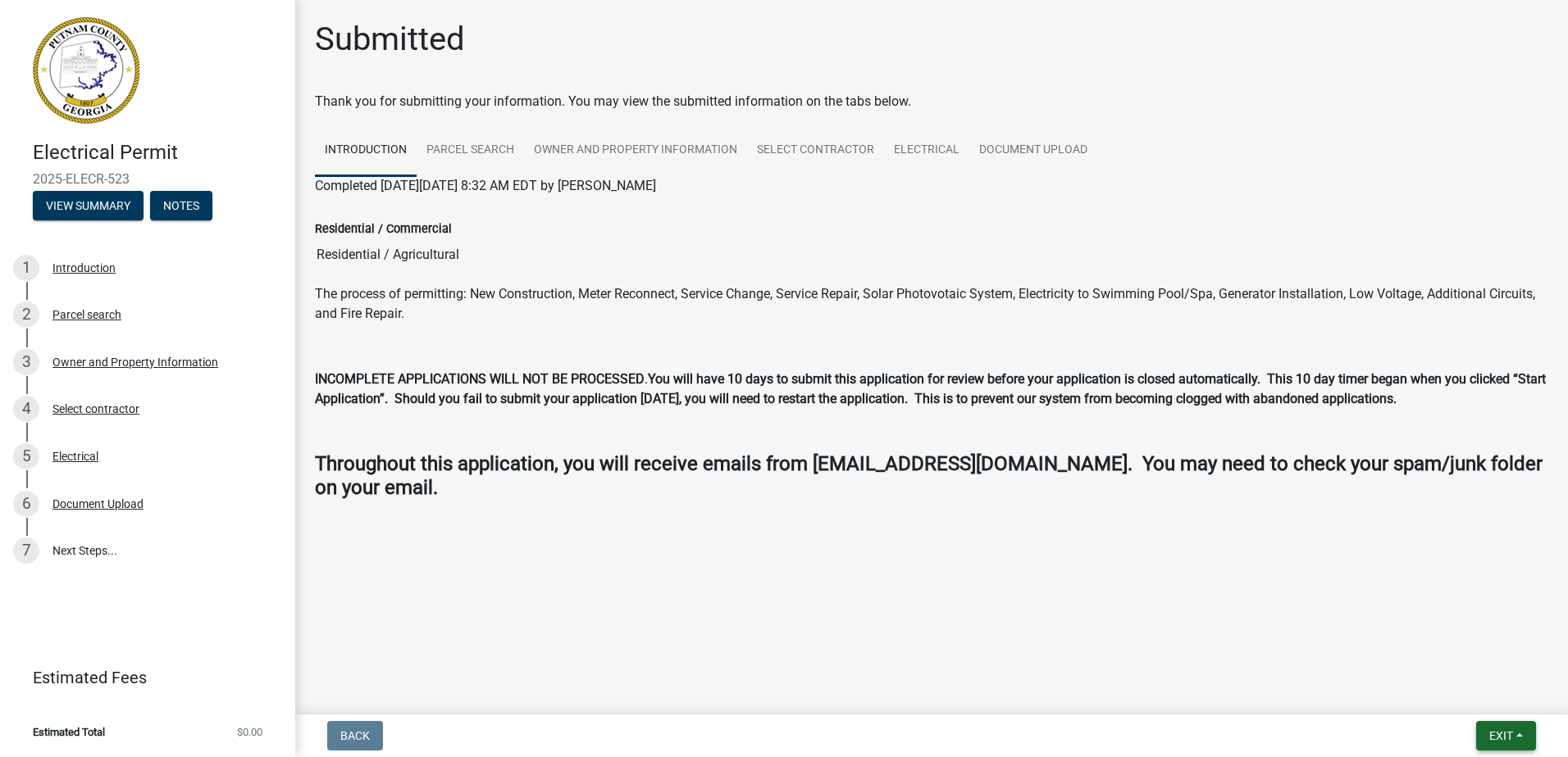
click at [1528, 741] on button "Exit" at bounding box center [1505, 736] width 60 height 29
click at [1483, 698] on button "Save & Exit" at bounding box center [1469, 693] width 131 height 39
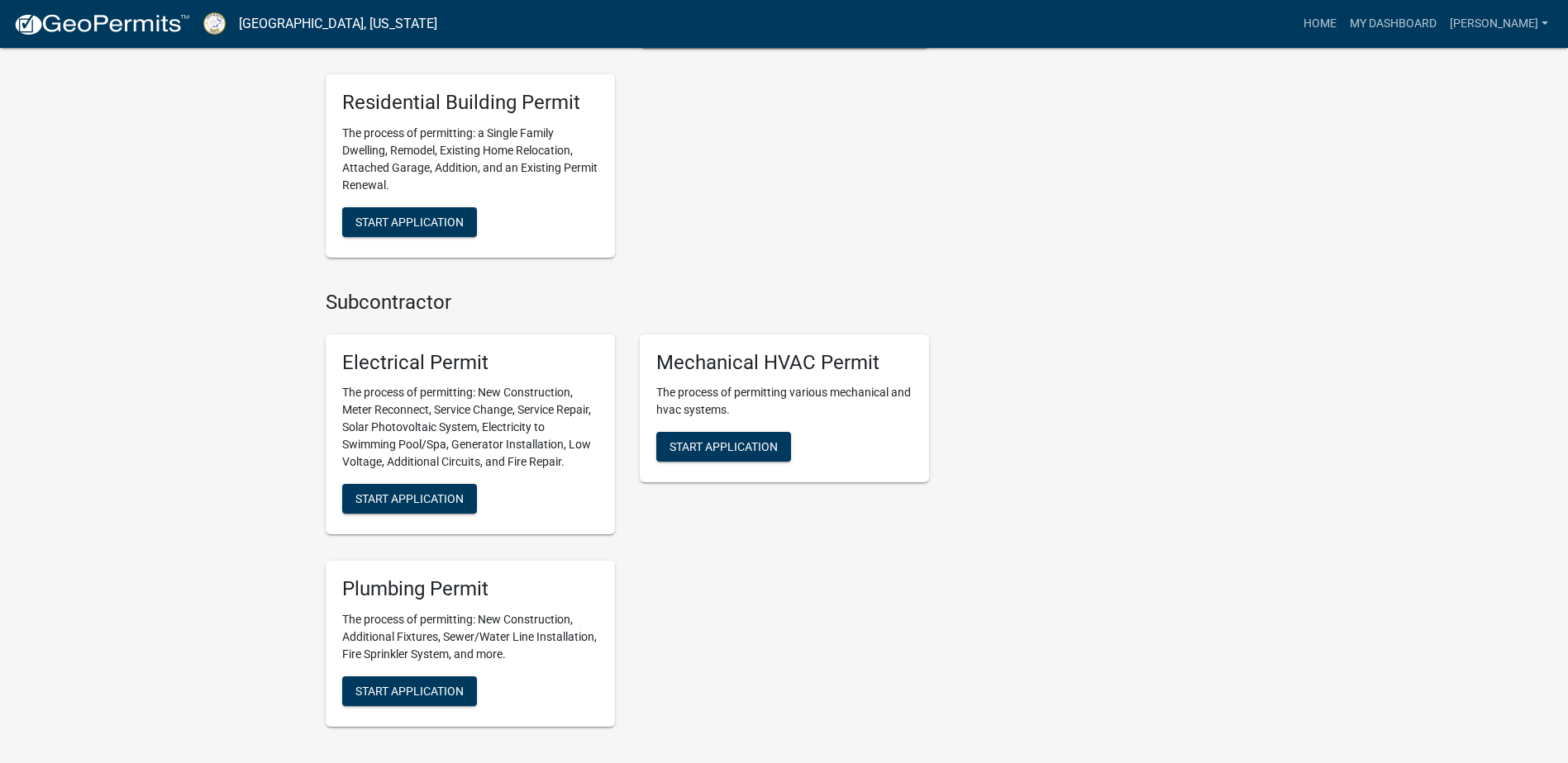
scroll to position [1157, 0]
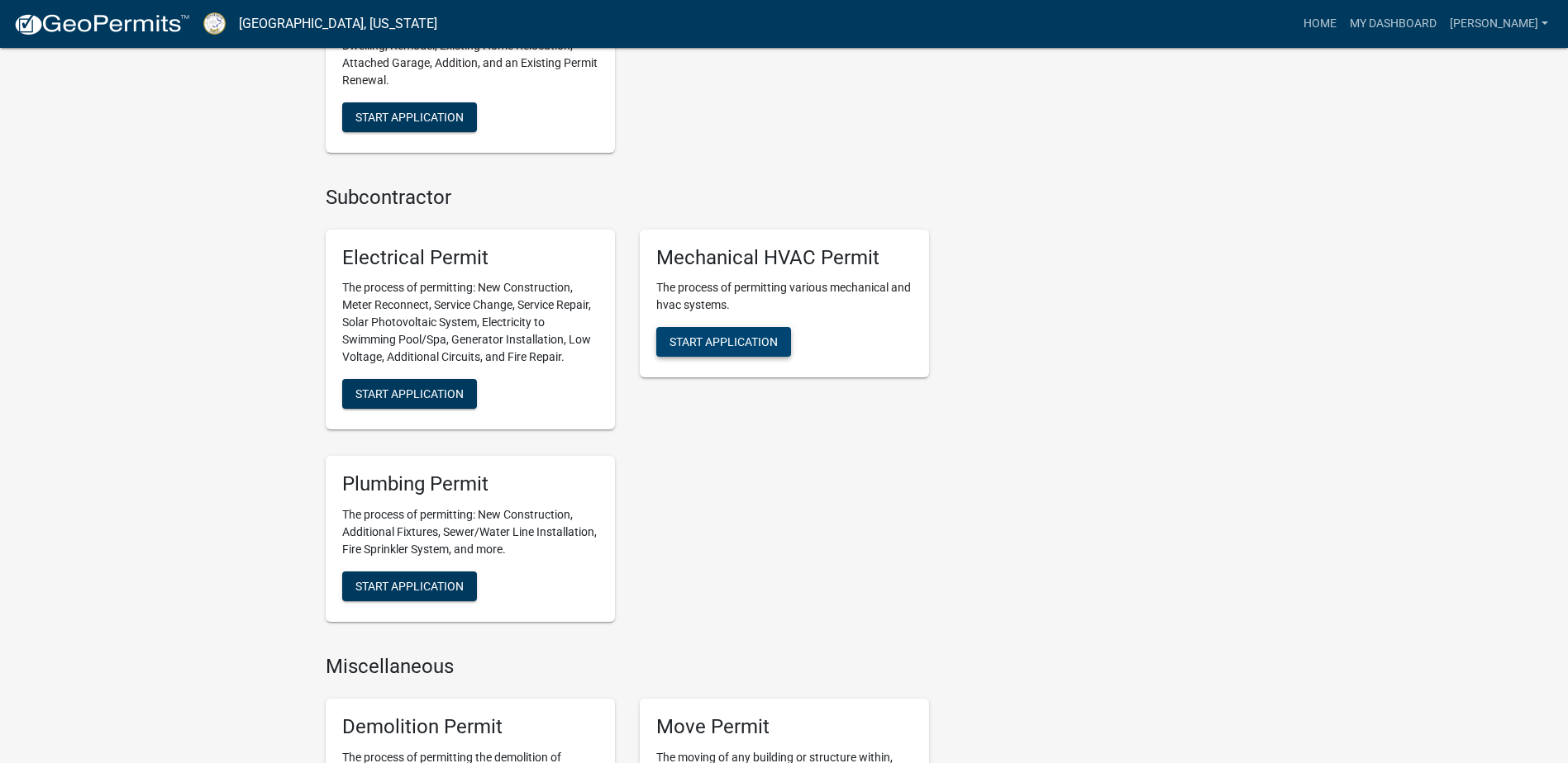
click at [732, 342] on span "Start Application" at bounding box center [723, 342] width 109 height 13
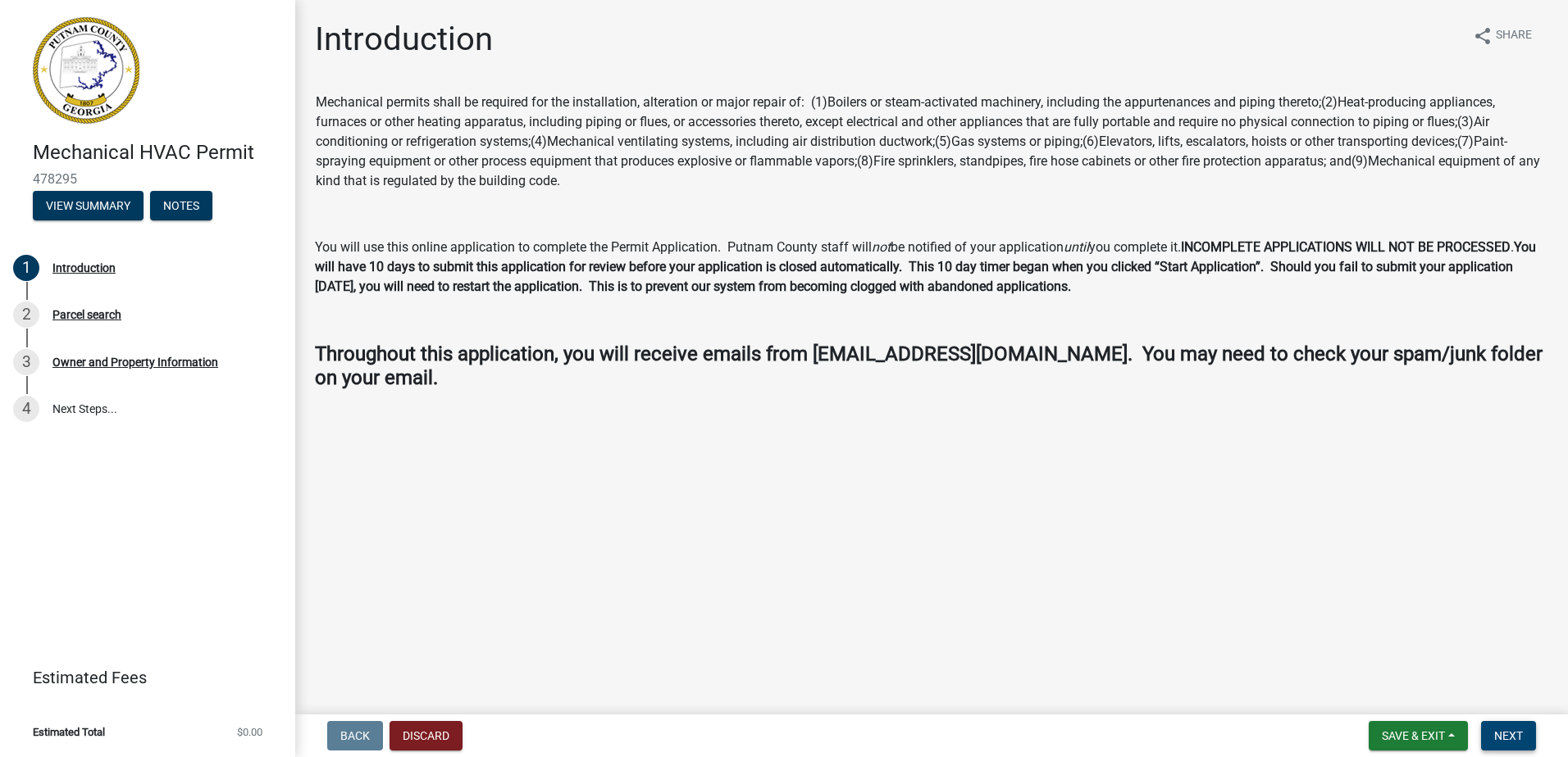
drag, startPoint x: 1513, startPoint y: 735, endPoint x: 1465, endPoint y: 700, distance: 59.4
click at [1512, 735] on span "Next" at bounding box center [1508, 736] width 28 height 13
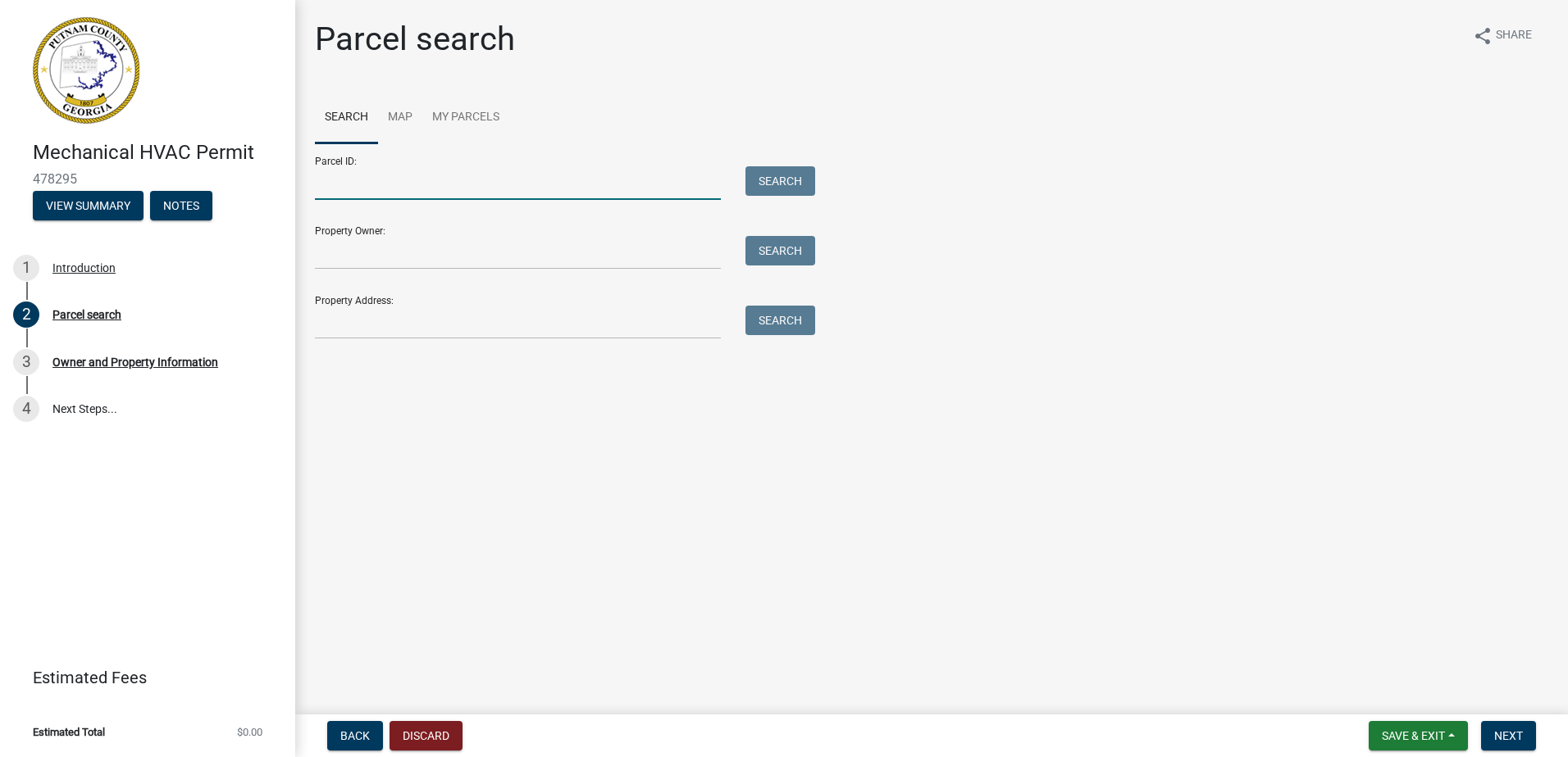
click at [362, 180] on input "Parcel ID:" at bounding box center [518, 183] width 406 height 34
click at [788, 189] on button "Search" at bounding box center [780, 181] width 69 height 29
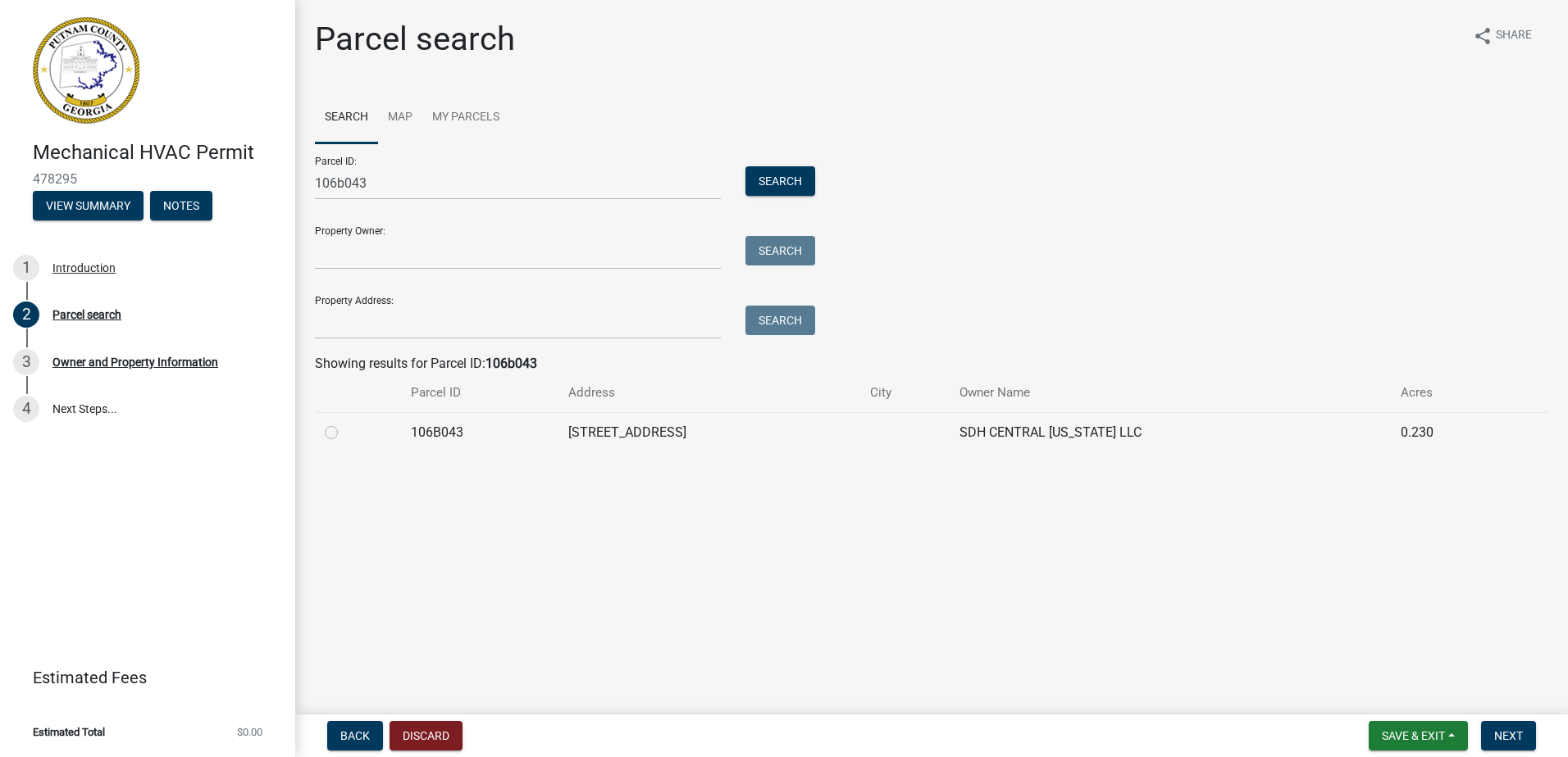
click at [344, 423] on label at bounding box center [344, 423] width 0 height 0
click at [344, 430] on input "radio" at bounding box center [350, 428] width 11 height 11
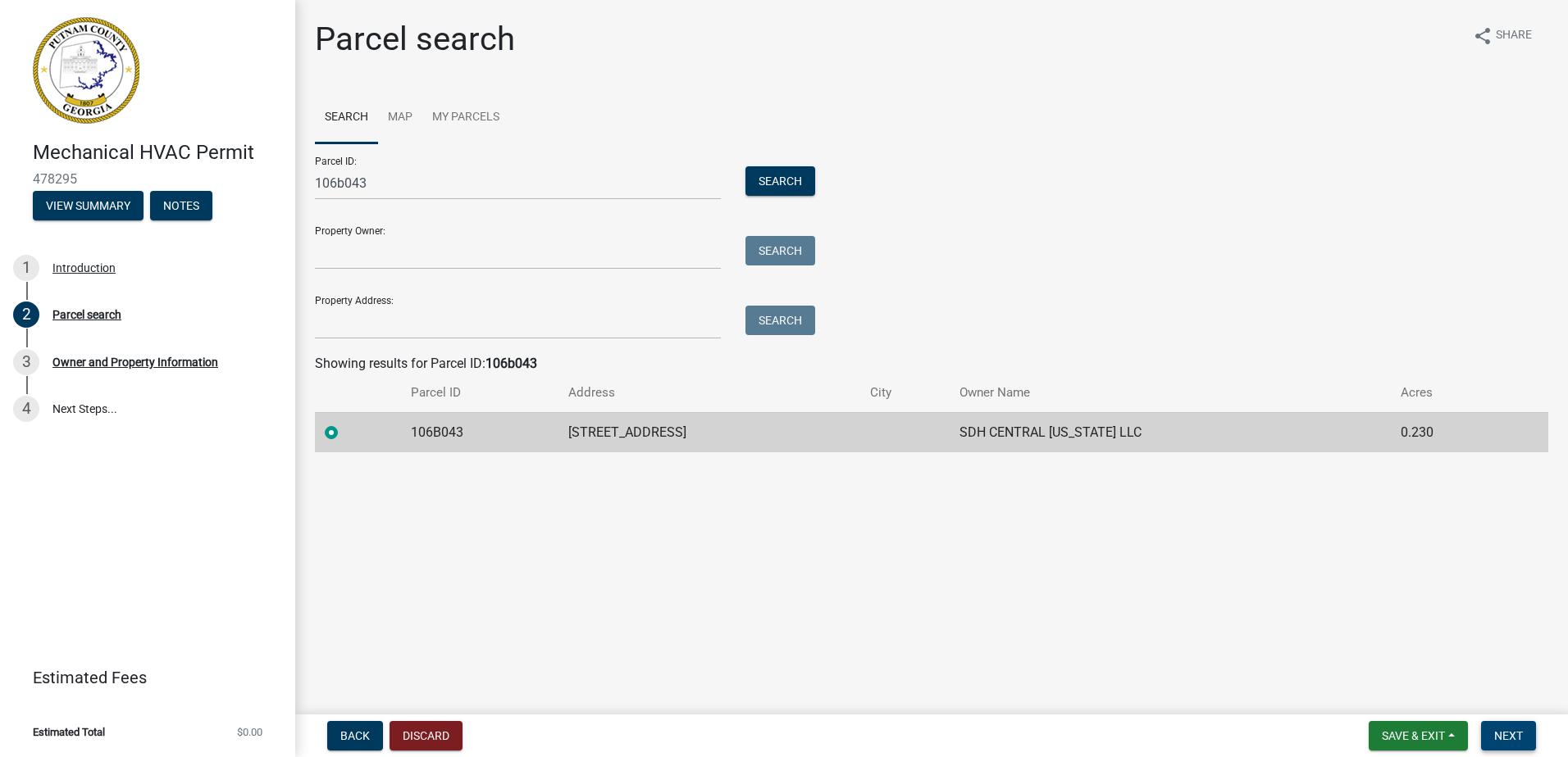
click at [1497, 736] on span "Next" at bounding box center [1508, 736] width 28 height 13
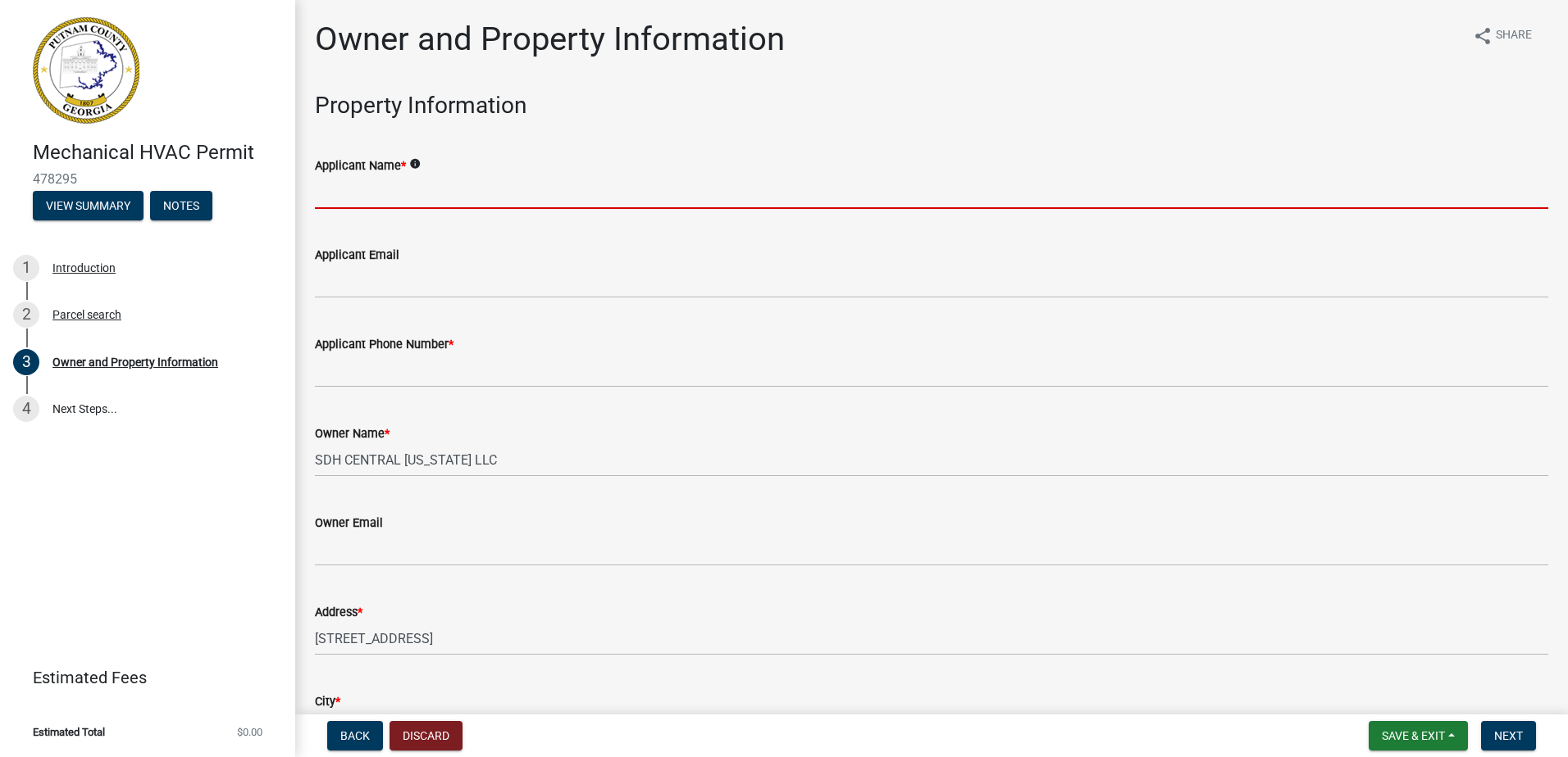
click at [358, 190] on input "Applicant Name *" at bounding box center [932, 192] width 1233 height 34
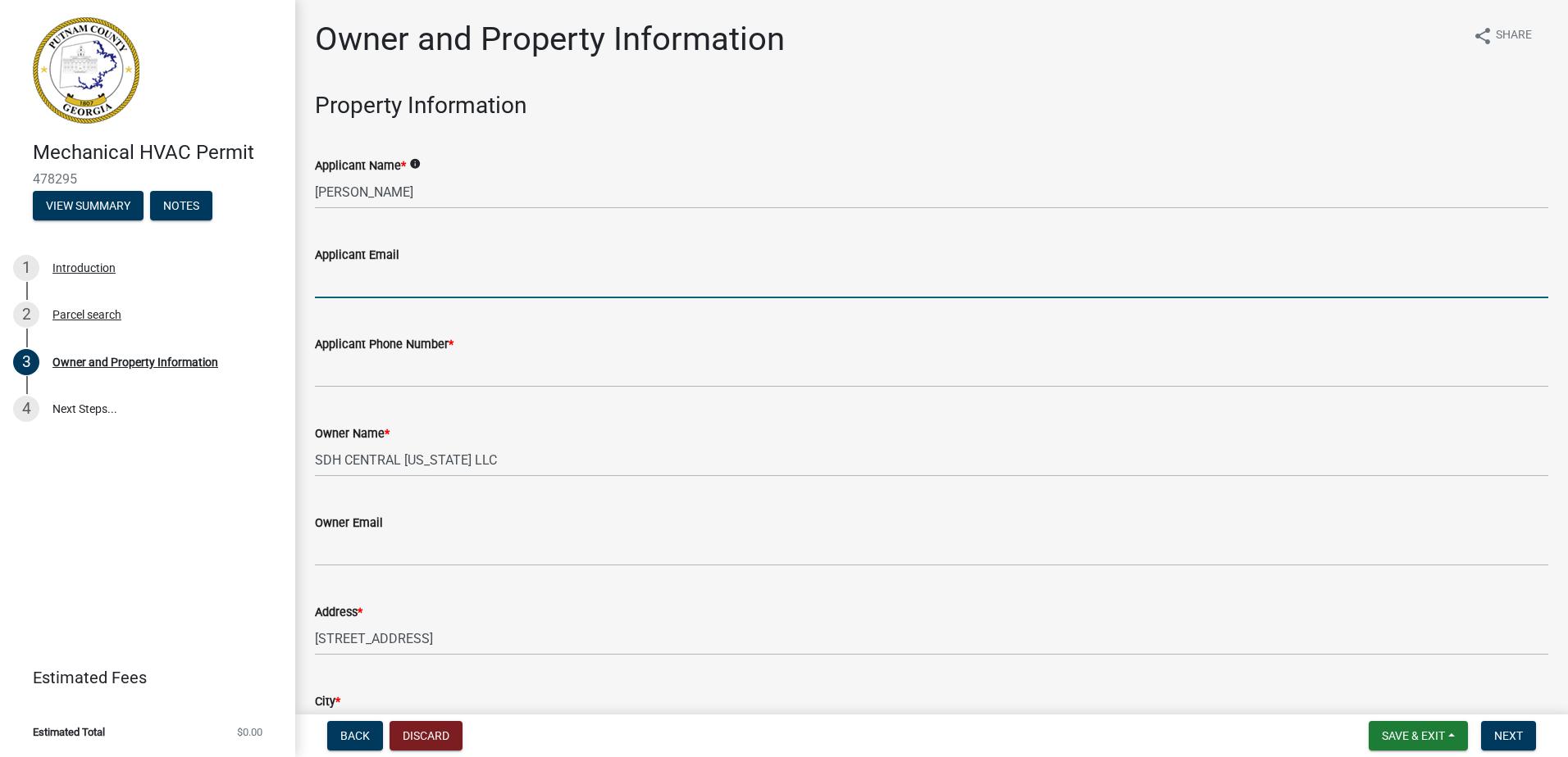
click at [369, 286] on input "Applicant Email" at bounding box center [932, 282] width 1233 height 34
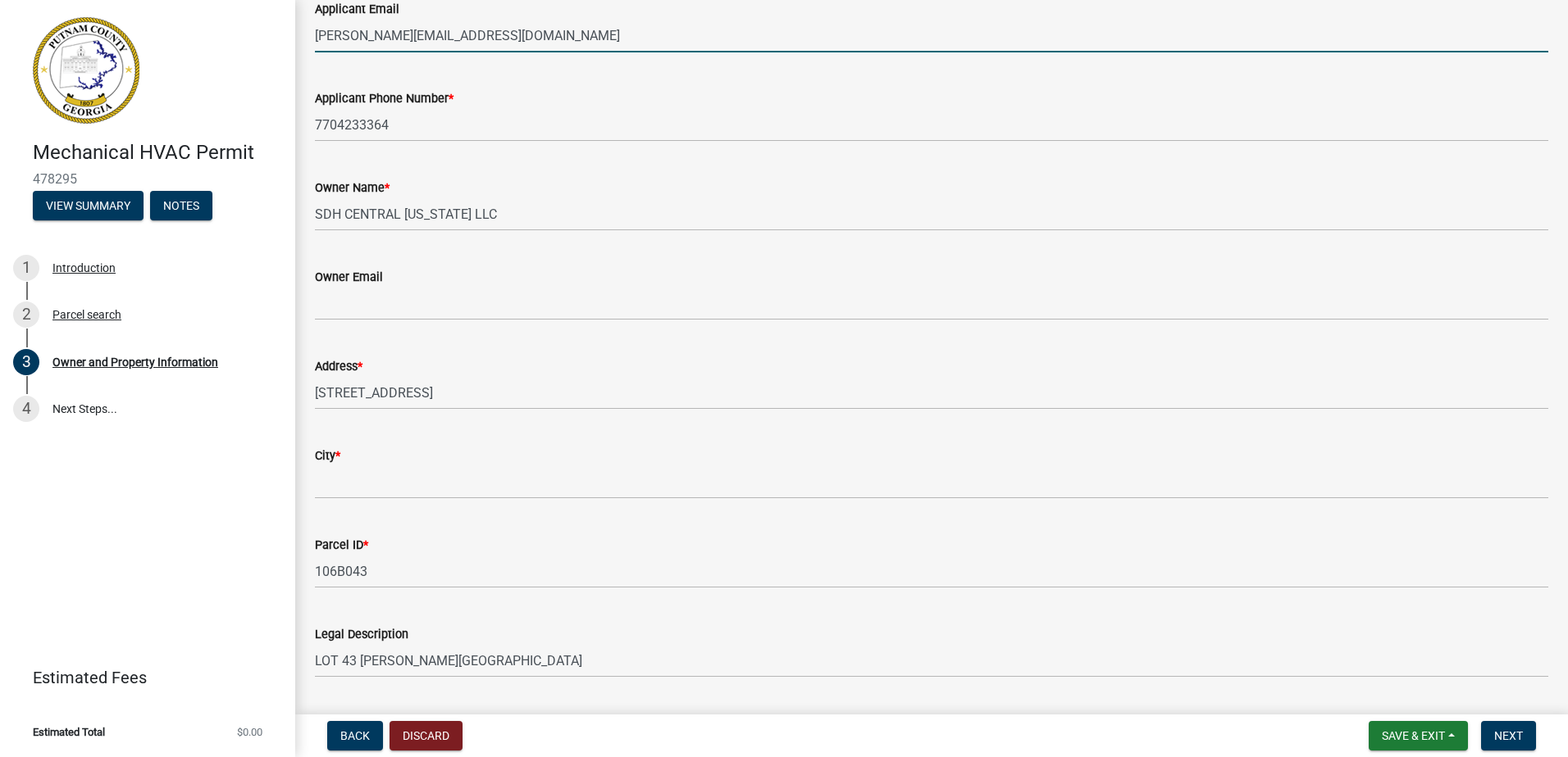
scroll to position [328, 0]
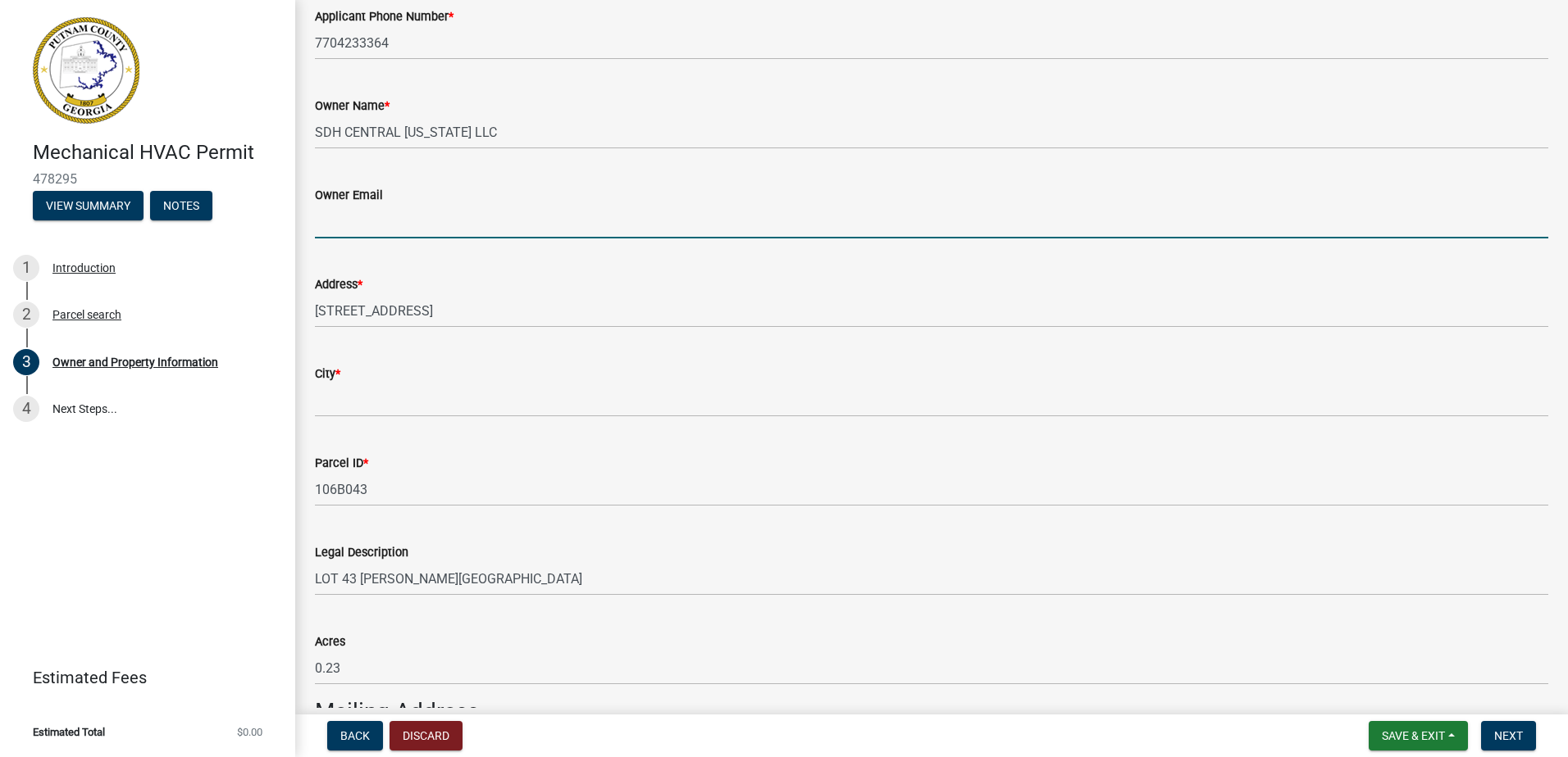
click at [368, 229] on input "Owner Email" at bounding box center [932, 221] width 1233 height 34
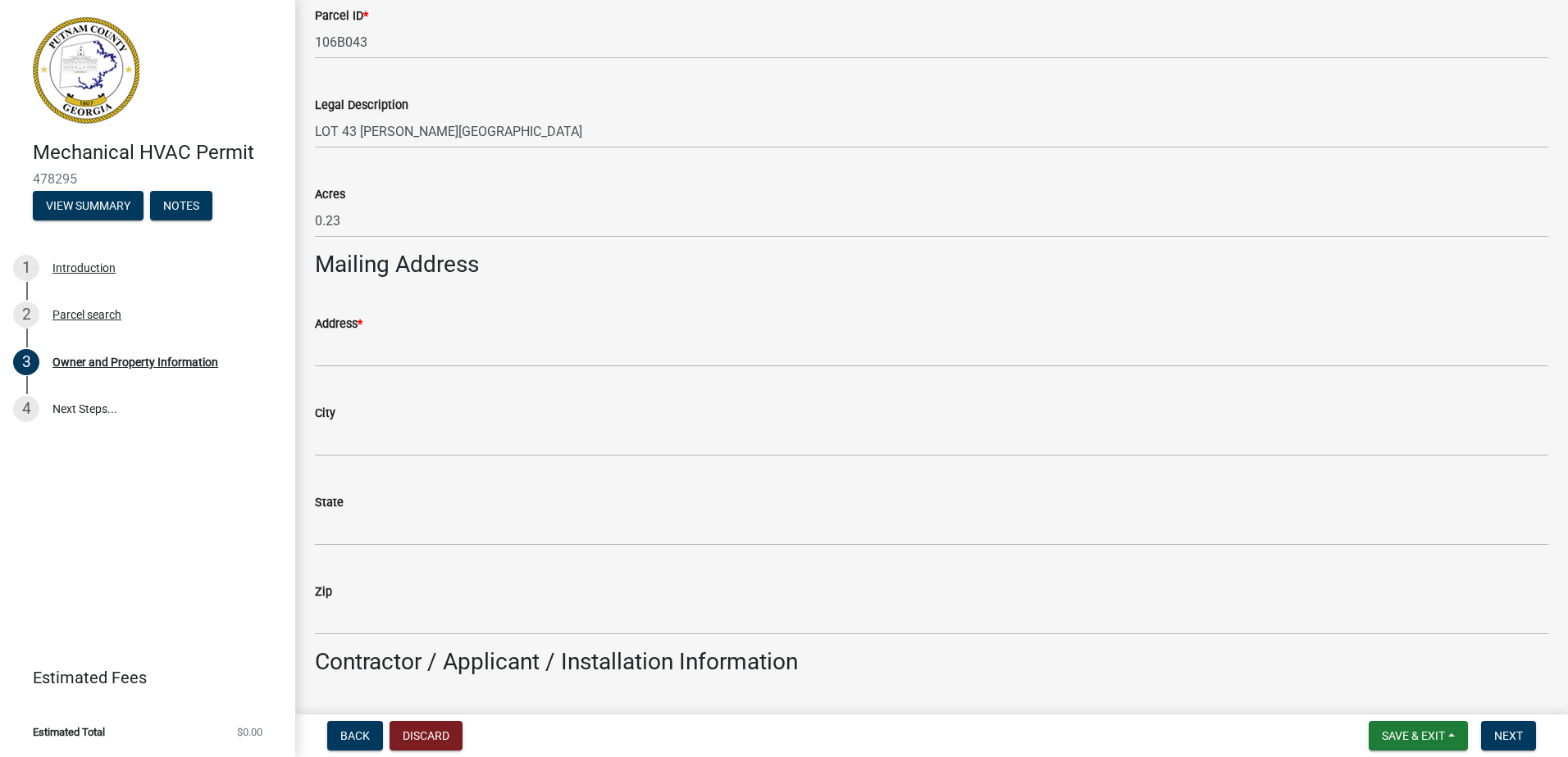
scroll to position [819, 0]
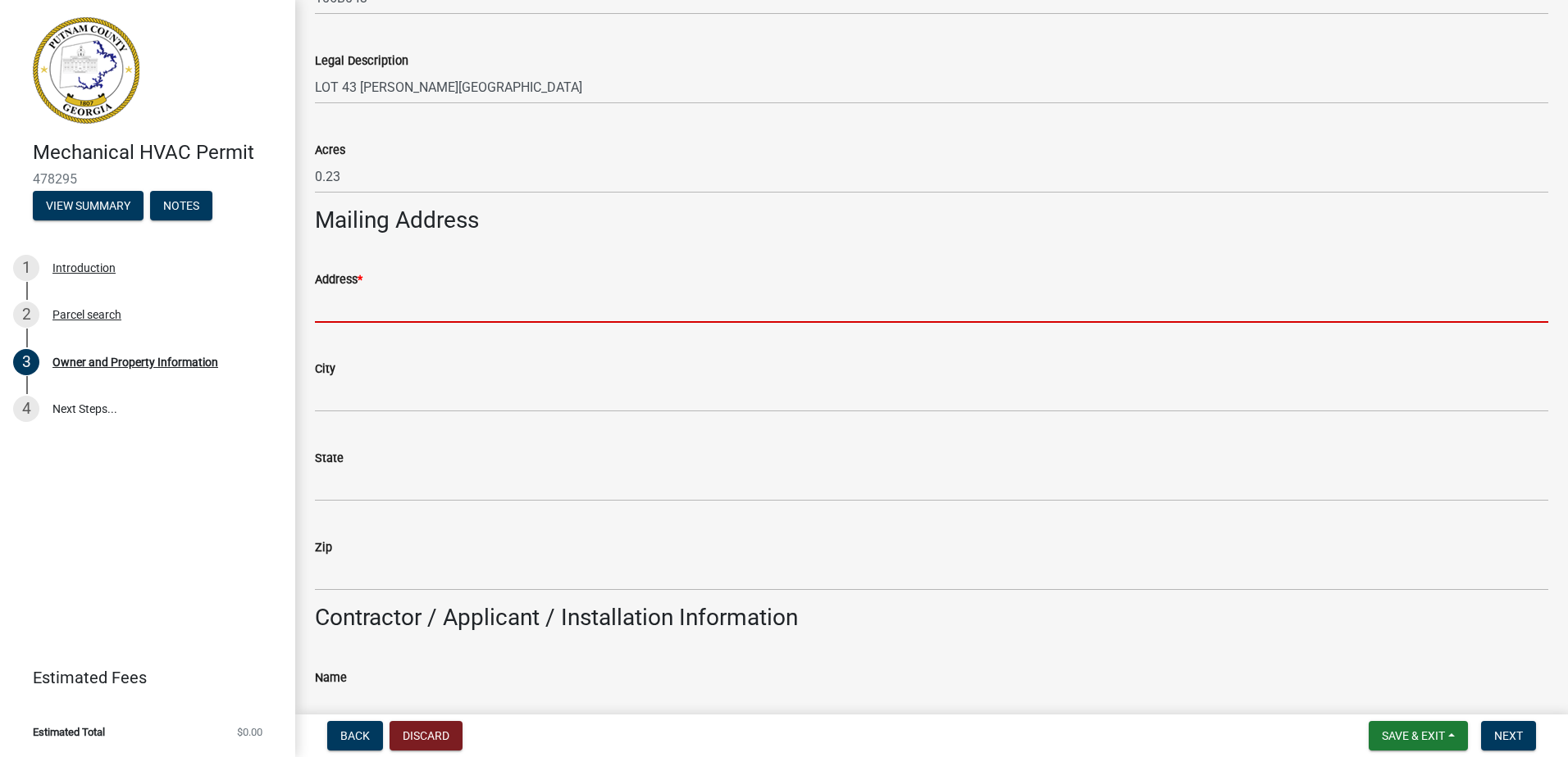
click at [354, 310] on input "Address *" at bounding box center [932, 306] width 1233 height 34
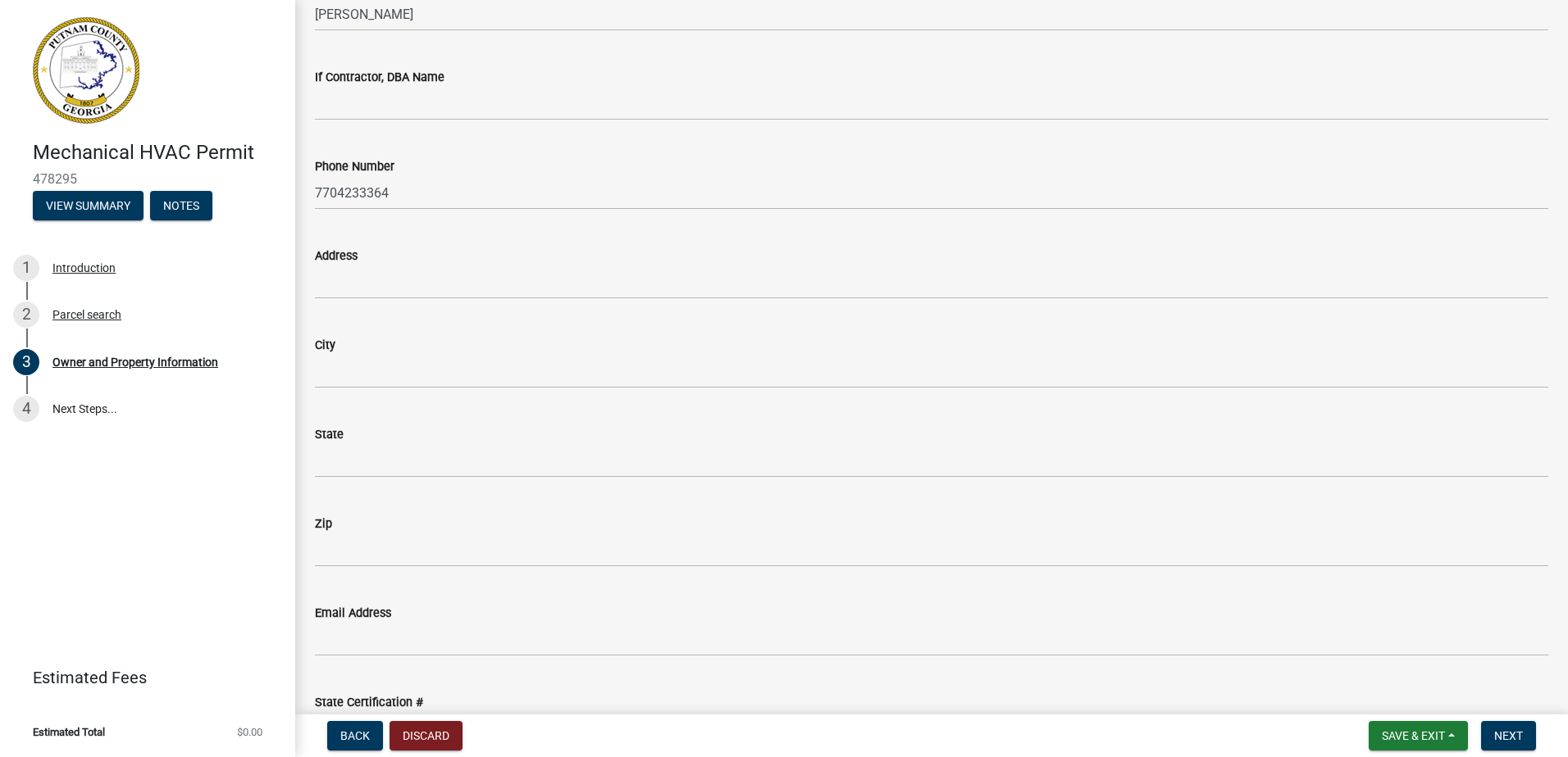
scroll to position [1558, 0]
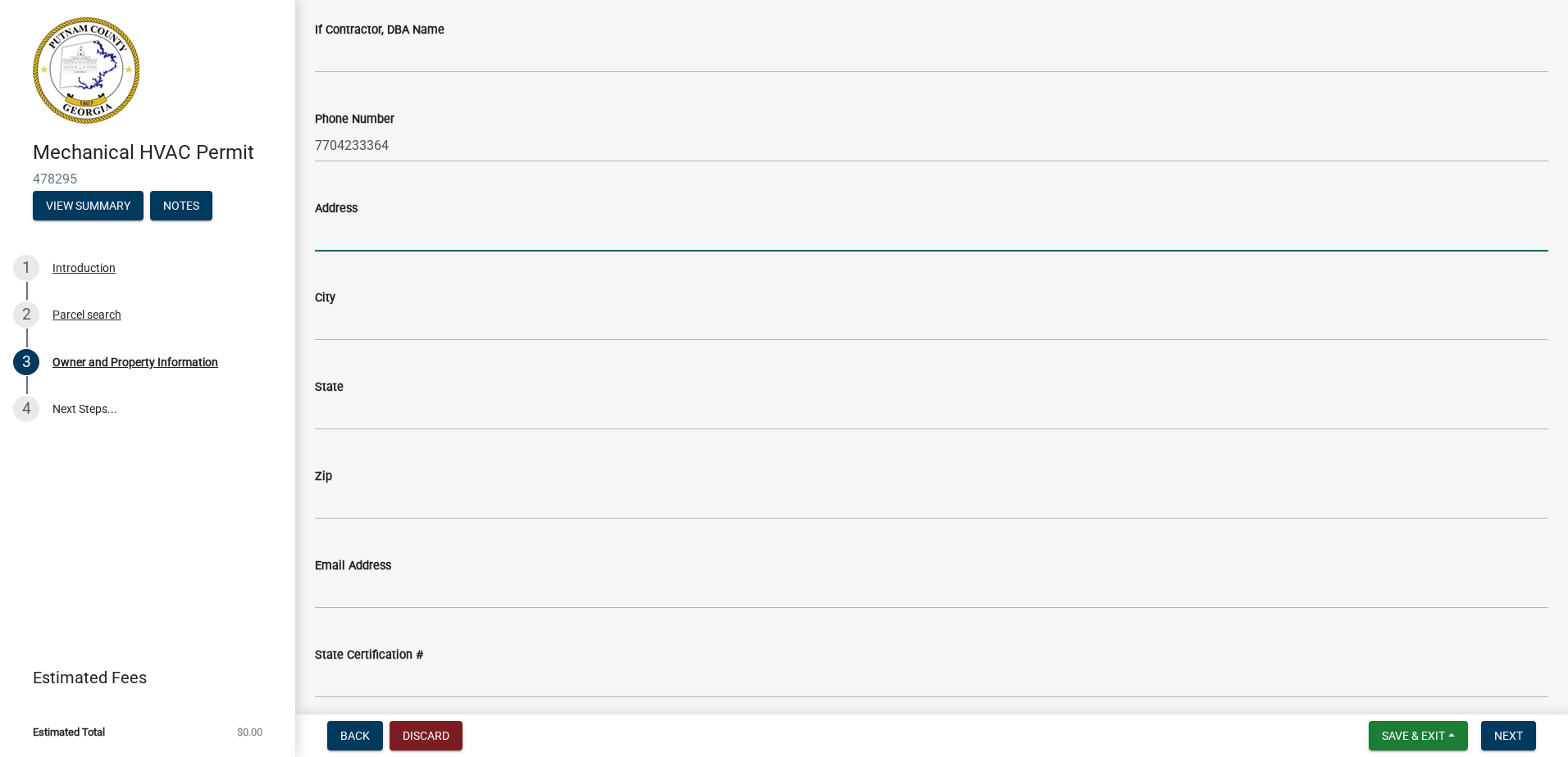
click at [373, 236] on input "Address" at bounding box center [932, 235] width 1233 height 34
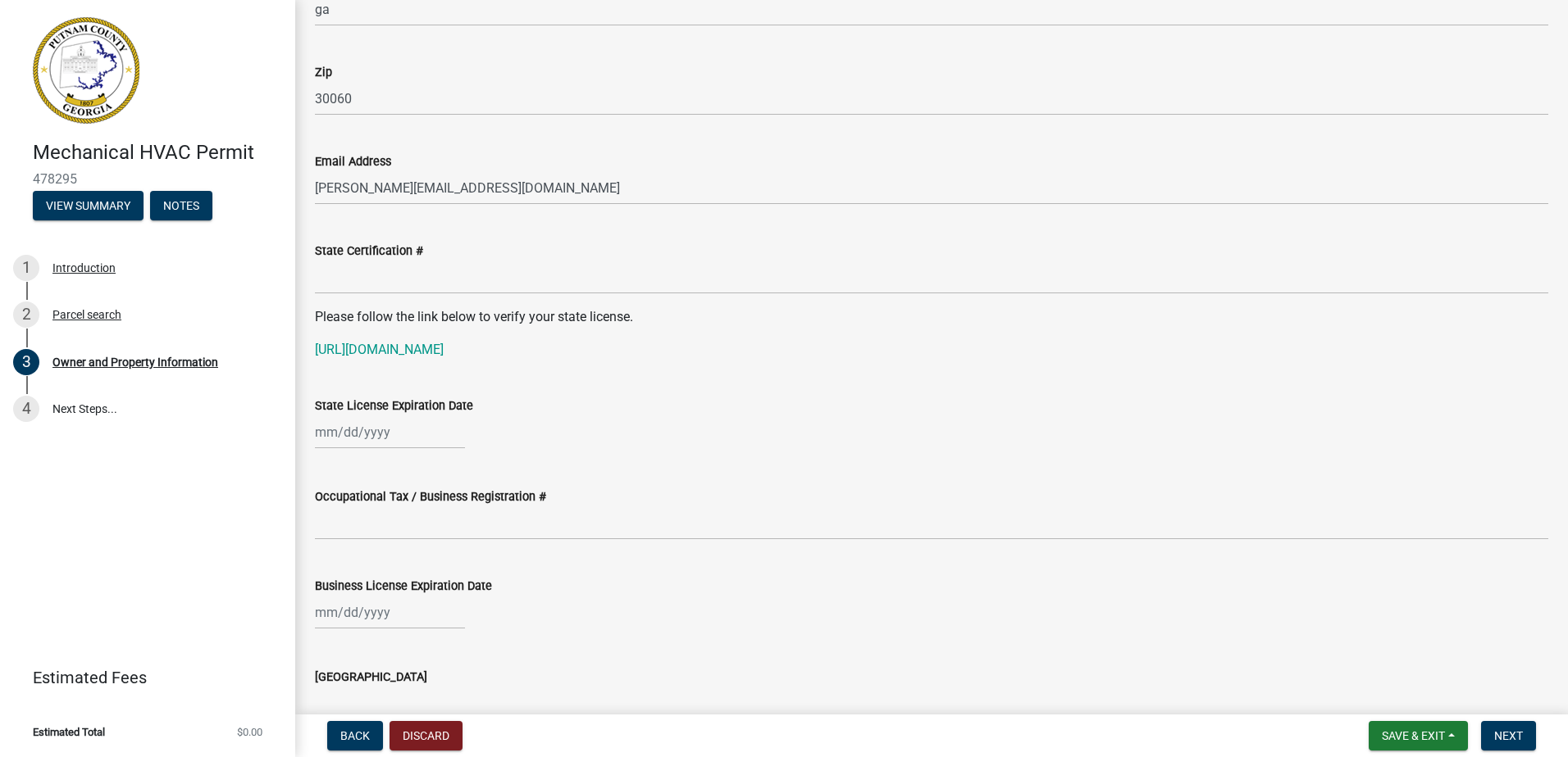
scroll to position [1967, 0]
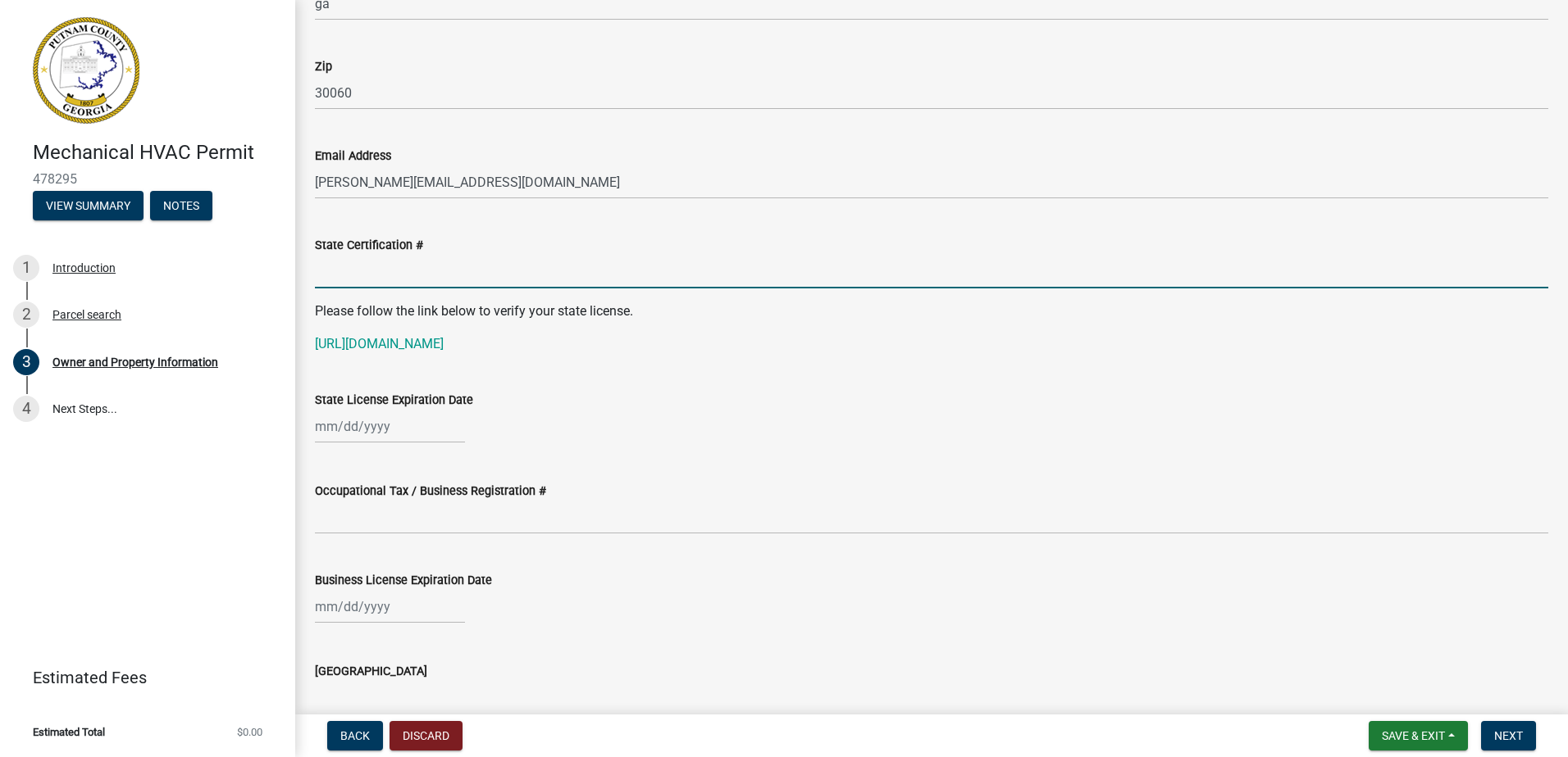
click at [323, 286] on input "State Certification #" at bounding box center [932, 272] width 1233 height 34
click at [373, 278] on input "State Certification #" at bounding box center [932, 272] width 1233 height 34
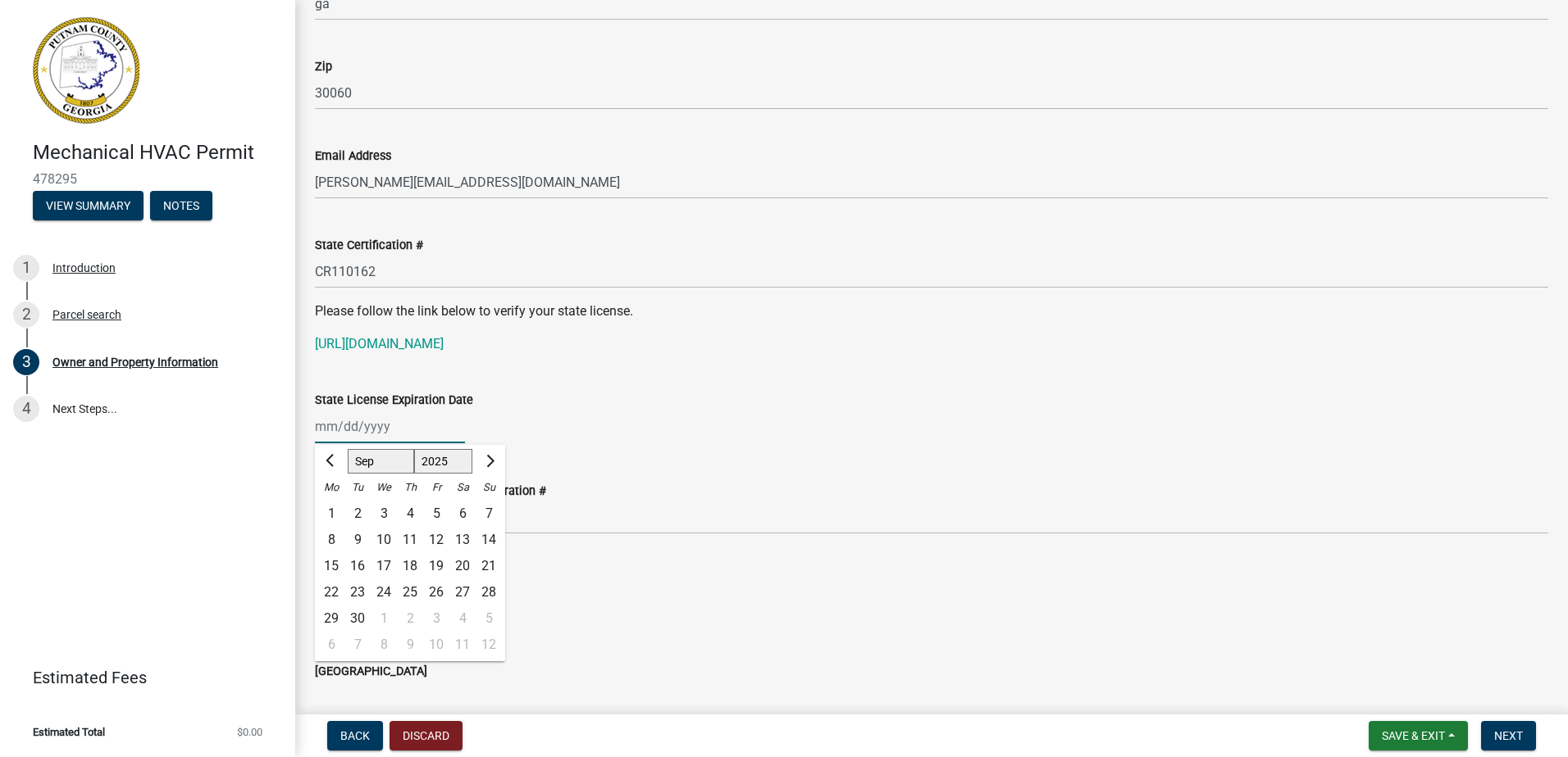
click at [330, 438] on div "[PERSON_NAME] Feb Mar Apr [PERSON_NAME][DATE] Oct Nov [DATE] 1526 1527 1528 152…" at bounding box center [390, 427] width 150 height 34
click at [364, 462] on select "Jan Feb Mar Apr May Jun [DATE] Aug Sep Oct Nov Dec" at bounding box center [381, 462] width 67 height 25
click at [348, 449] on select "Jan Feb Mar Apr May Jun [DATE] Aug Sep Oct Nov Dec" at bounding box center [381, 462] width 67 height 25
click at [494, 616] on div "30" at bounding box center [488, 618] width 26 height 26
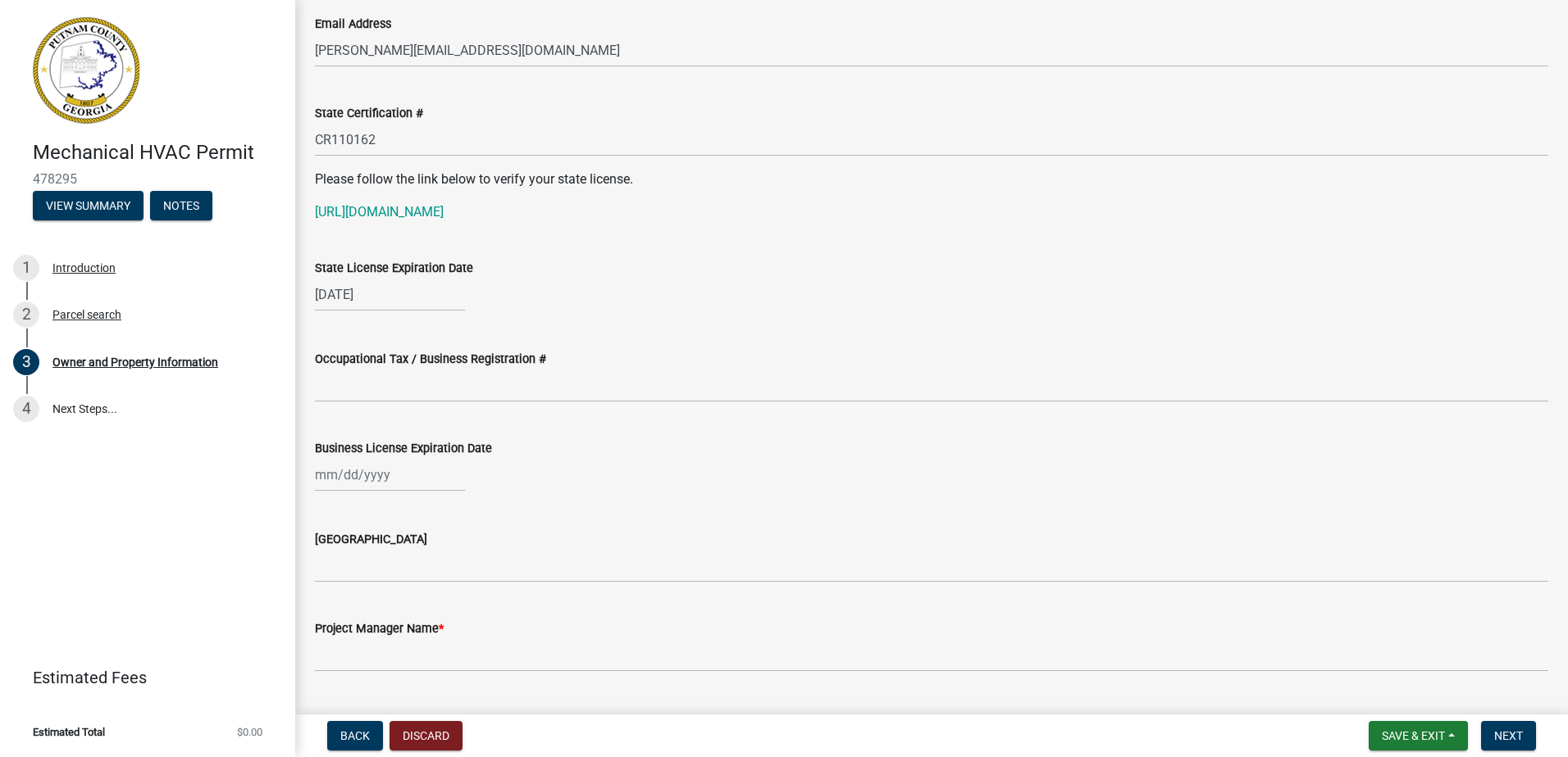
scroll to position [2131, 0]
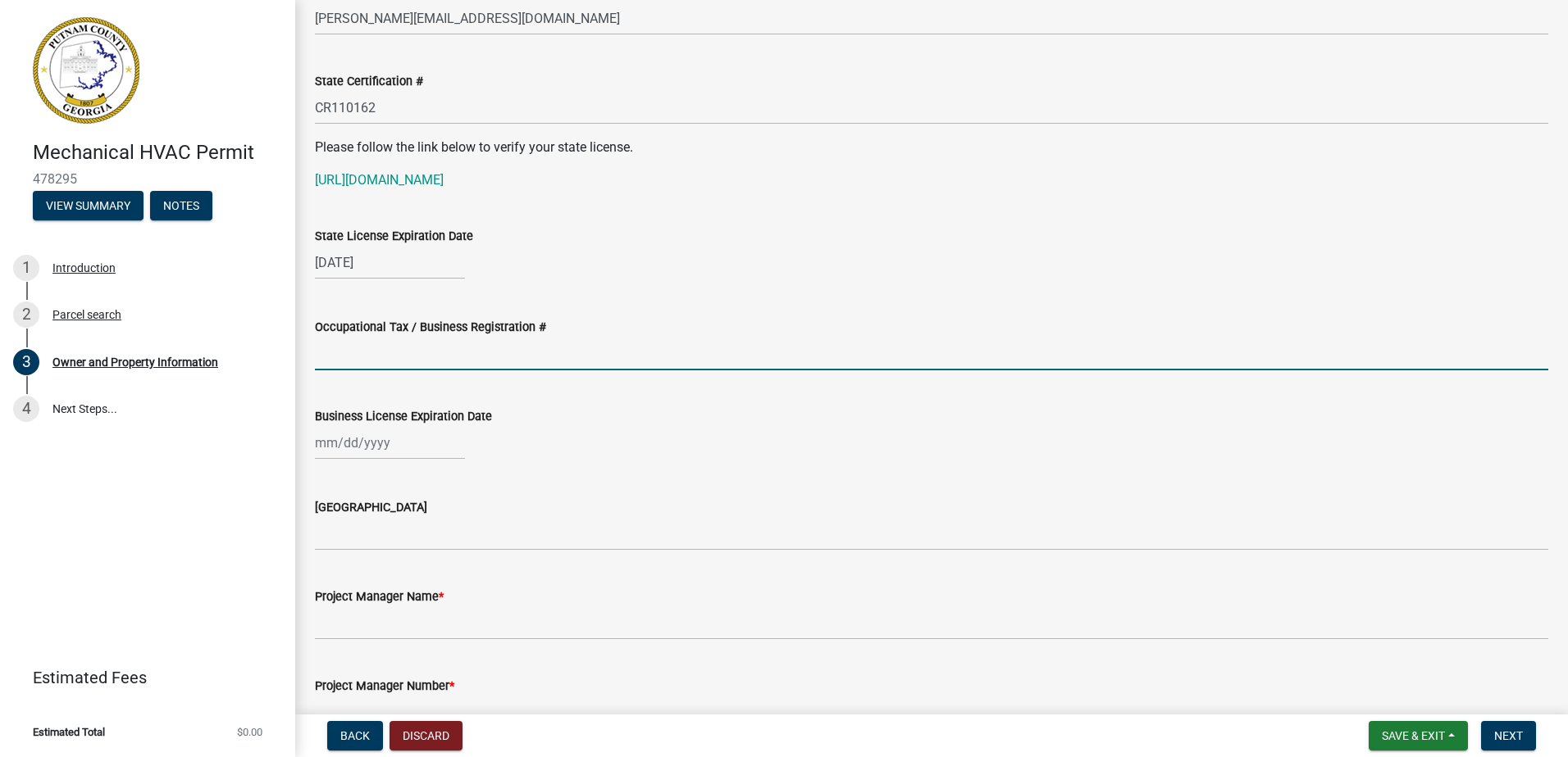
click at [360, 363] on input "Occupational Tax / Business Registration #" at bounding box center [932, 354] width 1233 height 34
click at [339, 448] on div at bounding box center [390, 443] width 150 height 34
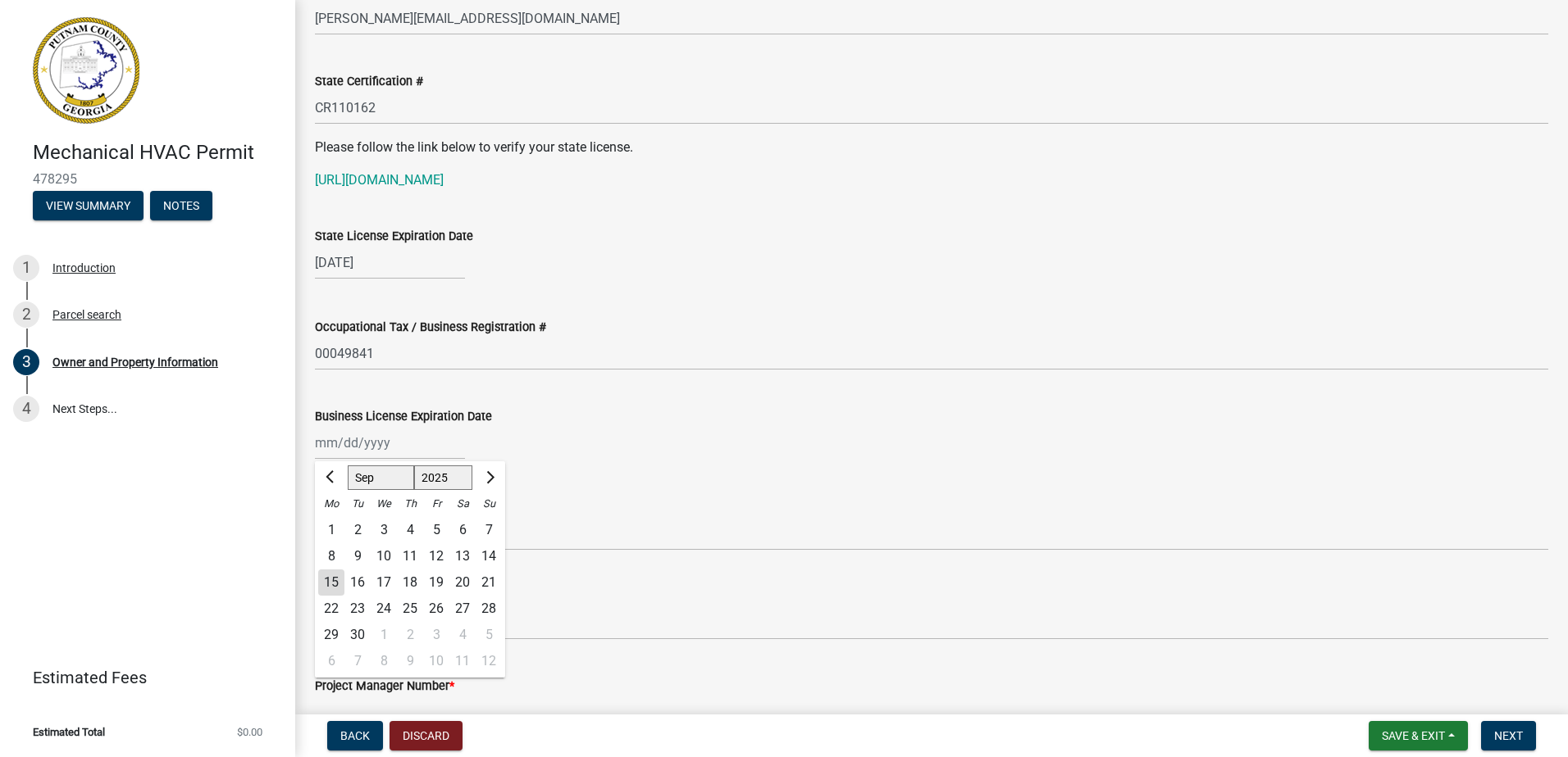
click at [391, 480] on select "Jan Feb Mar Apr May Jun [DATE] Aug Sep Oct Nov Dec" at bounding box center [381, 478] width 67 height 25
click at [348, 465] on select "Jan Feb Mar Apr May Jun [DATE] Aug Sep Oct Nov Dec" at bounding box center [381, 478] width 67 height 25
click at [384, 634] on div "31" at bounding box center [383, 634] width 26 height 26
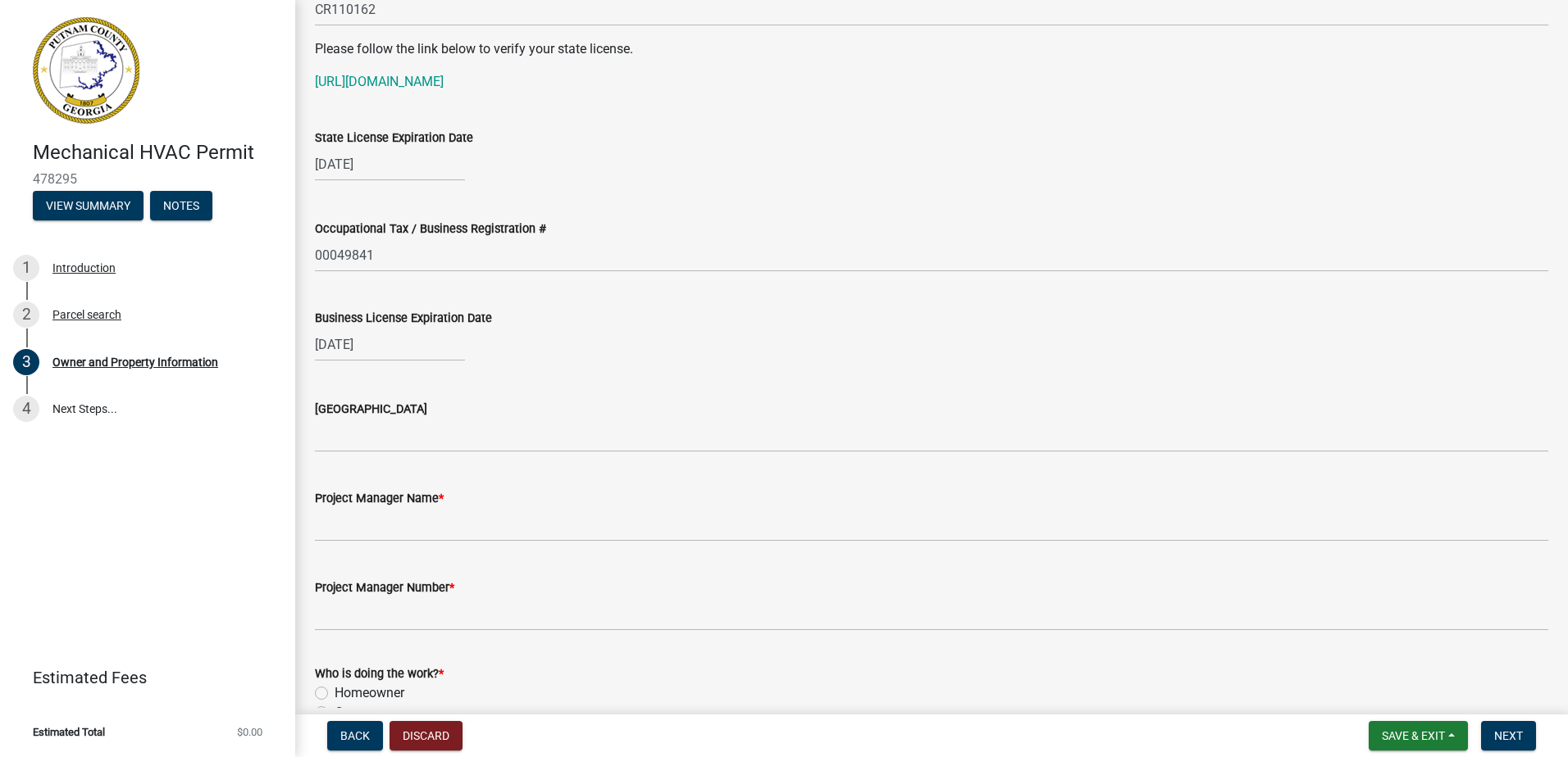
scroll to position [2295, 0]
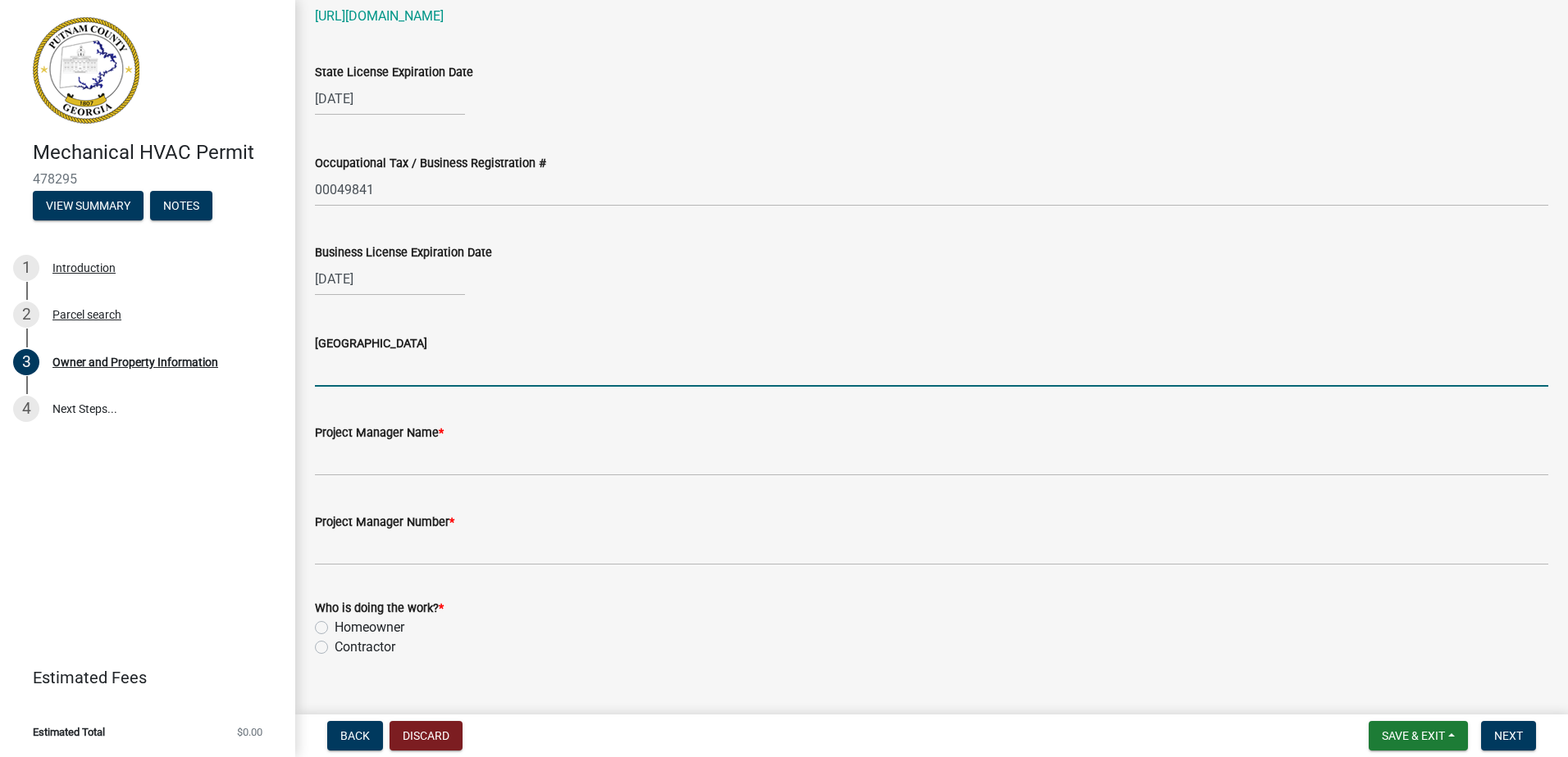
click at [369, 373] on input "[GEOGRAPHIC_DATA]" at bounding box center [932, 370] width 1233 height 34
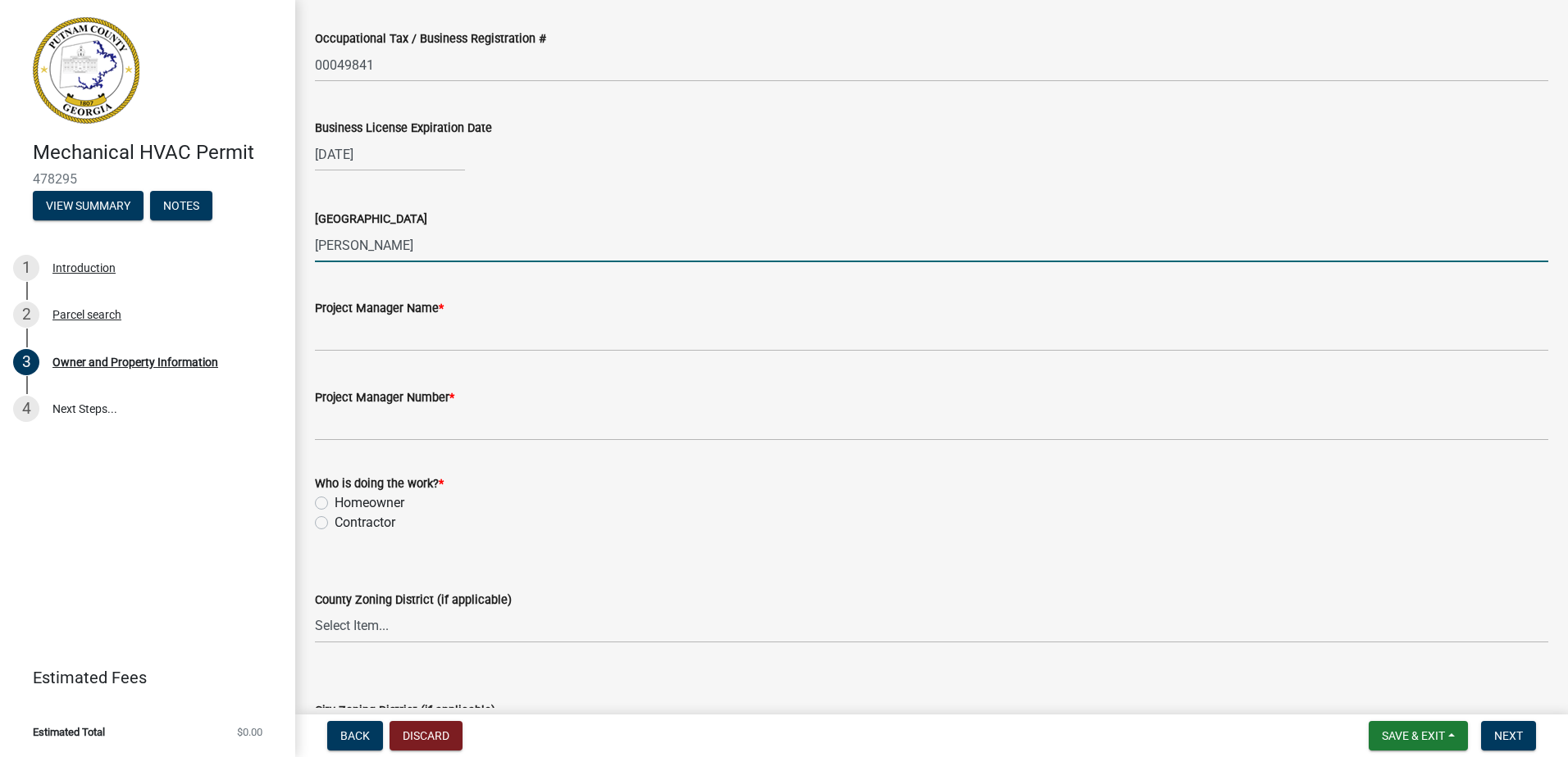
scroll to position [2459, 0]
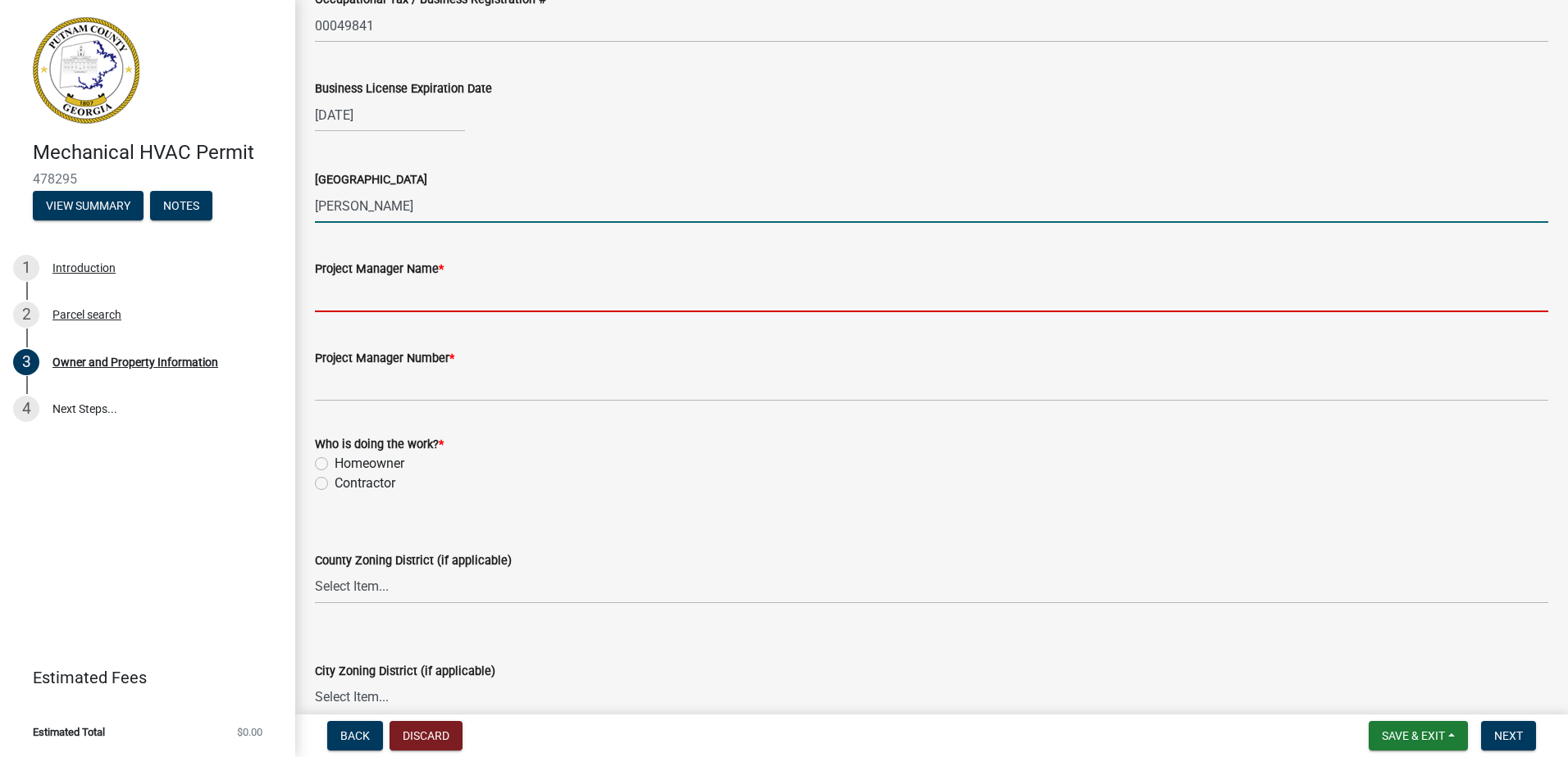
click at [372, 305] on input "Project Manager Name *" at bounding box center [932, 295] width 1233 height 34
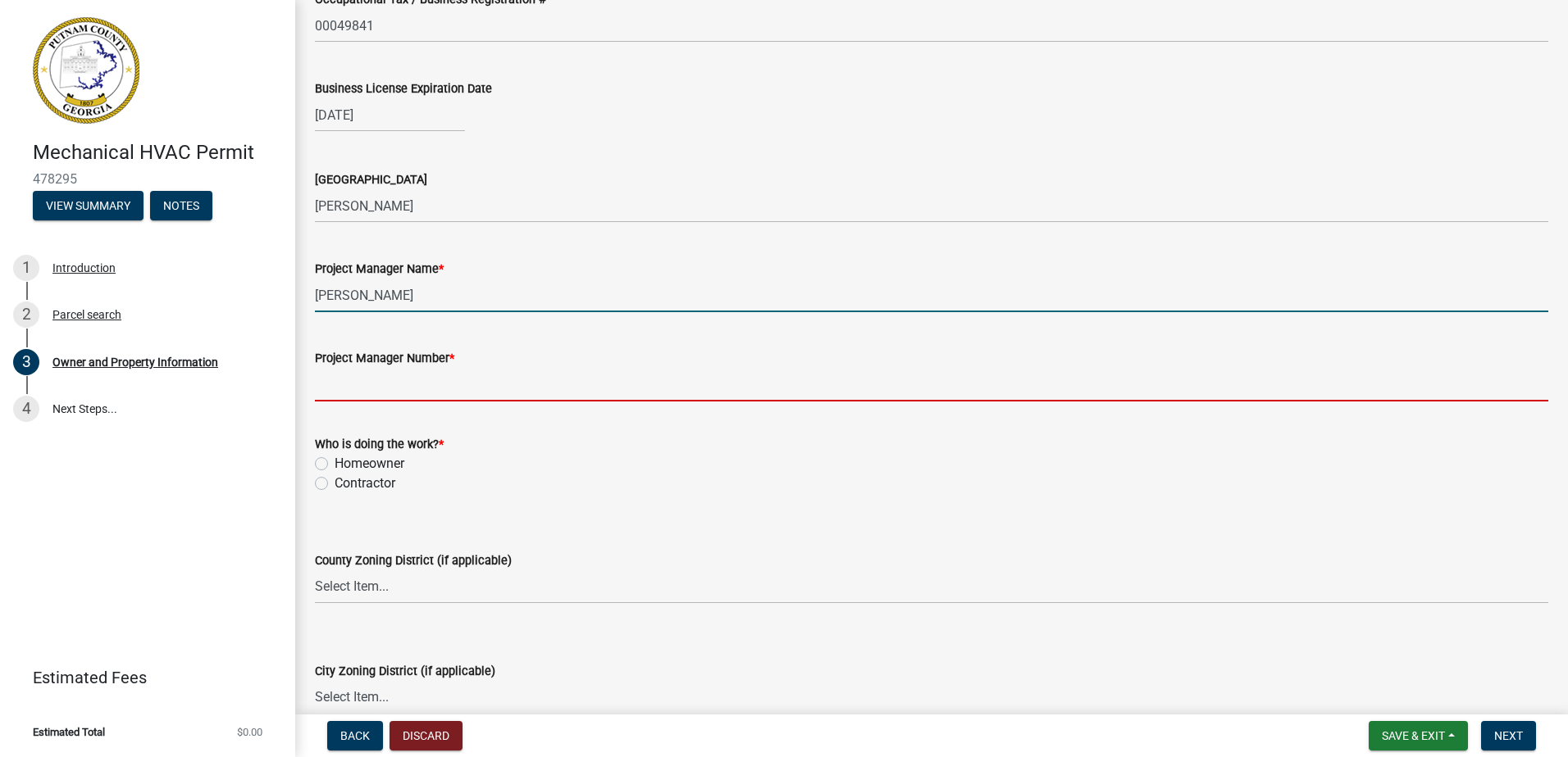
click at [363, 384] on input "Project Manager Number *" at bounding box center [932, 385] width 1233 height 34
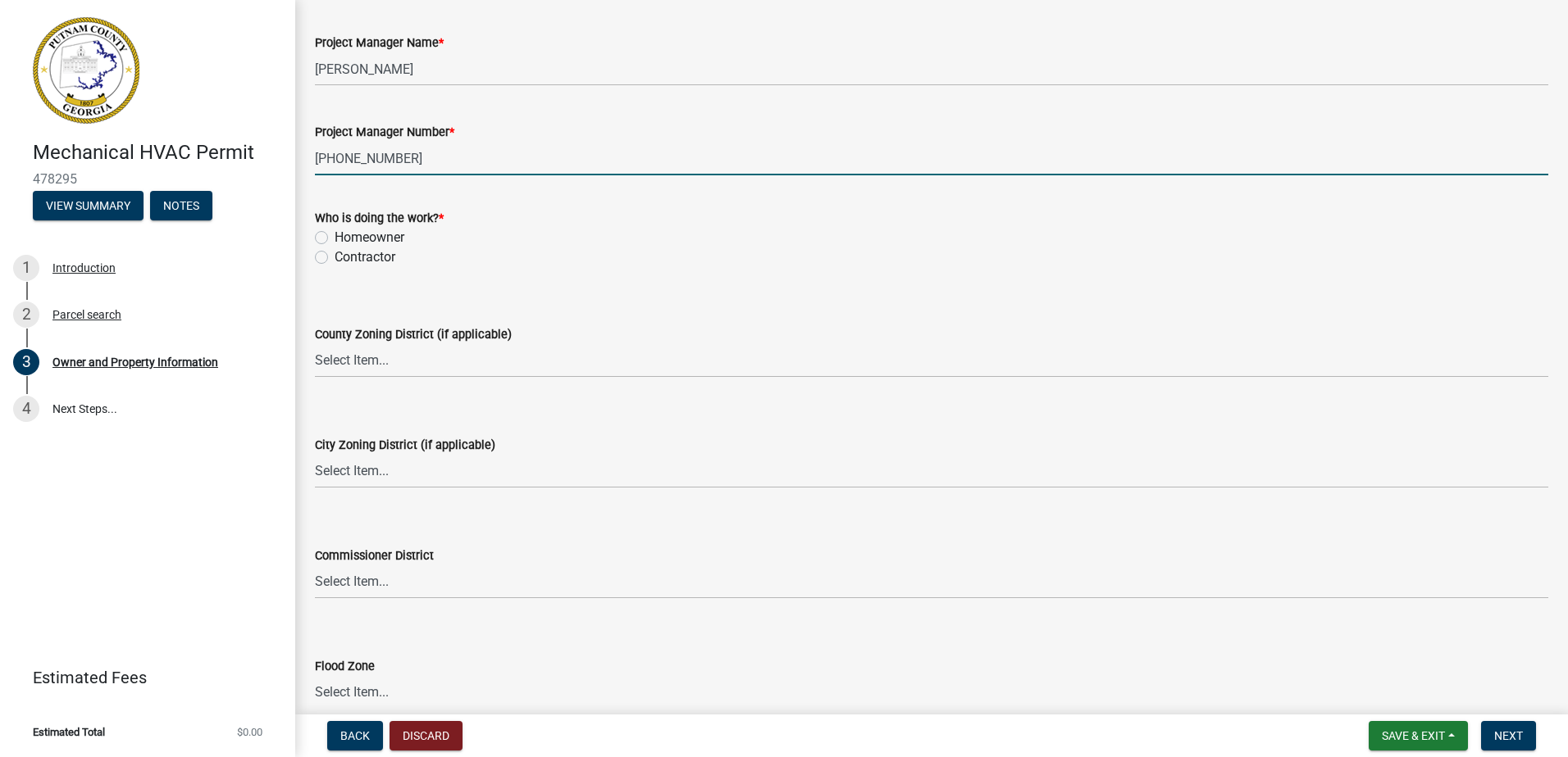
scroll to position [2705, 0]
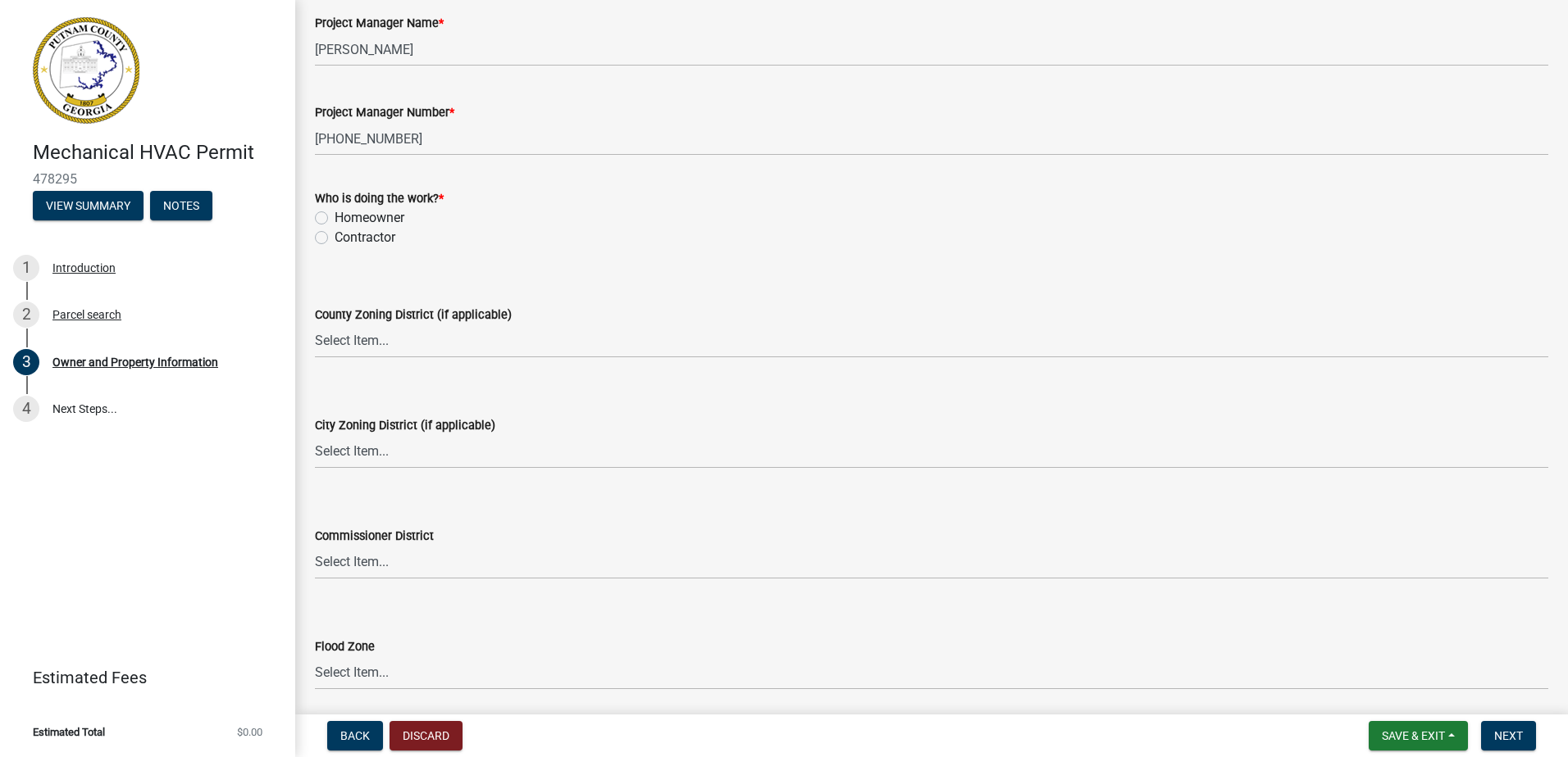
click at [335, 242] on label "Contractor" at bounding box center [365, 238] width 61 height 20
click at [335, 238] on input "Contractor" at bounding box center [340, 233] width 11 height 11
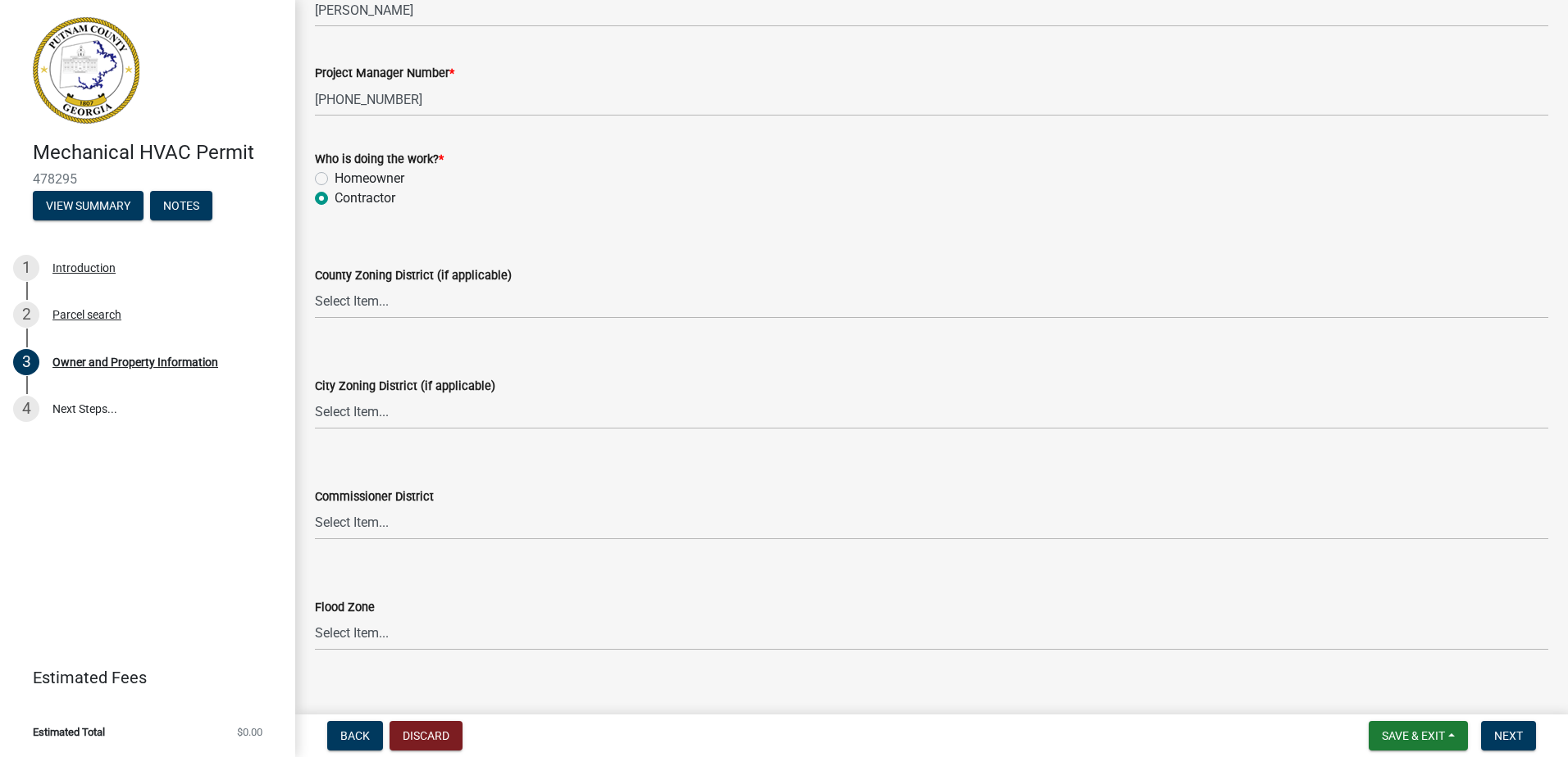
scroll to position [2766, 0]
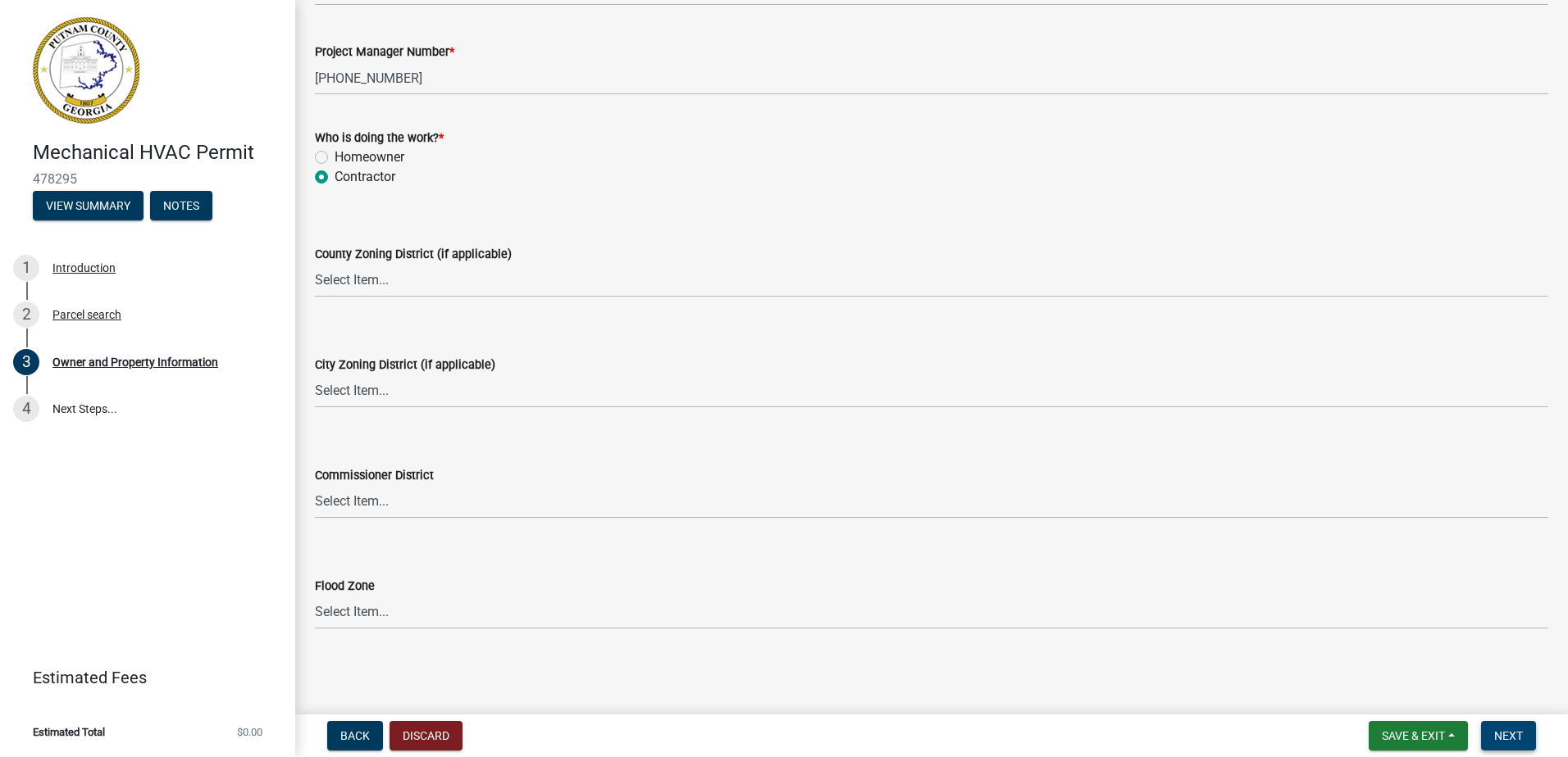
click at [1513, 737] on span "Next" at bounding box center [1508, 736] width 28 height 13
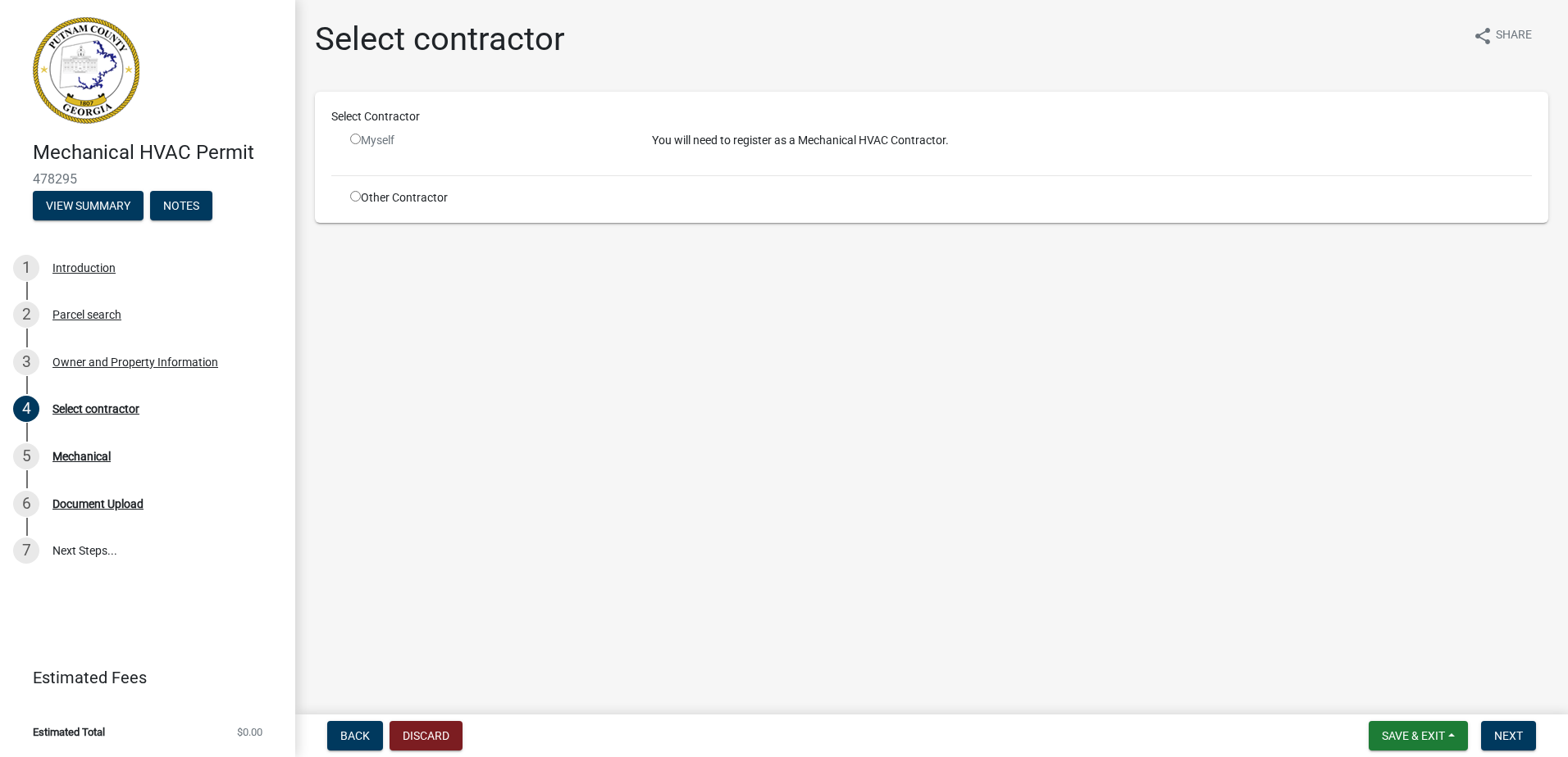
click at [358, 196] on input "radio" at bounding box center [355, 197] width 11 height 11
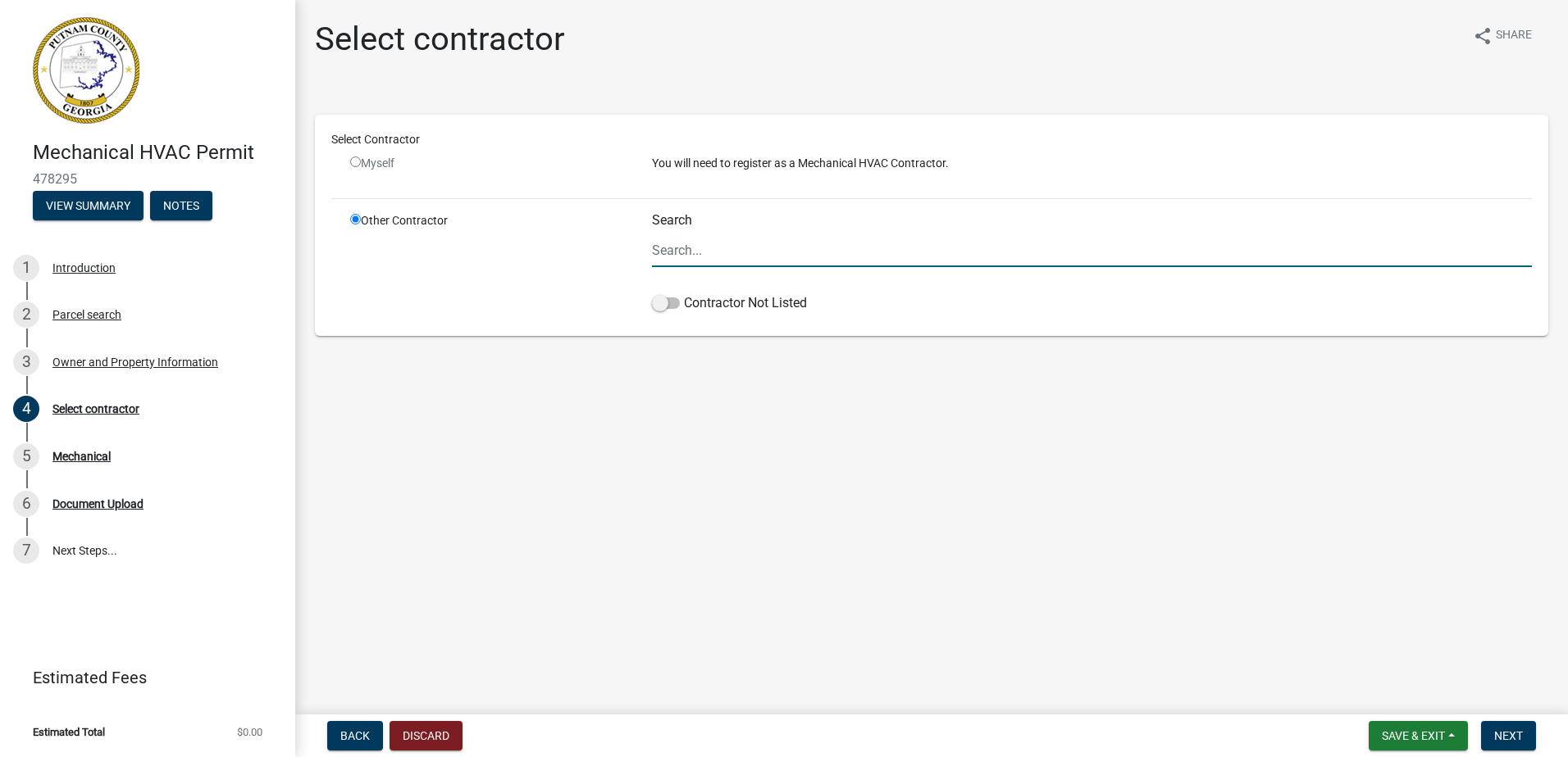
drag, startPoint x: 669, startPoint y: 305, endPoint x: 691, endPoint y: 326, distance: 30.4
click at [673, 309] on label "Contractor Not Listed" at bounding box center [729, 303] width 155 height 20
click at [657, 299] on span at bounding box center [665, 302] width 28 height 12
click at [683, 294] on input "Contractor Not Listed" at bounding box center [683, 294] width 0 height 0
drag, startPoint x: 1517, startPoint y: 731, endPoint x: 1508, endPoint y: 728, distance: 9.5
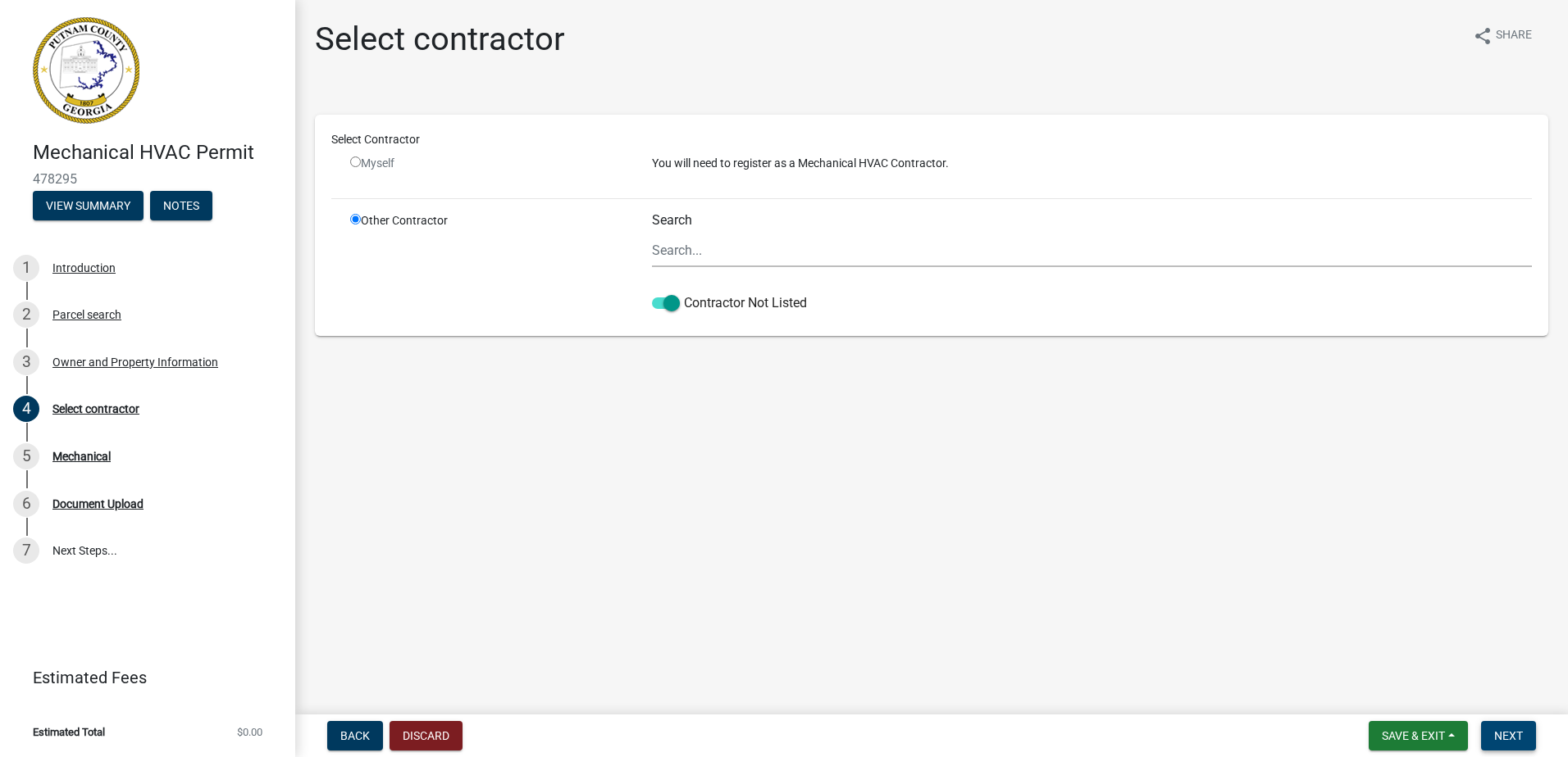
click at [1516, 731] on span "Next" at bounding box center [1508, 736] width 28 height 13
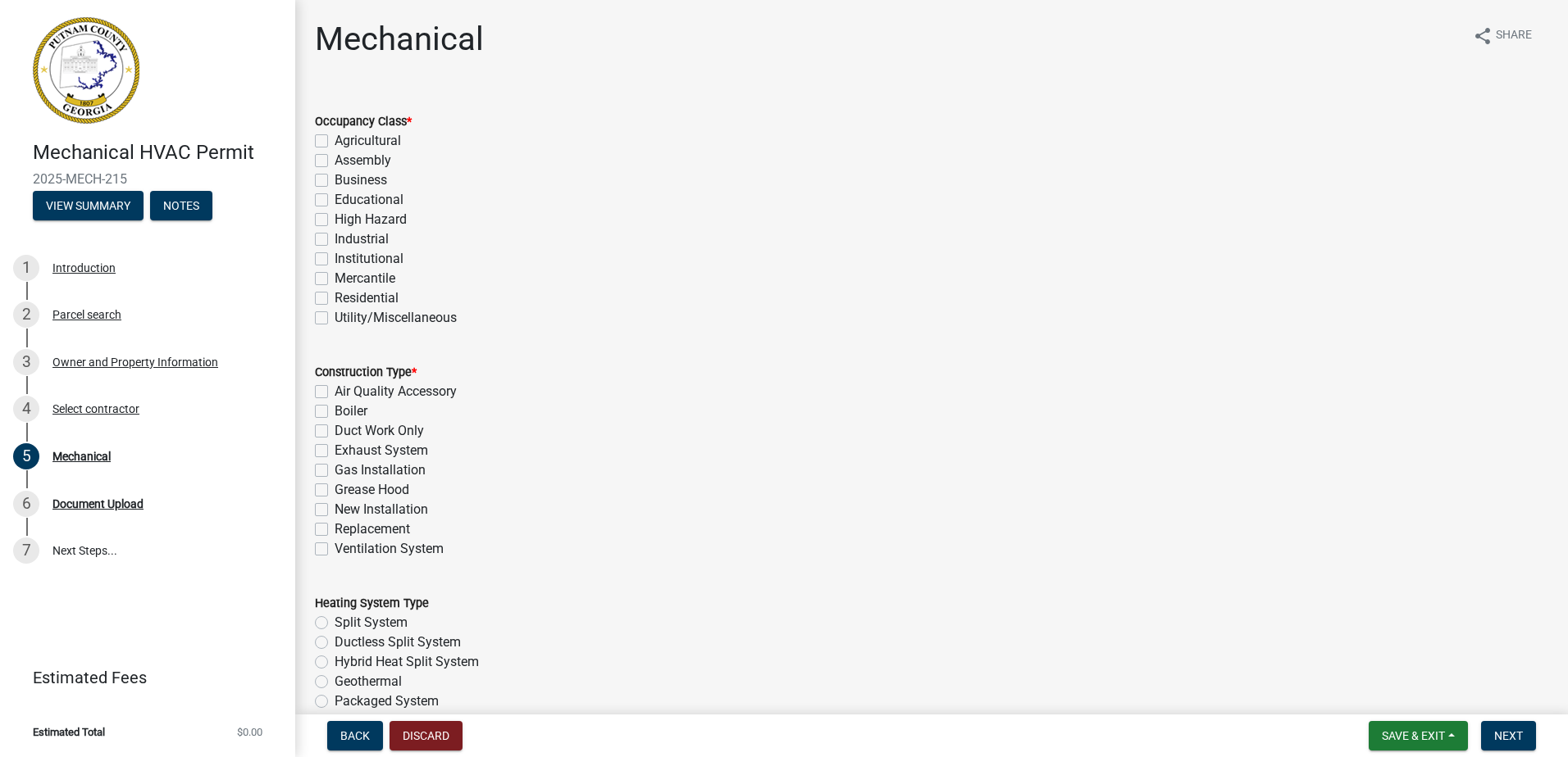
click at [335, 299] on label "Residential" at bounding box center [367, 298] width 64 height 20
click at [335, 299] on input "Residential" at bounding box center [340, 294] width 11 height 11
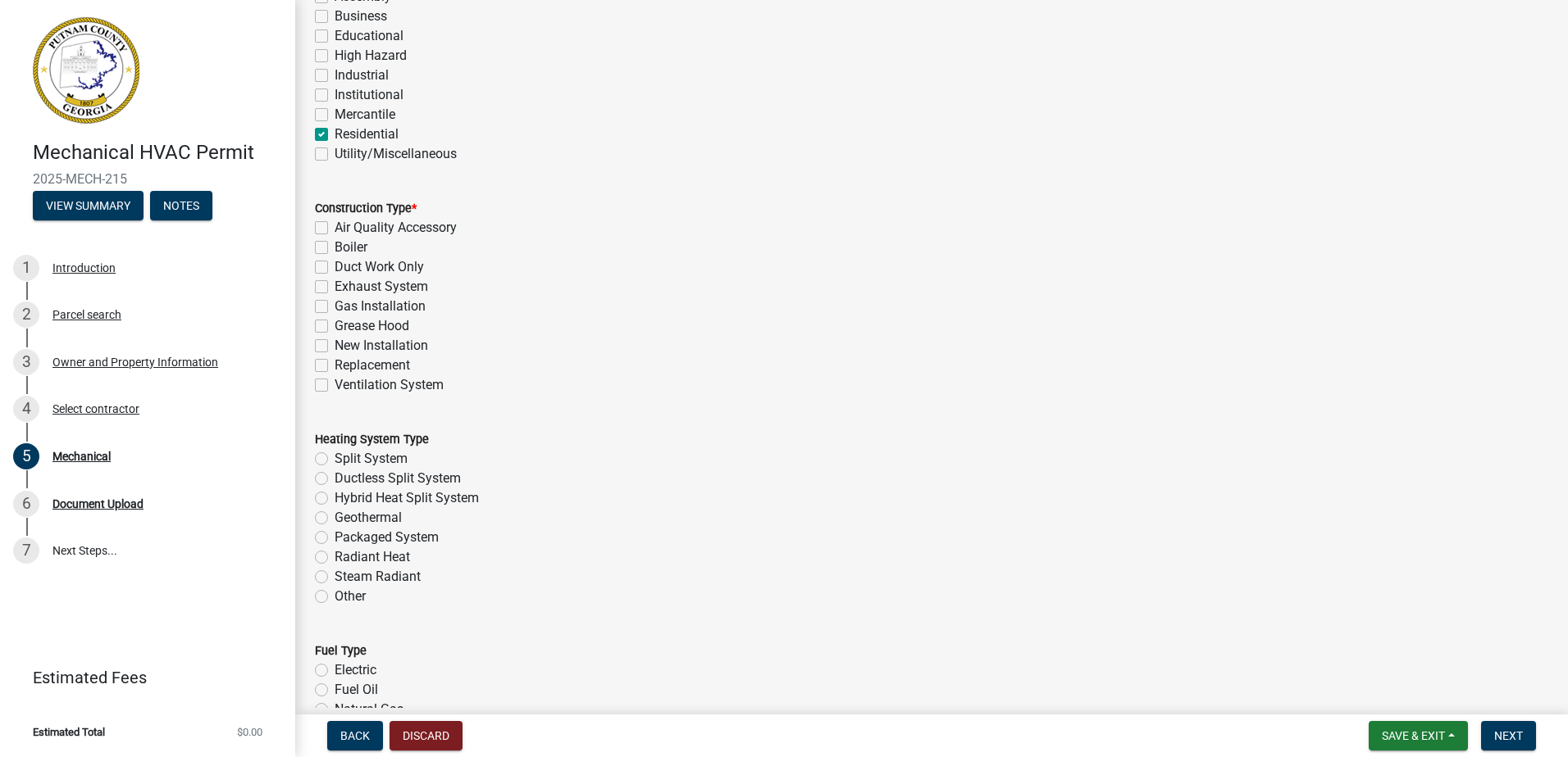
click at [335, 340] on label "New Installation" at bounding box center [381, 346] width 93 height 20
click at [335, 340] on input "New Installation" at bounding box center [340, 342] width 11 height 11
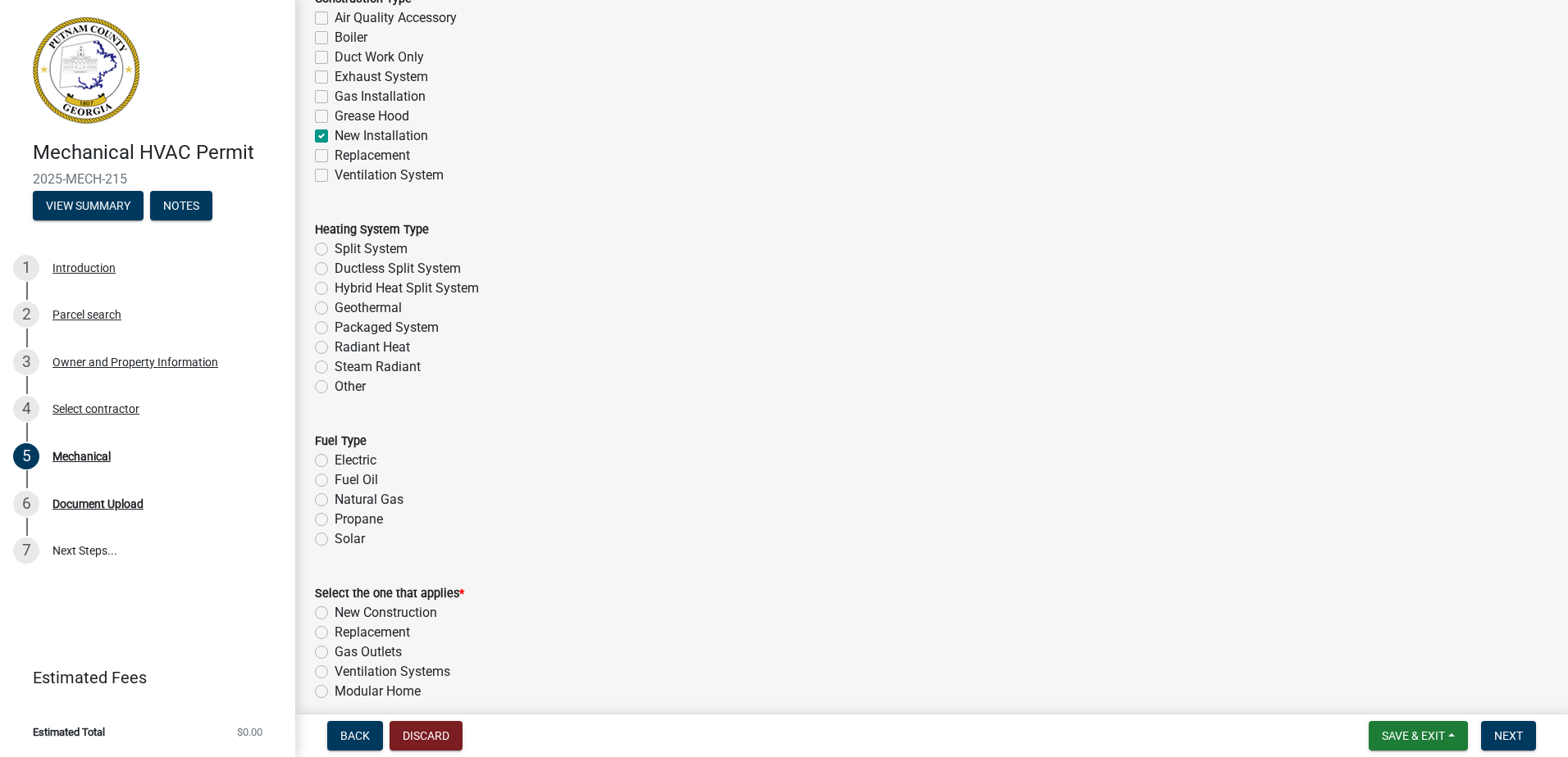
scroll to position [410, 0]
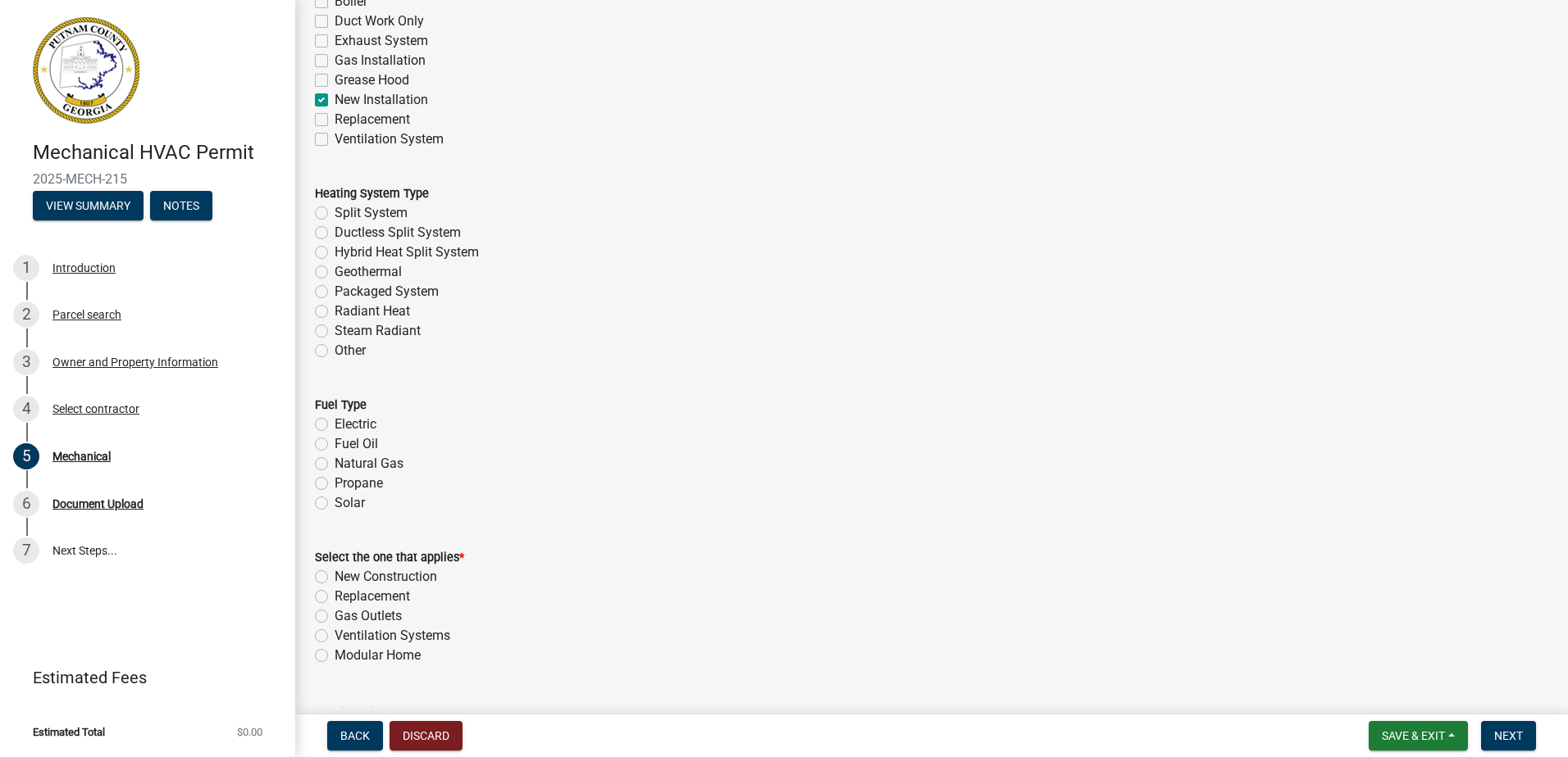
click at [335, 214] on label "Split System" at bounding box center [371, 213] width 73 height 20
click at [335, 213] on input "Split System" at bounding box center [340, 209] width 11 height 11
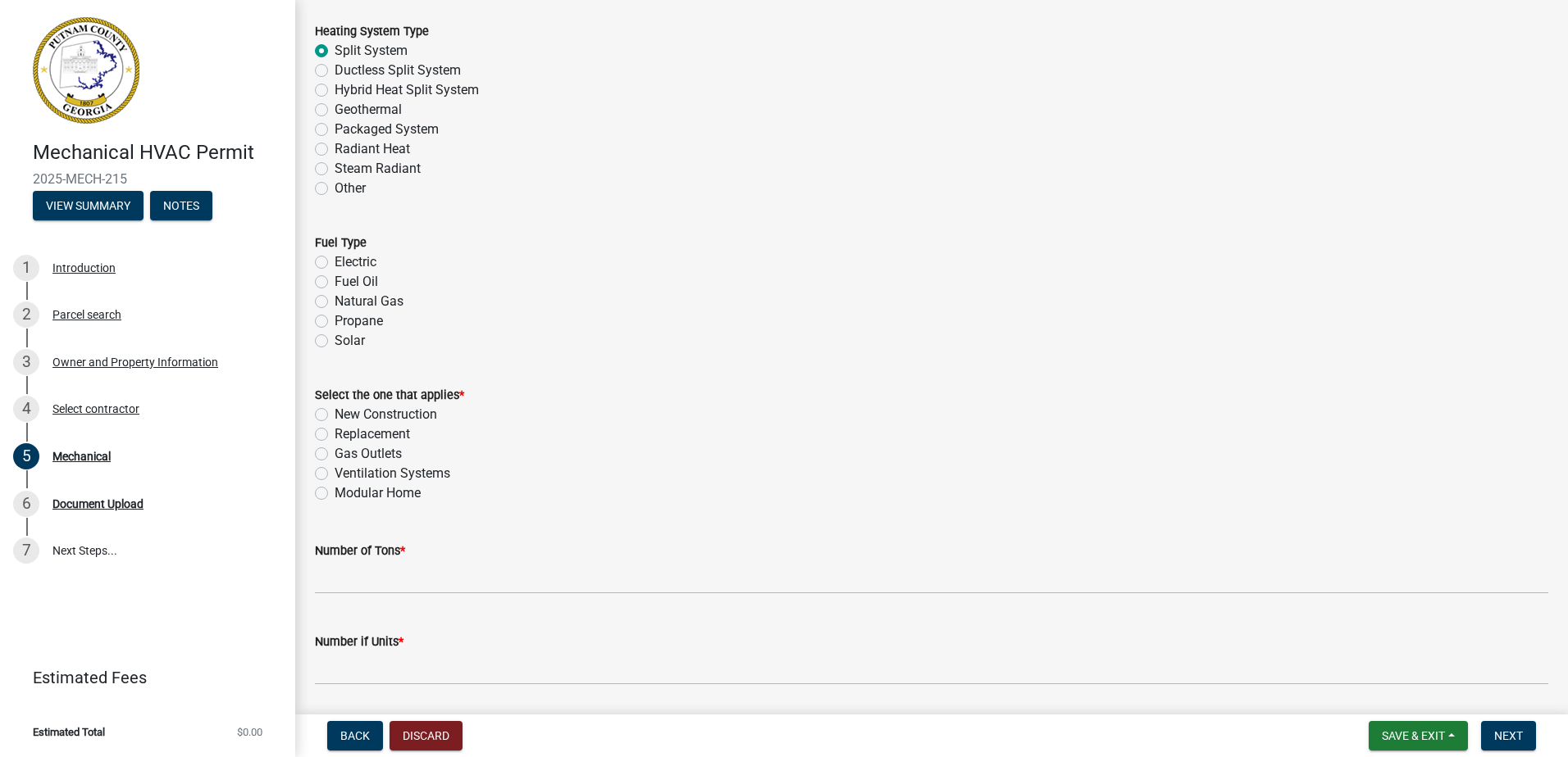
scroll to position [574, 0]
click at [335, 263] on label "Electric" at bounding box center [355, 261] width 42 height 20
click at [335, 262] on input "Electric" at bounding box center [340, 256] width 11 height 11
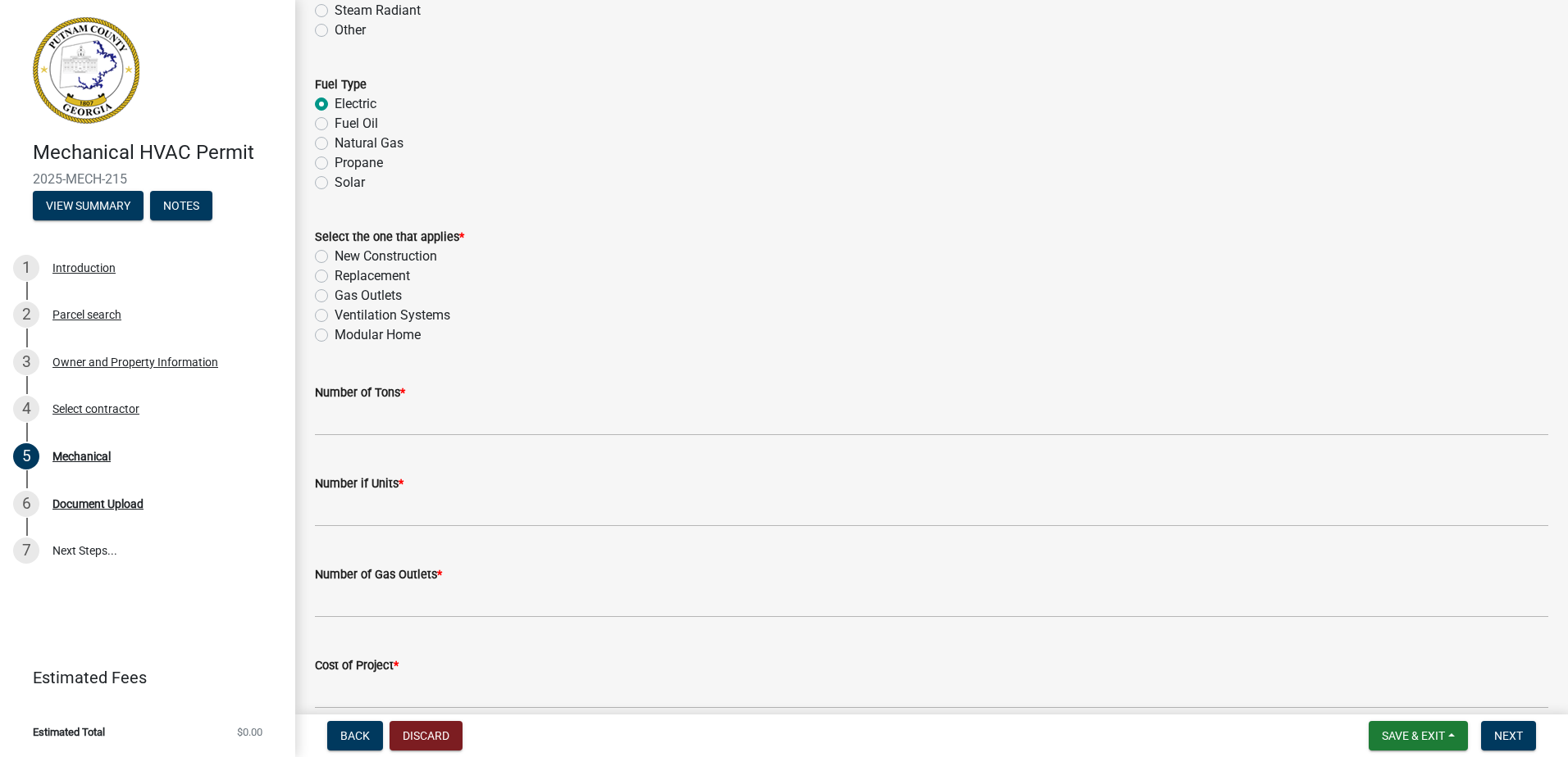
scroll to position [737, 0]
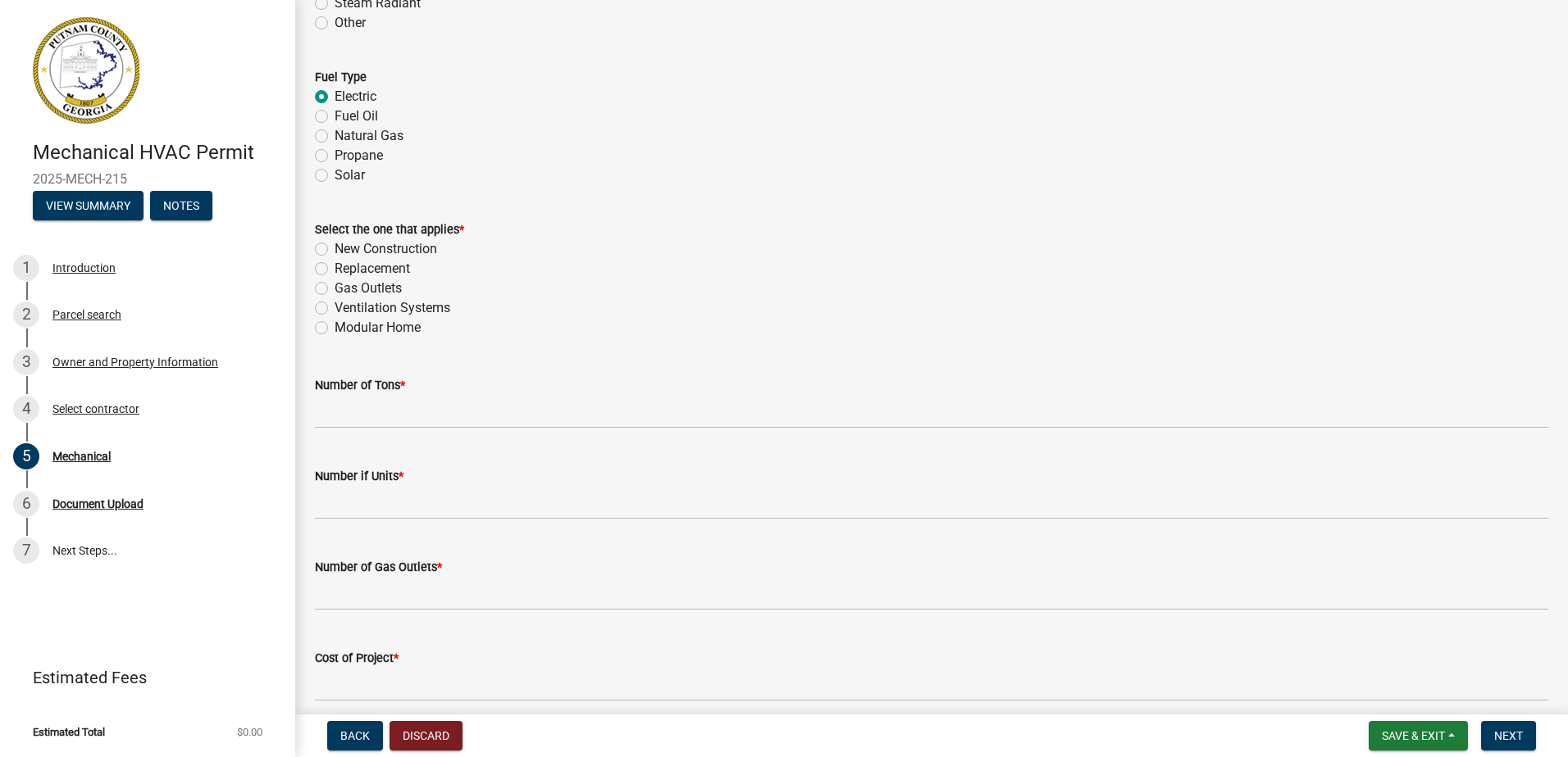
click at [335, 247] on label "New Construction" at bounding box center [385, 249] width 102 height 20
click at [335, 247] on input "New Construction" at bounding box center [340, 245] width 11 height 11
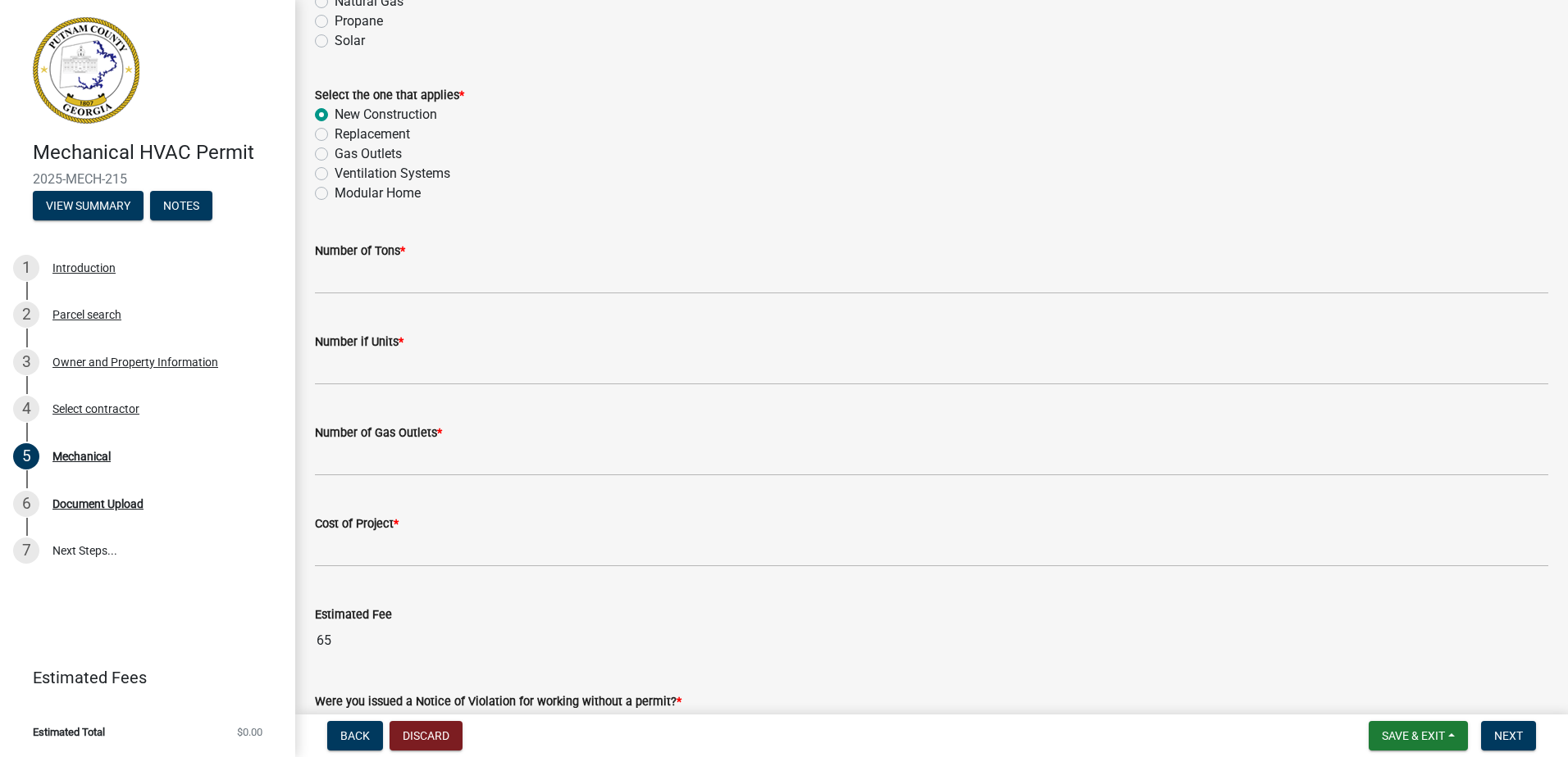
scroll to position [902, 0]
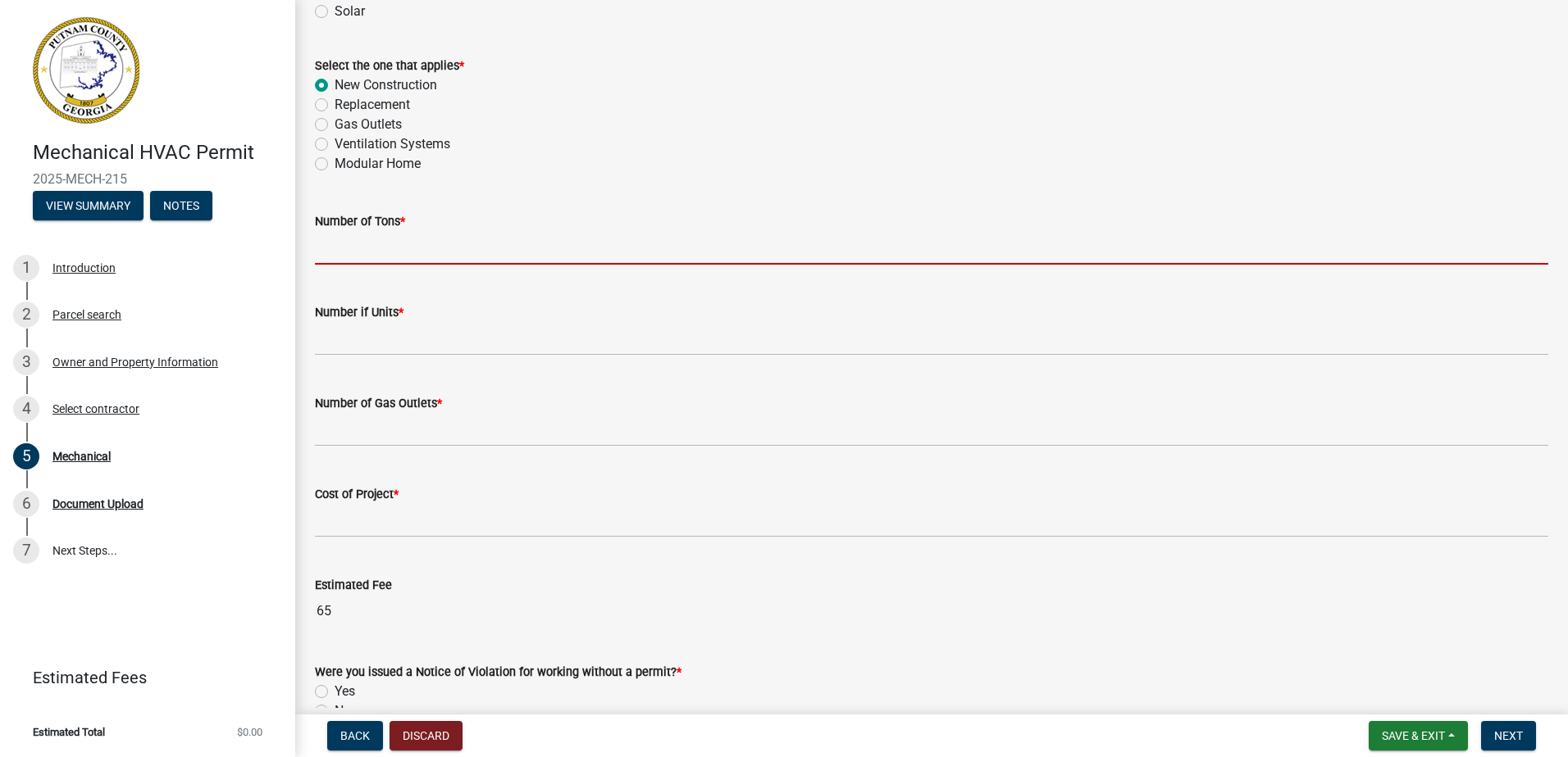
click at [346, 252] on input "text" at bounding box center [932, 248] width 1233 height 34
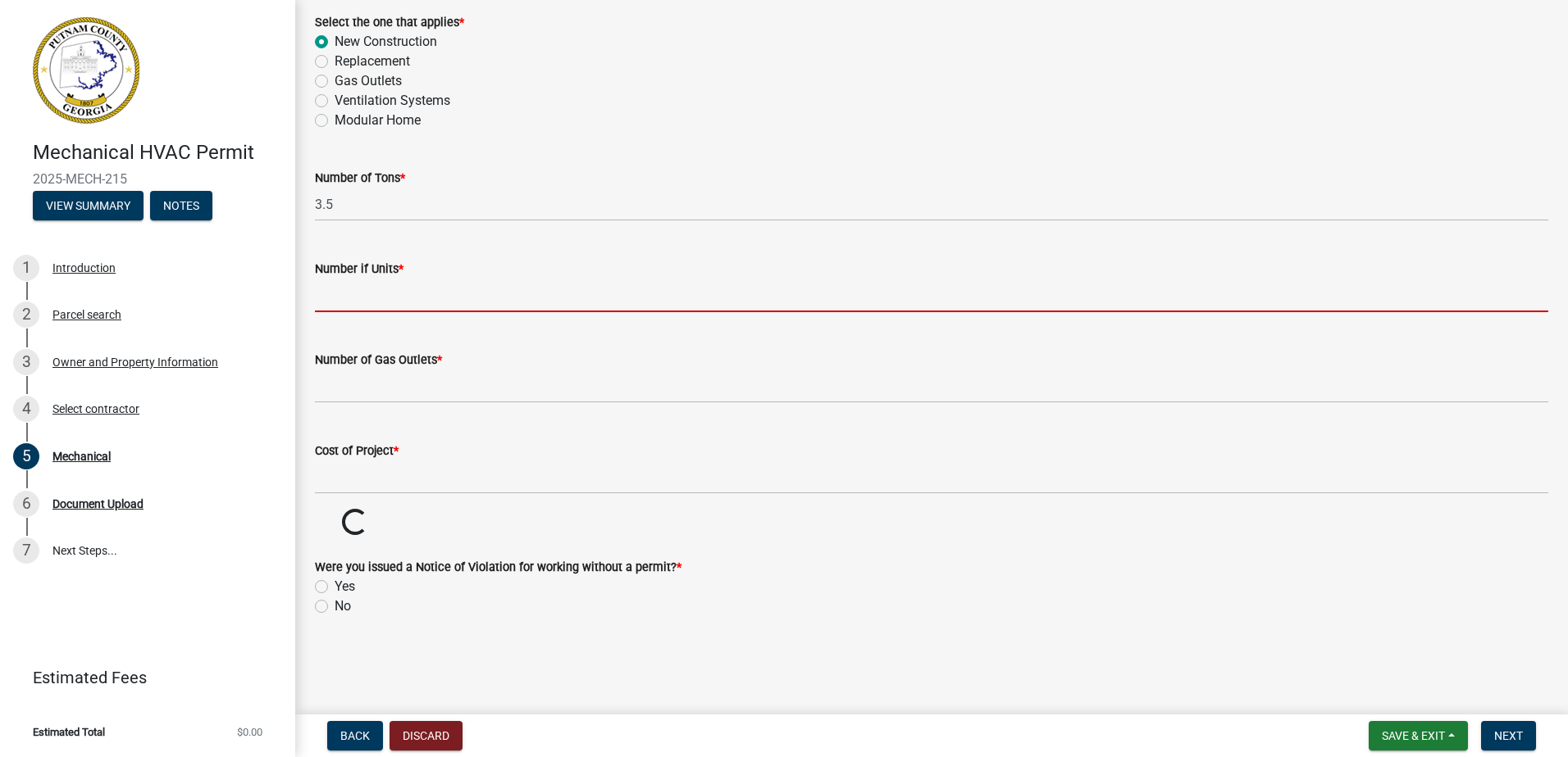
click at [361, 259] on form "Number if Units *" at bounding box center [932, 286] width 1233 height 53
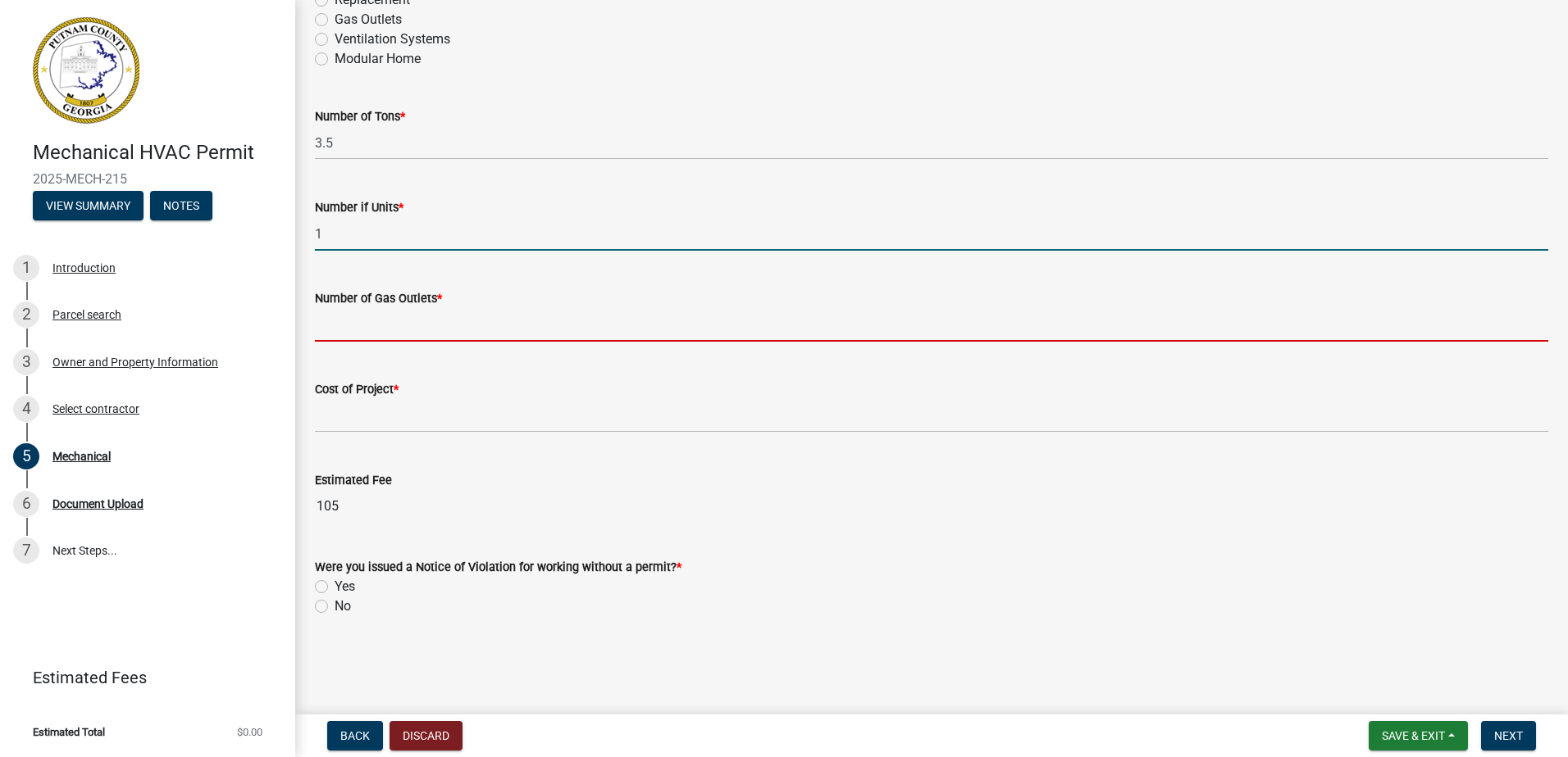
click at [350, 329] on div "Number of Gas Outlets *" at bounding box center [932, 304] width 1233 height 77
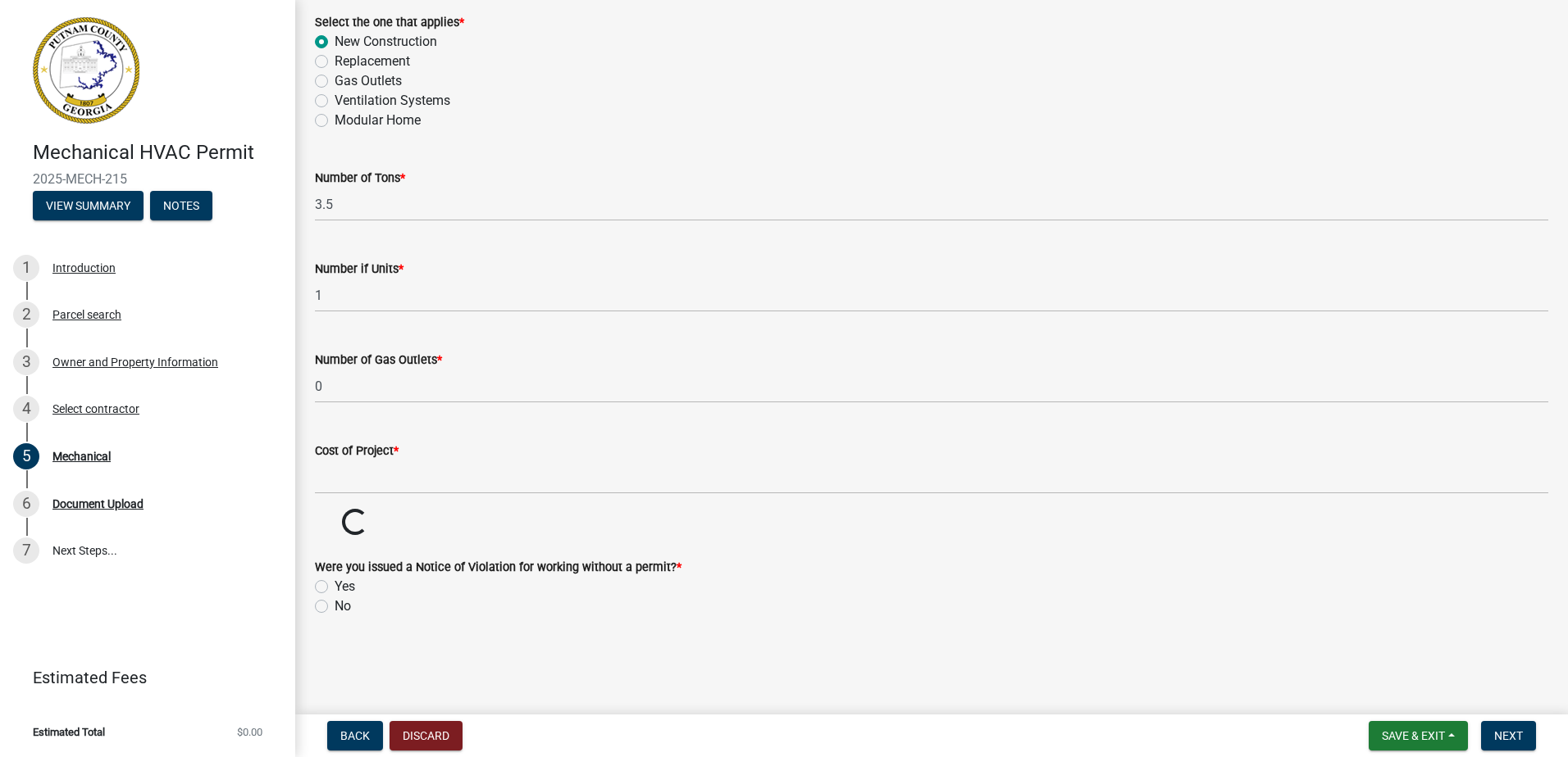
scroll to position [1006, 0]
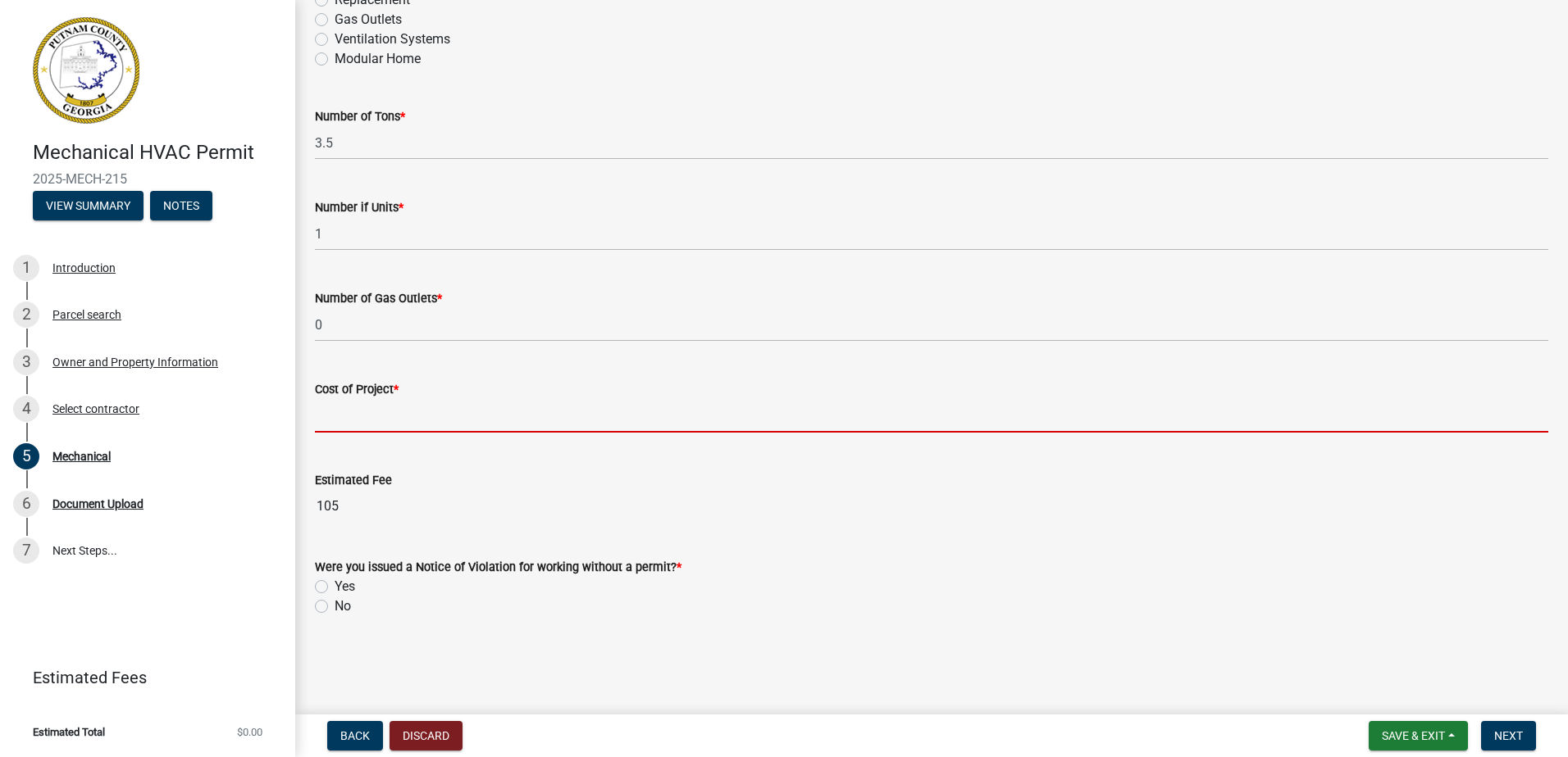
click at [322, 423] on input "text" at bounding box center [932, 416] width 1233 height 34
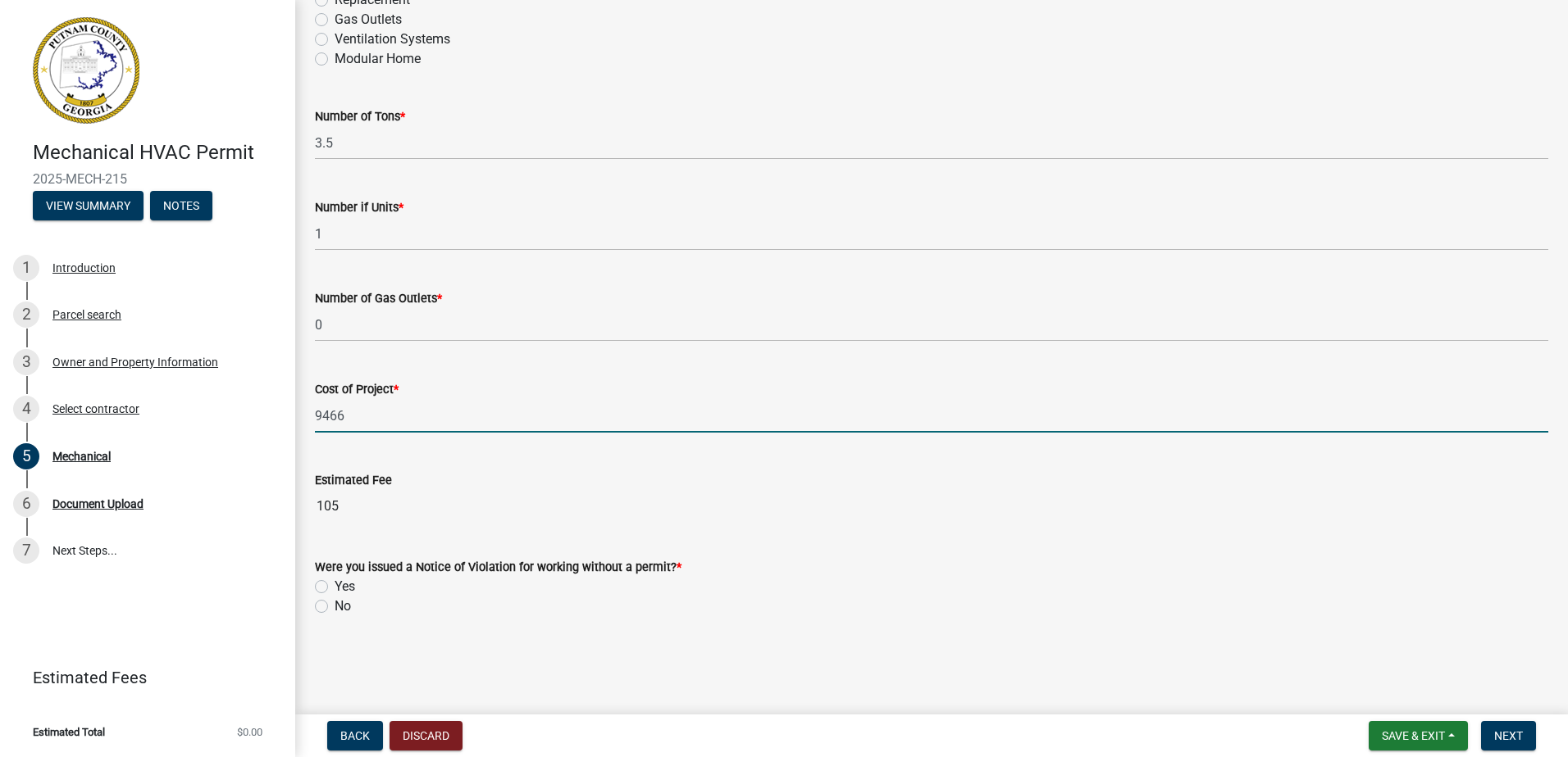
drag, startPoint x: 323, startPoint y: 604, endPoint x: 422, endPoint y: 605, distance: 99.0
click at [335, 605] on label "No" at bounding box center [343, 607] width 16 height 20
click at [335, 605] on input "No" at bounding box center [340, 602] width 11 height 11
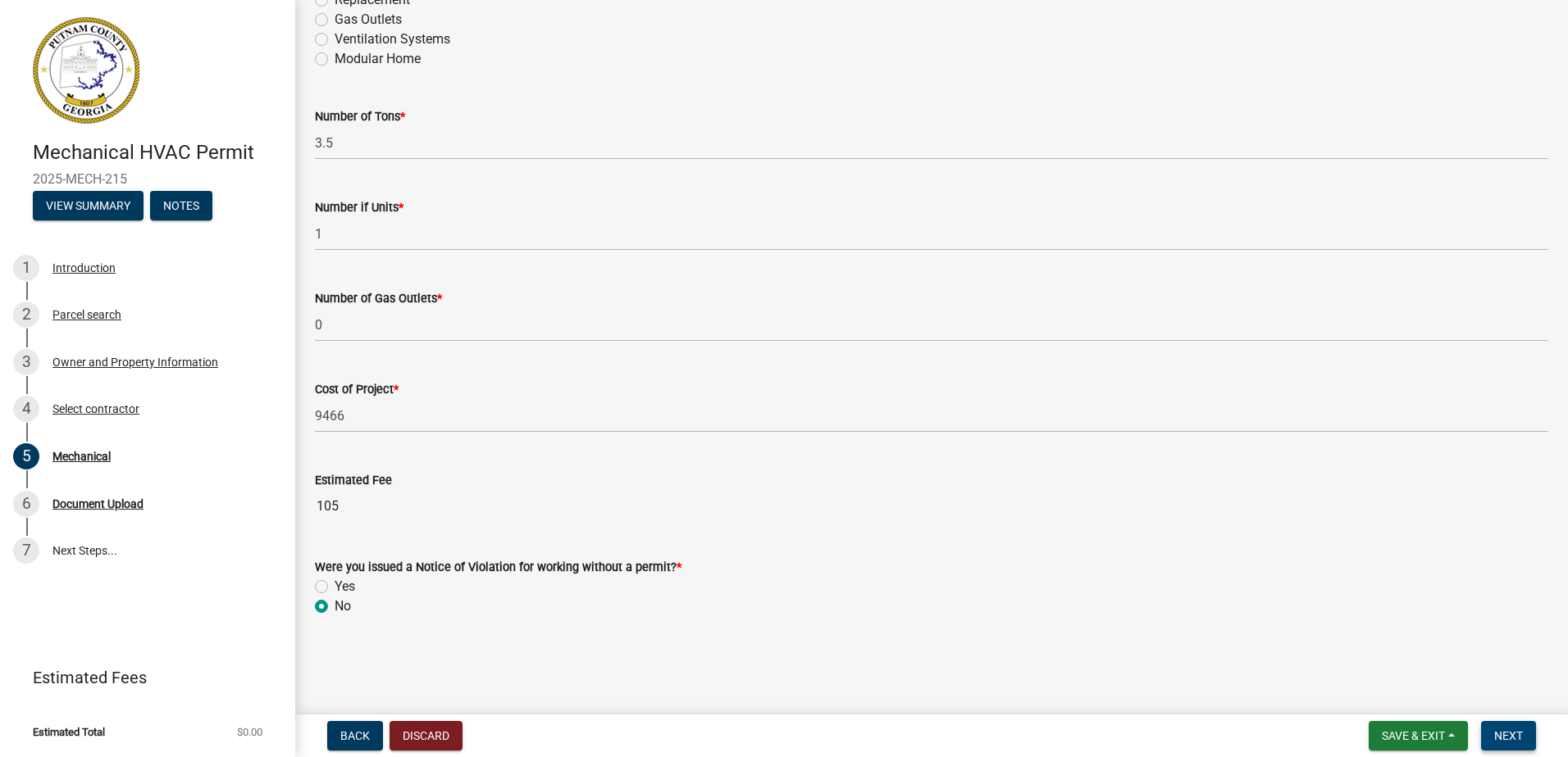
click at [1492, 737] on button "Next" at bounding box center [1508, 736] width 55 height 29
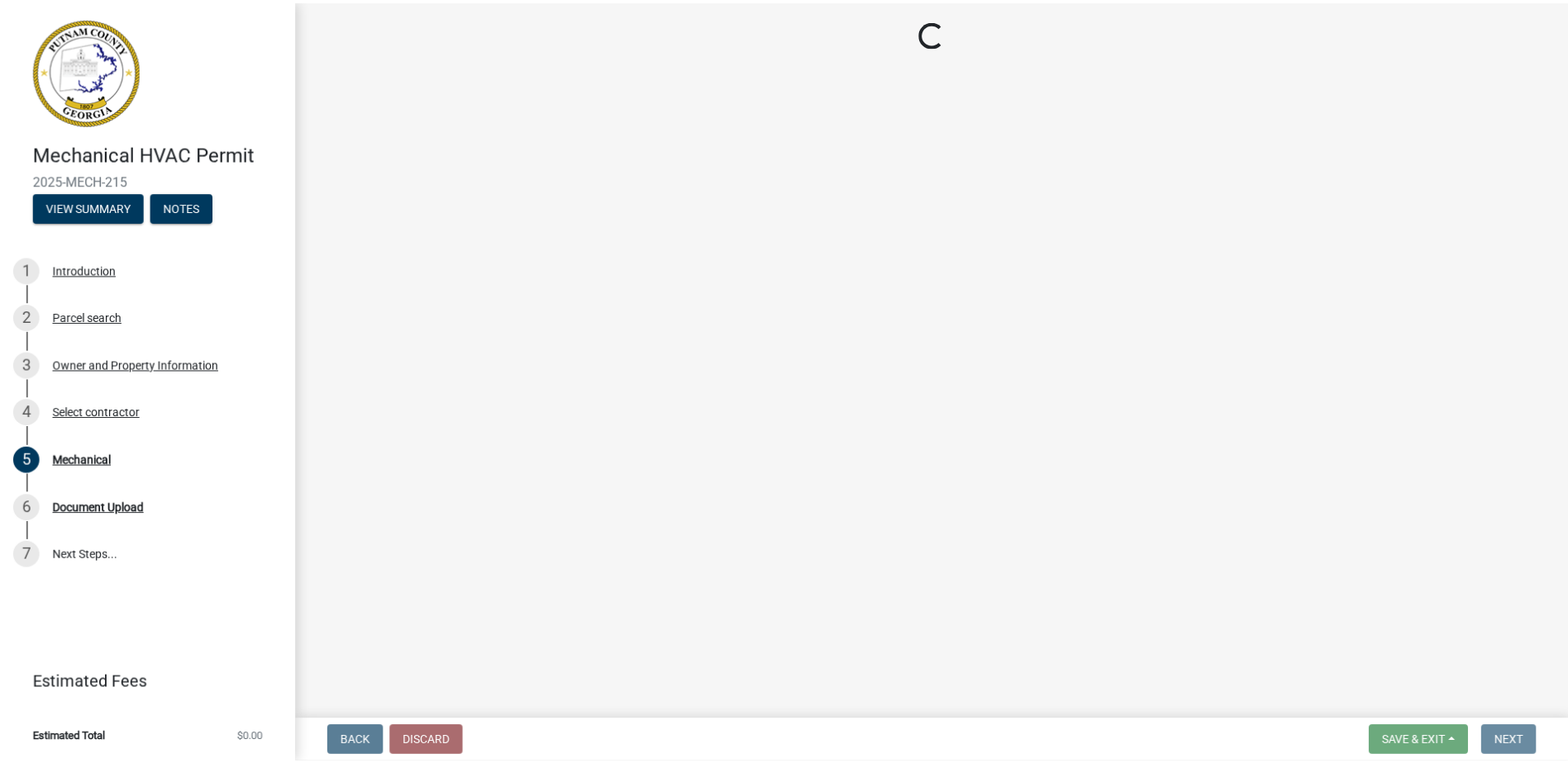
scroll to position [0, 0]
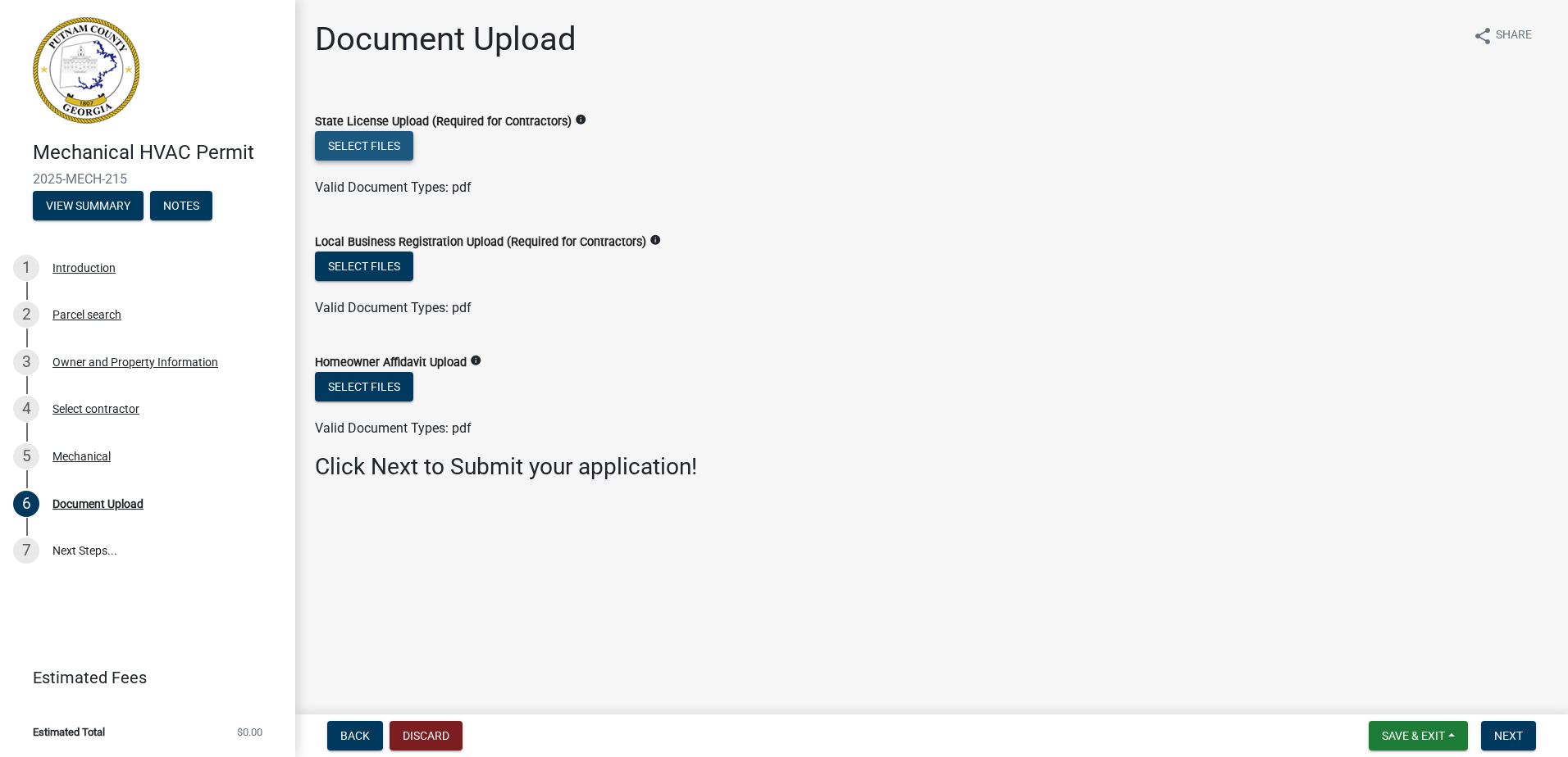
click at [360, 149] on button "Select files" at bounding box center [364, 145] width 99 height 29
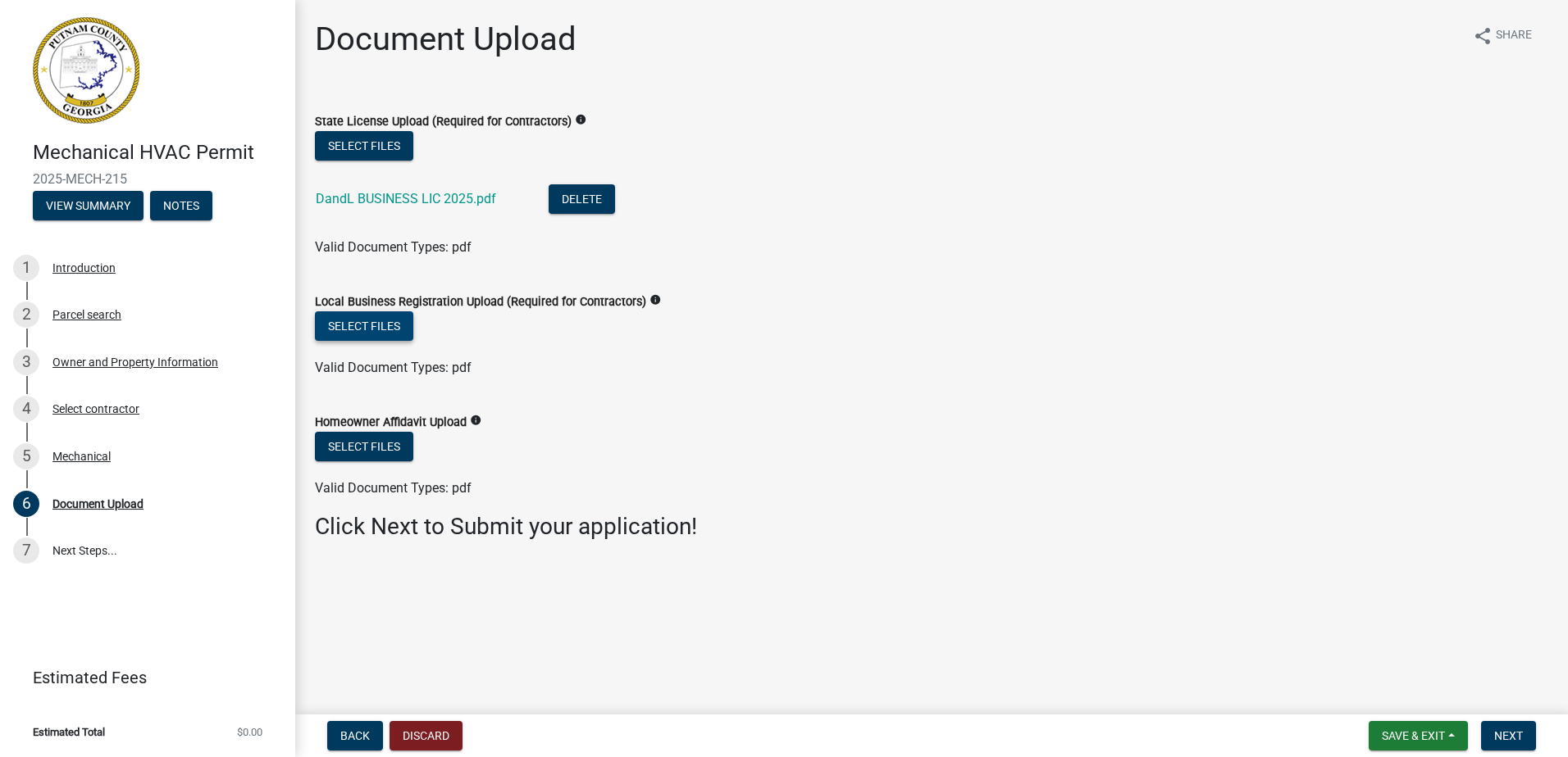
click at [338, 322] on button "Select files" at bounding box center [364, 326] width 99 height 29
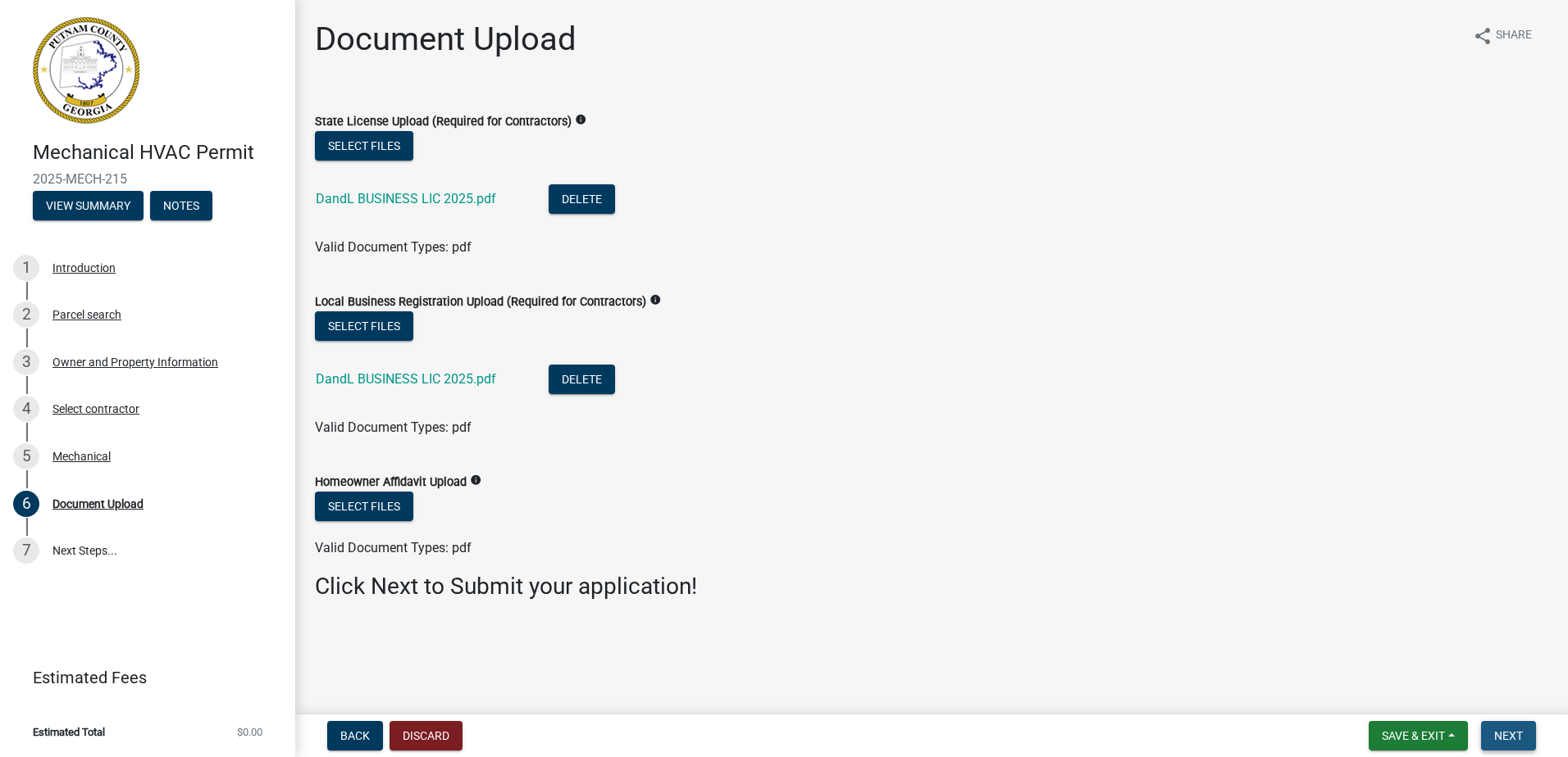
click at [1508, 733] on span "Next" at bounding box center [1508, 736] width 28 height 13
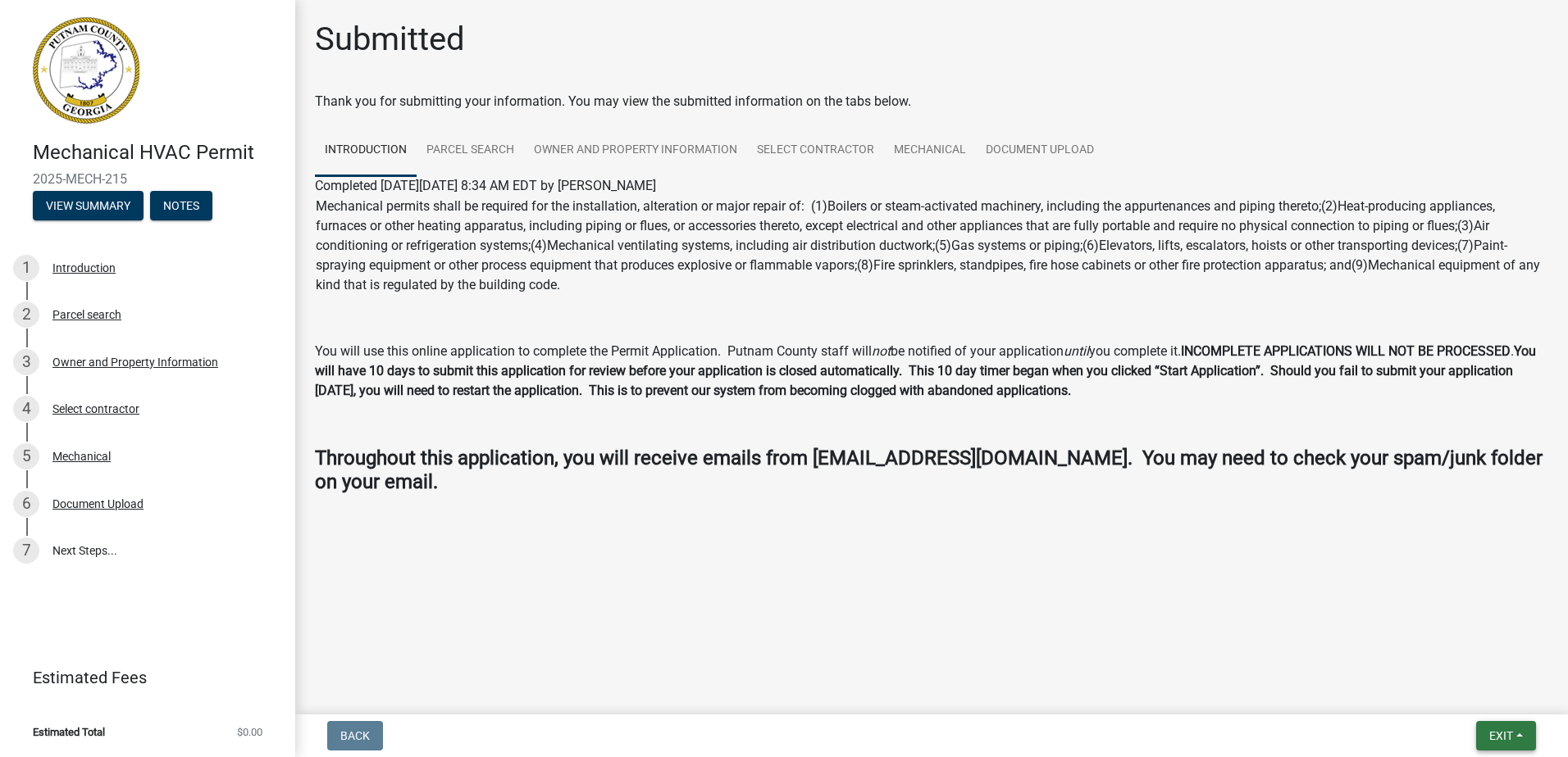
click at [1511, 741] on span "Exit" at bounding box center [1500, 736] width 24 height 13
click at [1481, 691] on button "Save & Exit" at bounding box center [1469, 693] width 131 height 39
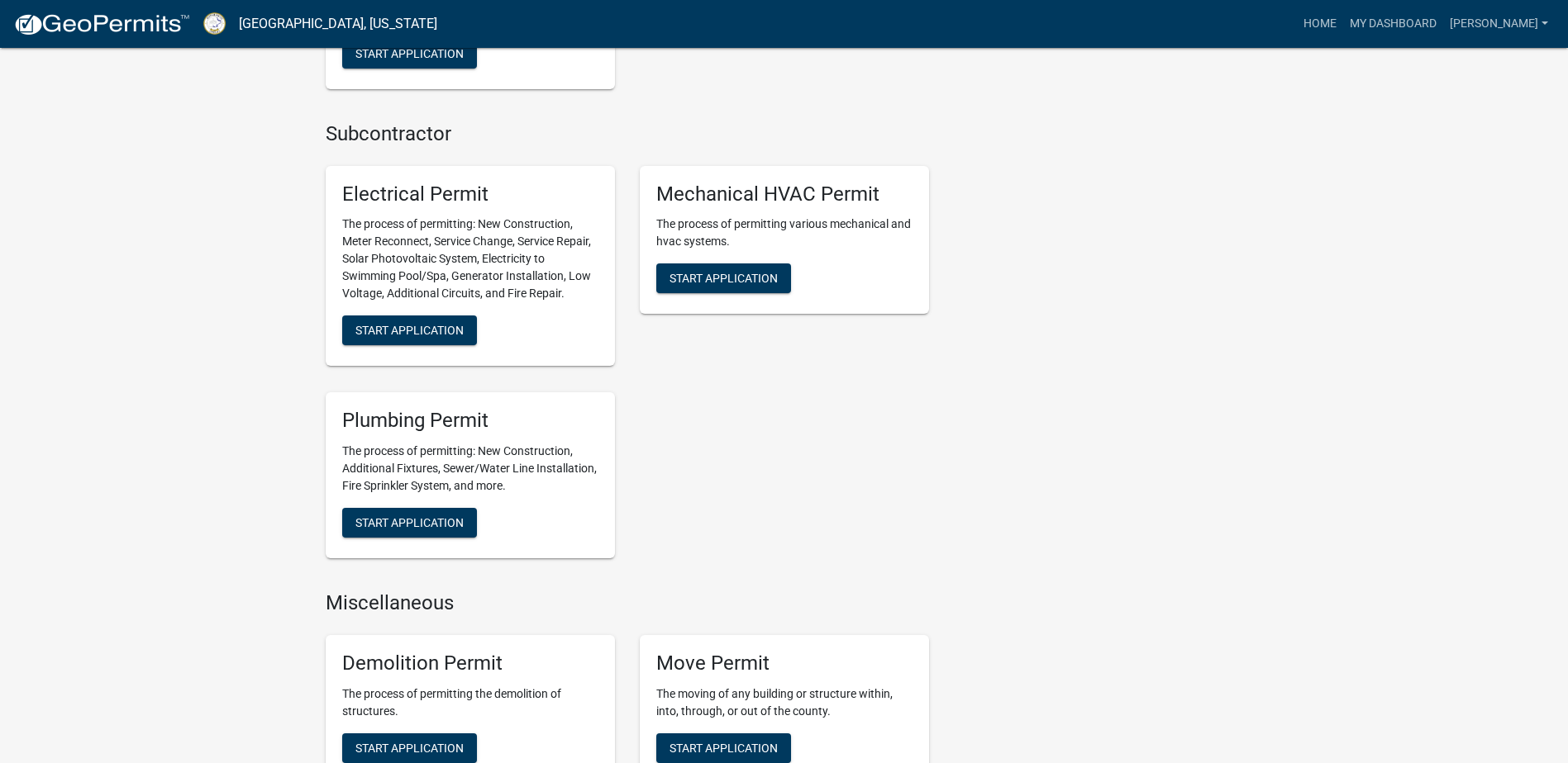
scroll to position [1239, 0]
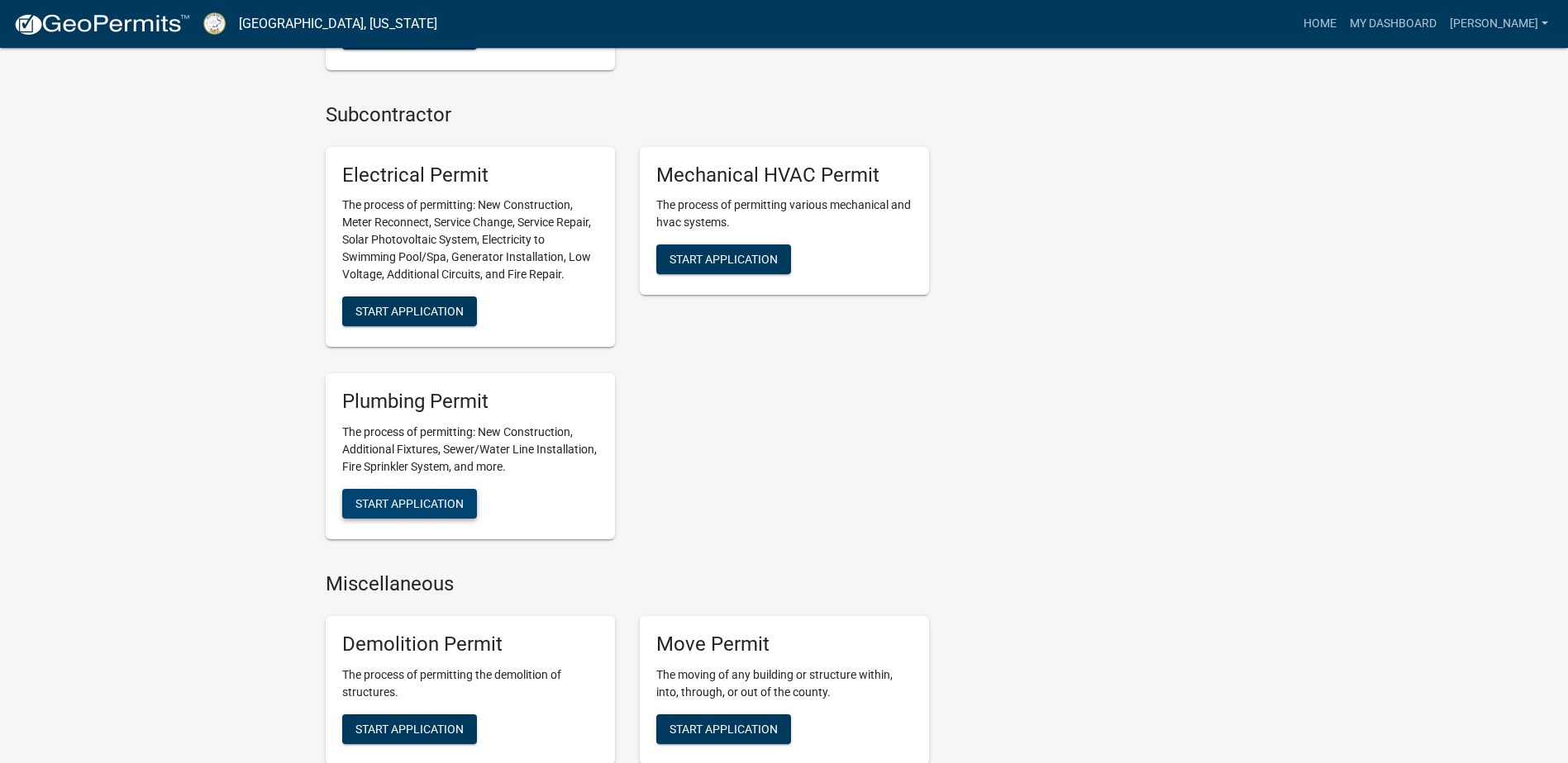
click at [458, 499] on span "Start Application" at bounding box center [409, 504] width 109 height 13
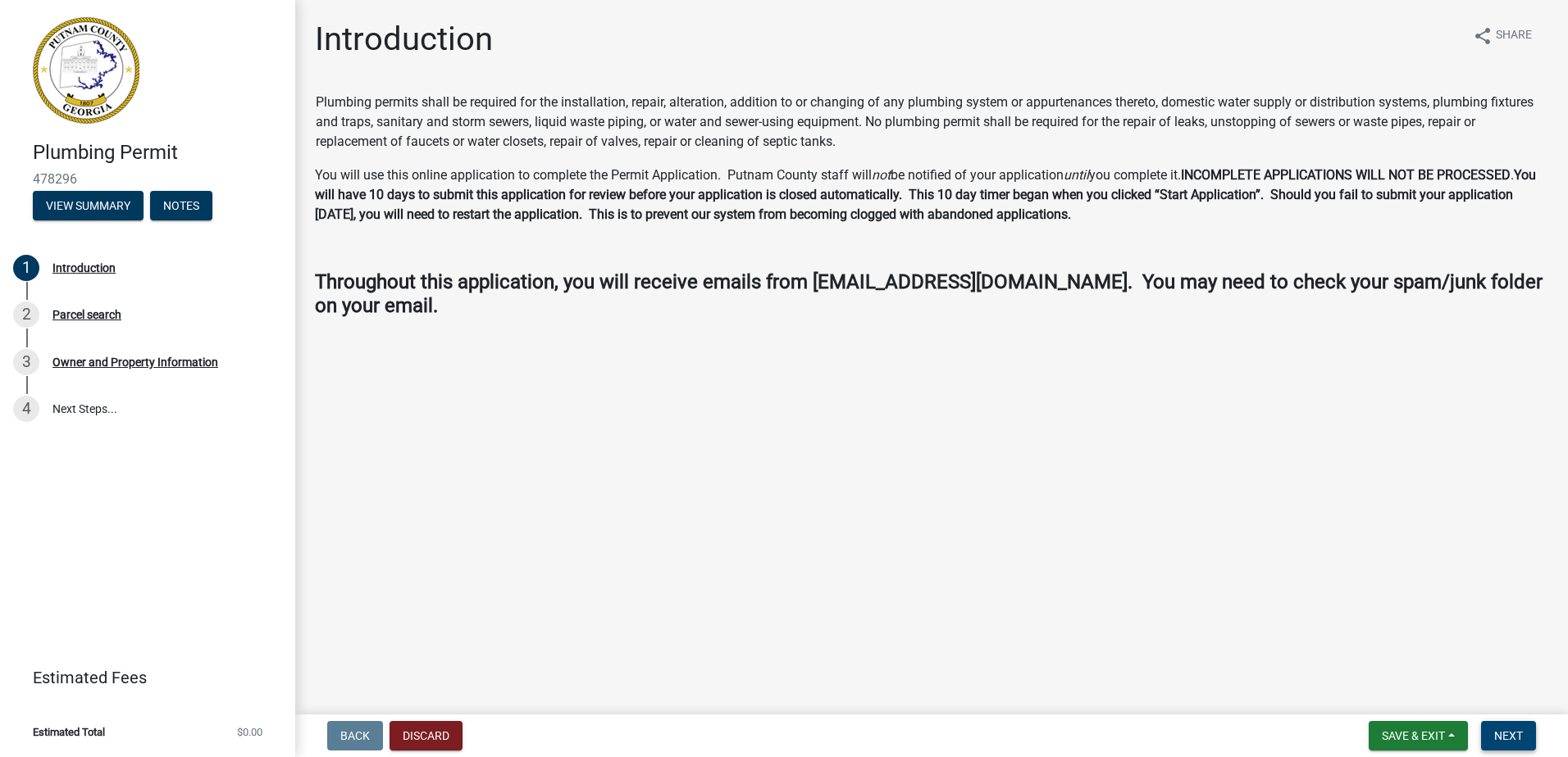
click at [1505, 730] on span "Next" at bounding box center [1508, 736] width 28 height 13
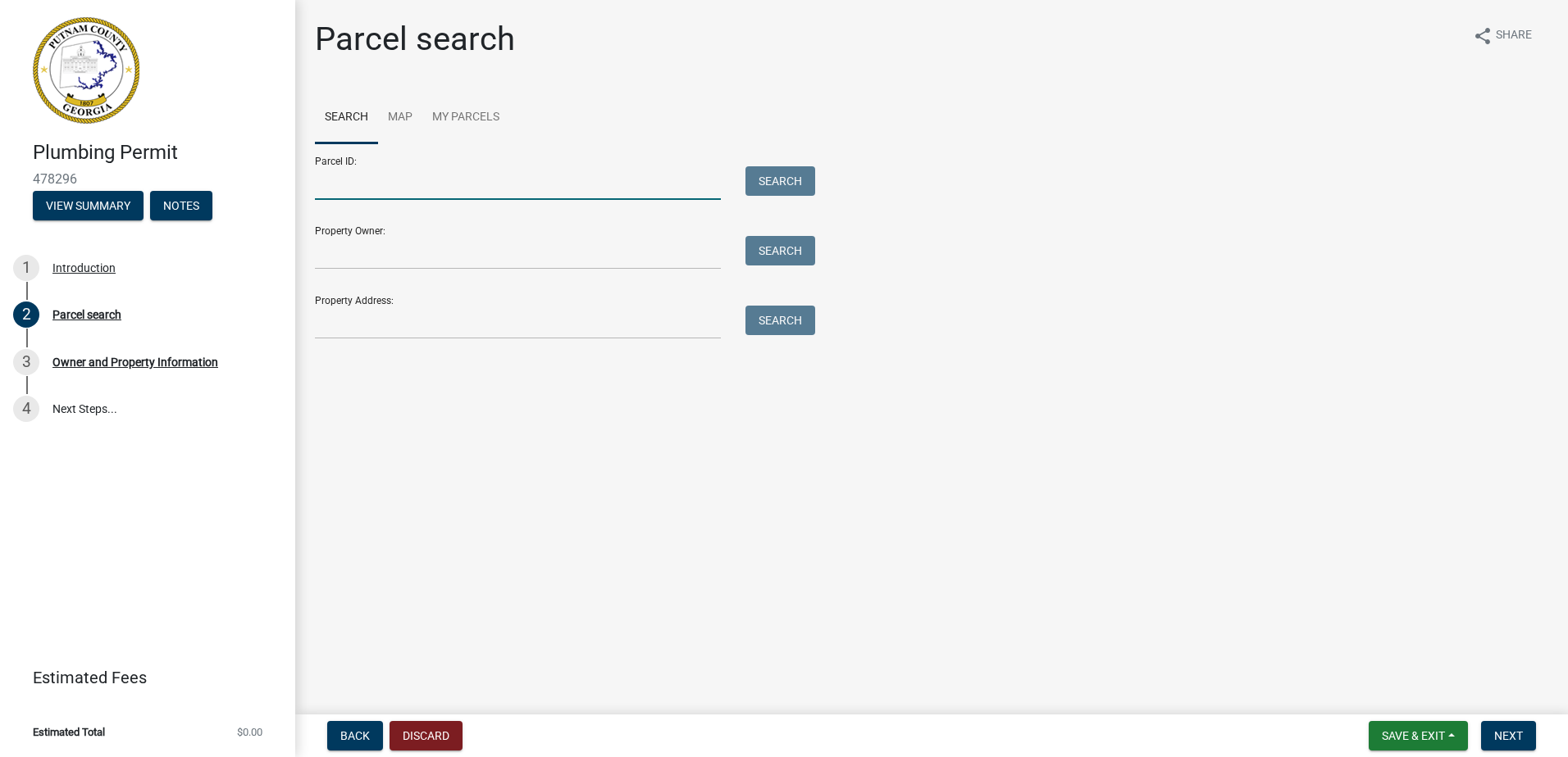
click at [417, 189] on input "Parcel ID:" at bounding box center [518, 183] width 406 height 34
click at [818, 180] on div "Parcel ID: 106b043 Search Property Owner: Search Property Address: Search" at bounding box center [932, 241] width 1233 height 196
click at [799, 182] on button "Search" at bounding box center [780, 181] width 69 height 29
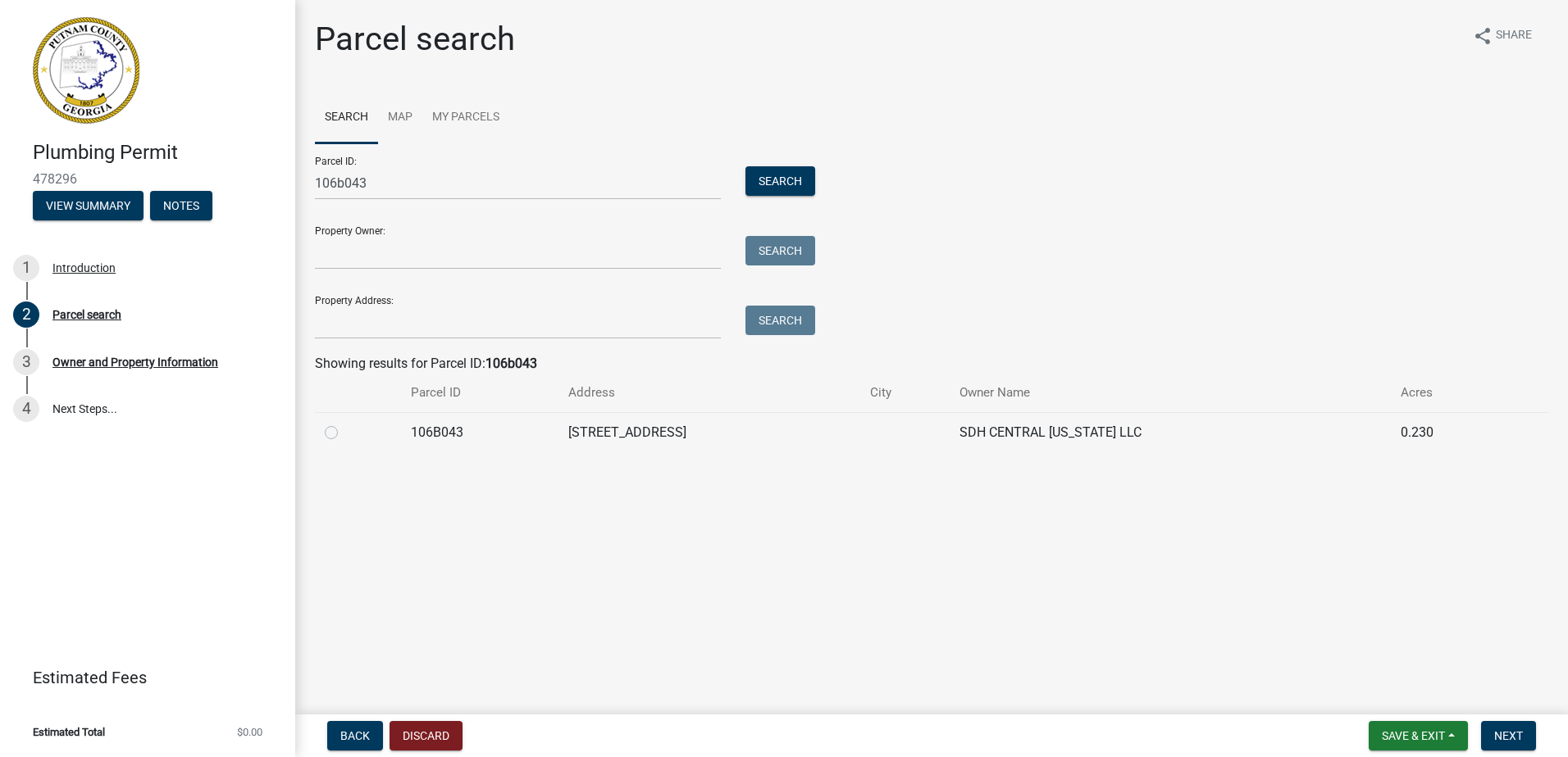
drag, startPoint x: 331, startPoint y: 435, endPoint x: 376, endPoint y: 455, distance: 49.2
click at [344, 423] on label at bounding box center [344, 423] width 0 height 0
click at [344, 433] on input "radio" at bounding box center [350, 428] width 11 height 11
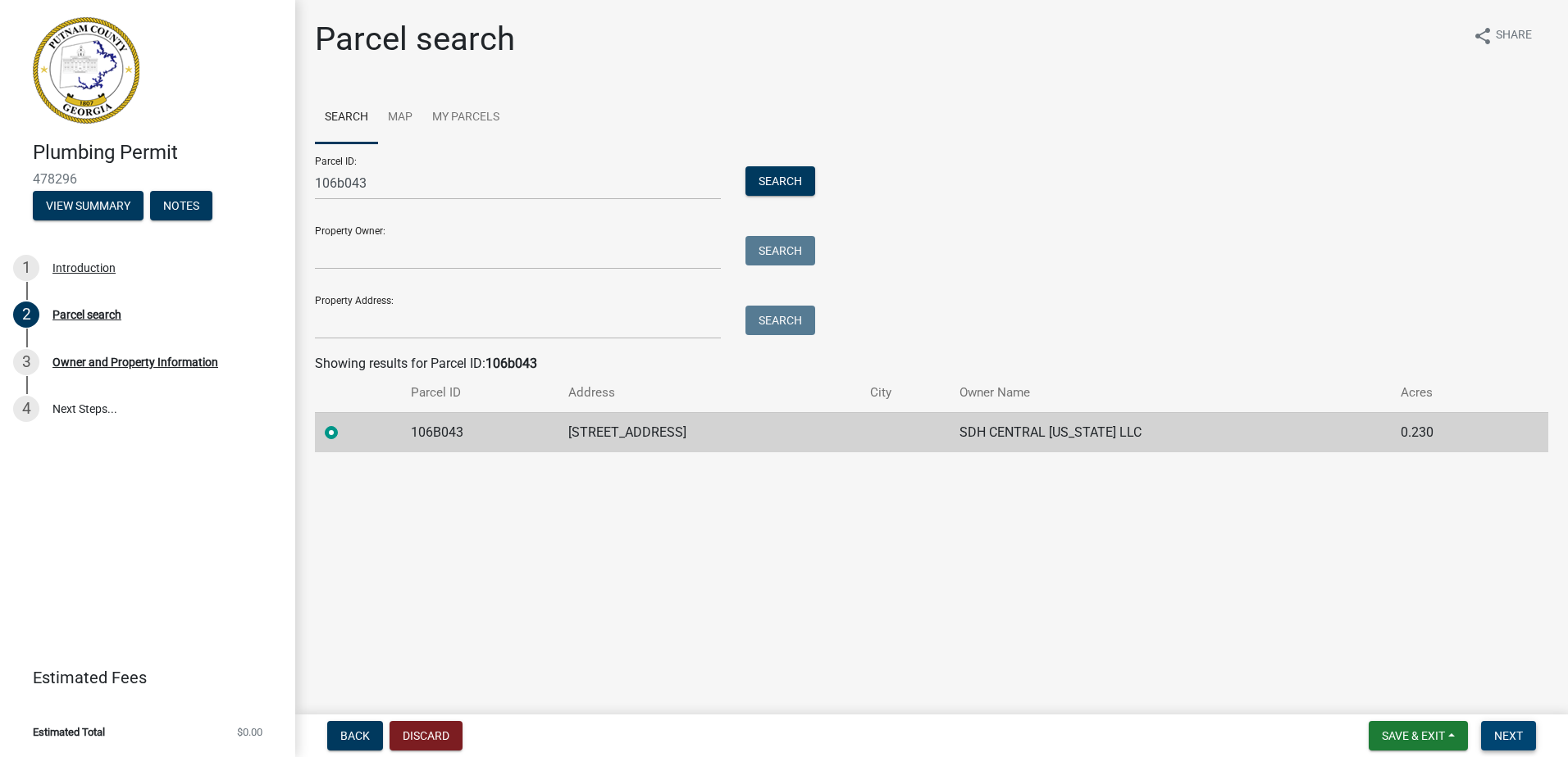
click at [1499, 729] on span "Next" at bounding box center [1508, 736] width 28 height 13
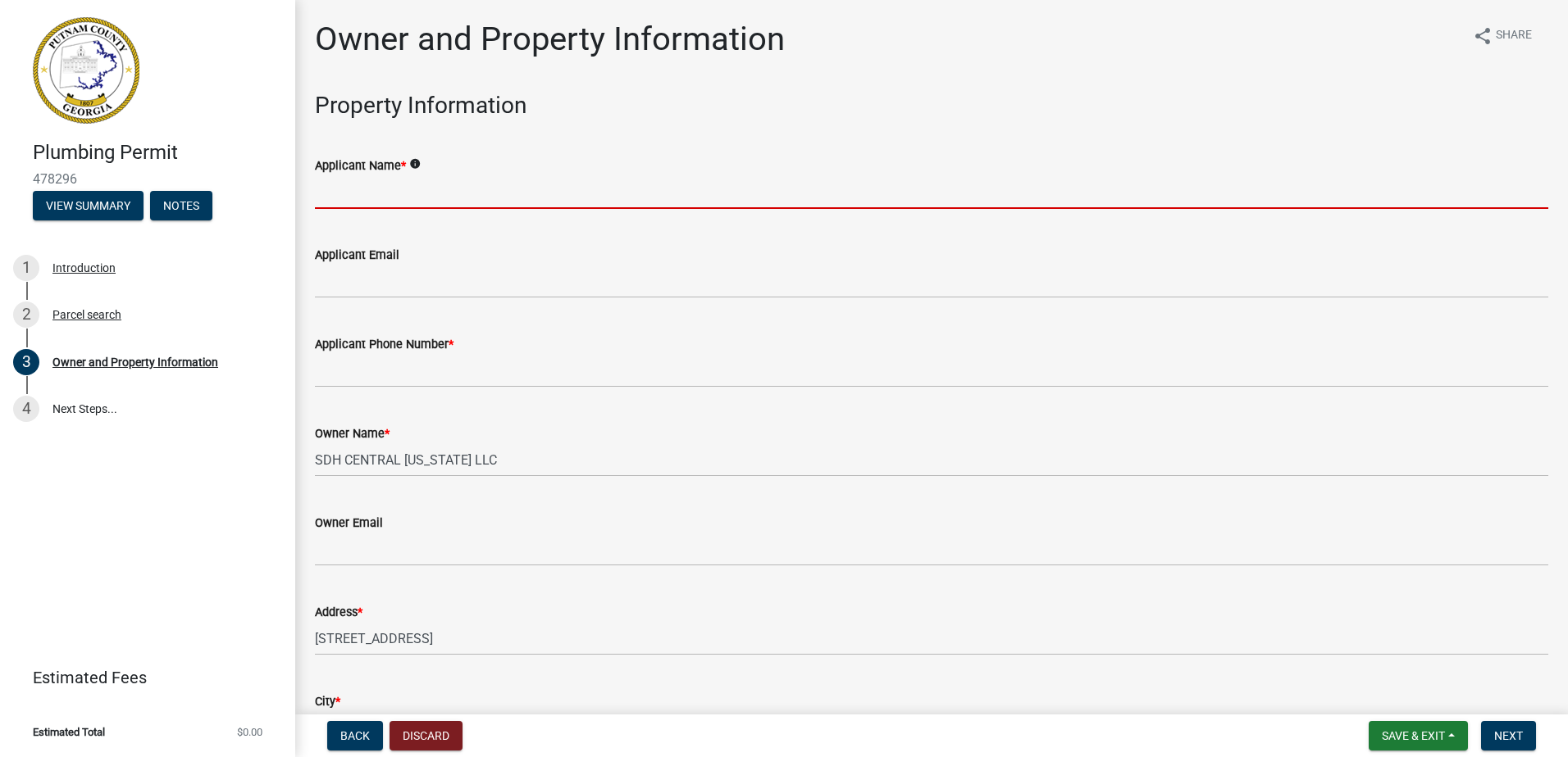
click at [425, 202] on input "Applicant Name *" at bounding box center [932, 192] width 1233 height 34
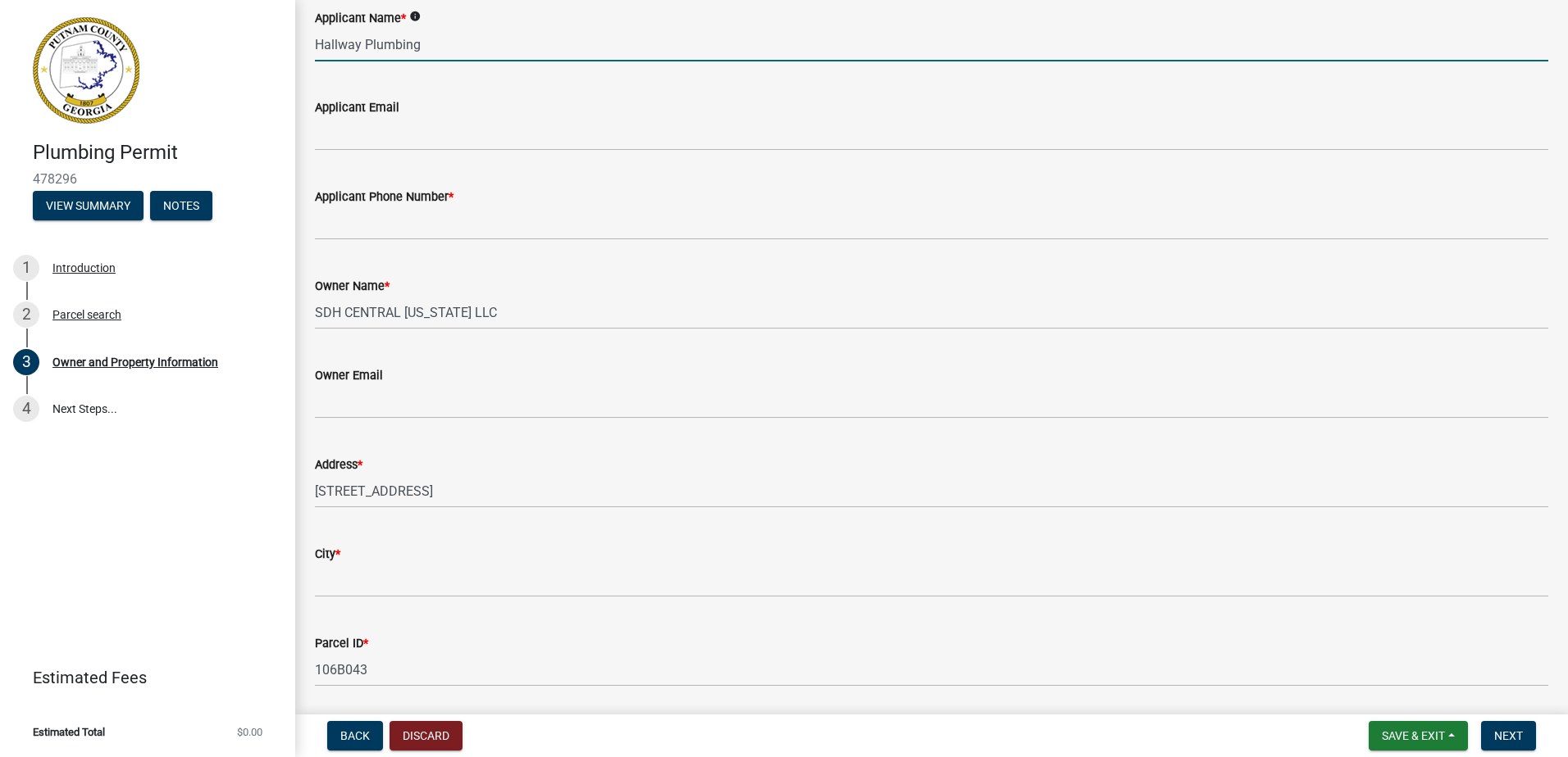
scroll to position [164, 0]
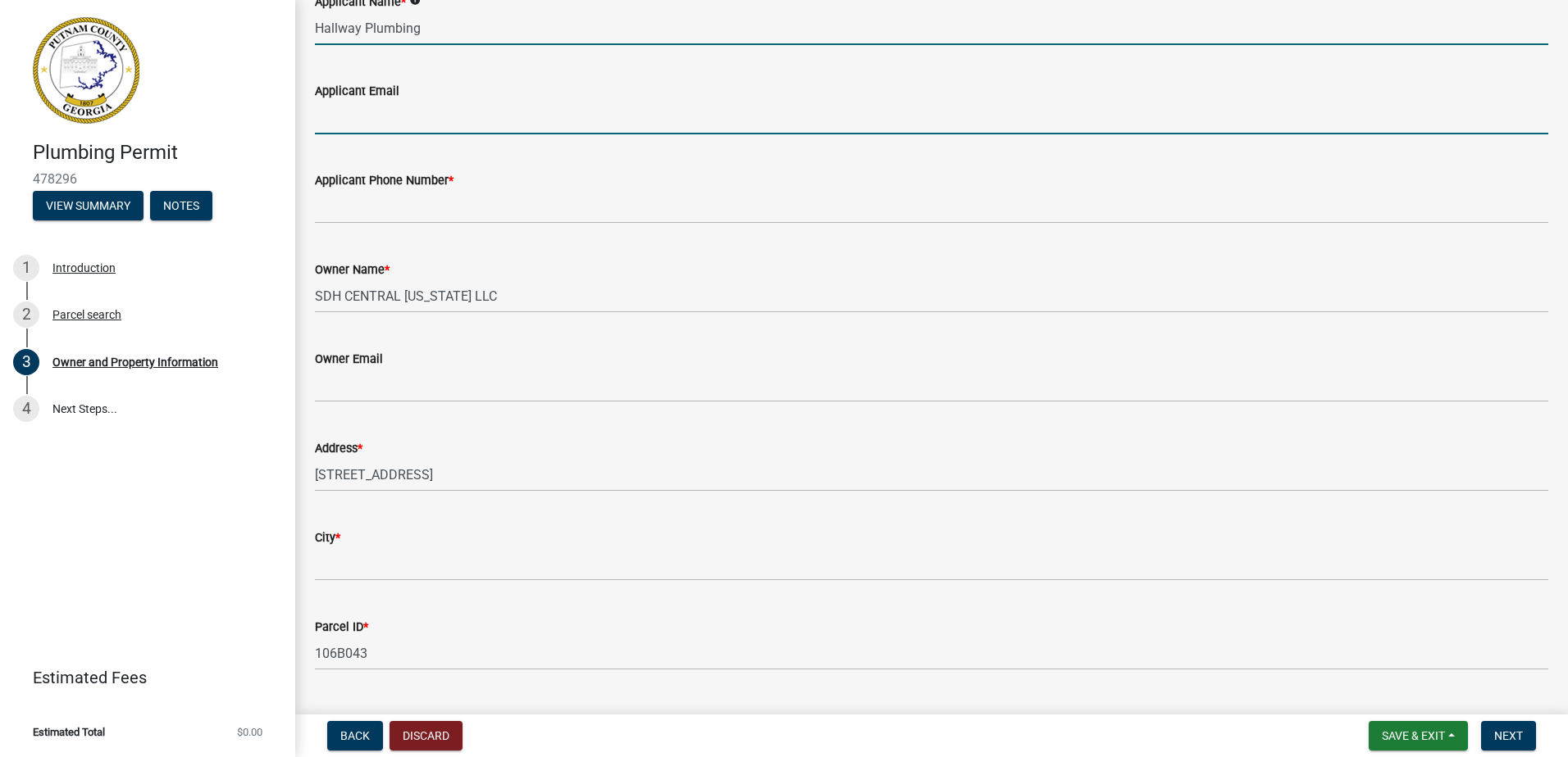
click at [352, 121] on input "Applicant Email" at bounding box center [932, 117] width 1233 height 34
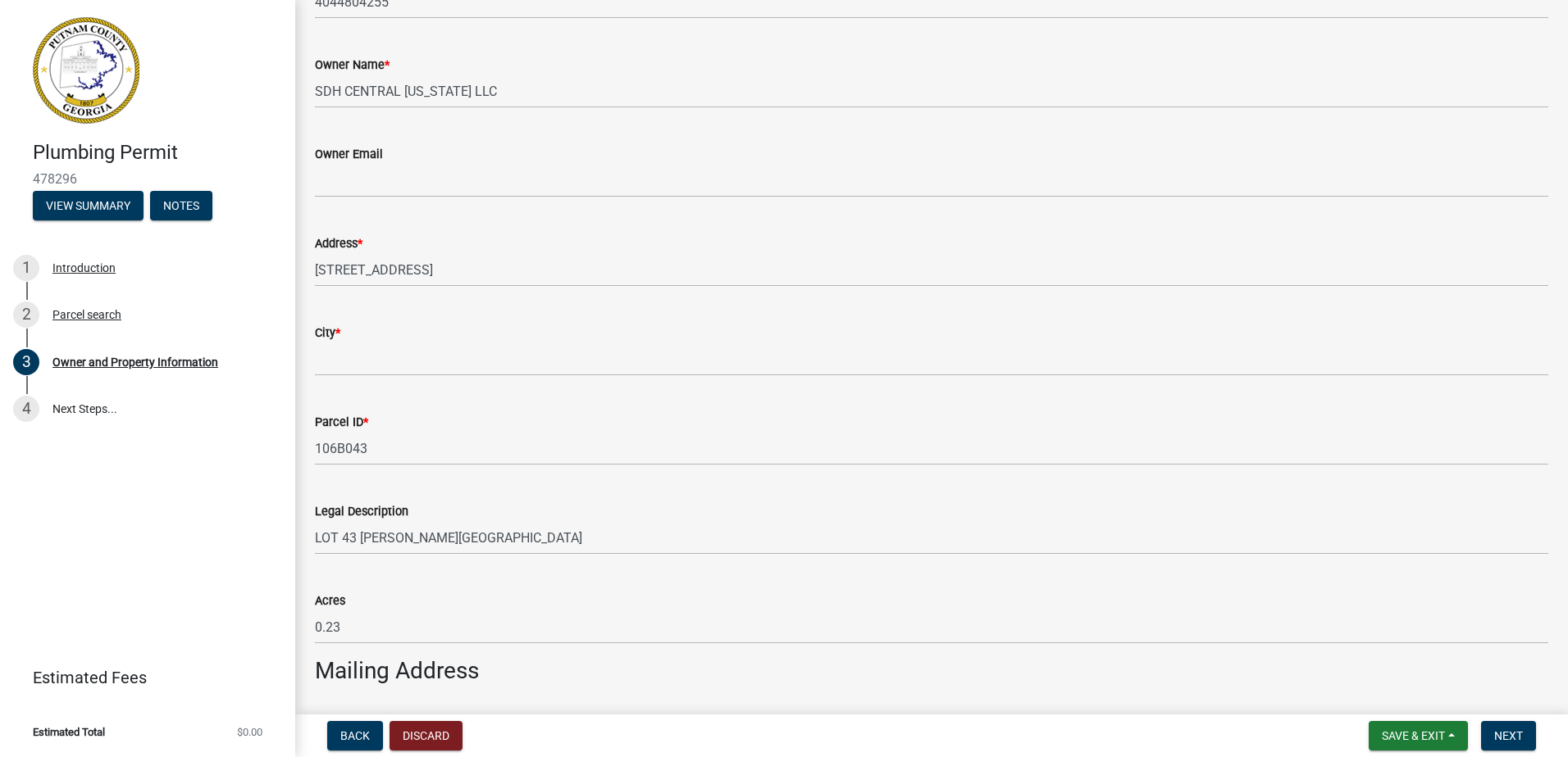
scroll to position [410, 0]
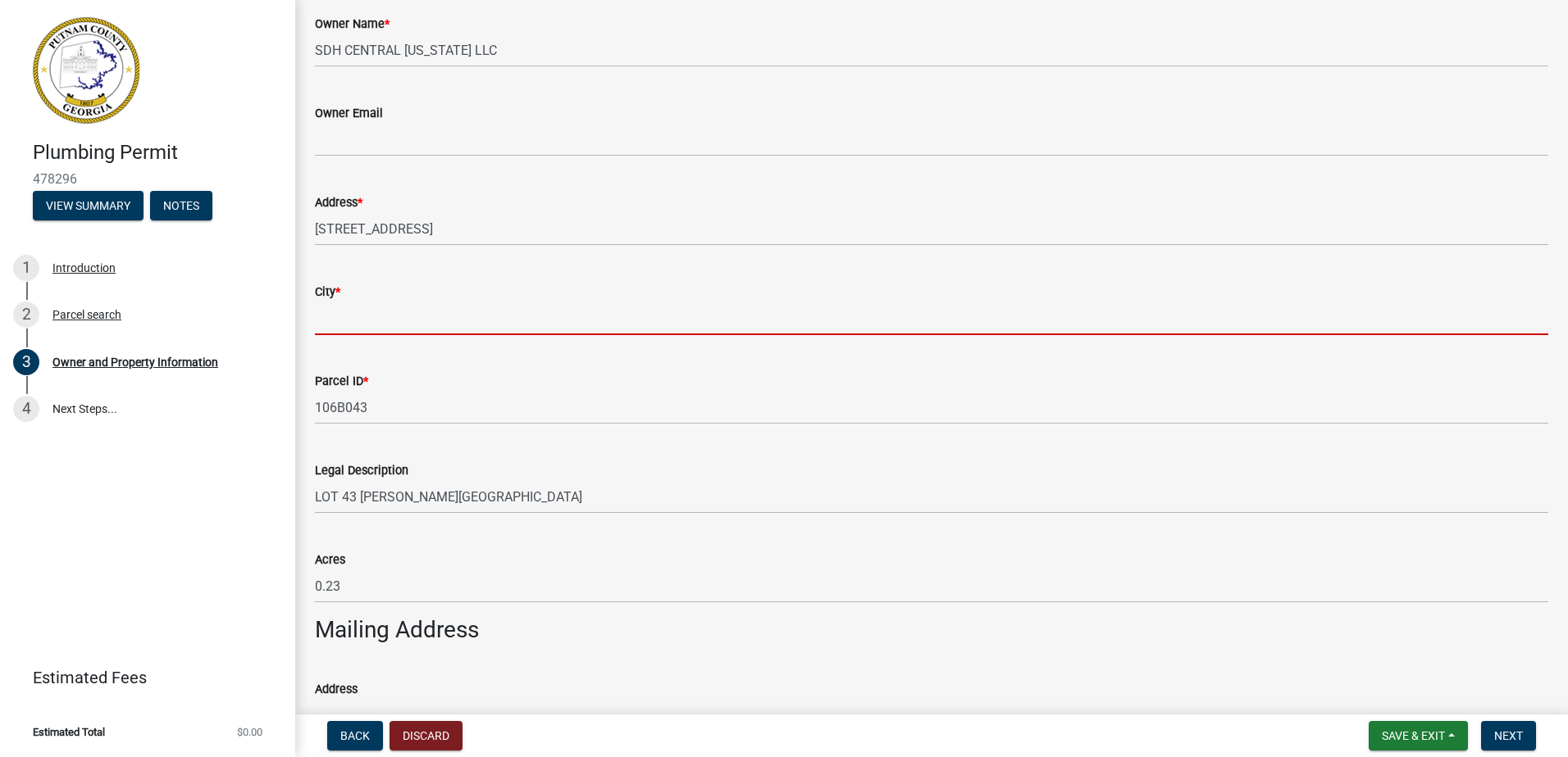
click at [475, 310] on input "City *" at bounding box center [932, 318] width 1233 height 34
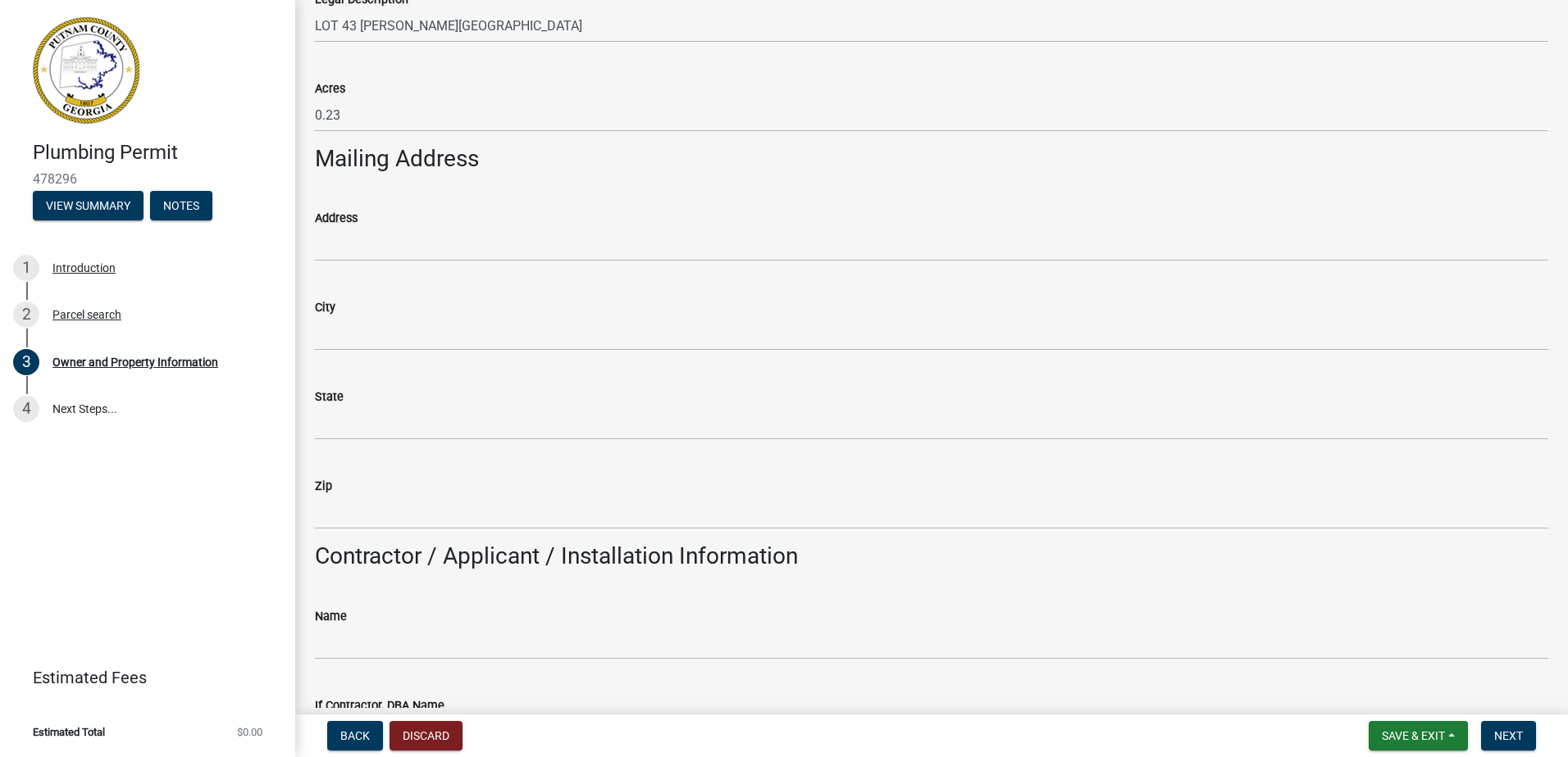
scroll to position [902, 0]
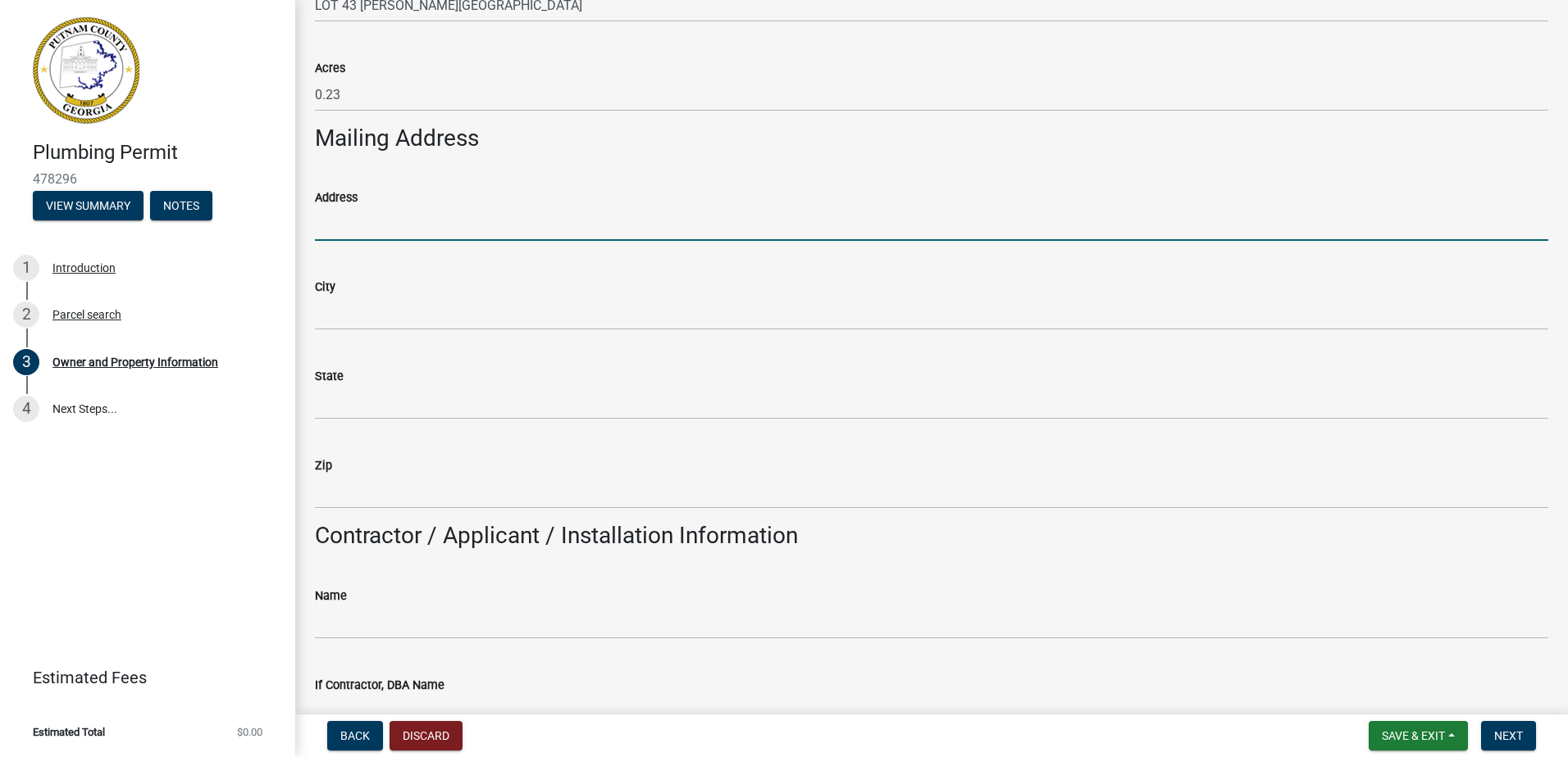
click at [367, 230] on input "Address" at bounding box center [932, 224] width 1233 height 34
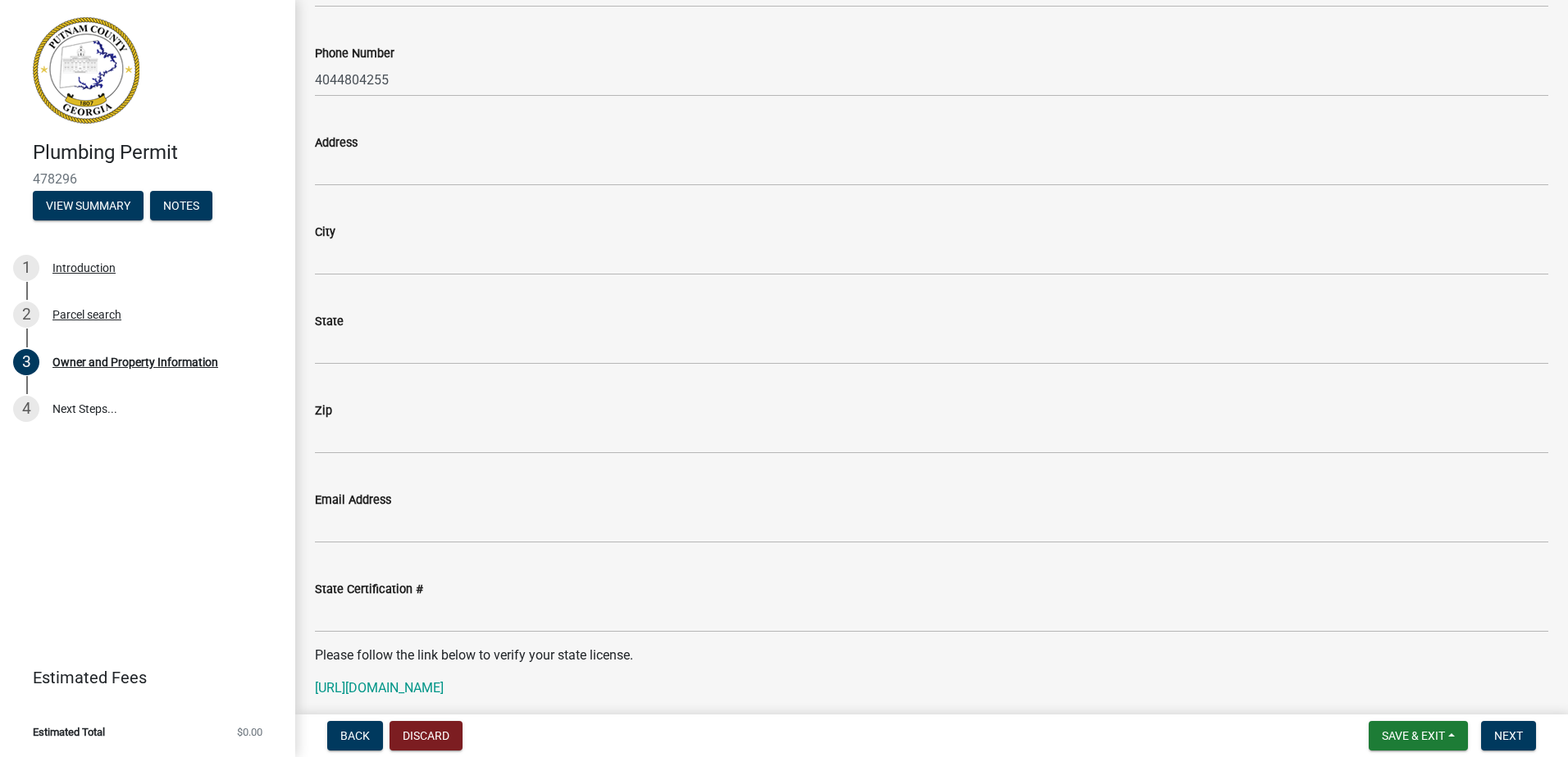
scroll to position [1639, 0]
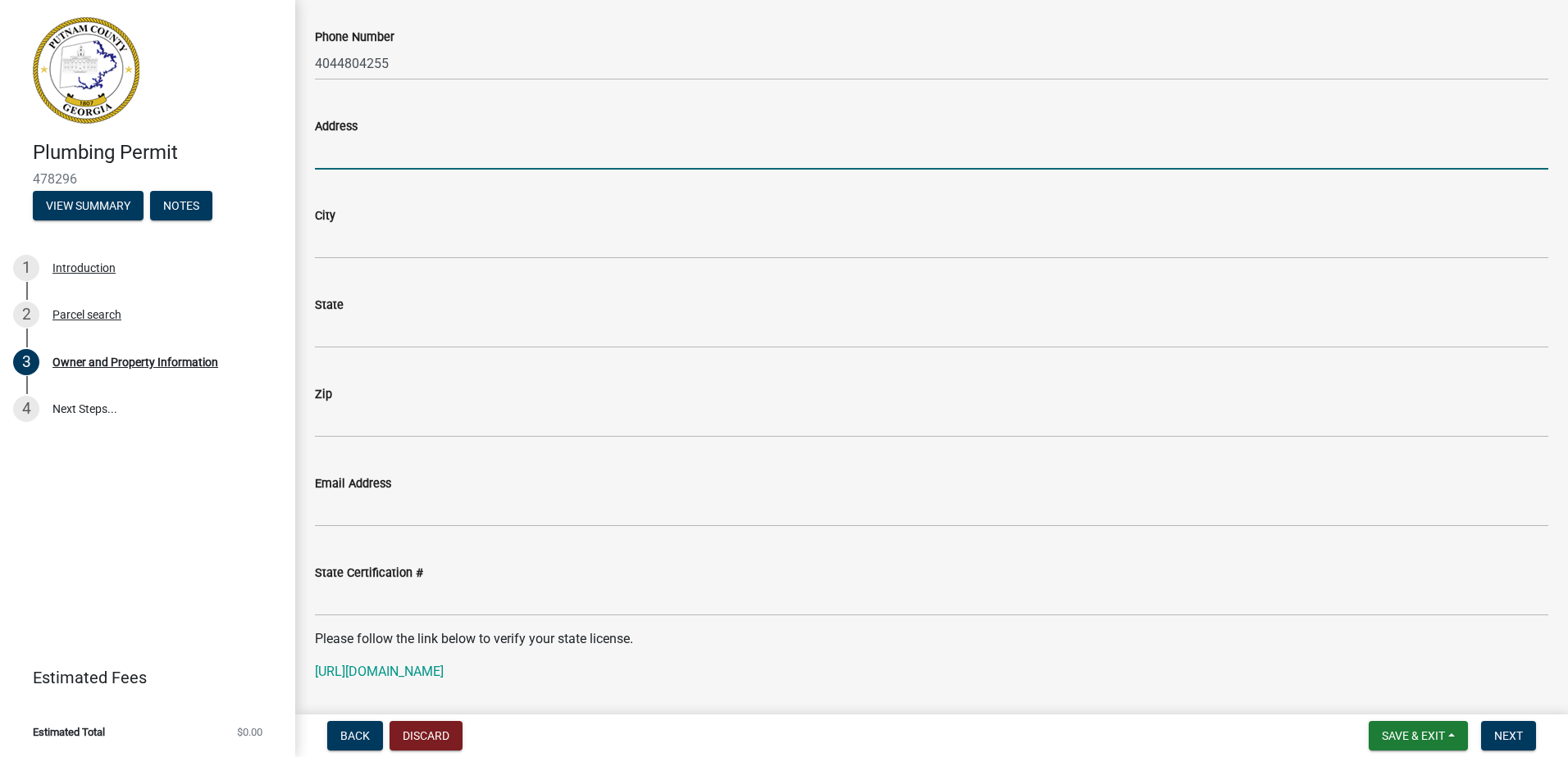
click at [363, 156] on input "Address" at bounding box center [932, 153] width 1233 height 34
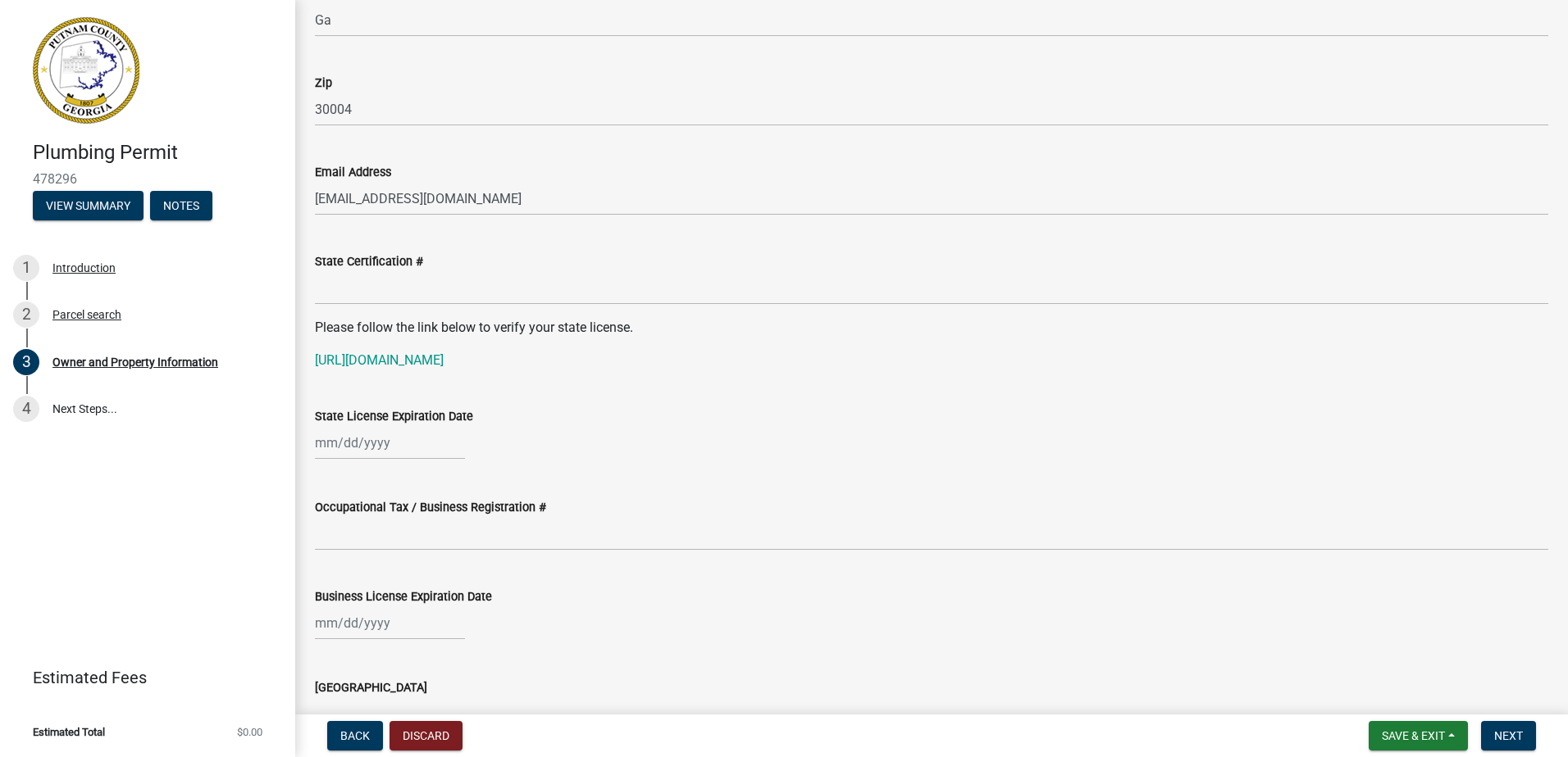
scroll to position [1967, 0]
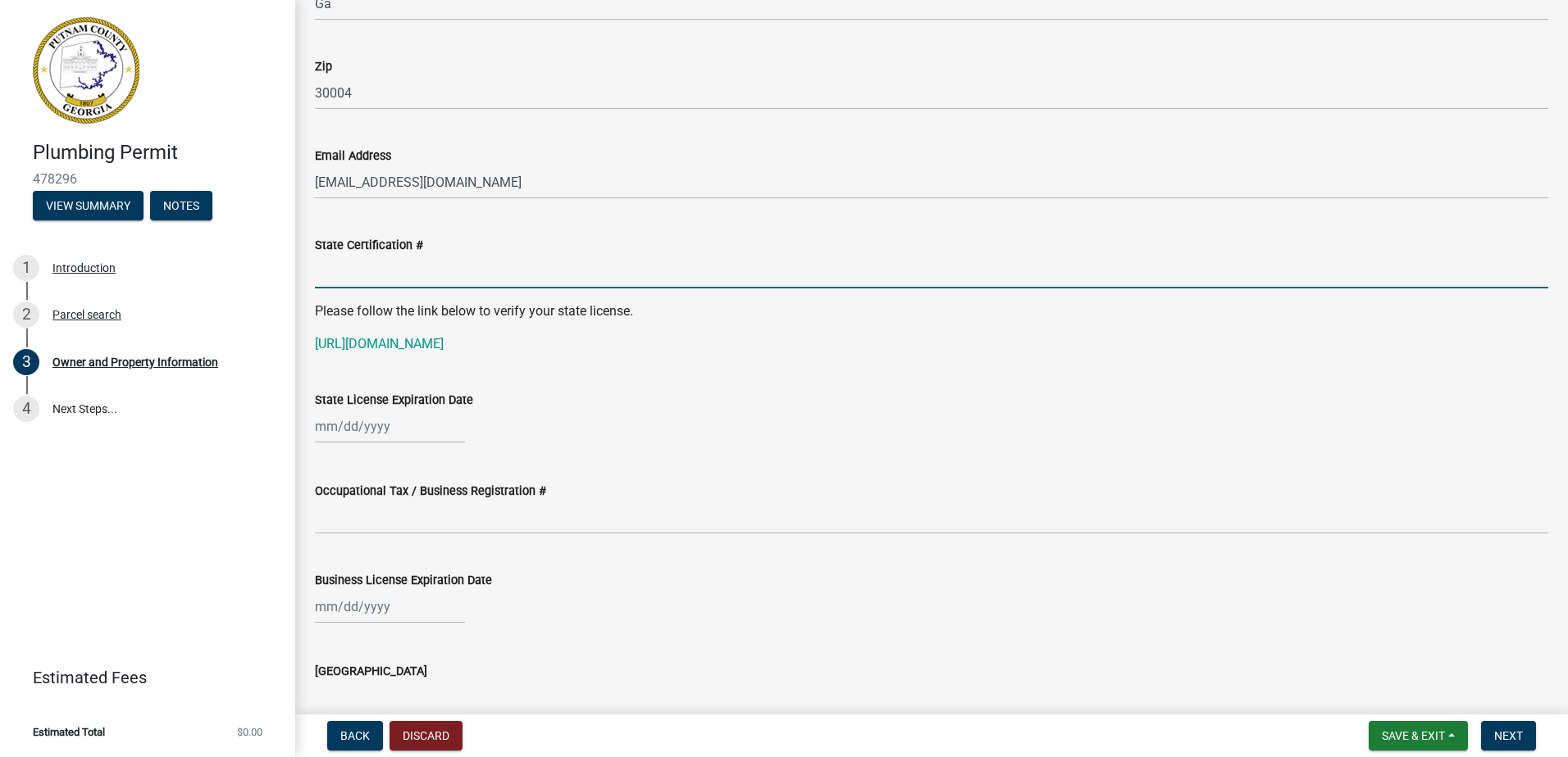
click at [335, 279] on input "State Certification #" at bounding box center [932, 272] width 1233 height 34
click at [384, 424] on div at bounding box center [390, 427] width 150 height 34
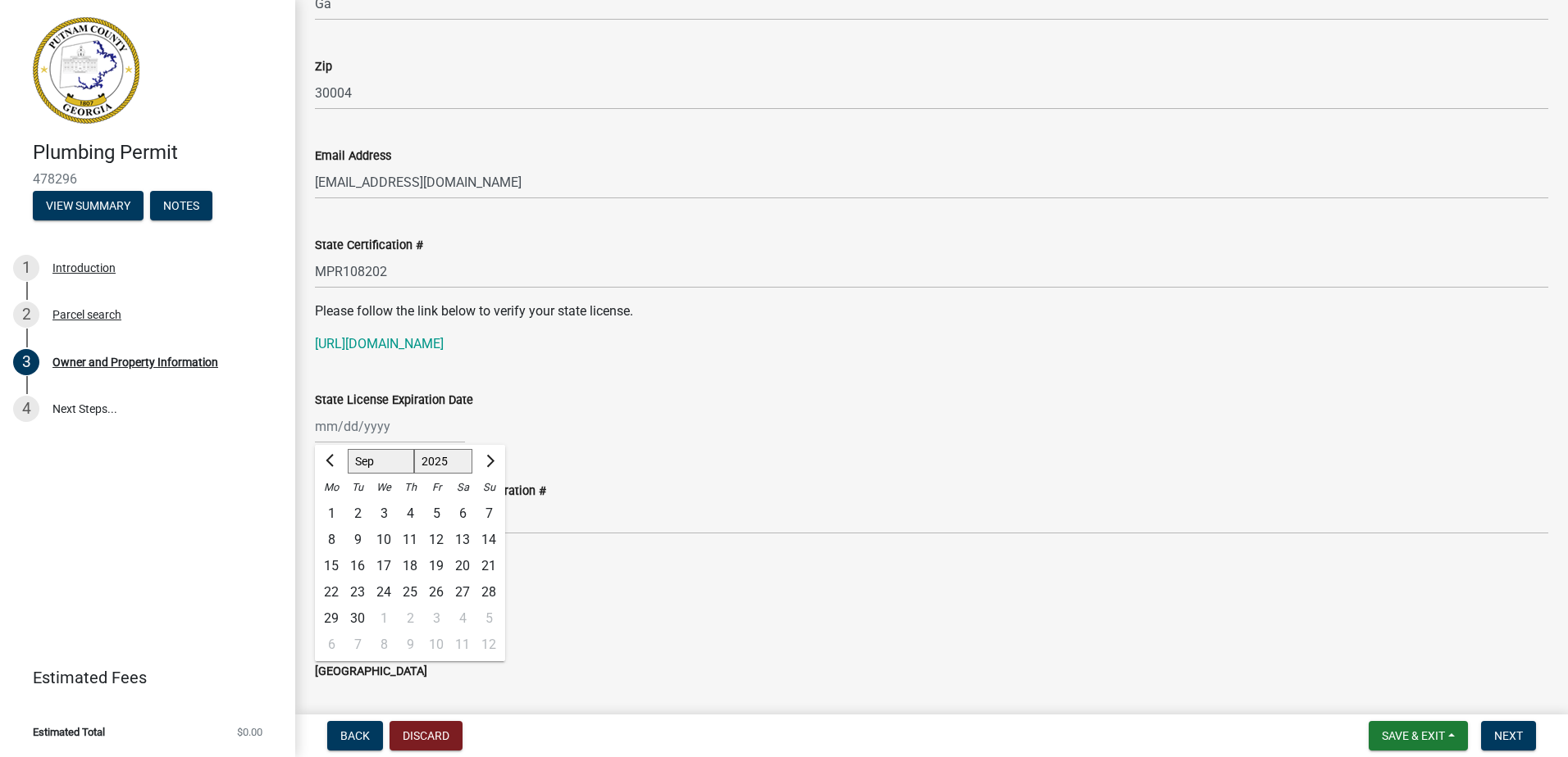
click at [481, 414] on div "[PERSON_NAME] Feb Mar Apr [PERSON_NAME][DATE] Oct Nov [DATE] 1526 1527 1528 152…" at bounding box center [932, 427] width 1233 height 34
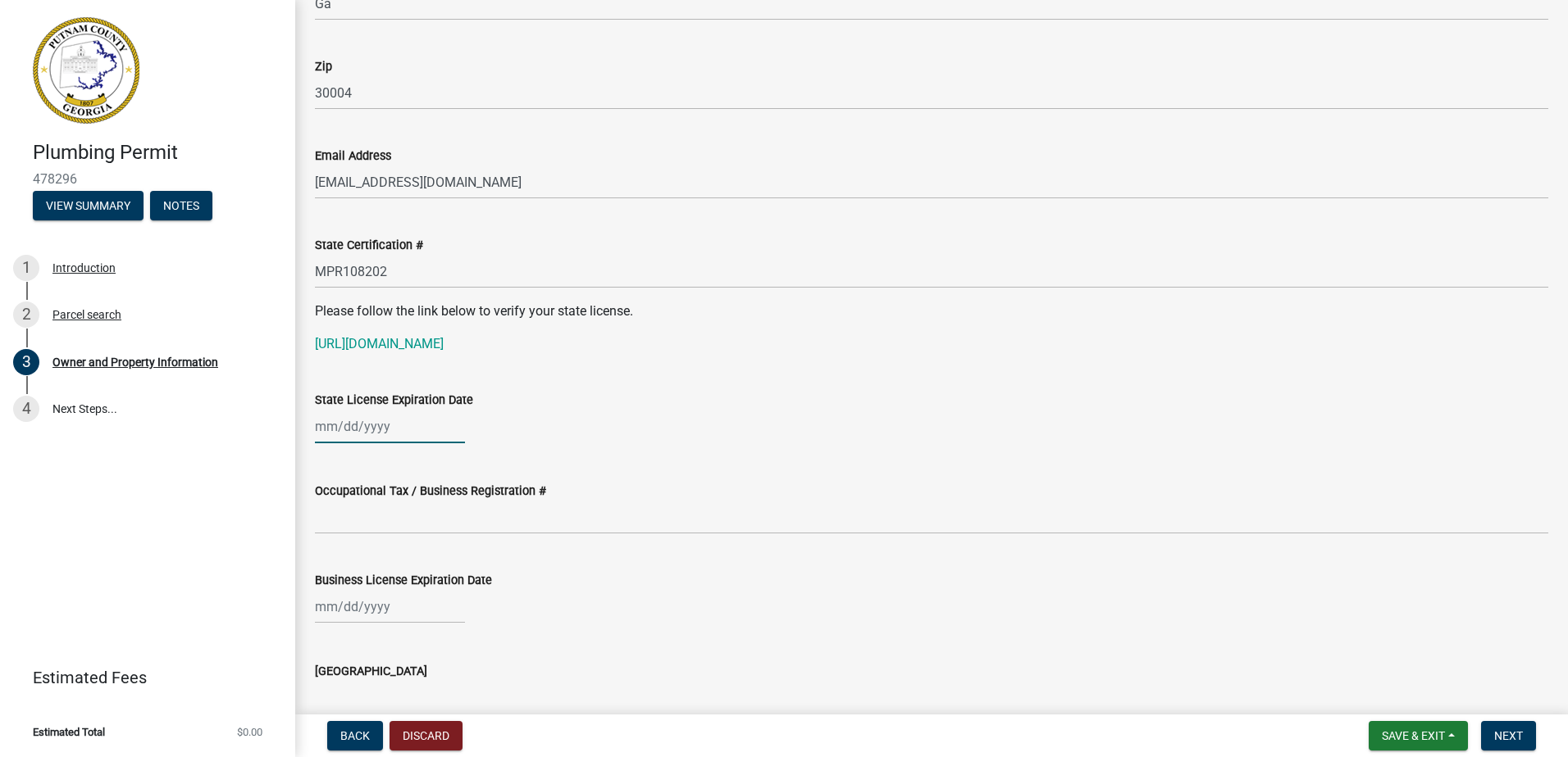
click at [354, 425] on div at bounding box center [390, 427] width 150 height 34
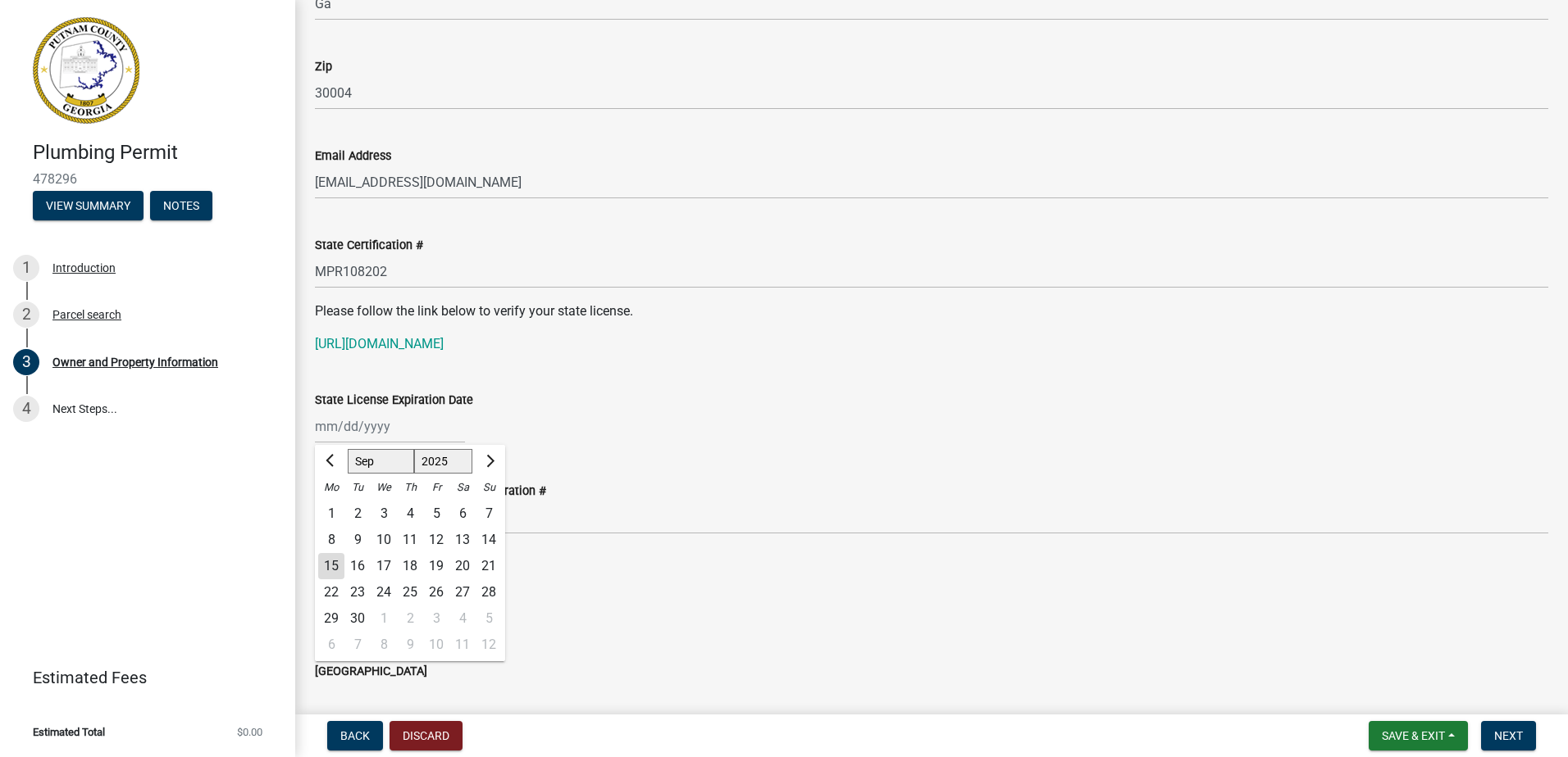
click at [371, 467] on select "Jan Feb Mar Apr May Jun [DATE] Aug Sep Oct Nov Dec" at bounding box center [381, 462] width 67 height 25
click at [348, 449] on select "Jan Feb Mar Apr May Jun [DATE] Aug Sep Oct Nov Dec" at bounding box center [381, 462] width 67 height 25
click at [489, 615] on div "30" at bounding box center [488, 618] width 26 height 26
click at [401, 433] on div "[DATE] [PERSON_NAME] Feb Mar Apr May Jun [DATE] Aug Sep Oct Nov [DATE] 1526 152…" at bounding box center [390, 427] width 150 height 34
click at [449, 464] on select "1525 1526 1527 1528 1529 1530 1531 1532 1533 1534 1535 1536 1537 1538 1539 1540…" at bounding box center [443, 462] width 59 height 25
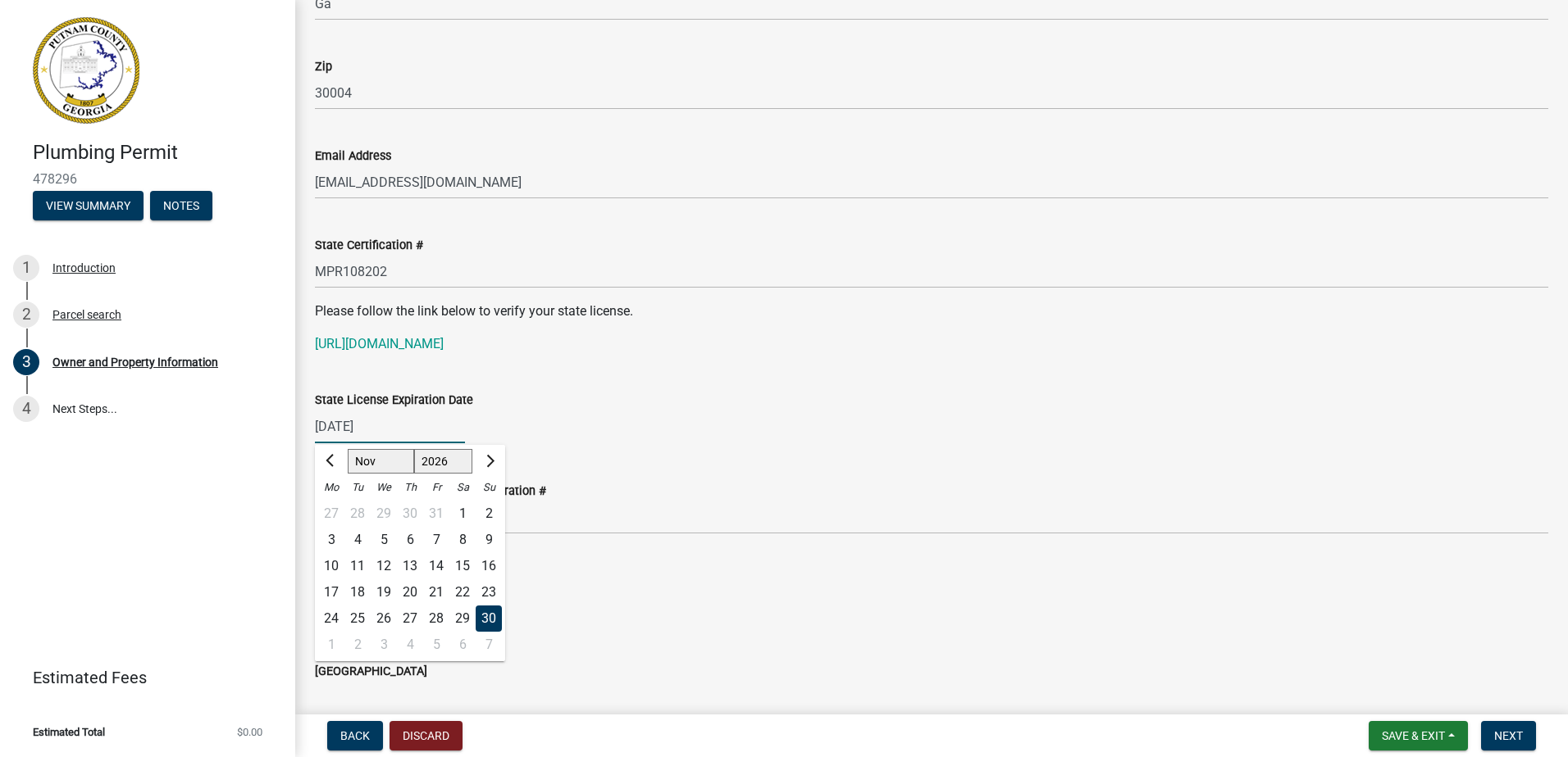
click at [414, 449] on select "1525 1526 1527 1528 1529 1530 1531 1532 1533 1534 1535 1536 1537 1538 1539 1540…" at bounding box center [443, 462] width 59 height 25
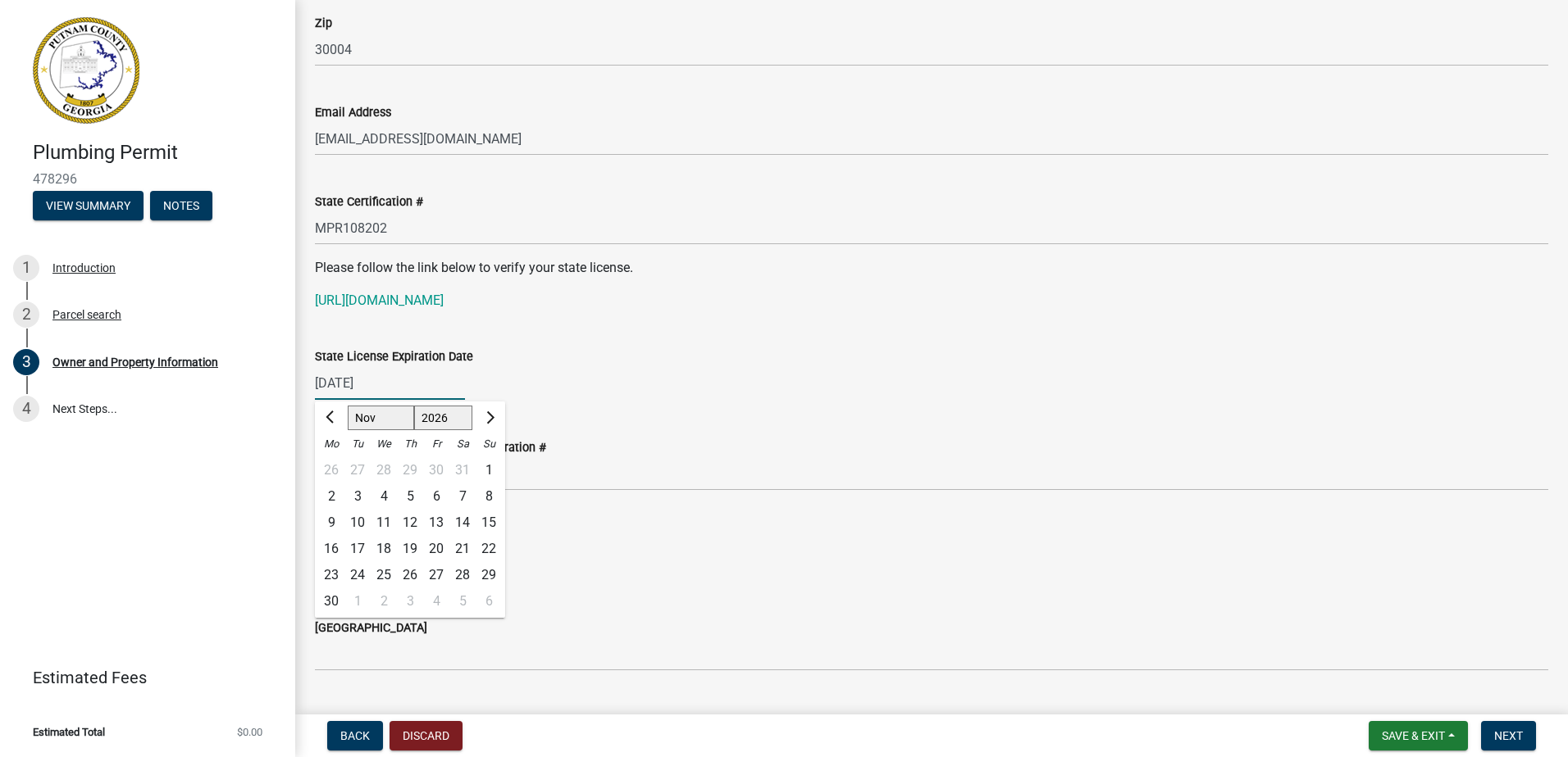
scroll to position [2049, 0]
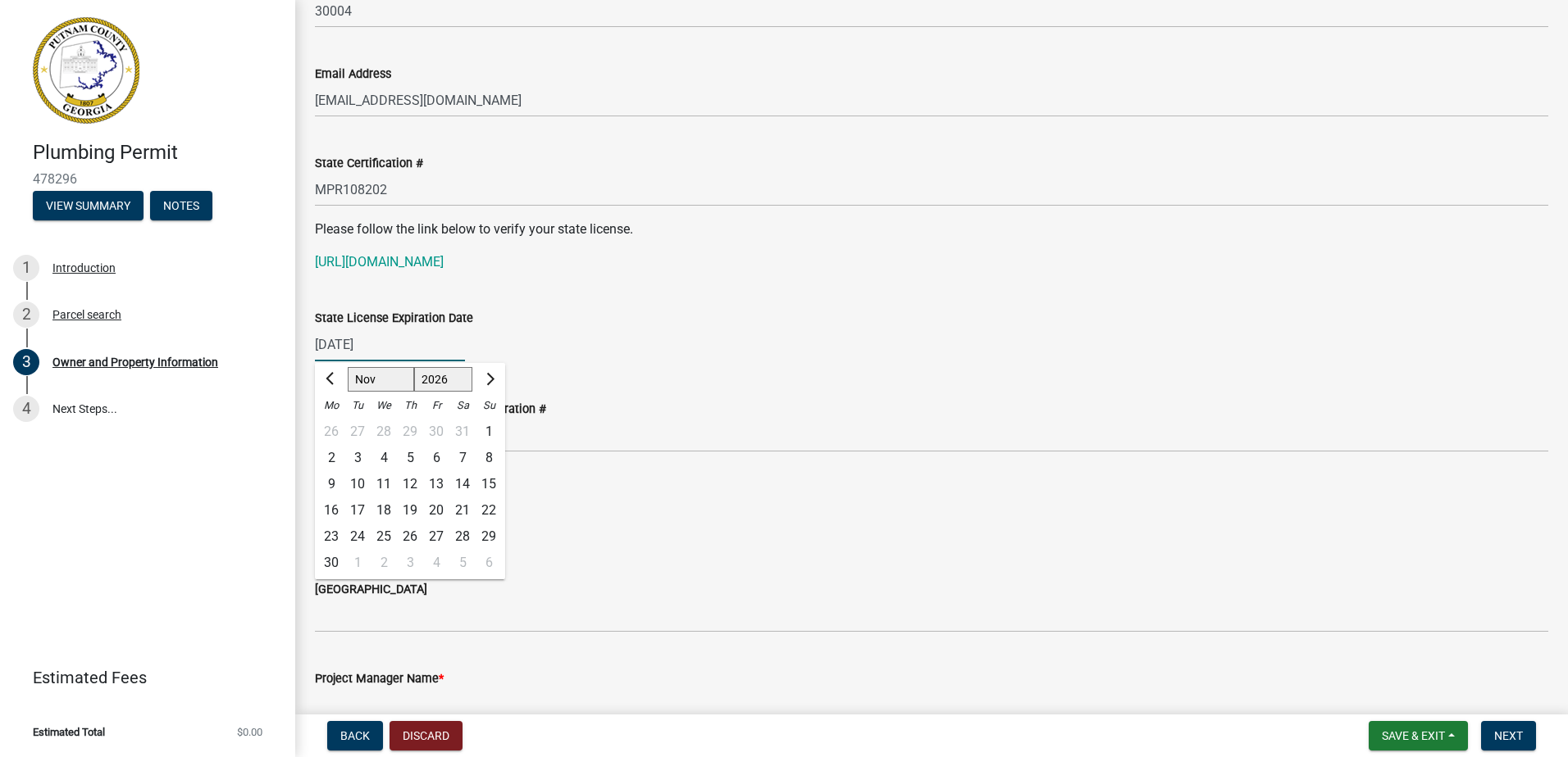
click at [631, 370] on wm-data-entity-input "State License Expiration Date [DATE] Jan Feb Mar Apr May Jun [DATE] Aug Sep Oct…" at bounding box center [932, 331] width 1233 height 91
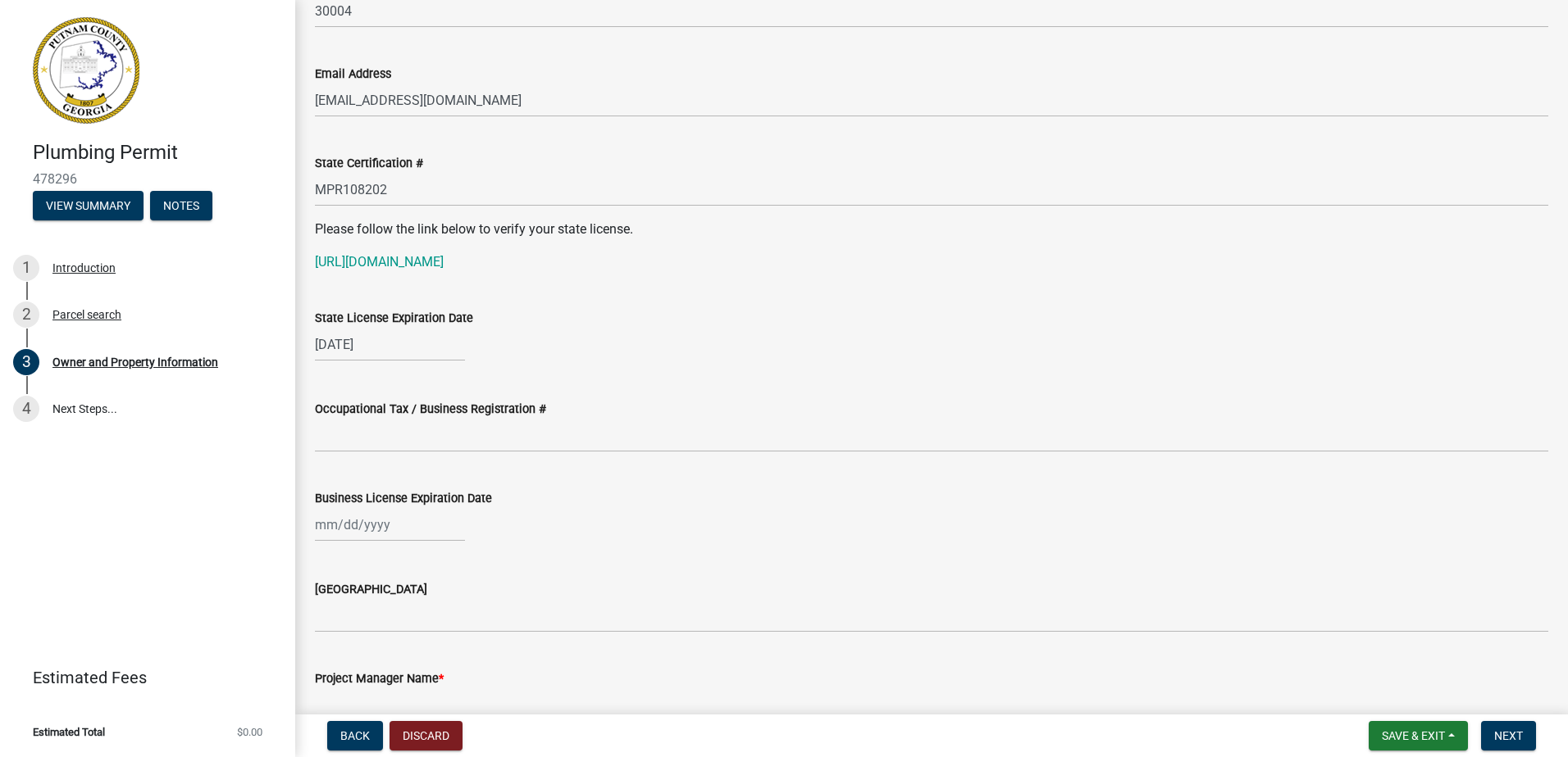
click at [382, 341] on div "[DATE]" at bounding box center [390, 345] width 150 height 34
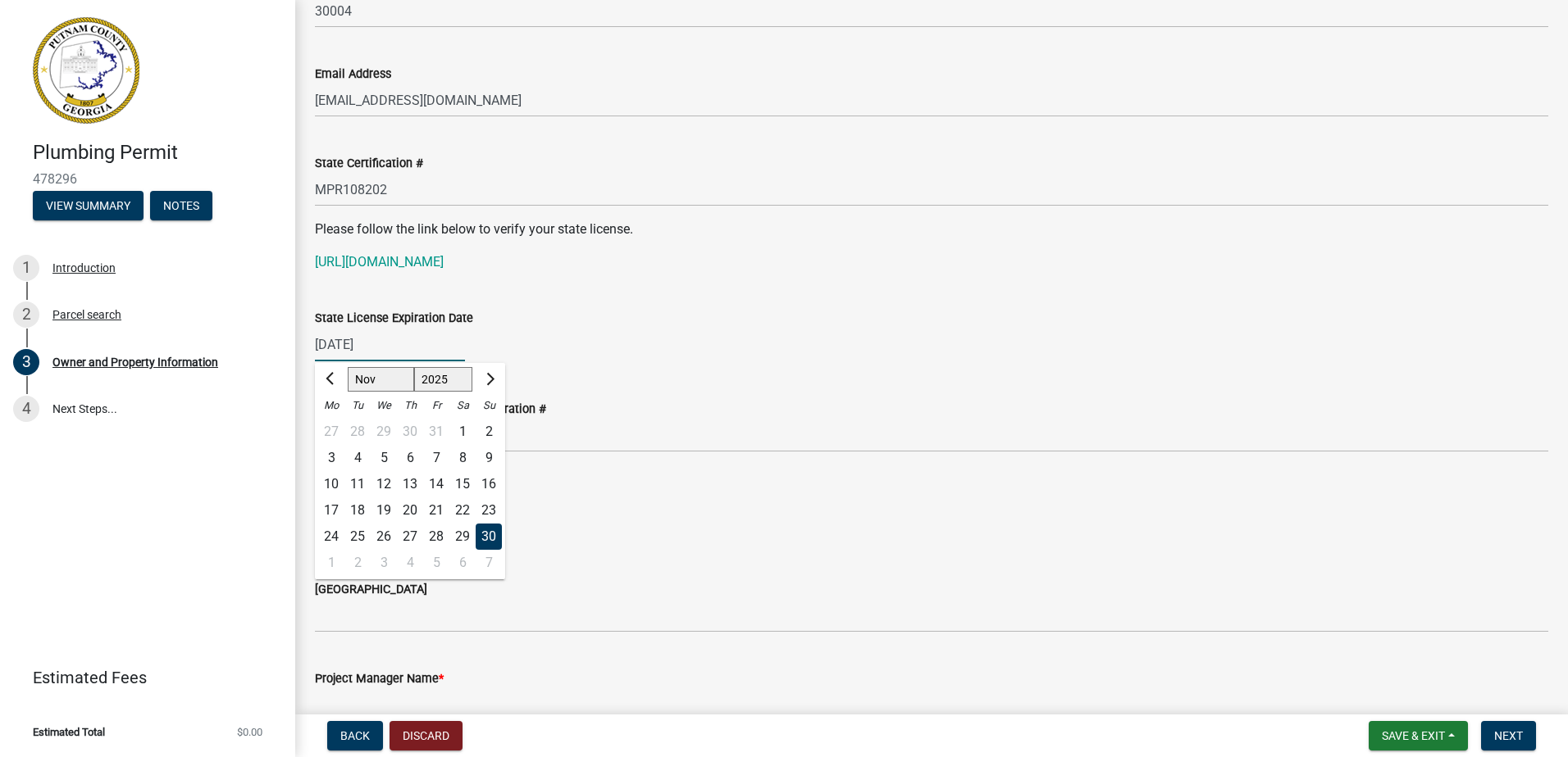
click at [423, 383] on select "1525 1526 1527 1528 1529 1530 1531 1532 1533 1534 1535 1536 1537 1538 1539 1540…" at bounding box center [443, 380] width 59 height 25
click at [414, 367] on select "1525 1526 1527 1528 1529 1530 1531 1532 1533 1534 1535 1536 1537 1538 1539 1540…" at bounding box center [443, 380] width 59 height 25
click at [556, 389] on div "Occupational Tax / Business Registration #" at bounding box center [932, 415] width 1233 height 77
drag, startPoint x: 392, startPoint y: 342, endPoint x: 168, endPoint y: 350, distance: 224.1
click at [168, 350] on div "Plumbing Permit 478296 View Summary Notes 1 Introduction 2 Parcel search 3 Owne…" at bounding box center [784, 378] width 1568 height 757
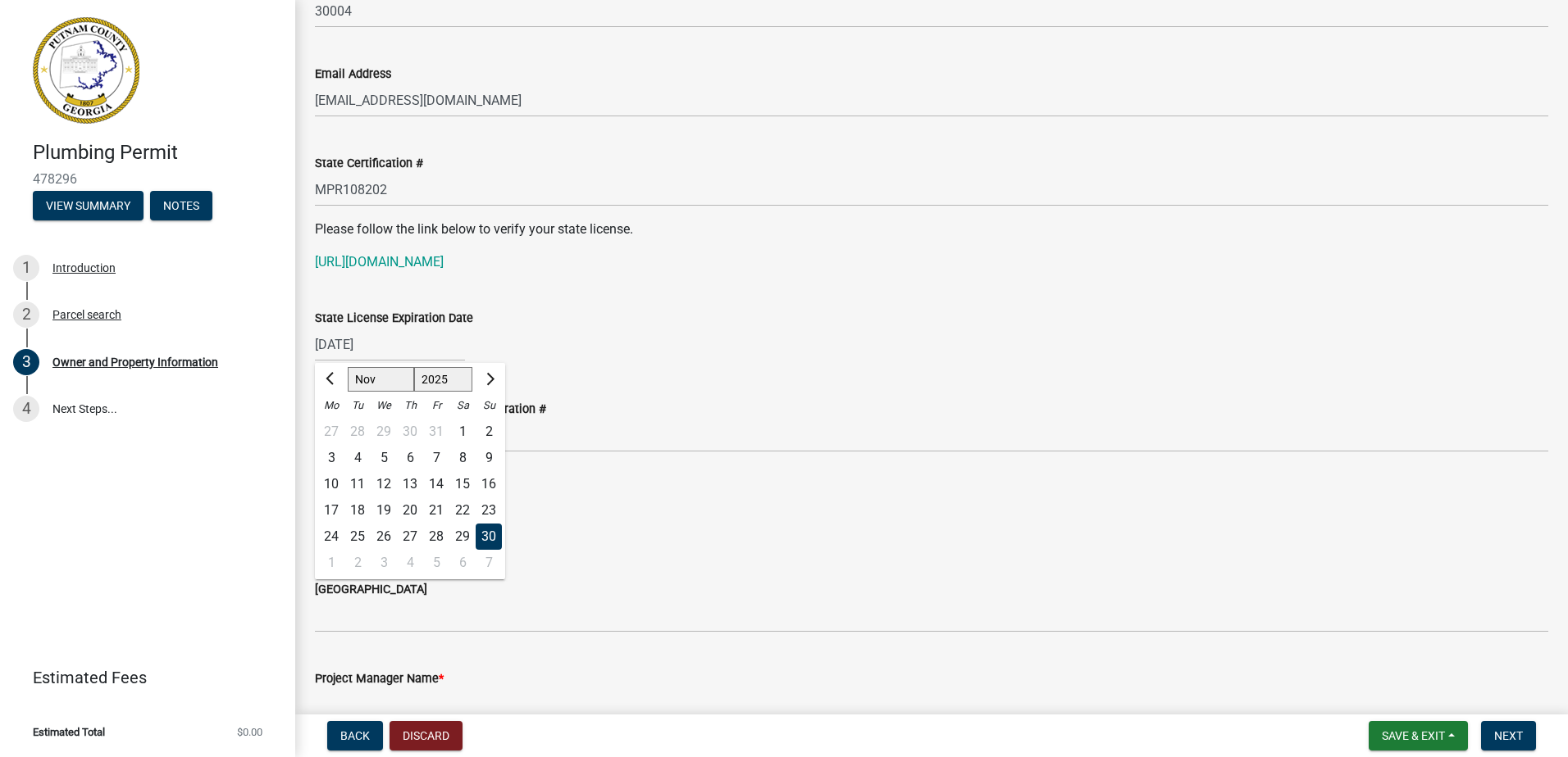
click at [430, 389] on select "1525 1526 1527 1528 1529 1530 1531 1532 1533 1534 1535 1536 1537 1538 1539 1540…" at bounding box center [443, 380] width 59 height 25
click at [414, 367] on select "1525 1526 1527 1528 1529 1530 1531 1532 1533 1534 1535 1536 1537 1538 1539 1540…" at bounding box center [443, 380] width 59 height 25
click at [336, 564] on div "30" at bounding box center [330, 562] width 26 height 26
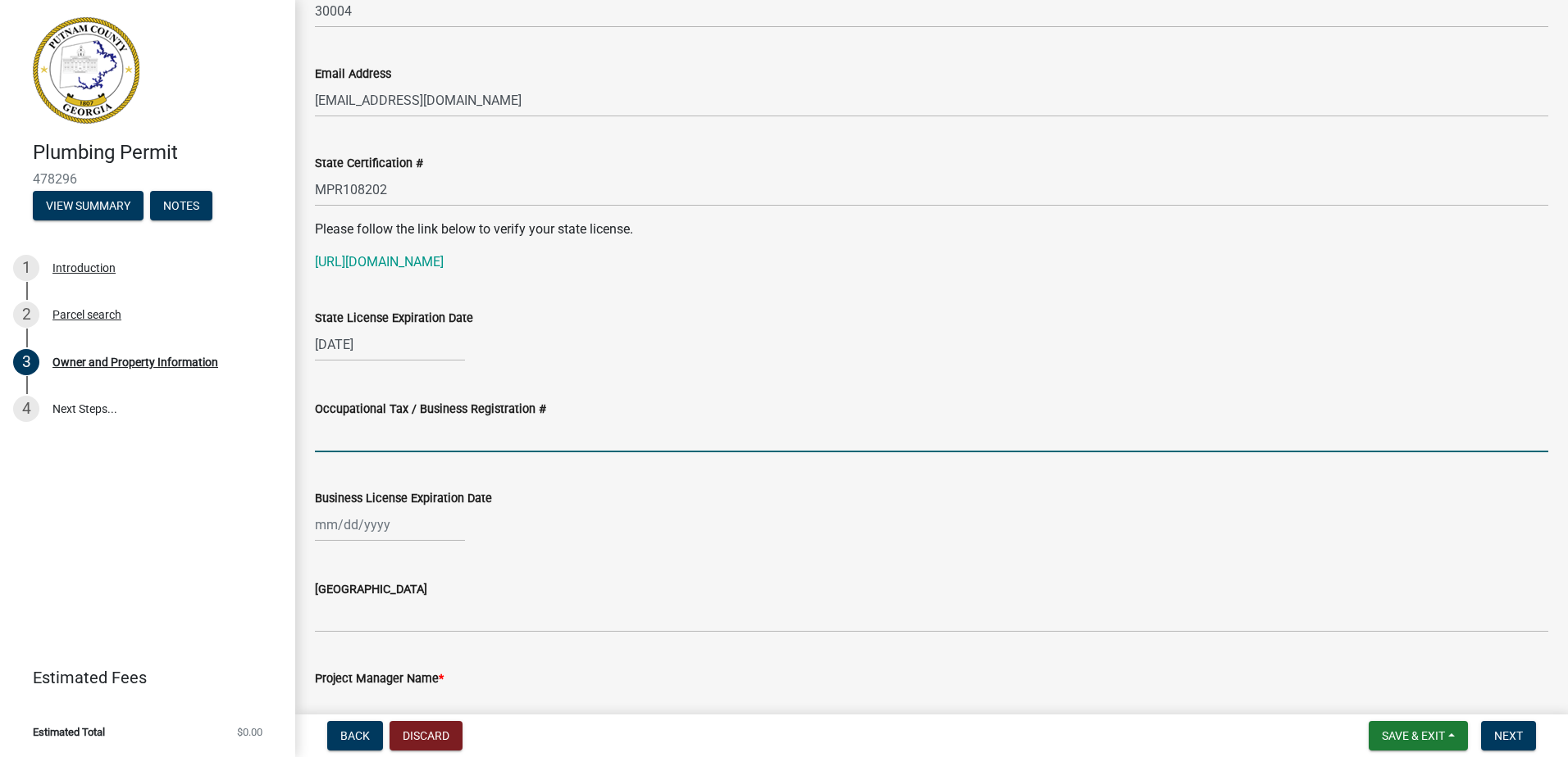
click at [368, 440] on input "Occupational Tax / Business Registration #" at bounding box center [932, 436] width 1233 height 34
click at [396, 534] on input "Business License Expiration Date" at bounding box center [390, 525] width 150 height 34
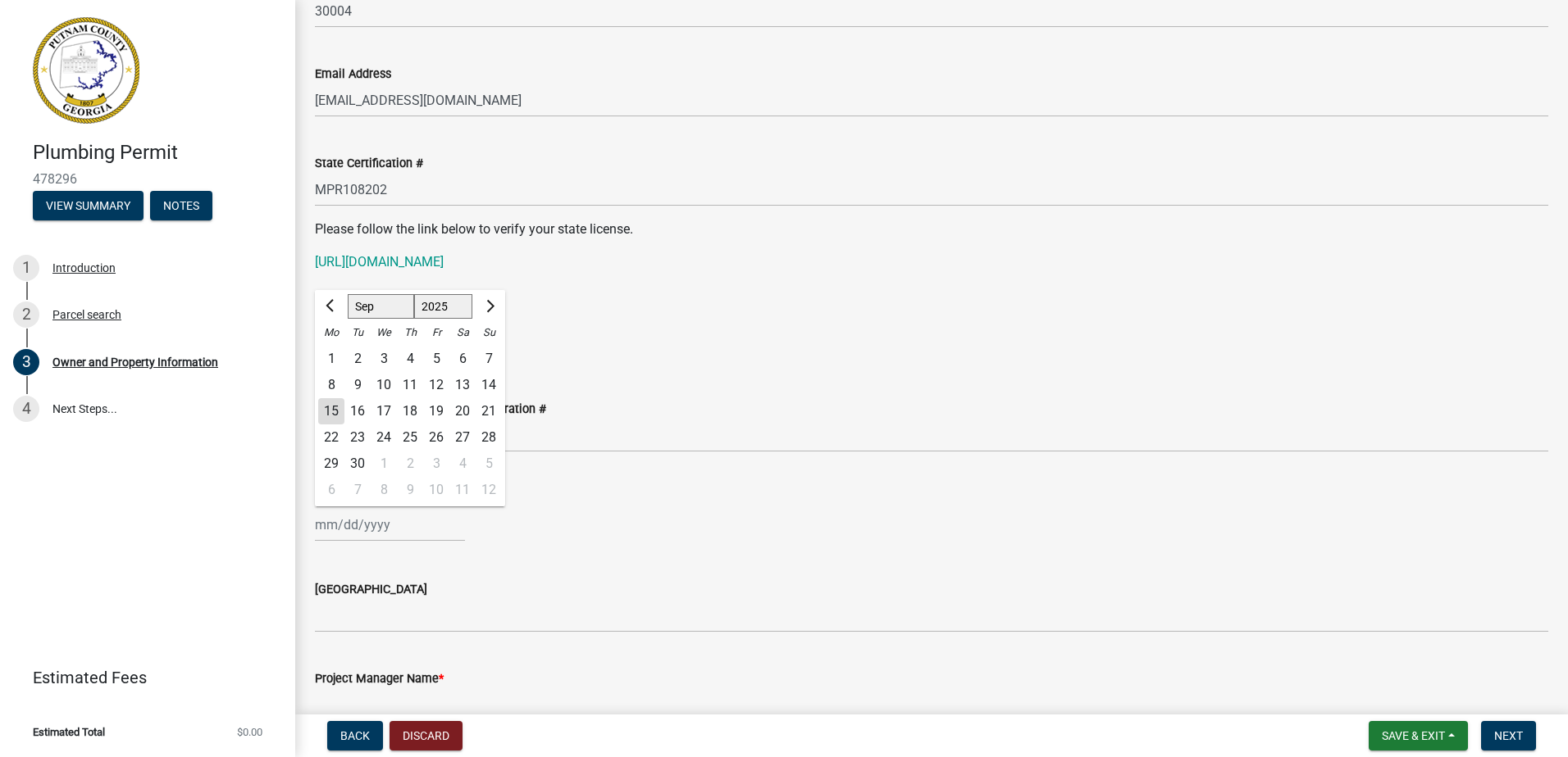
click at [370, 308] on select "Jan Feb Mar Apr May Jun [DATE] Aug Sep Oct Nov Dec" at bounding box center [381, 307] width 67 height 25
click at [348, 294] on select "Jan Feb Mar Apr May Jun [DATE] Aug Sep Oct Nov Dec" at bounding box center [381, 307] width 67 height 25
click at [384, 467] on div "31" at bounding box center [383, 463] width 26 height 26
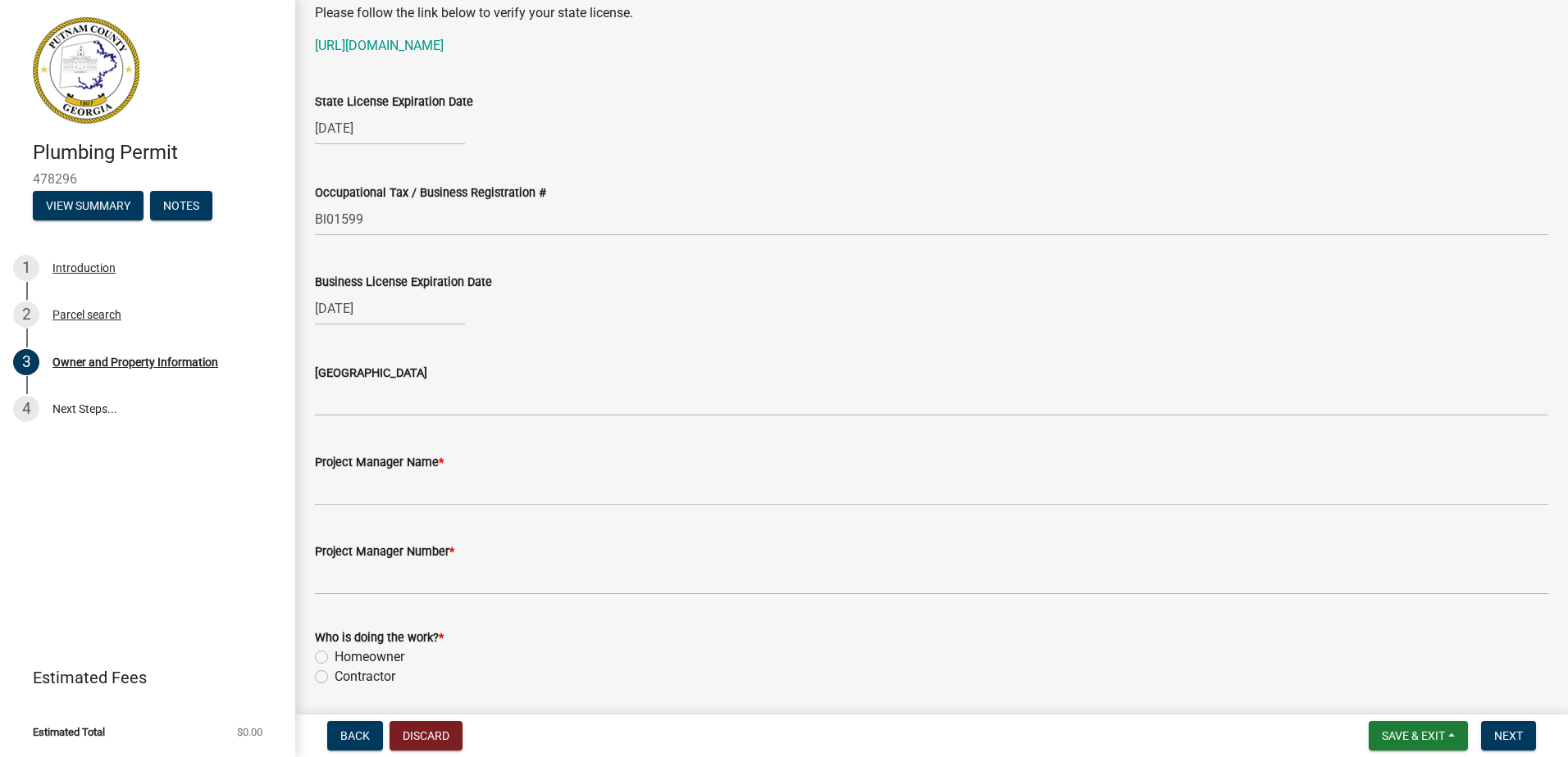
scroll to position [2295, 0]
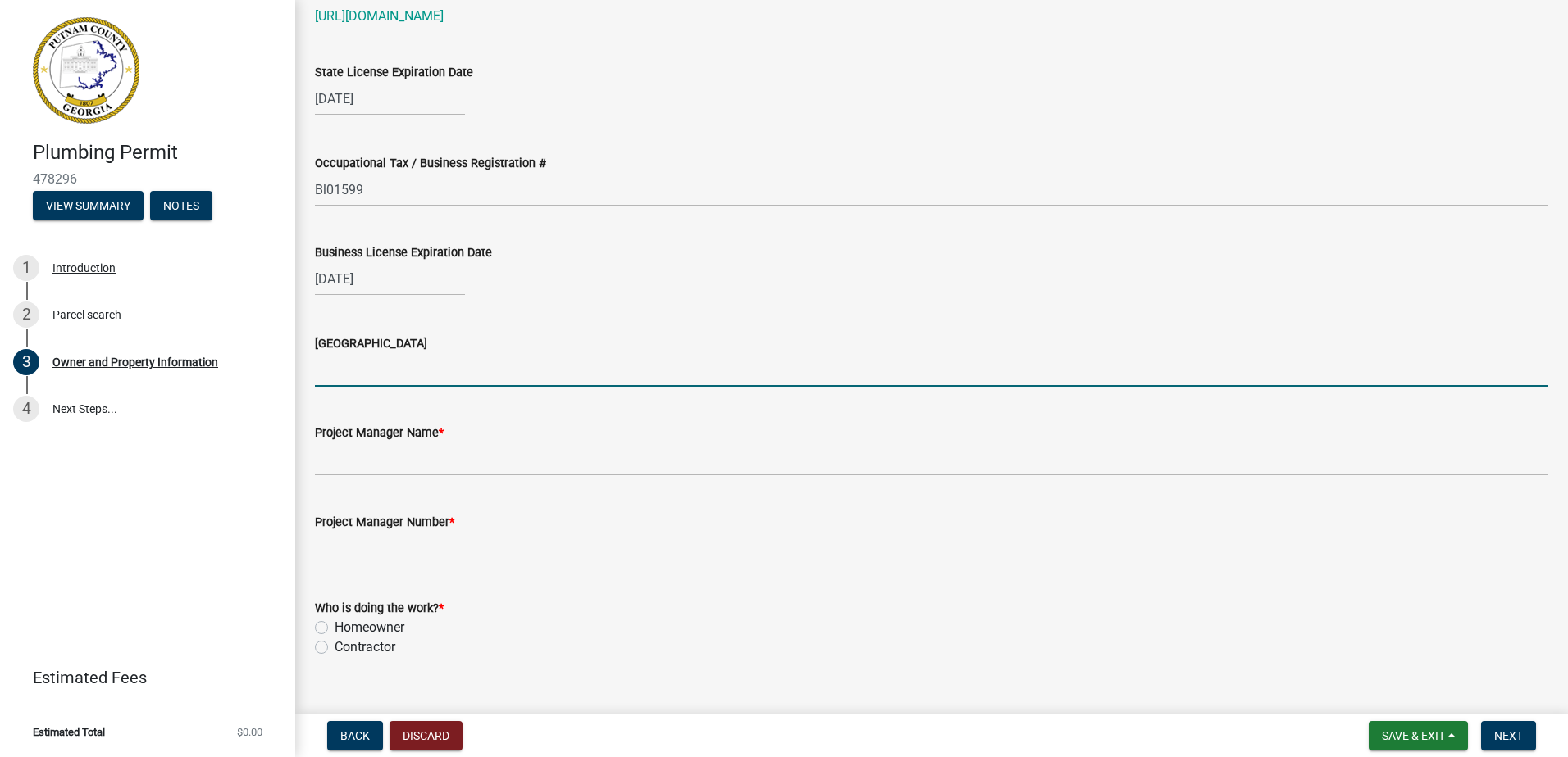
click at [388, 374] on input "[GEOGRAPHIC_DATA]" at bounding box center [932, 370] width 1233 height 34
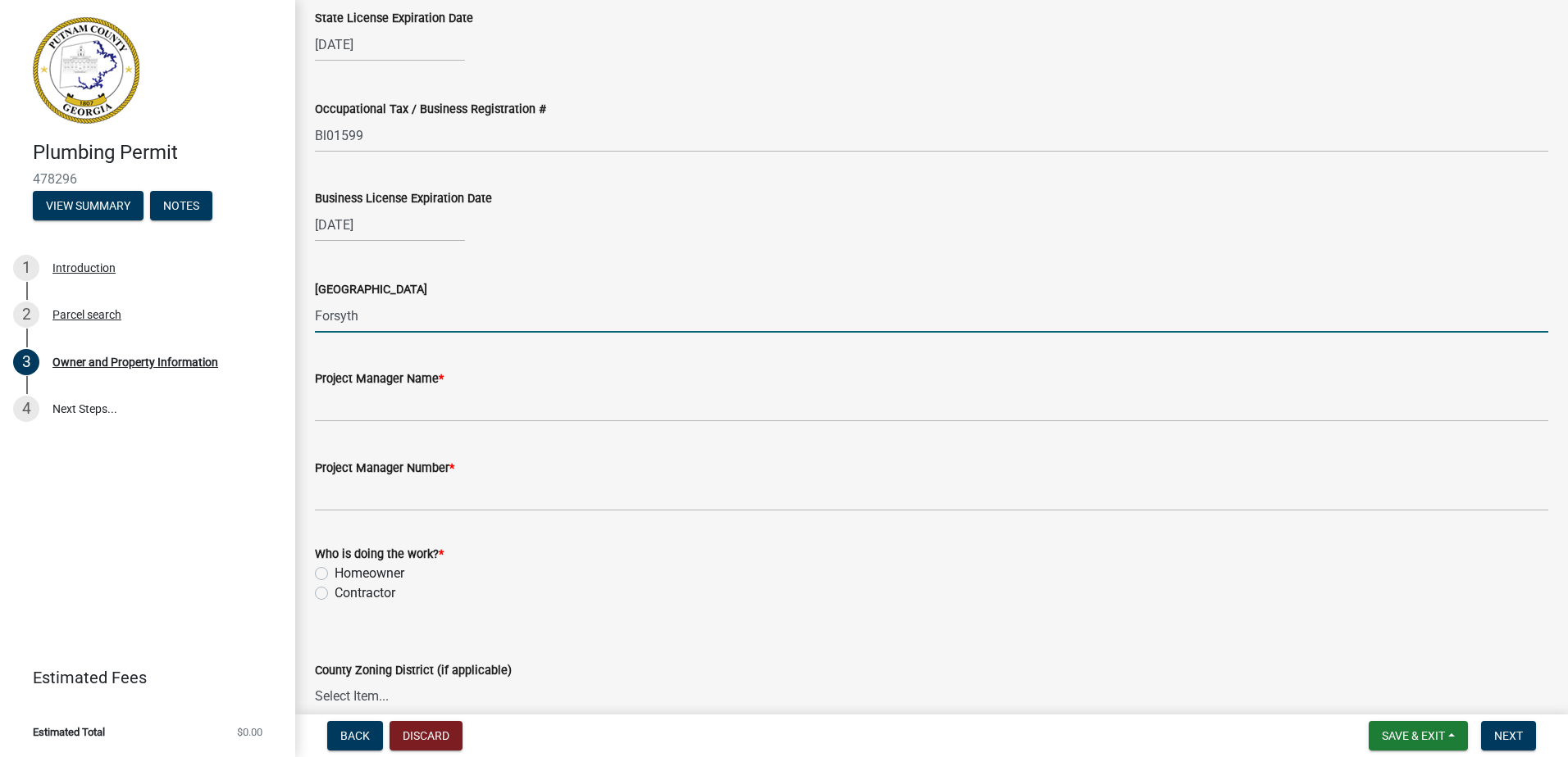
scroll to position [2459, 0]
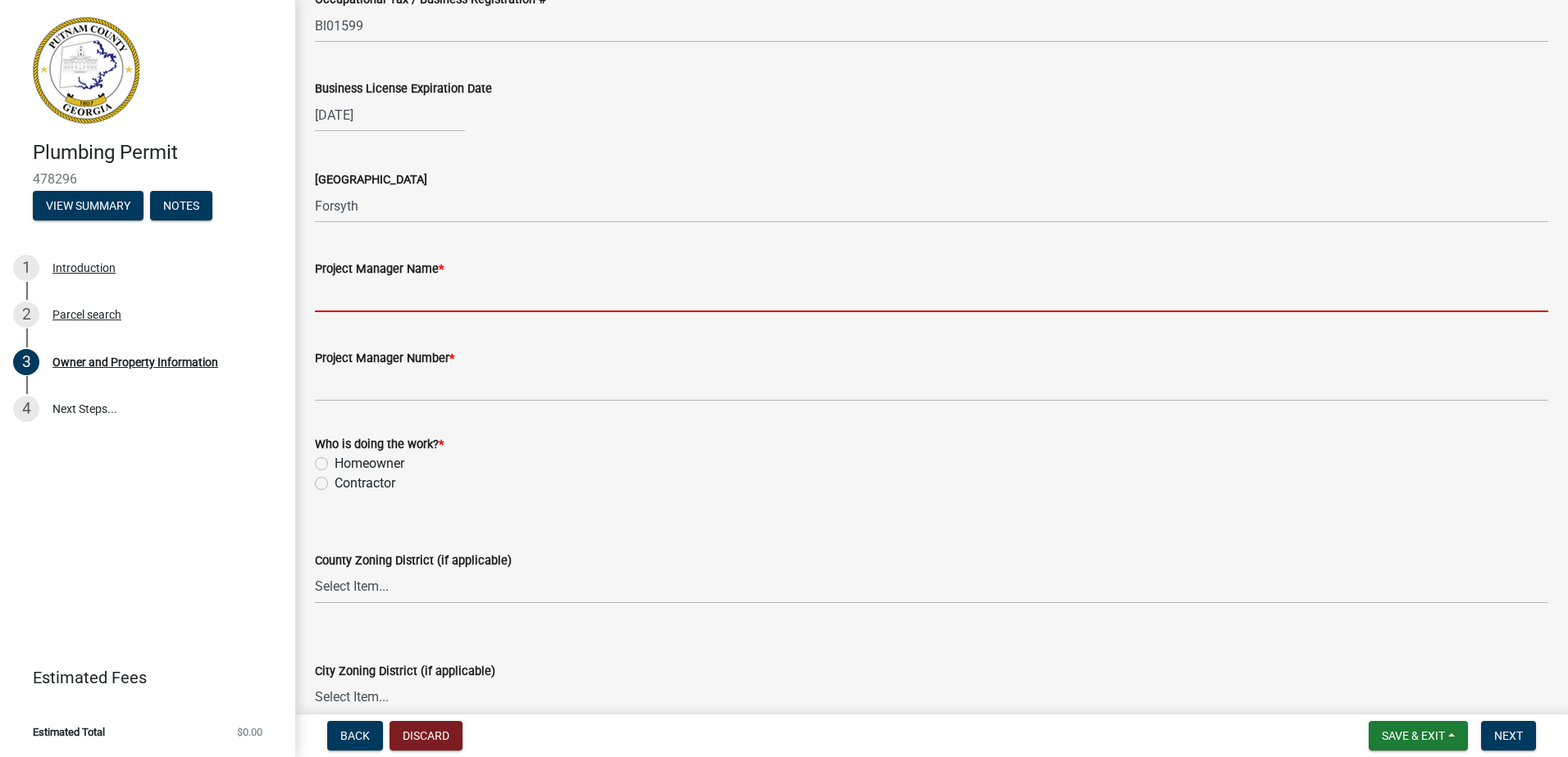
click at [357, 297] on input "Project Manager Name *" at bounding box center [932, 295] width 1233 height 34
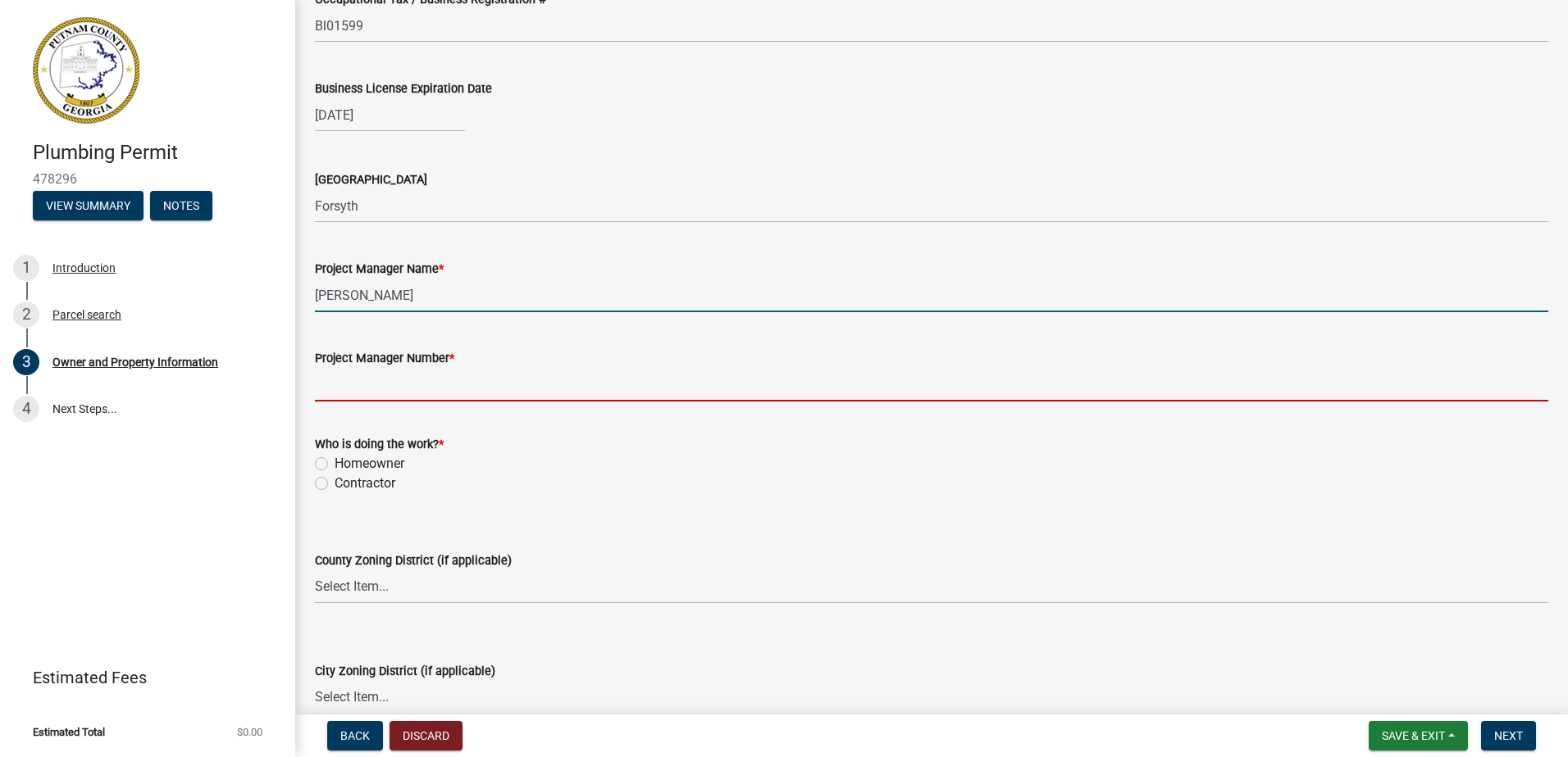
click at [363, 391] on input "Project Manager Number *" at bounding box center [932, 385] width 1233 height 34
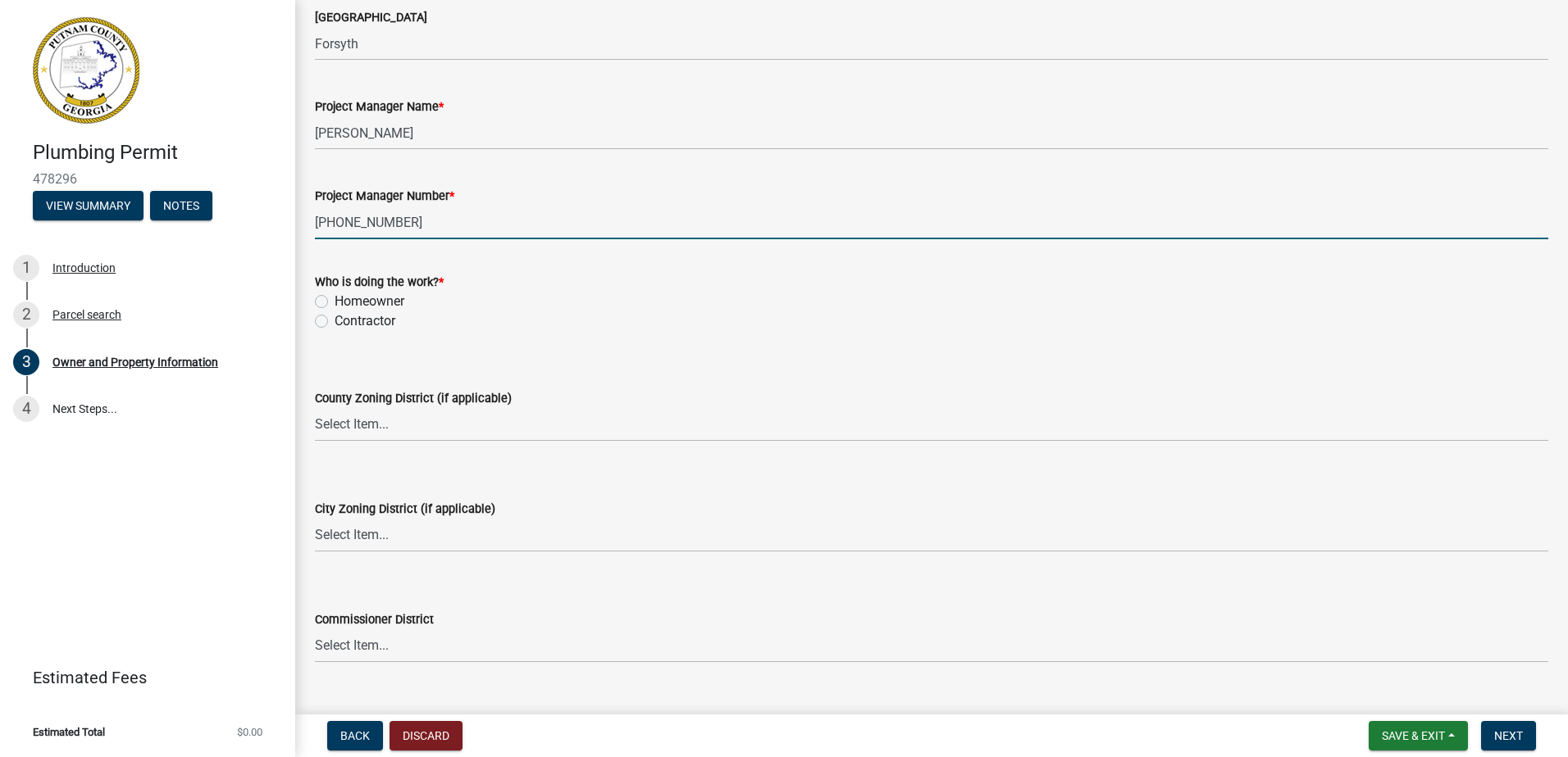
scroll to position [2622, 0]
click at [335, 321] on label "Contractor" at bounding box center [365, 319] width 61 height 20
click at [335, 320] on input "Contractor" at bounding box center [340, 315] width 11 height 11
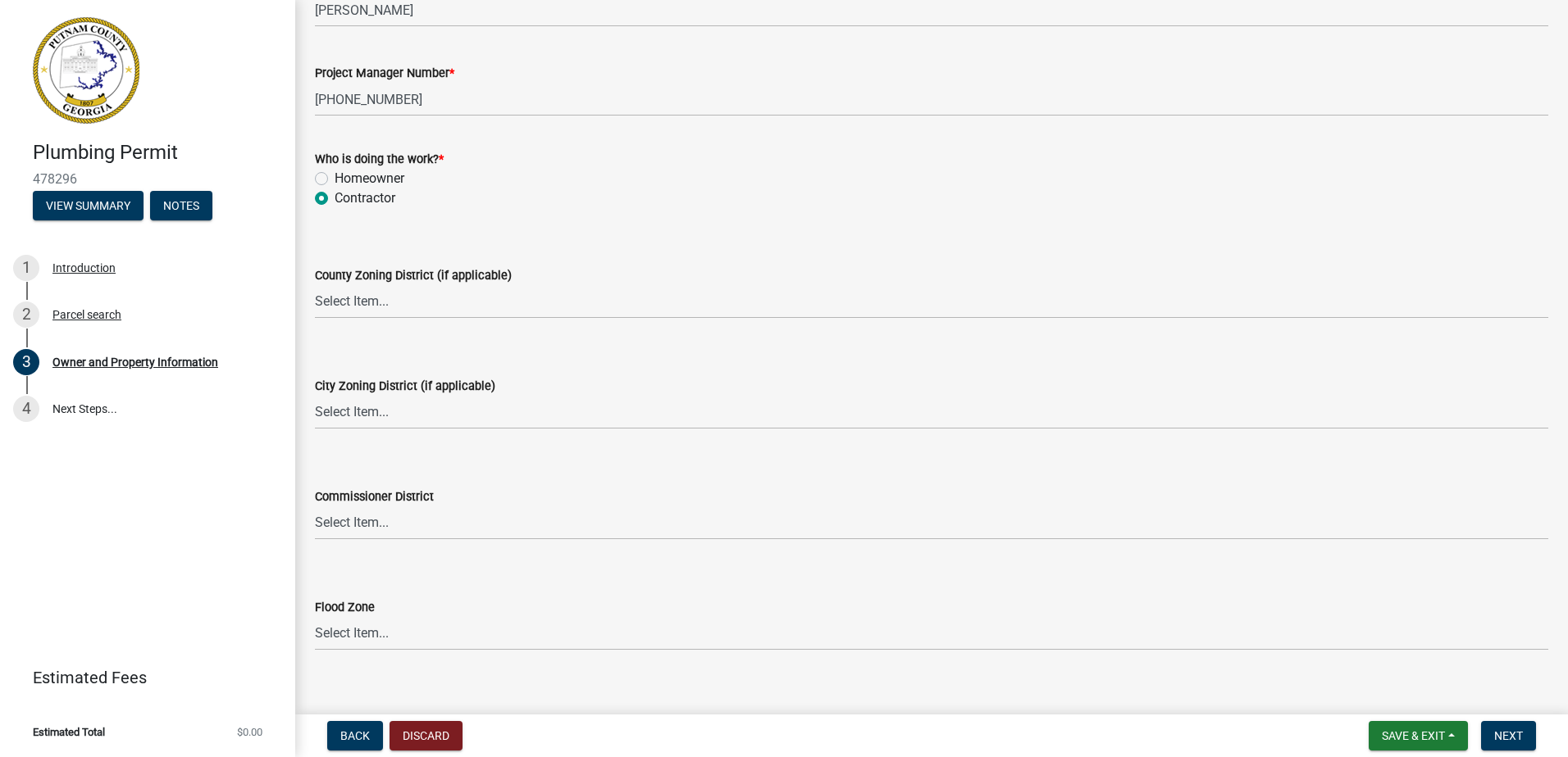
scroll to position [2766, 0]
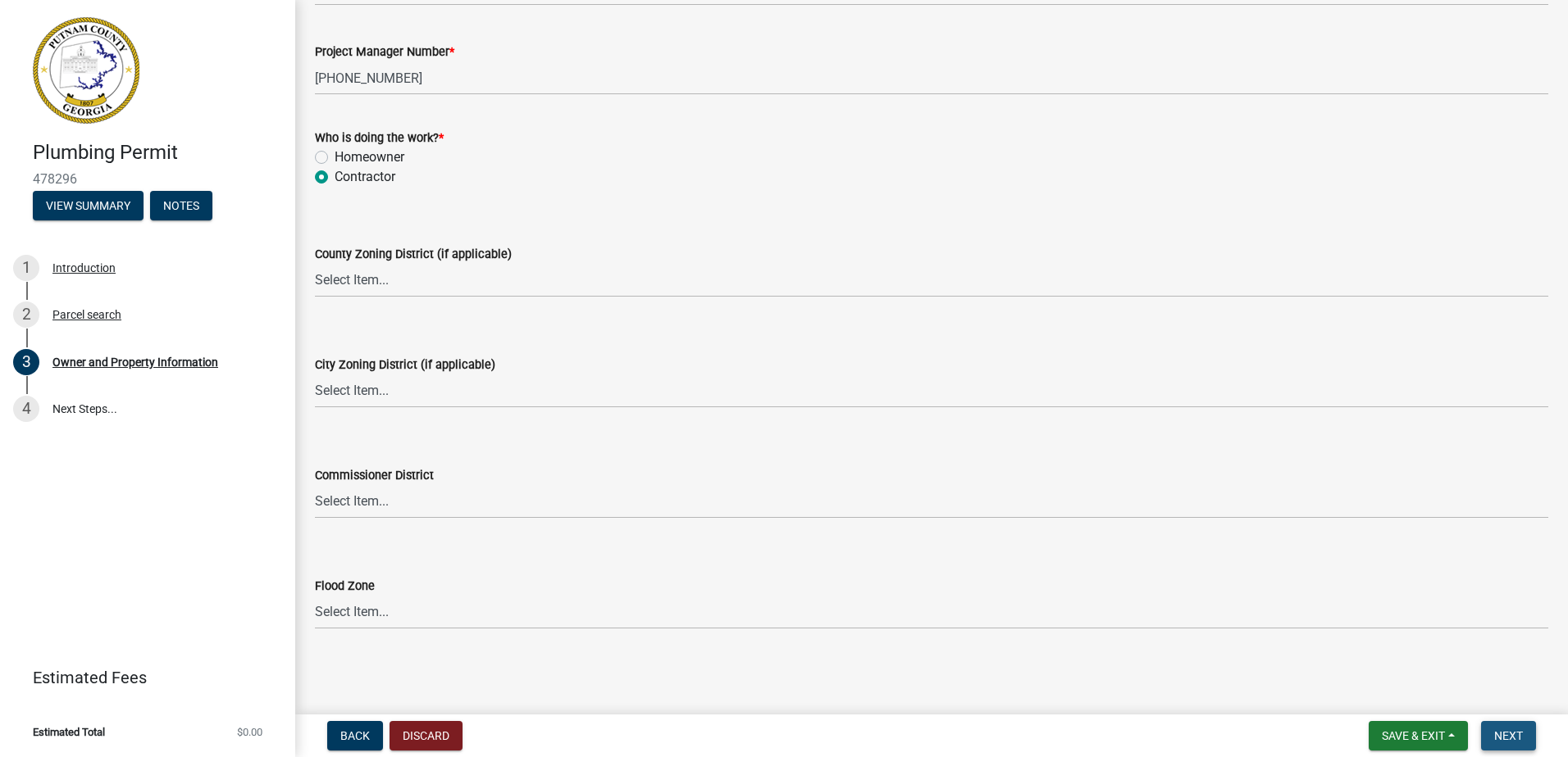
click at [1523, 731] on span "Next" at bounding box center [1508, 736] width 28 height 13
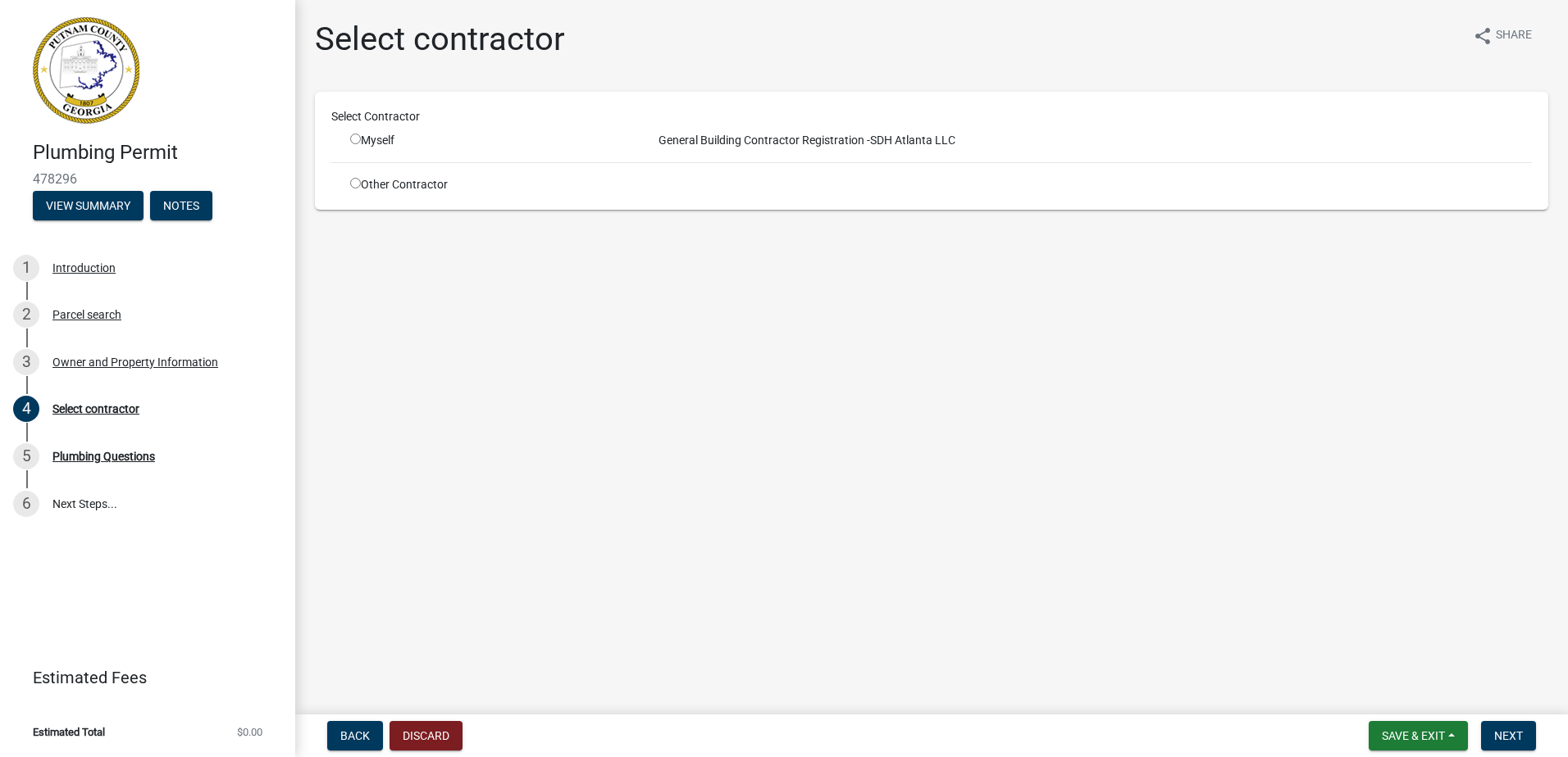
click at [357, 178] on input "radio" at bounding box center [355, 183] width 11 height 11
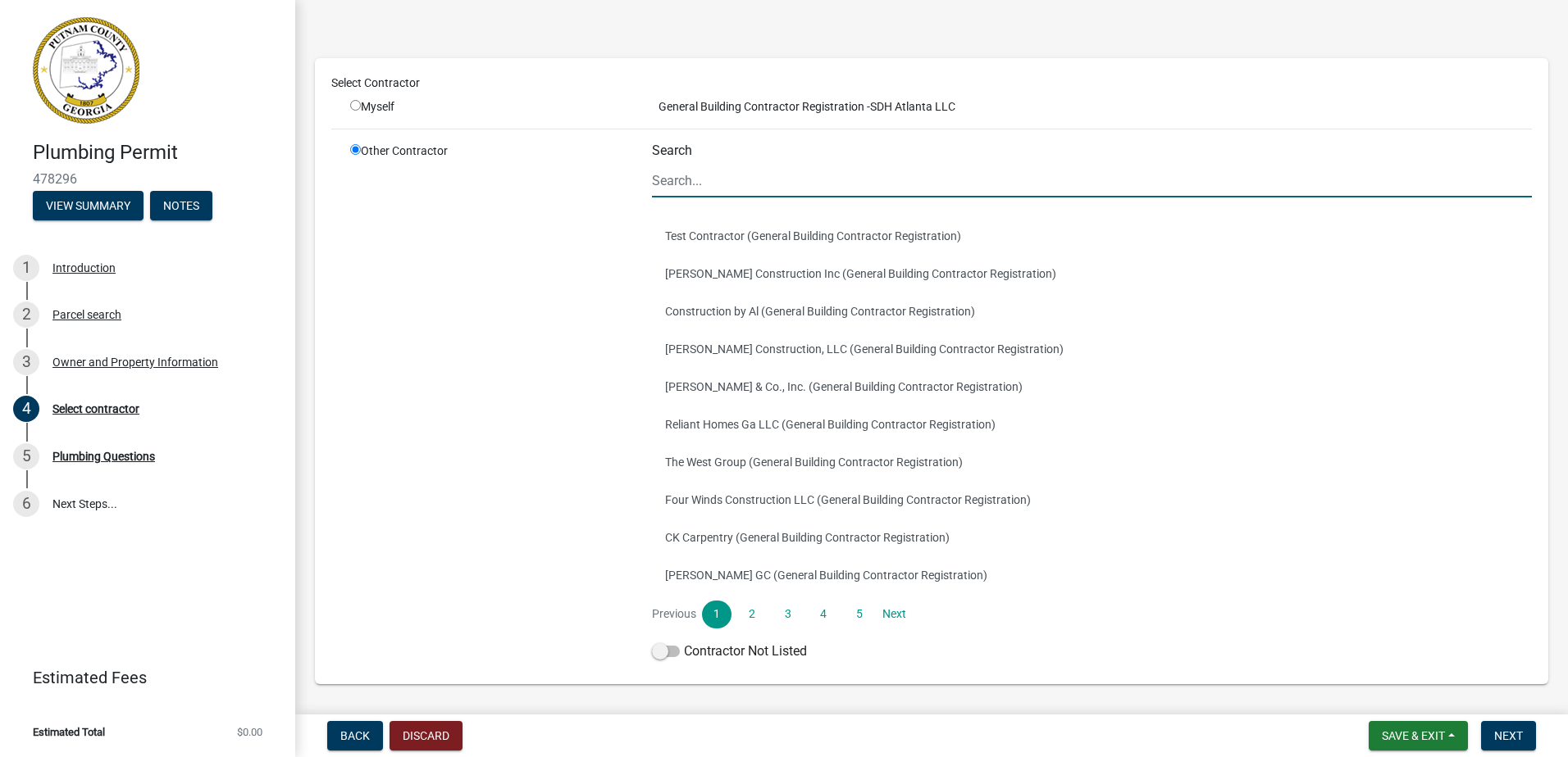
scroll to position [109, 0]
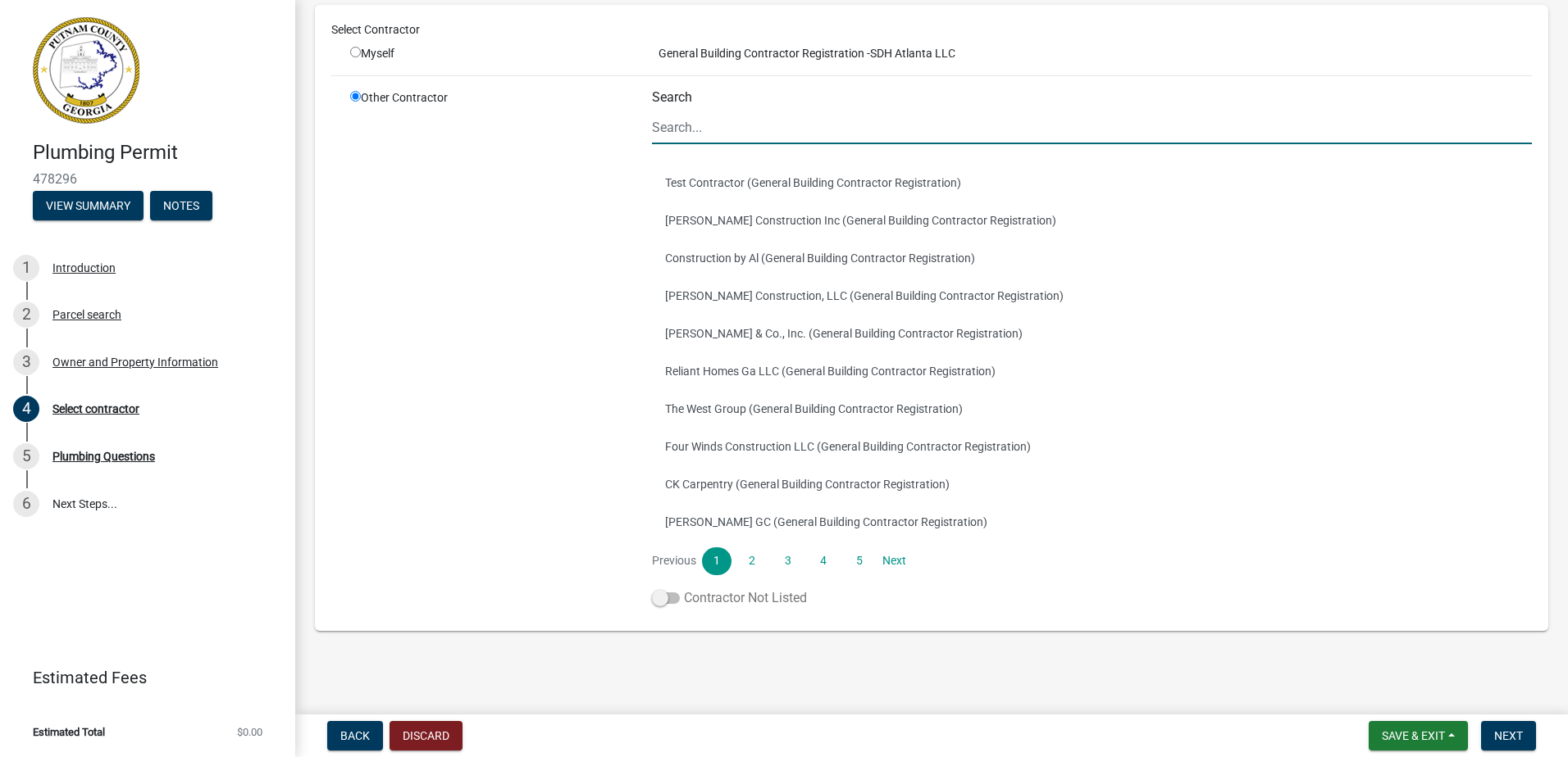
drag, startPoint x: 665, startPoint y: 590, endPoint x: 683, endPoint y: 595, distance: 18.7
click at [665, 590] on label "Contractor Not Listed" at bounding box center [729, 599] width 155 height 20
click at [683, 589] on input "Contractor Not Listed" at bounding box center [683, 589] width 0 height 0
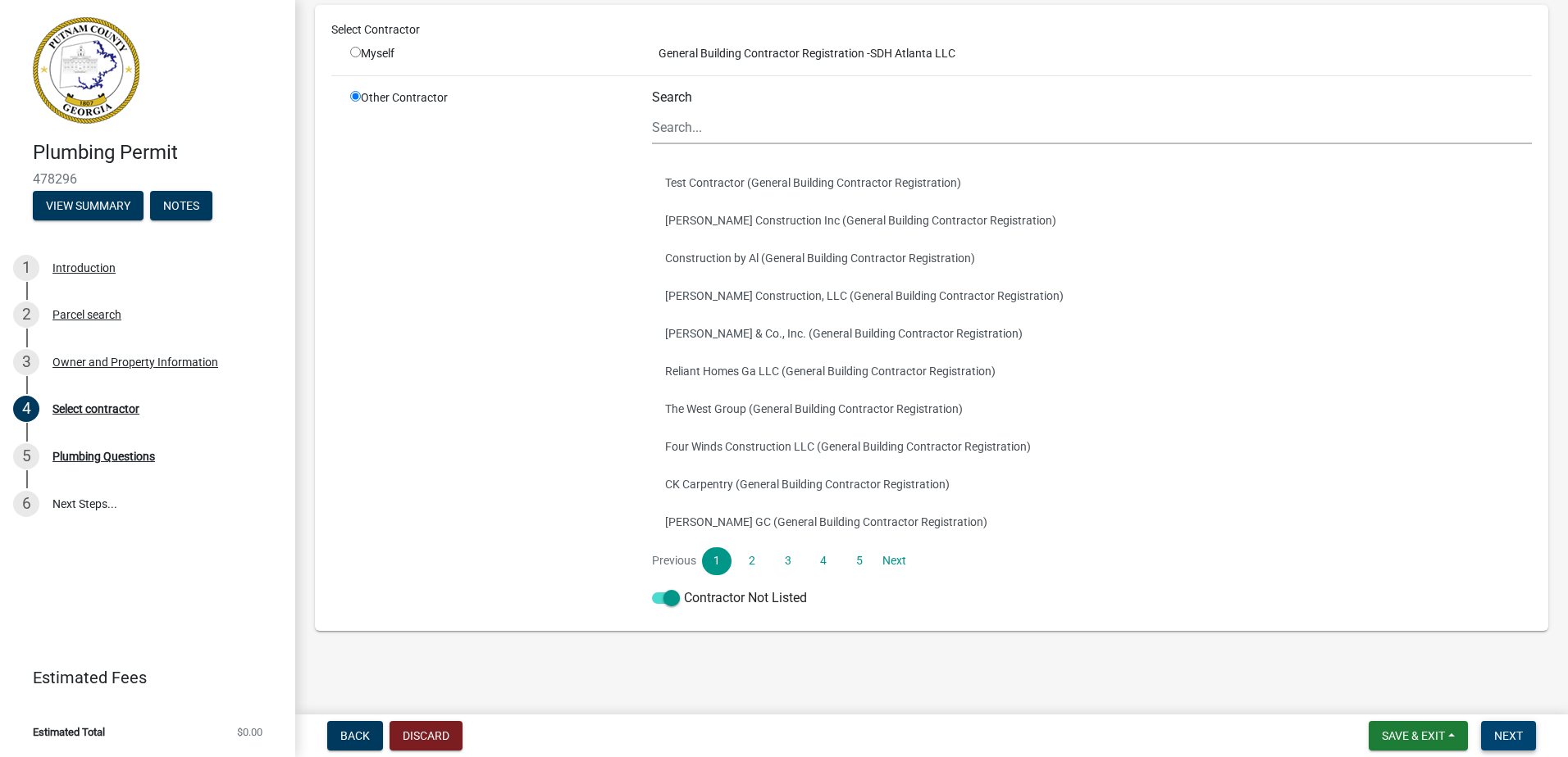
click at [1524, 737] on button "Next" at bounding box center [1508, 736] width 55 height 29
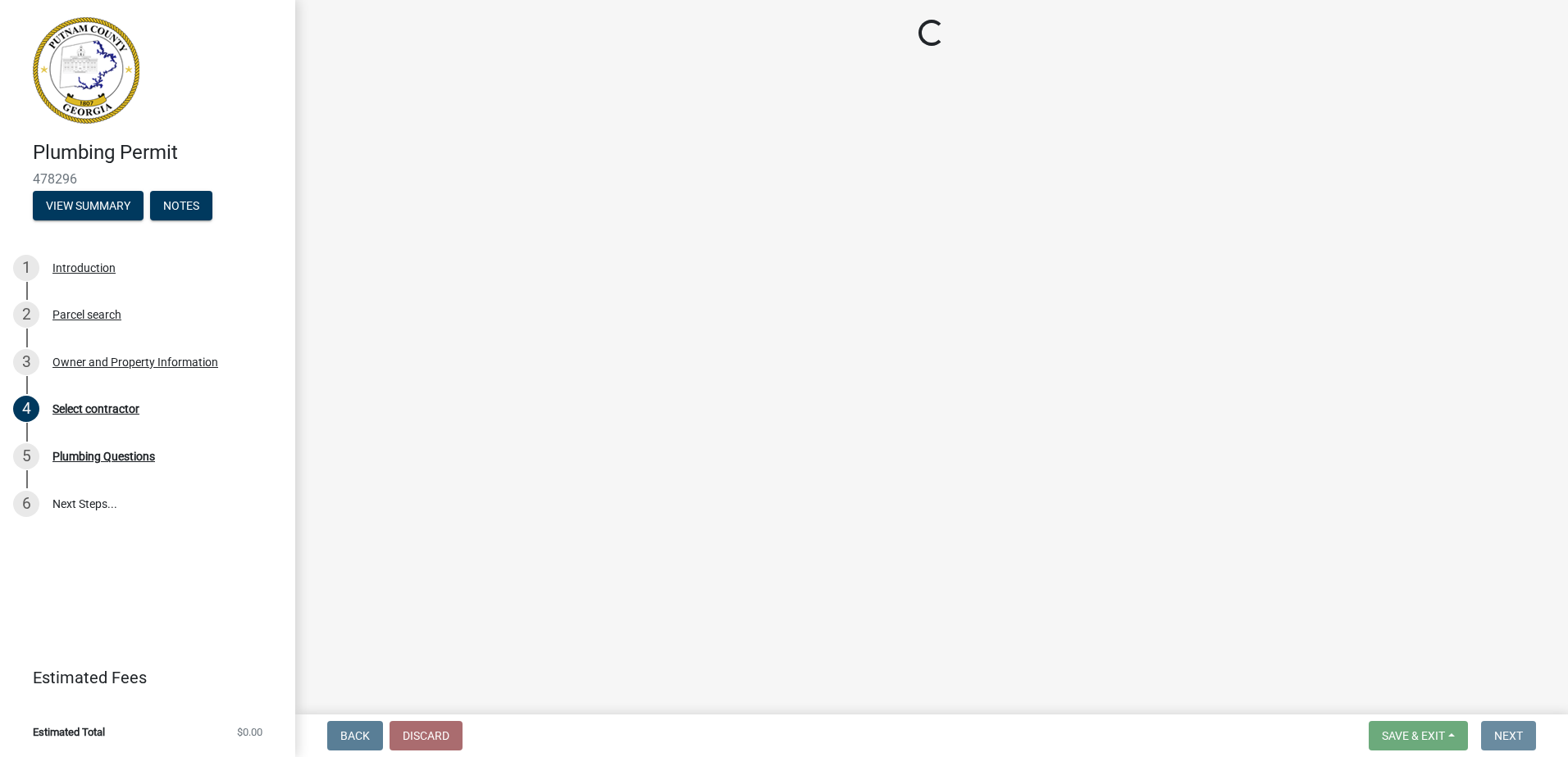
scroll to position [0, 0]
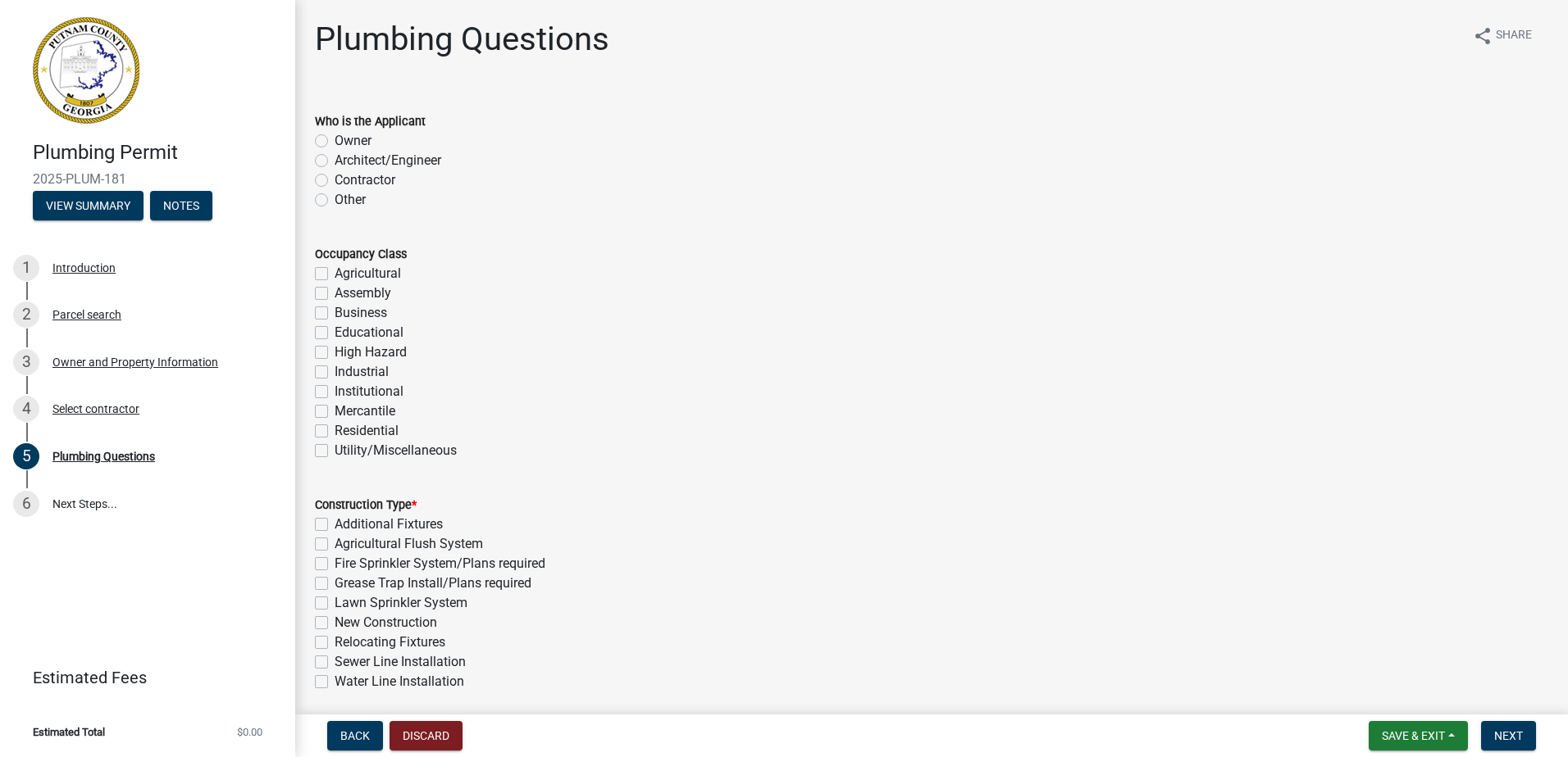
click at [335, 178] on label "Contractor" at bounding box center [365, 181] width 61 height 20
click at [335, 178] on input "Contractor" at bounding box center [340, 176] width 11 height 11
click at [325, 423] on div "Residential" at bounding box center [932, 431] width 1233 height 20
click at [335, 432] on label "Residential" at bounding box center [367, 431] width 64 height 20
click at [335, 432] on input "Residential" at bounding box center [340, 427] width 11 height 11
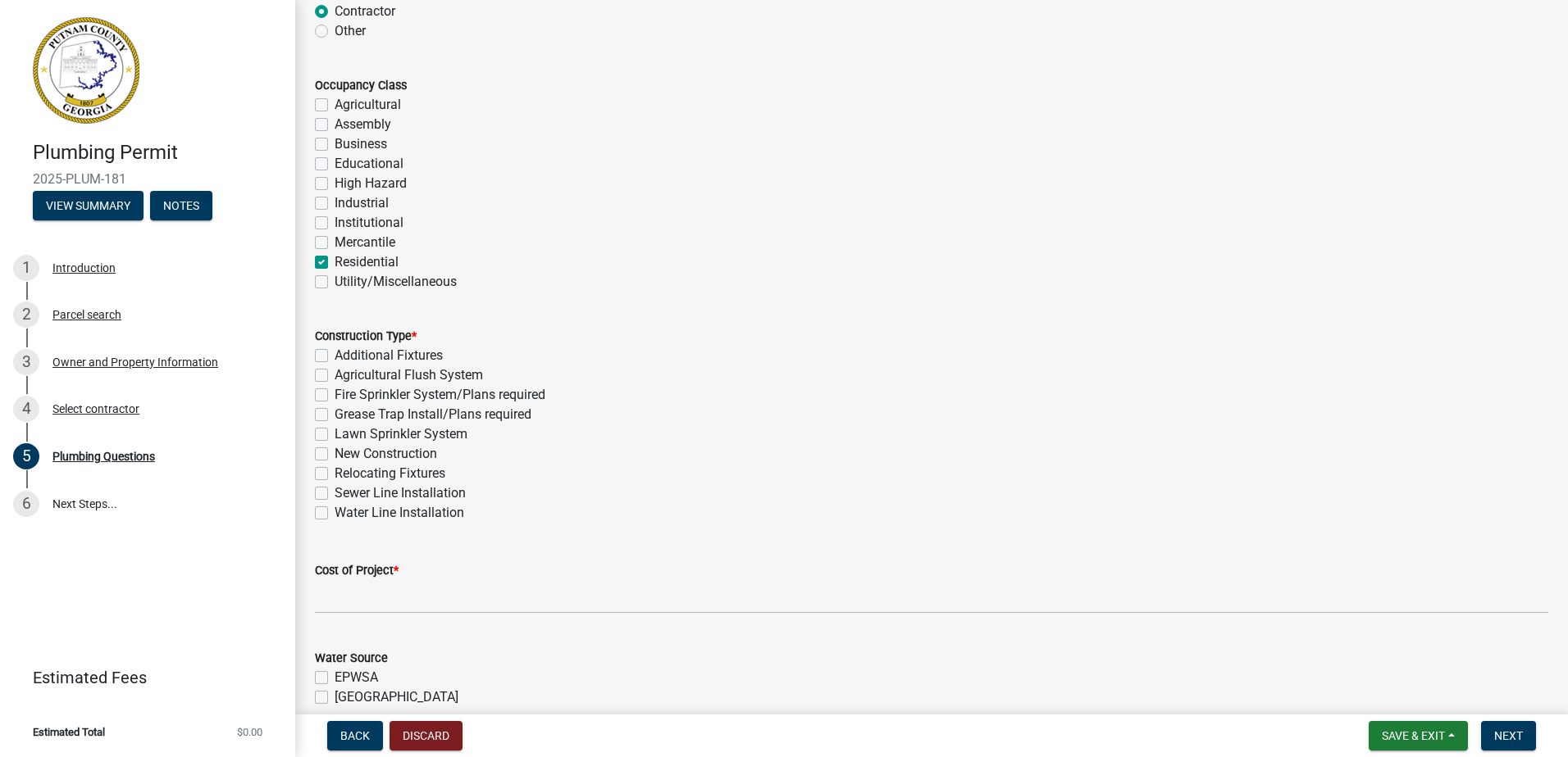
scroll to position [246, 0]
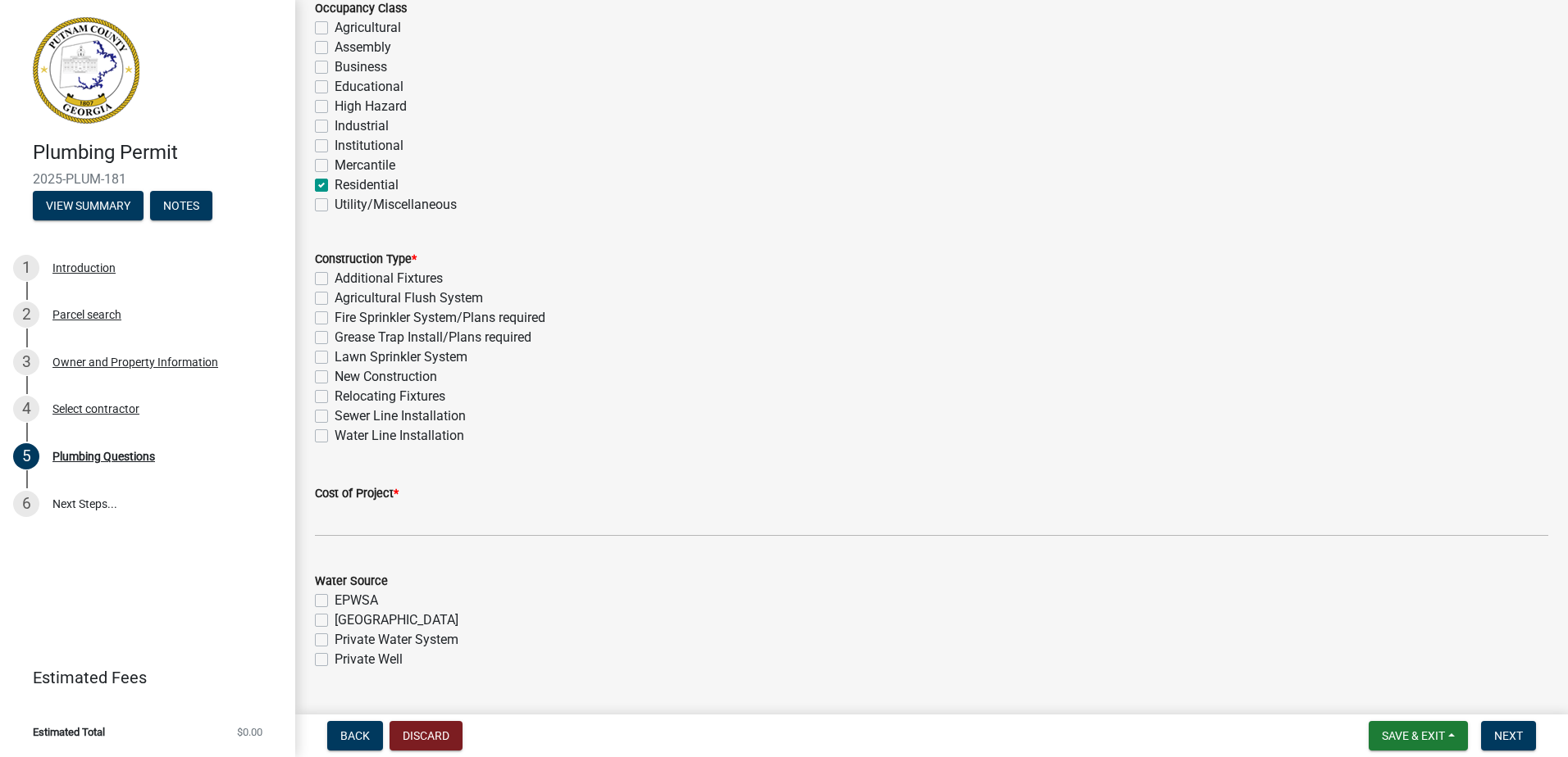
click at [335, 372] on label "New Construction" at bounding box center [385, 377] width 102 height 20
click at [335, 372] on input "New Construction" at bounding box center [340, 373] width 11 height 11
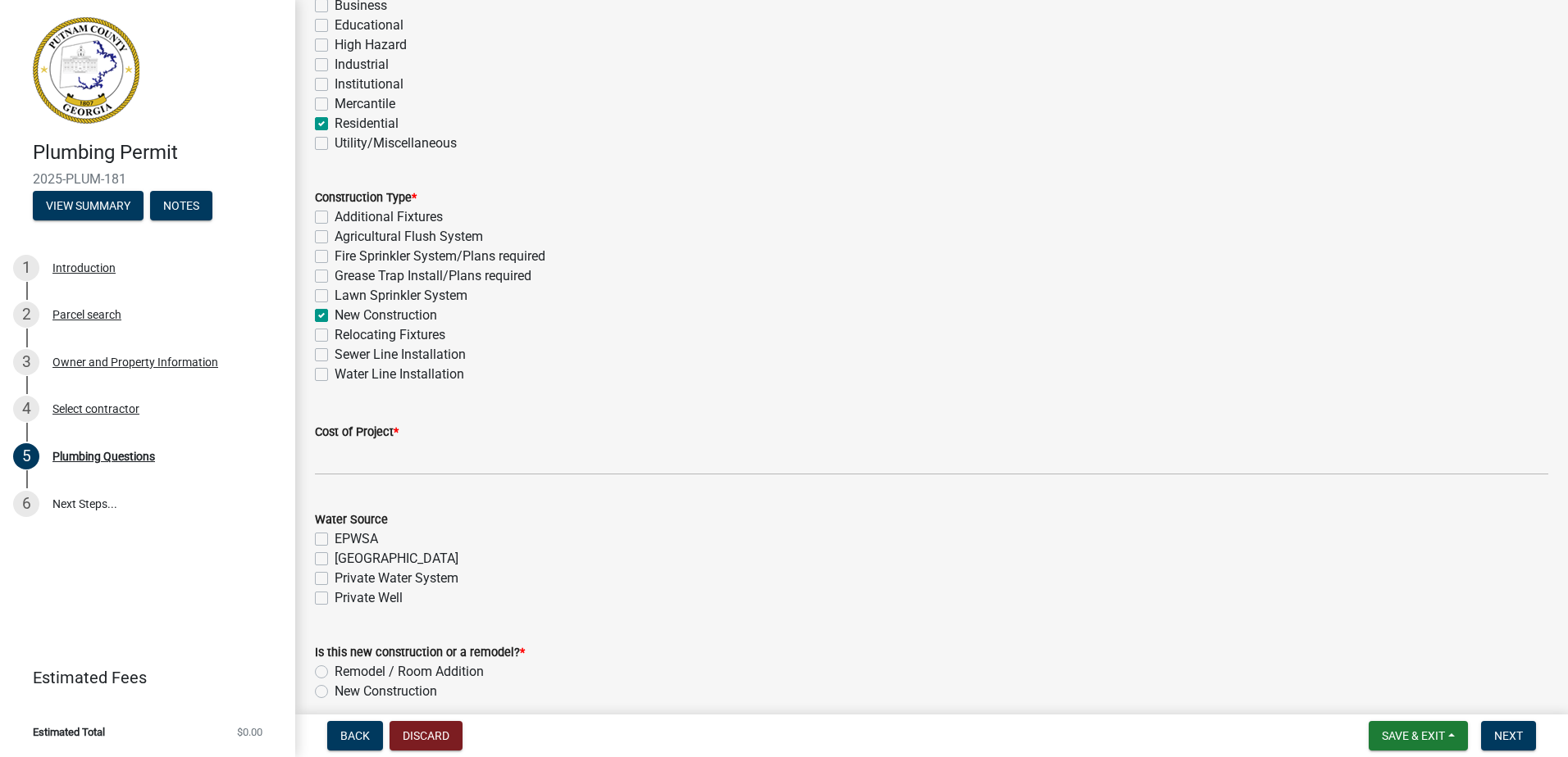
scroll to position [473, 0]
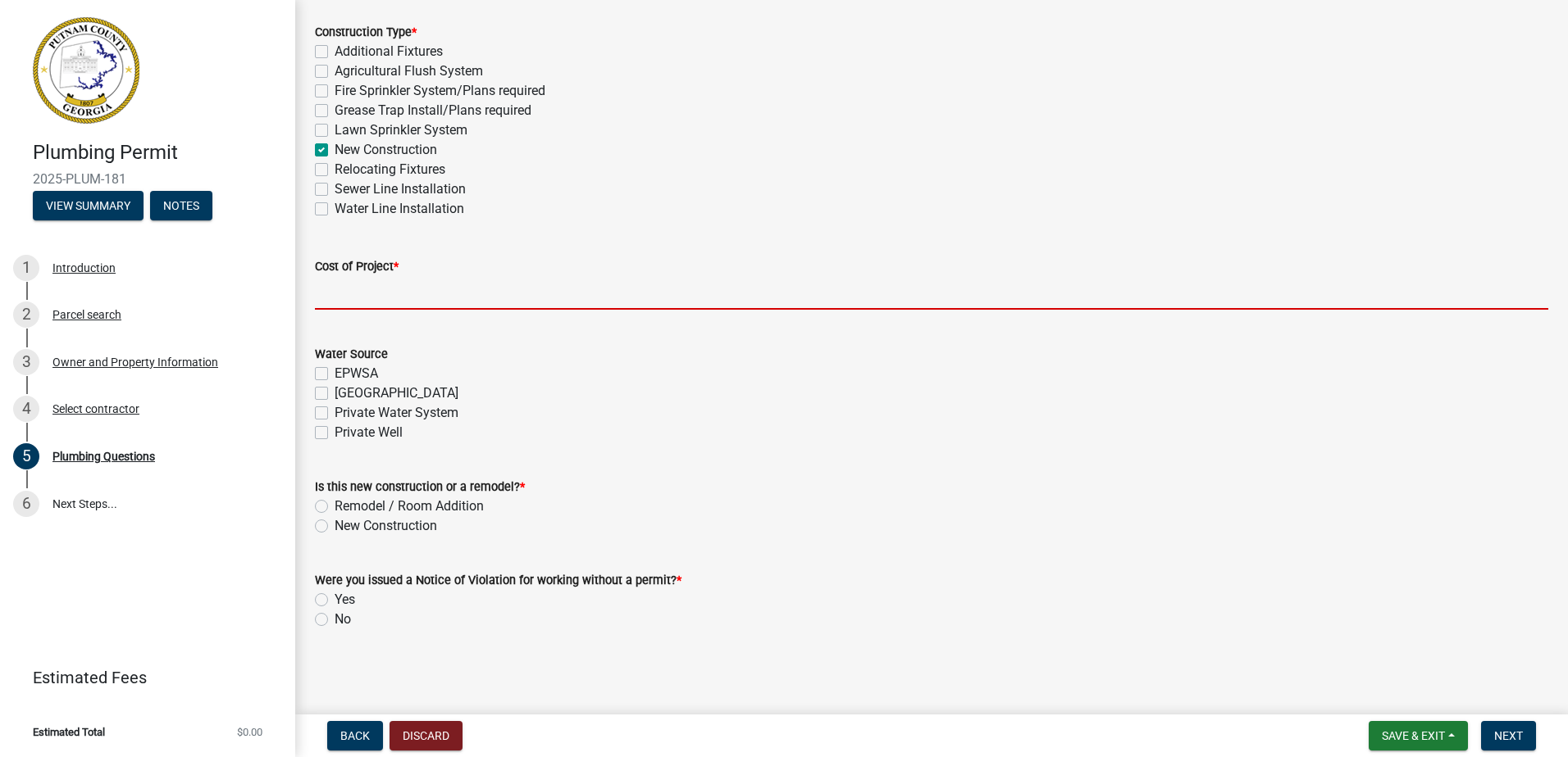
click at [367, 294] on input "text" at bounding box center [932, 294] width 1233 height 34
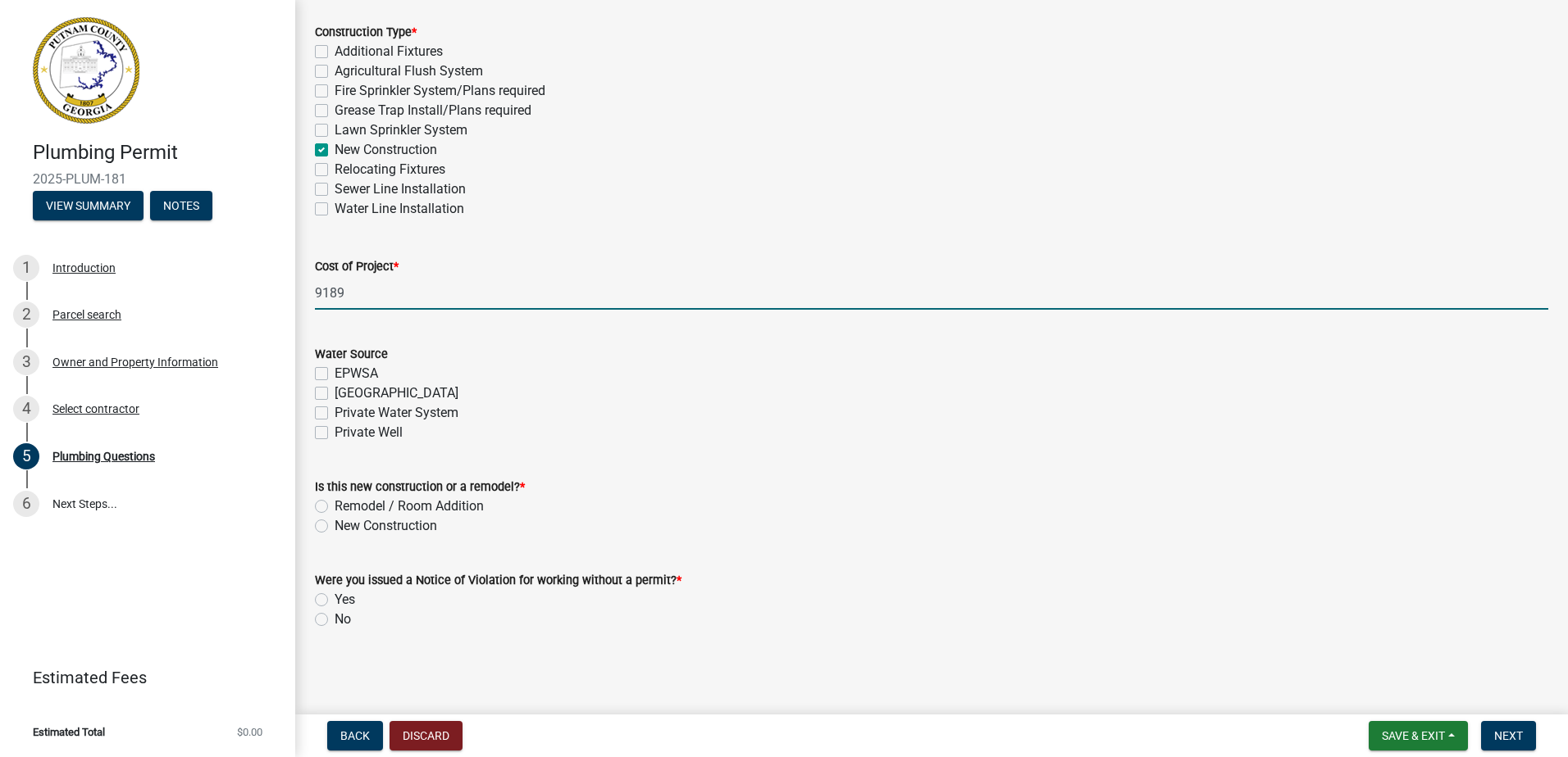
click at [335, 396] on label "[GEOGRAPHIC_DATA]" at bounding box center [396, 393] width 124 height 20
click at [335, 394] on input "[GEOGRAPHIC_DATA]" at bounding box center [340, 389] width 11 height 11
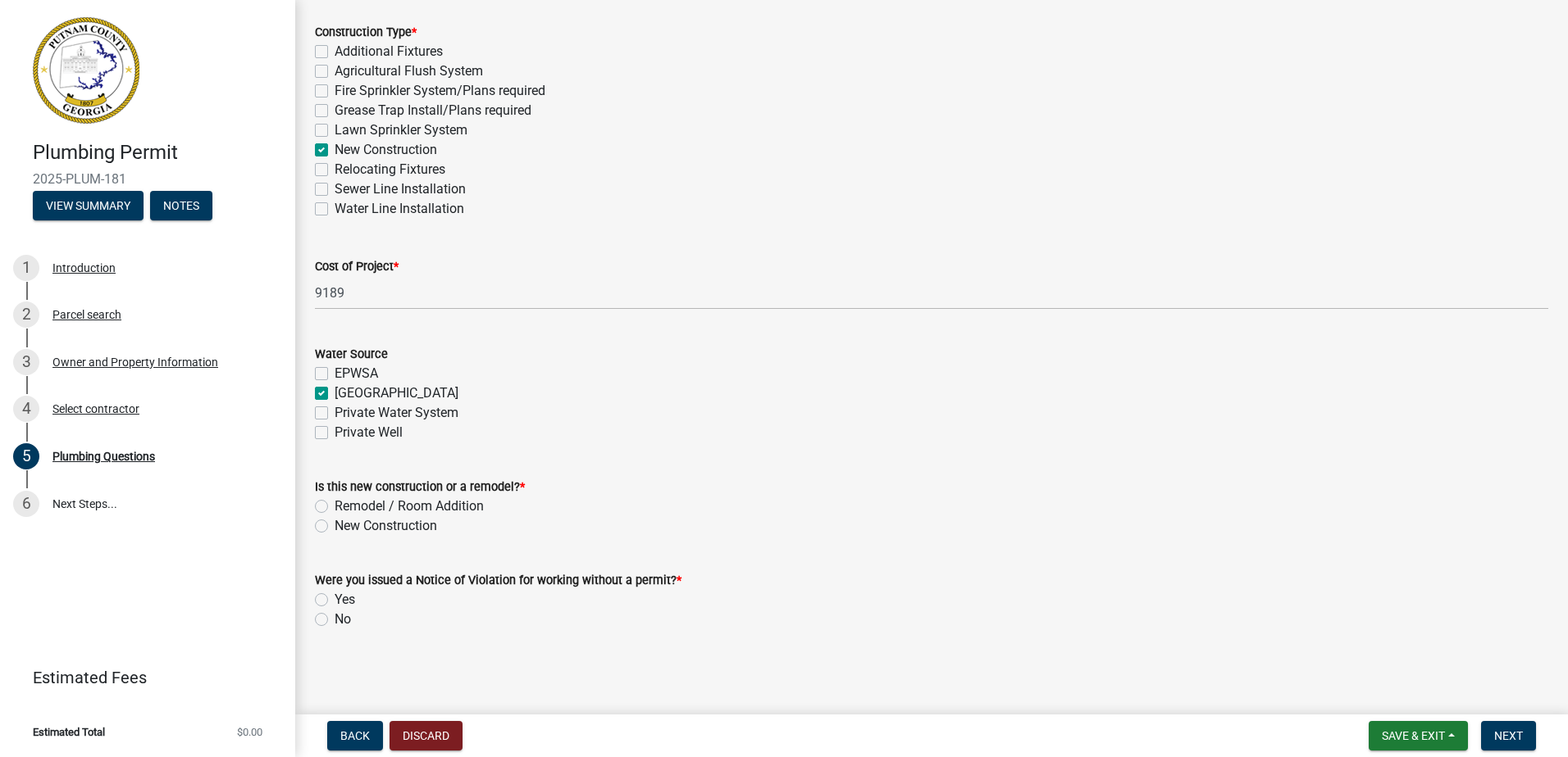
click at [335, 526] on label "New Construction" at bounding box center [385, 526] width 102 height 20
click at [335, 526] on input "New Construction" at bounding box center [340, 521] width 11 height 11
click at [335, 620] on label "No" at bounding box center [343, 620] width 16 height 20
click at [335, 620] on input "No" at bounding box center [340, 616] width 11 height 11
click at [1508, 744] on button "Next" at bounding box center [1508, 736] width 55 height 29
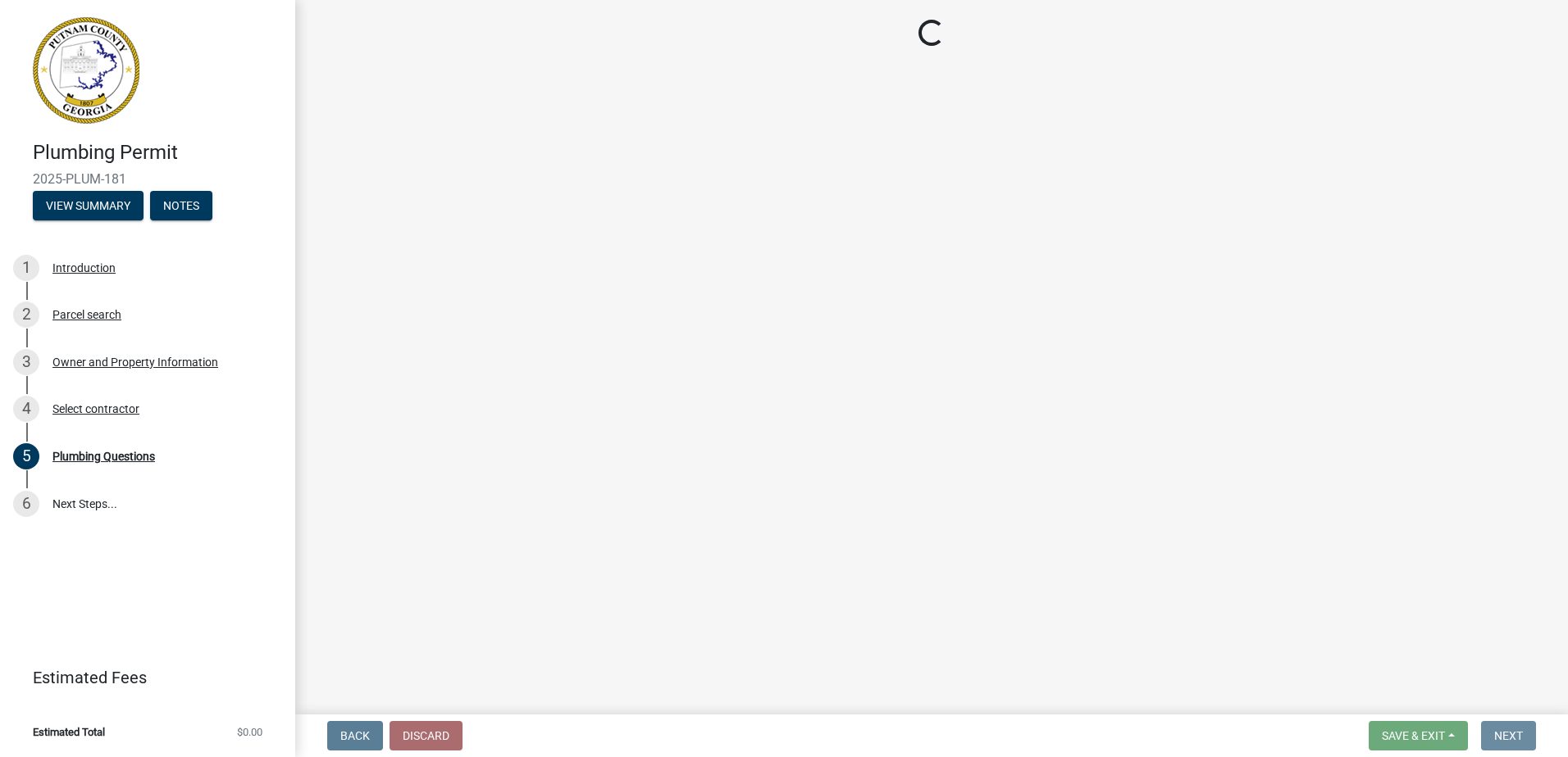
scroll to position [0, 0]
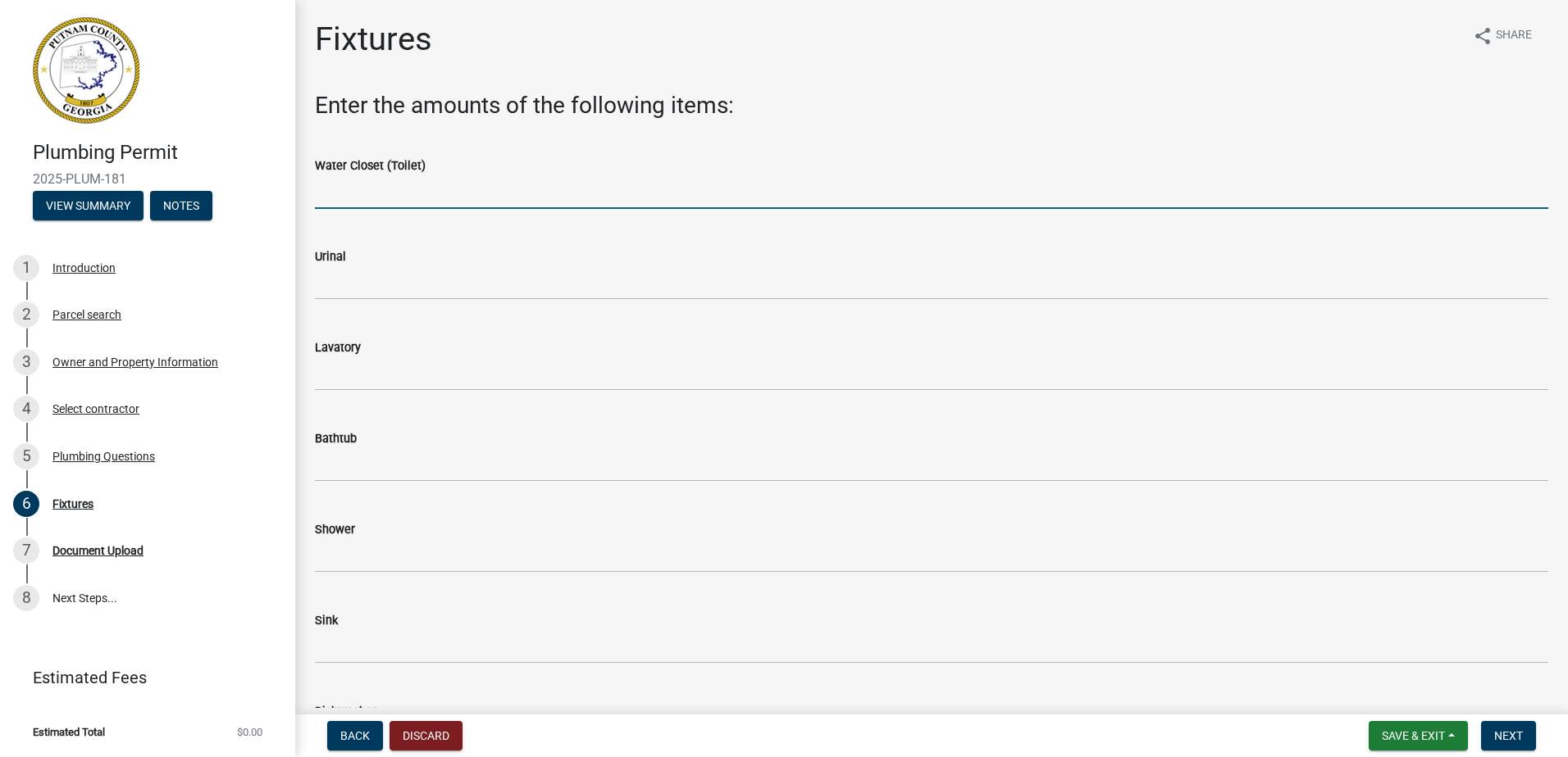
click at [431, 200] on input "text" at bounding box center [932, 192] width 1233 height 34
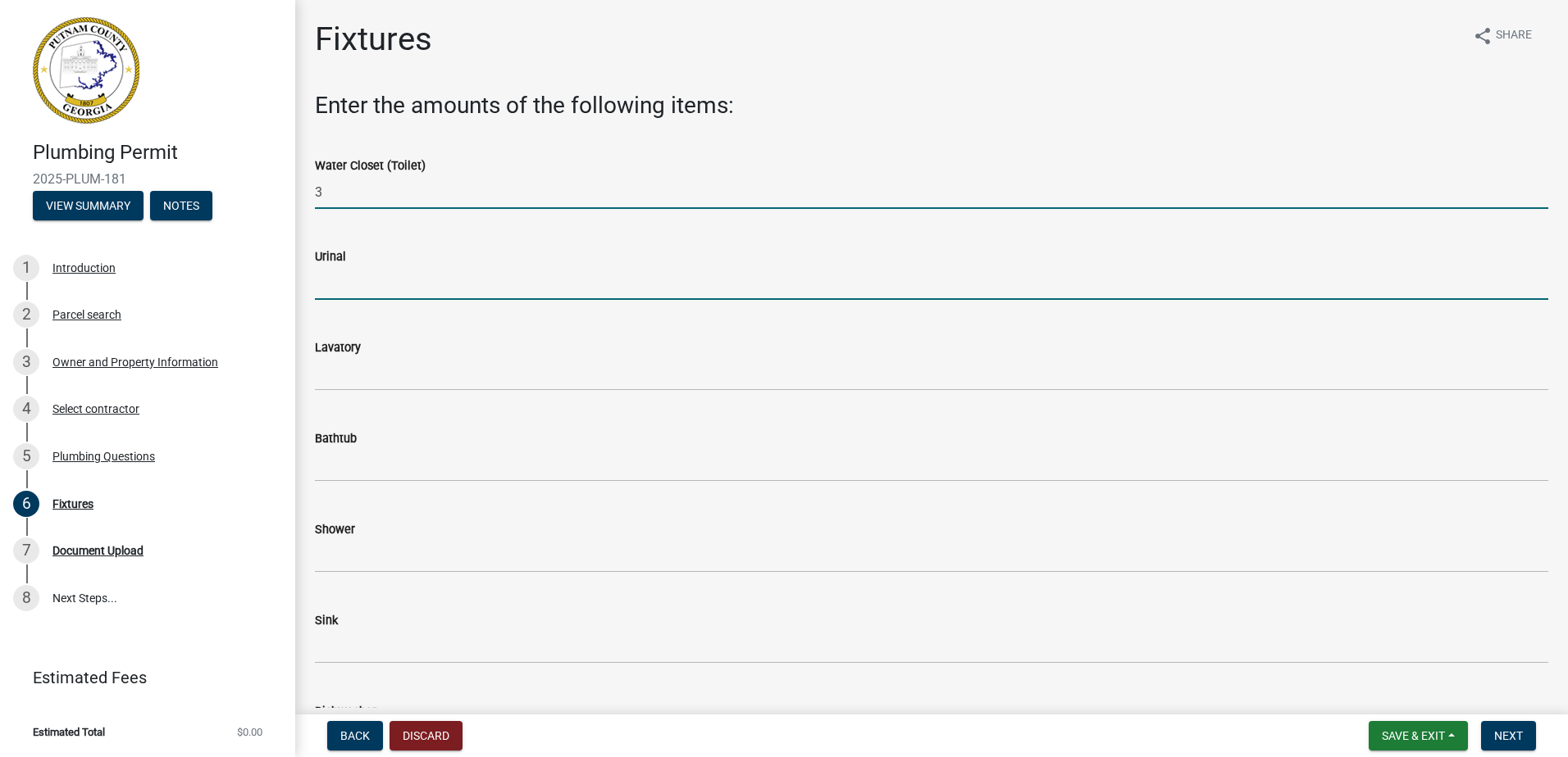
click at [400, 275] on input "text" at bounding box center [932, 283] width 1233 height 34
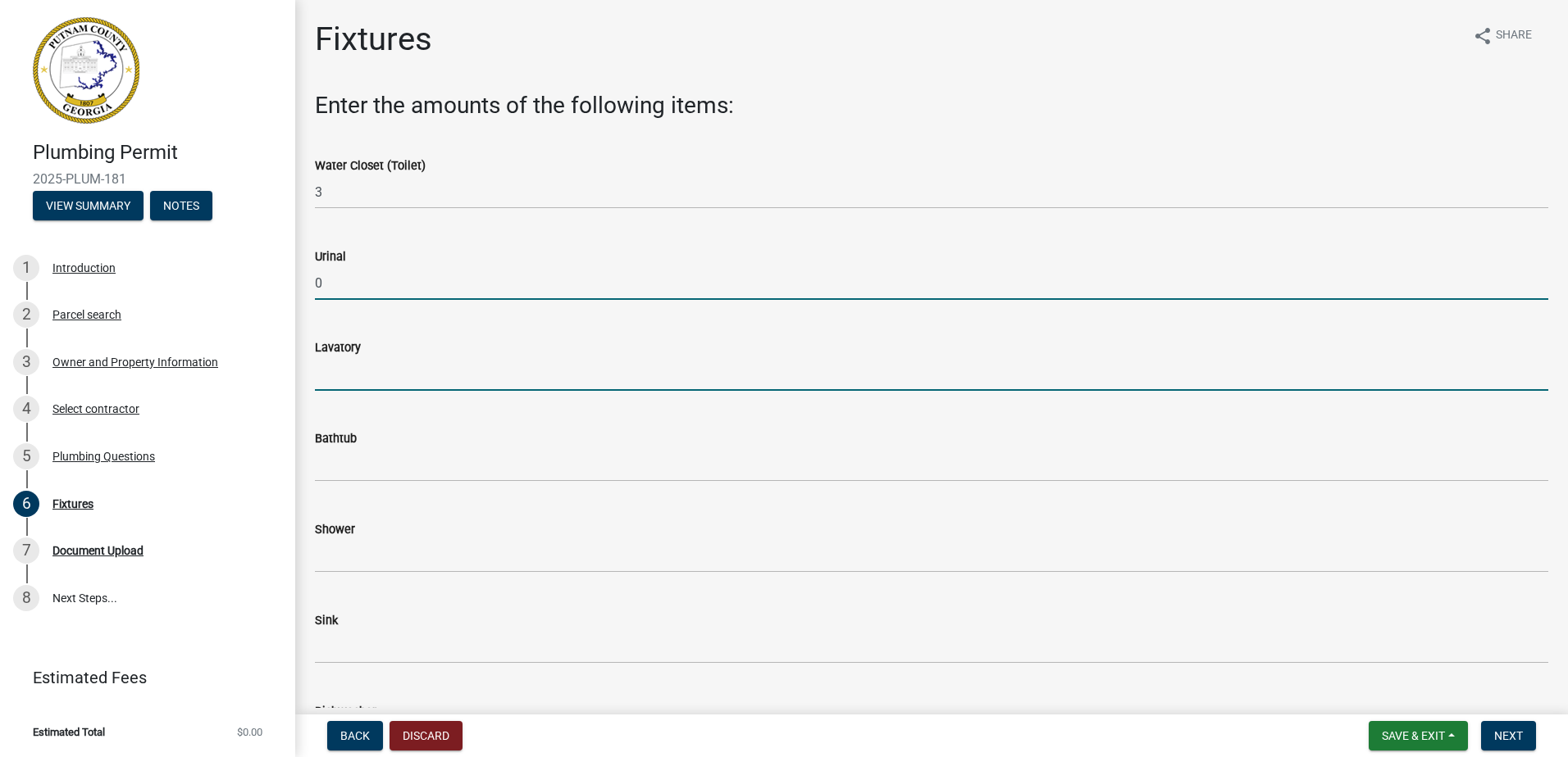
click at [384, 371] on input "text" at bounding box center [932, 374] width 1233 height 34
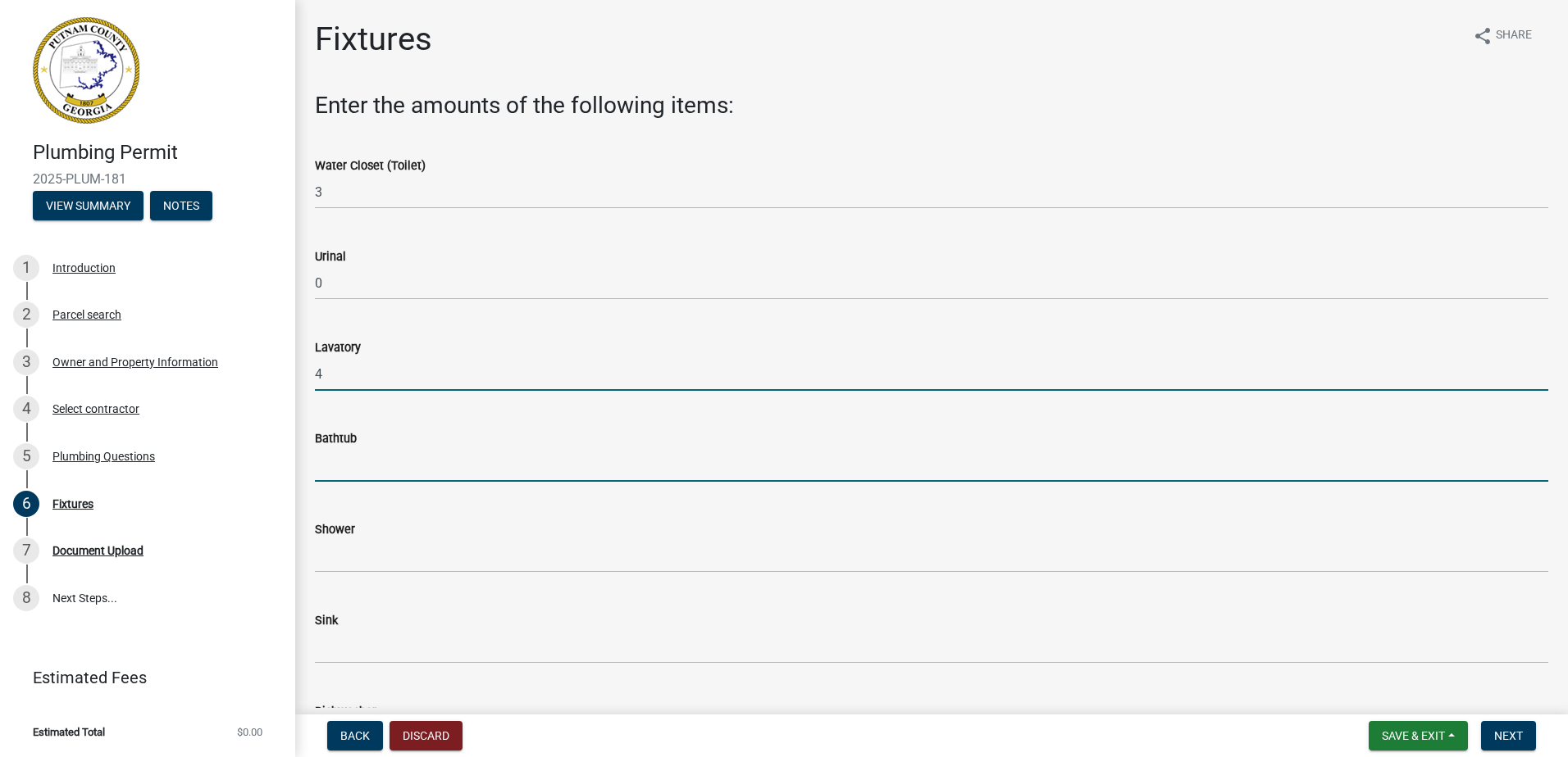
click at [368, 471] on input "text" at bounding box center [932, 465] width 1233 height 34
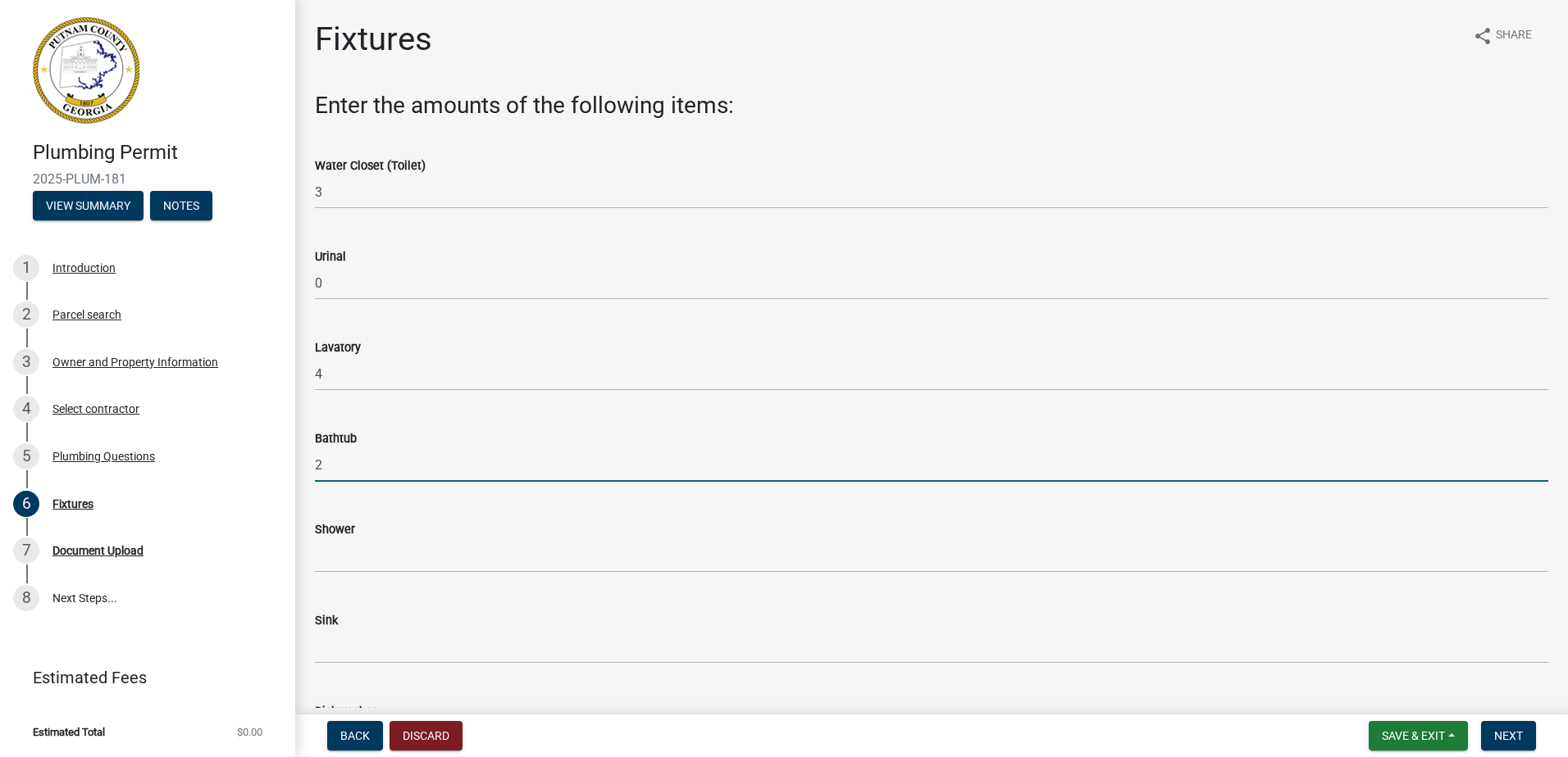
scroll to position [82, 0]
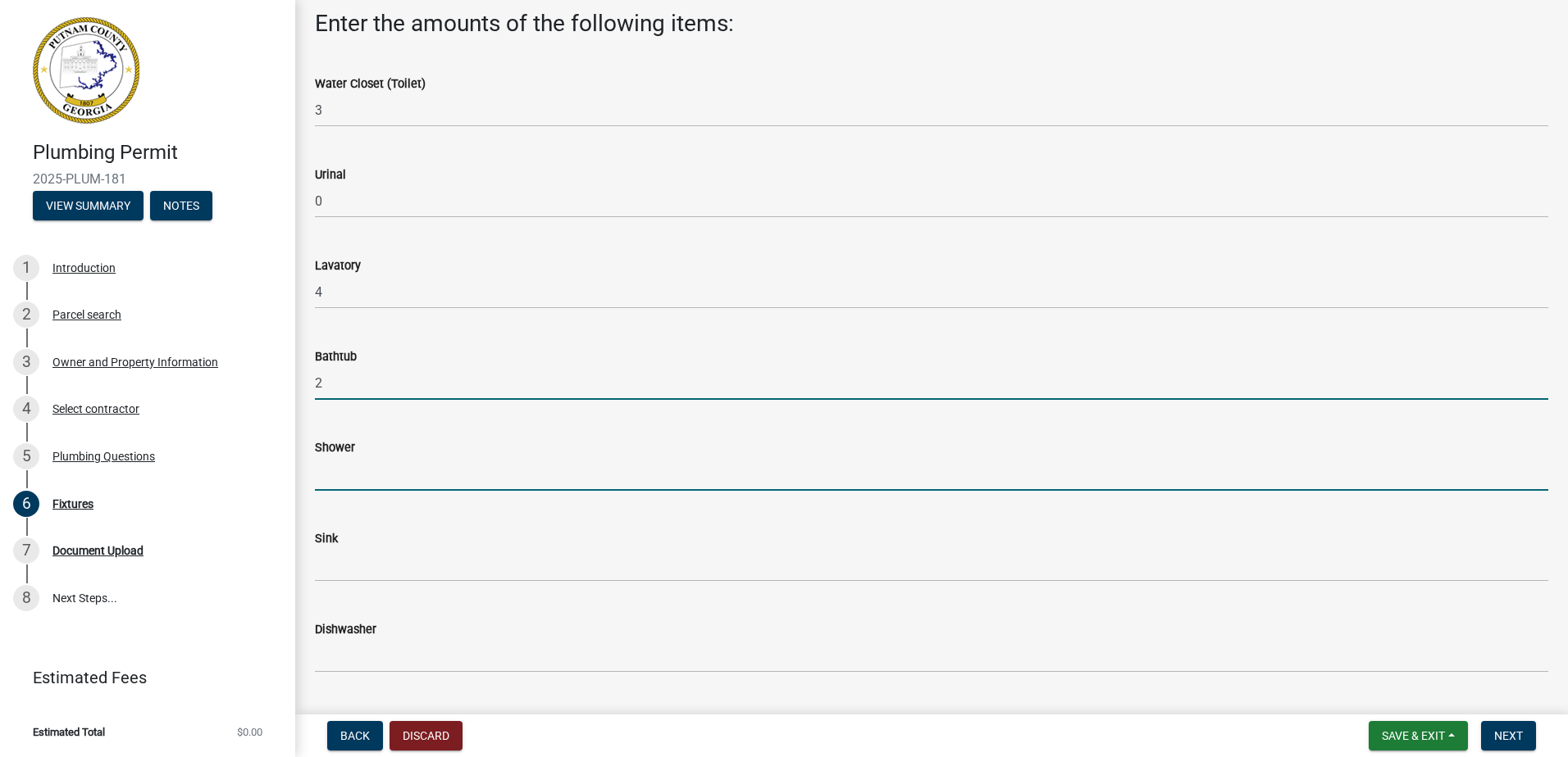
click at [377, 476] on input "text" at bounding box center [932, 474] width 1233 height 34
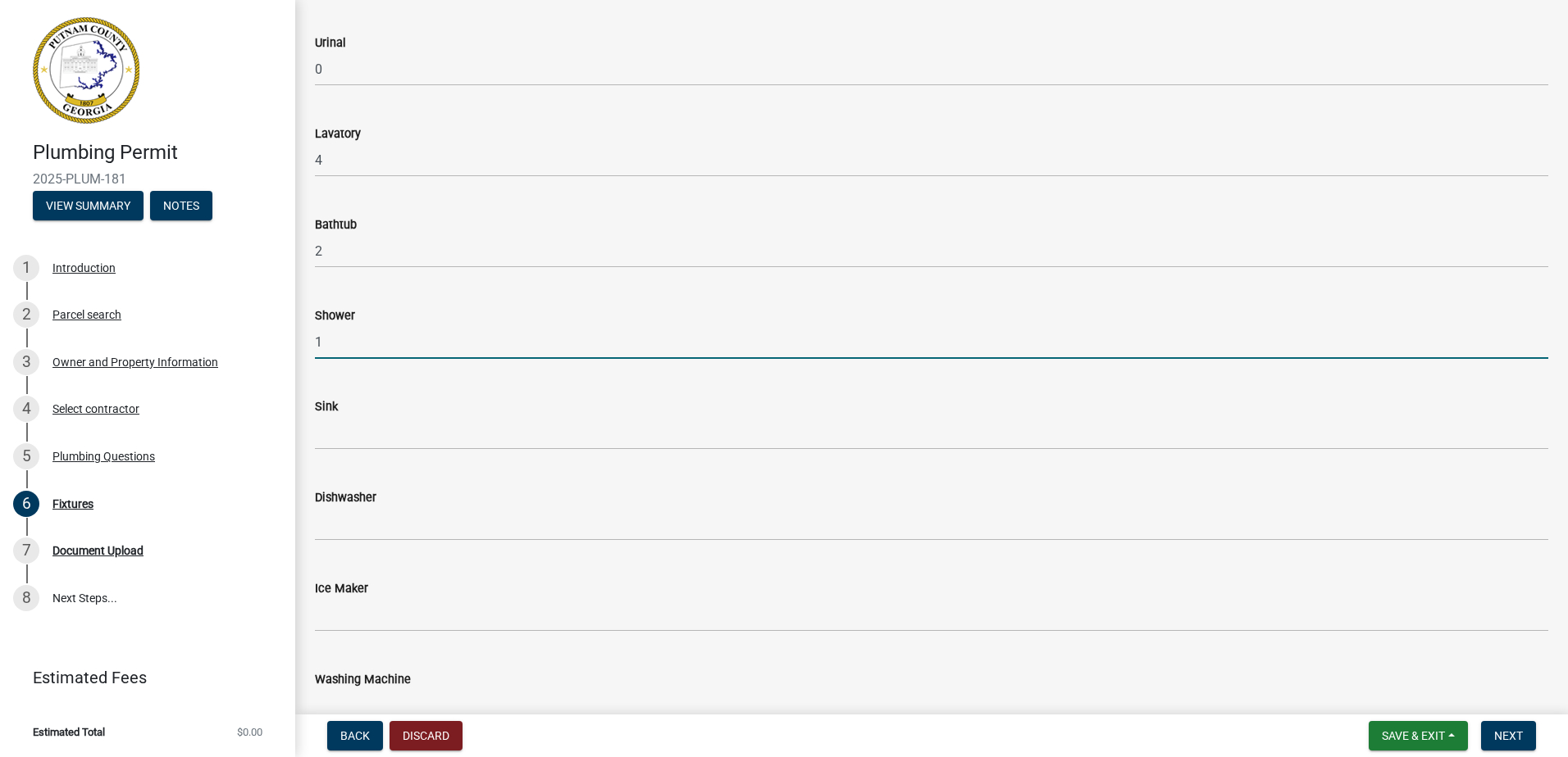
scroll to position [246, 0]
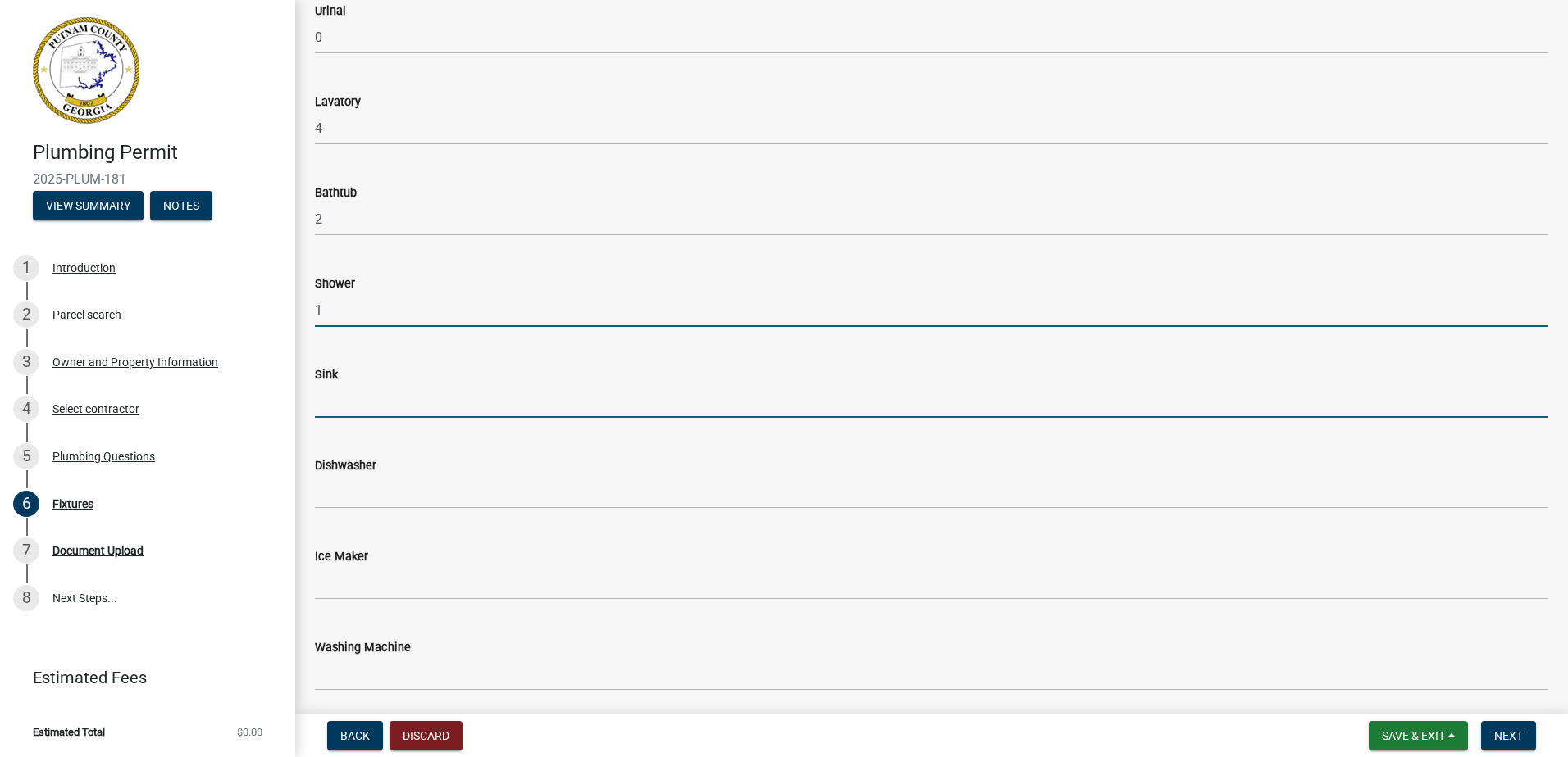
click at [372, 395] on input "text" at bounding box center [932, 401] width 1233 height 34
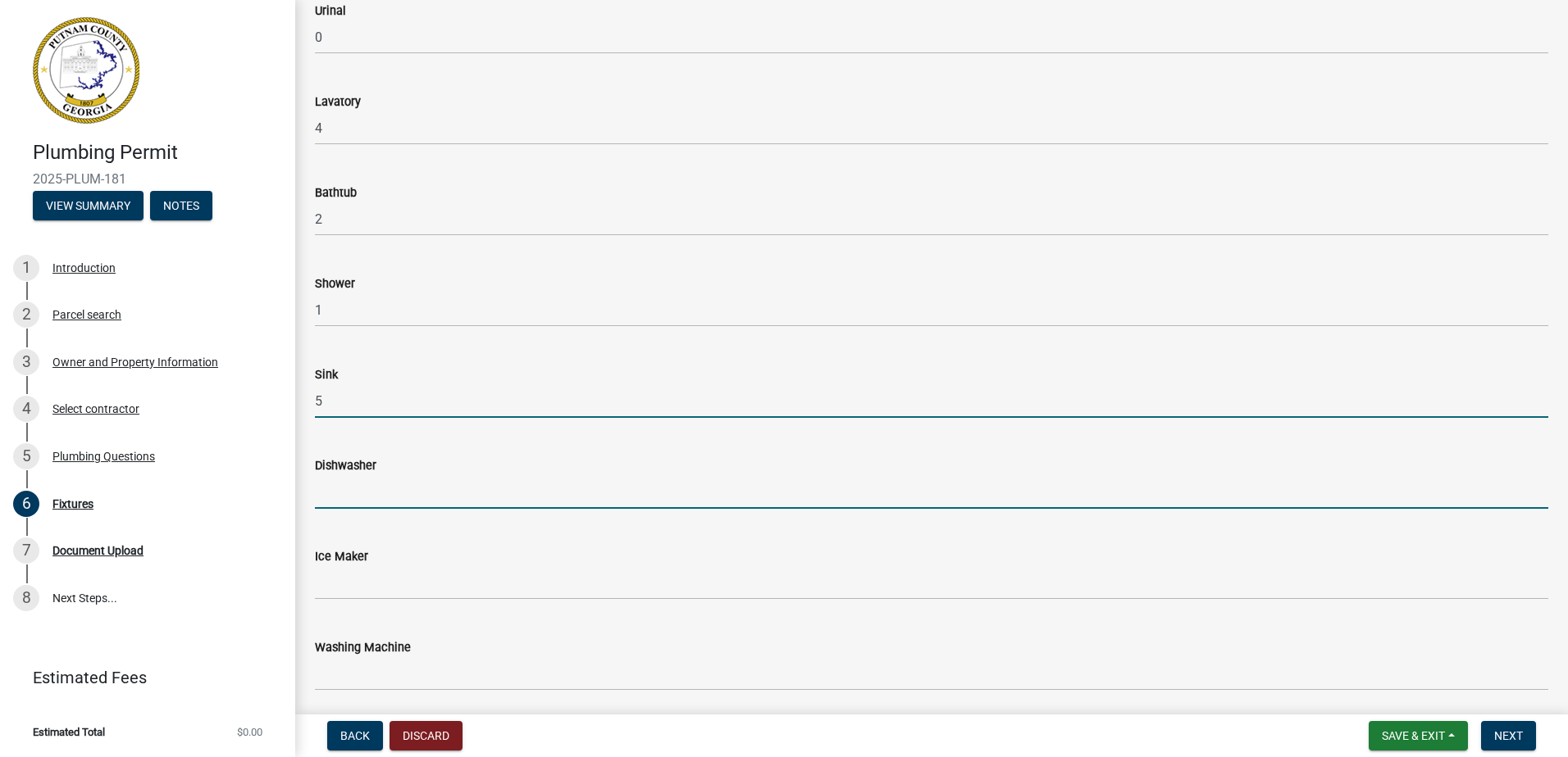
click at [388, 502] on input "text" at bounding box center [932, 492] width 1233 height 34
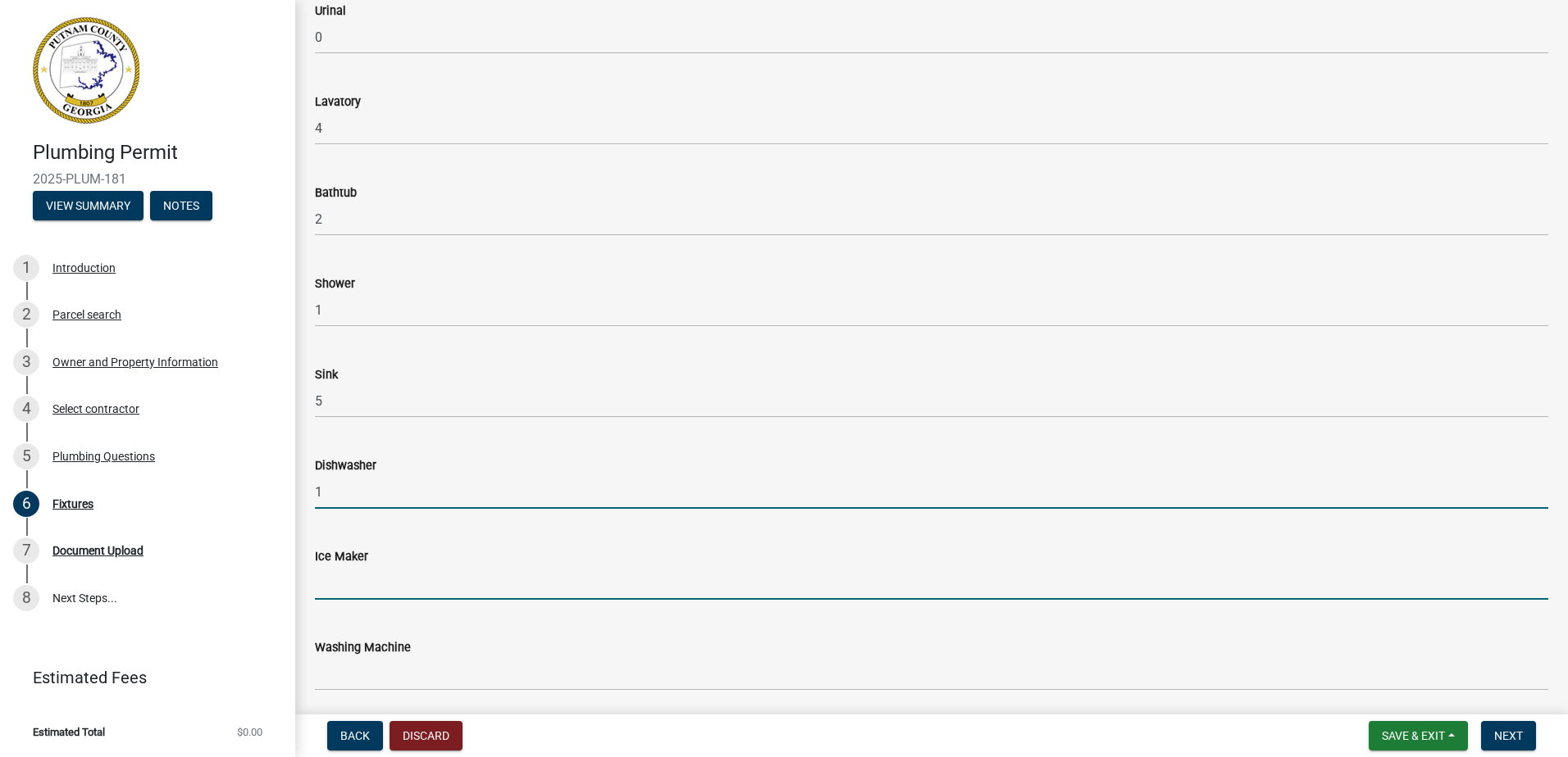
click at [368, 582] on input "text" at bounding box center [932, 584] width 1233 height 34
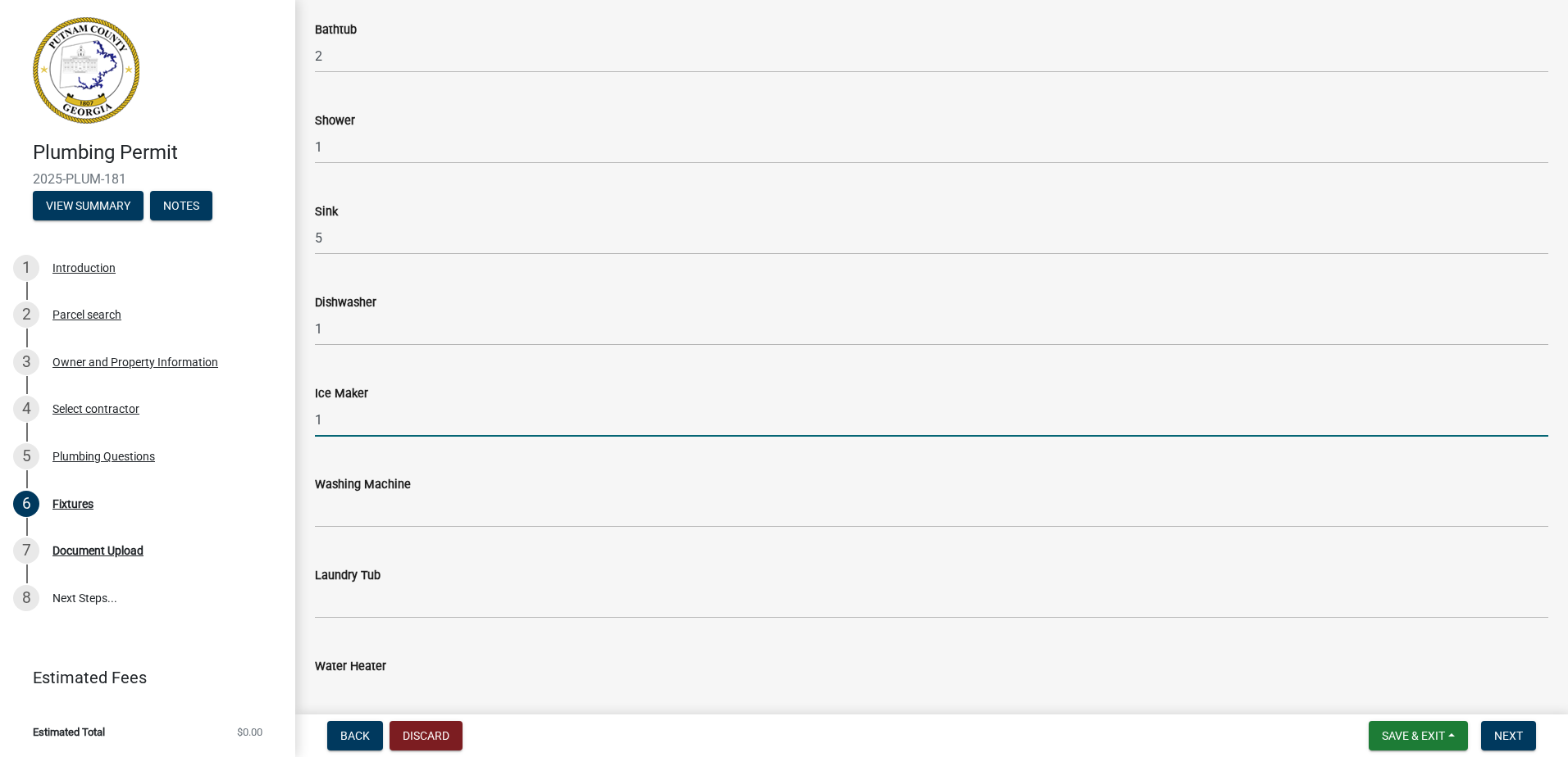
scroll to position [410, 0]
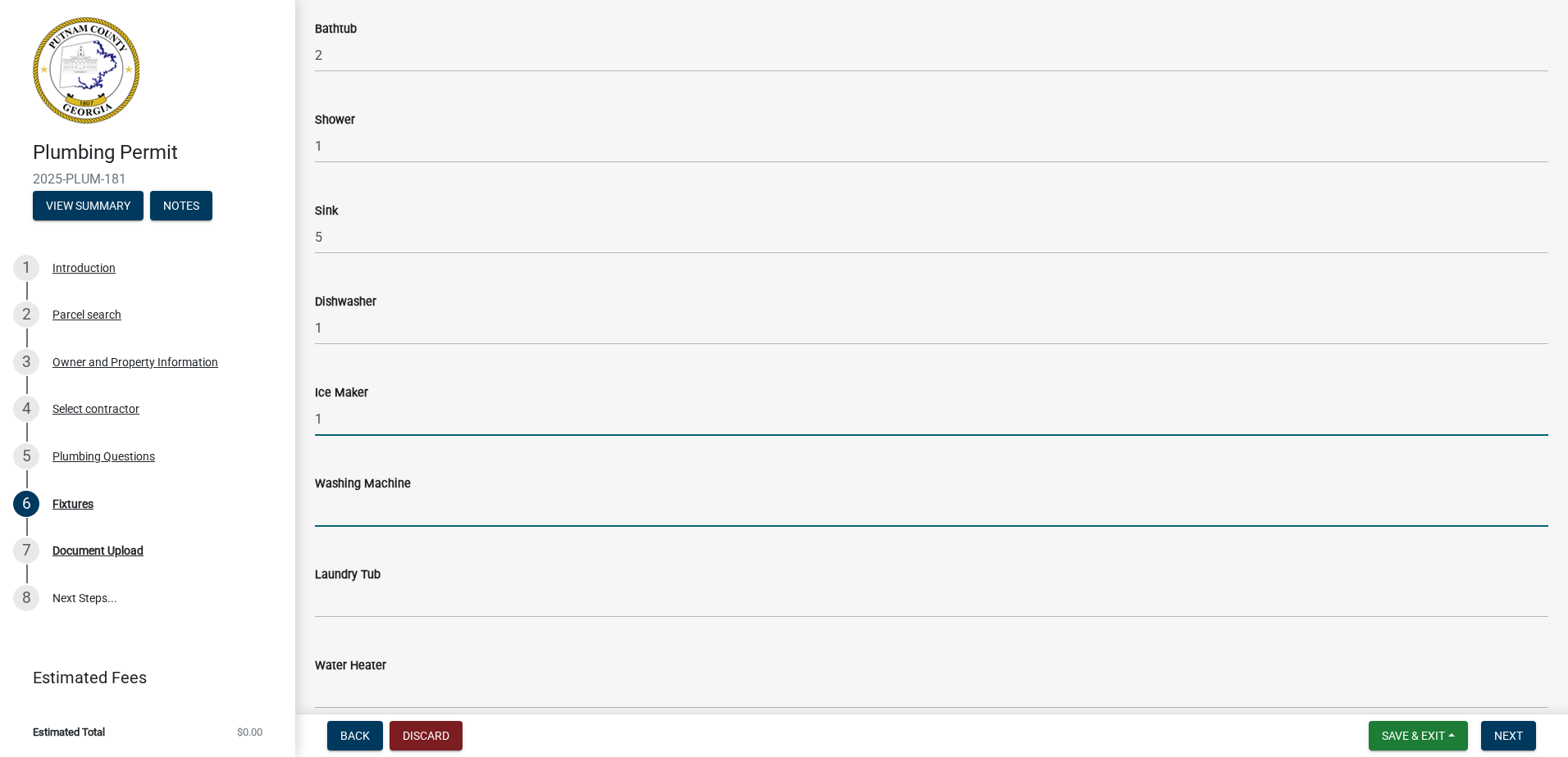
click at [357, 498] on input "text" at bounding box center [932, 511] width 1233 height 34
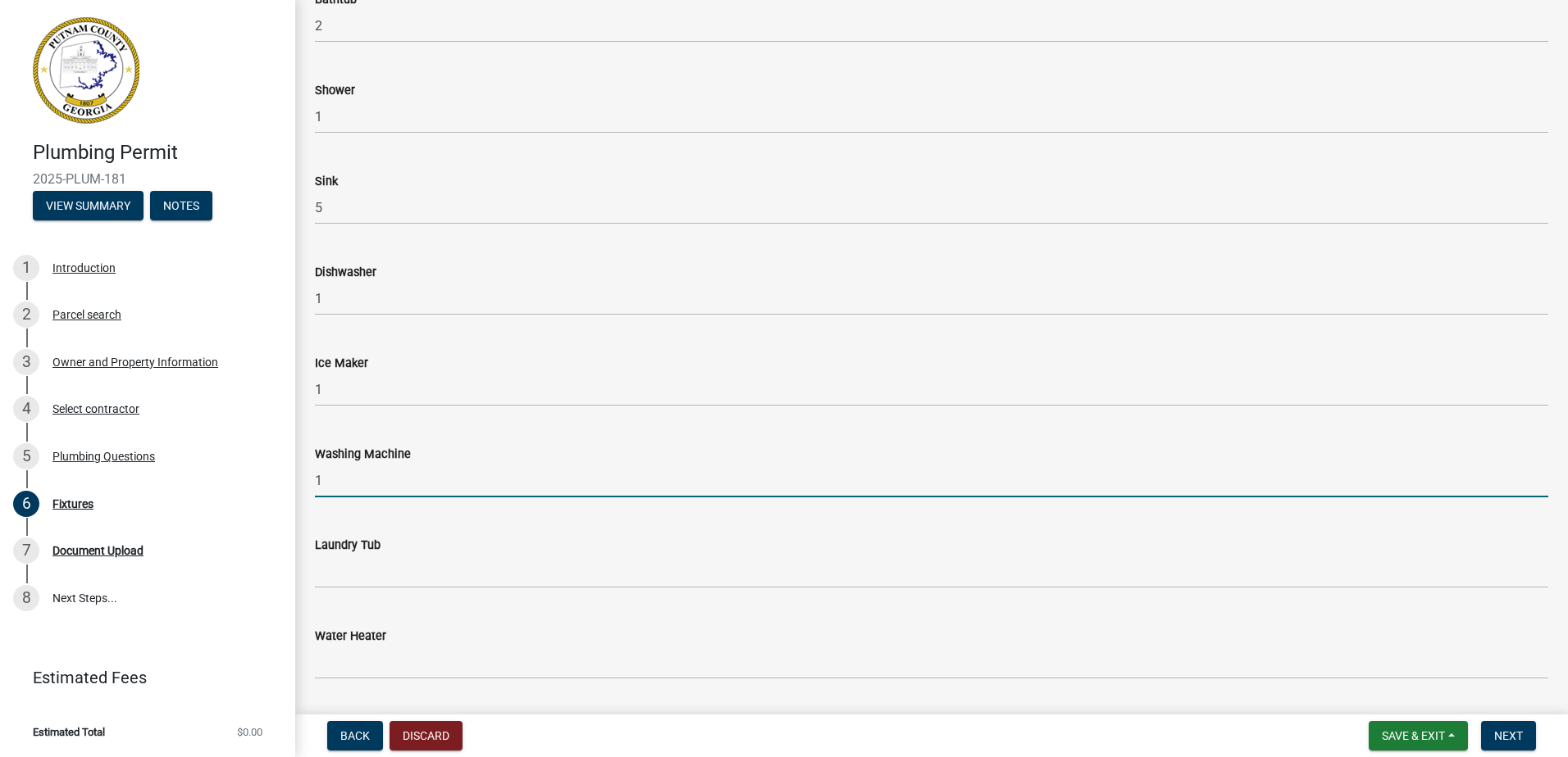
scroll to position [492, 0]
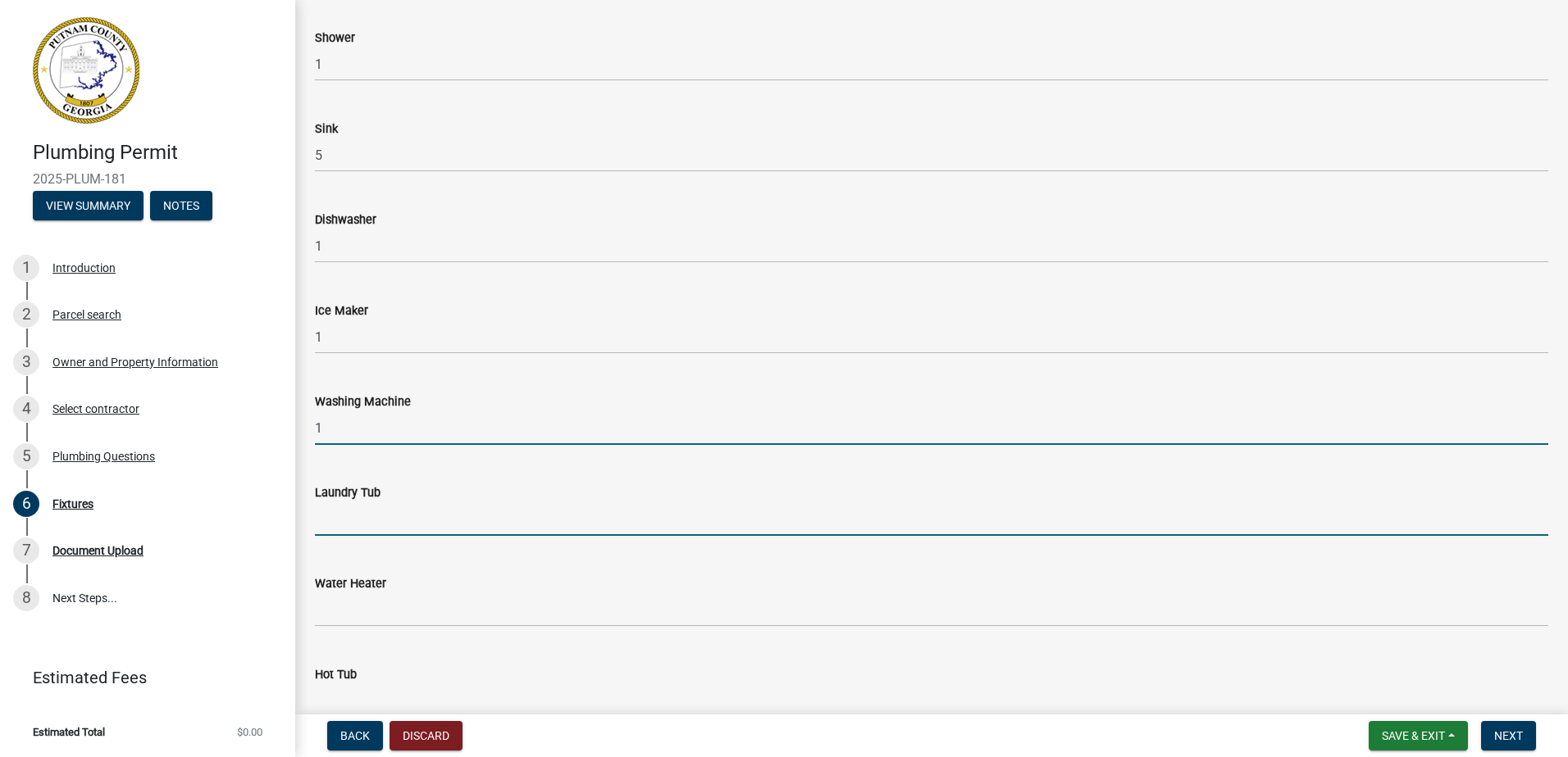
click at [359, 523] on input "text" at bounding box center [932, 519] width 1233 height 34
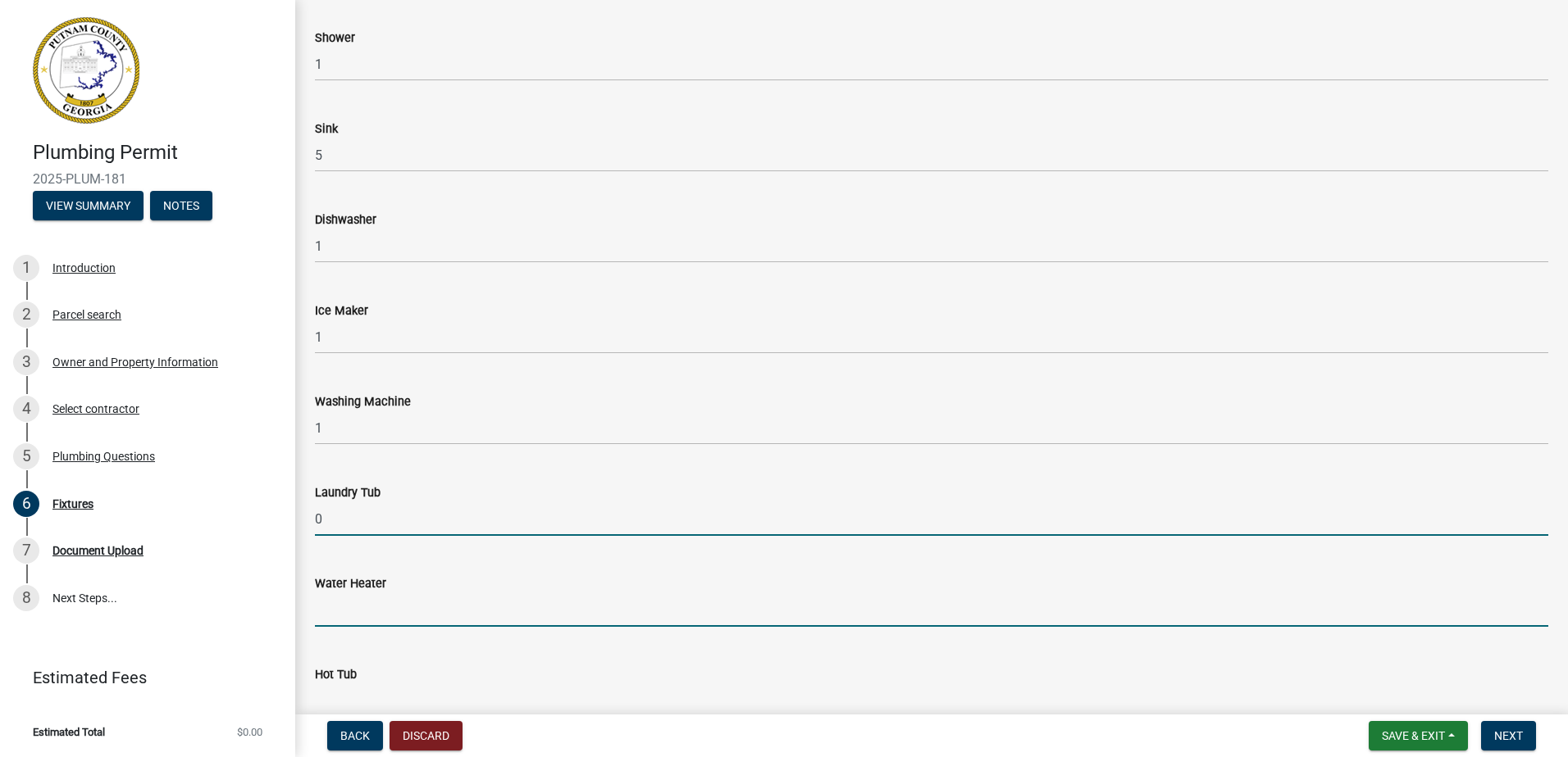
click at [352, 620] on input "text" at bounding box center [932, 610] width 1233 height 34
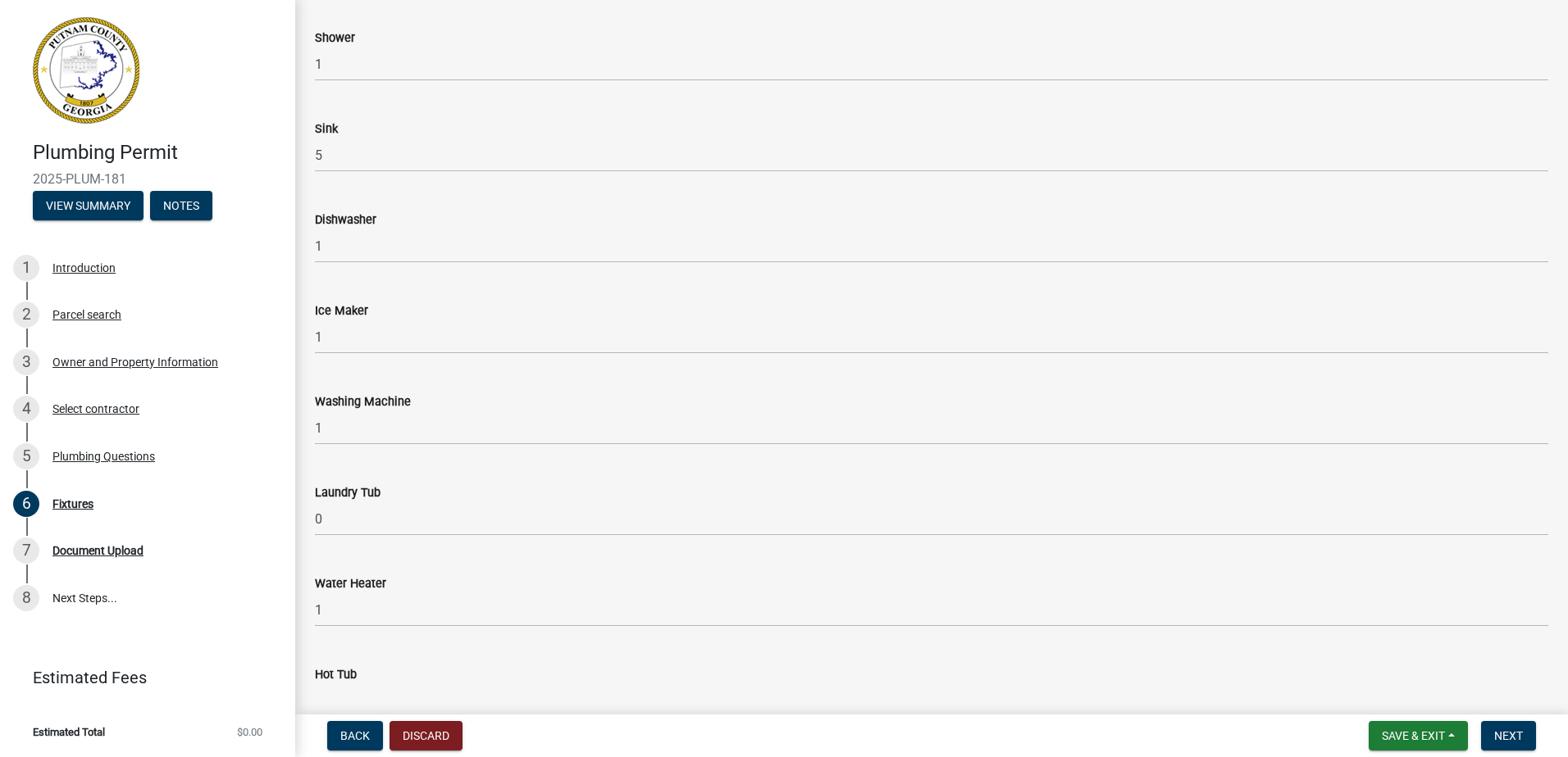
click at [359, 698] on input "text" at bounding box center [932, 701] width 1233 height 34
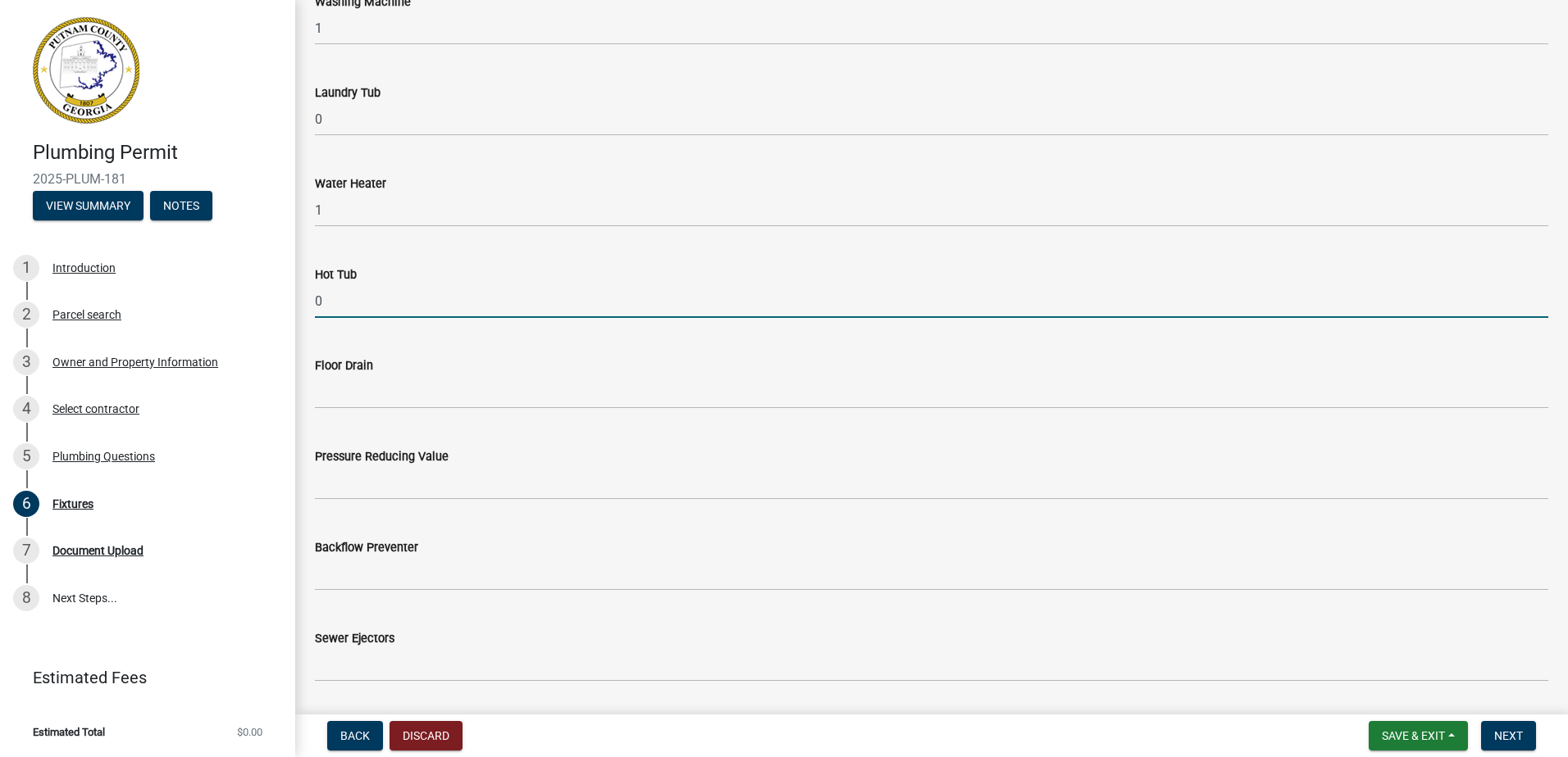
scroll to position [902, 0]
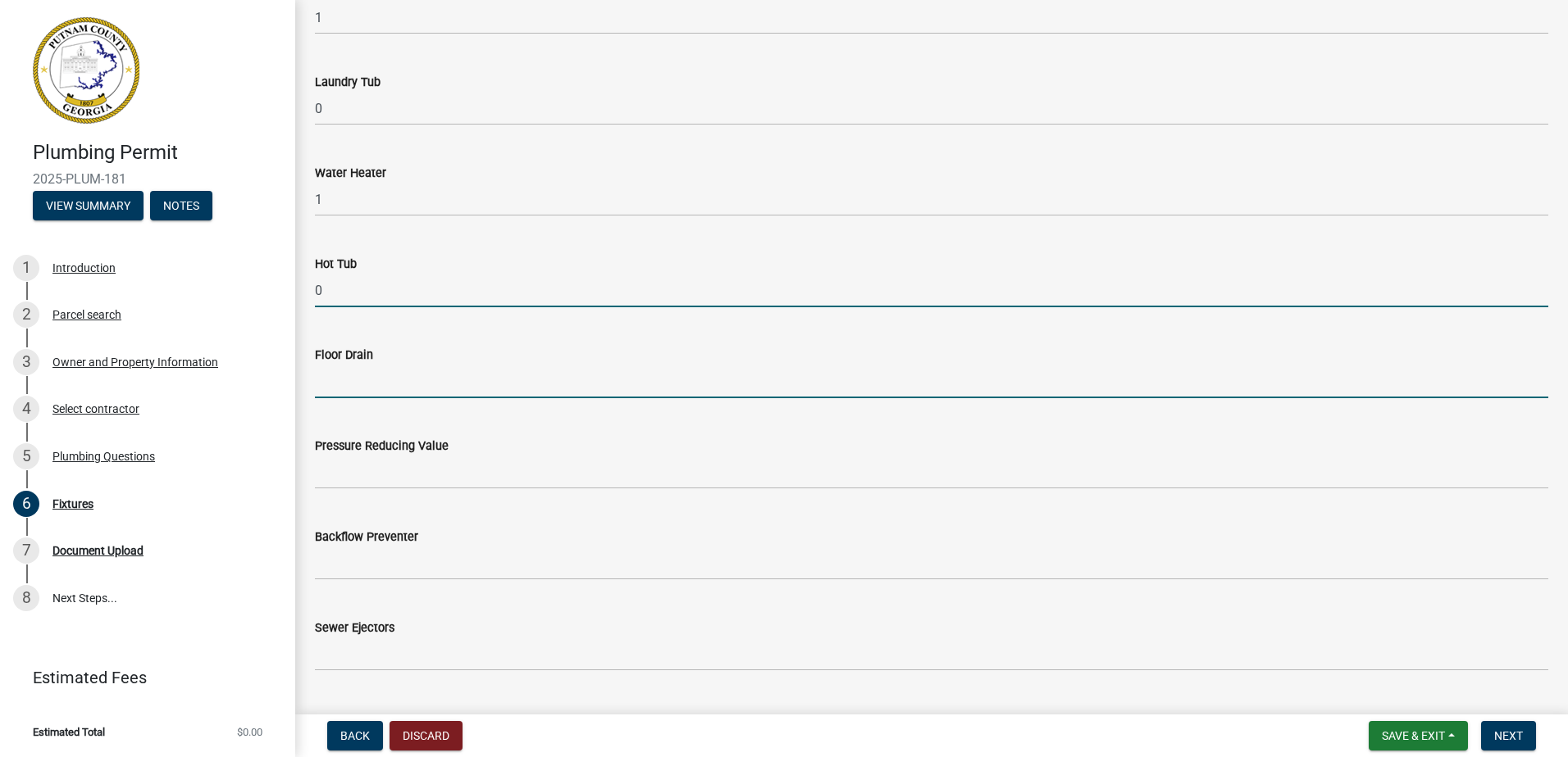
click at [326, 381] on input "text" at bounding box center [932, 382] width 1233 height 34
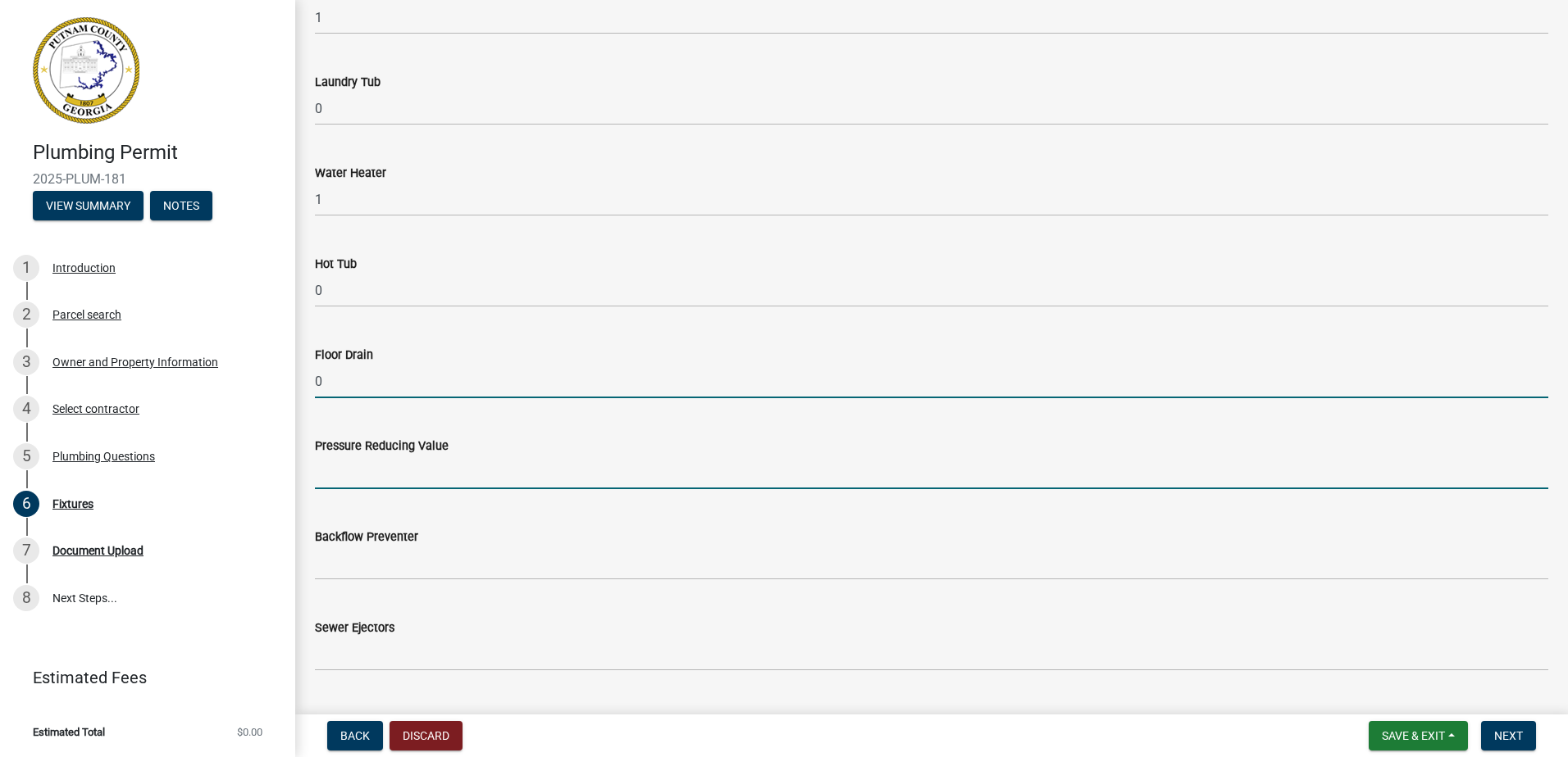
click at [360, 479] on input "text" at bounding box center [932, 472] width 1233 height 34
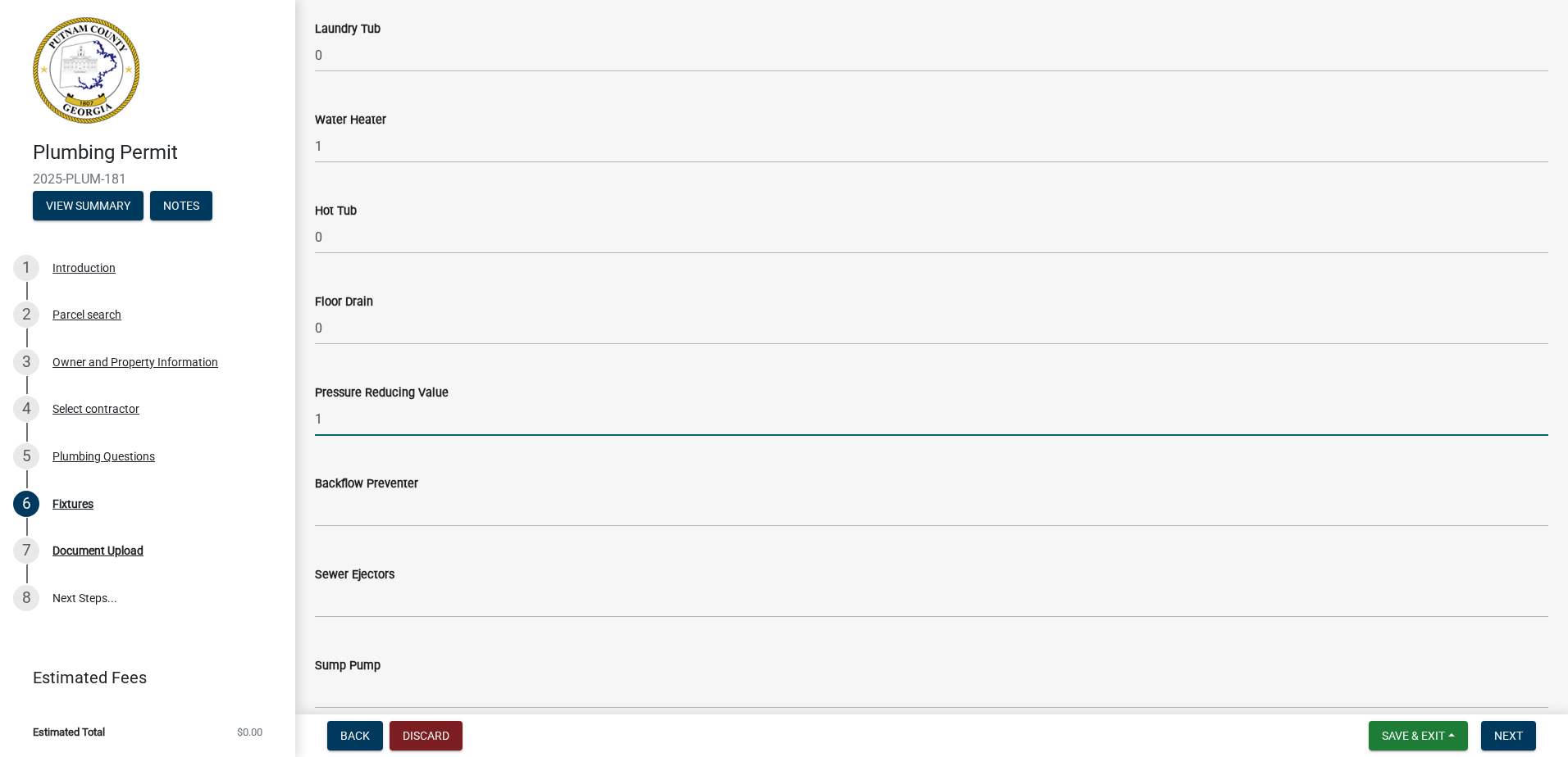
scroll to position [985, 0]
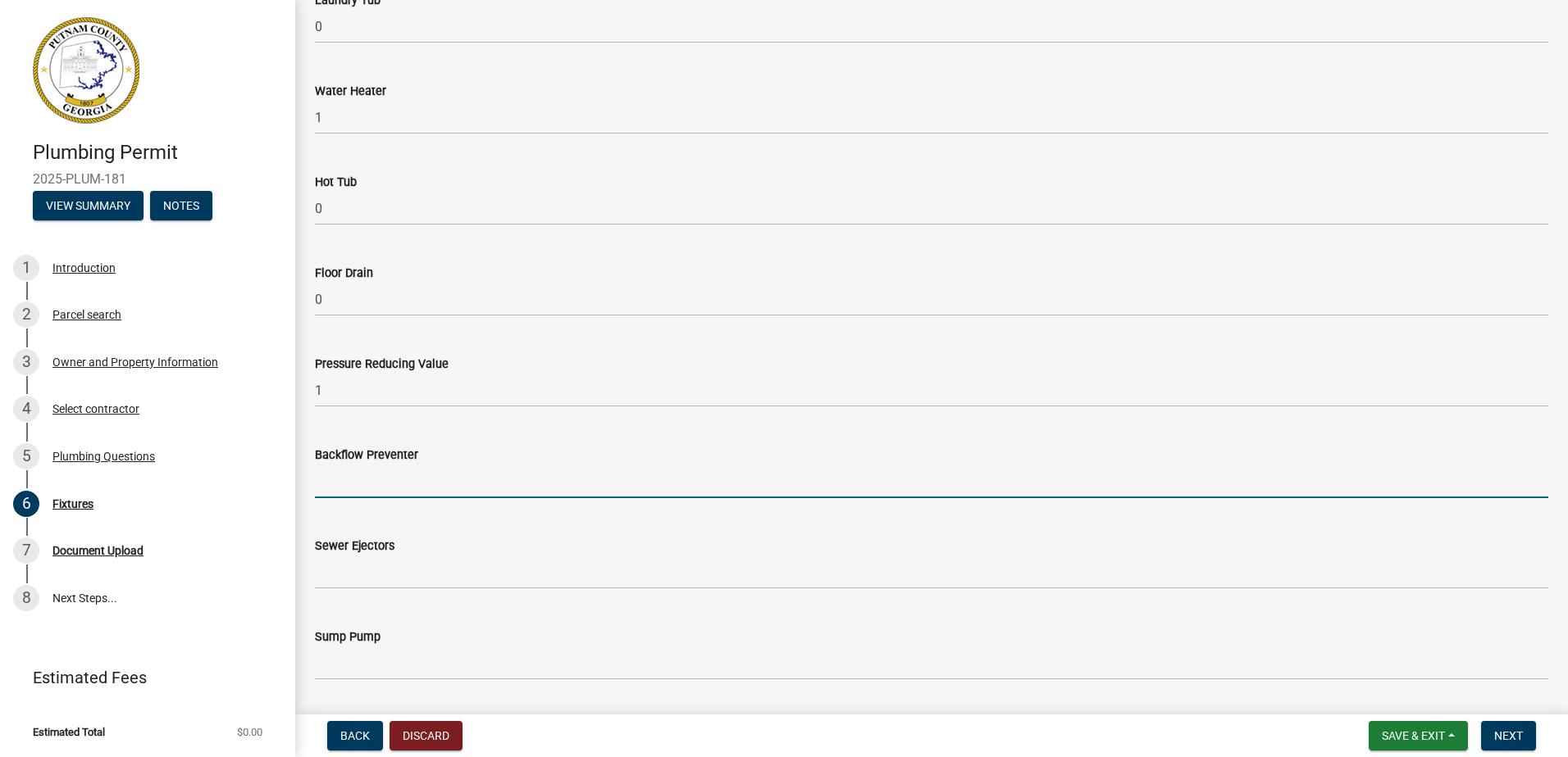
click at [376, 488] on input "text" at bounding box center [932, 481] width 1233 height 34
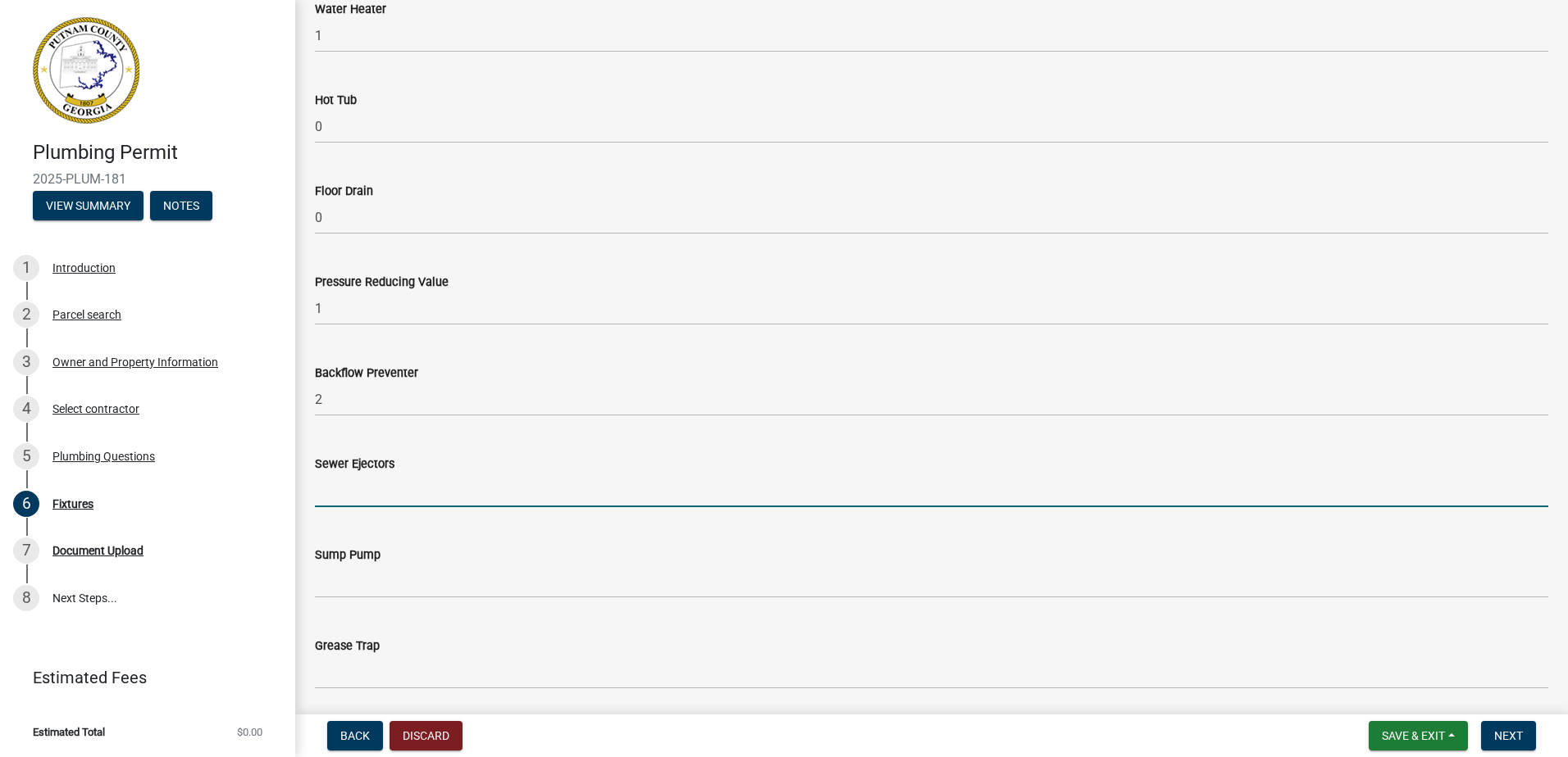
click at [376, 495] on input "text" at bounding box center [932, 491] width 1233 height 34
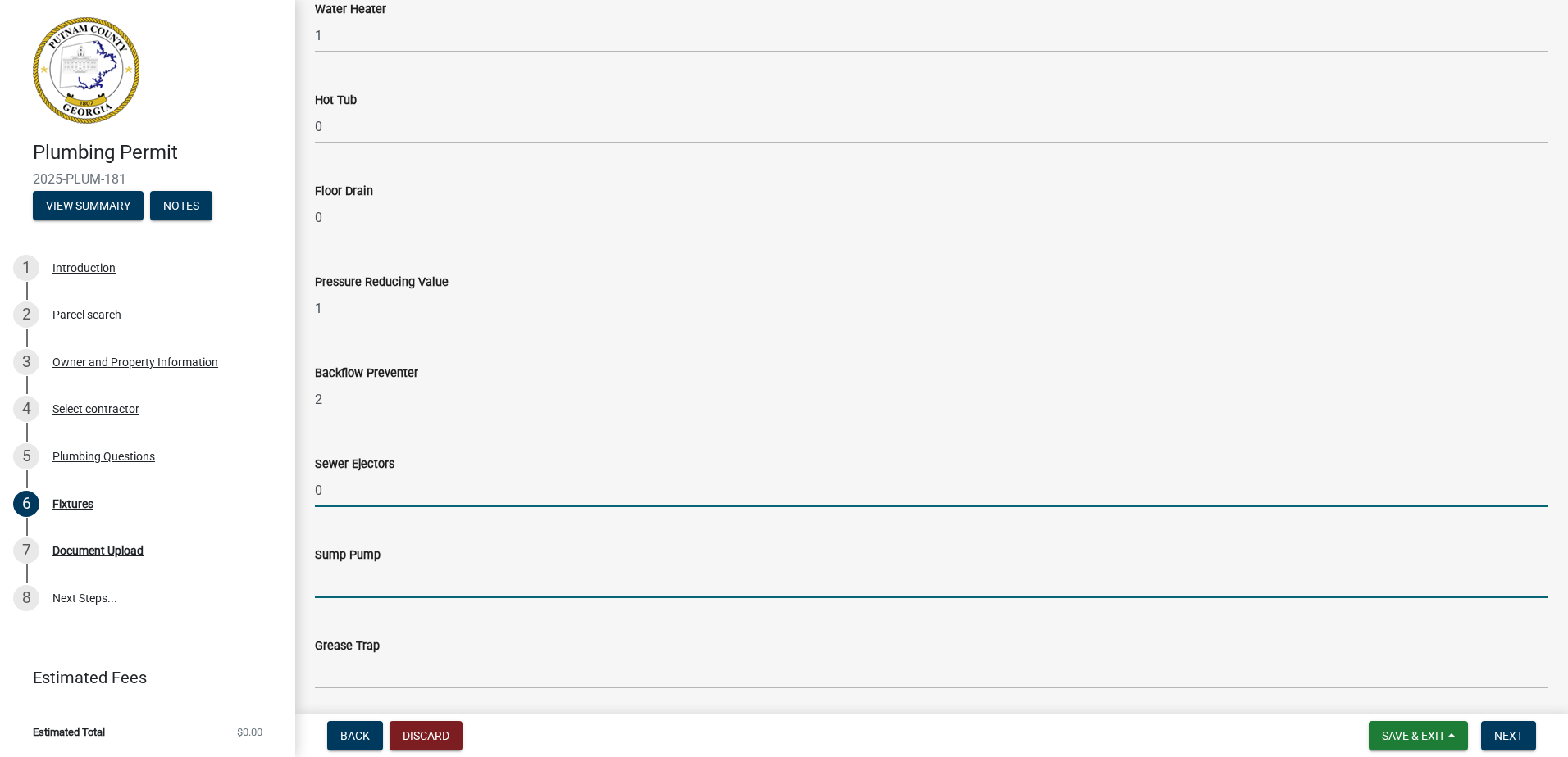
click at [356, 590] on input "text" at bounding box center [932, 582] width 1233 height 34
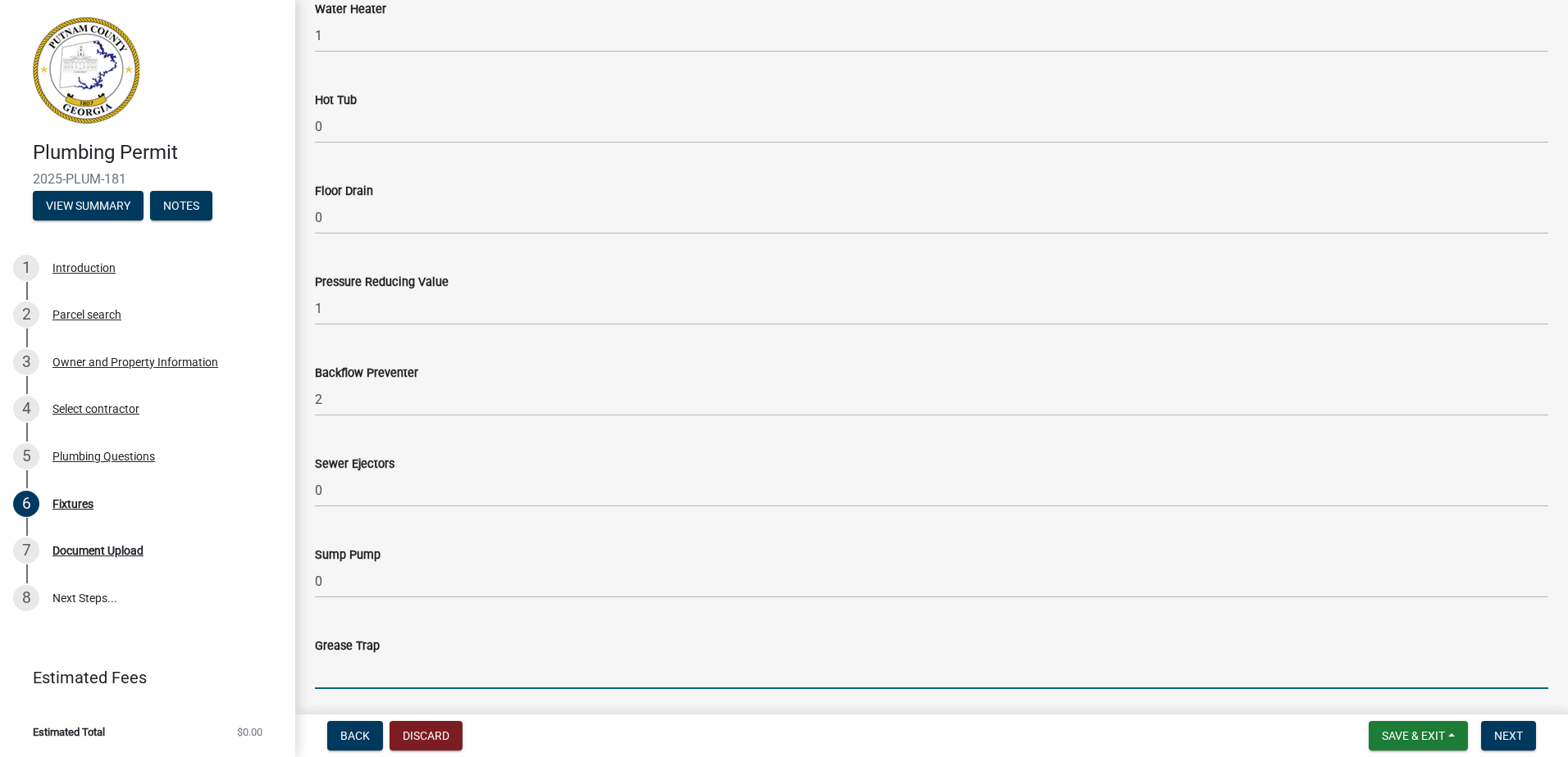
click at [335, 675] on input "text" at bounding box center [932, 672] width 1233 height 34
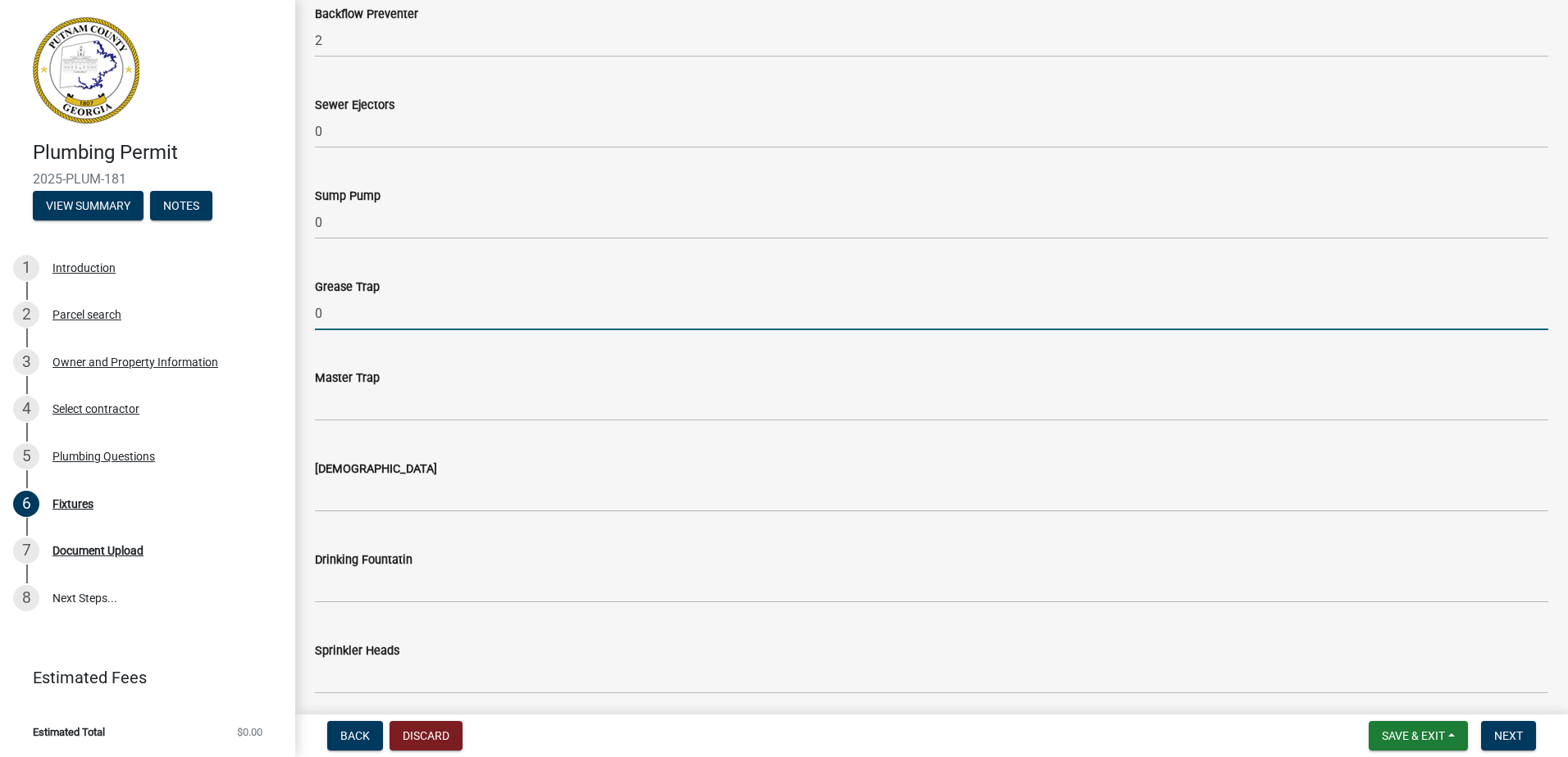
scroll to position [1476, 0]
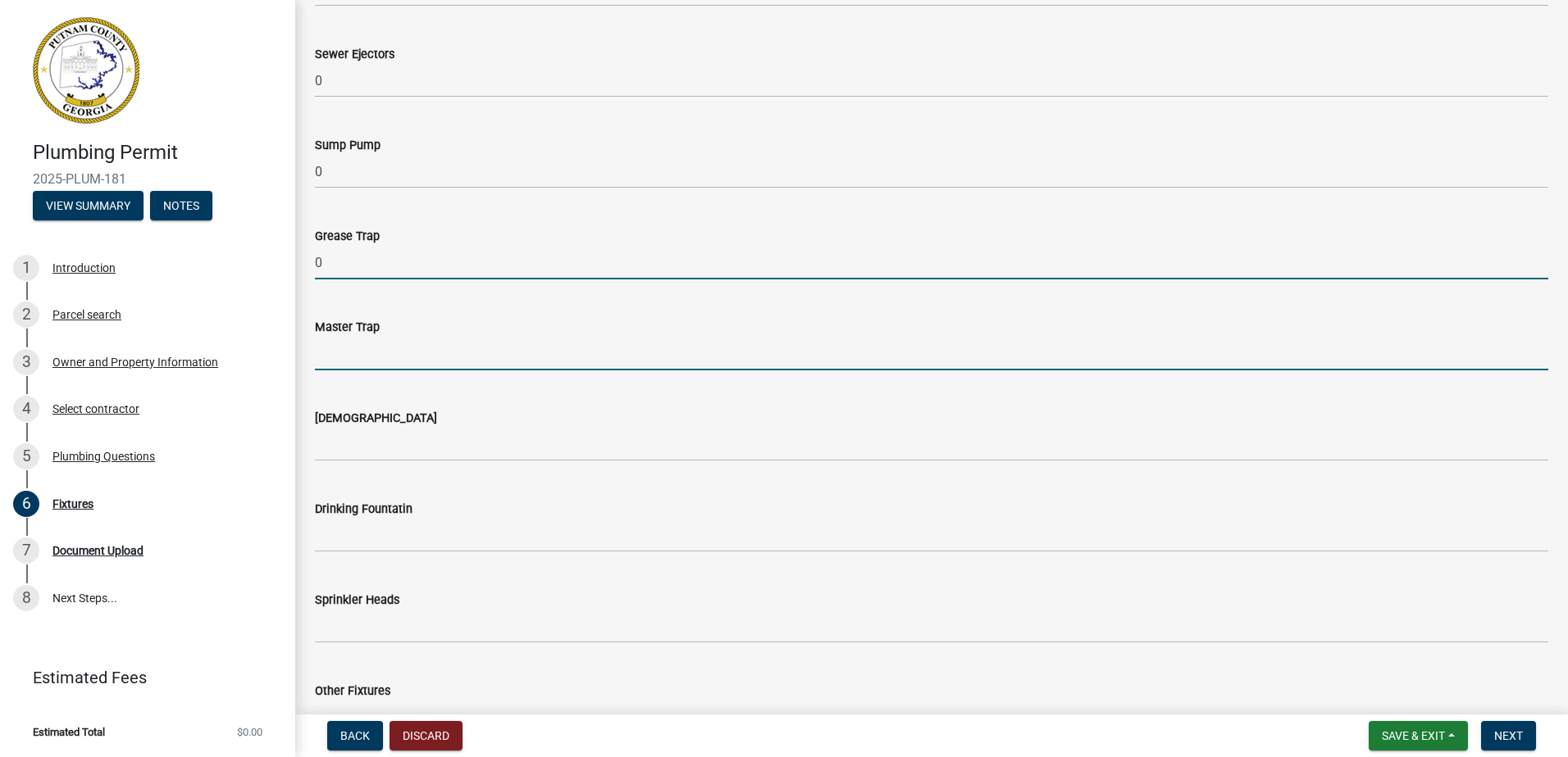
click at [344, 346] on input "text" at bounding box center [932, 354] width 1233 height 34
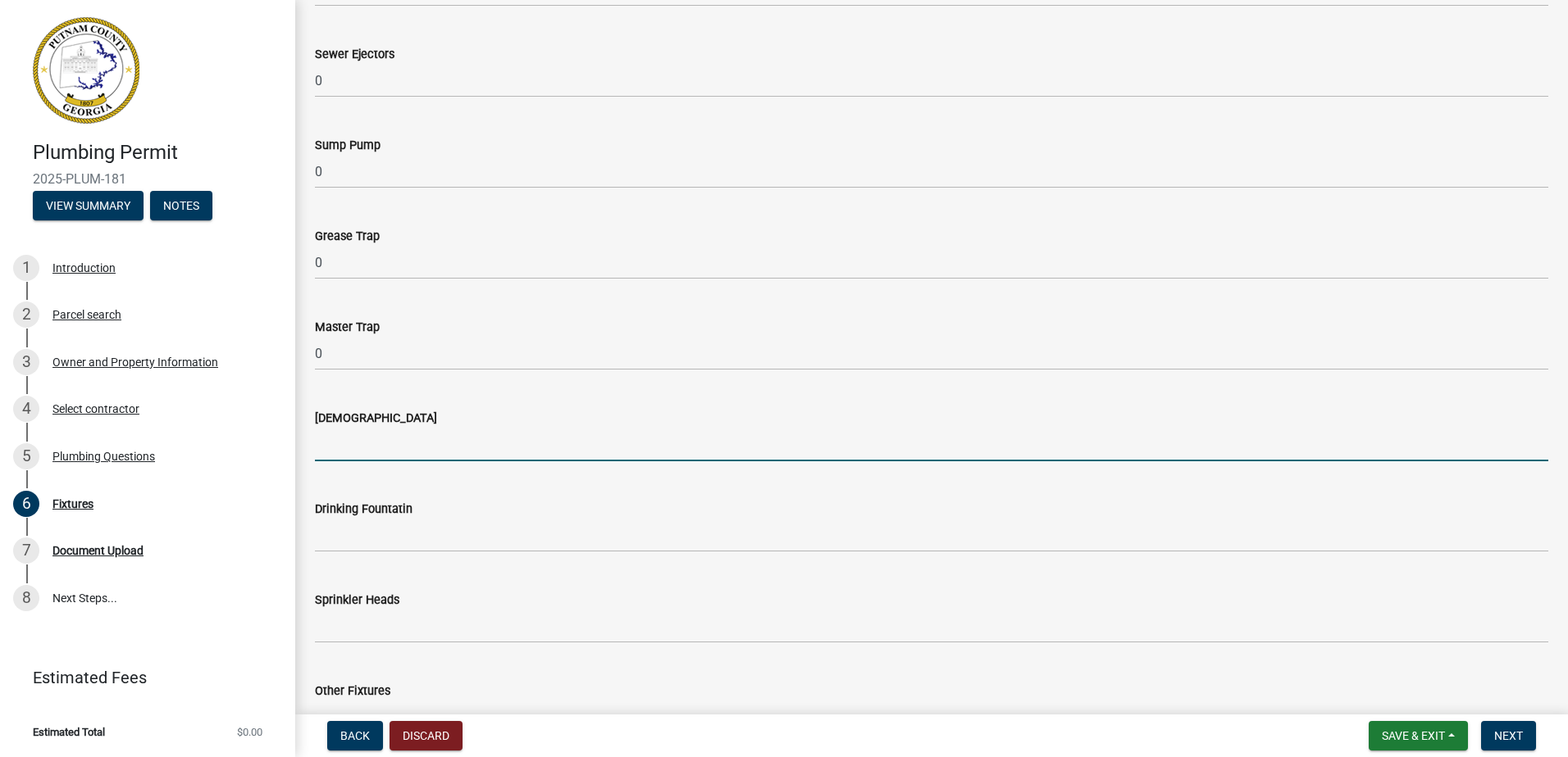
click at [354, 460] on input "text" at bounding box center [932, 445] width 1233 height 34
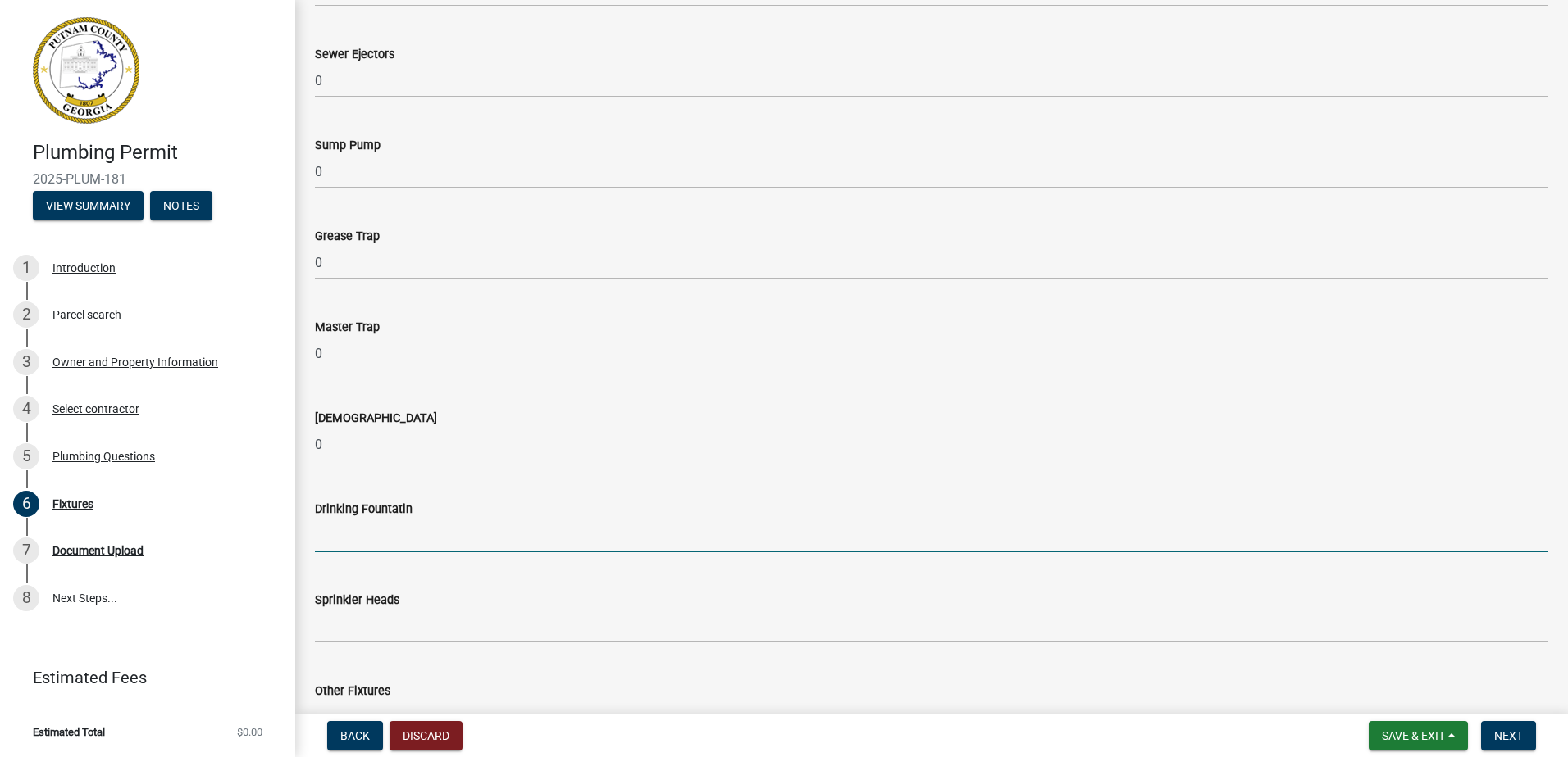
click at [345, 545] on input "text" at bounding box center [932, 536] width 1233 height 34
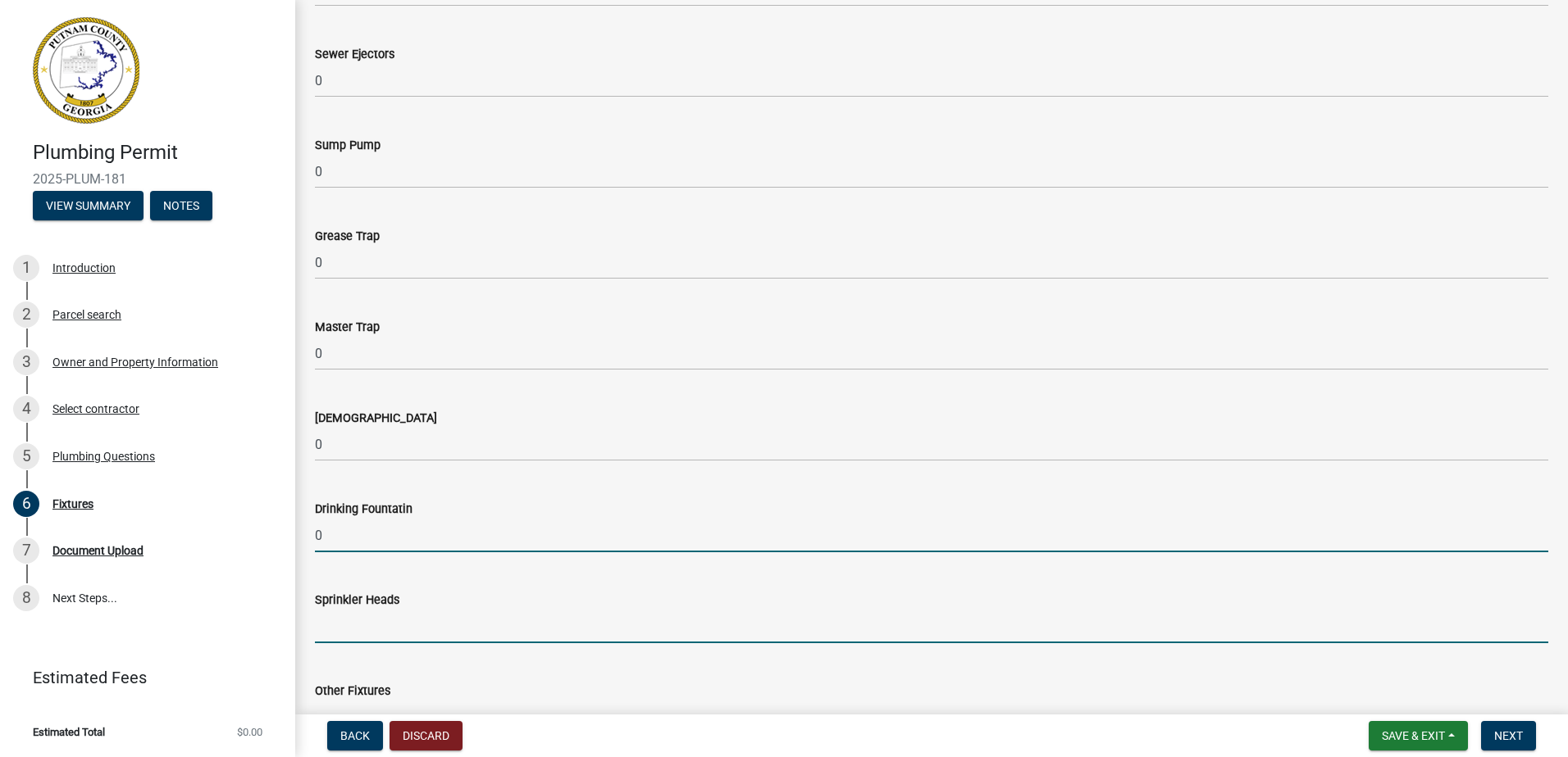
click at [328, 630] on input "text" at bounding box center [932, 627] width 1233 height 34
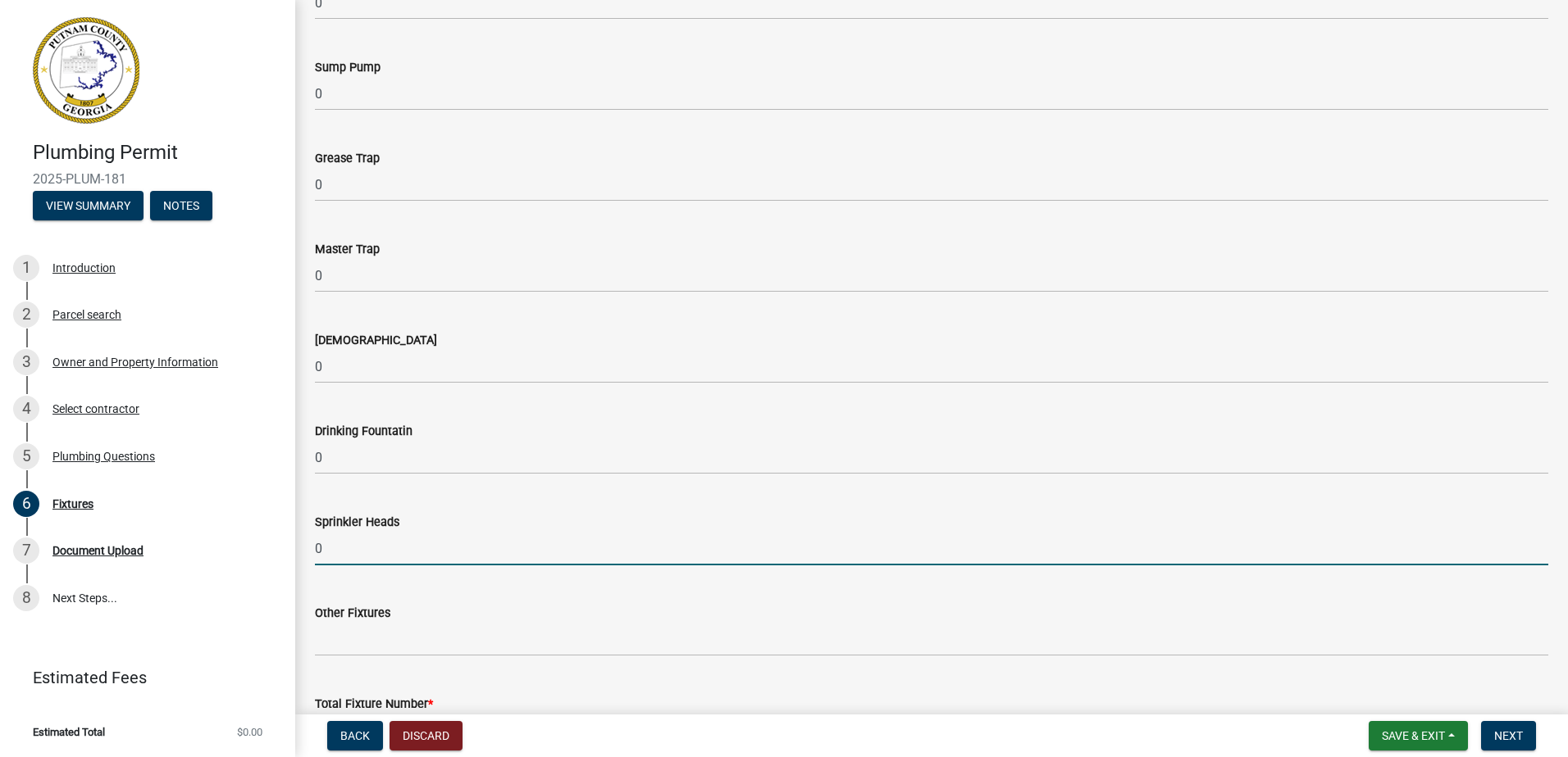
scroll to position [1640, 0]
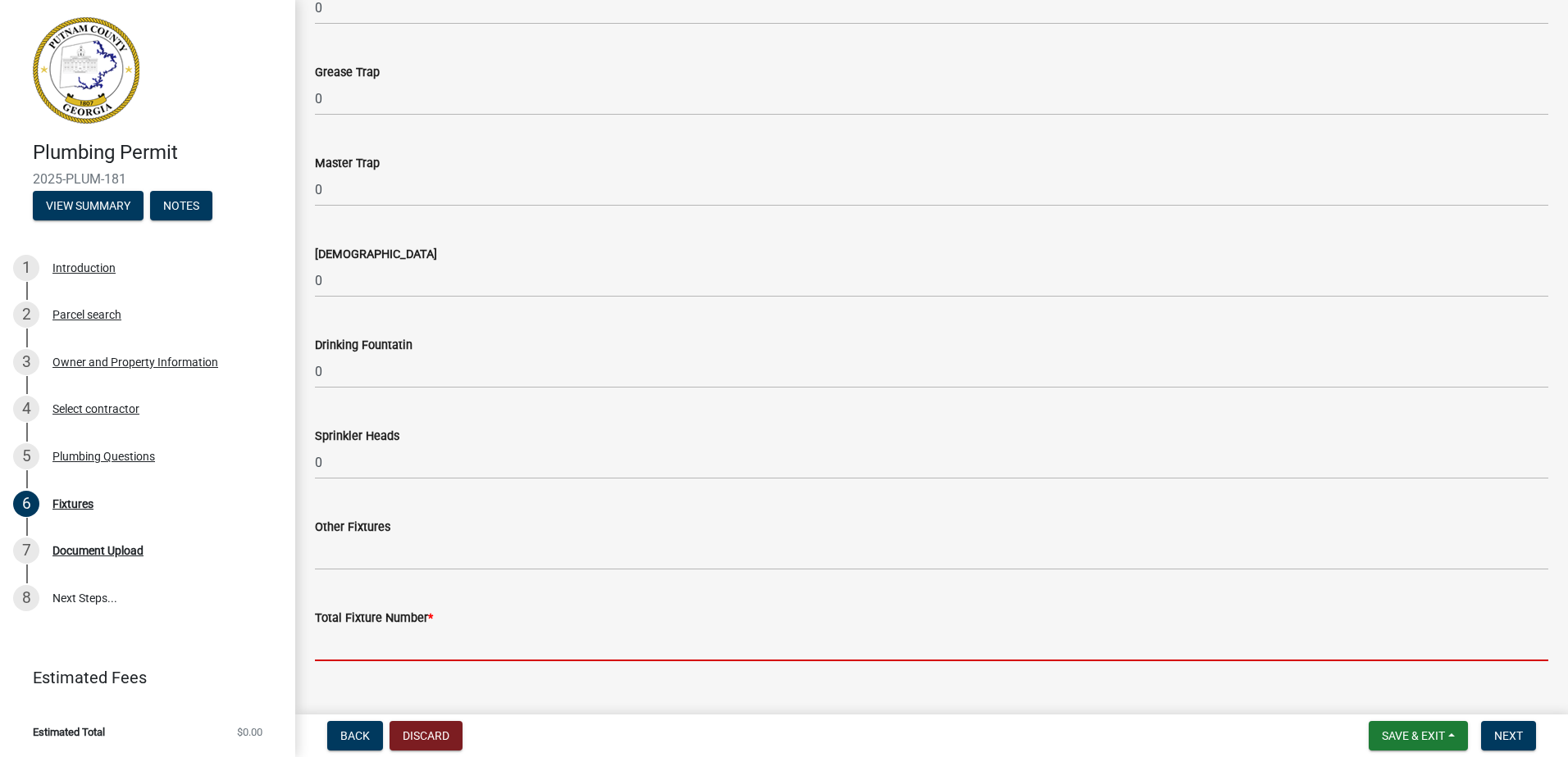
click at [352, 649] on input "text" at bounding box center [932, 645] width 1233 height 34
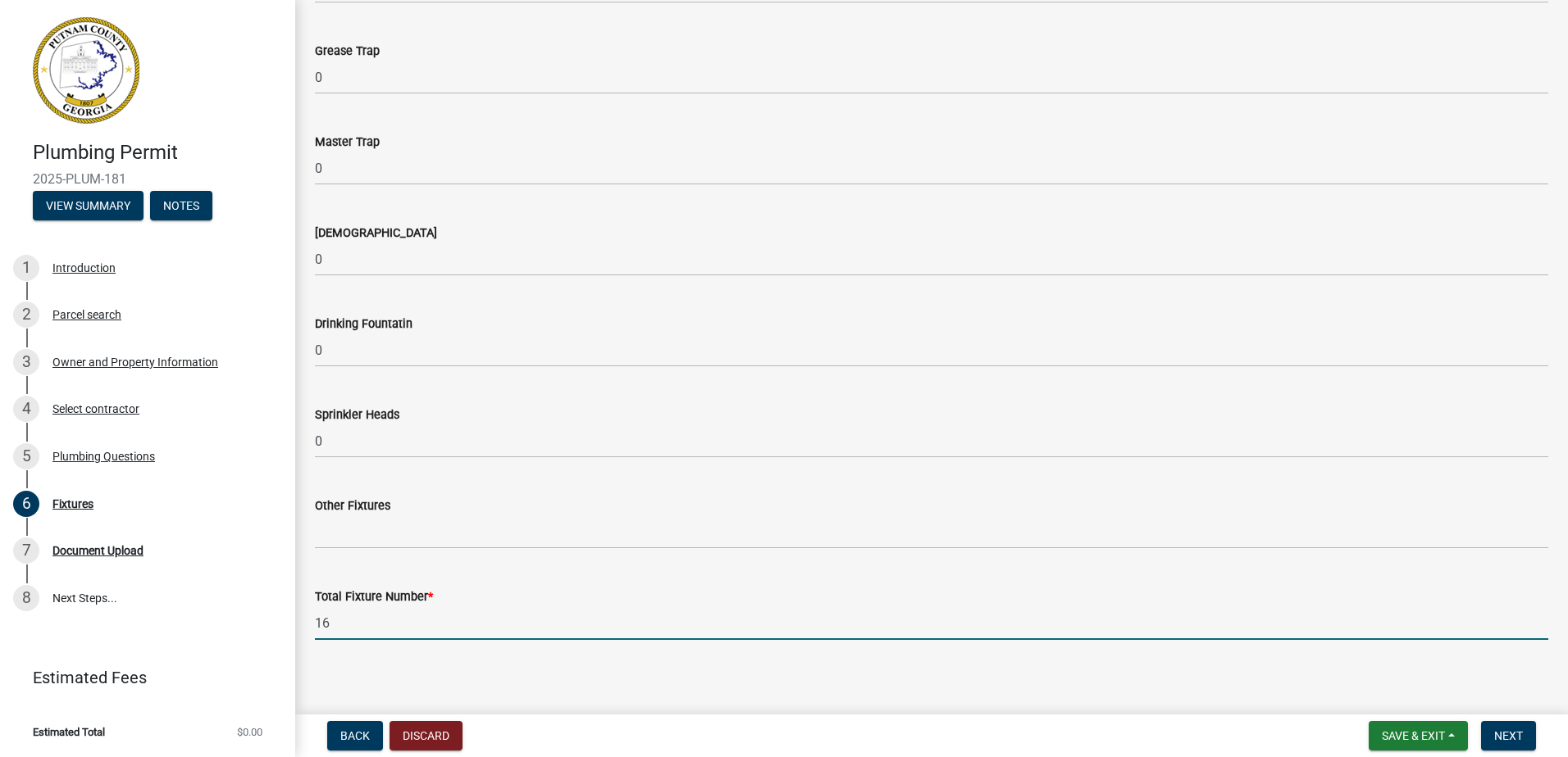
scroll to position [1672, 0]
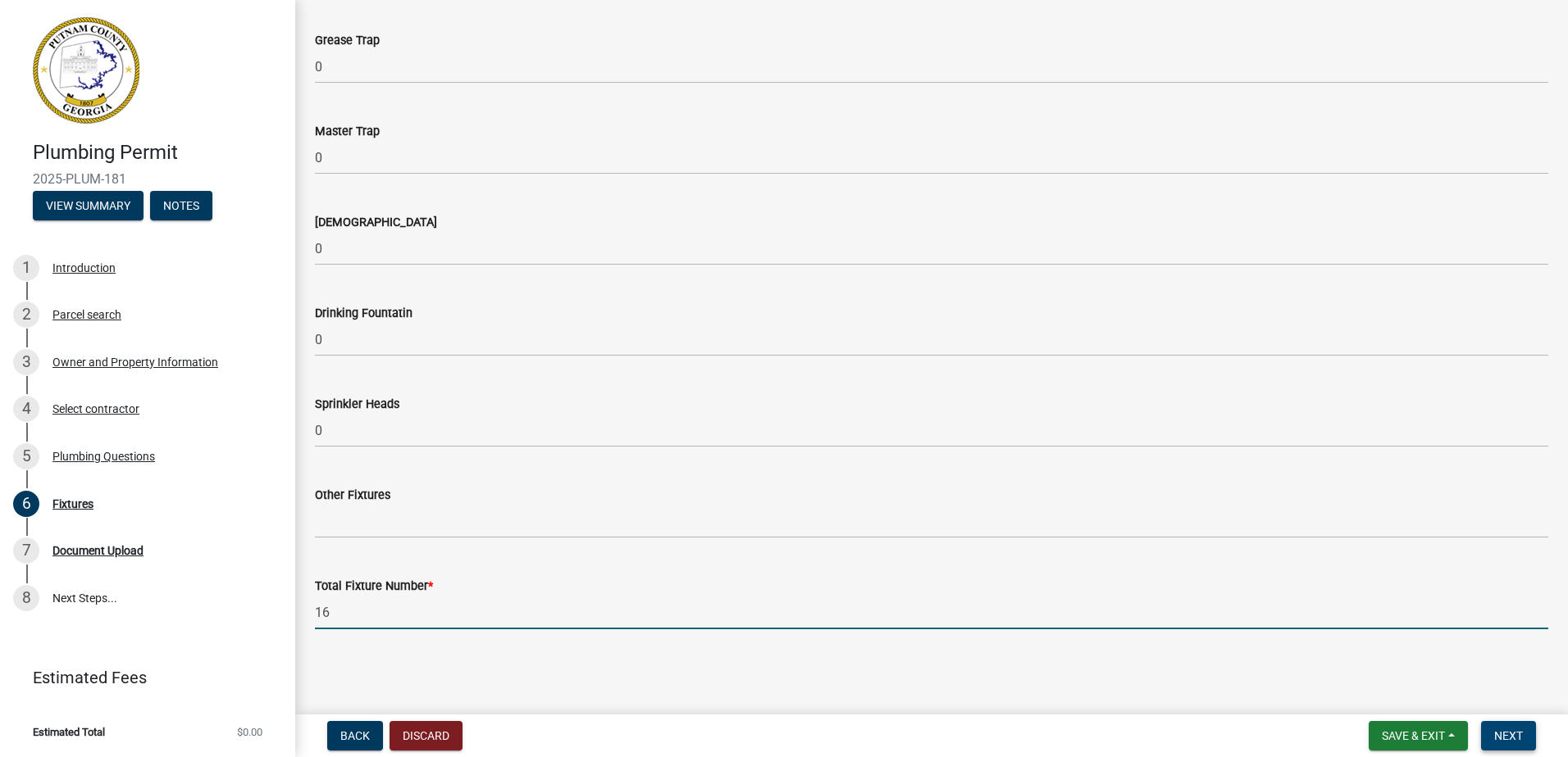
click at [1512, 735] on span "Next" at bounding box center [1508, 736] width 28 height 13
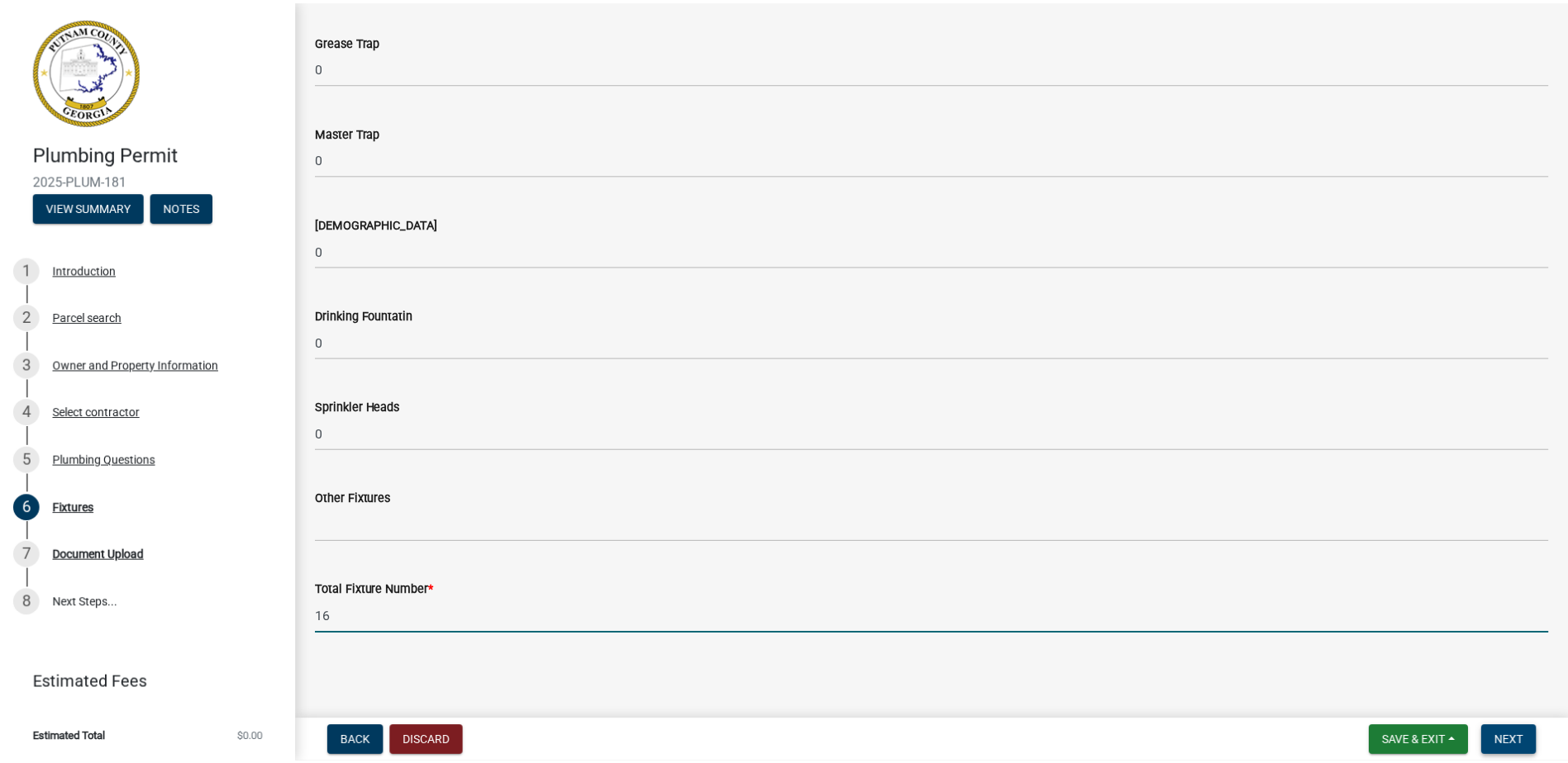
scroll to position [0, 0]
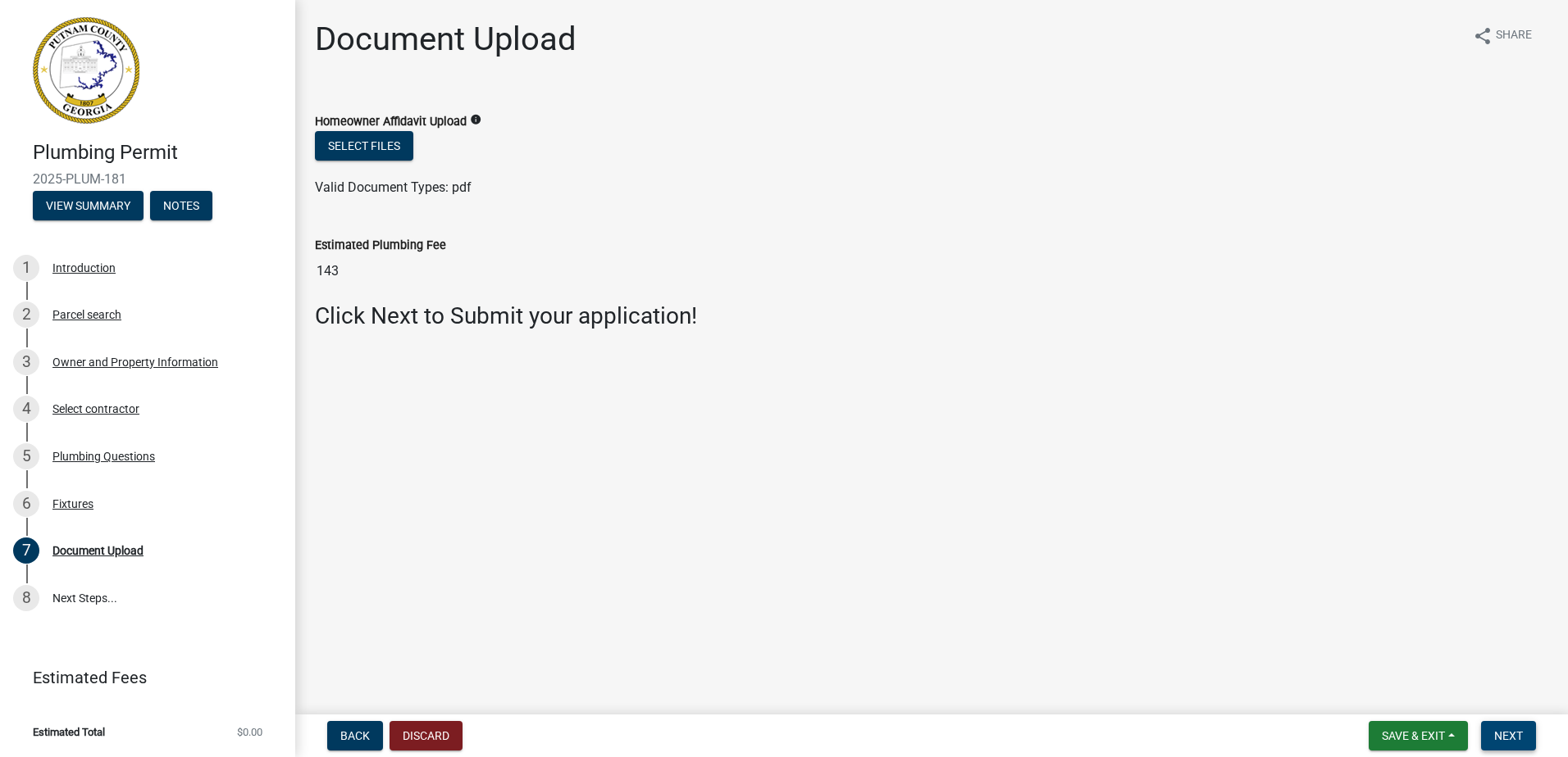
click at [1521, 731] on span "Next" at bounding box center [1508, 736] width 28 height 13
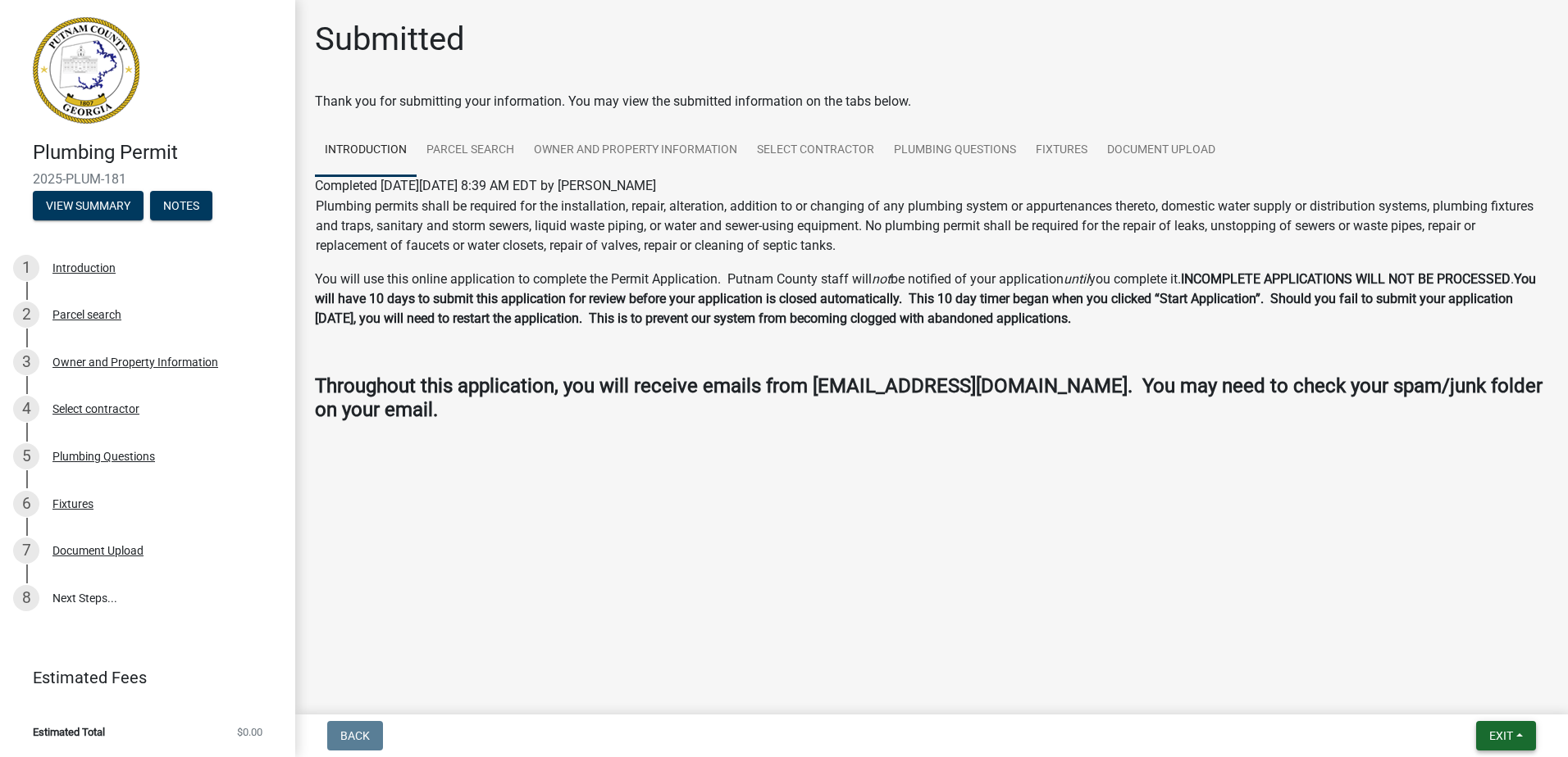
click at [1517, 744] on button "Exit" at bounding box center [1505, 736] width 60 height 29
click at [1484, 690] on button "Save & Exit" at bounding box center [1469, 693] width 131 height 39
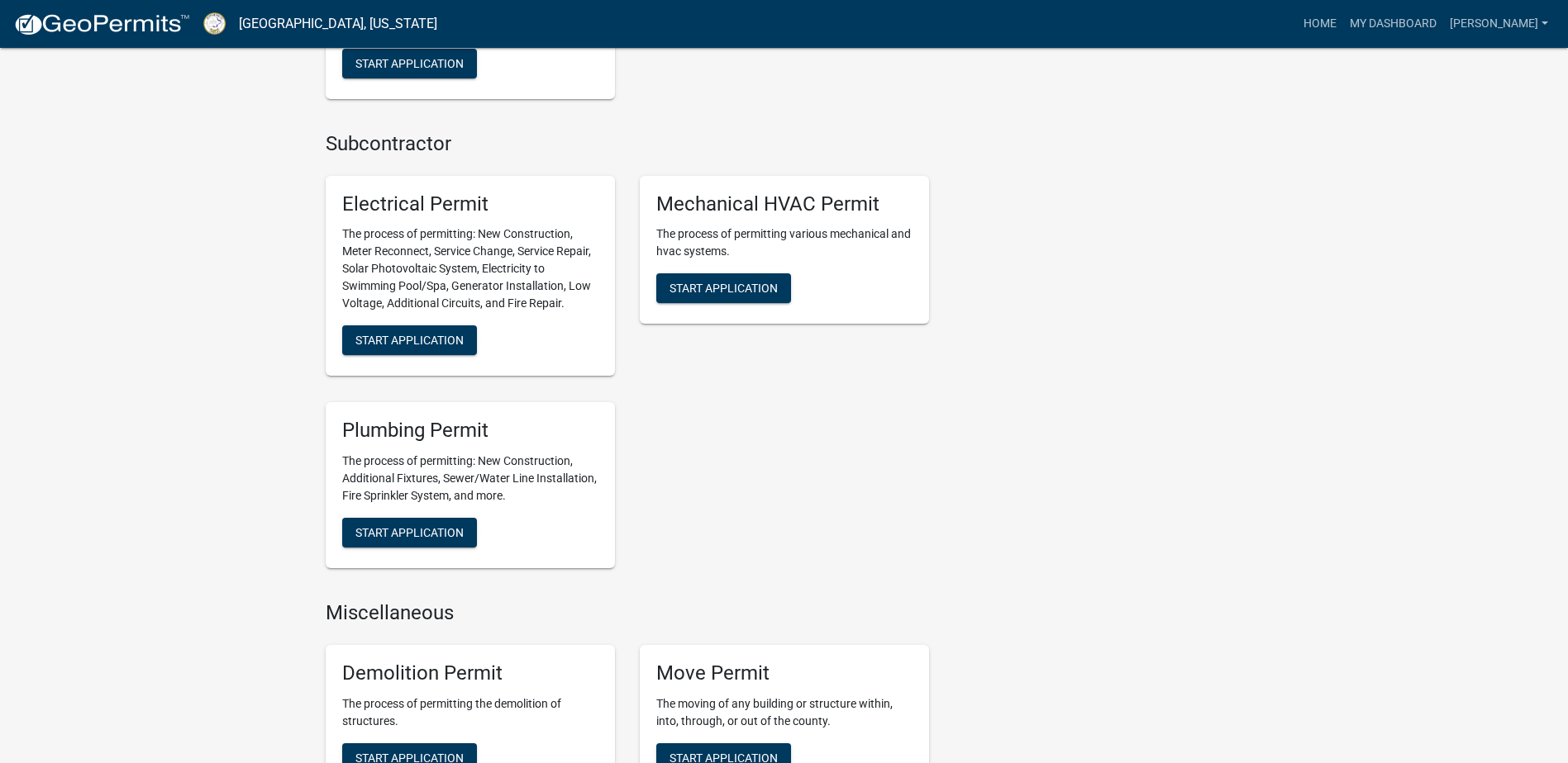
scroll to position [1239, 0]
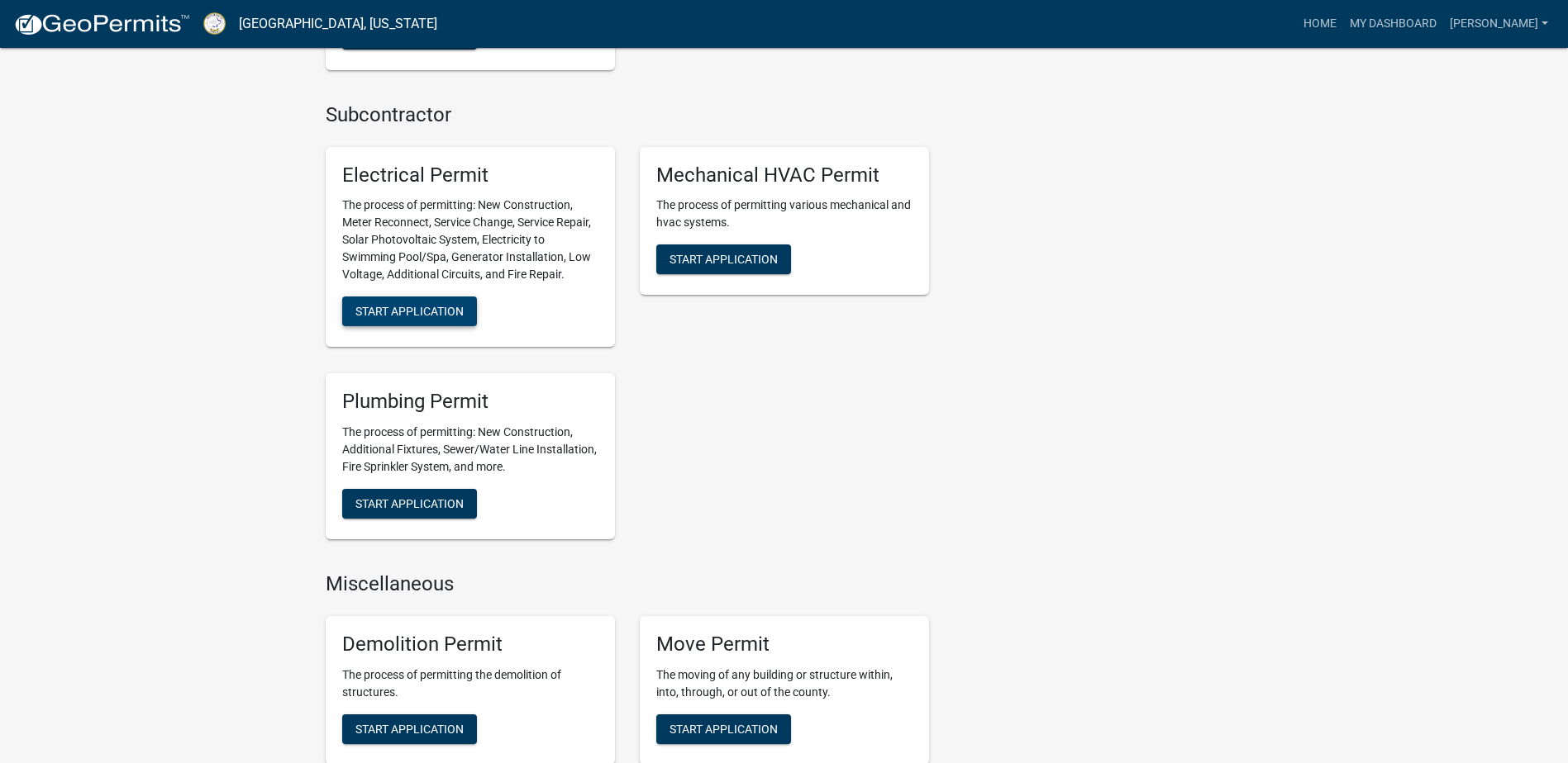
click at [446, 314] on span "Start Application" at bounding box center [409, 311] width 109 height 13
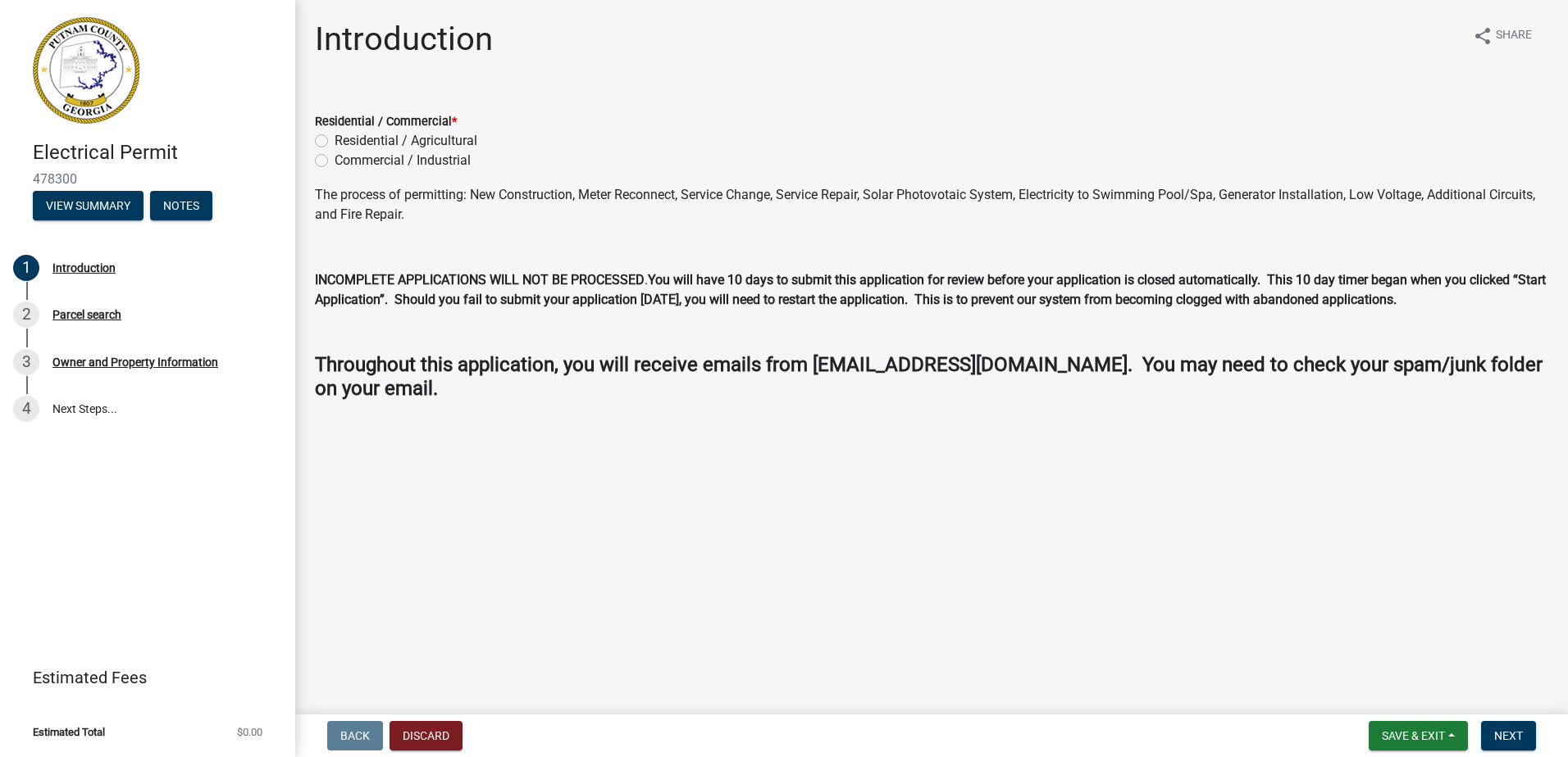
click at [335, 143] on label "Residential / Agricultural" at bounding box center [406, 141] width 142 height 20
click at [335, 141] on input "Residential / Agricultural" at bounding box center [340, 136] width 11 height 11
drag, startPoint x: 1505, startPoint y: 729, endPoint x: 1293, endPoint y: 613, distance: 241.7
click at [1501, 728] on button "Next" at bounding box center [1508, 736] width 55 height 29
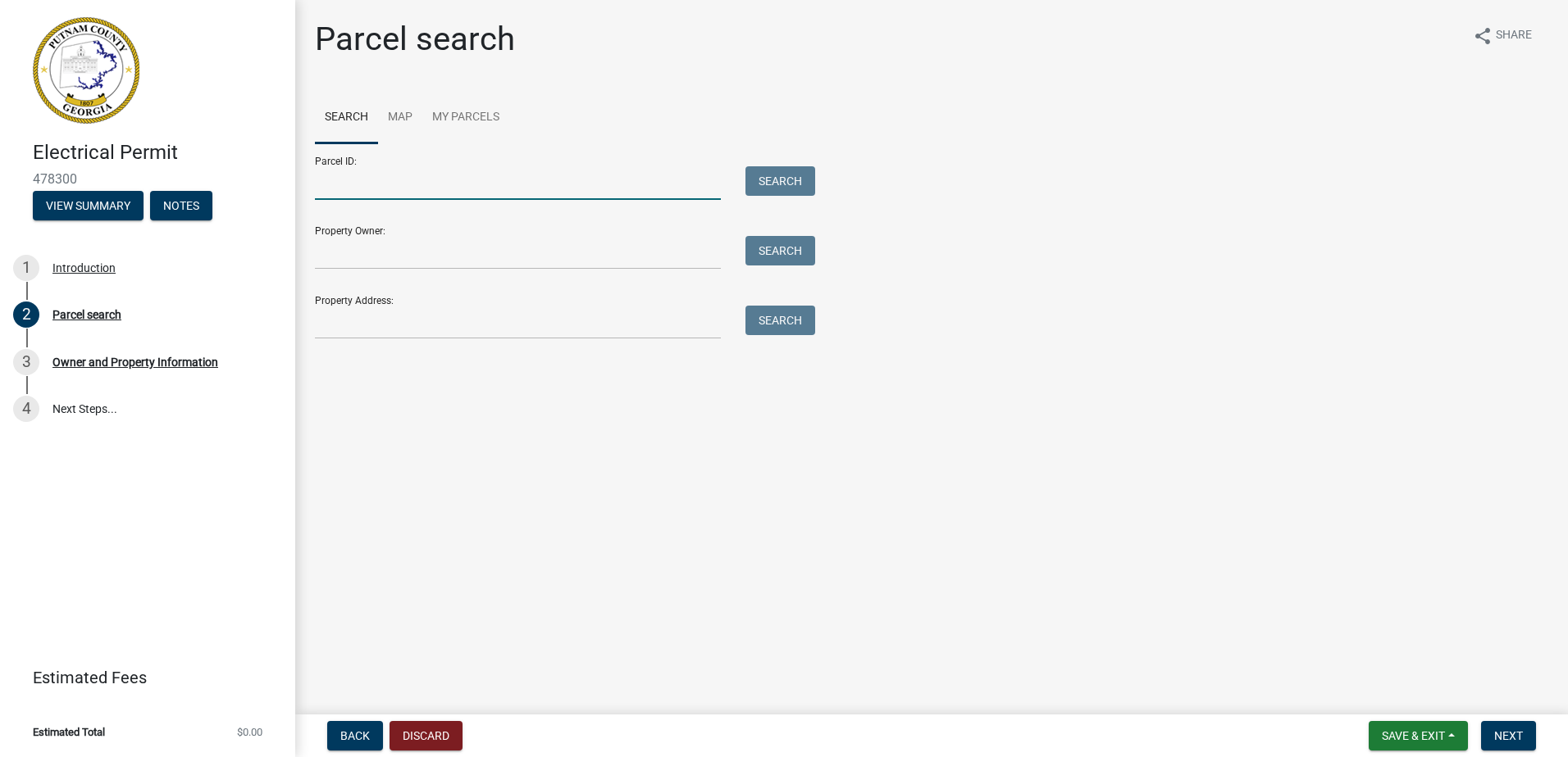
click at [352, 181] on input "Parcel ID:" at bounding box center [518, 183] width 406 height 34
click at [796, 182] on button "Search" at bounding box center [780, 181] width 69 height 29
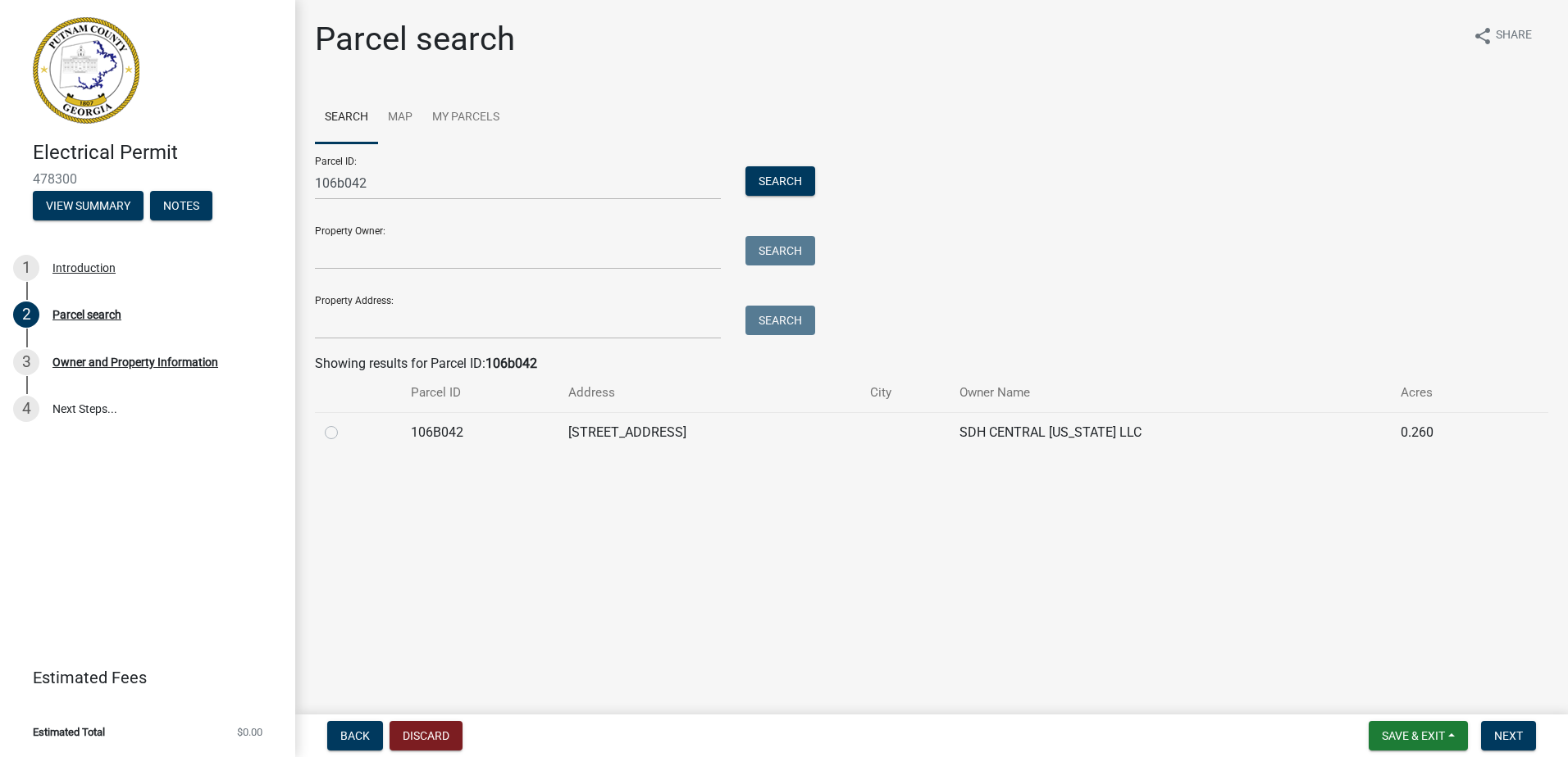
click at [344, 423] on label at bounding box center [344, 423] width 0 height 0
click at [344, 433] on input "radio" at bounding box center [350, 428] width 11 height 11
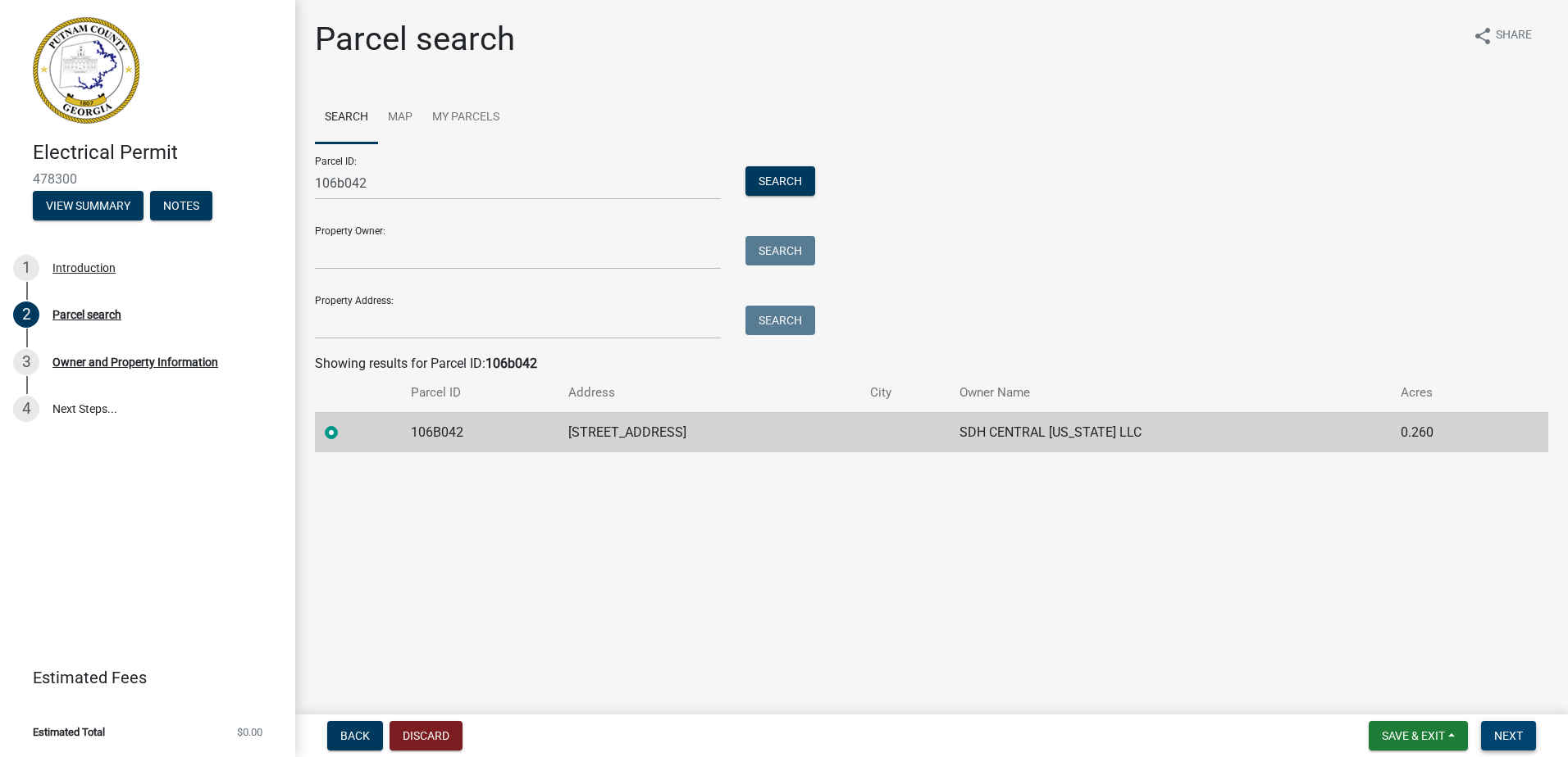
click at [1509, 739] on span "Next" at bounding box center [1508, 736] width 28 height 13
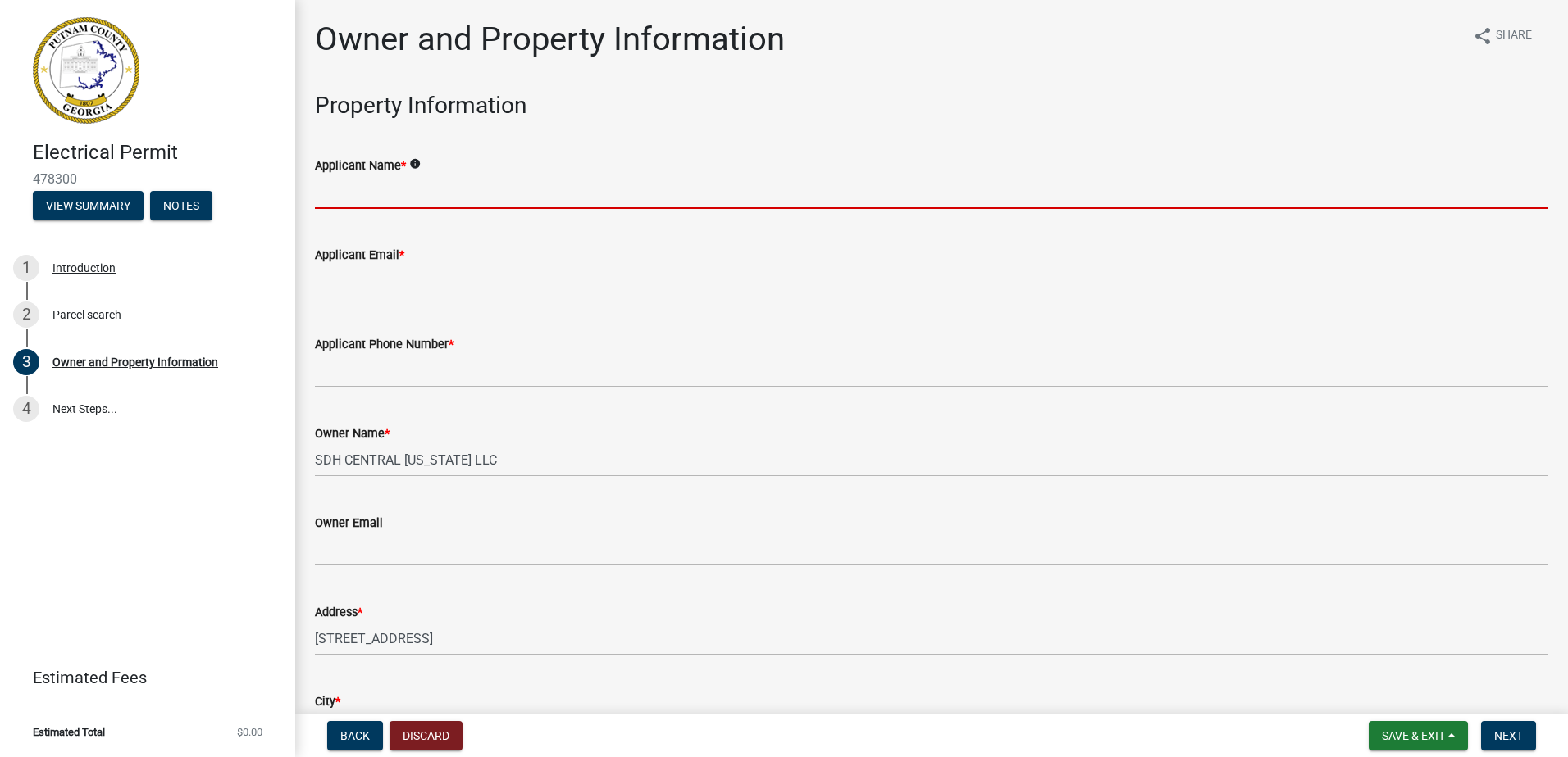
click at [344, 196] on input "Applicant Name *" at bounding box center [932, 192] width 1233 height 34
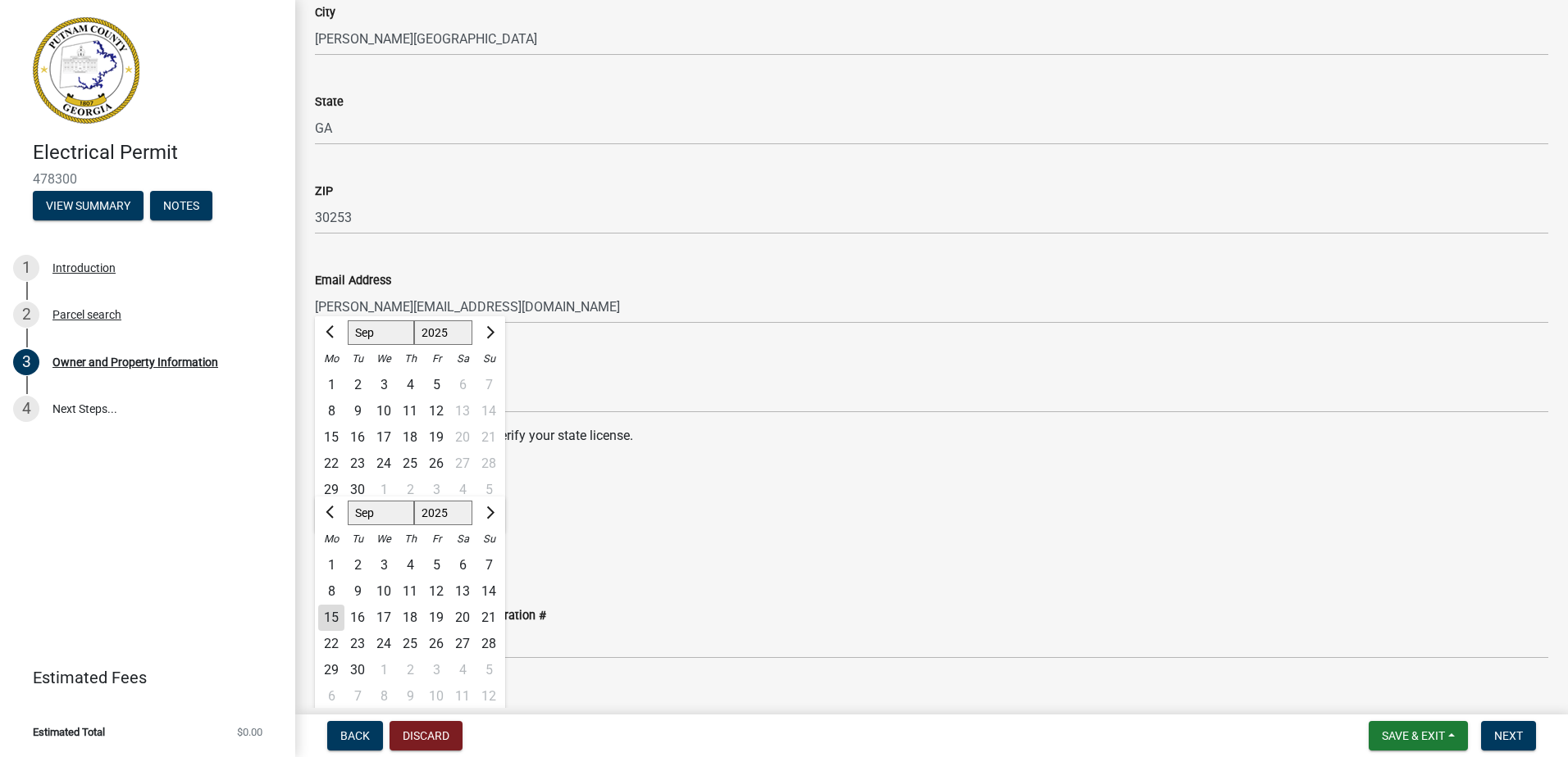
scroll to position [1885, 0]
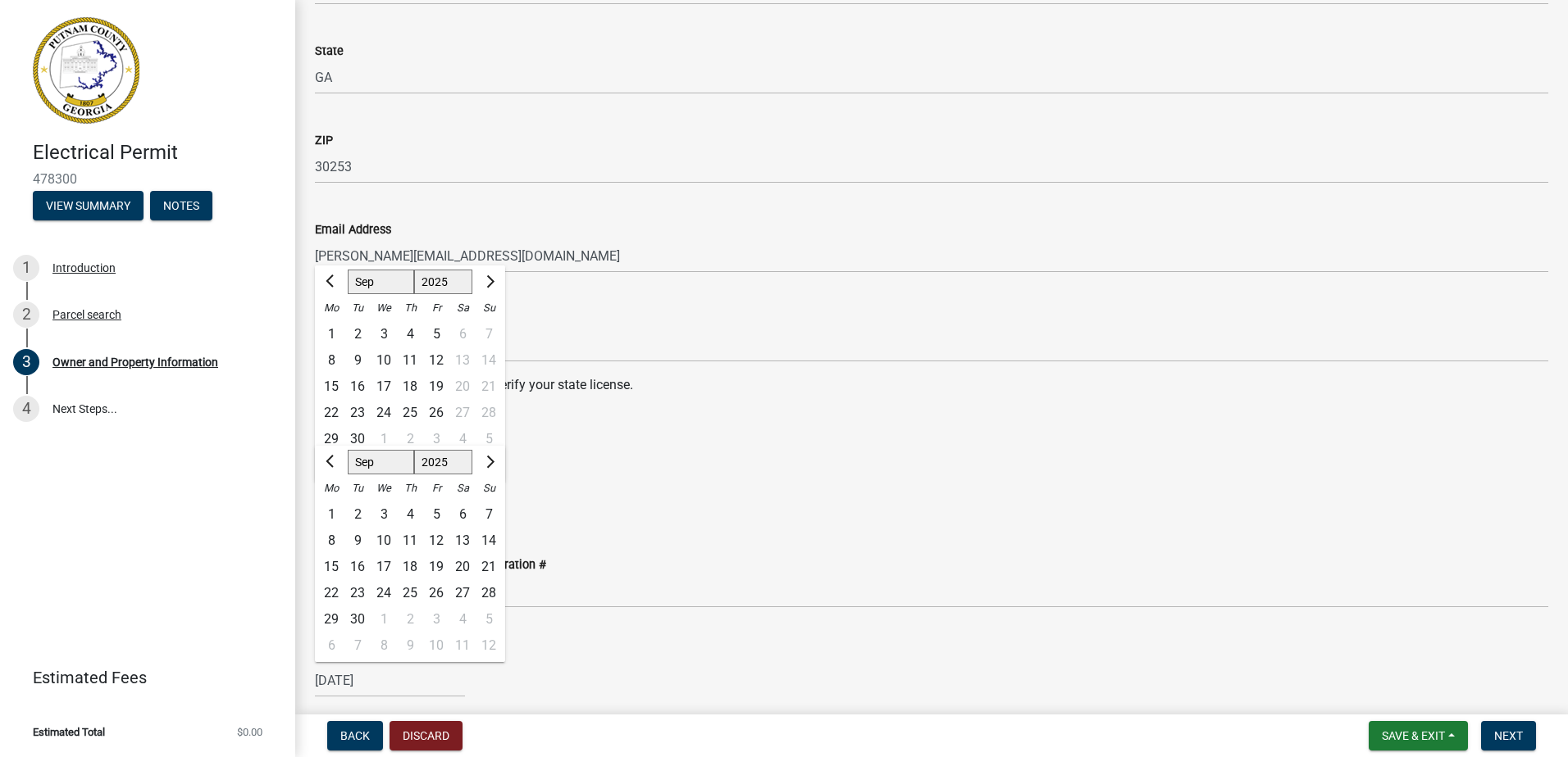
click at [629, 299] on div "State Certification # EN216393" at bounding box center [932, 325] width 1233 height 77
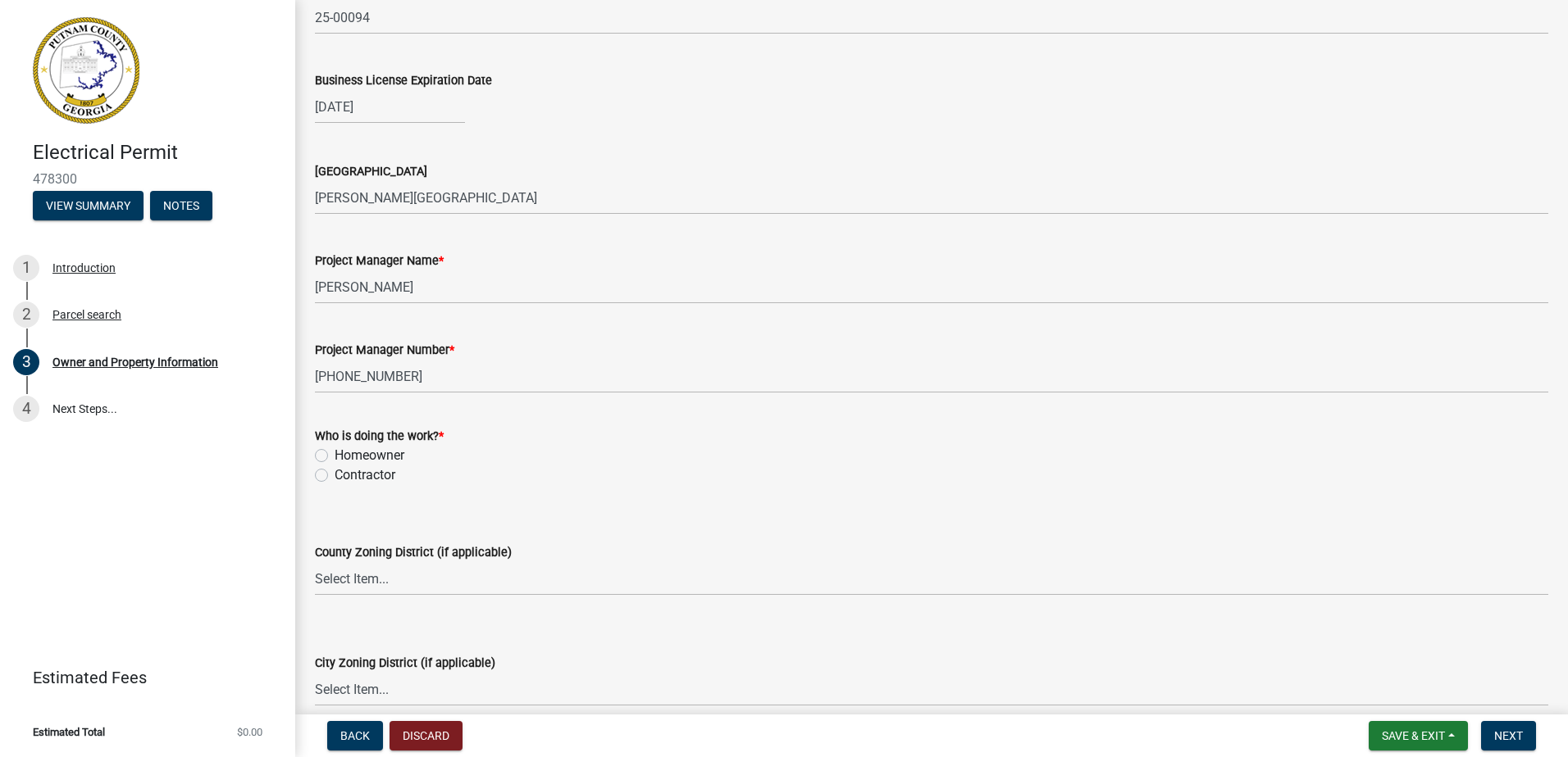
scroll to position [2541, 0]
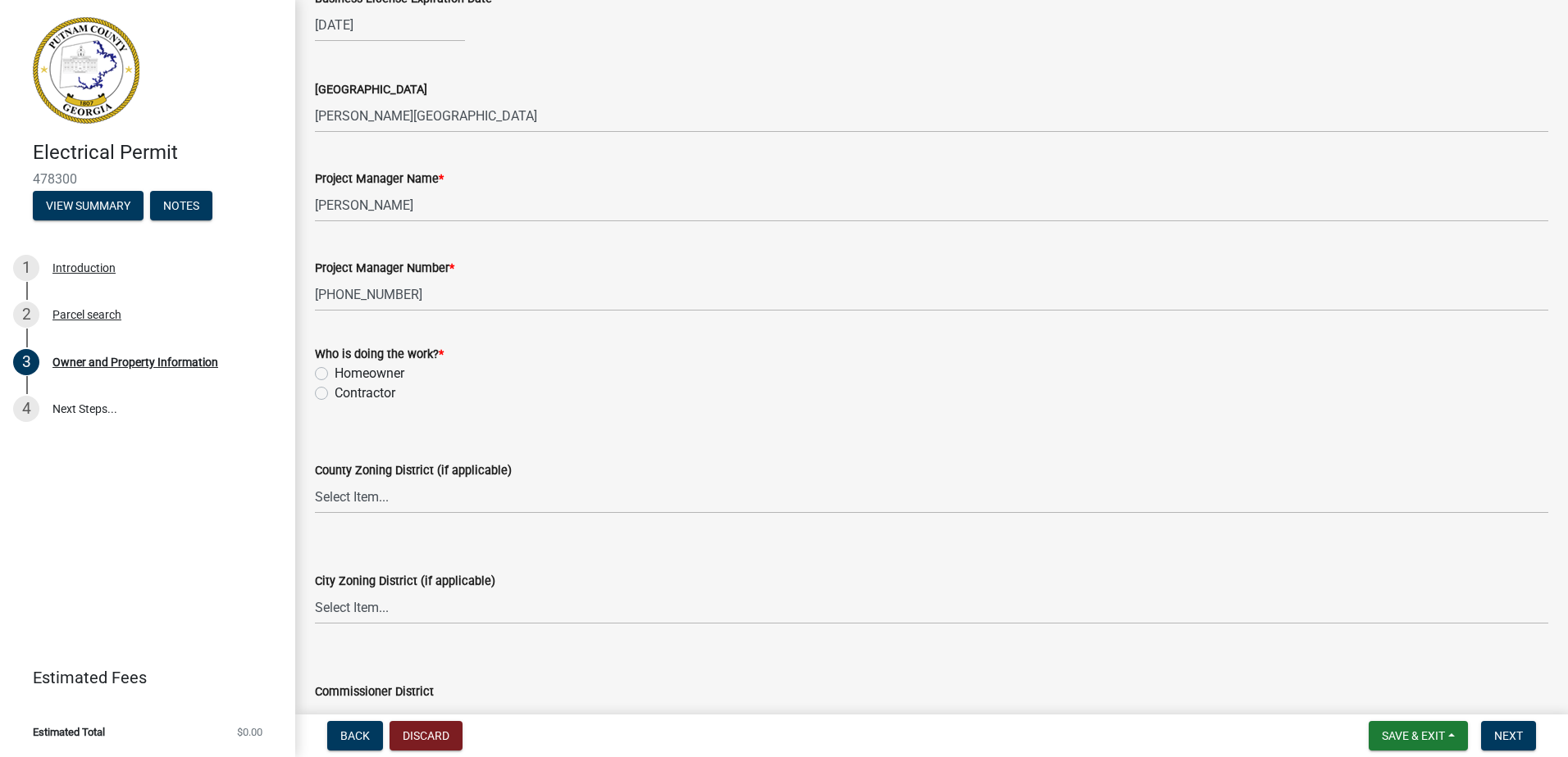
click at [335, 391] on label "Contractor" at bounding box center [365, 393] width 61 height 20
click at [335, 391] on input "Contractor" at bounding box center [340, 389] width 11 height 11
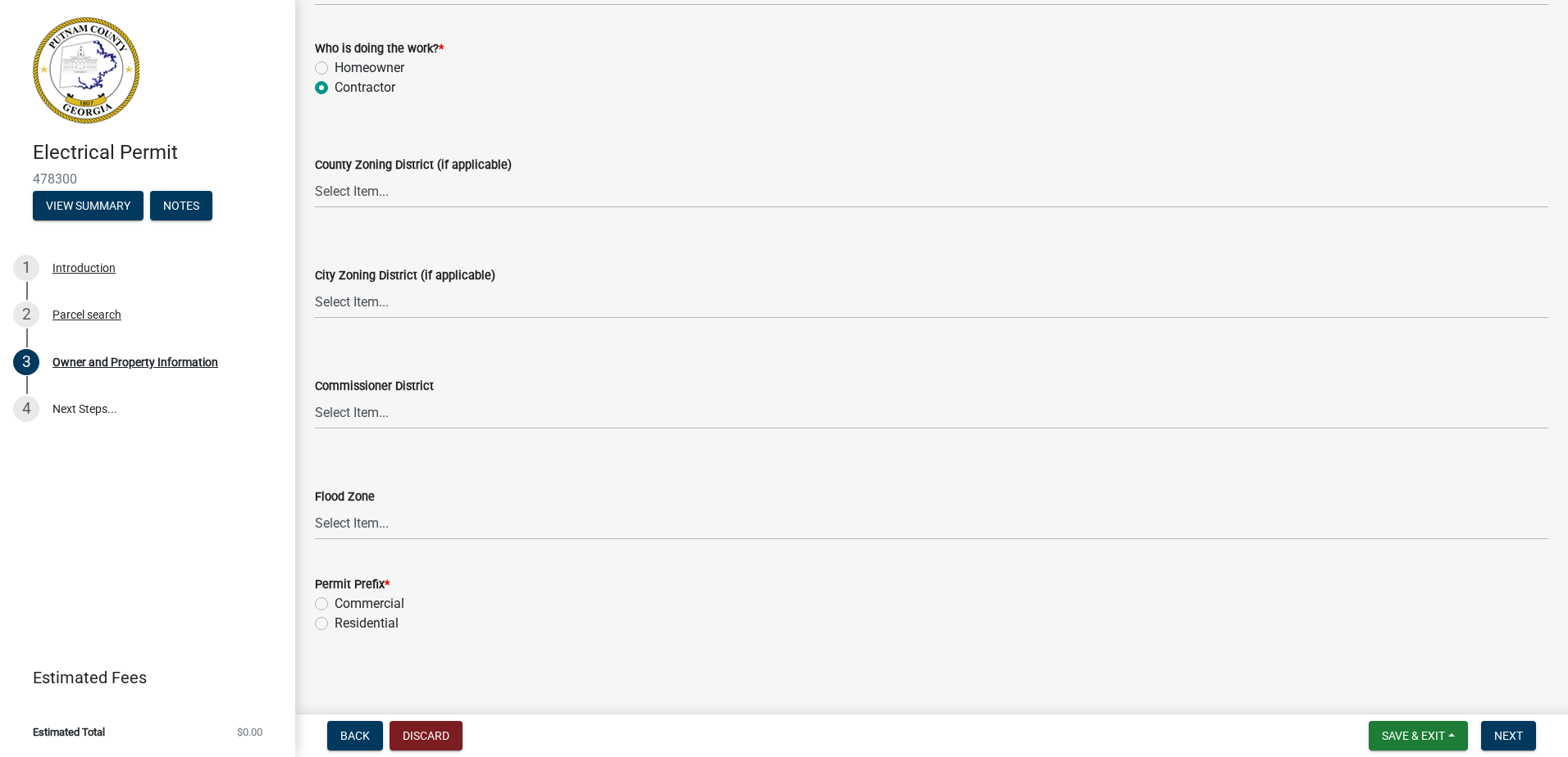
scroll to position [2851, 0]
click at [335, 621] on label "Residential" at bounding box center [367, 620] width 64 height 20
click at [335, 620] on input "Residential" at bounding box center [340, 616] width 11 height 11
click at [1526, 745] on button "Next" at bounding box center [1508, 736] width 55 height 29
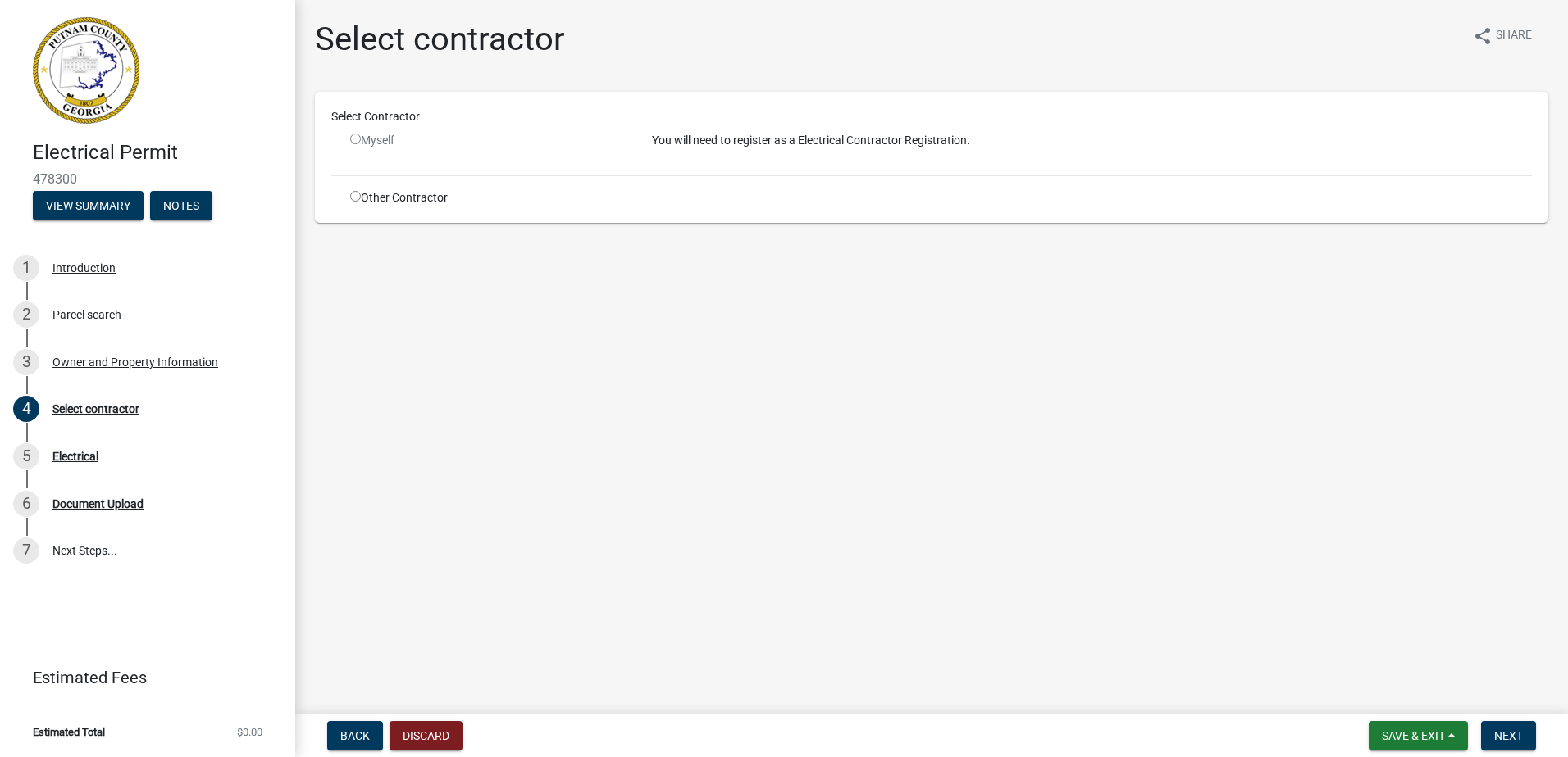
click at [357, 192] on input "radio" at bounding box center [355, 197] width 11 height 11
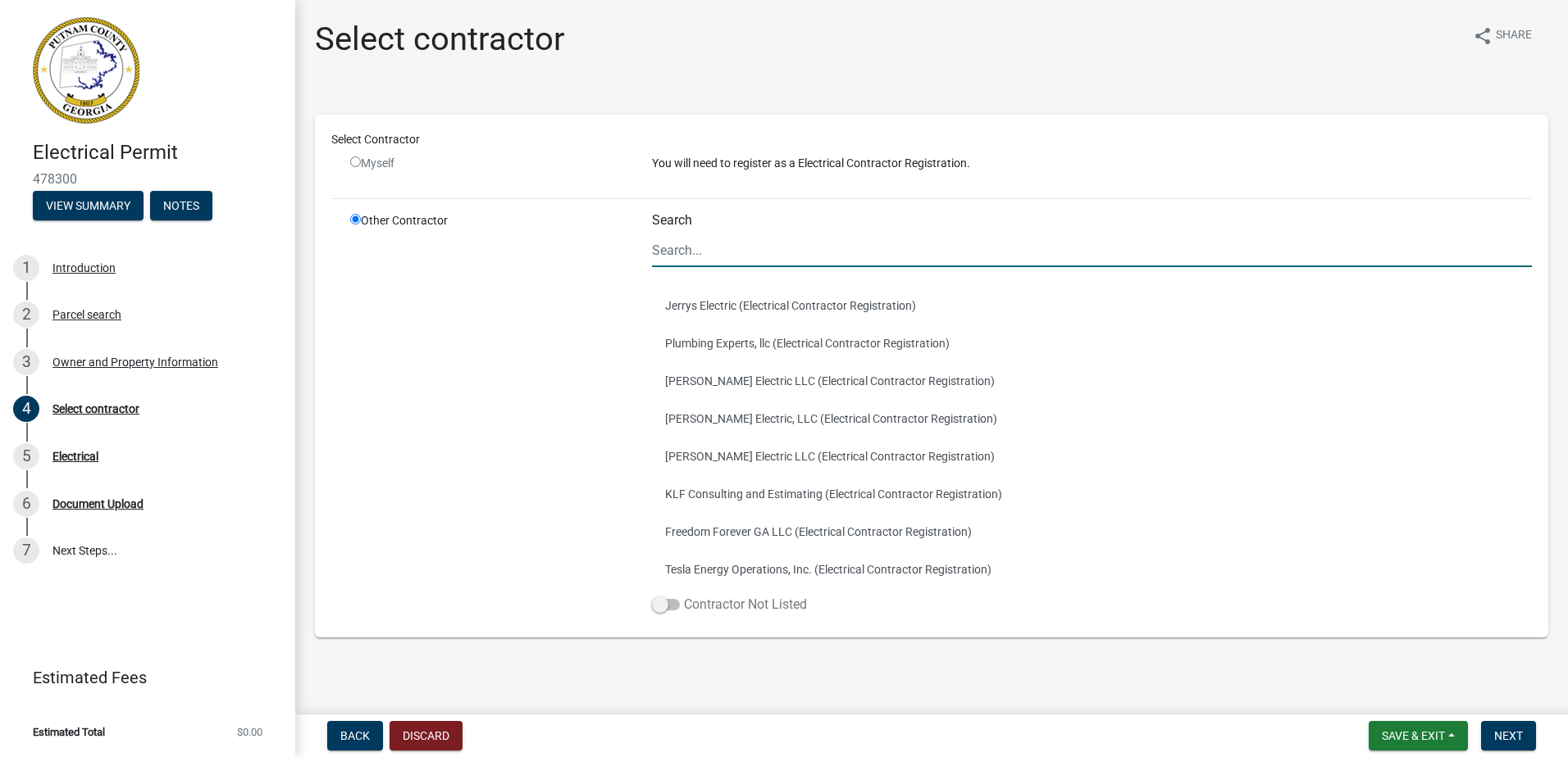
click at [661, 600] on span at bounding box center [665, 605] width 28 height 12
click at [683, 595] on input "Contractor Not Listed" at bounding box center [683, 595] width 0 height 0
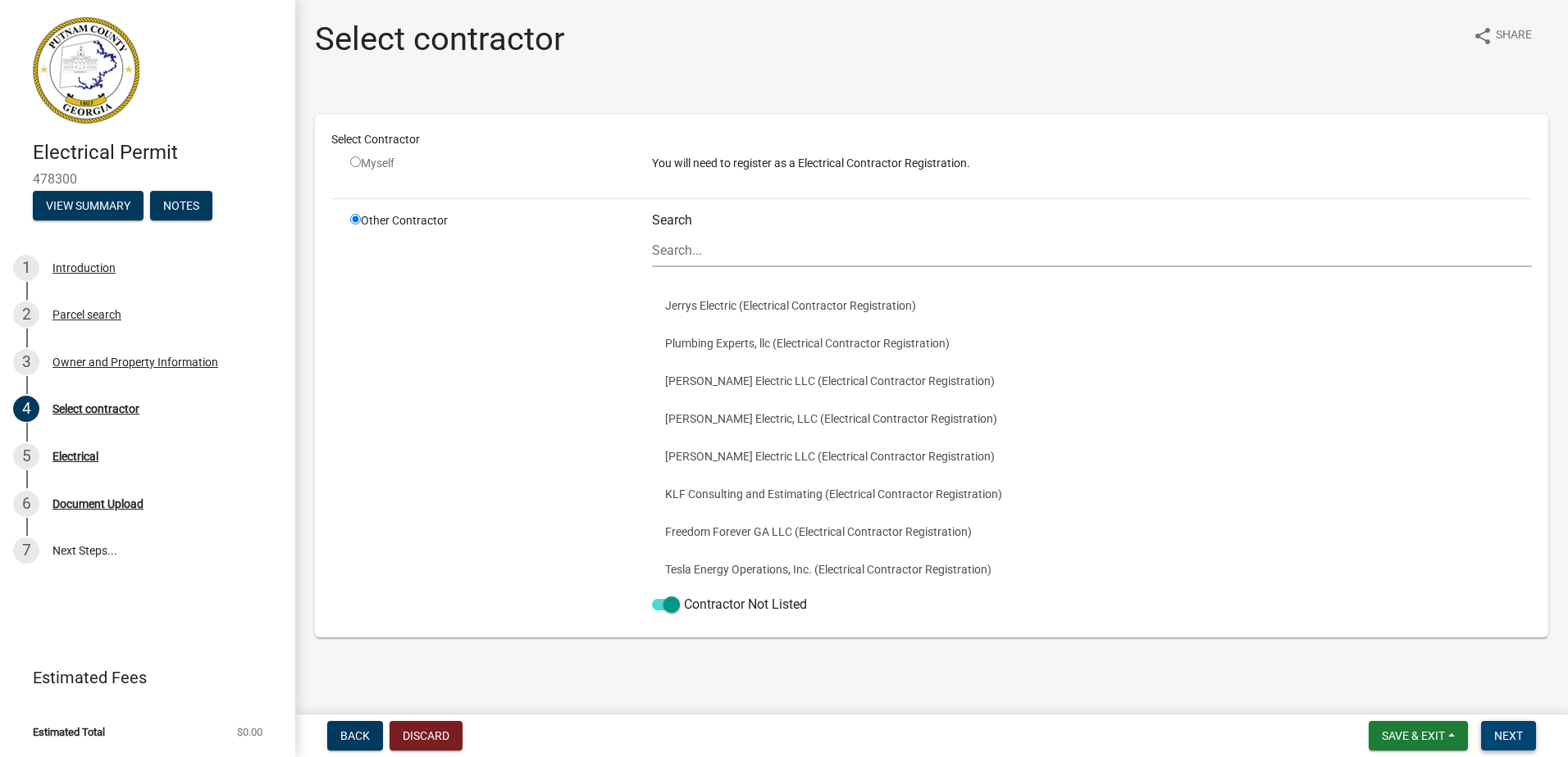
click at [1514, 735] on span "Next" at bounding box center [1508, 736] width 28 height 13
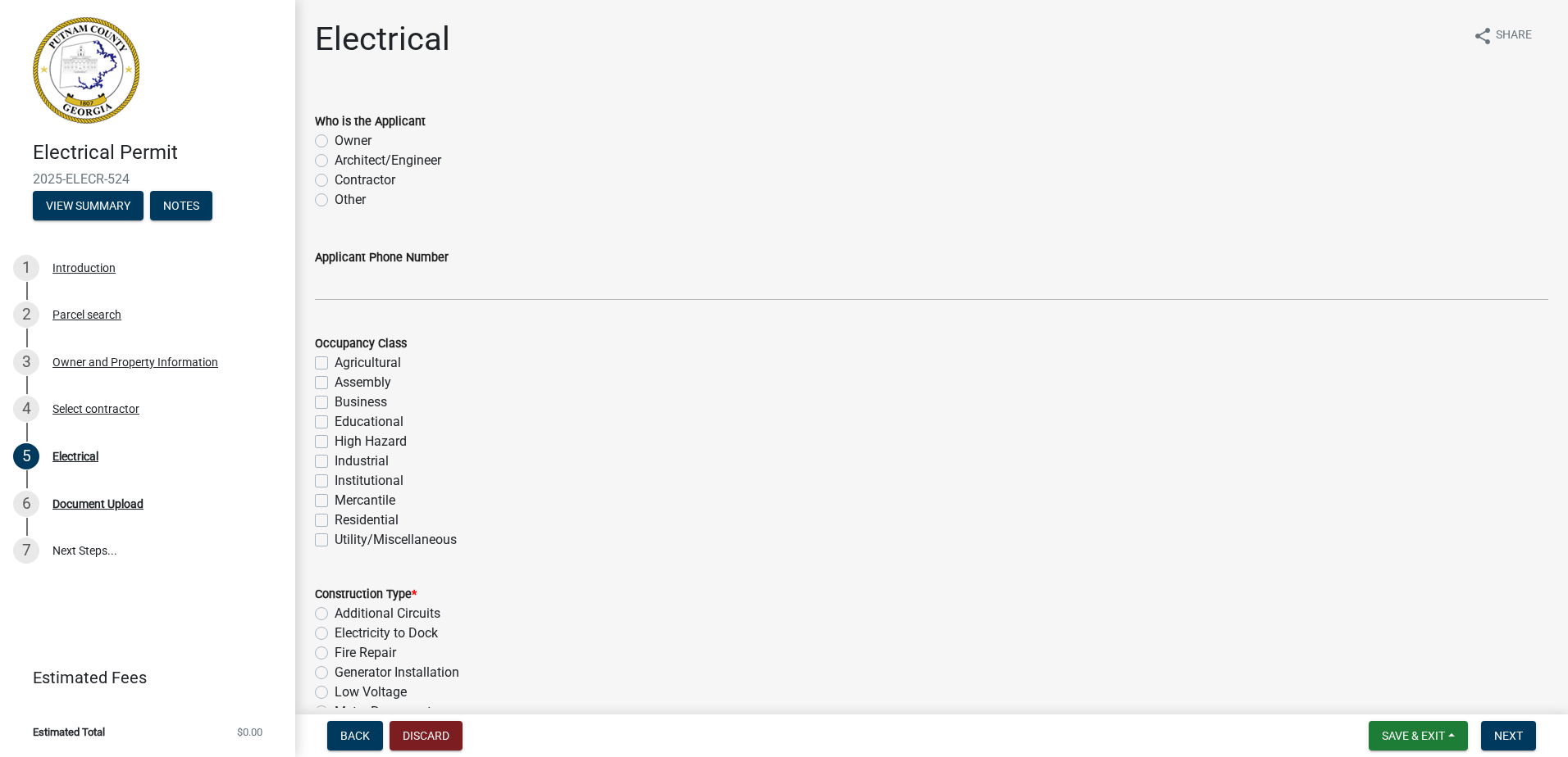
click at [335, 183] on label "Contractor" at bounding box center [365, 181] width 61 height 20
click at [335, 181] on input "Contractor" at bounding box center [340, 176] width 11 height 11
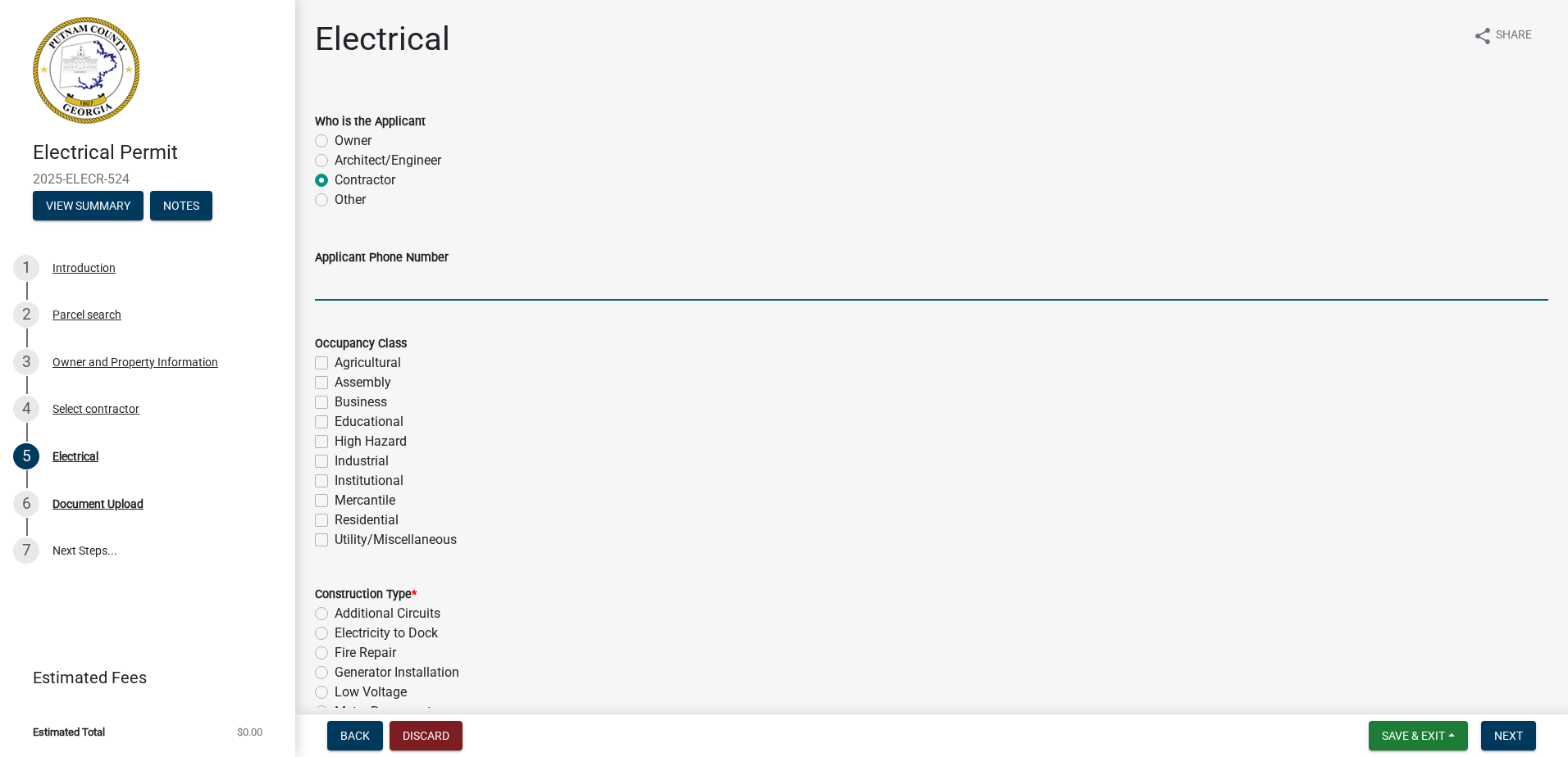
click at [316, 283] on input "Applicant Phone Number" at bounding box center [932, 284] width 1233 height 34
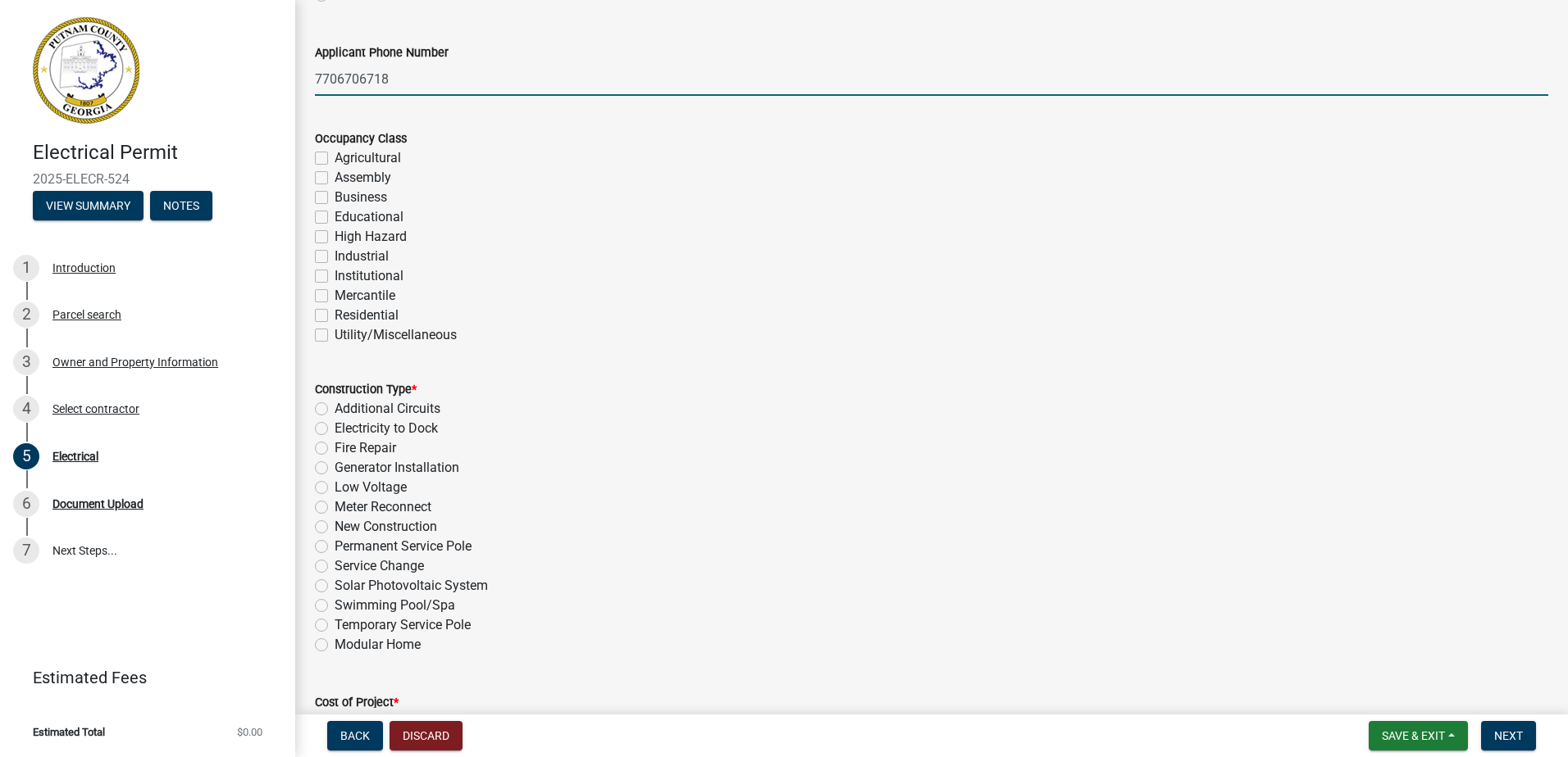
scroll to position [246, 0]
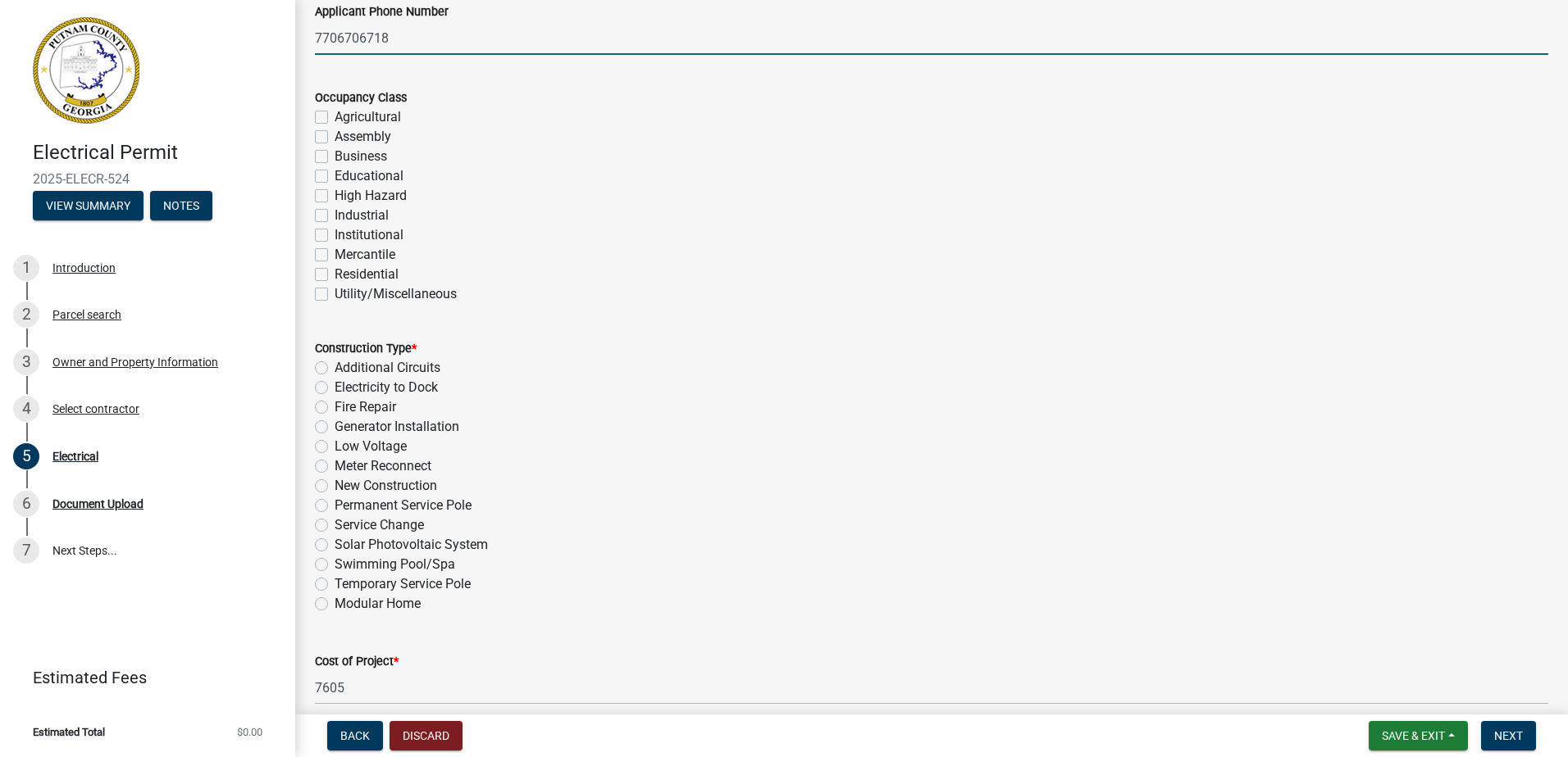
click at [335, 274] on label "Residential" at bounding box center [367, 275] width 64 height 20
click at [335, 274] on input "Residential" at bounding box center [340, 270] width 11 height 11
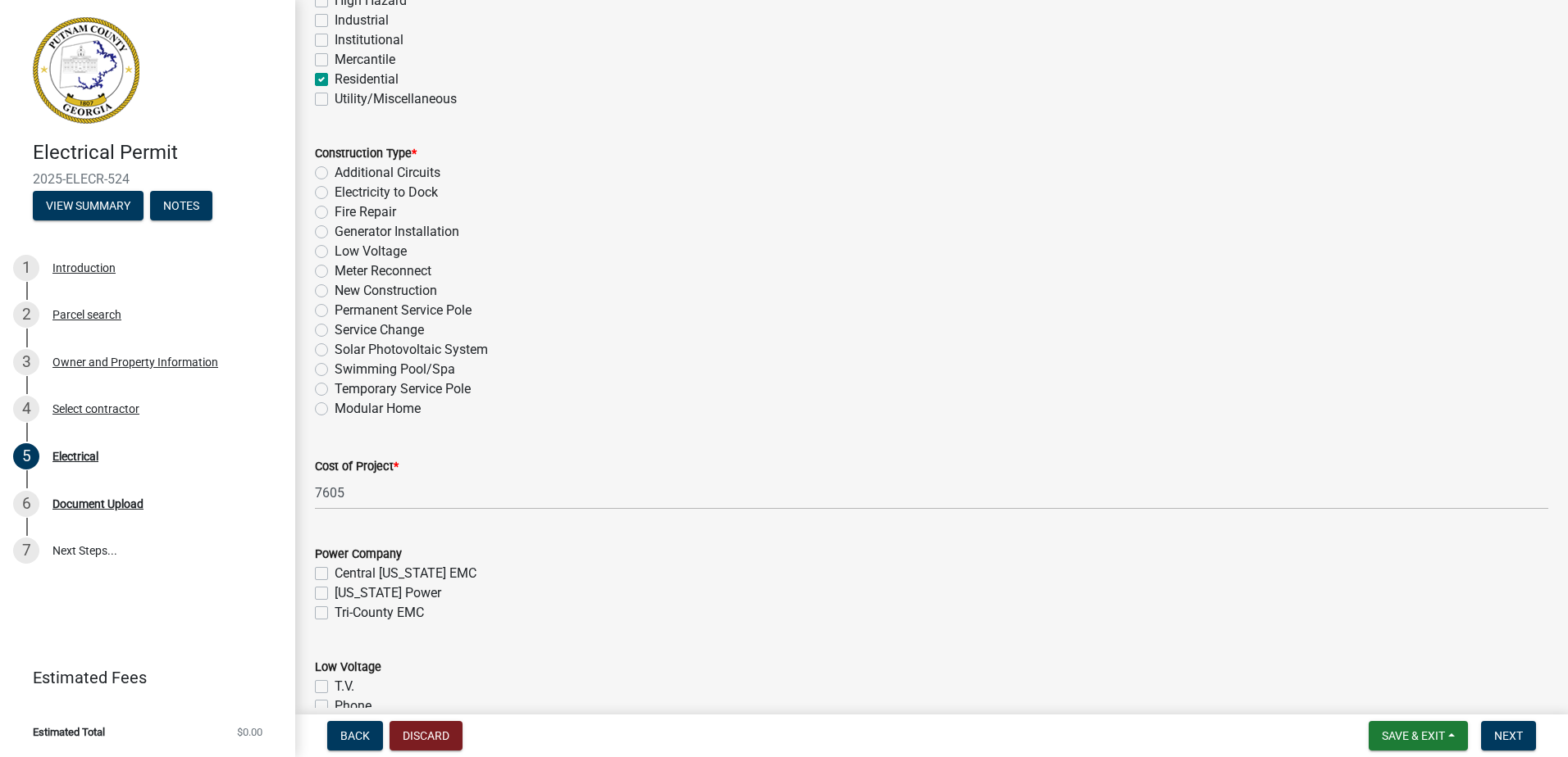
scroll to position [492, 0]
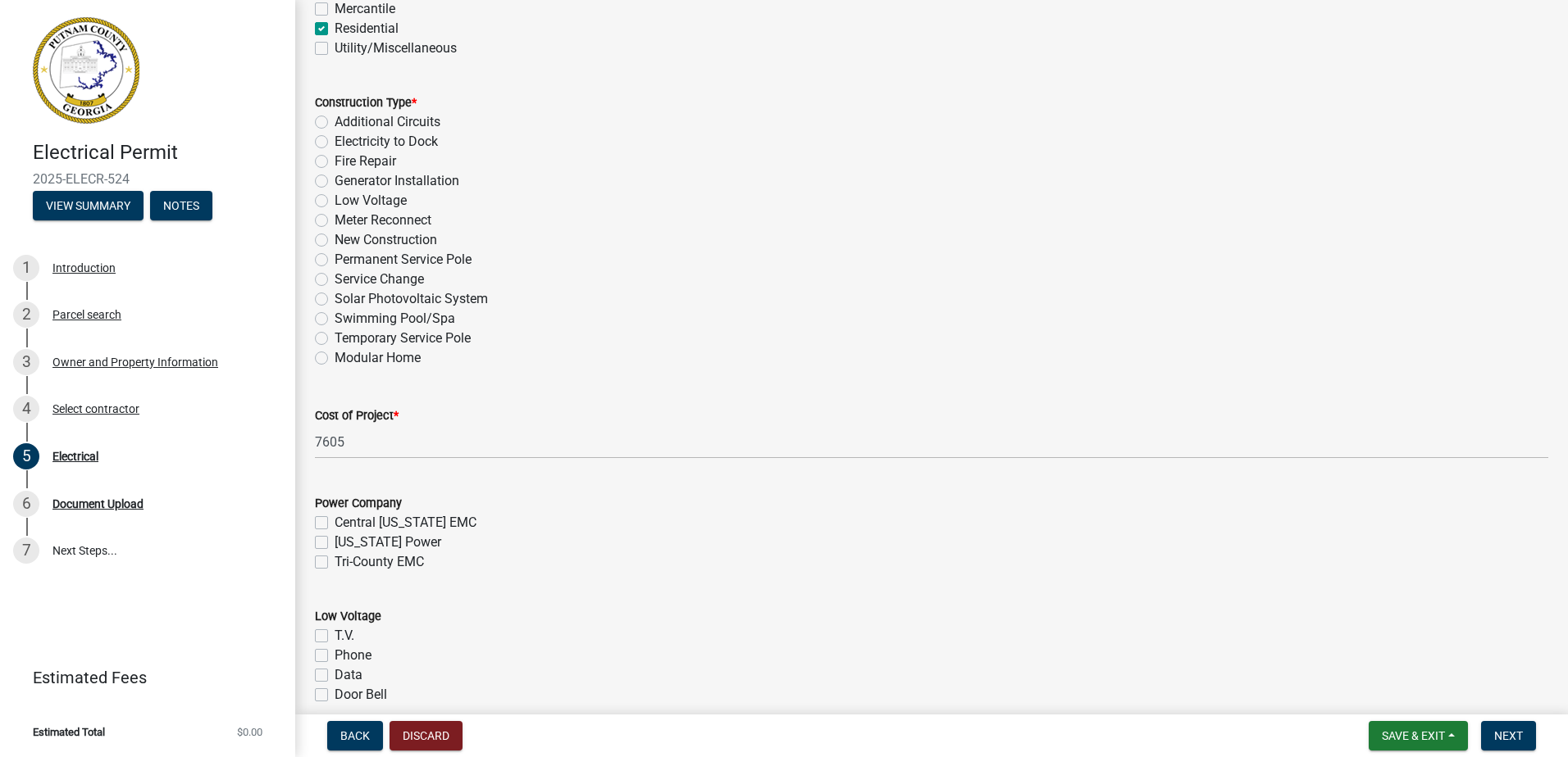
click at [333, 332] on div "Temporary Service Pole" at bounding box center [932, 338] width 1233 height 20
click at [335, 338] on label "Temporary Service Pole" at bounding box center [402, 338] width 136 height 20
click at [335, 338] on input "Temporary Service Pole" at bounding box center [340, 334] width 11 height 11
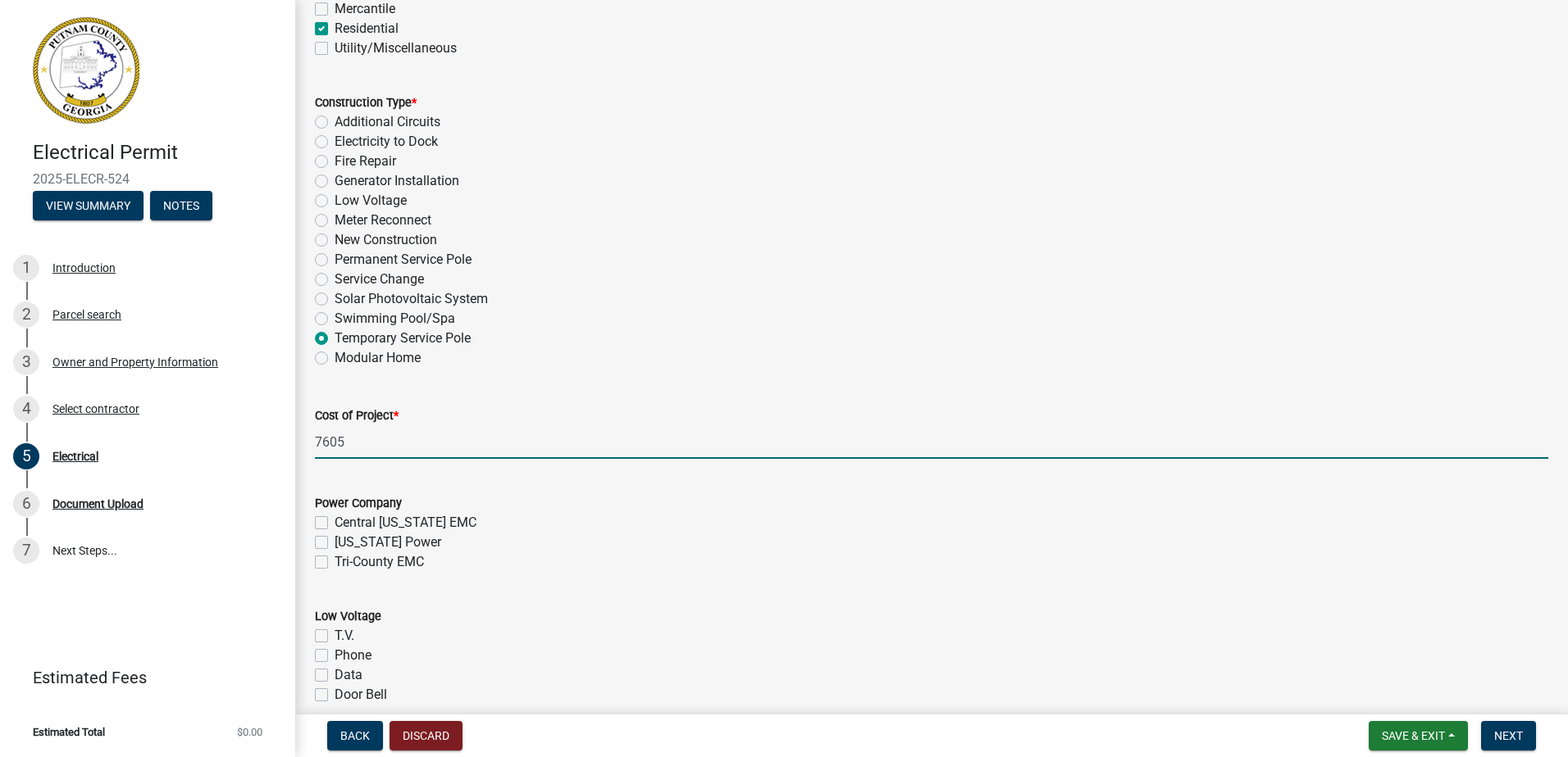
click at [356, 449] on input "7605" at bounding box center [932, 442] width 1233 height 34
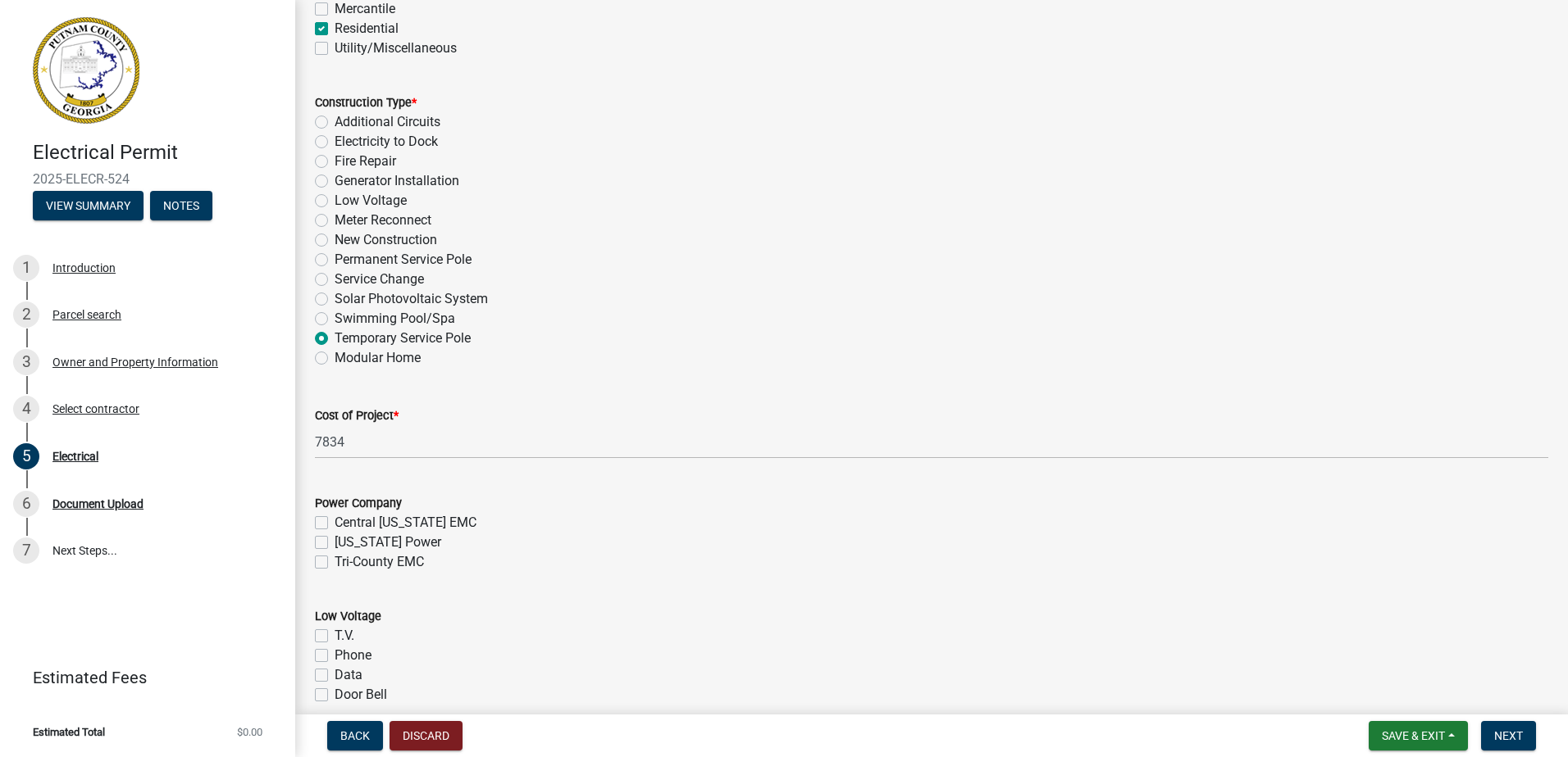
click at [335, 565] on label "Tri-County EMC" at bounding box center [379, 562] width 89 height 20
click at [335, 563] on input "Tri-County EMC" at bounding box center [340, 558] width 11 height 11
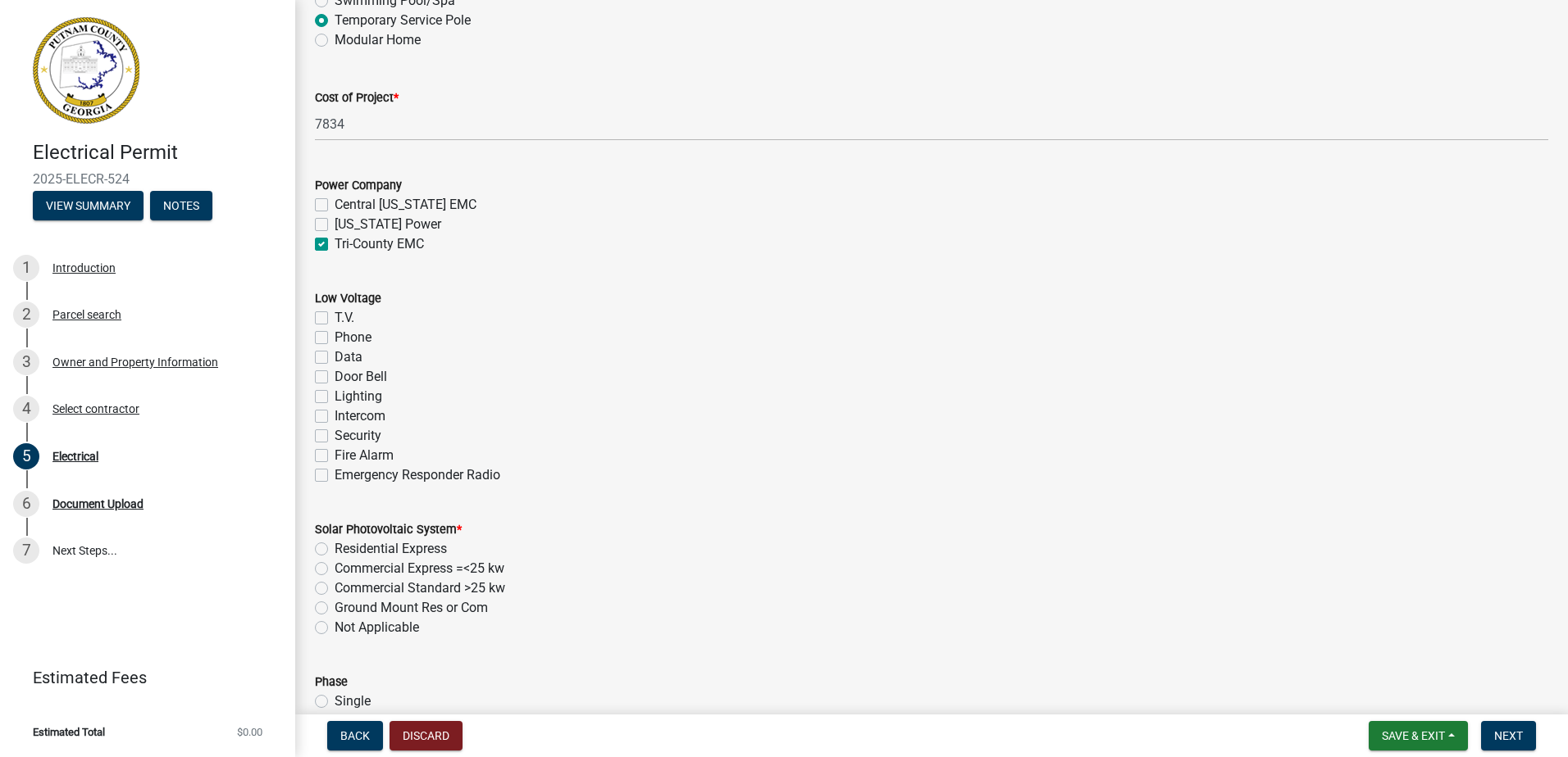
scroll to position [819, 0]
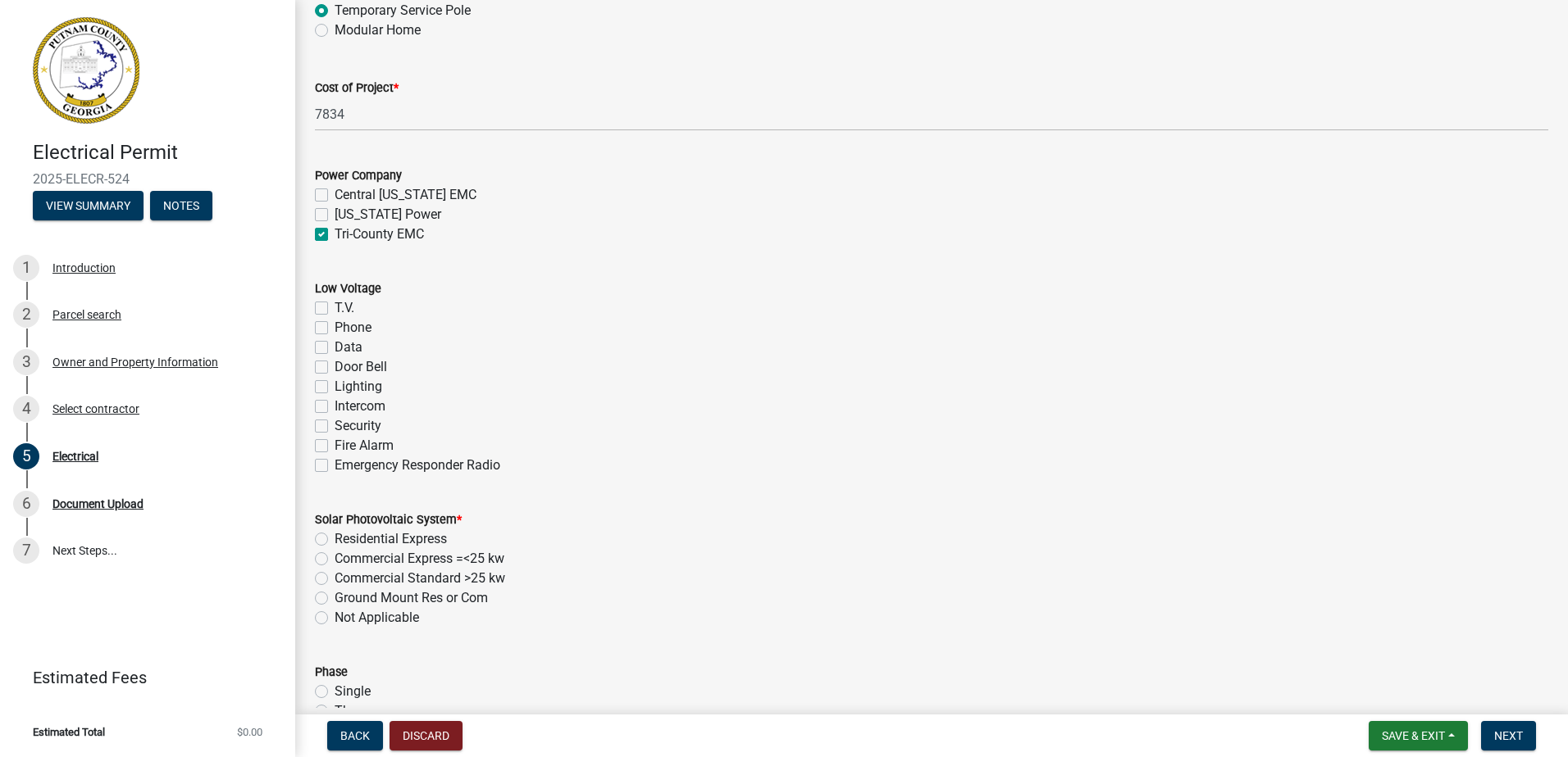
click at [335, 308] on label "T.V." at bounding box center [344, 308] width 20 height 20
click at [335, 308] on input "T.V." at bounding box center [340, 303] width 11 height 11
click at [316, 319] on div "Phone" at bounding box center [932, 327] width 1233 height 20
click at [335, 324] on label "Phone" at bounding box center [352, 327] width 36 height 20
click at [335, 324] on input "Phone" at bounding box center [340, 323] width 11 height 11
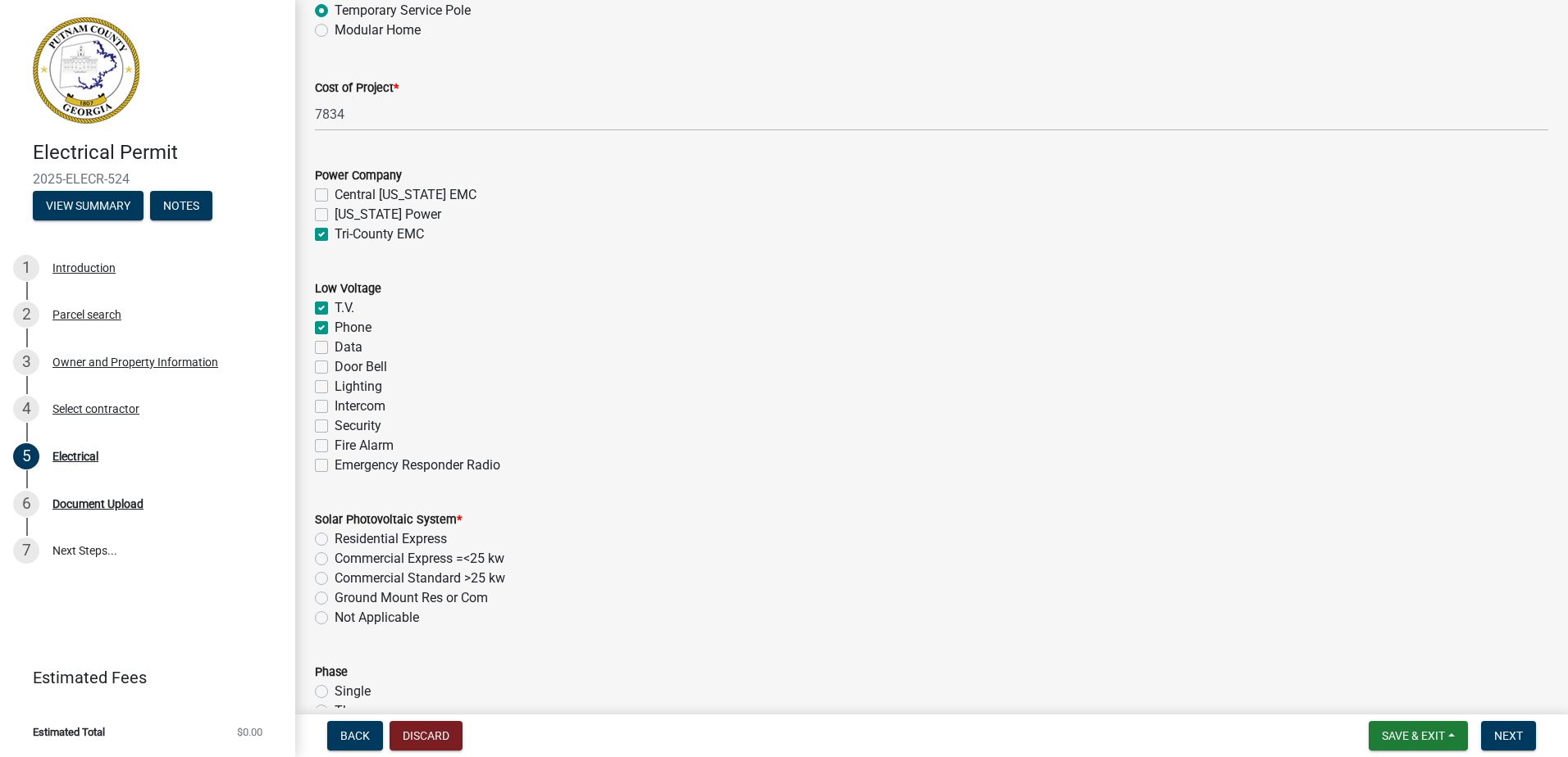
click at [335, 345] on label "Data" at bounding box center [348, 348] width 28 height 20
click at [335, 345] on input "Data" at bounding box center [340, 343] width 11 height 11
click at [335, 366] on label "Door Bell" at bounding box center [360, 367] width 53 height 20
click at [335, 366] on input "Door Bell" at bounding box center [340, 363] width 11 height 11
click at [335, 382] on label "Lighting" at bounding box center [358, 387] width 47 height 20
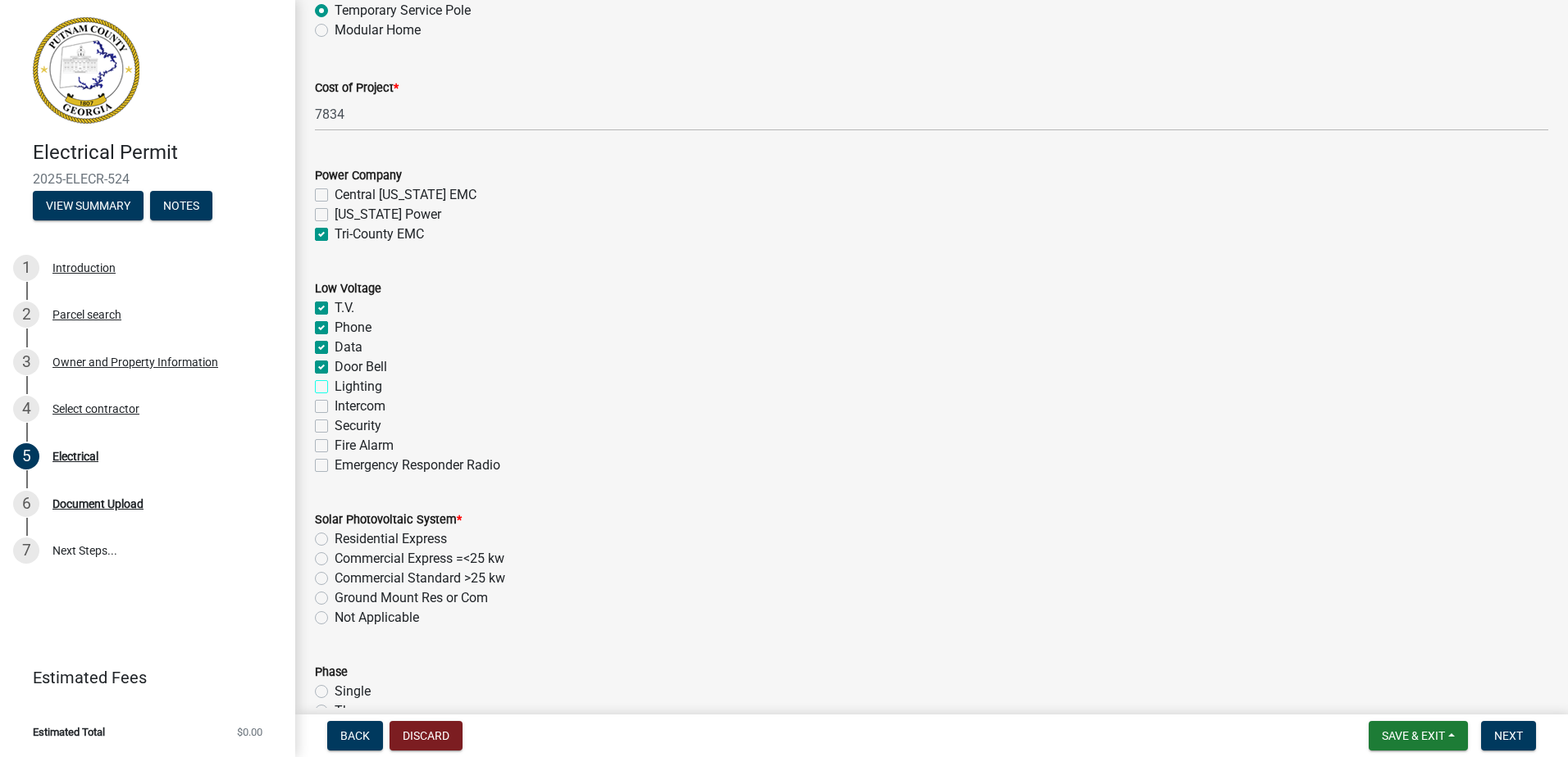
click at [335, 382] on input "Lighting" at bounding box center [340, 383] width 11 height 11
click at [335, 445] on label "Fire Alarm" at bounding box center [364, 446] width 59 height 20
click at [335, 445] on input "Fire Alarm" at bounding box center [340, 441] width 11 height 11
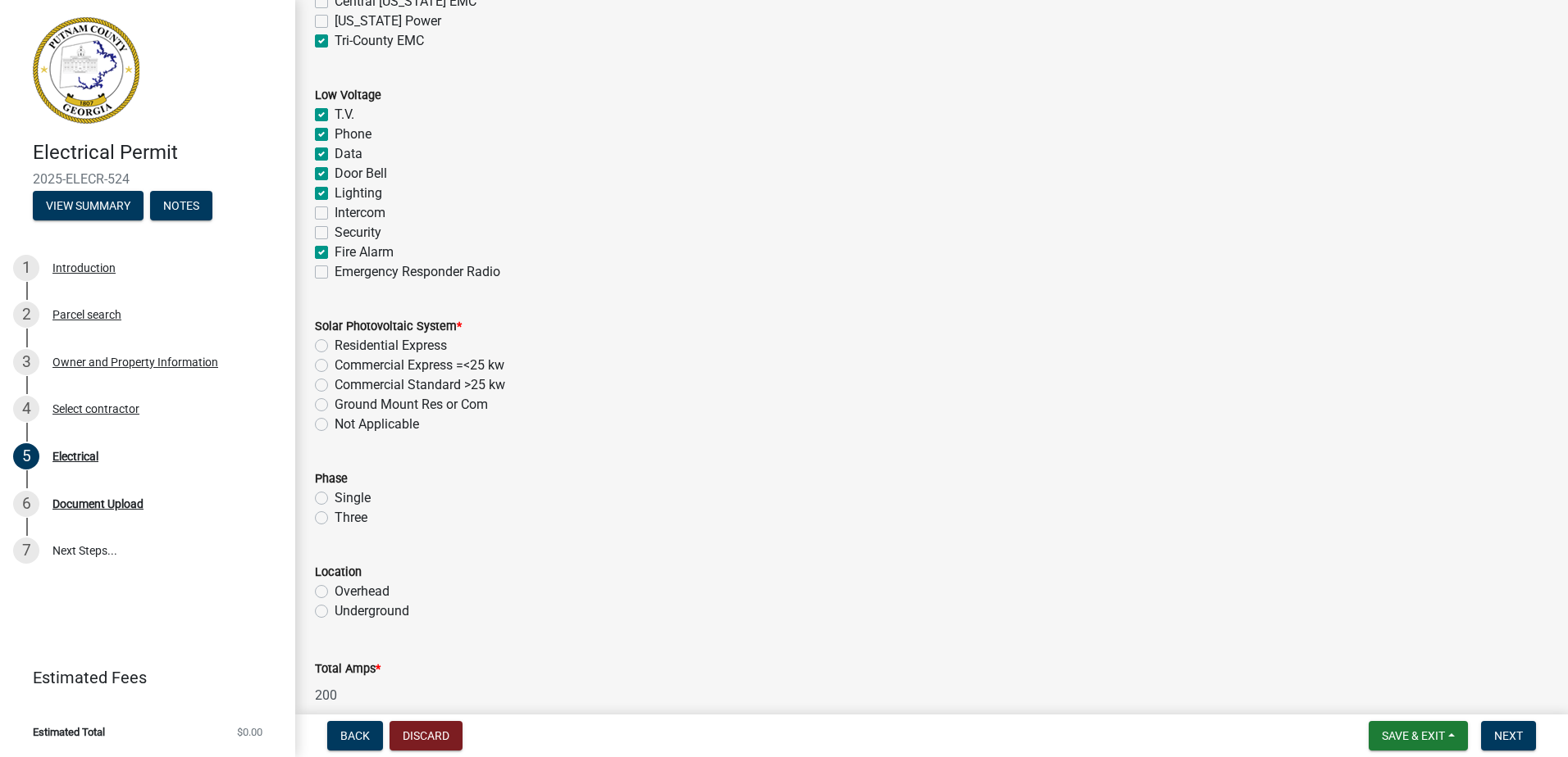
scroll to position [1066, 0]
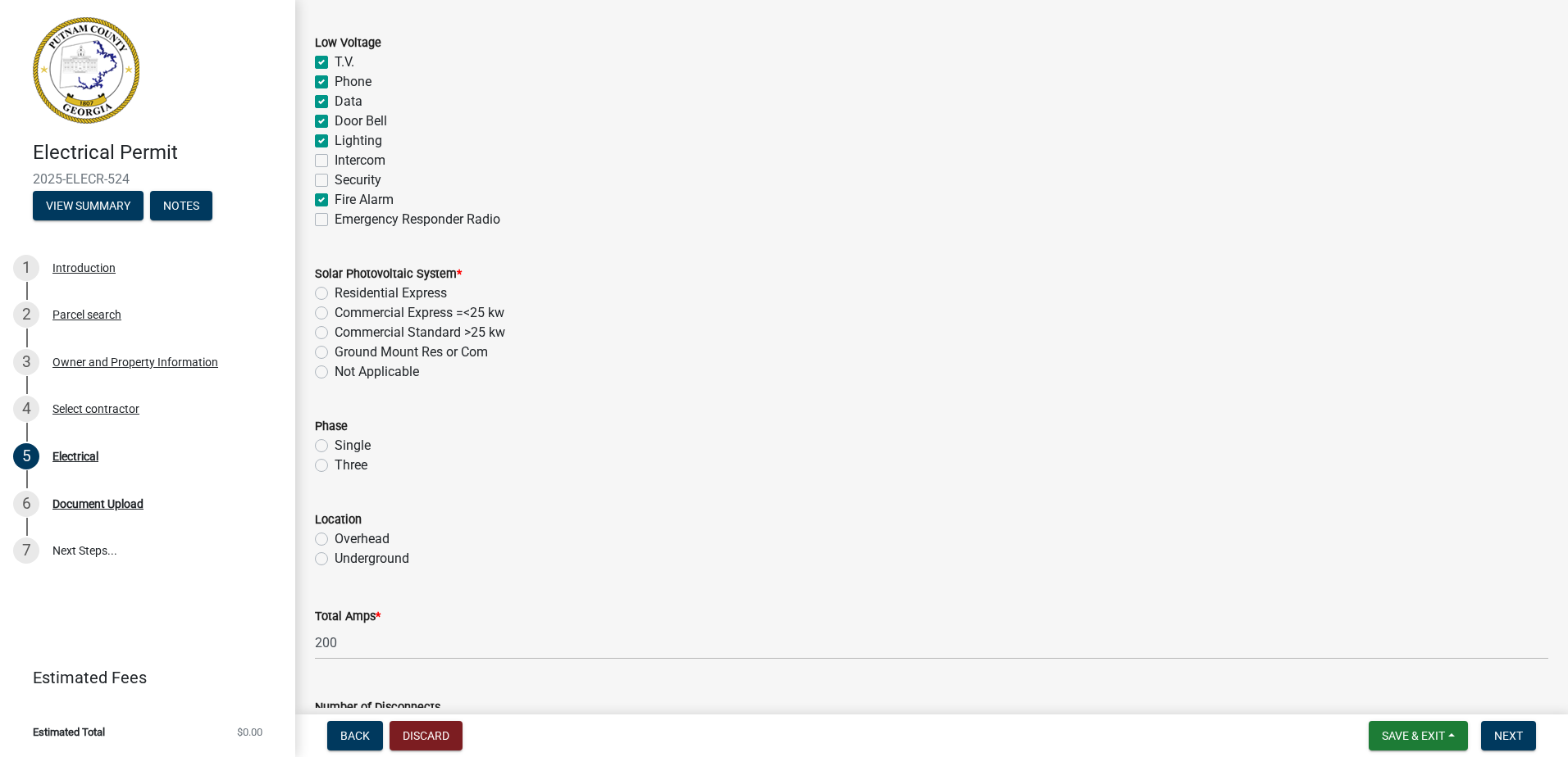
click at [335, 374] on label "Not Applicable" at bounding box center [376, 372] width 85 height 20
click at [335, 373] on input "Not Applicable" at bounding box center [340, 367] width 11 height 11
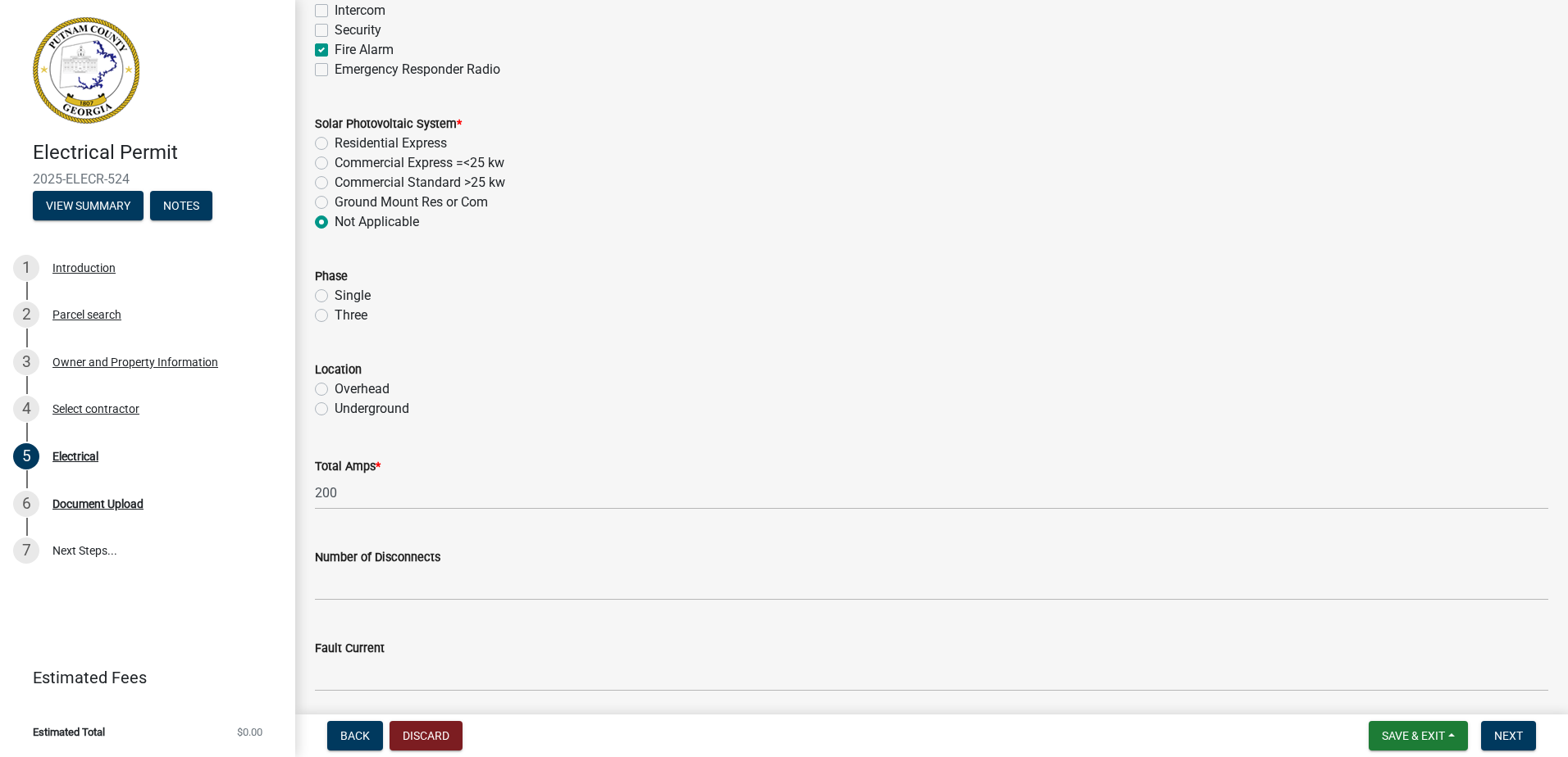
scroll to position [1229, 0]
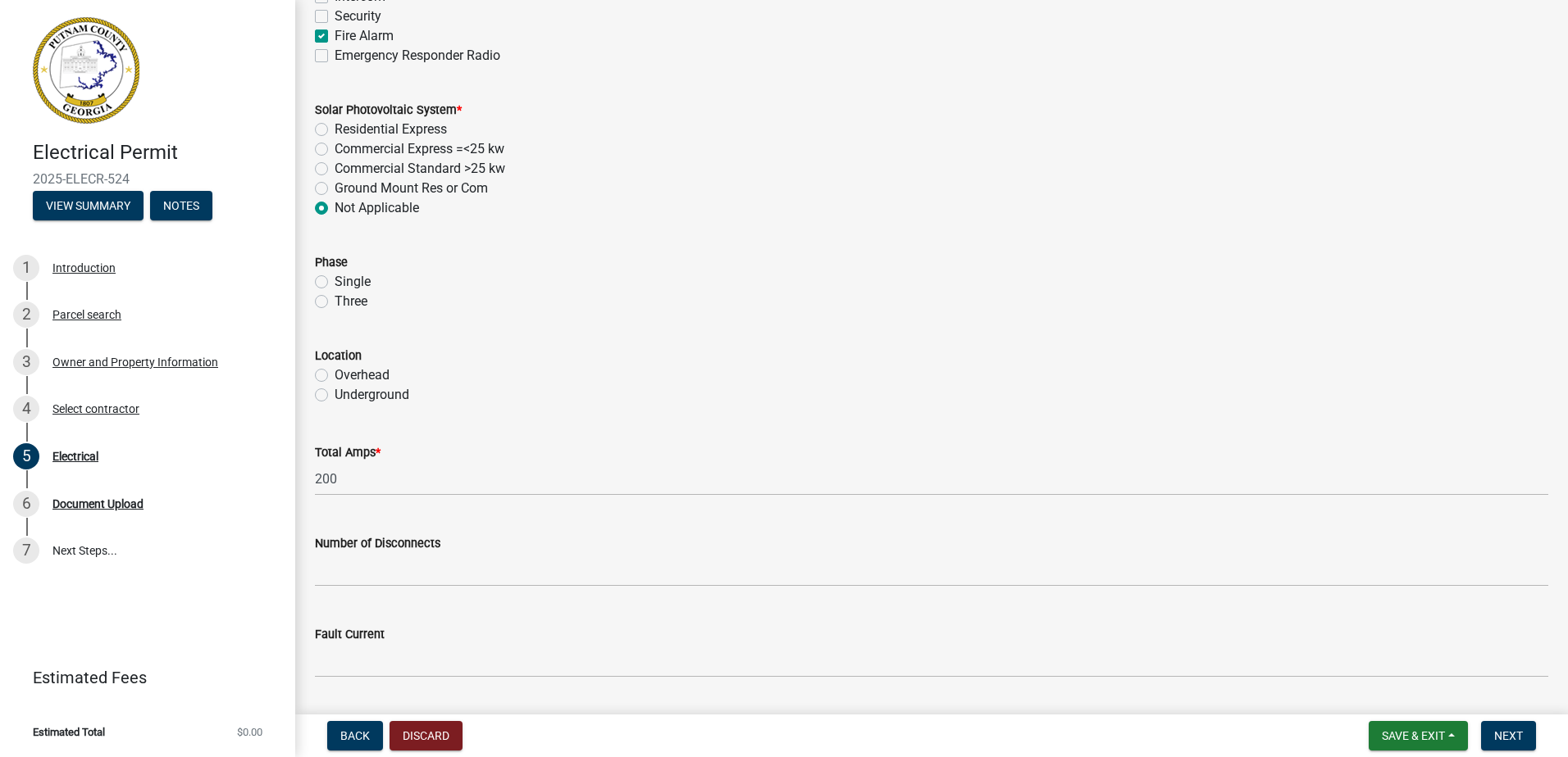
click at [335, 391] on label "Underground" at bounding box center [372, 395] width 75 height 20
click at [335, 391] on input "Underground" at bounding box center [340, 391] width 11 height 11
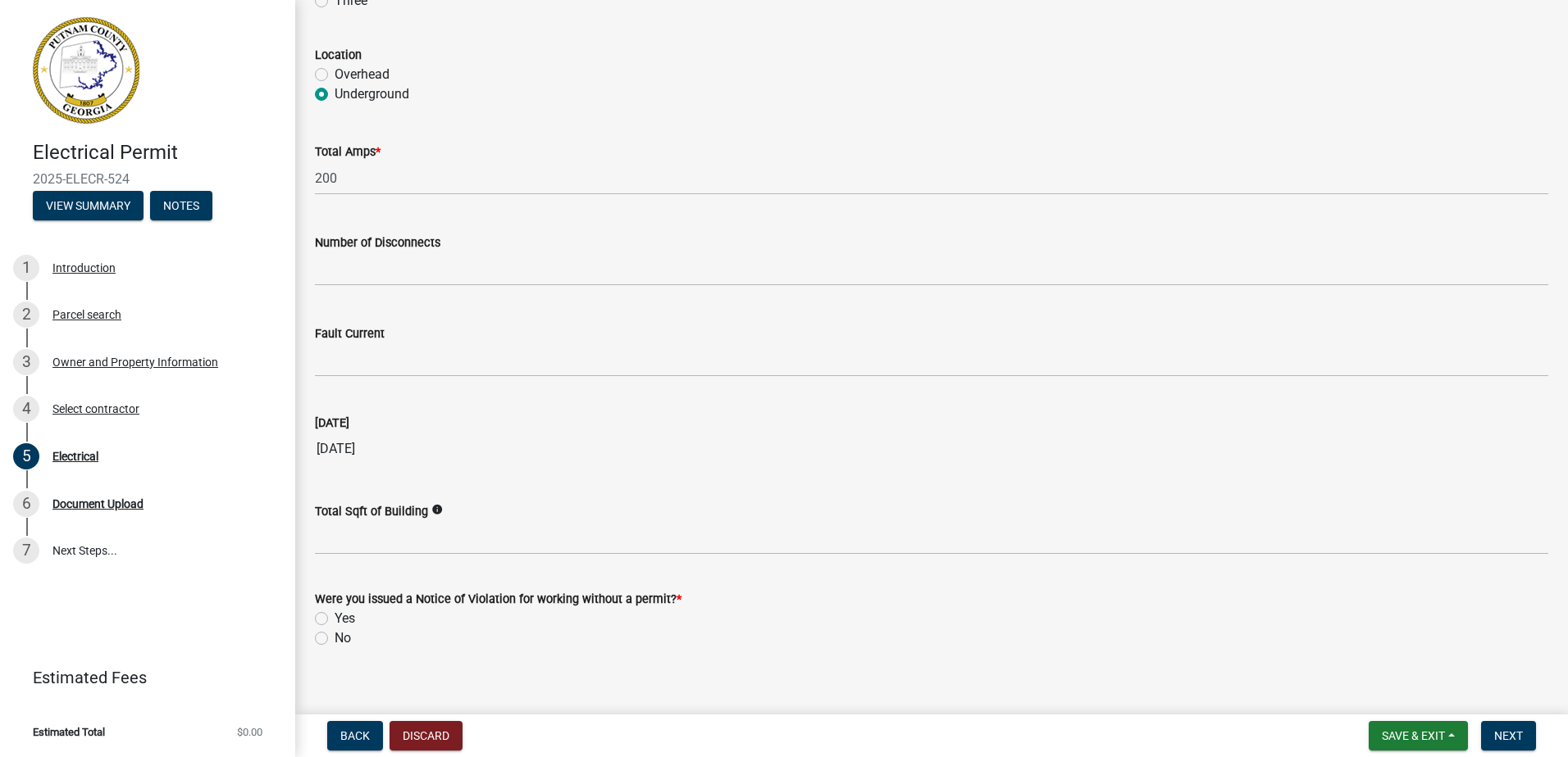
scroll to position [1549, 0]
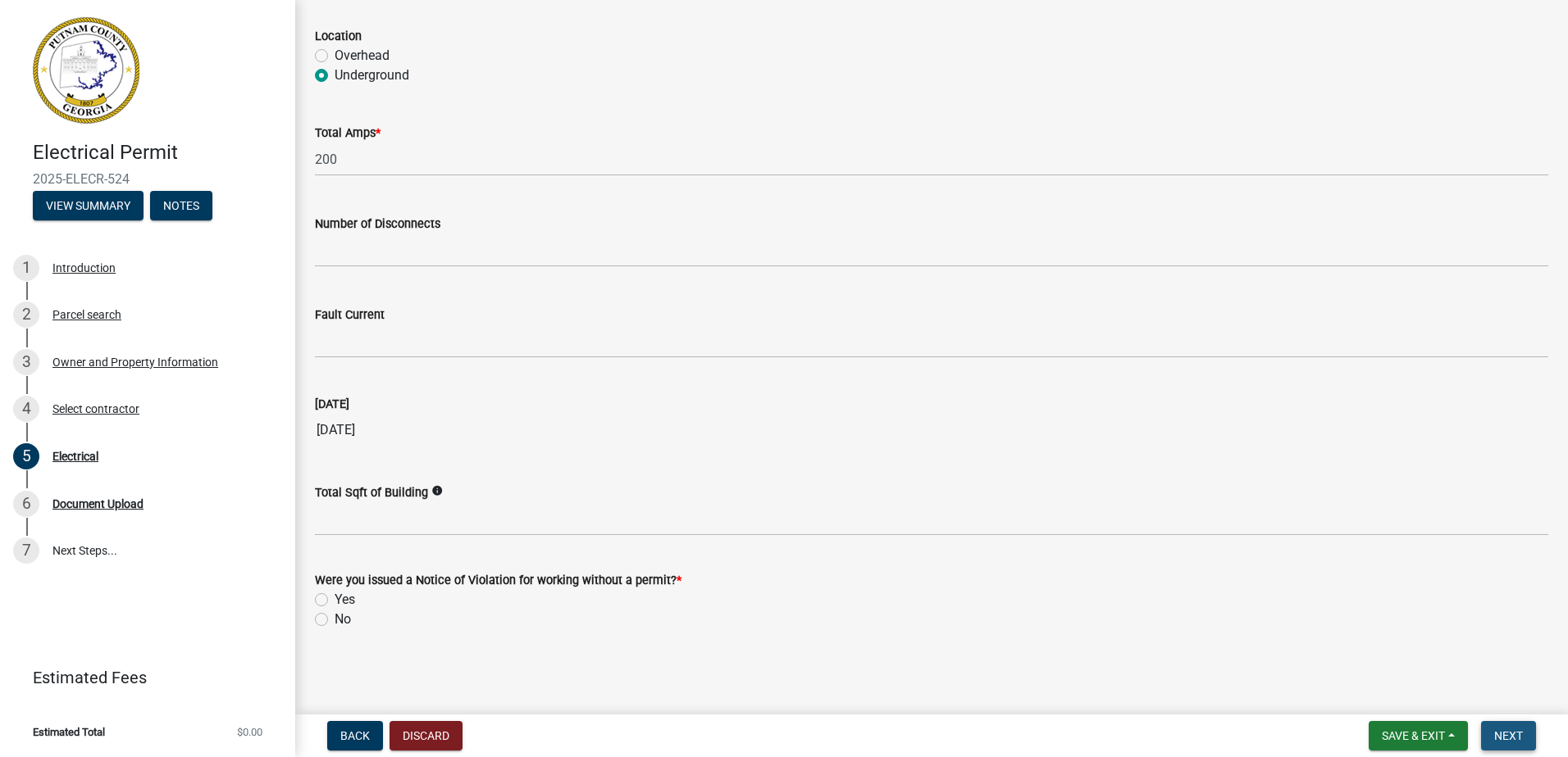
click at [1495, 744] on button "Next" at bounding box center [1508, 736] width 55 height 29
drag, startPoint x: 320, startPoint y: 621, endPoint x: 570, endPoint y: 621, distance: 250.0
click at [335, 621] on label "No" at bounding box center [343, 620] width 16 height 20
click at [335, 620] on input "No" at bounding box center [340, 616] width 11 height 11
click at [1519, 734] on span "Next" at bounding box center [1508, 736] width 28 height 13
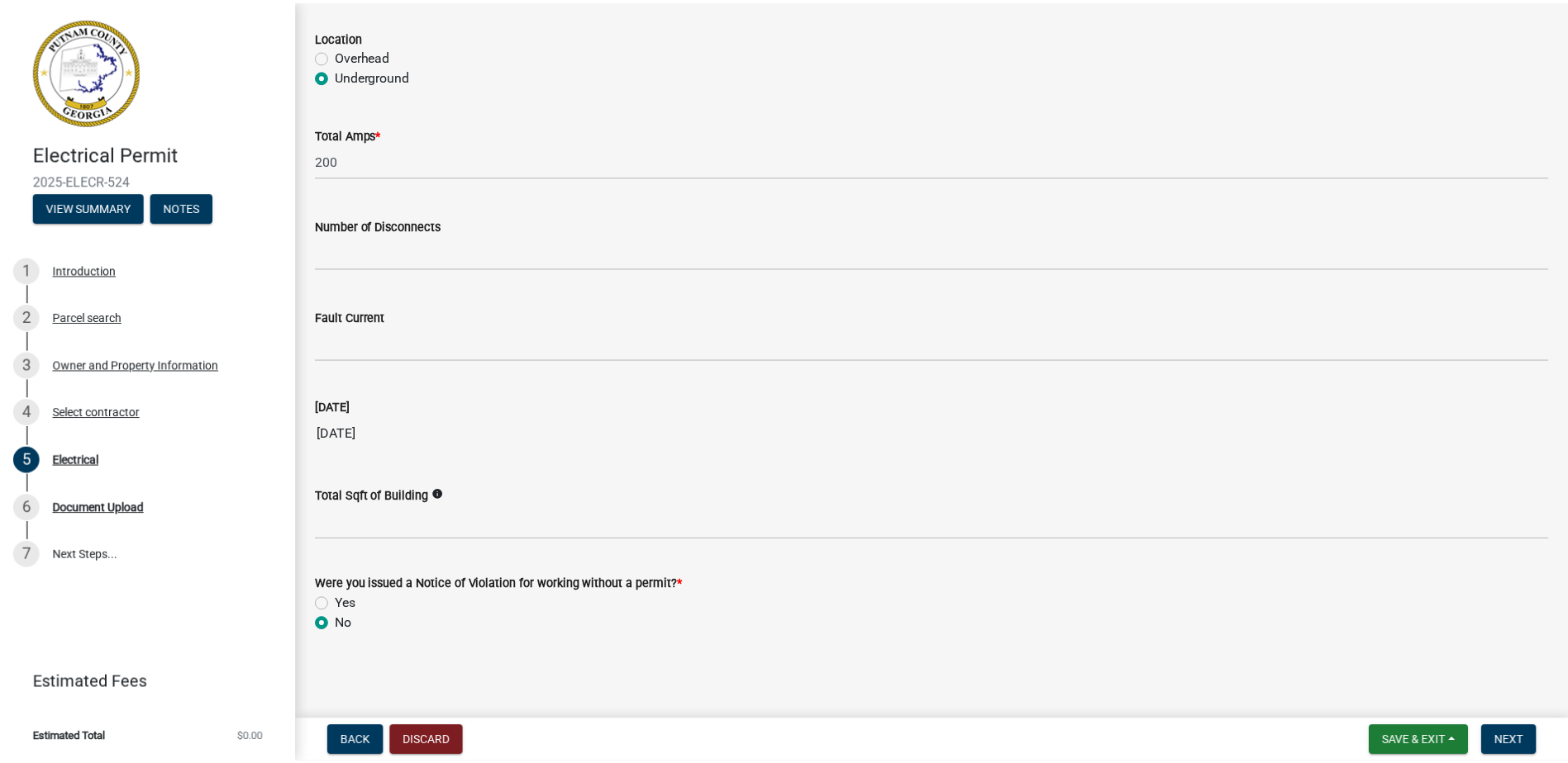
scroll to position [0, 0]
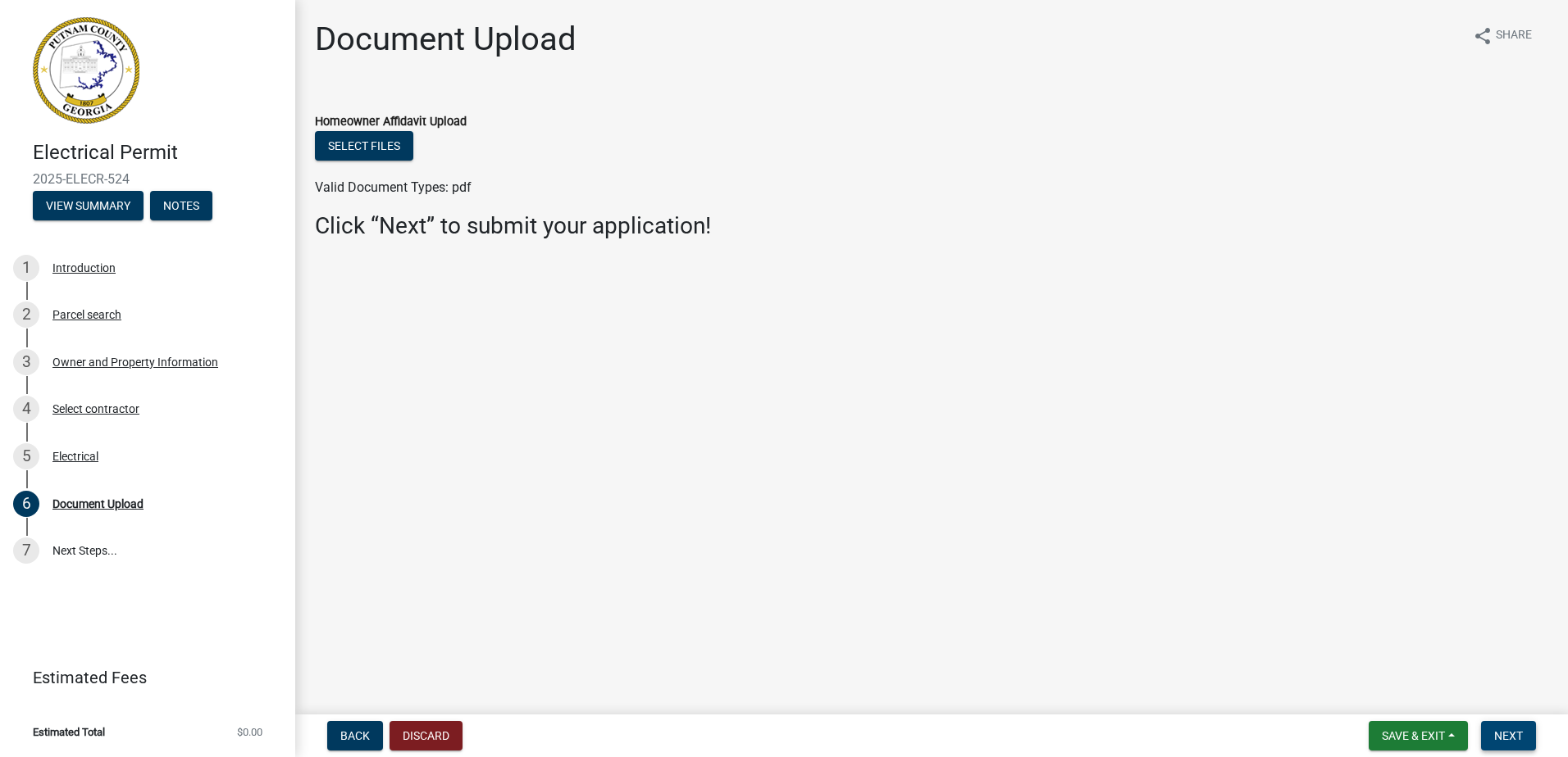
click at [1515, 734] on span "Next" at bounding box center [1508, 736] width 28 height 13
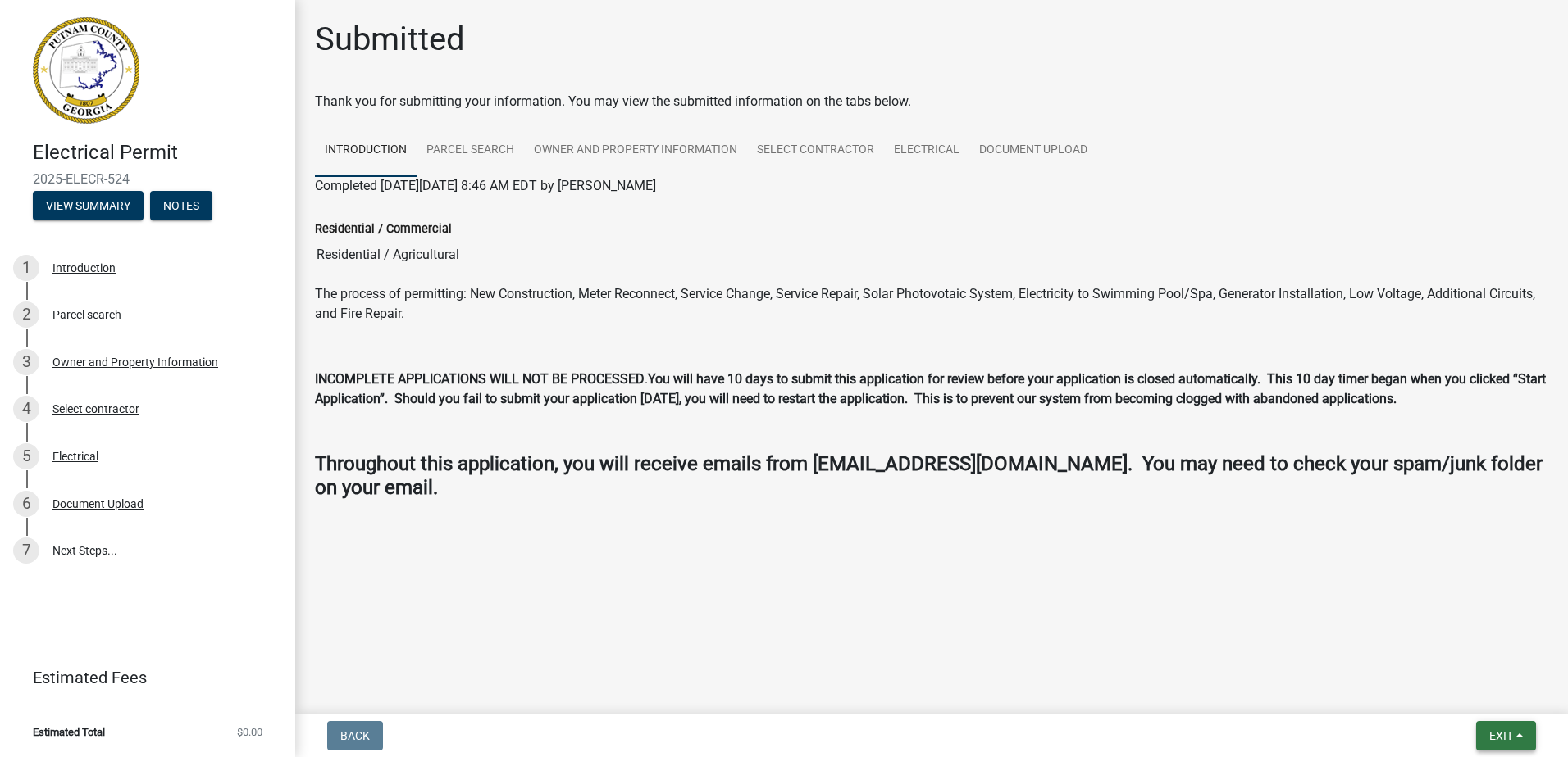
click at [1503, 735] on span "Exit" at bounding box center [1500, 736] width 24 height 13
click at [1496, 699] on button "Save & Exit" at bounding box center [1469, 693] width 131 height 39
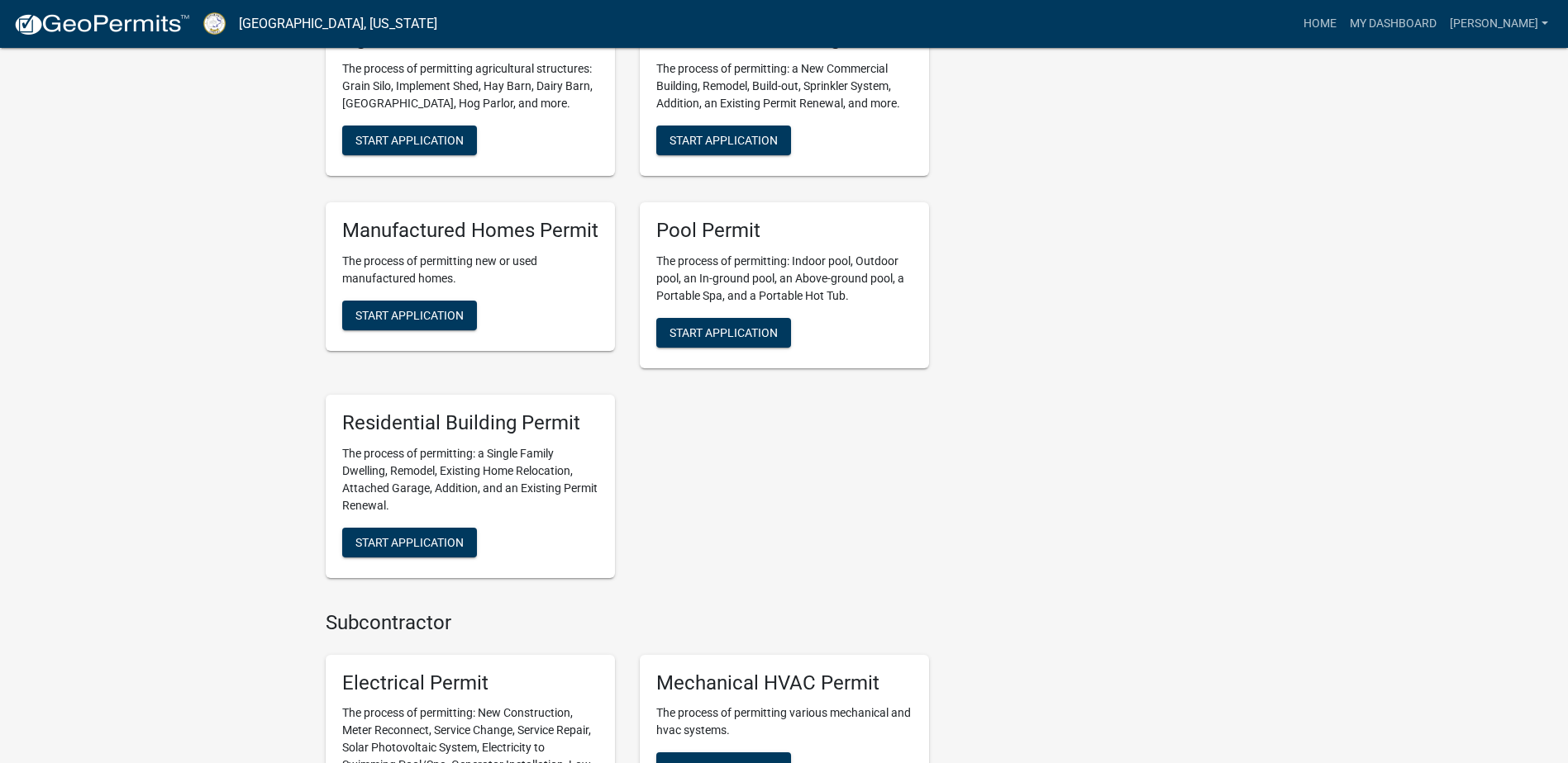
scroll to position [992, 0]
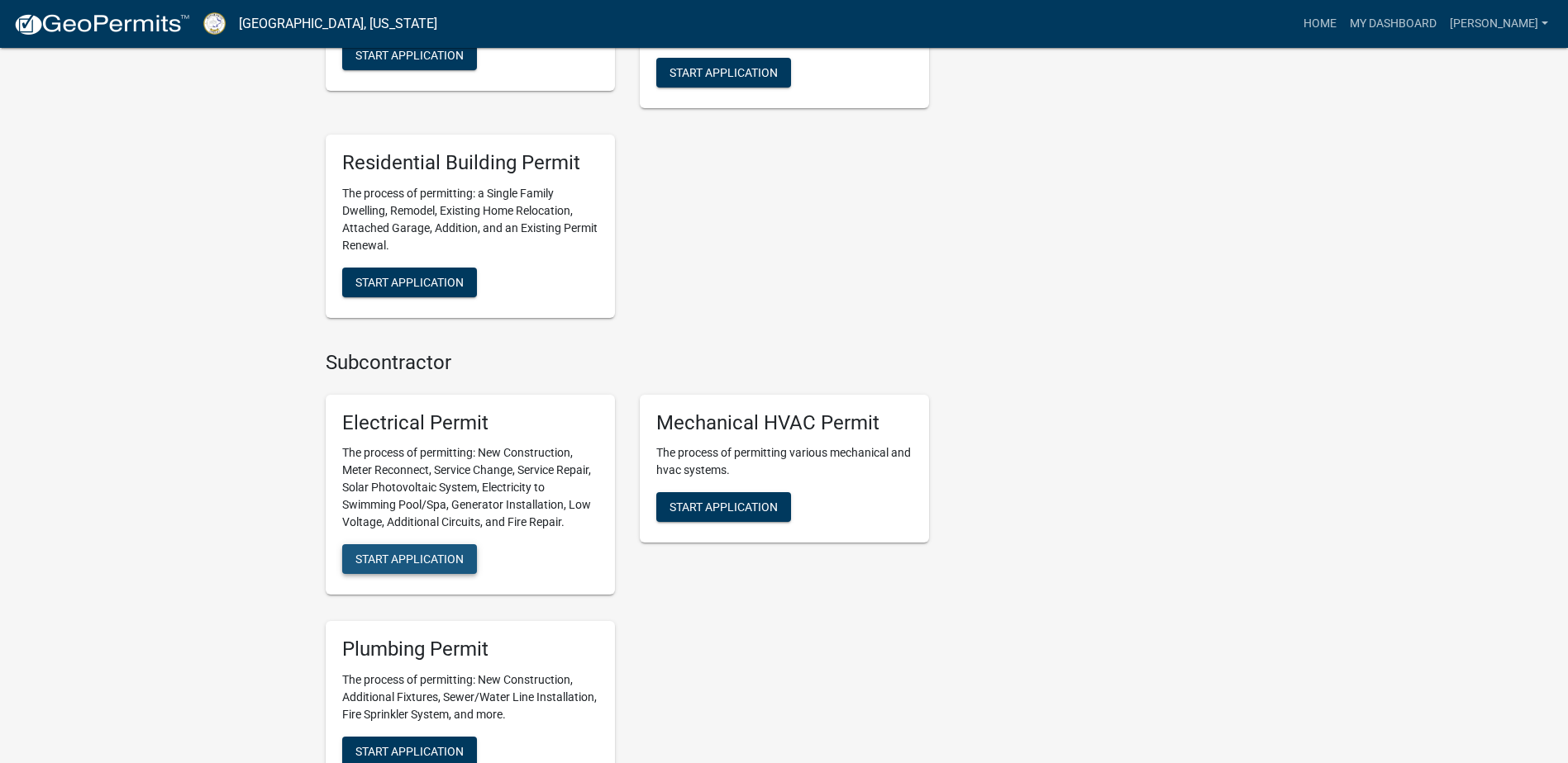
click at [434, 559] on span "Start Application" at bounding box center [409, 559] width 109 height 13
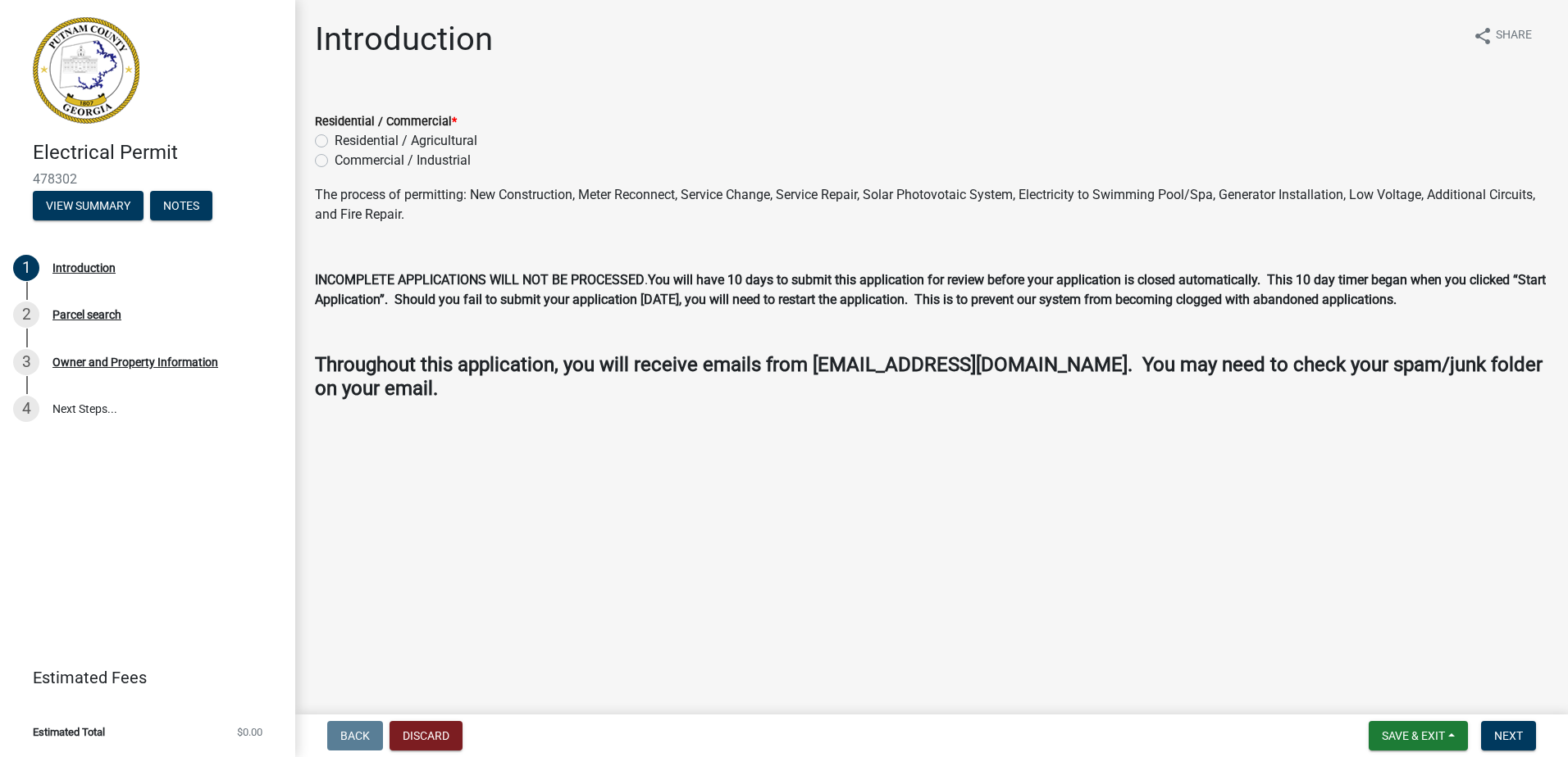
click at [321, 133] on div "Residential / Agricultural" at bounding box center [932, 141] width 1233 height 20
click at [335, 143] on label "Residential / Agricultural" at bounding box center [406, 141] width 142 height 20
click at [335, 141] on input "Residential / Agricultural" at bounding box center [340, 136] width 11 height 11
click at [1538, 753] on nav "Back Discard Save & Exit Save Save & Exit Next" at bounding box center [932, 736] width 1273 height 43
click at [1514, 735] on span "Next" at bounding box center [1508, 736] width 28 height 13
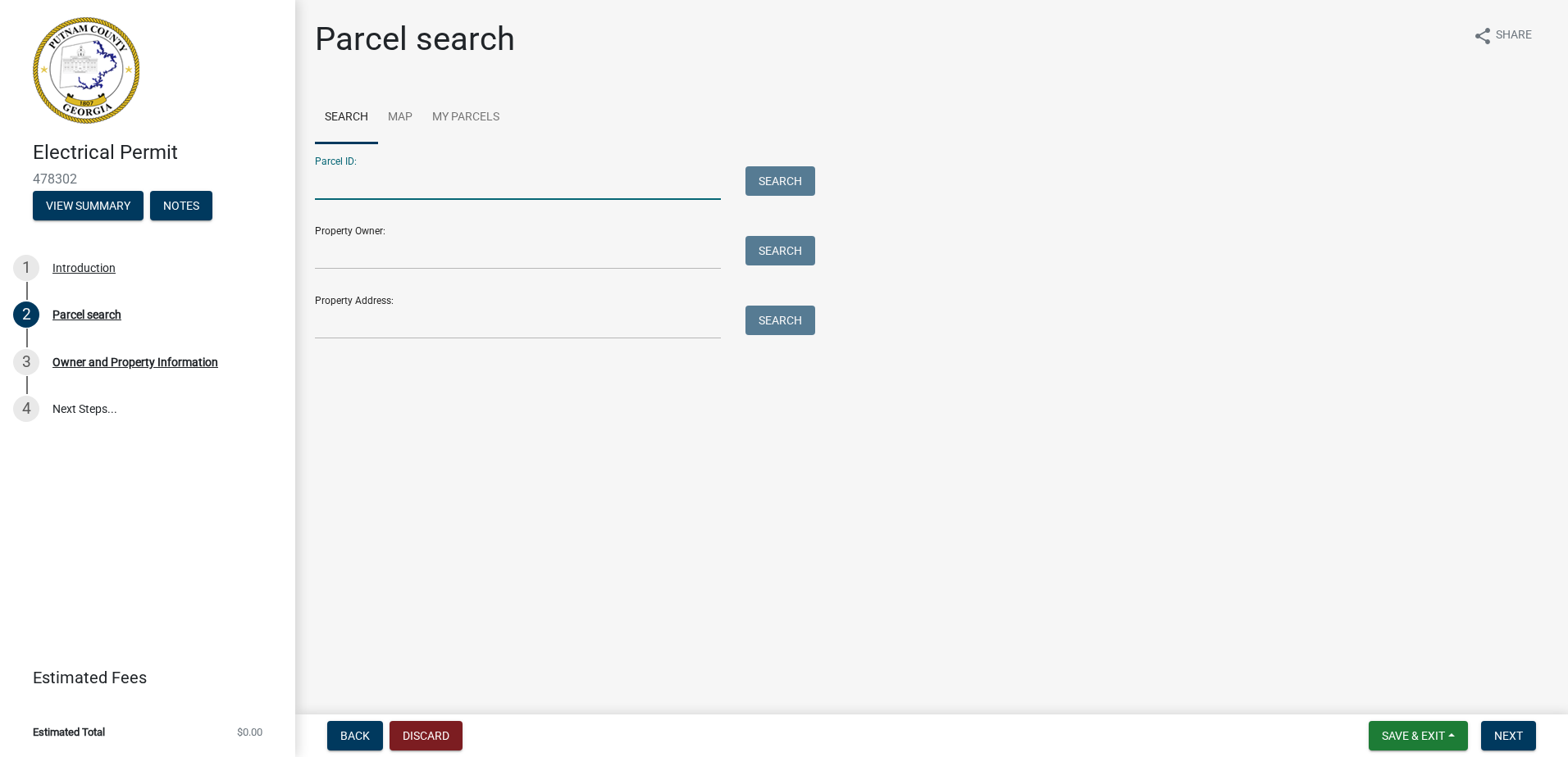
click at [326, 172] on input "Parcel ID:" at bounding box center [518, 183] width 406 height 34
click at [790, 185] on button "Search" at bounding box center [780, 181] width 69 height 29
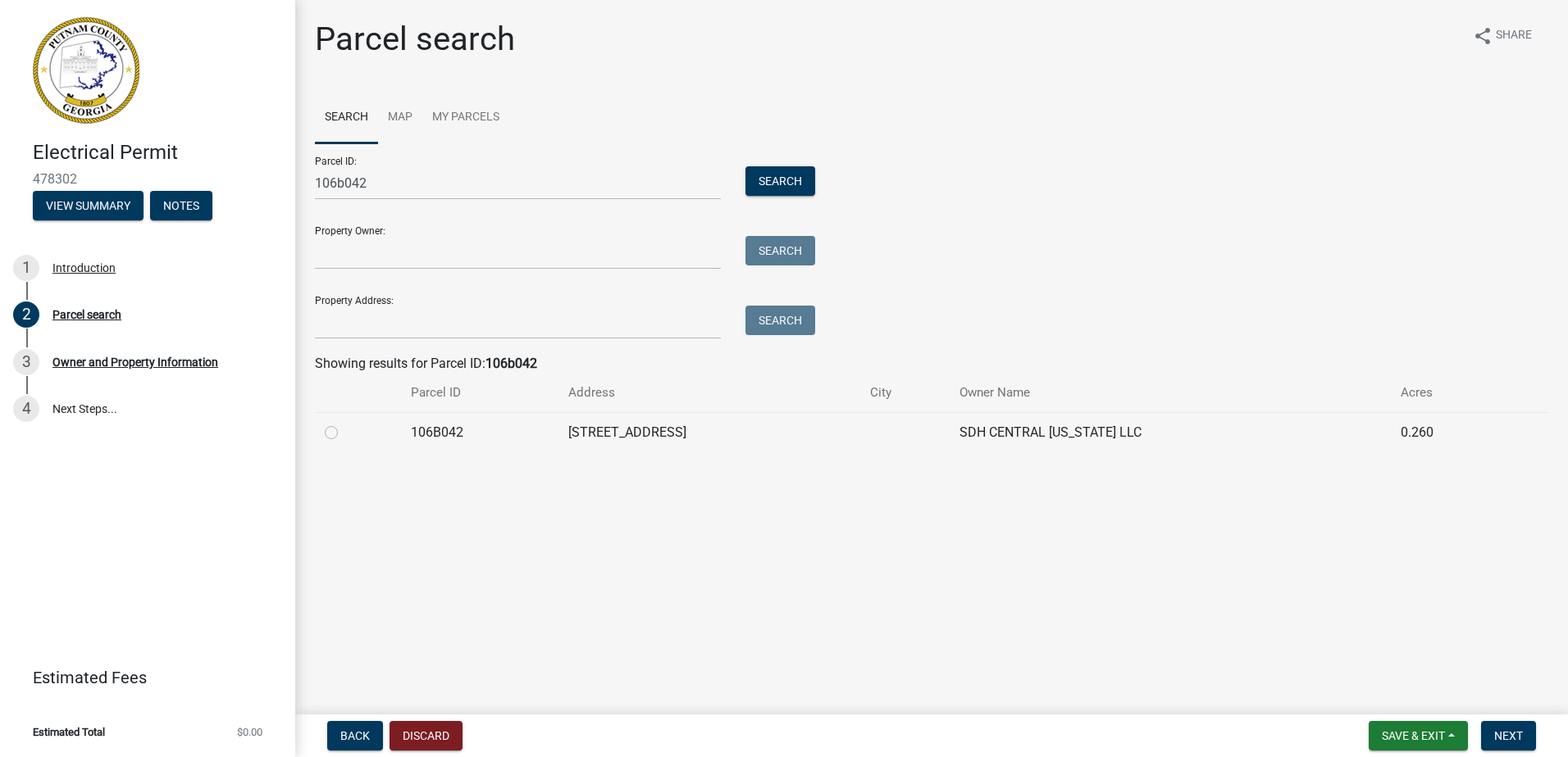
drag, startPoint x: 329, startPoint y: 435, endPoint x: 557, endPoint y: 498, distance: 236.5
click at [344, 423] on label at bounding box center [344, 423] width 0 height 0
click at [344, 433] on input "radio" at bounding box center [350, 428] width 11 height 11
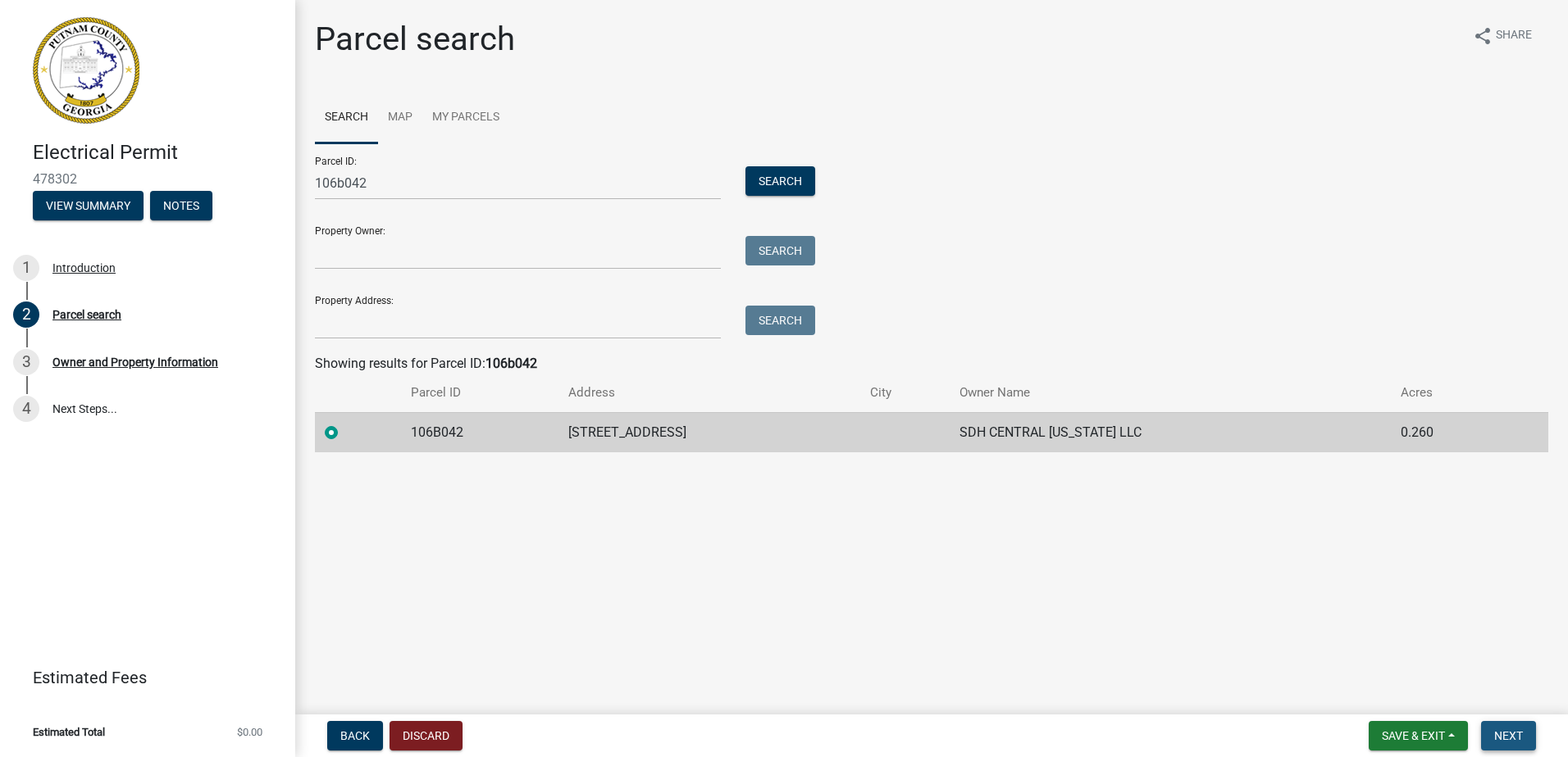
click at [1515, 738] on span "Next" at bounding box center [1508, 736] width 28 height 13
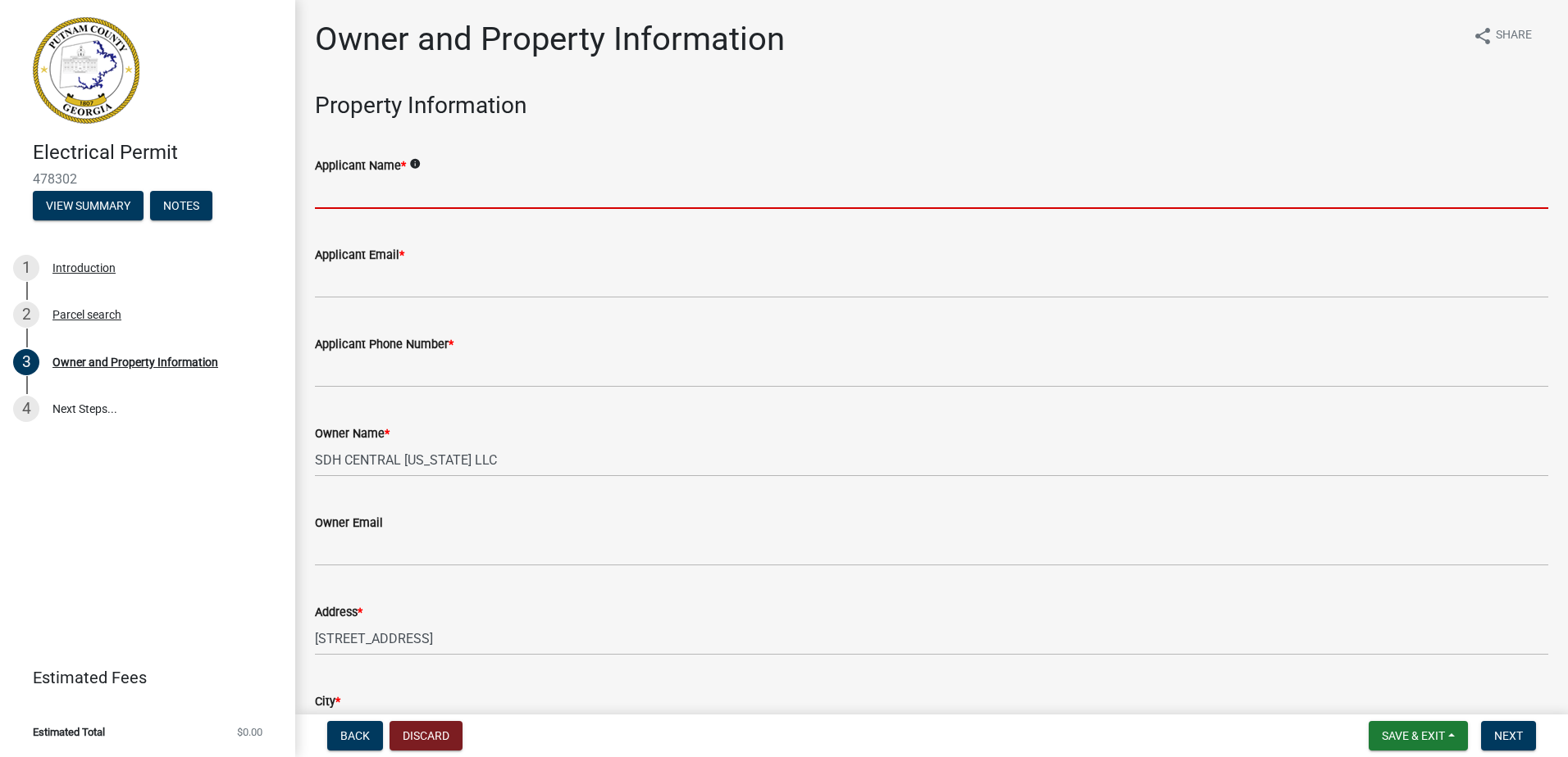
click at [363, 202] on input "Applicant Name *" at bounding box center [932, 192] width 1233 height 34
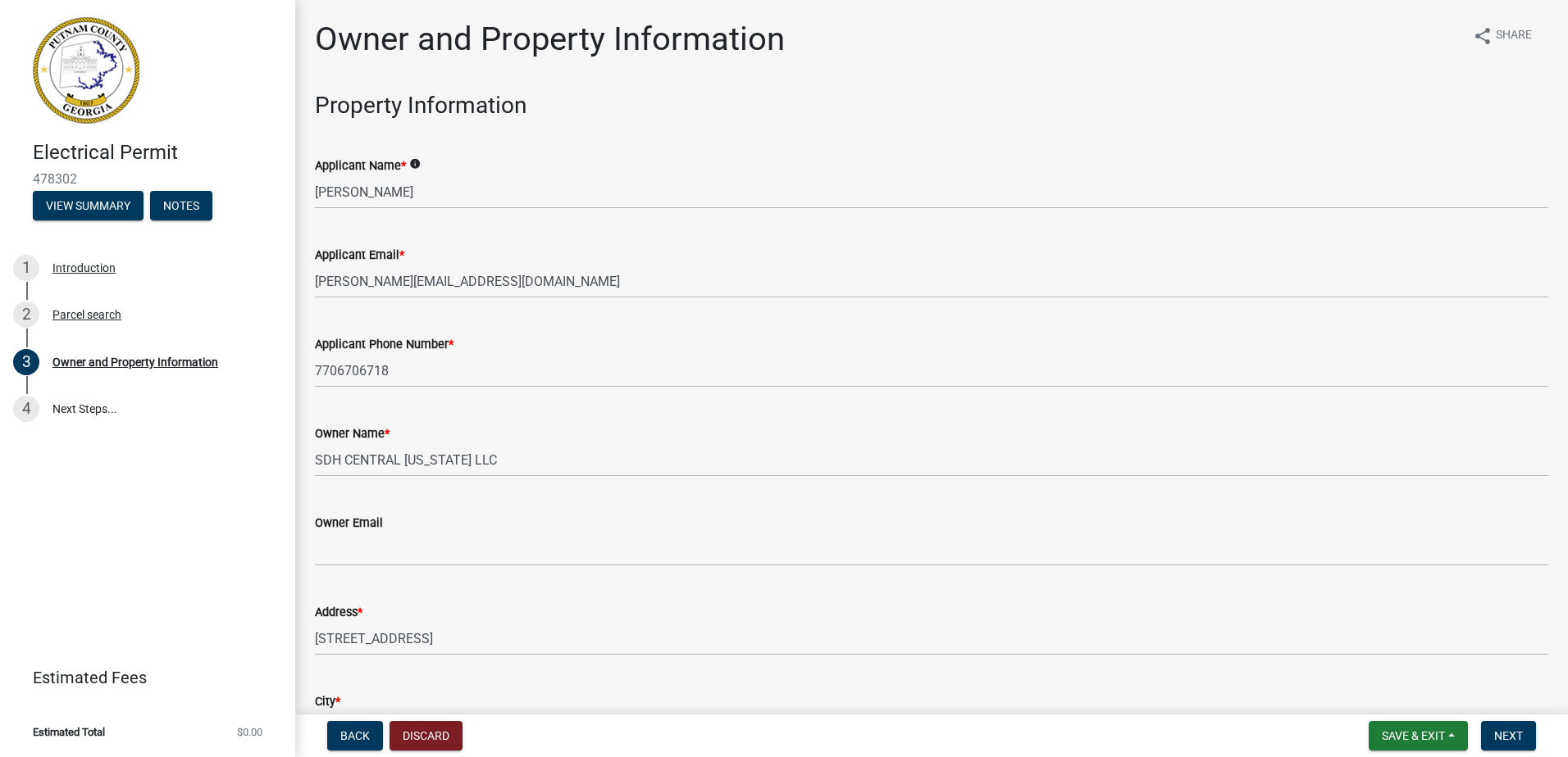
scroll to position [1953, 0]
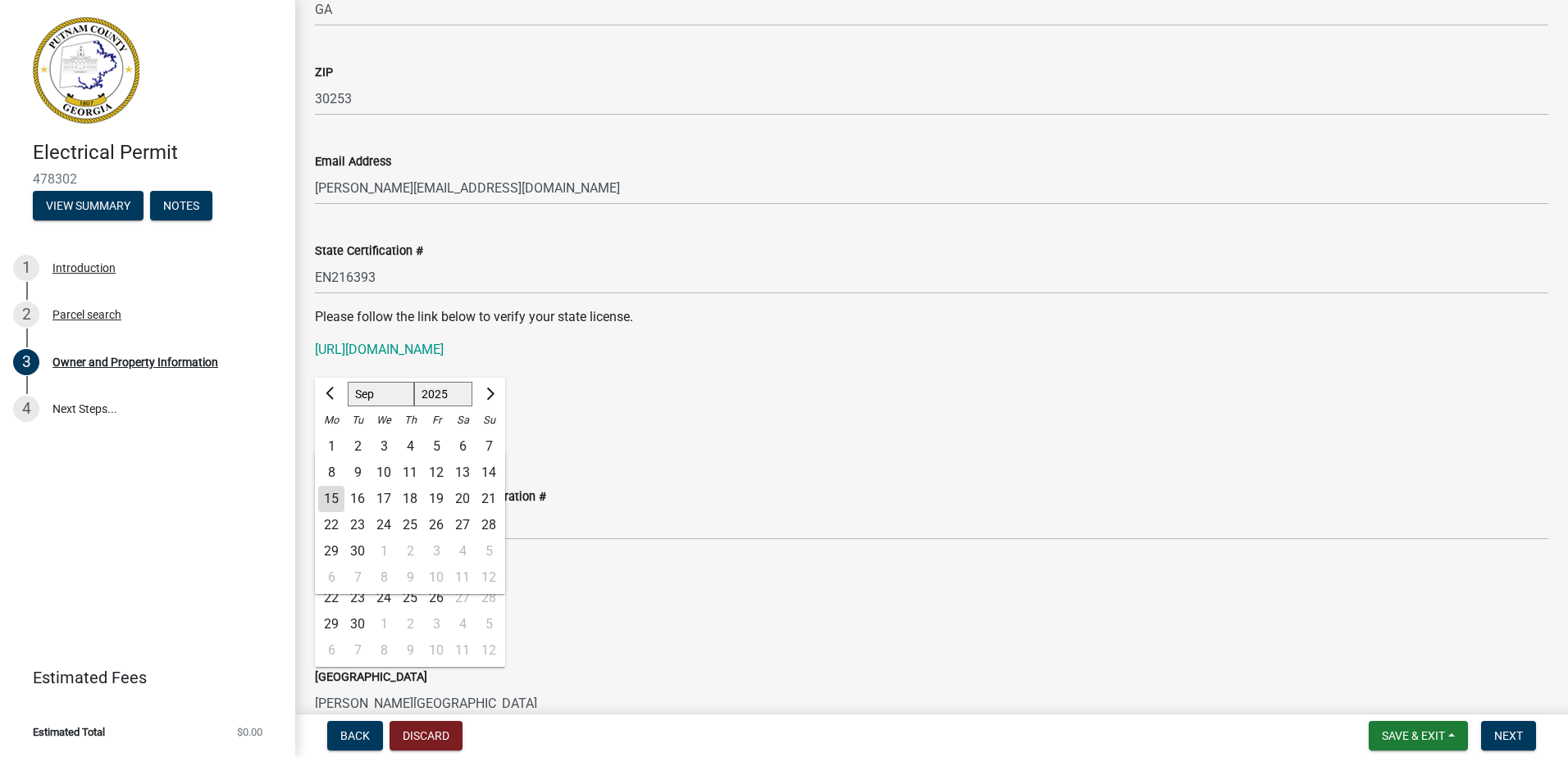
click at [836, 394] on div "State License Expiration Date [DATE] Jan Feb Mar Apr May Jun [DATE] Aug Sep Oct…" at bounding box center [932, 411] width 1233 height 77
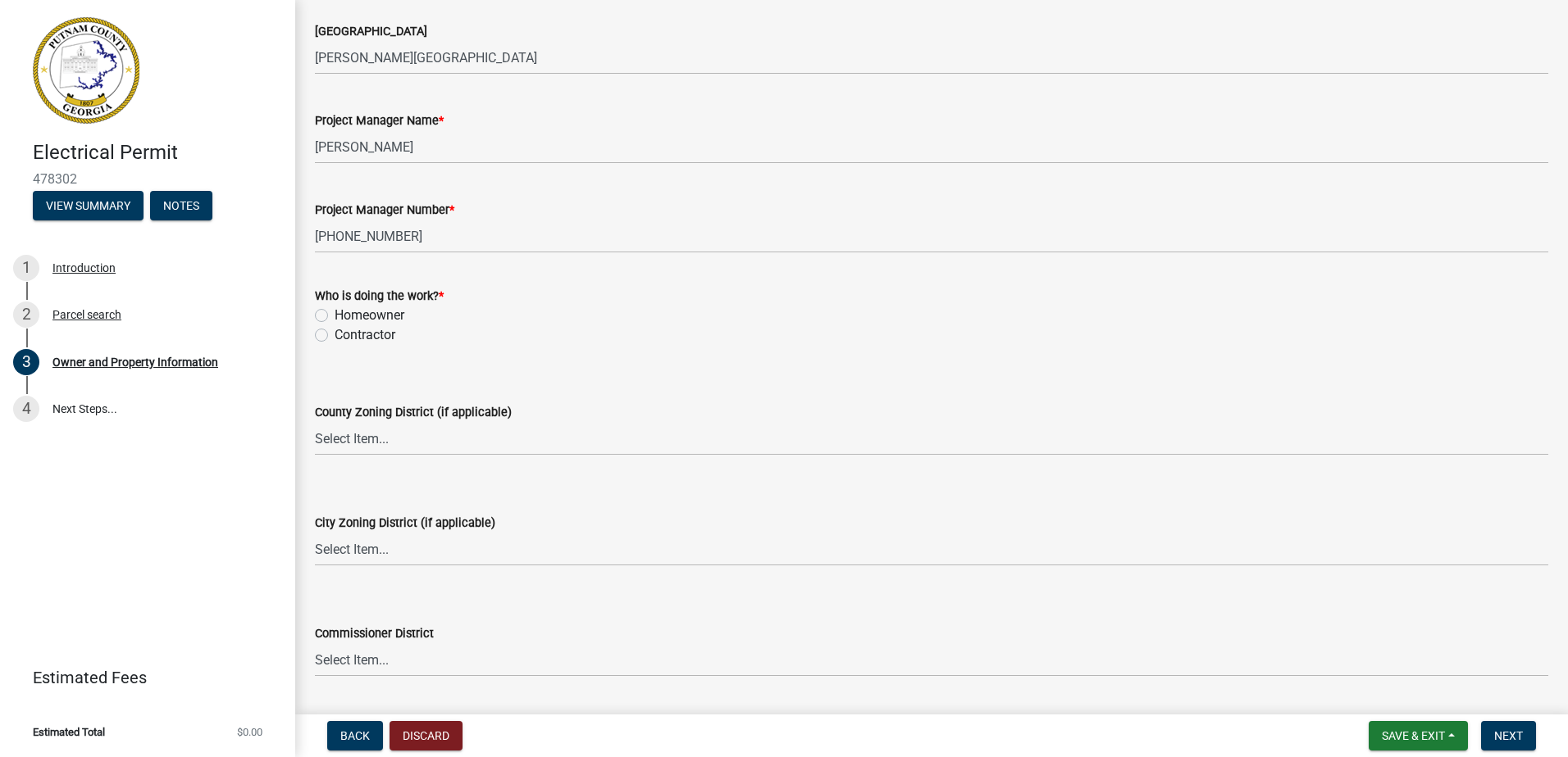
scroll to position [2609, 0]
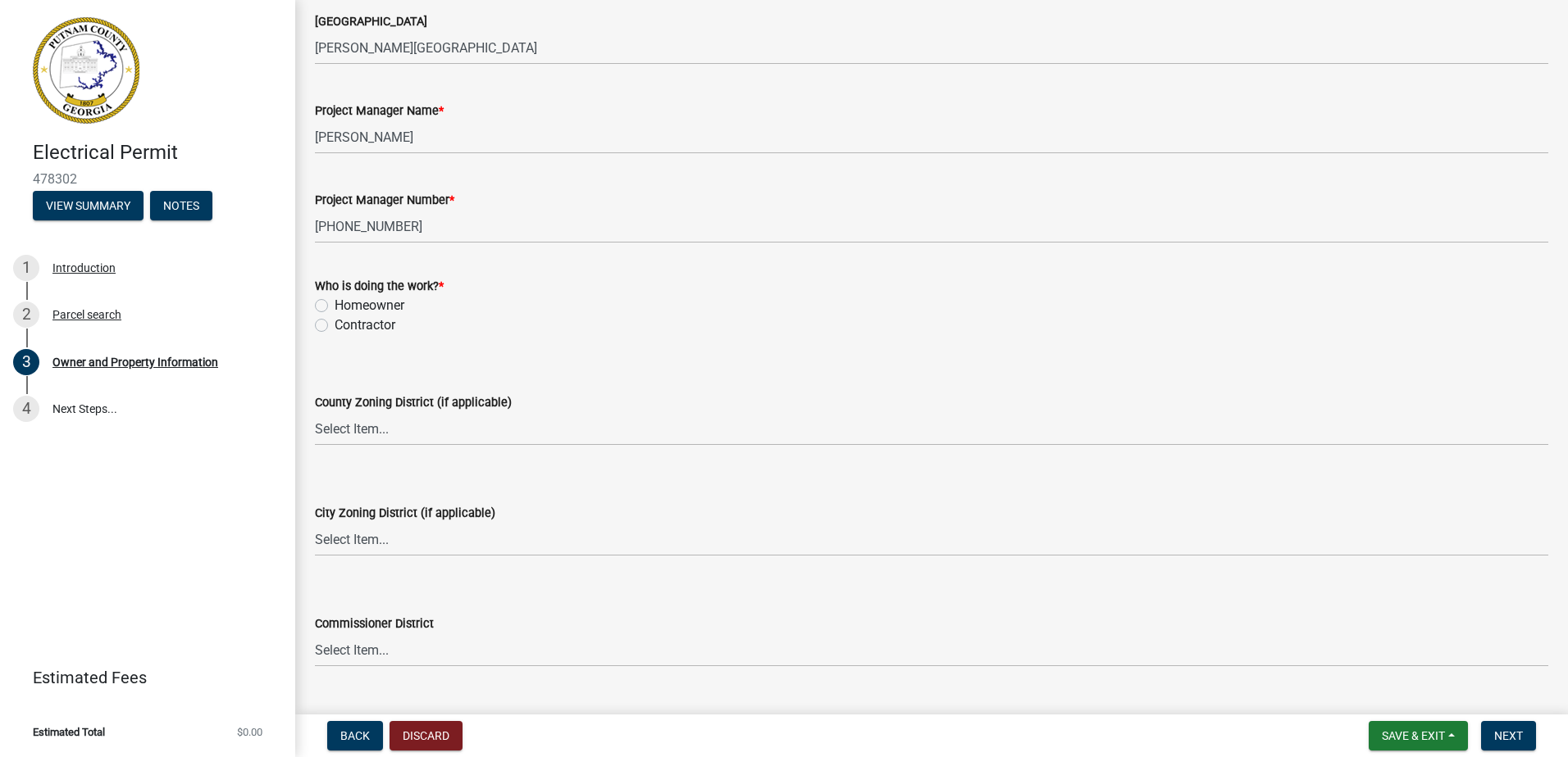
click at [335, 322] on label "Contractor" at bounding box center [365, 326] width 61 height 20
click at [335, 322] on input "Contractor" at bounding box center [340, 321] width 11 height 11
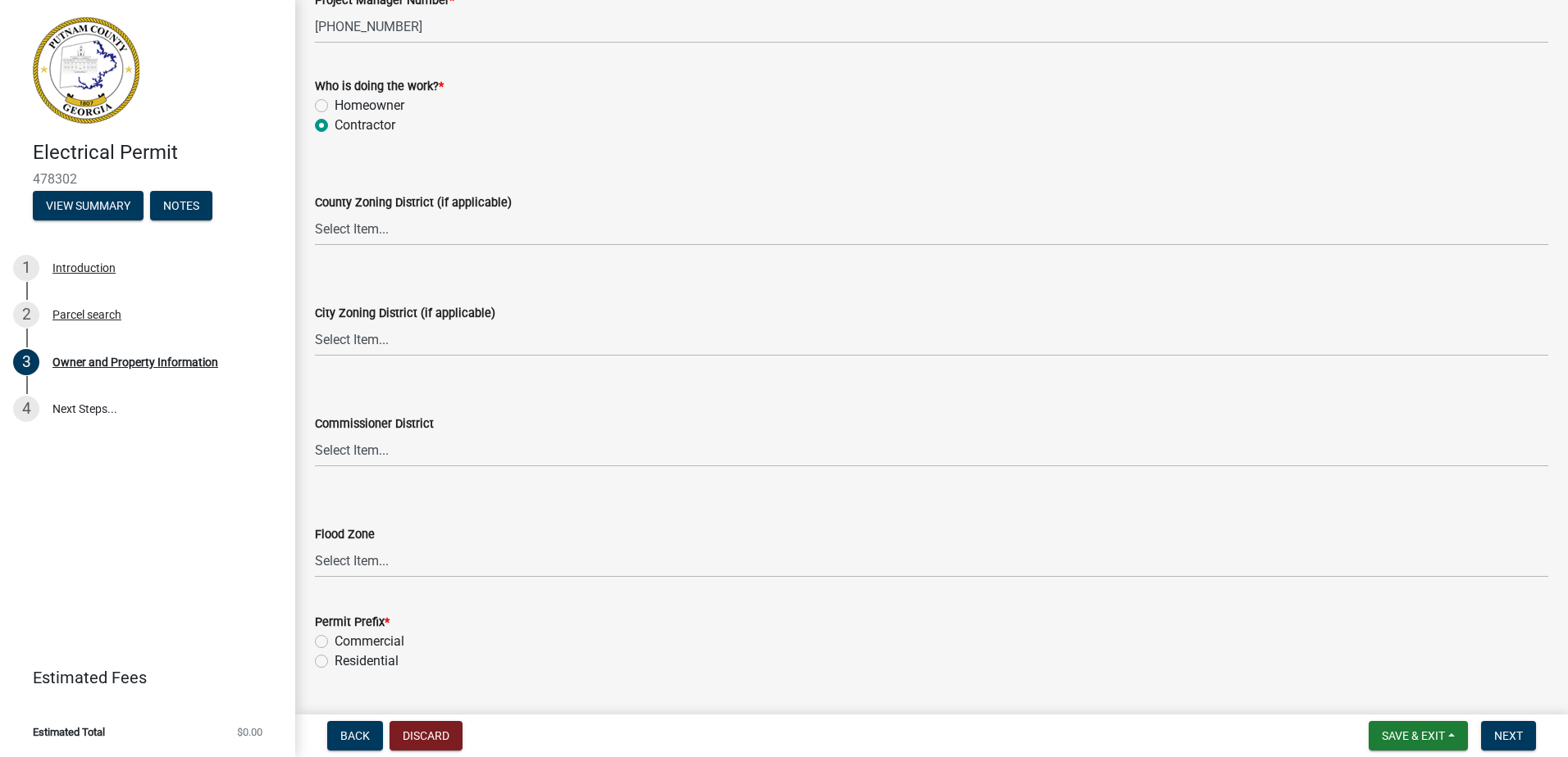
scroll to position [2851, 0]
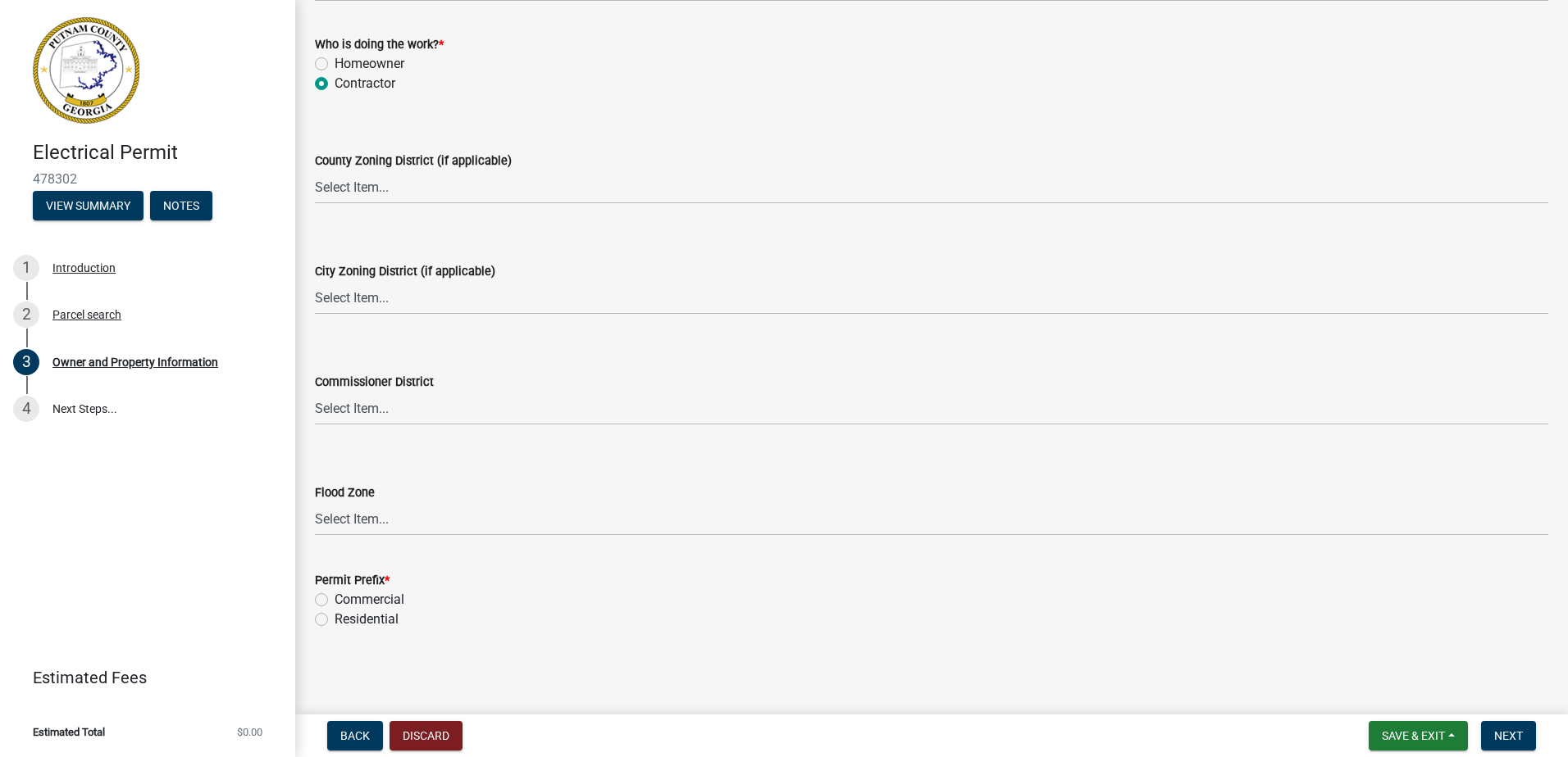
click at [335, 623] on label "Residential" at bounding box center [367, 620] width 64 height 20
click at [335, 620] on input "Residential" at bounding box center [340, 616] width 11 height 11
click at [1505, 743] on span "Next" at bounding box center [1508, 736] width 28 height 13
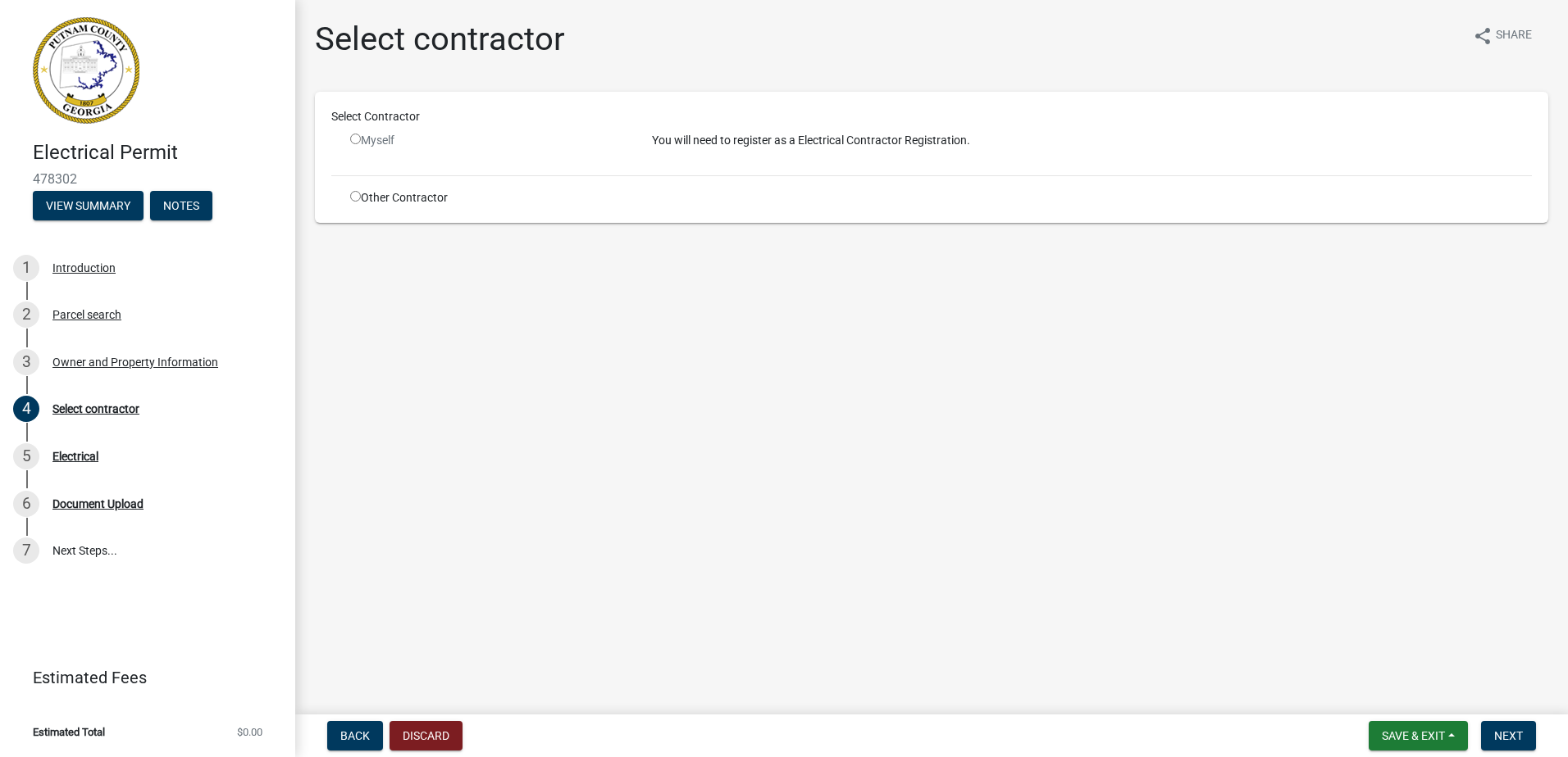
click at [359, 200] on input "radio" at bounding box center [355, 197] width 11 height 11
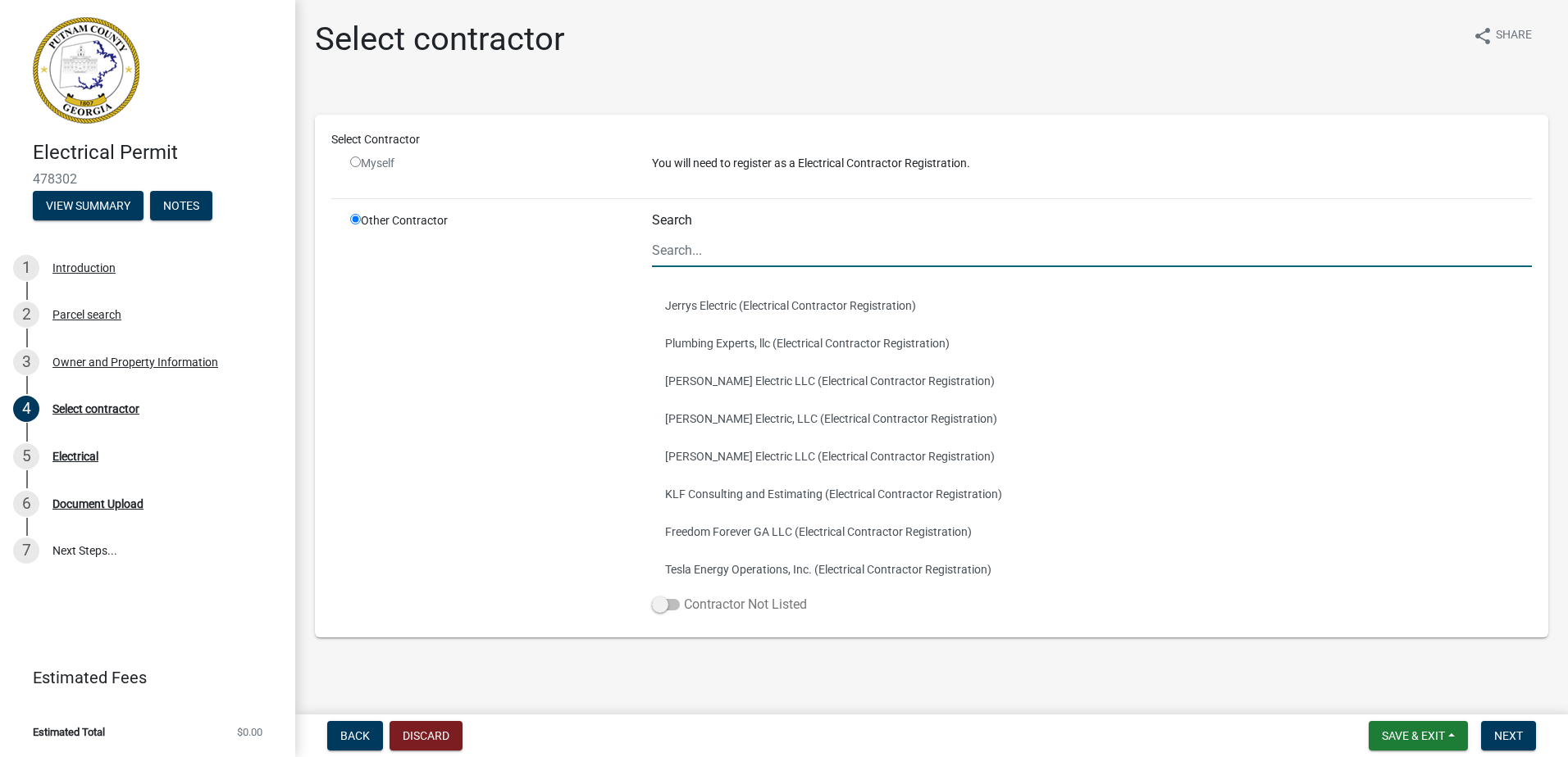
click at [662, 607] on span at bounding box center [665, 605] width 28 height 12
click at [683, 595] on input "Contractor Not Listed" at bounding box center [683, 595] width 0 height 0
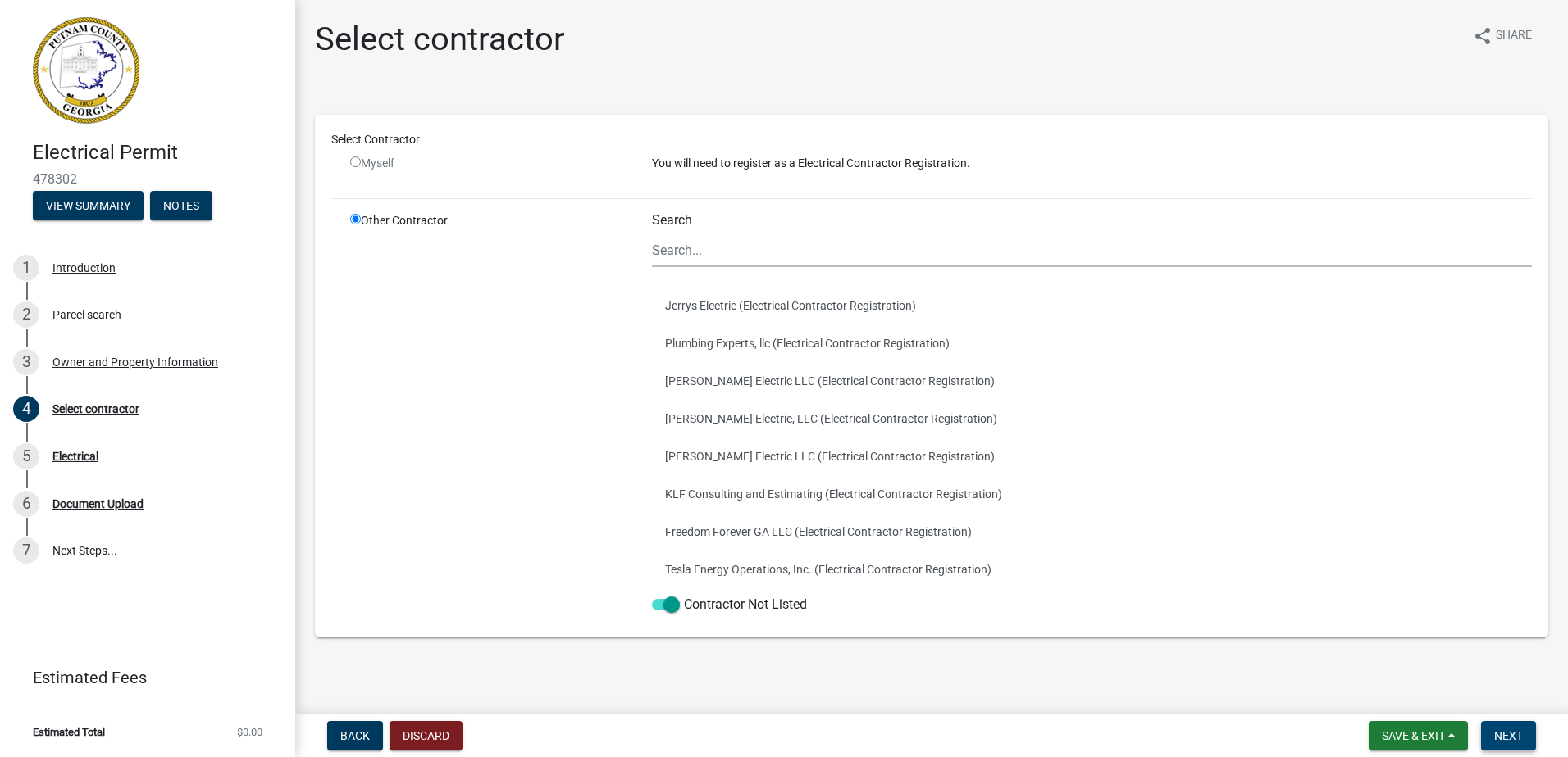
click at [1491, 732] on button "Next" at bounding box center [1508, 736] width 55 height 29
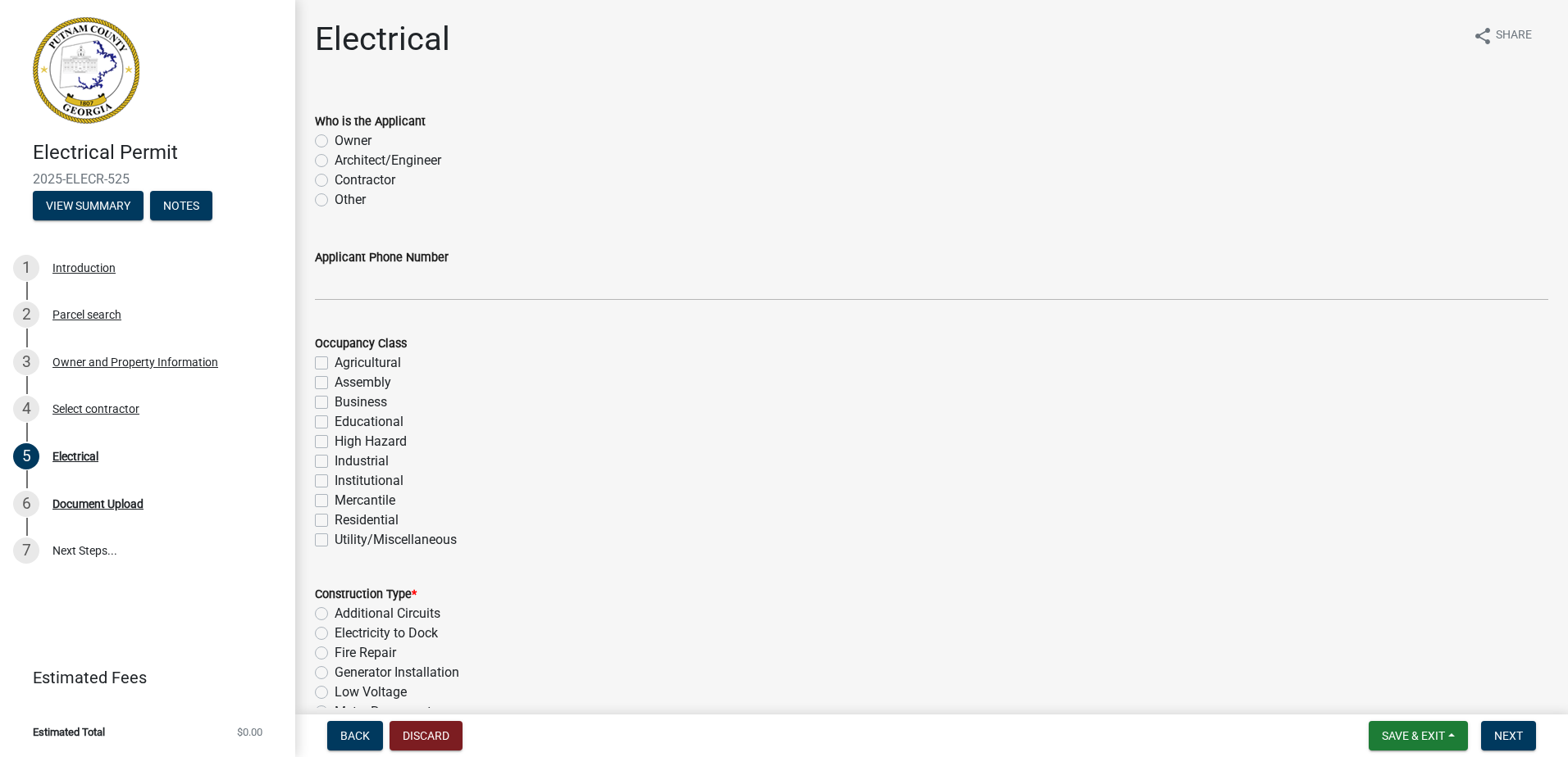
drag, startPoint x: 324, startPoint y: 181, endPoint x: 342, endPoint y: 200, distance: 26.2
click at [335, 180] on label "Contractor" at bounding box center [365, 181] width 61 height 20
click at [335, 180] on input "Contractor" at bounding box center [340, 176] width 11 height 11
click at [387, 307] on wm-data-entity-input "Applicant Phone Number" at bounding box center [932, 269] width 1233 height 89
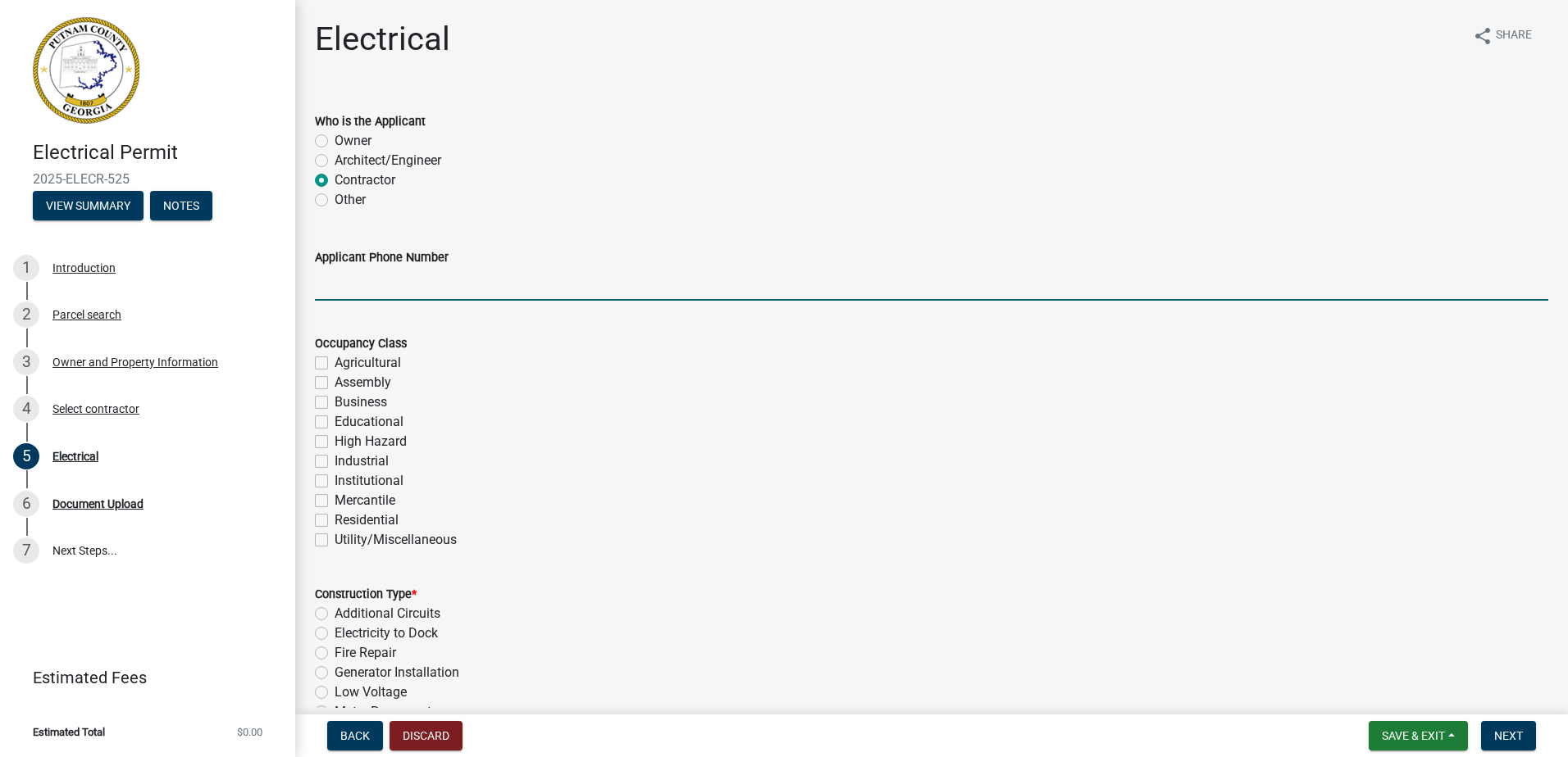
click at [384, 295] on input "Applicant Phone Number" at bounding box center [932, 284] width 1233 height 34
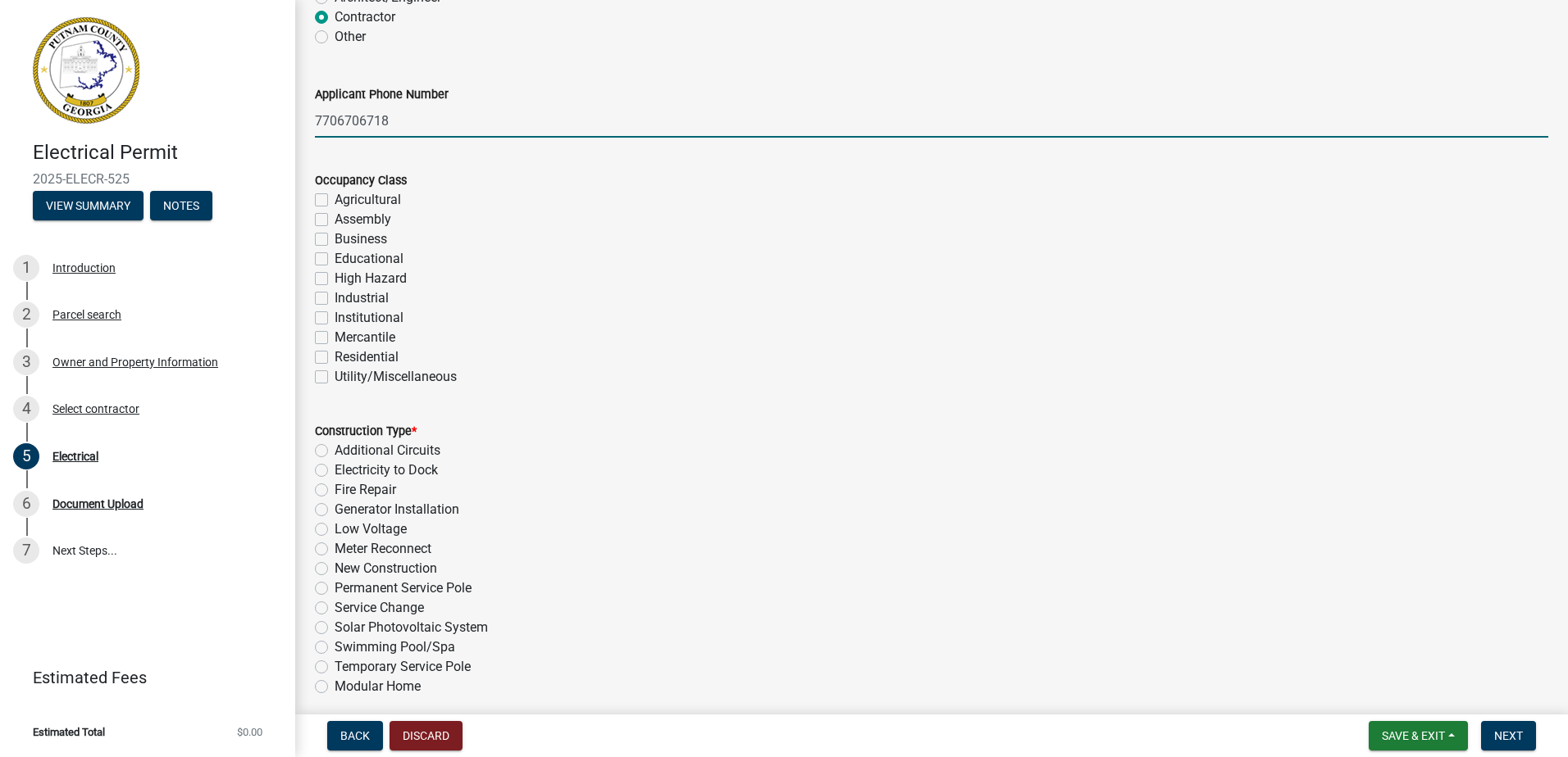
scroll to position [164, 0]
click at [335, 355] on label "Residential" at bounding box center [367, 357] width 64 height 20
click at [335, 355] on input "Residential" at bounding box center [340, 352] width 11 height 11
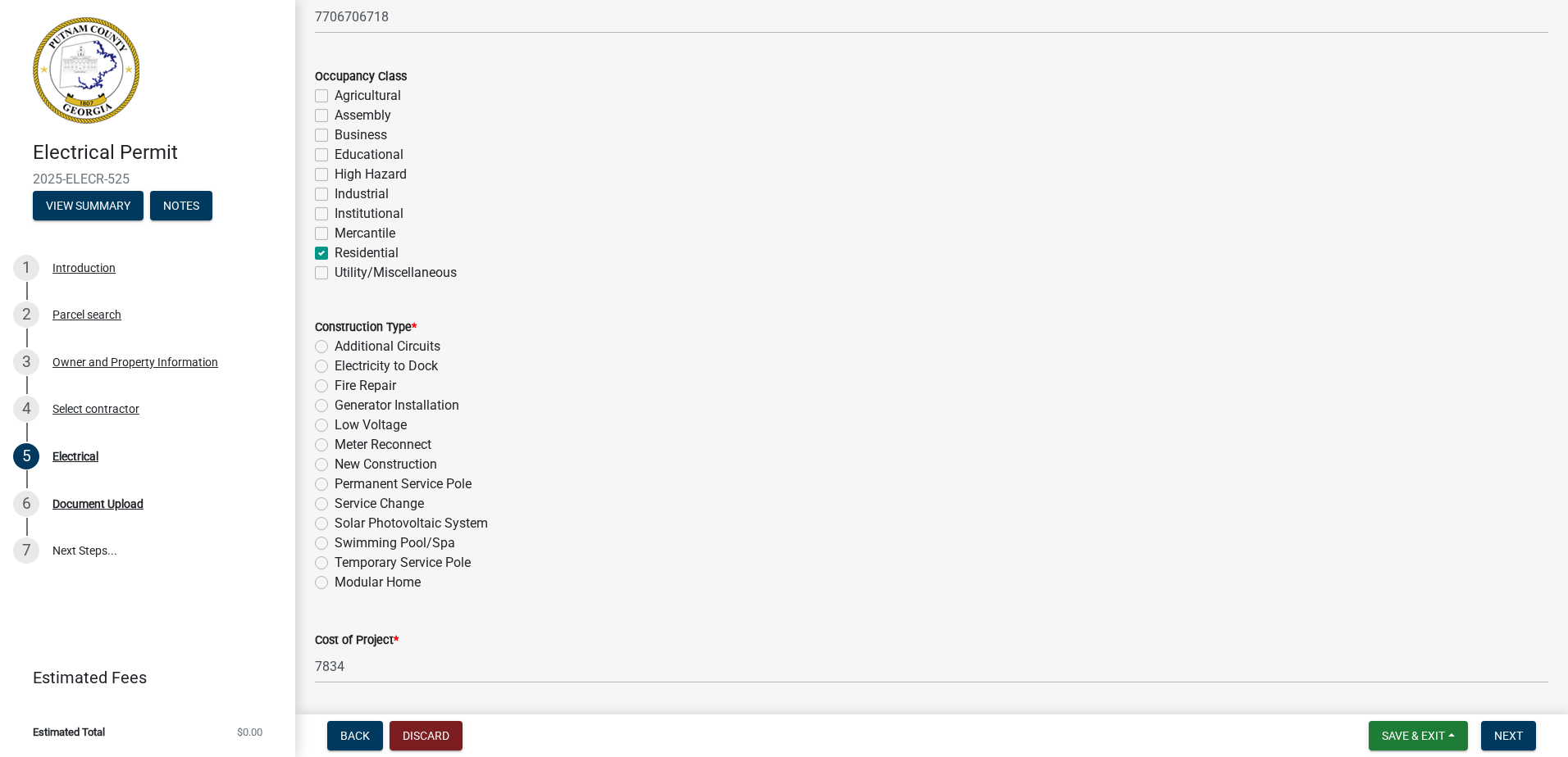
scroll to position [492, 0]
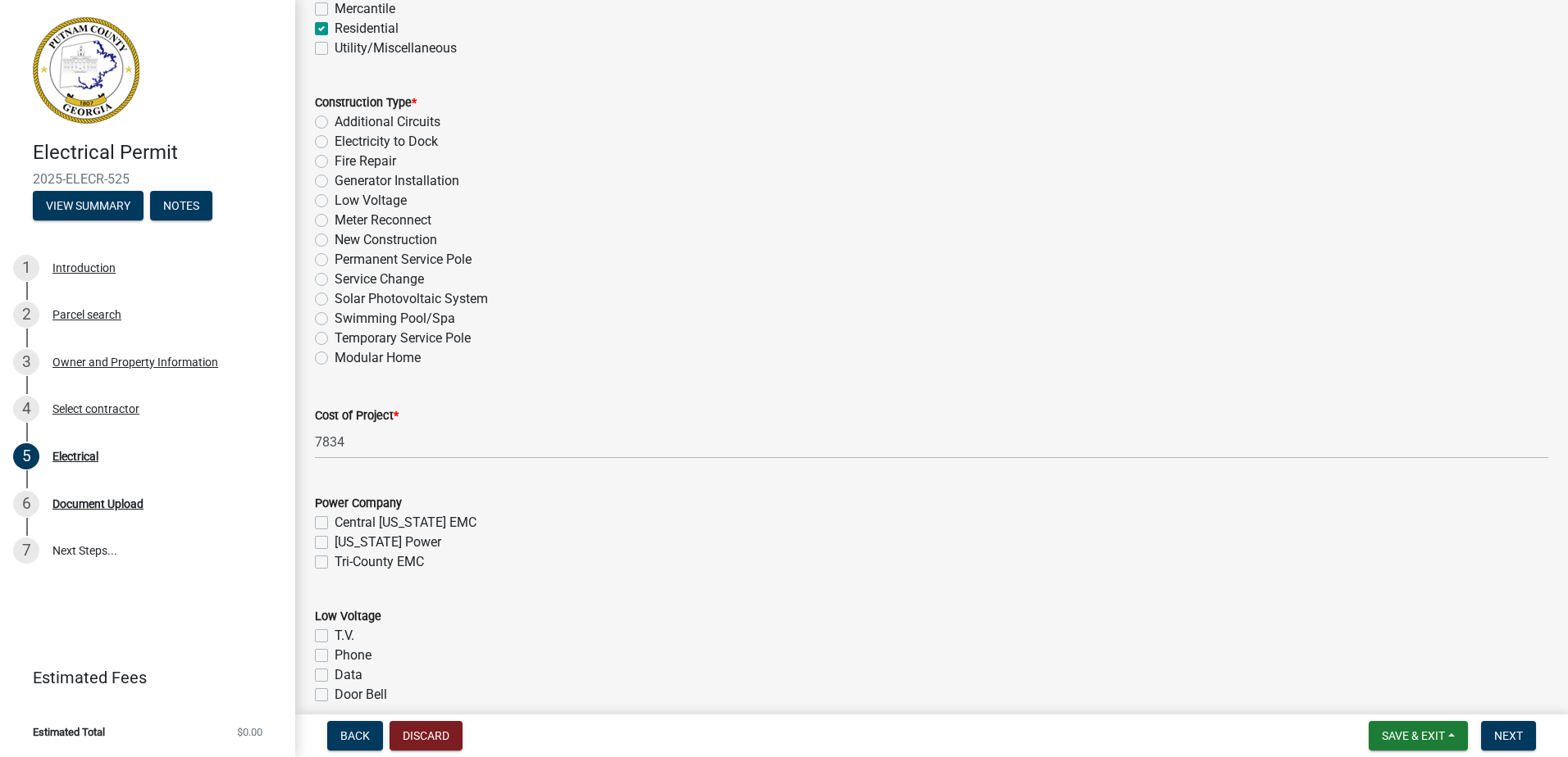
click at [335, 240] on label "New Construction" at bounding box center [385, 240] width 102 height 20
click at [335, 240] on input "New Construction" at bounding box center [340, 236] width 11 height 11
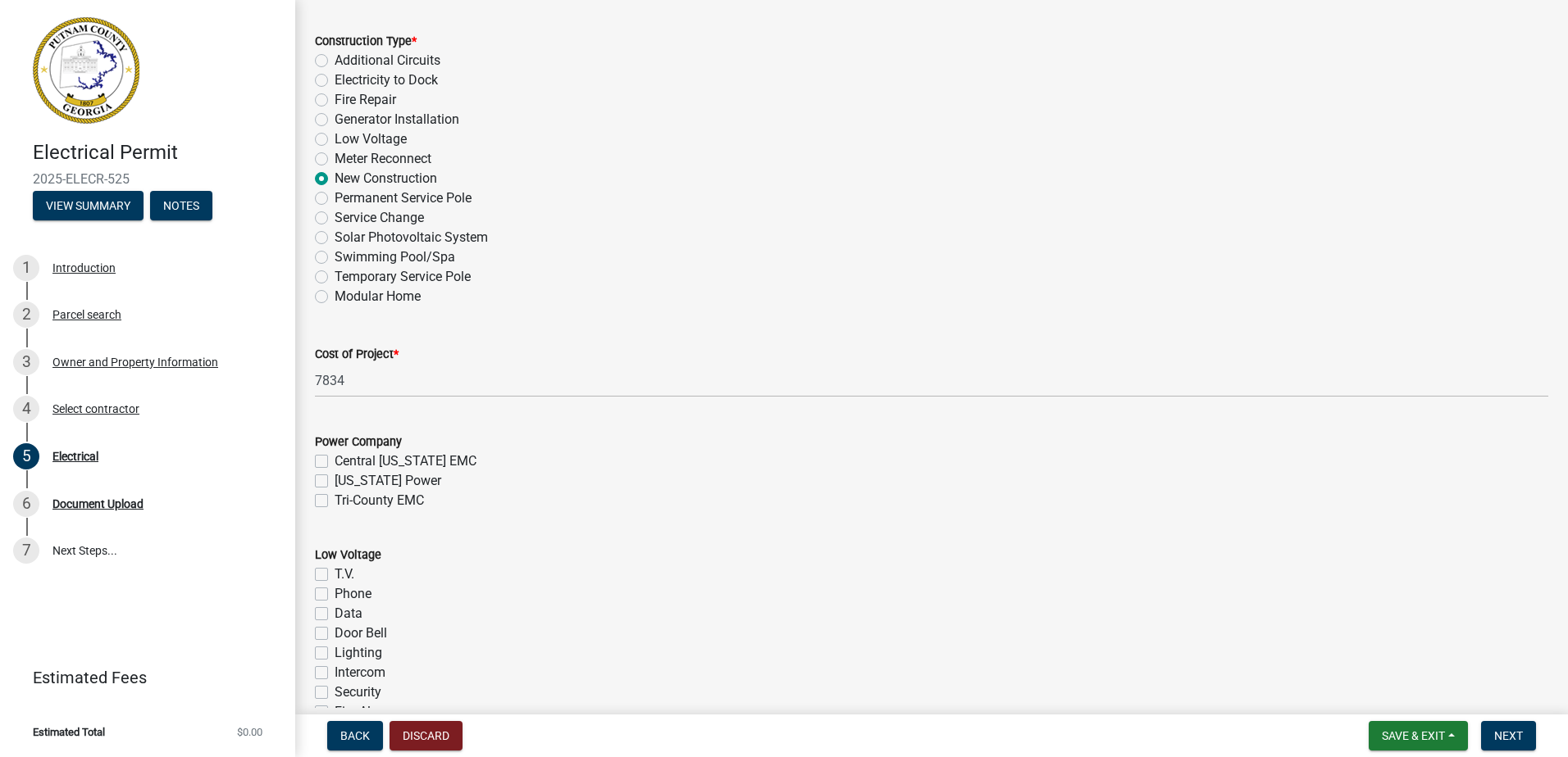
scroll to position [737, 0]
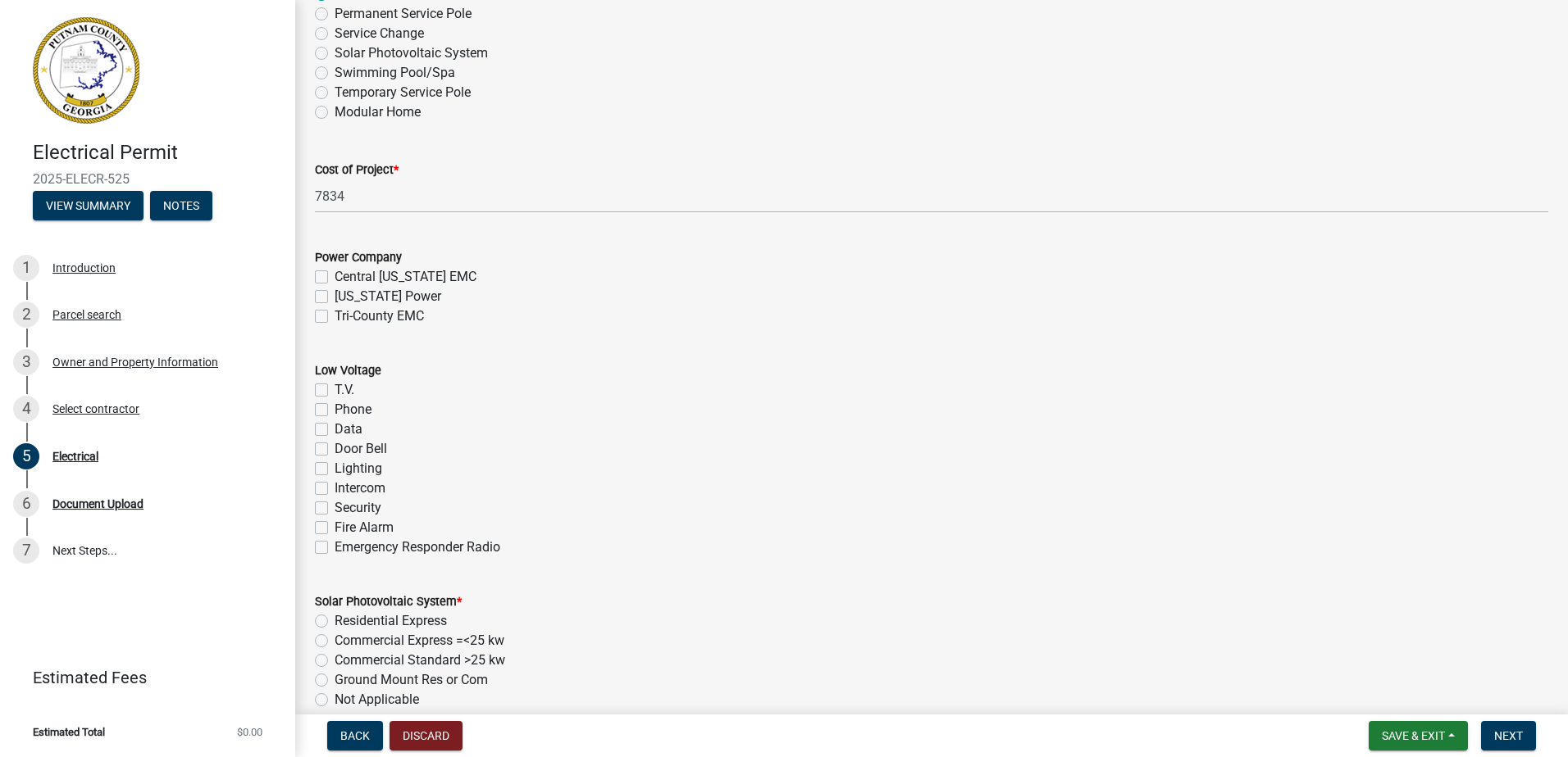
click at [335, 317] on label "Tri-County EMC" at bounding box center [379, 317] width 89 height 20
click at [335, 317] on input "Tri-County EMC" at bounding box center [340, 312] width 11 height 11
drag, startPoint x: 322, startPoint y: 390, endPoint x: 318, endPoint y: 399, distance: 9.8
click at [335, 390] on label "T.V." at bounding box center [344, 391] width 20 height 20
click at [335, 390] on input "T.V." at bounding box center [340, 386] width 11 height 11
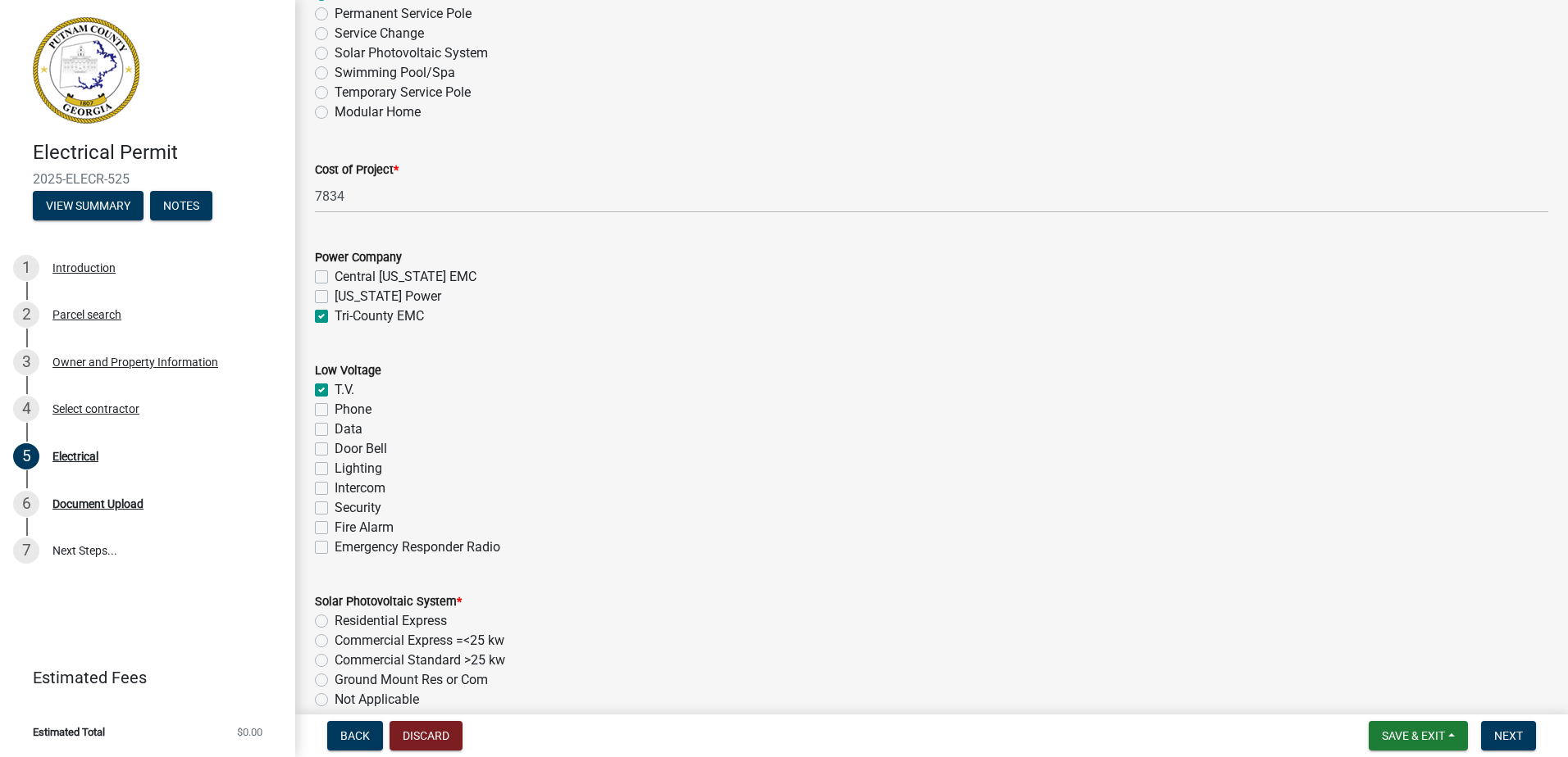
click at [335, 411] on label "Phone" at bounding box center [352, 410] width 36 height 20
click at [335, 411] on input "Phone" at bounding box center [340, 406] width 11 height 11
click at [335, 426] on label "Data" at bounding box center [348, 430] width 28 height 20
click at [335, 426] on input "Data" at bounding box center [340, 425] width 11 height 11
drag, startPoint x: 322, startPoint y: 443, endPoint x: 319, endPoint y: 456, distance: 13.3
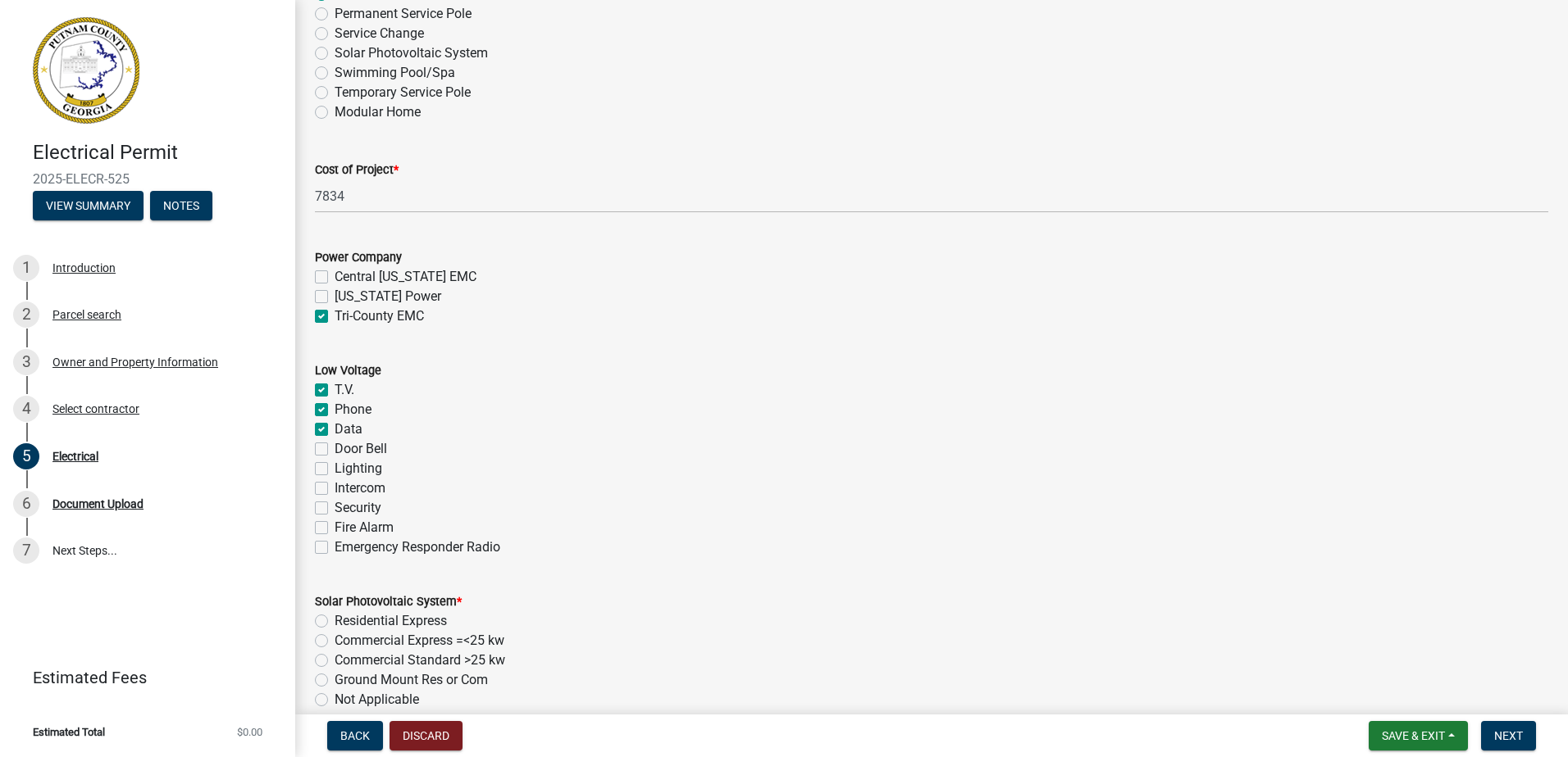
click at [335, 444] on label "Door Bell" at bounding box center [360, 449] width 53 height 20
click at [335, 444] on input "Door Bell" at bounding box center [340, 445] width 11 height 11
click at [318, 461] on div "Lighting" at bounding box center [932, 469] width 1233 height 20
click at [335, 468] on label "Lighting" at bounding box center [358, 469] width 47 height 20
click at [335, 468] on input "Lighting" at bounding box center [340, 464] width 11 height 11
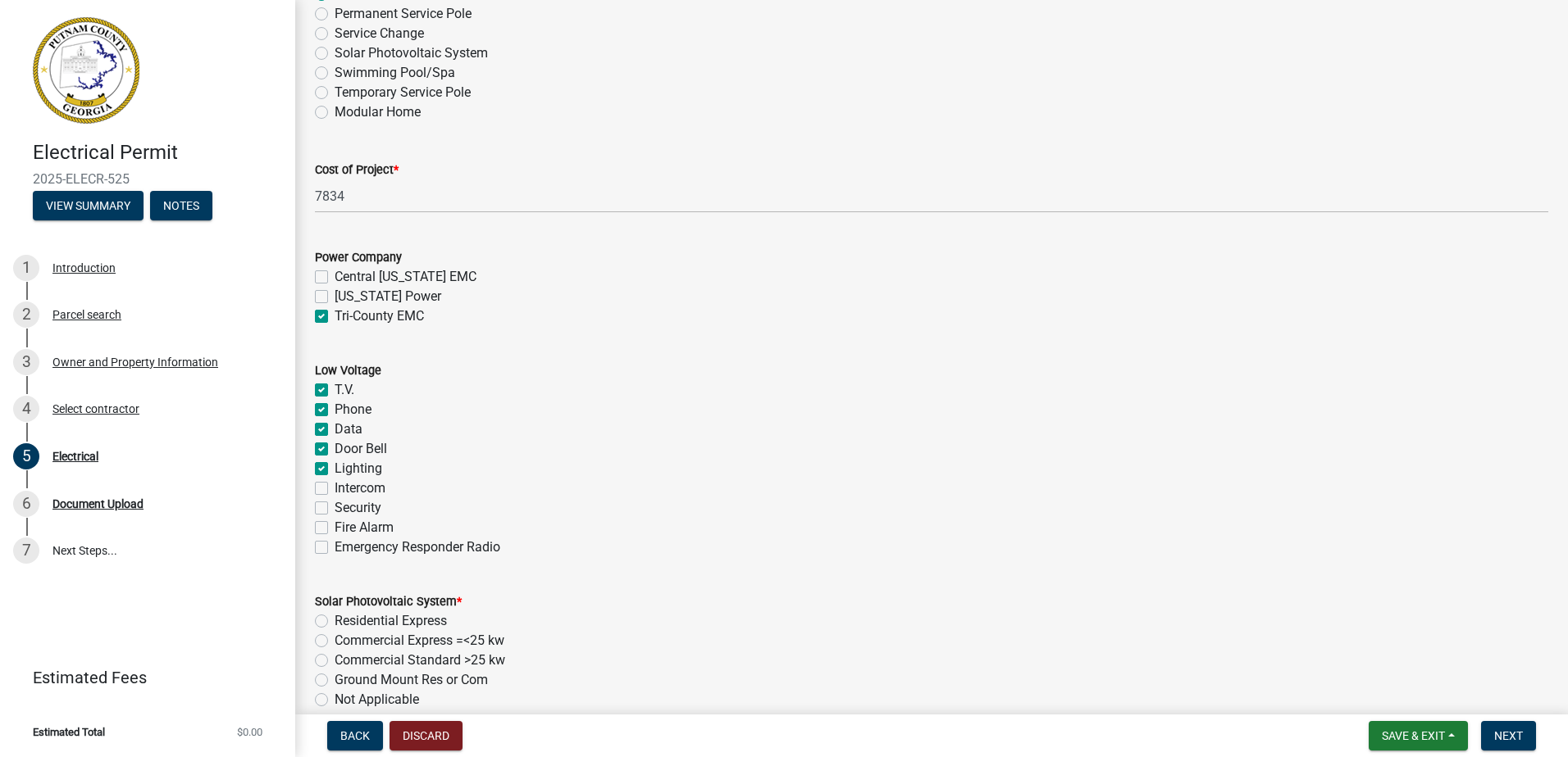
click at [335, 530] on label "Fire Alarm" at bounding box center [364, 527] width 59 height 20
click at [335, 528] on input "Fire Alarm" at bounding box center [340, 523] width 11 height 11
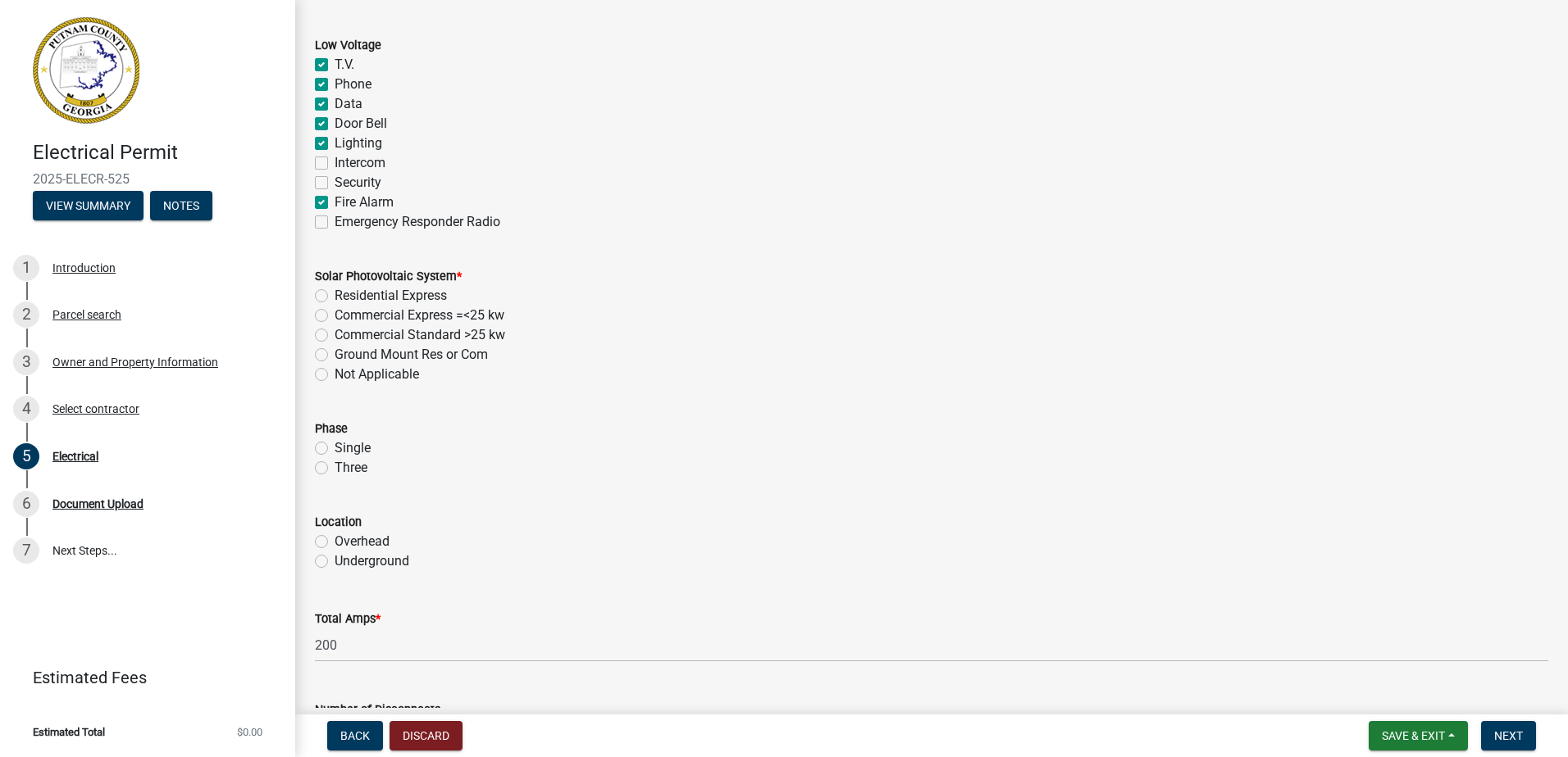
scroll to position [1066, 0]
click at [335, 375] on label "Not Applicable" at bounding box center [376, 372] width 85 height 20
click at [335, 373] on input "Not Applicable" at bounding box center [340, 367] width 11 height 11
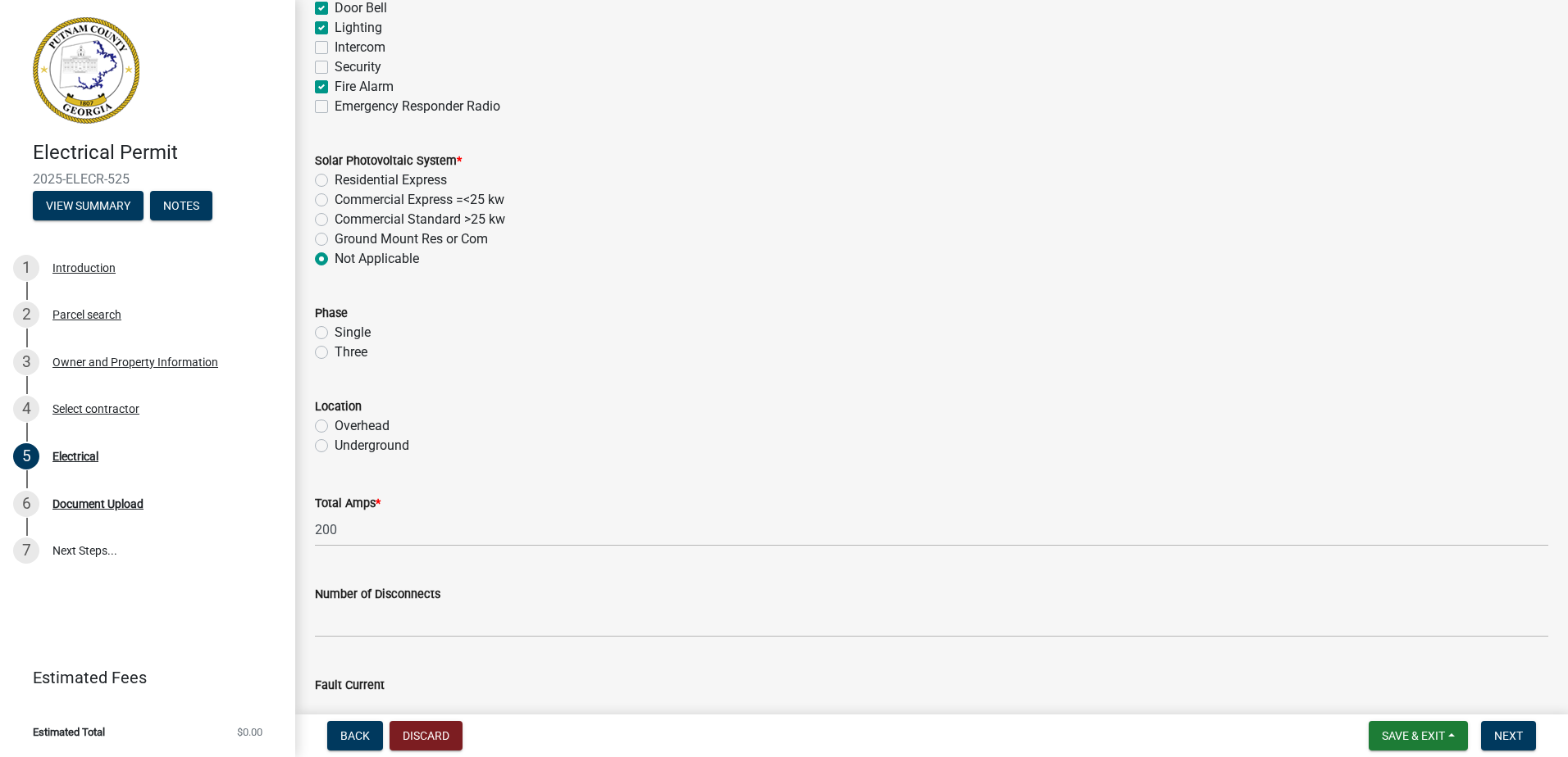
scroll to position [1229, 0]
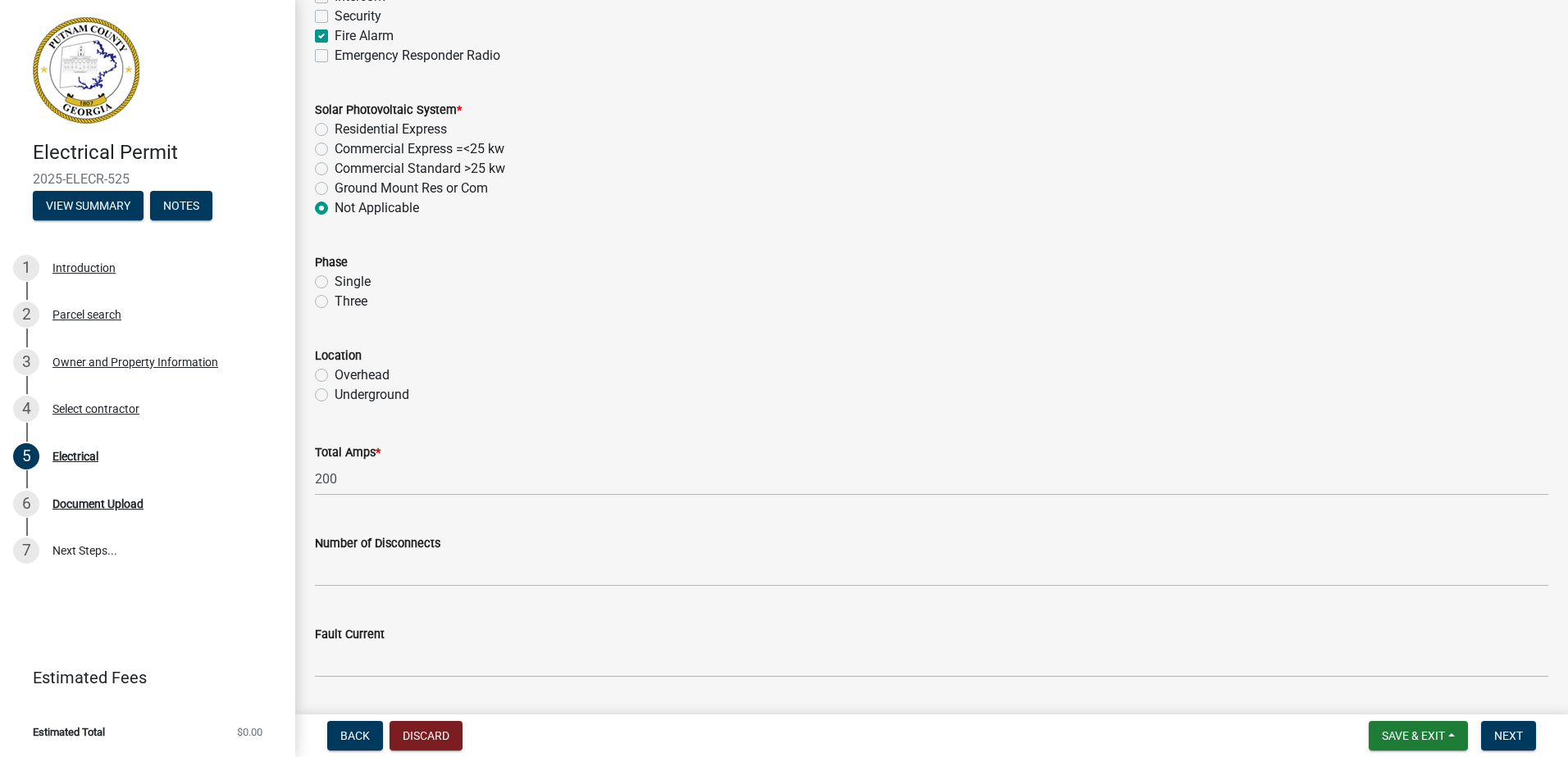
click at [335, 393] on label "Underground" at bounding box center [372, 395] width 75 height 20
click at [335, 393] on input "Underground" at bounding box center [340, 391] width 11 height 11
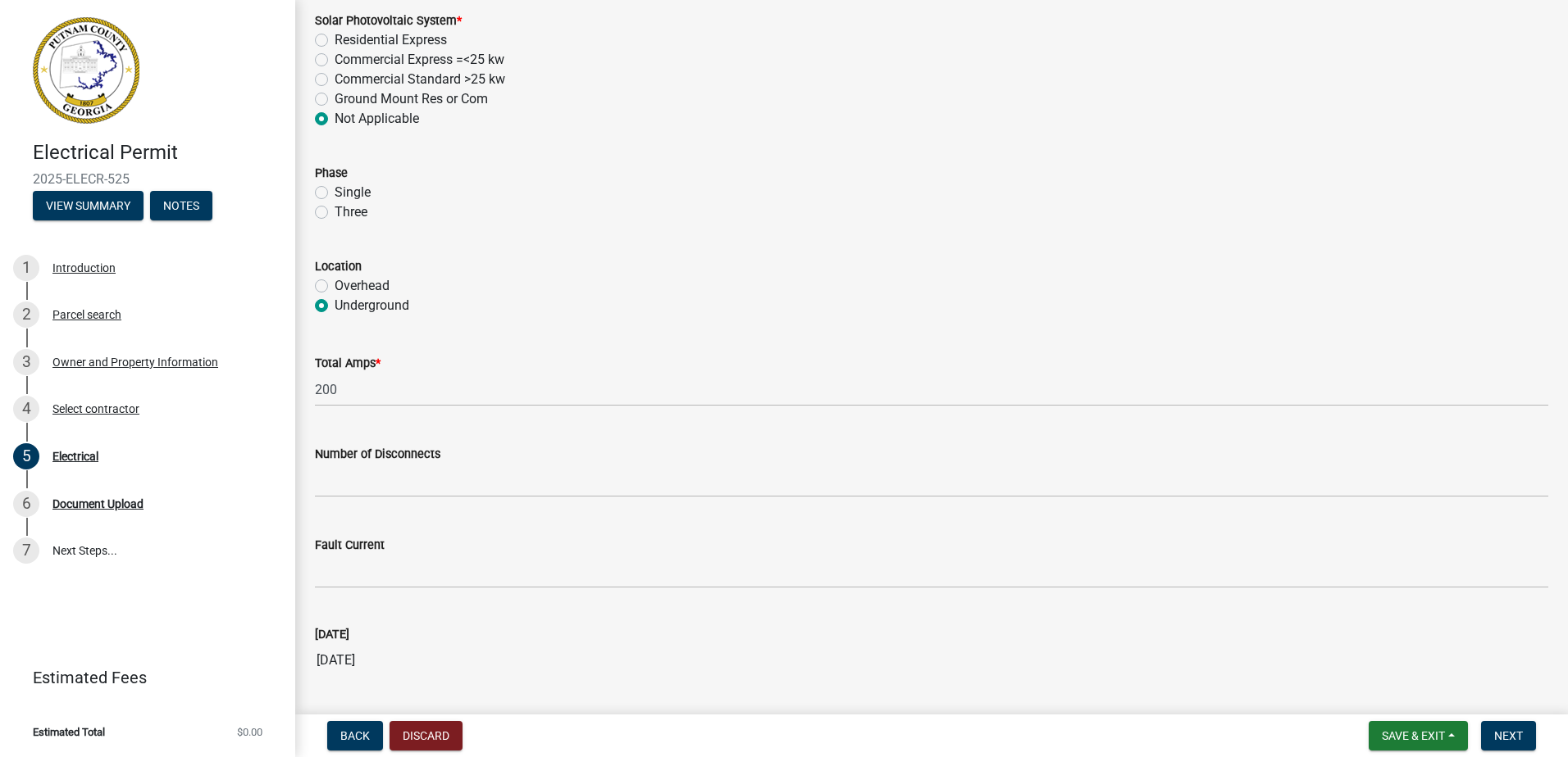
scroll to position [1549, 0]
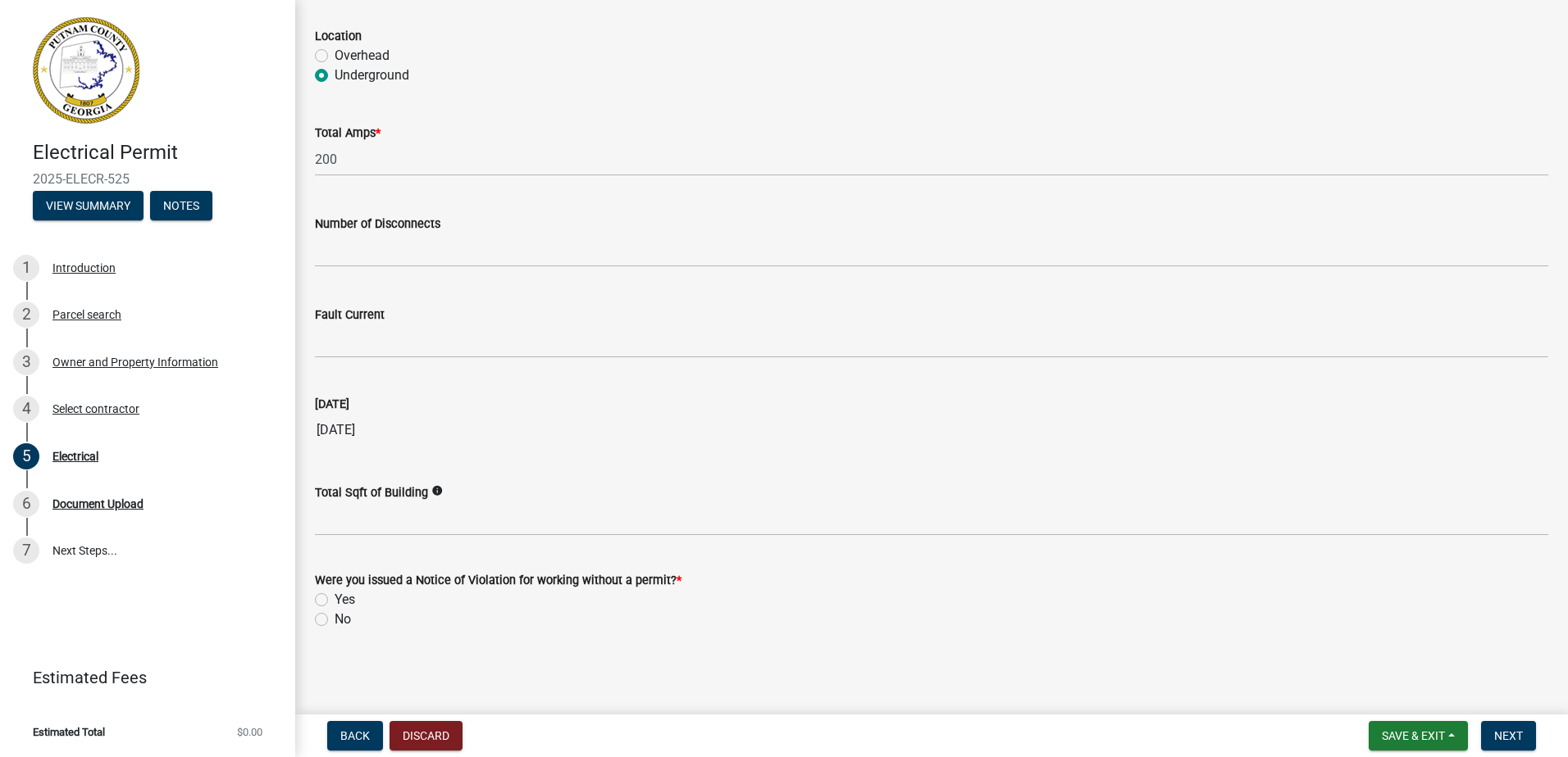
drag, startPoint x: 322, startPoint y: 620, endPoint x: 354, endPoint y: 626, distance: 32.6
click at [335, 620] on label "No" at bounding box center [343, 620] width 16 height 20
click at [335, 620] on input "No" at bounding box center [340, 616] width 11 height 11
click at [1517, 733] on span "Next" at bounding box center [1508, 736] width 28 height 13
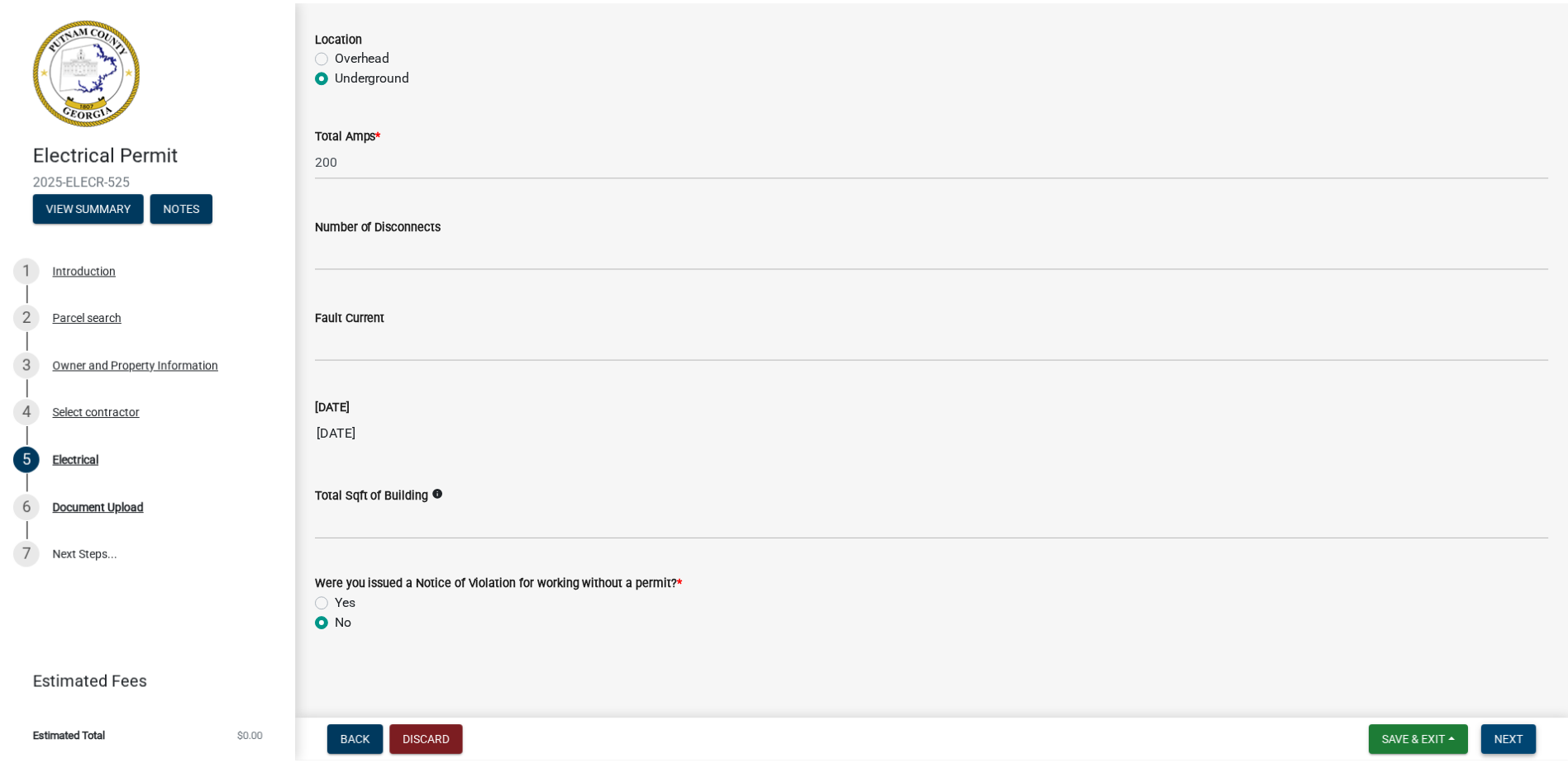
scroll to position [0, 0]
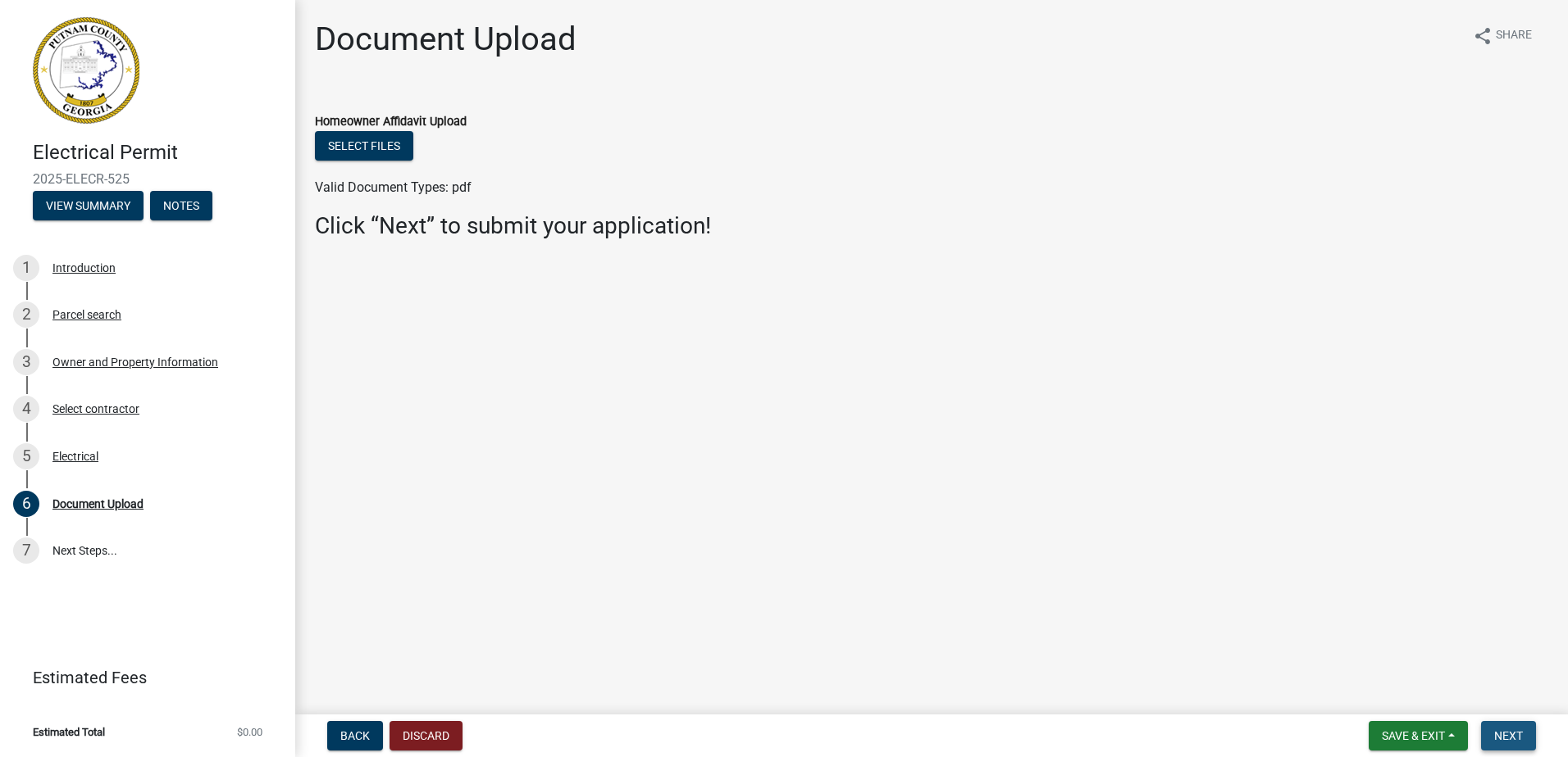
click at [1507, 733] on span "Next" at bounding box center [1508, 736] width 28 height 13
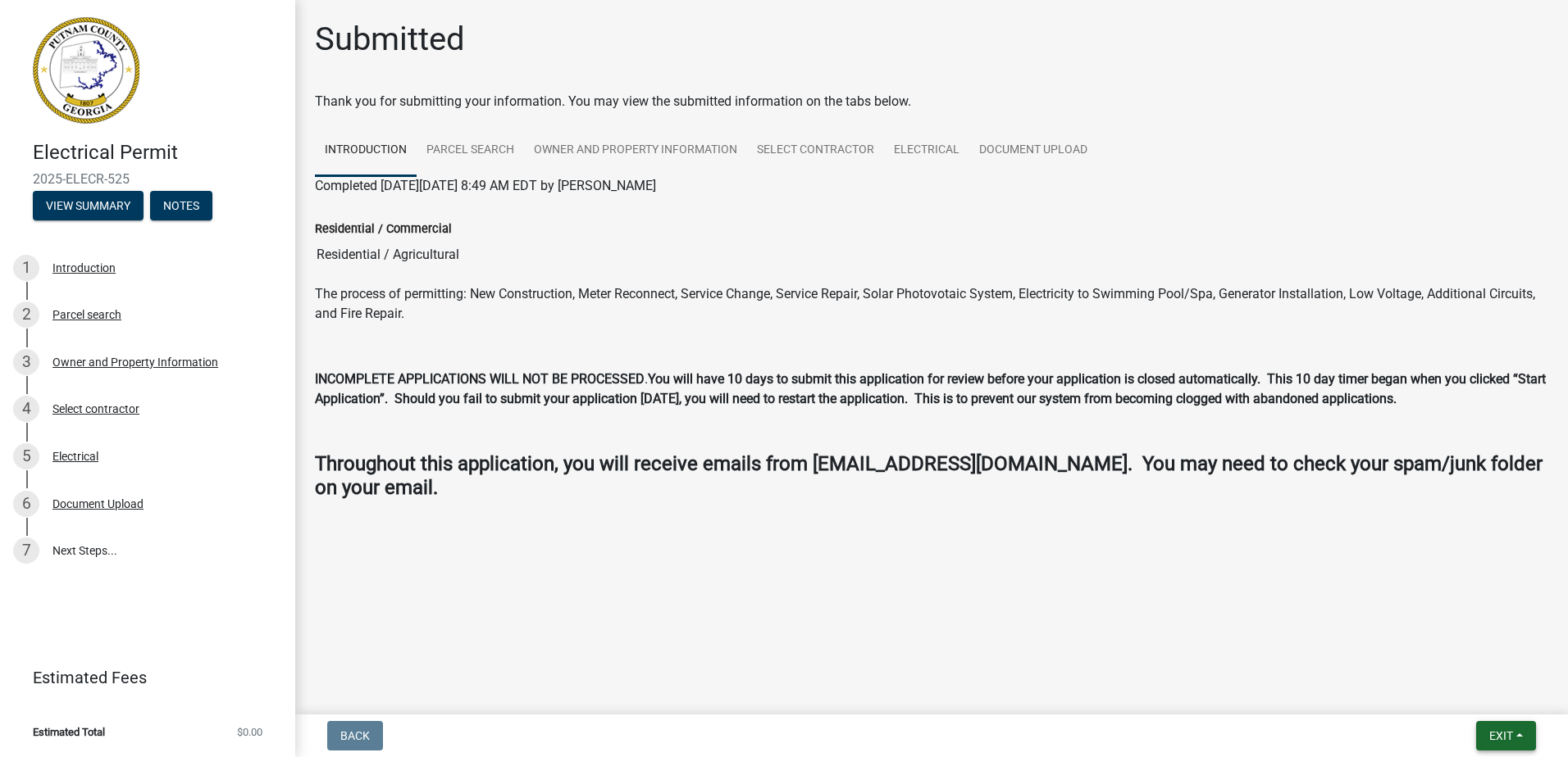
click at [1506, 733] on span "Exit" at bounding box center [1500, 736] width 24 height 13
click at [1492, 706] on button "Save & Exit" at bounding box center [1469, 693] width 131 height 39
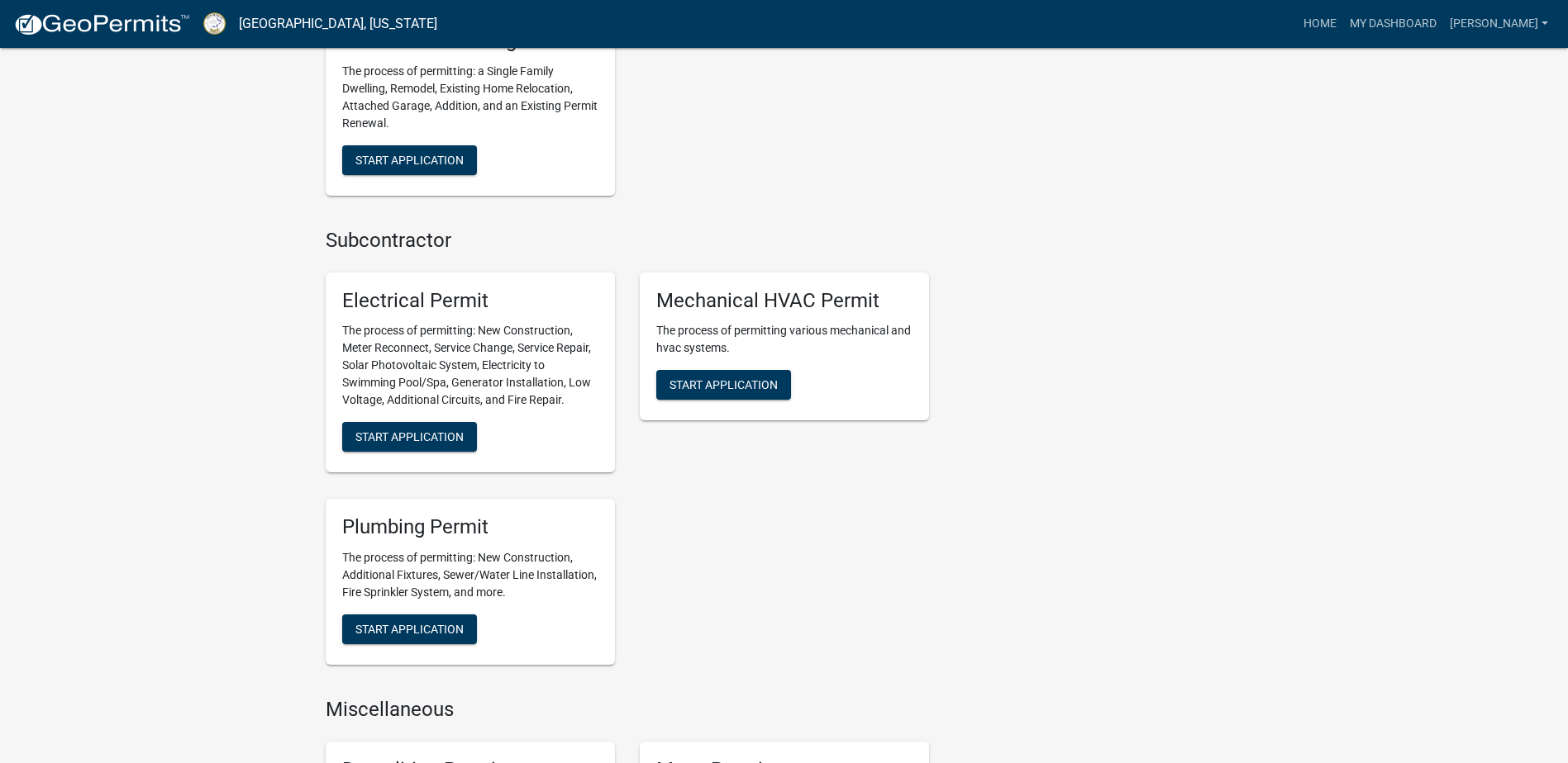
scroll to position [1157, 0]
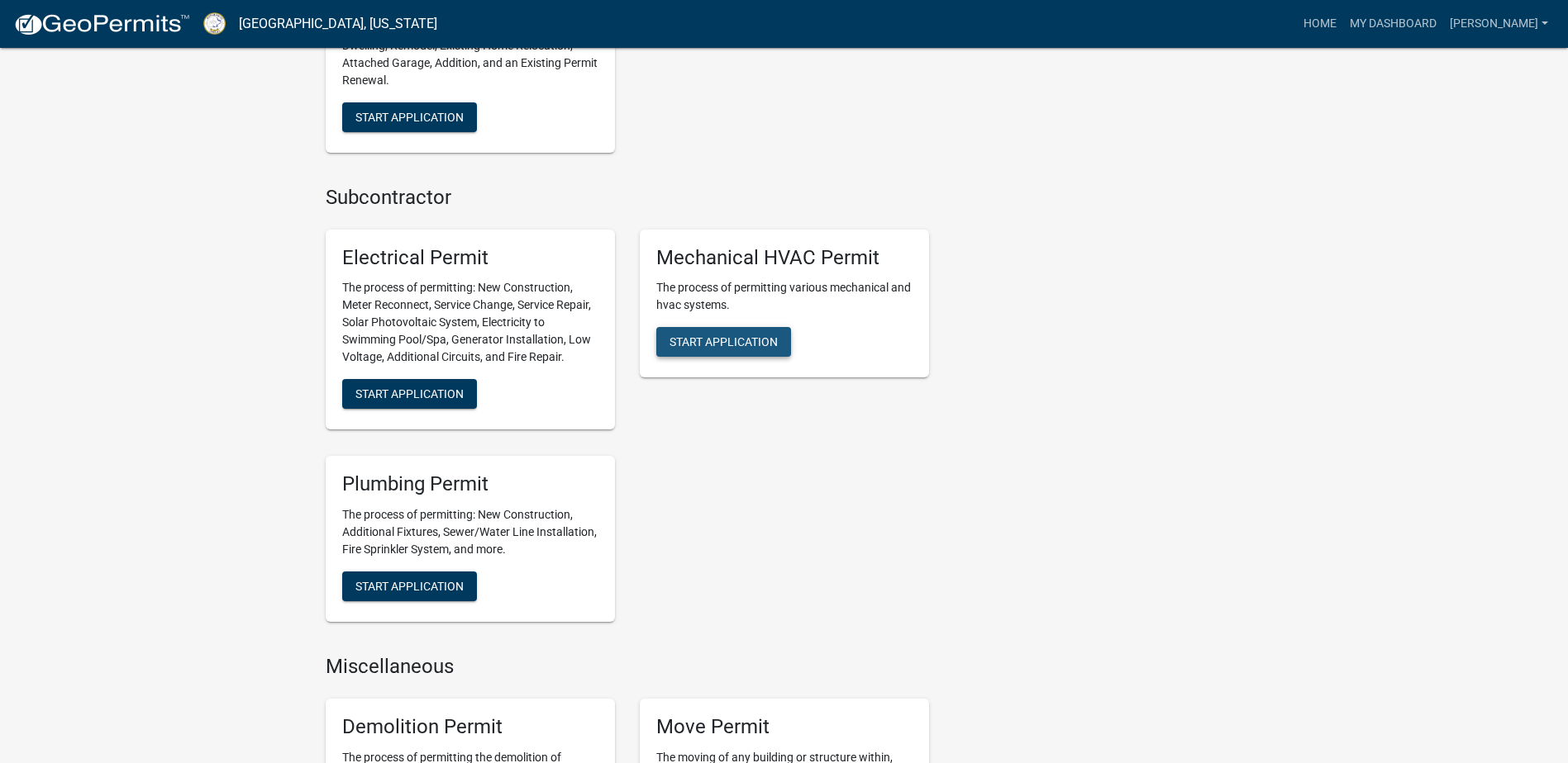
click at [757, 346] on span "Start Application" at bounding box center [723, 342] width 109 height 13
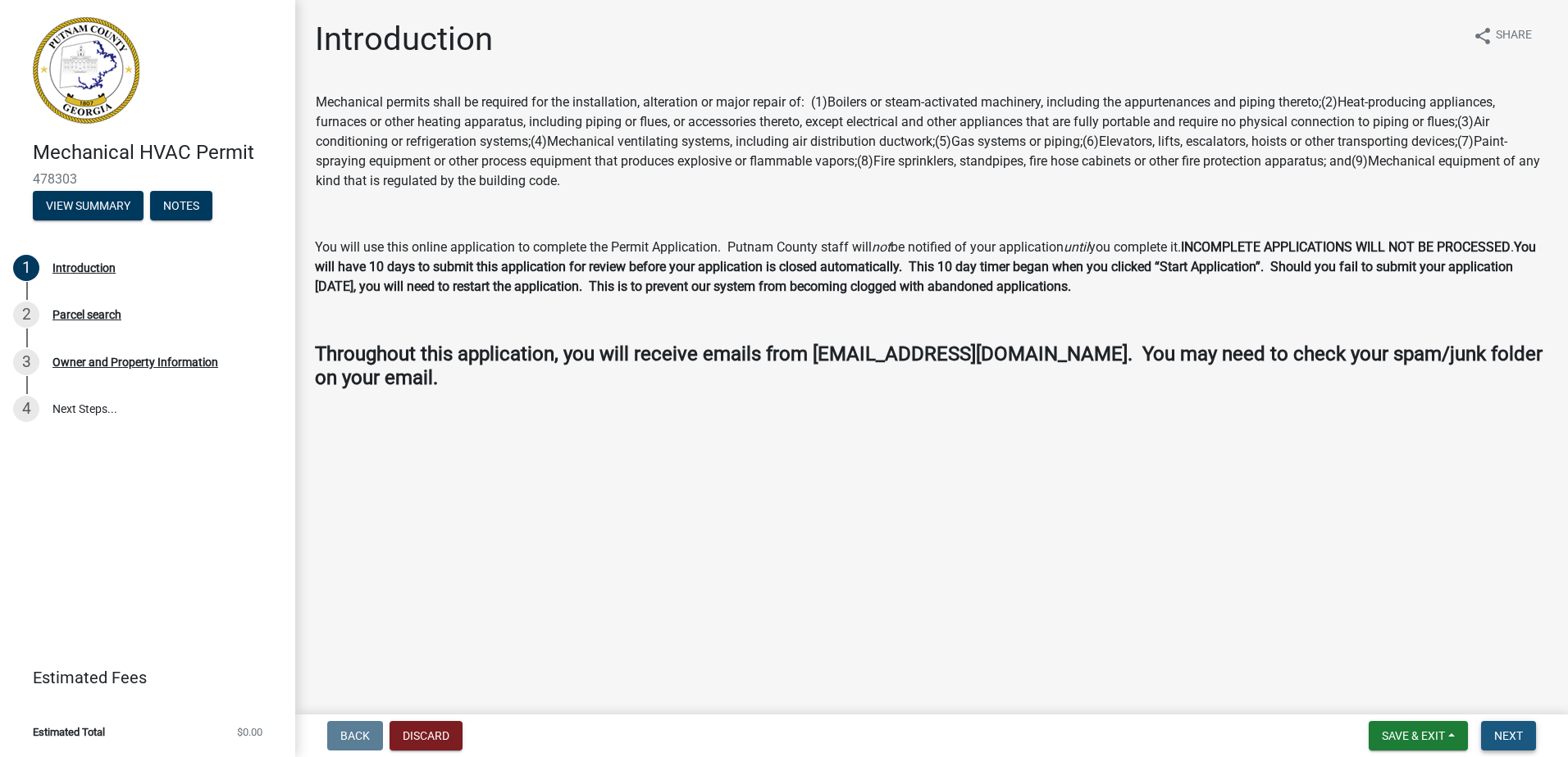
click at [1496, 732] on span "Next" at bounding box center [1508, 736] width 28 height 13
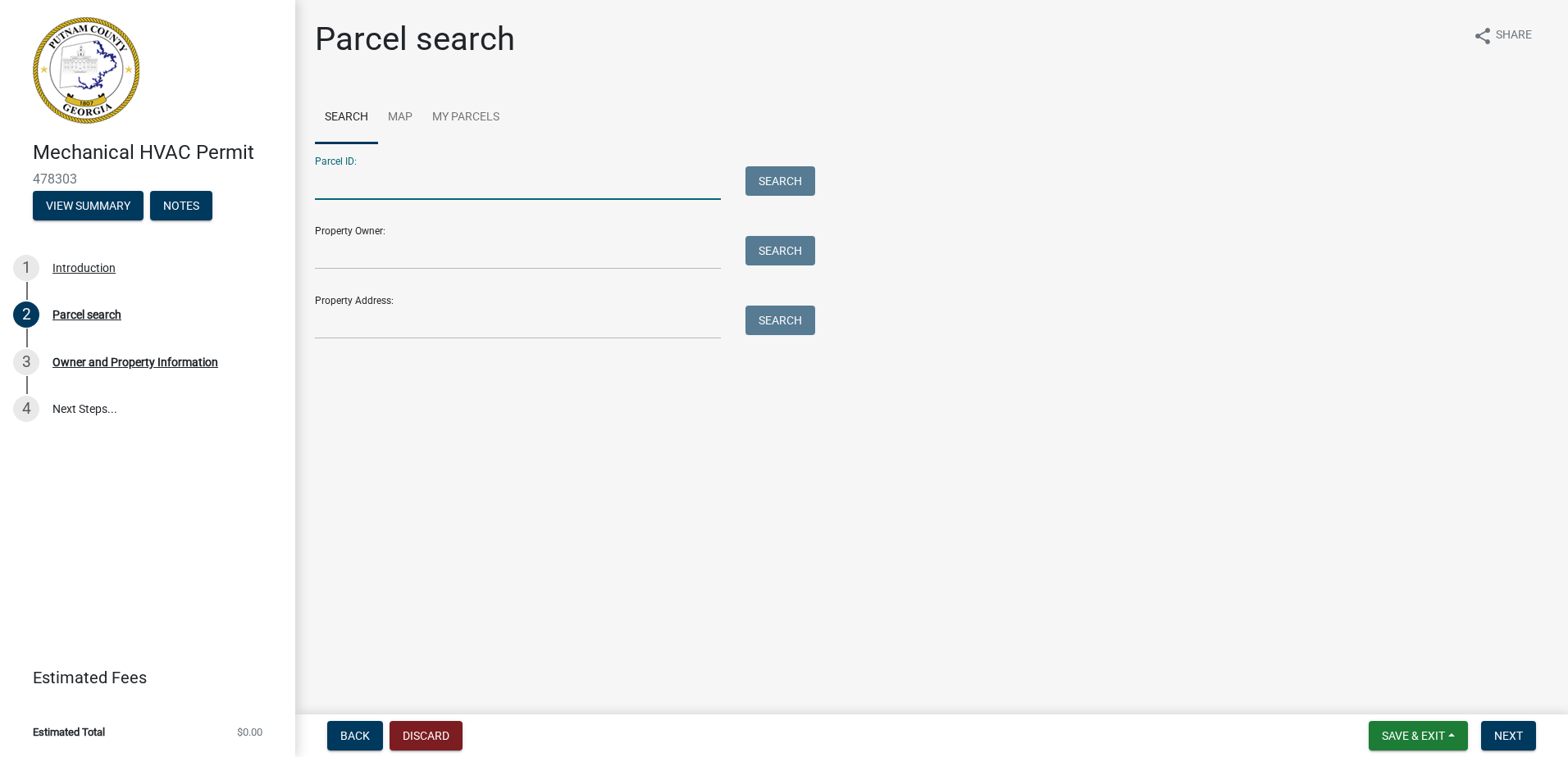
click at [379, 189] on input "Parcel ID:" at bounding box center [518, 183] width 406 height 34
click at [780, 184] on button "Search" at bounding box center [780, 181] width 69 height 29
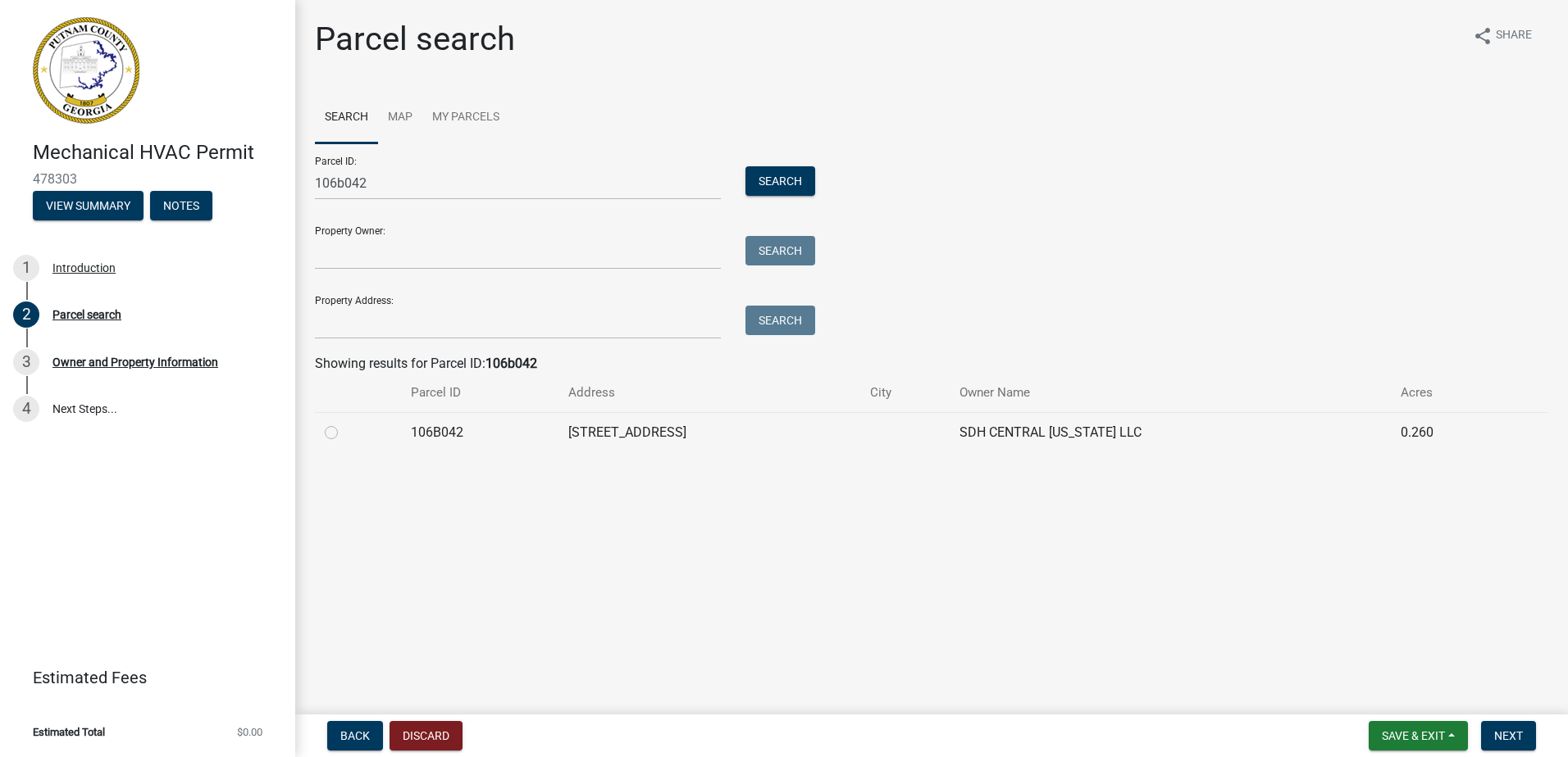
click at [344, 423] on label at bounding box center [344, 423] width 0 height 0
click at [344, 432] on input "radio" at bounding box center [350, 428] width 11 height 11
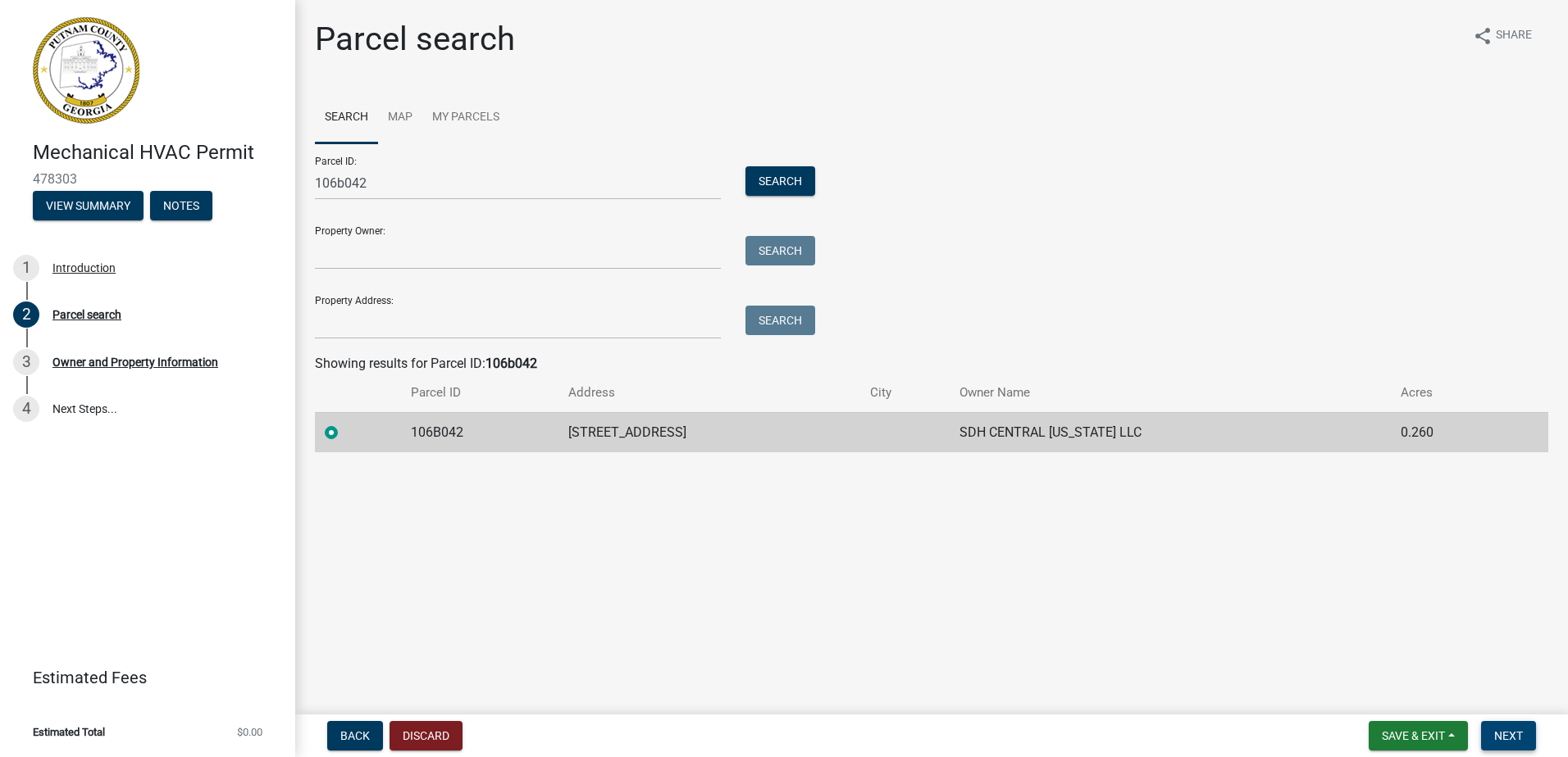
click at [1500, 731] on span "Next" at bounding box center [1508, 736] width 28 height 13
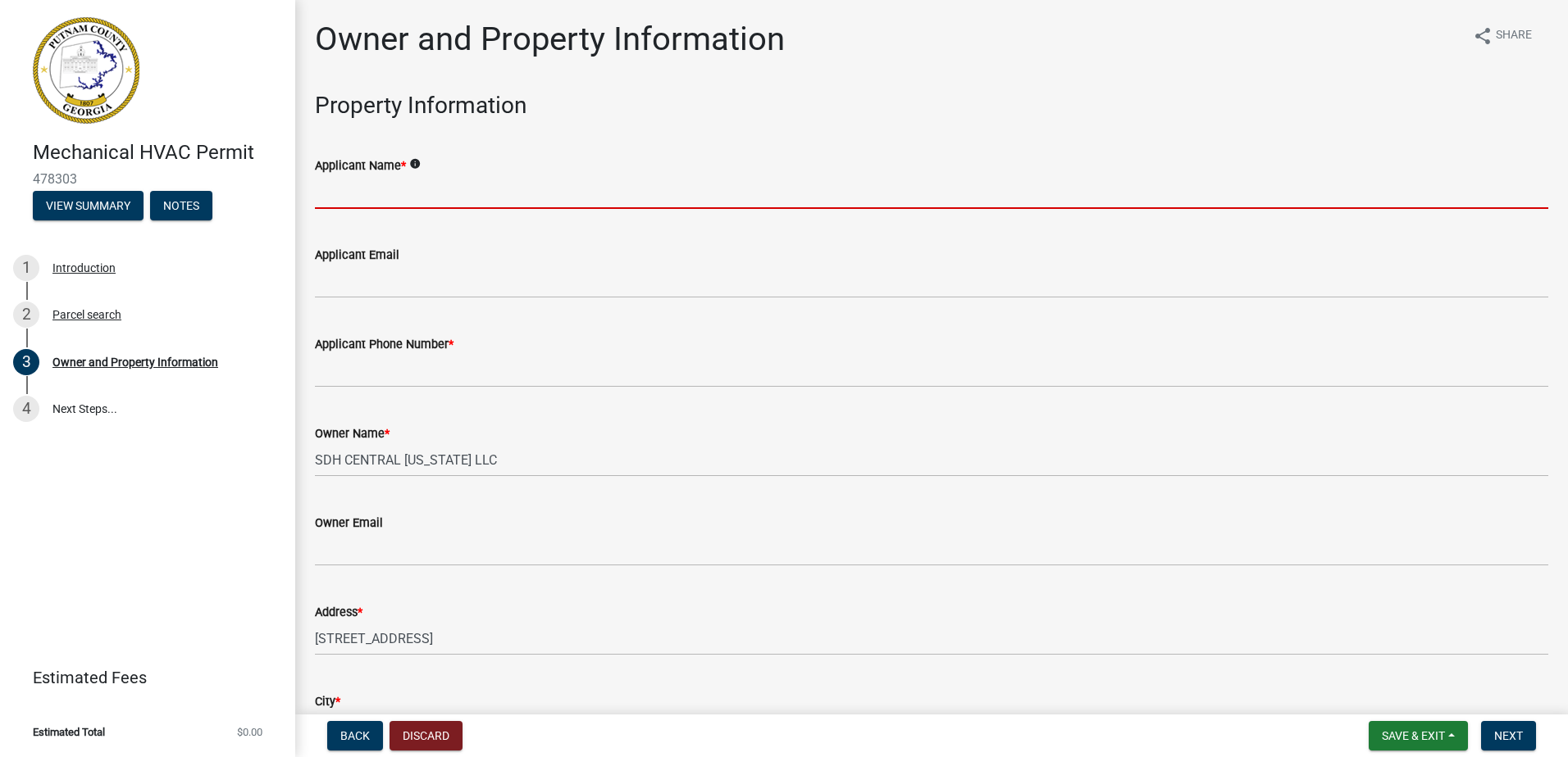
click at [370, 196] on input "Applicant Name *" at bounding box center [932, 192] width 1233 height 34
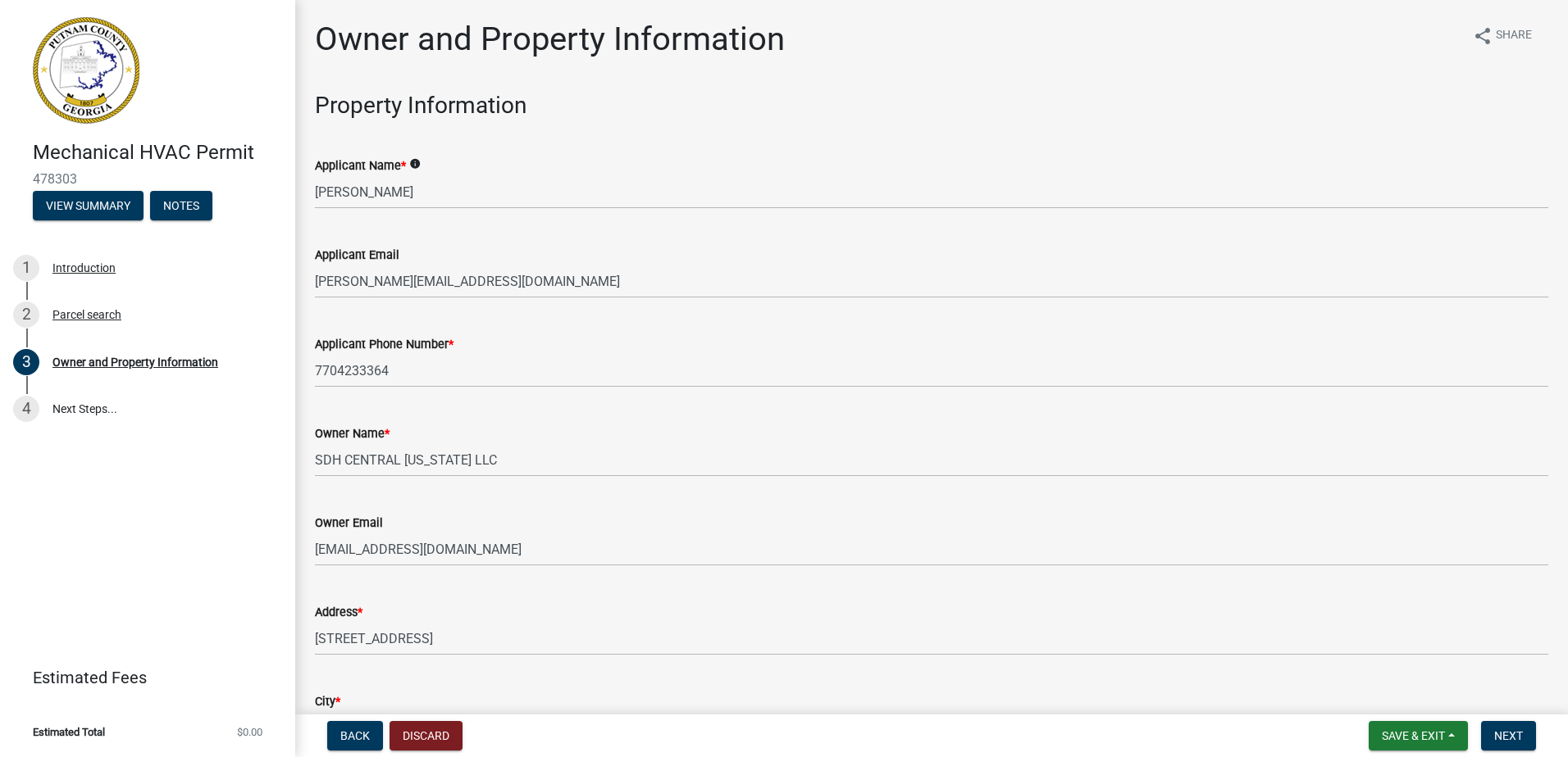
scroll to position [1961, 0]
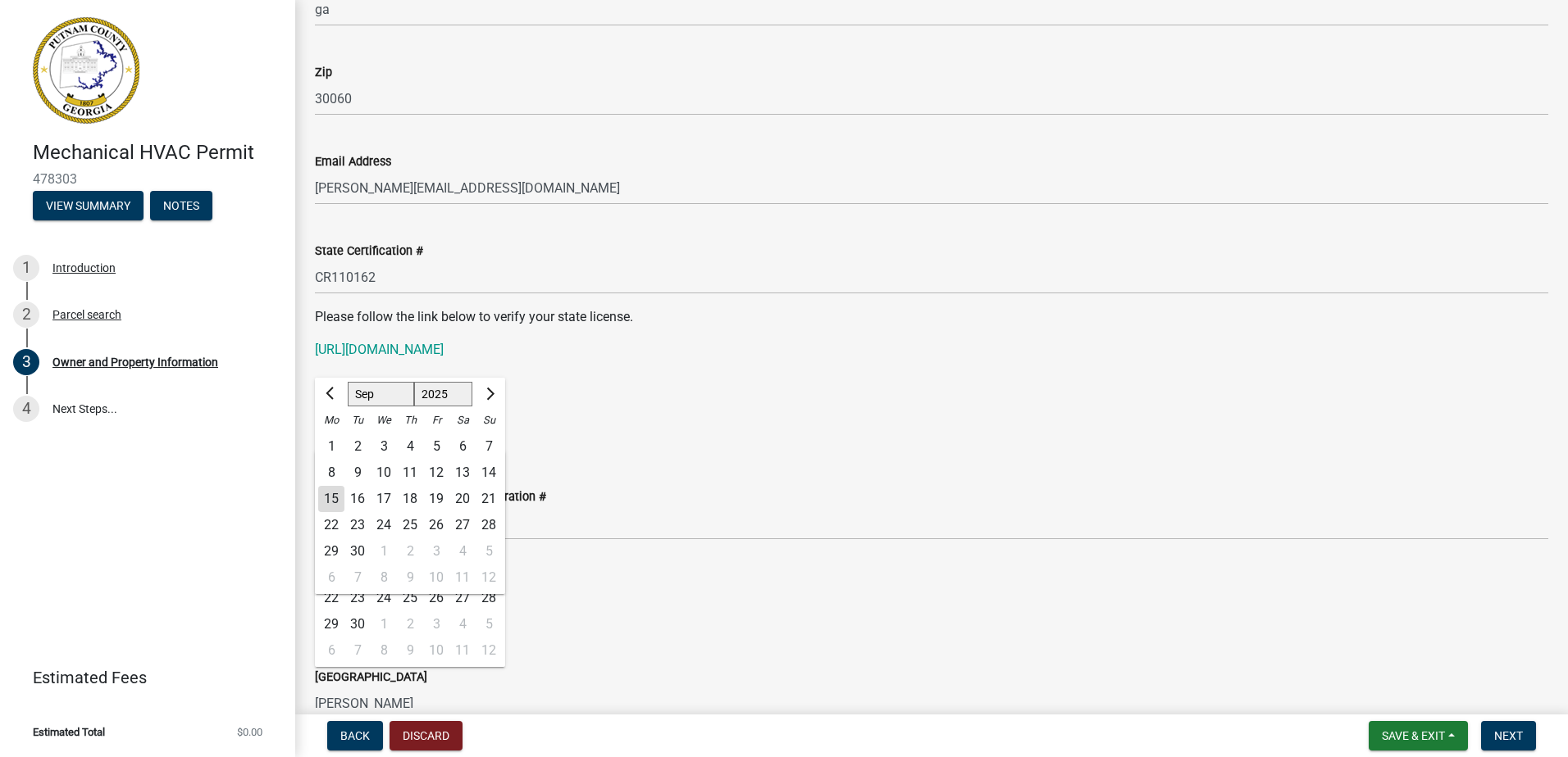
click at [965, 399] on div "State License Expiration Date" at bounding box center [932, 406] width 1233 height 20
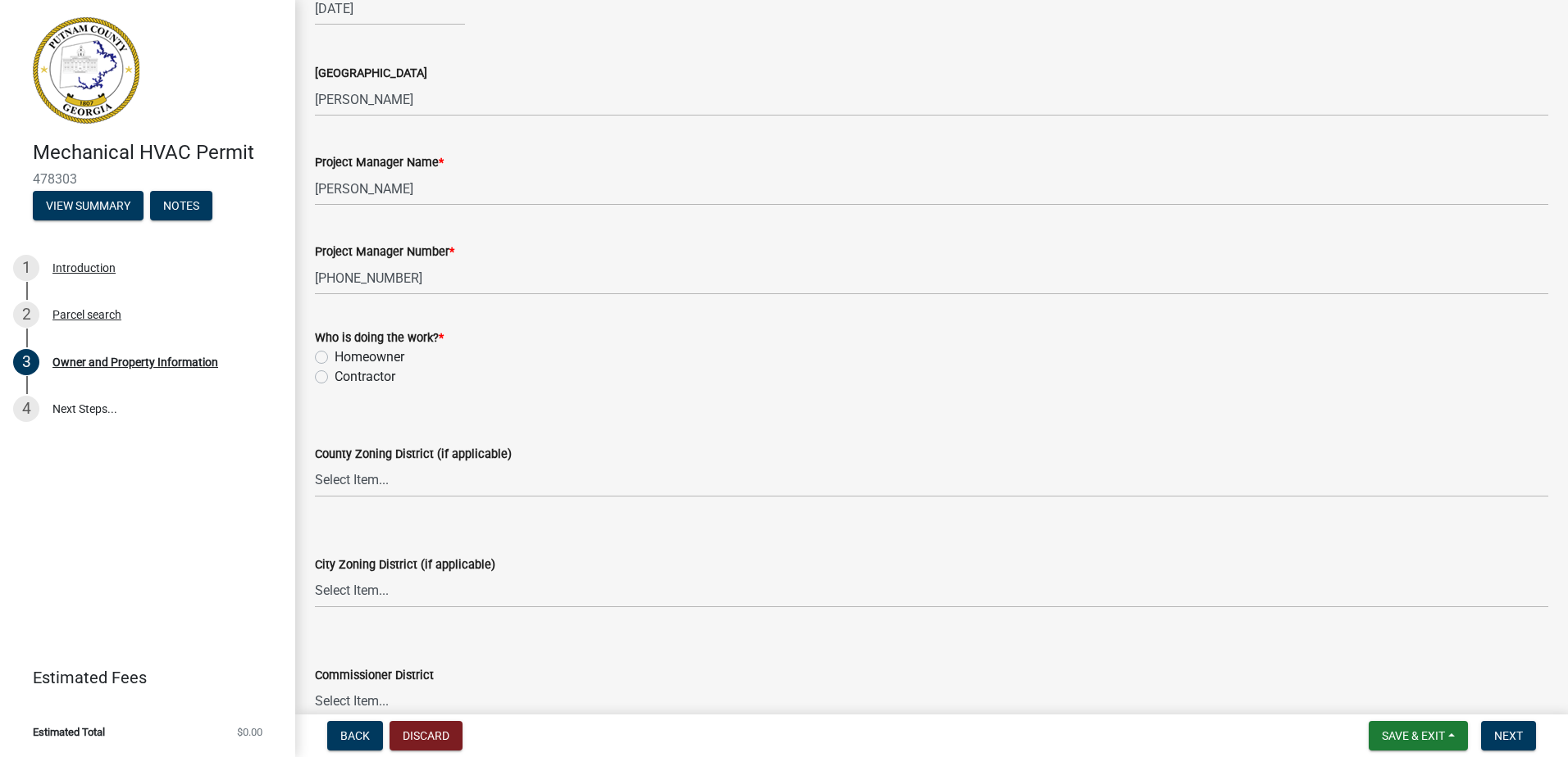
scroll to position [2617, 0]
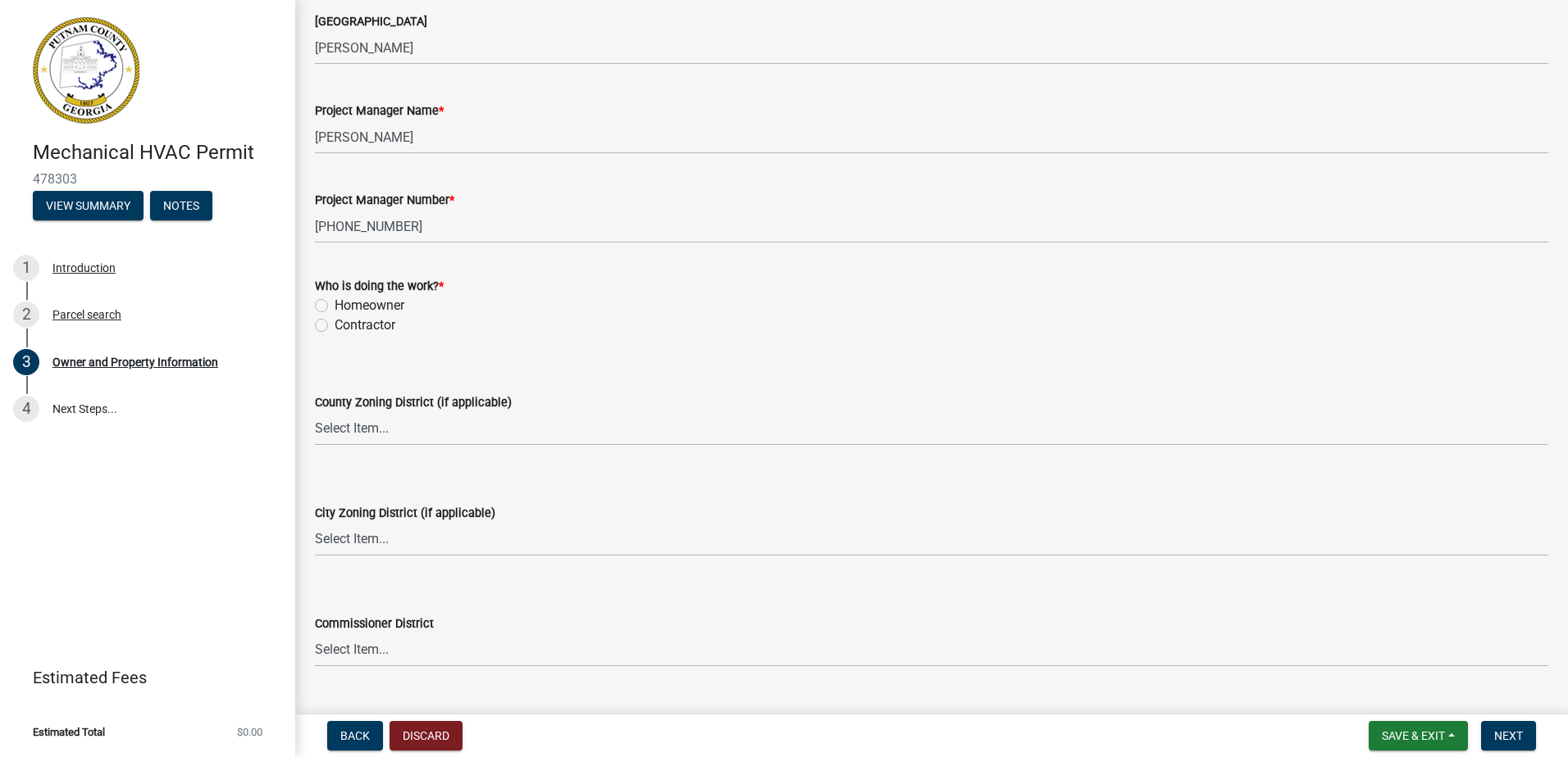
click at [328, 325] on div "Contractor" at bounding box center [932, 326] width 1233 height 20
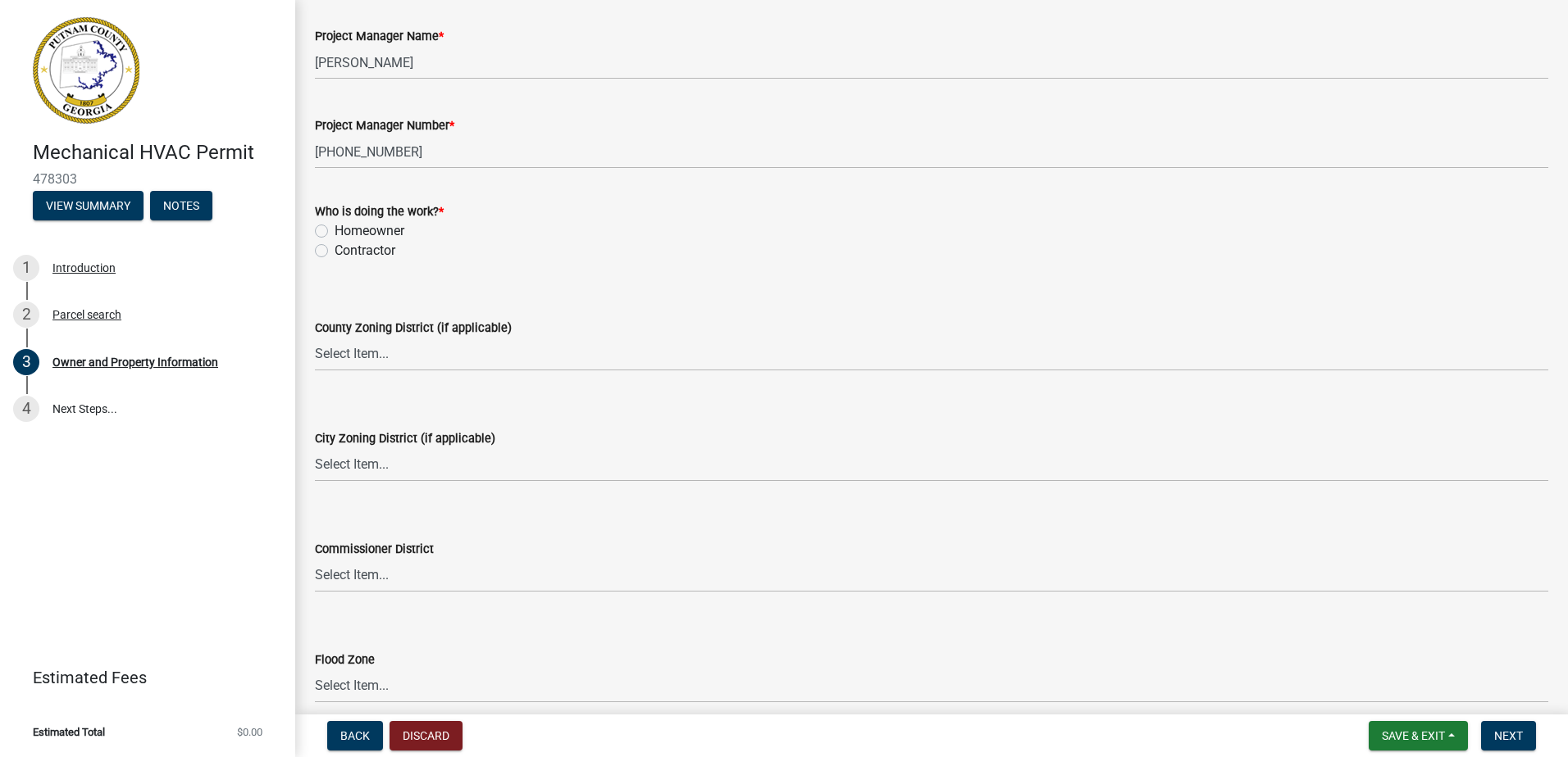
scroll to position [2766, 0]
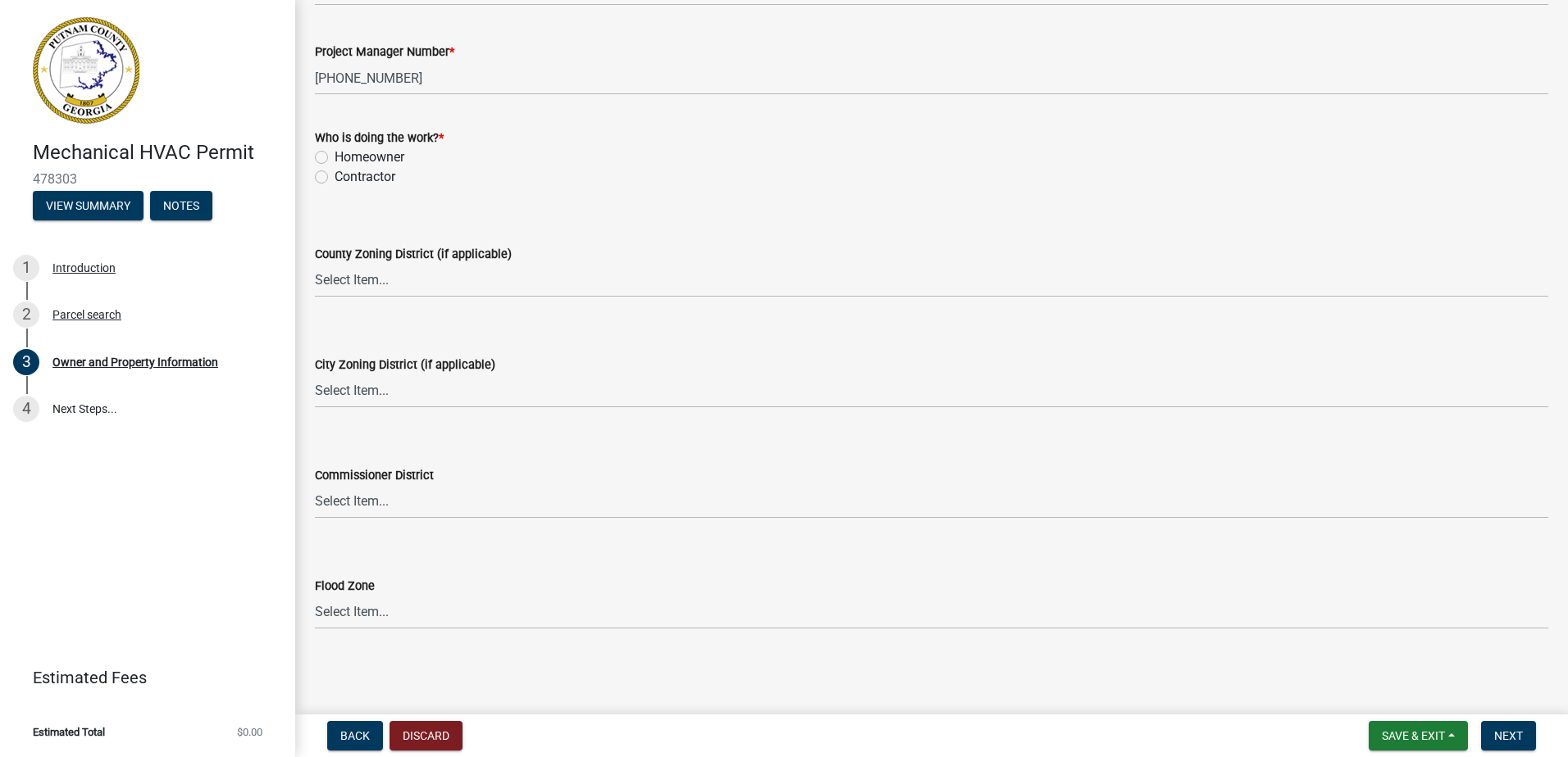
click at [335, 179] on label "Contractor" at bounding box center [365, 177] width 61 height 20
click at [335, 178] on input "Contractor" at bounding box center [340, 173] width 11 height 11
click at [1506, 732] on span "Next" at bounding box center [1508, 736] width 28 height 13
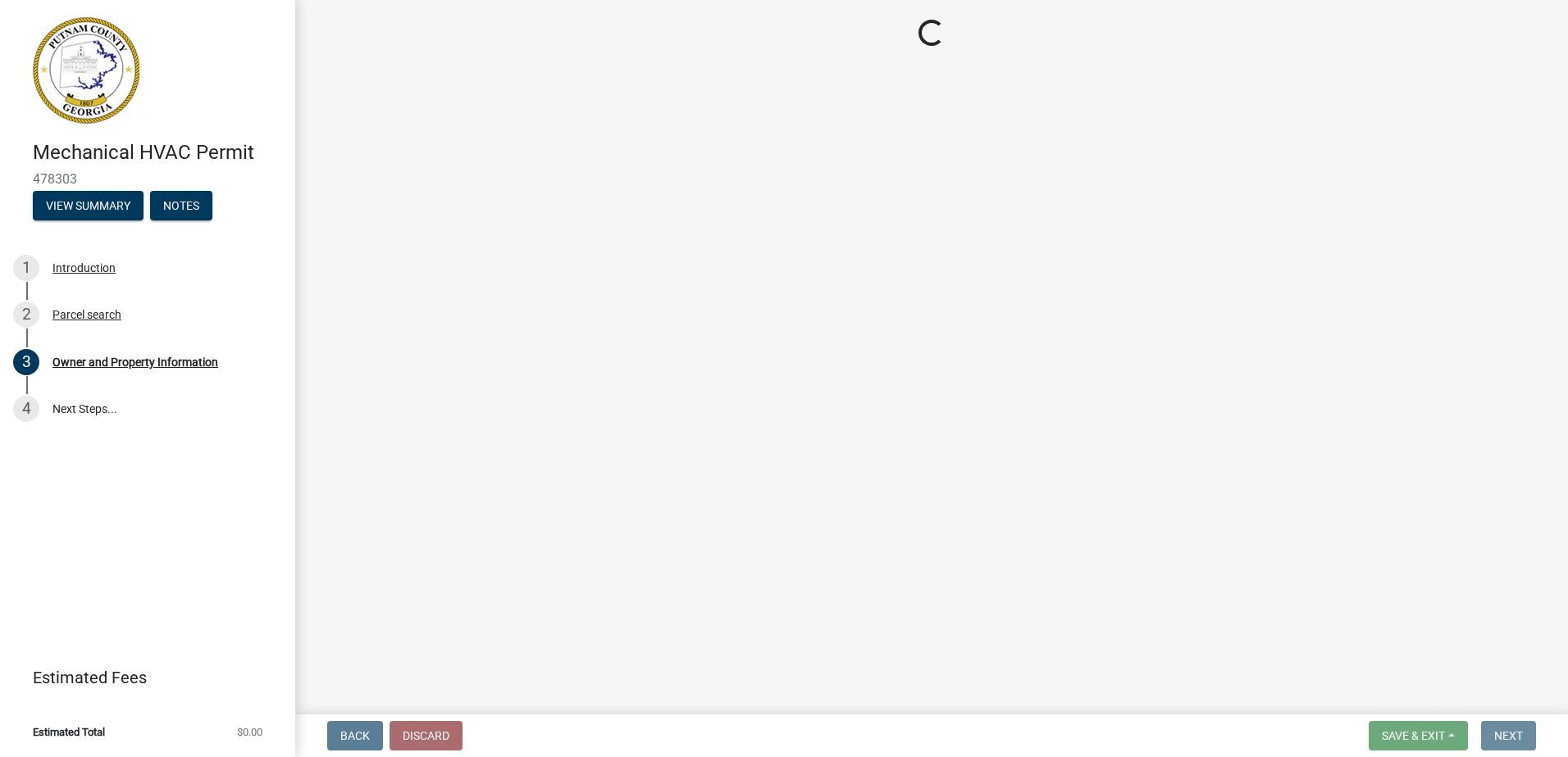
scroll to position [0, 0]
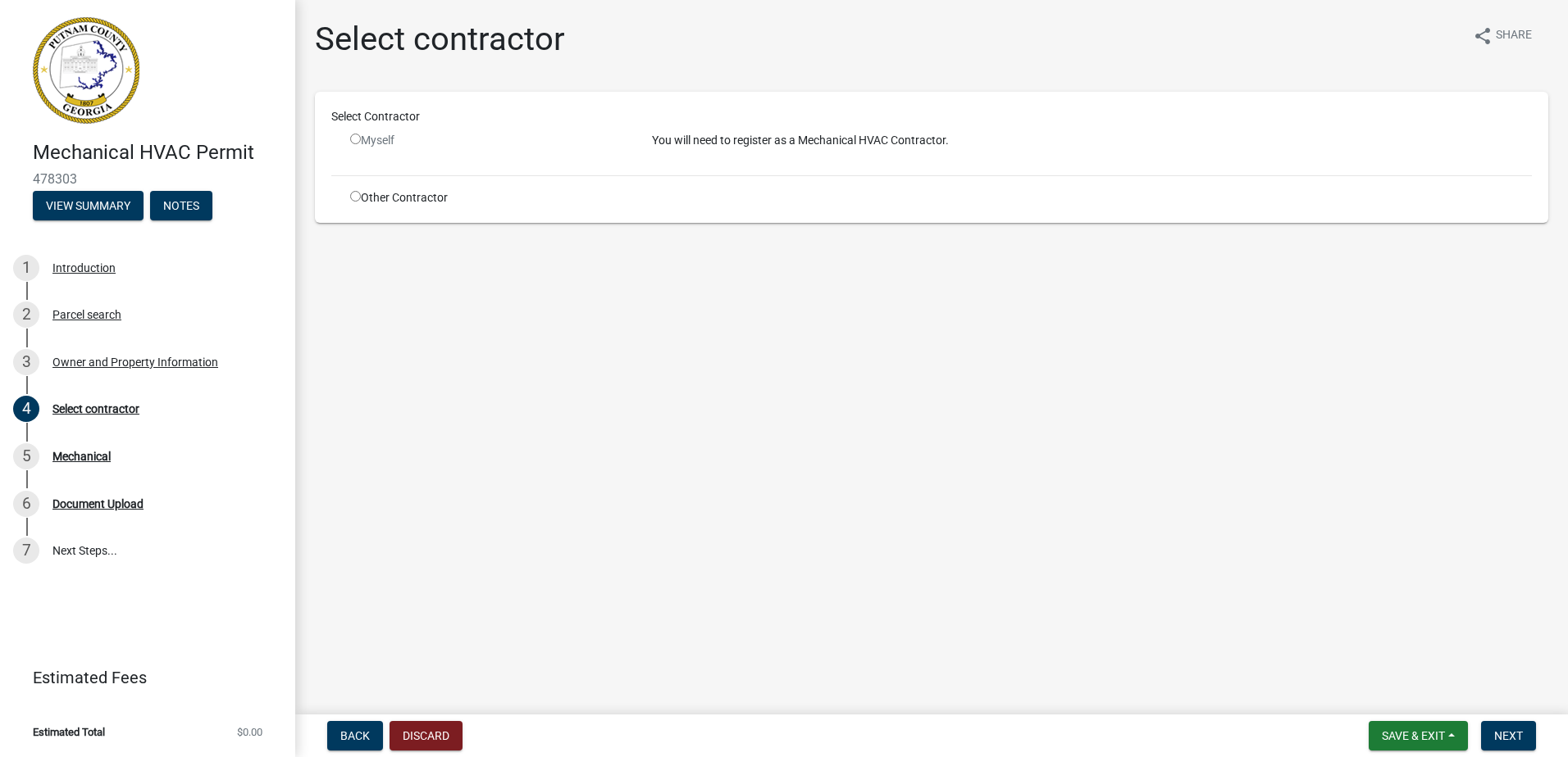
click at [352, 196] on input "radio" at bounding box center [355, 197] width 11 height 11
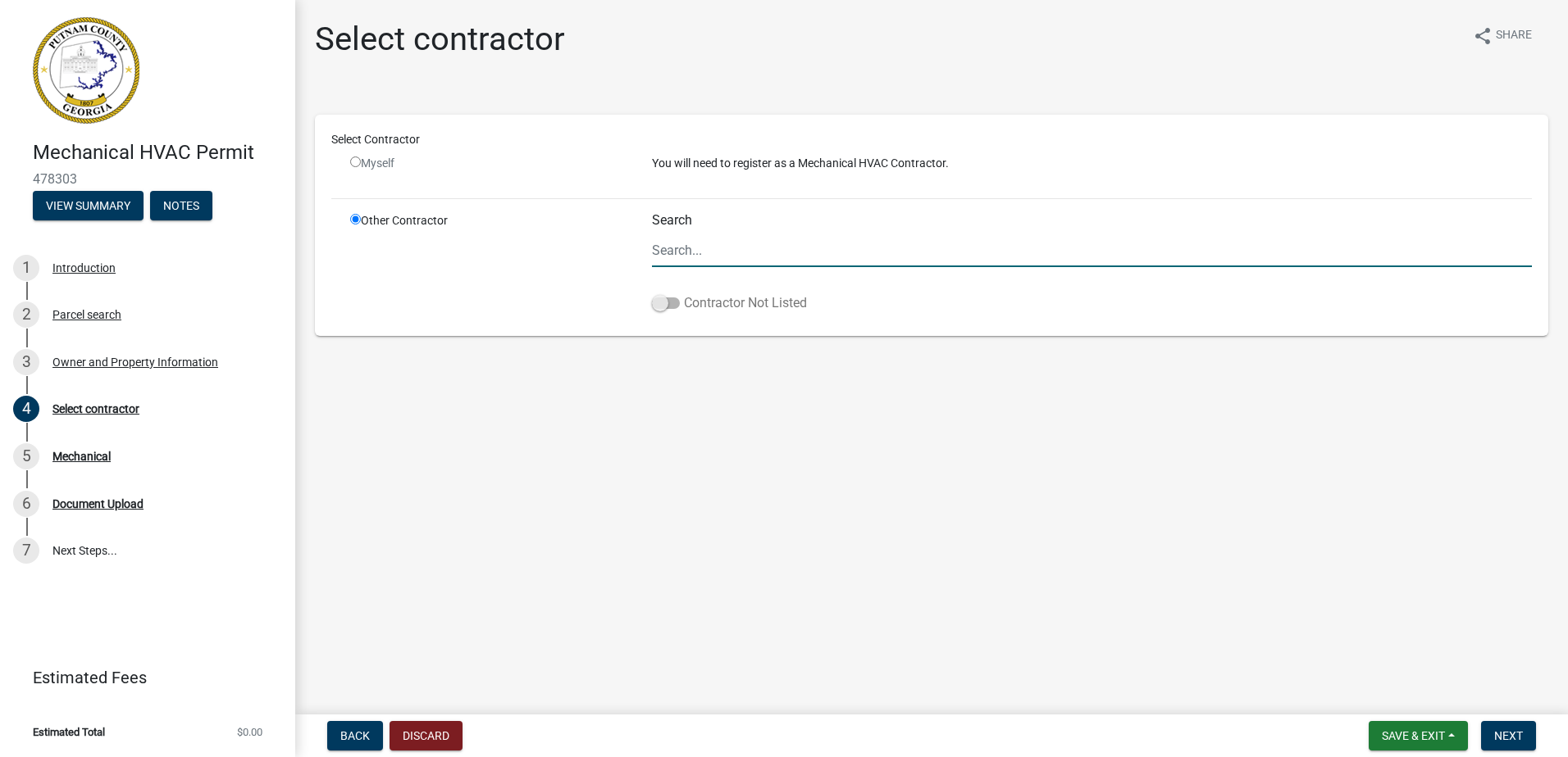
click at [662, 308] on span at bounding box center [665, 302] width 28 height 12
click at [683, 294] on input "Contractor Not Listed" at bounding box center [683, 294] width 0 height 0
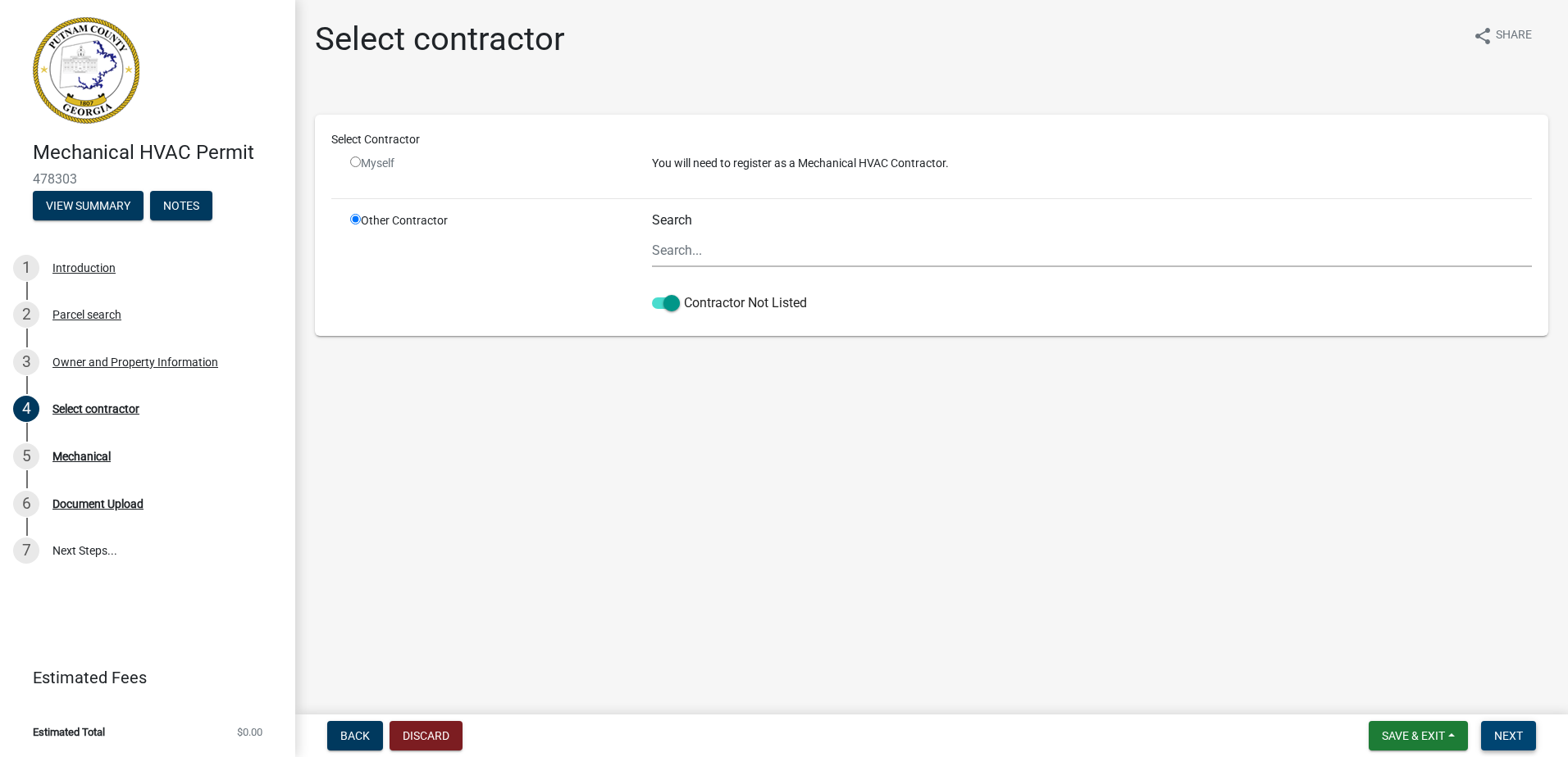
drag, startPoint x: 1519, startPoint y: 742, endPoint x: 1462, endPoint y: 689, distance: 77.8
click at [1518, 741] on span "Next" at bounding box center [1508, 736] width 28 height 13
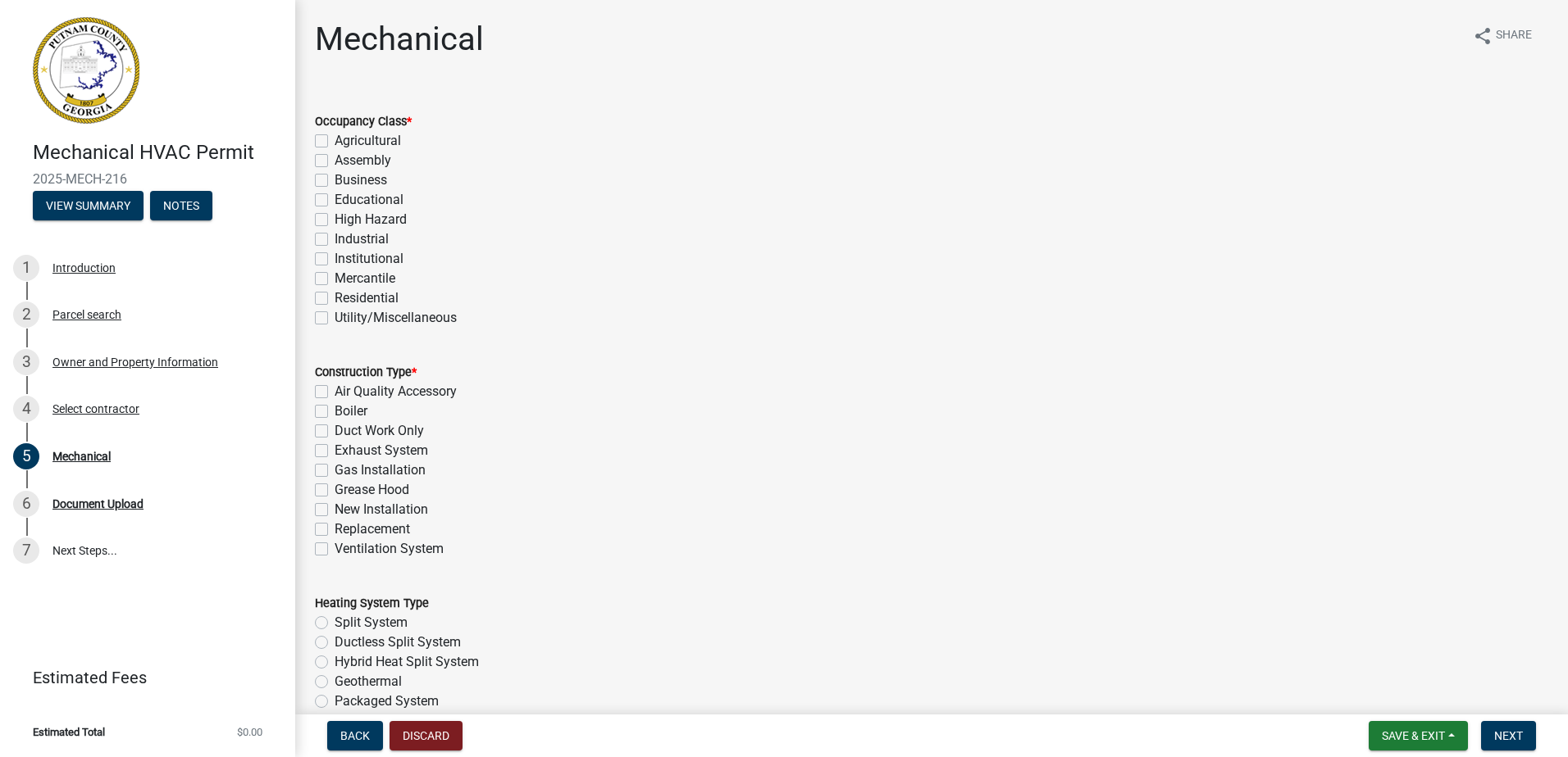
click at [335, 297] on label "Residential" at bounding box center [367, 298] width 64 height 20
click at [335, 297] on input "Residential" at bounding box center [340, 294] width 11 height 11
click at [330, 514] on div "New Installation" at bounding box center [932, 510] width 1233 height 20
drag, startPoint x: 324, startPoint y: 510, endPoint x: 429, endPoint y: 495, distance: 106.1
click at [335, 509] on label "New Installation" at bounding box center [381, 510] width 93 height 20
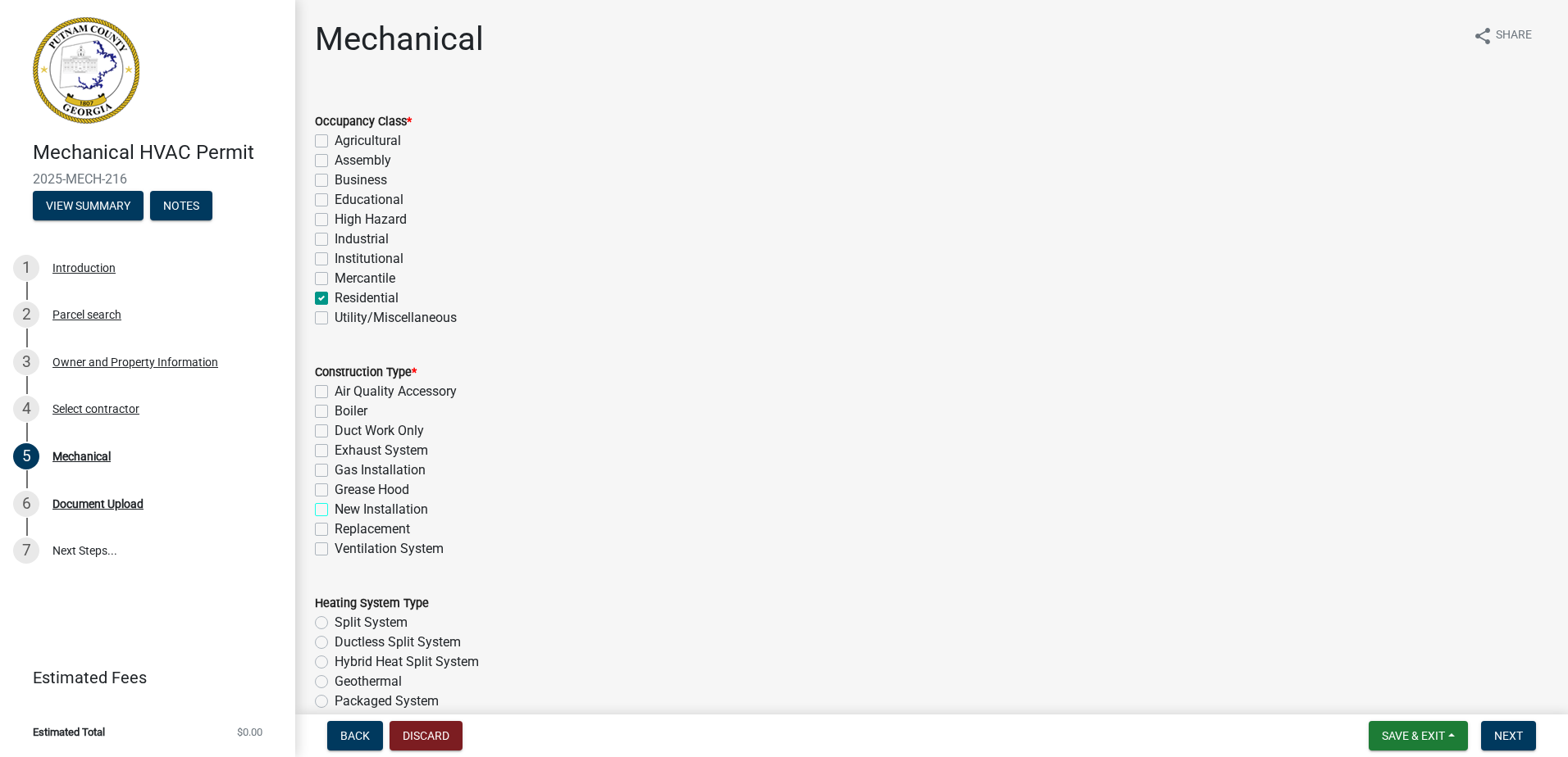
click at [335, 509] on input "New Installation" at bounding box center [340, 505] width 11 height 11
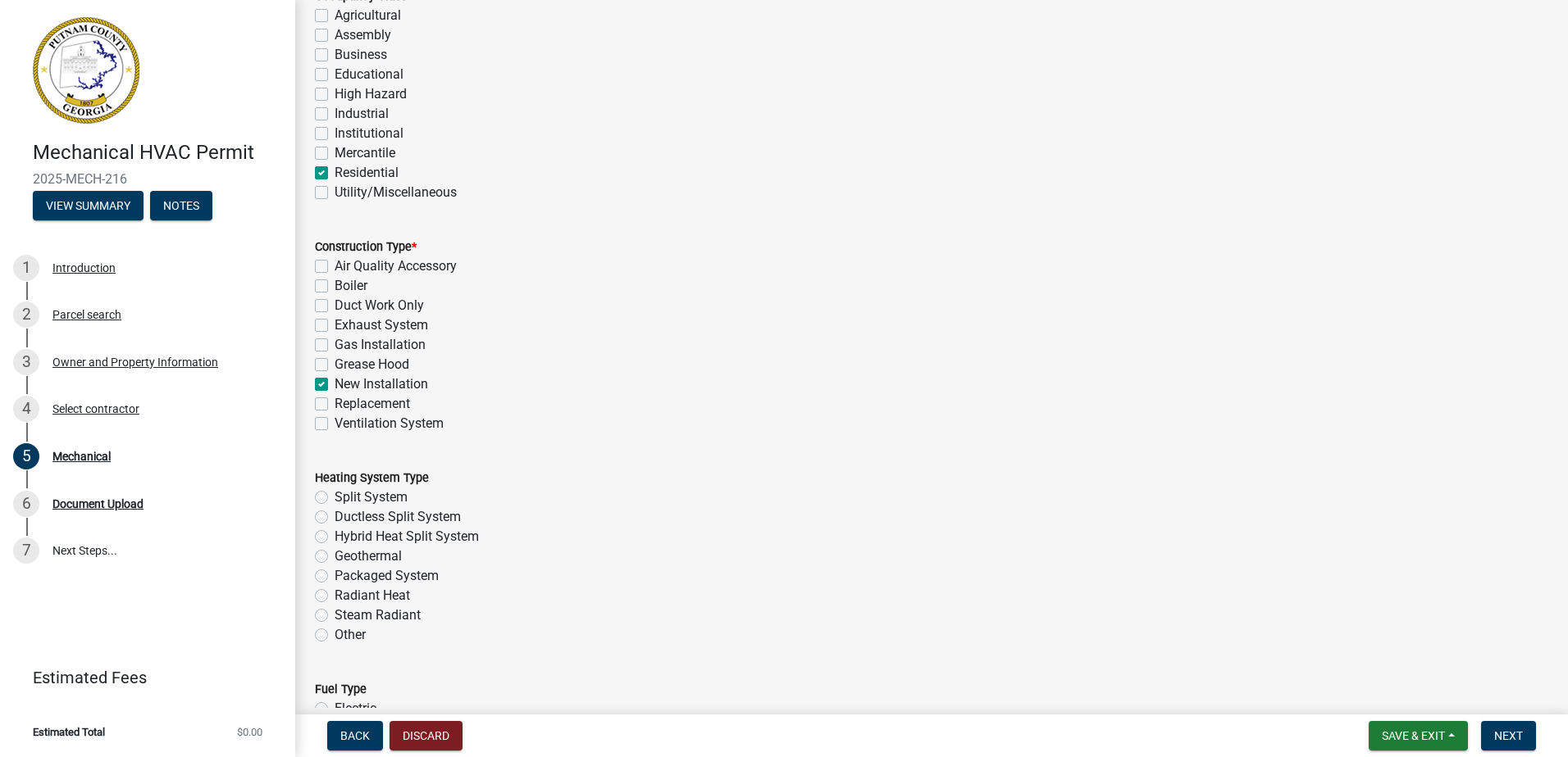
scroll to position [410, 0]
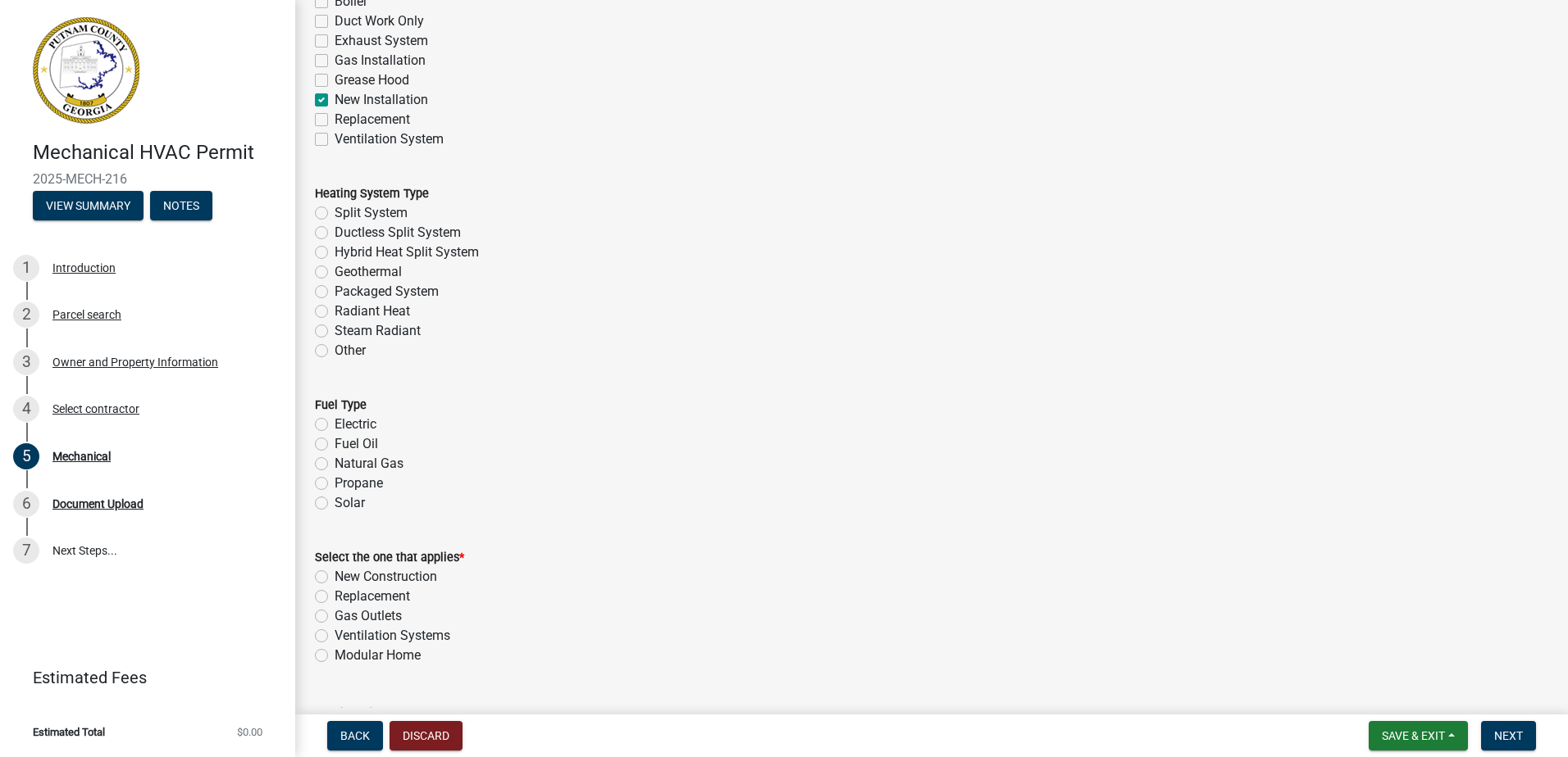
click at [335, 209] on label "Split System" at bounding box center [371, 213] width 73 height 20
click at [335, 209] on input "Split System" at bounding box center [340, 209] width 11 height 11
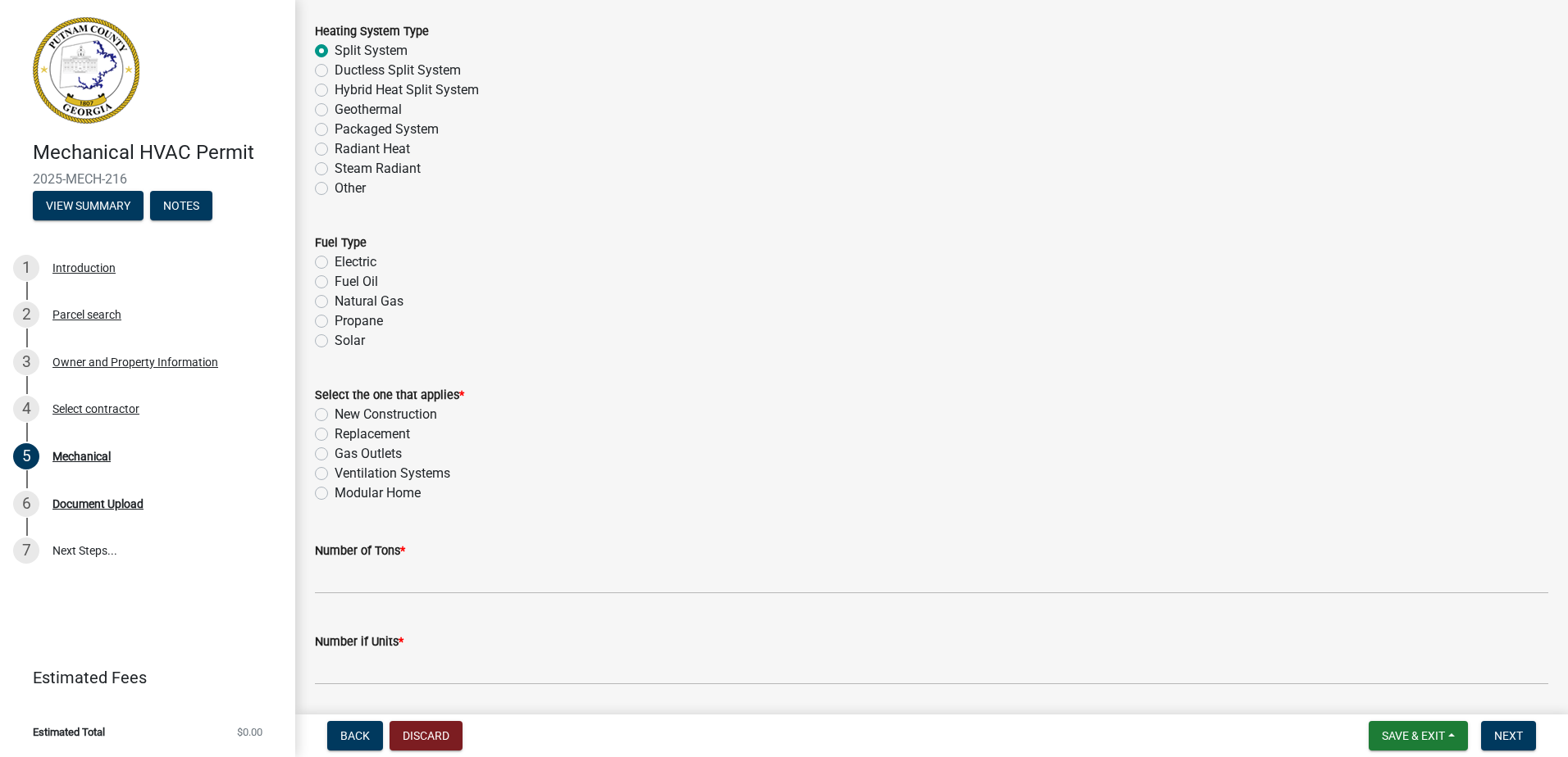
scroll to position [574, 0]
drag, startPoint x: 319, startPoint y: 260, endPoint x: 353, endPoint y: 266, distance: 34.5
click at [335, 261] on label "Electric" at bounding box center [355, 261] width 42 height 20
click at [335, 261] on input "Electric" at bounding box center [340, 256] width 11 height 11
click at [335, 415] on label "New Construction" at bounding box center [385, 413] width 102 height 20
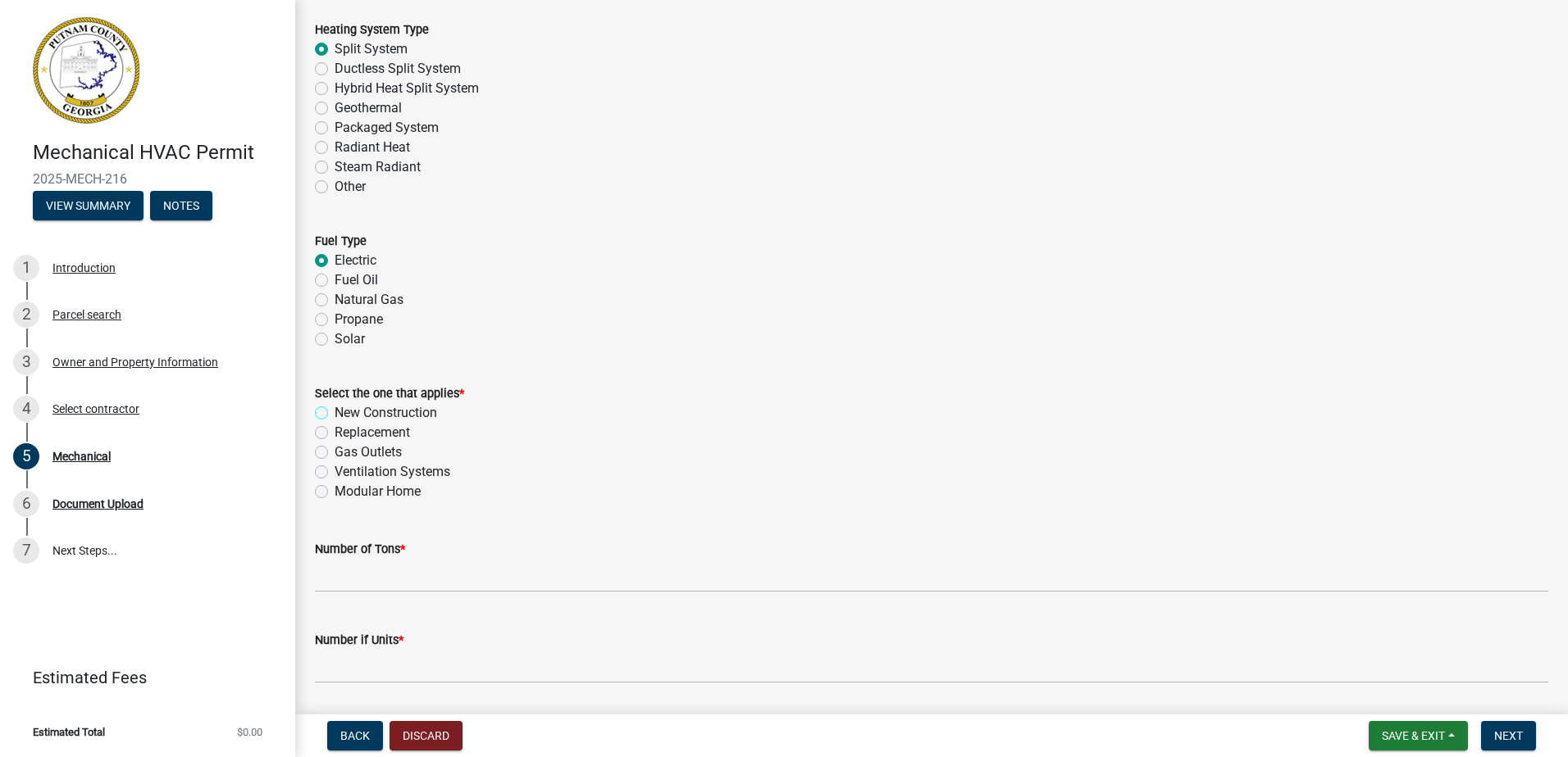
click at [335, 414] on input "New Construction" at bounding box center [340, 408] width 11 height 11
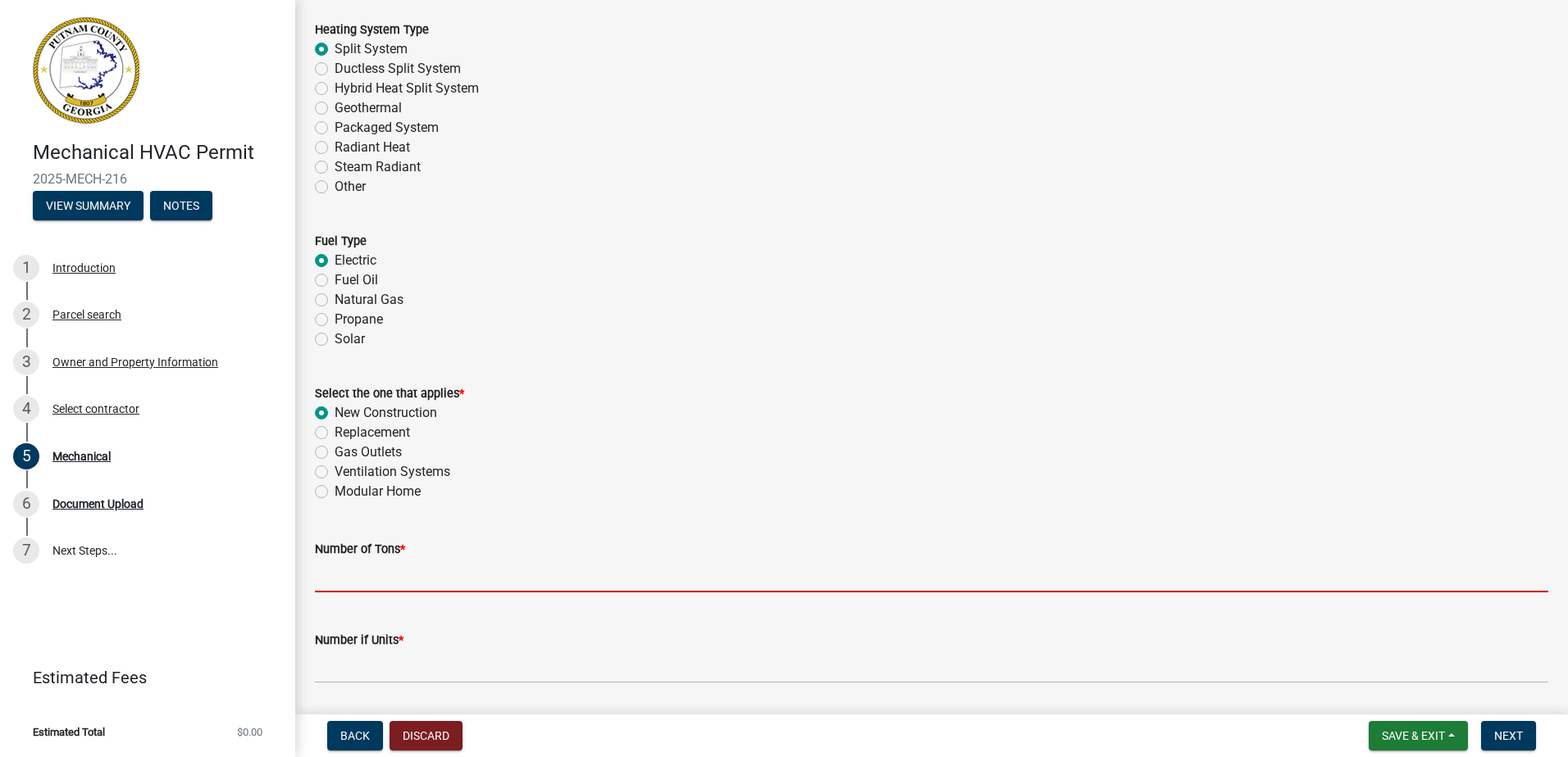
click at [343, 578] on input "text" at bounding box center [932, 576] width 1233 height 34
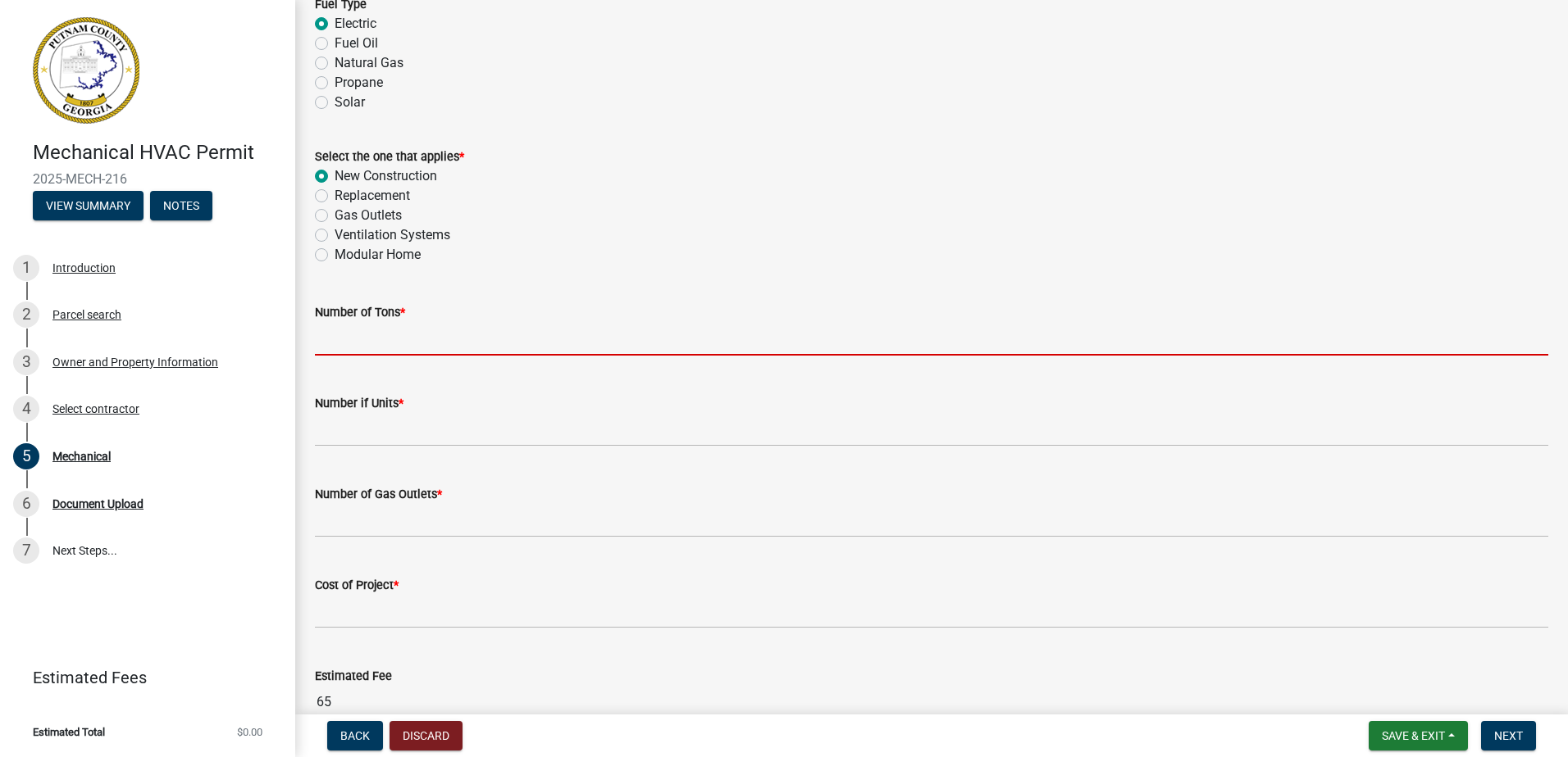
scroll to position [819, 0]
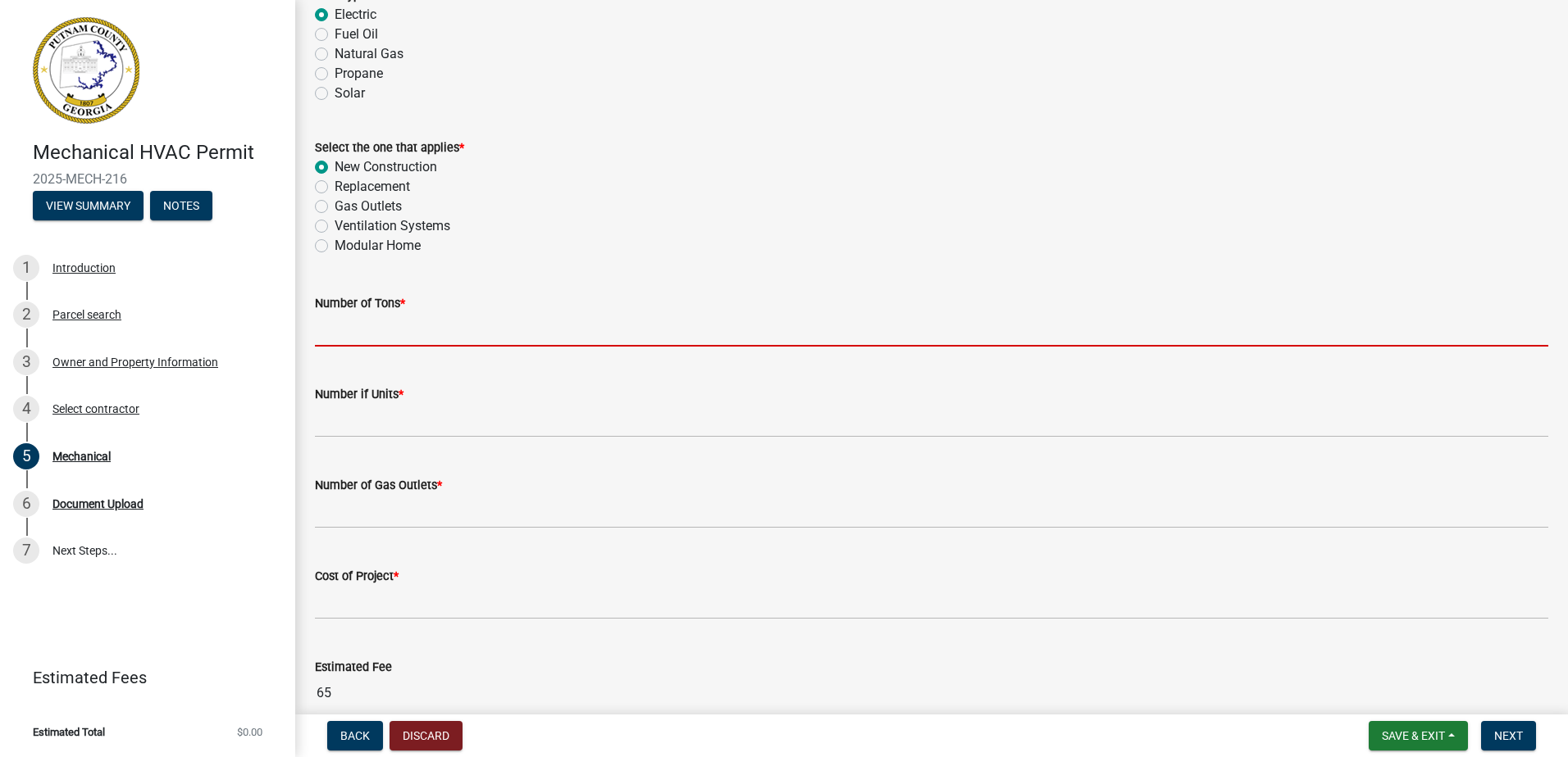
click at [340, 326] on input "text" at bounding box center [932, 330] width 1233 height 34
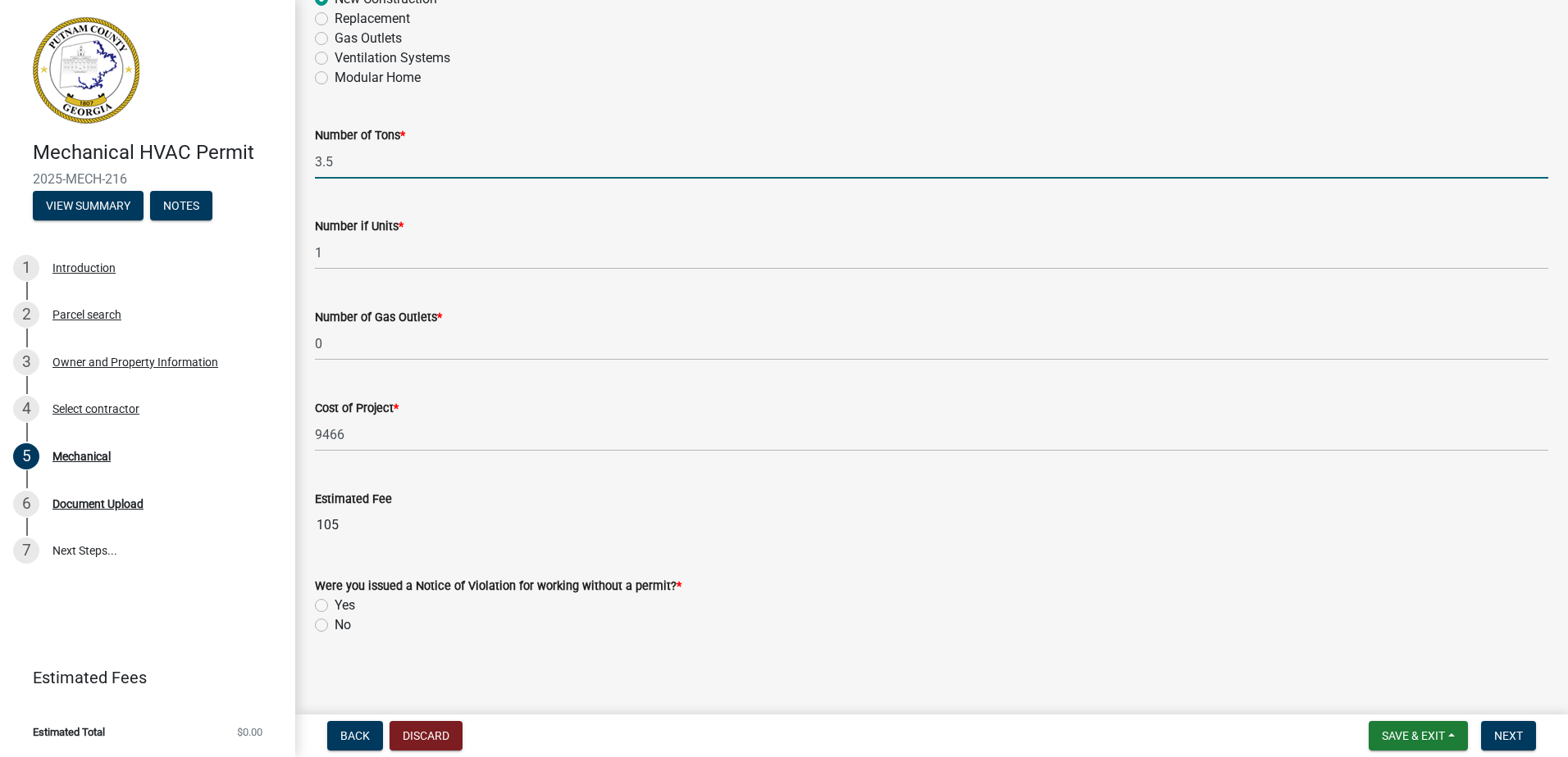
scroll to position [1006, 0]
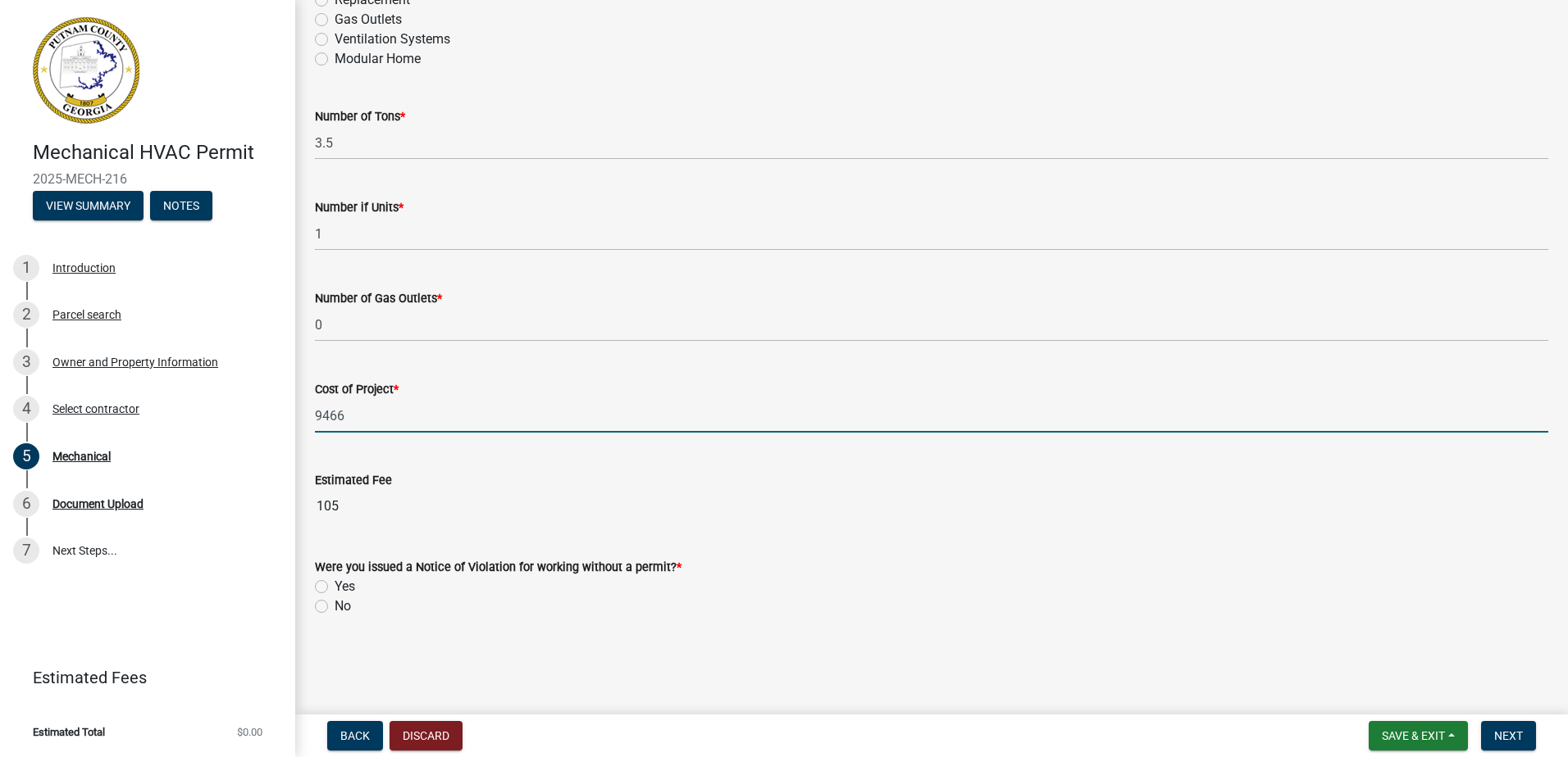
click at [355, 416] on input "9466" at bounding box center [932, 416] width 1233 height 34
click at [335, 607] on label "No" at bounding box center [343, 607] width 16 height 20
click at [335, 607] on input "No" at bounding box center [340, 602] width 11 height 11
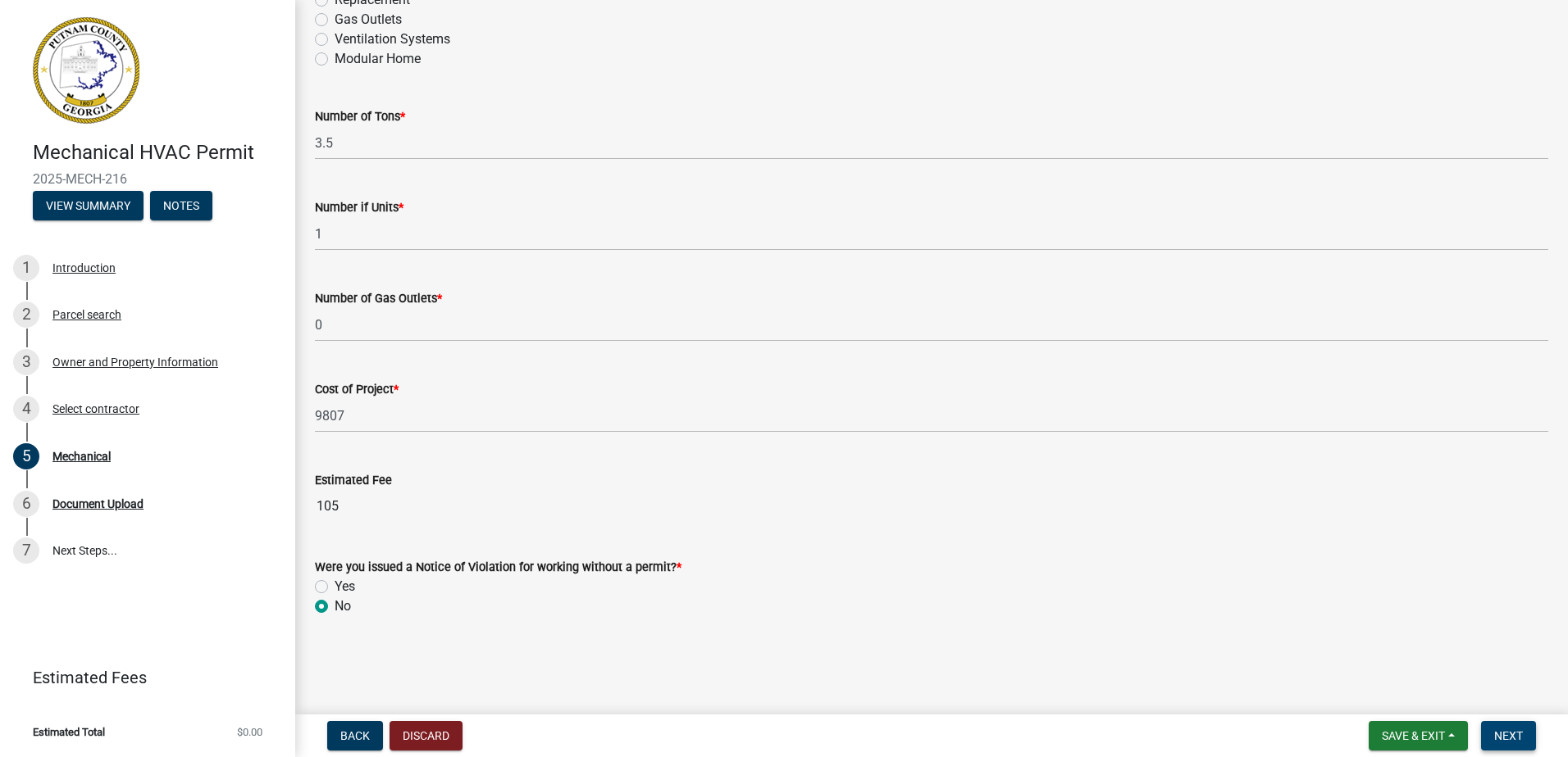
click at [1512, 733] on span "Next" at bounding box center [1508, 736] width 28 height 13
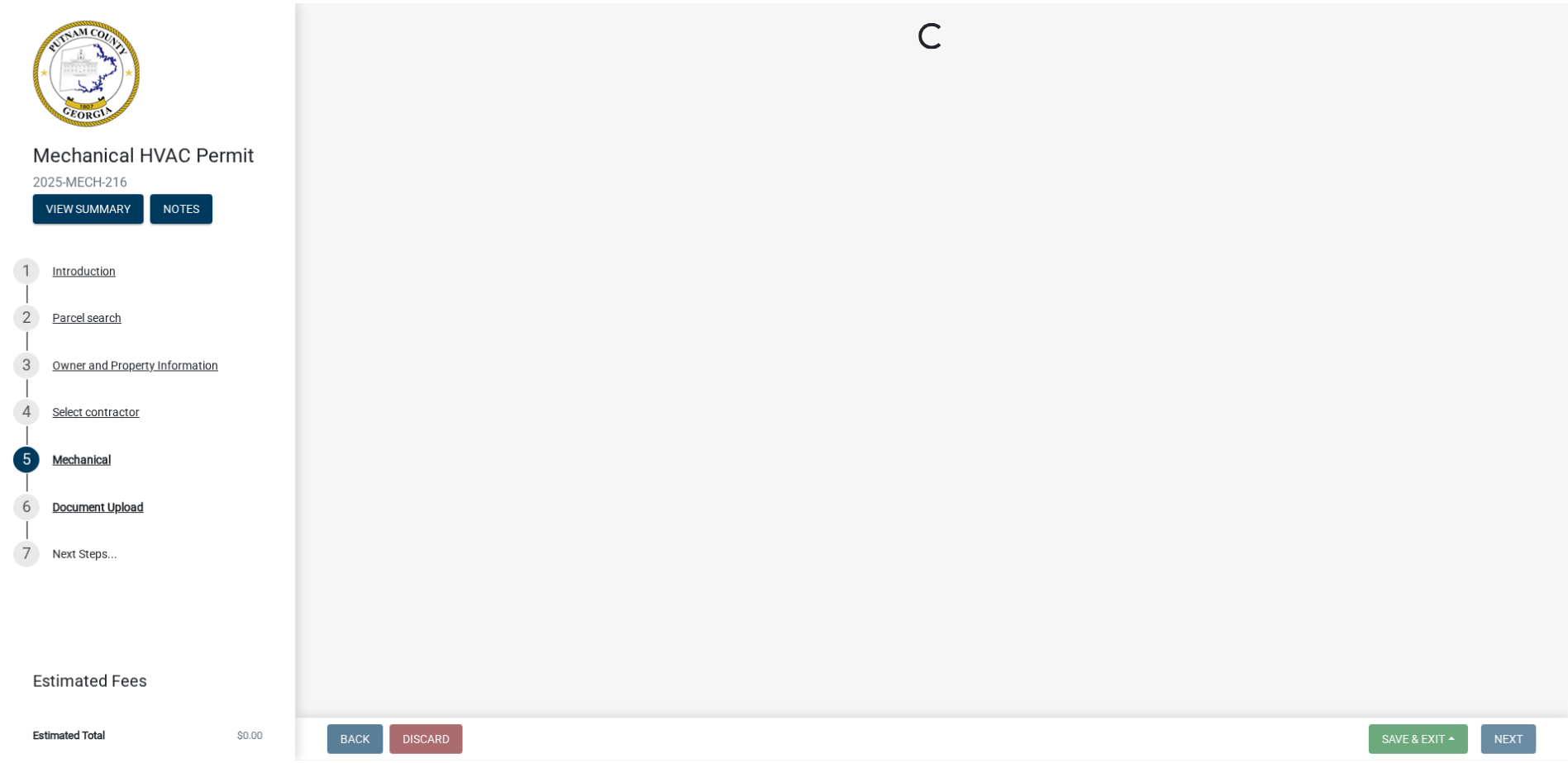
scroll to position [0, 0]
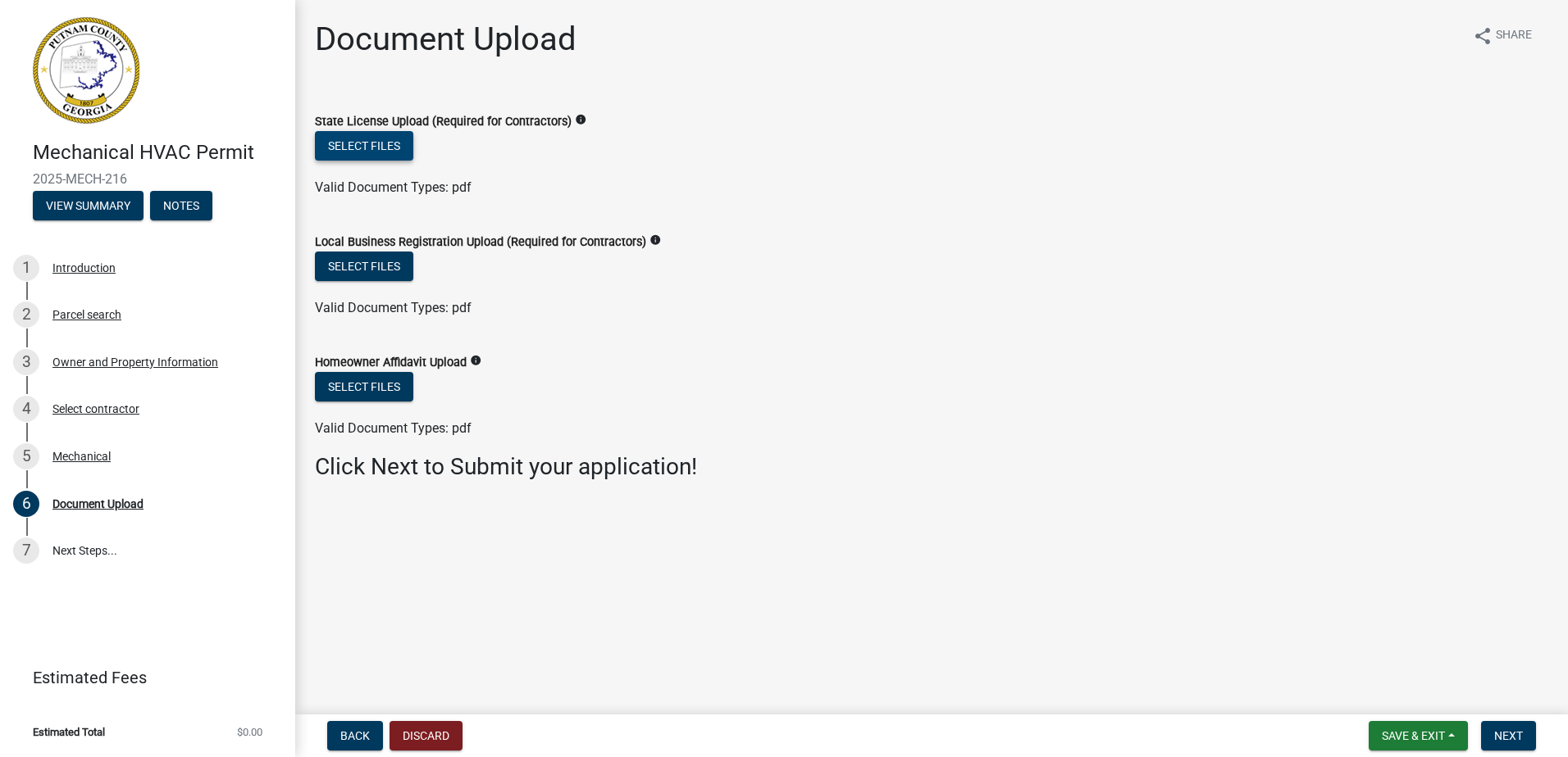
click at [391, 147] on button "Select files" at bounding box center [364, 145] width 99 height 29
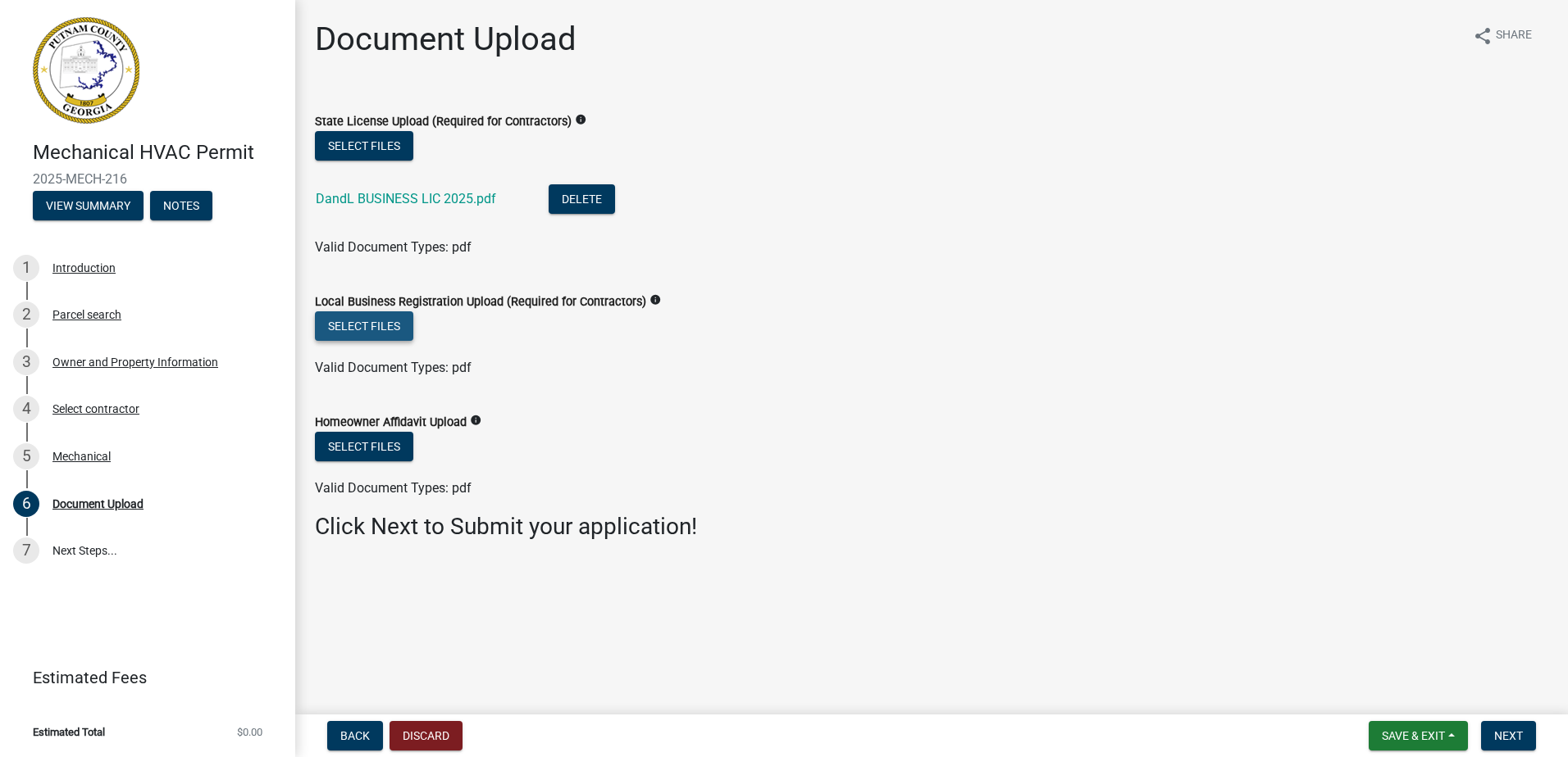
click at [391, 329] on button "Select files" at bounding box center [364, 326] width 99 height 29
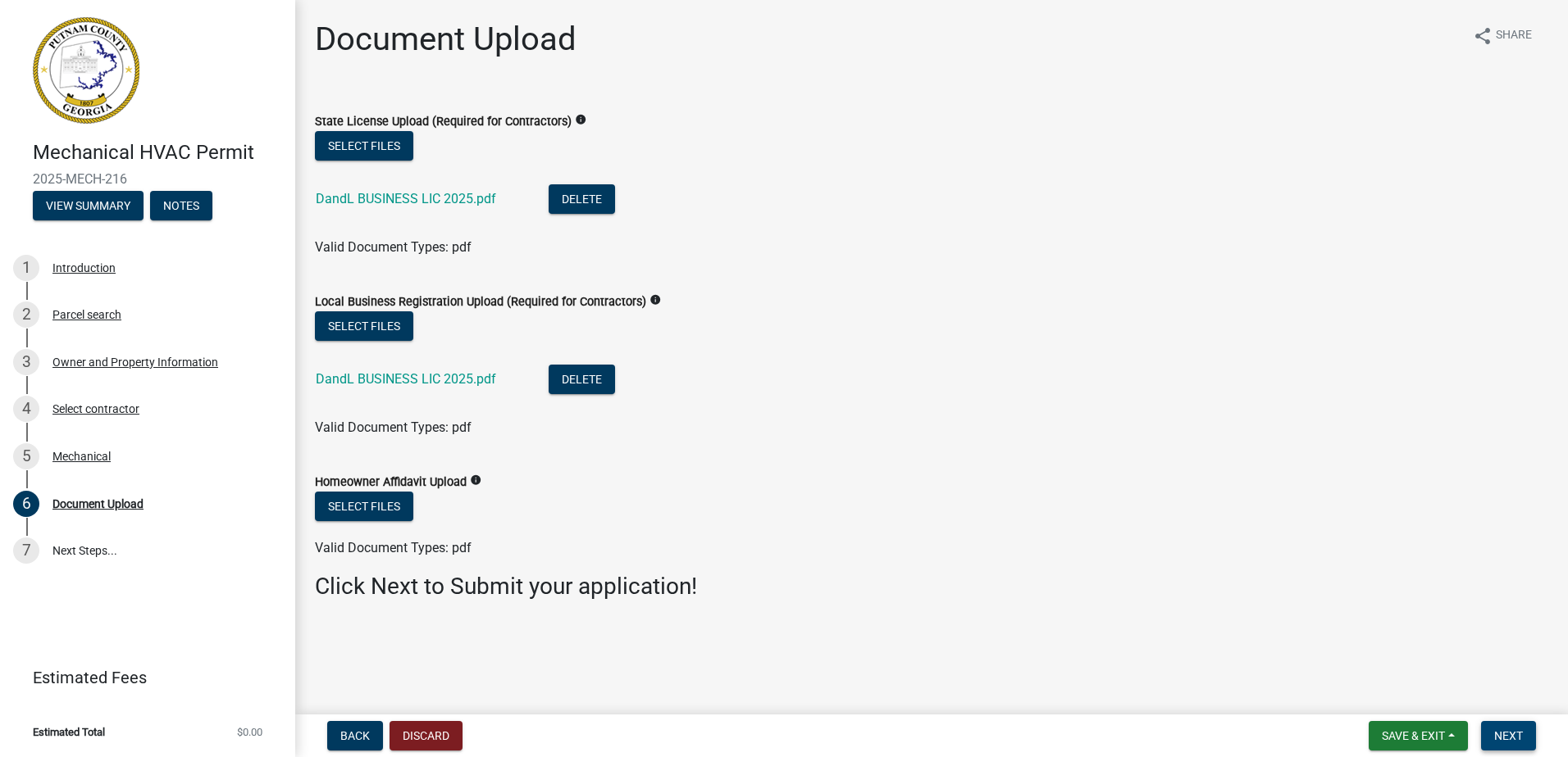
click at [1515, 735] on span "Next" at bounding box center [1508, 736] width 28 height 13
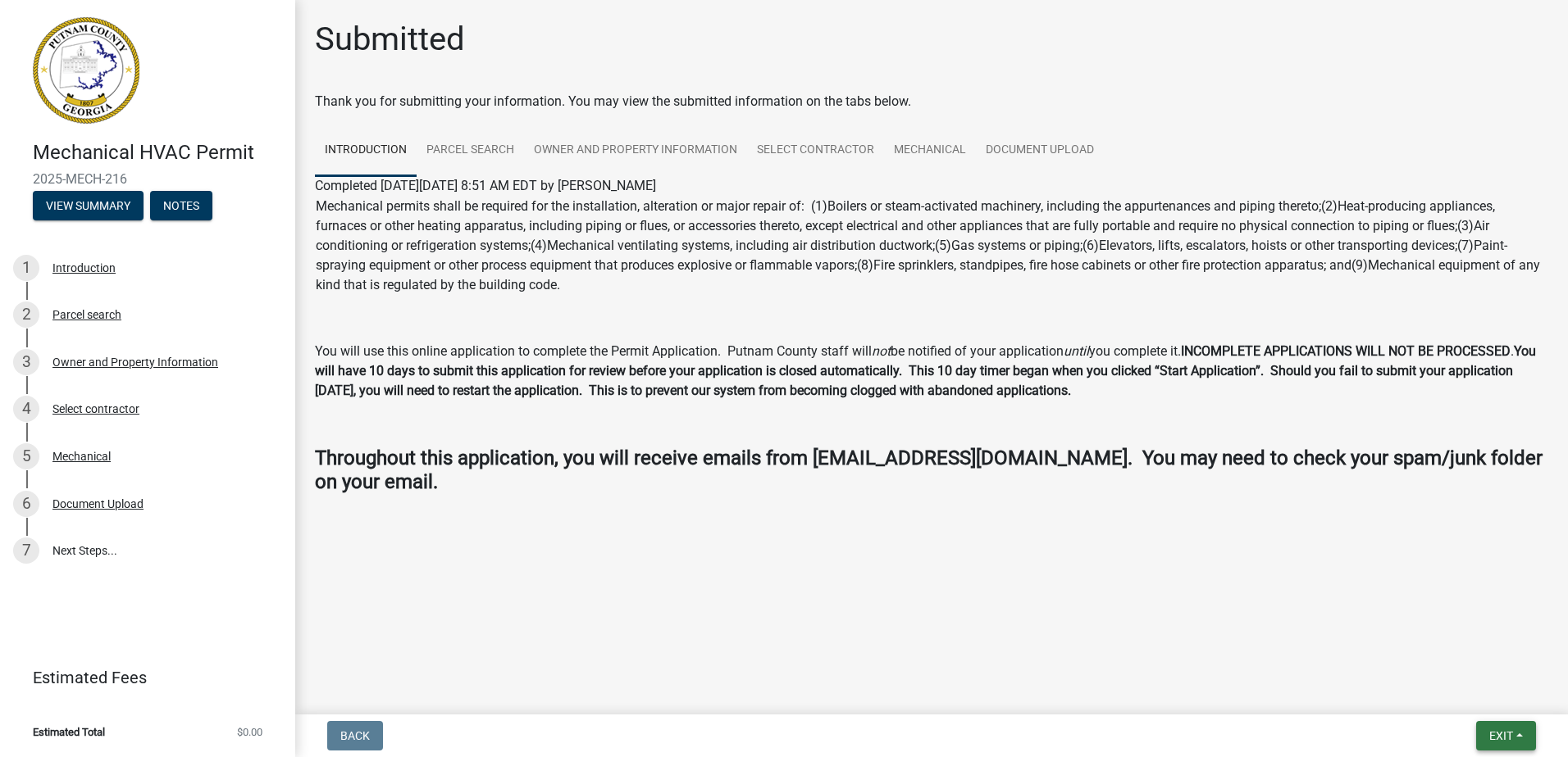
click at [1504, 735] on span "Exit" at bounding box center [1500, 736] width 24 height 13
click at [1483, 689] on button "Save & Exit" at bounding box center [1469, 693] width 131 height 39
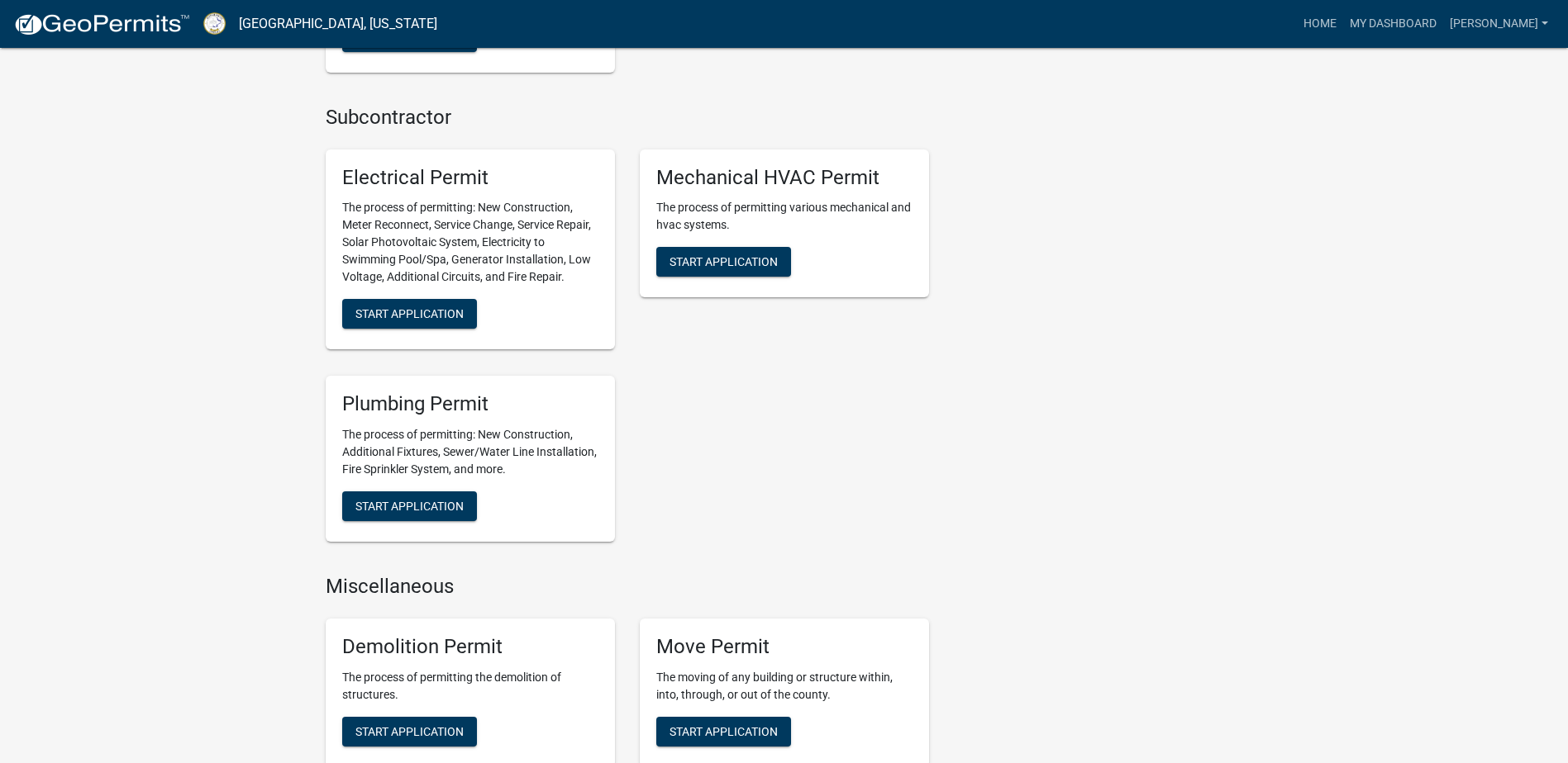
scroll to position [1239, 0]
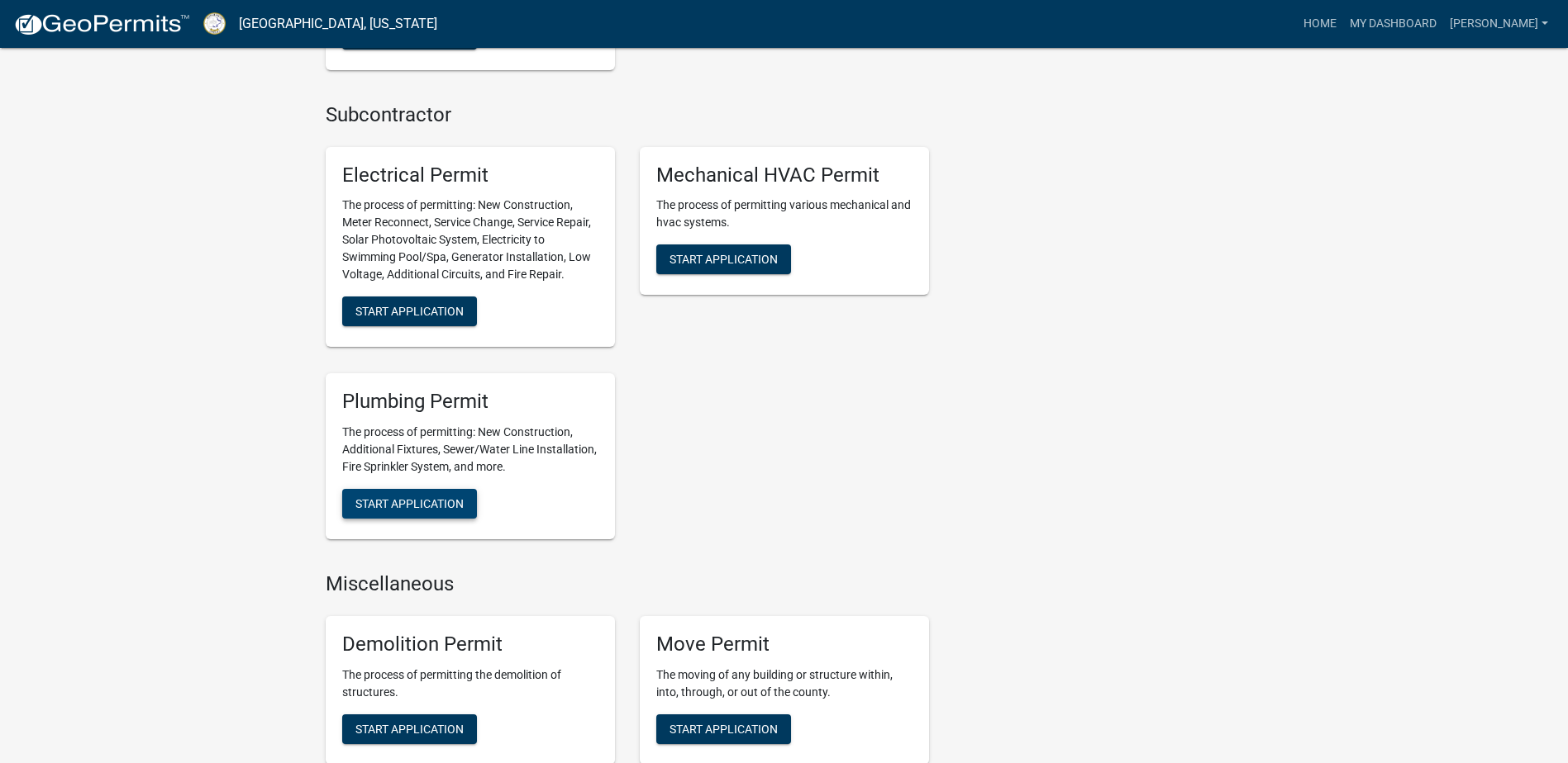
click at [445, 506] on span "Start Application" at bounding box center [409, 504] width 109 height 13
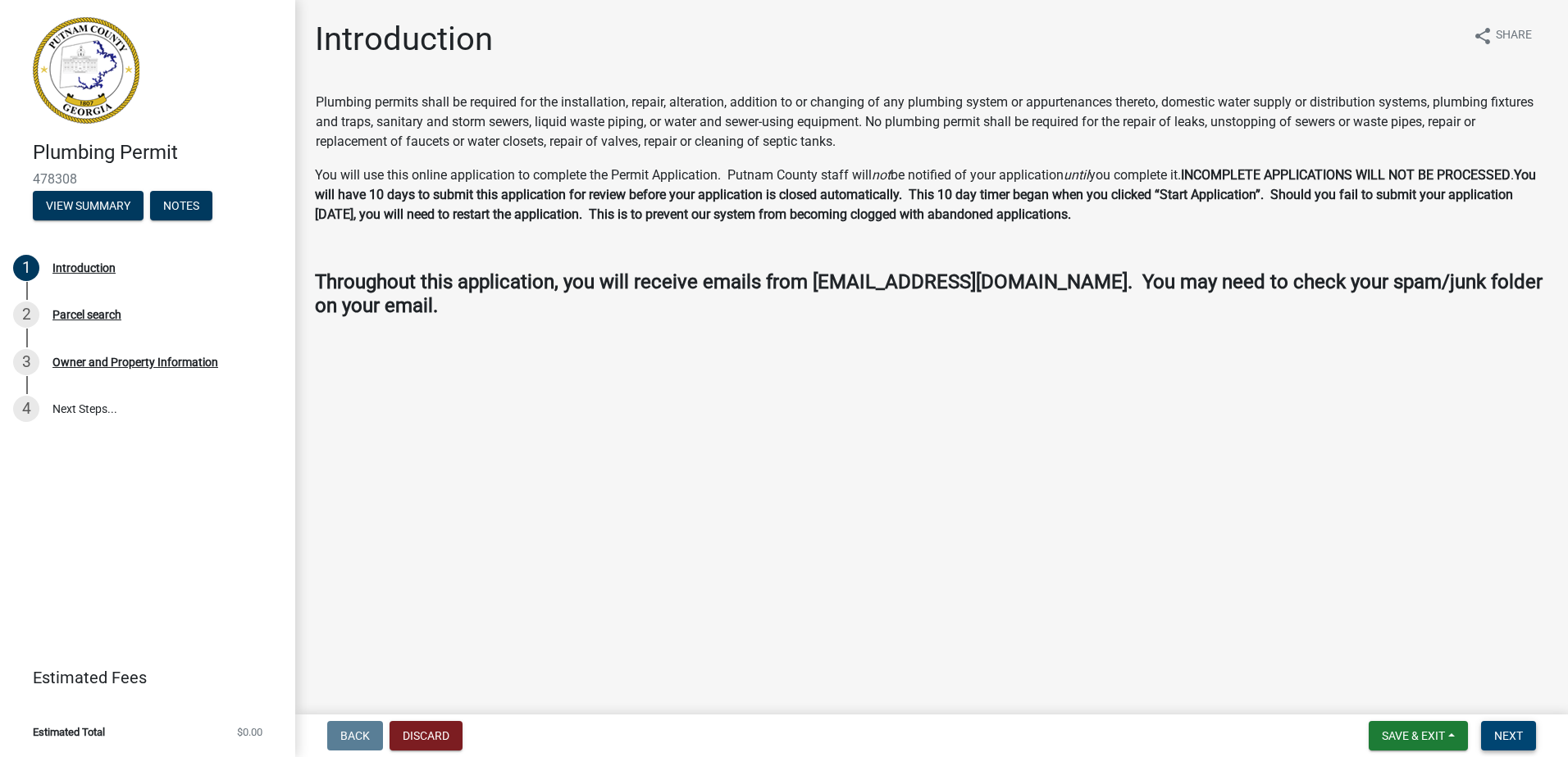
click at [1491, 723] on button "Next" at bounding box center [1508, 736] width 55 height 29
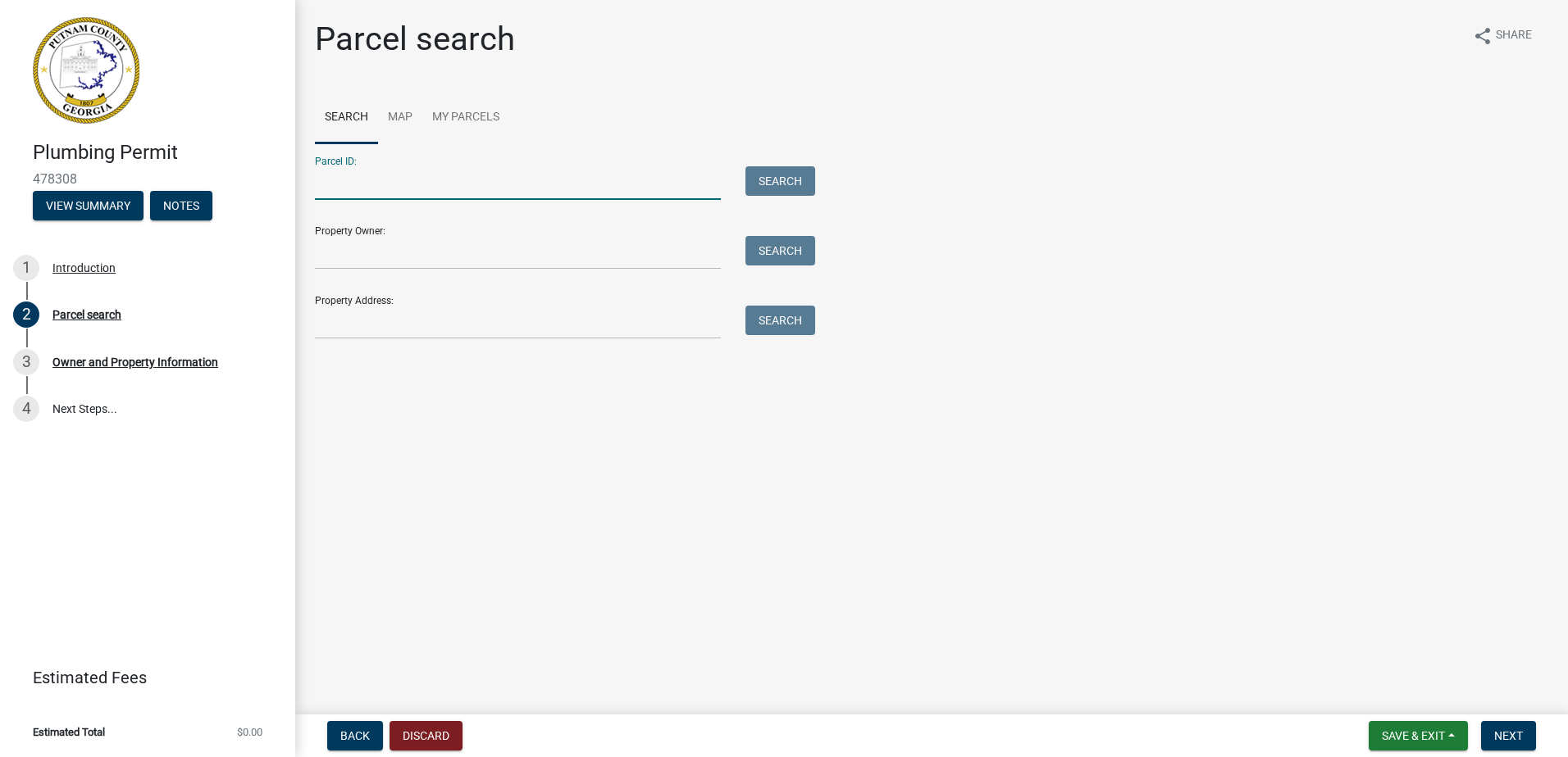
click at [595, 179] on input "Parcel ID:" at bounding box center [518, 183] width 406 height 34
click at [791, 182] on button "Search" at bounding box center [780, 181] width 69 height 29
click at [338, 182] on input "1060b42" at bounding box center [518, 183] width 406 height 34
click at [345, 182] on input "1060b42" at bounding box center [518, 183] width 406 height 34
click at [350, 181] on input "1060b42" at bounding box center [518, 183] width 406 height 34
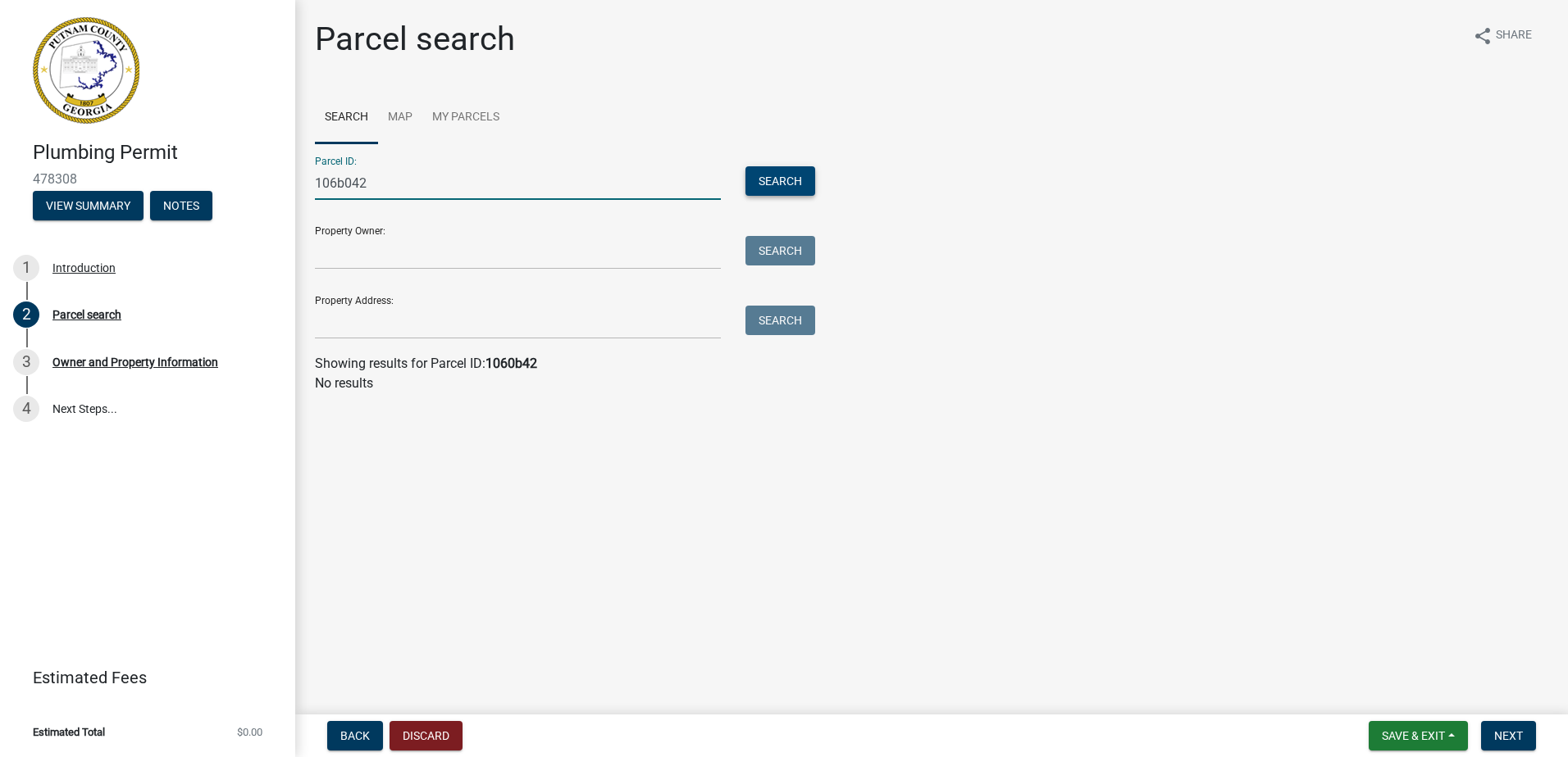
click at [792, 181] on button "Search" at bounding box center [780, 181] width 69 height 29
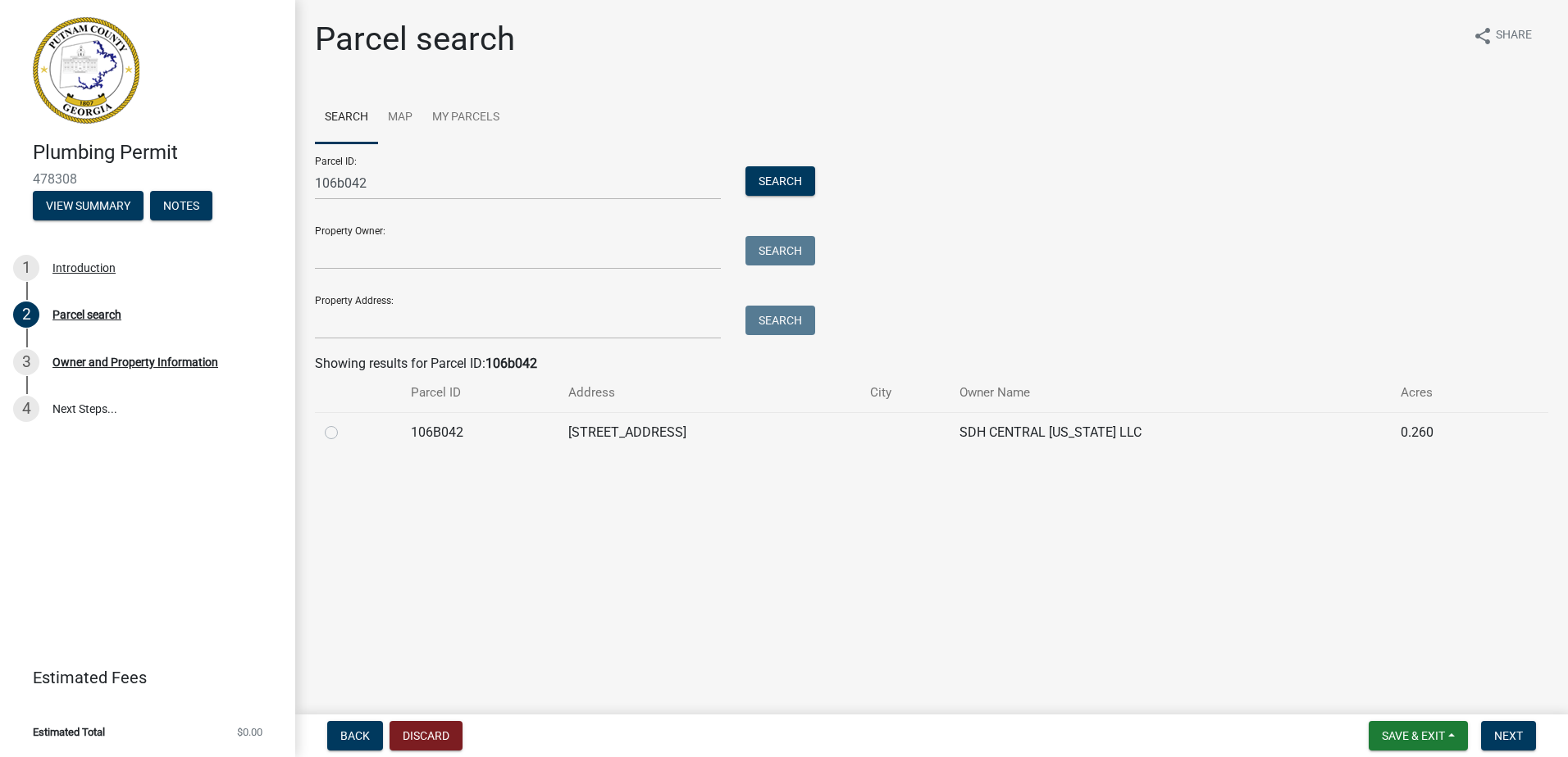
click at [344, 423] on label at bounding box center [344, 423] width 0 height 0
click at [344, 429] on input "radio" at bounding box center [350, 428] width 11 height 11
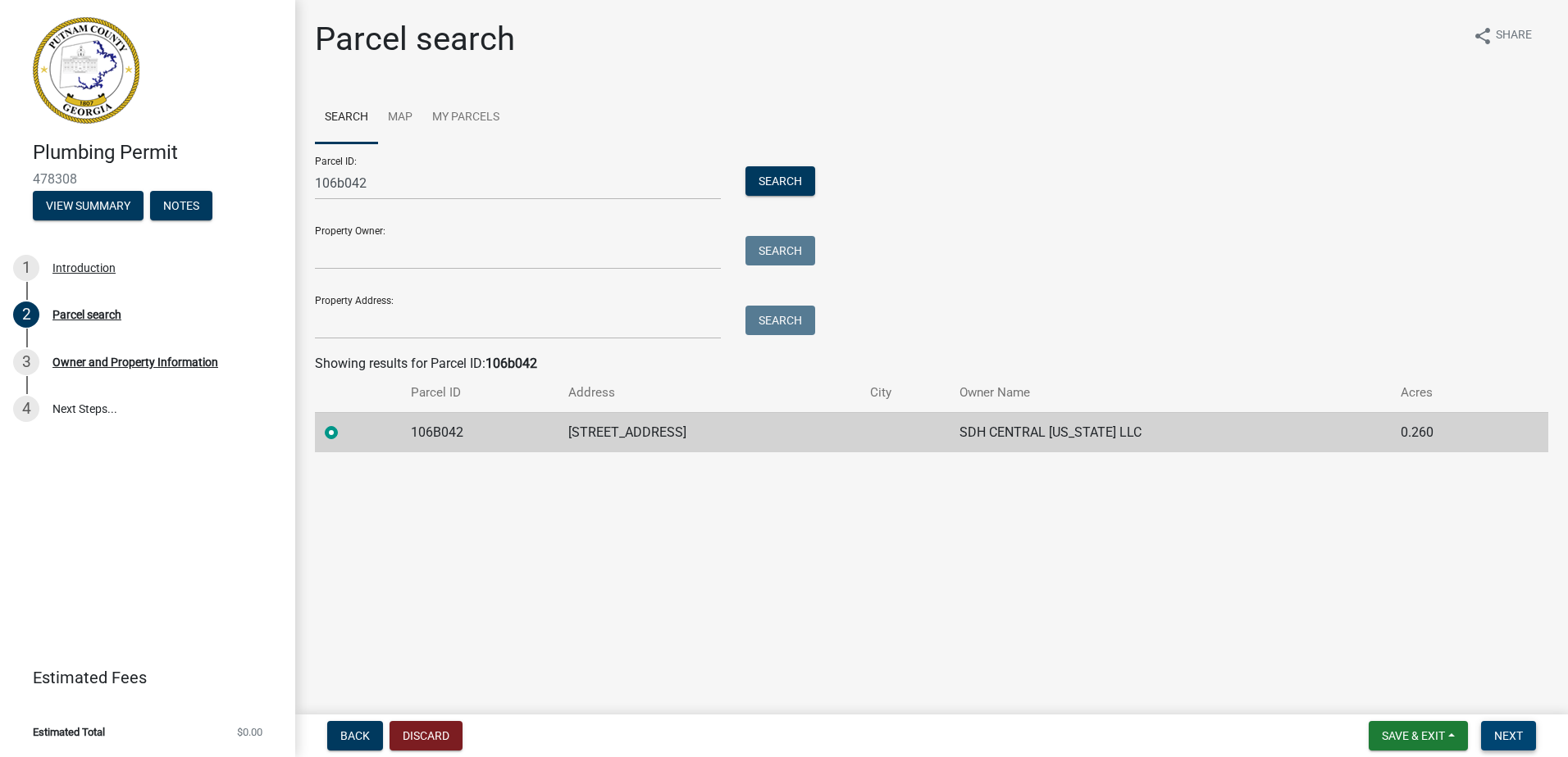
click at [1503, 731] on span "Next" at bounding box center [1508, 736] width 28 height 13
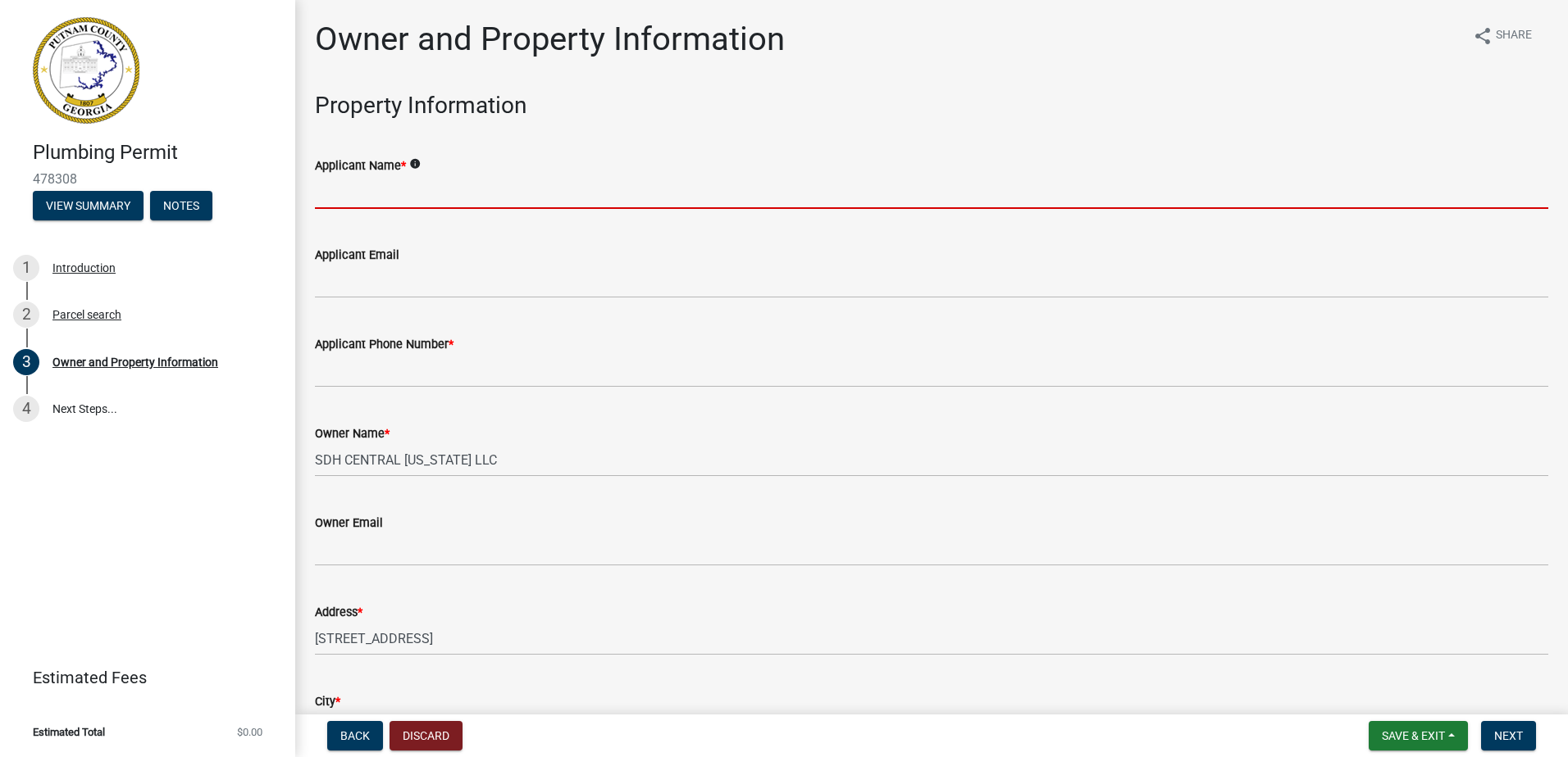
click at [333, 198] on input "Applicant Name *" at bounding box center [932, 192] width 1233 height 34
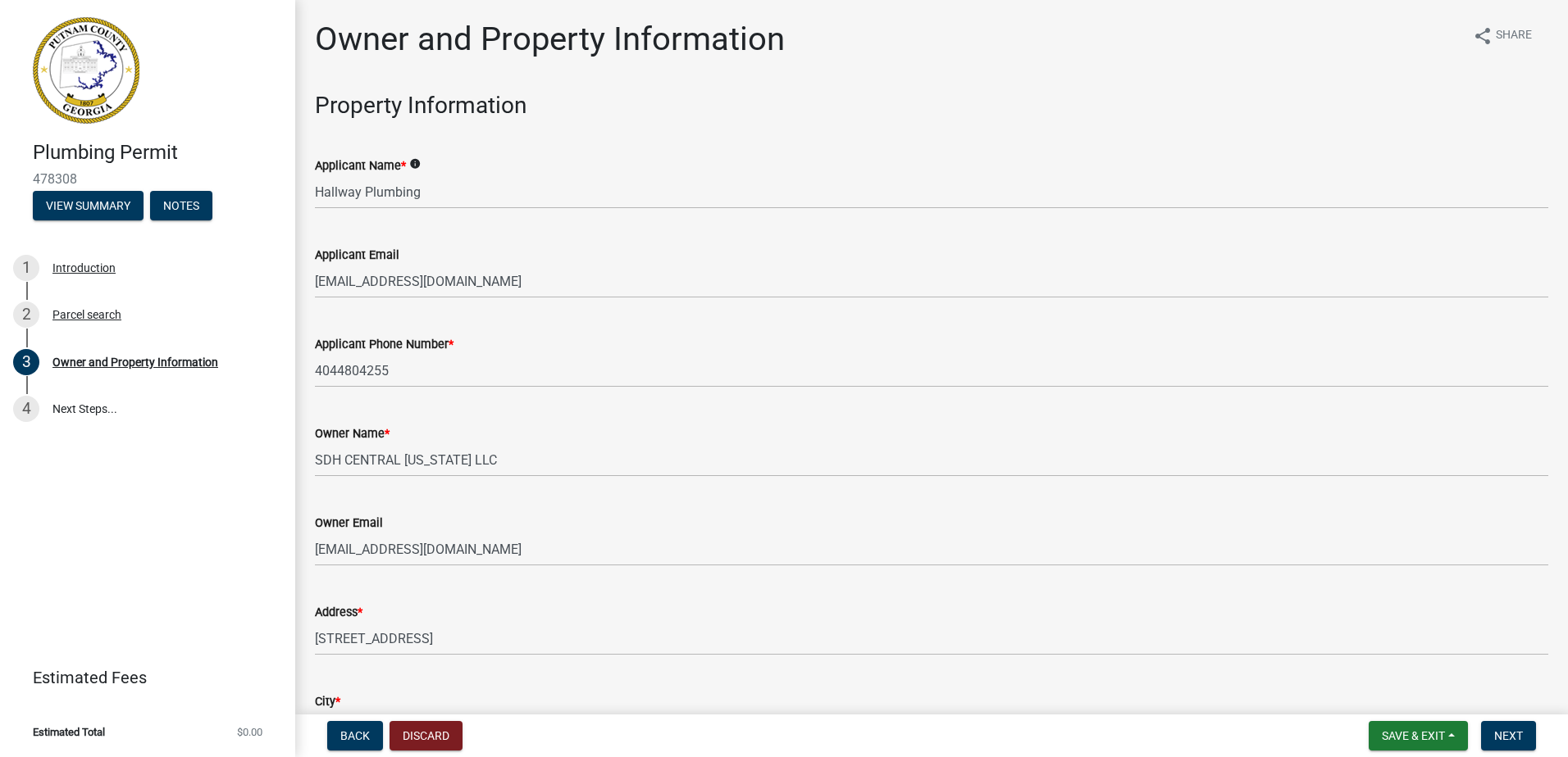
scroll to position [1961, 0]
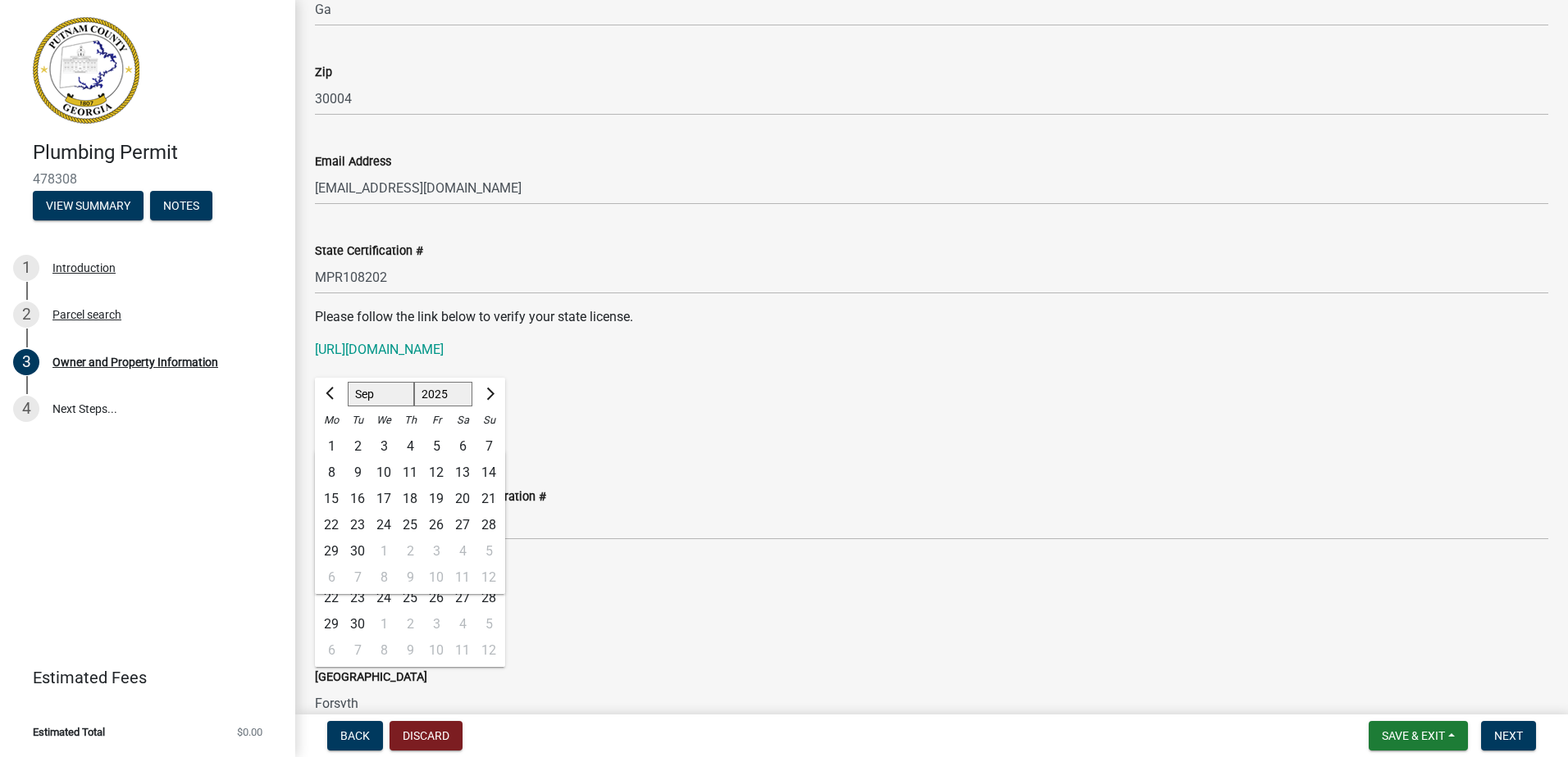
click at [885, 370] on wm-data-entity-input "Please follow the link below to verify your state license. [URL][DOMAIN_NAME]" at bounding box center [932, 341] width 1233 height 66
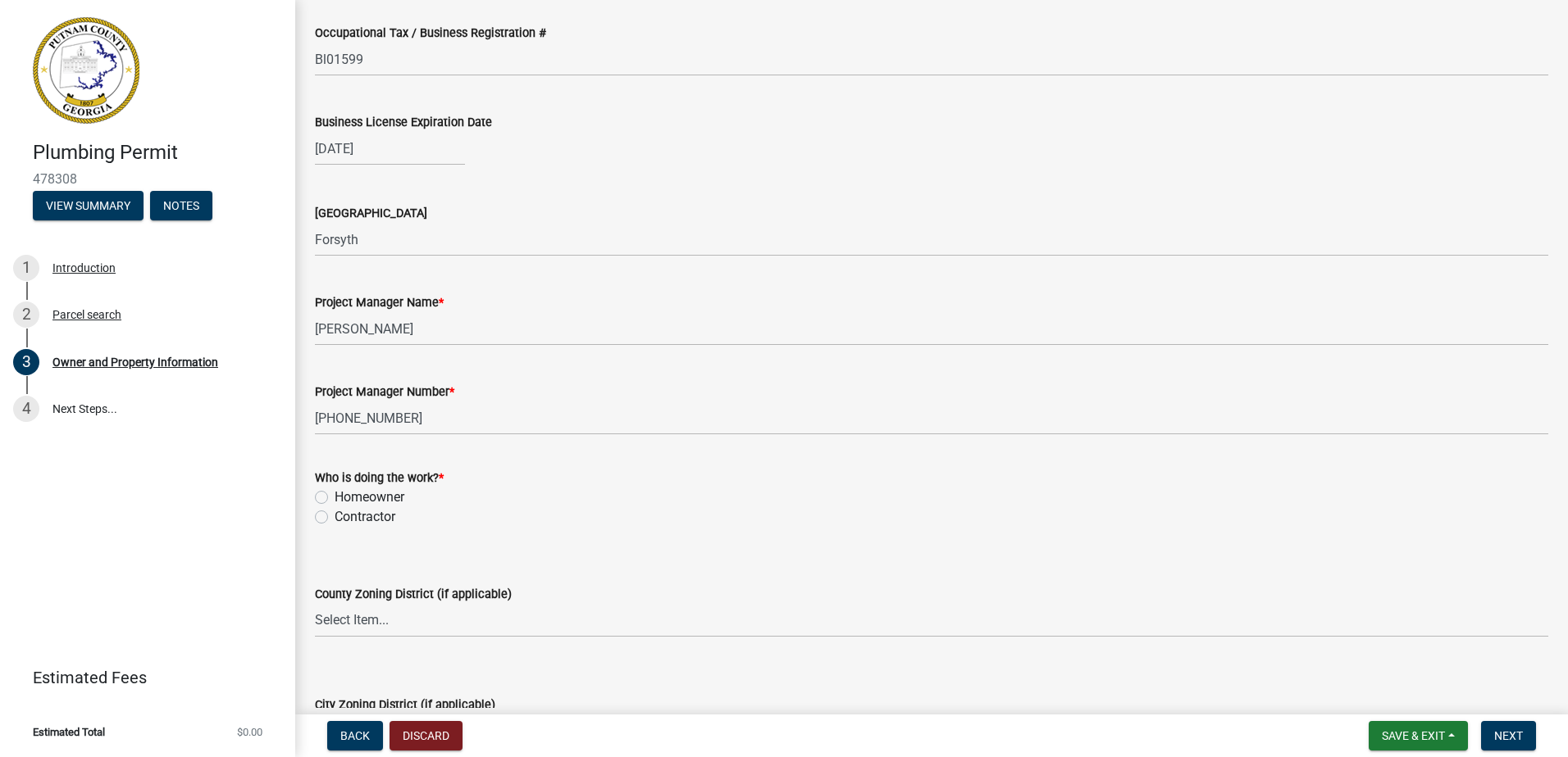
scroll to position [2535, 0]
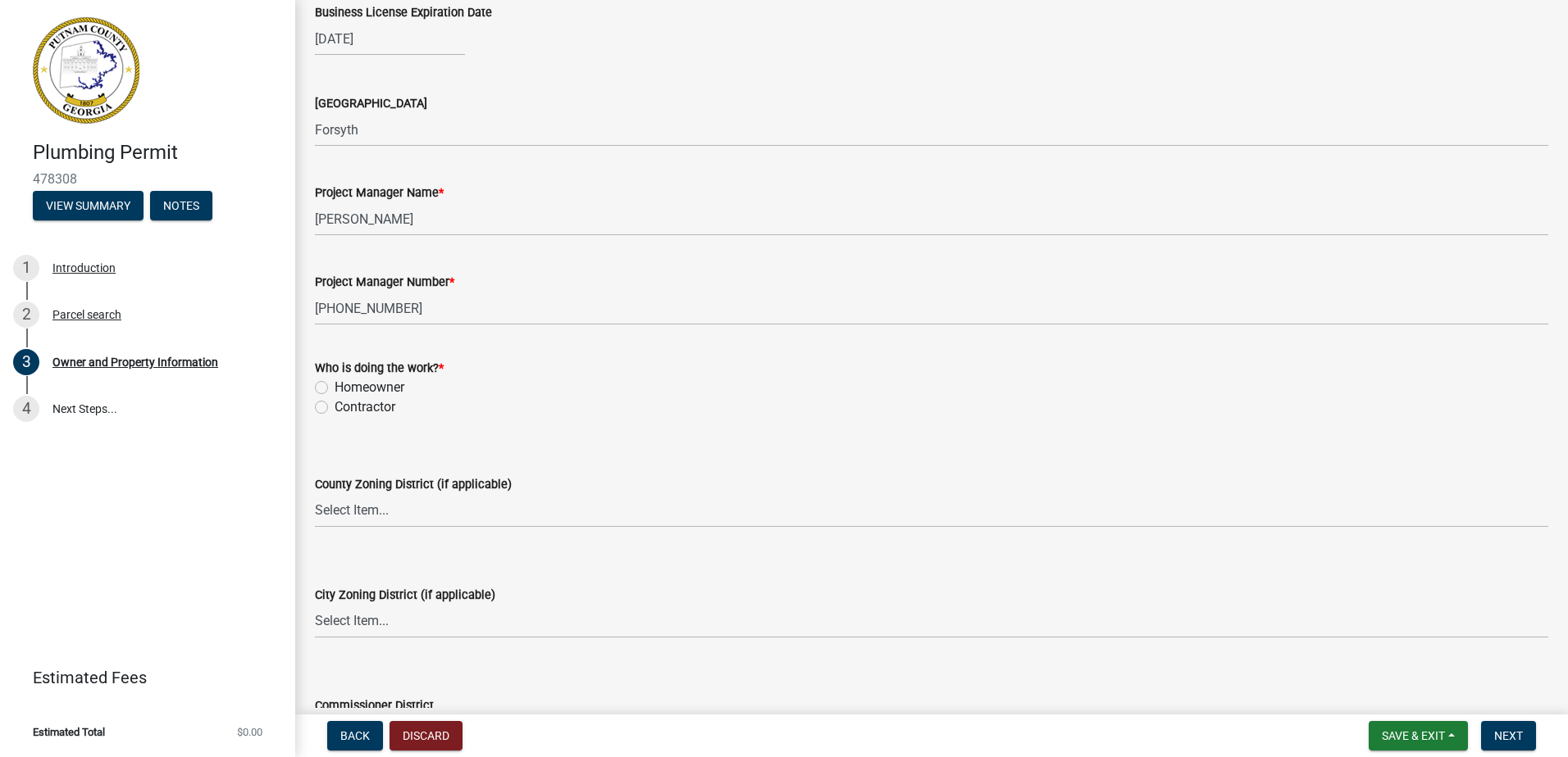
click at [335, 407] on label "Contractor" at bounding box center [365, 407] width 61 height 20
click at [335, 407] on input "Contractor" at bounding box center [340, 403] width 11 height 11
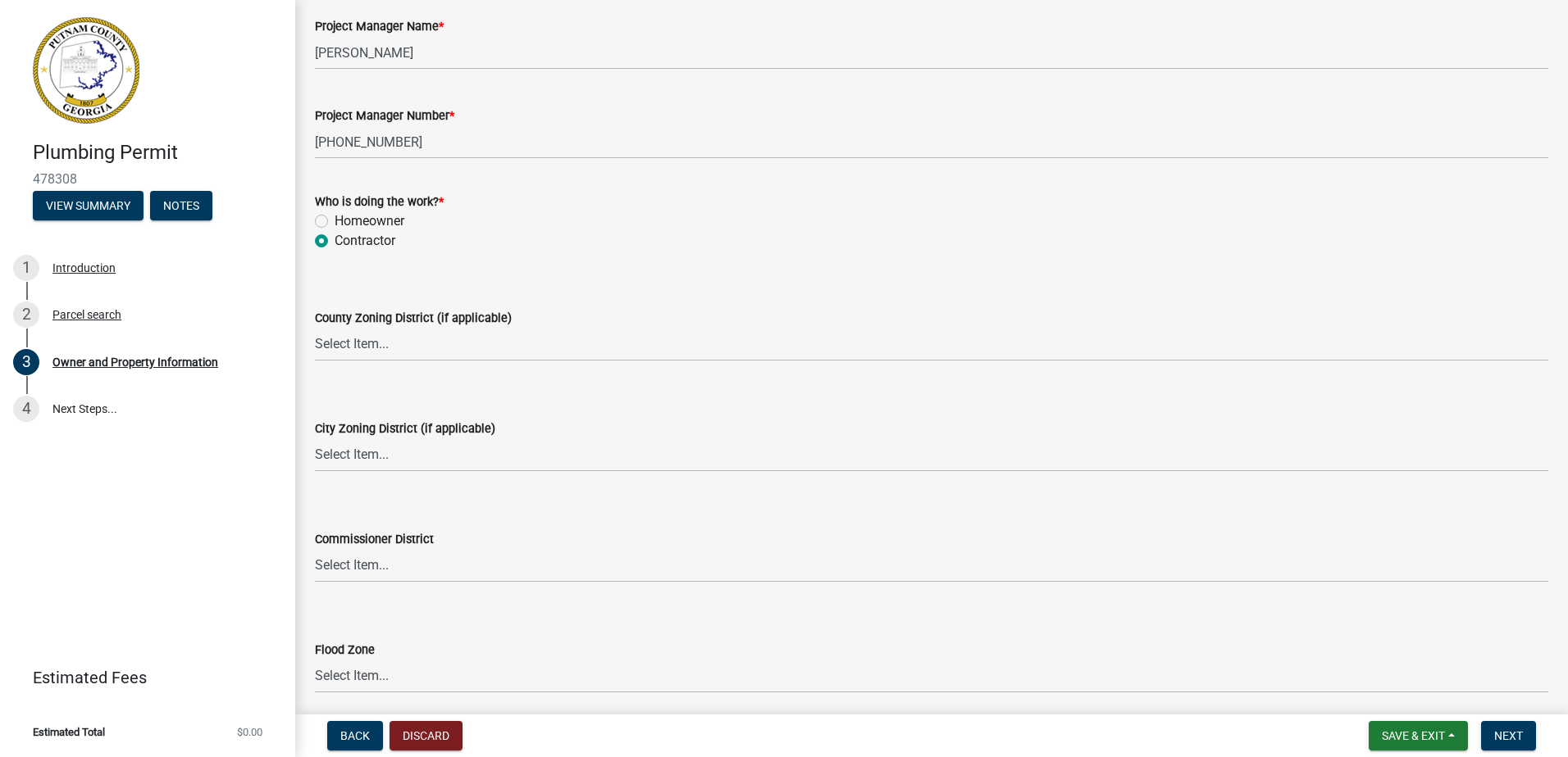
scroll to position [2766, 0]
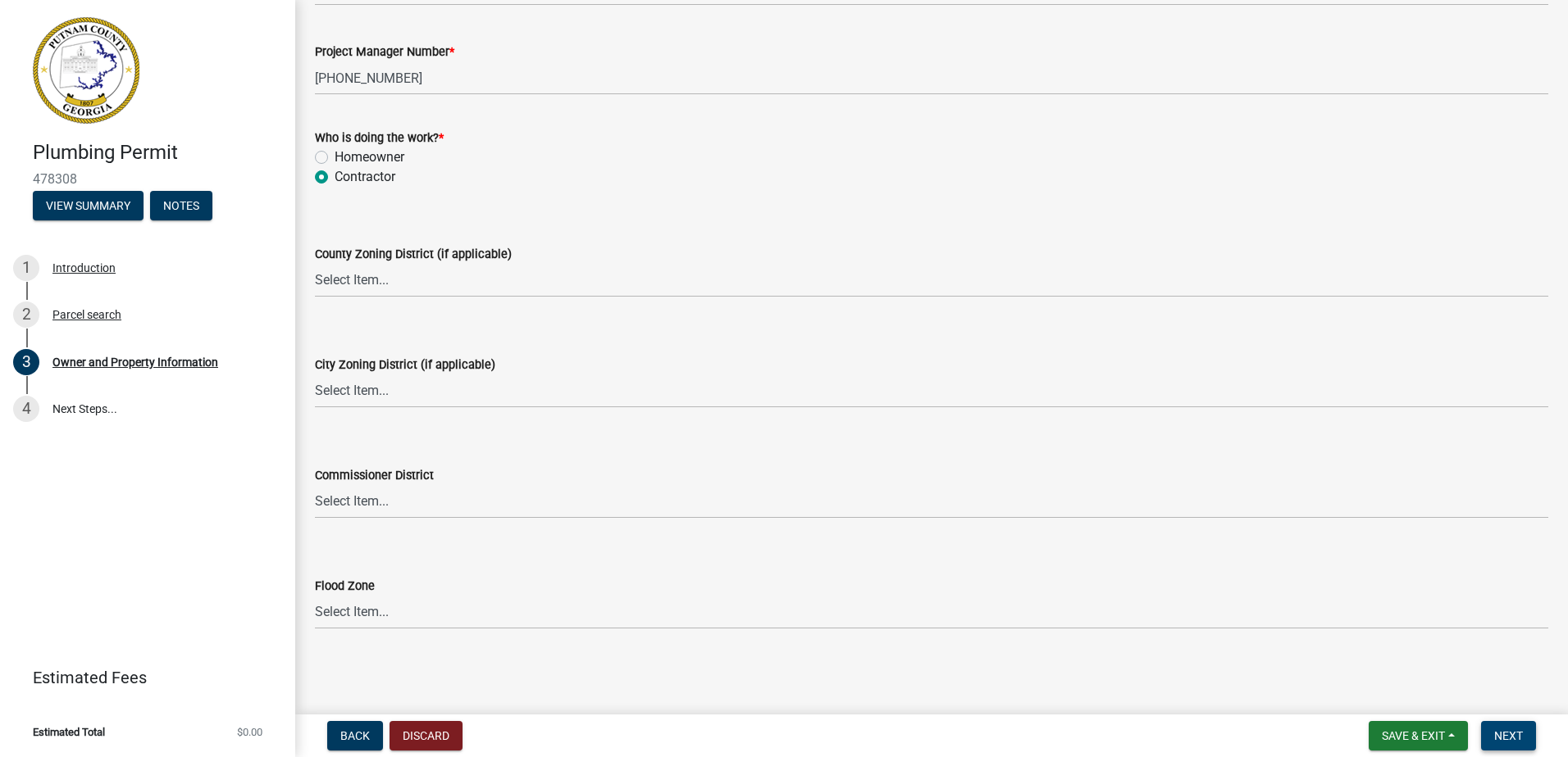
drag, startPoint x: 1524, startPoint y: 741, endPoint x: 1513, endPoint y: 733, distance: 13.6
click at [1524, 742] on button "Next" at bounding box center [1508, 736] width 55 height 29
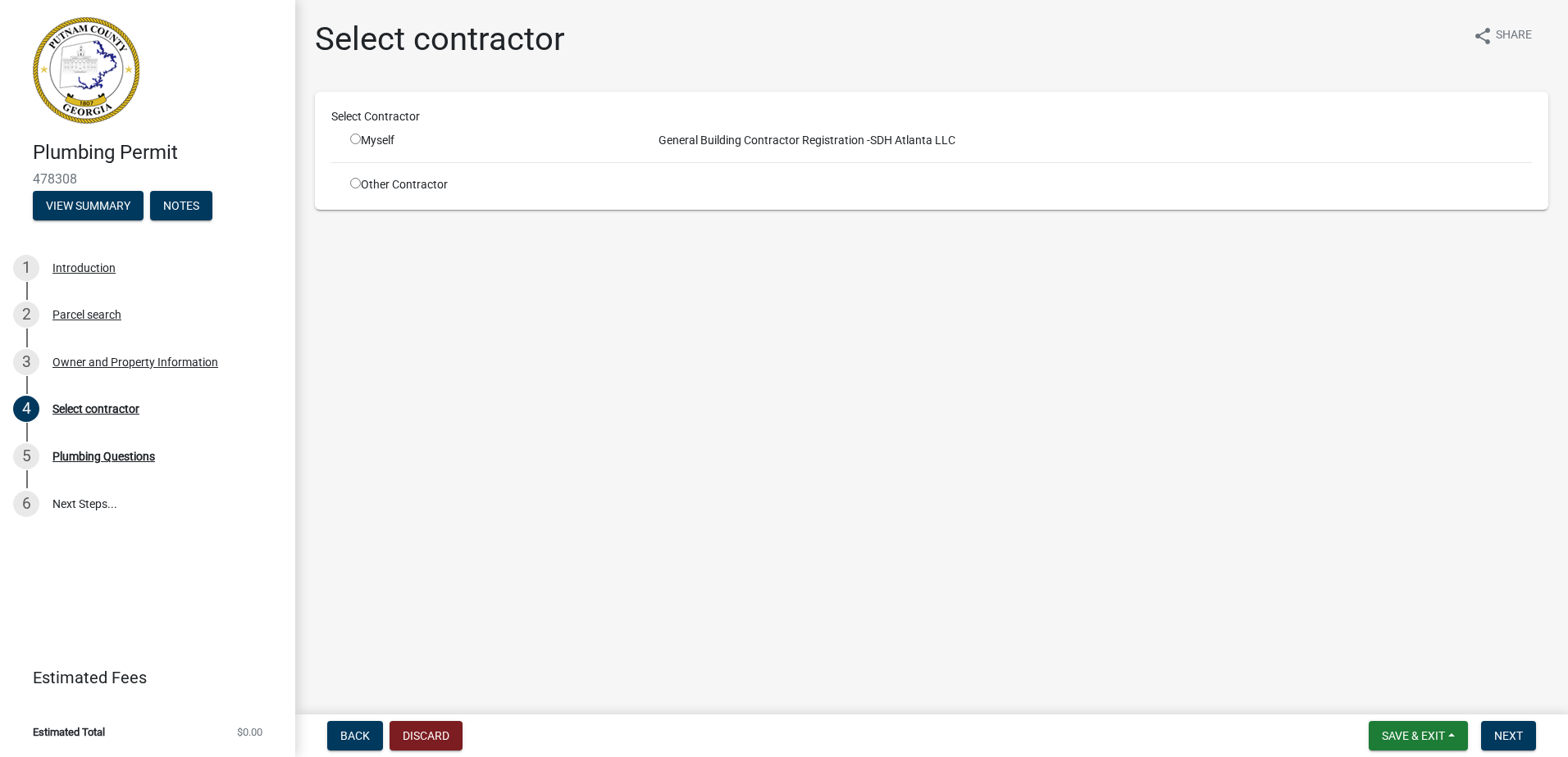
click at [362, 184] on div "Other Contractor" at bounding box center [489, 184] width 302 height 17
click at [357, 184] on input "radio" at bounding box center [355, 183] width 11 height 11
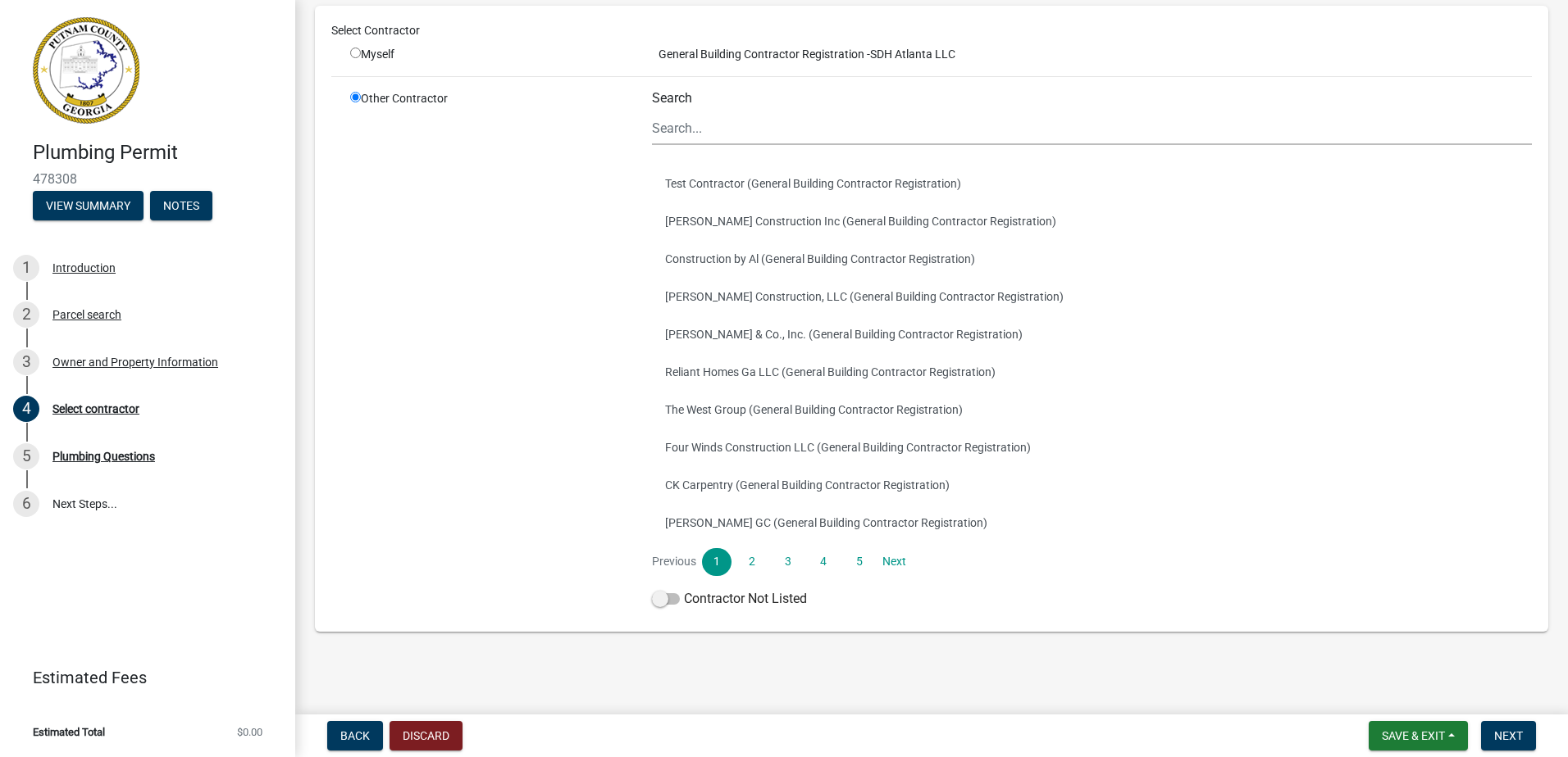
scroll to position [109, 0]
click at [664, 599] on span at bounding box center [665, 598] width 28 height 12
click at [683, 589] on input "Contractor Not Listed" at bounding box center [683, 589] width 0 height 0
drag, startPoint x: 1500, startPoint y: 742, endPoint x: 1393, endPoint y: 672, distance: 127.9
click at [1500, 740] on span "Next" at bounding box center [1508, 736] width 28 height 13
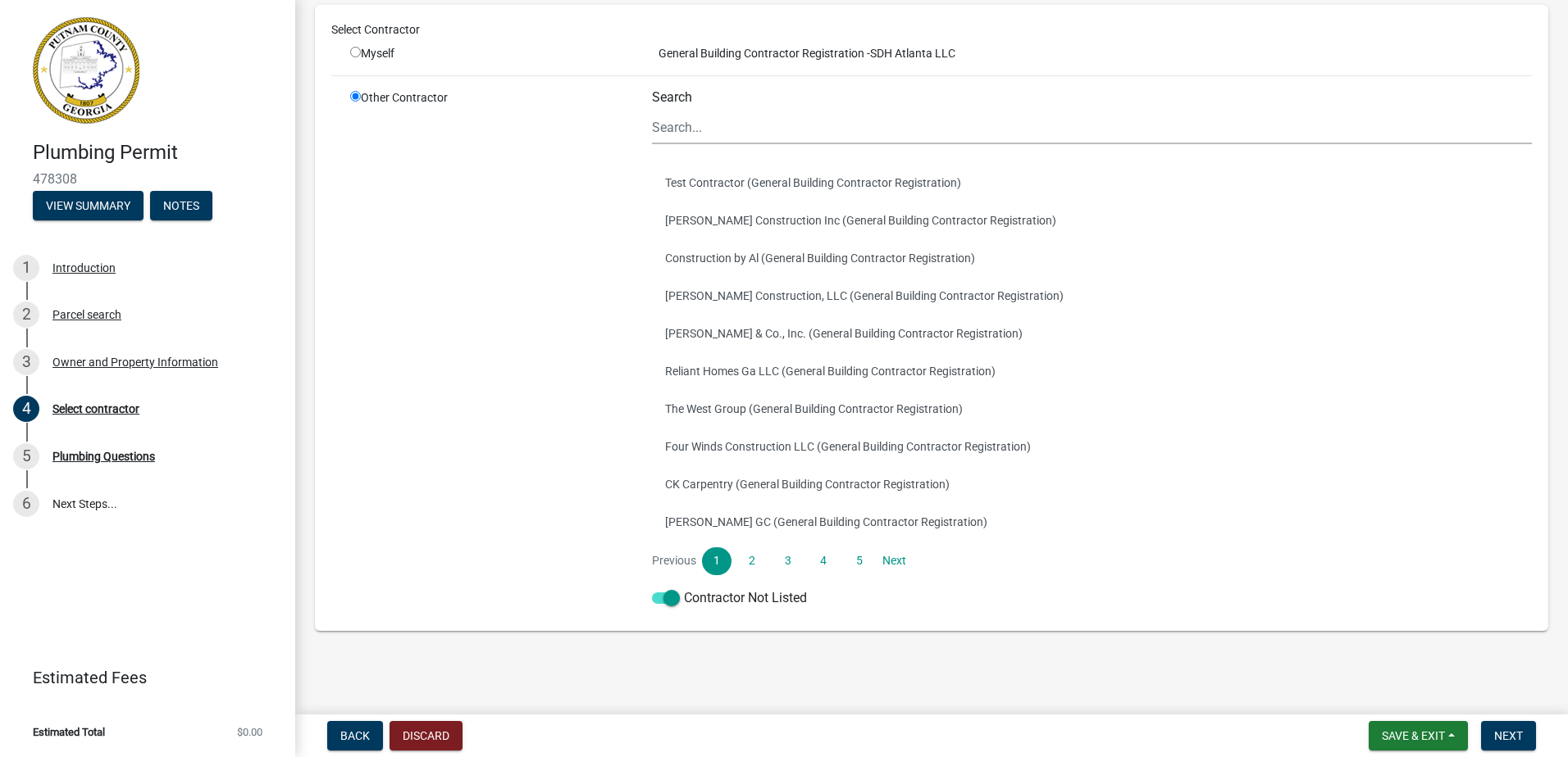
scroll to position [0, 0]
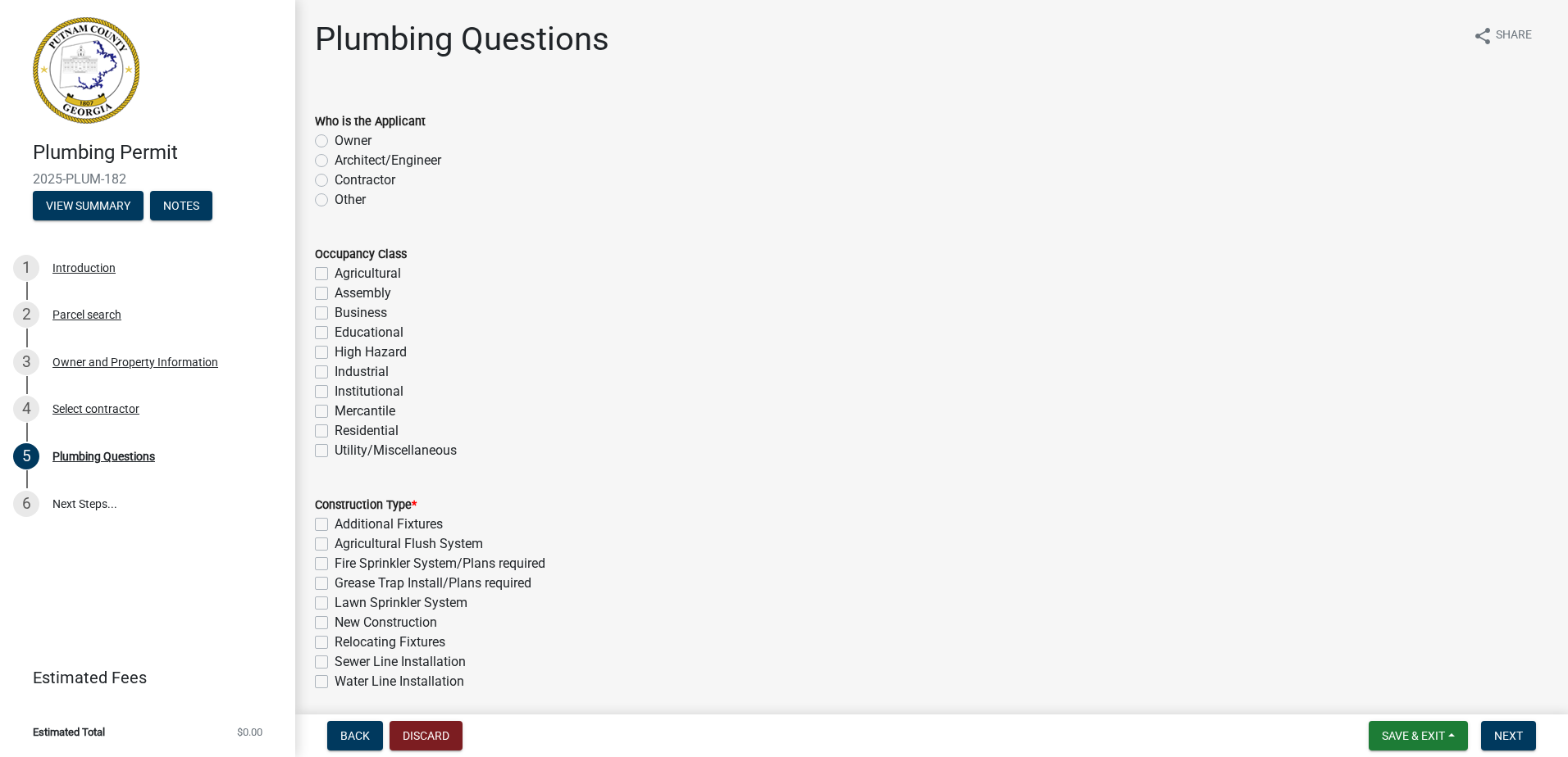
click at [335, 176] on label "Contractor" at bounding box center [365, 181] width 61 height 20
click at [335, 176] on input "Contractor" at bounding box center [340, 176] width 11 height 11
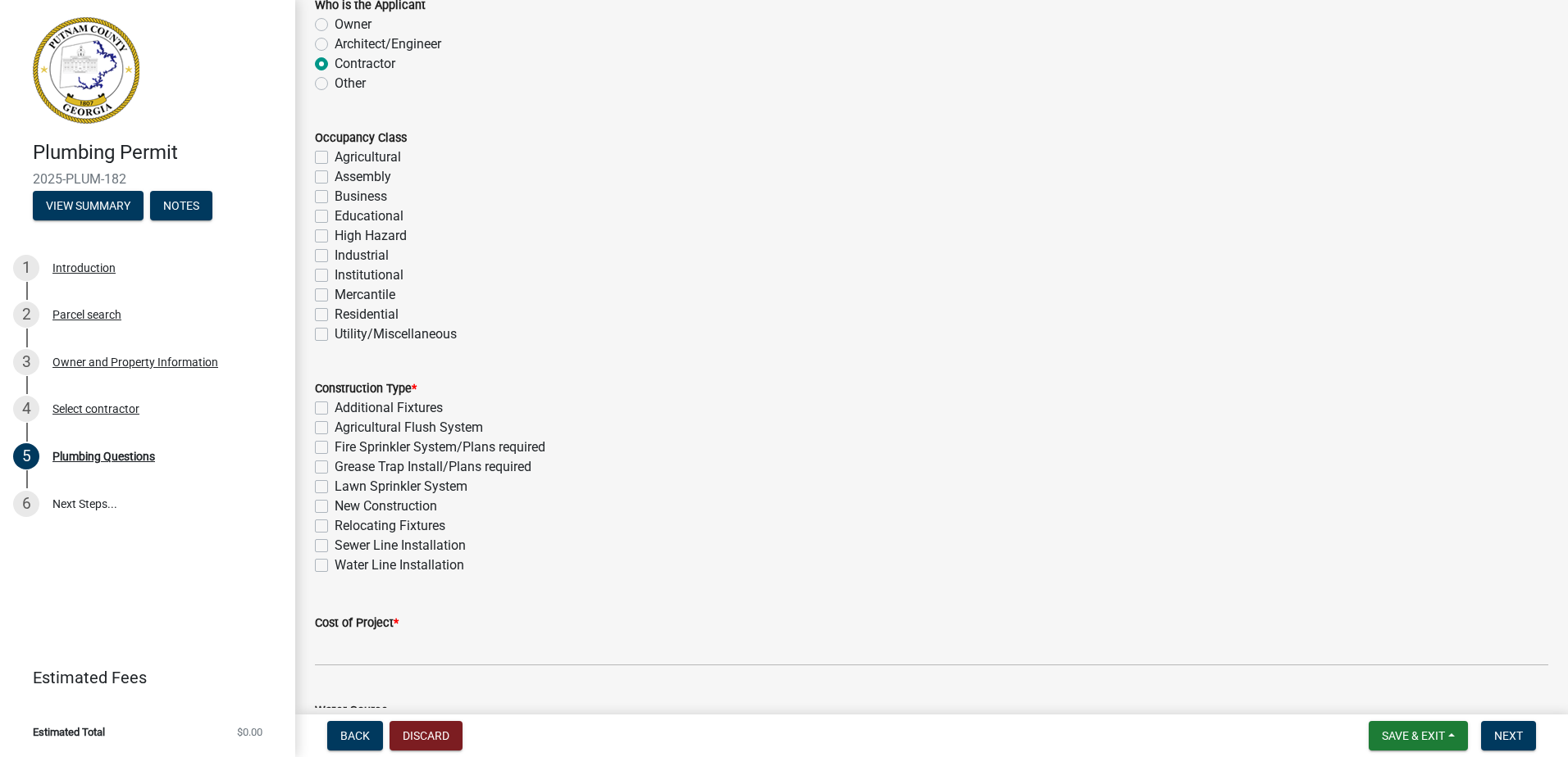
scroll to position [164, 0]
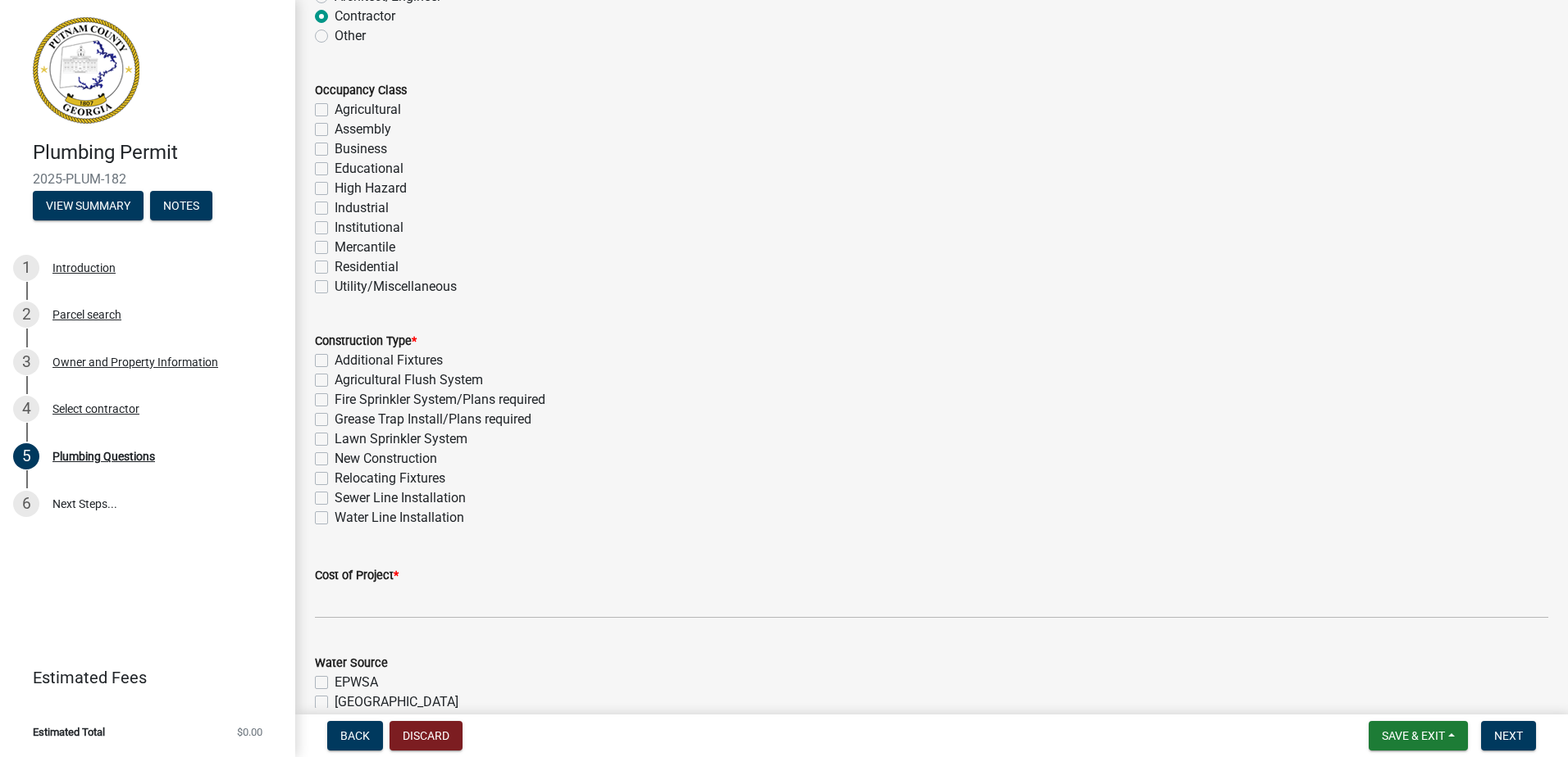
click at [335, 264] on label "Residential" at bounding box center [367, 267] width 64 height 20
click at [335, 264] on input "Residential" at bounding box center [340, 262] width 11 height 11
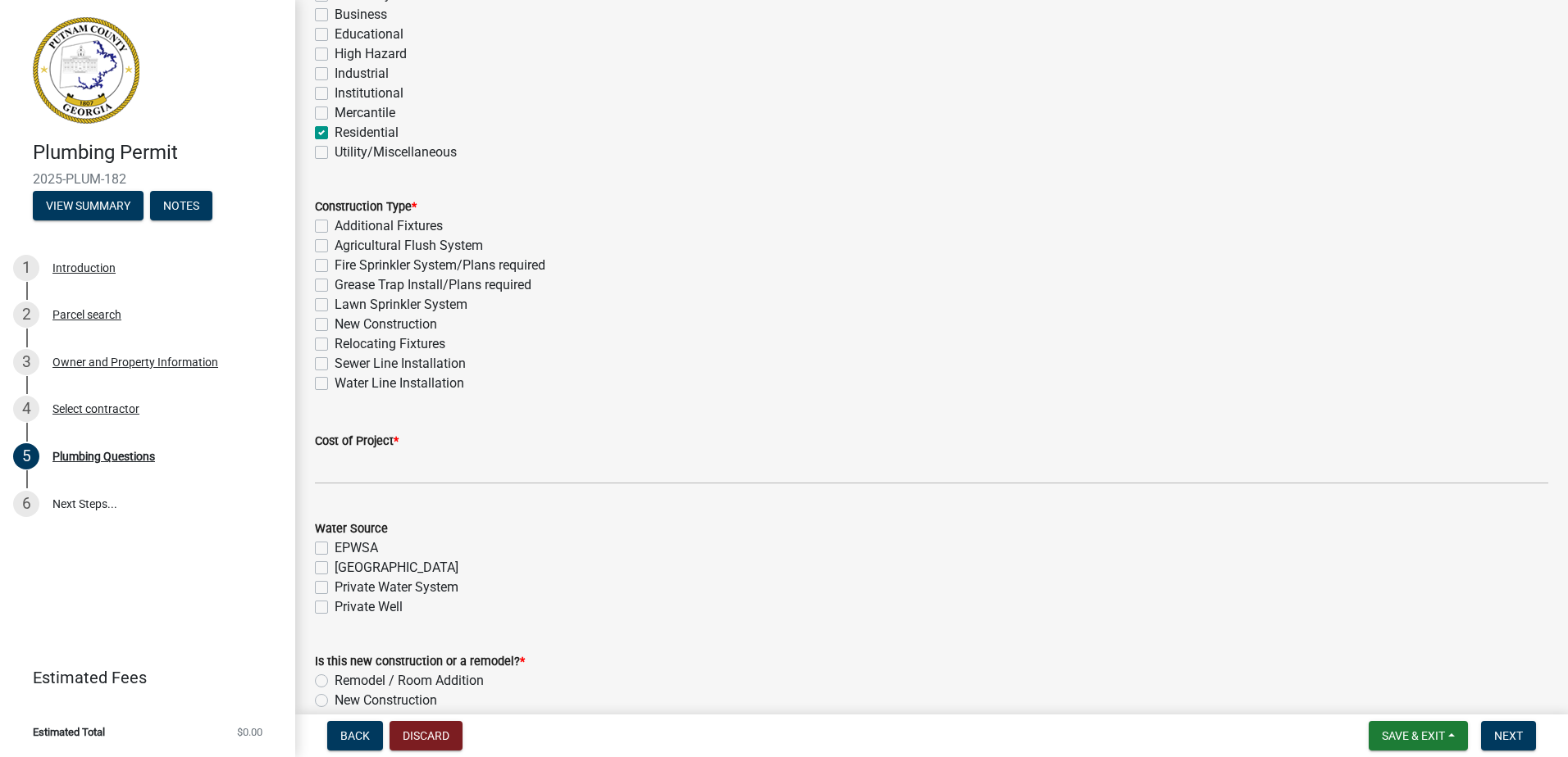
scroll to position [328, 0]
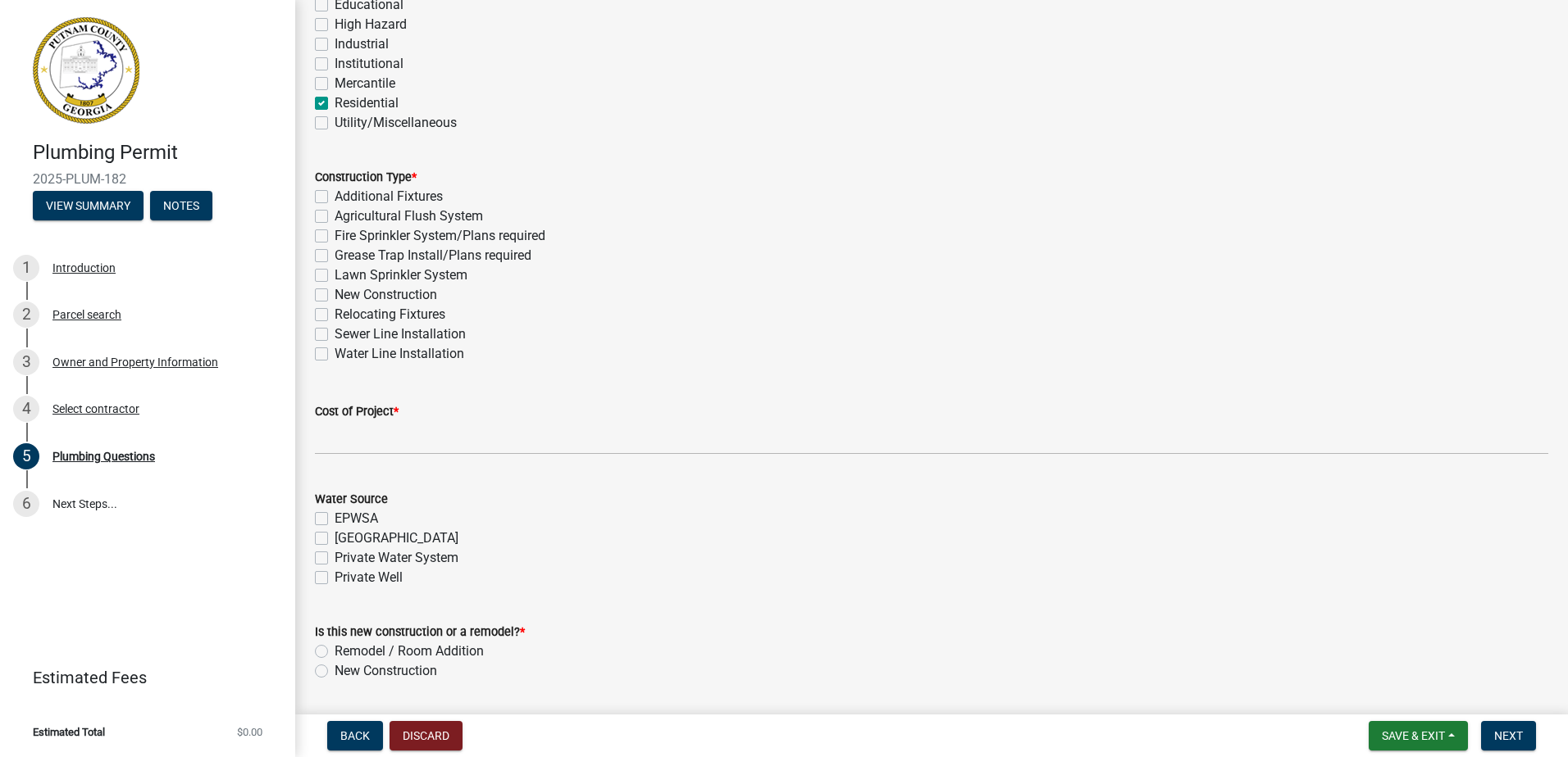
click at [335, 289] on label "New Construction" at bounding box center [385, 295] width 102 height 20
click at [335, 289] on input "New Construction" at bounding box center [340, 291] width 11 height 11
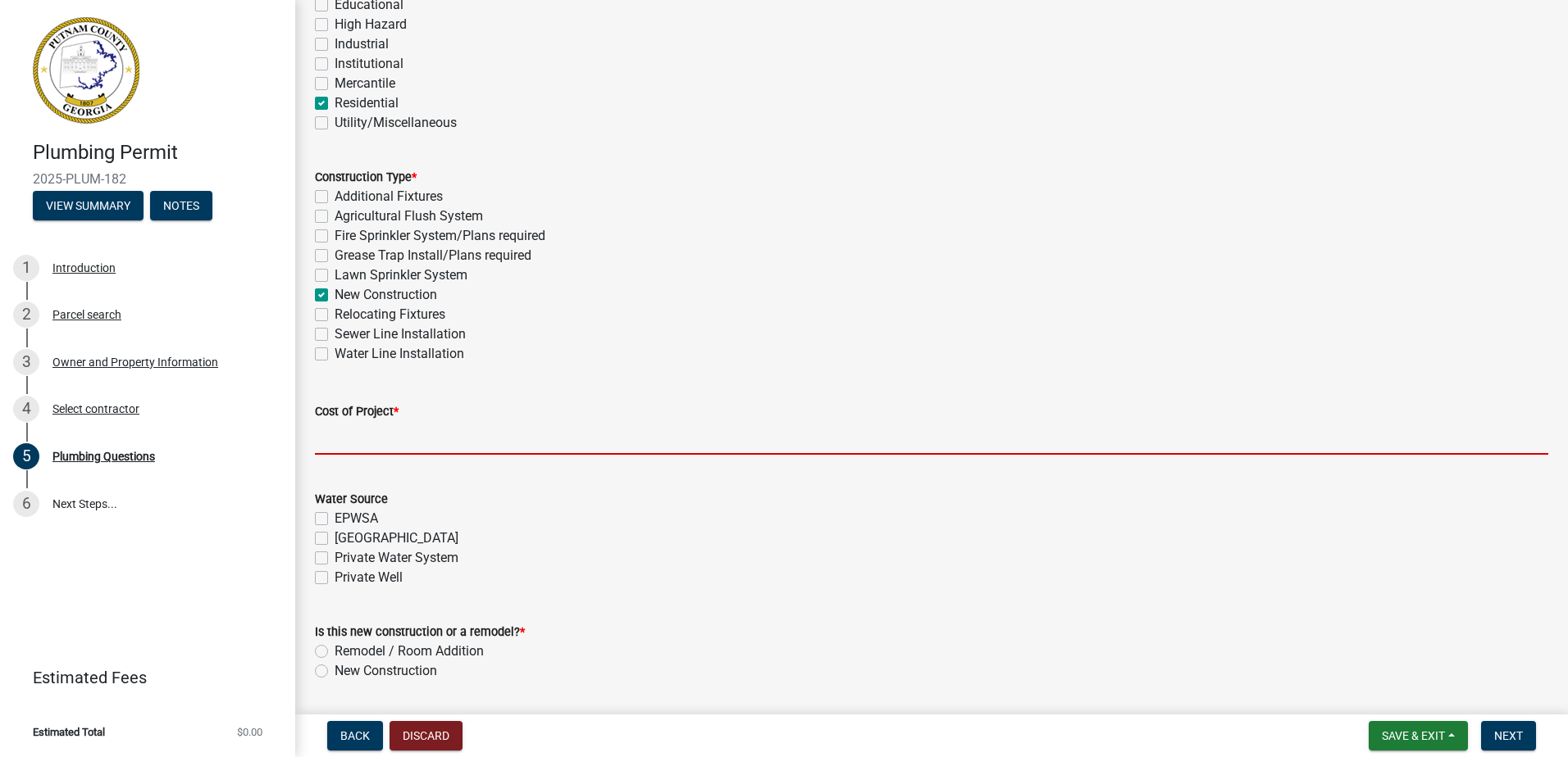
click at [364, 447] on input "text" at bounding box center [932, 439] width 1233 height 34
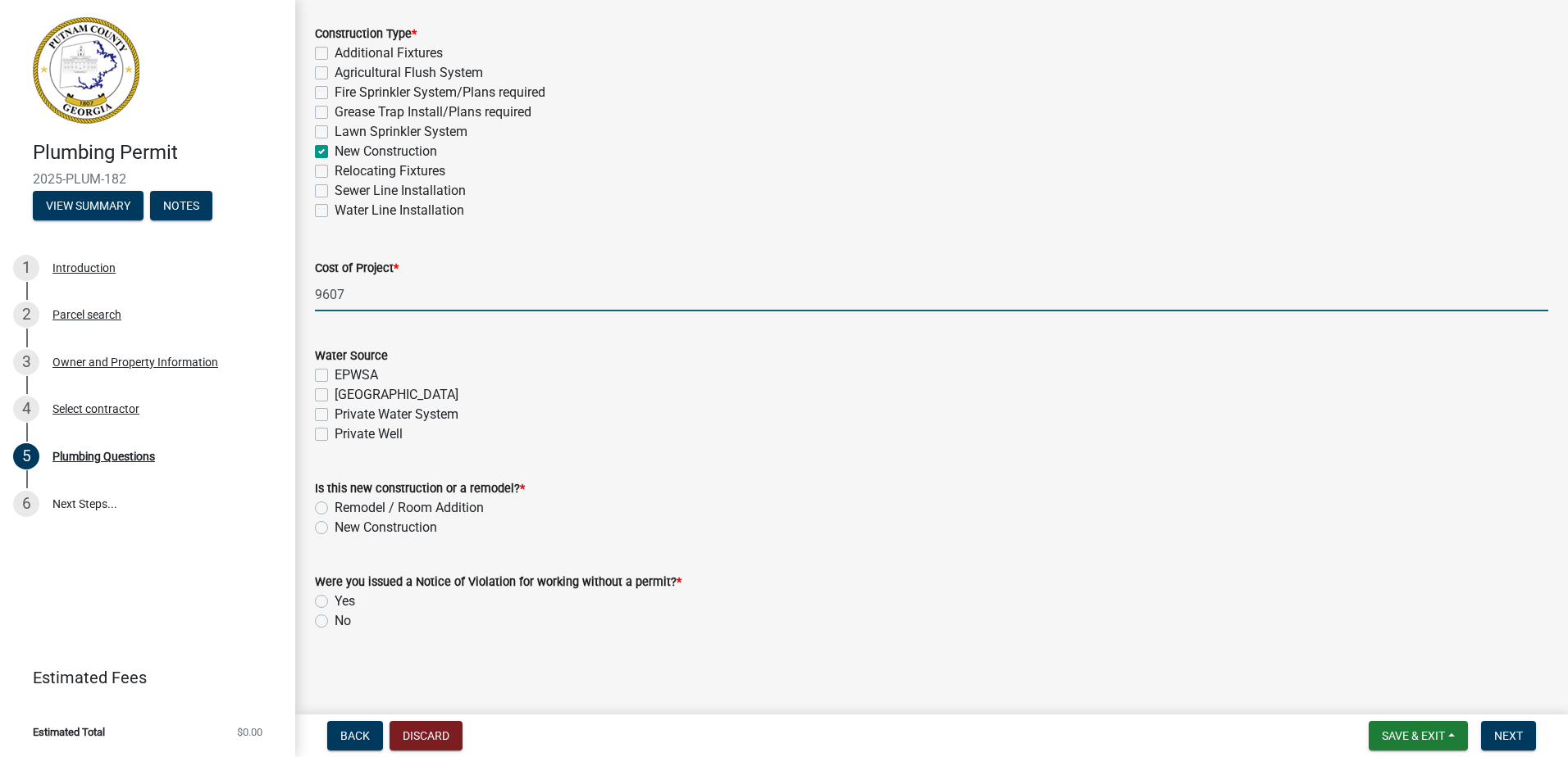
scroll to position [473, 0]
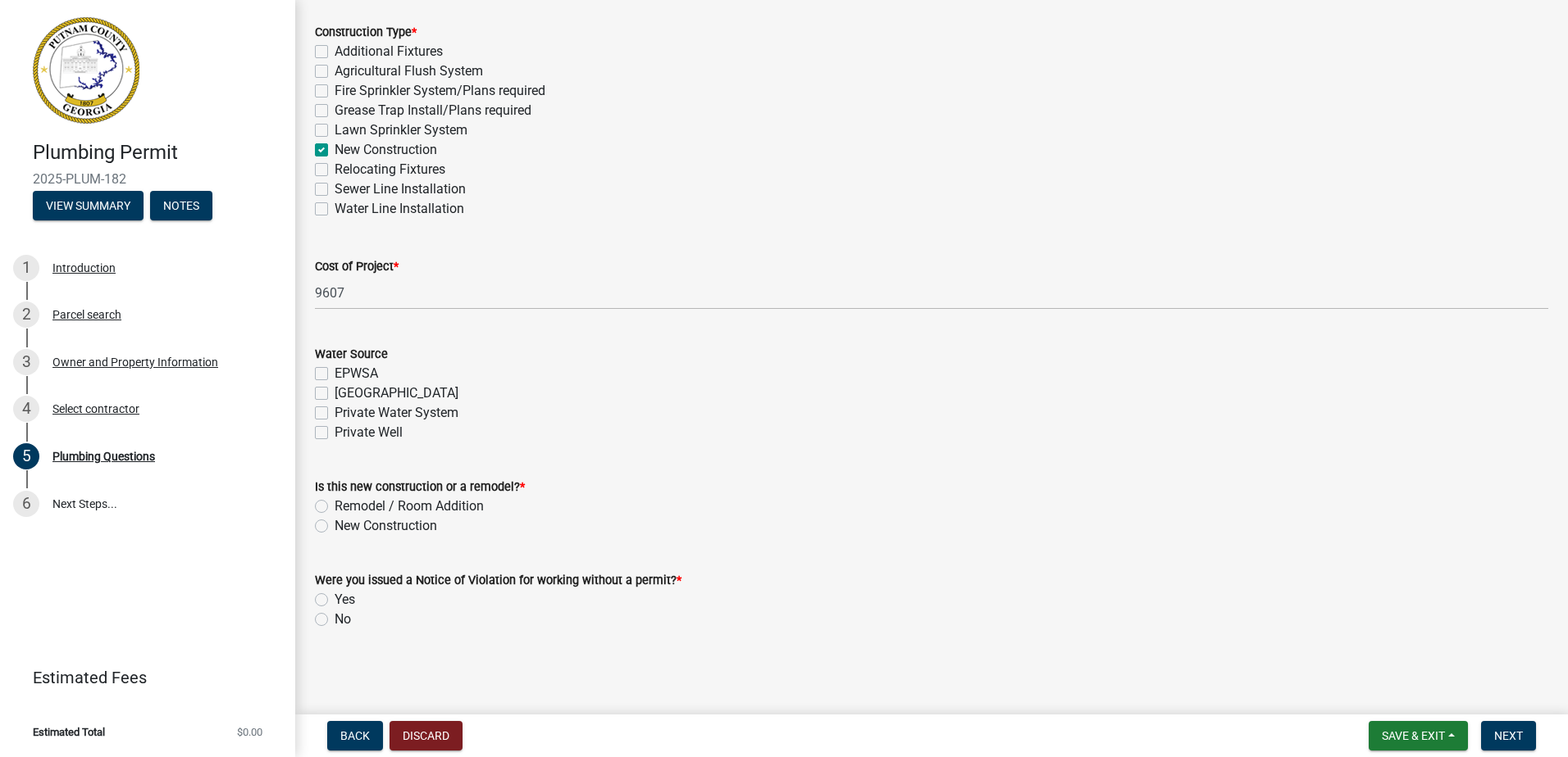
click at [335, 391] on label "[GEOGRAPHIC_DATA]" at bounding box center [396, 393] width 124 height 20
click at [335, 391] on input "[GEOGRAPHIC_DATA]" at bounding box center [340, 389] width 11 height 11
click at [335, 527] on label "New Construction" at bounding box center [385, 526] width 102 height 20
click at [335, 527] on input "New Construction" at bounding box center [340, 521] width 11 height 11
click at [335, 620] on label "No" at bounding box center [343, 620] width 16 height 20
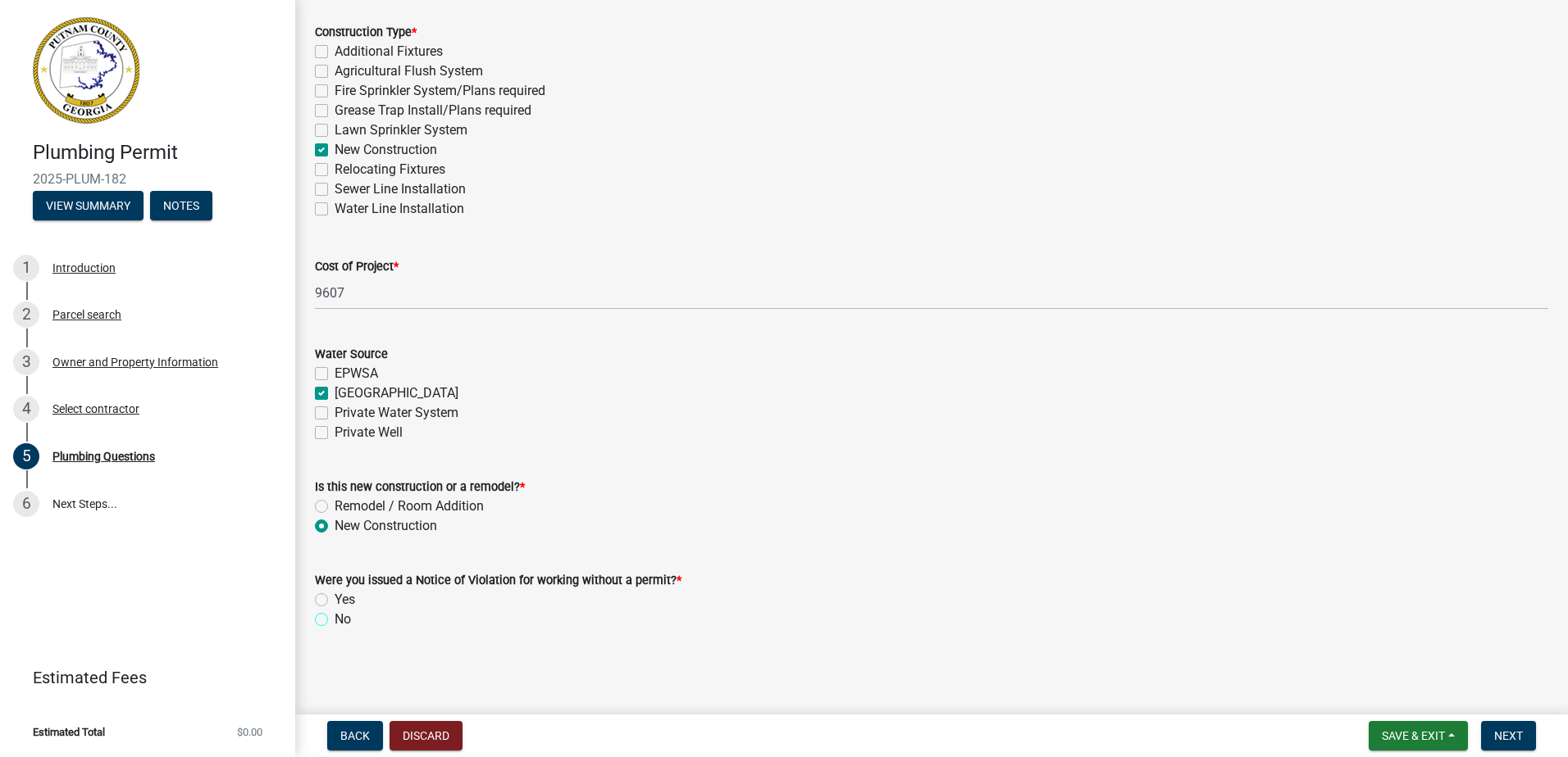
click at [335, 620] on input "No" at bounding box center [340, 616] width 11 height 11
drag, startPoint x: 1503, startPoint y: 735, endPoint x: 1361, endPoint y: 656, distance: 162.5
click at [1502, 734] on span "Next" at bounding box center [1508, 736] width 28 height 13
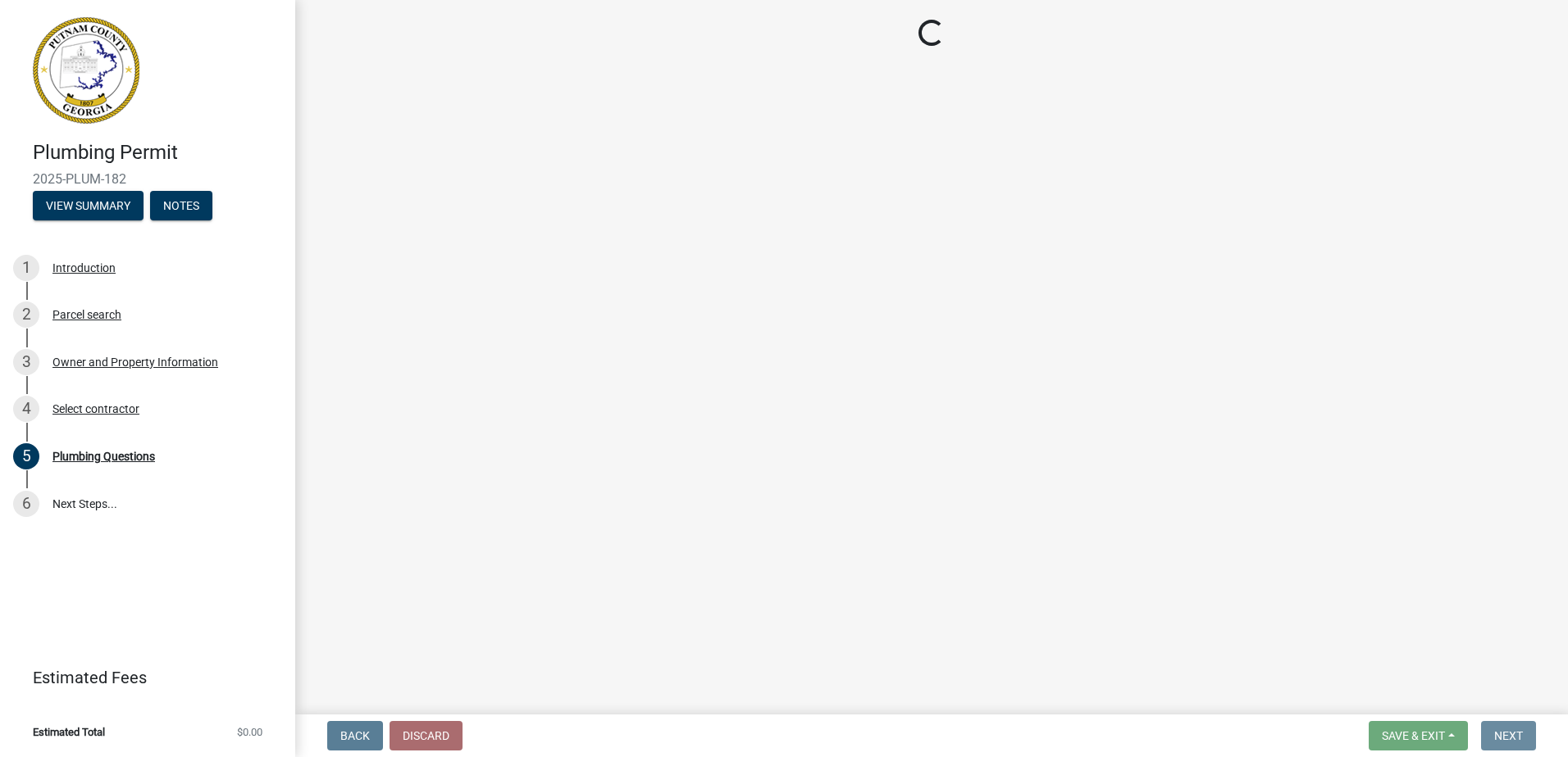
scroll to position [0, 0]
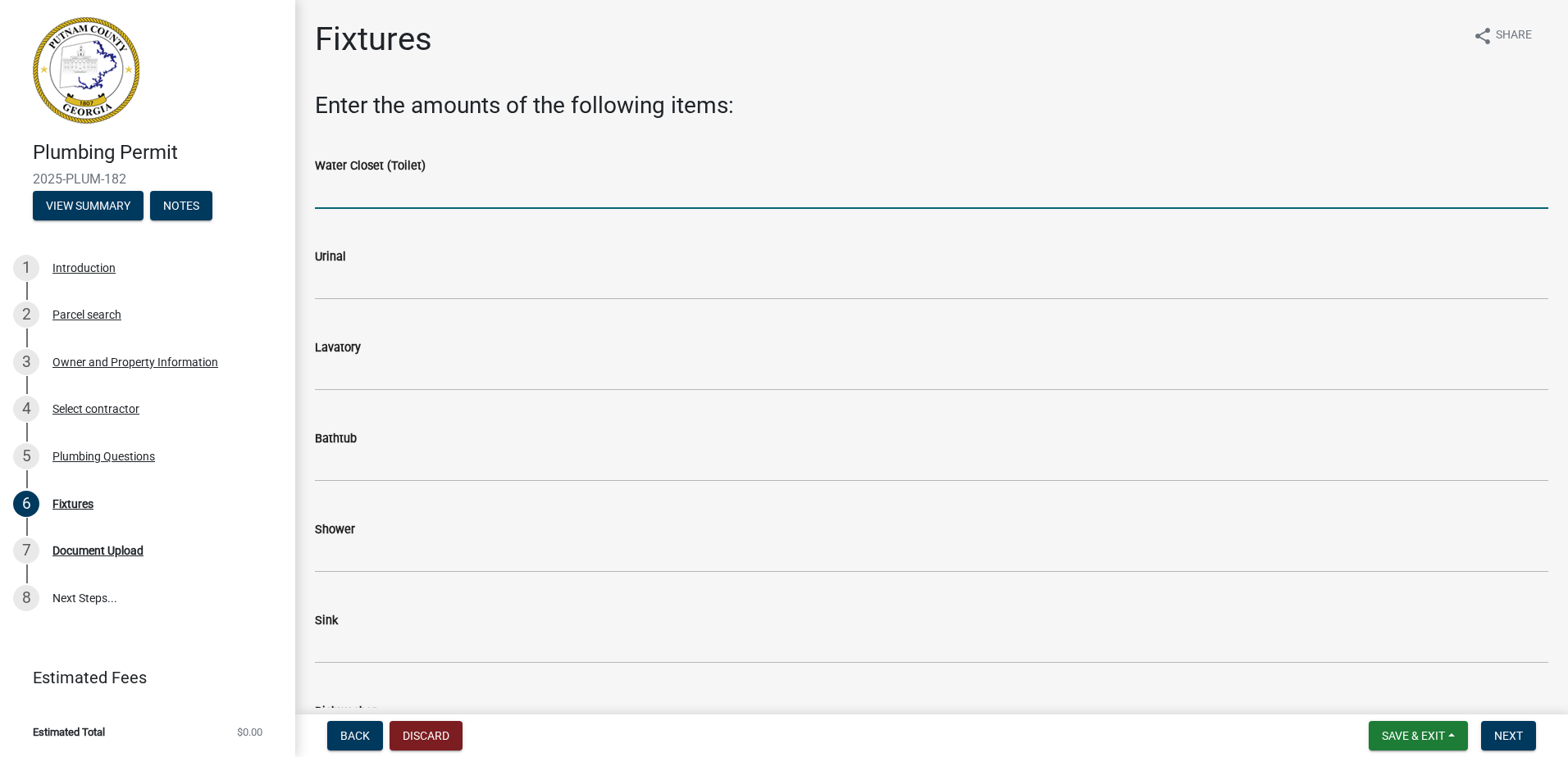
click at [429, 196] on input "text" at bounding box center [932, 192] width 1233 height 34
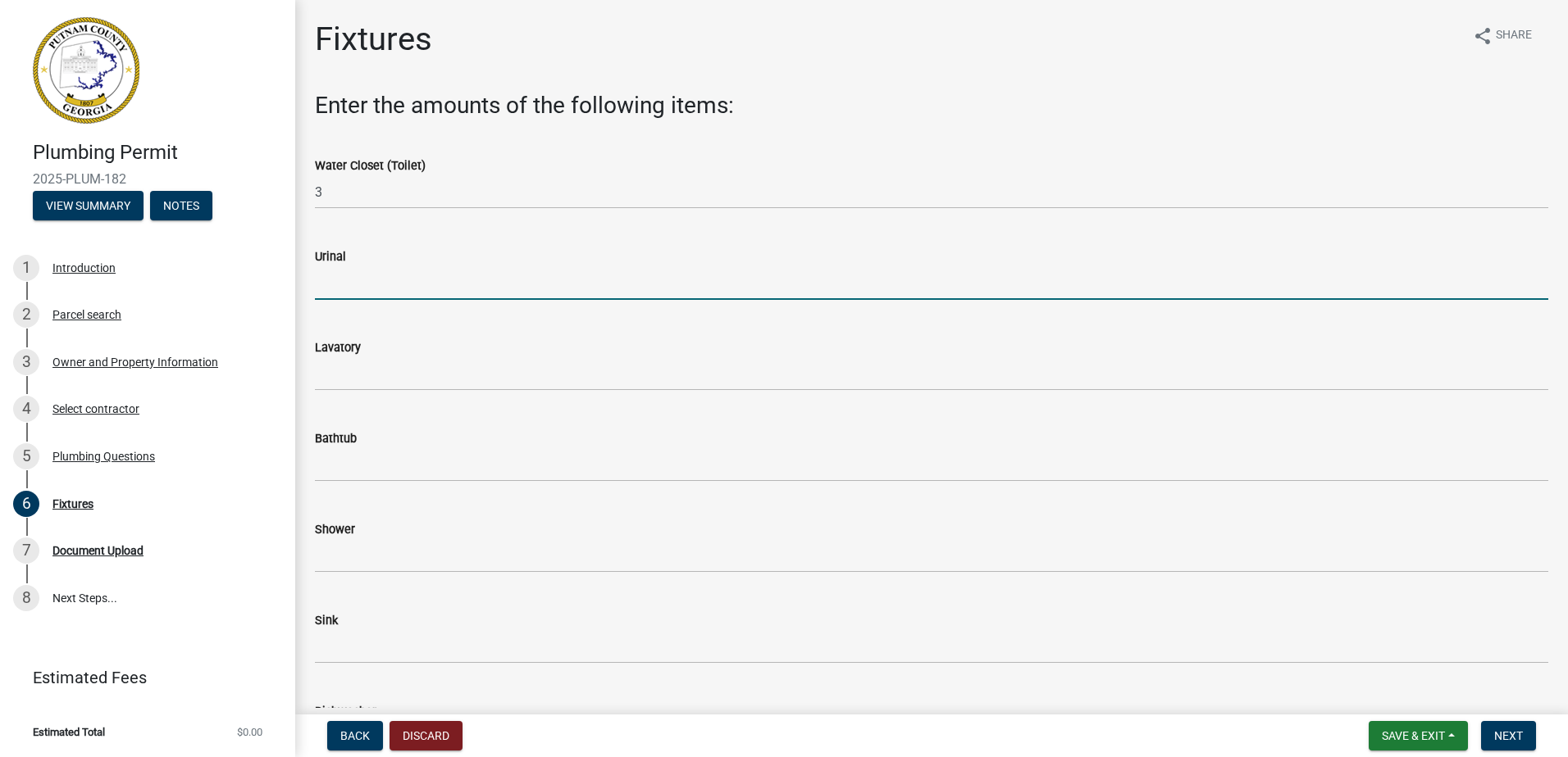
click at [392, 276] on input "text" at bounding box center [932, 283] width 1233 height 34
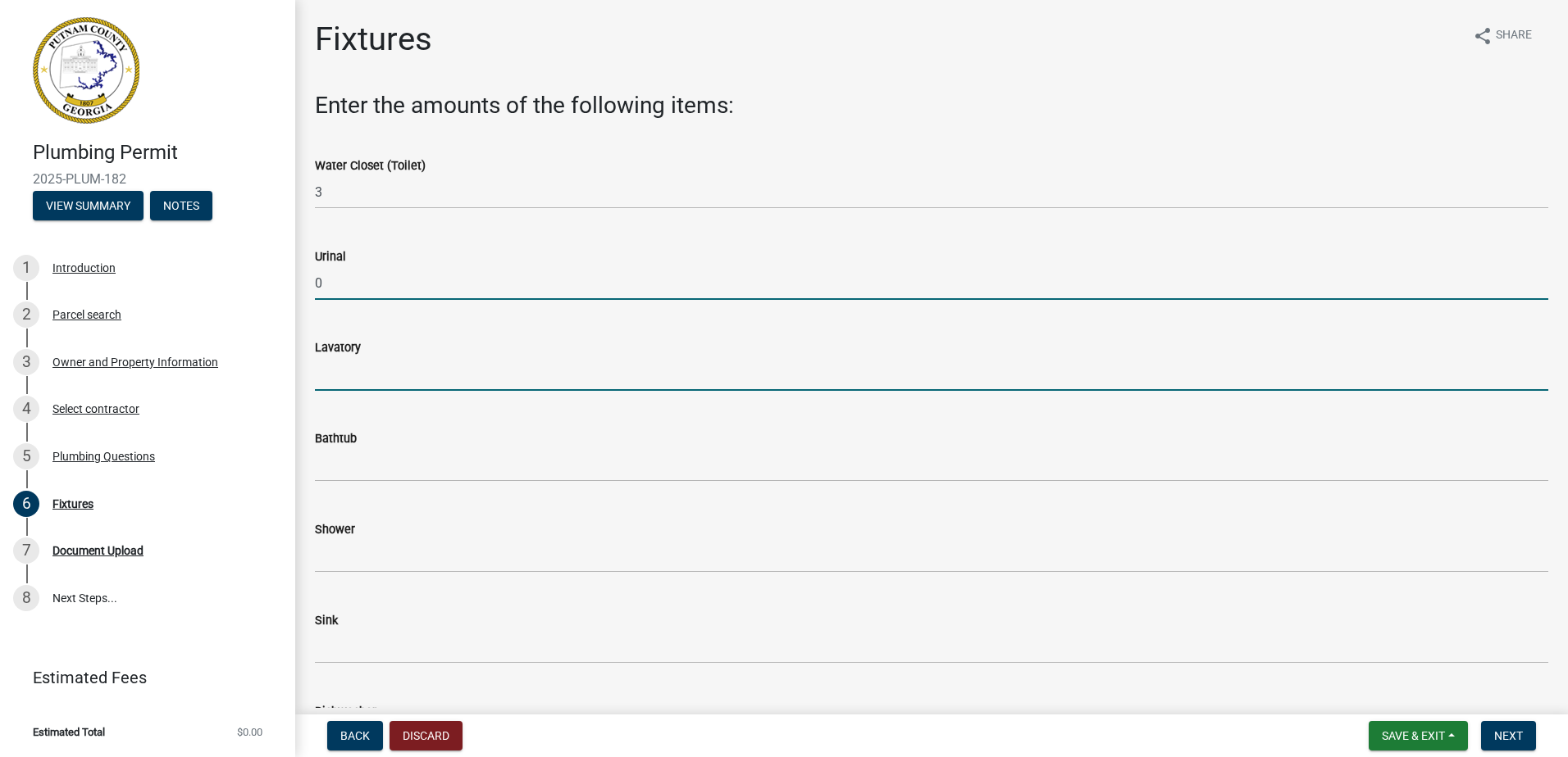
click at [385, 384] on input "text" at bounding box center [932, 374] width 1233 height 34
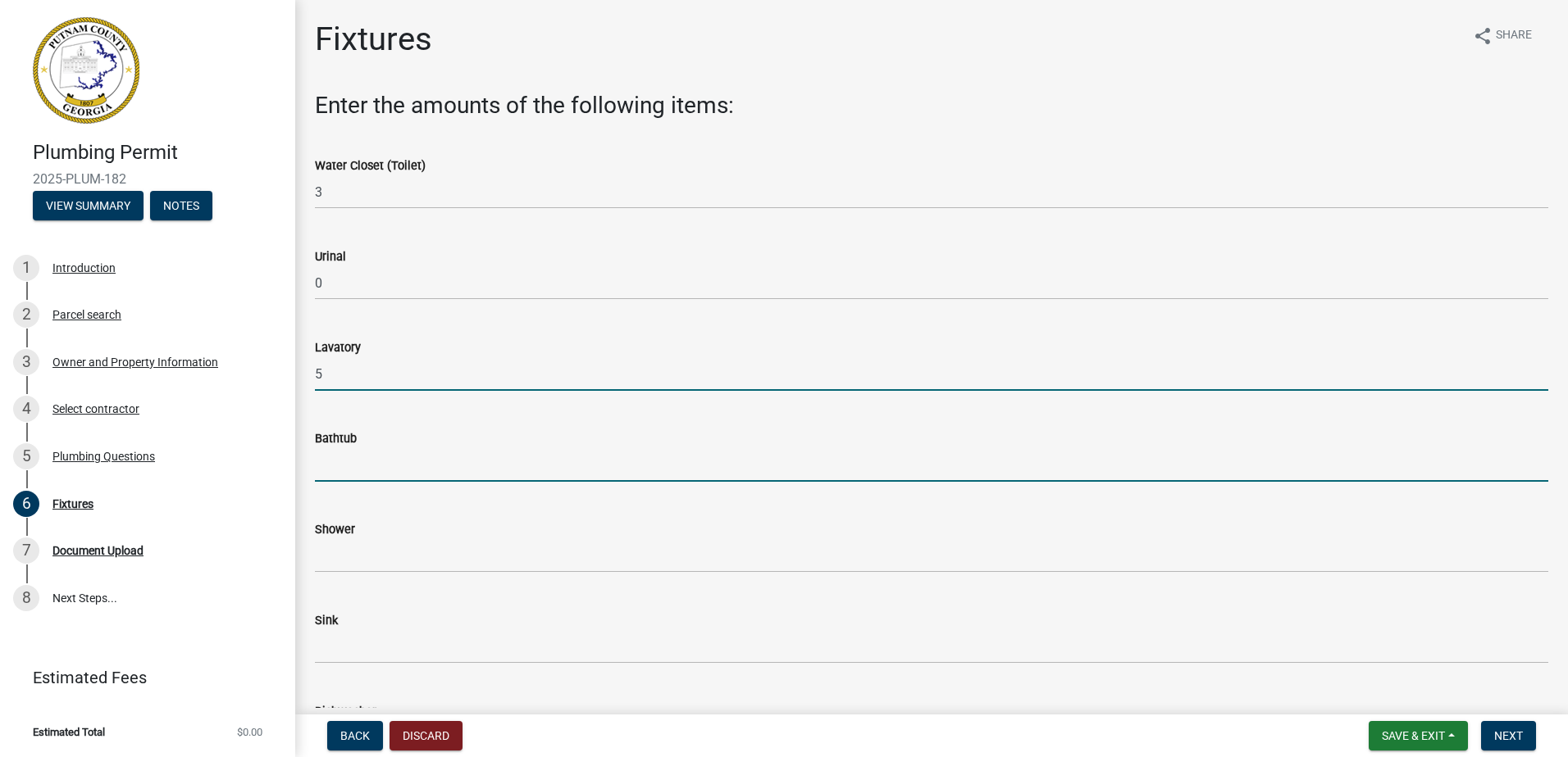
click at [407, 475] on input "text" at bounding box center [932, 465] width 1233 height 34
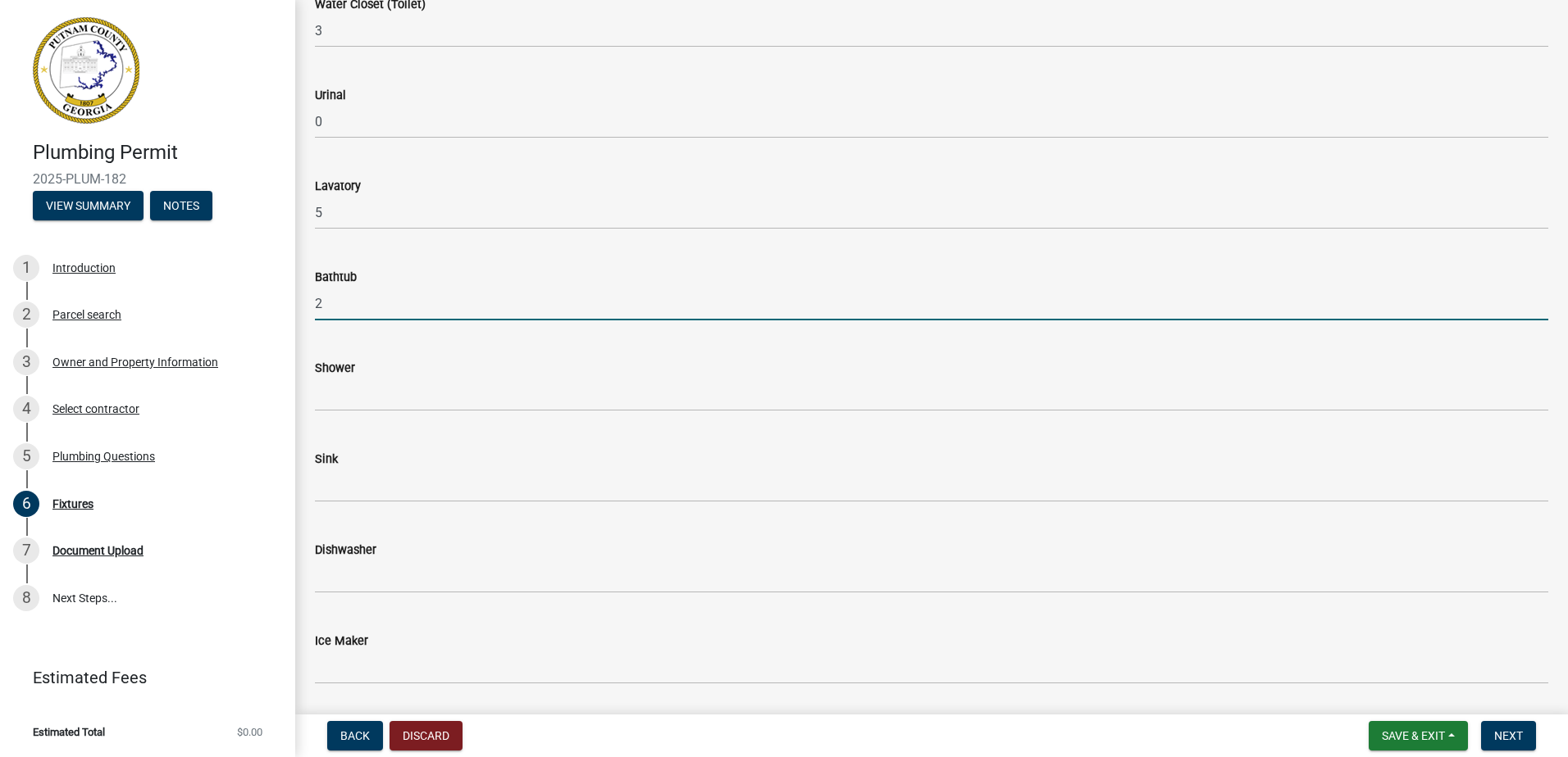
scroll to position [164, 0]
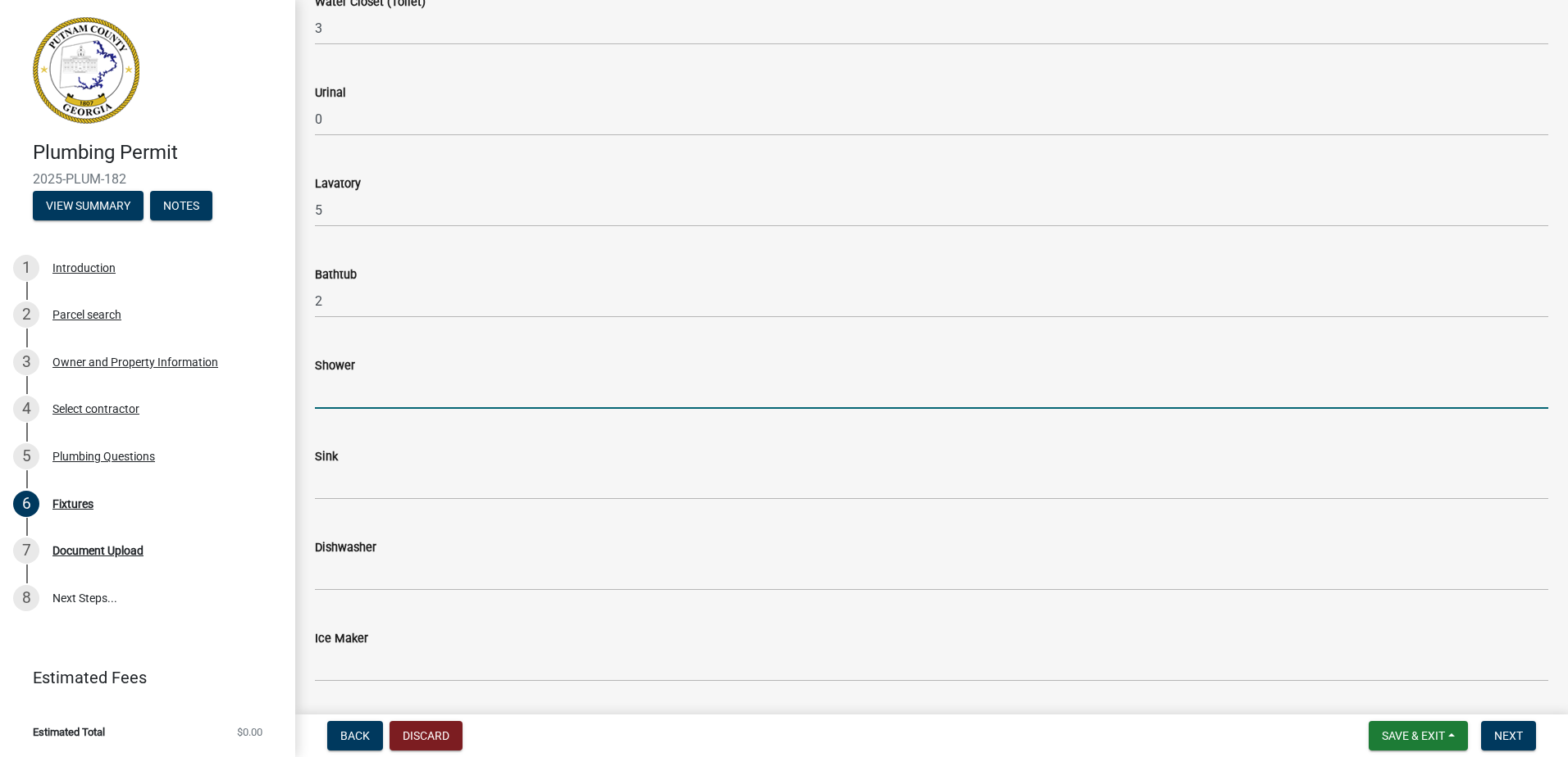
click at [390, 399] on input "text" at bounding box center [932, 392] width 1233 height 34
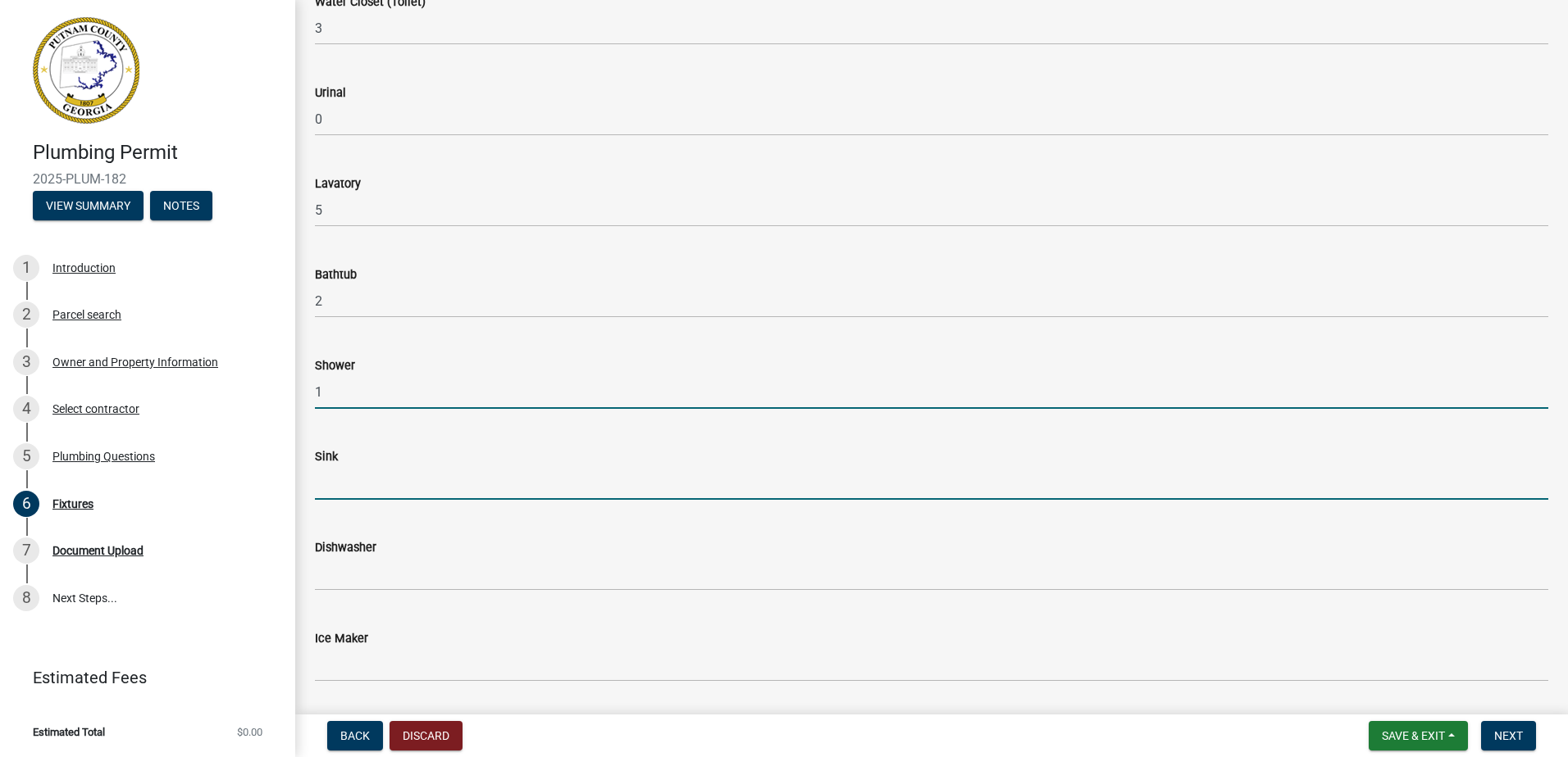
click at [320, 482] on input "text" at bounding box center [932, 483] width 1233 height 34
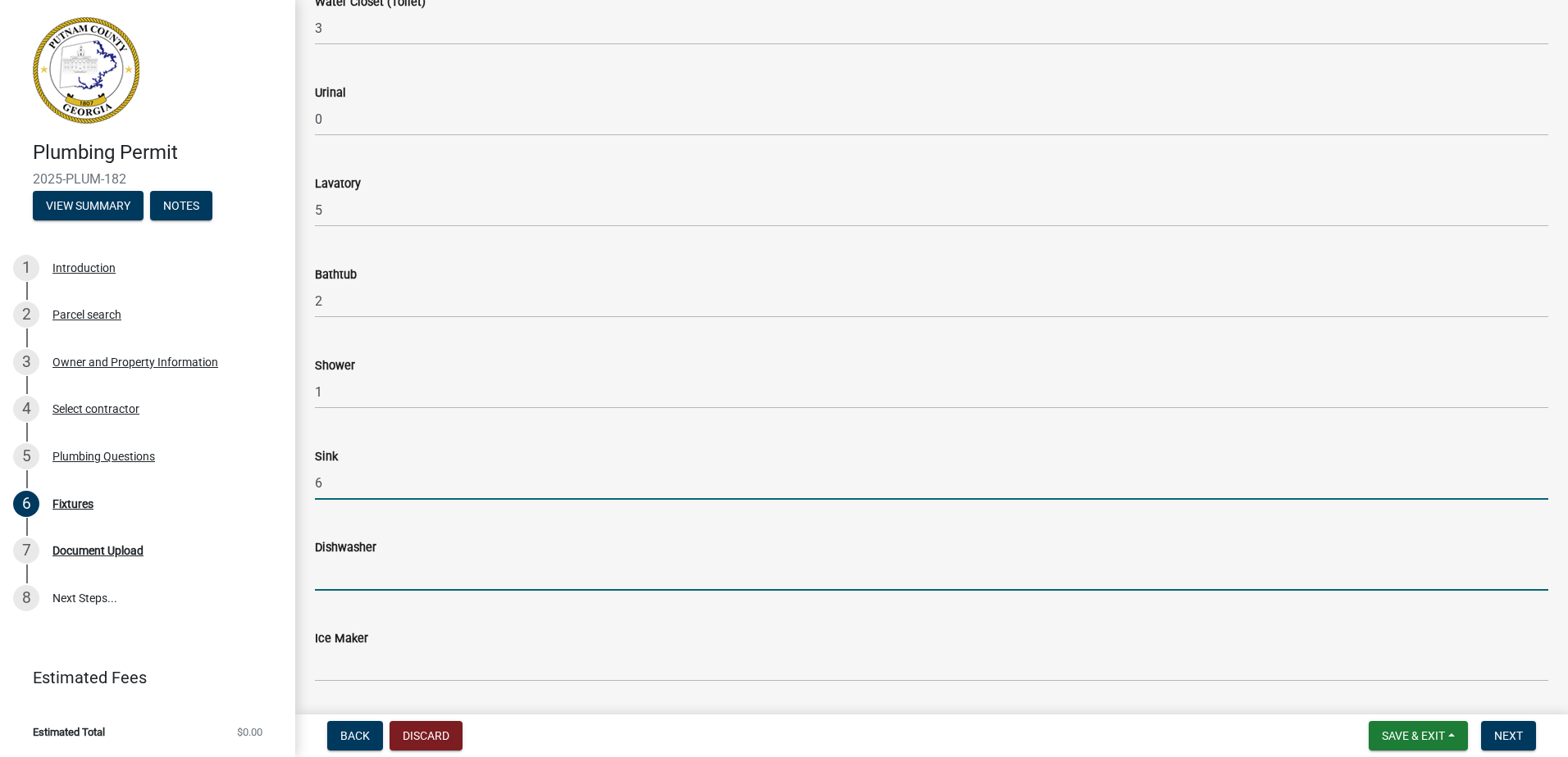
click at [367, 584] on input "text" at bounding box center [932, 575] width 1233 height 34
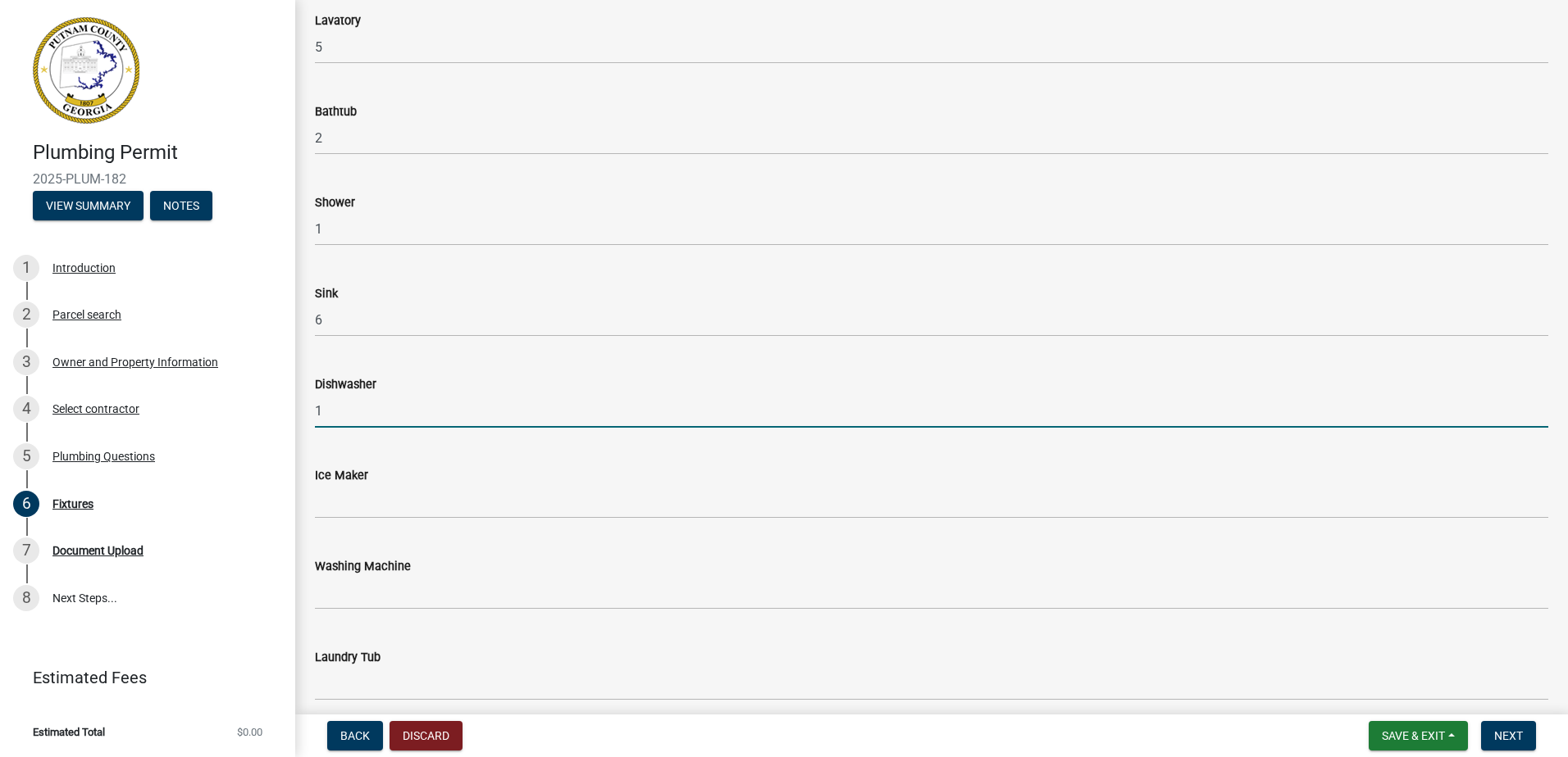
scroll to position [328, 0]
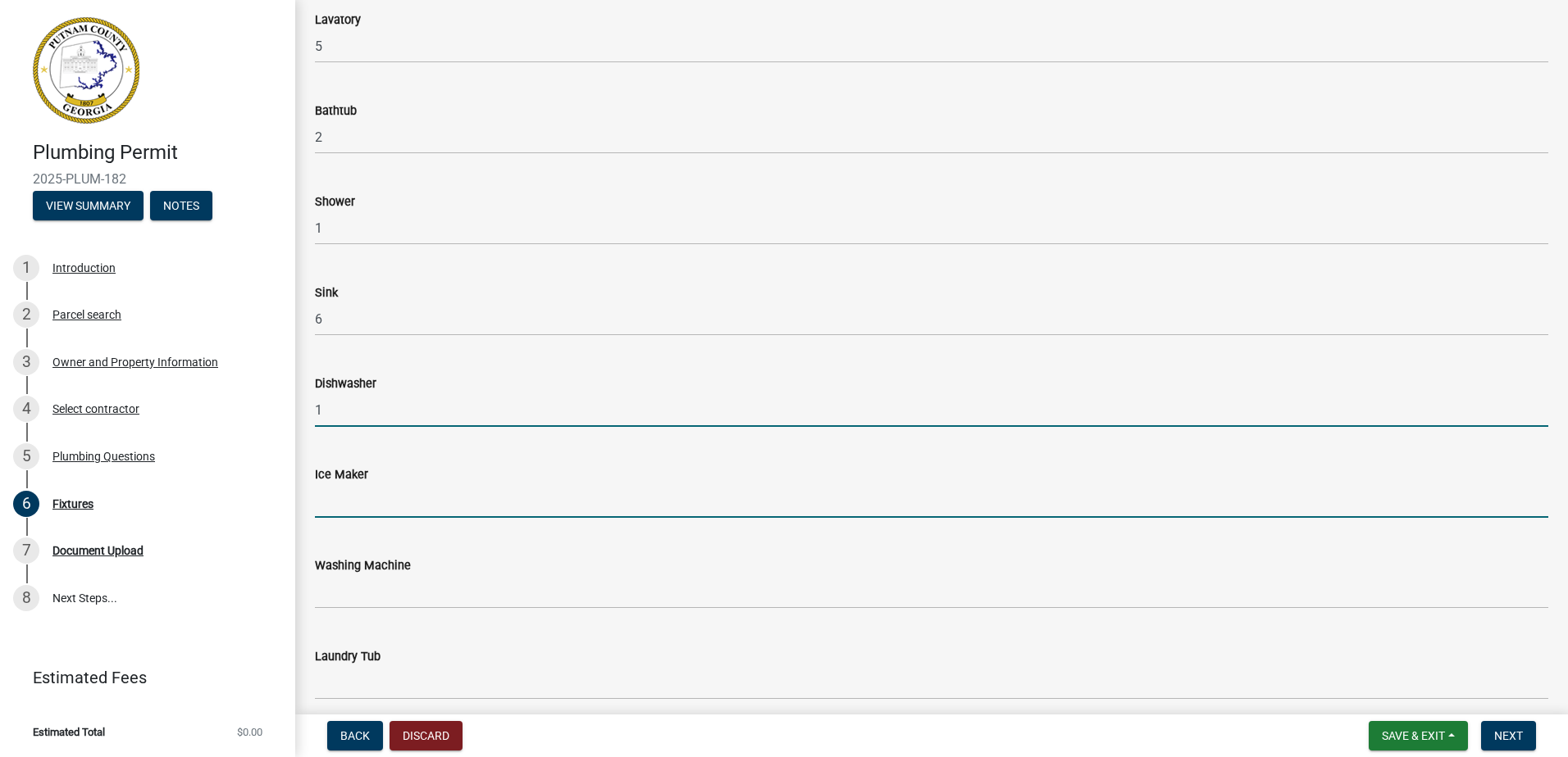
click at [353, 494] on input "text" at bounding box center [932, 502] width 1233 height 34
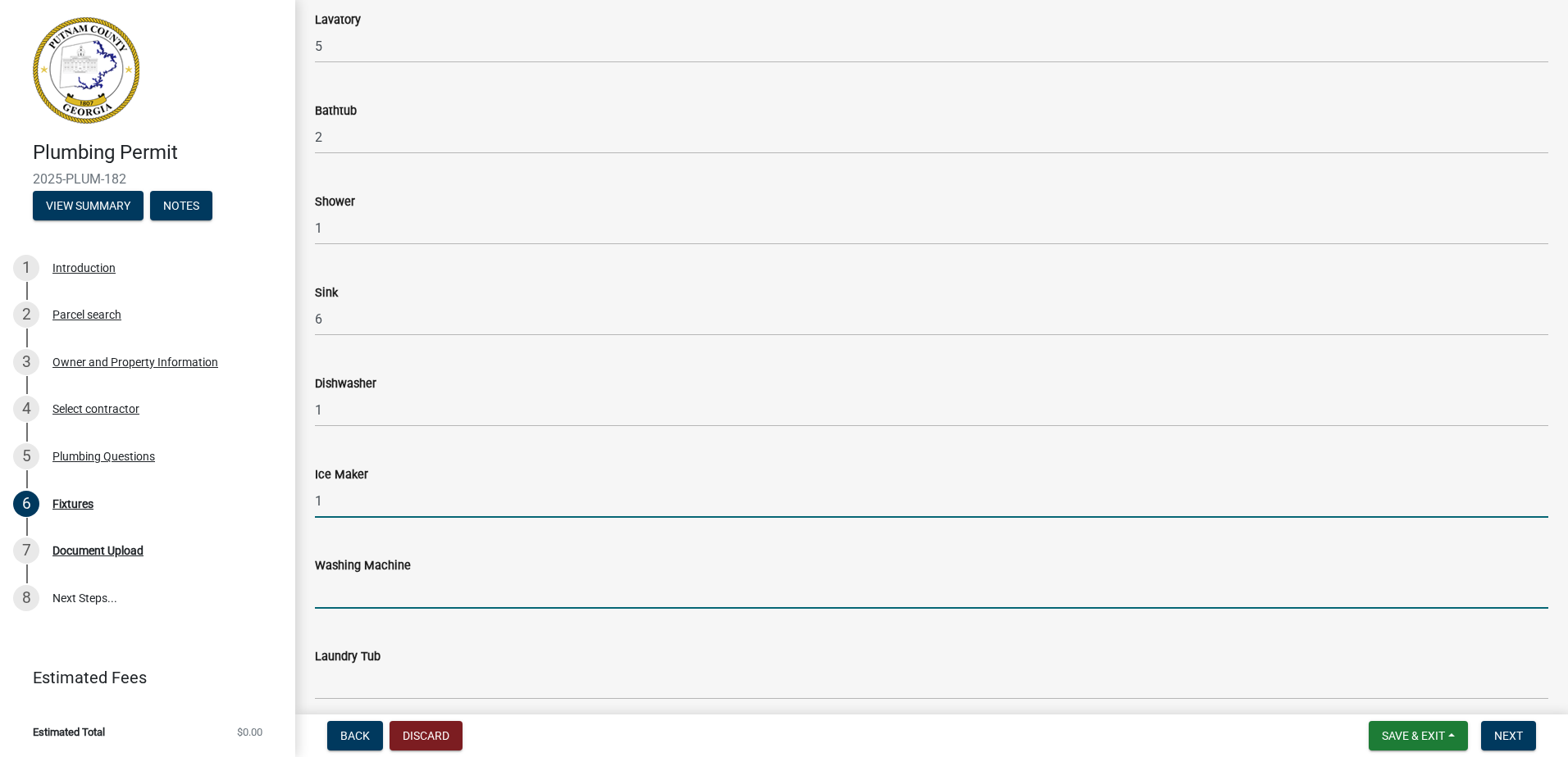
click at [376, 594] on input "text" at bounding box center [932, 592] width 1233 height 34
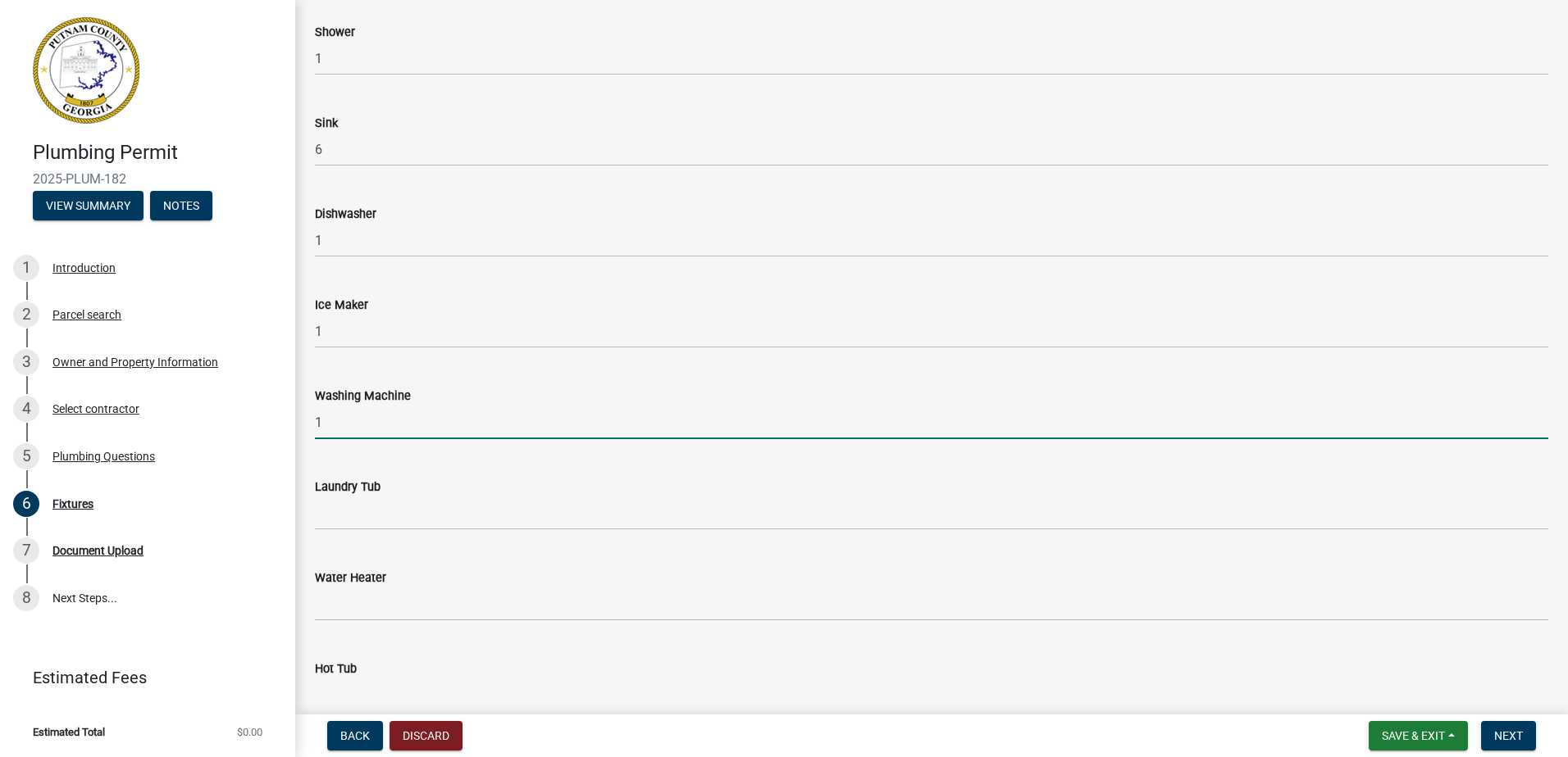
scroll to position [574, 0]
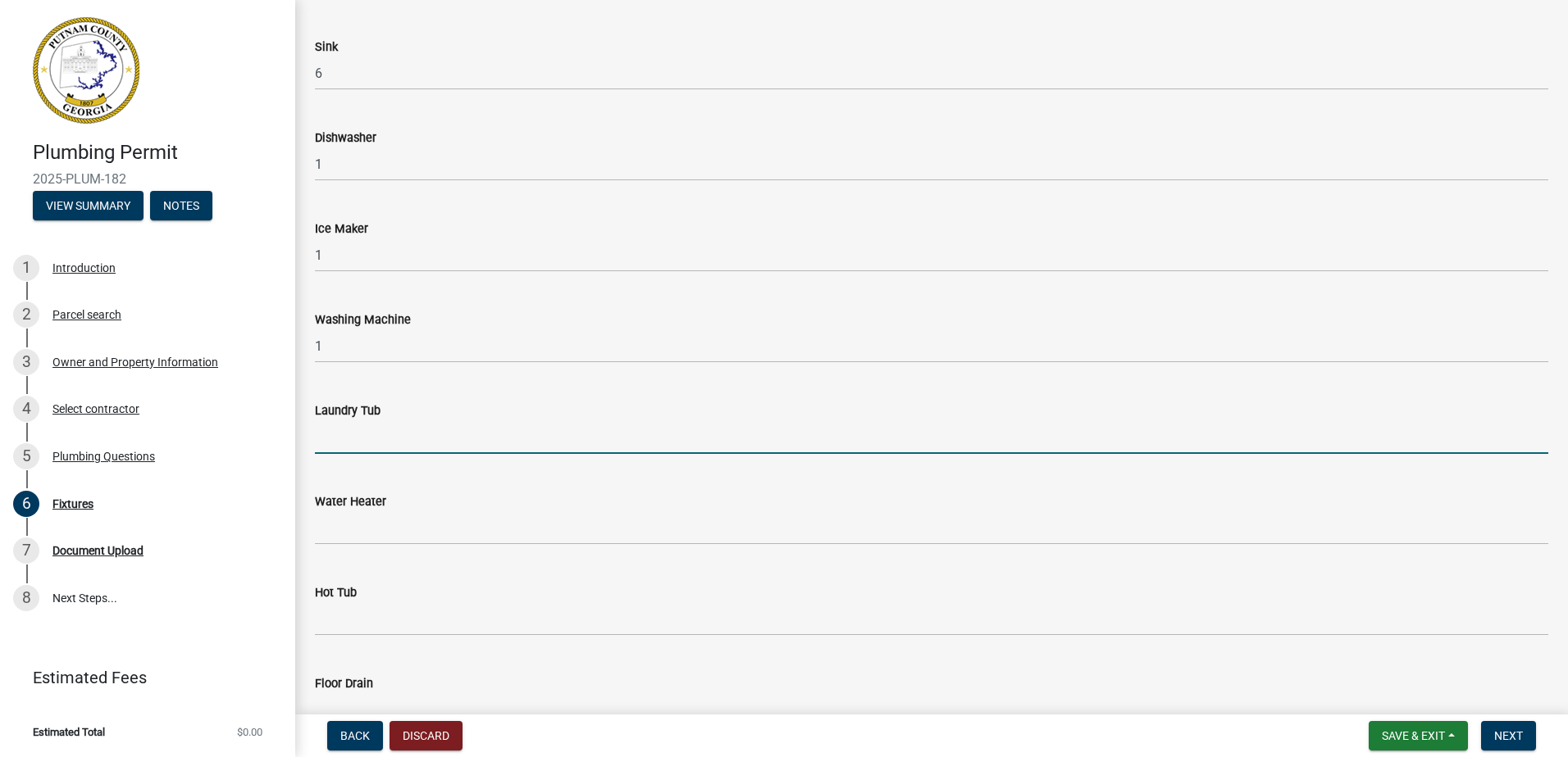
click at [333, 446] on input "text" at bounding box center [932, 438] width 1233 height 34
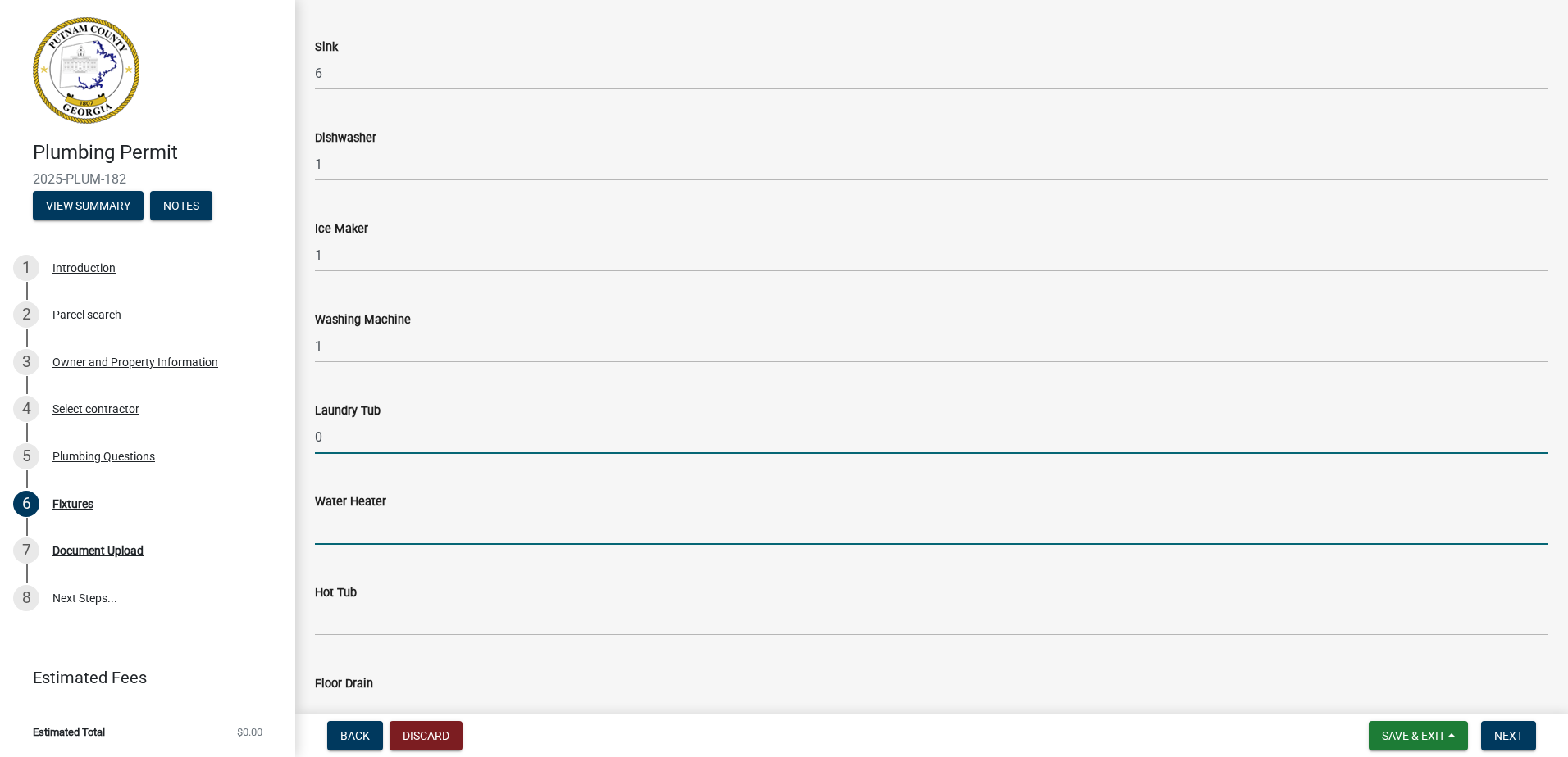
click at [352, 516] on input "text" at bounding box center [932, 528] width 1233 height 34
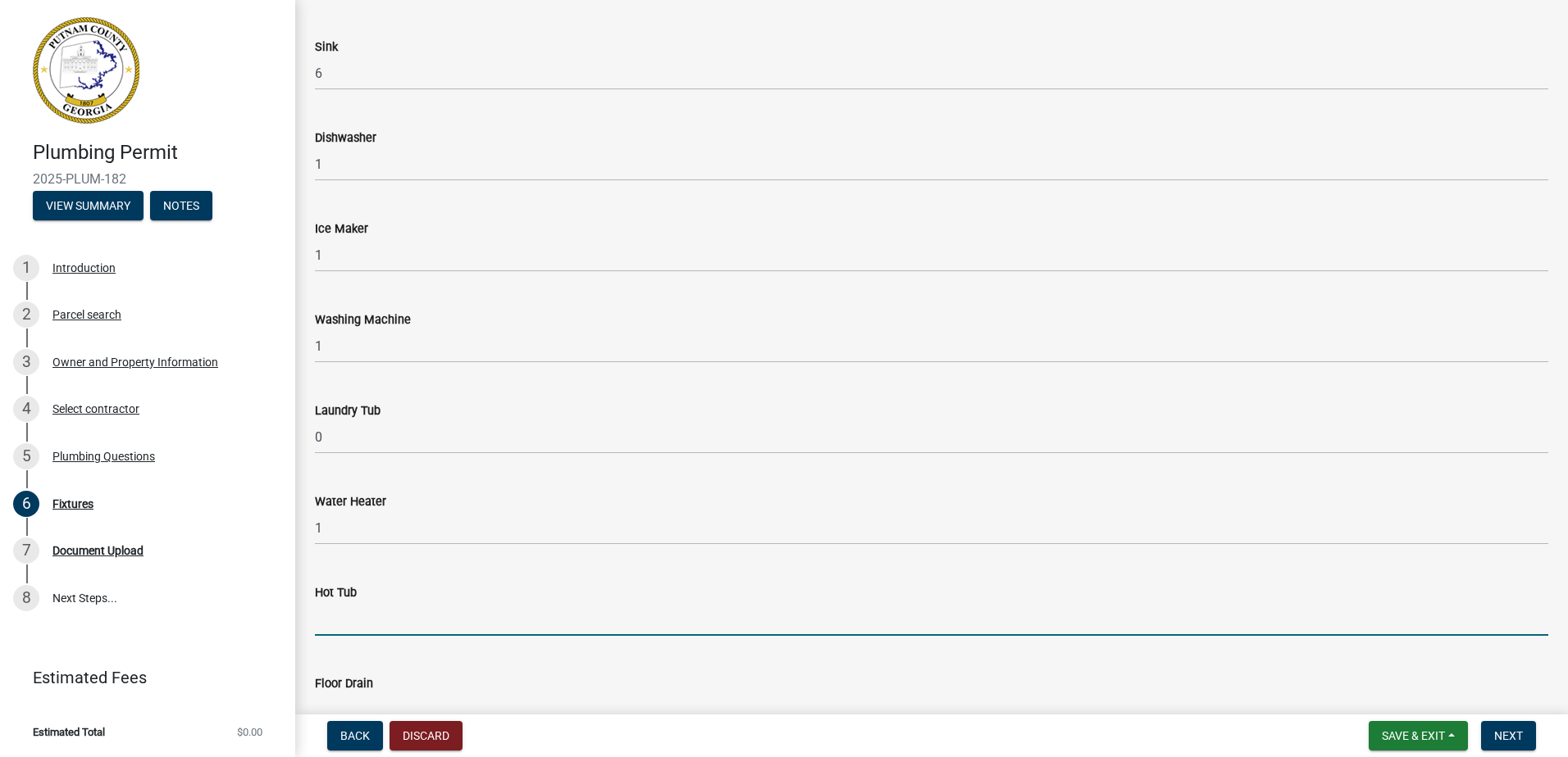
click at [332, 617] on input "text" at bounding box center [932, 619] width 1233 height 34
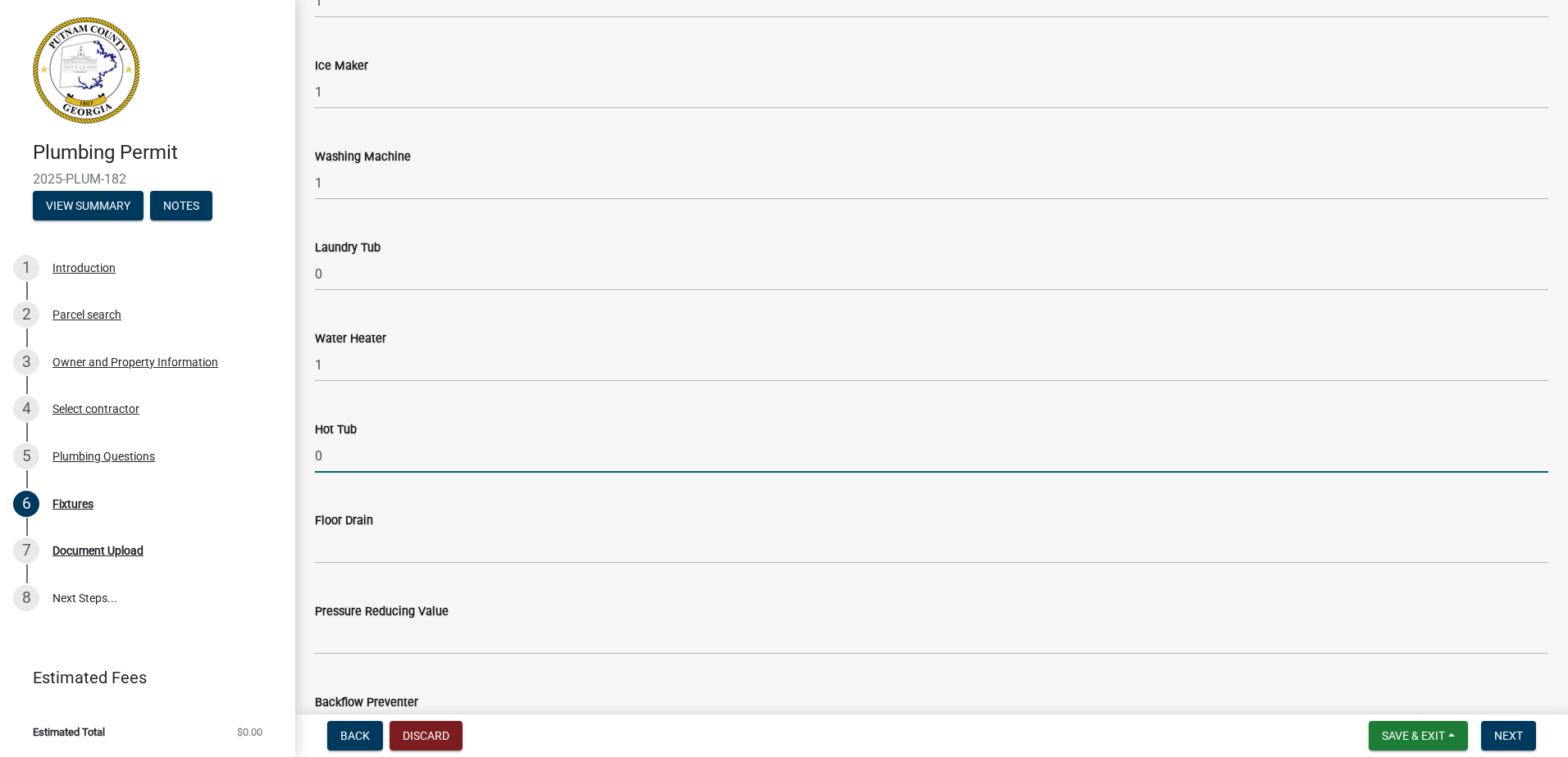
scroll to position [737, 0]
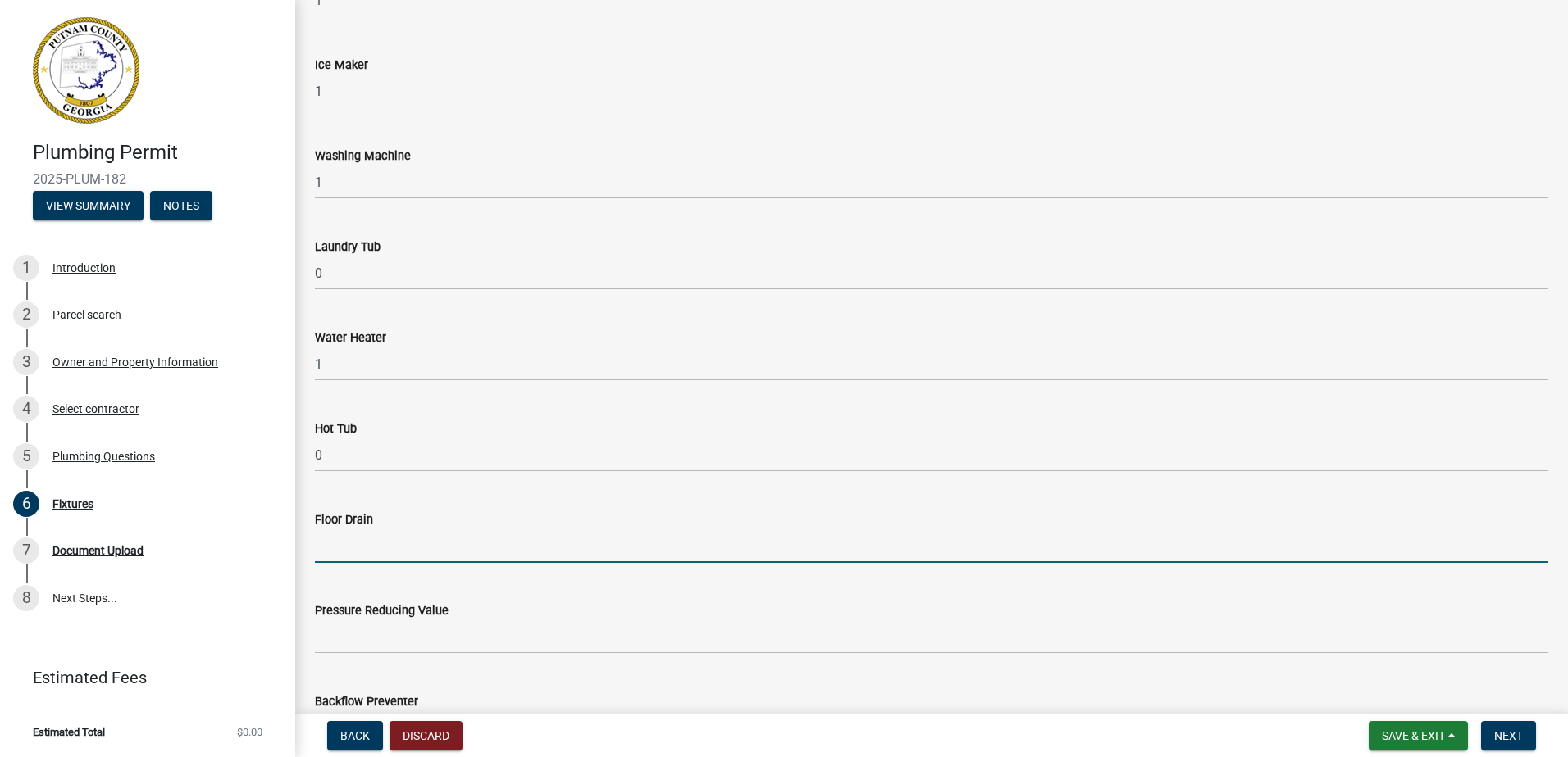
click at [350, 552] on input "text" at bounding box center [932, 546] width 1233 height 34
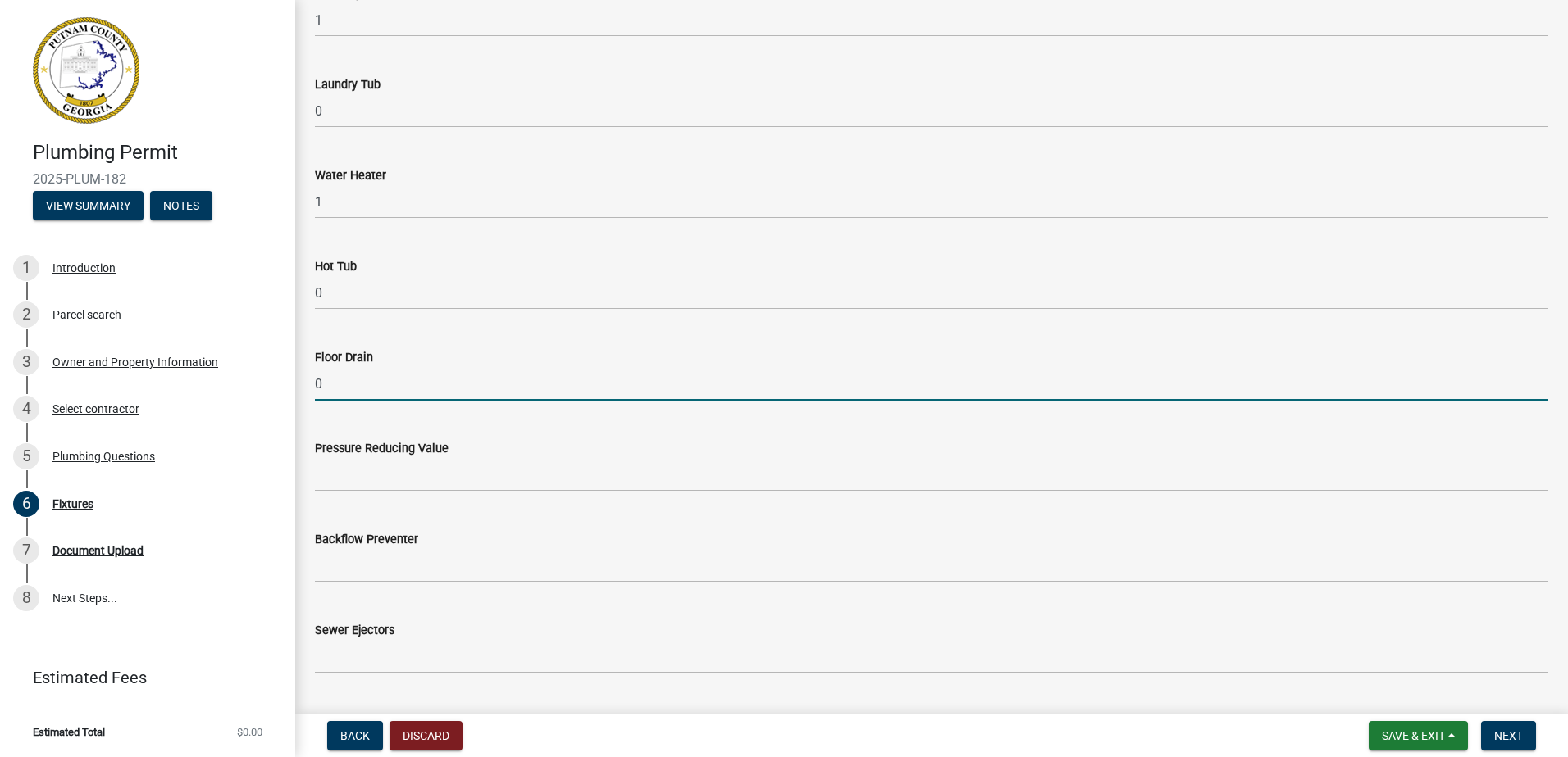
scroll to position [902, 0]
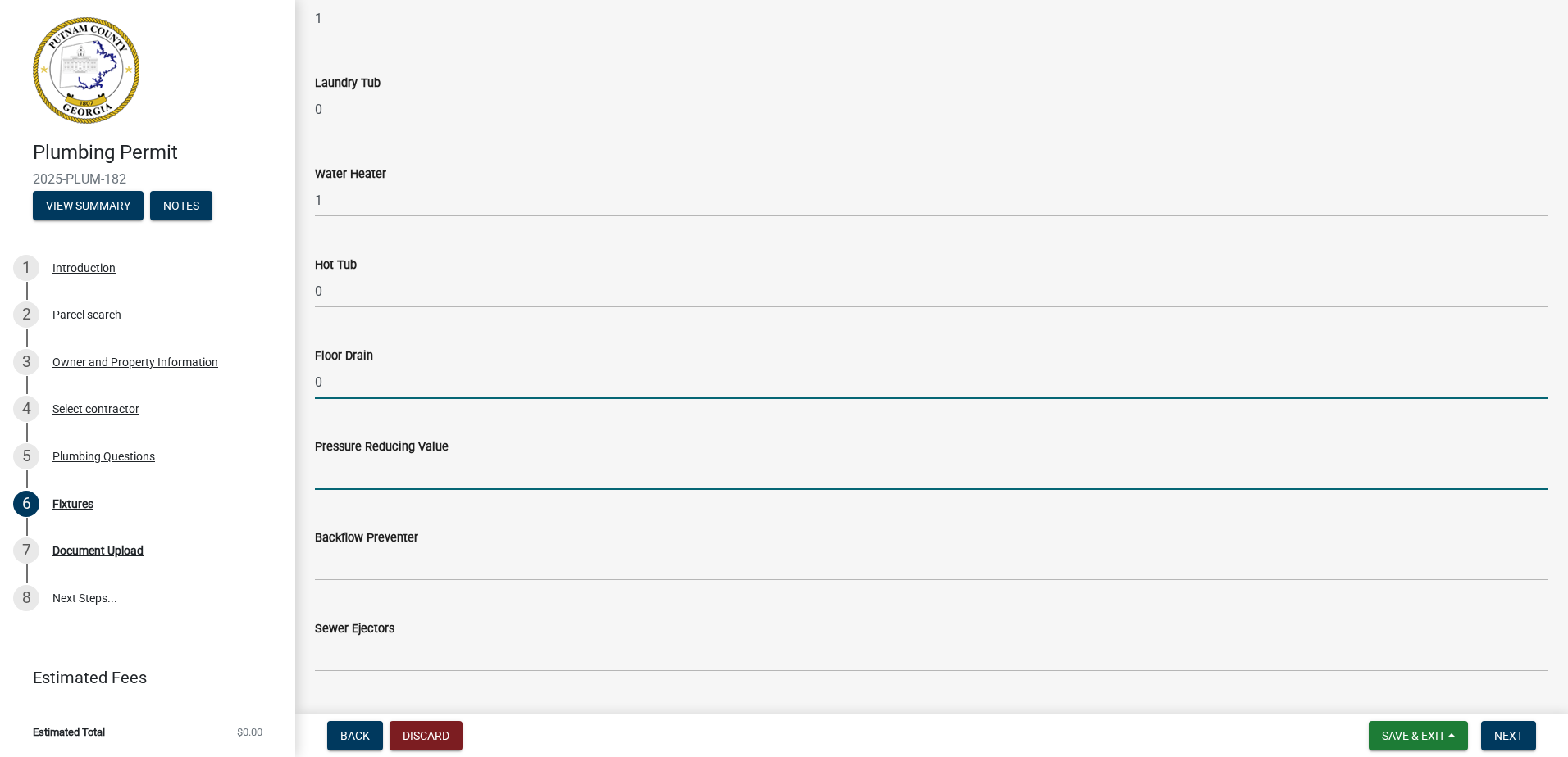
click at [335, 487] on input "text" at bounding box center [932, 473] width 1233 height 34
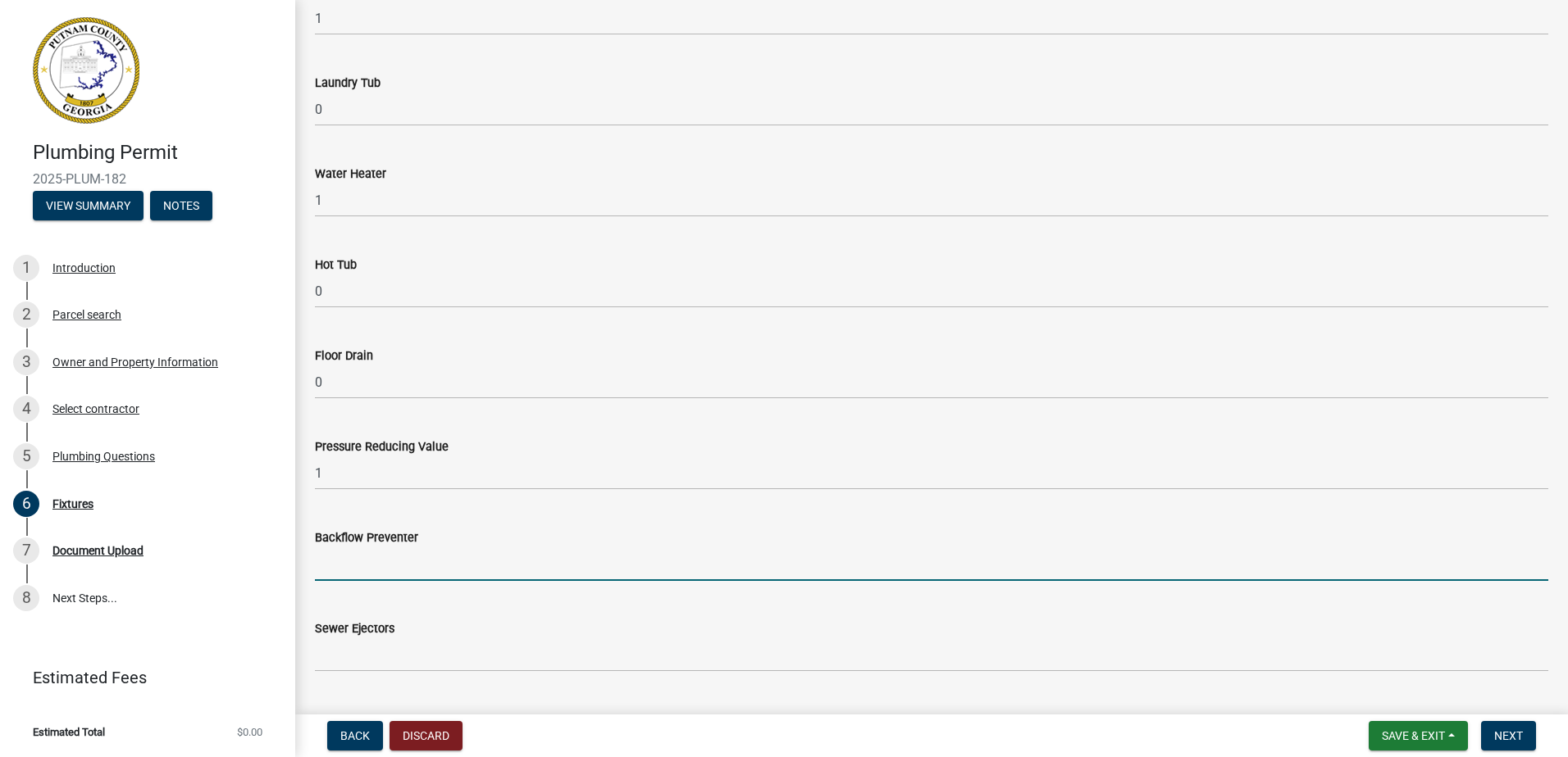
click at [364, 567] on input "text" at bounding box center [932, 564] width 1233 height 34
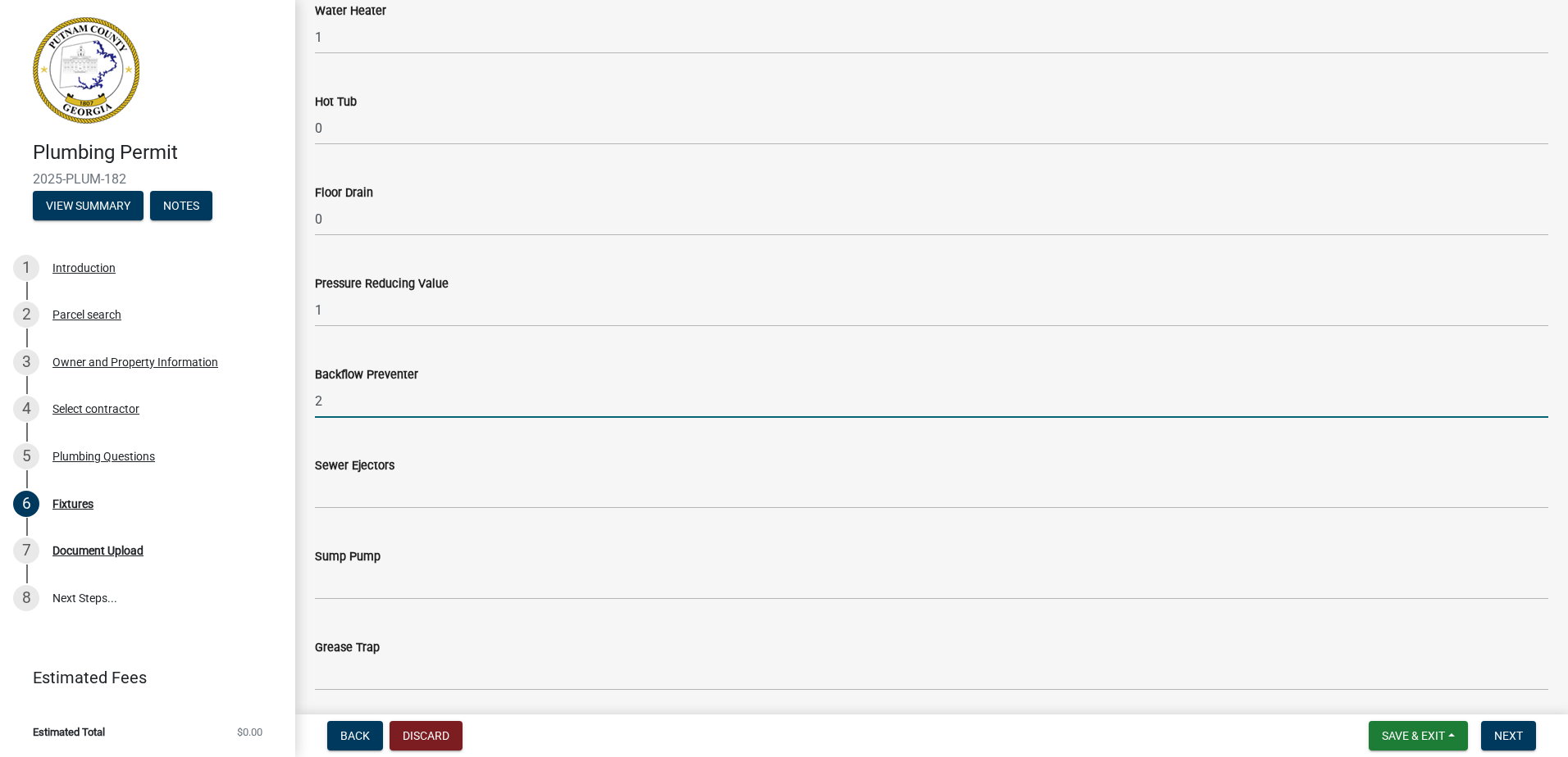
scroll to position [1066, 0]
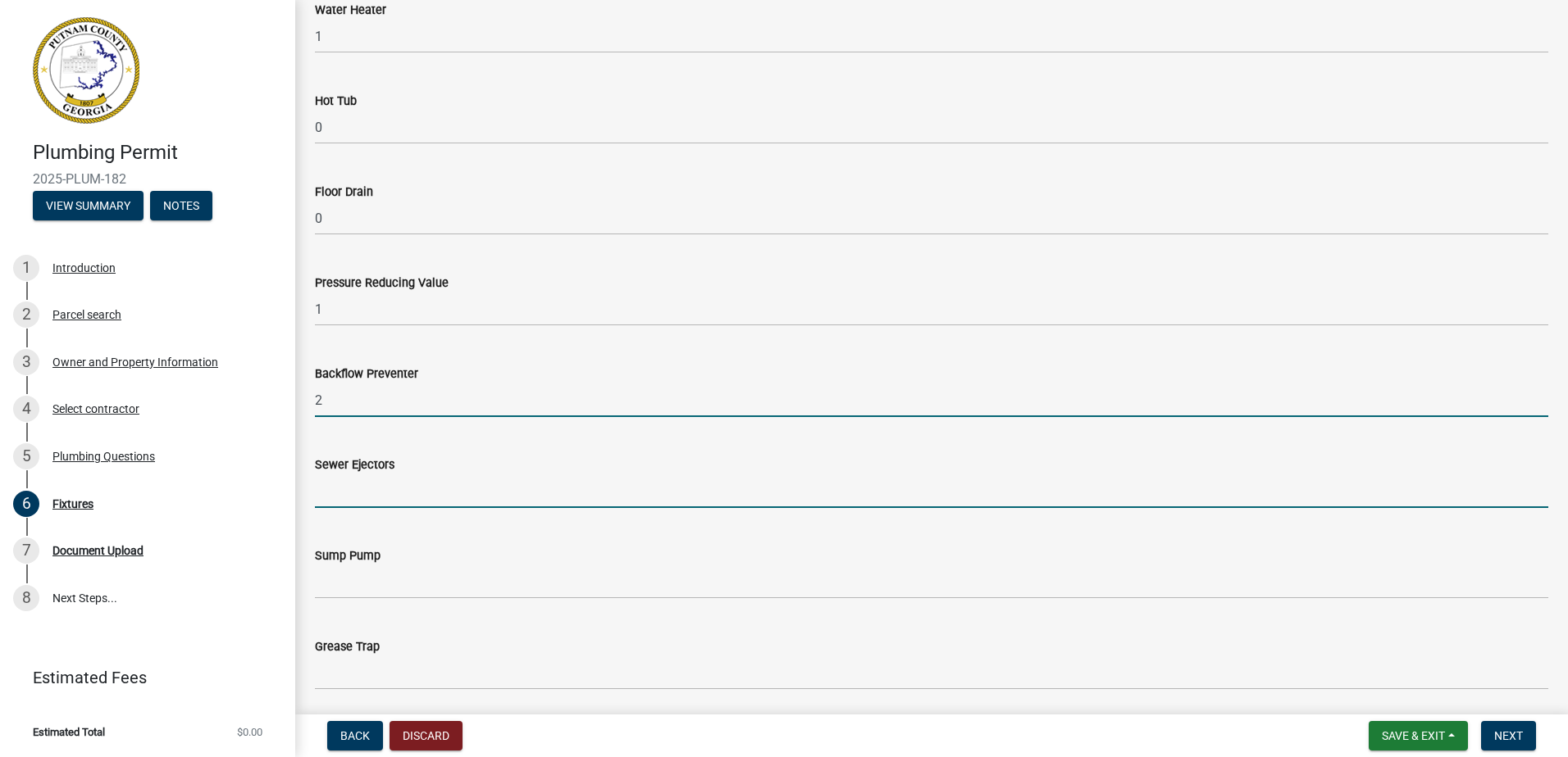
click at [357, 490] on input "text" at bounding box center [932, 491] width 1233 height 34
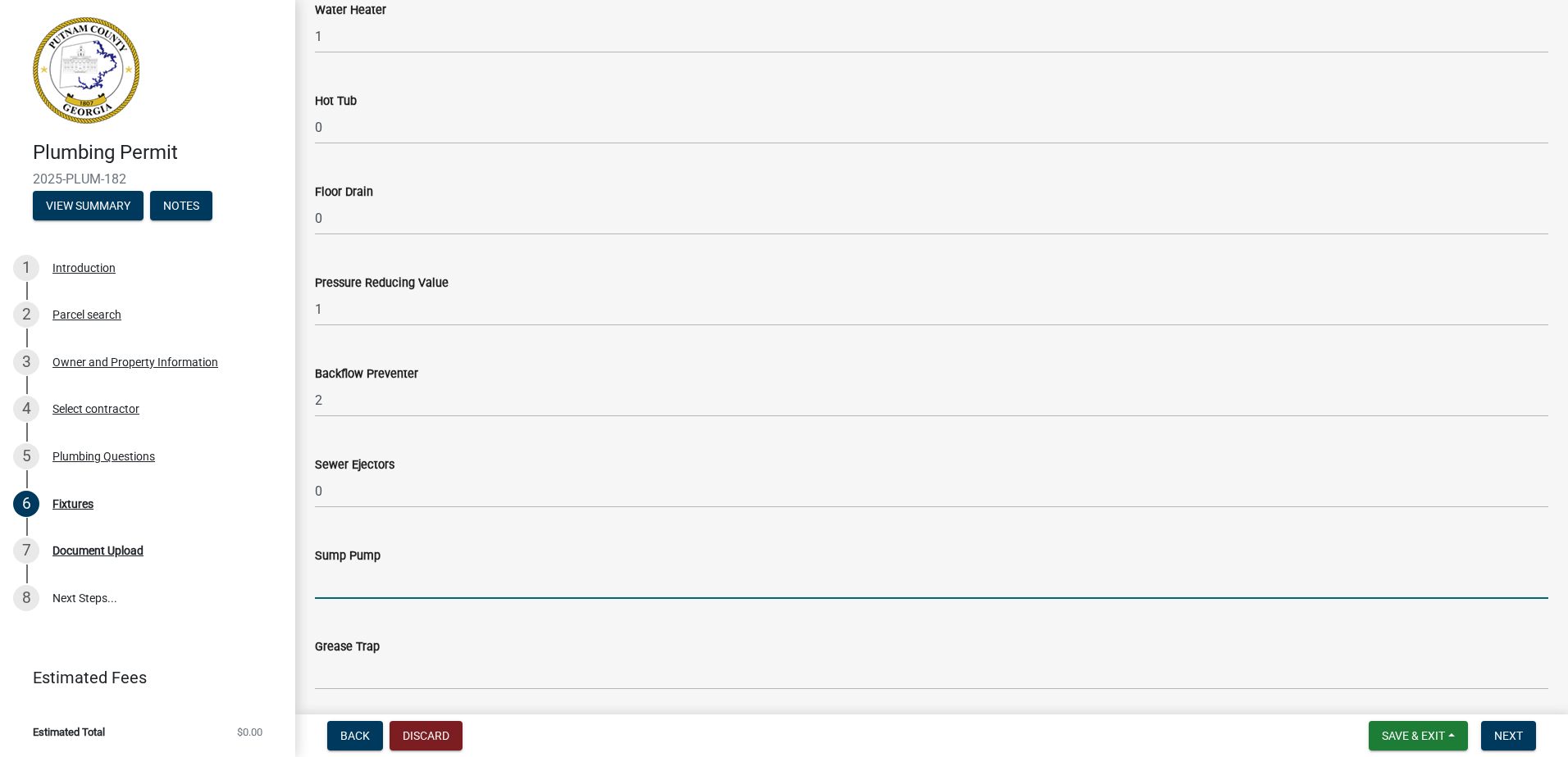
click at [352, 584] on input "text" at bounding box center [932, 583] width 1233 height 34
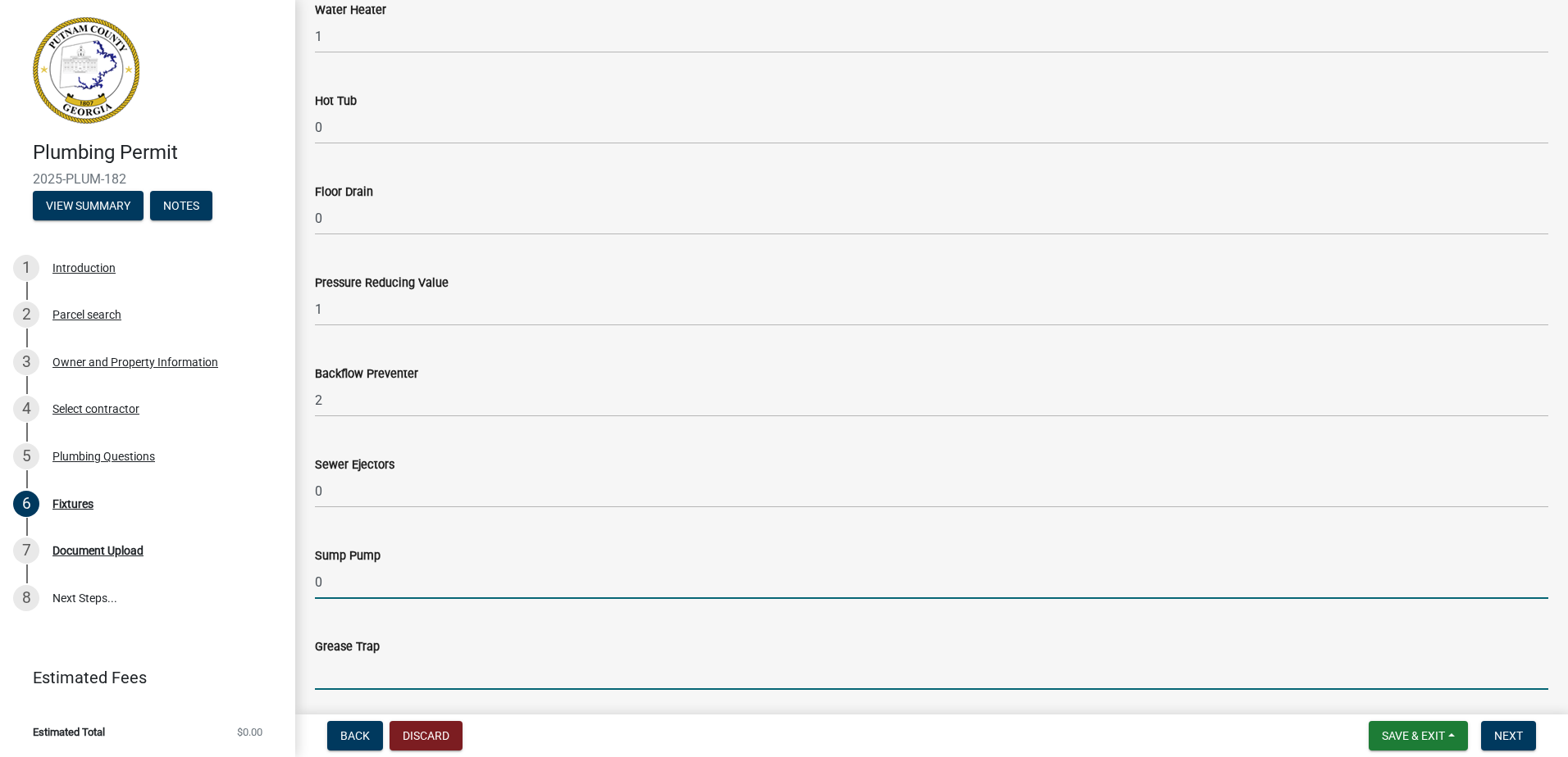
click at [351, 665] on input "text" at bounding box center [932, 673] width 1233 height 34
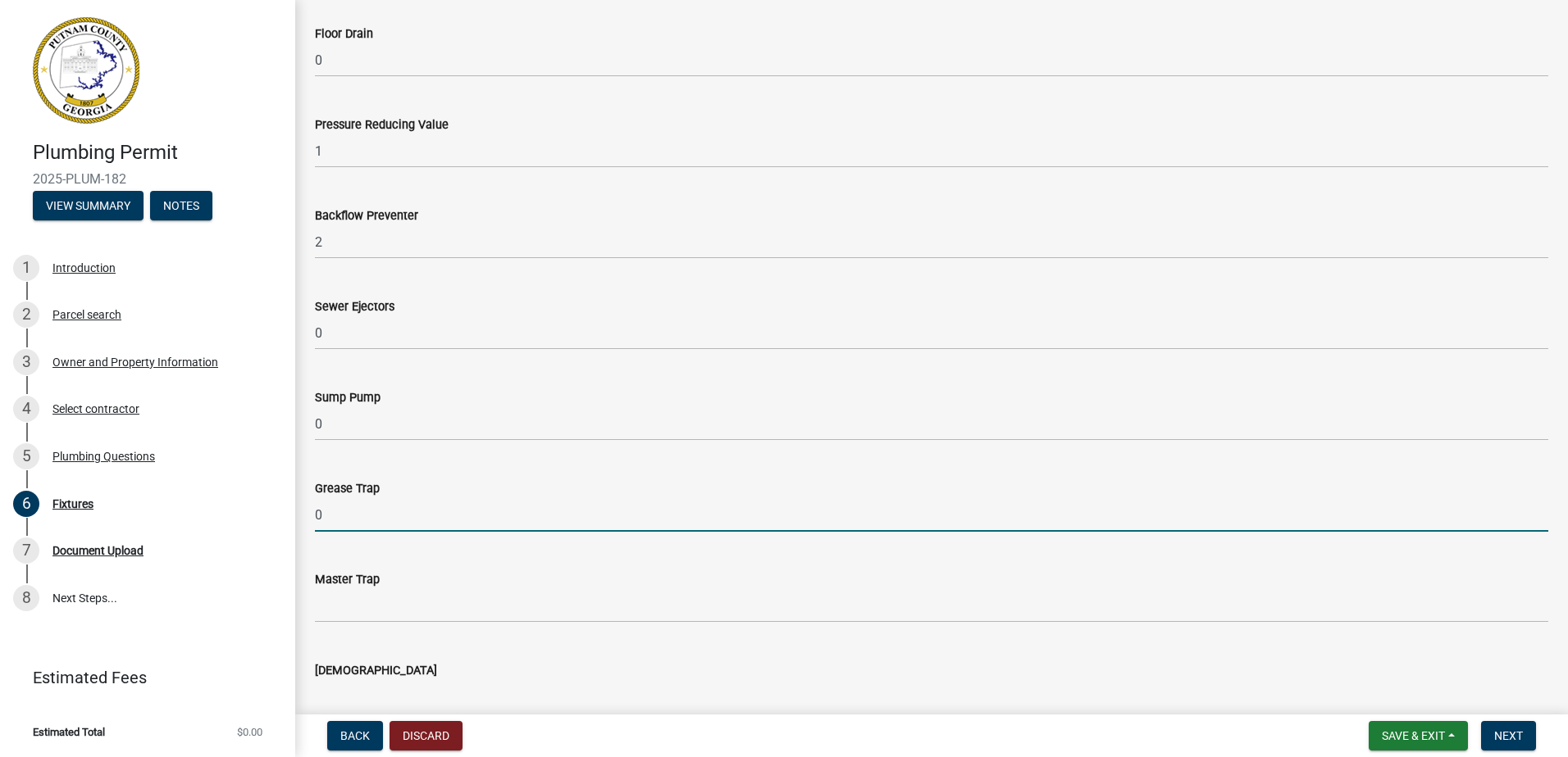
scroll to position [1229, 0]
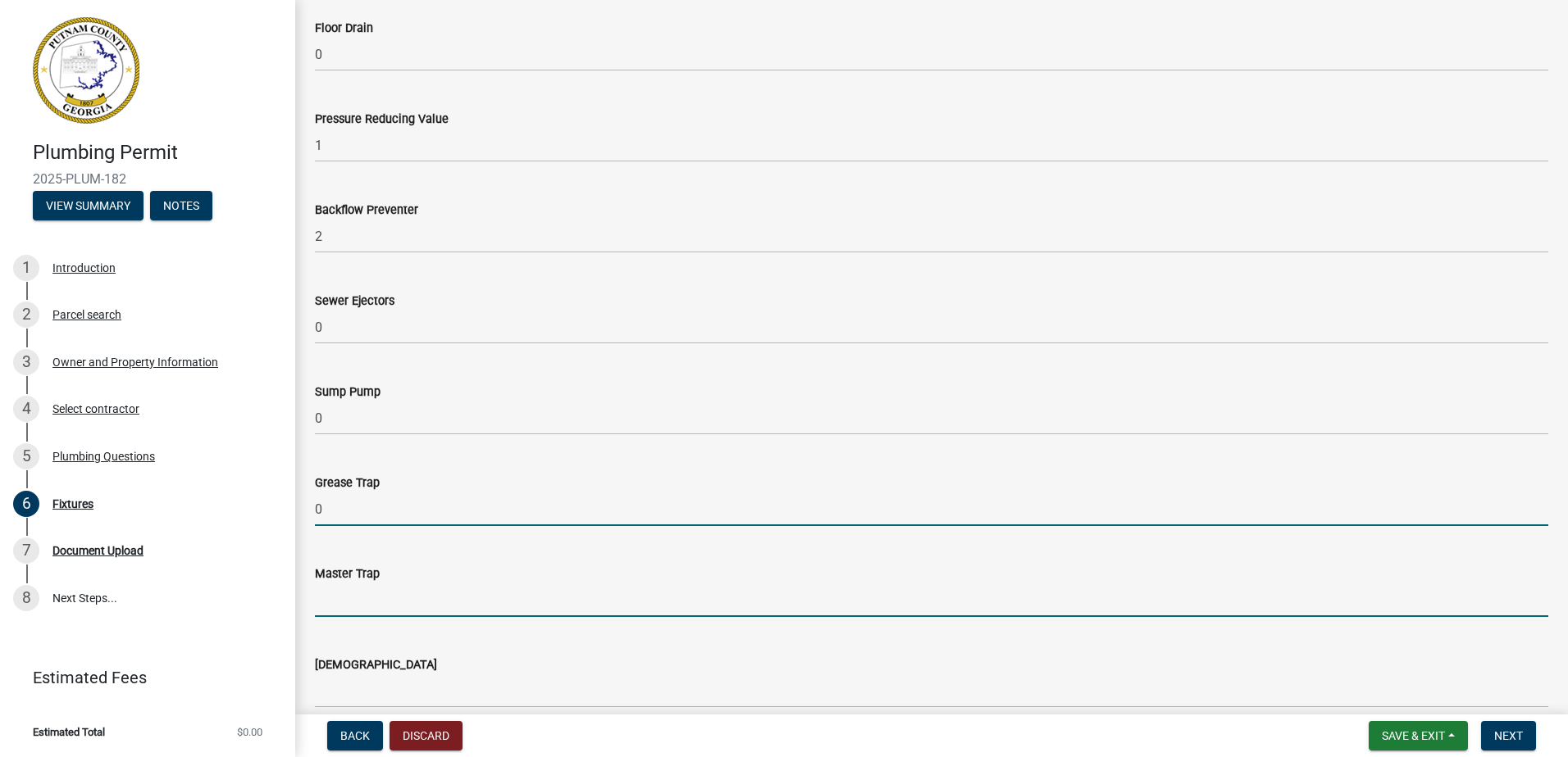
click at [328, 615] on input "text" at bounding box center [932, 600] width 1233 height 34
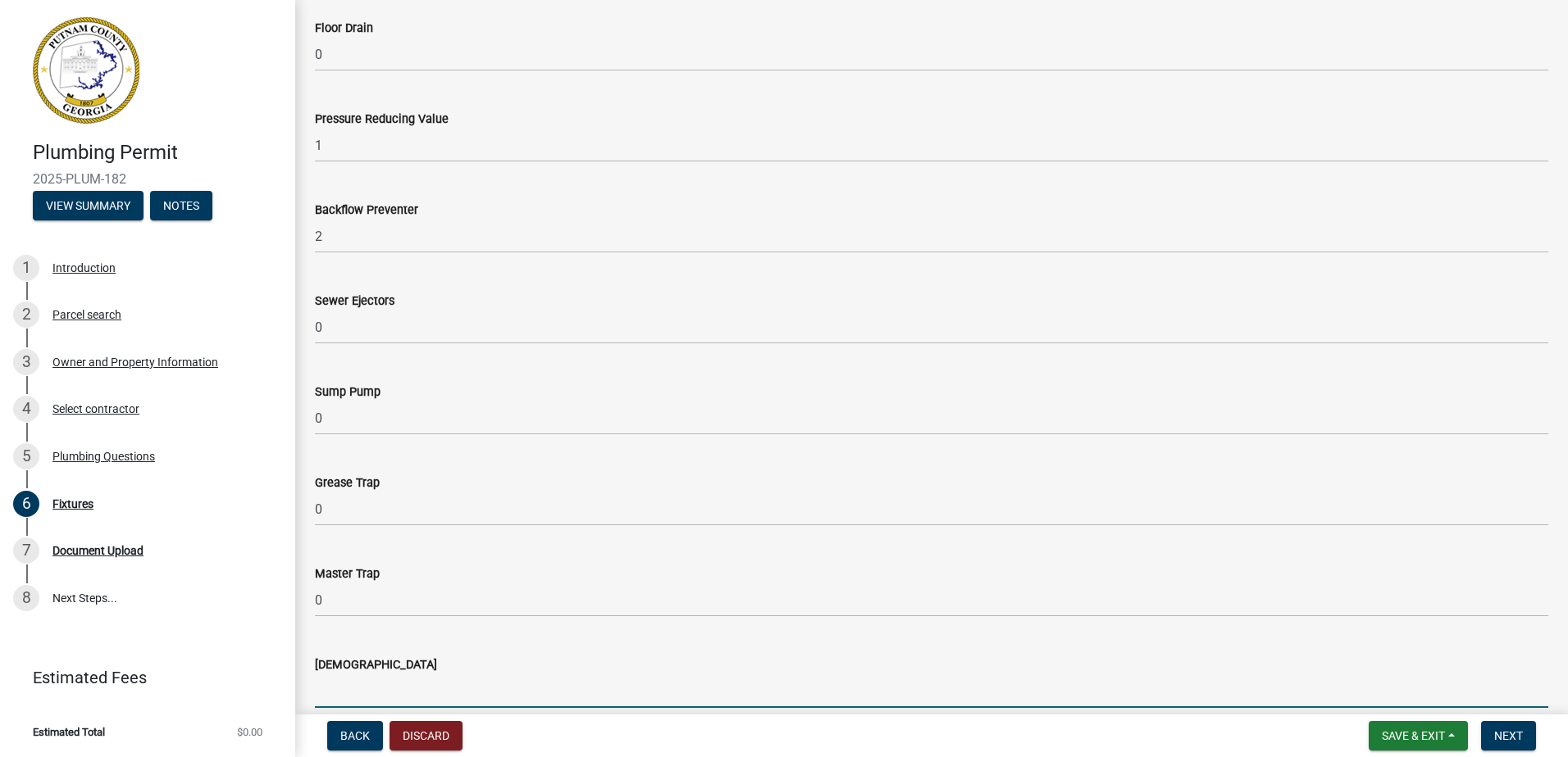
click at [432, 697] on input "text" at bounding box center [932, 691] width 1233 height 34
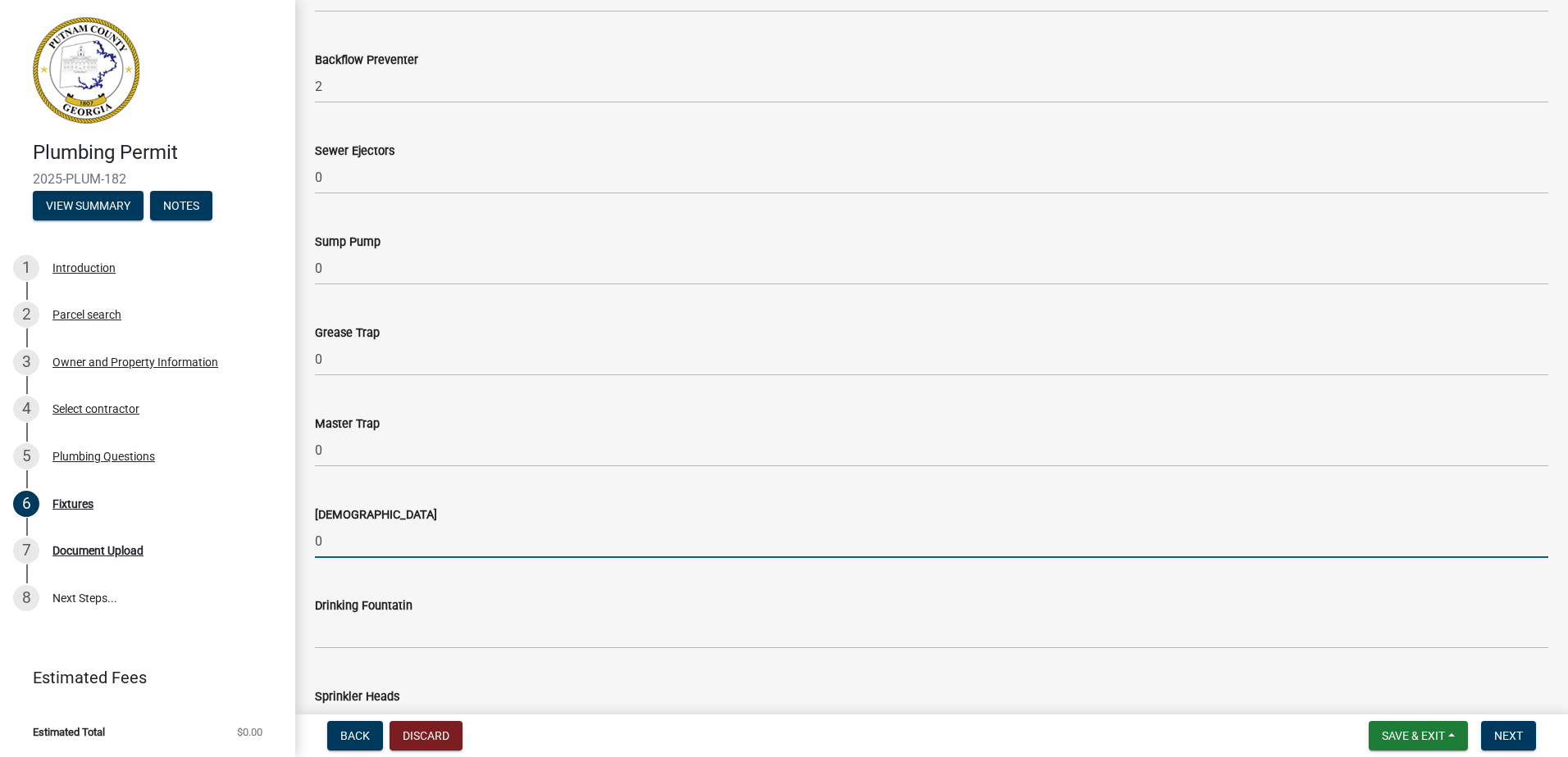
scroll to position [1393, 0]
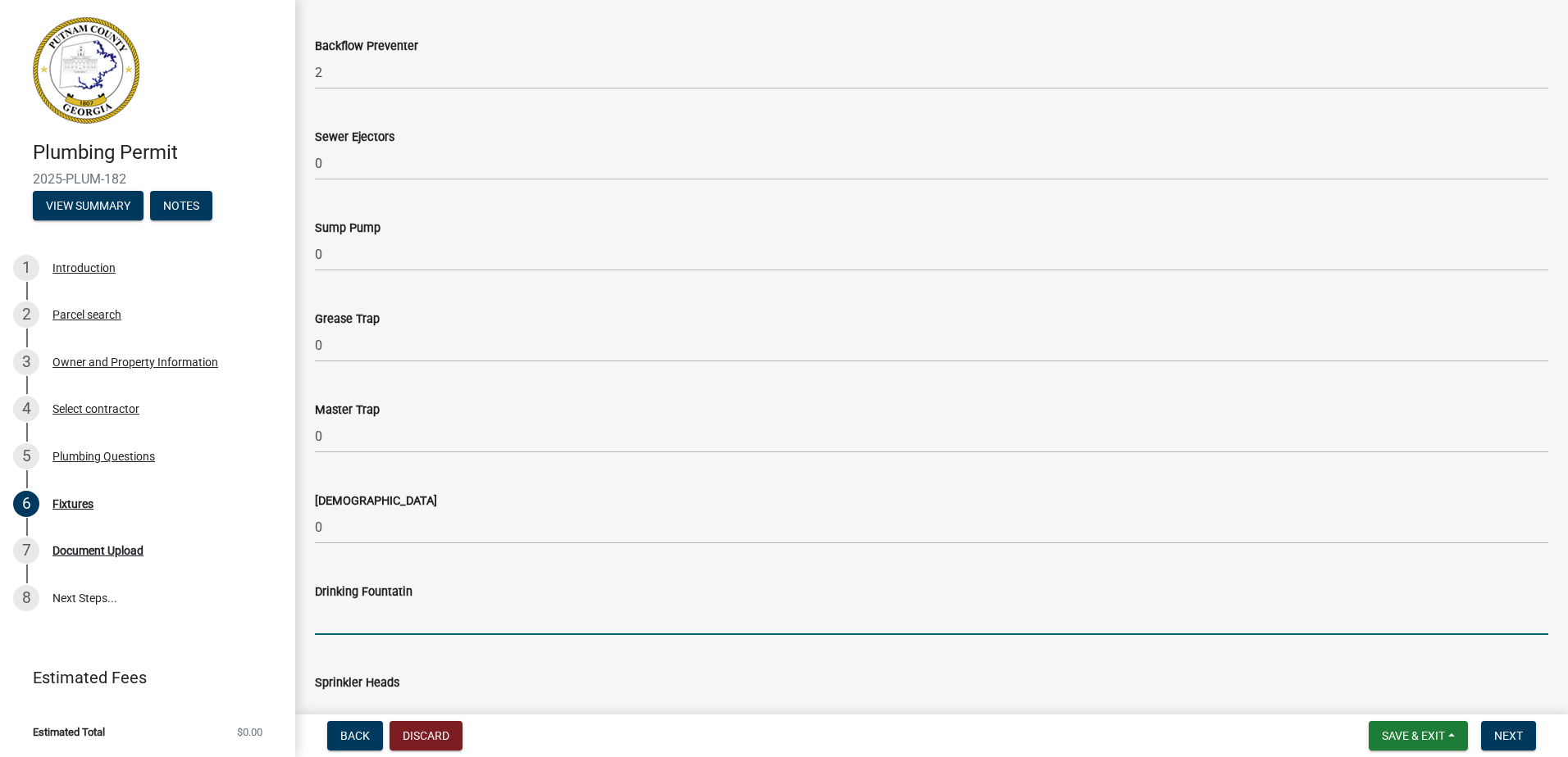
click at [459, 628] on input "text" at bounding box center [932, 618] width 1233 height 34
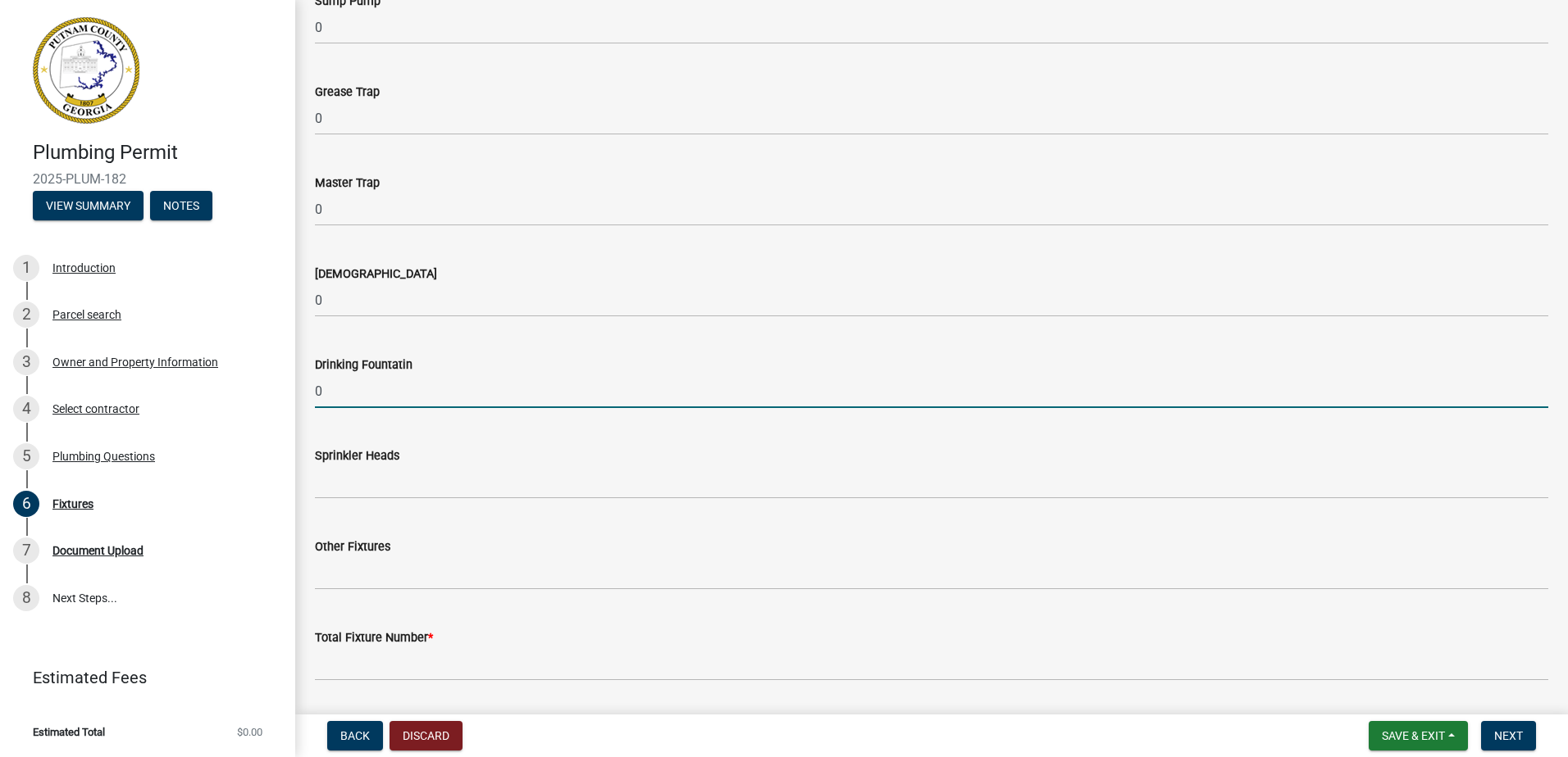
scroll to position [1639, 0]
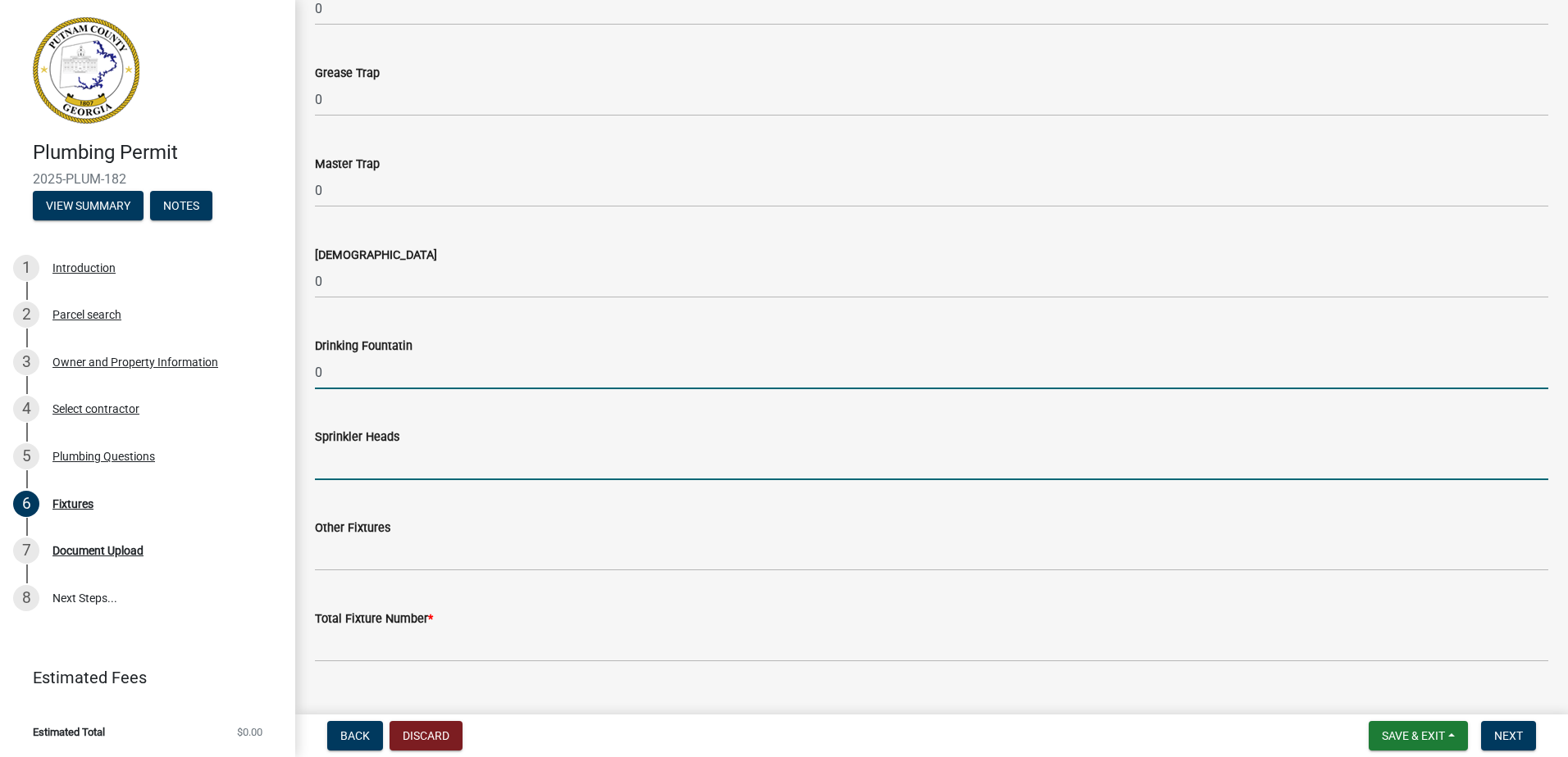
click at [439, 462] on input "text" at bounding box center [932, 463] width 1233 height 34
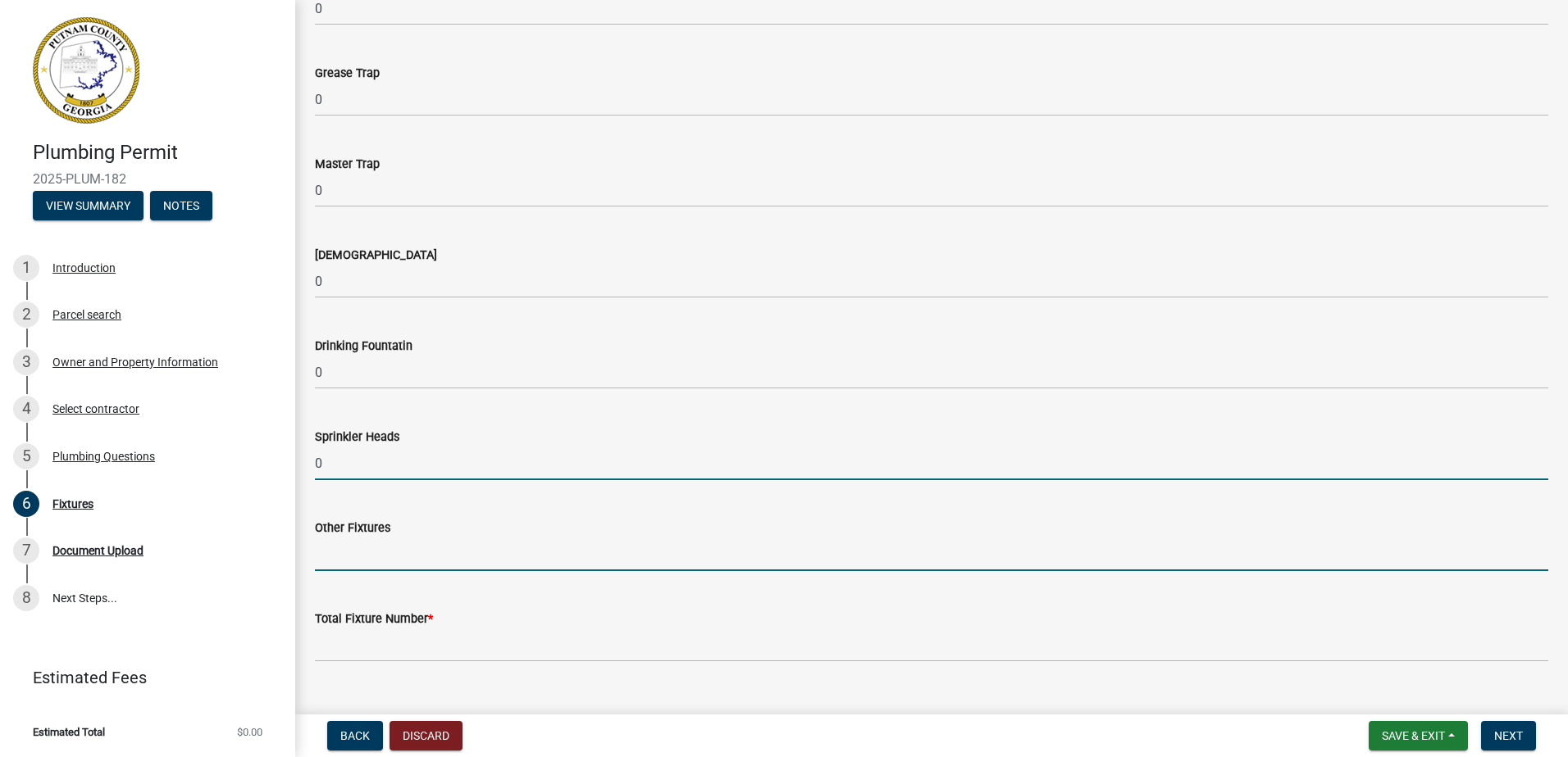
click at [321, 565] on input "text" at bounding box center [932, 554] width 1233 height 34
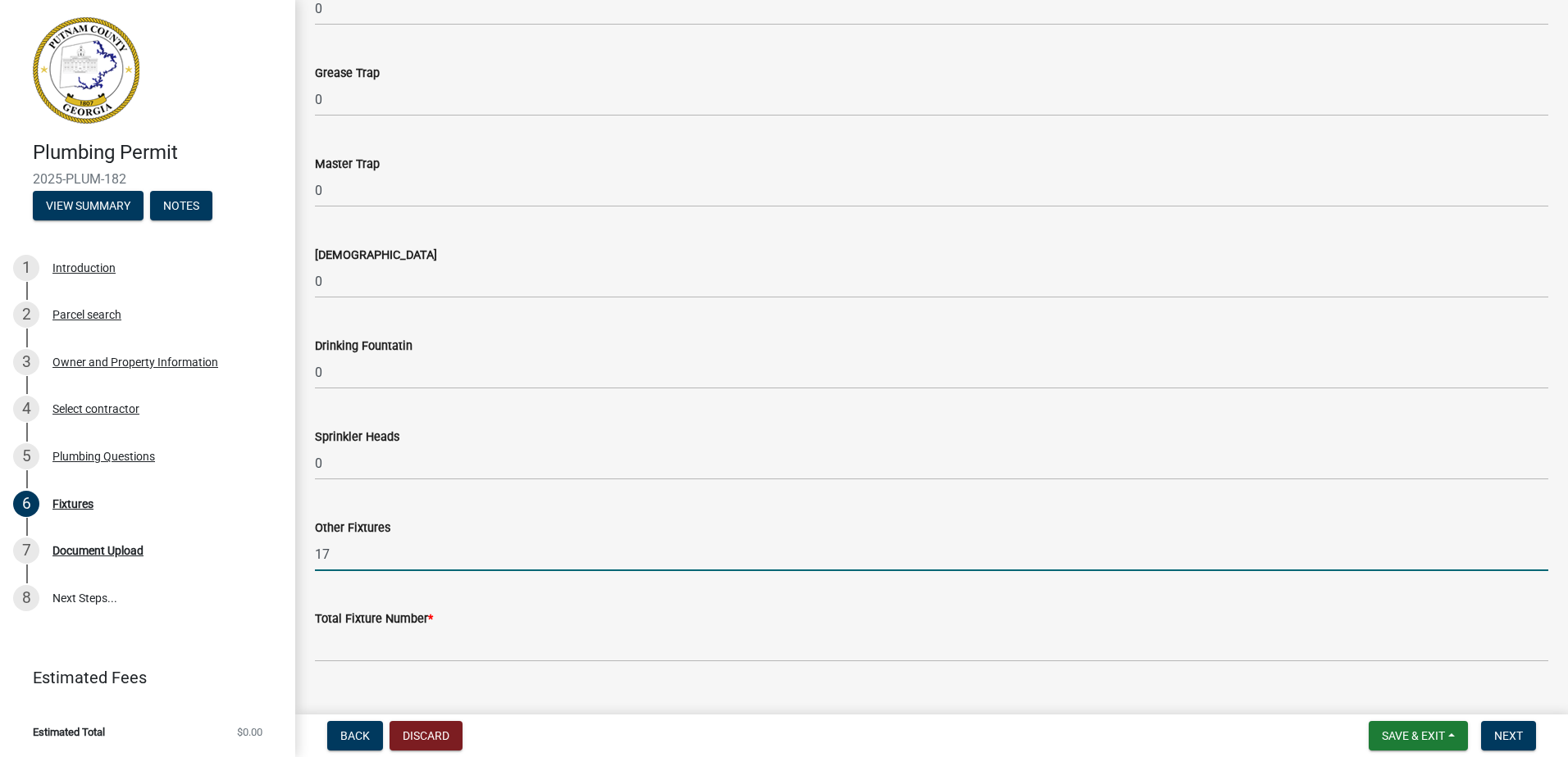
scroll to position [1672, 0]
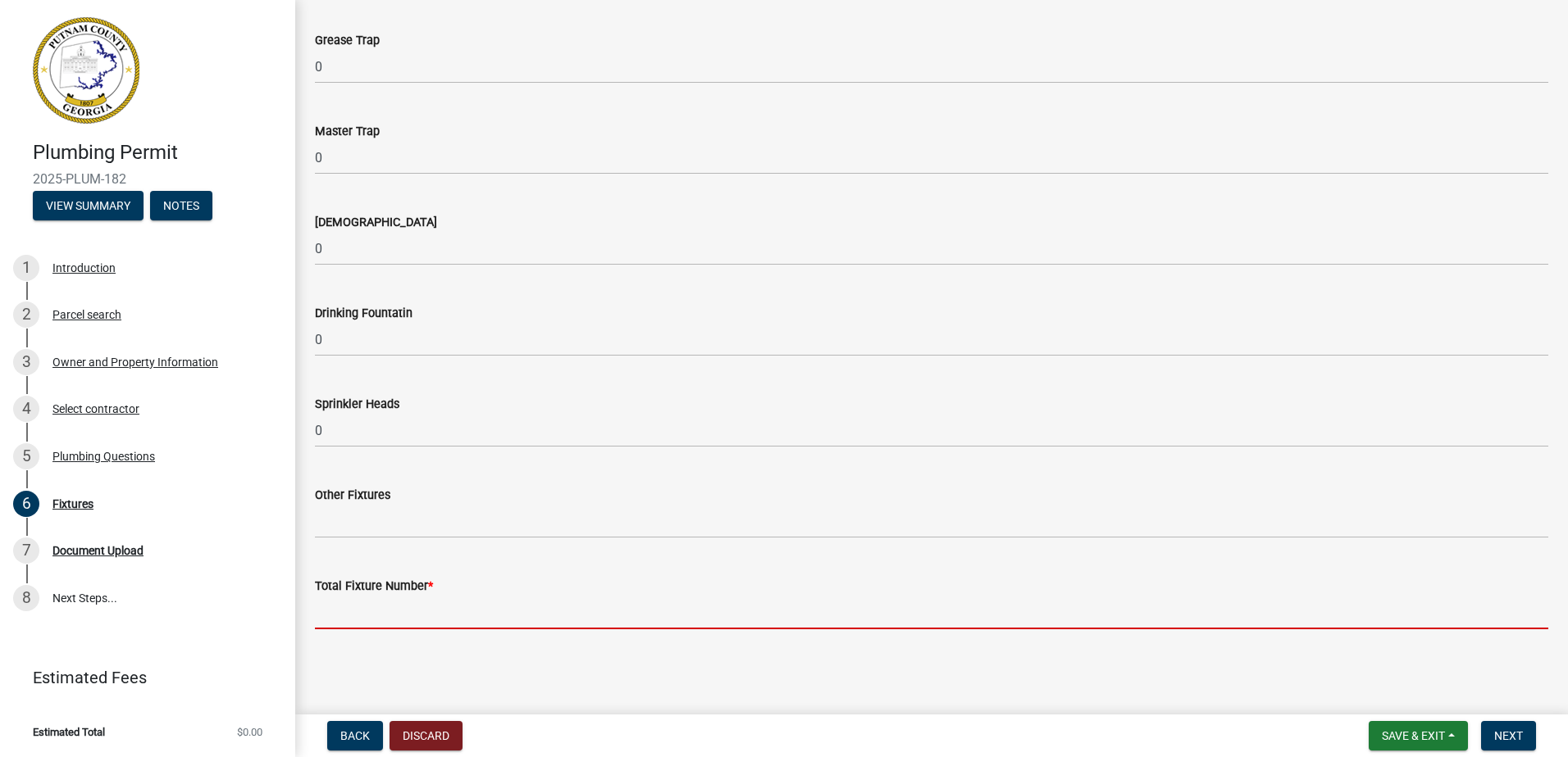
click at [357, 625] on input "text" at bounding box center [932, 613] width 1233 height 34
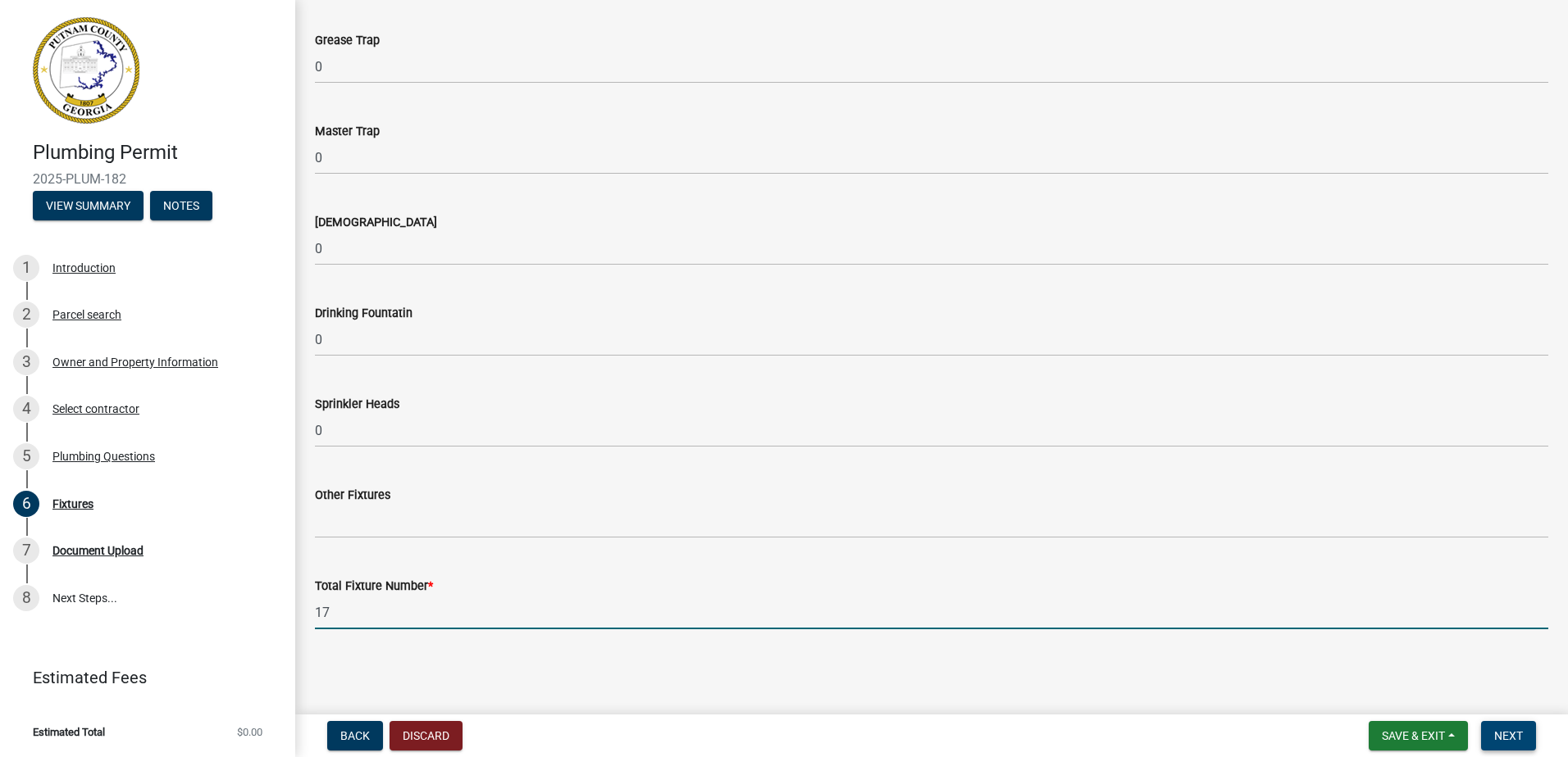
click at [1509, 729] on span "Next" at bounding box center [1508, 736] width 28 height 13
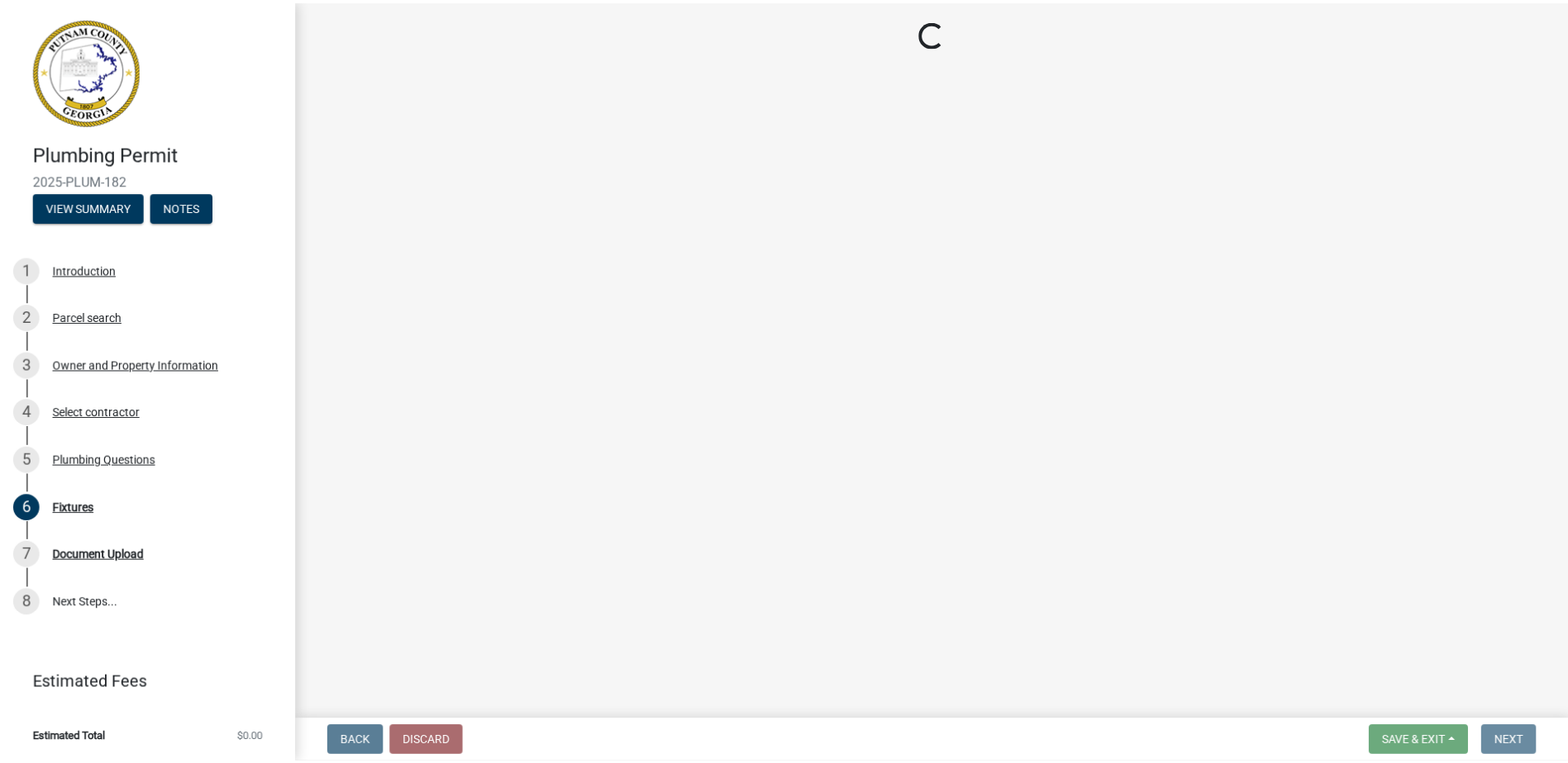
scroll to position [0, 0]
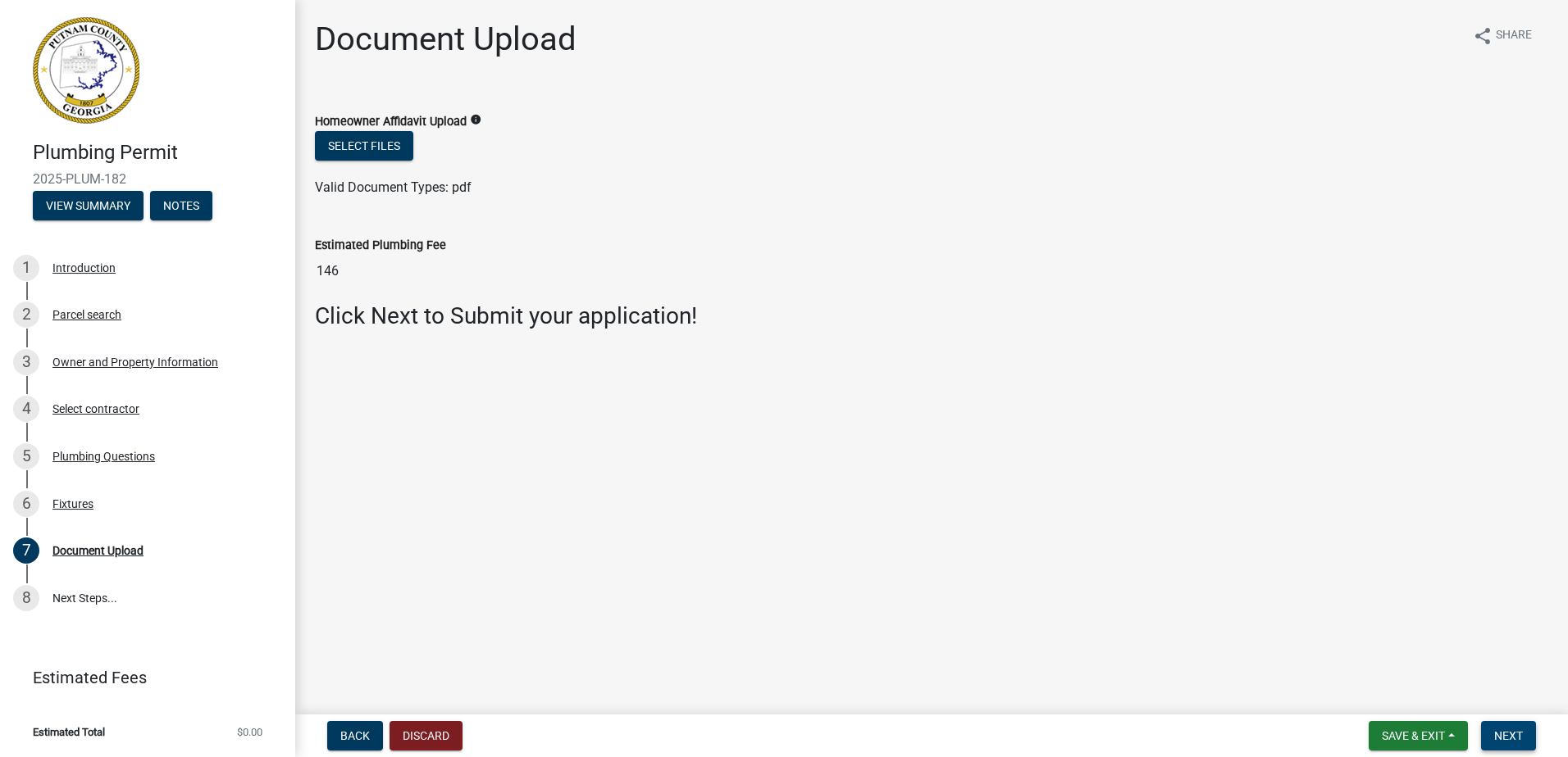
click at [1523, 737] on span "Next" at bounding box center [1508, 736] width 28 height 13
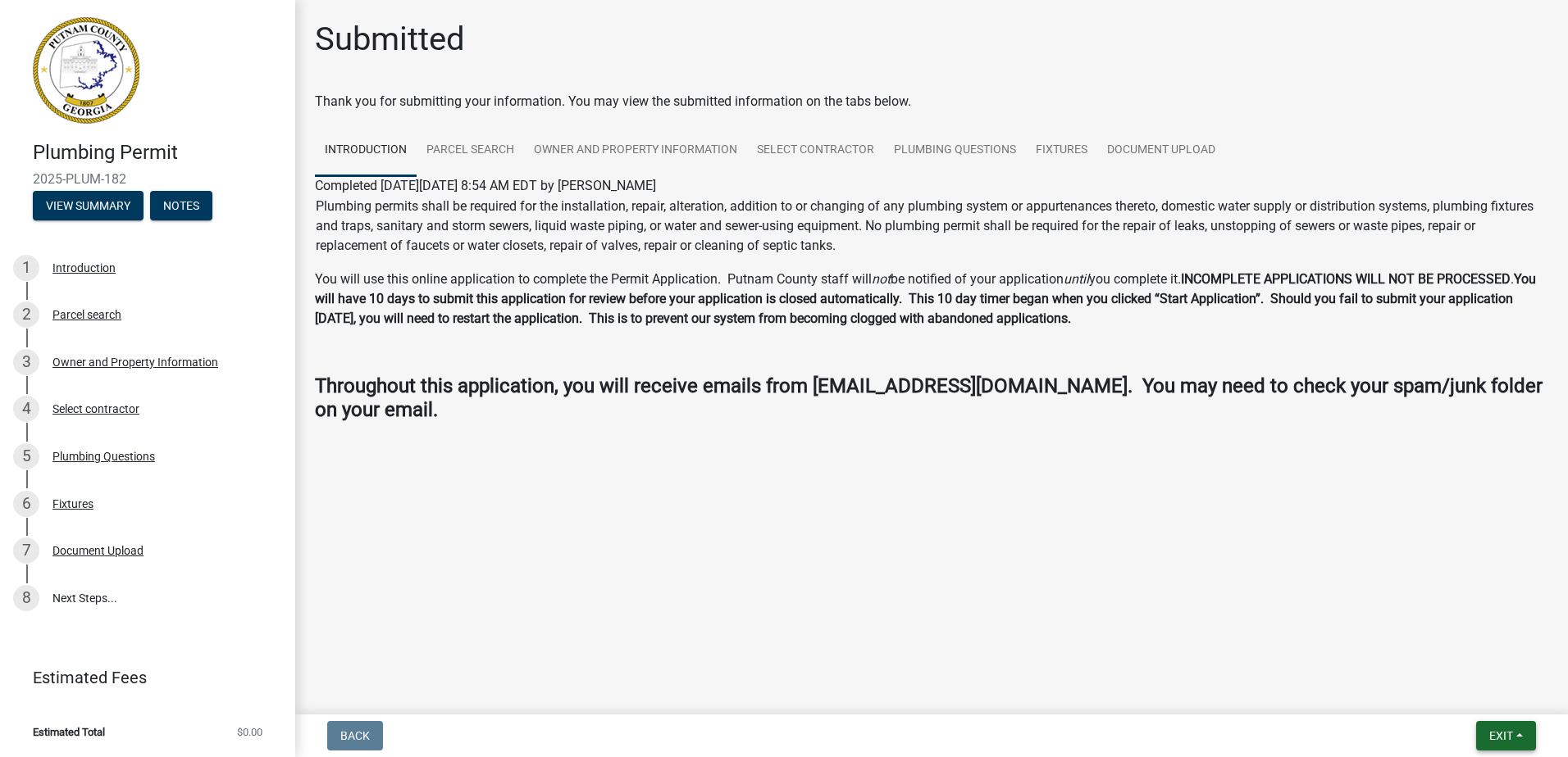
click at [1500, 735] on span "Exit" at bounding box center [1500, 736] width 24 height 13
click at [1446, 695] on button "Save & Exit" at bounding box center [1469, 693] width 131 height 39
